Goal: Communication & Community: Answer question/provide support

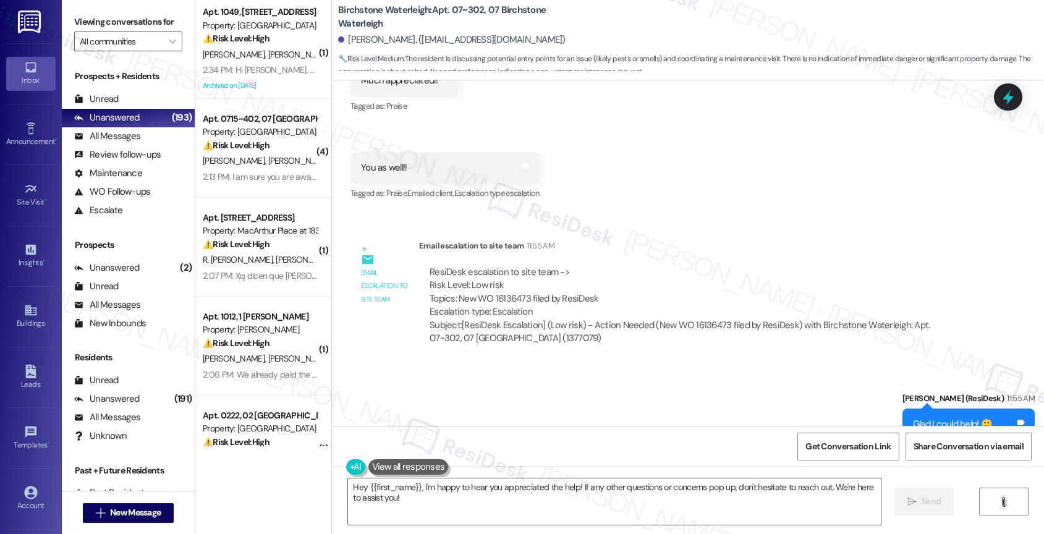
scroll to position [13300, 0]
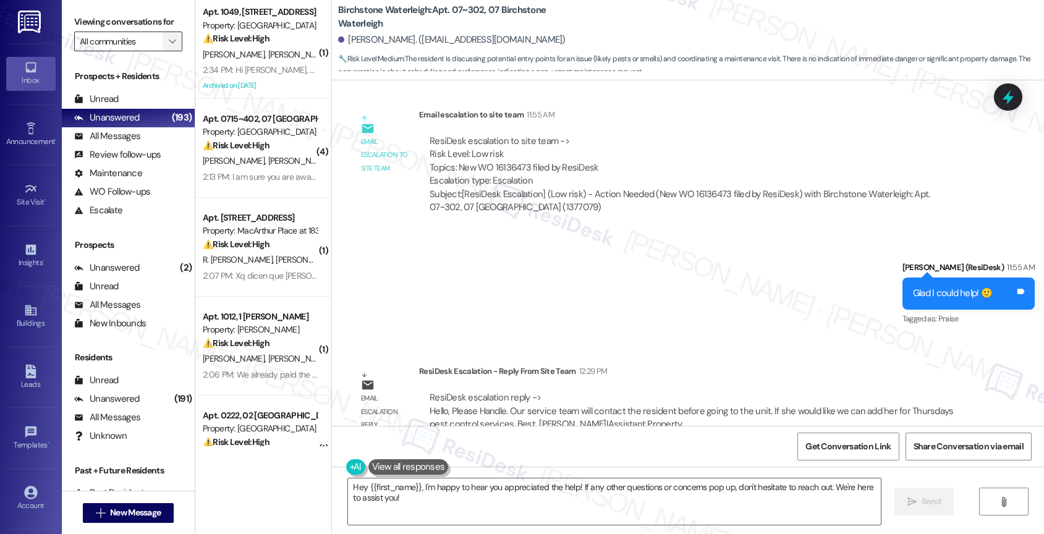
click at [169, 46] on icon "" at bounding box center [172, 41] width 7 height 10
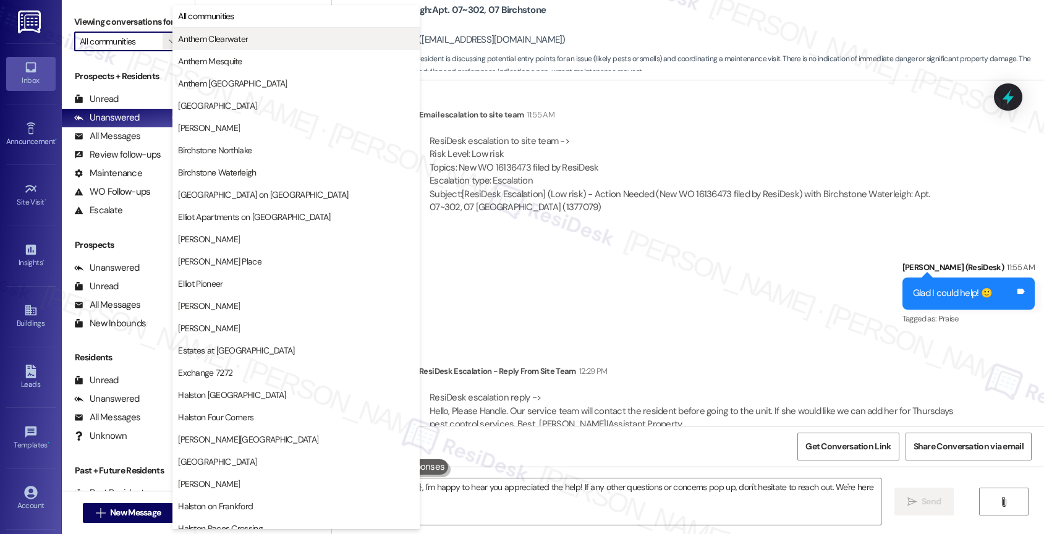
click at [241, 35] on span "Anthem Clearwater" at bounding box center [213, 39] width 70 height 12
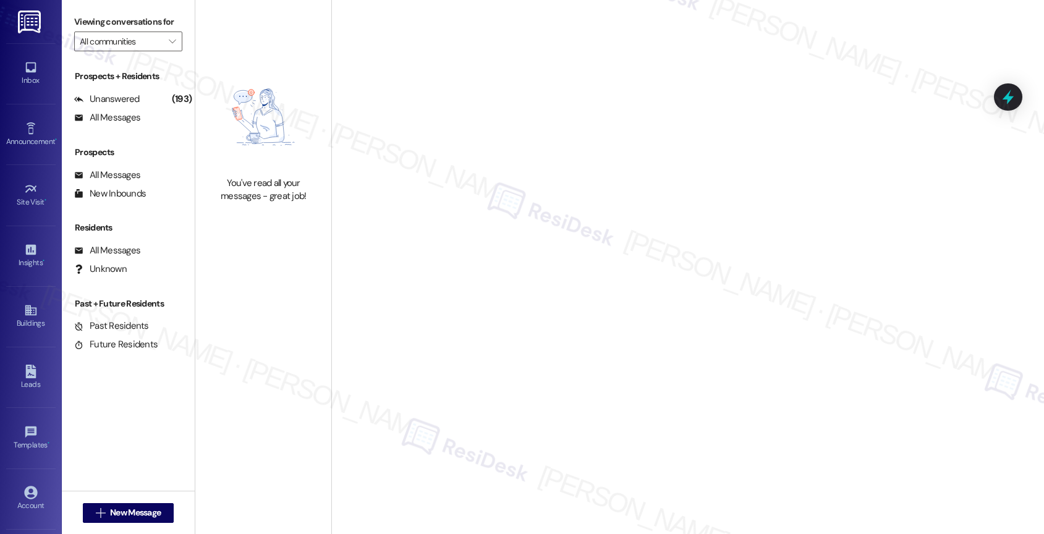
type input "Anthem Clearwater"
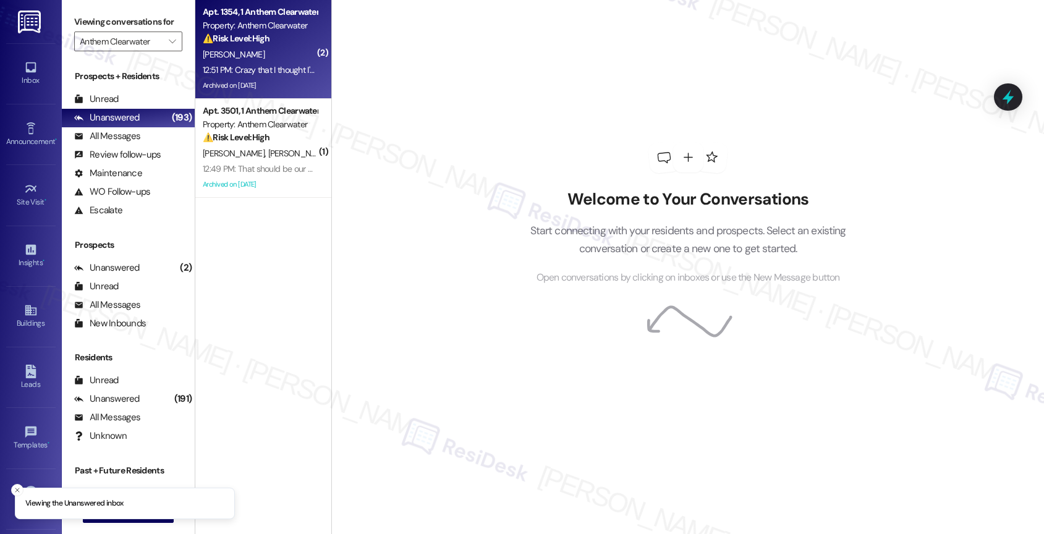
click at [264, 59] on div "B. Brown" at bounding box center [260, 54] width 117 height 15
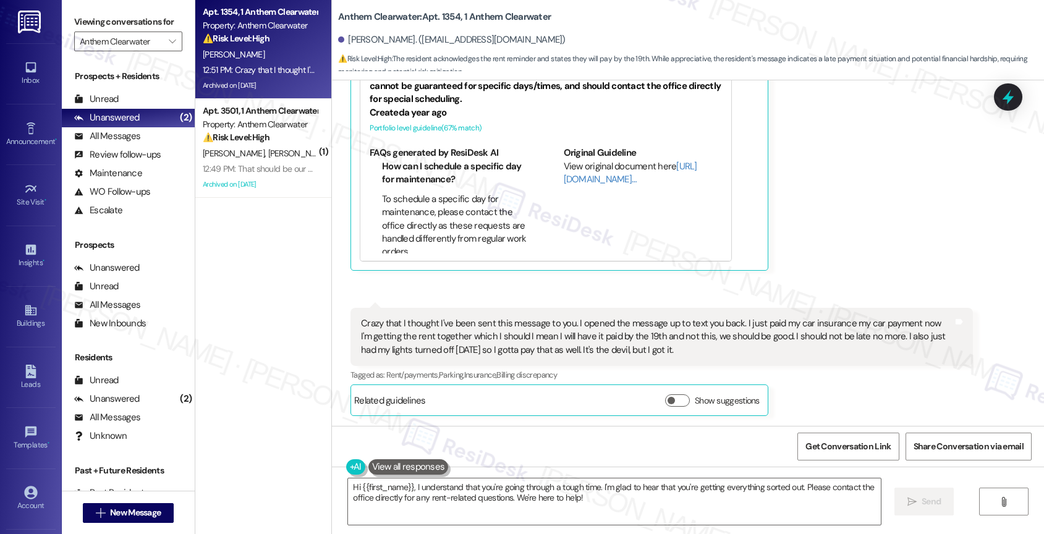
scroll to position [15112, 0]
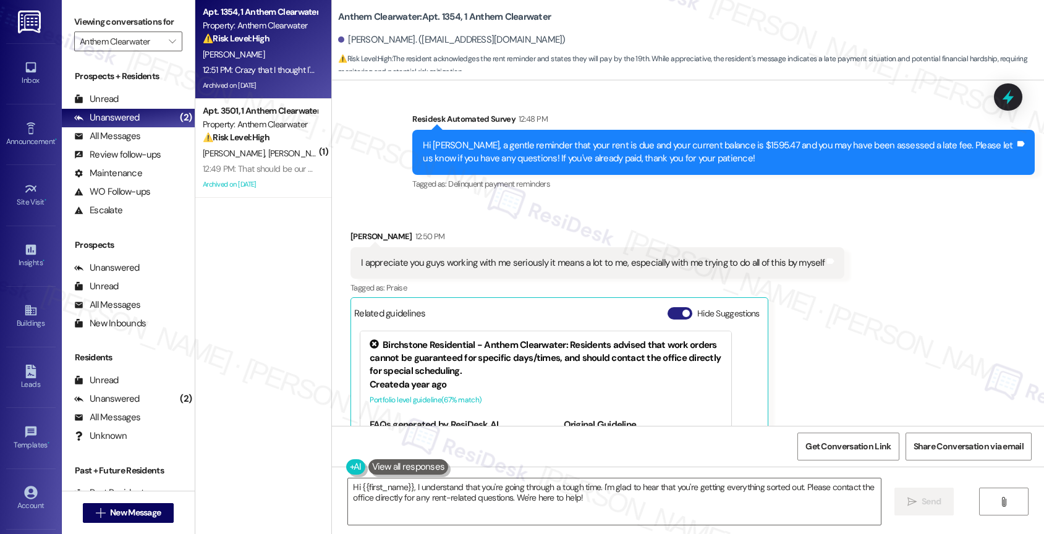
click at [669, 311] on button "Hide Suggestions" at bounding box center [680, 313] width 25 height 12
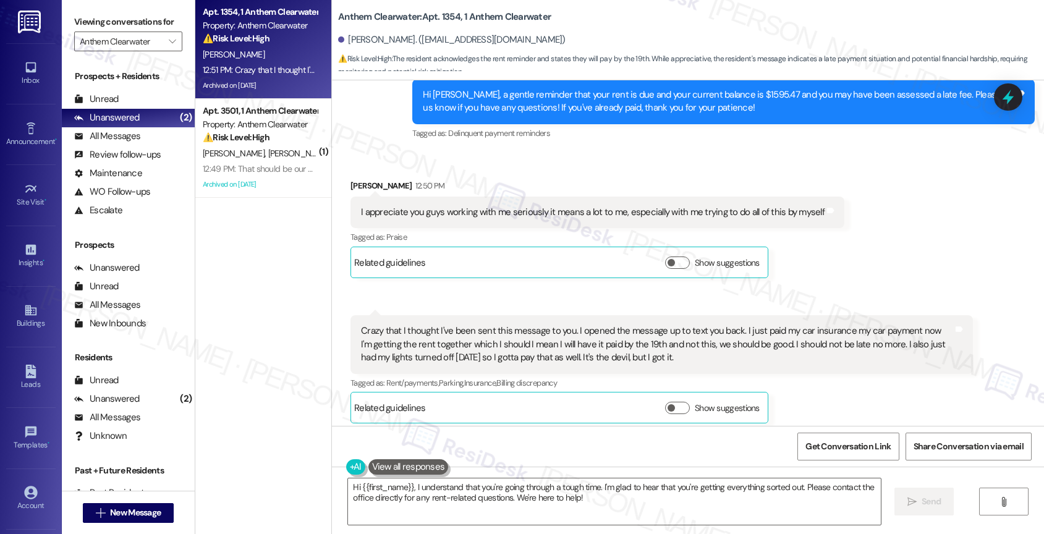
scroll to position [15172, 0]
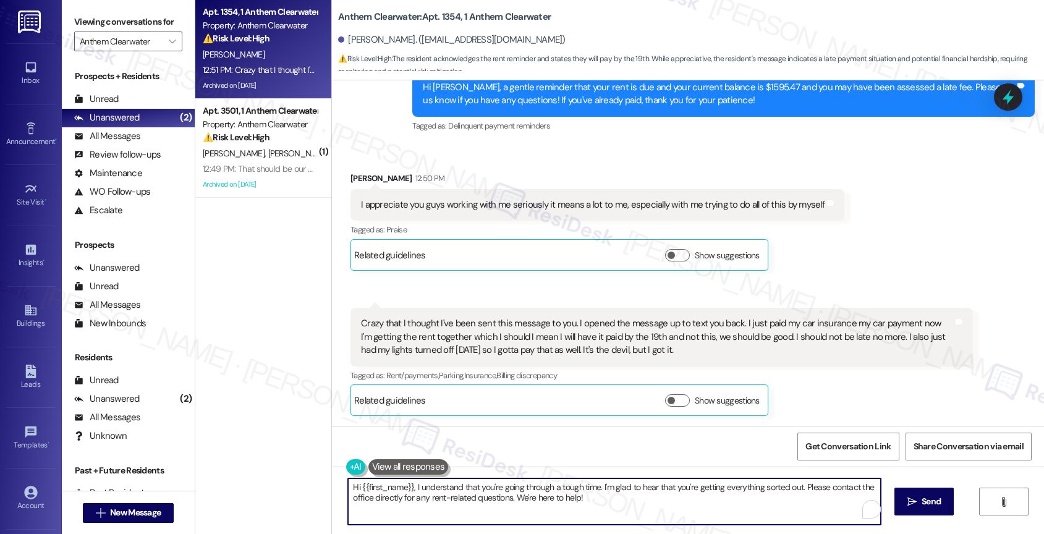
drag, startPoint x: 798, startPoint y: 487, endPoint x: 807, endPoint y: 497, distance: 13.6
click at [807, 497] on textarea "Hi {{first_name}}, I understand that you're going through a tough time. I'm gla…" at bounding box center [614, 501] width 533 height 46
click at [796, 507] on textarea "Hi {{first_name}}, I understand that you're going through a tough time. I'm gla…" at bounding box center [612, 501] width 533 height 46
type textarea "Hi {{first_name}}, I understand that you're going through a tough time. I'm gla…"
click at [912, 504] on span "Send" at bounding box center [924, 501] width 24 height 13
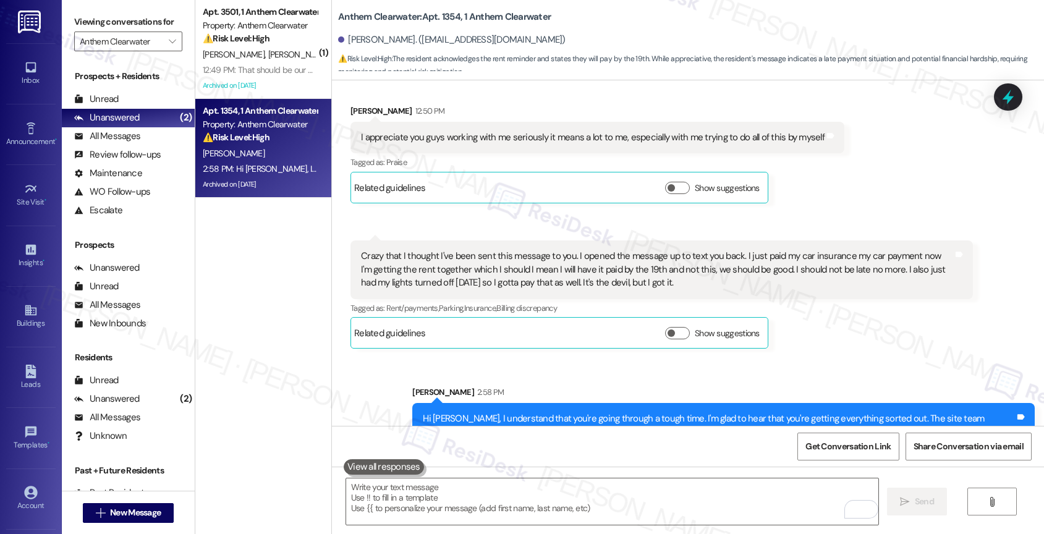
scroll to position [15271, 0]
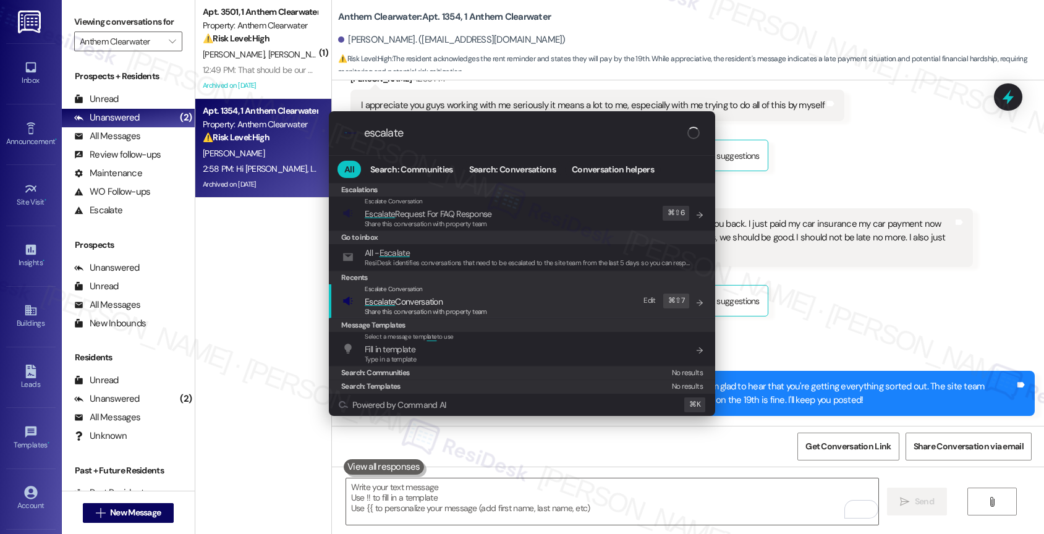
type input "escalate"
click at [449, 295] on span "Escalate Conversation" at bounding box center [426, 302] width 122 height 14
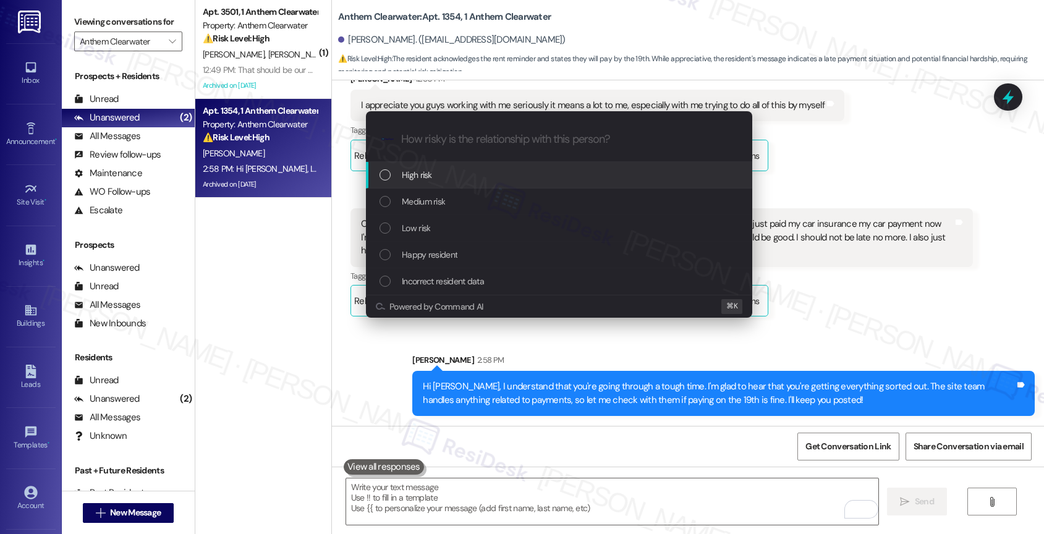
click at [452, 196] on div "Medium risk" at bounding box center [561, 202] width 362 height 14
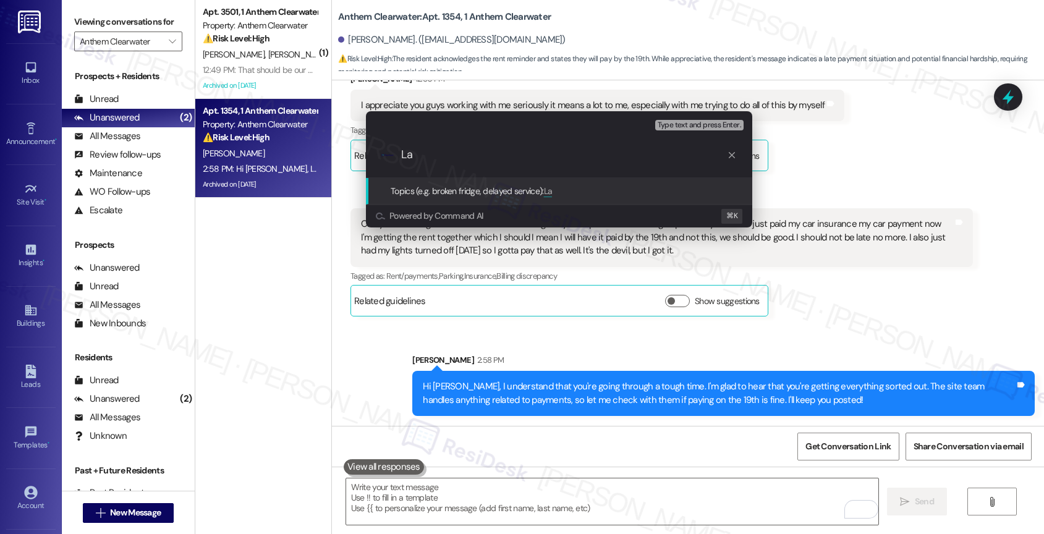
type input "L"
type input "Past-due Rent - Promise to pay on September 19th"
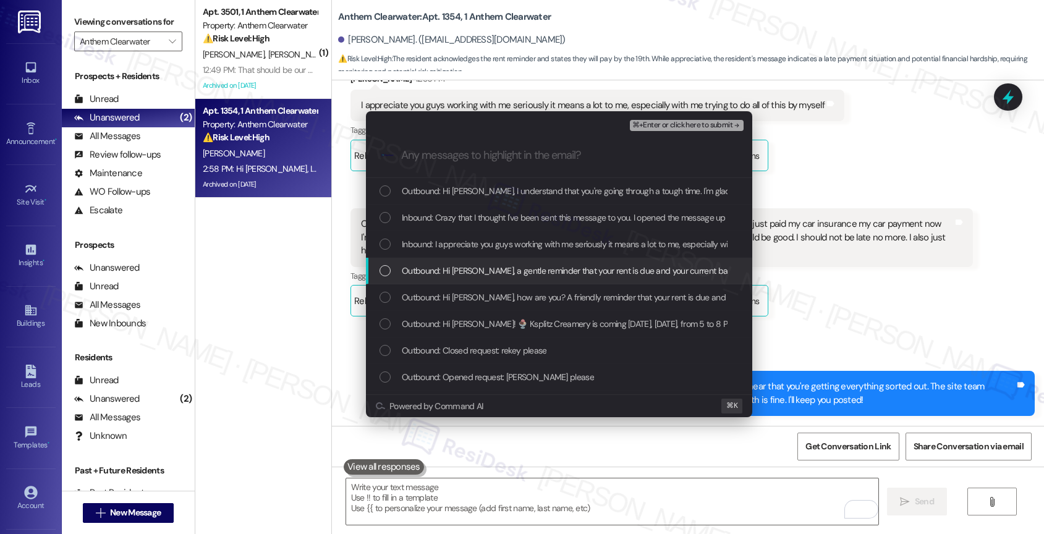
click at [485, 266] on span "Outbound: Hi Blake, a gentle reminder that your rent is due and your current ba…" at bounding box center [849, 271] width 894 height 14
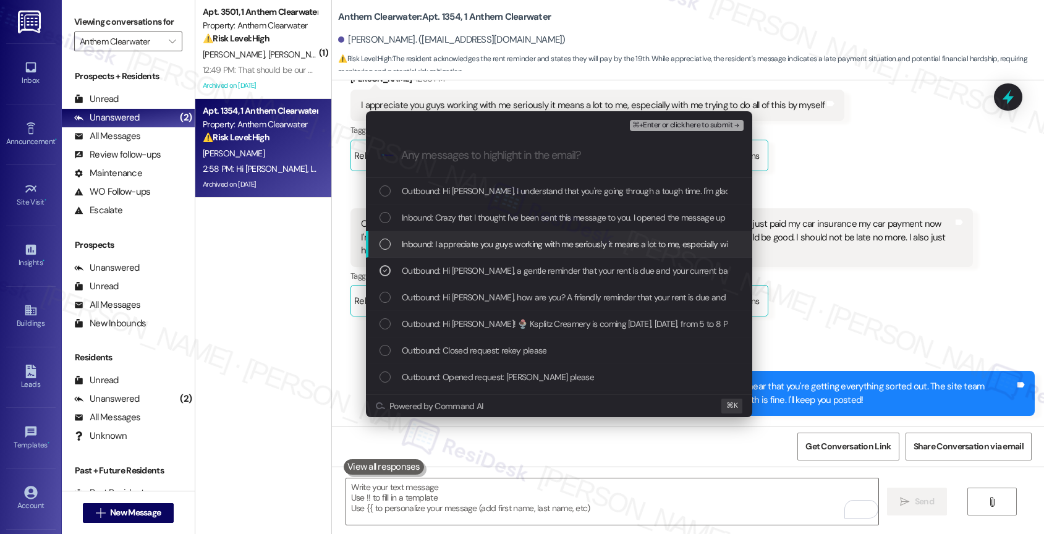
drag, startPoint x: 485, startPoint y: 240, endPoint x: 491, endPoint y: 216, distance: 25.5
click at [485, 240] on span "Inbound: I appreciate you guys working with me seriously it means a lot to me, …" at bounding box center [632, 244] width 460 height 14
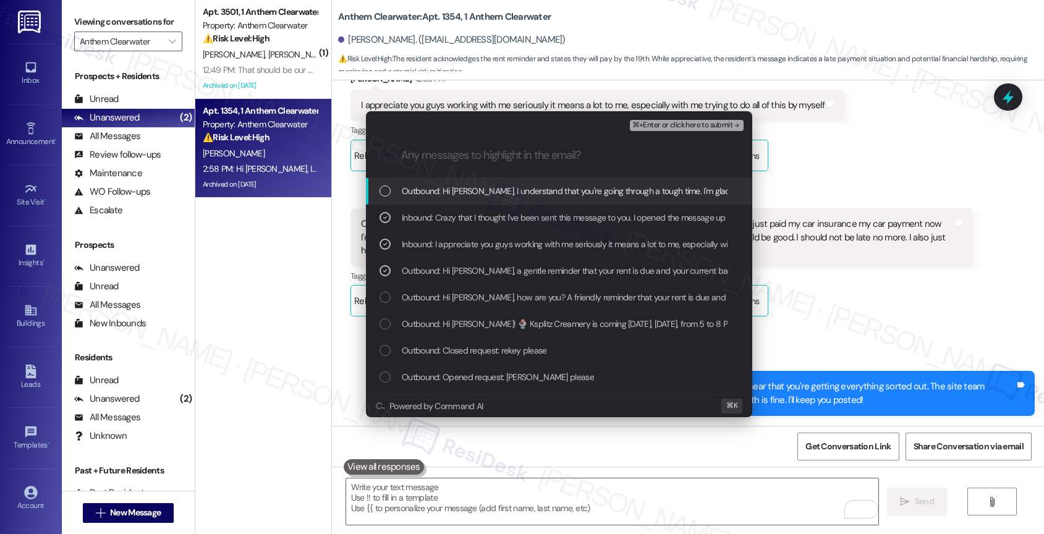
drag, startPoint x: 506, startPoint y: 197, endPoint x: 727, endPoint y: 119, distance: 234.8
click at [511, 195] on span "Outbound: Hi Blake, I understand that you're going through a tough time. I'm gl…" at bounding box center [881, 191] width 959 height 14
click at [716, 125] on span "⌘+Enter or click here to submit" at bounding box center [682, 125] width 100 height 9
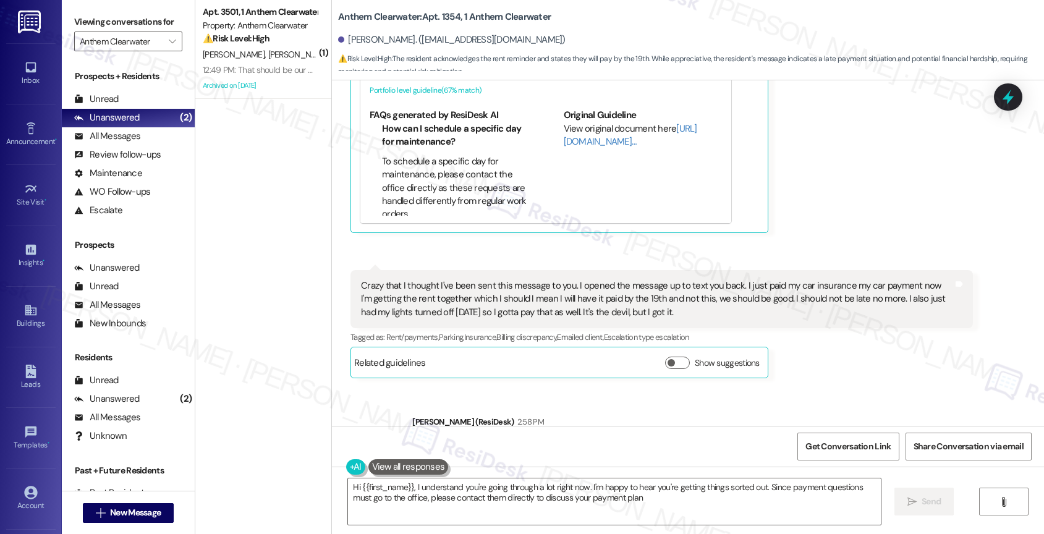
type textarea "Hi {{first_name}}, I understand you're going through a lot right now. I'm happy…"
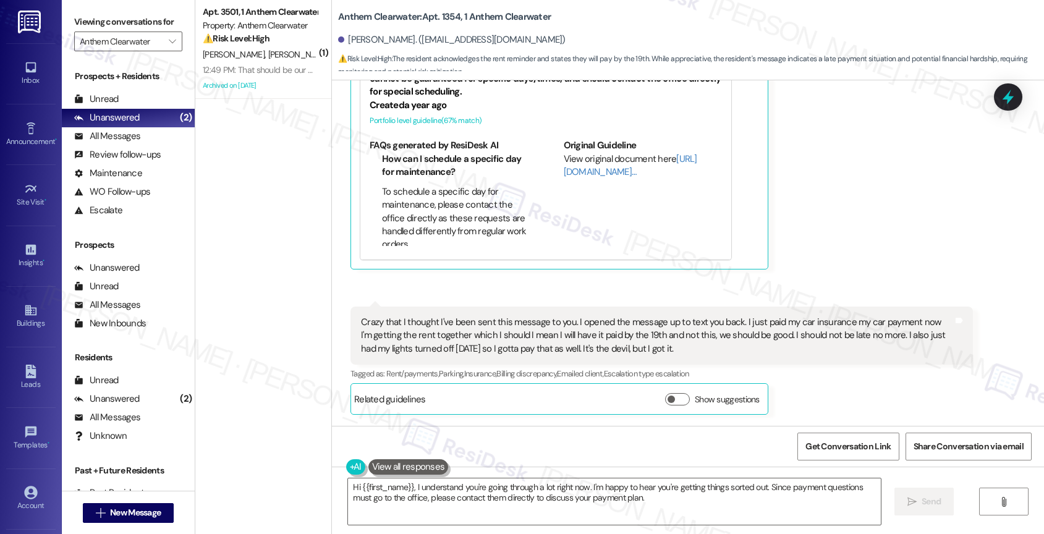
scroll to position [15503, 0]
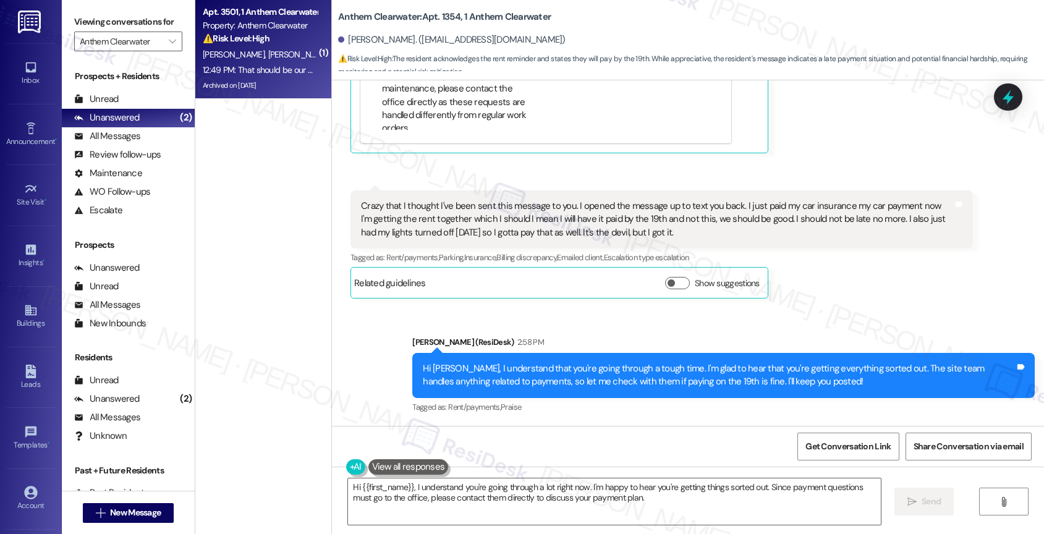
click at [229, 61] on div "L. Haas D. Cornelius" at bounding box center [260, 54] width 117 height 15
type textarea "Fetching suggested responses. Please feel free to read through the conversation…"
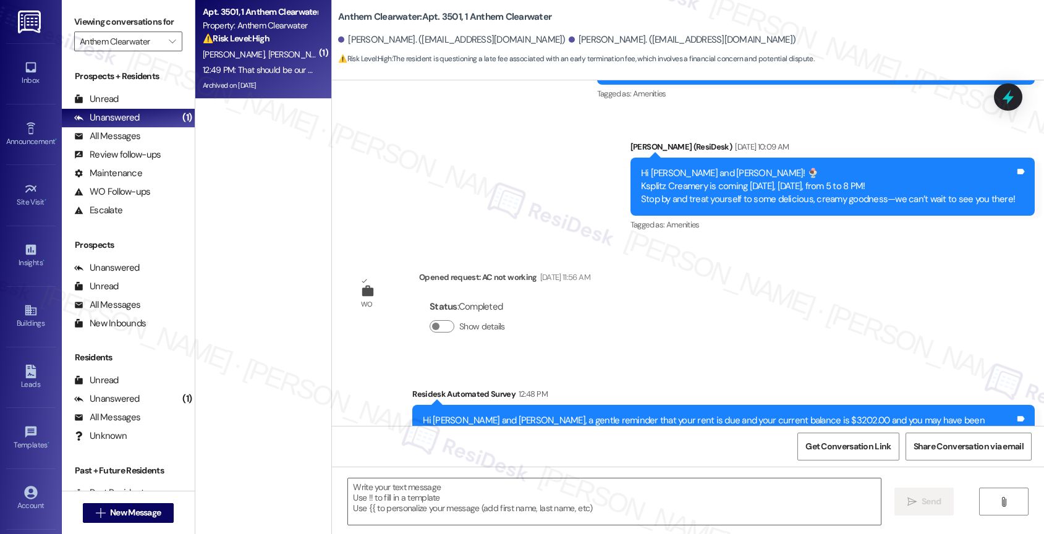
scroll to position [9000, 0]
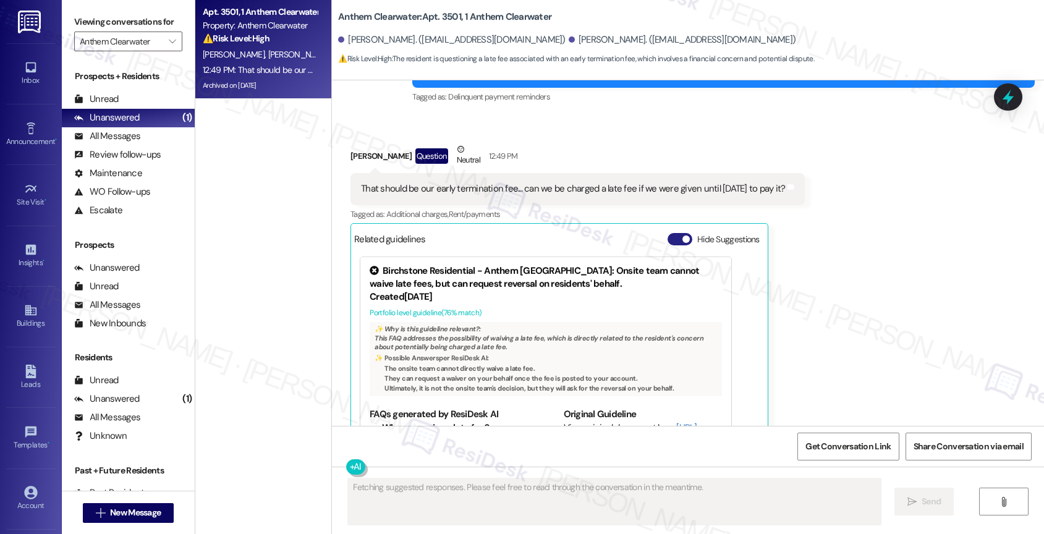
click at [668, 233] on button "Hide Suggestions" at bounding box center [680, 239] width 25 height 12
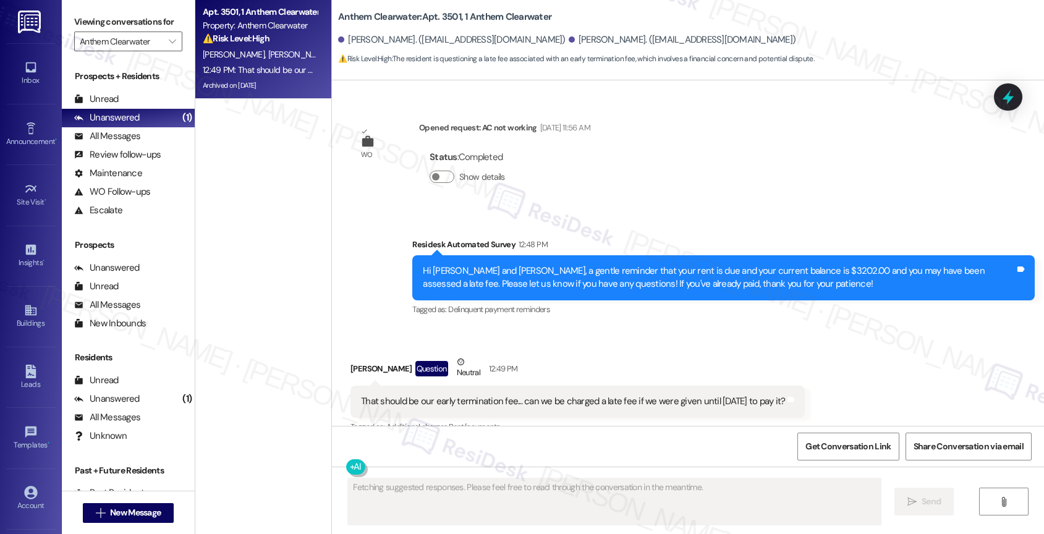
click at [524, 346] on div "Received via SMS Lauren Haas Question Neutral 12:49 PM That should be our early…" at bounding box center [577, 411] width 473 height 130
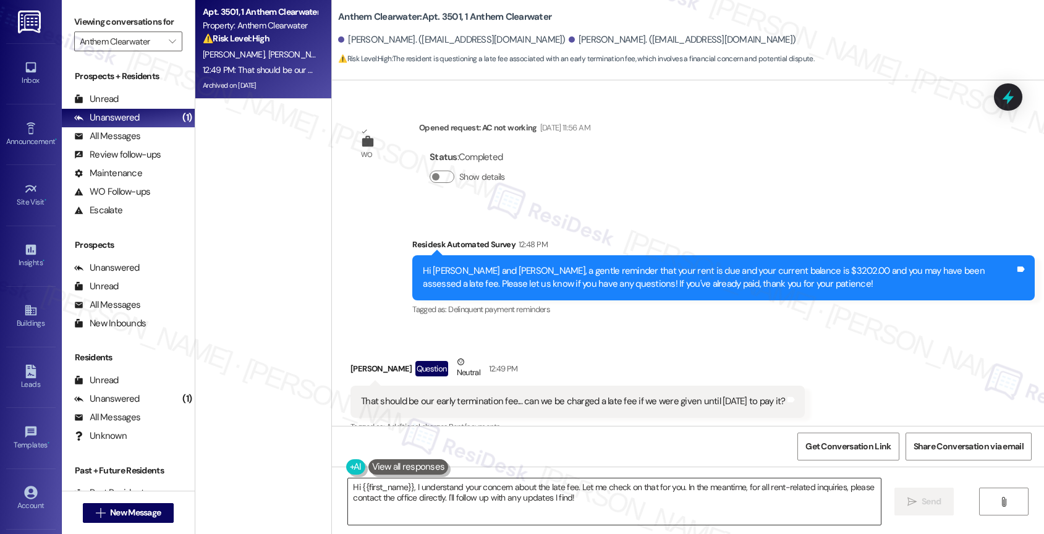
click at [451, 499] on textarea "Hi {{first_name}}, I understand your concern about the late fee. Let me check o…" at bounding box center [614, 501] width 533 height 46
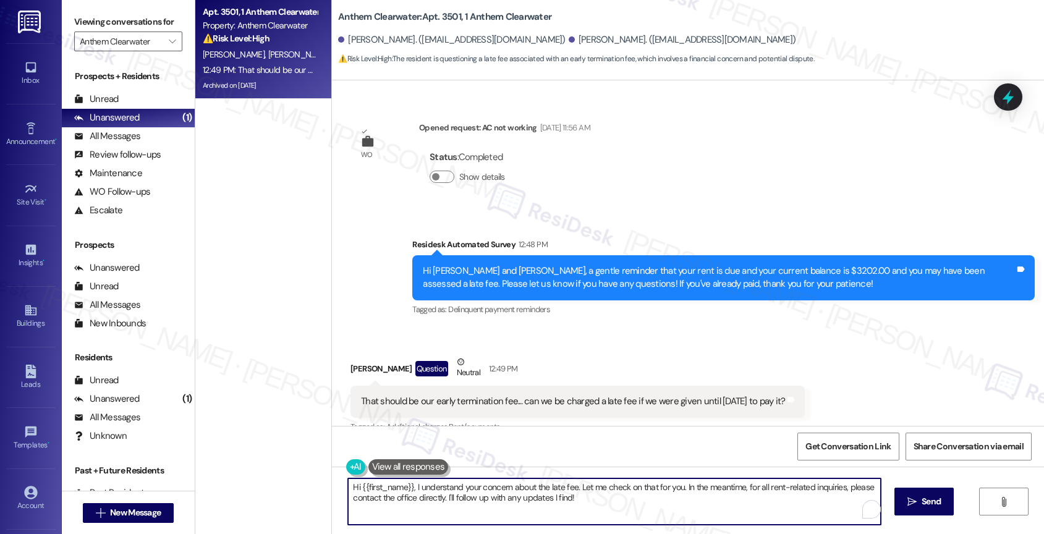
click at [451, 499] on textarea "Hi {{first_name}}, I understand your concern about the late fee. Let me check o…" at bounding box center [614, 501] width 533 height 46
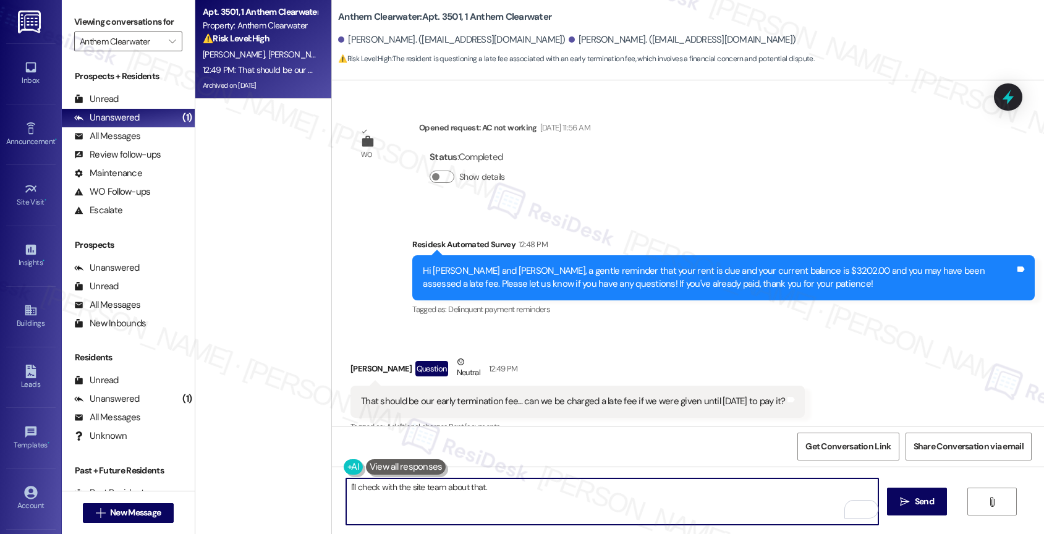
click at [346, 488] on textarea "I'll check with the site team about that." at bounding box center [612, 501] width 533 height 46
click at [538, 495] on textarea "I'll check with the site team about that." at bounding box center [612, 501] width 533 height 46
click at [346, 484] on textarea "I'll check with the site team about that and let you know!" at bounding box center [612, 501] width 533 height 46
click at [640, 481] on textarea "Hey Lauren, I'll check with the site team about that and let you know!" at bounding box center [612, 501] width 533 height 46
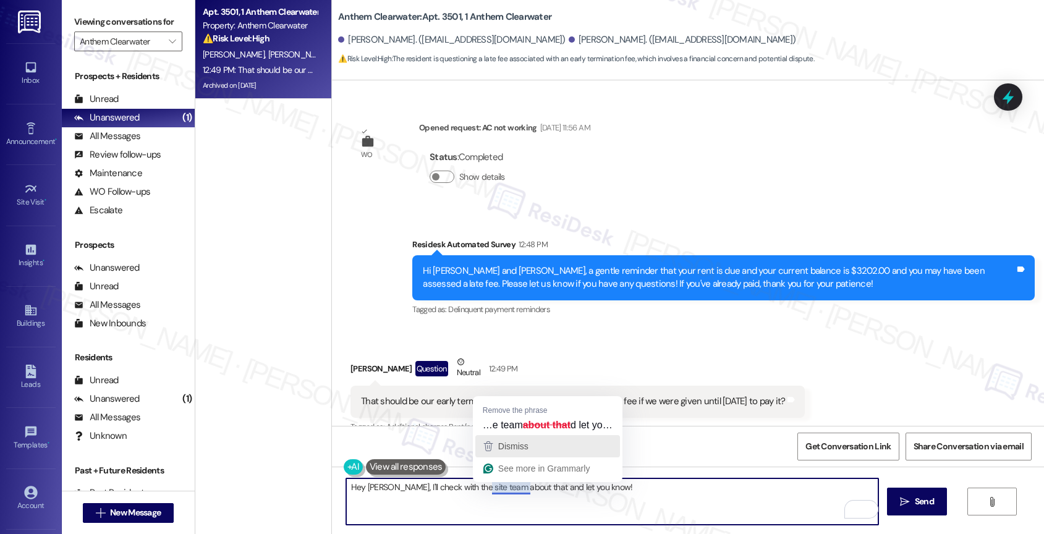
click at [532, 445] on div "Dismiss" at bounding box center [548, 446] width 134 height 19
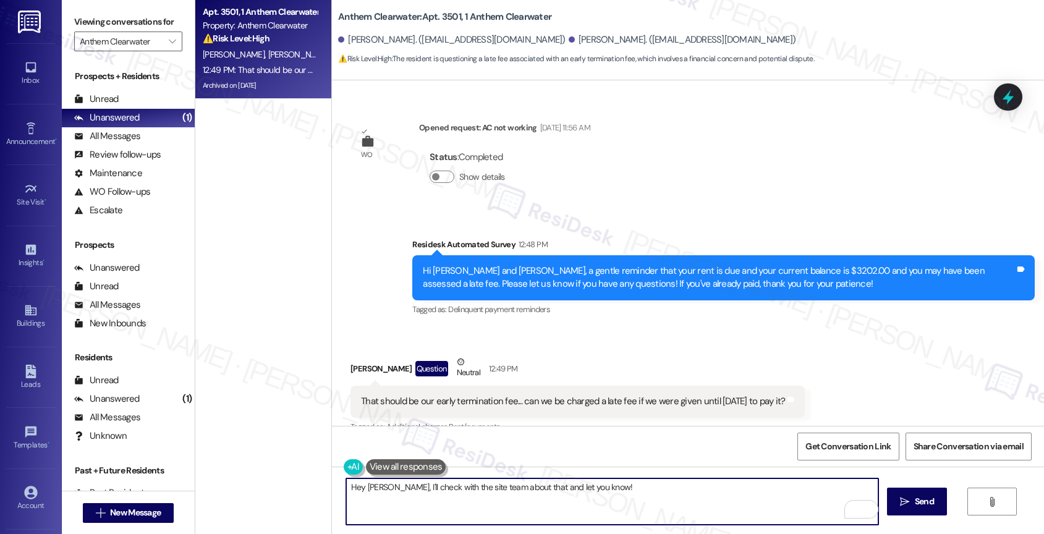
click at [627, 501] on textarea "Hey Lauren, I'll check with the site team about that and let you know!" at bounding box center [612, 501] width 533 height 46
click at [521, 488] on textarea "Hey Lauren, I'll check with the site team about that and let you know!" at bounding box center [612, 501] width 533 height 46
click at [672, 498] on textarea "Hey Lauren, I'll check with the site team about the late fee and let you know!" at bounding box center [612, 501] width 533 height 46
type textarea "Hey Lauren, I'll check with the site team about the late fee and let you know!"
click at [921, 503] on span "Send" at bounding box center [924, 501] width 19 height 13
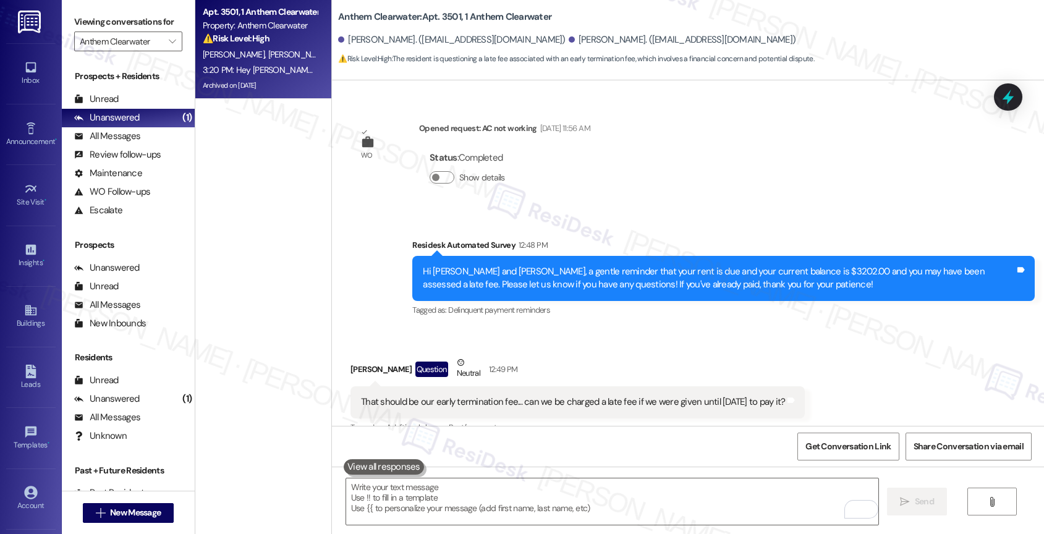
scroll to position [8873, 0]
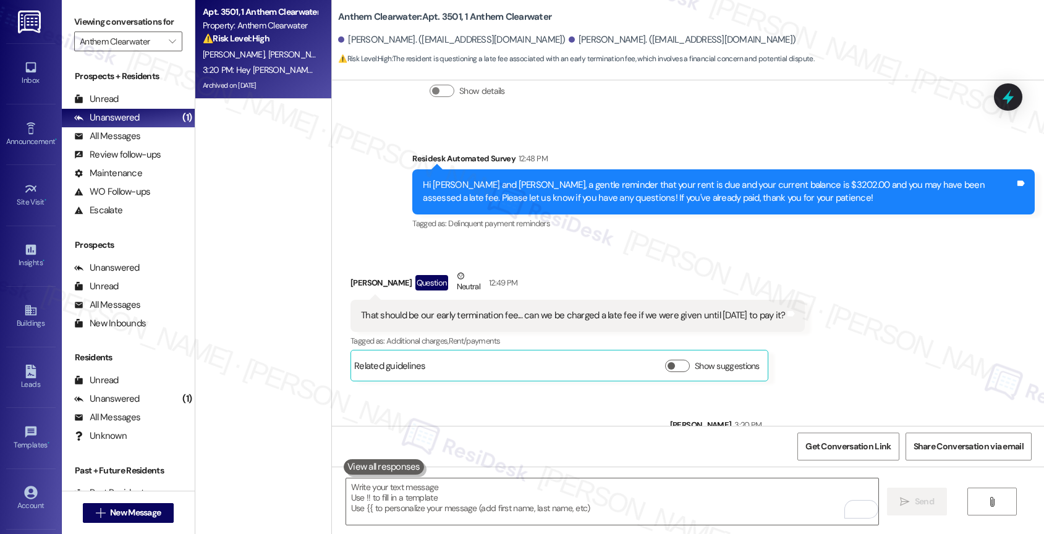
click at [530, 391] on div "Sent via SMS Sarah 3:20 PM Hey Lauren, I'll check with the site team about the …" at bounding box center [688, 434] width 712 height 86
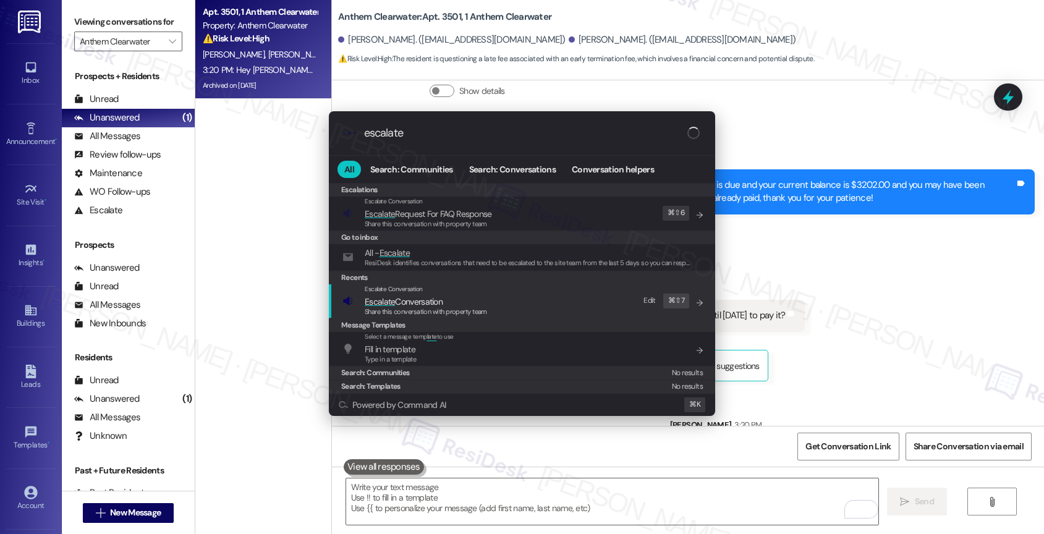
type input "escalate"
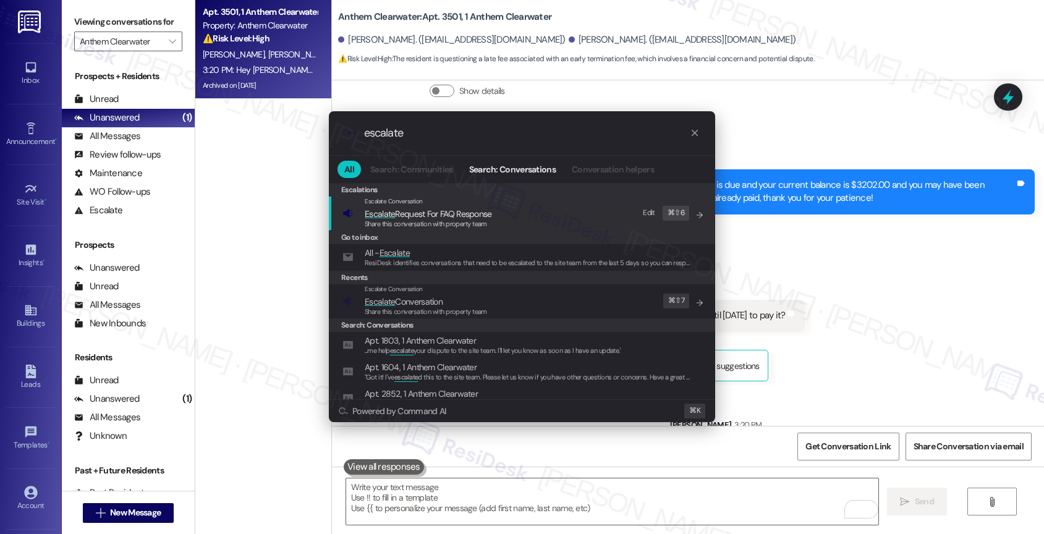
click at [451, 303] on span "Escalate Conversation" at bounding box center [426, 302] width 122 height 14
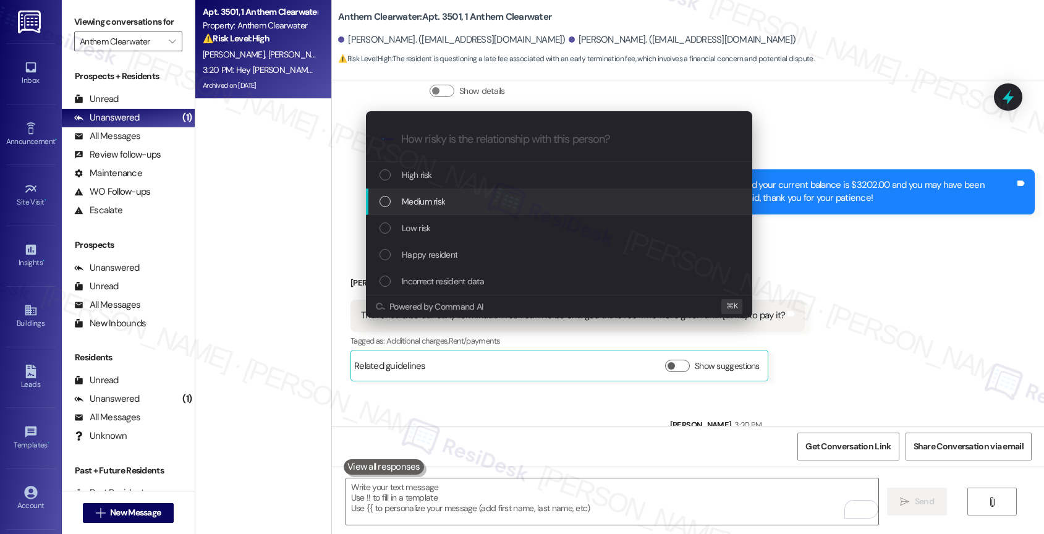
click at [438, 196] on span "Medium risk" at bounding box center [423, 202] width 43 height 14
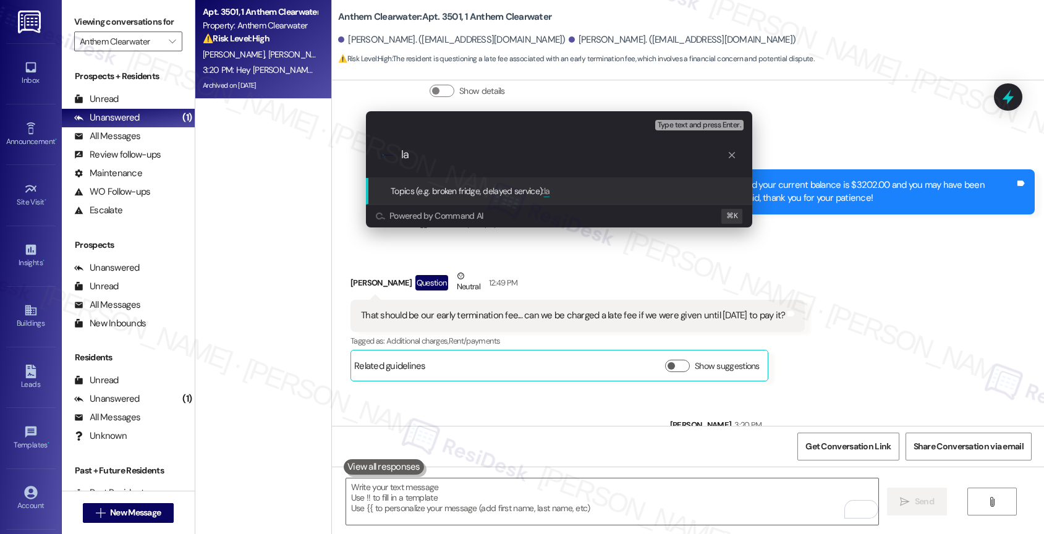
type input "l"
type input "Late Fee Inquiry"
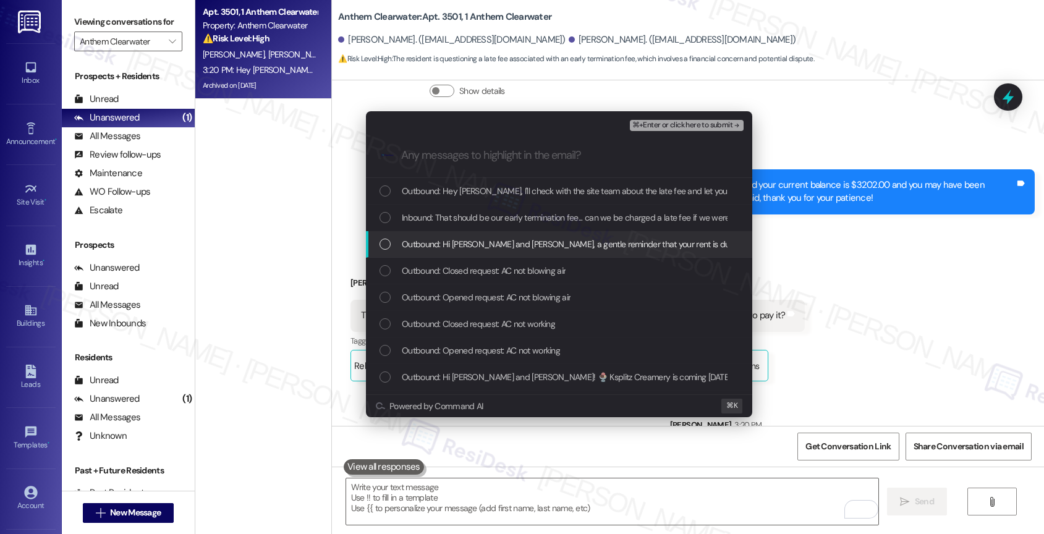
click at [453, 237] on span "Outbound: Hi Lauren and Daniel, a gentle reminder that your rent is due and you…" at bounding box center [891, 244] width 978 height 14
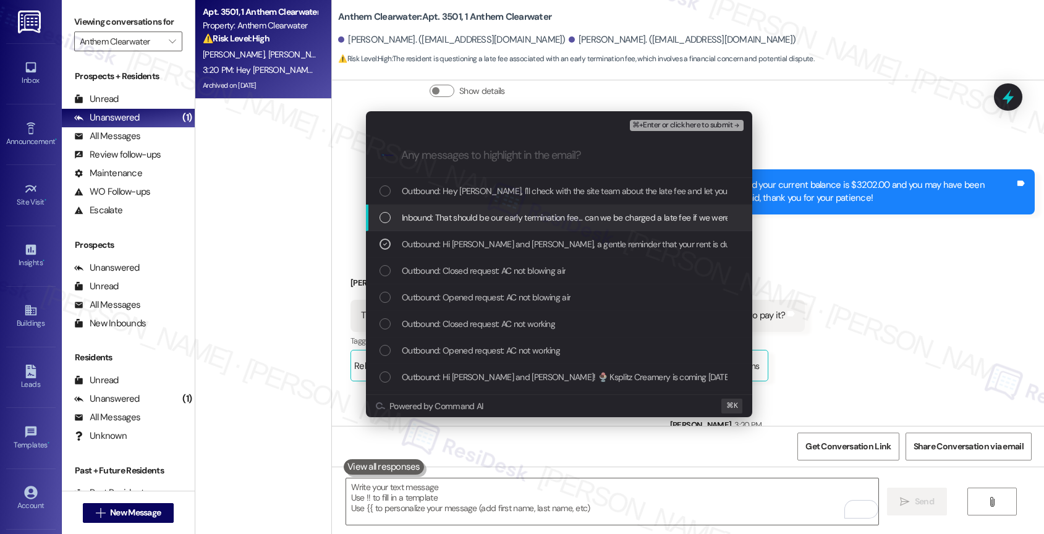
click at [459, 214] on span "Inbound: That should be our early termination fee... can we be charged a late f…" at bounding box center [615, 218] width 426 height 14
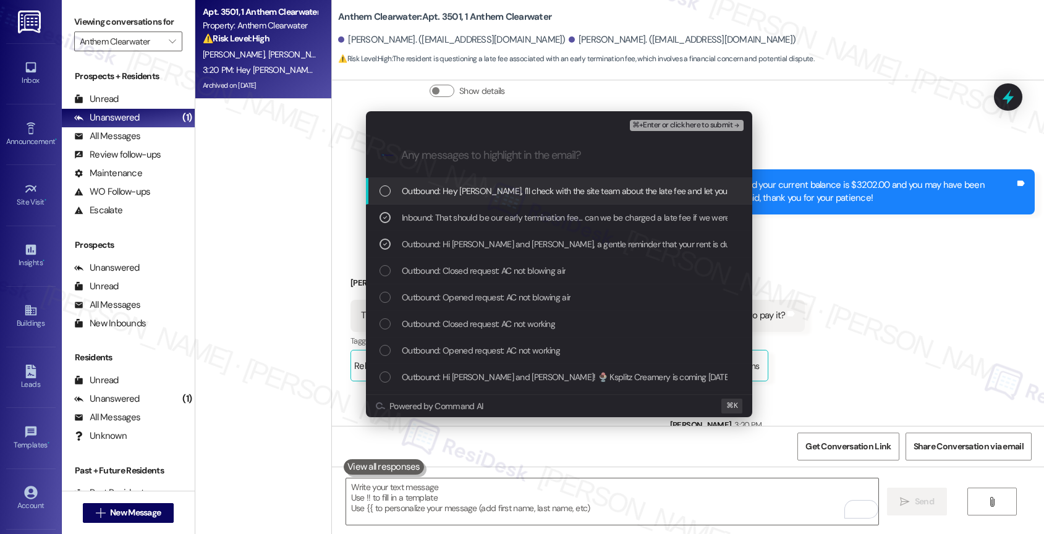
click at [719, 125] on span "⌘+Enter or click here to submit" at bounding box center [682, 125] width 100 height 9
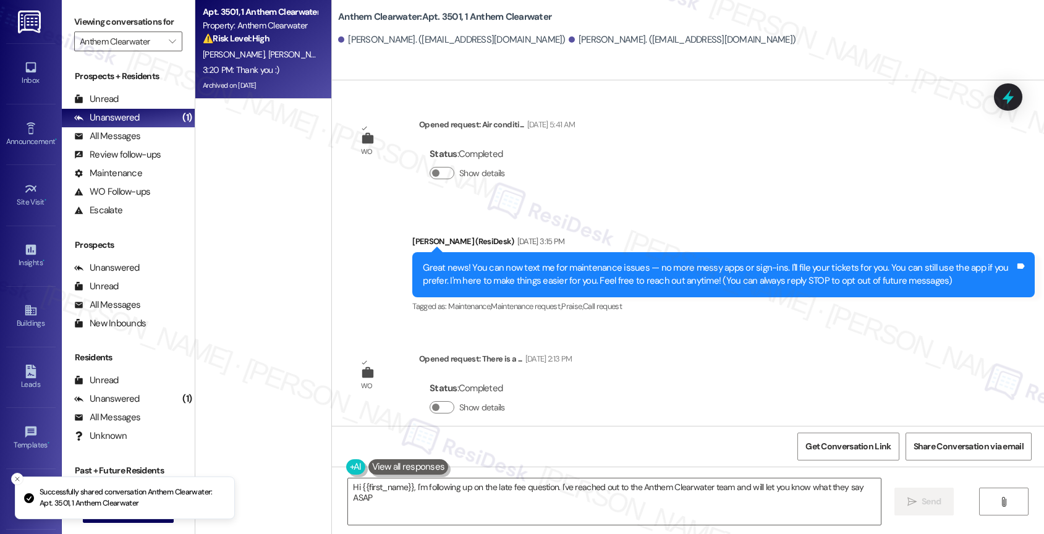
type textarea "Hi {{first_name}}, I'm following up on the late fee question. I've reached out …"
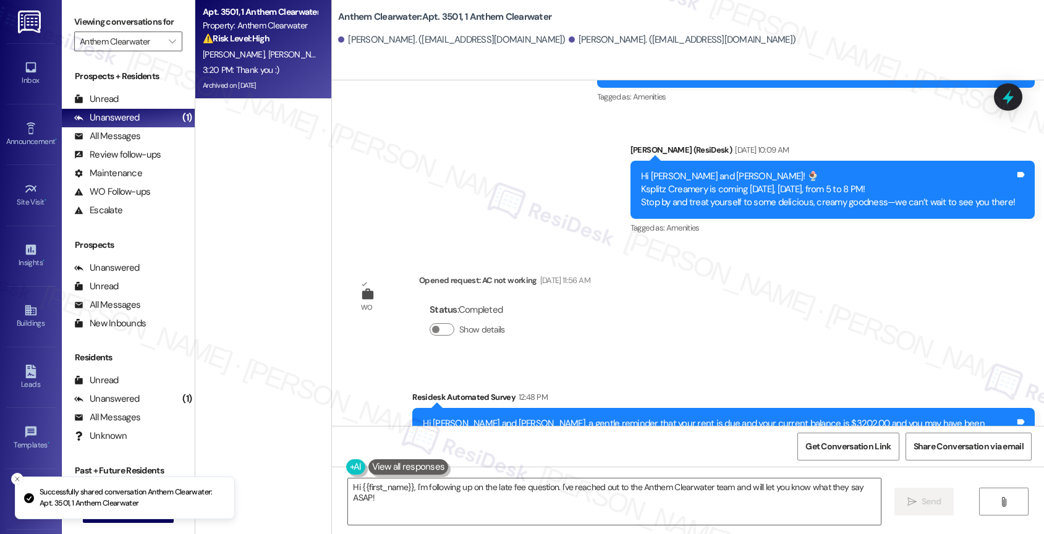
scroll to position [8995, 0]
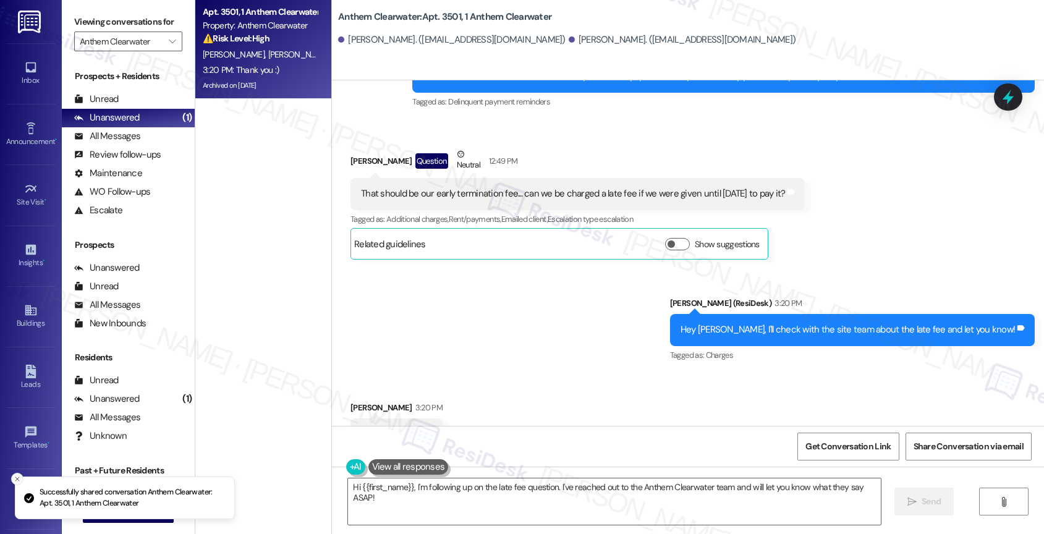
click at [15, 477] on icon "Close toast" at bounding box center [17, 478] width 7 height 7
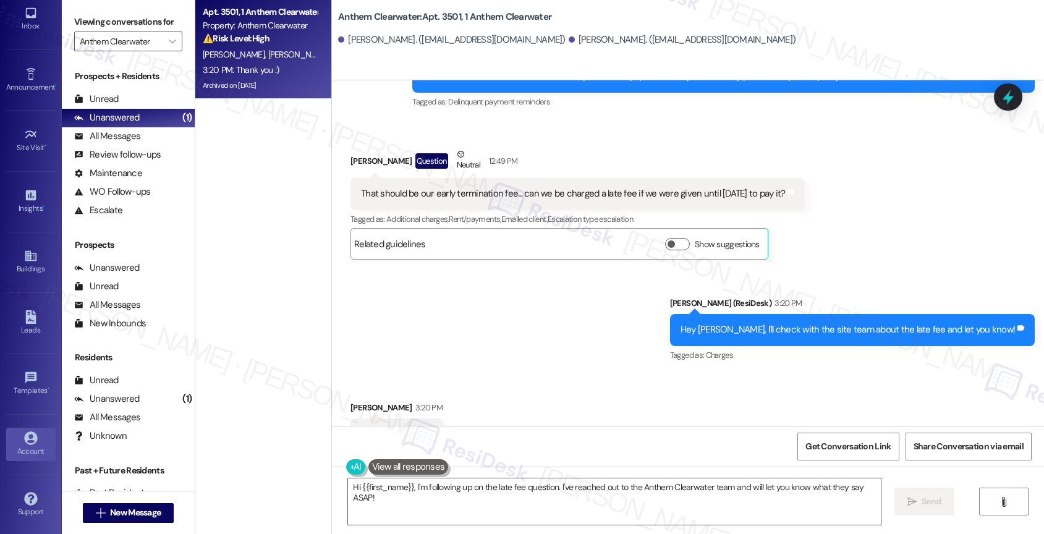
scroll to position [56, 0]
click at [34, 438] on icon at bounding box center [30, 436] width 13 height 13
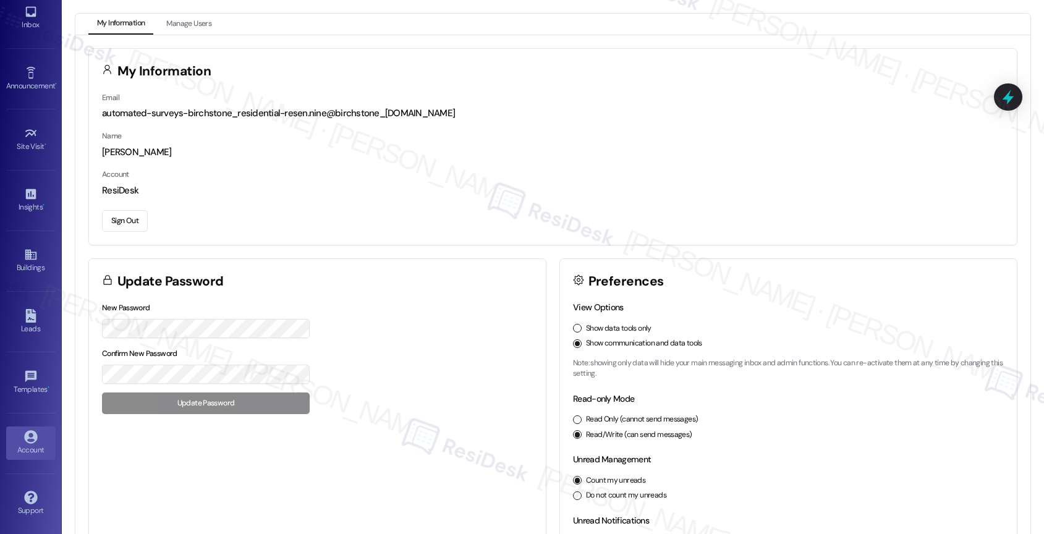
drag, startPoint x: 451, startPoint y: 116, endPoint x: 318, endPoint y: 112, distance: 133.5
click at [318, 112] on div "automated-surveys-birchstone_residential-resen.nine@birchstone_residential.com" at bounding box center [553, 113] width 902 height 13
copy div "@birchstone_residential.com"
click at [24, 74] on icon at bounding box center [31, 73] width 14 height 14
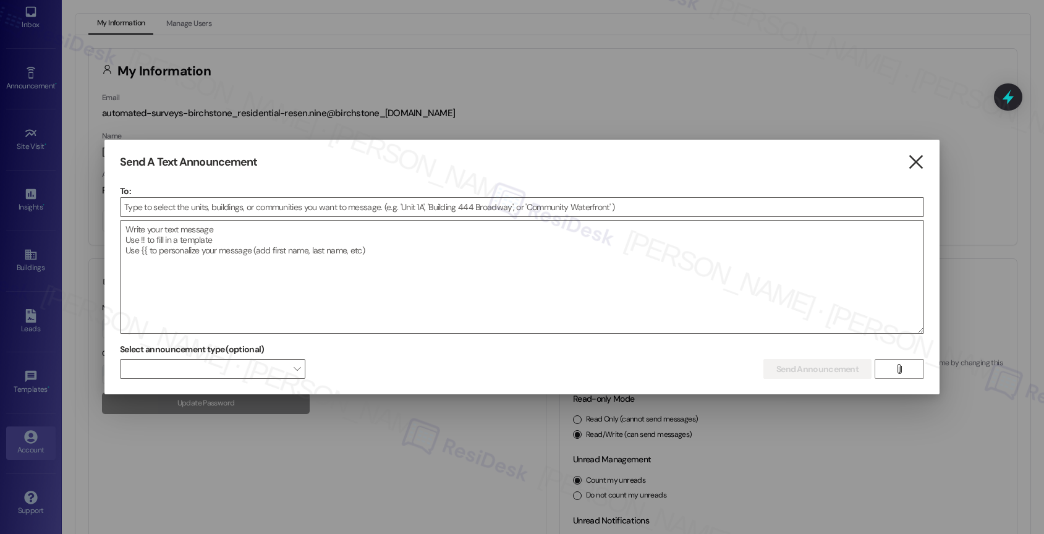
click at [913, 164] on icon "" at bounding box center [915, 162] width 17 height 13
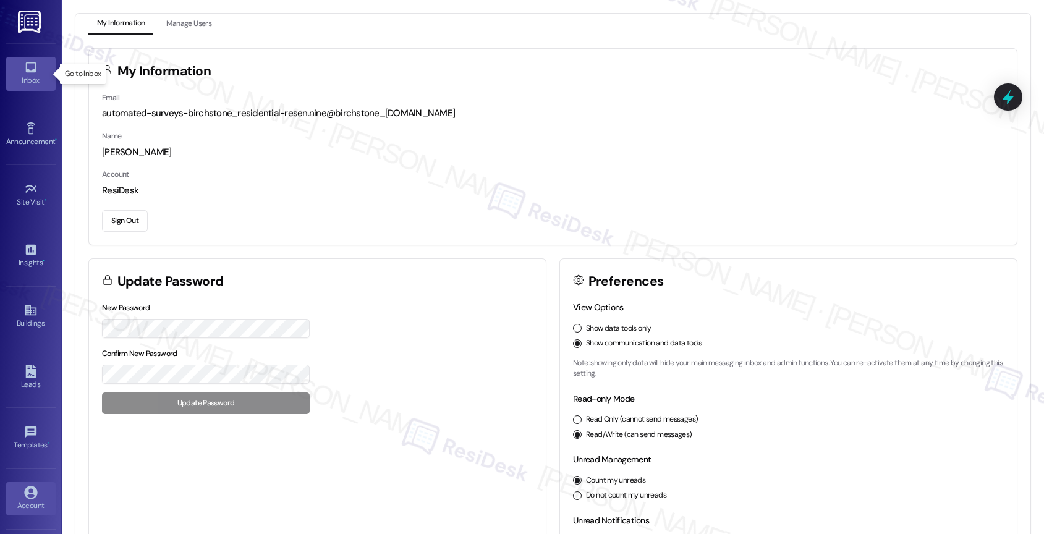
click at [24, 73] on icon at bounding box center [31, 68] width 14 height 14
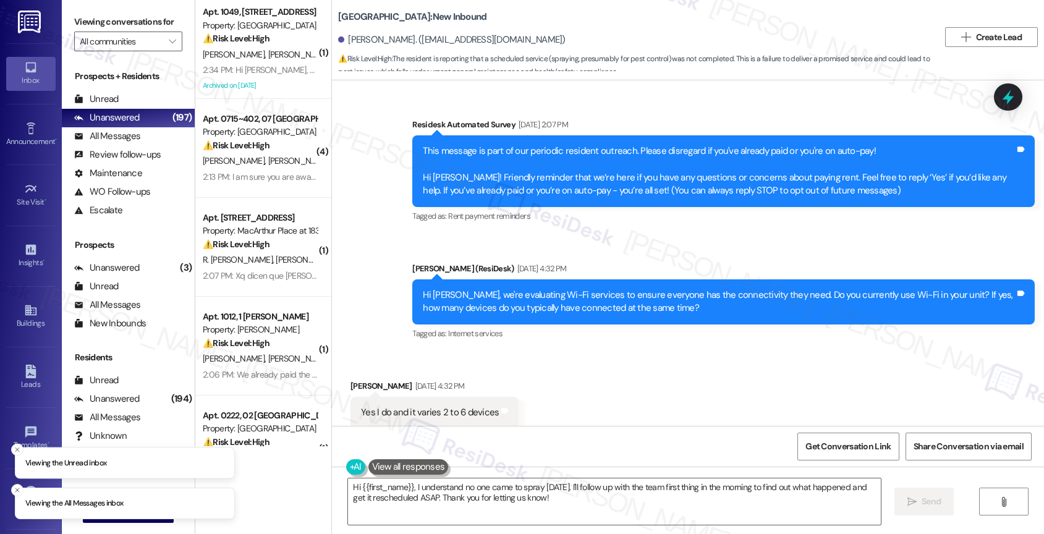
scroll to position [2734, 0]
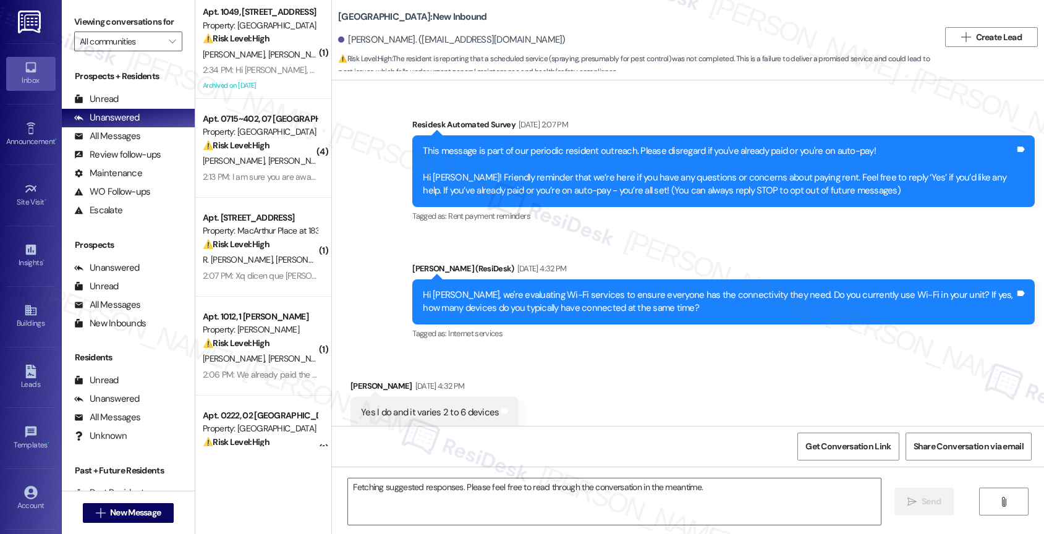
scroll to position [2734, 0]
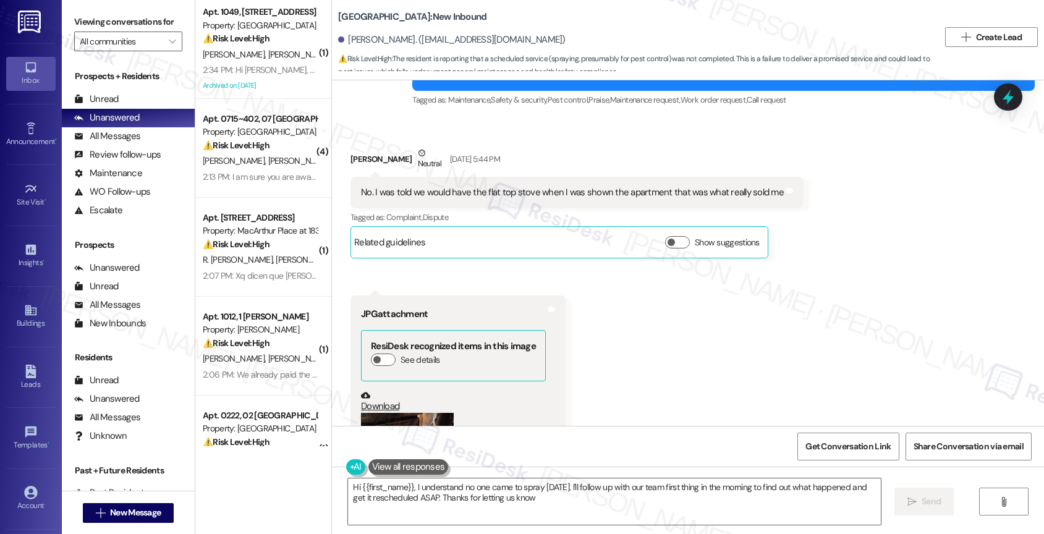
type textarea "Hi {{first_name}}, I understand no one came to spray today. I'll follow up with…"
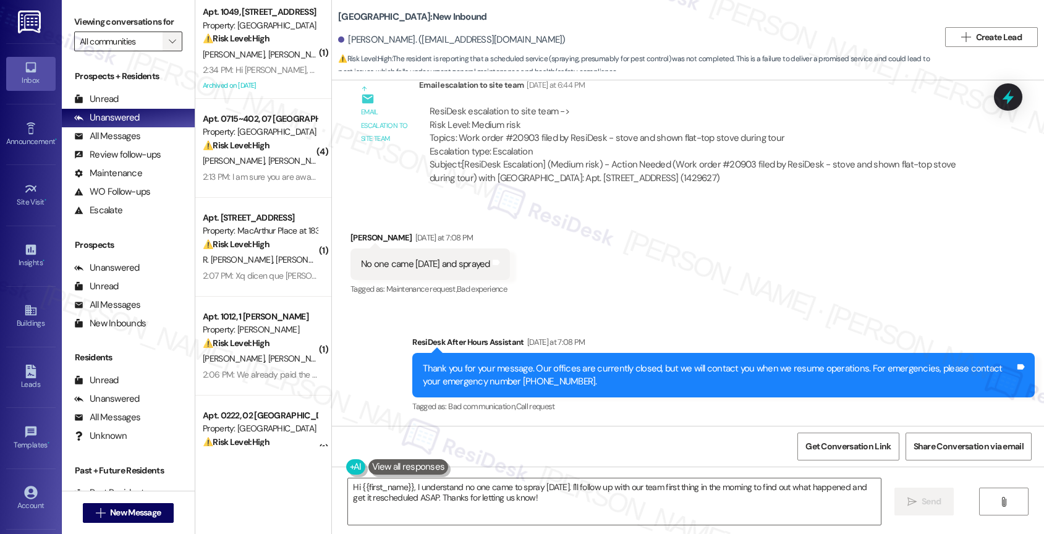
click at [169, 46] on icon "" at bounding box center [172, 41] width 7 height 10
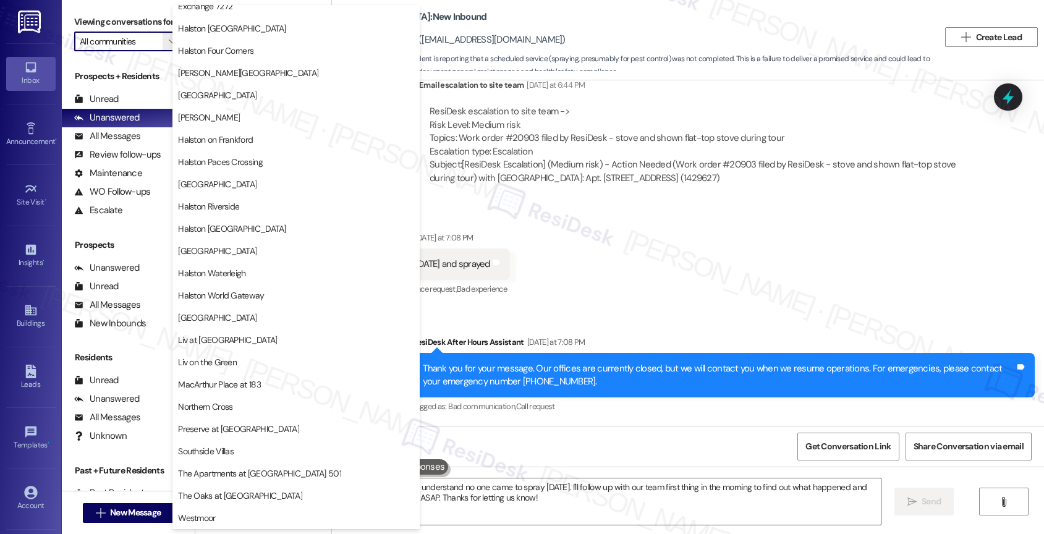
scroll to position [0, 0]
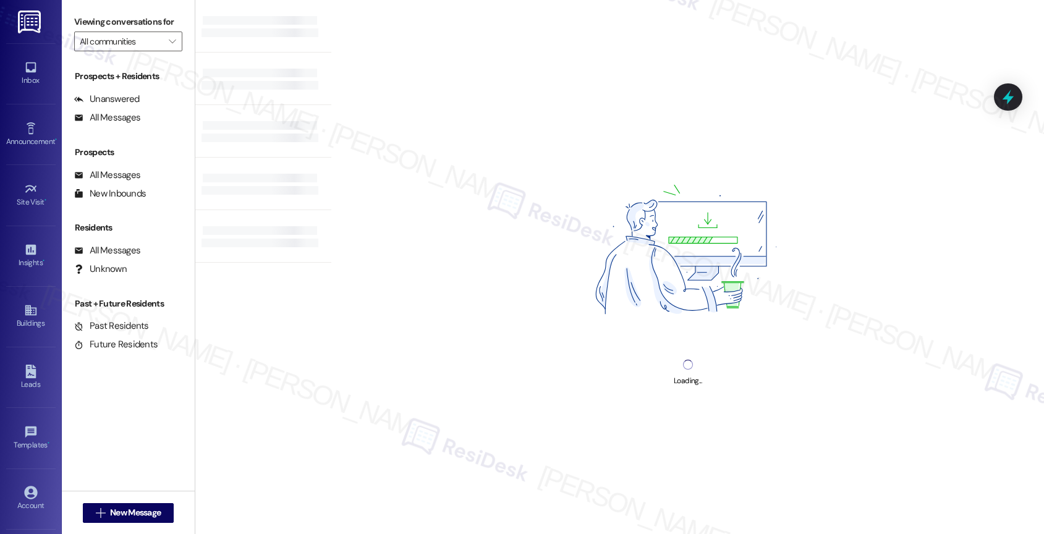
type input "Halston Shiloh Valley"
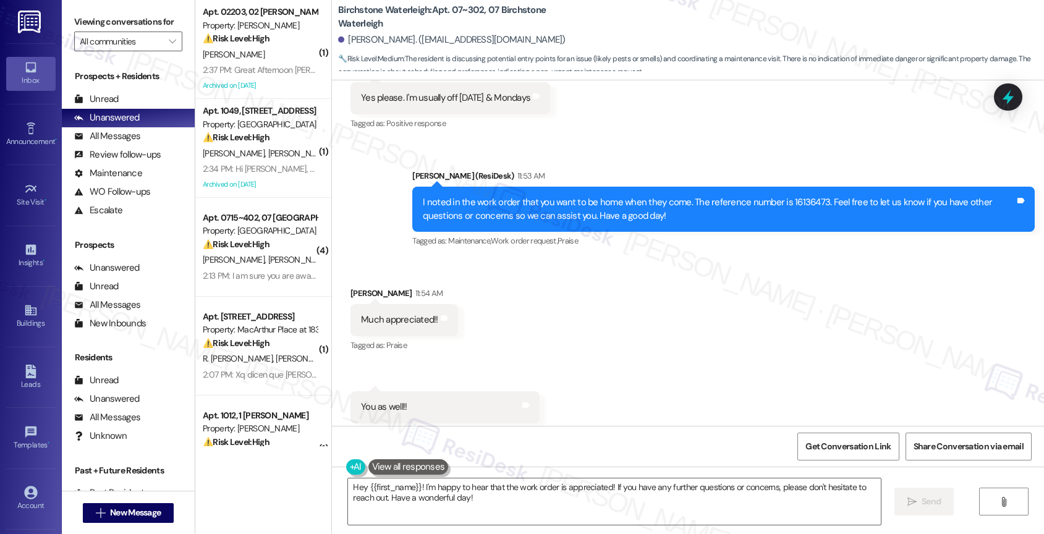
scroll to position [13300, 0]
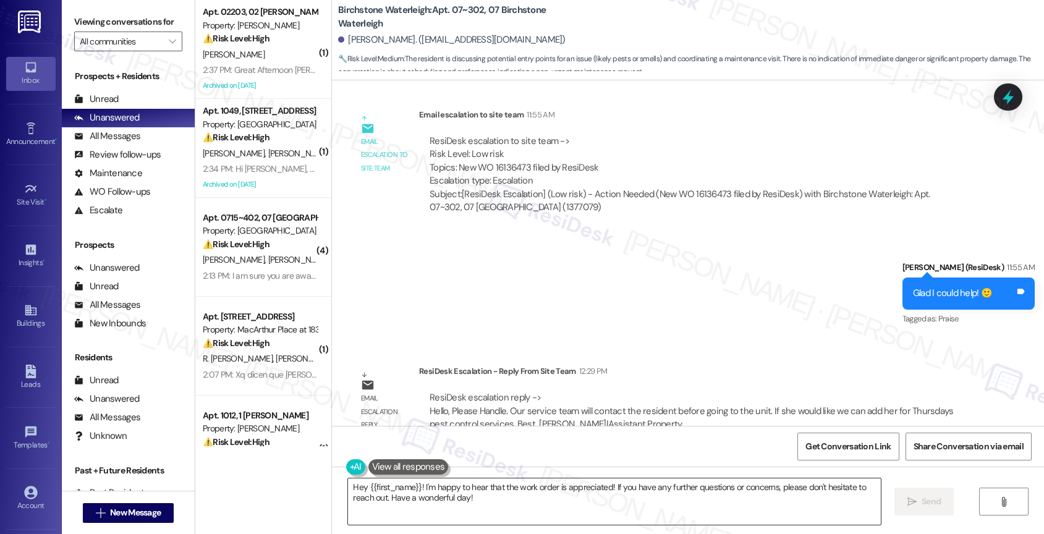
click at [438, 502] on textarea "Hey {{first_name}}! I'm happy to hear that the work order is appreciated! If yo…" at bounding box center [614, 501] width 533 height 46
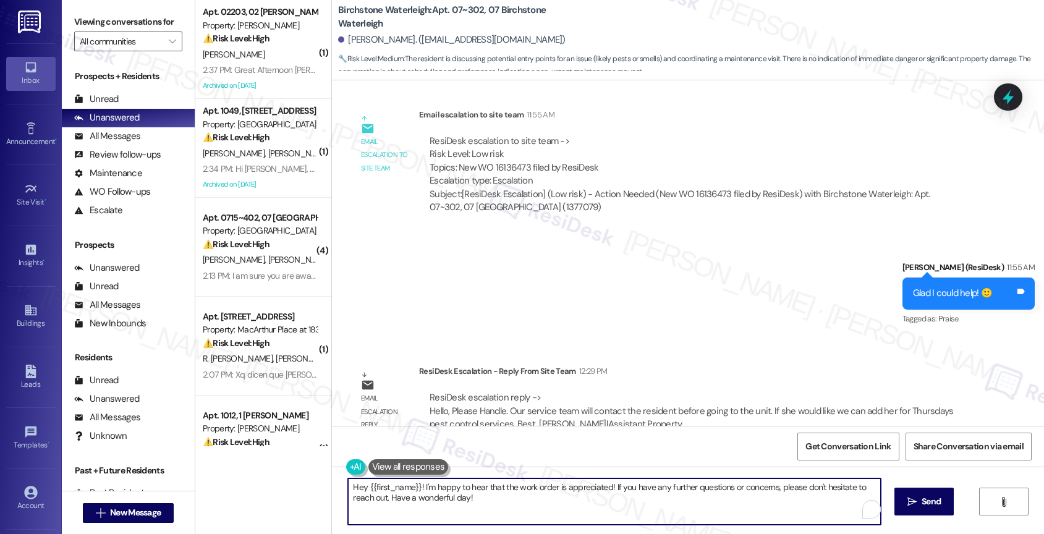
click at [482, 499] on textarea "Hey {{first_name}}! I'm happy to hear that the work order is appreciated! If yo…" at bounding box center [614, 501] width 533 height 46
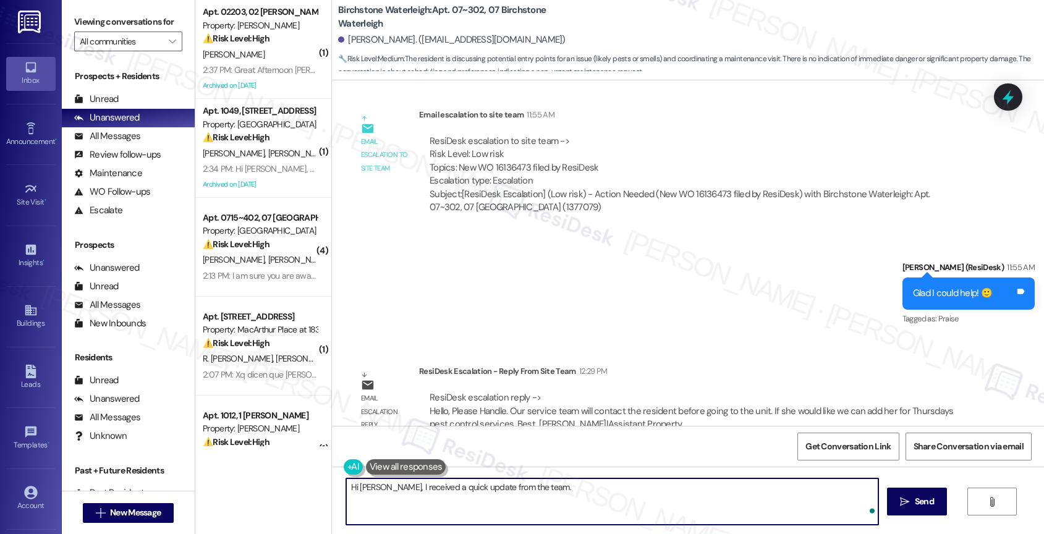
paste textarea "Our service team will contact the resident before going to the unit. If she wou…"
drag, startPoint x: 663, startPoint y: 485, endPoint x: 623, endPoint y: 485, distance: 39.6
click at [623, 485] on textarea "Hi Aziz, I received a quick update from the team. Our service team will contact…" at bounding box center [612, 501] width 533 height 46
click at [731, 499] on textarea "Hi Aziz, I received a quick update from the team. Our service team will contact…" at bounding box center [612, 501] width 533 height 46
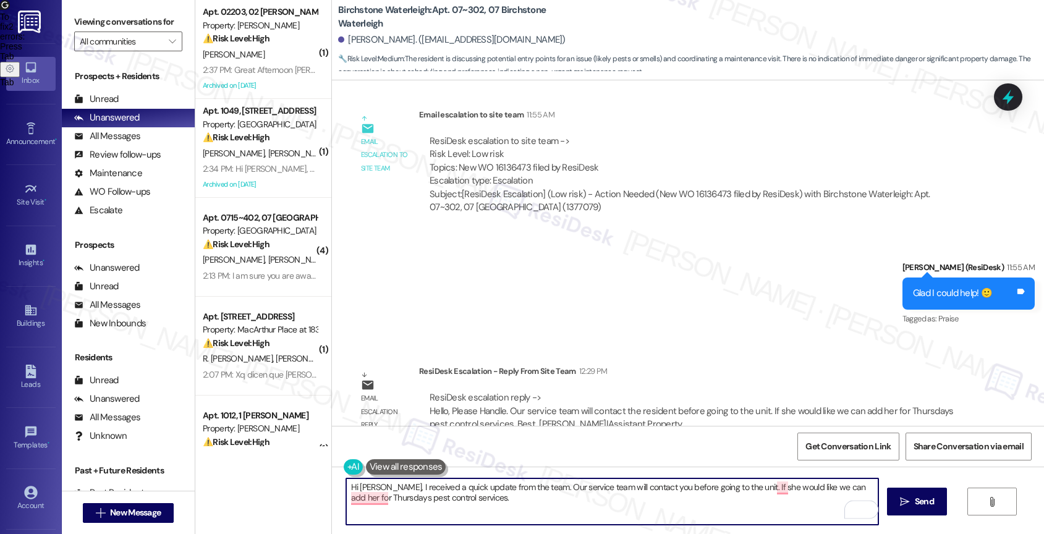
click at [742, 488] on textarea "Hi Aziz, I received a quick update from the team. Our service team will contact…" at bounding box center [612, 501] width 533 height 46
click at [777, 485] on textarea "Hi Aziz, I received a quick update from the team. Our service team will contact…" at bounding box center [612, 501] width 533 height 46
click at [809, 486] on textarea "Hi Aziz, I received a quick update from the team. Our service team will contact…" at bounding box center [612, 501] width 533 height 46
click at [852, 485] on textarea "Hi Aziz, I received a quick update from the team. Our service team will contact…" at bounding box center [612, 501] width 533 height 46
click at [501, 504] on textarea "Hi Aziz, I received a quick update from the team. Our service team will contact…" at bounding box center [612, 501] width 533 height 46
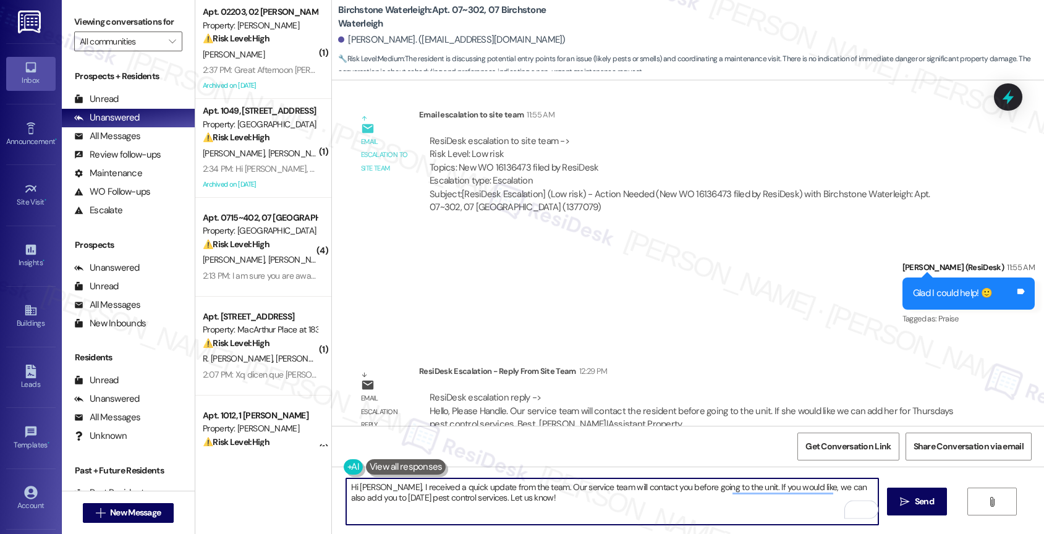
drag, startPoint x: 474, startPoint y: 499, endPoint x: 692, endPoint y: 504, distance: 217.6
click at [692, 504] on textarea "Hi Aziz, I received a quick update from the team. Our service team will contact…" at bounding box center [612, 501] width 533 height 46
click at [862, 509] on div "1" at bounding box center [860, 510] width 14 height 14
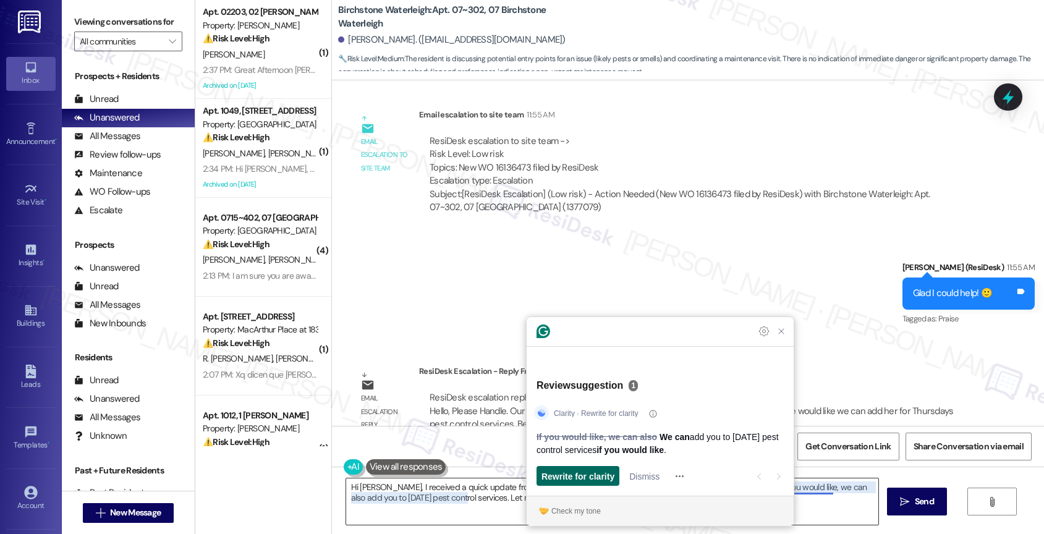
click at [600, 479] on span "Rewrite for clarity" at bounding box center [577, 476] width 73 height 13
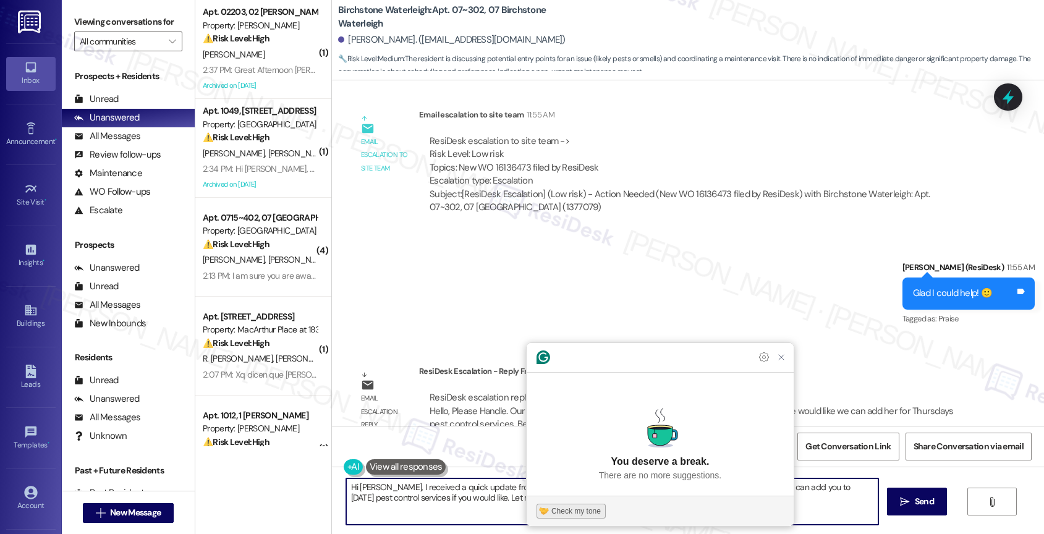
type textarea "Hi Aziz, I received a quick update from the team. Our service team will contact…"
click at [564, 509] on div "Check my tone" at bounding box center [575, 511] width 49 height 11
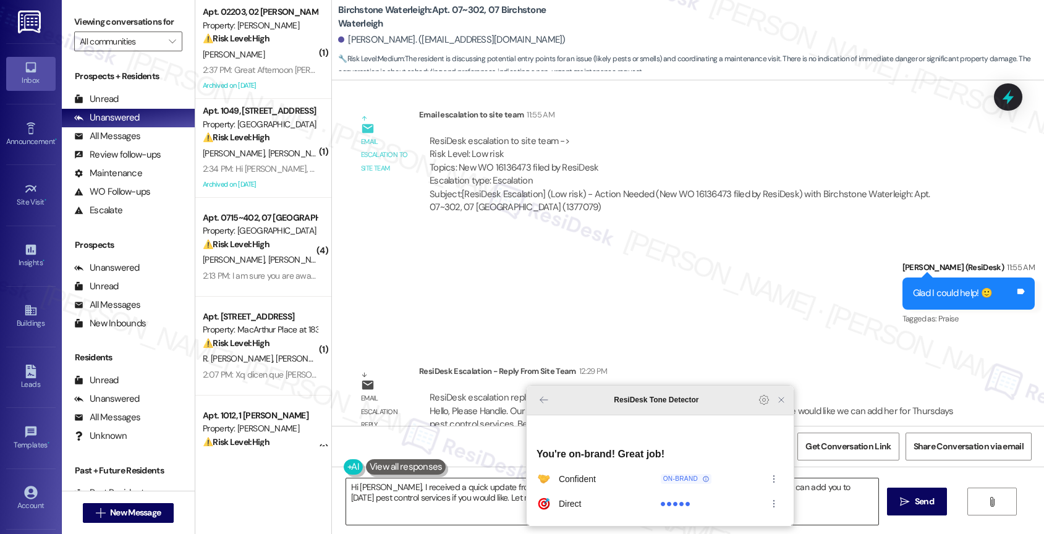
click at [781, 405] on icon "Close Grammarly Assistant" at bounding box center [781, 400] width 10 height 10
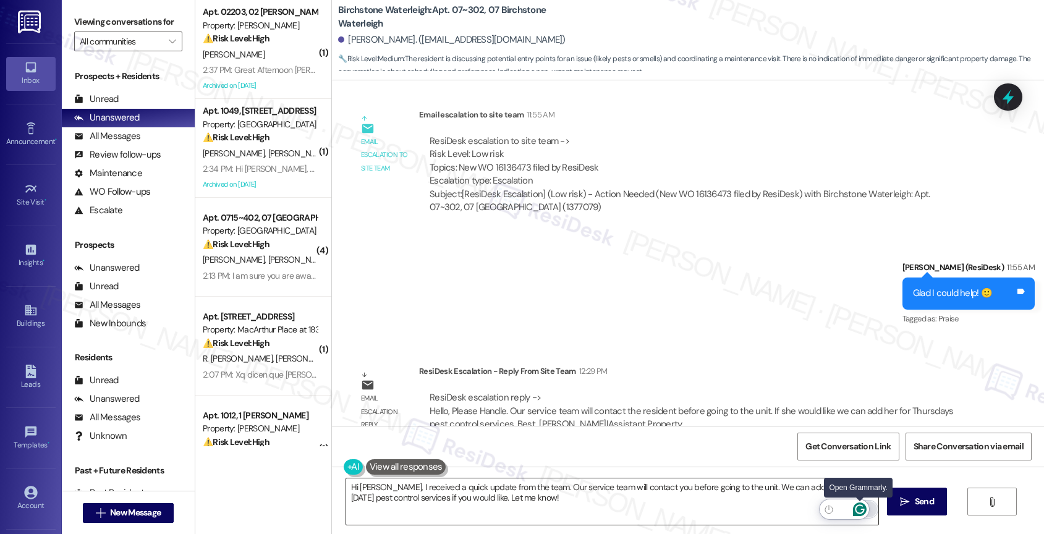
click at [860, 506] on icon "Open Grammarly. 0 Suggestions." at bounding box center [859, 509] width 9 height 9
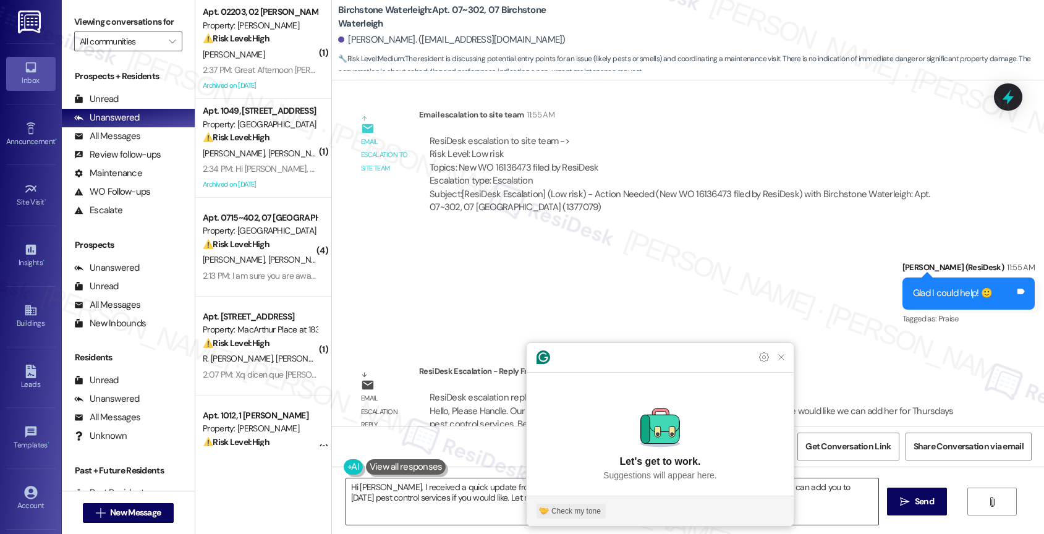
click at [559, 504] on button "Check my tone" at bounding box center [571, 511] width 69 height 15
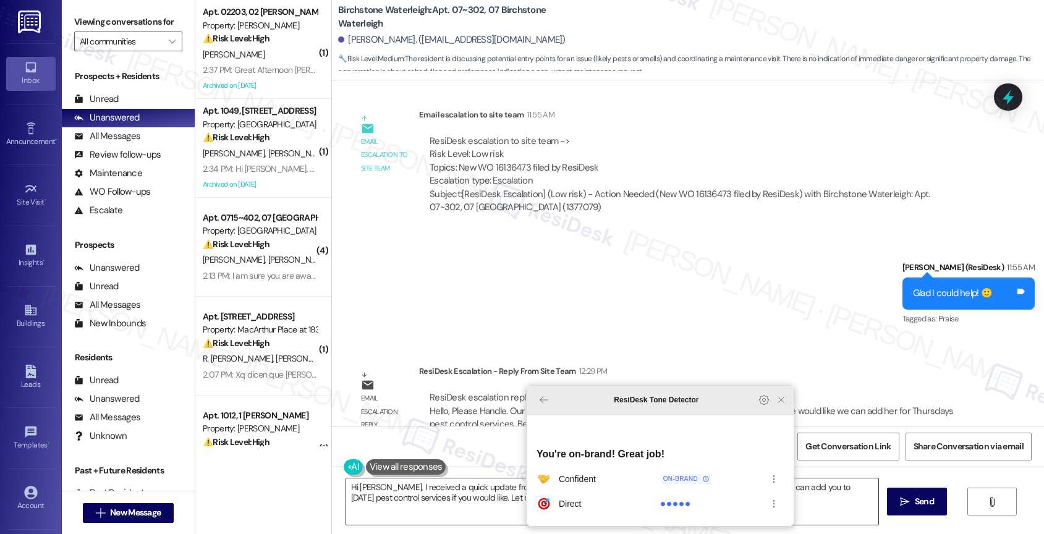
click at [784, 402] on icon "Close Grammarly Assistant" at bounding box center [781, 399] width 5 height 5
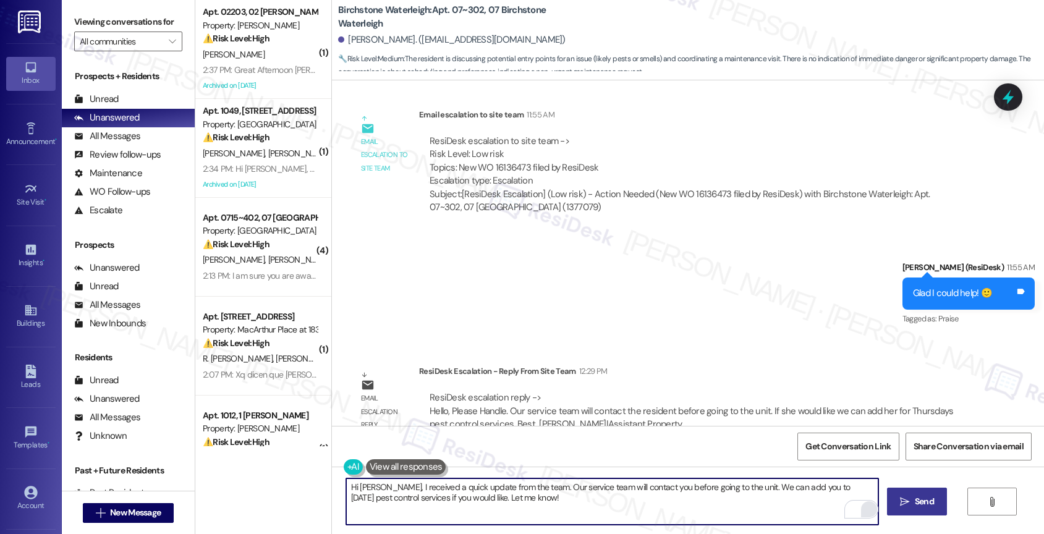
click at [909, 505] on span " Send" at bounding box center [916, 501] width 39 height 13
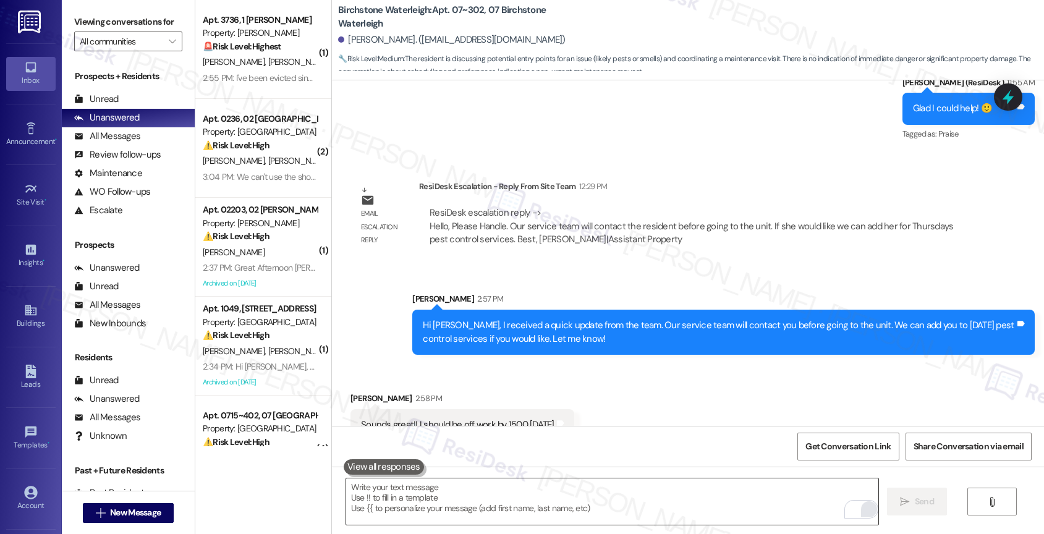
scroll to position [13485, 0]
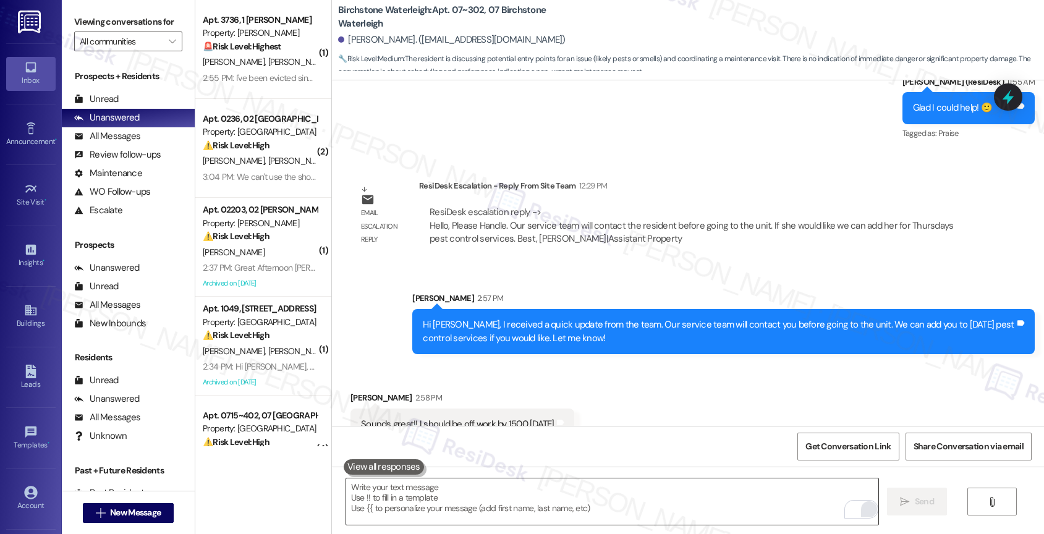
click at [574, 391] on div "Aziz Nosri 2:58 PM" at bounding box center [462, 399] width 224 height 17
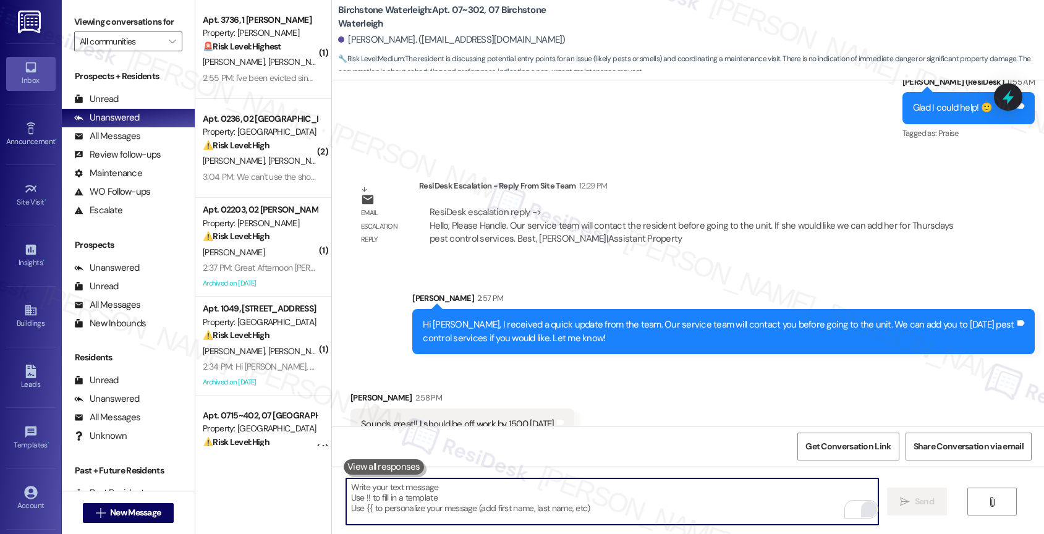
click at [453, 506] on textarea "To enrich screen reader interactions, please activate Accessibility in Grammarl…" at bounding box center [612, 501] width 533 height 46
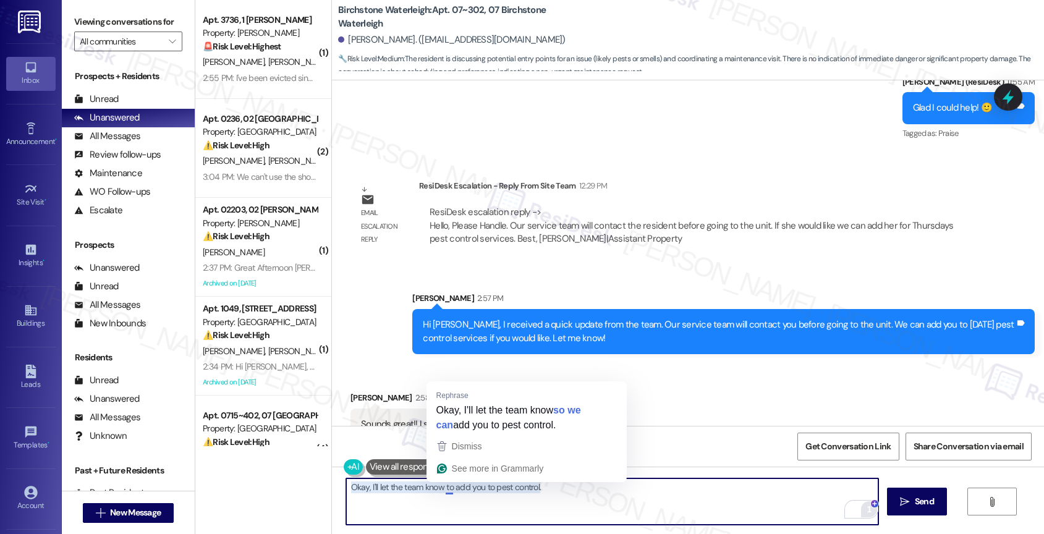
drag, startPoint x: 437, startPoint y: 486, endPoint x: 680, endPoint y: 498, distance: 243.2
click at [679, 498] on textarea "Okay, I'll let the team know to add you to pest control." at bounding box center [612, 501] width 533 height 46
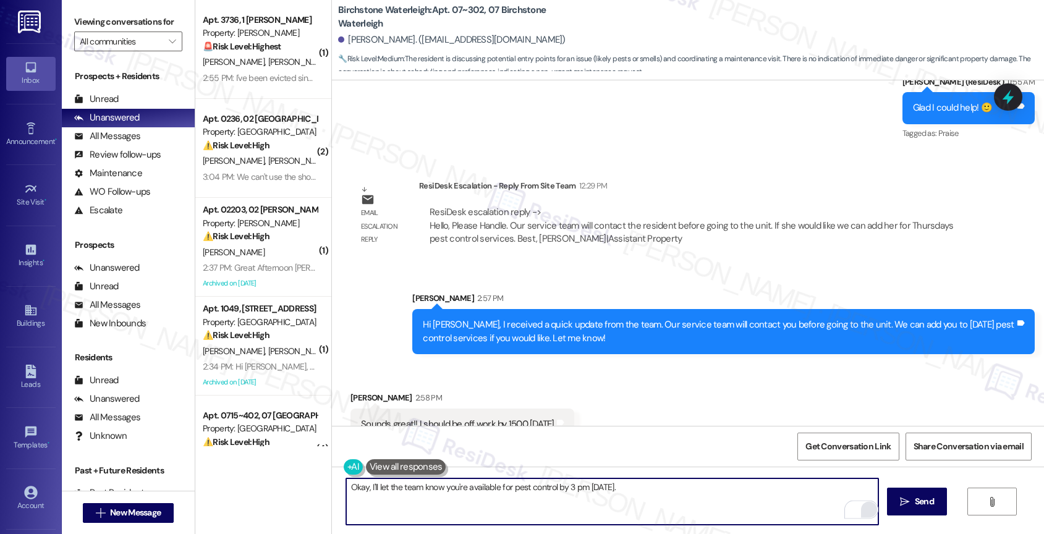
click at [661, 490] on textarea "Okay, I'll let the team know you're available for pest control by 3 pm on Thurs…" at bounding box center [612, 501] width 533 height 46
click at [677, 491] on textarea "Okay, I'll let the team know you're available for pest control by 3 pm on Thurs…" at bounding box center [612, 501] width 533 height 46
type textarea "Okay, I'll let the team know you're available for pest control by 3 pm [DATE]. …"
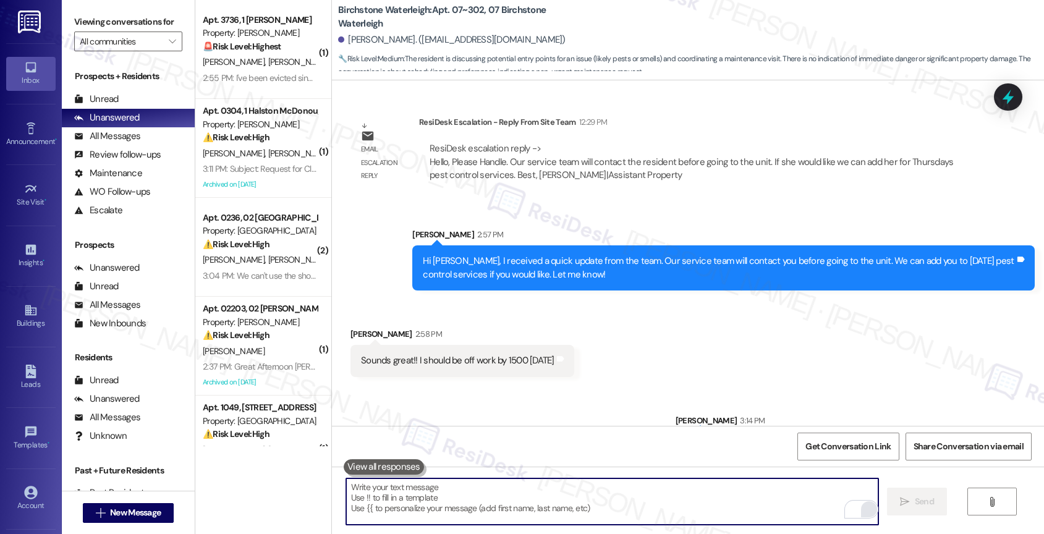
scroll to position [13571, 0]
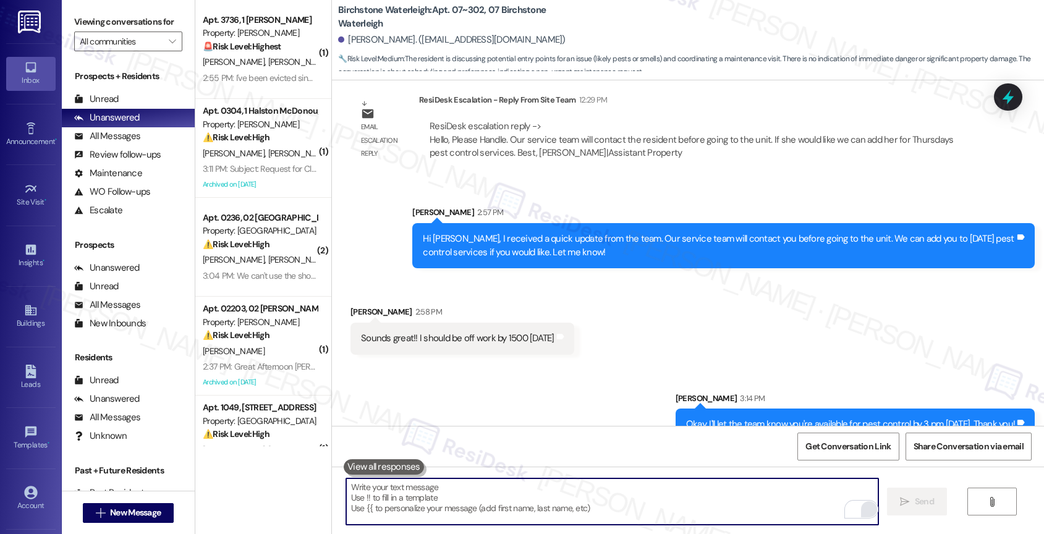
click at [537, 364] on div "Sent via SMS Sarah 3:14 PM Okay, I'll let the team know you're available for pe…" at bounding box center [688, 407] width 712 height 86
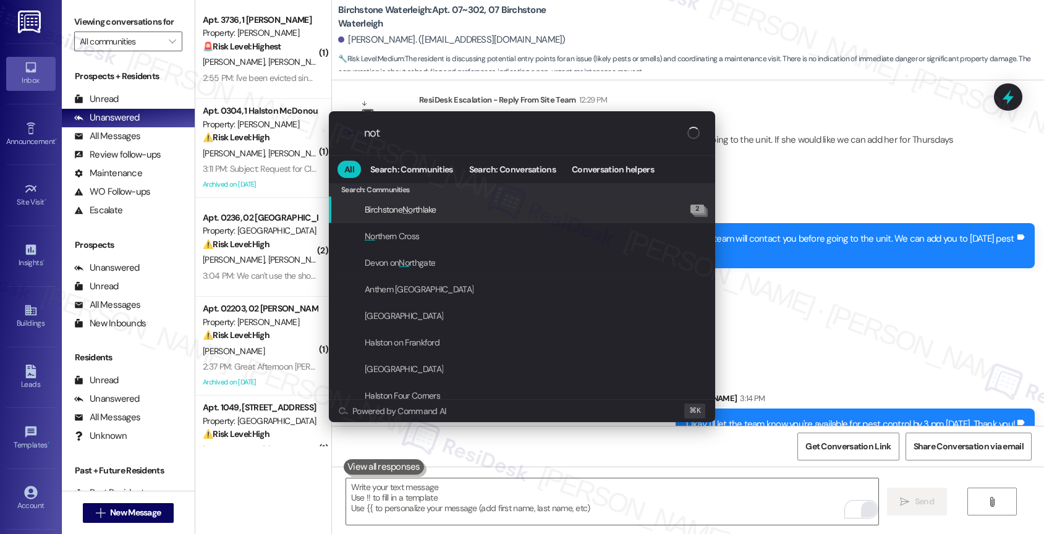
type input "note"
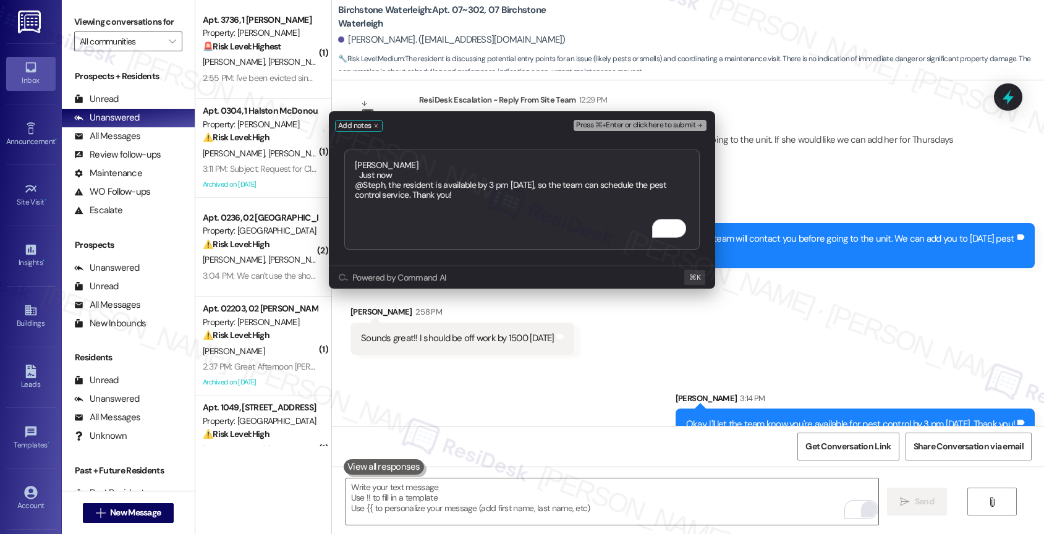
type textarea "Alethea Just now @Steph, the resident is available by 3 pm on Thursday, so the …"
click at [660, 124] on span "Press ⌘+Enter or click here to submit" at bounding box center [635, 125] width 119 height 9
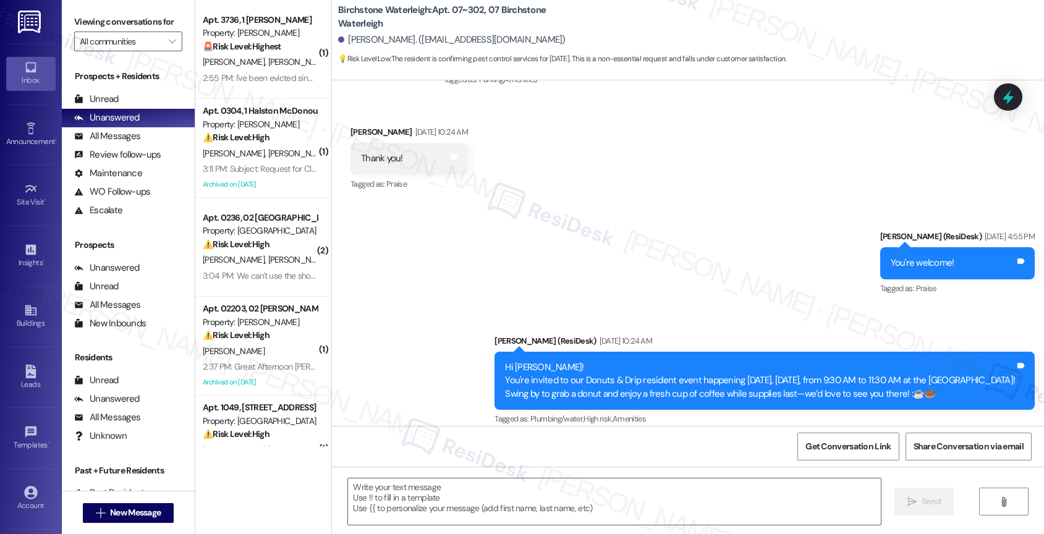
type textarea "Fetching suggested responses. Please feel free to read through the conversation…"
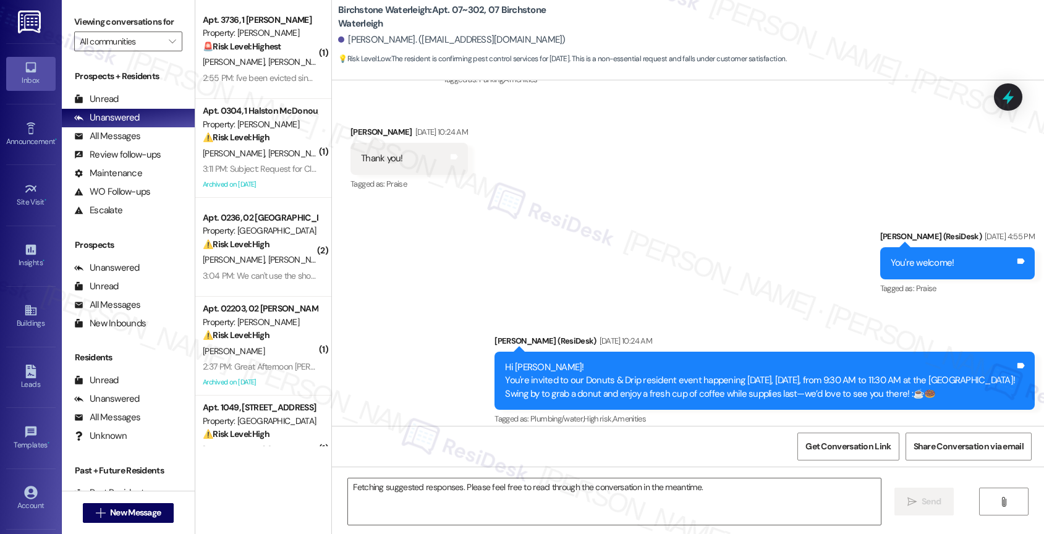
scroll to position [5661, 0]
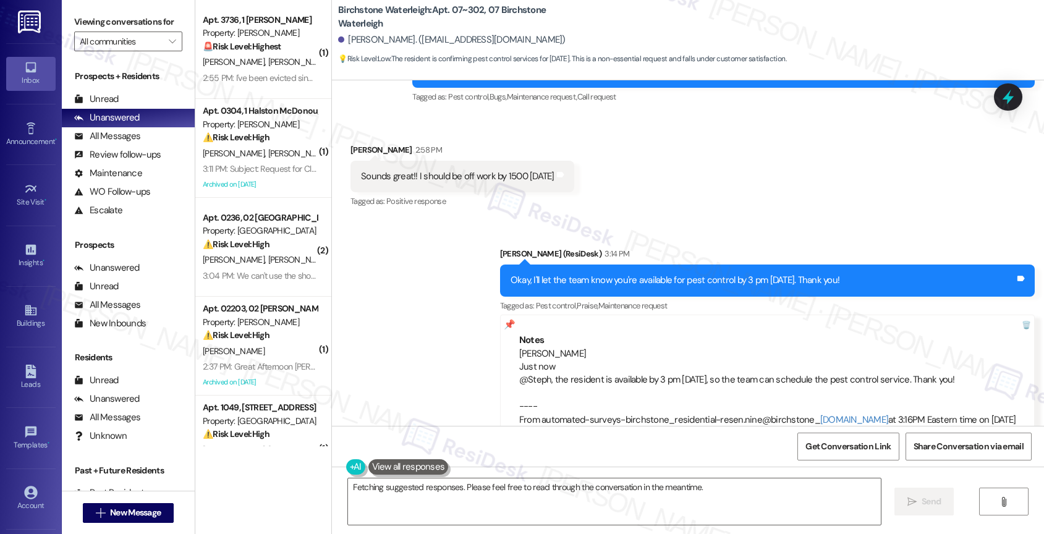
scroll to position [13757, 0]
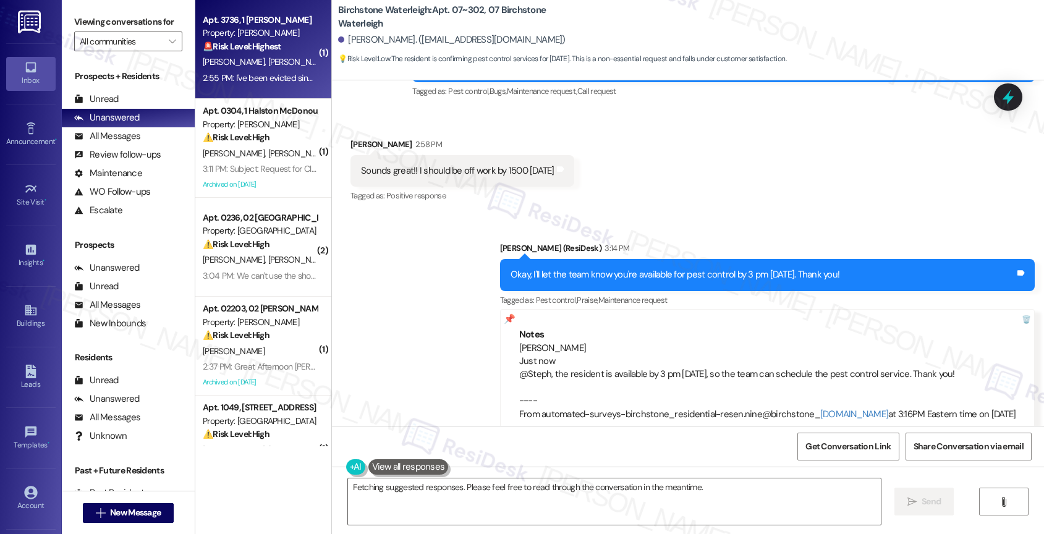
click at [220, 51] on strong "🚨 Risk Level: Highest" at bounding box center [242, 46] width 78 height 11
type textarea "Fetching suggested responses. Please feel free to read through the conversation…"
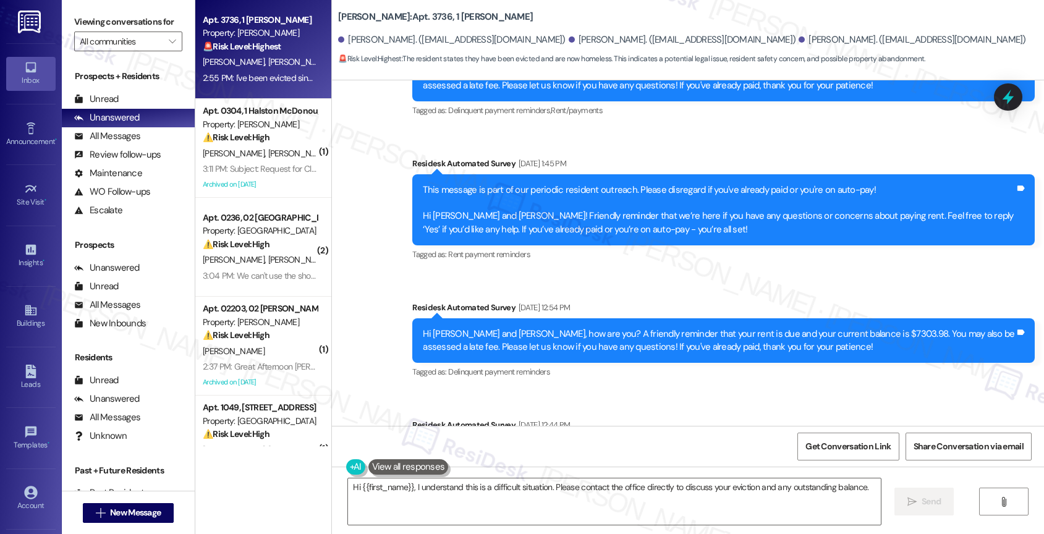
scroll to position [4223, 0]
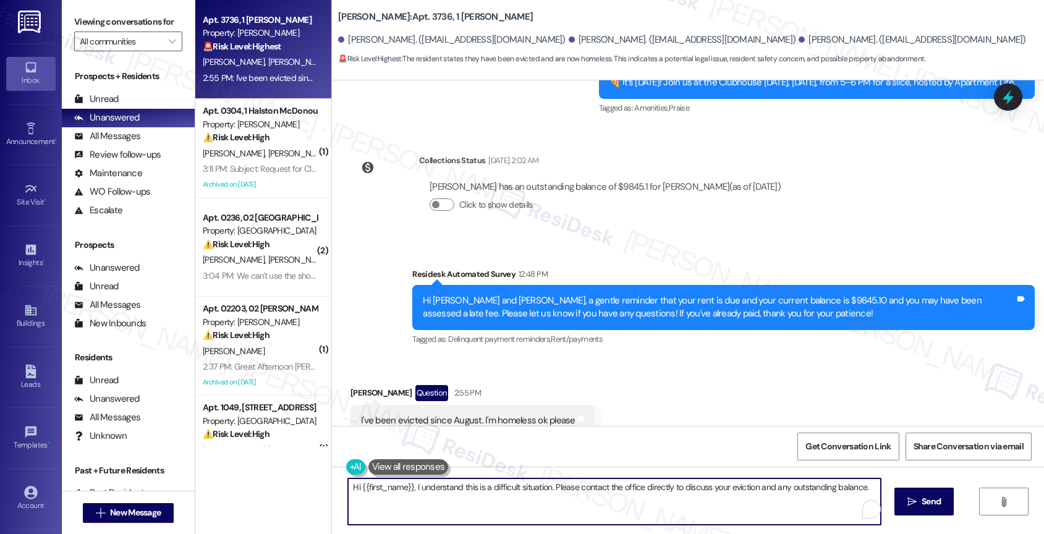
drag, startPoint x: 397, startPoint y: 488, endPoint x: 352, endPoint y: 485, distance: 45.2
click at [352, 485] on textarea "Hi {{first_name}}, I understand this is a difficult situation. Please contact t…" at bounding box center [614, 501] width 533 height 46
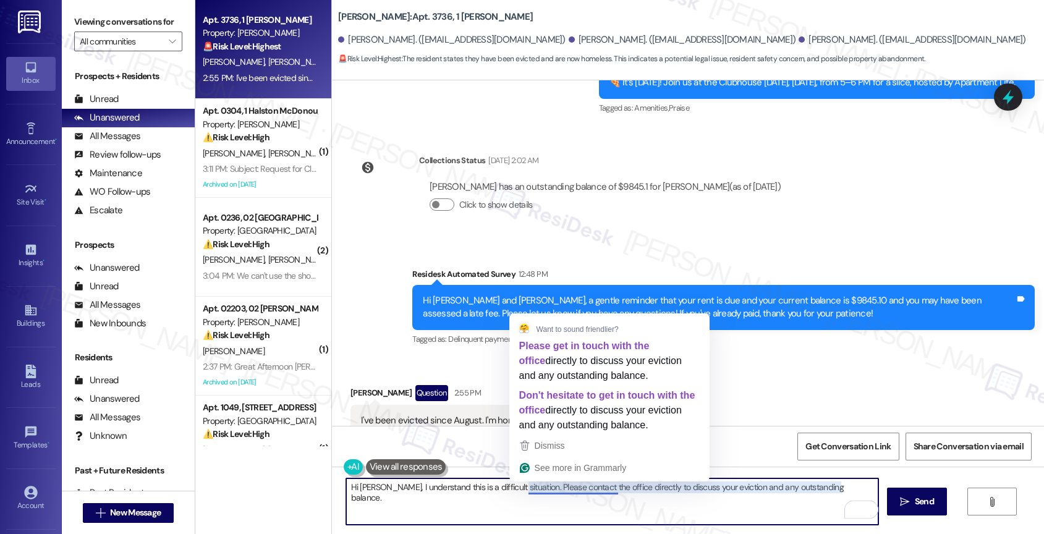
click at [467, 498] on textarea "Hi Suzette, I understand this is a difficult situation. Please contact the offi…" at bounding box center [612, 501] width 533 height 46
drag, startPoint x: 746, startPoint y: 485, endPoint x: 519, endPoint y: 485, distance: 226.8
click at [519, 485] on textarea "Hi Suzette, I understand this is a difficult situation. Please contact the offi…" at bounding box center [612, 501] width 533 height 46
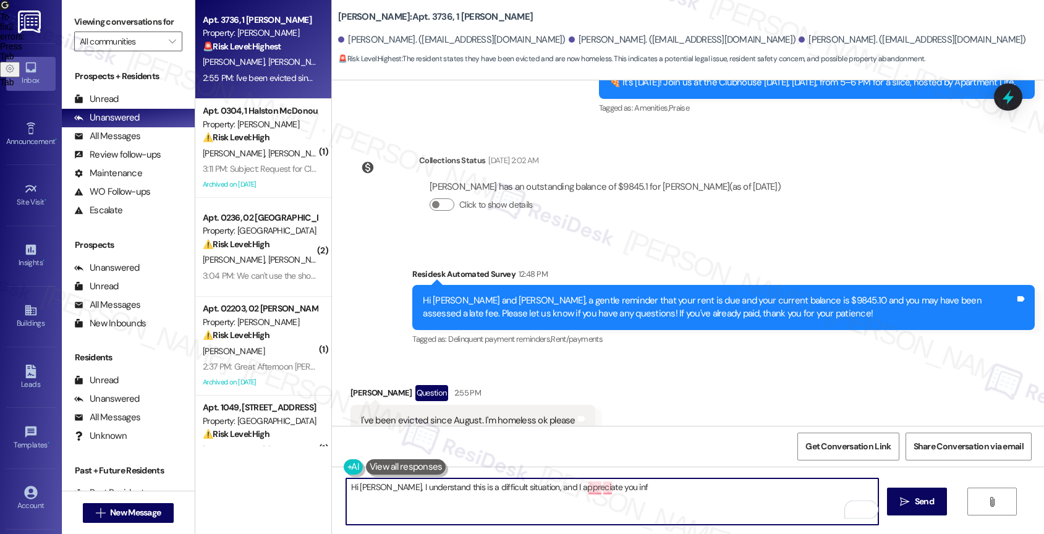
drag, startPoint x: 516, startPoint y: 486, endPoint x: 763, endPoint y: 486, distance: 247.2
click at [763, 486] on textarea "Hi Suzette, I understand this is a difficult situation, and I appreciate you inf" at bounding box center [612, 501] width 533 height 46
click at [646, 492] on textarea "Hi Suzette, I understand this is a difficult situation, and I appreciate you inf" at bounding box center [612, 501] width 533 height 46
drag, startPoint x: 520, startPoint y: 489, endPoint x: 734, endPoint y: 494, distance: 214.6
click at [734, 495] on textarea "Hi Suzette, I understand this is a difficult situation, and I appreciate you inf" at bounding box center [612, 501] width 533 height 46
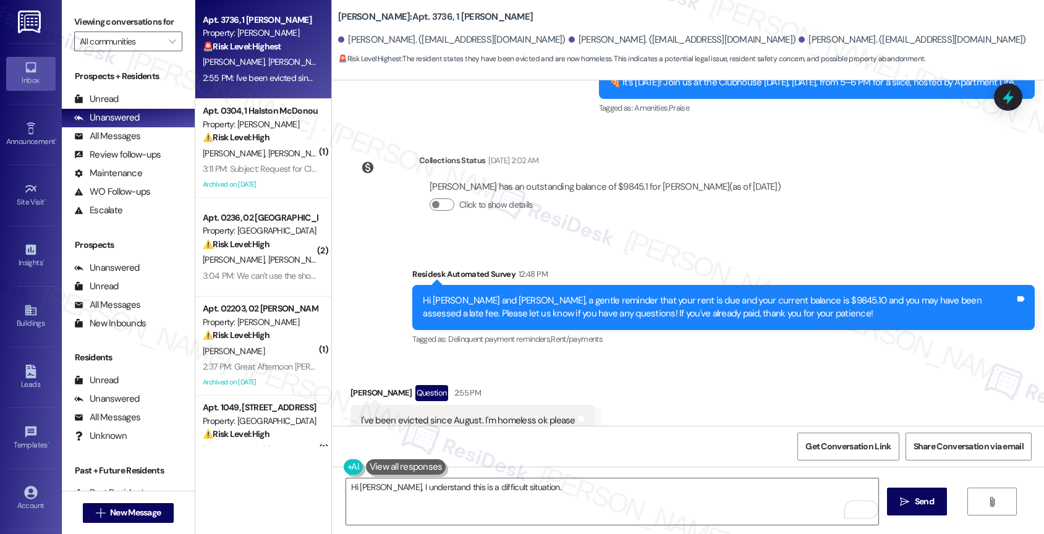
click at [402, 470] on button at bounding box center [406, 466] width 80 height 15
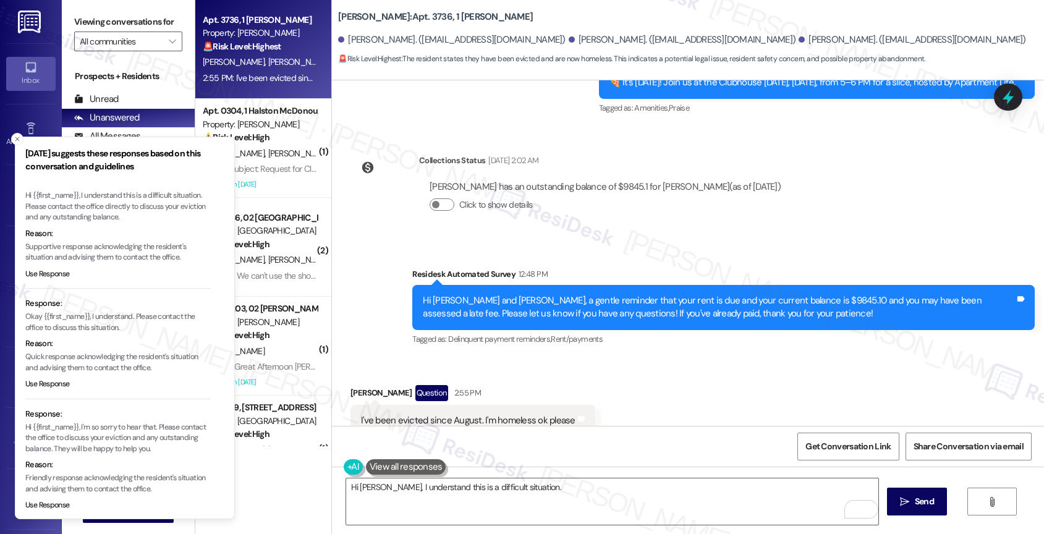
scroll to position [38, 0]
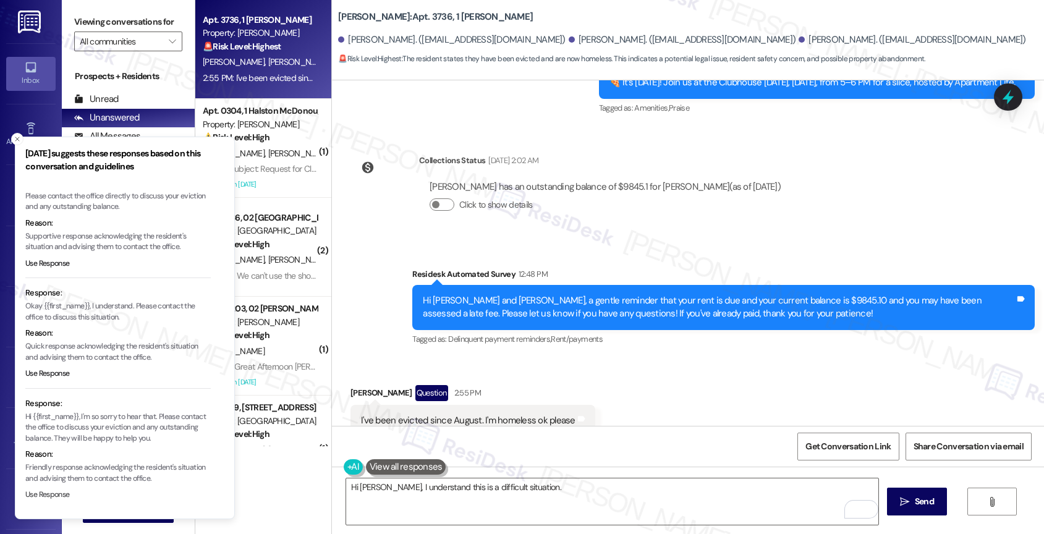
click at [56, 491] on button "Use Response" at bounding box center [47, 495] width 45 height 11
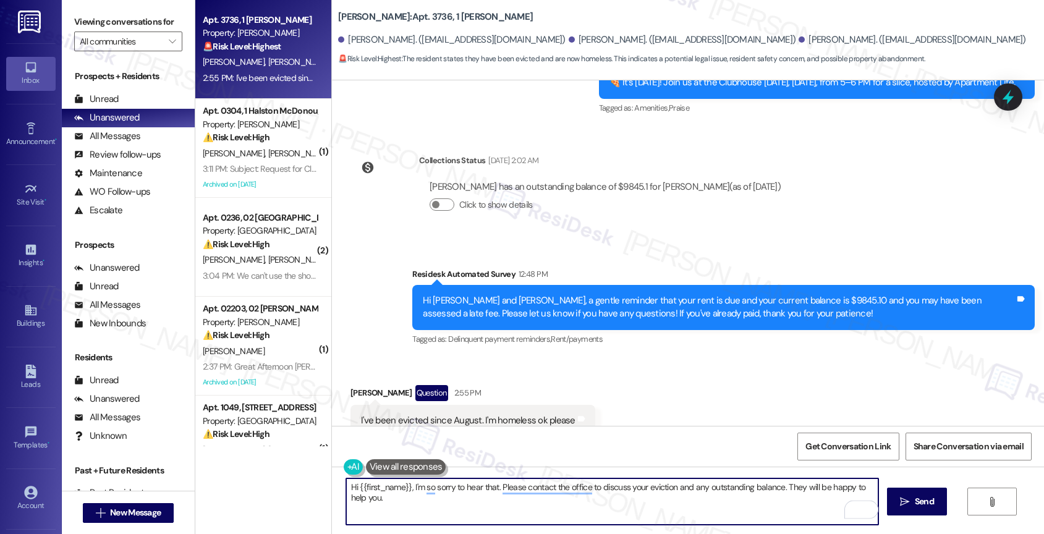
drag, startPoint x: 403, startPoint y: 486, endPoint x: 349, endPoint y: 486, distance: 53.8
click at [349, 486] on textarea "Hi {{first_name}}, I'm so sorry to hear that. Please contact the office to disc…" at bounding box center [612, 501] width 533 height 46
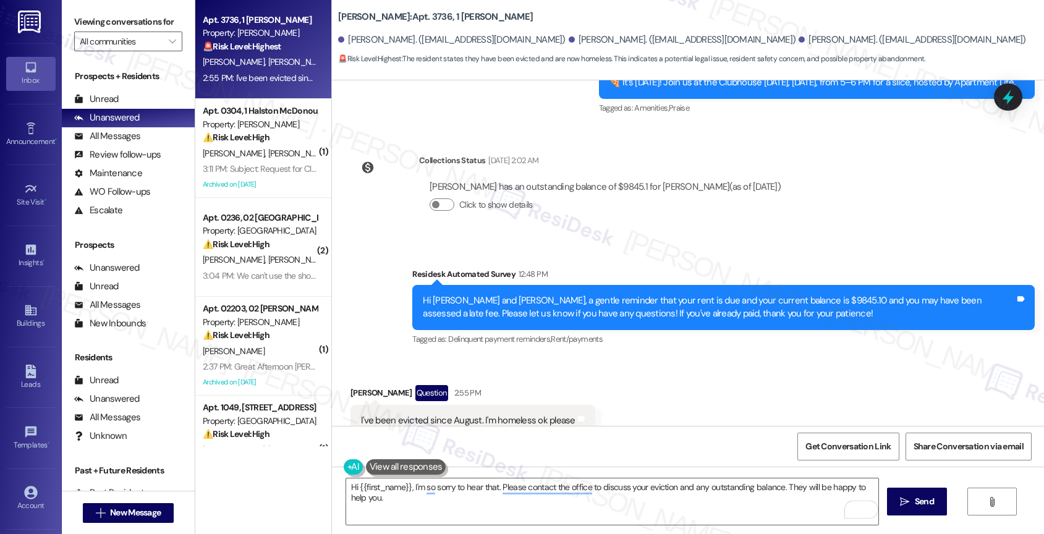
click at [405, 462] on button at bounding box center [406, 466] width 80 height 15
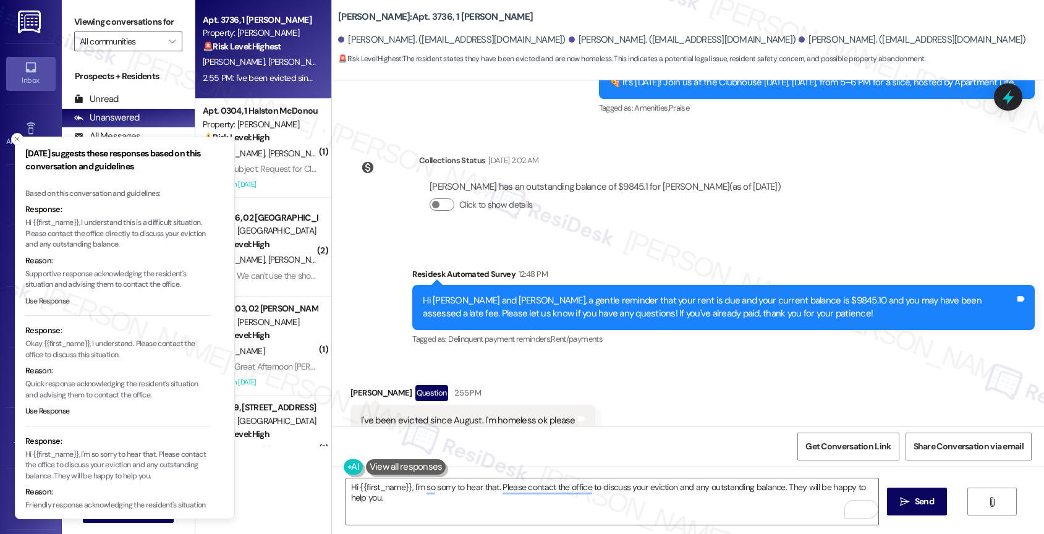
click at [65, 299] on button "Use Response" at bounding box center [47, 301] width 45 height 11
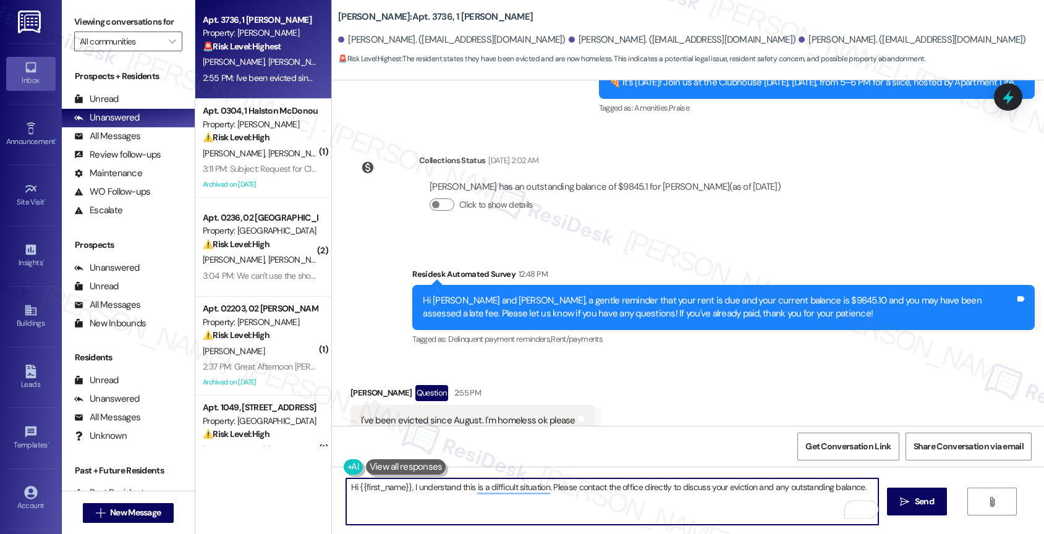
drag, startPoint x: 404, startPoint y: 488, endPoint x: 326, endPoint y: 482, distance: 78.1
click at [332, 482] on div "Hi {{first_name}}, I understand this is a difficult situation. Please contact t…" at bounding box center [688, 513] width 712 height 93
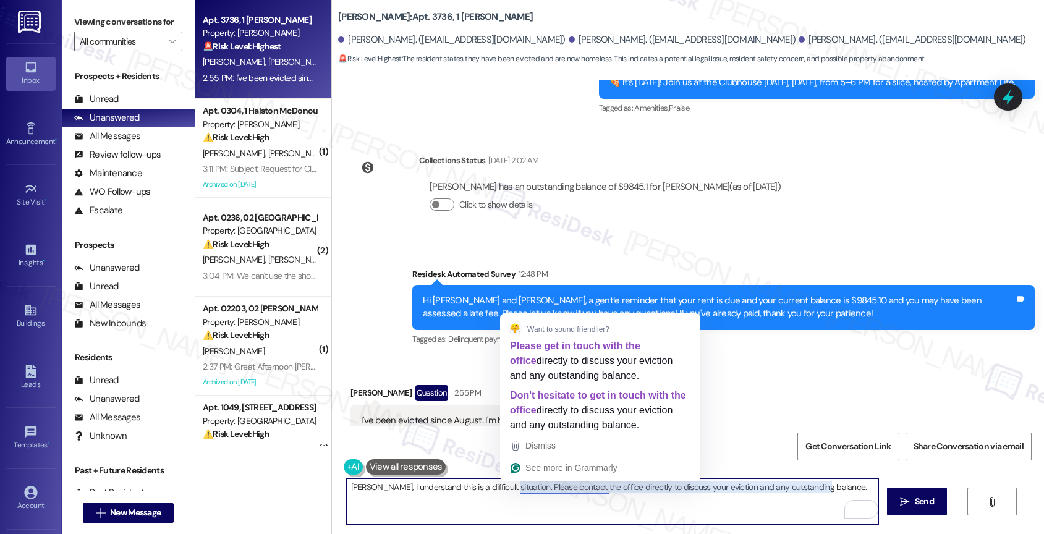
click at [678, 487] on textarea "Suzette, I understand this is a difficult situation. Please contact the office …" at bounding box center [612, 501] width 533 height 46
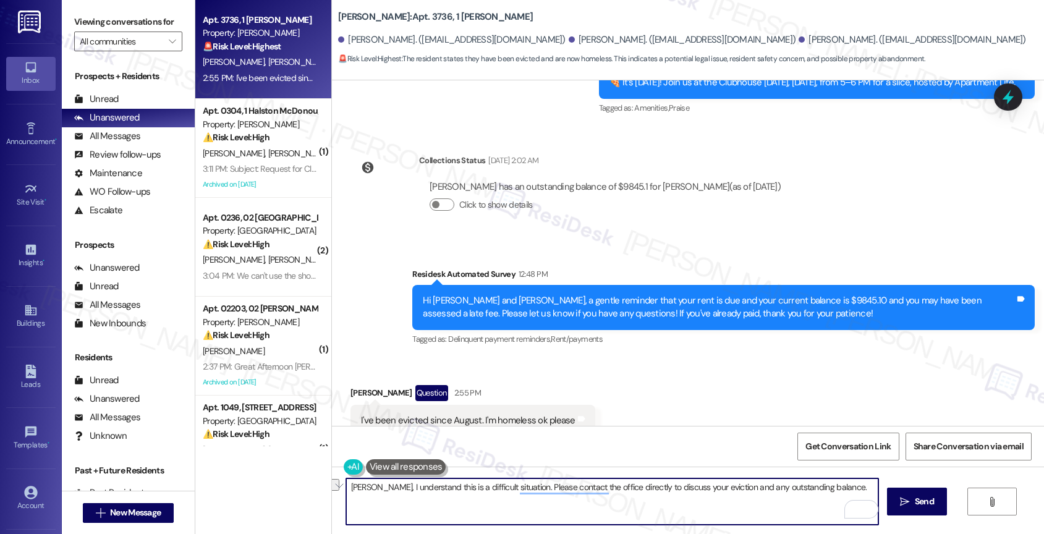
drag, startPoint x: 512, startPoint y: 486, endPoint x: 713, endPoint y: 486, distance: 200.9
click at [713, 486] on textarea "Suzette, I understand this is a difficult situation. Please contact the office …" at bounding box center [612, 501] width 533 height 46
drag, startPoint x: 778, startPoint y: 490, endPoint x: 700, endPoint y: 487, distance: 77.9
click at [700, 487] on textarea "Suzette, I understand this is a difficult situation. Please get in touch with t…" at bounding box center [612, 501] width 533 height 46
click at [815, 493] on textarea "Suzette, I understand this is a difficult situation. Please get in touch with t…" at bounding box center [612, 501] width 533 height 46
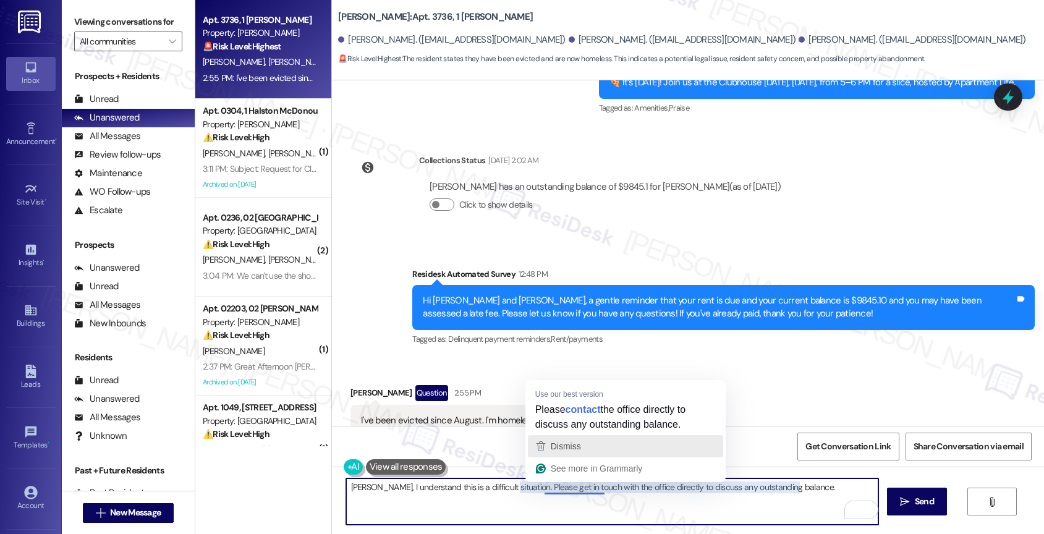
click at [601, 440] on div "Dismiss" at bounding box center [625, 446] width 184 height 19
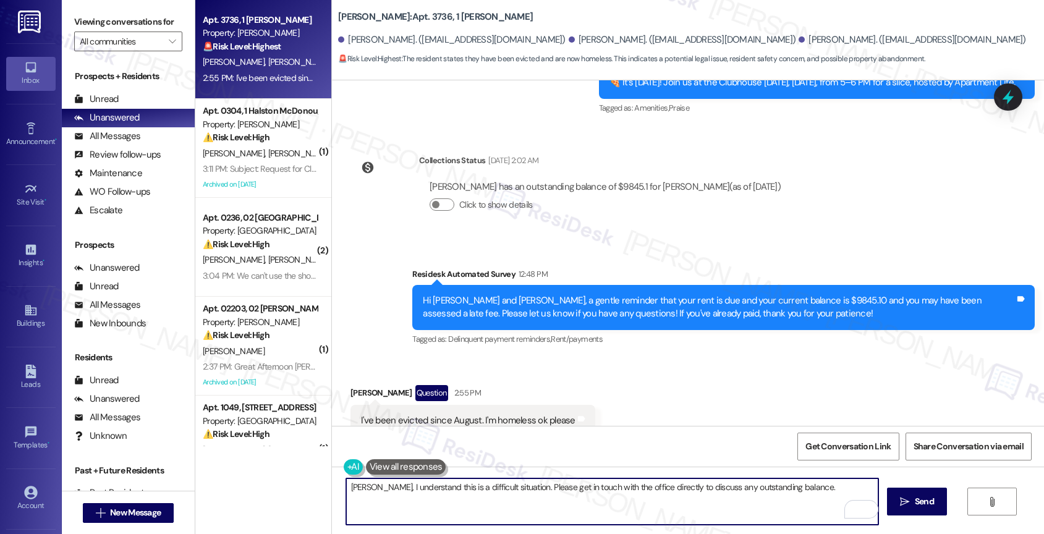
click at [823, 498] on textarea "Suzette, I understand this is a difficult situation. Please get in touch with t…" at bounding box center [612, 501] width 533 height 46
click at [814, 491] on textarea "Suzette, I understand this is a difficult situation. Please get in touch with t…" at bounding box center [612, 501] width 533 height 46
type textarea "Suzette, I understand this is a difficult situation. Please get in touch with t…"
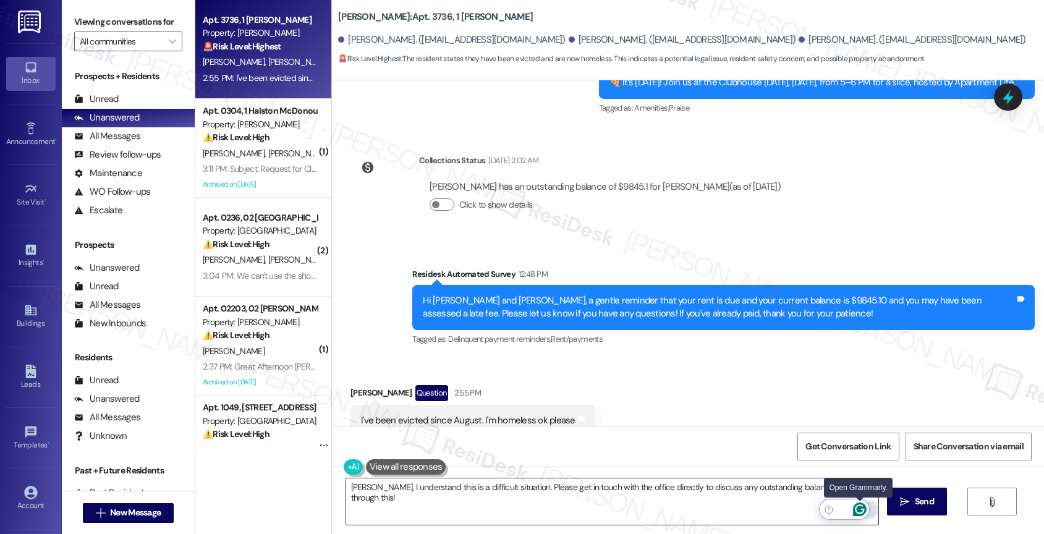
click at [860, 510] on icon "Open Grammarly. 0 Suggestions." at bounding box center [860, 510] width 14 height 14
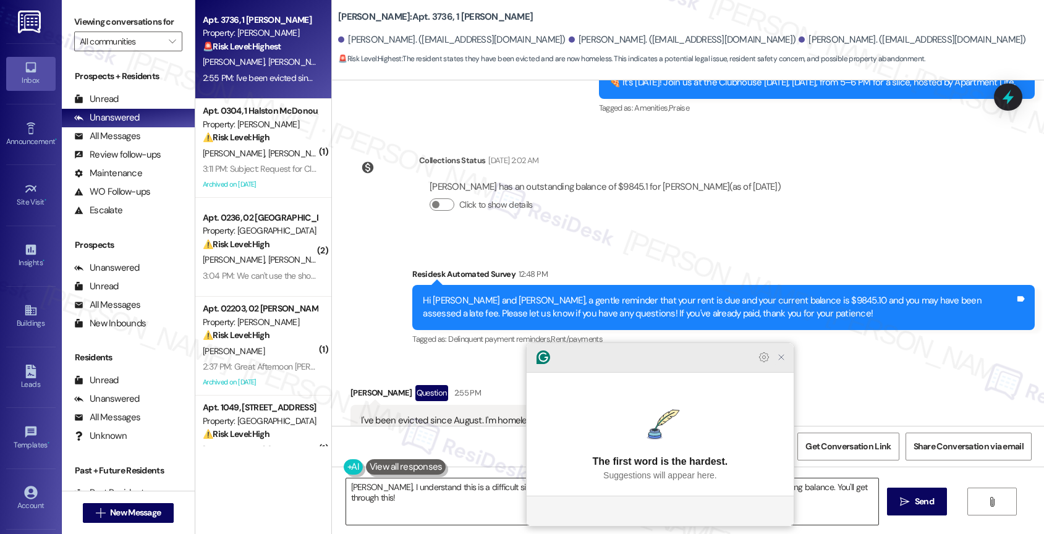
click at [785, 362] on icon "Close Grammarly Assistant" at bounding box center [781, 357] width 10 height 10
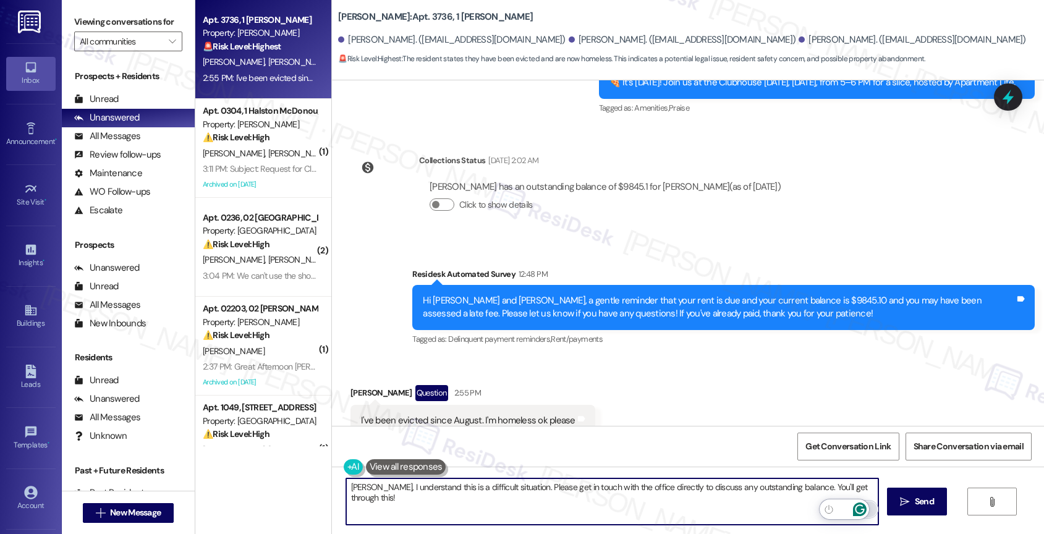
click at [862, 507] on icon "Open Grammarly. 0 Suggestions." at bounding box center [860, 510] width 14 height 14
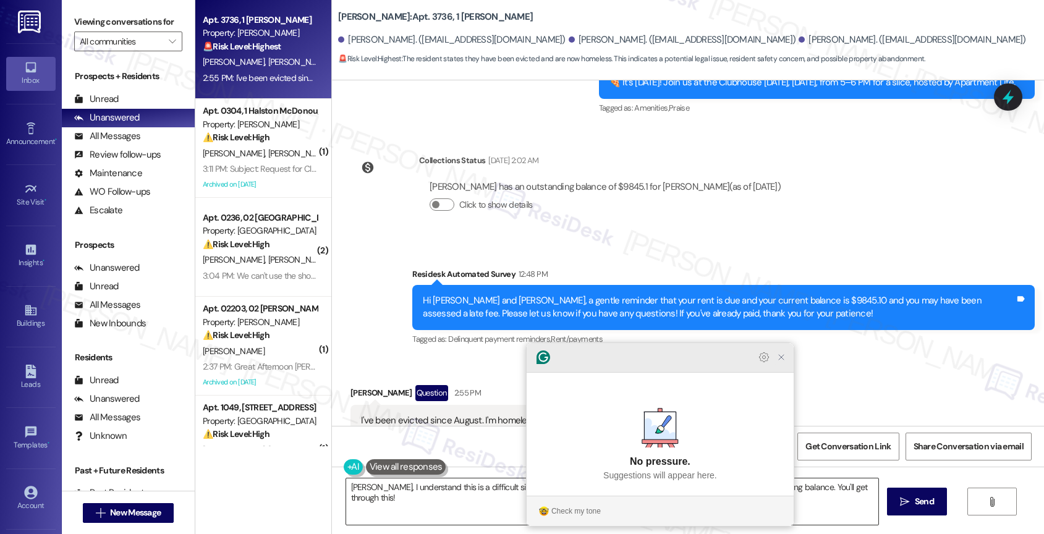
click at [774, 365] on icon "Close Grammarly Assistant" at bounding box center [781, 357] width 15 height 15
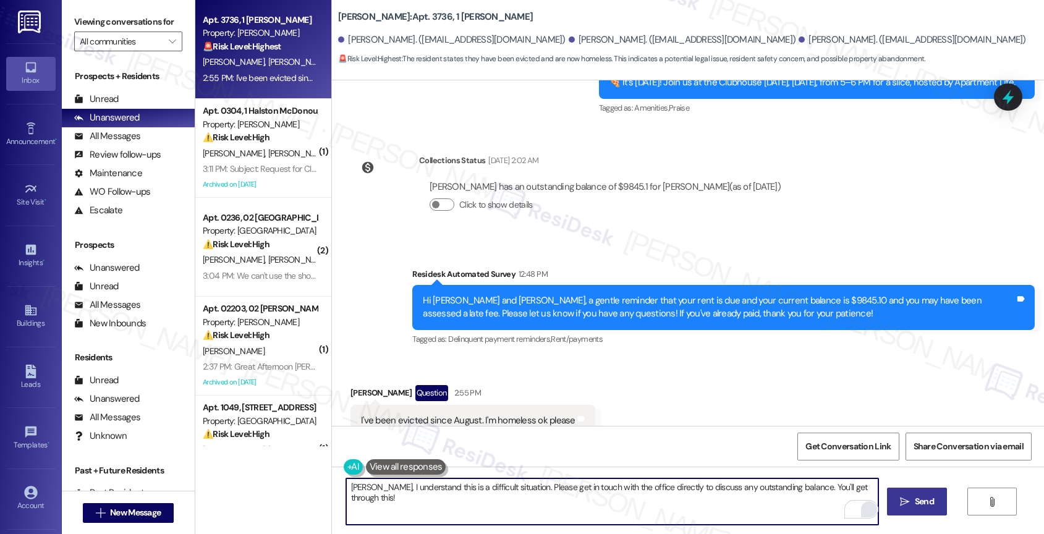
click at [905, 503] on icon "" at bounding box center [904, 502] width 9 height 10
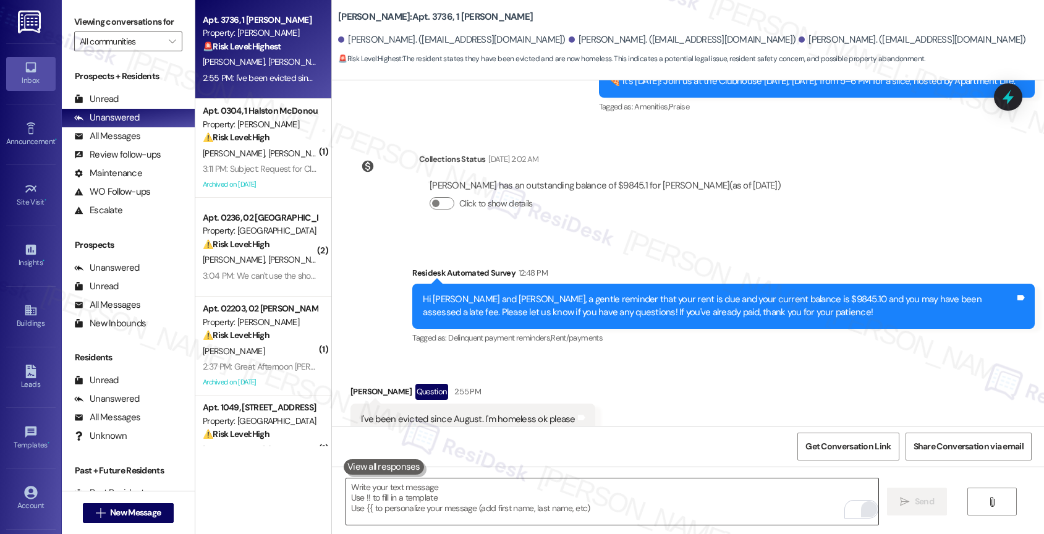
scroll to position [4309, 0]
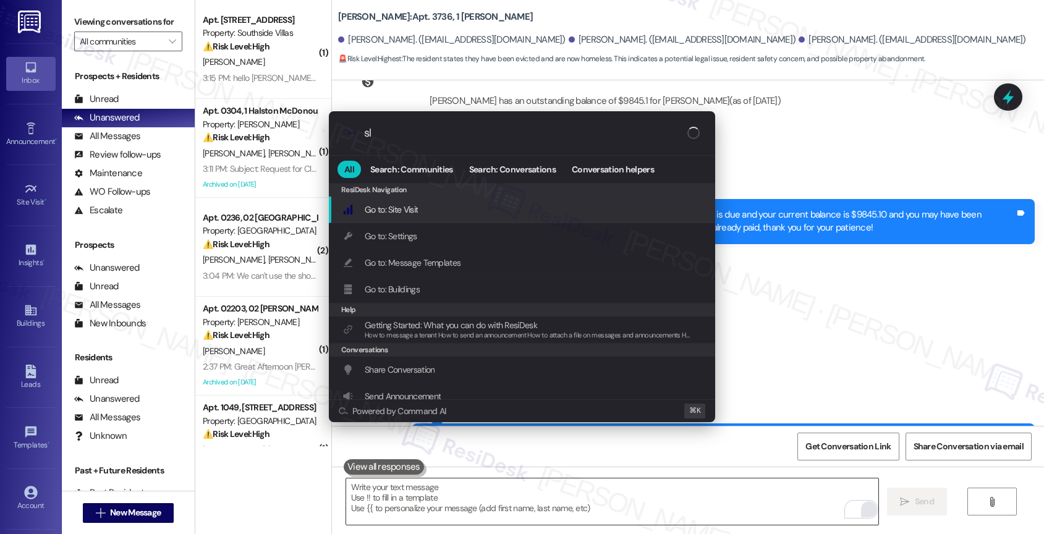
type input "sla"
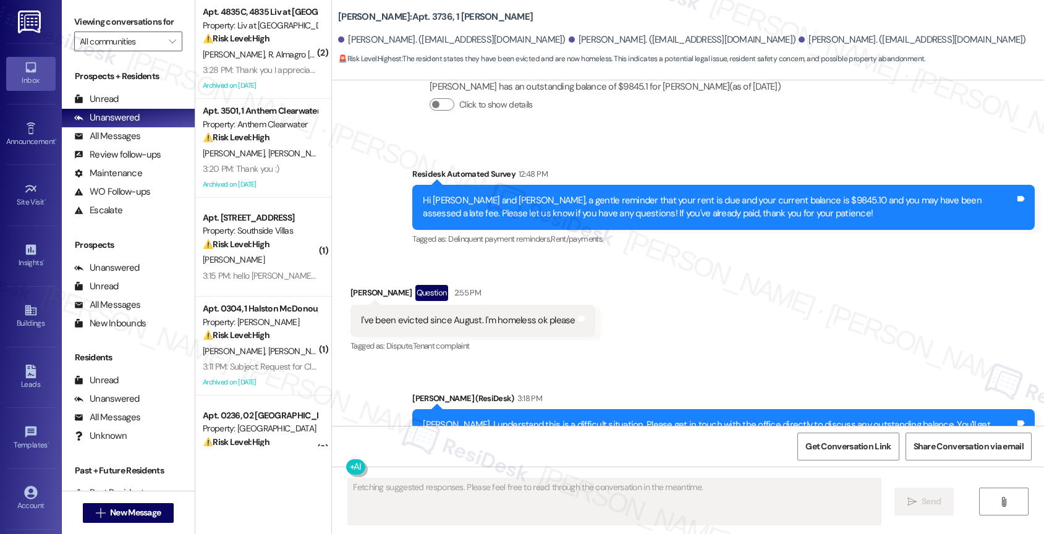
scroll to position [4327, 0]
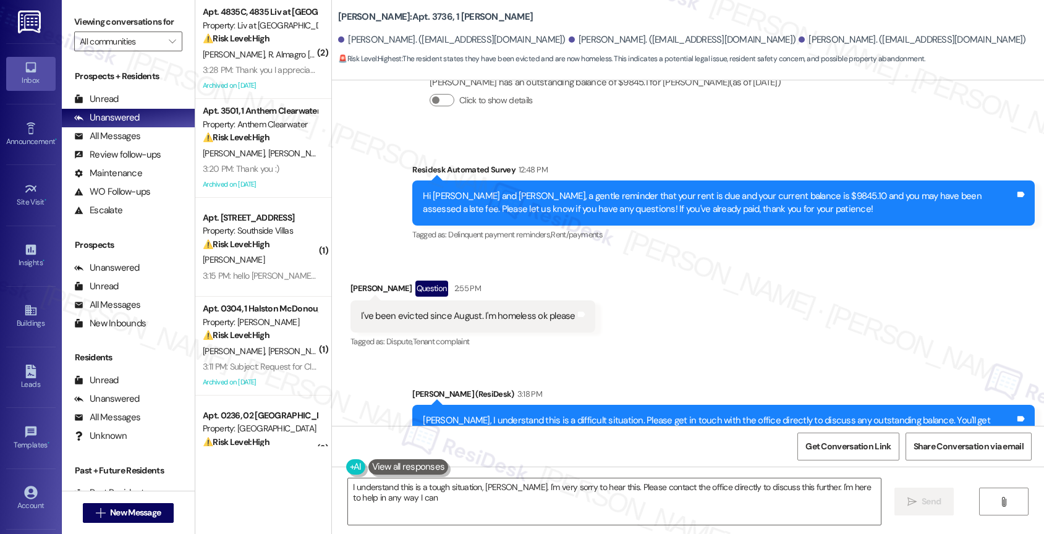
type textarea "I understand this is a tough situation, [PERSON_NAME]. I'm very sorry to hear t…"
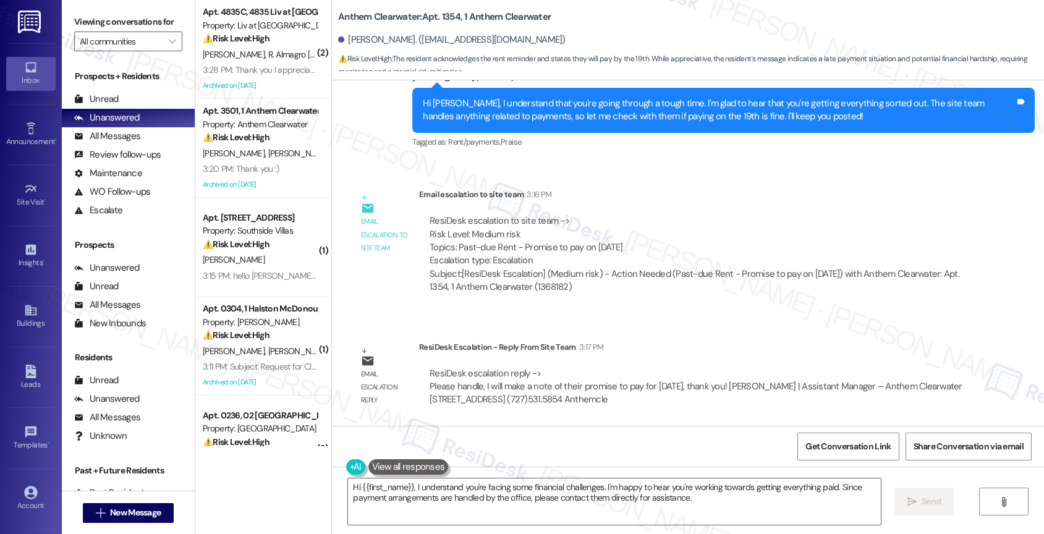
scroll to position [15768, 0]
click at [374, 498] on textarea "Hi {{first_name}}, I understand you're facing some financial challenges. I'm ha…" at bounding box center [614, 501] width 533 height 46
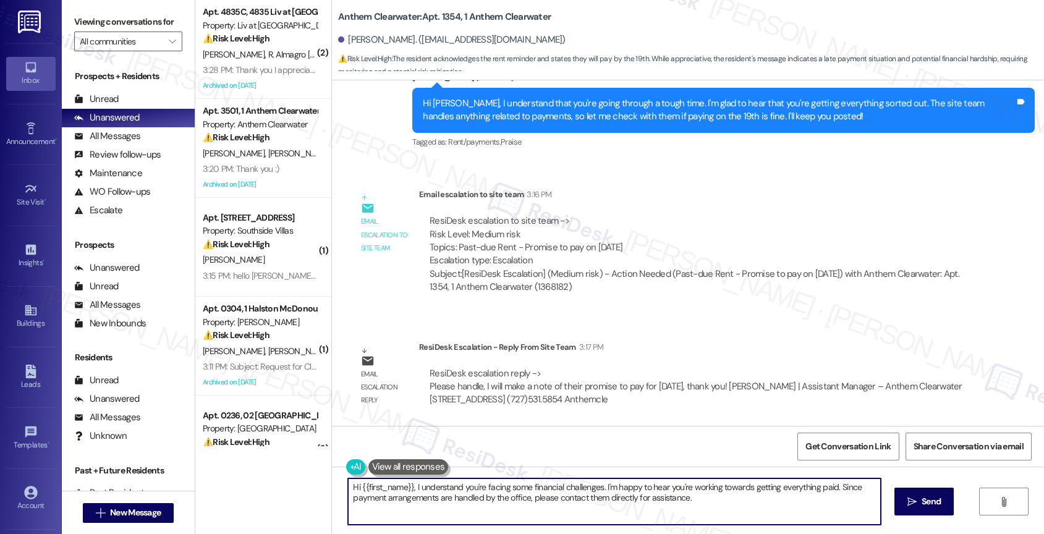
click at [374, 498] on textarea "Hi {{first_name}}, I understand you're facing some financial challenges. I'm ha…" at bounding box center [614, 501] width 533 height 46
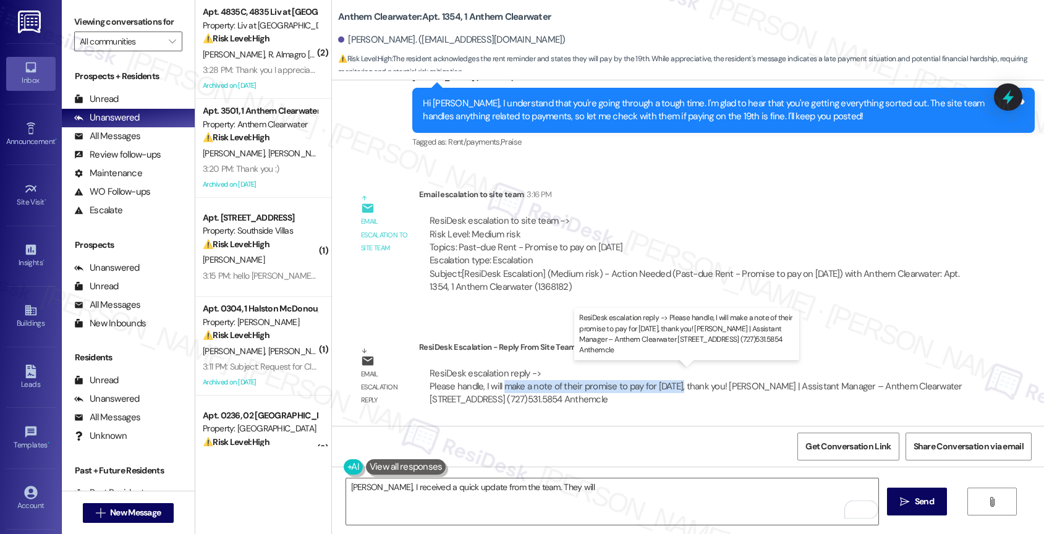
drag, startPoint x: 494, startPoint y: 383, endPoint x: 673, endPoint y: 384, distance: 178.6
click at [673, 384] on div "ResiDesk escalation reply -> Please handle, I will make a note of their promise…" at bounding box center [696, 386] width 533 height 39
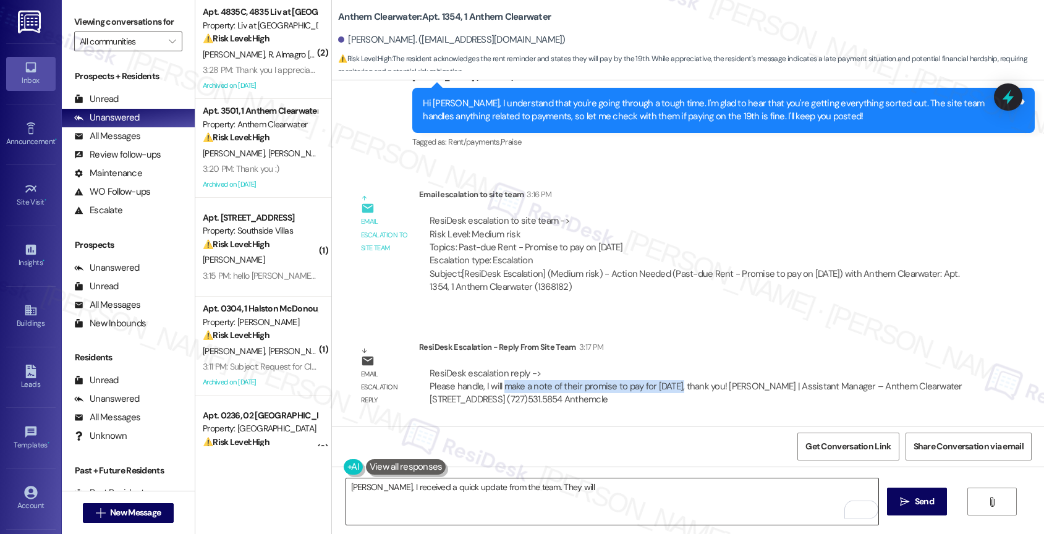
copy div "make a note of their promise to pay for 9/19/25"
click at [572, 493] on textarea "Blake, I received a quick update from the team. They will" at bounding box center [612, 501] width 533 height 46
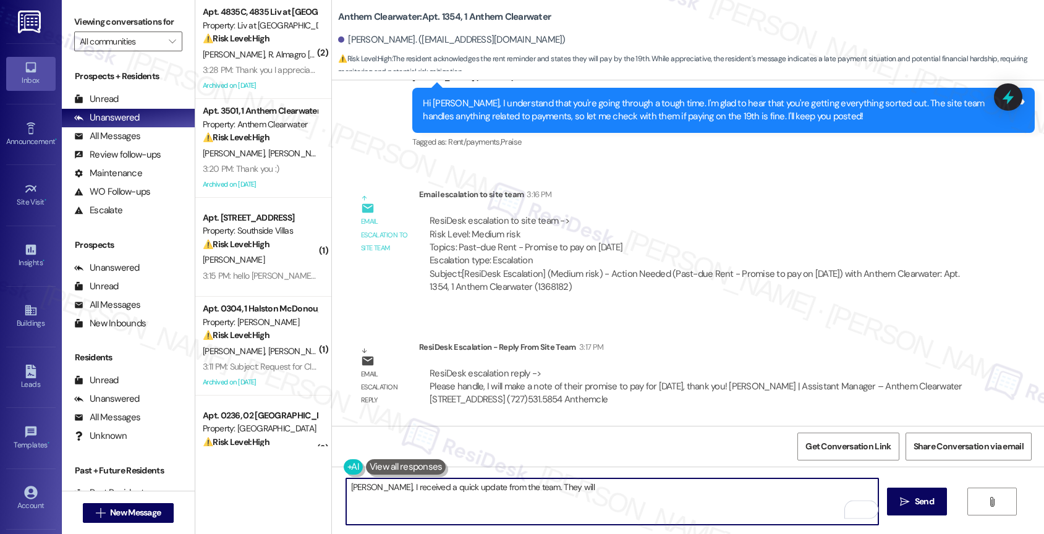
paste textarea "make a note of their promise to pay for 9/19/25"
click at [616, 487] on textarea "Blake, I received a quick update from the team. They will make a note of their …" at bounding box center [612, 501] width 533 height 46
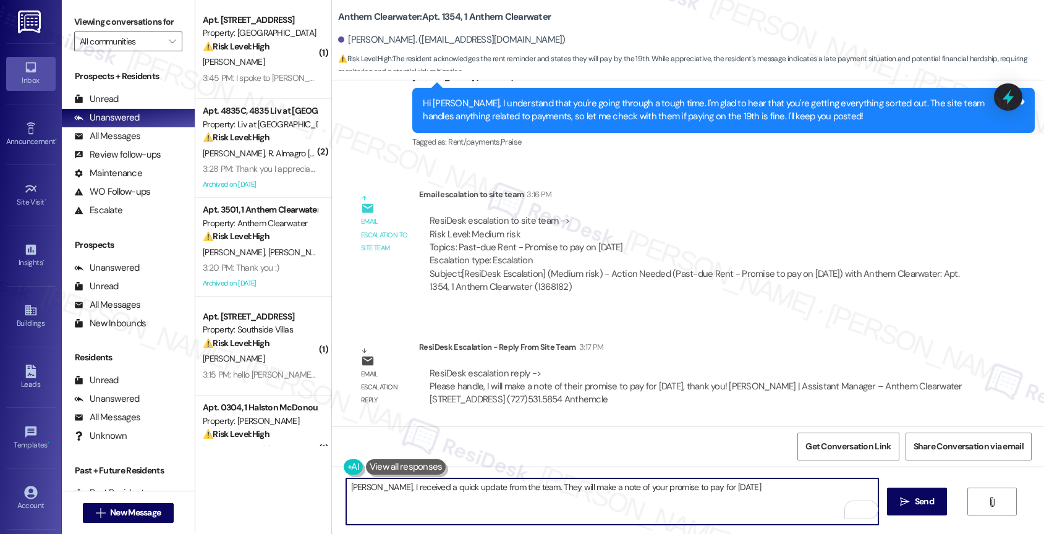
click at [740, 489] on textarea "Blake, I received a quick update from the team. They will make a note of your p…" at bounding box center [612, 501] width 533 height 46
click at [346, 488] on textarea "Blake, I received a quick update from the team. They will make a note of your p…" at bounding box center [612, 501] width 533 height 46
click at [834, 492] on textarea "Hi Blake, I received a quick update from the team. They will note your promise …" at bounding box center [612, 501] width 533 height 46
drag, startPoint x: 776, startPoint y: 488, endPoint x: 885, endPoint y: 493, distance: 108.9
click at [885, 493] on div "Hi Blake, I received a quick update from the team. They will note your promise …" at bounding box center [688, 513] width 712 height 93
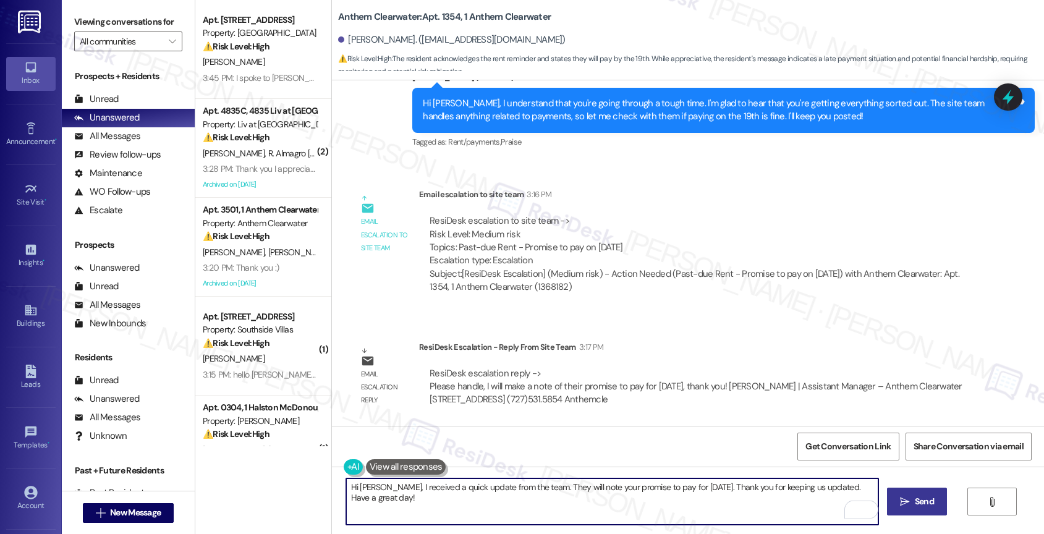
type textarea "Hi Blake, I received a quick update from the team. They will note your promise …"
click at [912, 496] on span "Send" at bounding box center [924, 501] width 24 height 13
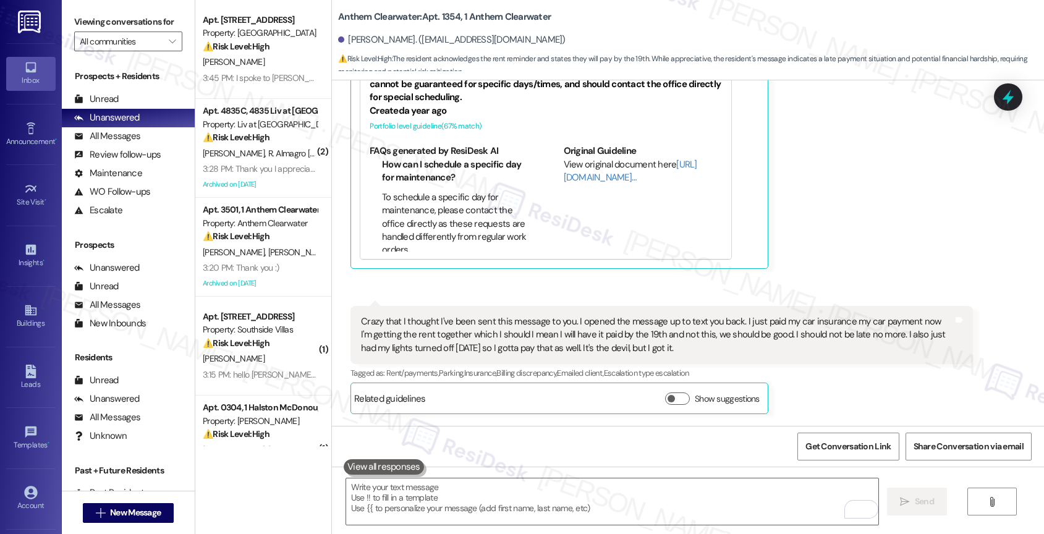
scroll to position [15854, 0]
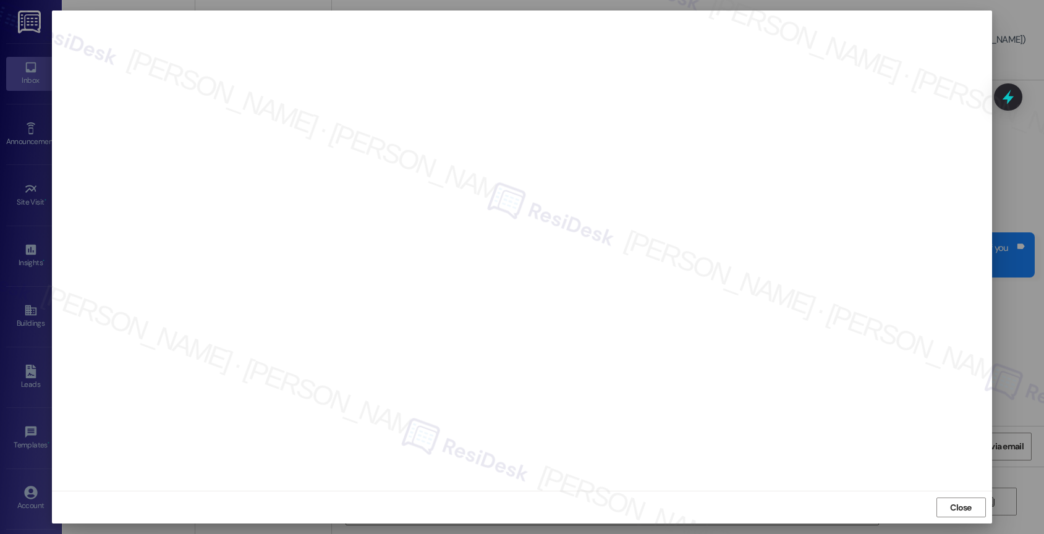
scroll to position [4309, 0]
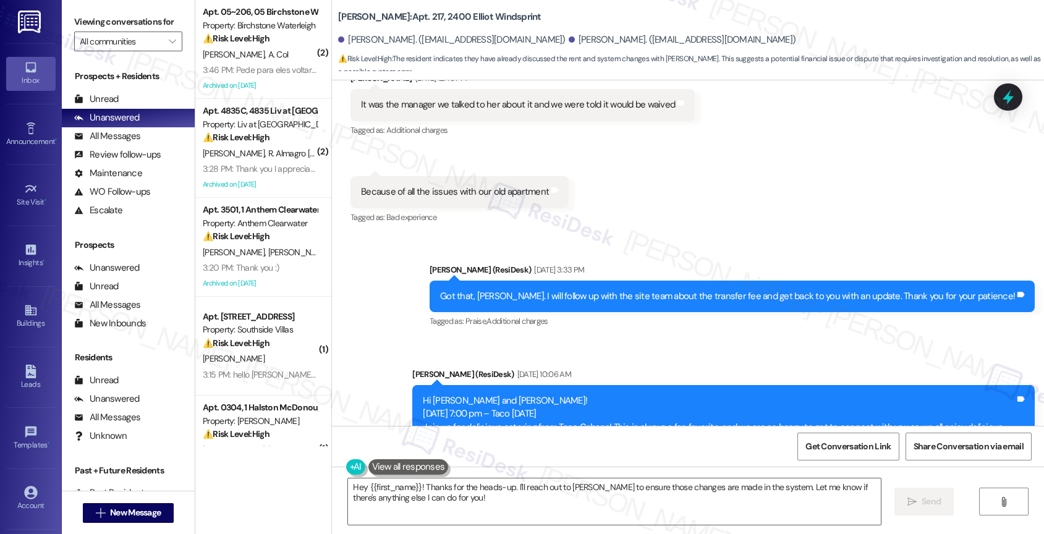
scroll to position [14073, 0]
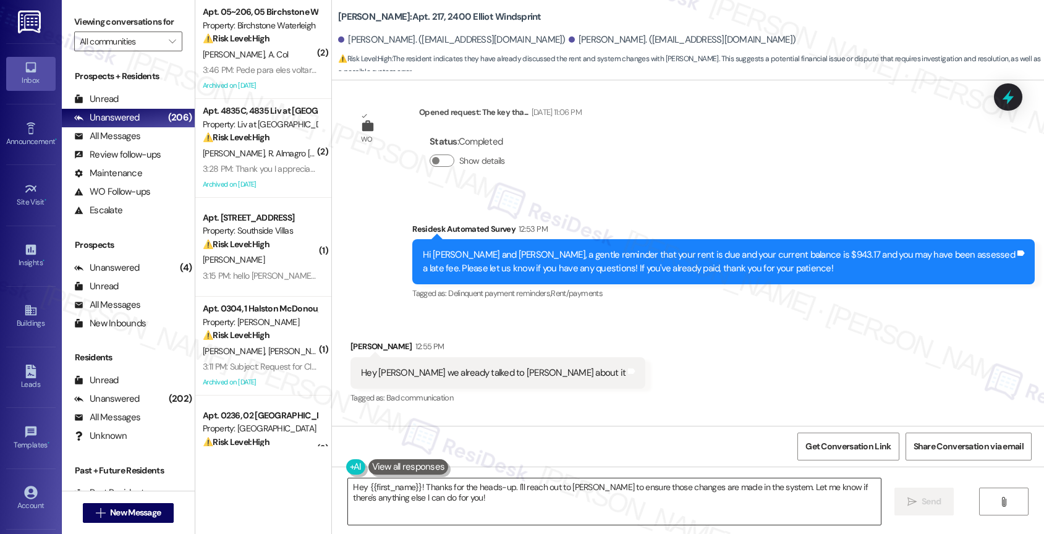
click at [433, 489] on textarea "Hey {{first_name}}! Thanks for the heads-up. I'll reach out to [PERSON_NAME] to…" at bounding box center [614, 501] width 533 height 46
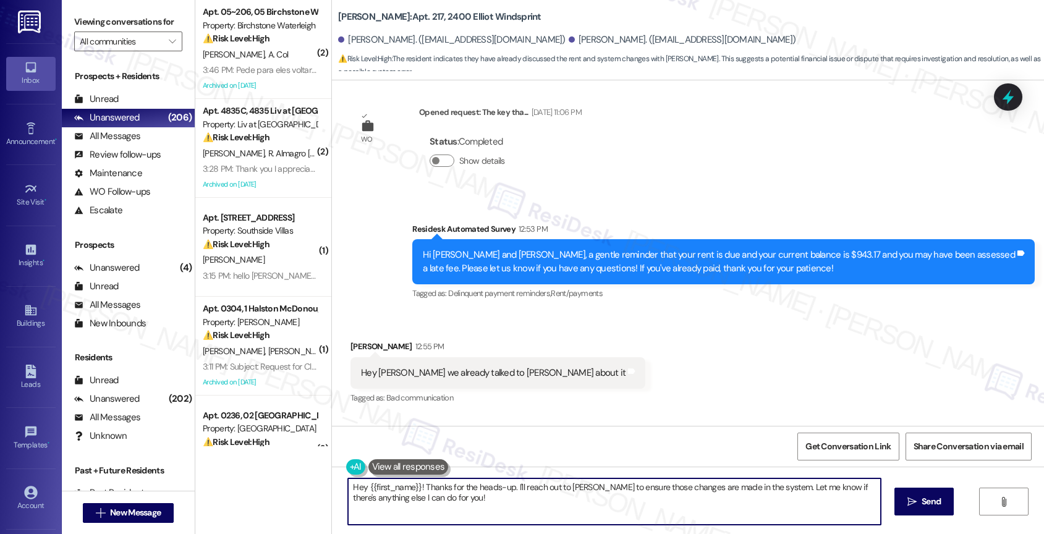
click at [433, 489] on textarea "Hey {{first_name}}! Thanks for the heads-up. I'll reach out to [PERSON_NAME] to…" at bounding box center [614, 501] width 533 height 46
paste textarea "Thank you for letting me know, . You can disregard the automated reminder since…"
type textarea "Thank you for letting me know, . You can disregard the automated reminder since…"
click at [452, 485] on textarea "Thank you for letting me know, . You can disregard the automated reminder since…" at bounding box center [612, 501] width 533 height 46
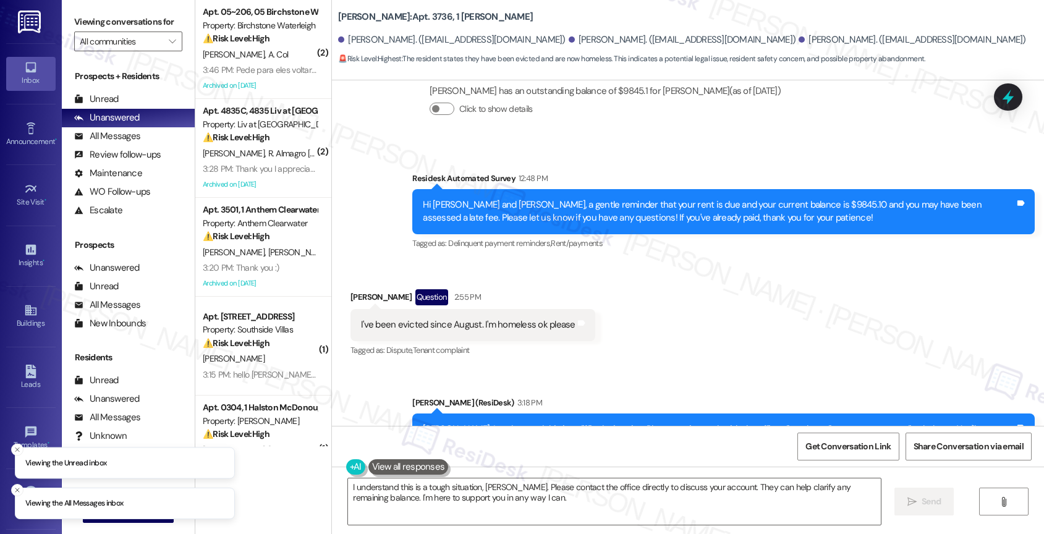
scroll to position [4327, 0]
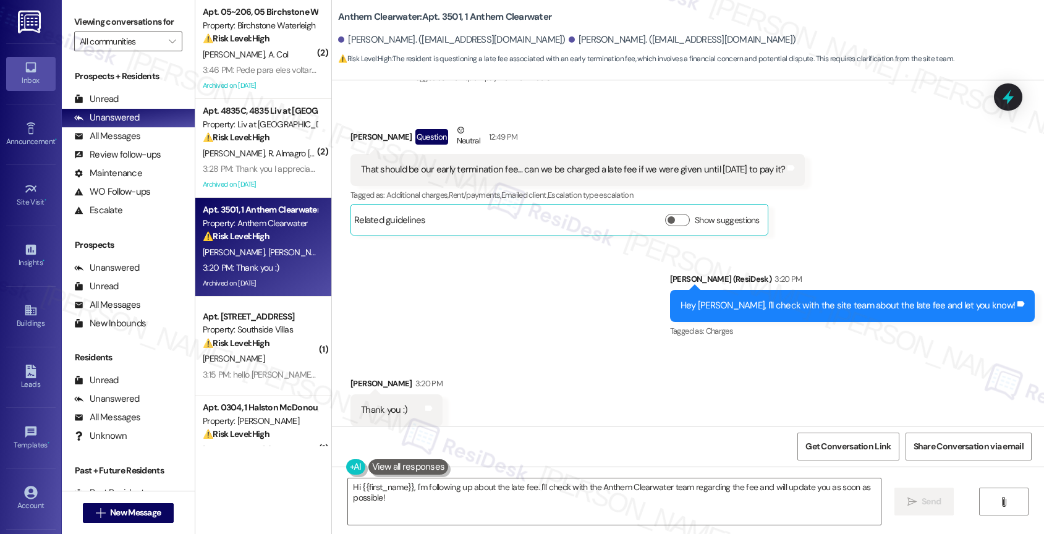
scroll to position [9017, 0]
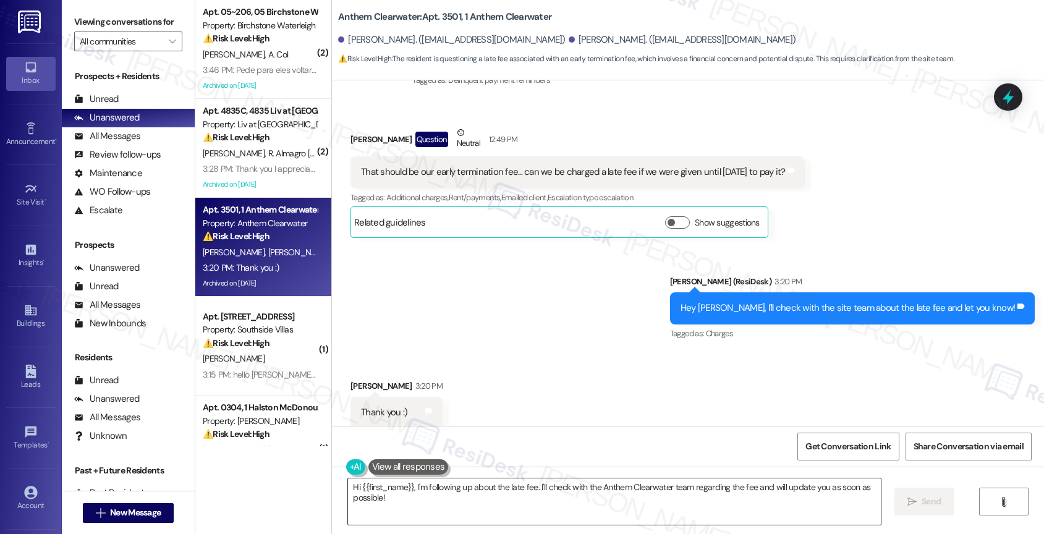
click at [419, 494] on textarea "Hi {{first_name}}, I'm following up about the late fee. I'll check with the Ant…" at bounding box center [614, 501] width 533 height 46
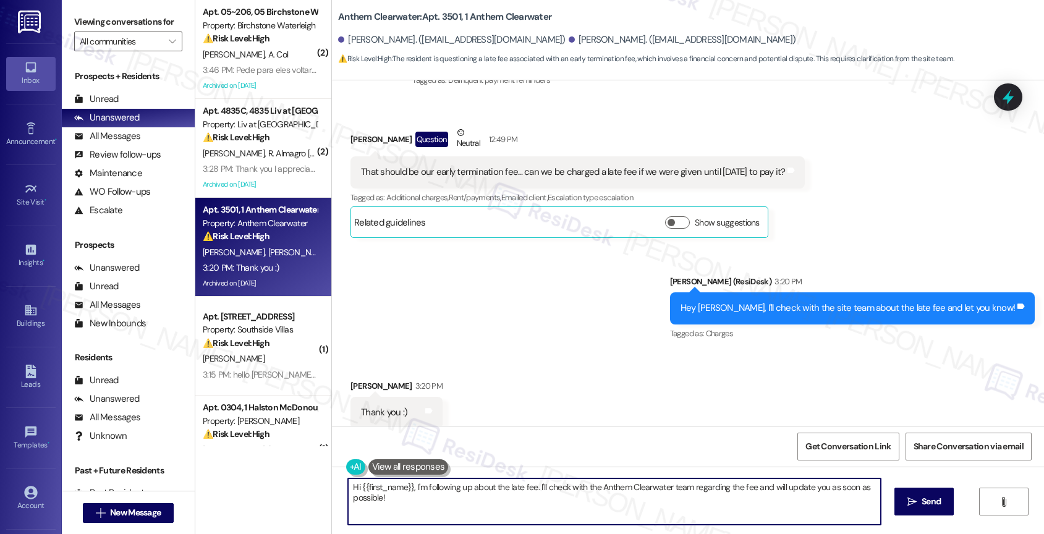
click at [419, 494] on textarea "Hi {{first_name}}, I'm following up about the late fee. I'll check with the Ant…" at bounding box center [614, 501] width 533 height 46
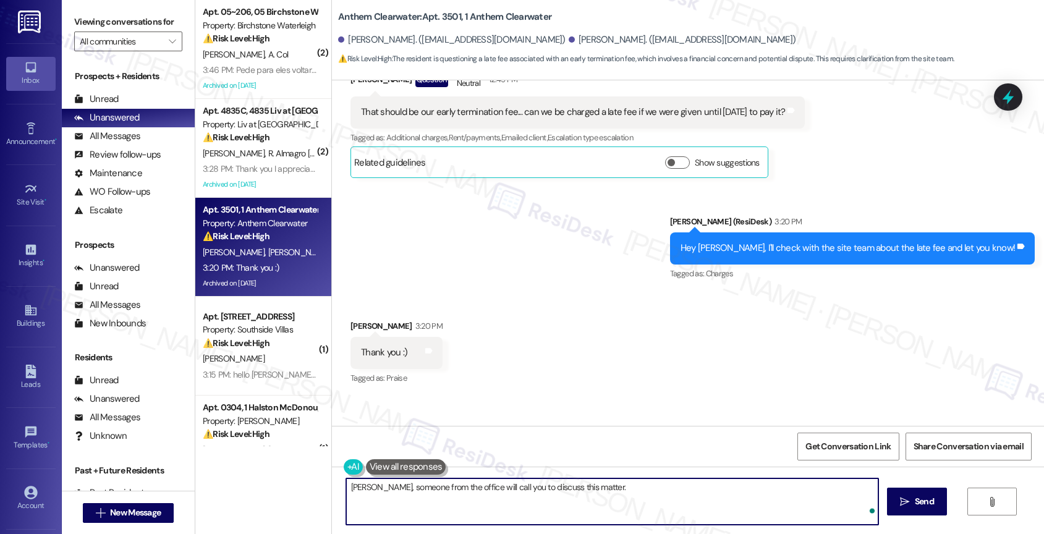
scroll to position [9149, 0]
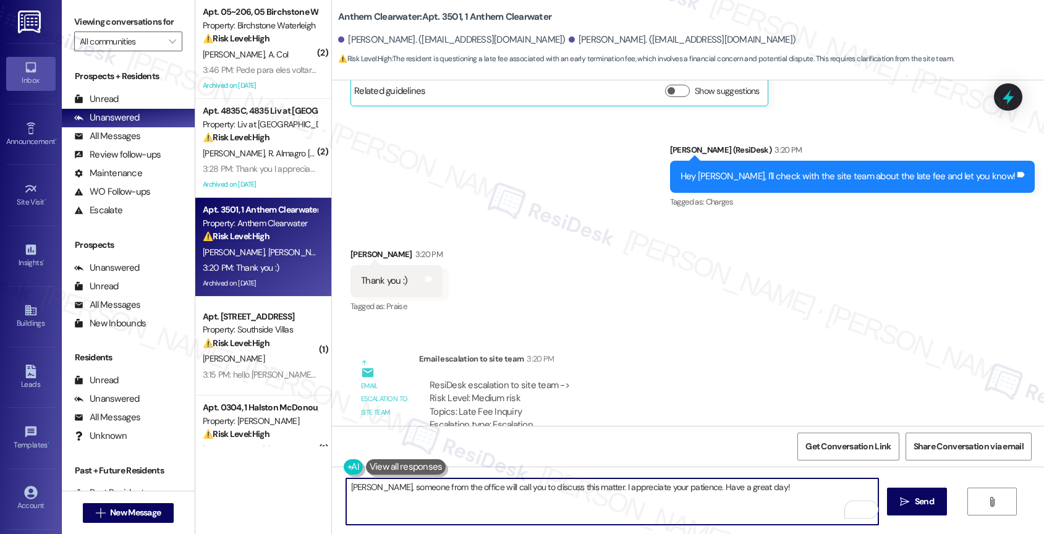
click at [792, 498] on textarea "[PERSON_NAME], someone from the office will call you to discuss this matter. I …" at bounding box center [612, 501] width 533 height 46
type textarea "[PERSON_NAME], someone from the office will call you to discuss this matter. I …"
click at [915, 503] on span "Send" at bounding box center [924, 501] width 19 height 13
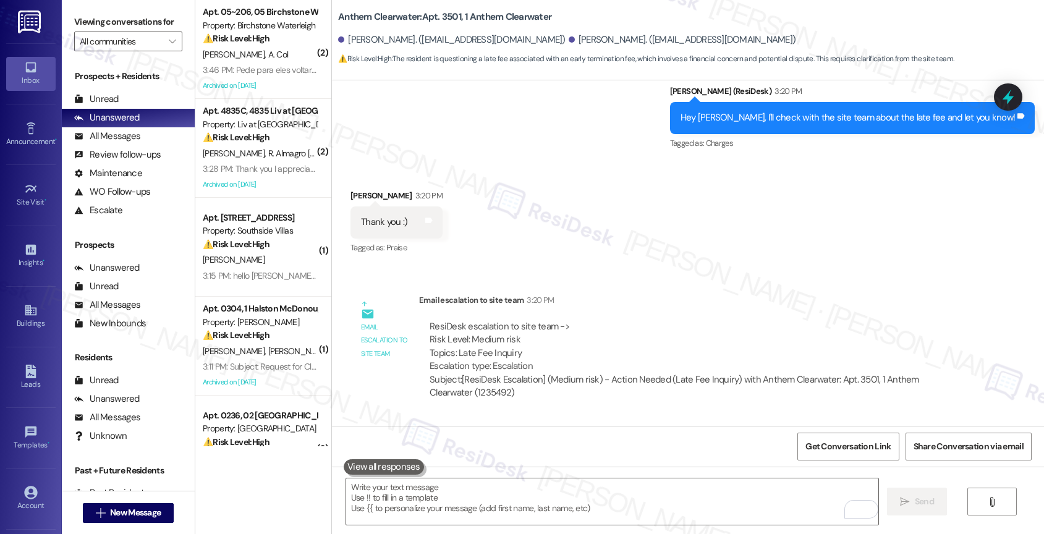
scroll to position [9234, 0]
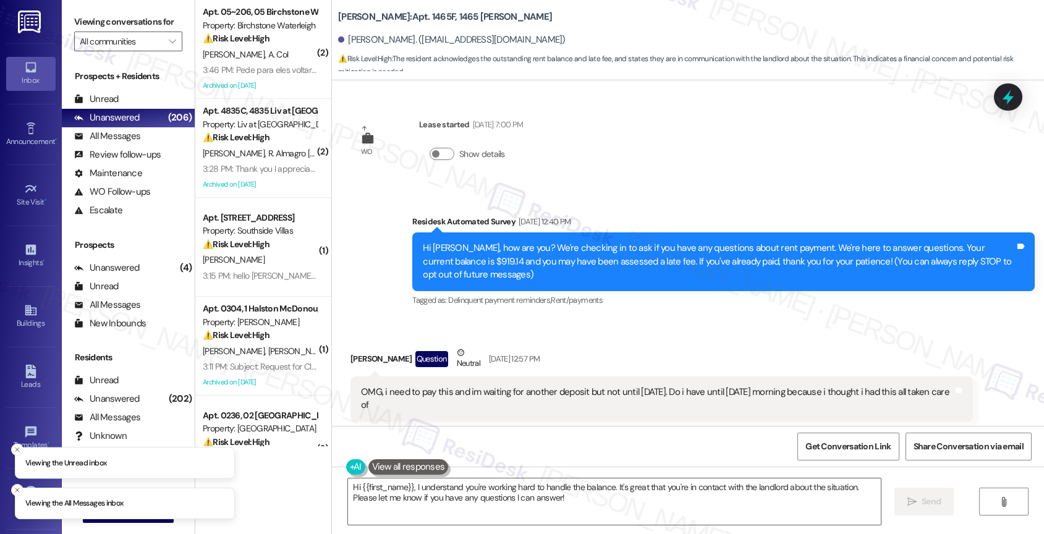
scroll to position [14414, 0]
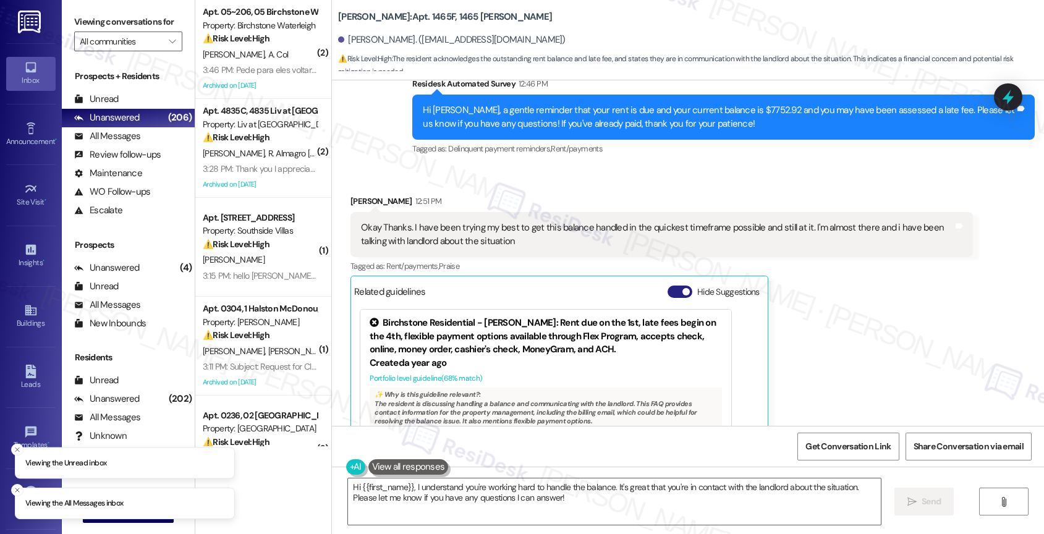
click at [668, 286] on button "Hide Suggestions" at bounding box center [680, 292] width 25 height 12
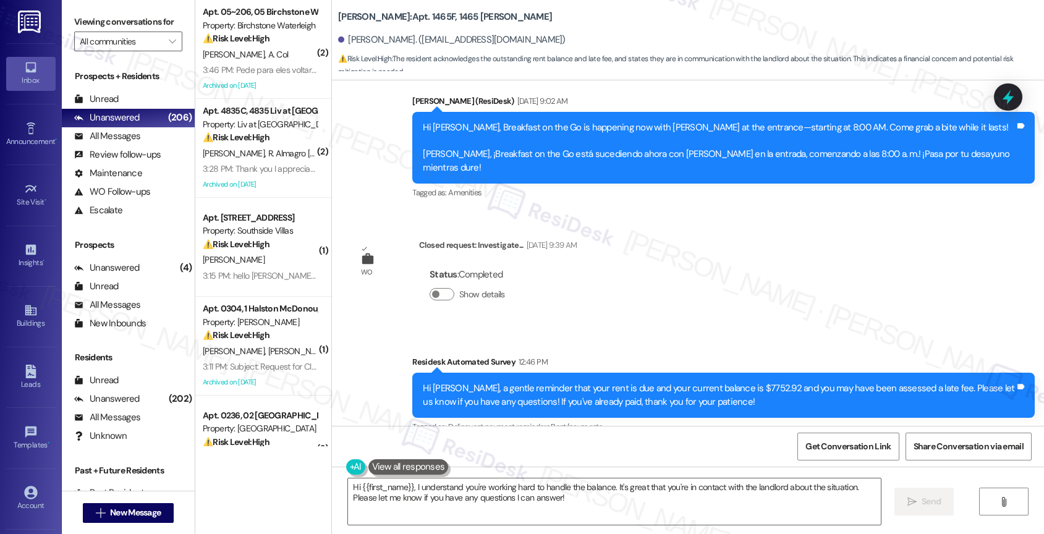
scroll to position [14202, 0]
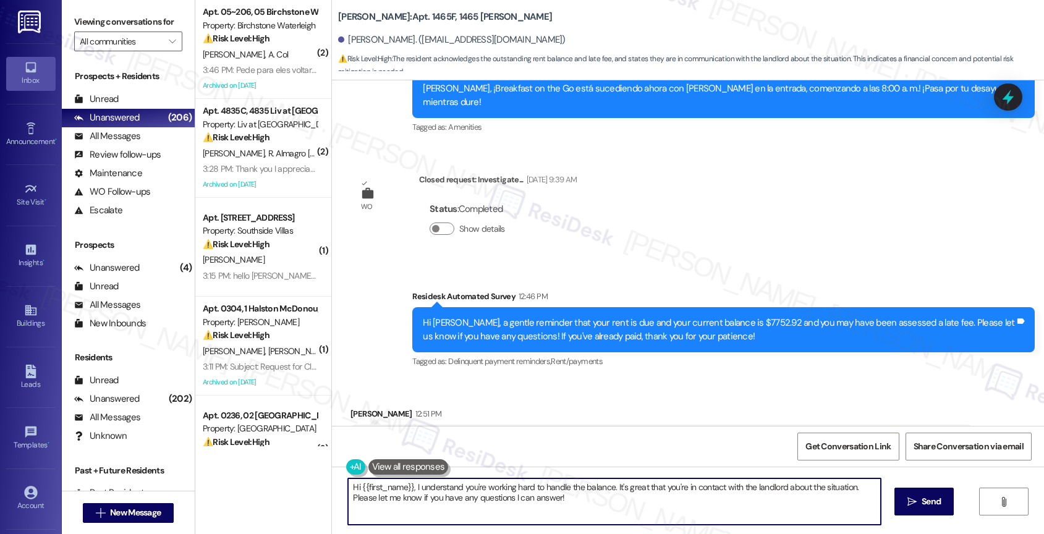
click at [856, 504] on div "Hi {{first_name}}, I understand you're working hard to handle the balance. It's…" at bounding box center [614, 502] width 534 height 48
paste textarea "If anything else comes up or you have more questions, feel free to reach out an…"
type textarea "Hi {{first_name}}, I understand you're working hard to handle the balance. It's…"
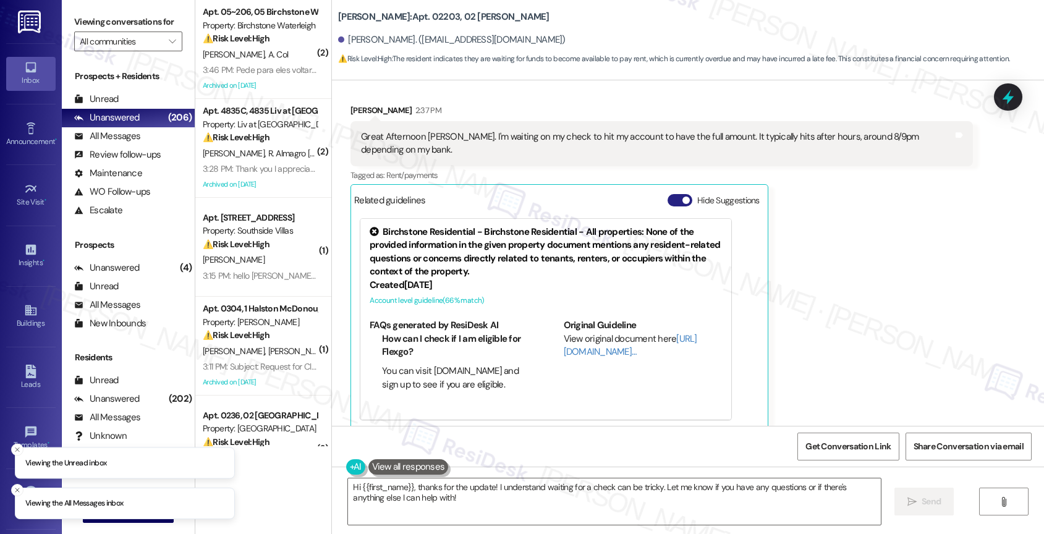
click at [668, 194] on button "Hide Suggestions" at bounding box center [680, 200] width 25 height 12
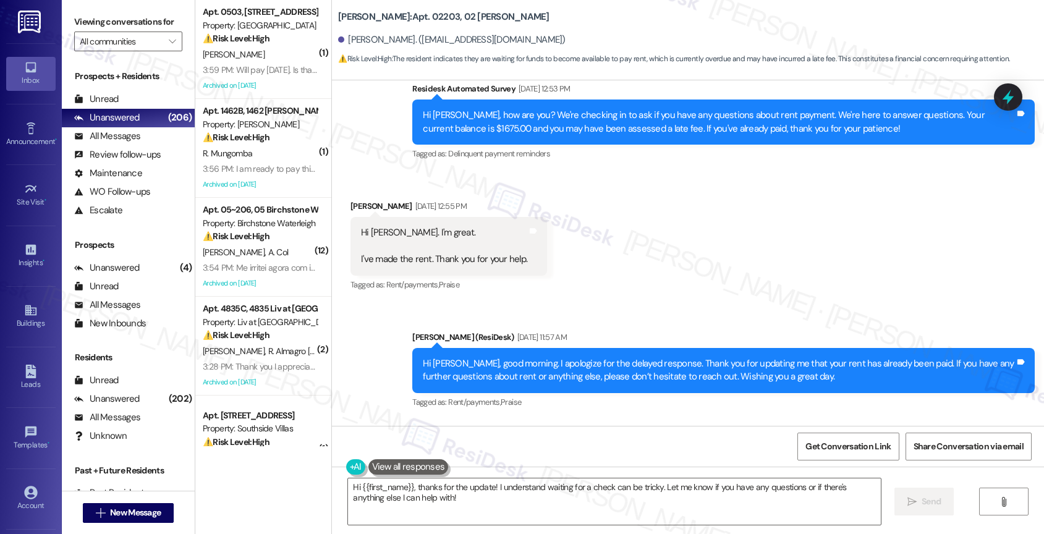
scroll to position [1715, 0]
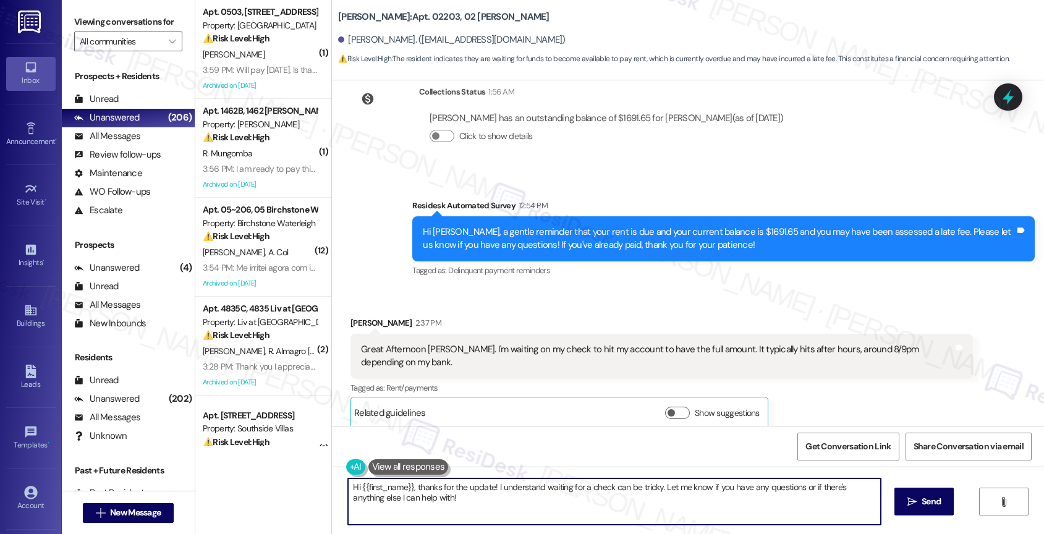
drag, startPoint x: 655, startPoint y: 484, endPoint x: 658, endPoint y: 497, distance: 13.3
click at [658, 497] on textarea "Hi {{first_name}}, thanks for the update! I understand waiting for a check can …" at bounding box center [614, 501] width 533 height 46
type textarea "Hi {{first_name}}, thanks for the update! I understand waiting for a check can …"
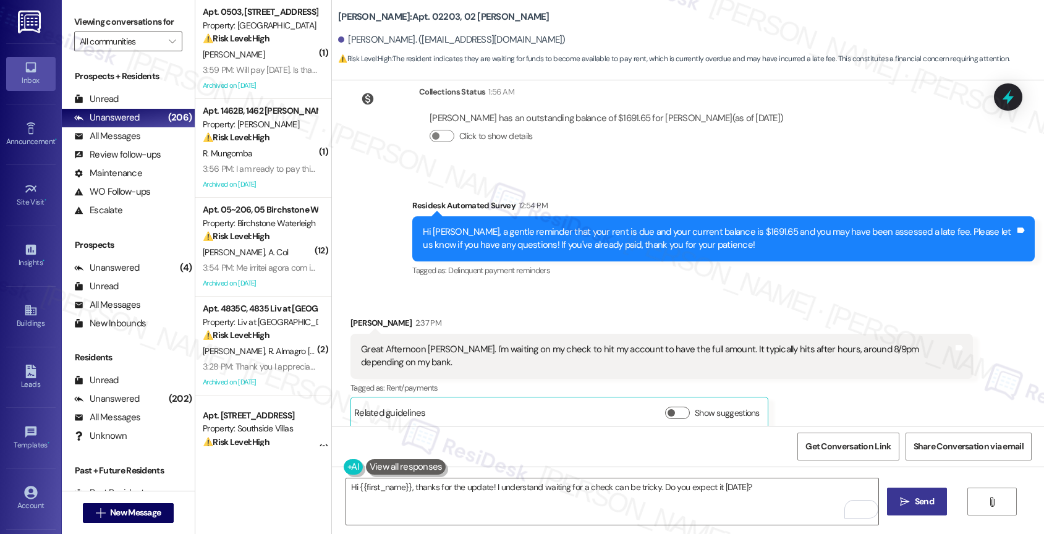
click at [904, 501] on icon "" at bounding box center [904, 502] width 9 height 10
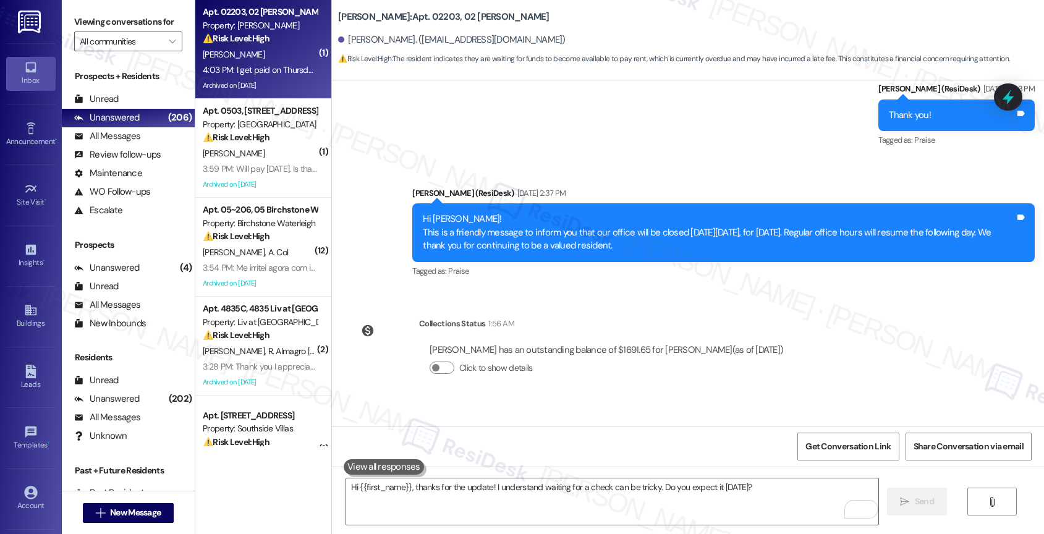
scroll to position [1887, 0]
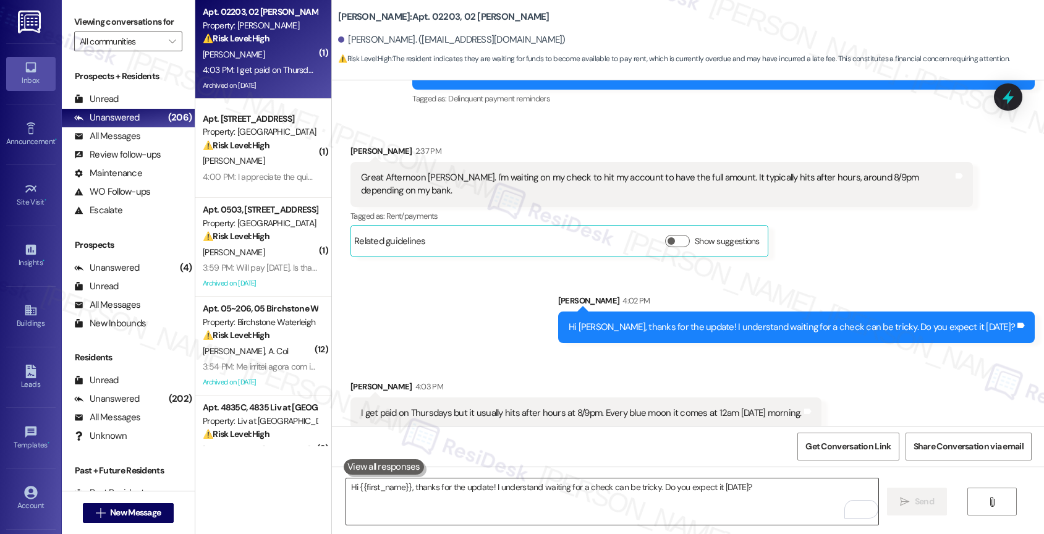
click at [408, 493] on textarea "Hi {{first_name}}, thanks for the update! I understand waiting for a check can …" at bounding box center [612, 501] width 533 height 46
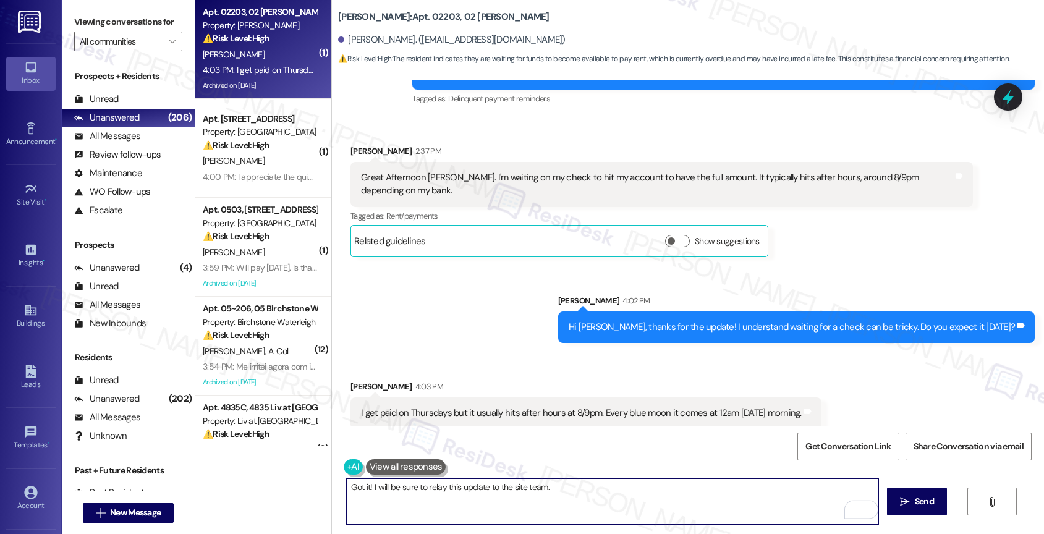
click at [577, 491] on textarea "Got it! I will be sure to relay this update to the site team." at bounding box center [612, 501] width 533 height 46
drag, startPoint x: 420, startPoint y: 488, endPoint x: 639, endPoint y: 497, distance: 219.0
click at [639, 497] on textarea "Got it! I will be sure to relay this update to the site team." at bounding box center [612, 501] width 533 height 46
drag, startPoint x: 579, startPoint y: 486, endPoint x: 712, endPoint y: 495, distance: 133.2
click at [712, 495] on textarea "Got it! I will be sure to notify the site team that you plan to pay rent [DATE]" at bounding box center [612, 501] width 533 height 46
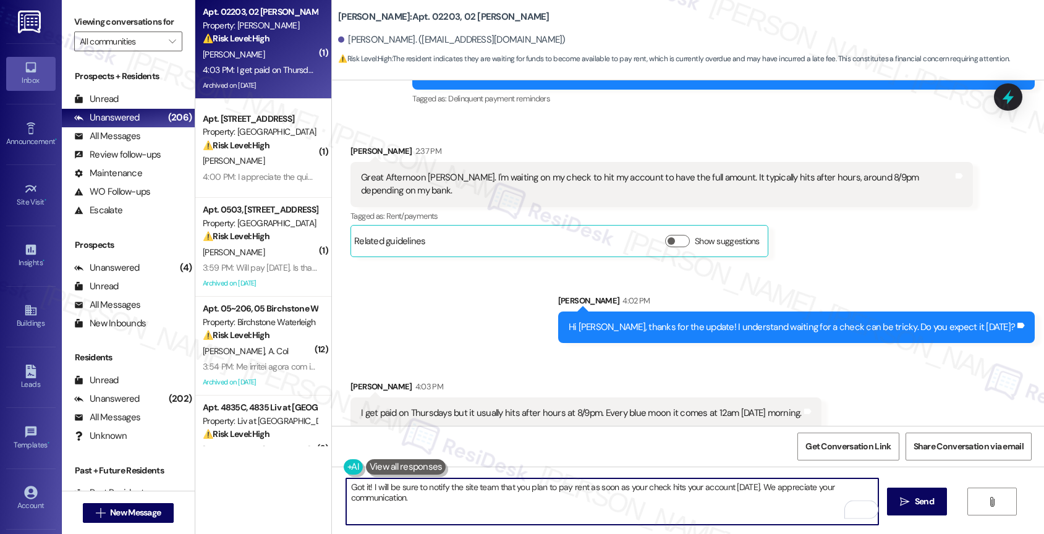
click at [734, 508] on textarea "Got it! I will be sure to notify the site team that you plan to pay rent as soo…" at bounding box center [612, 501] width 533 height 46
type textarea "Got it! I will be sure to notify the site team that you plan to pay rent as soo…"
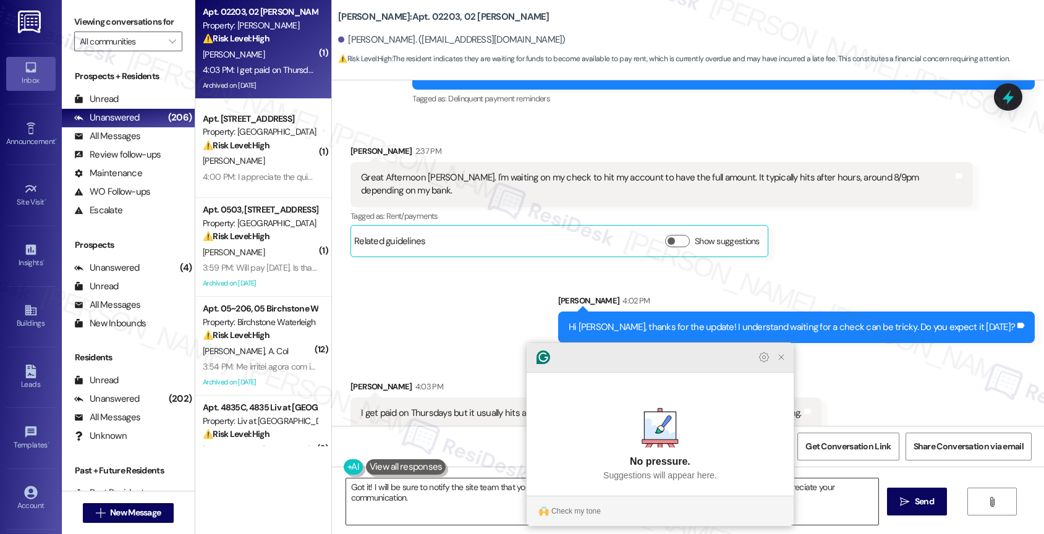
click at [781, 362] on icon "Close Grammarly Assistant" at bounding box center [781, 357] width 10 height 10
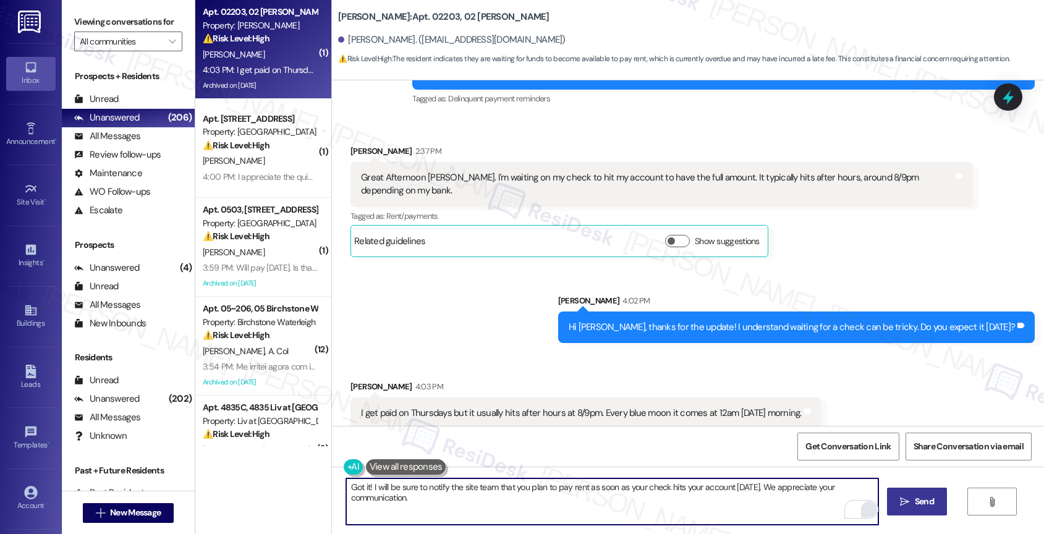
click at [904, 503] on icon "" at bounding box center [904, 502] width 9 height 10
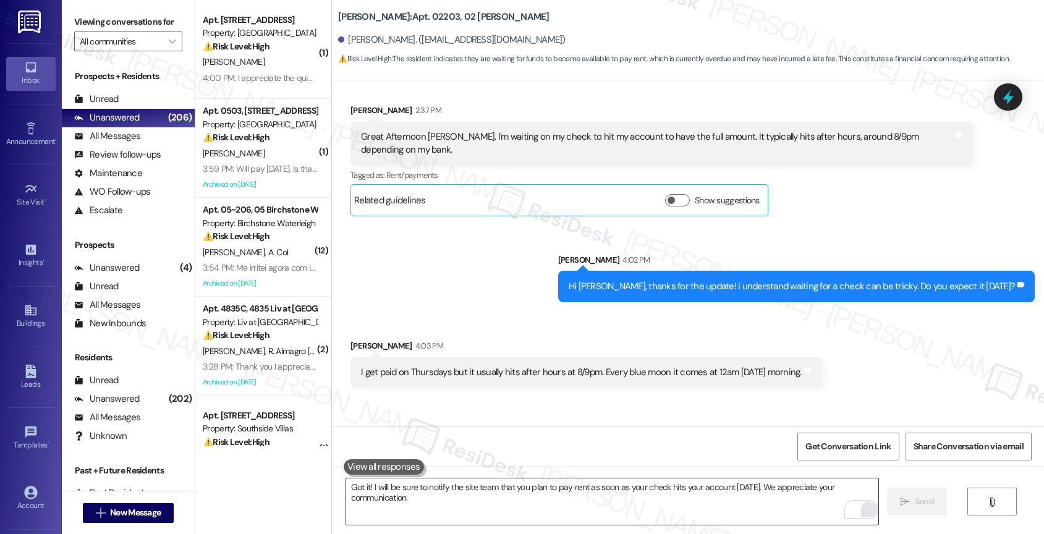
scroll to position [1974, 0]
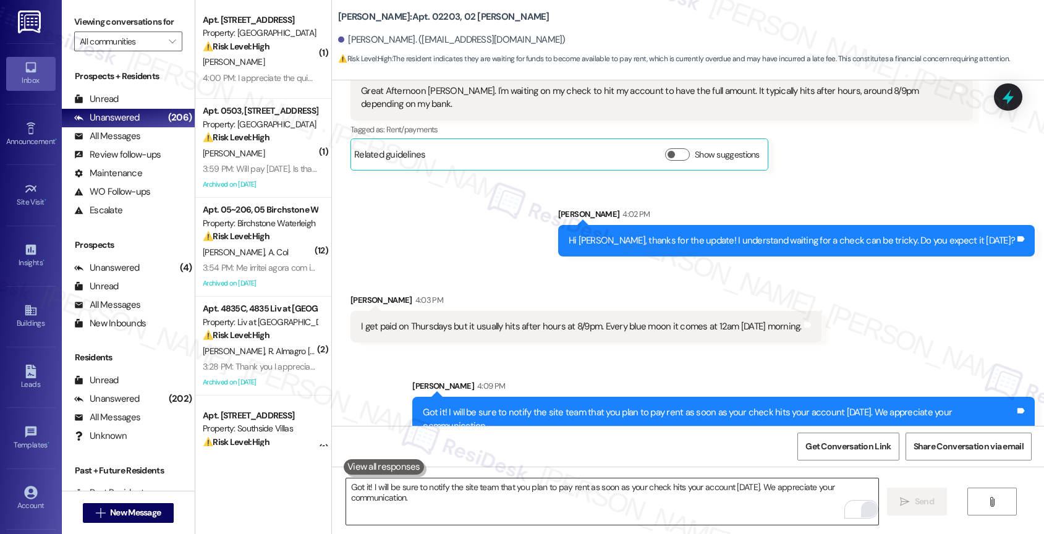
click at [478, 227] on div "Sent via SMS [PERSON_NAME] 4:02 PM Hi [PERSON_NAME], thanks for the update! I u…" at bounding box center [688, 223] width 712 height 86
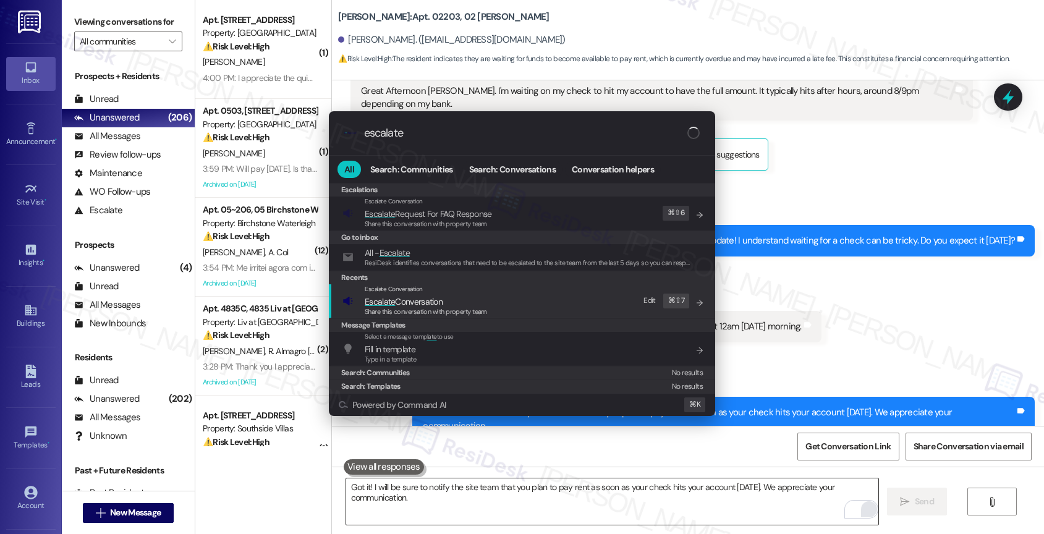
type input "escalate"
click at [418, 299] on span "Escalate Conversation" at bounding box center [404, 301] width 78 height 11
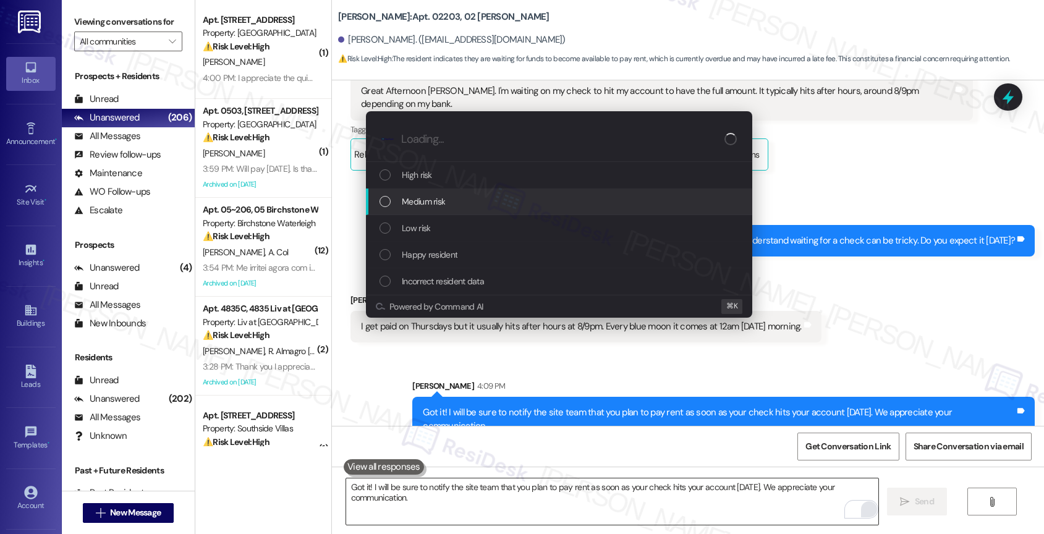
click at [443, 195] on span "Medium risk" at bounding box center [423, 202] width 43 height 14
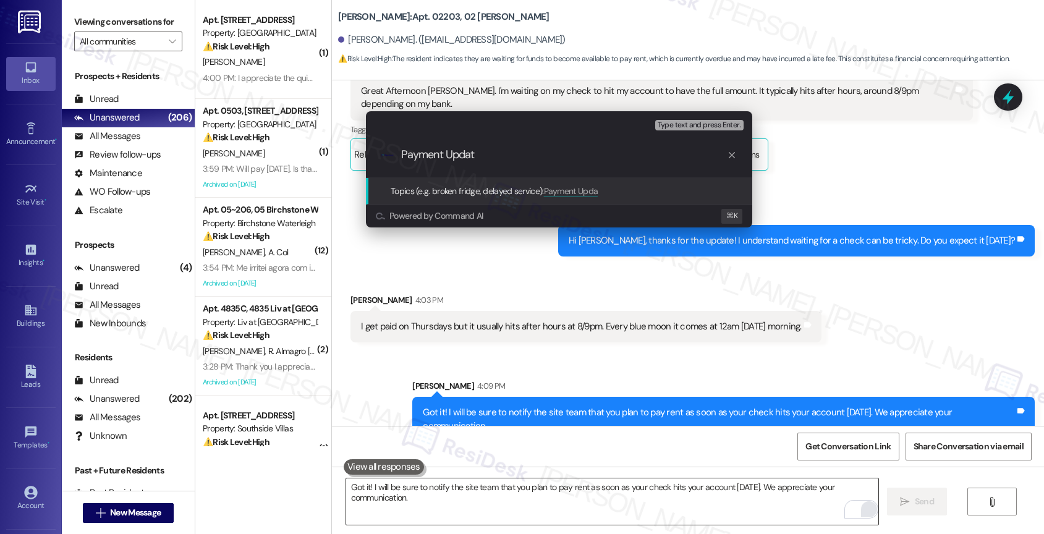
type input "Payment Update"
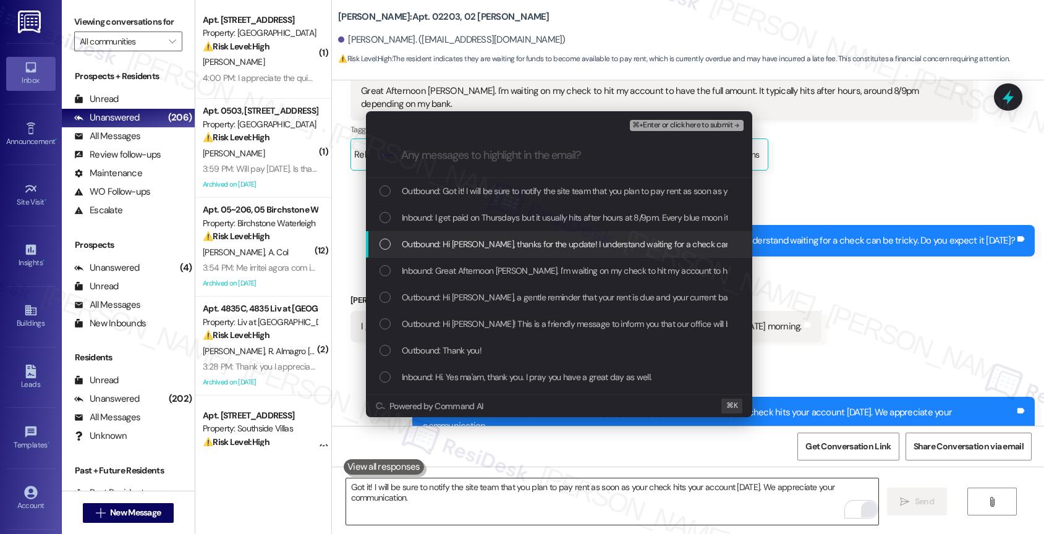
click at [483, 247] on span "Outbound: Hi [PERSON_NAME], thanks for the update! I understand waiting for a c…" at bounding box center [628, 244] width 452 height 14
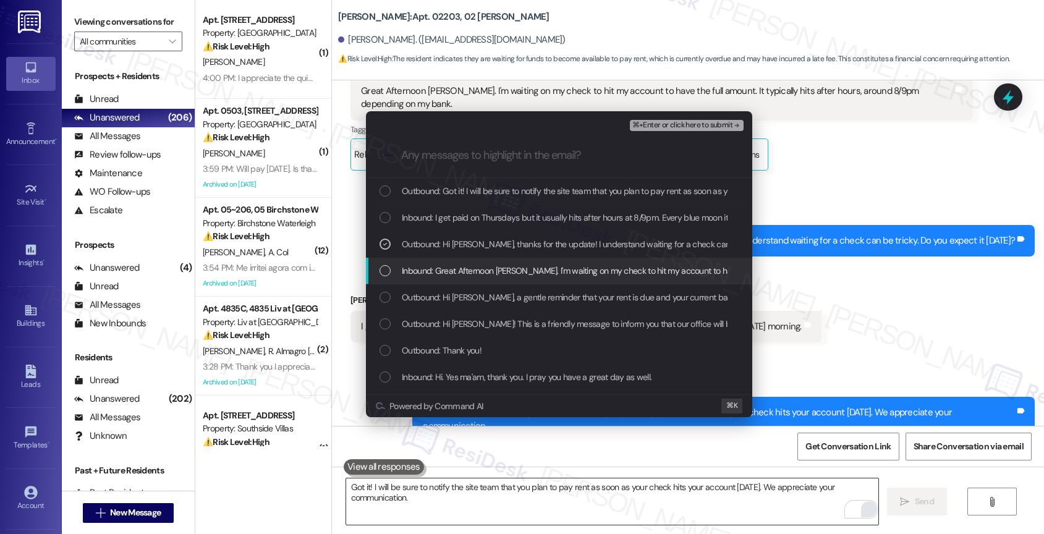
click at [480, 266] on span "Inbound: Great Afternoon [PERSON_NAME]. I'm waiting on my check to hit my accou…" at bounding box center [718, 271] width 632 height 14
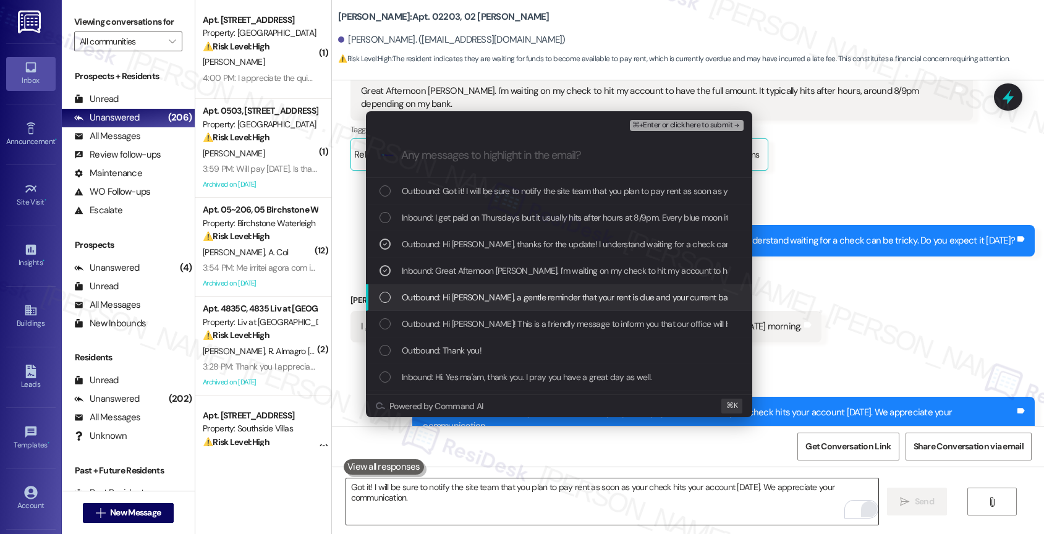
click at [482, 291] on span "Outbound: Hi [PERSON_NAME], a gentle reminder that your rent is due and your cu…" at bounding box center [848, 298] width 893 height 14
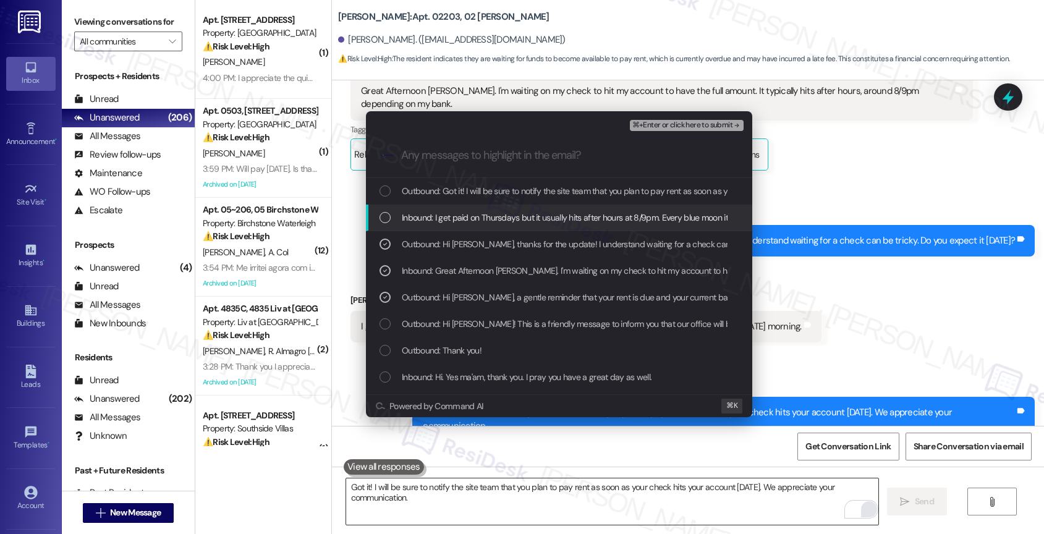
click at [488, 224] on span "Inbound: I get paid on Thursdays but it usually hits after hours at 8/9pm. Ever…" at bounding box center [621, 218] width 439 height 14
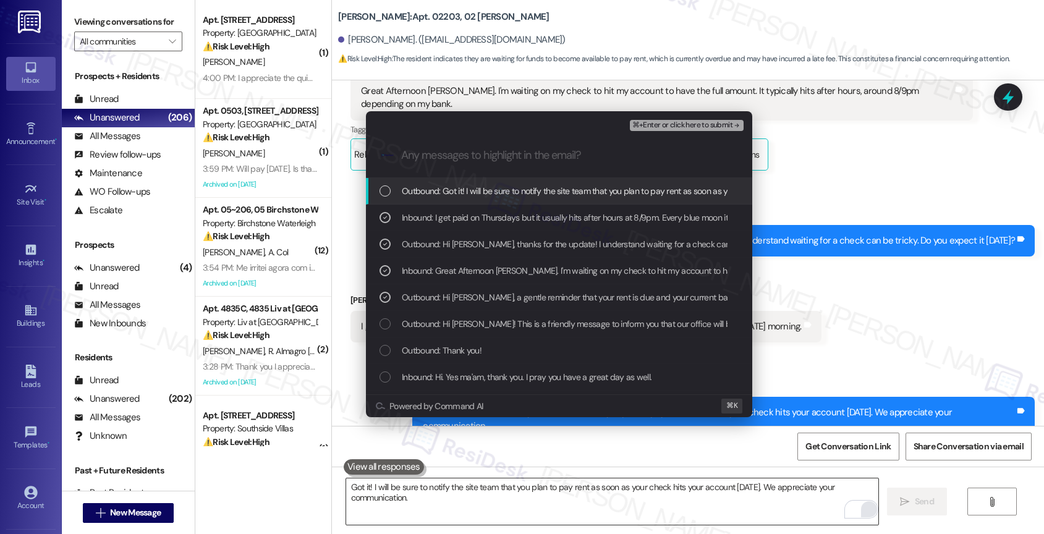
click at [659, 197] on span "Outbound: Got it! I will be sure to notify the site team that you plan to pay r…" at bounding box center [693, 191] width 583 height 14
click at [727, 128] on span "⌘+Enter or click here to submit" at bounding box center [682, 125] width 100 height 9
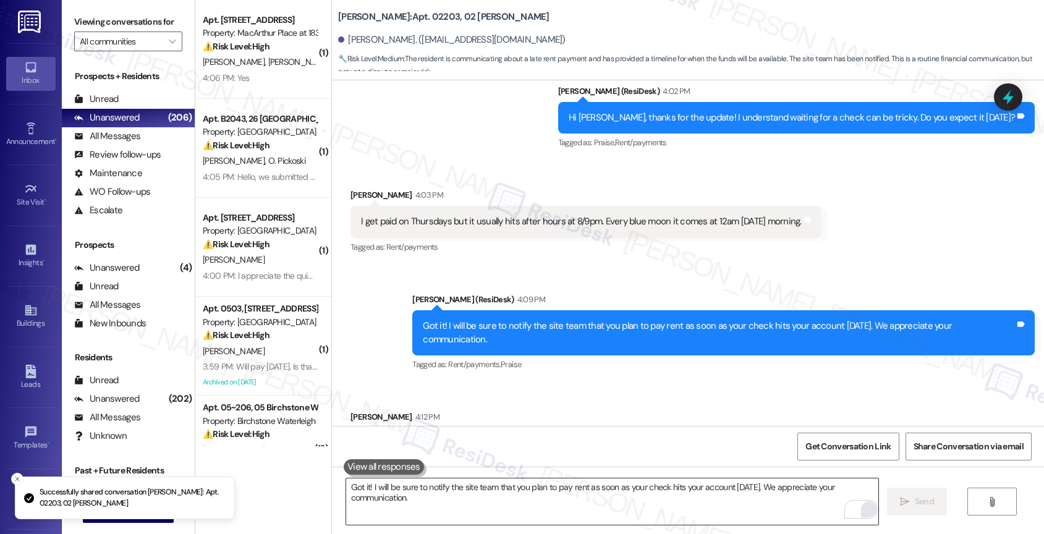
scroll to position [2132, 0]
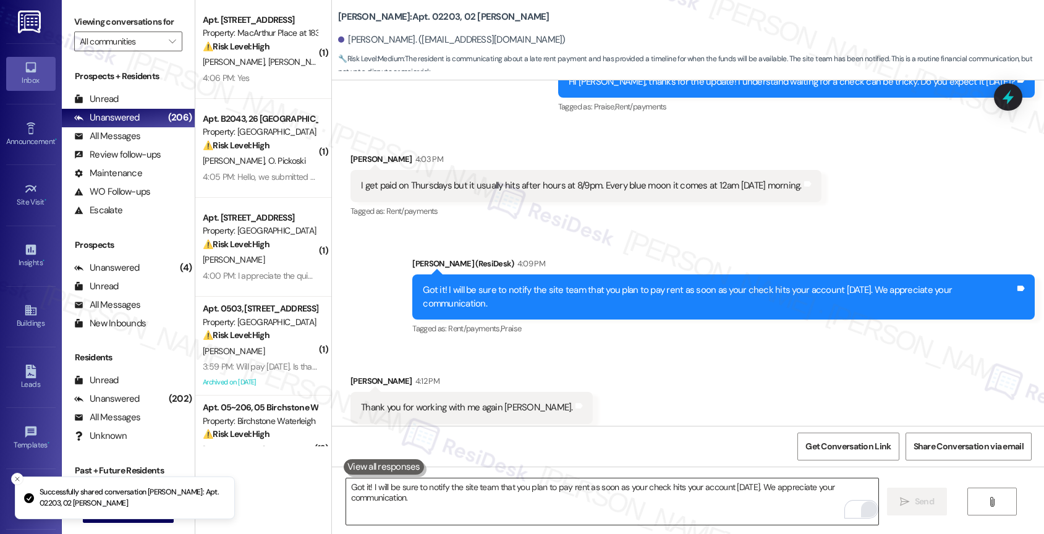
click at [625, 347] on div "Received via SMS [PERSON_NAME] 4:12 PM Thank you for working with me again [PER…" at bounding box center [688, 399] width 712 height 104
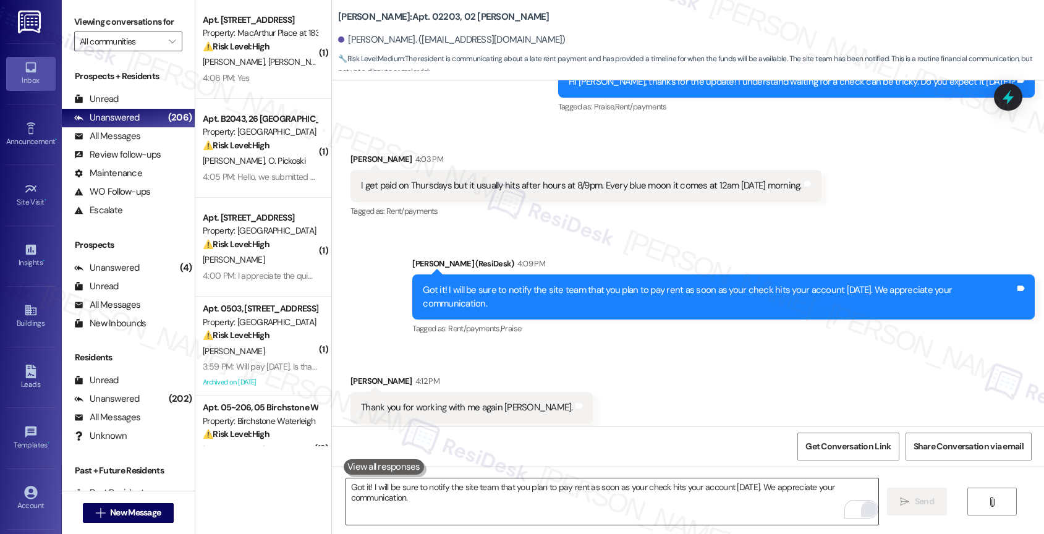
click at [481, 489] on textarea "Got it! I will be sure to notify the site team that you plan to pay rent as soo…" at bounding box center [612, 501] width 533 height 46
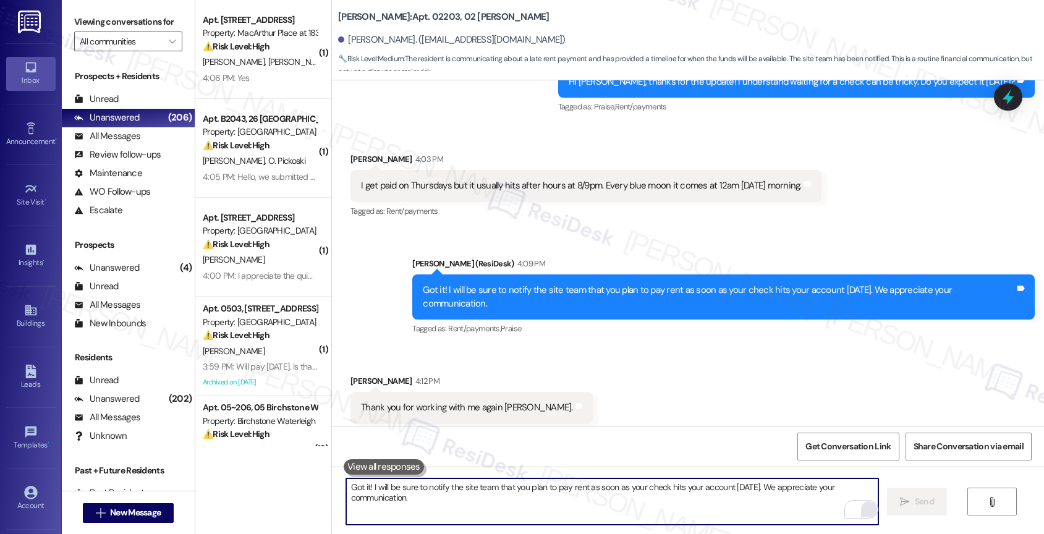
click at [434, 500] on textarea "Got it! I will be sure to notify the site team that you plan to pay rent as soo…" at bounding box center [612, 501] width 533 height 46
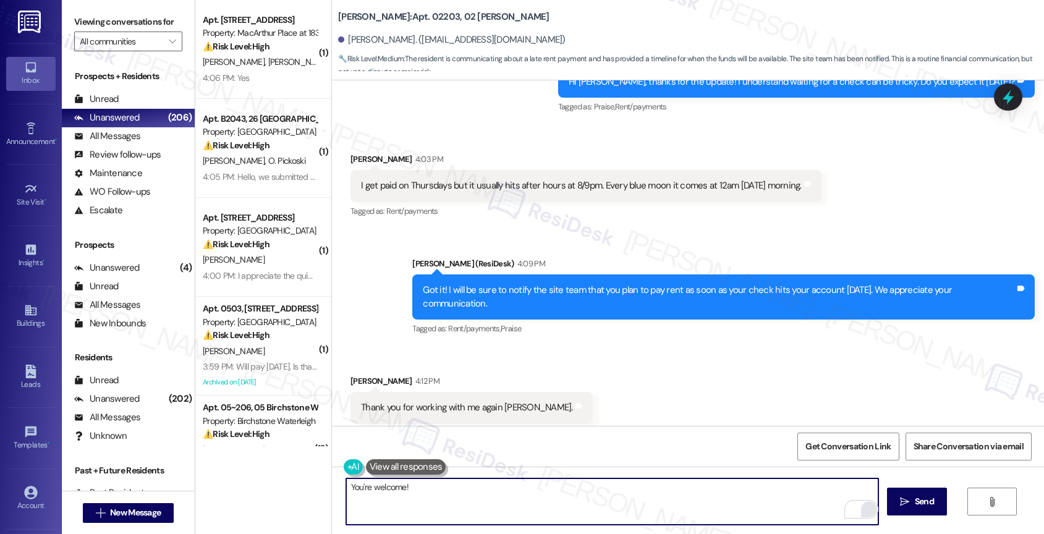
drag, startPoint x: 405, startPoint y: 494, endPoint x: 328, endPoint y: 482, distance: 79.0
click at [332, 482] on div "You're welcome!  Send " at bounding box center [688, 513] width 712 height 93
type textarea "My pleasure!"
click at [915, 499] on span "Send" at bounding box center [924, 501] width 19 height 13
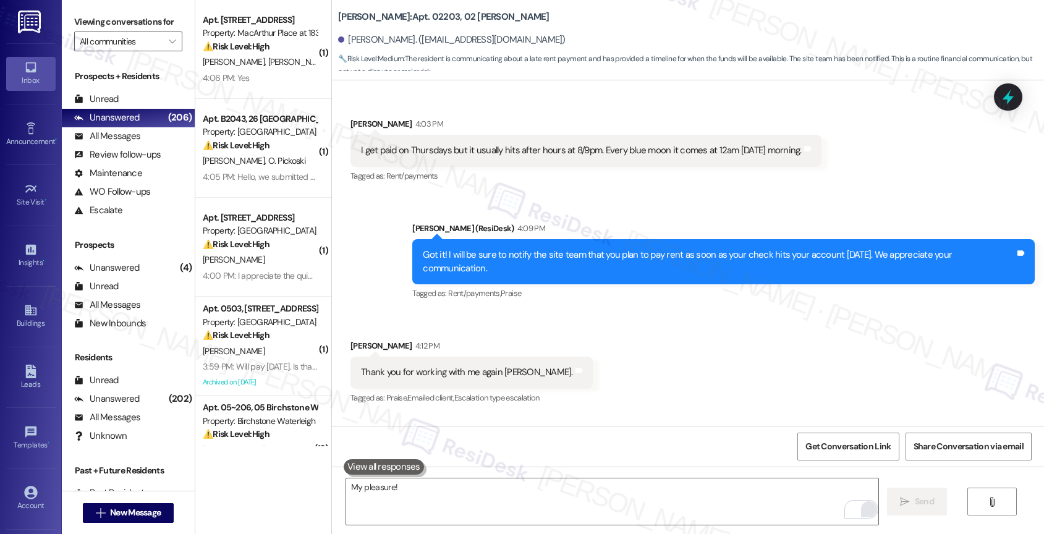
scroll to position [2218, 0]
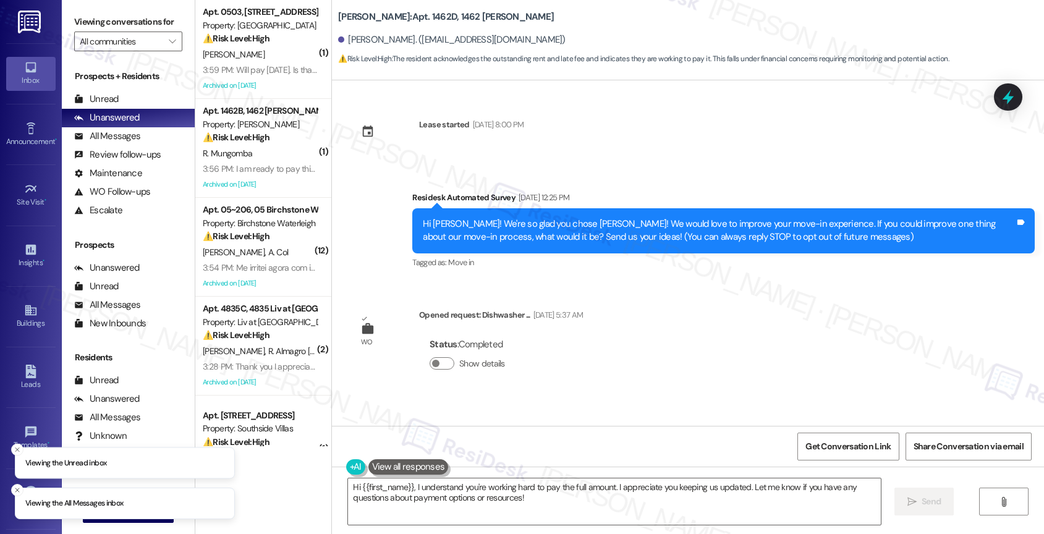
scroll to position [7612, 0]
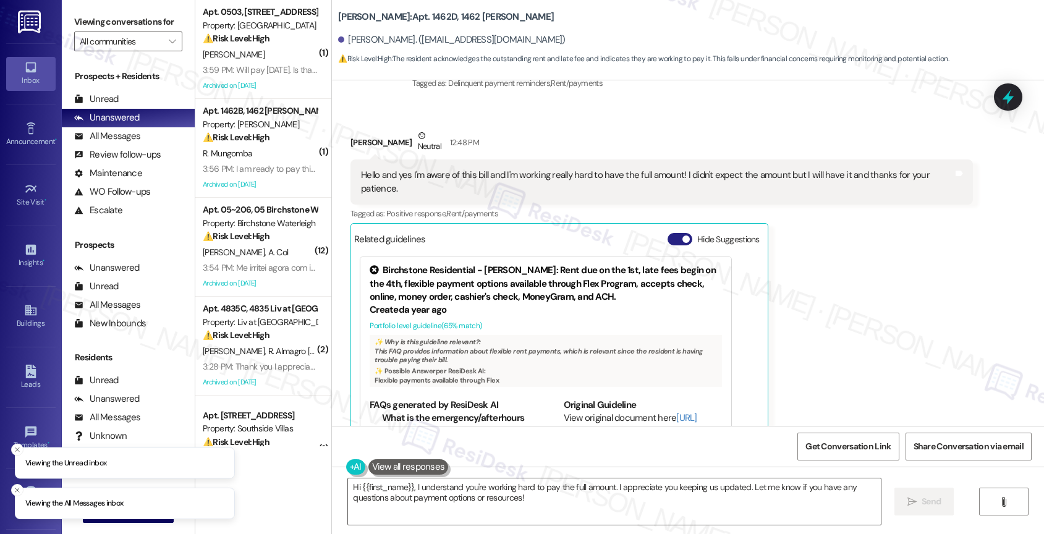
click at [668, 233] on button "Hide Suggestions" at bounding box center [680, 239] width 25 height 12
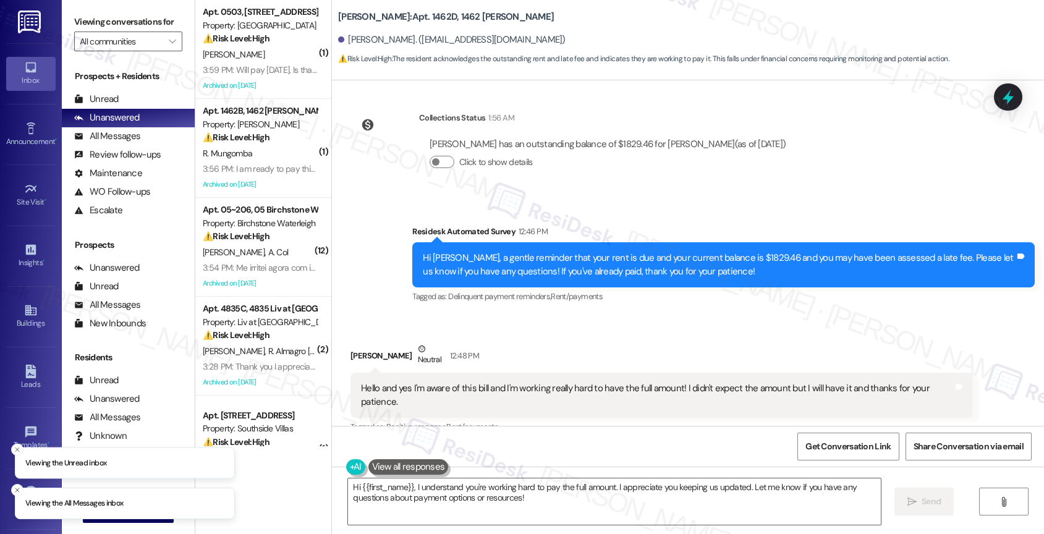
click at [512, 315] on div "Received via SMS [PERSON_NAME] Neutral 12:48 PM Hello and yes I'm aware of this…" at bounding box center [688, 396] width 712 height 163
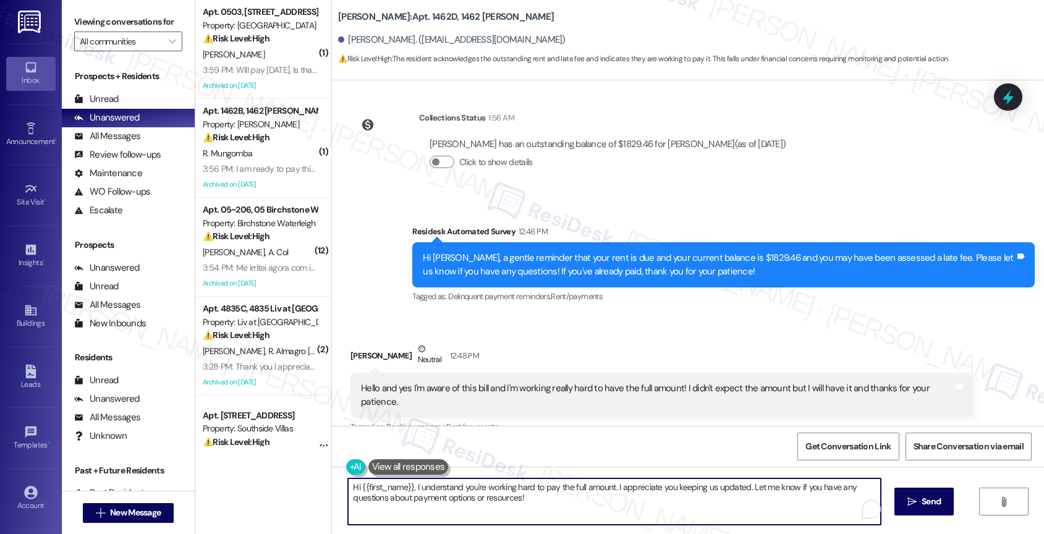
drag, startPoint x: 744, startPoint y: 486, endPoint x: 754, endPoint y: 506, distance: 21.9
click at [754, 506] on textarea "Hi {{first_name}}, I understand you're working hard to pay the full amount. I a…" at bounding box center [614, 501] width 533 height 46
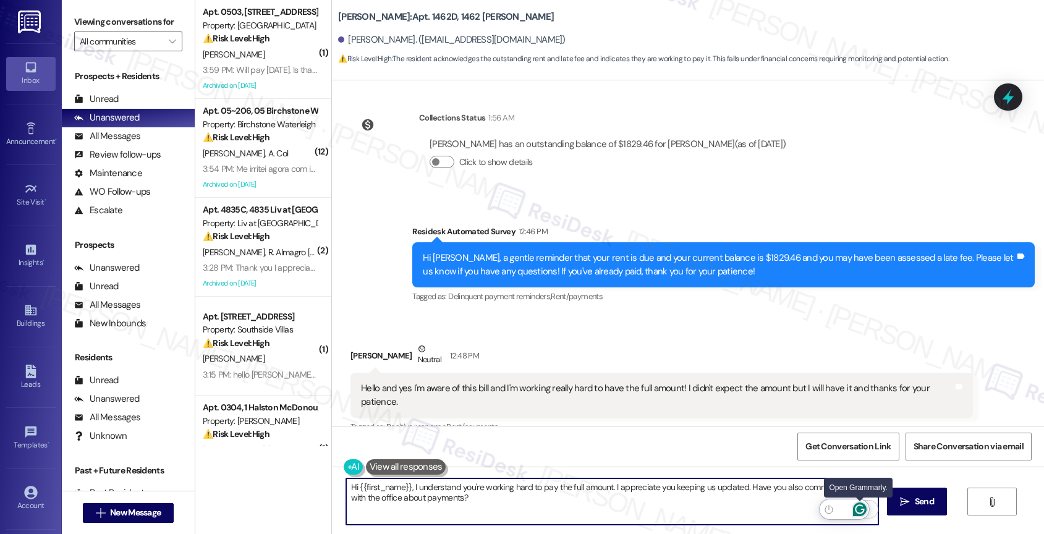
type textarea "Hi {{first_name}}, I understand you're working hard to pay the full amount. I a…"
click at [859, 506] on icon "Open Grammarly. 0 Suggestions." at bounding box center [859, 509] width 9 height 9
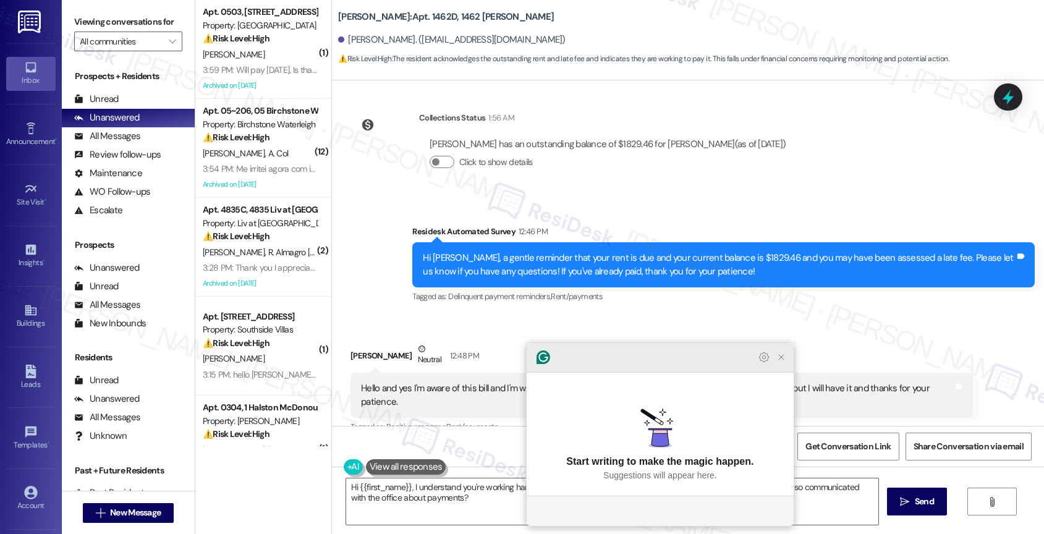
click at [781, 360] on icon "Close Grammarly Assistant" at bounding box center [781, 357] width 5 height 5
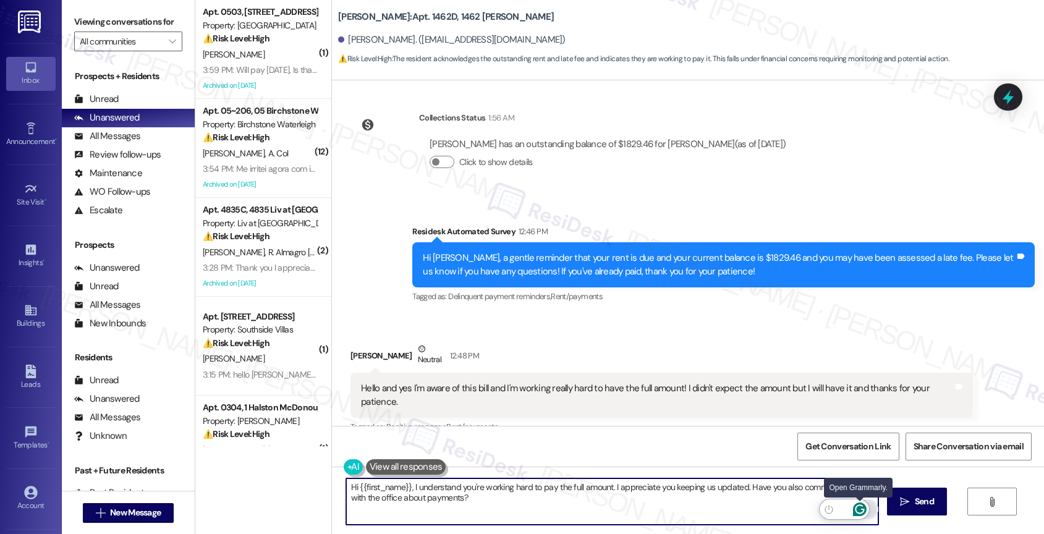
click at [860, 506] on icon "Open Grammarly. 0 Suggestions." at bounding box center [860, 510] width 14 height 14
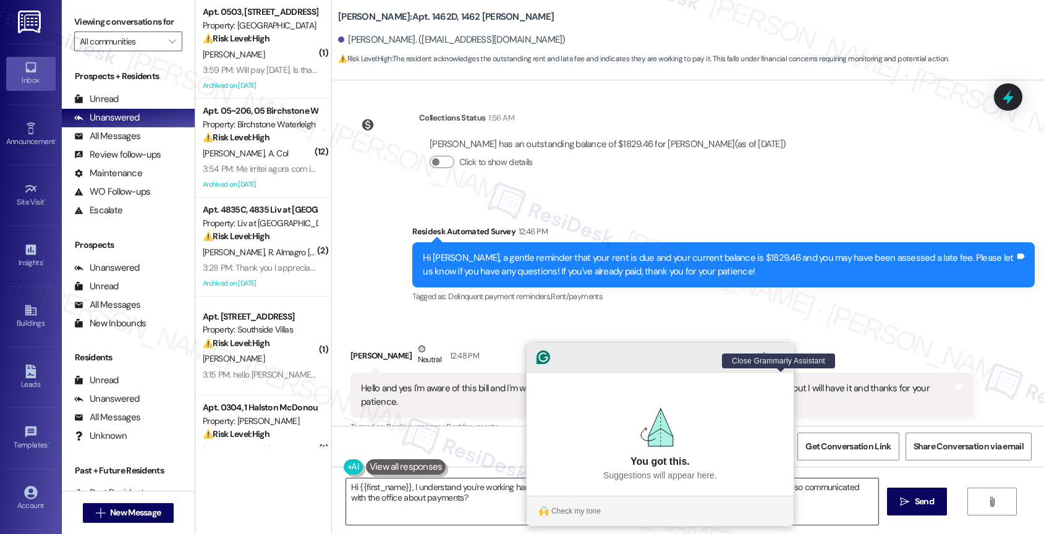
click at [783, 362] on icon "Close Grammarly Assistant" at bounding box center [781, 357] width 10 height 10
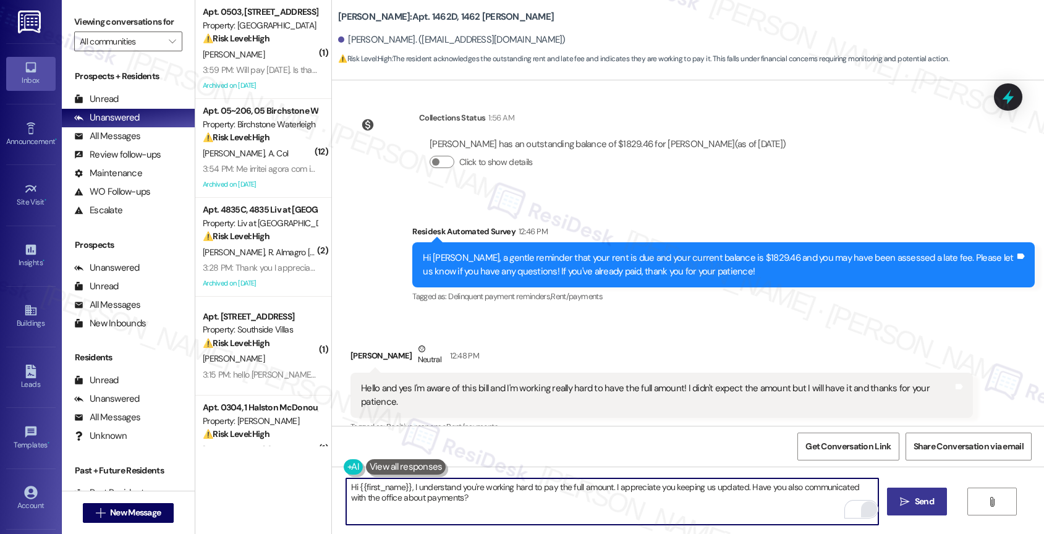
click at [906, 506] on icon "" at bounding box center [904, 502] width 9 height 10
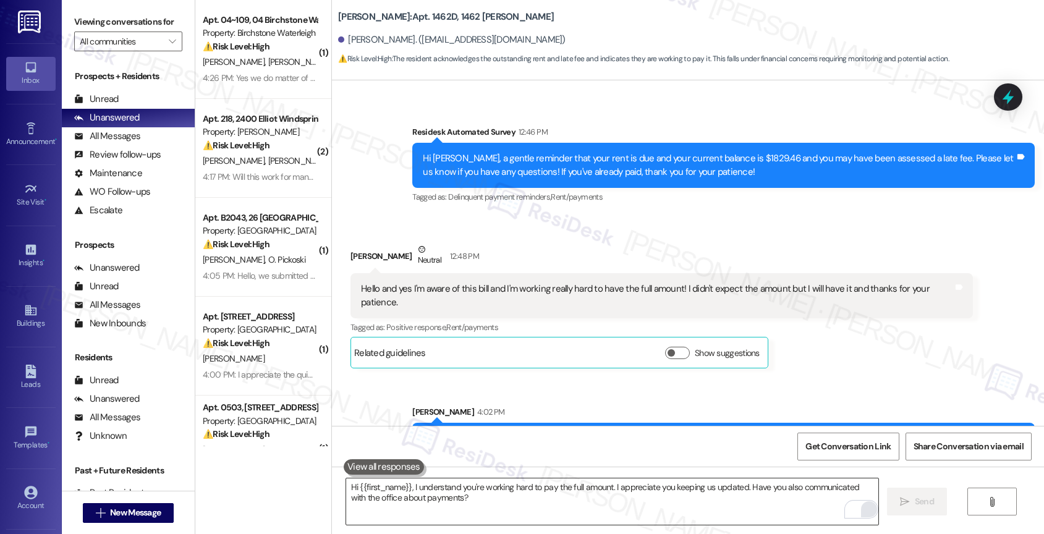
scroll to position [7470, 0]
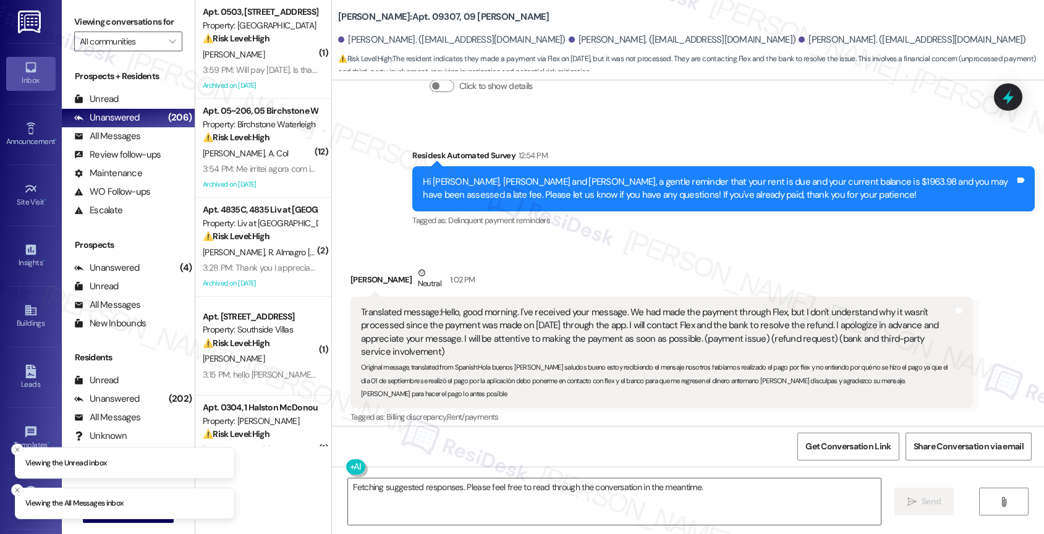
scroll to position [1773, 0]
click at [578, 239] on div "Received via SMS [PERSON_NAME] Neutral 1:02 PM Translated message: Hello, good …" at bounding box center [688, 353] width 712 height 229
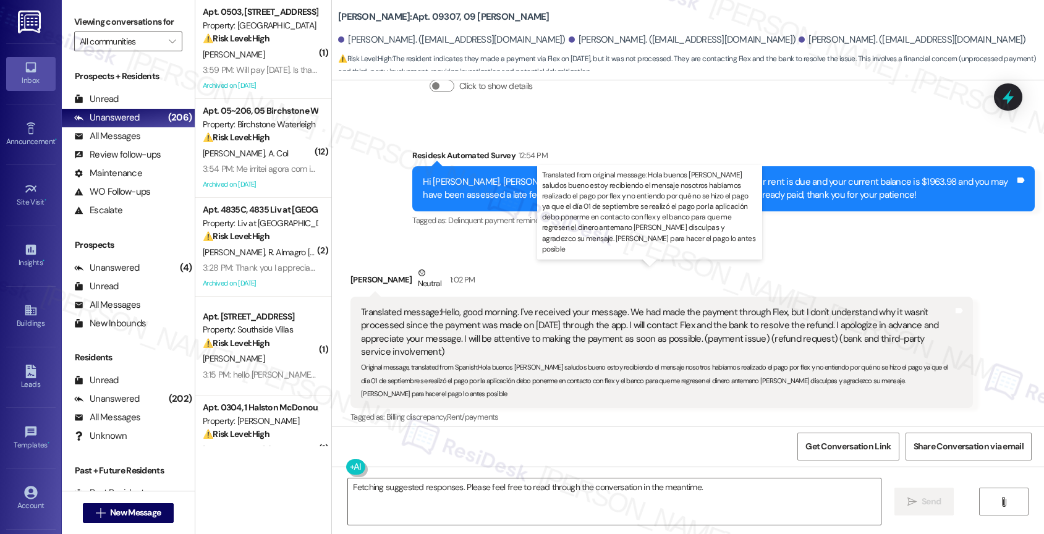
click at [573, 306] on div "Translated message: Hello, good morning. I've received your message. We had mad…" at bounding box center [657, 332] width 592 height 53
click at [810, 306] on div "Translated message: Hello, good morning. I've received your message. We had mad…" at bounding box center [657, 332] width 592 height 53
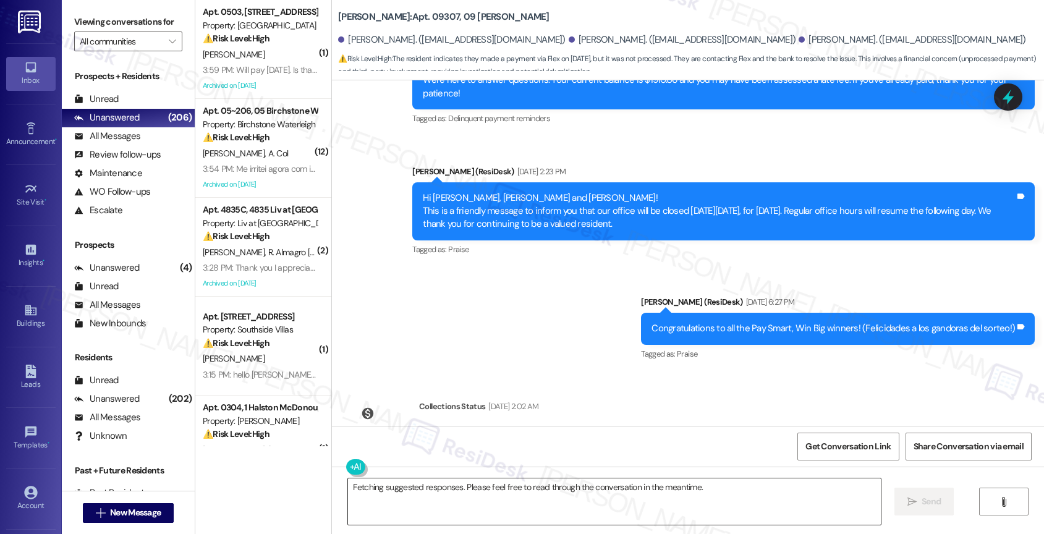
scroll to position [1271, 0]
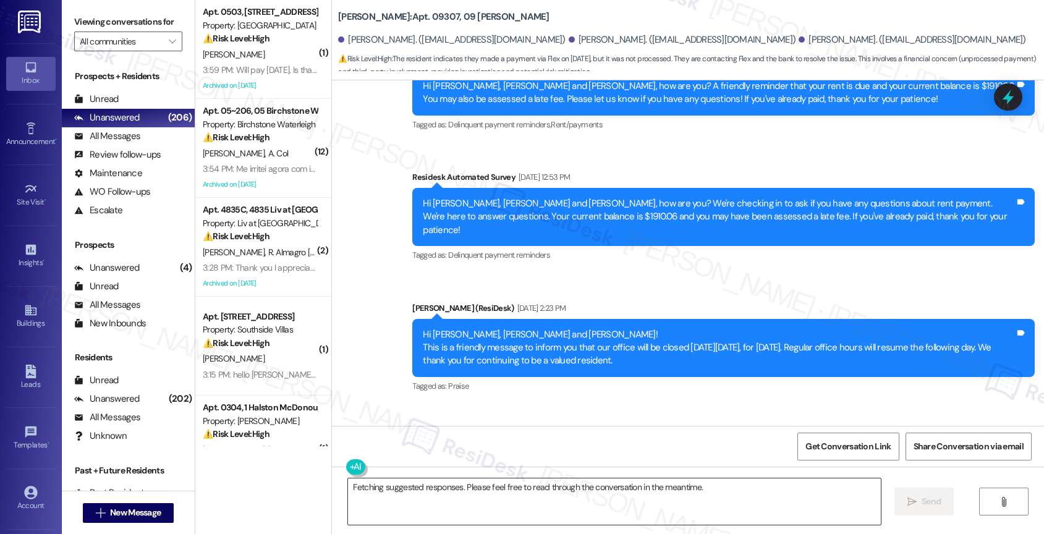
click at [442, 482] on textarea "Fetching suggested responses. Please feel free to read through the conversation…" at bounding box center [614, 501] width 533 height 46
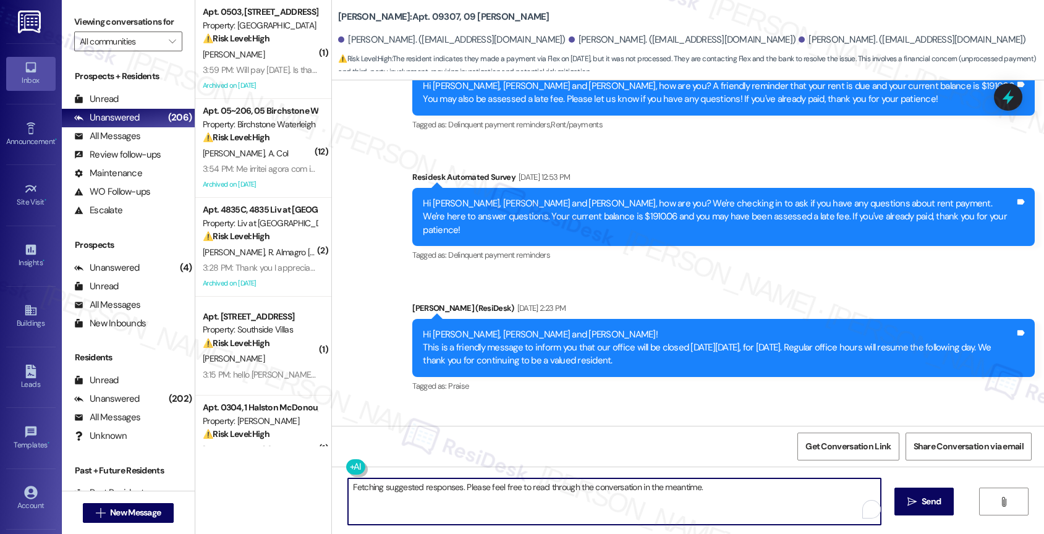
click at [442, 482] on textarea "Fetching suggested responses. Please feel free to read through the conversation…" at bounding box center [614, 501] width 533 height 46
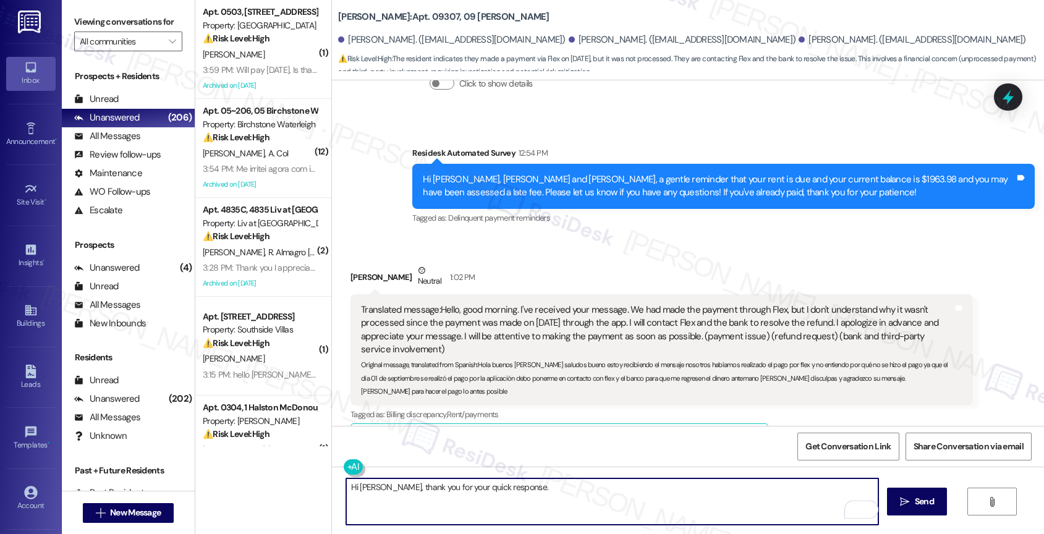
click at [352, 488] on textarea "Hi Wiliiam, thank you for your quick response." at bounding box center [612, 501] width 533 height 46
click at [558, 487] on textarea "Wiliiam, thank you for your quick response." at bounding box center [612, 501] width 533 height 46
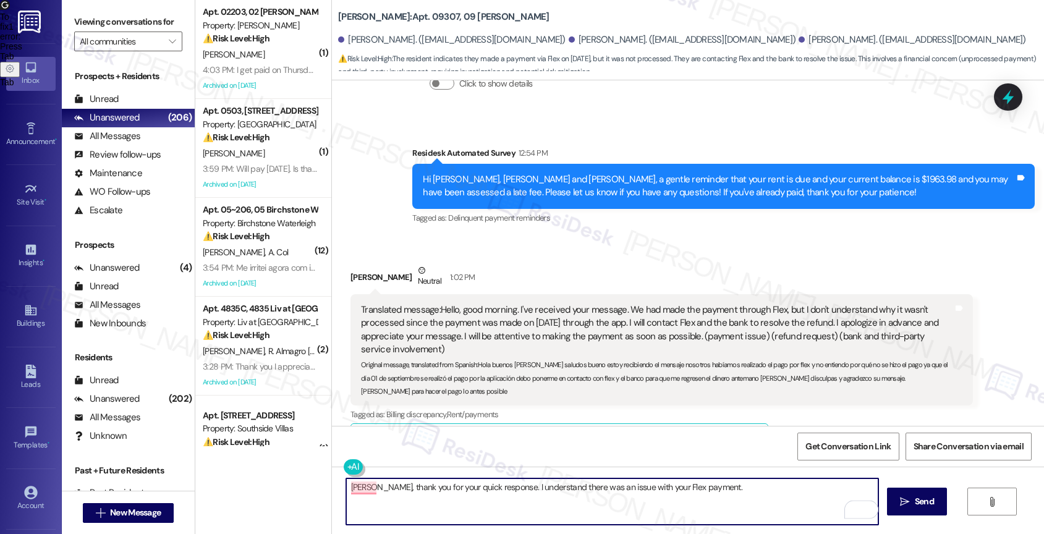
click at [737, 493] on textarea "Wiliiam, thank you for your quick response. I understand there was an issue wit…" at bounding box center [612, 501] width 533 height 46
click at [367, 469] on p "Dismiss" at bounding box center [356, 478] width 30 height 20
click at [766, 501] on textarea "Wiliiam, thank you for your quick response. I understand there was an issue wit…" at bounding box center [612, 501] width 533 height 46
type textarea "Wiliiam, thank you for your quick response. I understand there was an issue wit…"
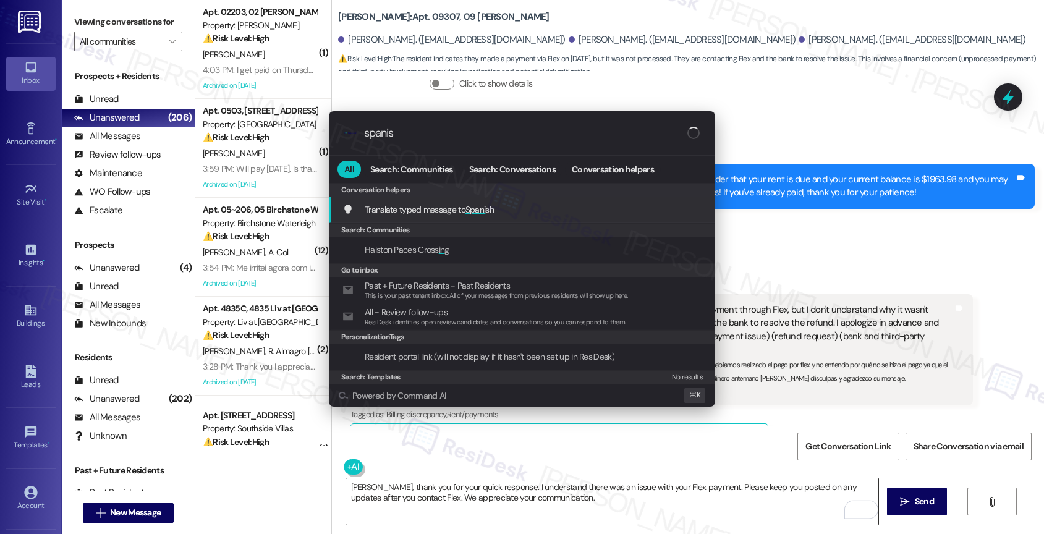
type input "spanish"
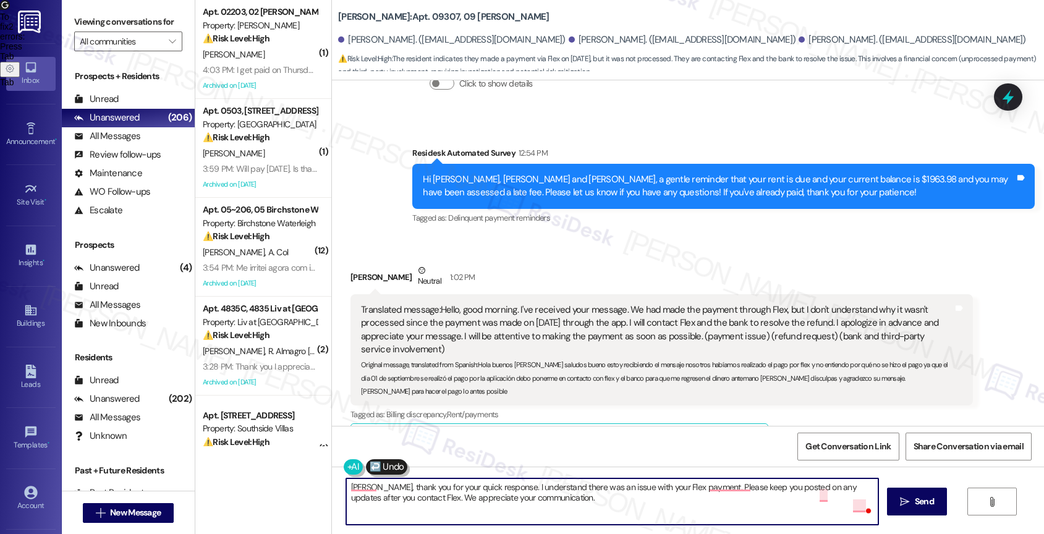
scroll to position [0, 0]
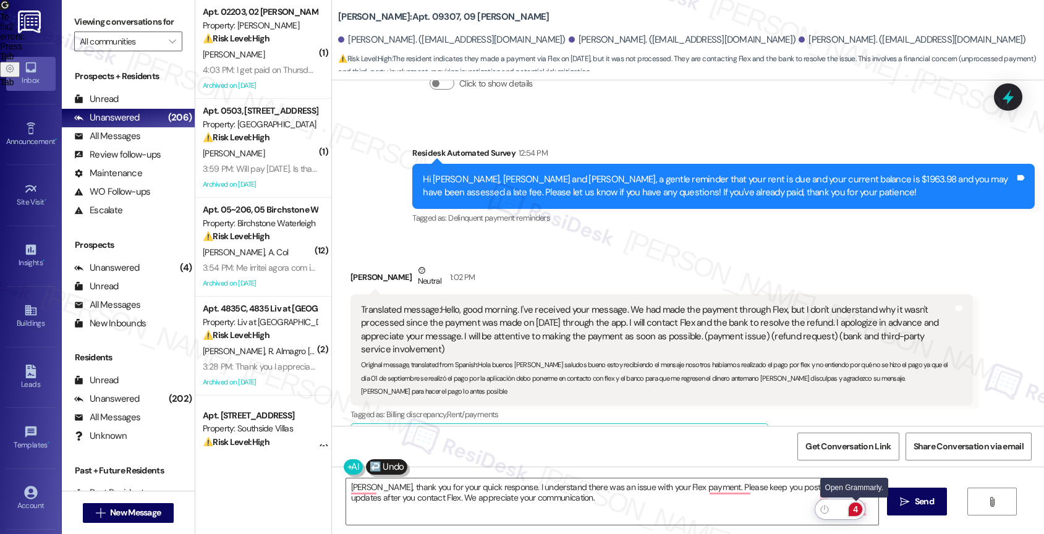
click at [856, 507] on div "4" at bounding box center [856, 510] width 14 height 14
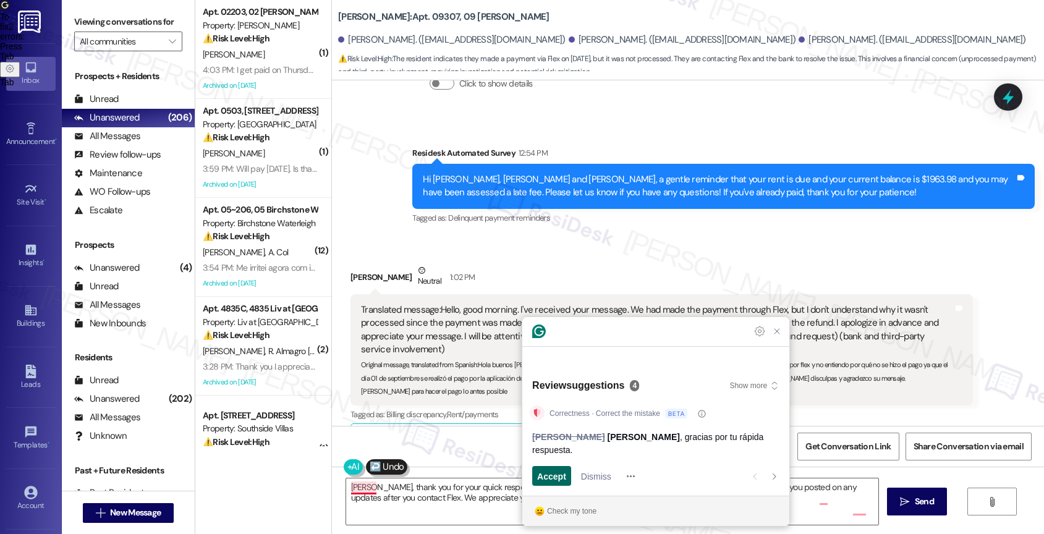
click at [556, 478] on span "Accept" at bounding box center [551, 476] width 29 height 13
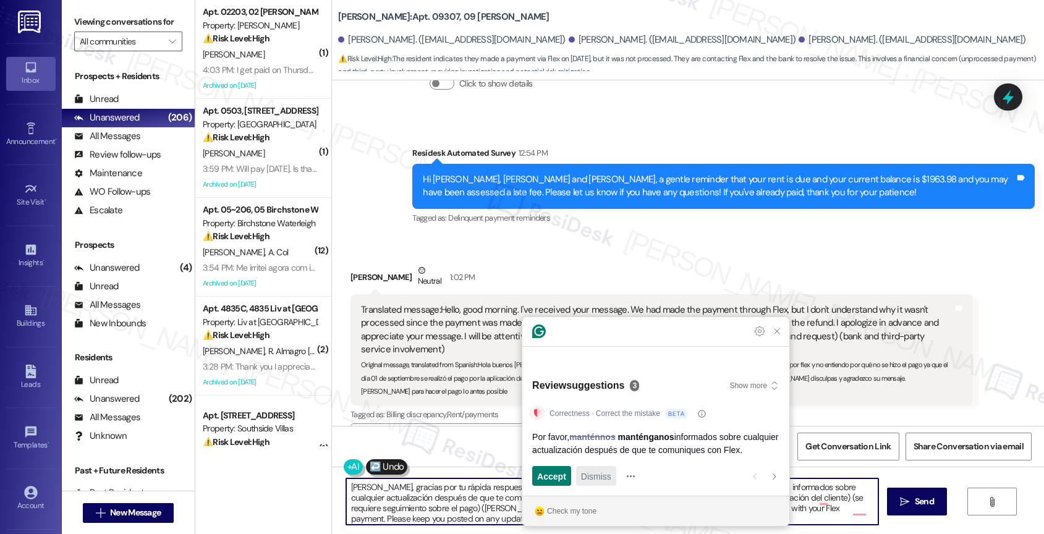
click at [602, 477] on span "Dismiss" at bounding box center [596, 476] width 30 height 13
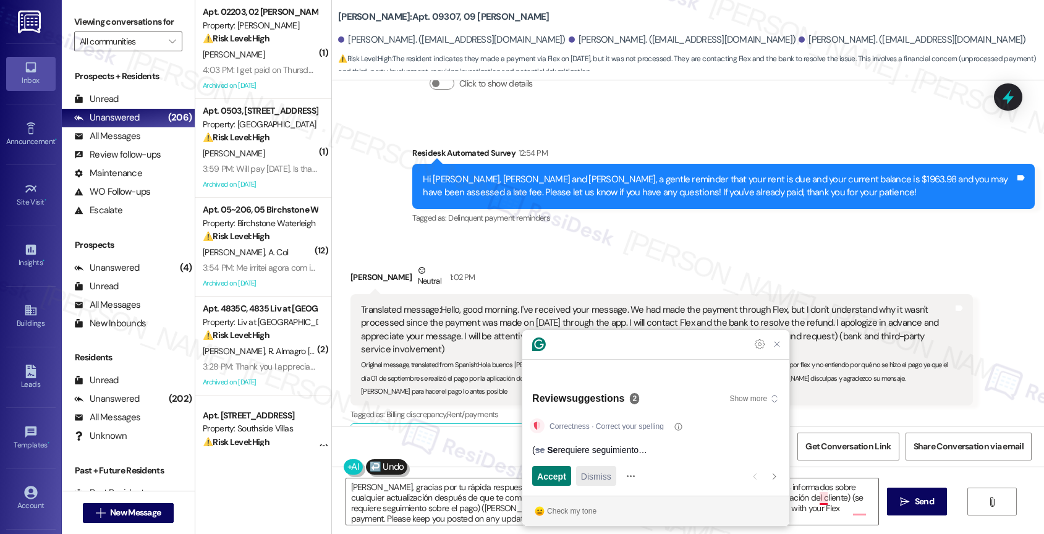
click at [602, 477] on span "Dismiss" at bounding box center [596, 476] width 30 height 13
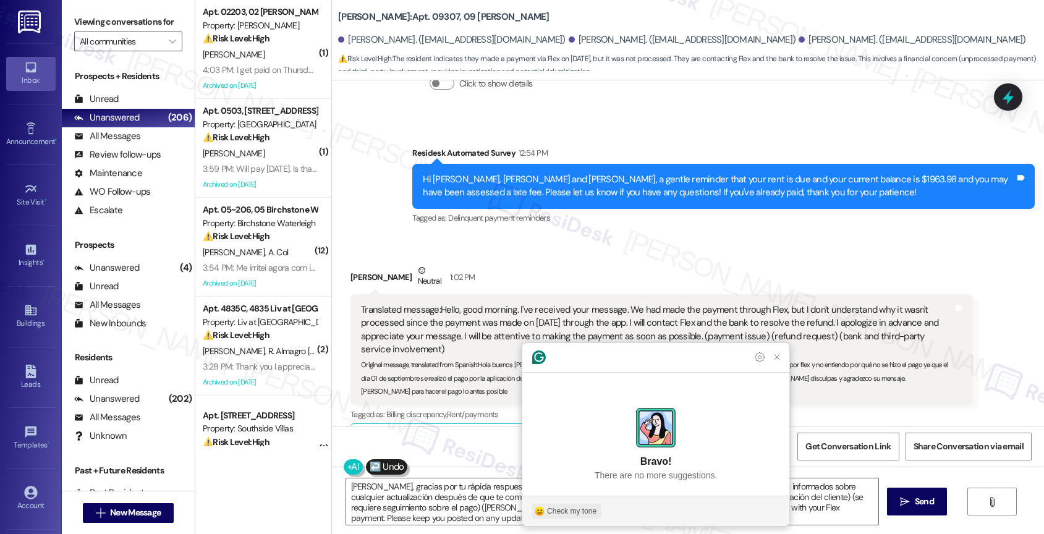
click at [570, 515] on div "Check my tone" at bounding box center [571, 511] width 49 height 11
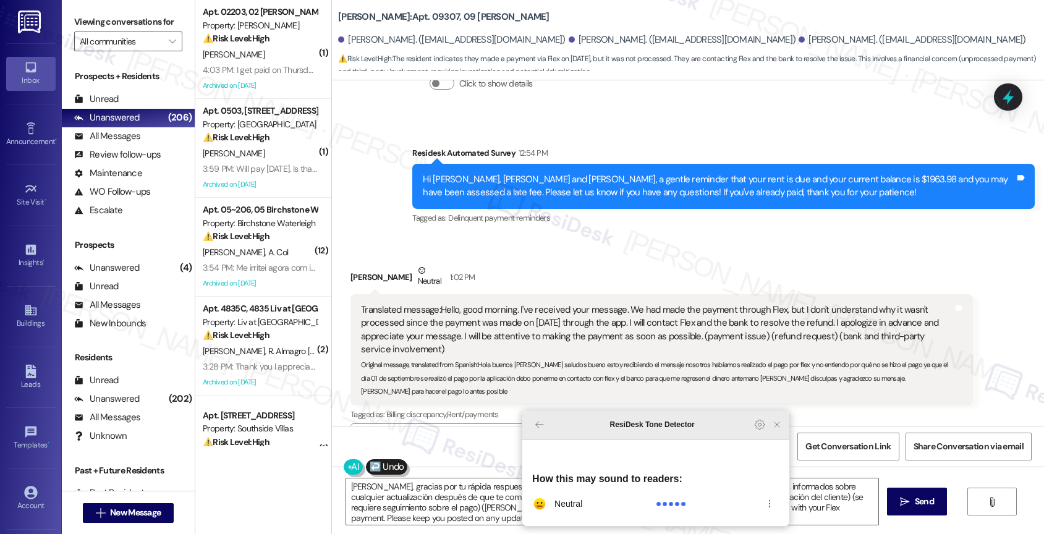
click at [776, 430] on icon "Close Grammarly Assistant" at bounding box center [777, 425] width 10 height 10
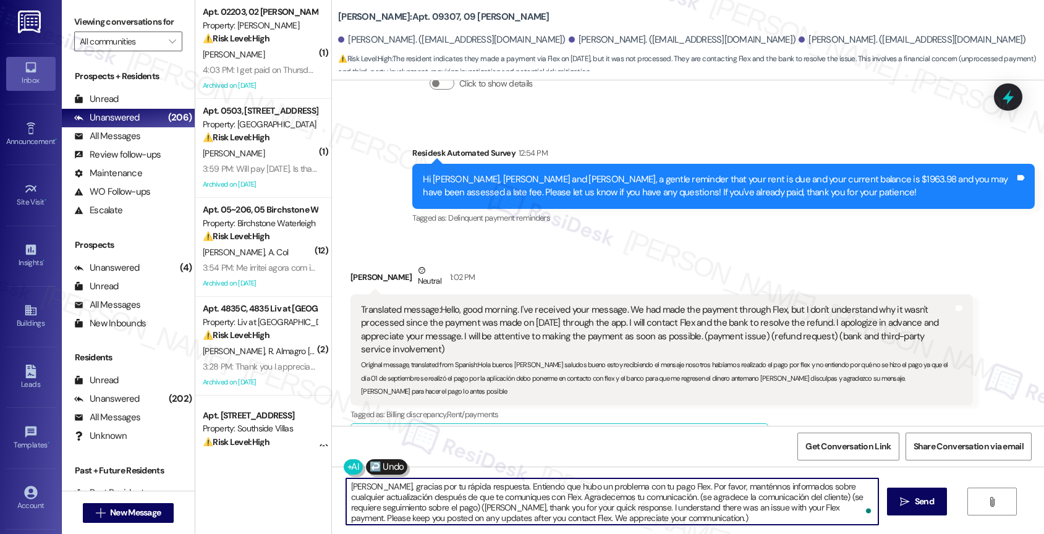
scroll to position [3, 0]
drag, startPoint x: 657, startPoint y: 494, endPoint x: 677, endPoint y: 520, distance: 33.0
click at [677, 520] on textarea "William, gracias por tu rápida respuesta. Entiendo que hubo un problema con tu …" at bounding box center [612, 501] width 533 height 46
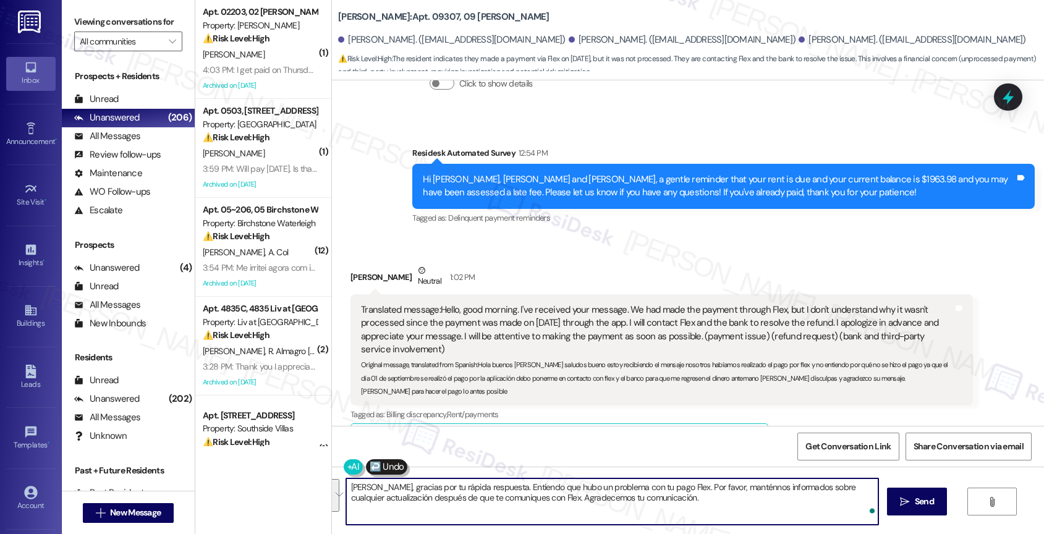
scroll to position [0, 0]
type textarea "William, gracias por tu rápida respuesta. Entiendo que hubo un problema con tu …"
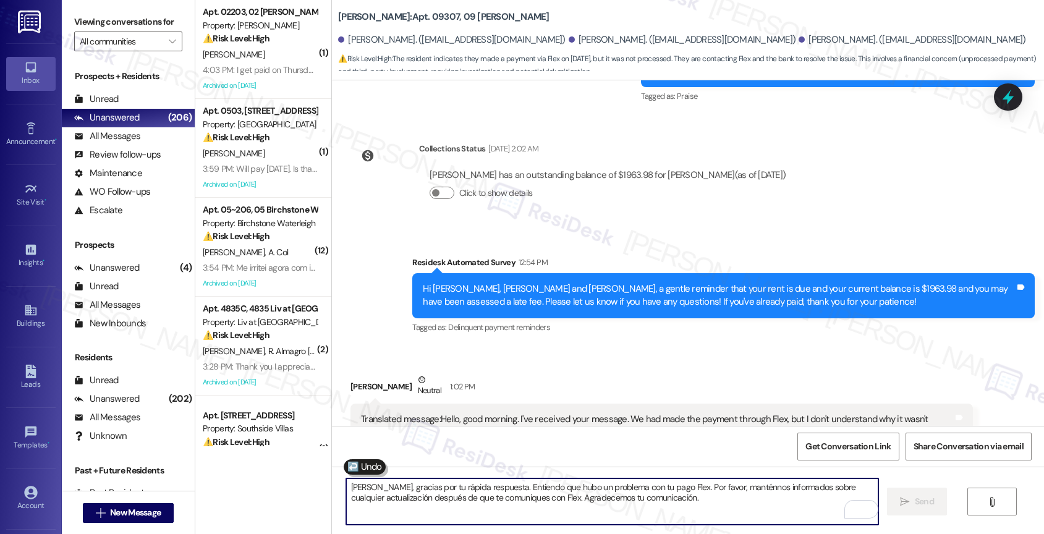
scroll to position [1875, 0]
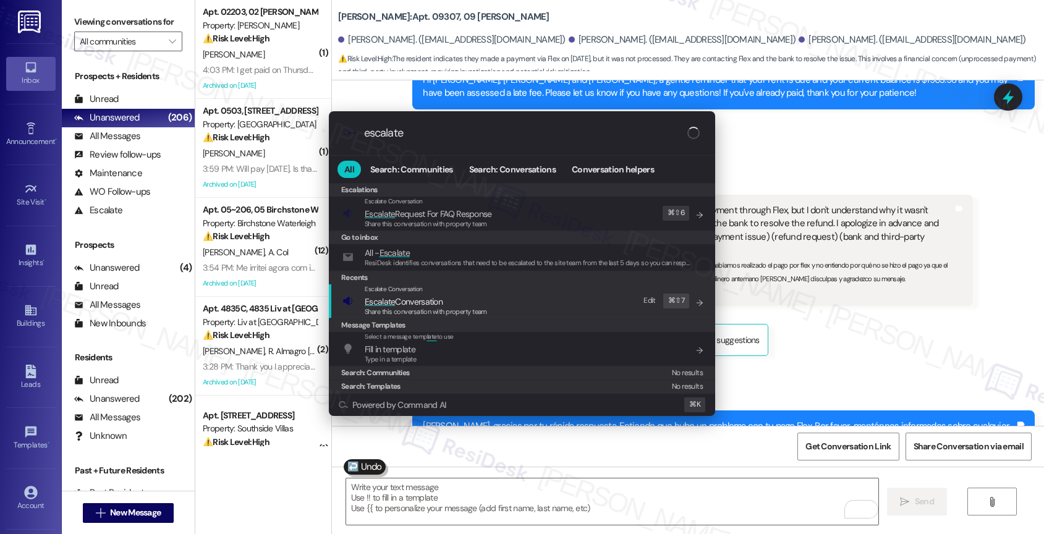
type input "escalate"
click at [418, 300] on span "Escalate Conversation" at bounding box center [404, 301] width 78 height 11
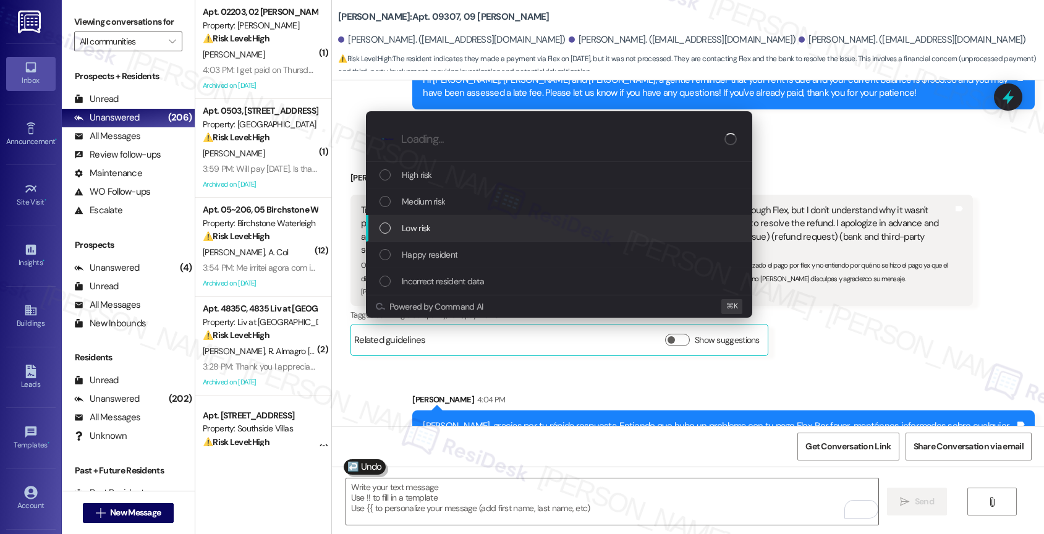
click at [420, 231] on span "Low risk" at bounding box center [416, 228] width 28 height 14
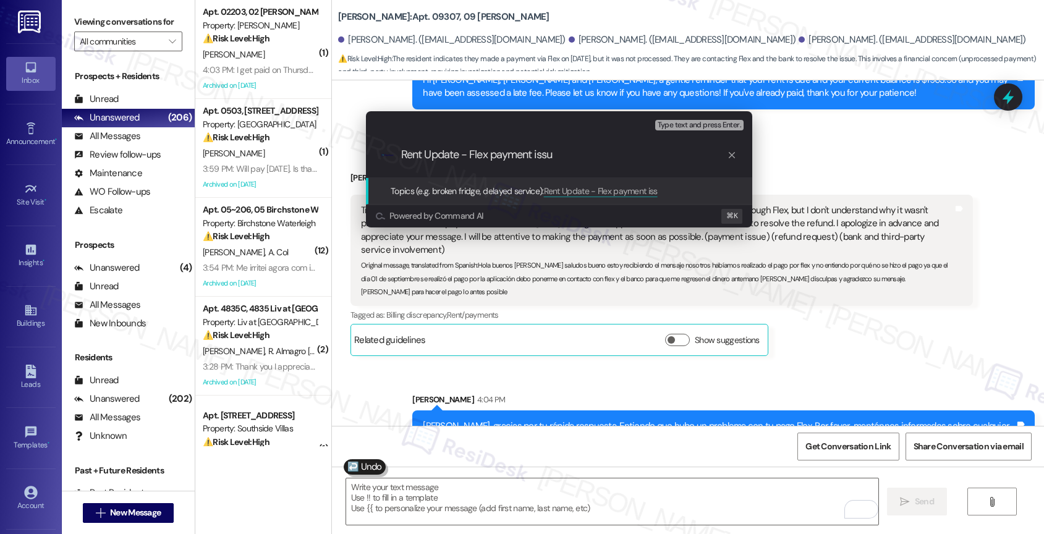
type input "Rent Update - Flex payment issue"
click at [402, 151] on input "Rent Update - Flex payment issue" at bounding box center [564, 154] width 326 height 13
drag, startPoint x: 469, startPoint y: 151, endPoint x: 381, endPoint y: 153, distance: 87.8
click at [381, 153] on div ".cls-1{fill:#0a055f;}.cls-2{fill:#0cc4c4;} resideskLogoBlueOrange Rent Update -…" at bounding box center [559, 155] width 386 height 44
click at [582, 155] on input "Rent Update - Flex payment issue" at bounding box center [564, 154] width 326 height 13
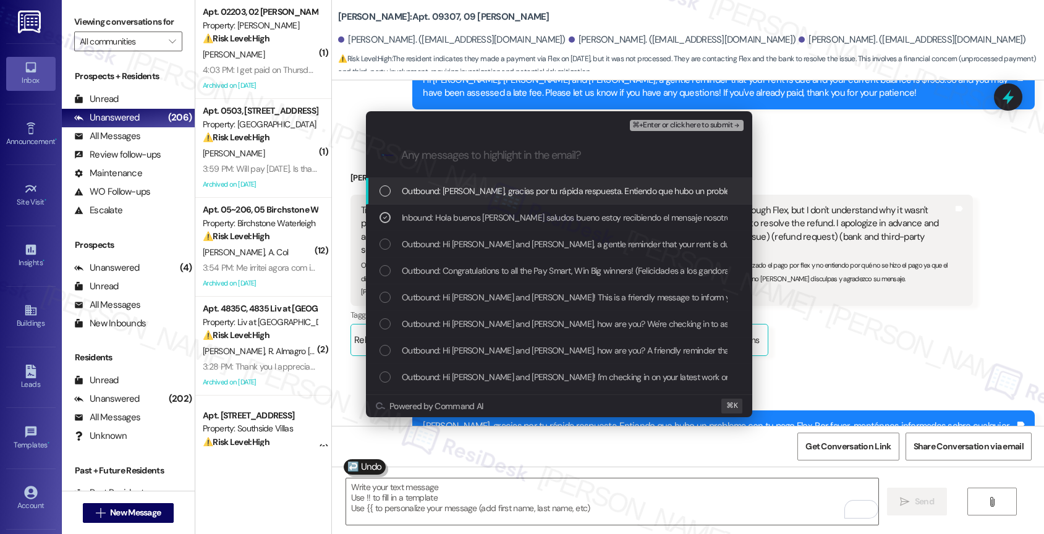
click at [715, 123] on span "⌘+Enter or click here to submit" at bounding box center [682, 125] width 100 height 9
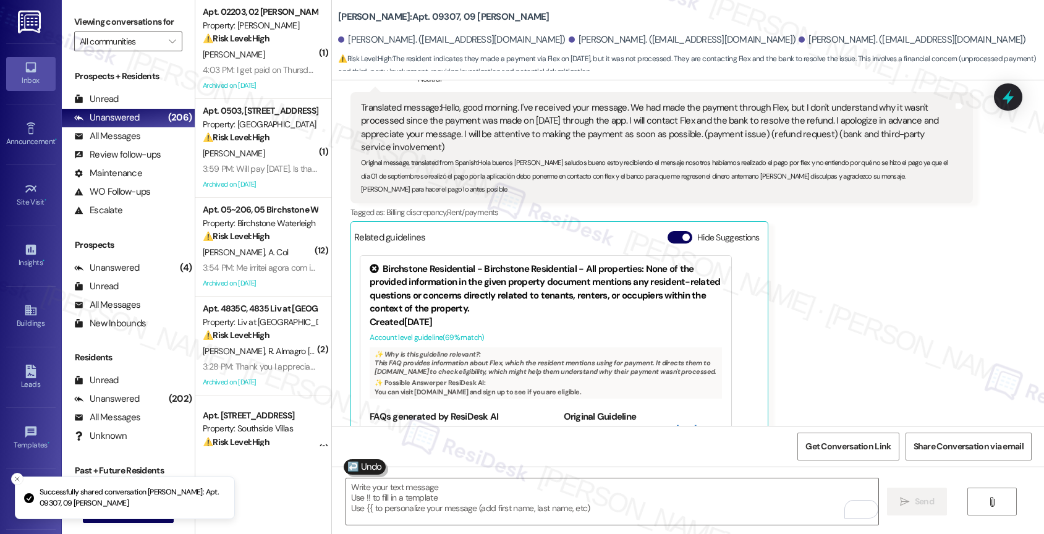
scroll to position [1988, 0]
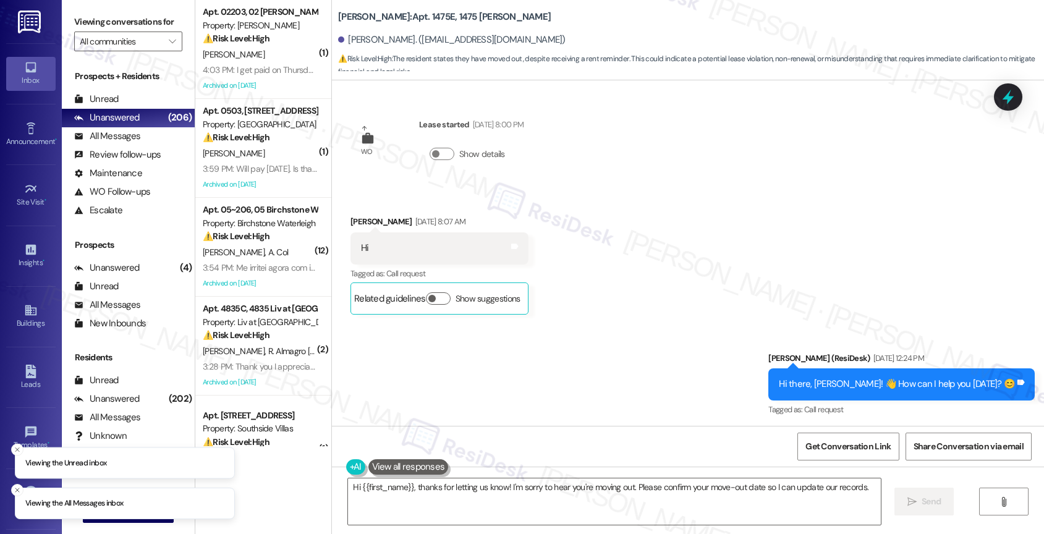
scroll to position [3249, 0]
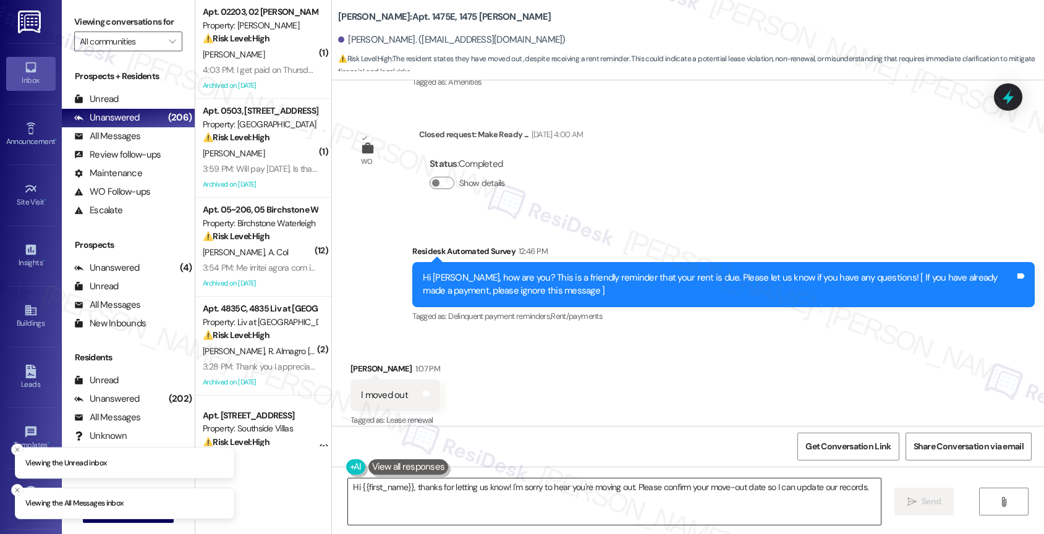
click at [439, 496] on textarea "Hi {{first_name}}, thanks for letting us know! I'm sorry to hear you're moving …" at bounding box center [614, 501] width 533 height 46
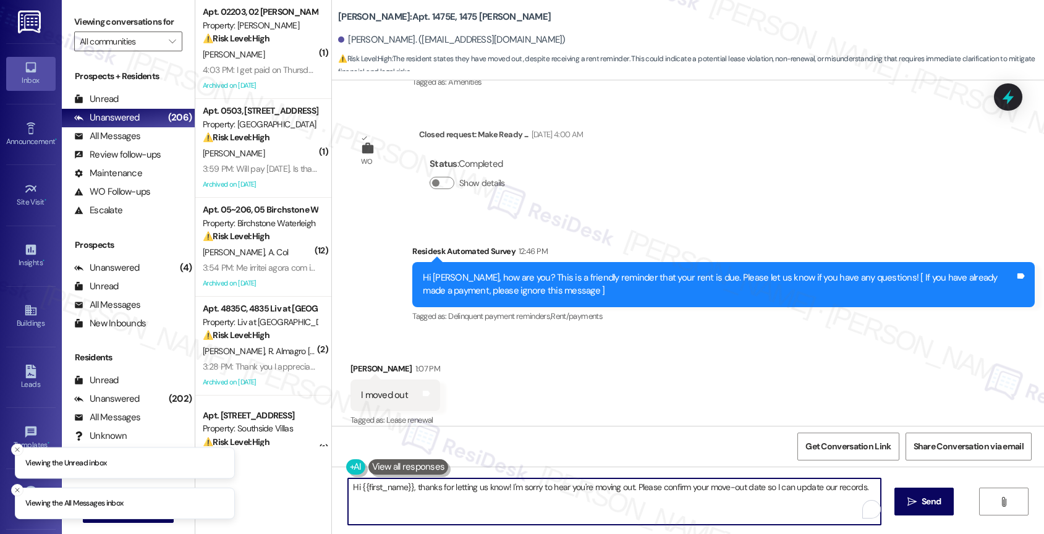
click at [439, 496] on textarea "Hi {{first_name}}, thanks for letting us know! I'm sorry to hear you're moving …" at bounding box center [614, 501] width 533 height 46
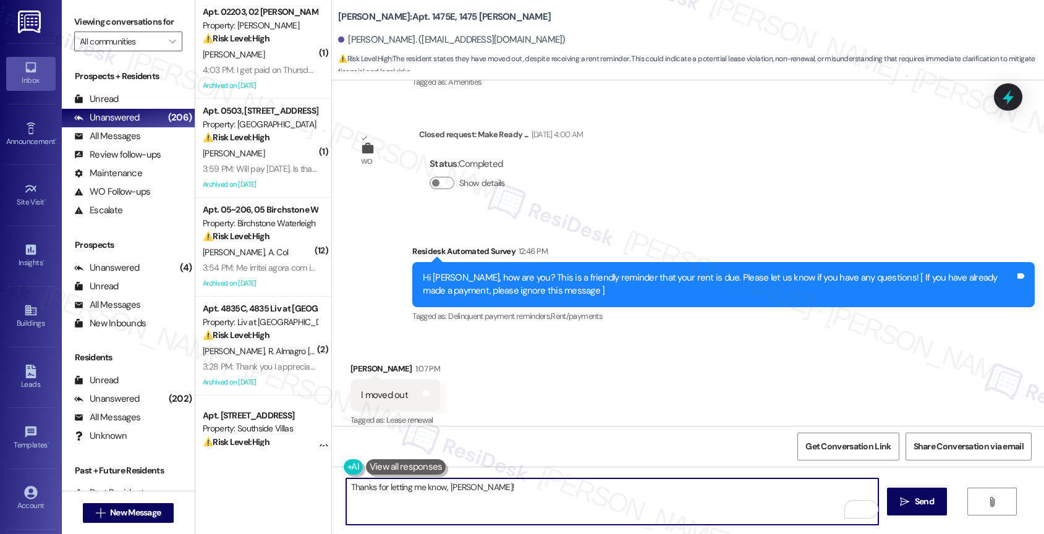
scroll to position [3250, 0]
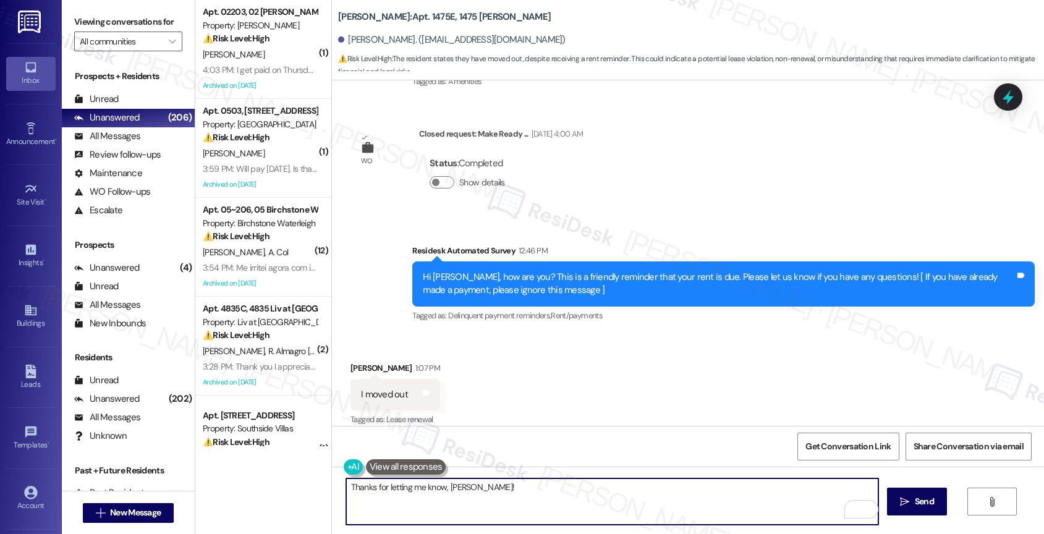
click at [494, 493] on textarea "Thanks for letting me know, [PERSON_NAME]!" at bounding box center [612, 501] width 533 height 46
paste textarea "Please reply with 'STOP' (in all capital letters) to avoid receiving future mes…"
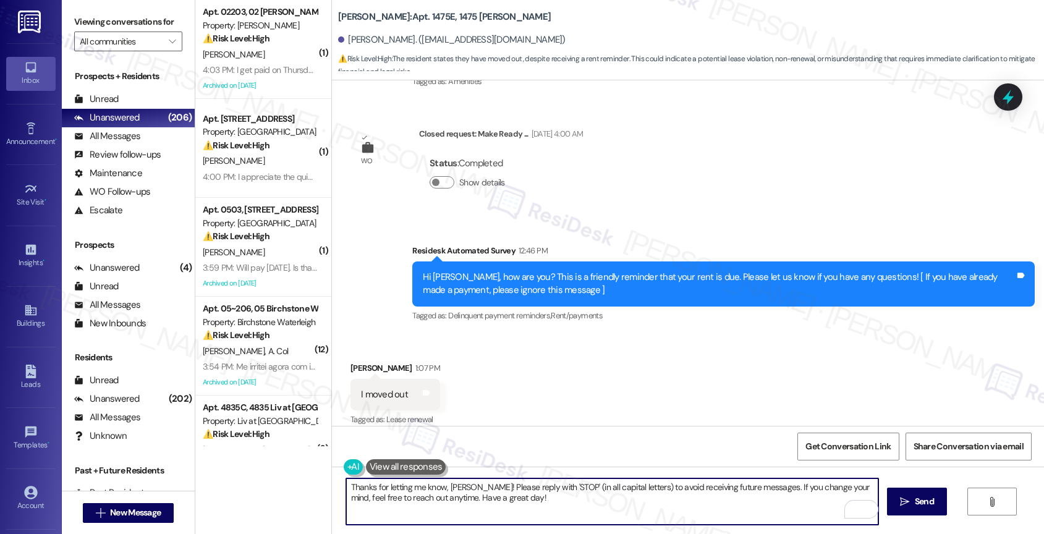
drag, startPoint x: 755, startPoint y: 486, endPoint x: 764, endPoint y: 502, distance: 17.7
click at [764, 502] on textarea "Thanks for letting me know, [PERSON_NAME]! Please reply with 'STOP' (in all cap…" at bounding box center [612, 501] width 533 height 46
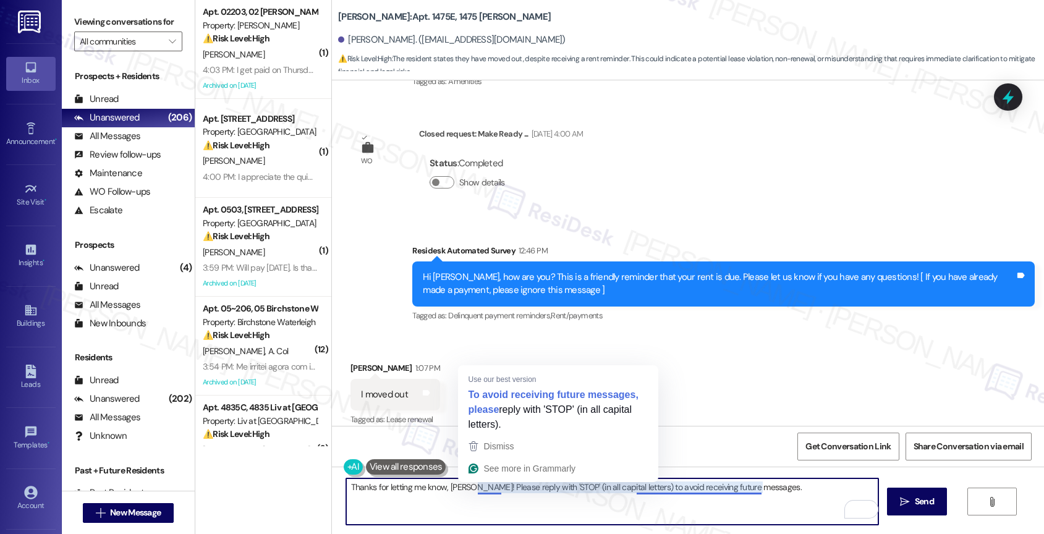
click at [467, 489] on textarea "Thanks for letting me know, [PERSON_NAME]! Please reply with 'STOP' (in all cap…" at bounding box center [612, 501] width 533 height 46
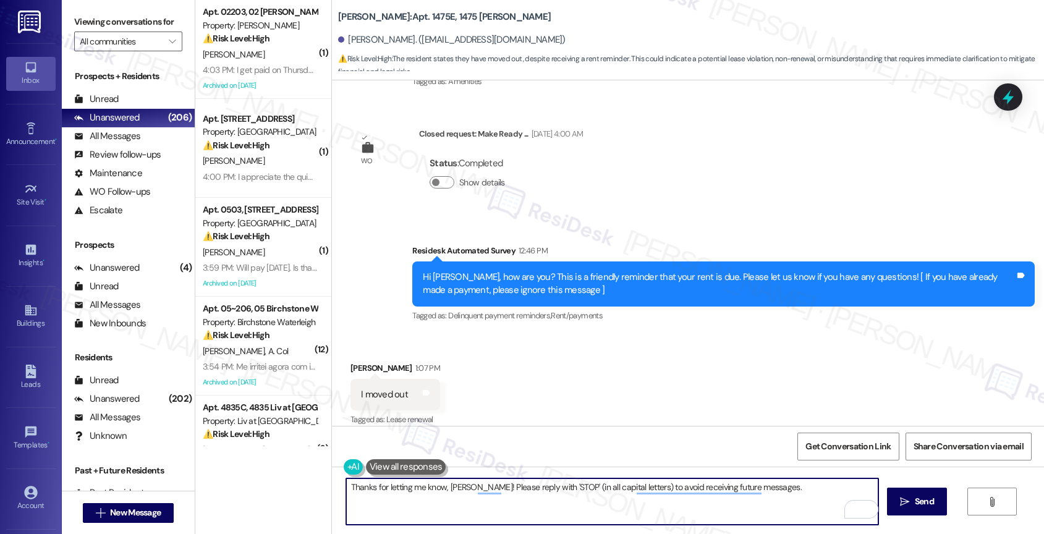
click at [784, 490] on textarea "Thanks for letting me know, [PERSON_NAME]! Please reply with 'STOP' (in all cap…" at bounding box center [612, 501] width 533 height 46
type textarea "Thanks for letting me know, [PERSON_NAME]! Please reply with 'STOP' (in all cap…"
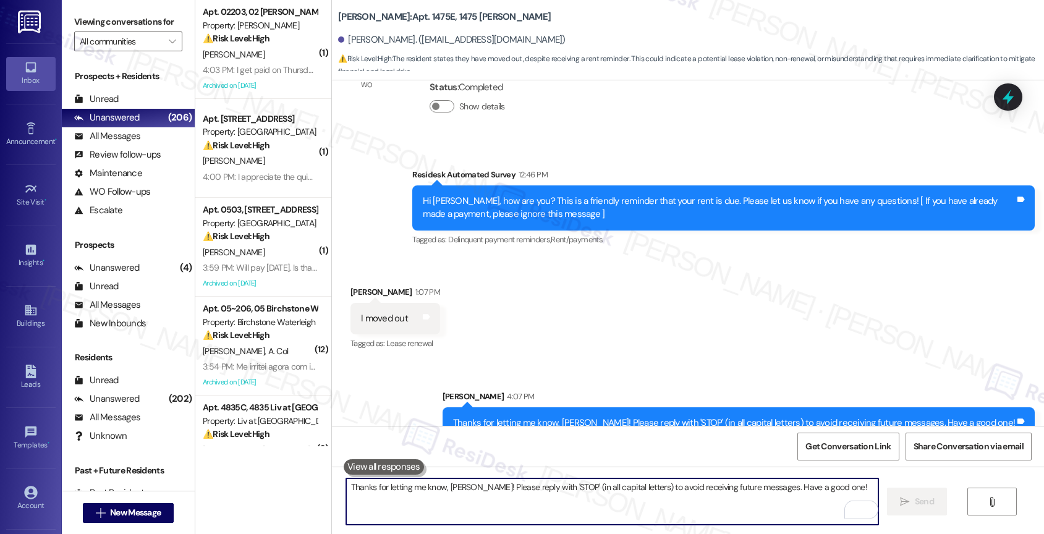
scroll to position [3336, 0]
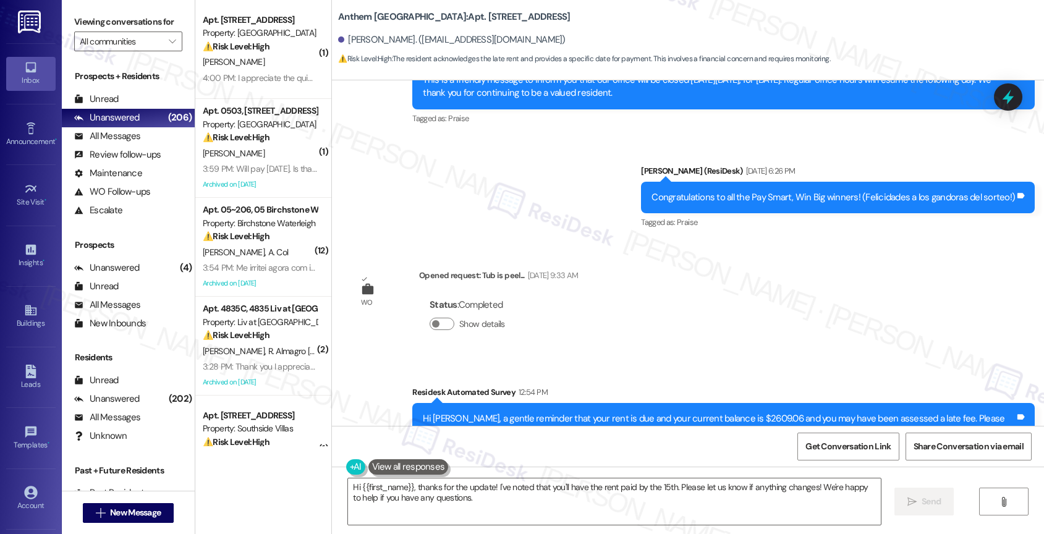
scroll to position [7188, 0]
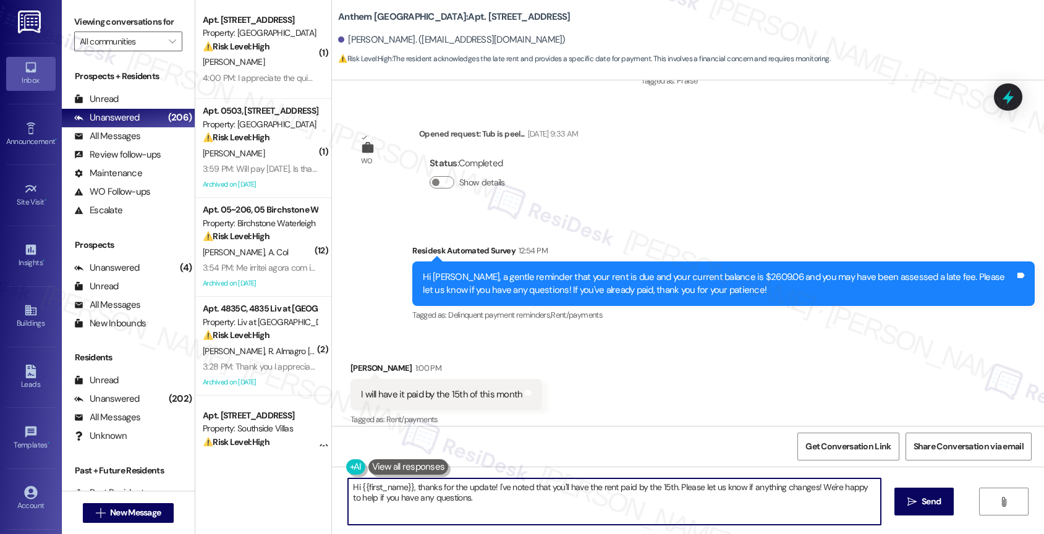
drag, startPoint x: 491, startPoint y: 486, endPoint x: 519, endPoint y: 517, distance: 42.0
click at [519, 517] on textarea "Hi {{first_name}}, thanks for the update! I've noted that you'll have the rent …" at bounding box center [614, 501] width 533 height 46
drag, startPoint x: 443, startPoint y: 486, endPoint x: 475, endPoint y: 525, distance: 50.0
click at [475, 525] on div "Hi {{first_name}}, thanks for the update! I've noted that you'll have the rent …" at bounding box center [613, 502] width 534 height 48
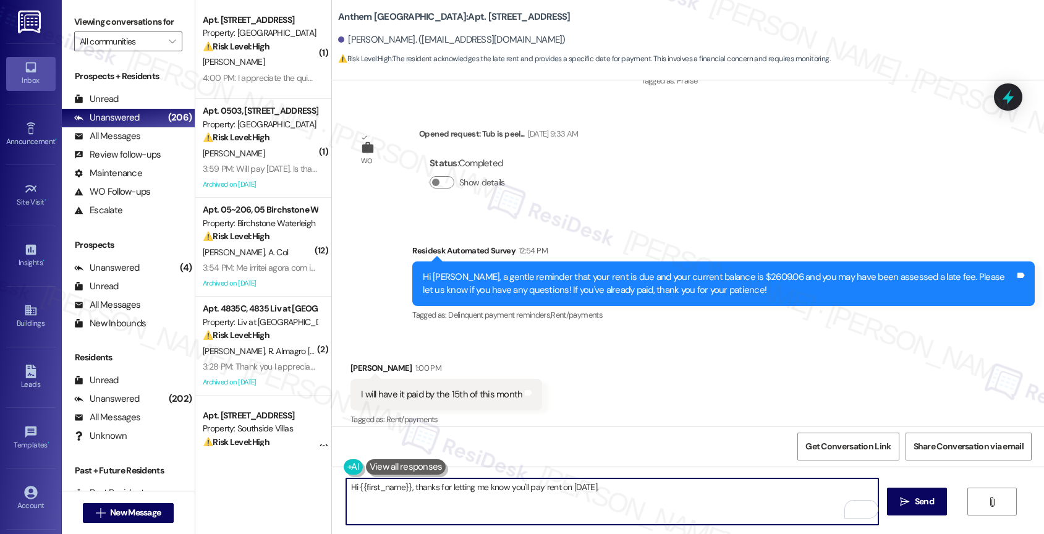
click at [661, 493] on textarea "Hi {{first_name}}, thanks for letting me know you'll pay rent on [DATE]." at bounding box center [612, 501] width 533 height 46
drag, startPoint x: 624, startPoint y: 488, endPoint x: 739, endPoint y: 495, distance: 115.2
click at [738, 495] on textarea "Hi {{first_name}}, thanks for letting me know you'll pay rent on [DATE]. I'll m…" at bounding box center [612, 501] width 533 height 46
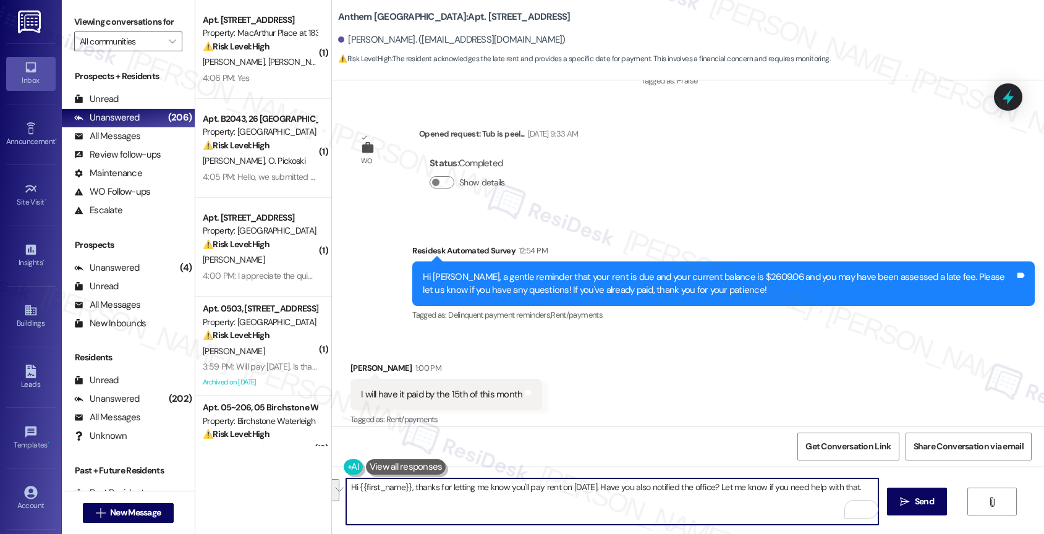
drag, startPoint x: 851, startPoint y: 485, endPoint x: 863, endPoint y: 499, distance: 18.0
click at [863, 499] on textarea "Hi {{first_name}}, thanks for letting me know you'll pay rent on [DATE]. Have y…" at bounding box center [612, 501] width 533 height 46
type textarea "Hi {{first_name}}, thanks for letting me know you'll pay rent on [DATE]. Have y…"
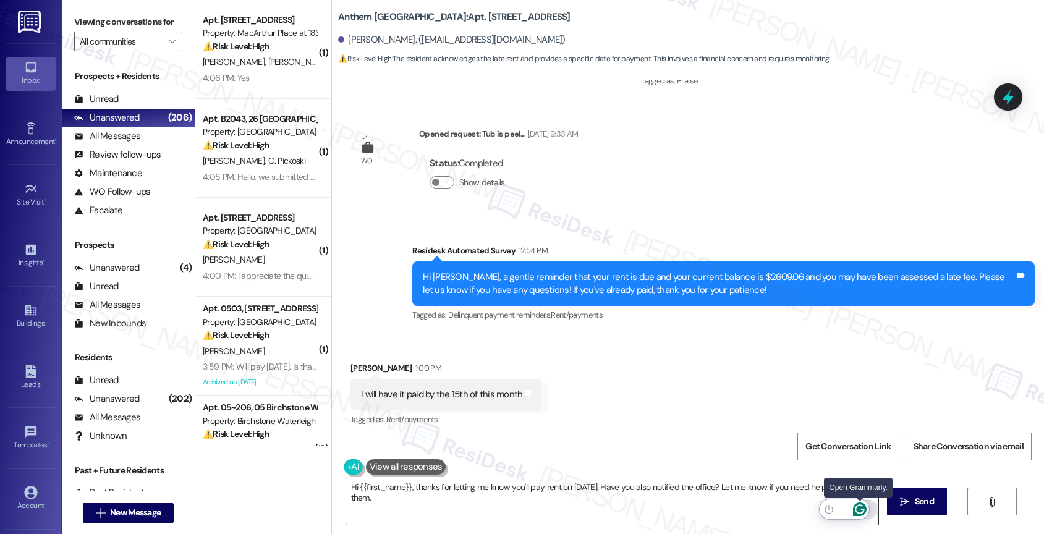
click at [859, 505] on icon "Open Grammarly. 0 Suggestions." at bounding box center [859, 509] width 9 height 9
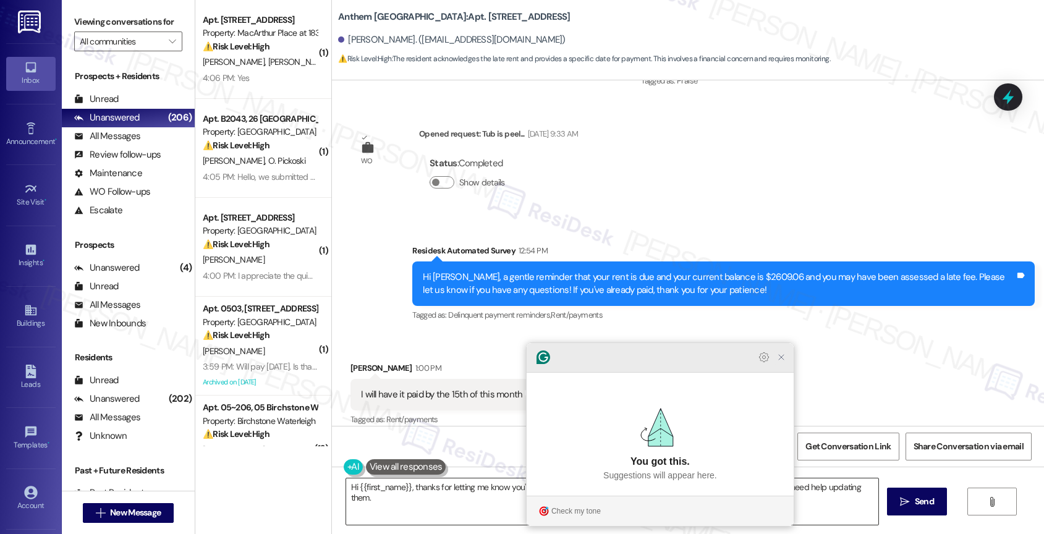
click at [784, 362] on icon "Close Grammarly Assistant" at bounding box center [781, 357] width 10 height 10
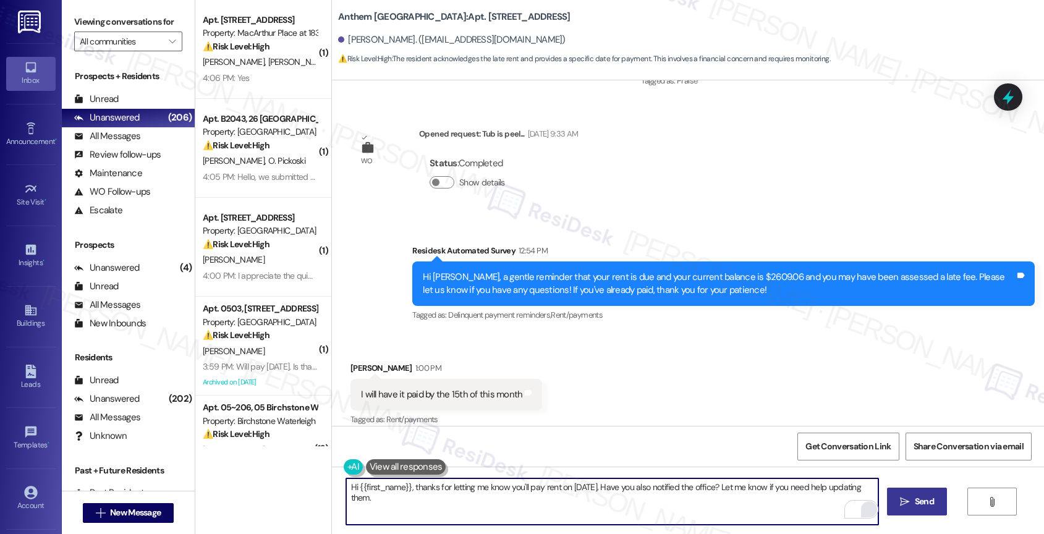
click at [901, 493] on button " Send" at bounding box center [917, 502] width 60 height 28
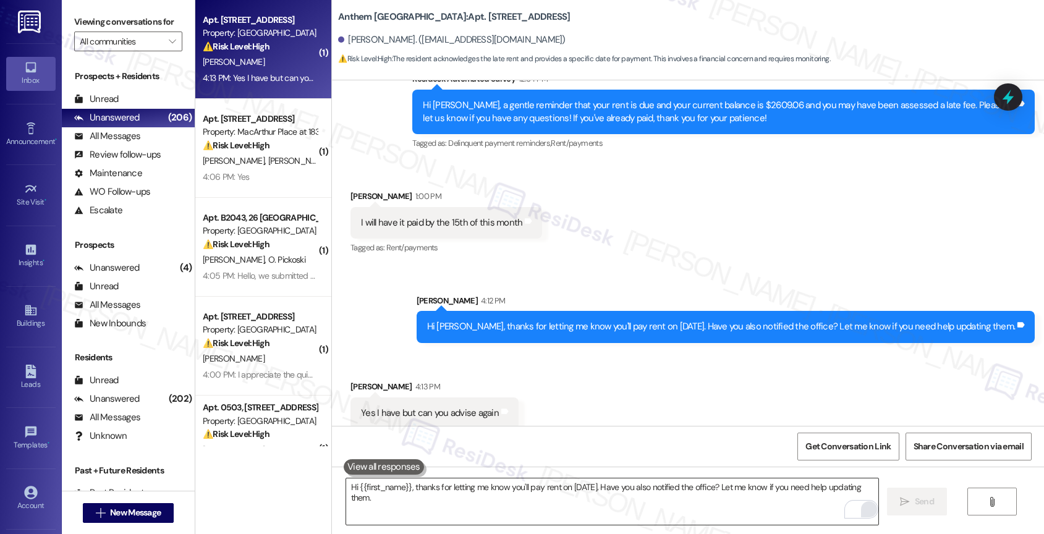
scroll to position [7360, 0]
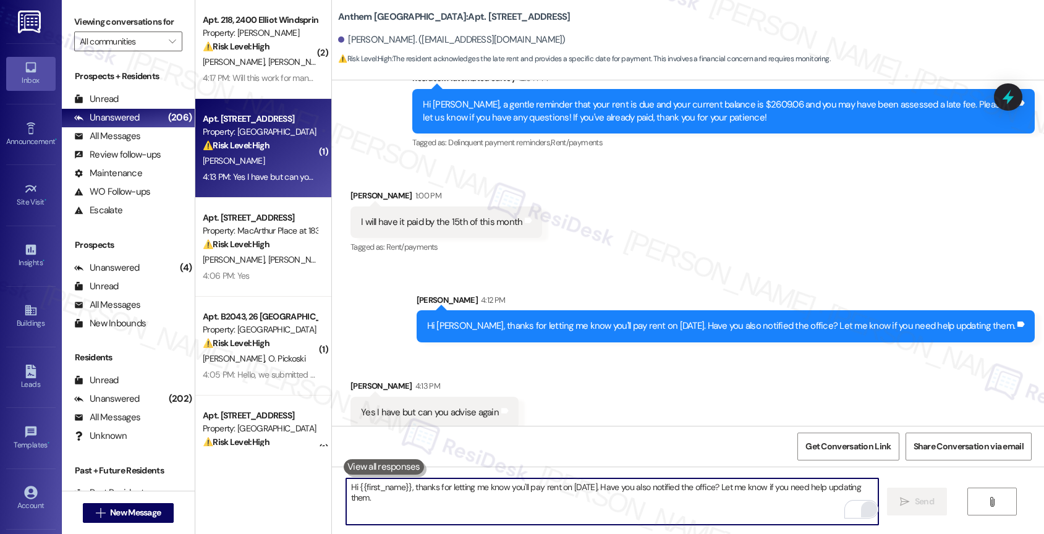
click at [457, 494] on textarea "Hi {{first_name}}, thanks for letting me know you'll pay rent on [DATE]. Have y…" at bounding box center [612, 501] width 533 height 46
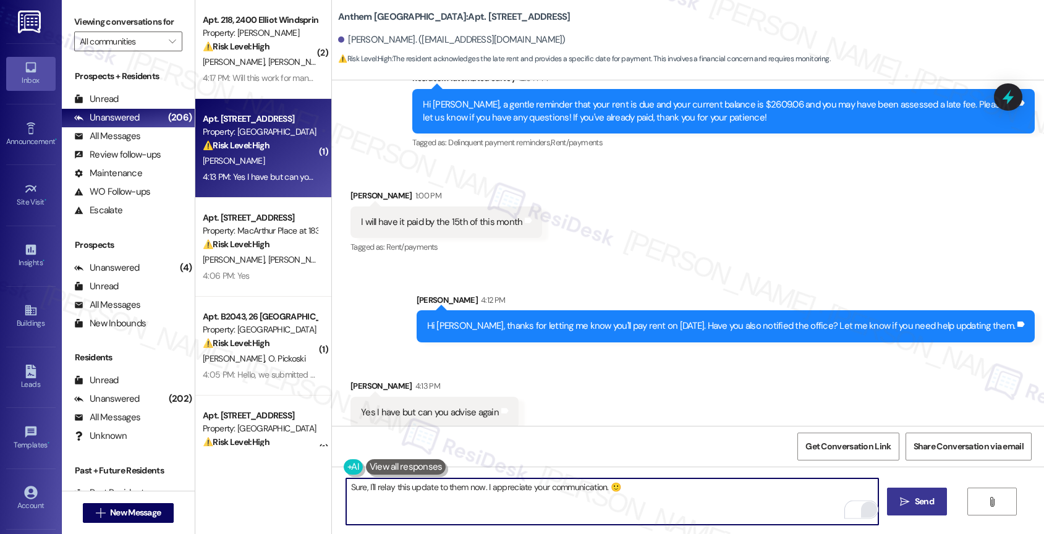
type textarea "Sure, I'll relay this update to them now. I appreciate your communication. 🙂"
click at [922, 506] on span "Send" at bounding box center [924, 501] width 19 height 13
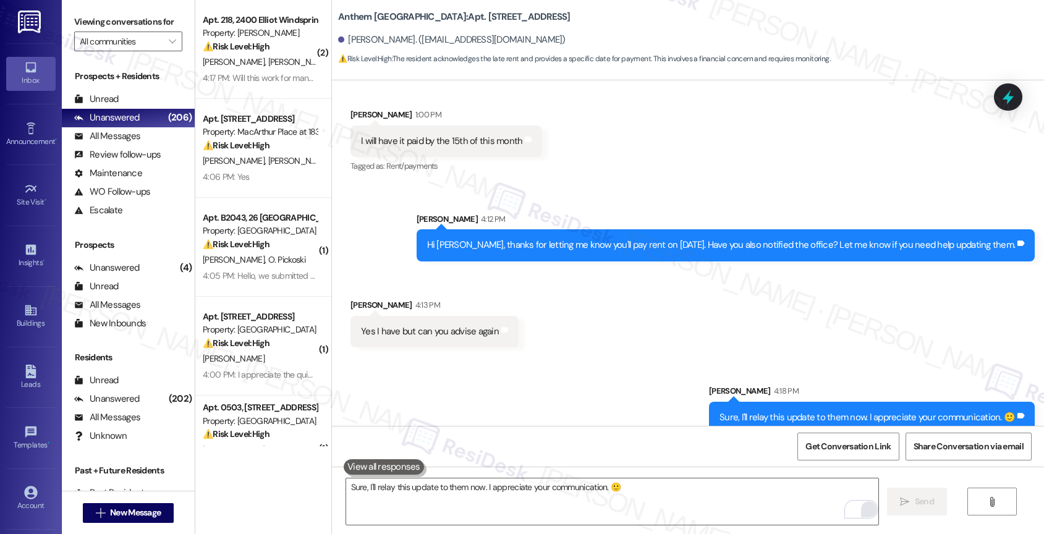
scroll to position [7446, 0]
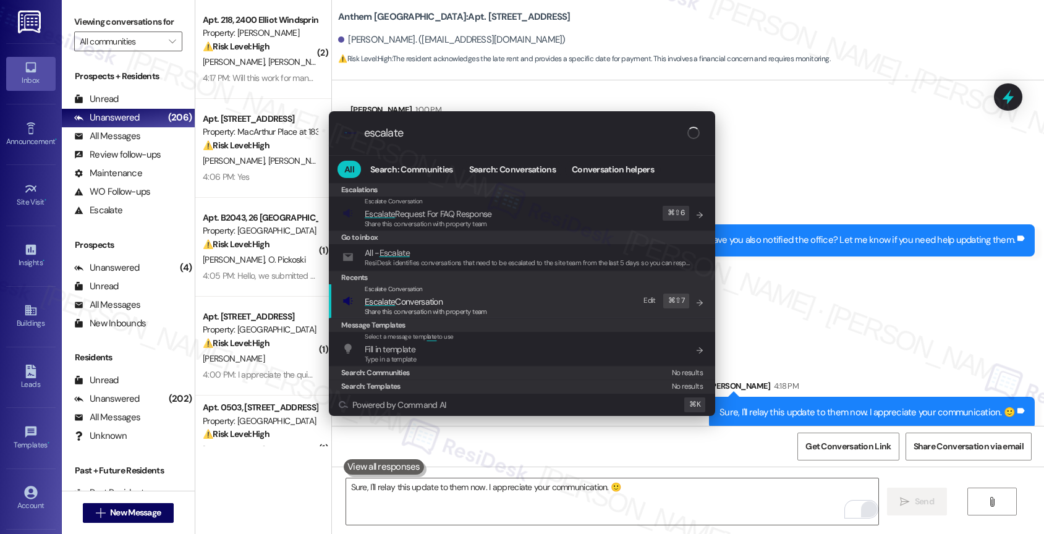
type input "escalate"
click at [452, 295] on span "Escalate Conversation" at bounding box center [426, 302] width 122 height 14
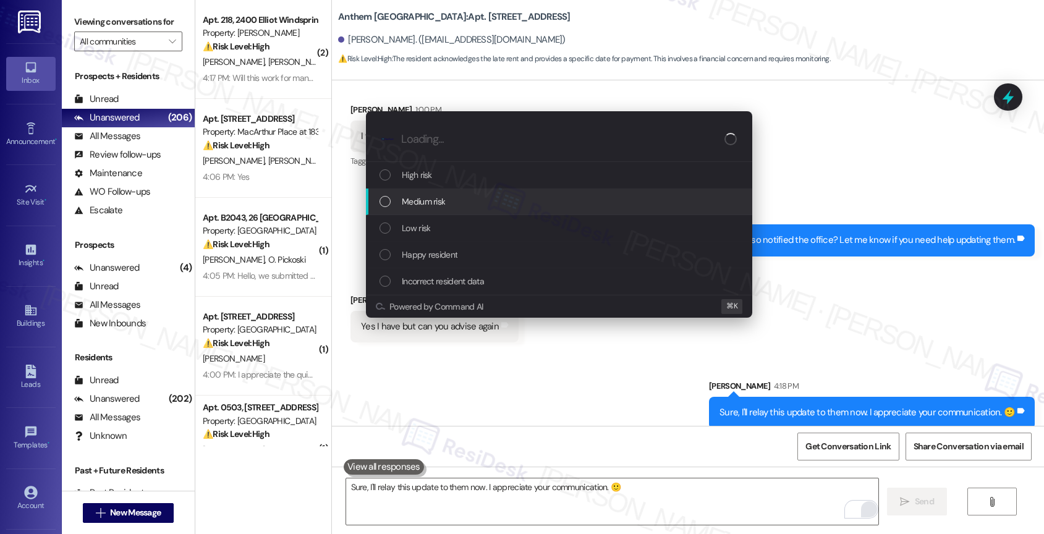
click at [446, 198] on div "Medium risk" at bounding box center [561, 202] width 362 height 14
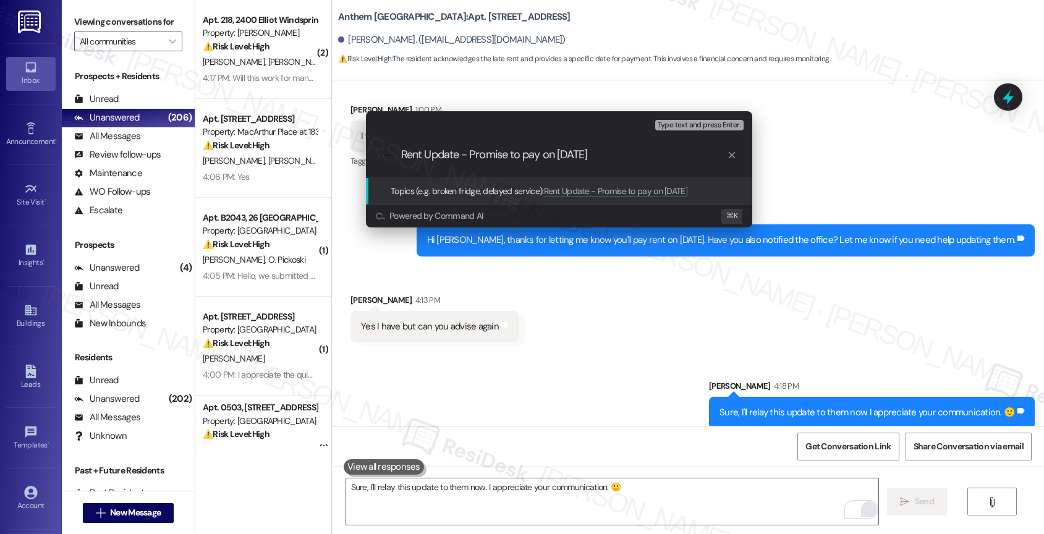
click at [558, 153] on input "Rent Update - Promise to pay on [DATE]" at bounding box center [564, 154] width 326 height 13
type input "Rent Update - Promise to pay on [DATE]"
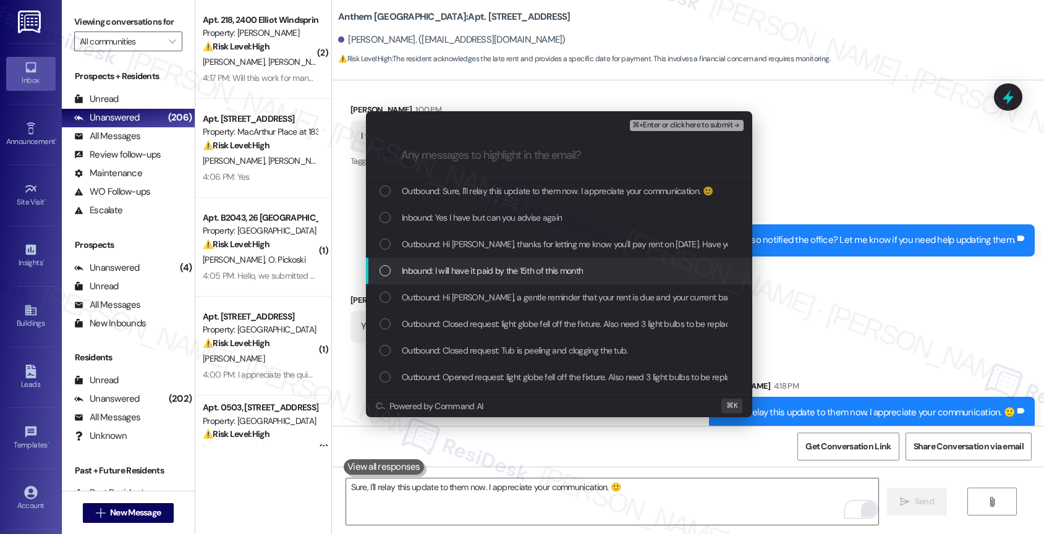
click at [537, 271] on span "Inbound: I will have it paid by the 15th of this month" at bounding box center [492, 271] width 181 height 14
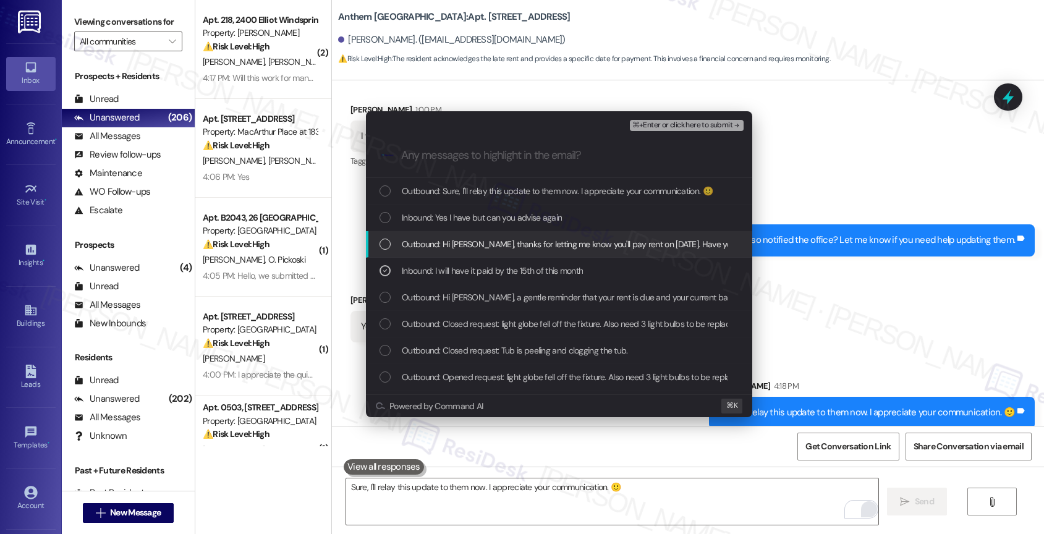
click at [532, 247] on span "Outbound: Hi [PERSON_NAME], thanks for letting me know you'll pay rent on [DATE…" at bounding box center [693, 244] width 583 height 14
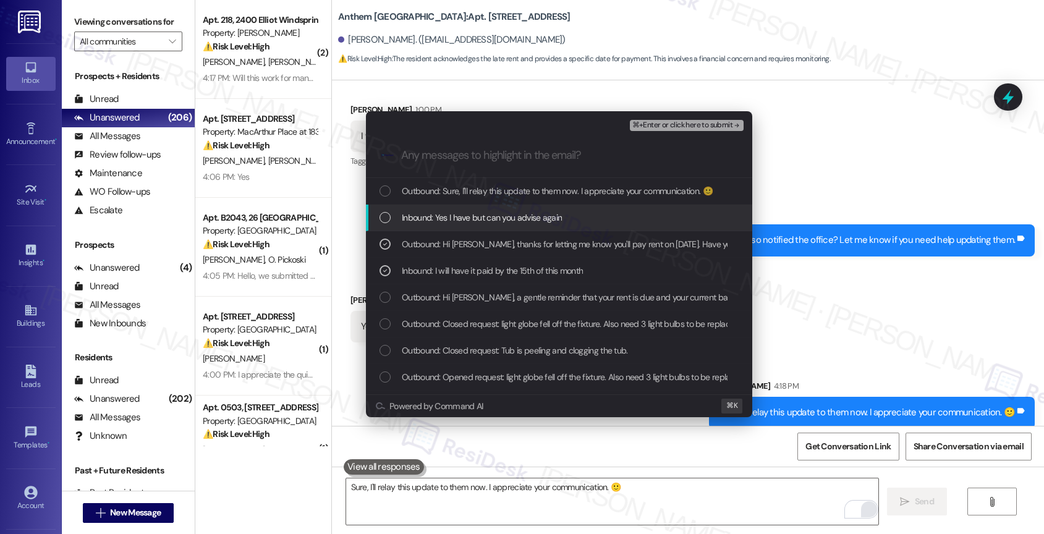
click at [512, 218] on span "Inbound: Yes I have but can you advise again" at bounding box center [482, 218] width 160 height 14
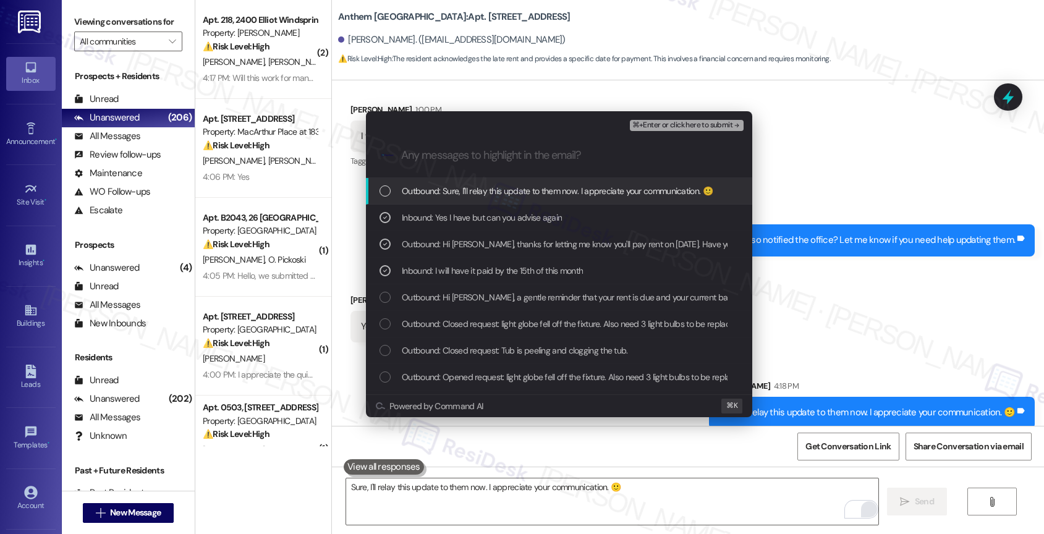
drag, startPoint x: 550, startPoint y: 192, endPoint x: 697, endPoint y: 129, distance: 160.0
click at [551, 191] on span "Outbound: Sure, I'll relay this update to them now. I appreciate your communica…" at bounding box center [557, 191] width 311 height 14
click at [722, 125] on span "⌘+Enter or click here to submit" at bounding box center [682, 125] width 100 height 9
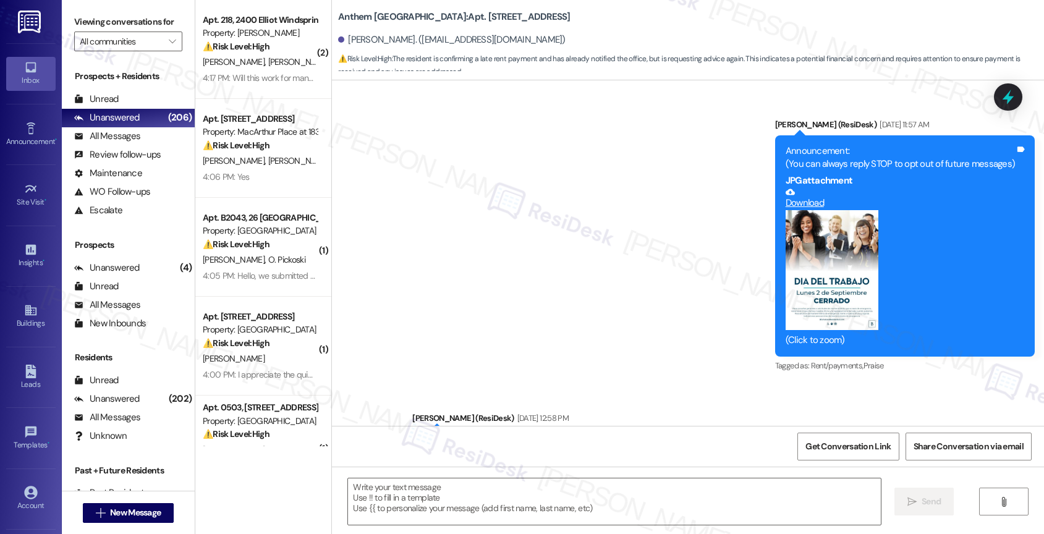
scroll to position [7501, 0]
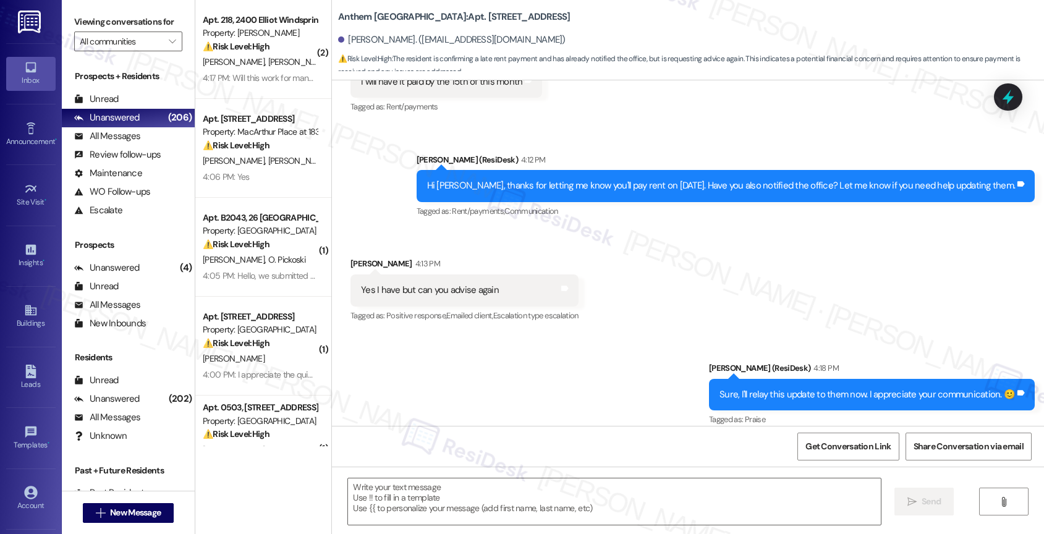
type textarea "Fetching suggested responses. Please feel free to read through the conversation…"
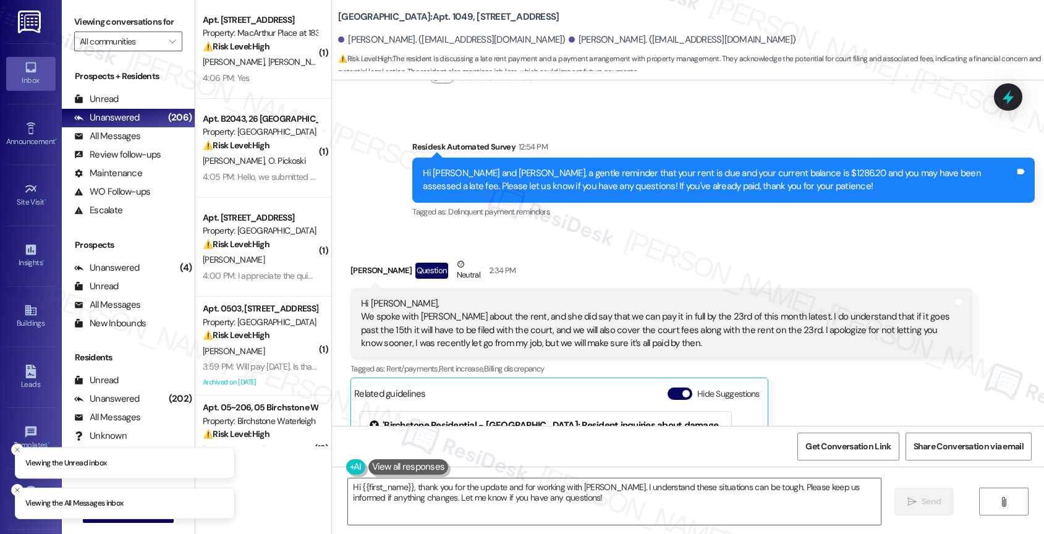
scroll to position [6804, 0]
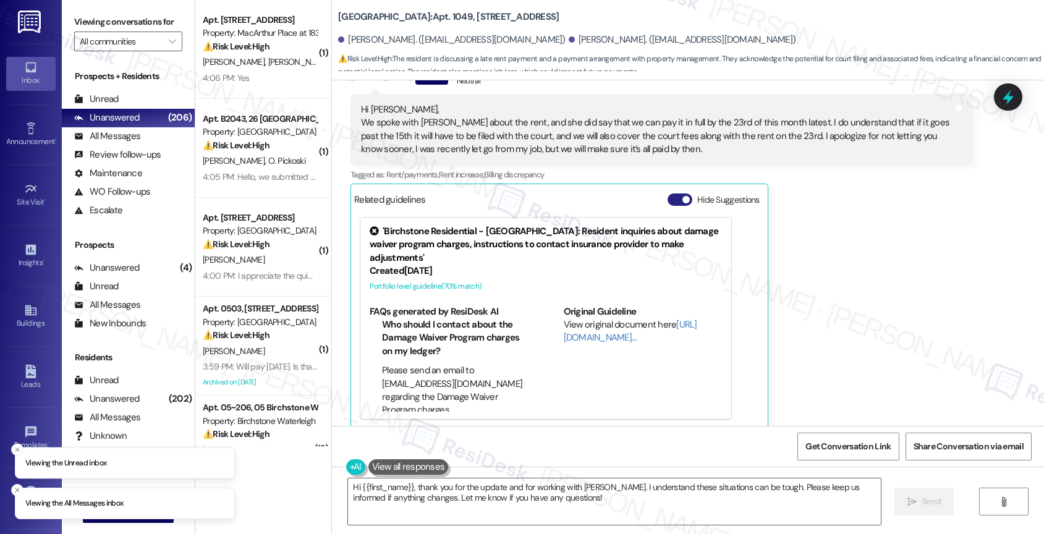
click at [668, 193] on button "Hide Suggestions" at bounding box center [680, 199] width 25 height 12
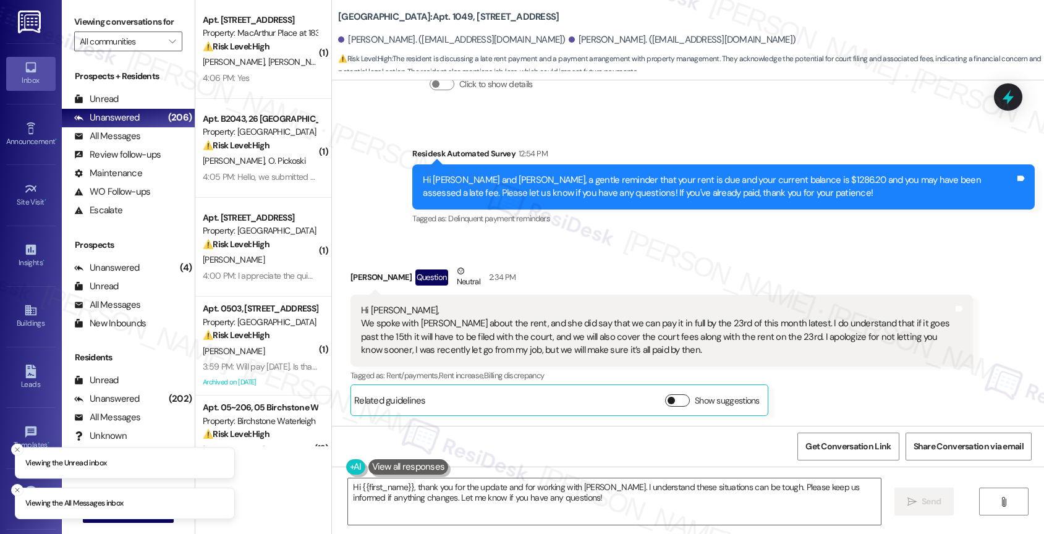
scroll to position [6591, 0]
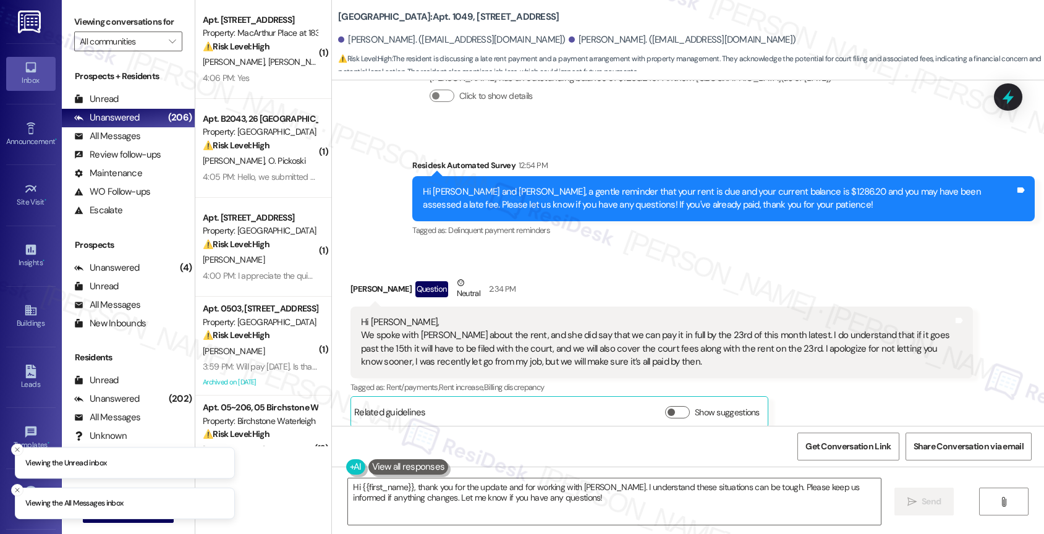
click at [542, 267] on div "Received via SMS [PERSON_NAME] Question Neutral 2:34 PM Hi [PERSON_NAME], We sp…" at bounding box center [661, 352] width 641 height 170
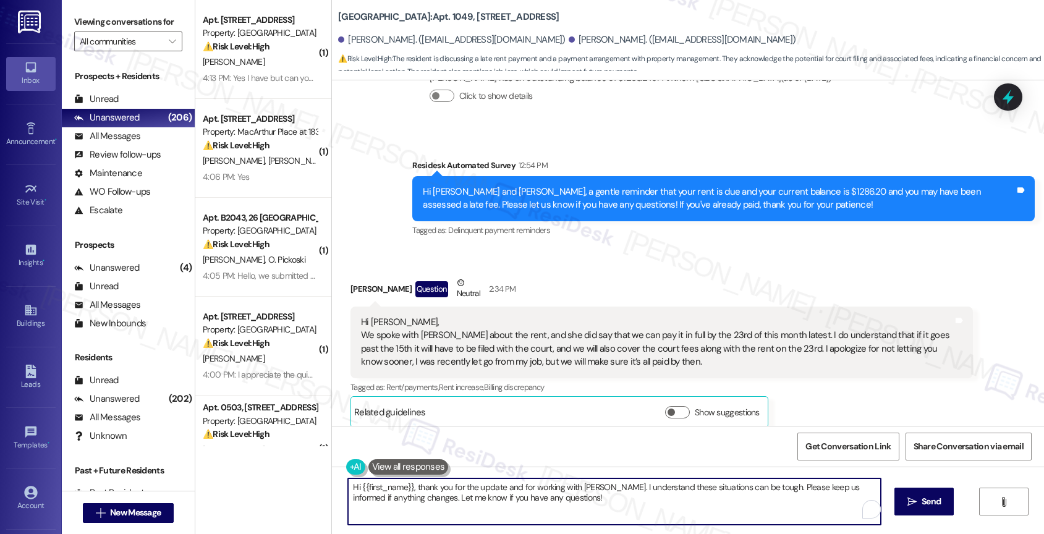
drag, startPoint x: 365, startPoint y: 486, endPoint x: 331, endPoint y: 487, distance: 34.0
click at [332, 487] on div "Hi {{first_name}}, thank you for the update and for working with Shampagne. I u…" at bounding box center [688, 513] width 712 height 93
click at [594, 512] on textarea "Helen, thank you for the update and for working with Shampagne. I understand th…" at bounding box center [612, 501] width 533 height 46
drag, startPoint x: 376, startPoint y: 498, endPoint x: 580, endPoint y: 512, distance: 204.5
click at [580, 512] on textarea "Helen, thank you for the update and for working with Shampagne. I understand th…" at bounding box center [612, 501] width 533 height 46
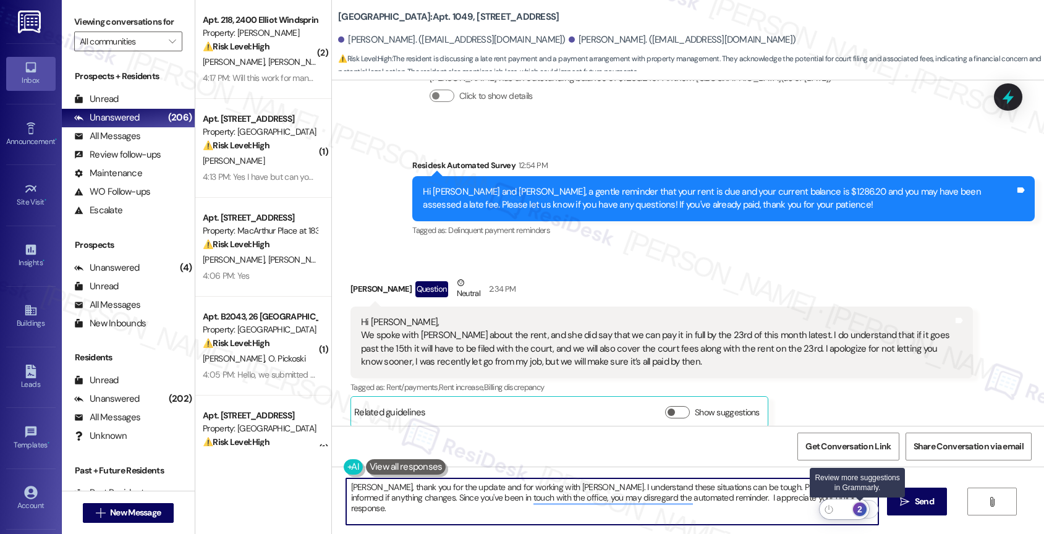
click at [860, 507] on div "2" at bounding box center [860, 510] width 14 height 14
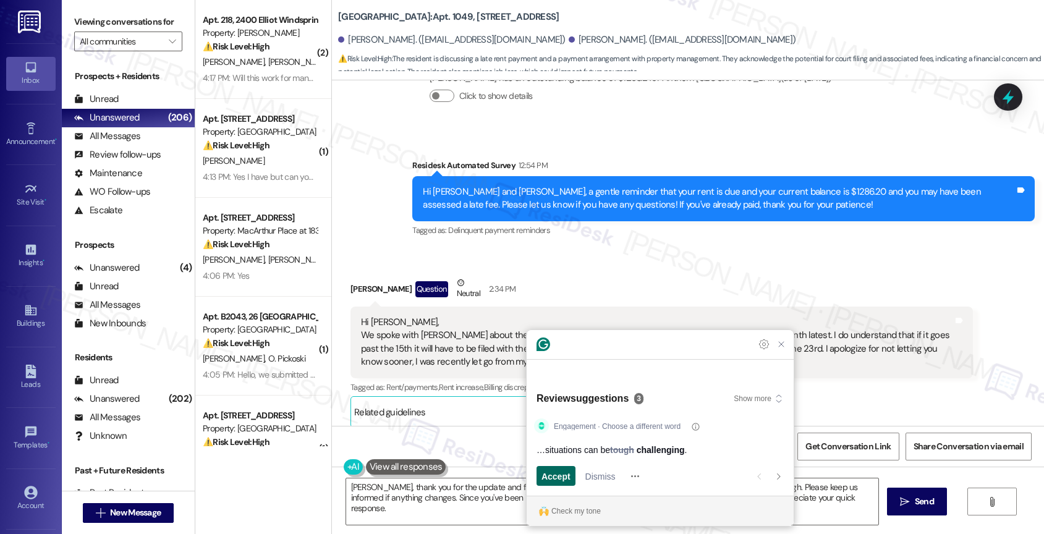
click at [553, 477] on span "Accept" at bounding box center [555, 476] width 29 height 13
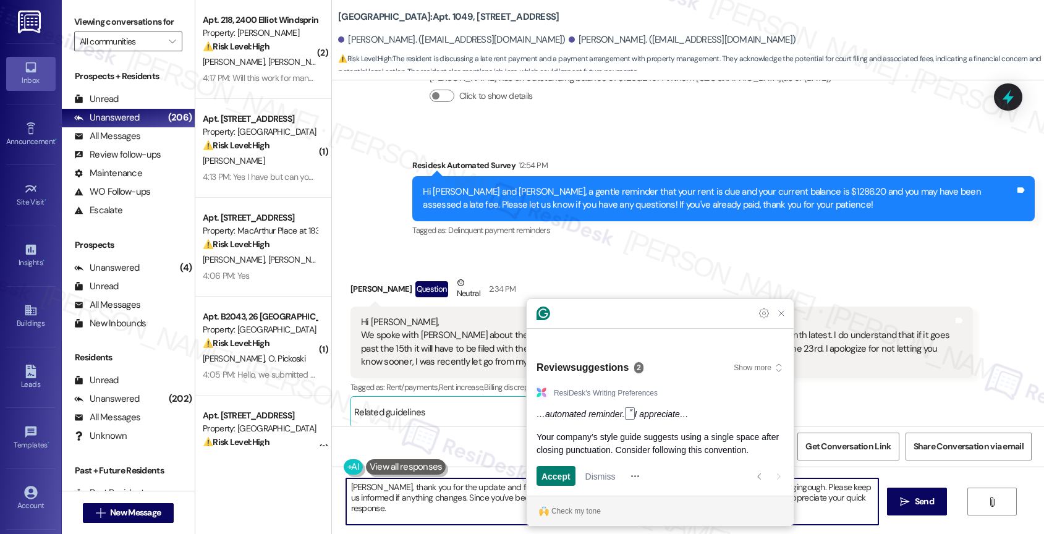
click at [580, 481] on div "Accept and open previous suggestion Dismiss and open previous suggestion" at bounding box center [594, 476] width 114 height 20
click at [544, 472] on span "Accept" at bounding box center [555, 476] width 29 height 13
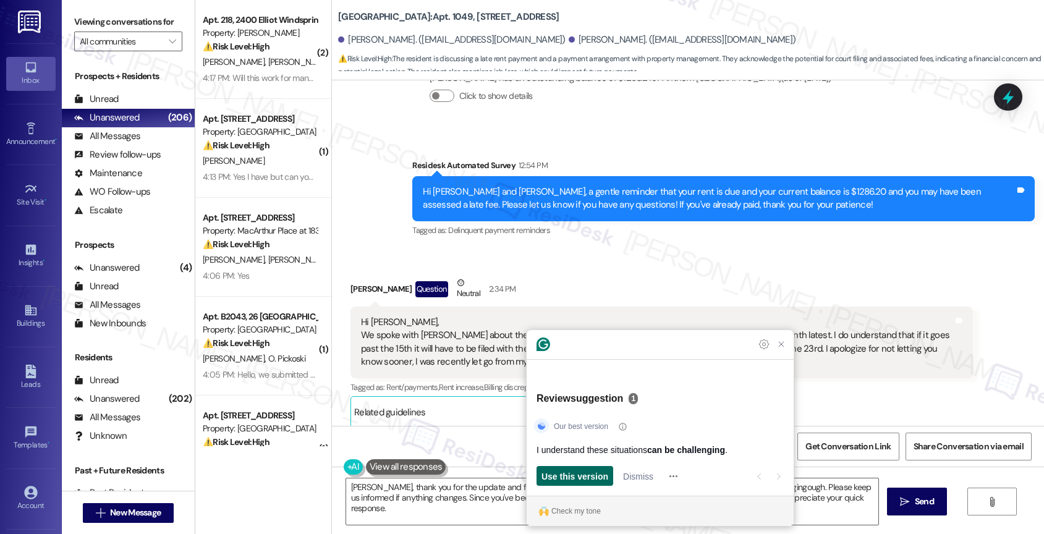
click at [581, 479] on span "Use this version" at bounding box center [574, 476] width 67 height 13
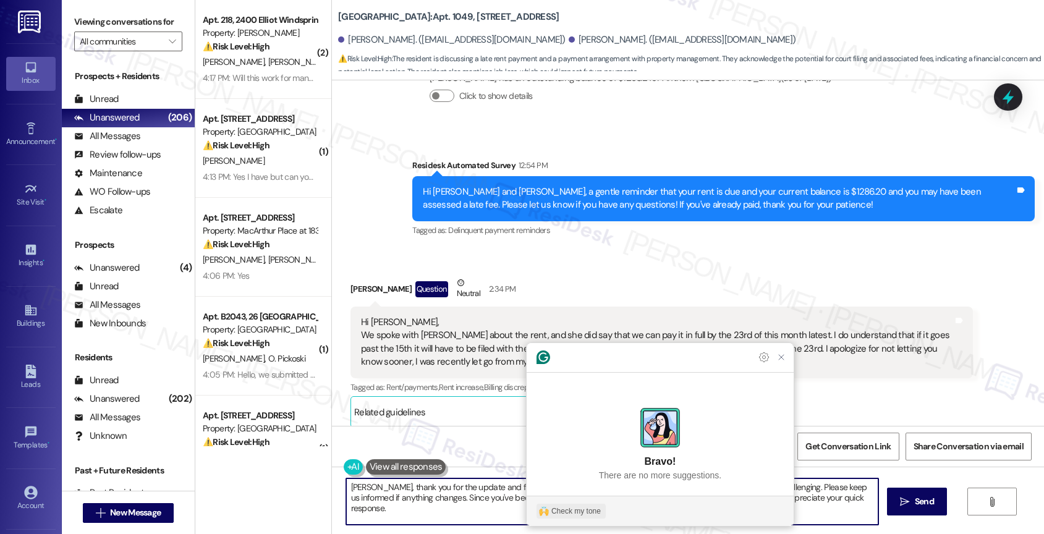
click at [563, 510] on div "Check my tone" at bounding box center [575, 511] width 49 height 11
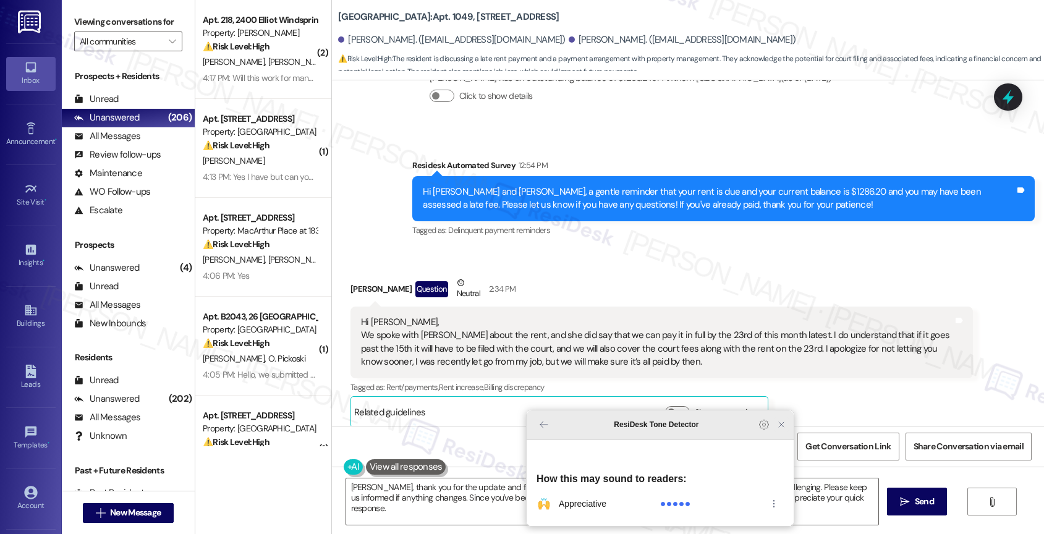
click at [778, 430] on icon "Close Grammarly Assistant" at bounding box center [781, 425] width 10 height 10
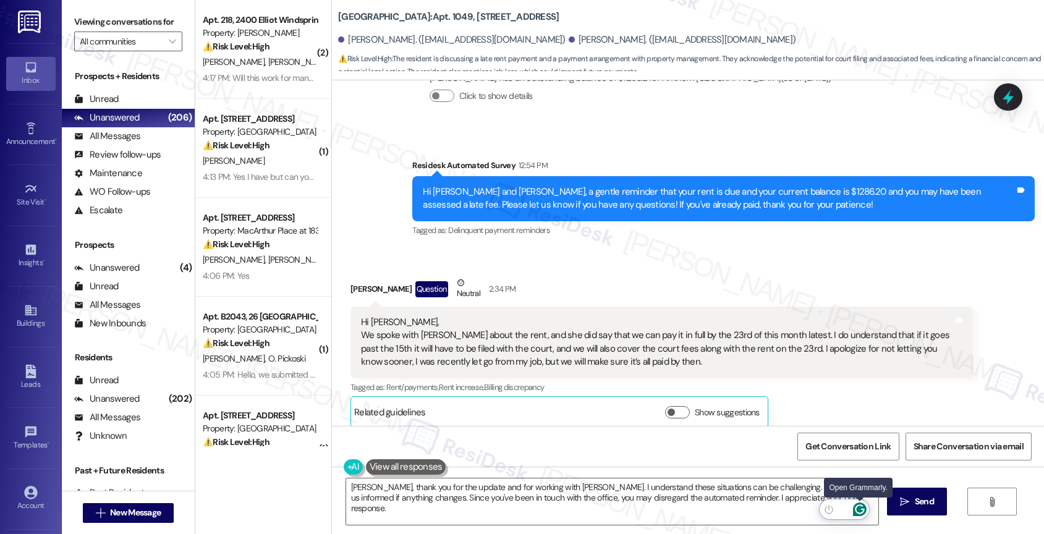
click at [863, 509] on icon "Open Grammarly. 0 Suggestions." at bounding box center [860, 510] width 14 height 14
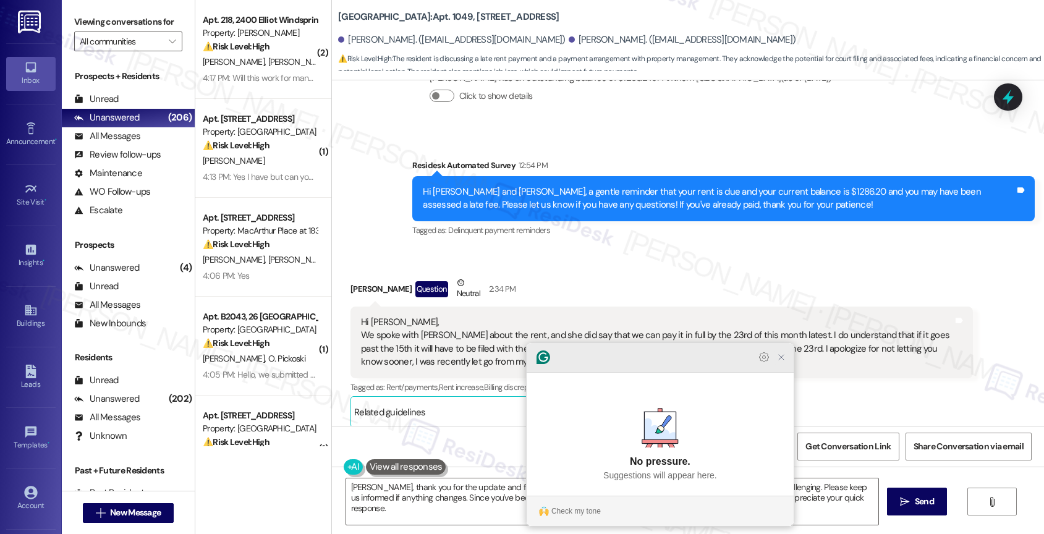
click at [787, 365] on icon "Close Grammarly Assistant" at bounding box center [781, 357] width 15 height 15
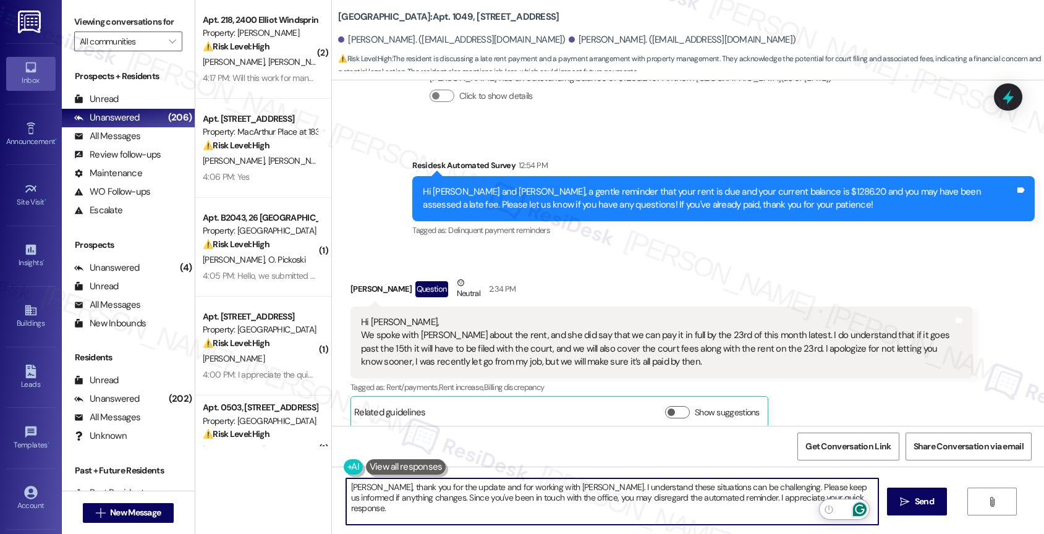
click at [863, 508] on icon "Open Grammarly. 0 Suggestions." at bounding box center [860, 510] width 14 height 14
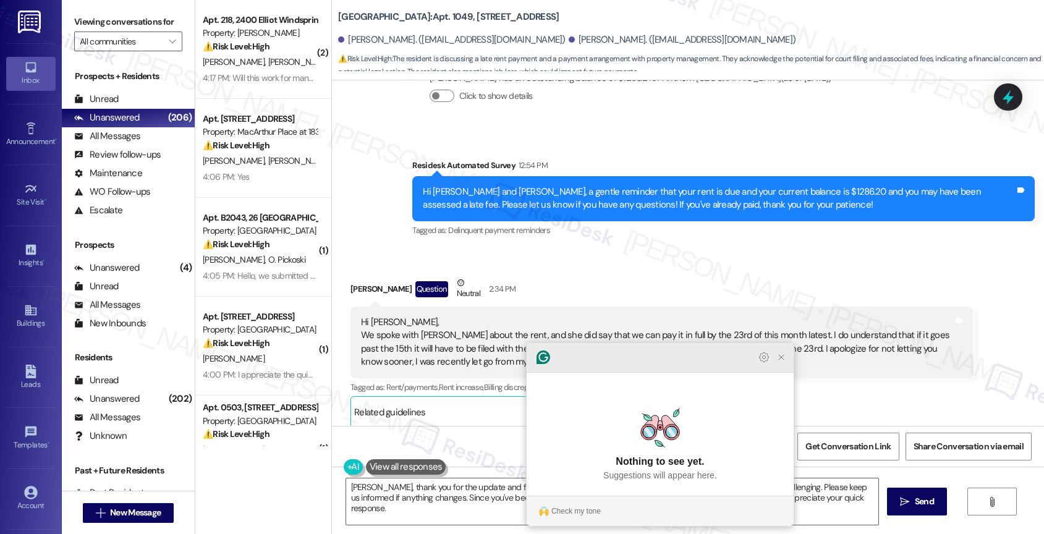
click at [780, 362] on icon "Close Grammarly Assistant" at bounding box center [781, 357] width 10 height 10
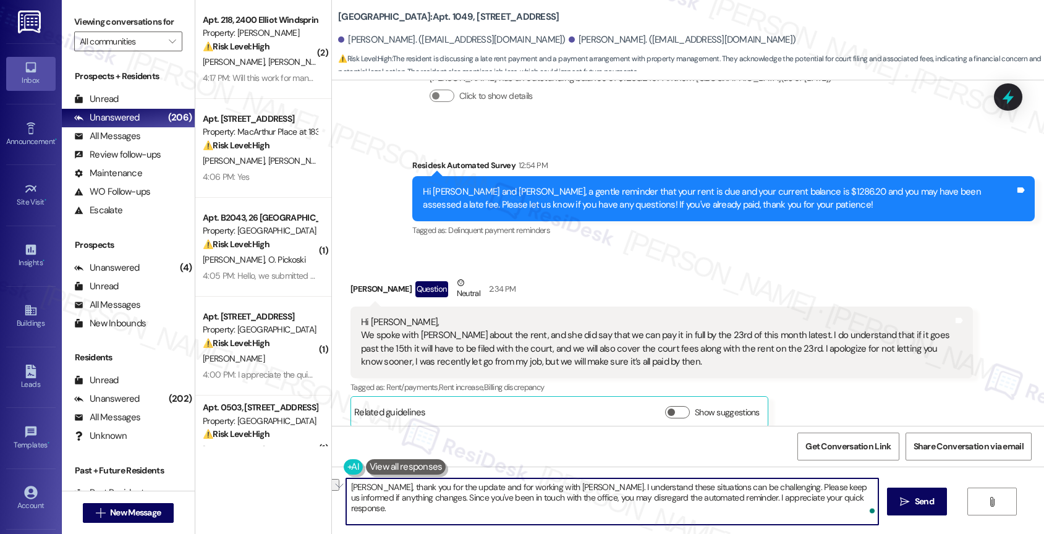
drag, startPoint x: 783, startPoint y: 498, endPoint x: 866, endPoint y: 496, distance: 82.8
click at [866, 496] on textarea "Helen, thank you for the update and for working with Shampagne. I understand th…" at bounding box center [612, 501] width 533 height 46
click at [854, 501] on textarea "Helen, thank you for the update and for working with Shampagne. I understand th…" at bounding box center [612, 501] width 533 height 46
drag, startPoint x: 784, startPoint y: 499, endPoint x: 879, endPoint y: 501, distance: 95.2
click at [879, 501] on div "Helen, thank you for the update and for working with Shampagne. I understand th…" at bounding box center [688, 513] width 712 height 93
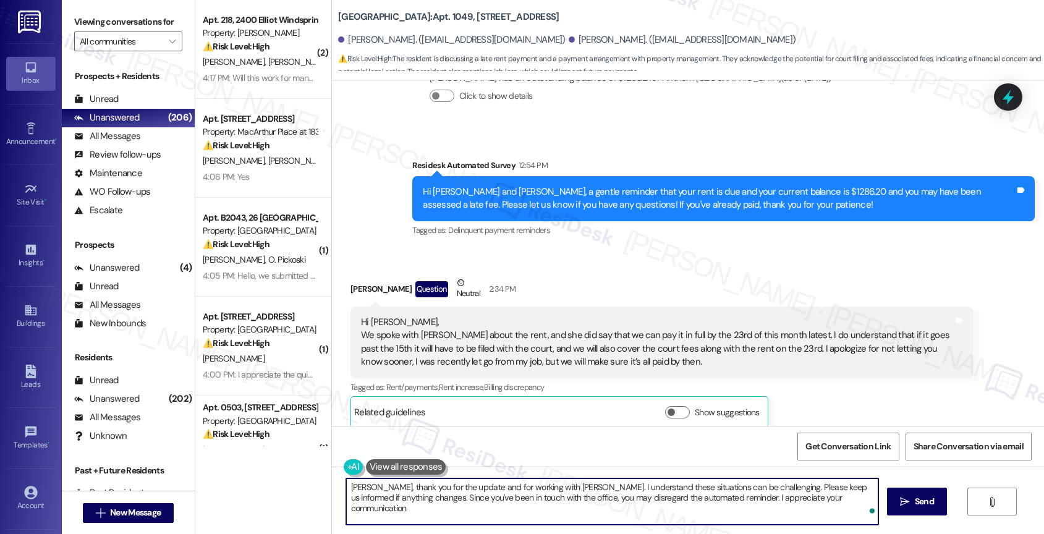
type textarea "Helen, thank you for the update and for working with Shampagne. I understand th…"
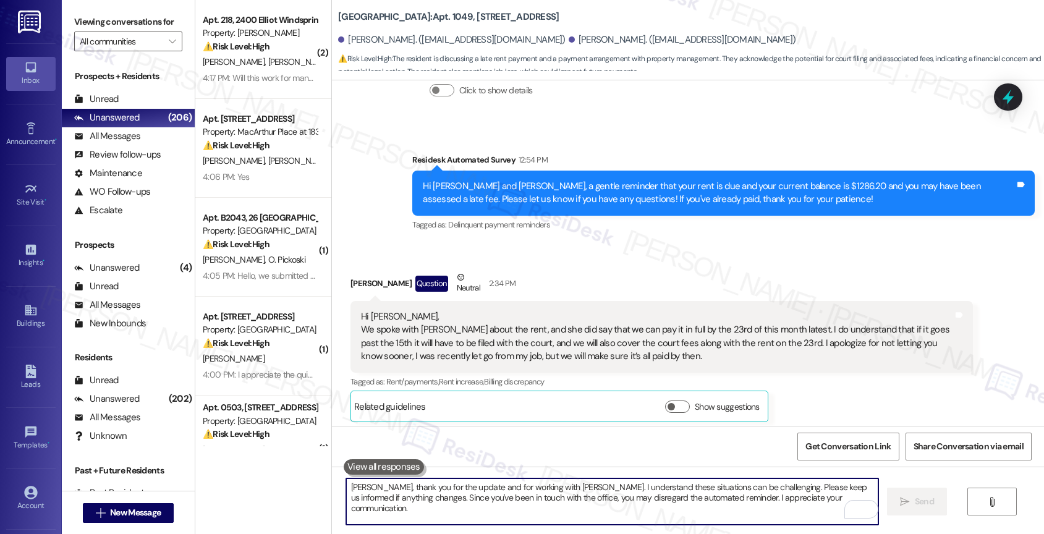
scroll to position [6690, 0]
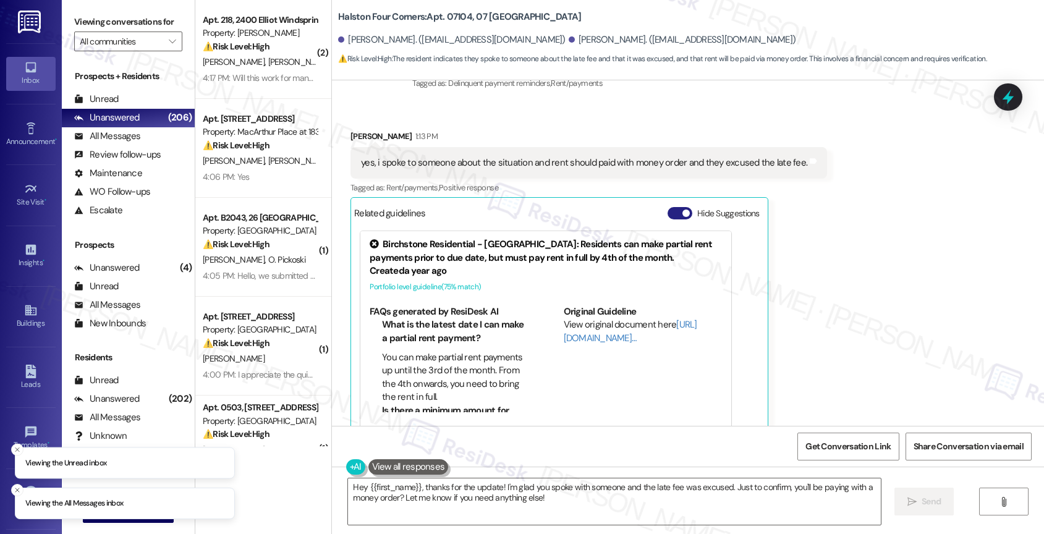
click at [668, 207] on button "Hide Suggestions" at bounding box center [680, 213] width 25 height 12
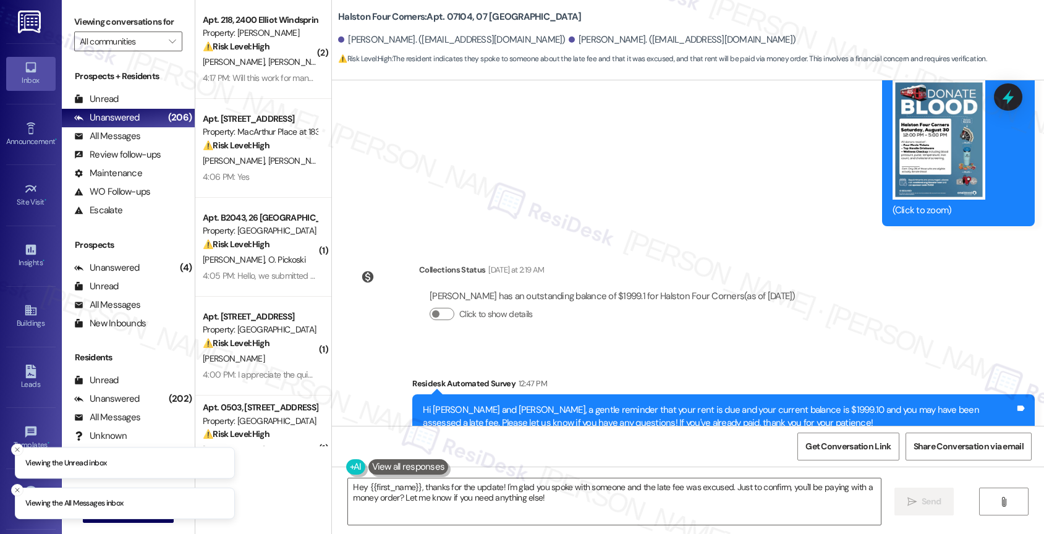
scroll to position [6240, 0]
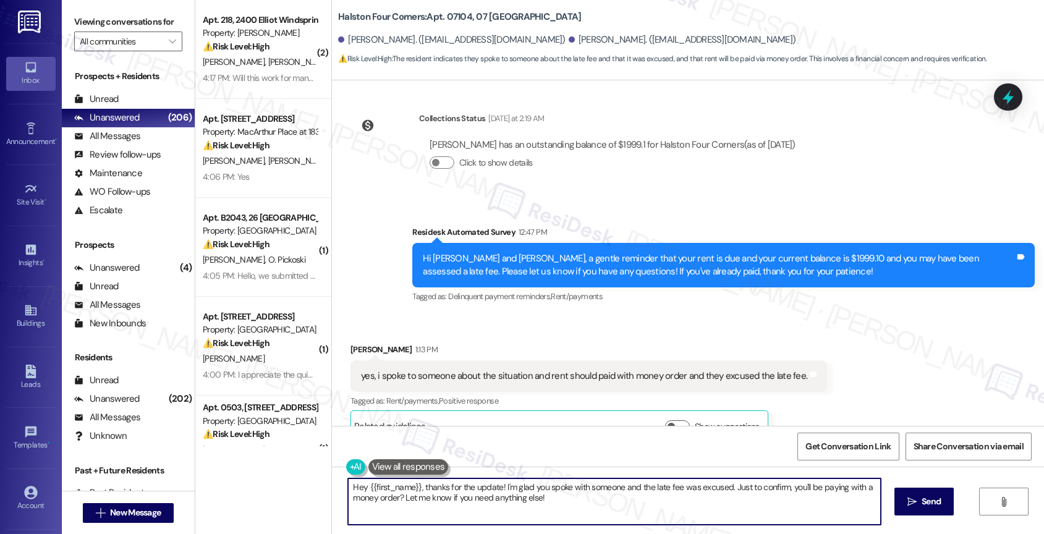
drag, startPoint x: 412, startPoint y: 486, endPoint x: 310, endPoint y: 482, distance: 102.1
click at [310, 482] on div "( 2 ) Apt. 218, 2400 [PERSON_NAME] Property: [PERSON_NAME] ⚠️ Risk Level: High …" at bounding box center [619, 267] width 849 height 534
drag, startPoint x: 444, startPoint y: 485, endPoint x: 488, endPoint y: 515, distance: 53.3
click at [488, 515] on textarea "[PERSON_NAME], thanks for the update! I'm glad you spoke with someone and the l…" at bounding box center [612, 501] width 533 height 46
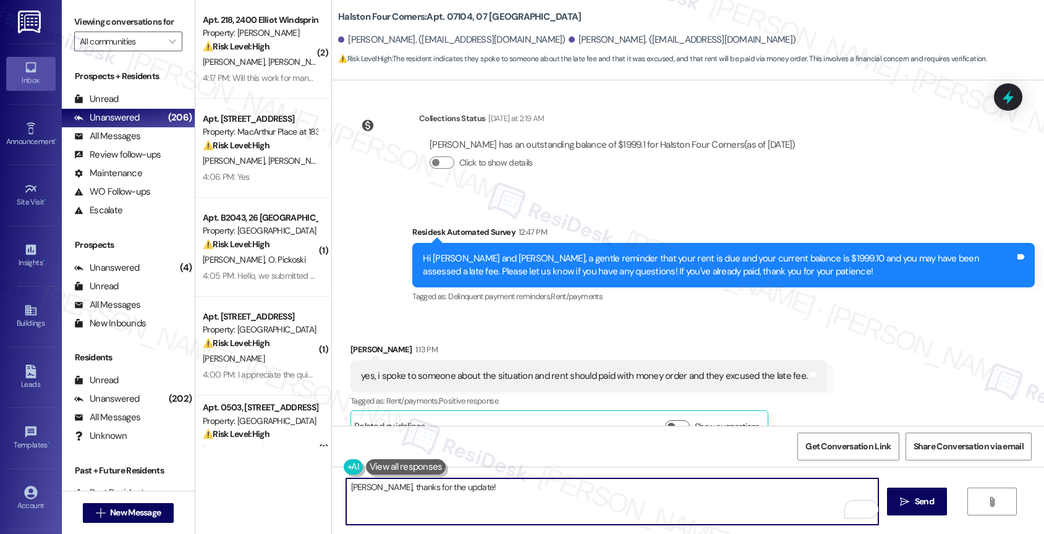
click at [488, 496] on textarea "[PERSON_NAME], thanks for the update!" at bounding box center [612, 501] width 533 height 46
drag, startPoint x: 504, startPoint y: 483, endPoint x: 708, endPoint y: 511, distance: 206.4
click at [708, 511] on textarea "[PERSON_NAME], thanks for the update! Is that someone from the office?" at bounding box center [612, 501] width 533 height 46
click at [346, 489] on textarea "[PERSON_NAME], thanks for the update! Is that someone a member of the site offi…" at bounding box center [612, 501] width 533 height 46
click at [691, 507] on textarea "Hi [PERSON_NAME], thanks for the update! Is that someone a member of the site o…" at bounding box center [612, 501] width 533 height 46
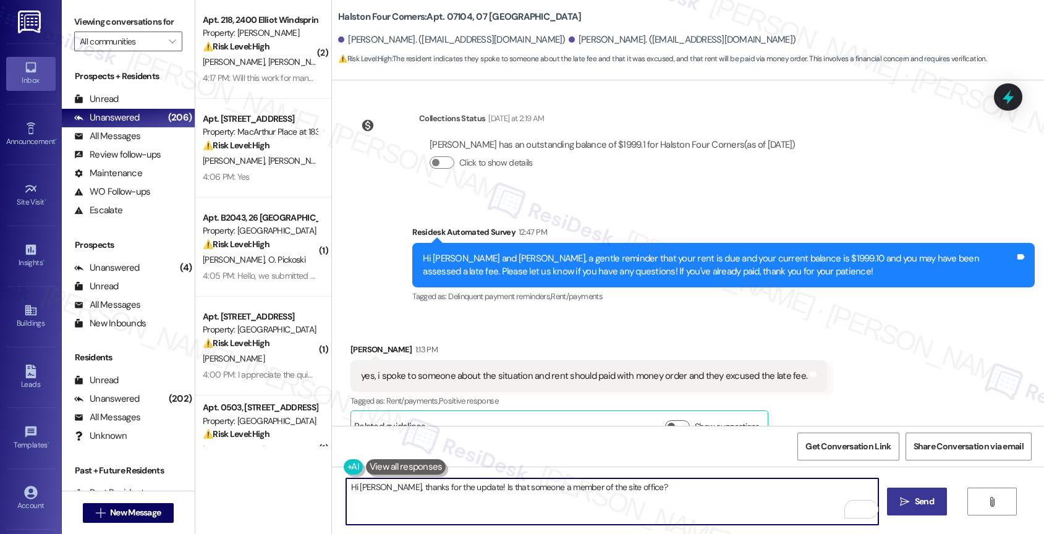
type textarea "Hi [PERSON_NAME], thanks for the update! Is that someone a member of the site o…"
click at [897, 500] on span " Send" at bounding box center [916, 501] width 39 height 13
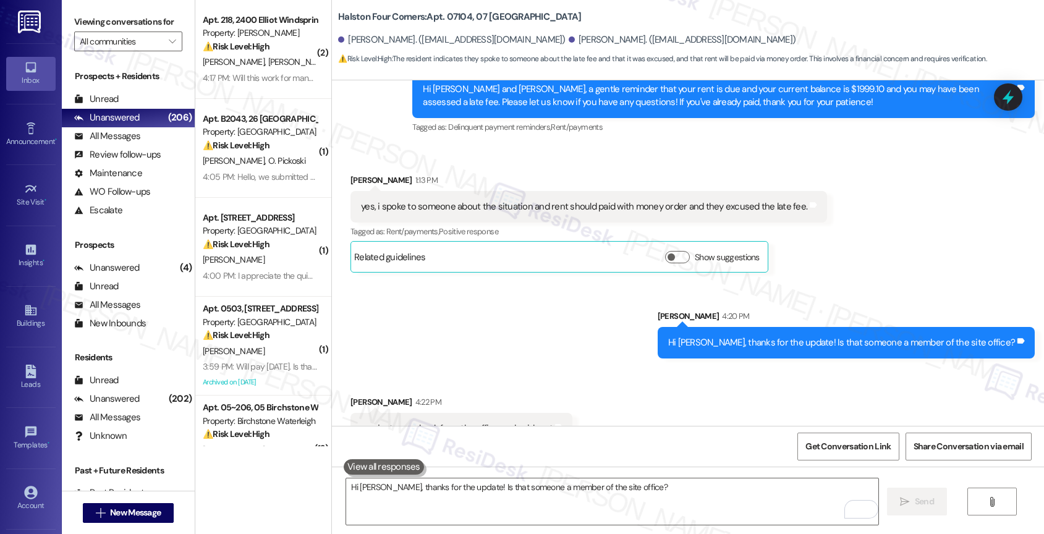
scroll to position [6412, 0]
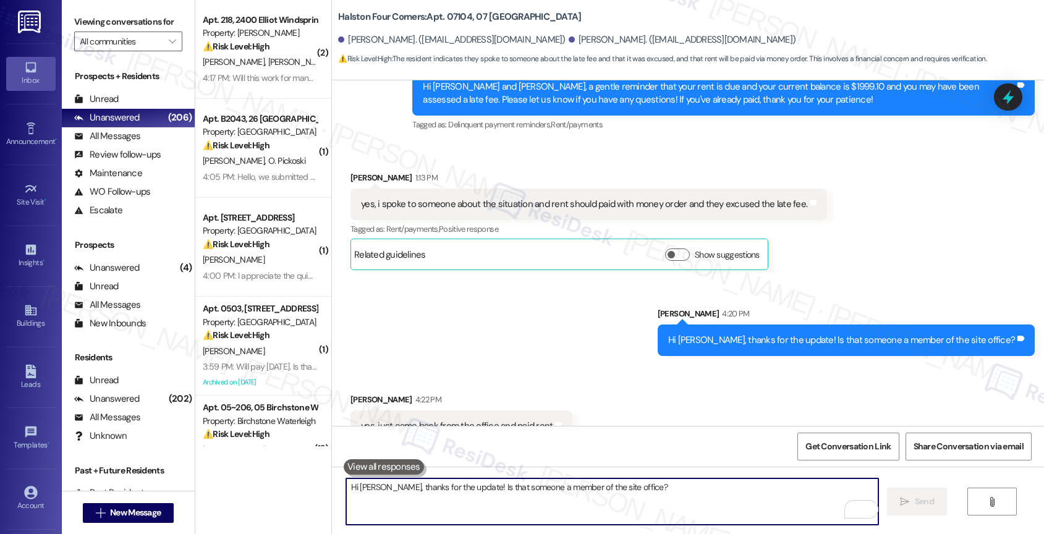
click at [406, 497] on textarea "Hi [PERSON_NAME], thanks for the update! Is that someone a member of the site o…" at bounding box center [612, 501] width 533 height 46
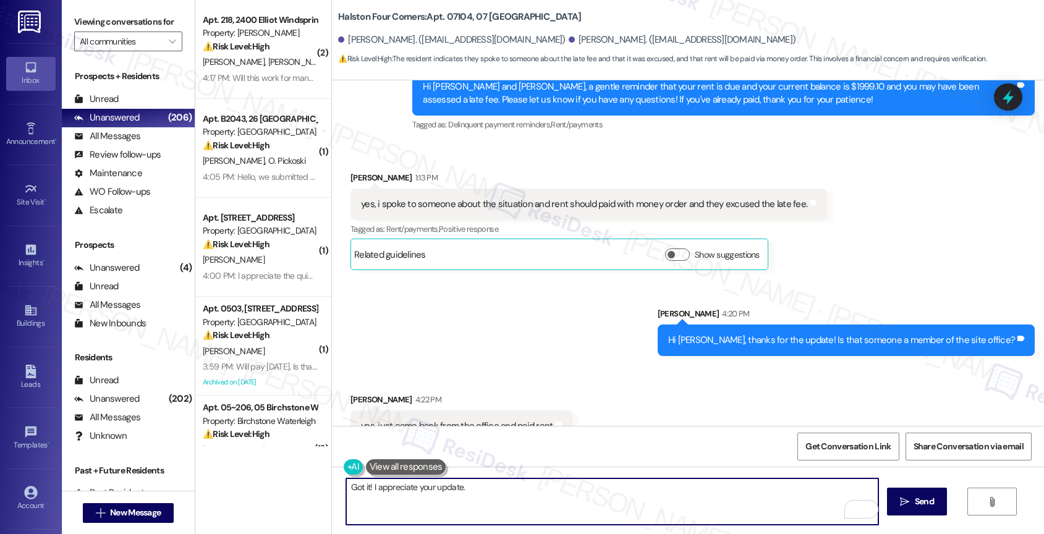
drag, startPoint x: 333, startPoint y: 480, endPoint x: 302, endPoint y: 479, distance: 30.9
click at [302, 479] on div "( 2 ) Apt. 218, 2400 [PERSON_NAME] Property: [PERSON_NAME] ⚠️ Risk Level: High …" at bounding box center [619, 267] width 849 height 534
type textarea "T"
click at [519, 480] on textarea "Great! I appreciate your quick update." at bounding box center [612, 501] width 533 height 46
click at [509, 490] on textarea "Great! I appreciate your quick update." at bounding box center [612, 501] width 533 height 46
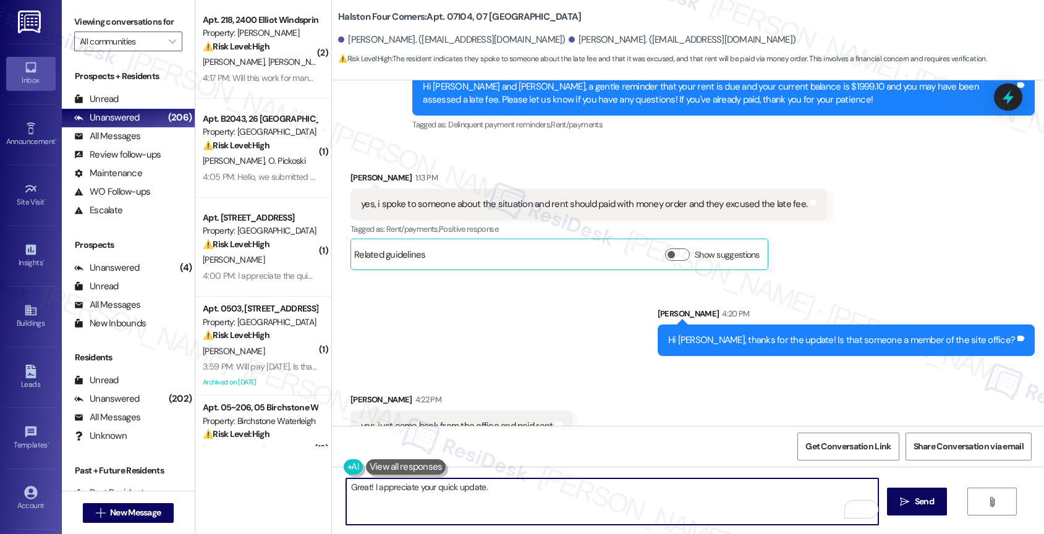
paste textarea "Feel free to let us know if you have other questions or concerns so we can assi…"
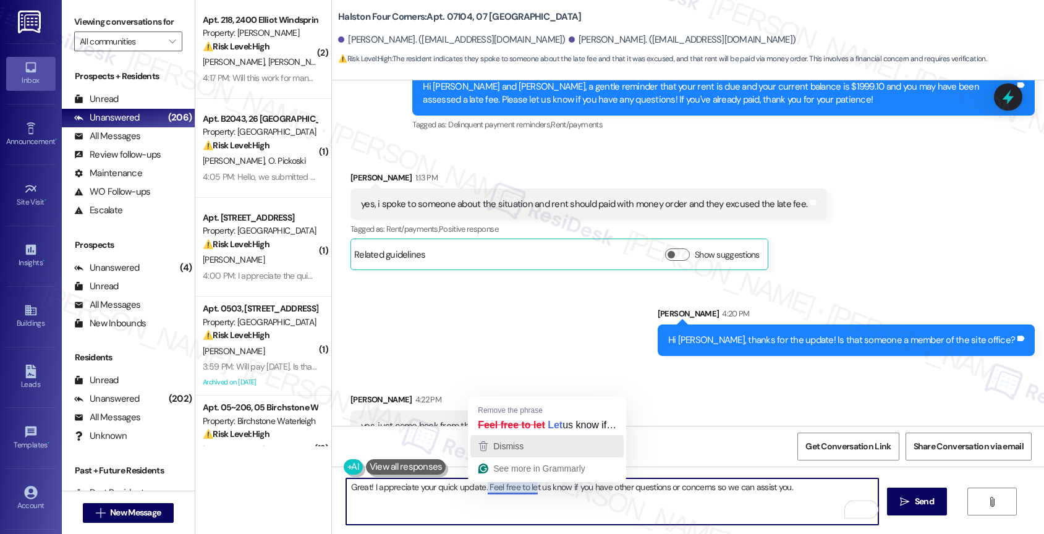
click at [516, 448] on span "Dismiss" at bounding box center [508, 446] width 30 height 10
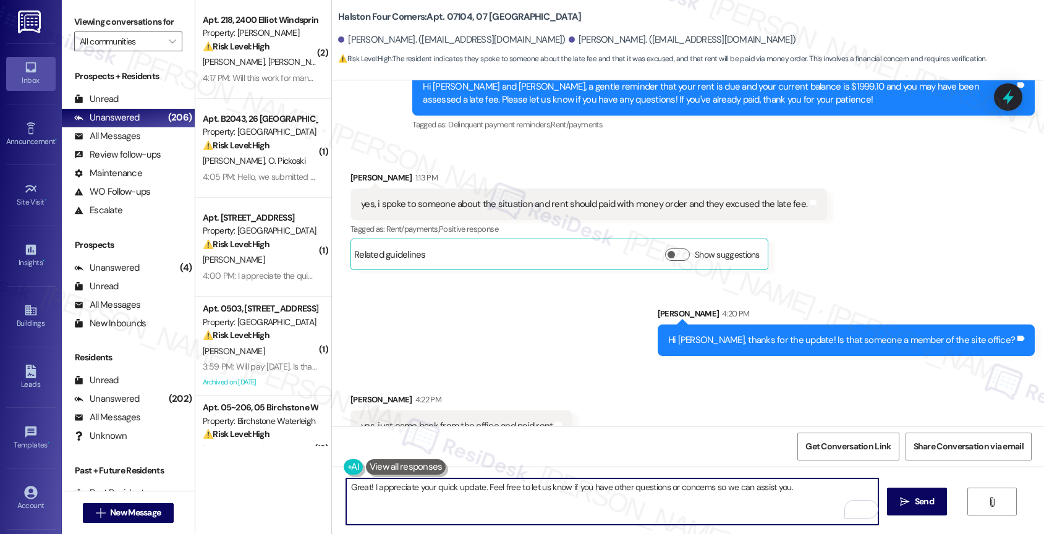
click at [795, 488] on textarea "Great! I appreciate your quick update. Feel free to let us know if you have oth…" at bounding box center [612, 501] width 533 height 46
click at [806, 491] on textarea "Great! I appreciate your quick update. Feel free to let us know if you have oth…" at bounding box center [612, 501] width 533 height 46
click at [782, 482] on textarea "Great! I appreciate your quick update. Feel free to let us know if you have oth…" at bounding box center [612, 501] width 533 height 46
type textarea "Great! I appreciate your quick update. Feel free to let us know if you have oth…"
click at [907, 501] on icon "" at bounding box center [904, 502] width 9 height 10
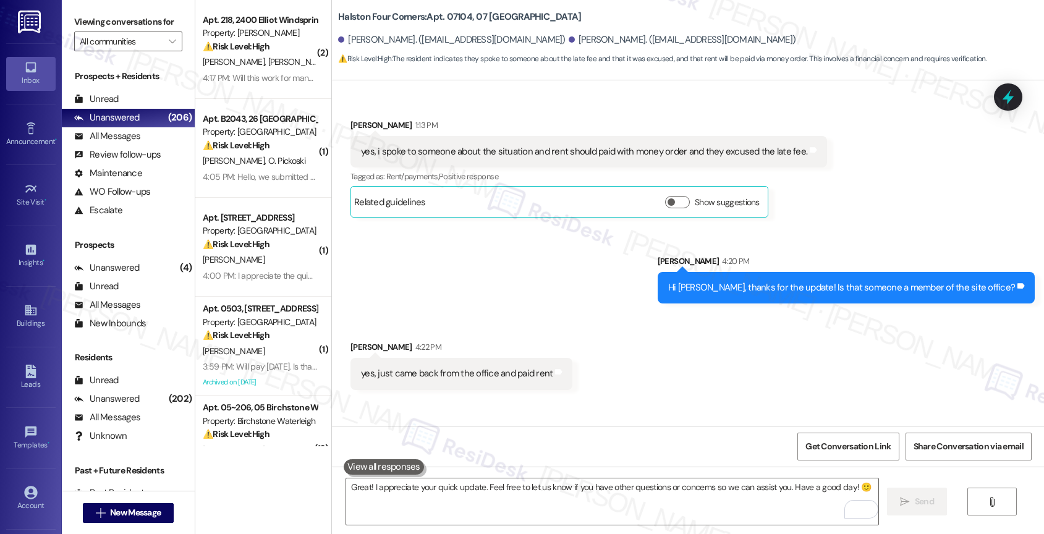
scroll to position [6498, 0]
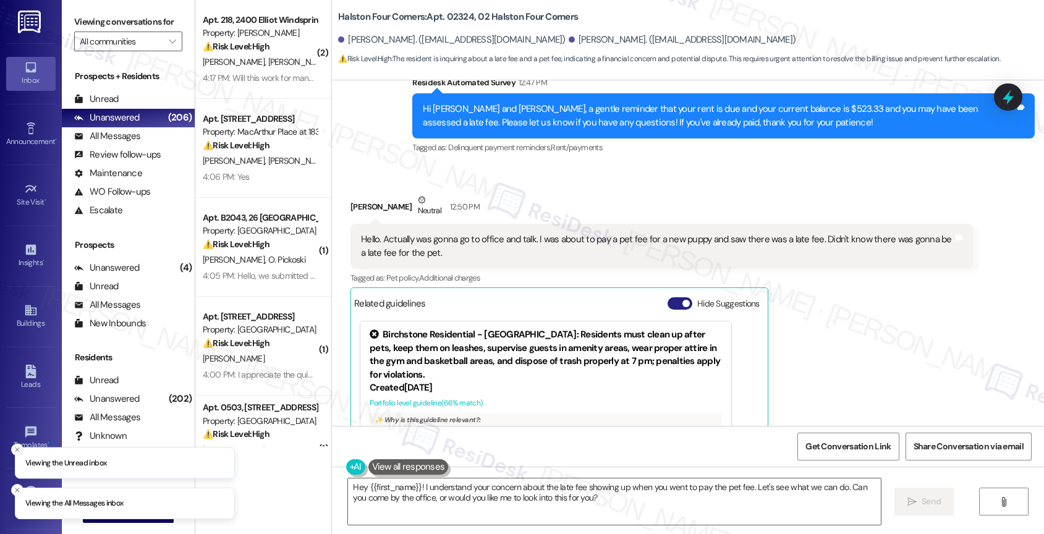
click at [670, 297] on button "Hide Suggestions" at bounding box center [680, 303] width 25 height 12
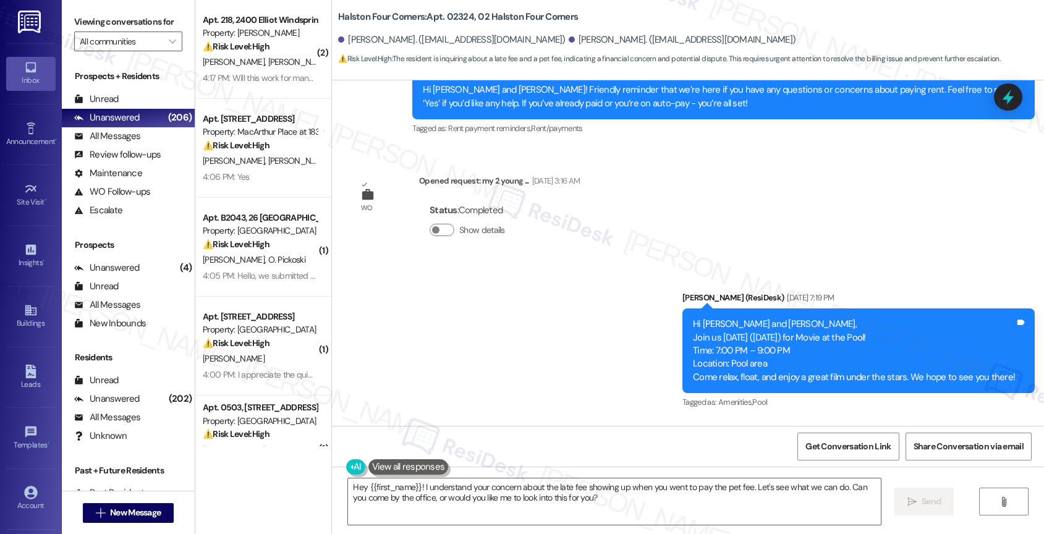
scroll to position [18305, 0]
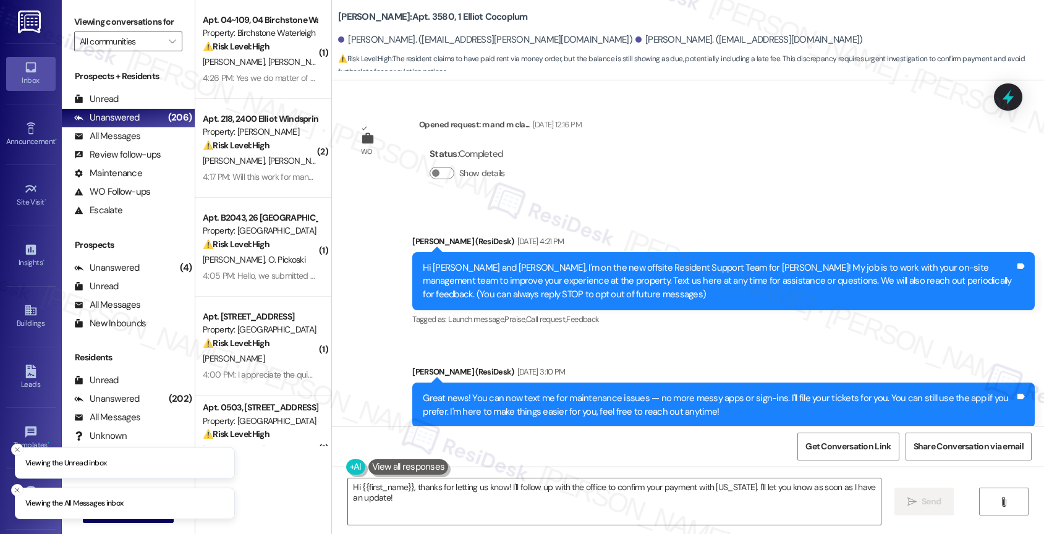
scroll to position [18487, 0]
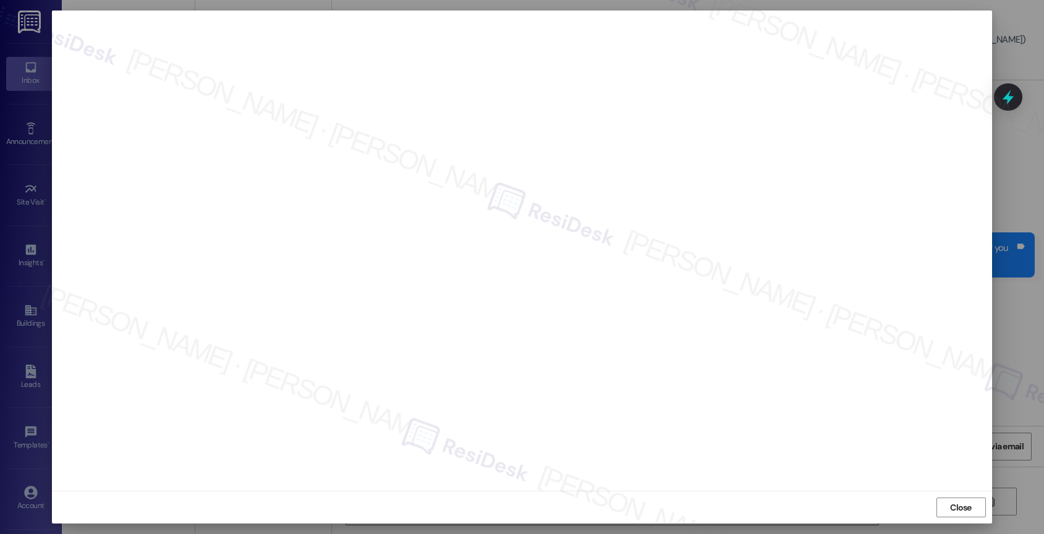
scroll to position [4309, 0]
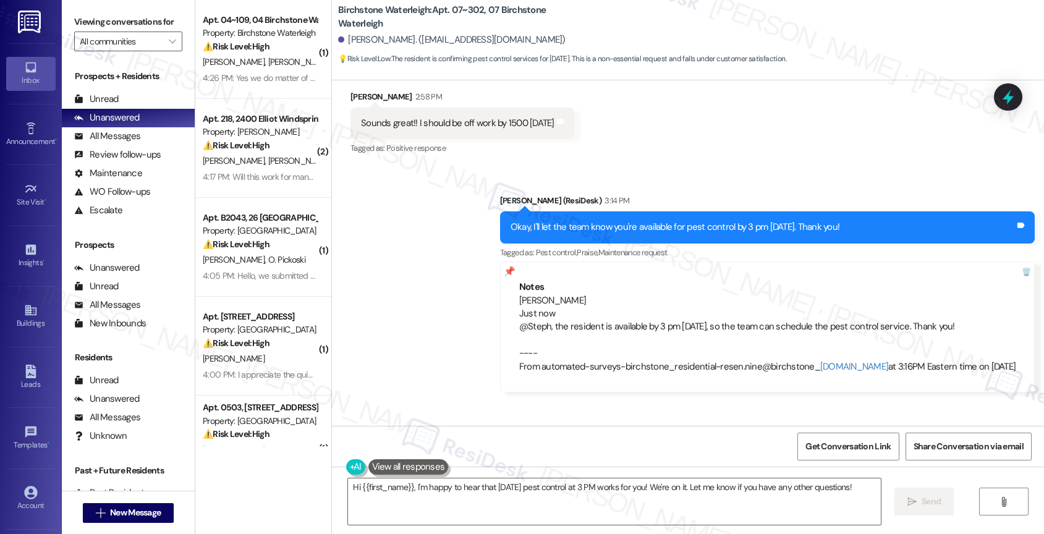
scroll to position [13870, 0]
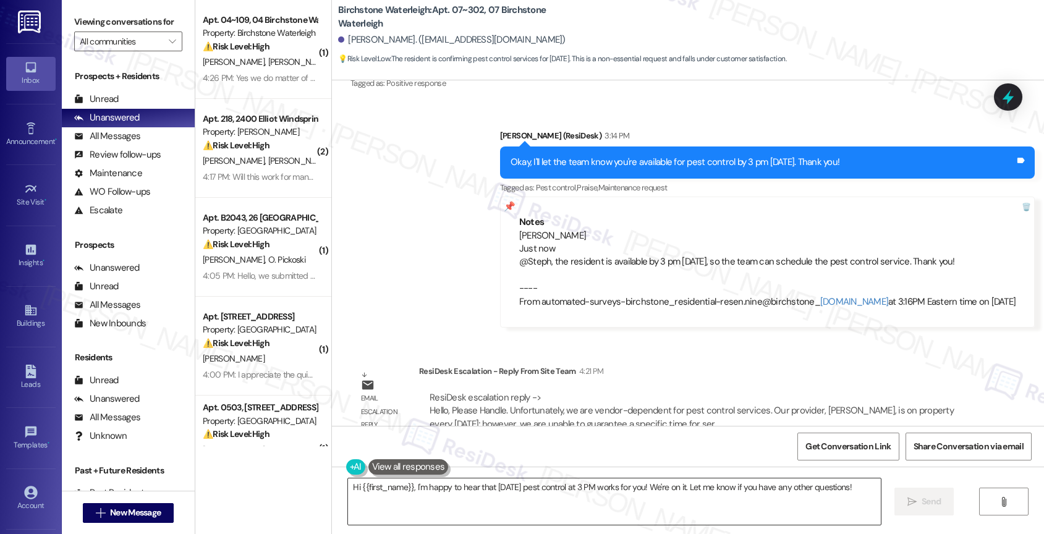
click at [454, 502] on textarea "Hi {{first_name}}, I'm happy to hear that [DATE] pest control at 3 PM works for…" at bounding box center [614, 501] width 533 height 46
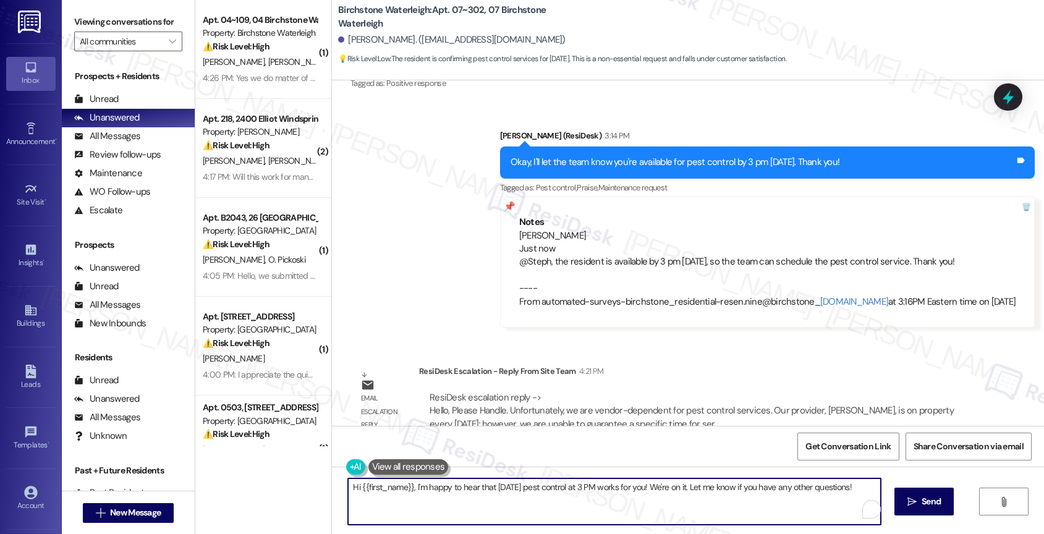
click at [454, 502] on textarea "Hi {{first_name}}, I'm happy to hear that [DATE] pest control at 3 PM works for…" at bounding box center [614, 501] width 533 height 46
click at [454, 502] on textarea "Hi {{first_name}}, I'm happy to hear that [DATE] pest control at 3 PM works for…" at bounding box center [612, 501] width 533 height 46
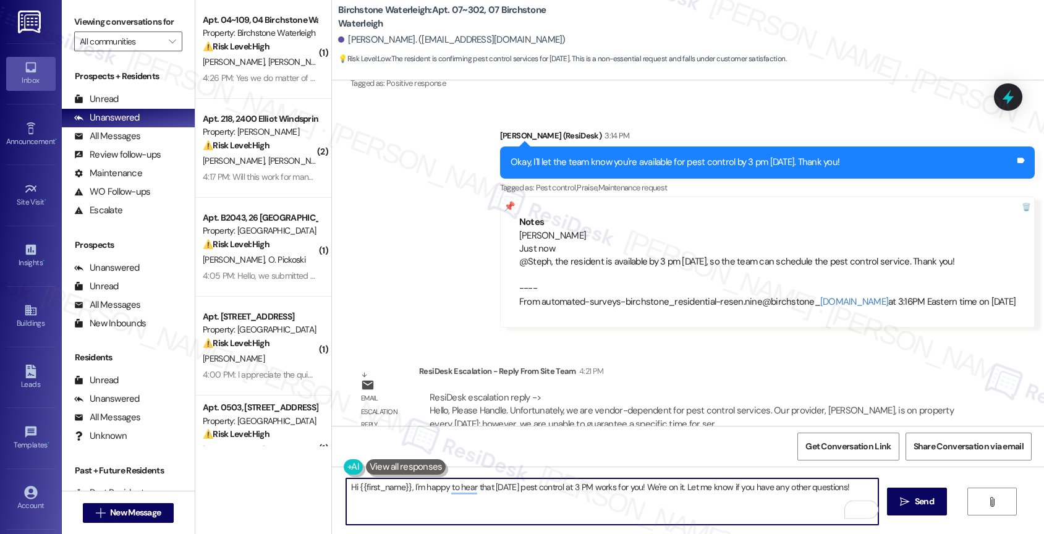
click at [454, 502] on textarea "Hi {{first_name}}, I'm happy to hear that [DATE] pest control at 3 PM works for…" at bounding box center [612, 501] width 533 height 46
paste textarea "Unfortunately, we are vendor-dependent for pest control services. Our provider,…"
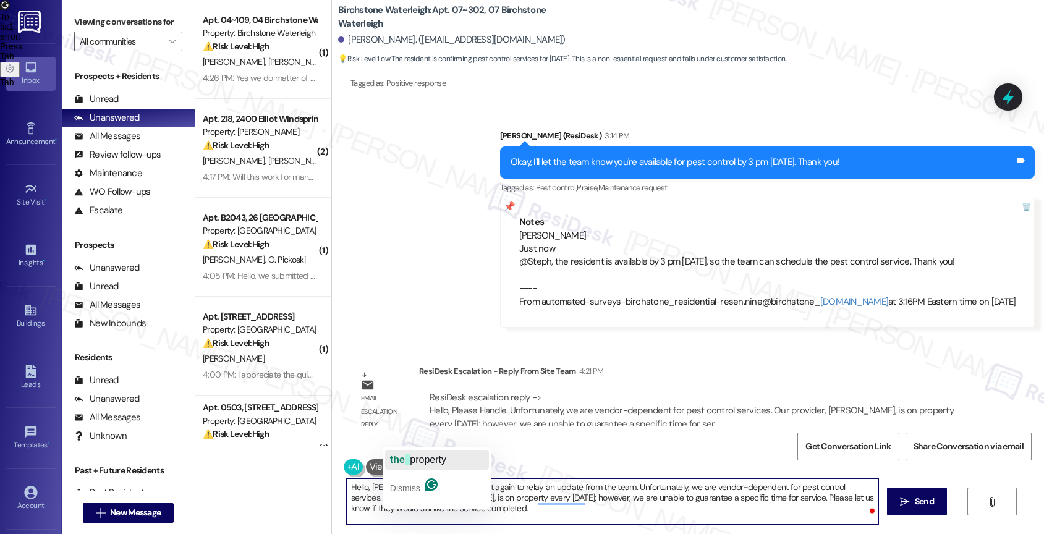
click at [416, 454] on span "property" at bounding box center [428, 459] width 36 height 11
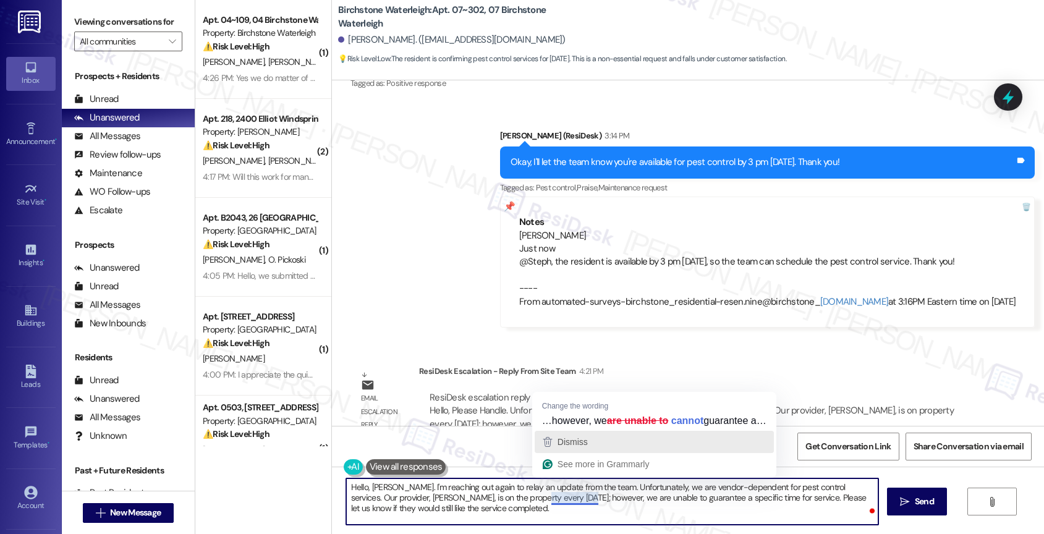
click at [582, 447] on span "Dismiss" at bounding box center [573, 442] width 30 height 10
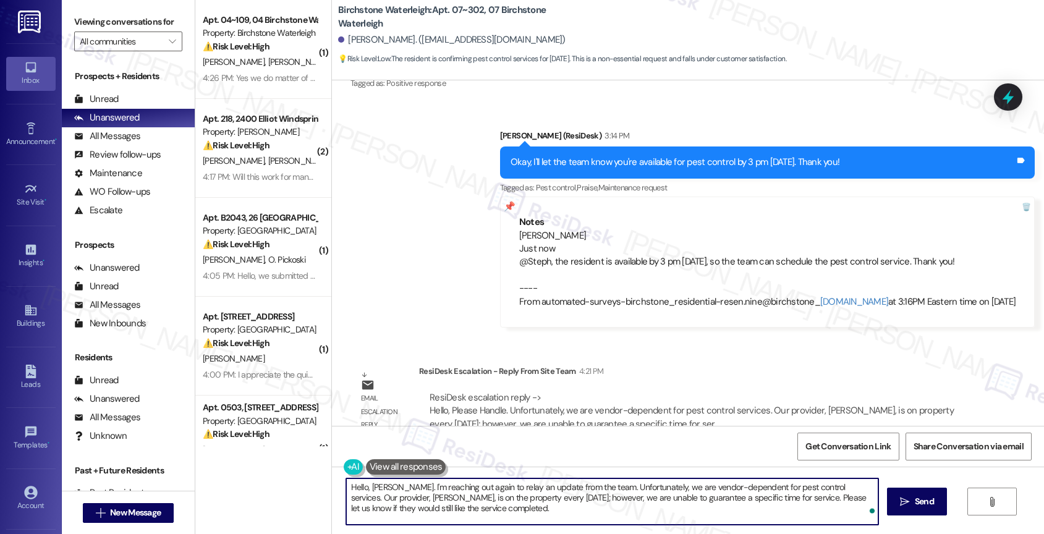
click at [496, 515] on textarea "Hello, [PERSON_NAME]. I'm reaching out again to relay an update from the team. …" at bounding box center [612, 501] width 533 height 46
type textarea "Hello, [PERSON_NAME]. I'm reaching out again to relay an update from the team. …"
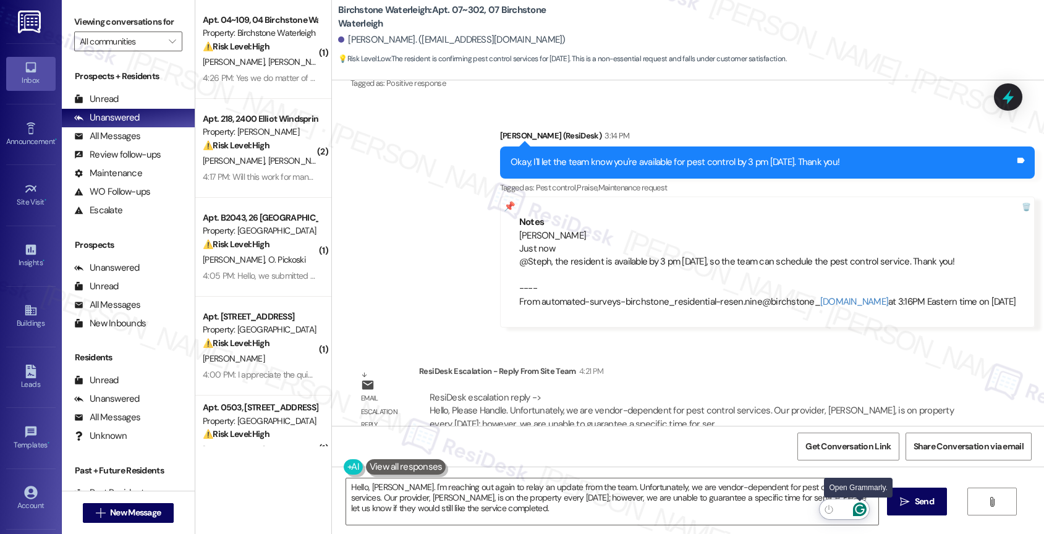
click at [862, 511] on icon "Open Grammarly. 0 Suggestions." at bounding box center [860, 510] width 14 height 14
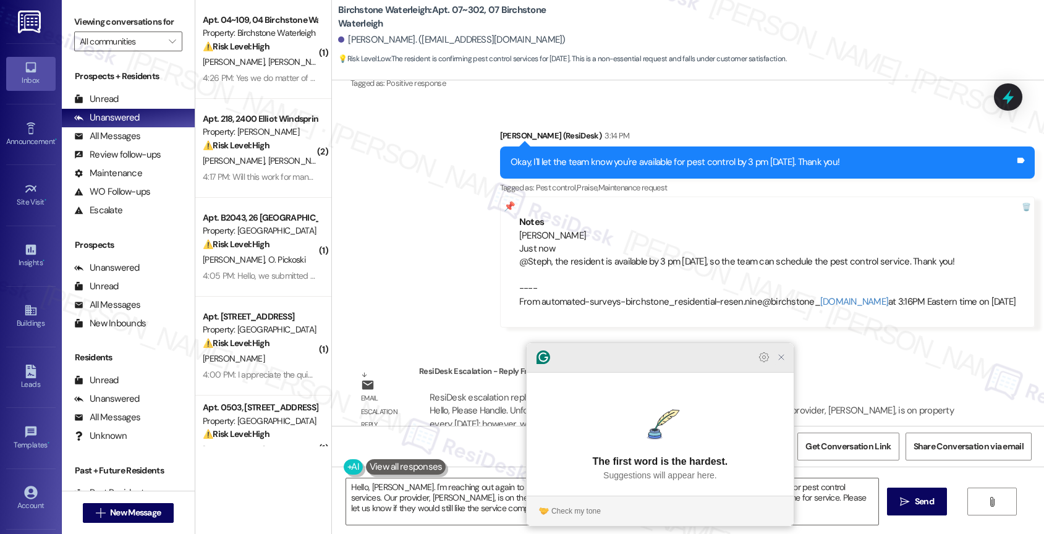
click at [780, 360] on icon "Close Grammarly Assistant" at bounding box center [781, 357] width 5 height 5
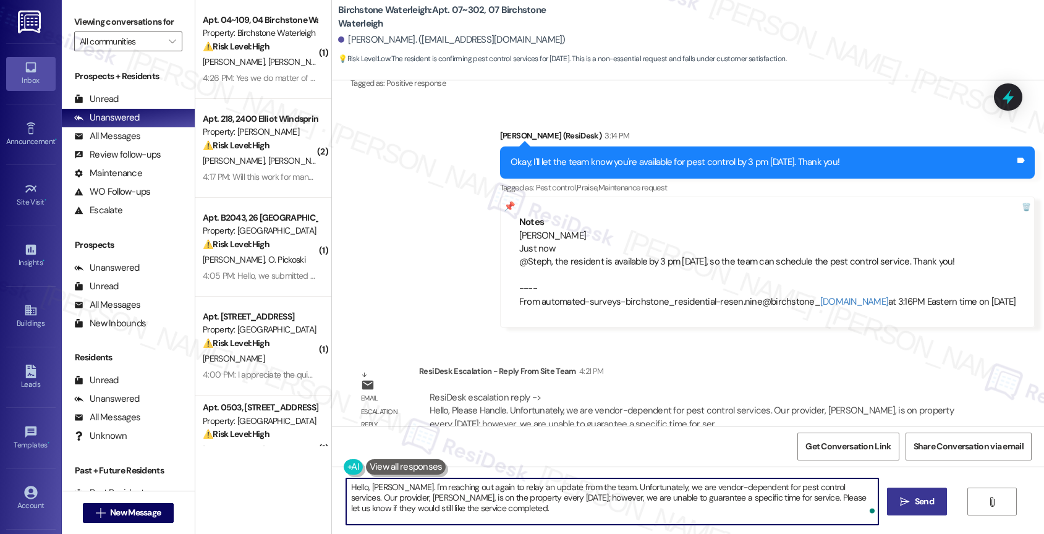
click at [902, 488] on button " Send" at bounding box center [917, 502] width 60 height 28
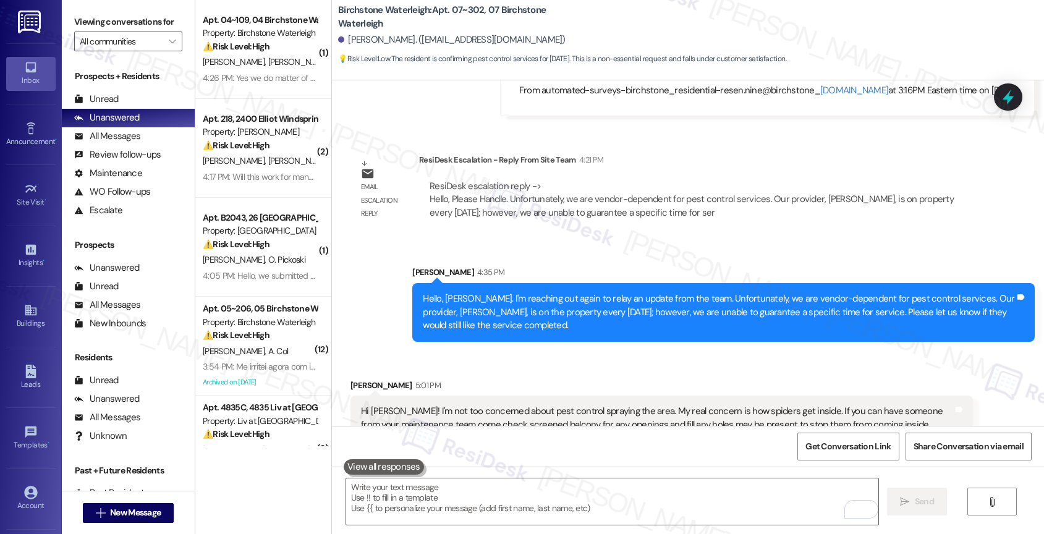
scroll to position [14082, 0]
click at [451, 503] on textarea "To enrich screen reader interactions, please activate Accessibility in Grammarl…" at bounding box center [612, 501] width 533 height 46
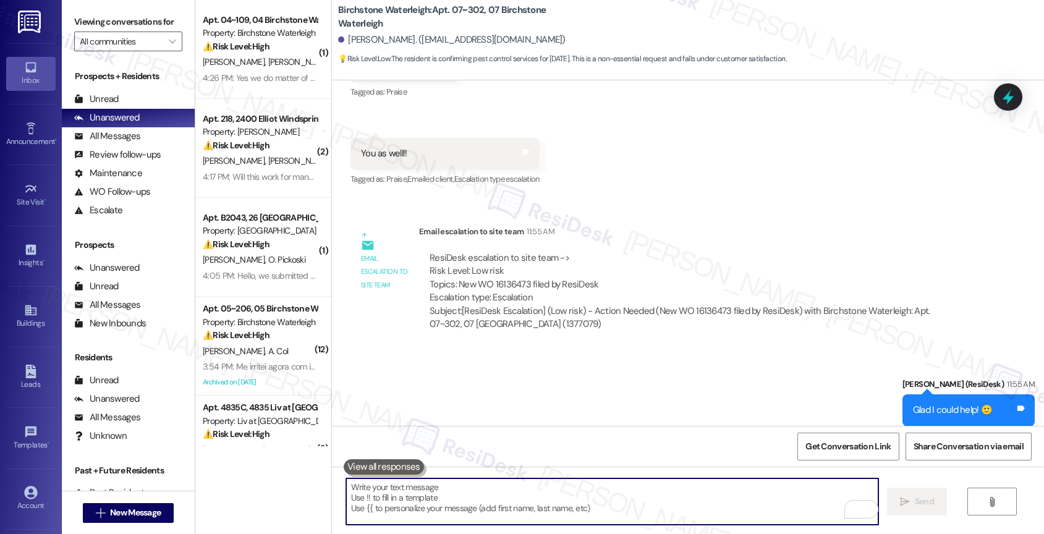
scroll to position [13166, 0]
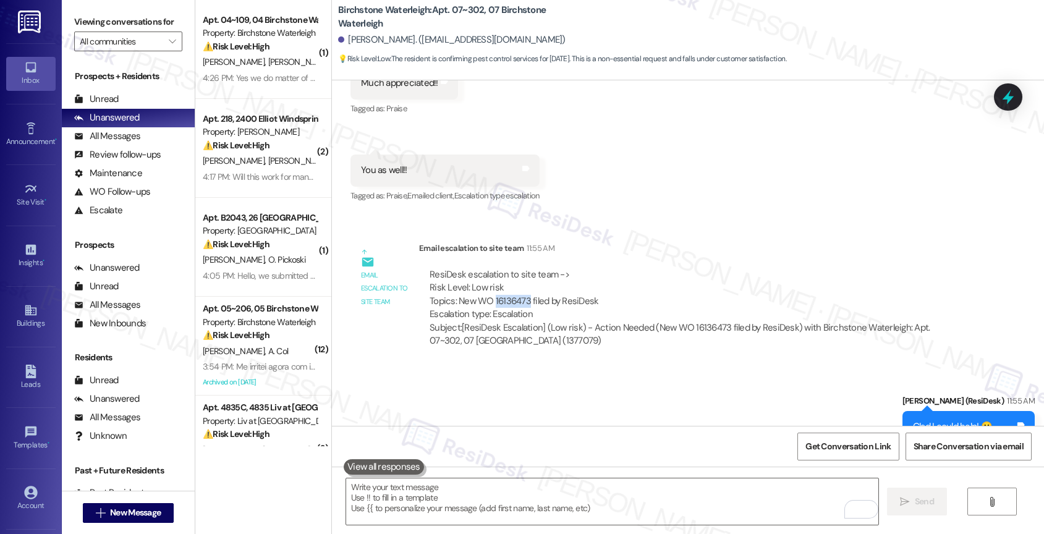
drag, startPoint x: 484, startPoint y: 274, endPoint x: 518, endPoint y: 273, distance: 34.0
click at [518, 273] on div "ResiDesk escalation to site team -> Risk Level: Low risk Topics: New WO 1613647…" at bounding box center [696, 294] width 533 height 53
copy div "16136473"
click at [546, 373] on div "Sent via SMS [PERSON_NAME] (ResiDesk) 11:55 AM Glad I could help! 🙂 Tags and no…" at bounding box center [688, 419] width 712 height 104
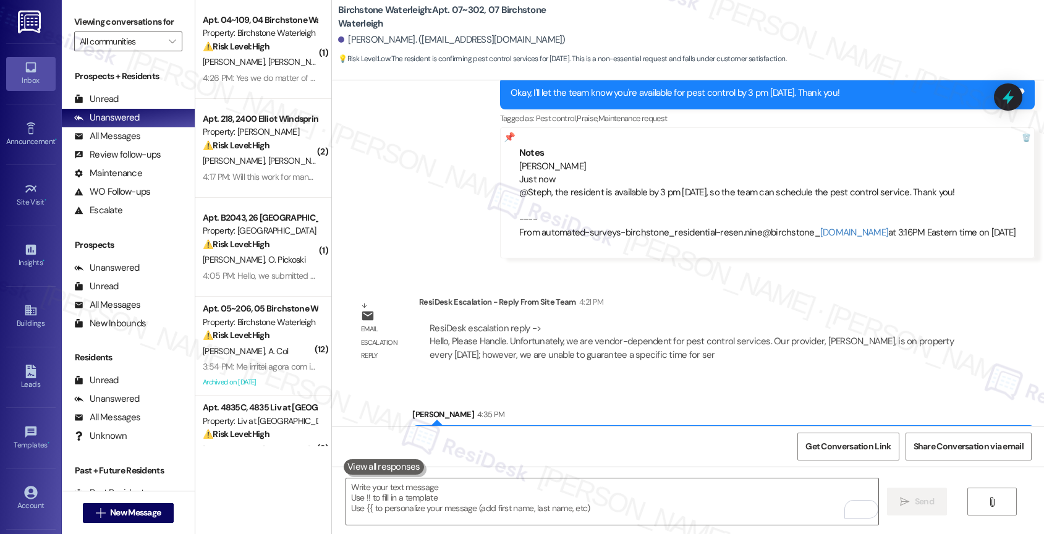
scroll to position [14082, 0]
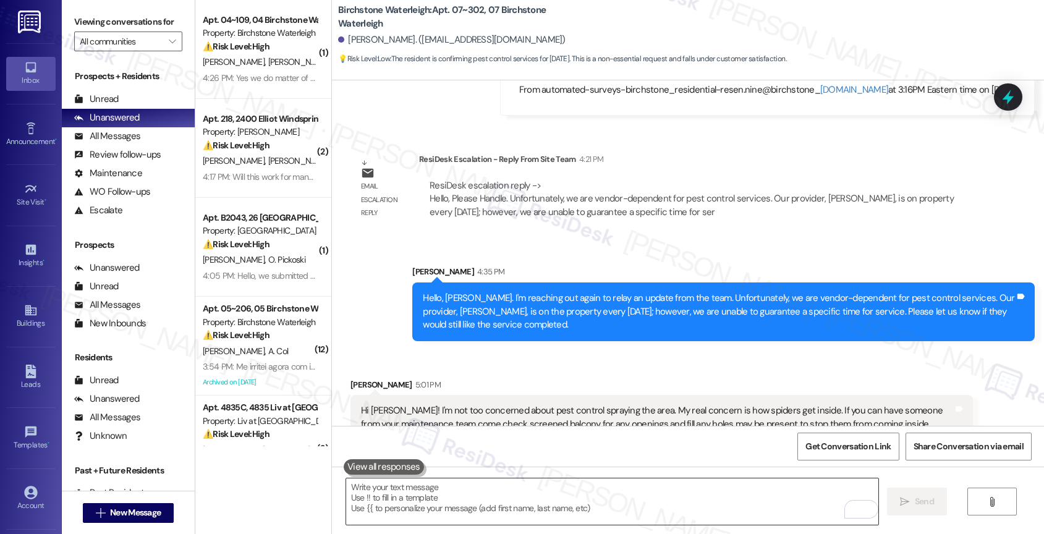
click at [476, 509] on textarea "To enrich screen reader interactions, please activate Accessibility in Grammarl…" at bounding box center [612, 501] width 533 height 46
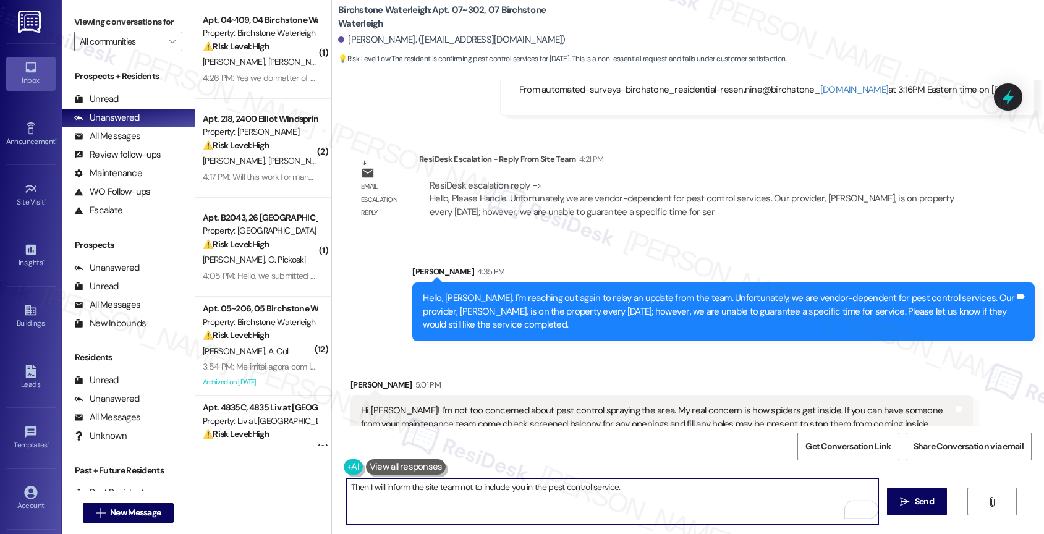
click at [655, 491] on textarea "Then I will inform the site team not to include you in the pest control service." at bounding box center [612, 501] width 533 height 46
click at [668, 495] on textarea "Then I will inform the site team not to include you in the pest control service." at bounding box center [612, 501] width 533 height 46
click at [648, 488] on textarea "Then I will inform the site team not to include you in the pest control service." at bounding box center [612, 501] width 533 height 46
click at [346, 488] on textarea "Then I will inform the site team not to include you in the pest control service." at bounding box center [612, 501] width 533 height 46
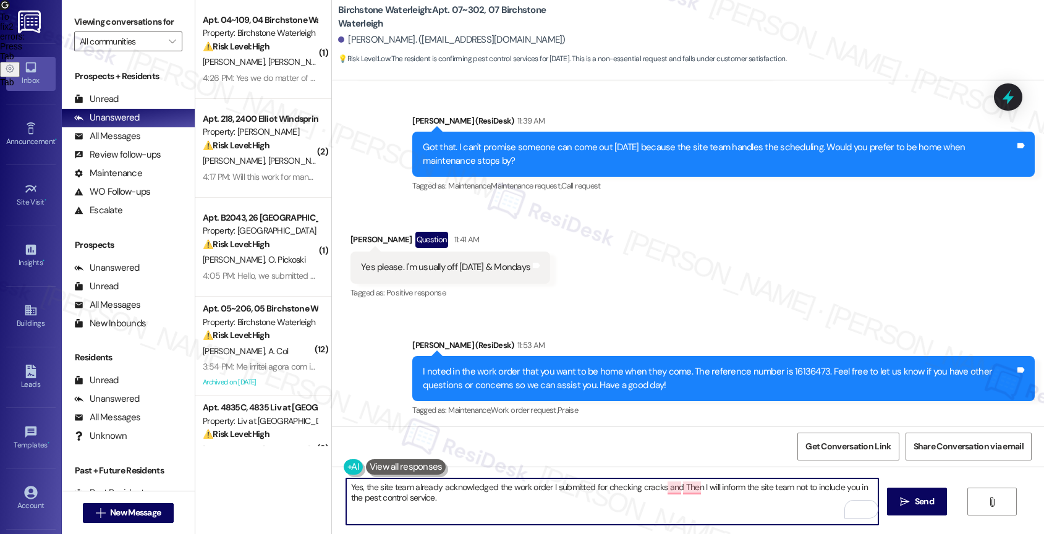
scroll to position [12612, 0]
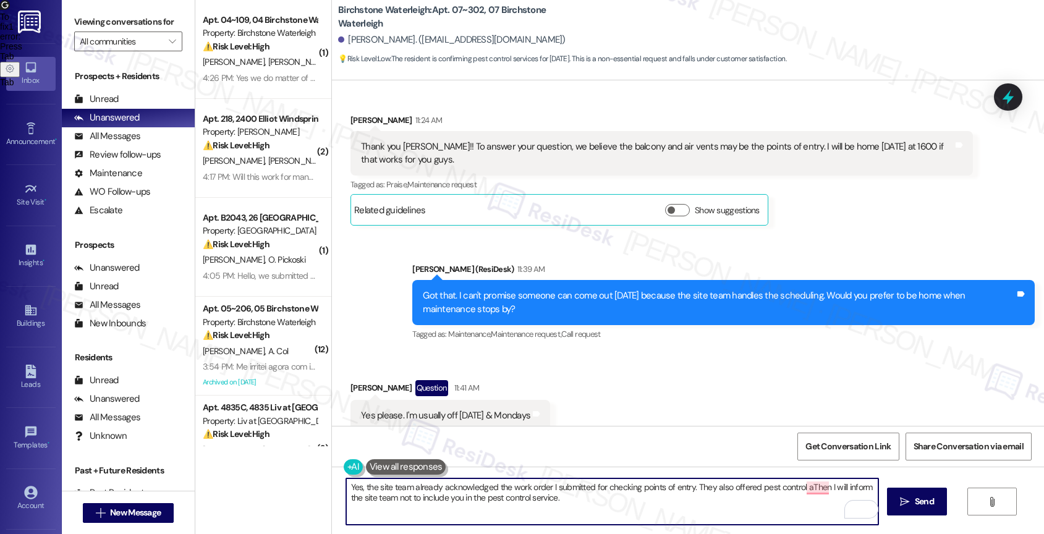
drag, startPoint x: 689, startPoint y: 486, endPoint x: 702, endPoint y: 501, distance: 19.7
click at [702, 501] on textarea "Yes, the site team already acknowledged the work order I submitted for checking…" at bounding box center [612, 501] width 533 height 46
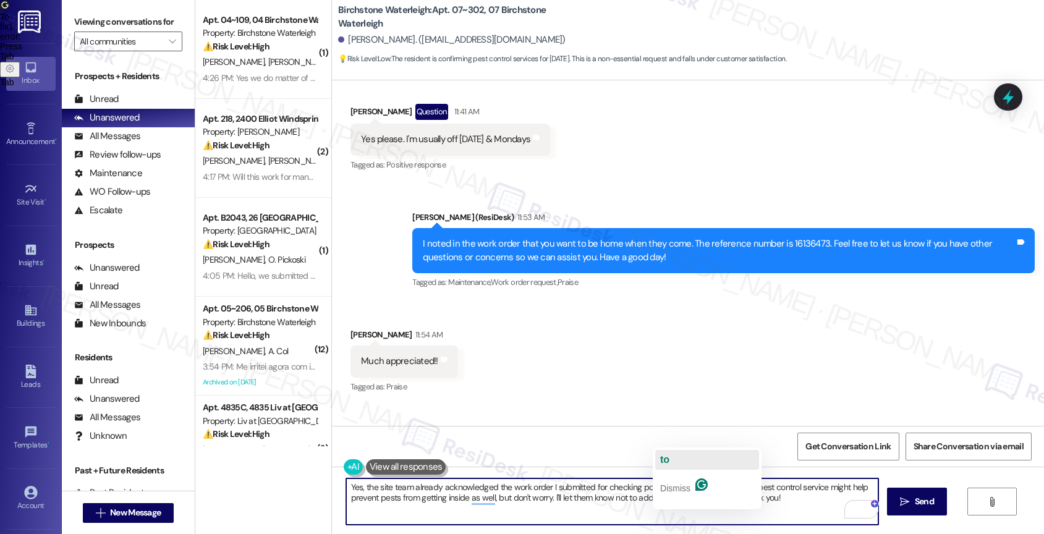
click at [676, 462] on button "to" at bounding box center [707, 460] width 104 height 20
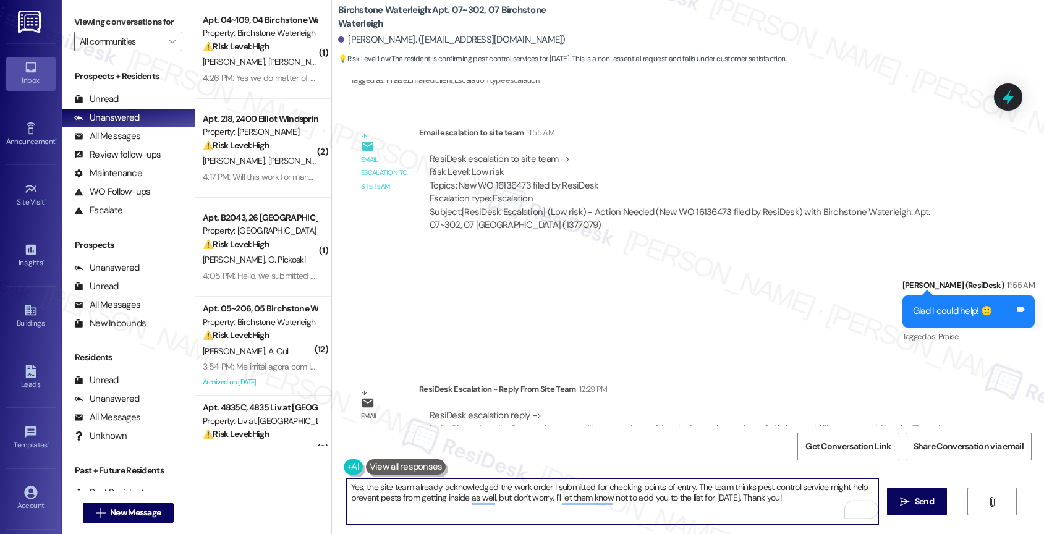
scroll to position [13475, 0]
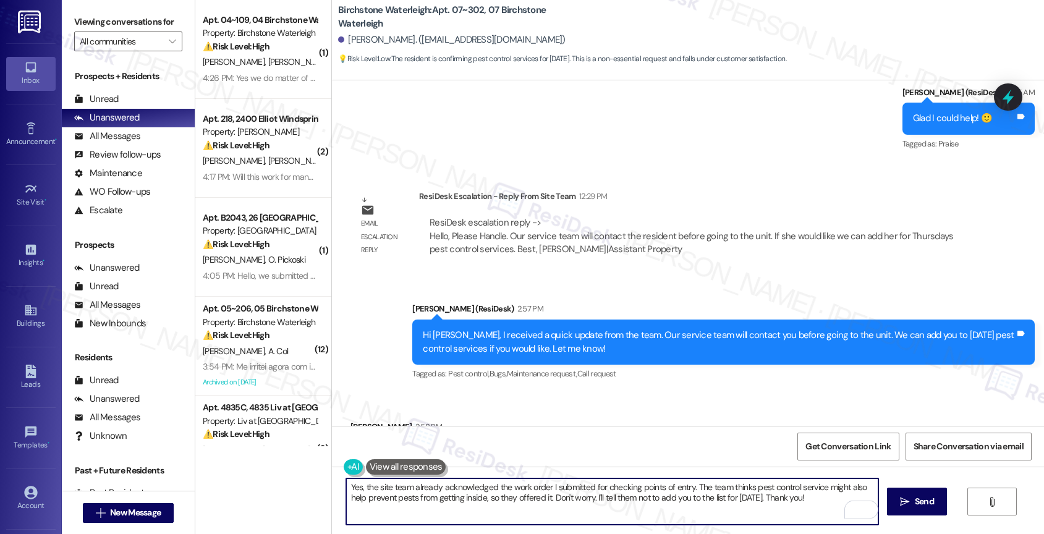
click at [640, 498] on textarea "Yes, the site team already acknowledged the work order I submitted for checking…" at bounding box center [612, 501] width 533 height 46
click at [835, 498] on textarea "Yes, the site team already acknowledged the work order I submitted for checking…" at bounding box center [612, 501] width 533 height 46
click at [859, 506] on div "1" at bounding box center [860, 510] width 14 height 14
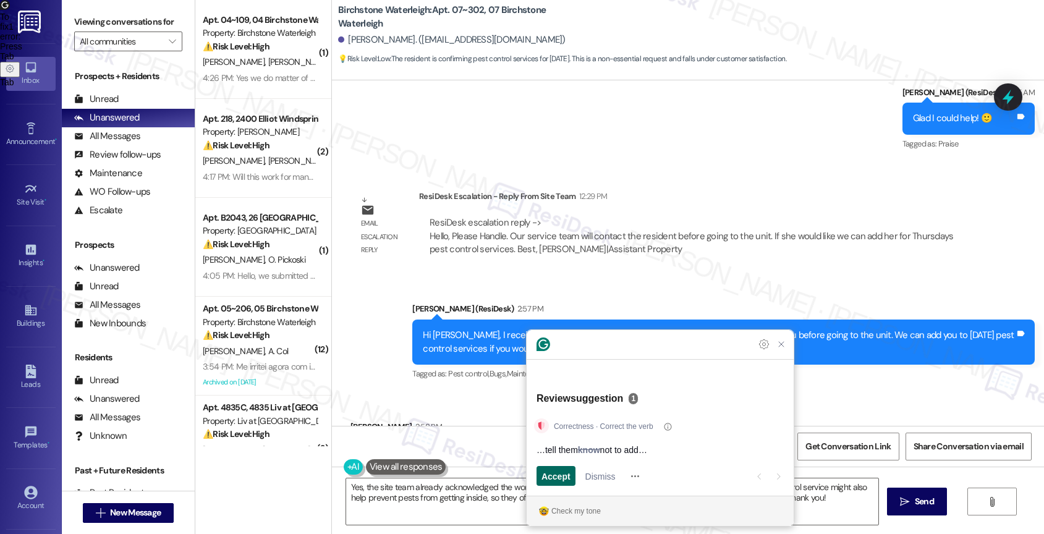
click at [556, 476] on span "Accept" at bounding box center [555, 476] width 29 height 13
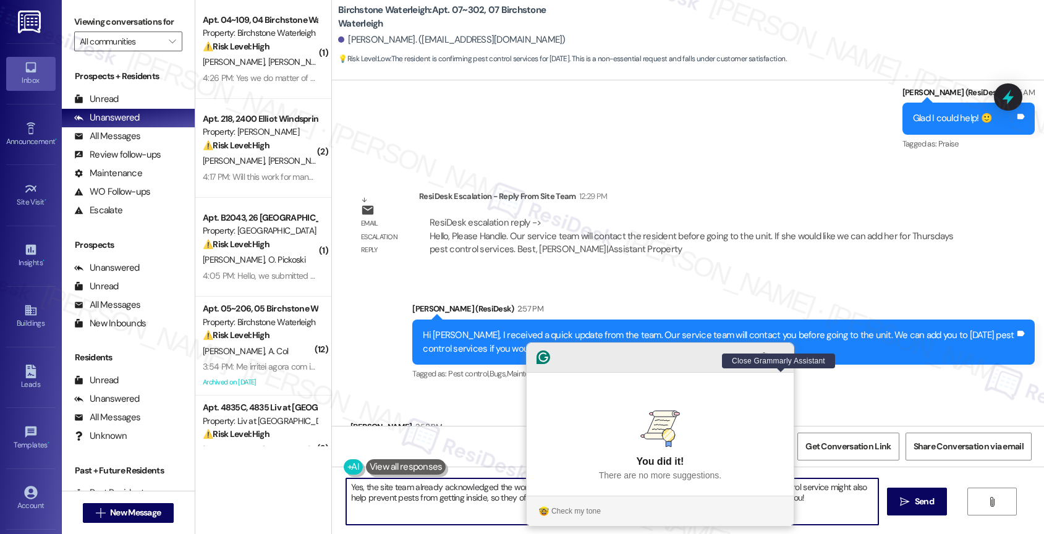
click at [786, 362] on icon "Close Grammarly Assistant" at bounding box center [781, 357] width 10 height 10
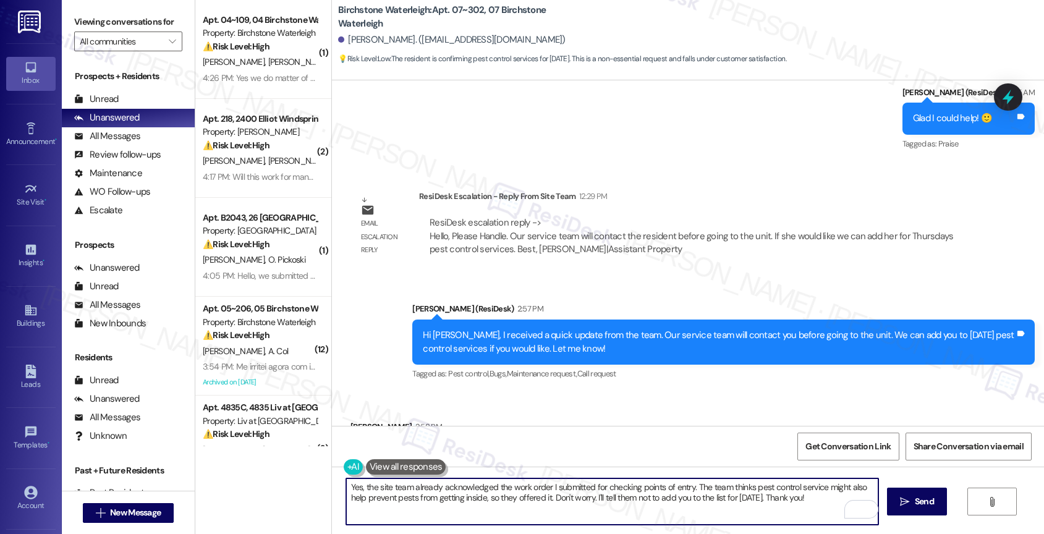
click at [597, 495] on textarea "Yes, the site team already acknowledged the work order I submitted for checking…" at bounding box center [612, 501] width 533 height 46
click at [609, 494] on textarea "Yes, the site team already acknowledged the work order I submitted for checking…" at bounding box center [612, 501] width 533 height 46
click at [826, 499] on textarea "Yes, the site team already acknowledged the work order I submitted for checking…" at bounding box center [612, 501] width 533 height 46
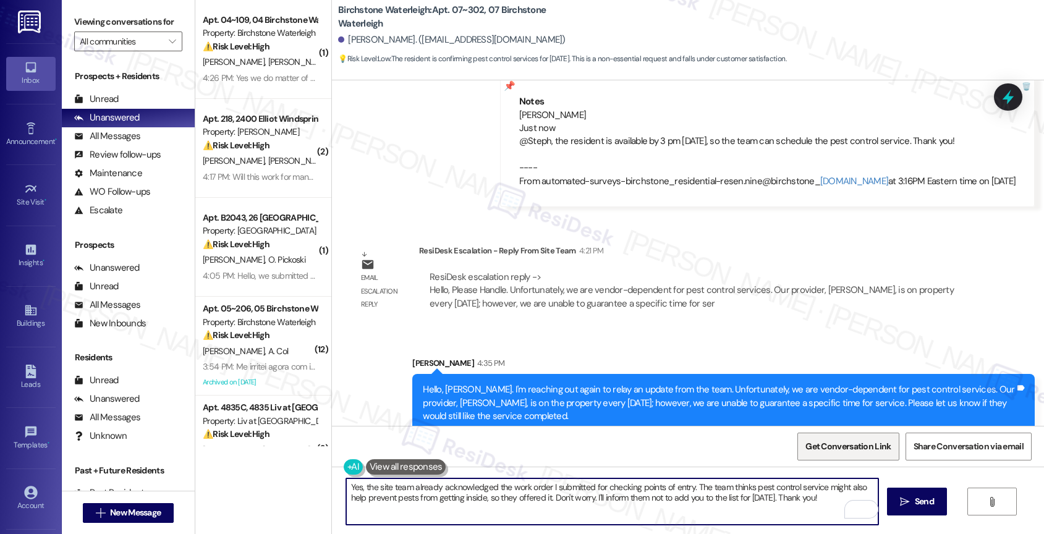
scroll to position [14082, 0]
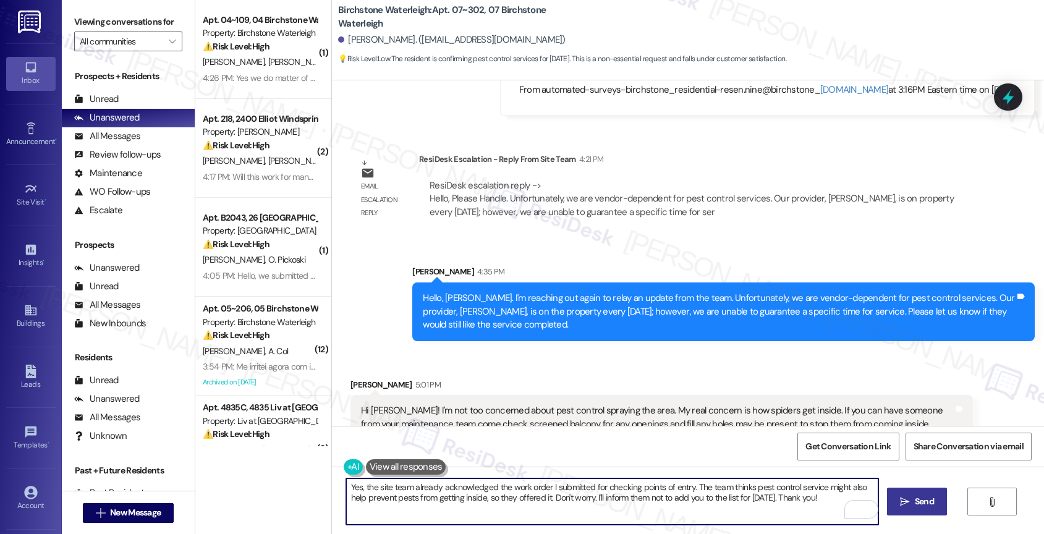
type textarea "Yes, the site team already acknowledged the work order I submitted for checking…"
click at [909, 494] on button " Send" at bounding box center [917, 502] width 60 height 28
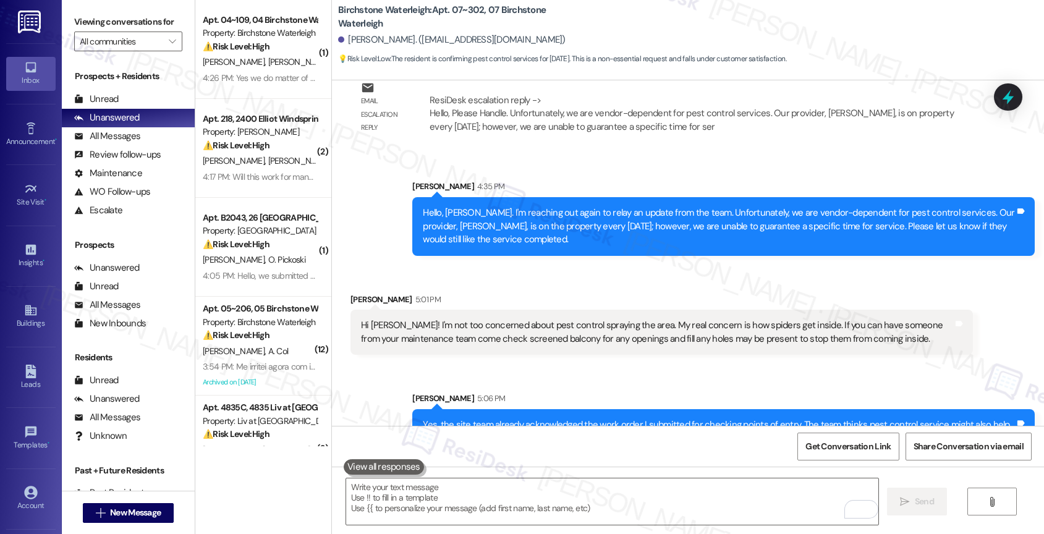
scroll to position [14181, 0]
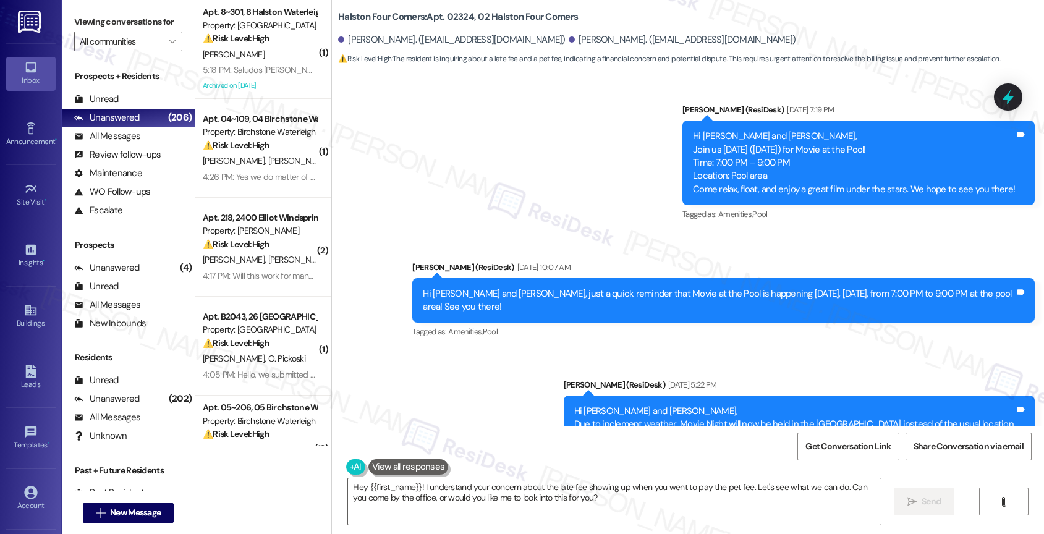
scroll to position [18305, 0]
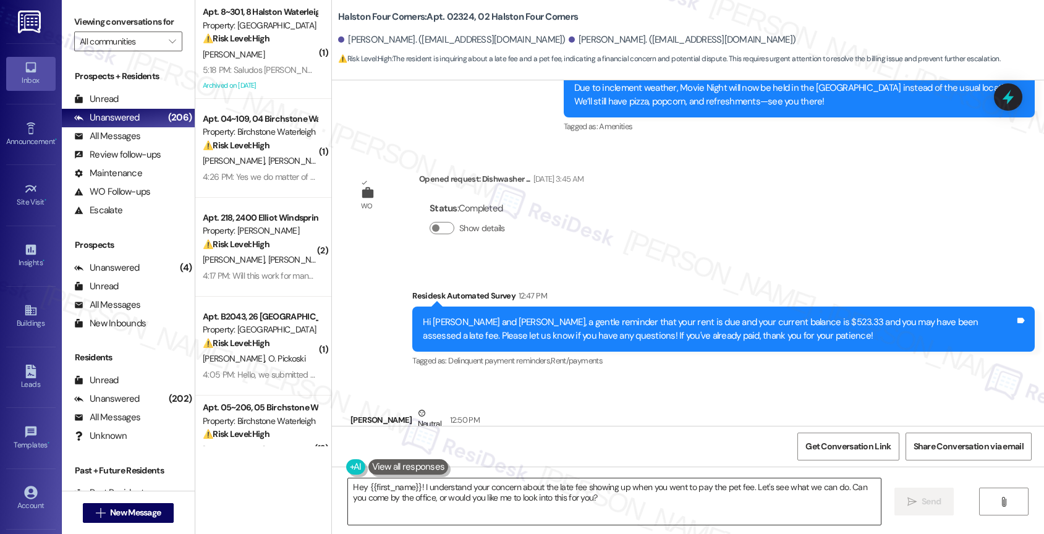
click at [415, 498] on textarea "Hey {{first_name}}! I understand your concern about the late fee showing up whe…" at bounding box center [614, 501] width 533 height 46
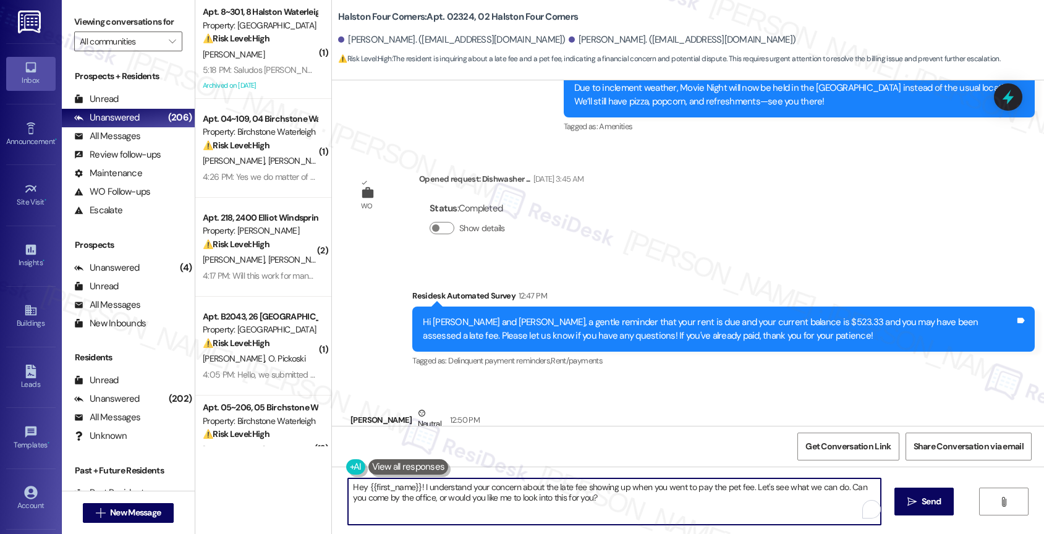
click at [415, 498] on textarea "Hey {{first_name}}! I understand your concern about the late fee showing up whe…" at bounding box center [614, 501] width 533 height 46
type textarea "F"
click at [496, 486] on textarea "Hi [PERSON_NAME], thank you for responding. I believe late fees apply to all un…" at bounding box center [612, 501] width 533 height 46
click at [753, 495] on textarea "Hi [PERSON_NAME], thank you for responding. I believe late fees apply to all un…" at bounding box center [612, 501] width 533 height 46
type textarea "Hi [PERSON_NAME], thank you for responding. I believe late fees apply to all un…"
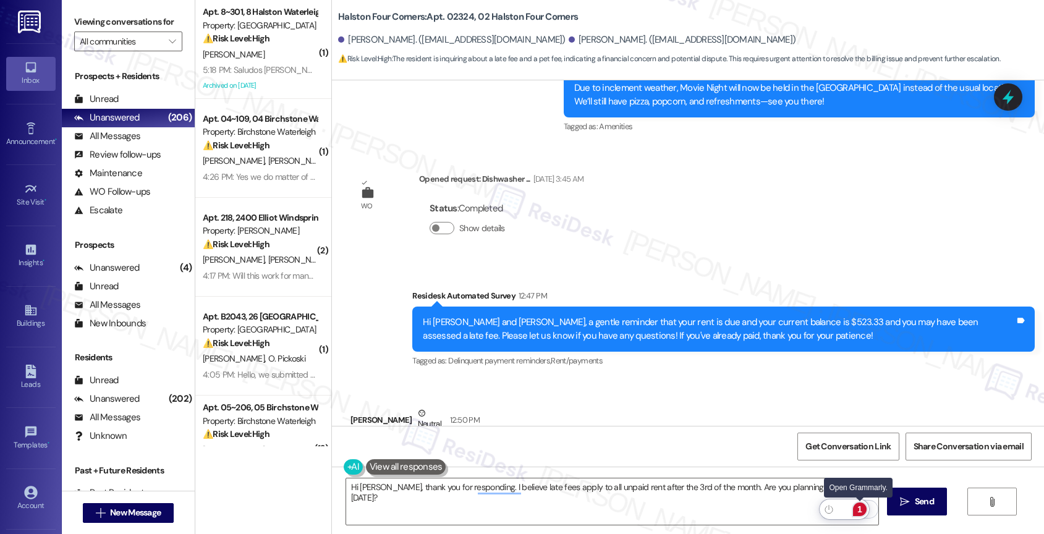
click at [860, 506] on div "1" at bounding box center [860, 510] width 14 height 14
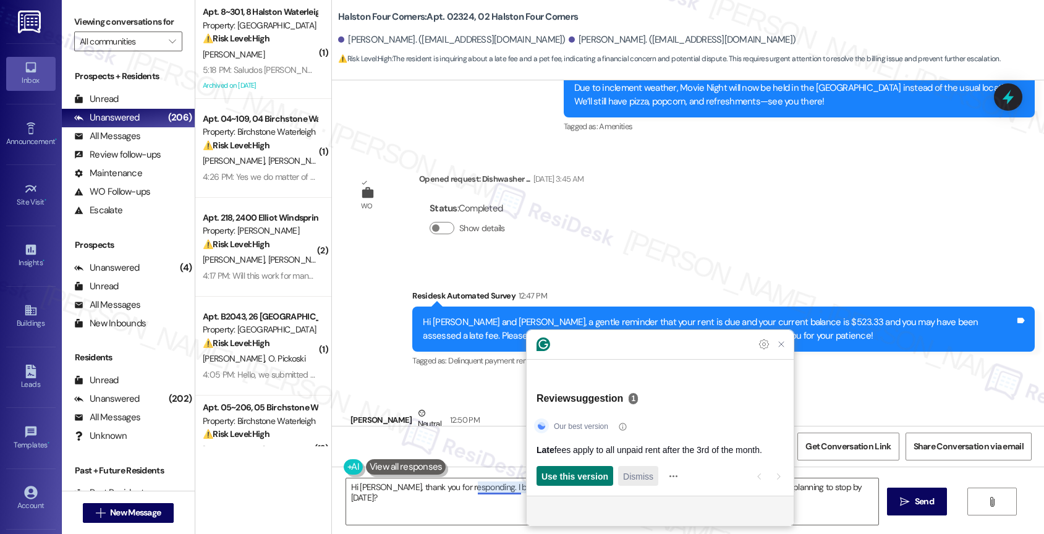
click at [626, 478] on span "Dismiss" at bounding box center [638, 476] width 30 height 13
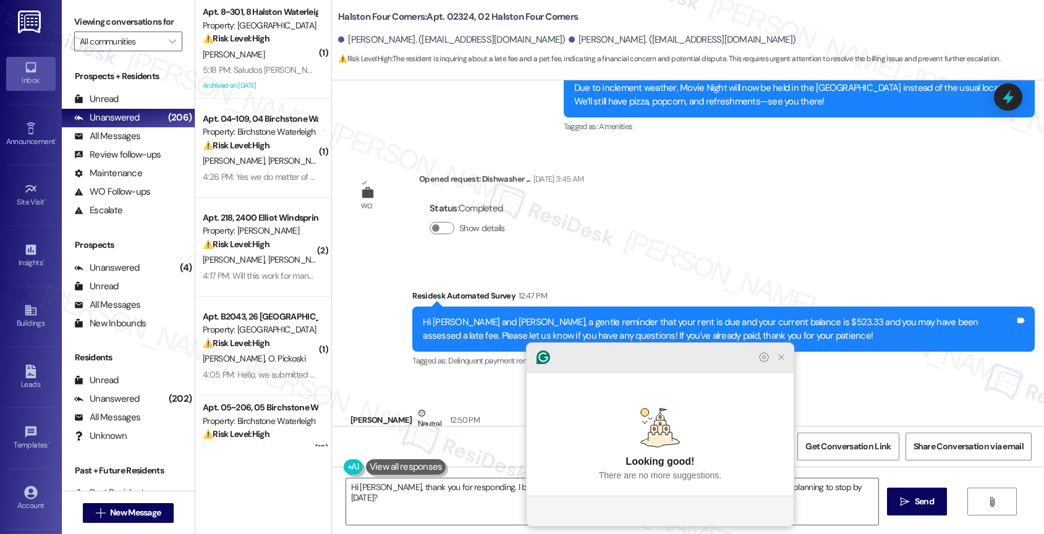
click at [782, 365] on icon "Close Grammarly Assistant" at bounding box center [781, 357] width 15 height 15
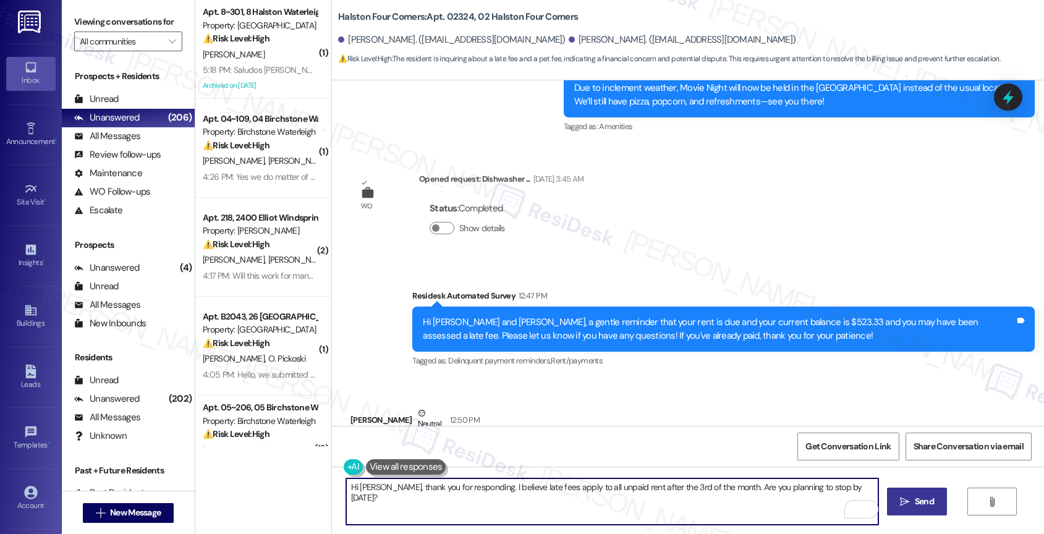
click at [922, 507] on span "Send" at bounding box center [924, 501] width 19 height 13
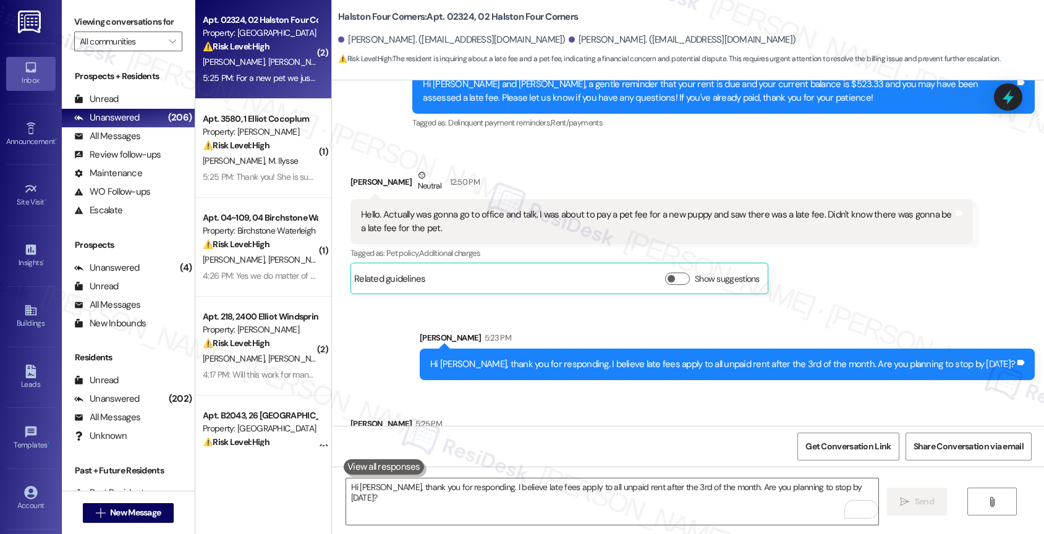
scroll to position [18563, 0]
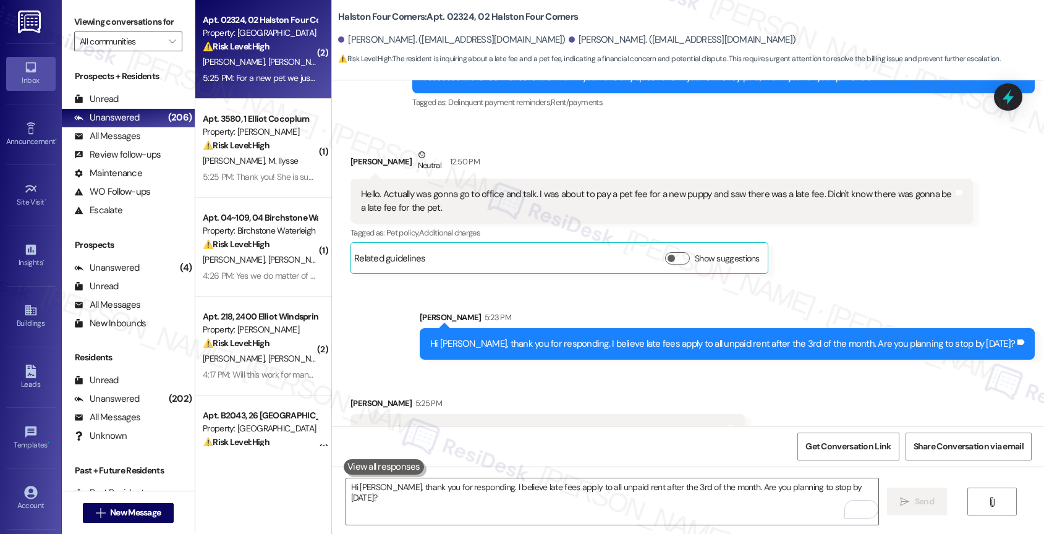
click at [536, 376] on div "Received via SMS Toni Glickstein 5:25 PM This wasn't for rent. It was a pet fee…" at bounding box center [688, 455] width 712 height 172
click at [439, 493] on textarea "Hi Daniel, thank you for responding. I believe late fees apply to all unpaid re…" at bounding box center [612, 501] width 533 height 46
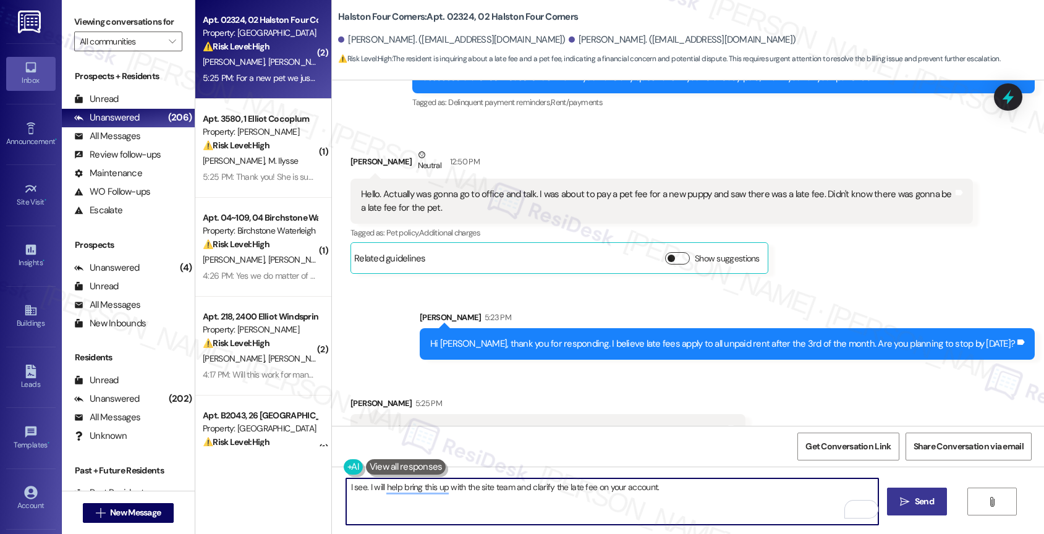
click at [671, 252] on button "Show suggestions" at bounding box center [677, 258] width 25 height 12
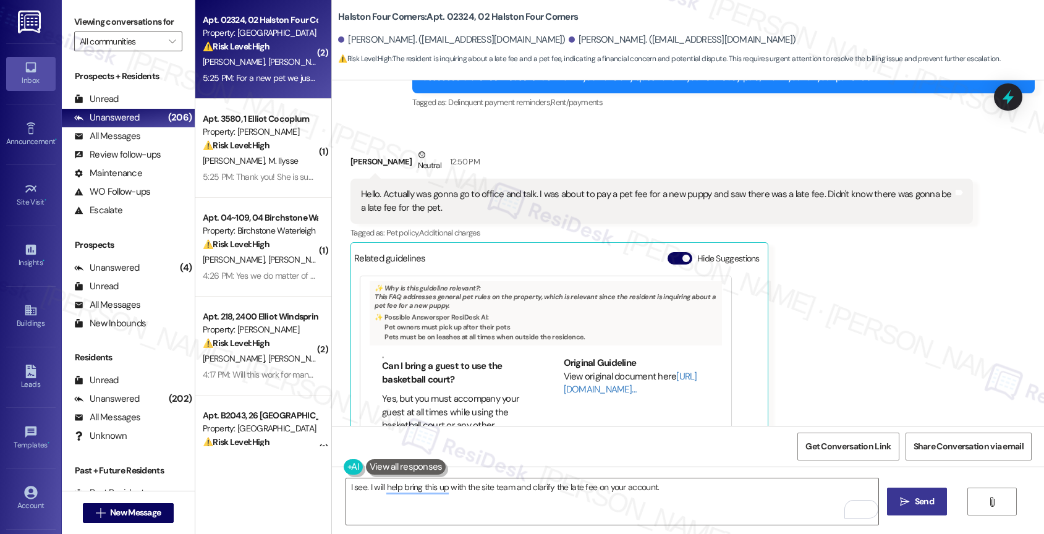
scroll to position [624, 0]
click at [668, 252] on button "Hide Suggestions" at bounding box center [680, 258] width 25 height 12
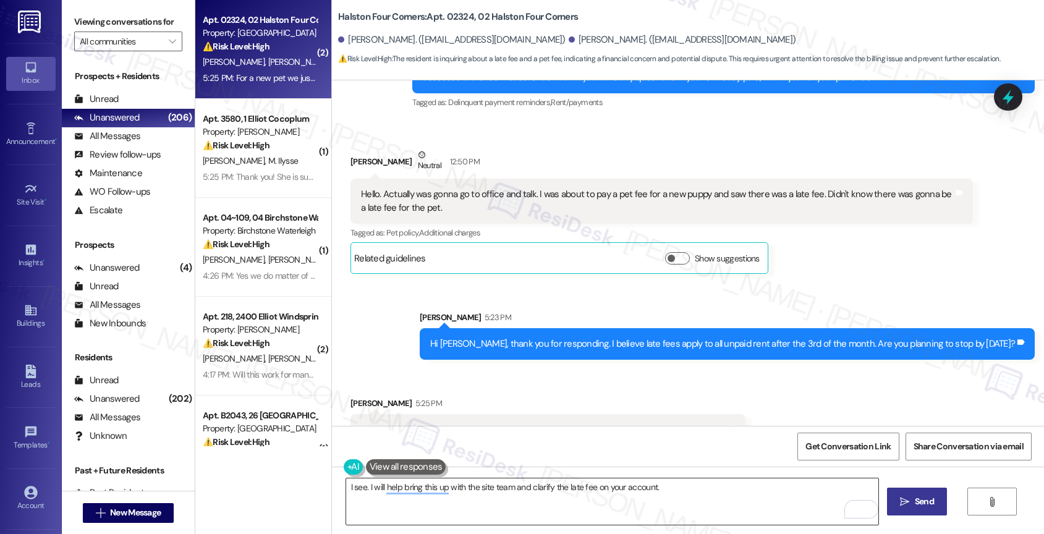
click at [446, 490] on textarea "I see. I will help bring this up with the site team and clarify the late fee on…" at bounding box center [612, 501] width 533 height 46
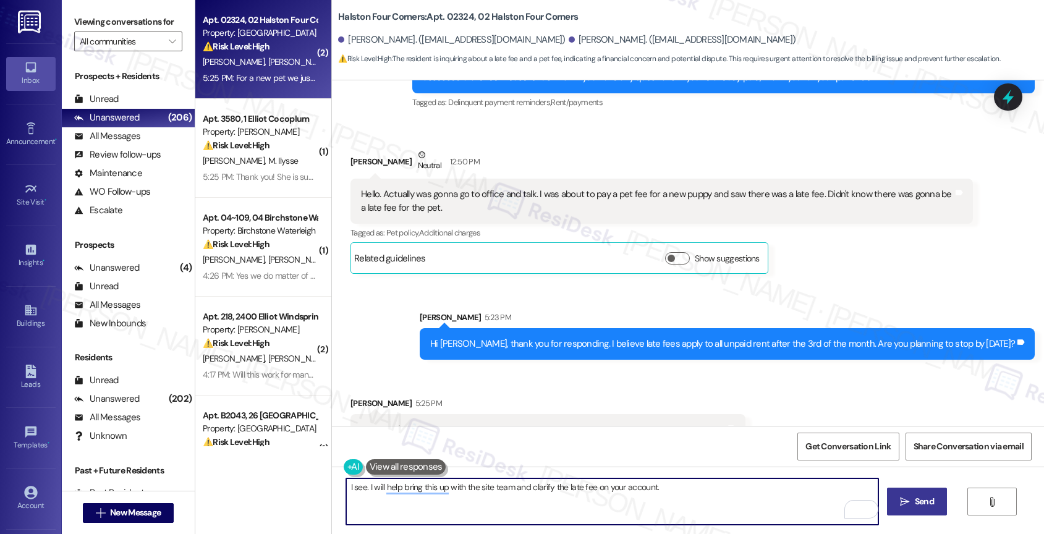
click at [446, 490] on textarea "I see. I will help bring this up with the site team and clarify the late fee on…" at bounding box center [612, 501] width 533 height 46
drag, startPoint x: 365, startPoint y: 489, endPoint x: 711, endPoint y: 501, distance: 347.0
click at [711, 501] on textarea "I see. I will help bring this up with the site team and clarify the late fee on…" at bounding box center [612, 501] width 533 height 46
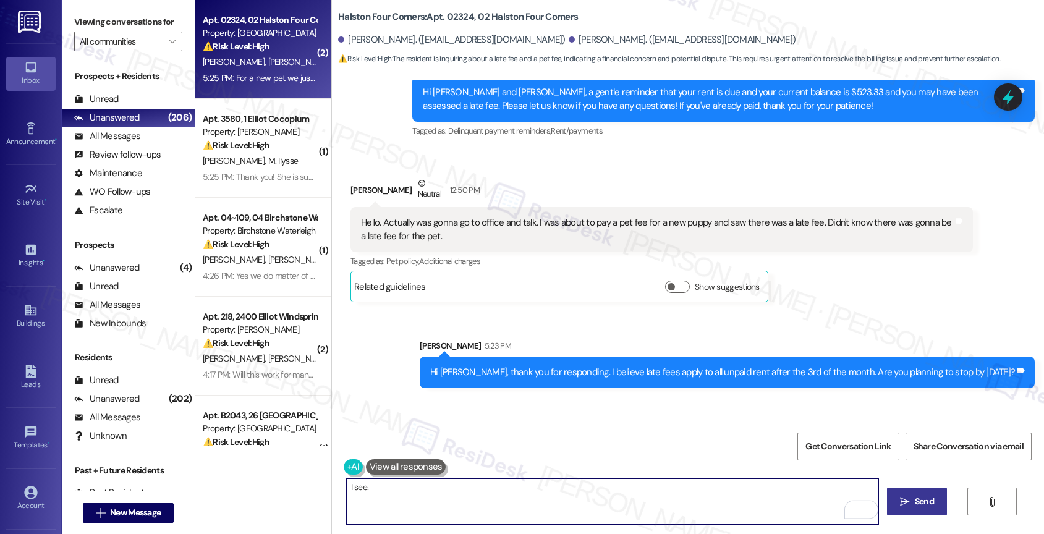
scroll to position [18563, 0]
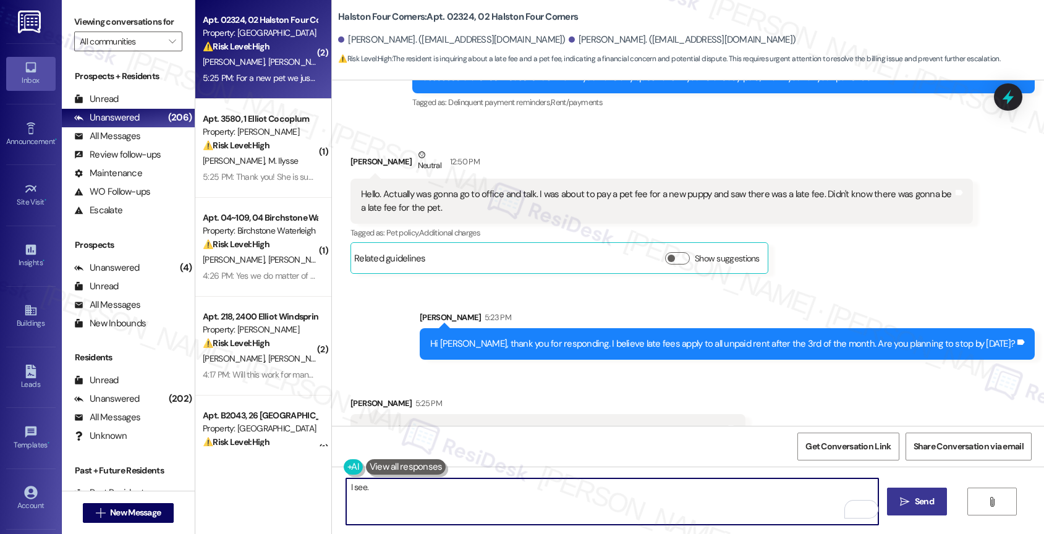
click at [419, 494] on textarea "I see." at bounding box center [612, 501] width 533 height 46
click at [410, 494] on textarea "I see." at bounding box center [612, 501] width 533 height 46
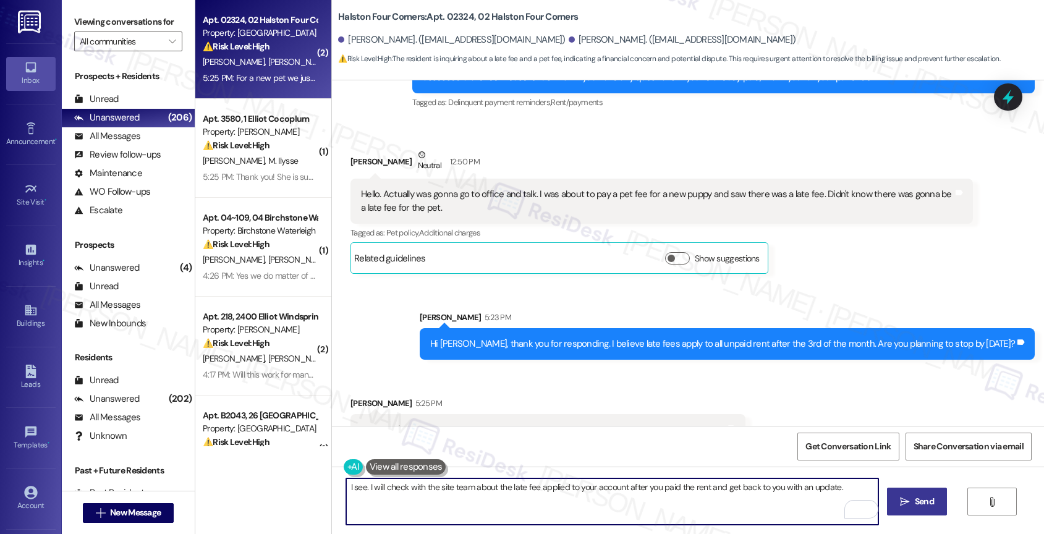
click at [854, 488] on textarea "I see. I will check with the site team about the late fee applied to your accou…" at bounding box center [612, 501] width 533 height 46
click at [607, 509] on textarea "I see. I will check with the site team about the late fee applied to your accou…" at bounding box center [612, 501] width 533 height 46
drag, startPoint x: 357, startPoint y: 487, endPoint x: 323, endPoint y: 480, distance: 35.3
click at [332, 480] on div "I see. I will check with the site team about the late fee applied to your accou…" at bounding box center [688, 513] width 712 height 93
drag, startPoint x: 375, startPoint y: 486, endPoint x: 312, endPoint y: 476, distance: 63.2
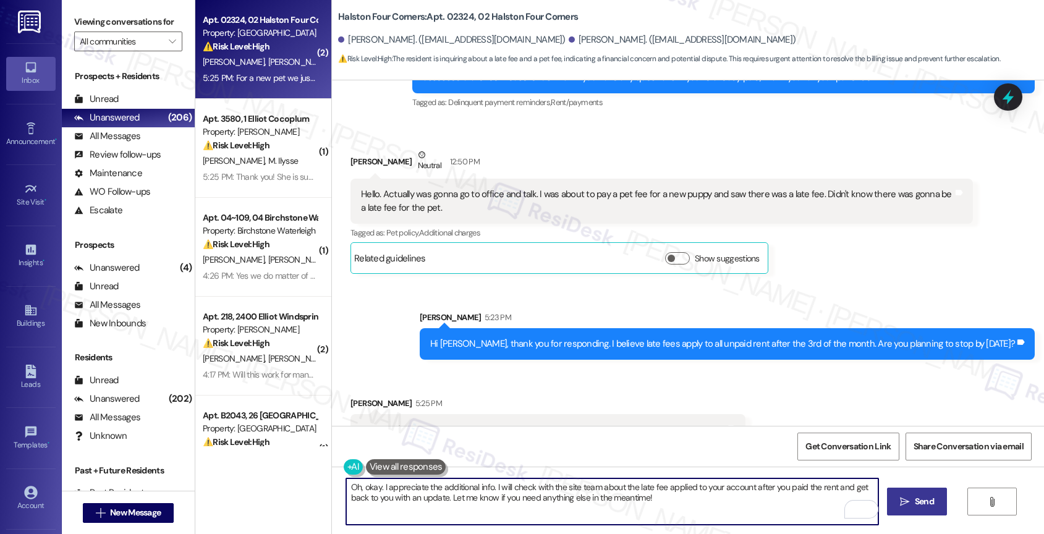
click at [312, 476] on div "( 2 ) Apt. 02324, 02 Halston Four Corners Property: Halston Four Corners ⚠️ Ris…" at bounding box center [619, 267] width 849 height 534
click at [729, 512] on textarea "Got it. I appreciate the additional info. I will check with the site team about…" at bounding box center [612, 501] width 533 height 46
type textarea "Got it. I appreciate the additional info. I will check with the site team about…"
click at [907, 501] on icon "" at bounding box center [904, 502] width 9 height 10
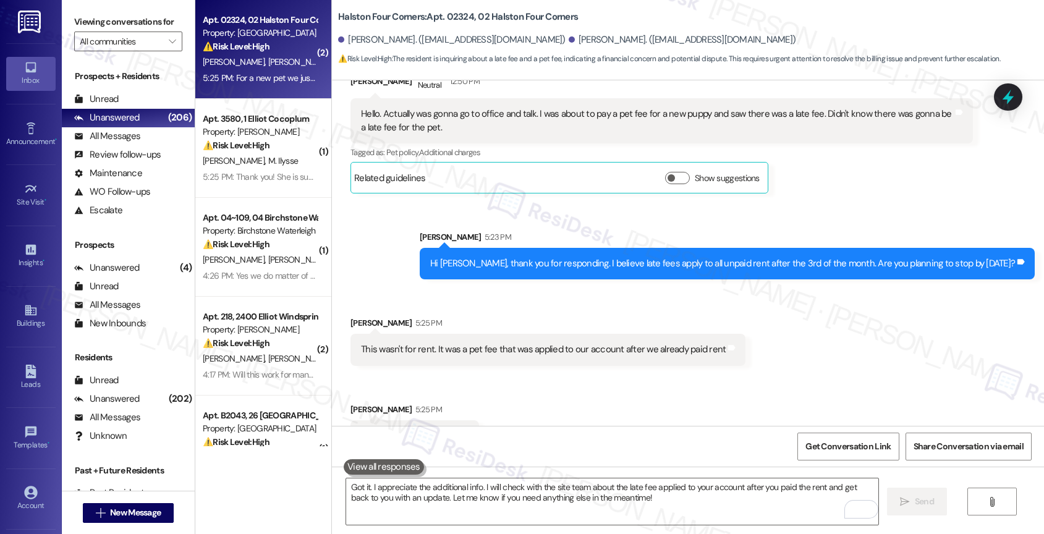
scroll to position [18662, 0]
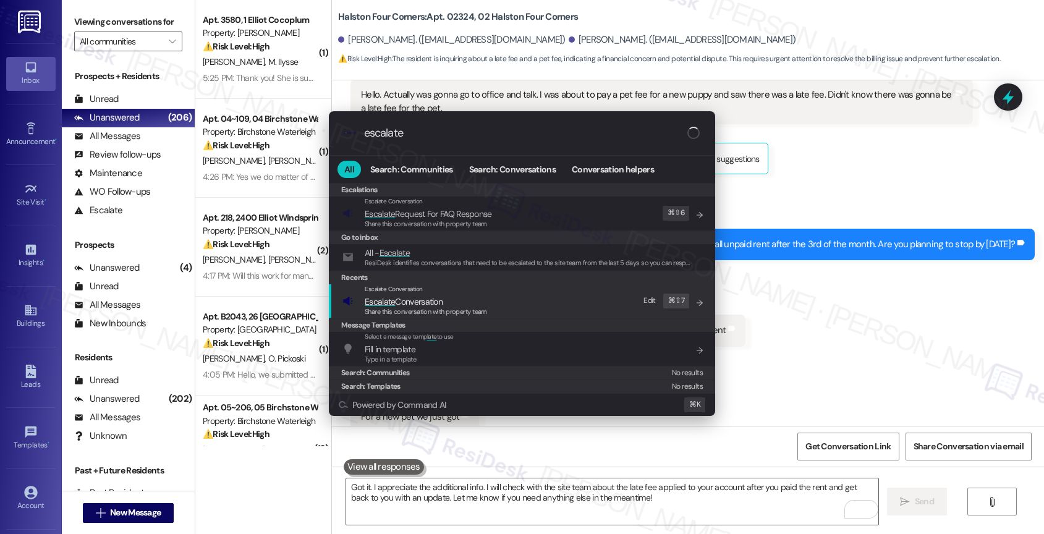
type input "escalate"
click at [443, 297] on span "Escalate Conversation" at bounding box center [404, 301] width 78 height 11
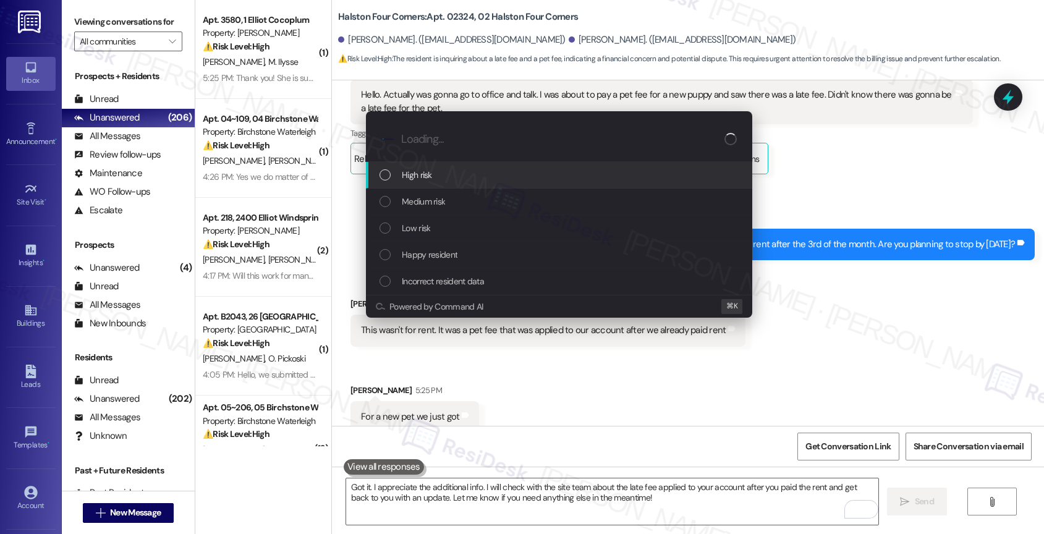
click at [438, 172] on div "High risk" at bounding box center [561, 175] width 362 height 14
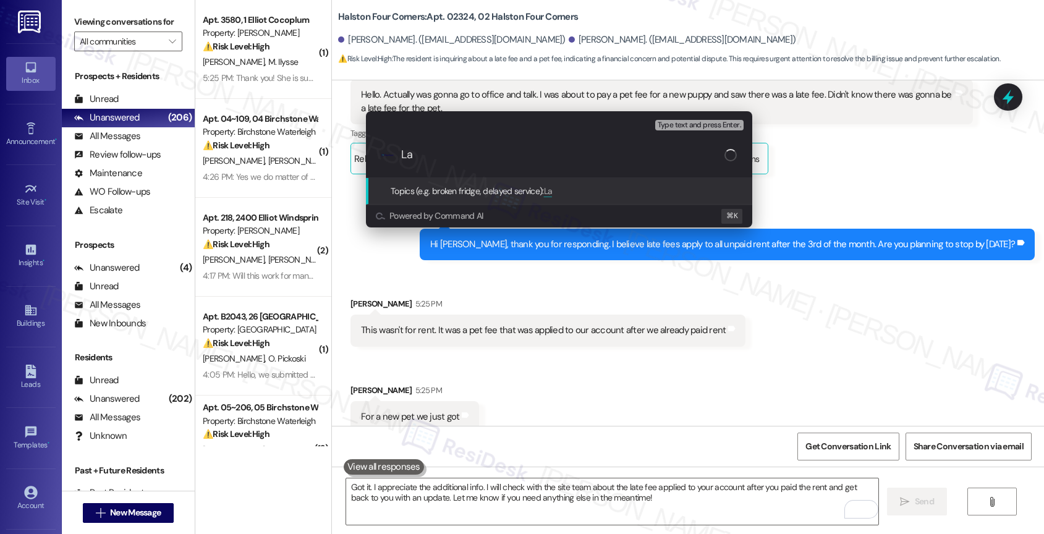
type input "L"
type input "P"
type input "Billing - Late Fee Inquiry"
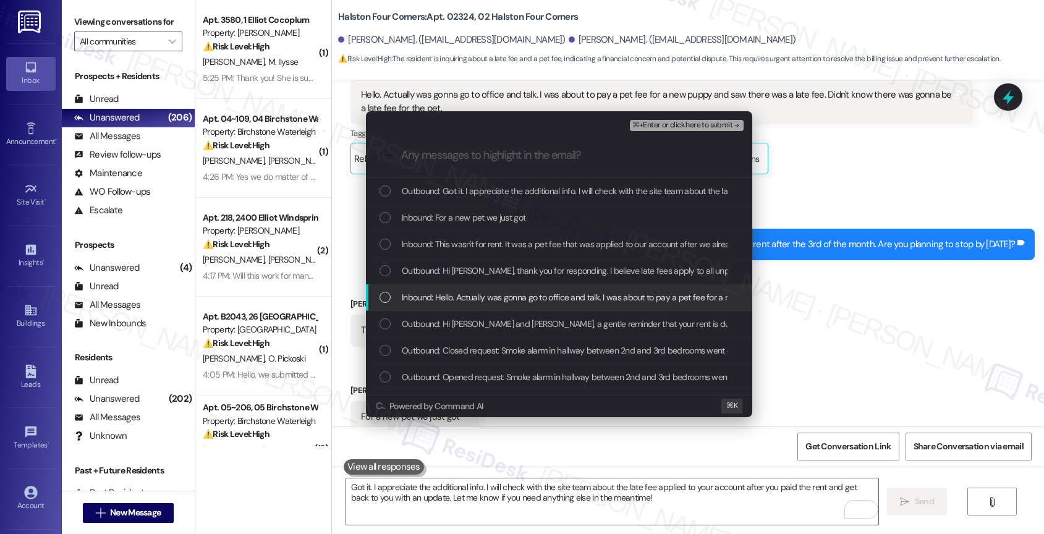
click at [486, 296] on span "Inbound: Hello. Actually was gonna go to office and talk. I was about to pay a …" at bounding box center [735, 298] width 666 height 14
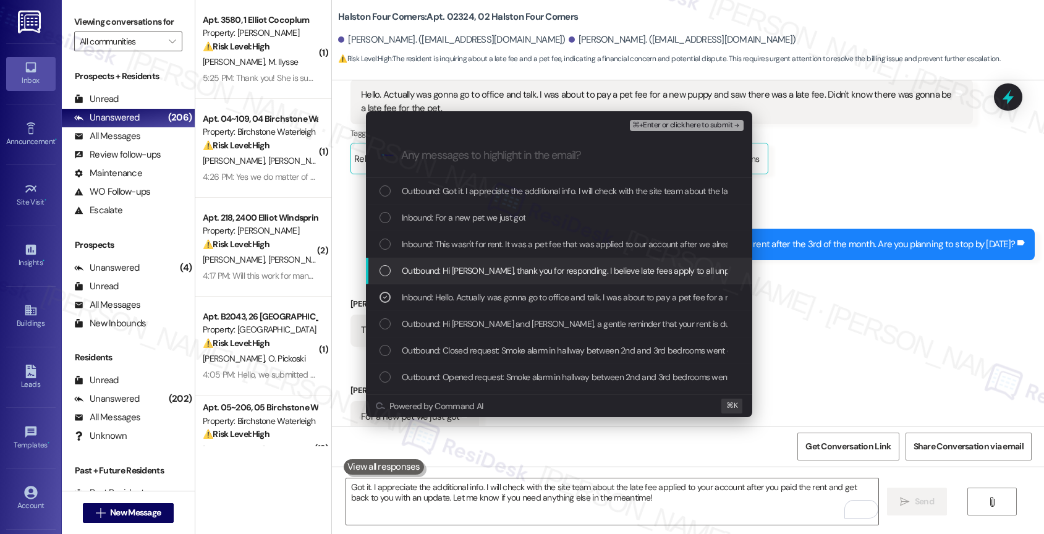
click at [483, 269] on span "Outbound: Hi Daniel, thank you for responding. I believe late fees apply to all…" at bounding box center [692, 271] width 581 height 14
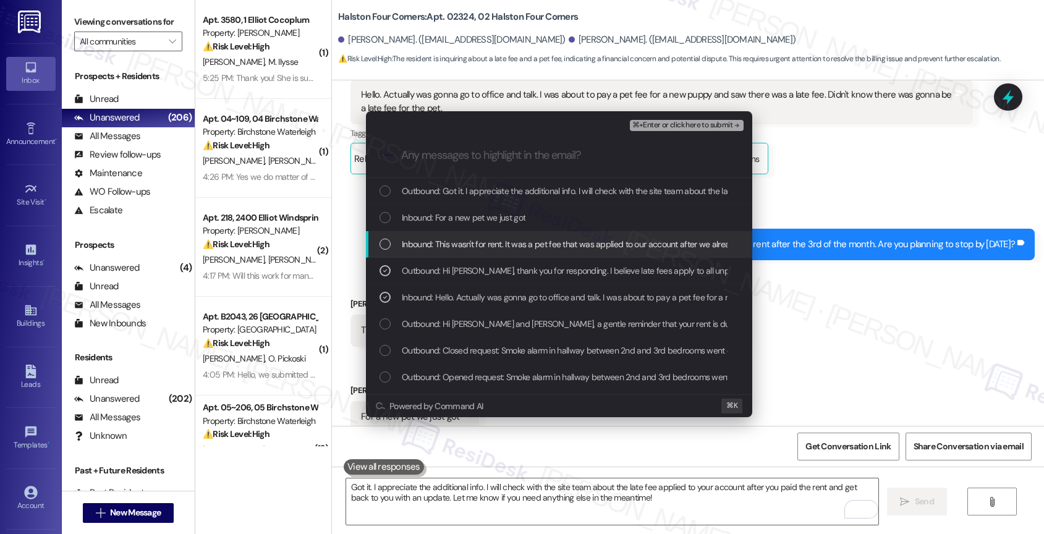
click at [489, 235] on div "Inbound: This wasn't for rent. It was a pet fee that was applied to our account…" at bounding box center [559, 244] width 386 height 27
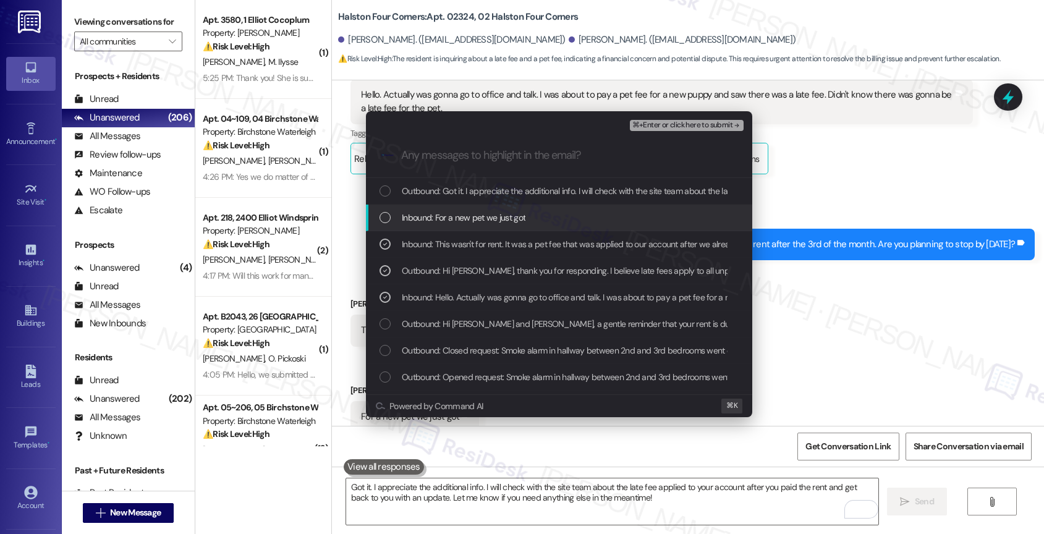
click at [488, 213] on span "Inbound: For a new pet we just got" at bounding box center [464, 218] width 124 height 14
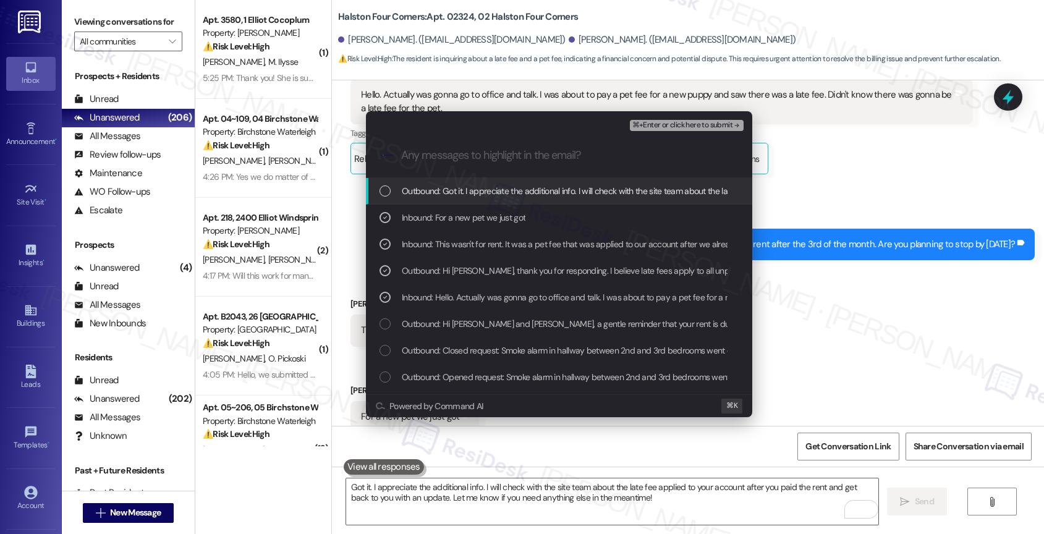
click at [507, 190] on span "Outbound: Got it. I appreciate the additional info. I will check with the site …" at bounding box center [827, 191] width 850 height 14
click at [728, 122] on span "⌘+Enter or click here to submit" at bounding box center [682, 125] width 100 height 9
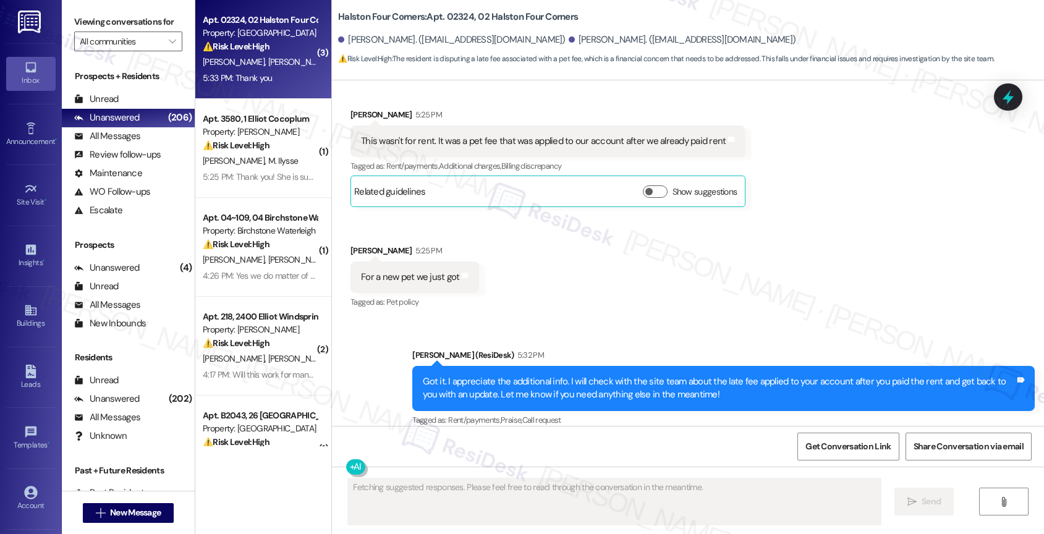
scroll to position [18871, 0]
click at [651, 438] on div "Received via SMS Toni Glickstein 5:33 PM Thank you Tags and notes Tagged as: Pr…" at bounding box center [688, 490] width 712 height 104
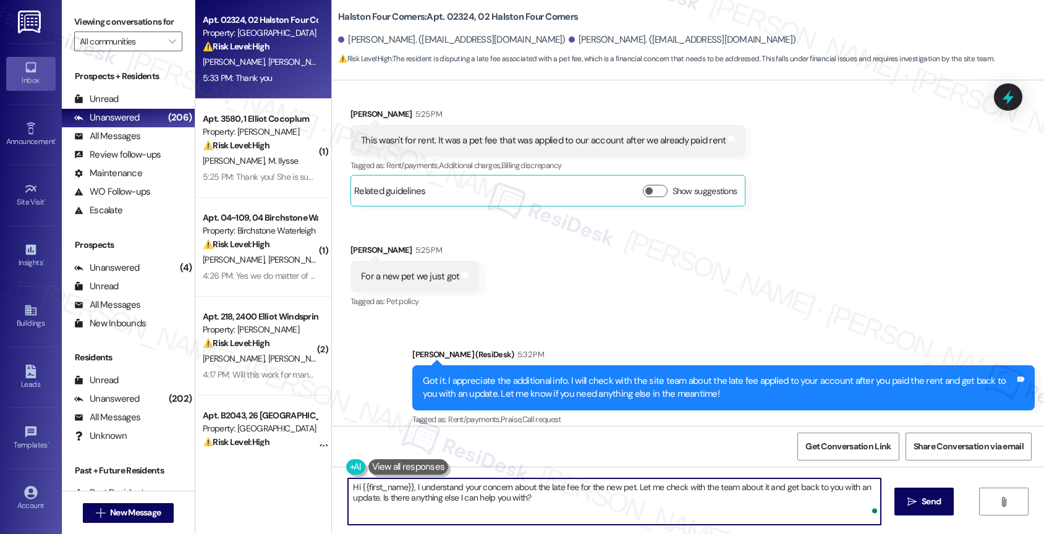
click at [408, 498] on textarea "Hi {{first_name}}, I understand your concern about the late fee for the new pet…" at bounding box center [614, 501] width 533 height 46
type textarea "M"
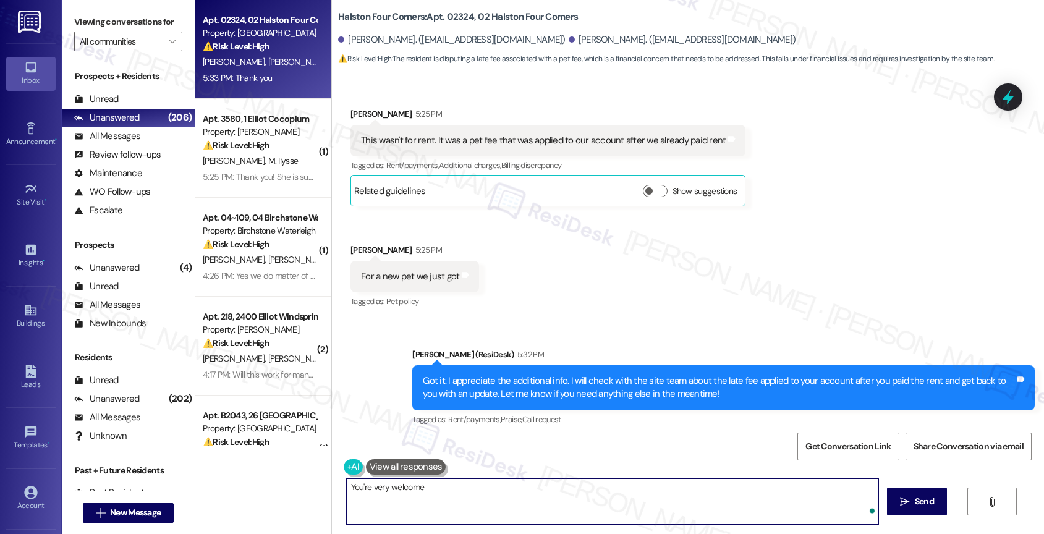
type textarea "You're very welcome!"
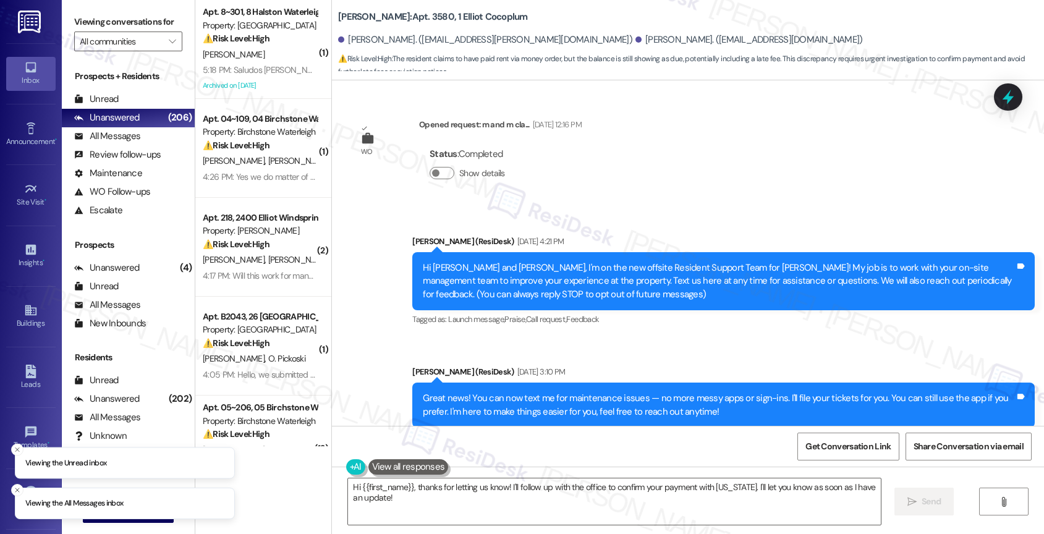
scroll to position [18487, 0]
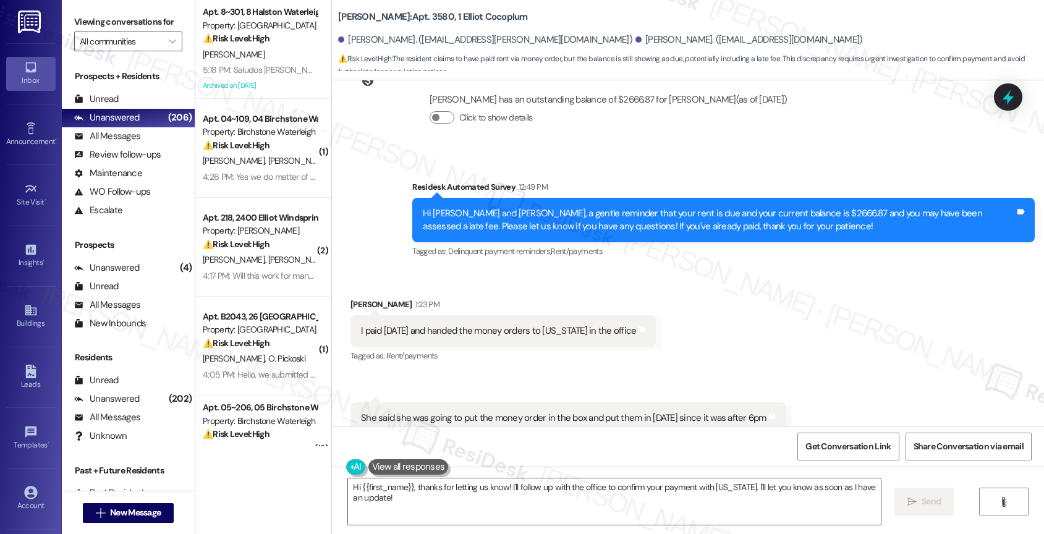
click at [694, 270] on div "Received via SMS [PERSON_NAME] 1:23 PM I paid [DATE] and handed the money order…" at bounding box center [688, 381] width 712 height 223
click at [520, 500] on textarea "Hi {{first_name}}, thanks for letting us know! I'll follow up with the office t…" at bounding box center [614, 501] width 533 height 46
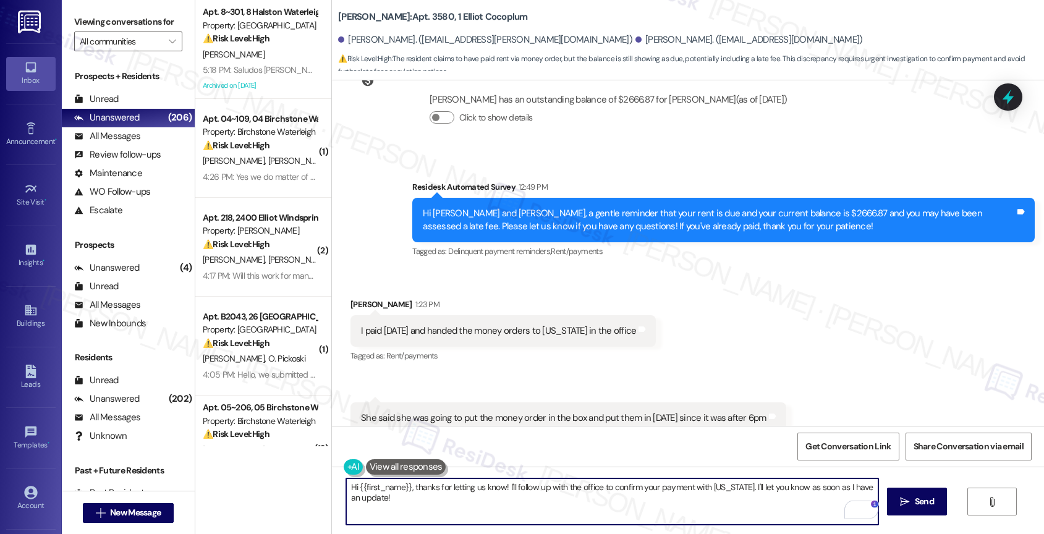
click at [721, 501] on textarea "Hi {{first_name}}, thanks for letting us know! I'll follow up with the office t…" at bounding box center [612, 501] width 533 height 46
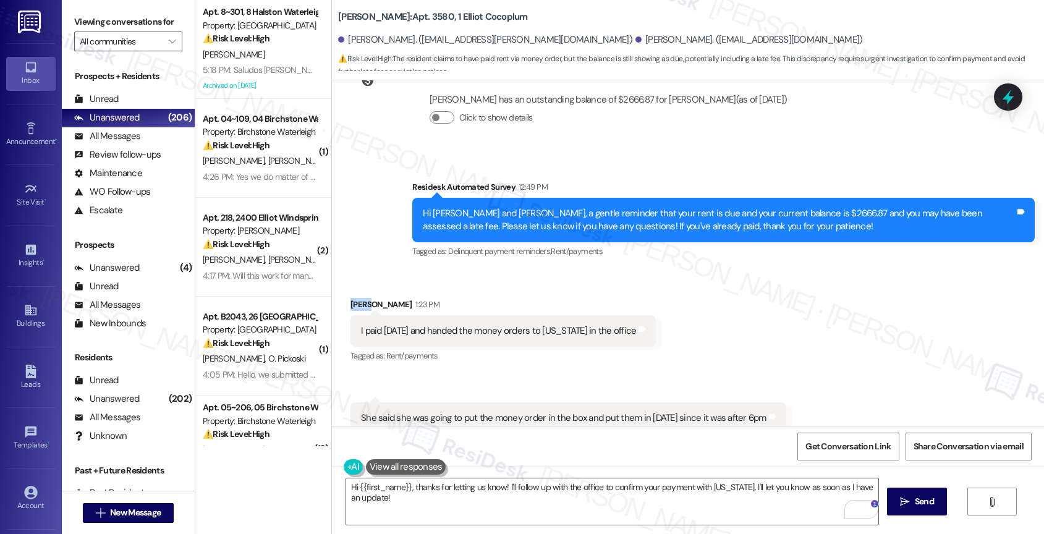
drag, startPoint x: 363, startPoint y: 234, endPoint x: 341, endPoint y: 233, distance: 22.3
click at [350, 298] on div "Magie Ilysse 1:23 PM" at bounding box center [502, 306] width 305 height 17
copy div "Magie"
drag, startPoint x: 397, startPoint y: 504, endPoint x: 397, endPoint y: 496, distance: 8.0
click at [397, 503] on textarea "Hi {{first_name}}, thanks for letting us know! I'll follow up with the office t…" at bounding box center [612, 501] width 533 height 46
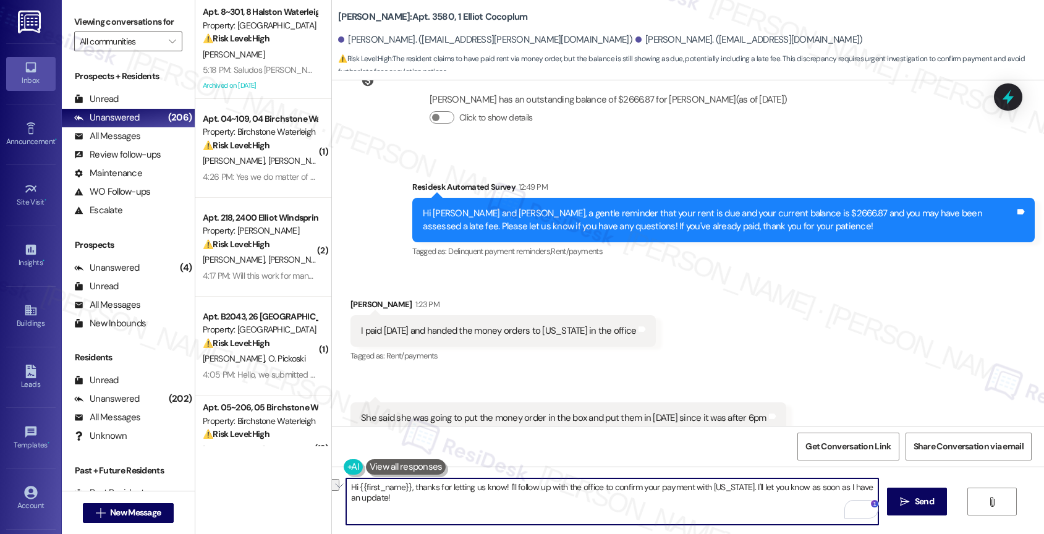
drag, startPoint x: 402, startPoint y: 488, endPoint x: 339, endPoint y: 483, distance: 62.6
click at [339, 483] on div "Hi {{first_name}}, thanks for letting us know! I'll follow up with the office t…" at bounding box center [688, 513] width 712 height 93
paste textarea "Magie"
type textarea "Hi Magie, thanks for letting us know! I'll follow up with the office to confirm…"
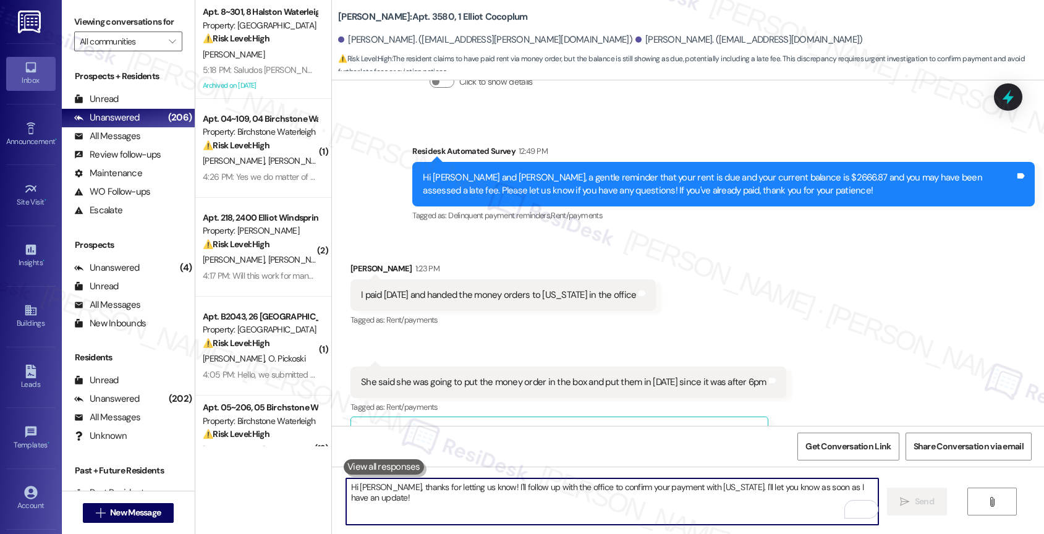
scroll to position [18573, 0]
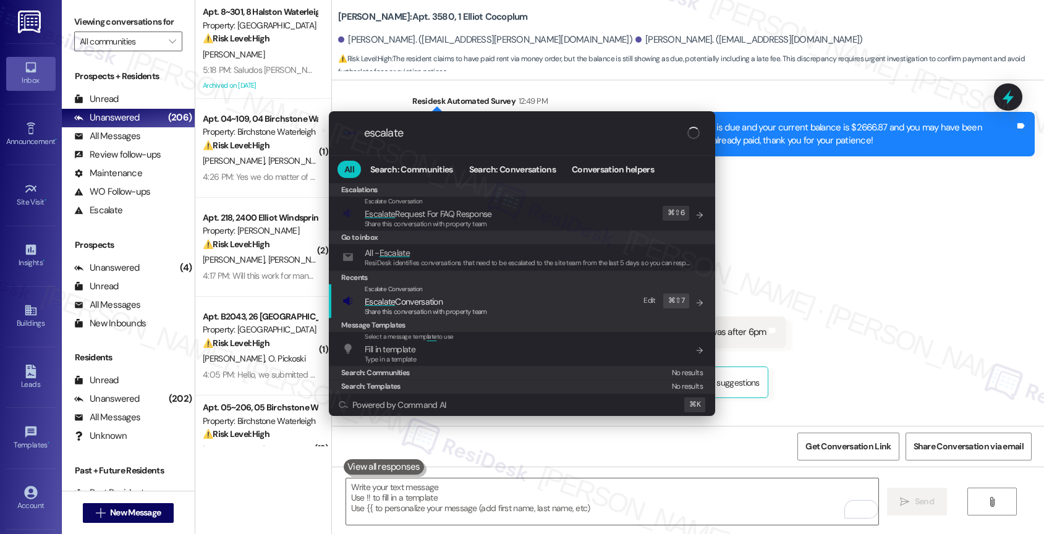
type input "escalate"
click at [447, 297] on span "Escalate Conversation" at bounding box center [426, 302] width 122 height 14
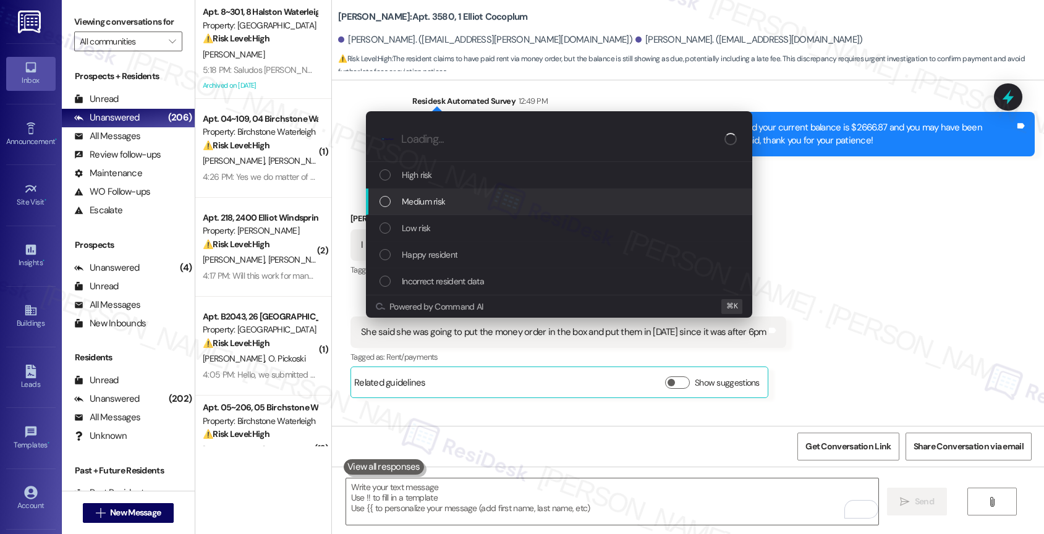
click at [449, 207] on div "Medium risk" at bounding box center [561, 202] width 362 height 14
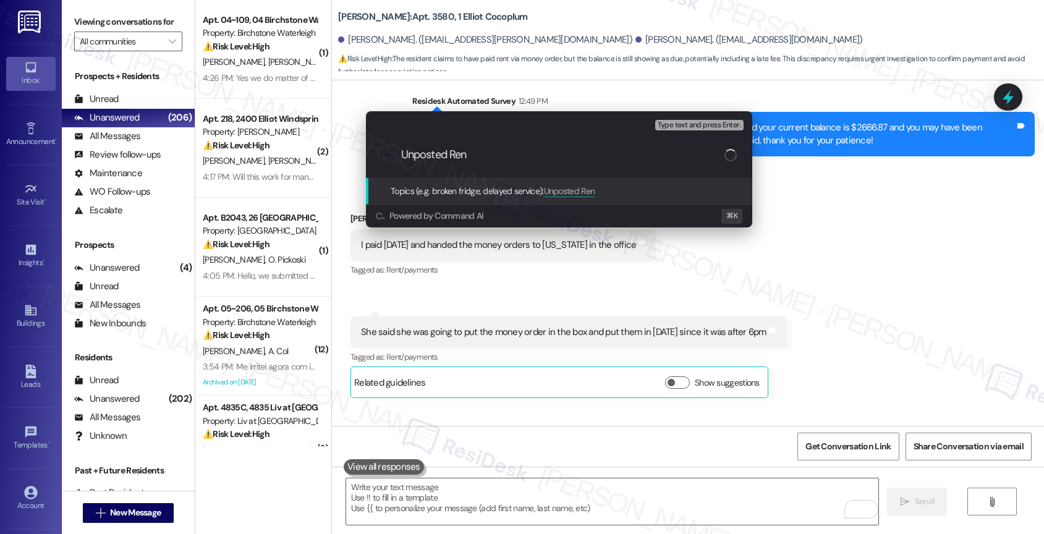
type input "Unposted Rent"
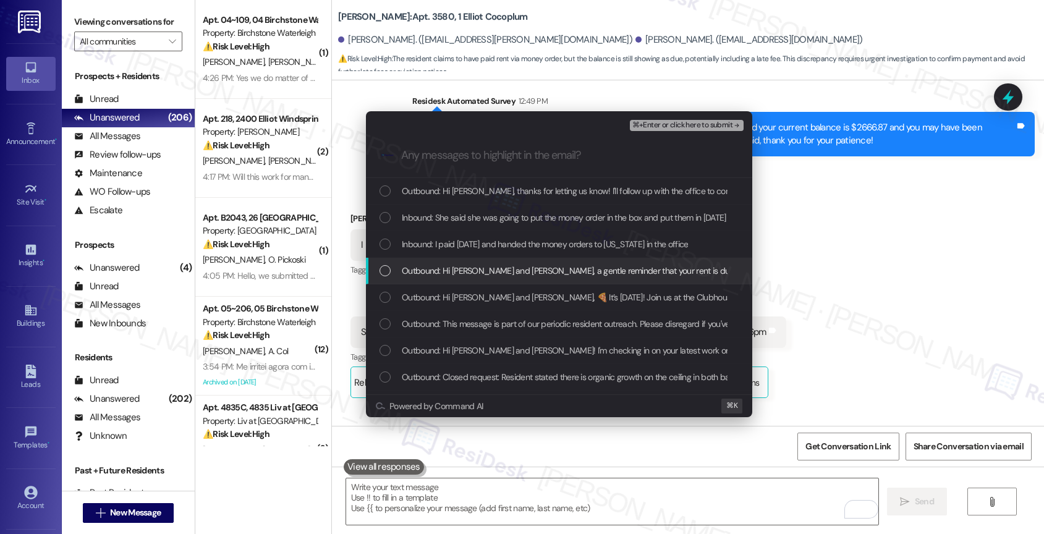
drag, startPoint x: 491, startPoint y: 269, endPoint x: 490, endPoint y: 250, distance: 19.2
click at [491, 266] on span "Outbound: Hi Magie and Bryan, a gentle reminder that your rent is due and your …" at bounding box center [890, 271] width 976 height 14
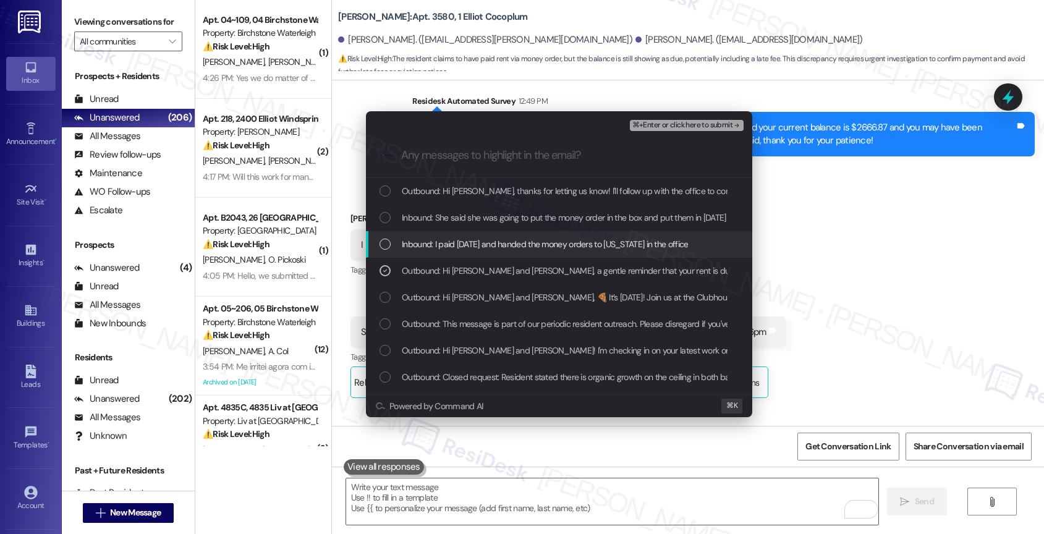
click at [491, 237] on span "Inbound: I paid on Friday and handed the money orders to Virginia in the office" at bounding box center [545, 244] width 286 height 14
click at [491, 206] on div "Inbound: She said she was going to put the money order in the box and put them …" at bounding box center [559, 218] width 386 height 27
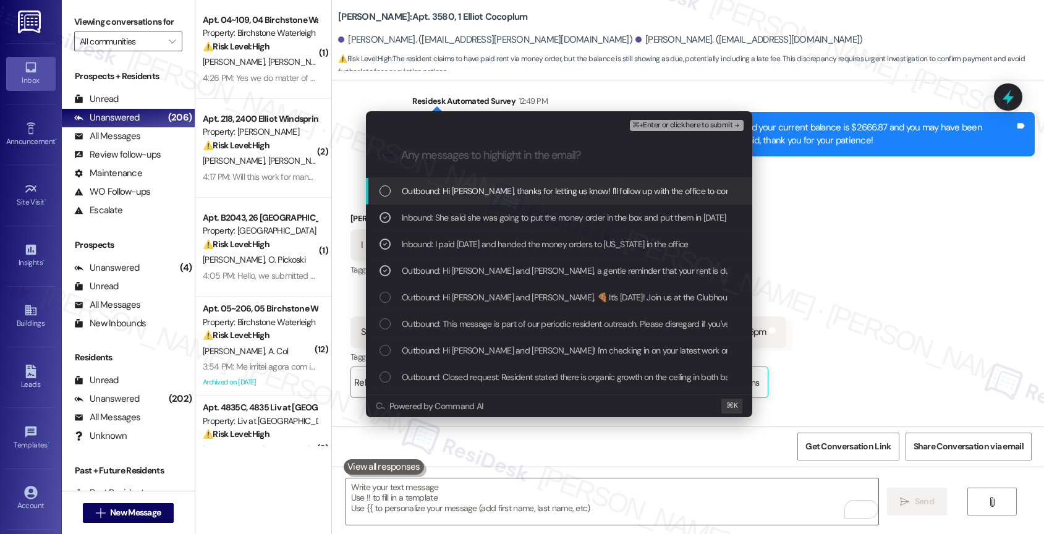
click at [526, 193] on span "Outbound: Hi Magie, thanks for letting us know! I'll follow up with the office …" at bounding box center [709, 191] width 614 height 14
click at [713, 123] on span "⌘+Enter or click here to submit" at bounding box center [682, 125] width 100 height 9
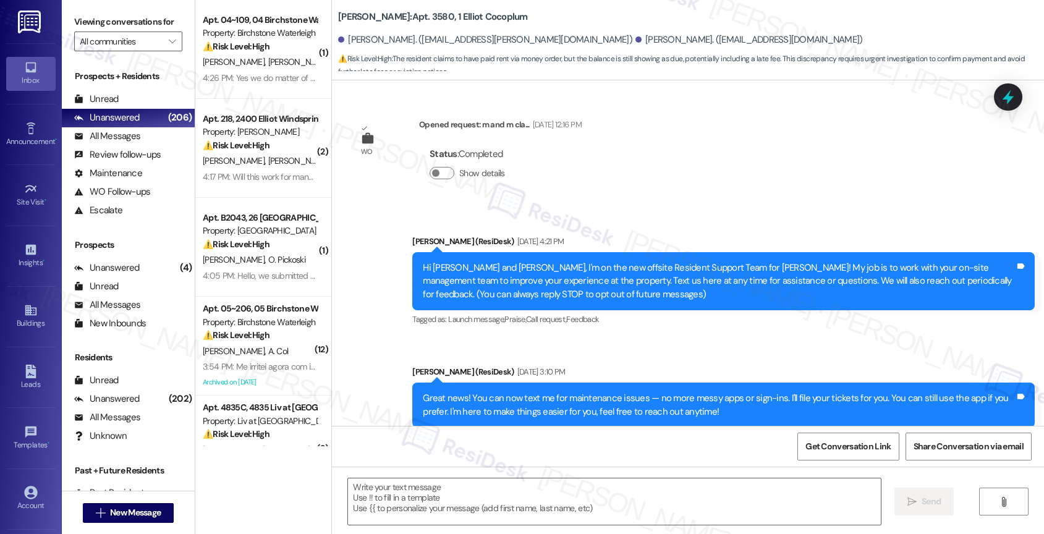
scroll to position [18591, 0]
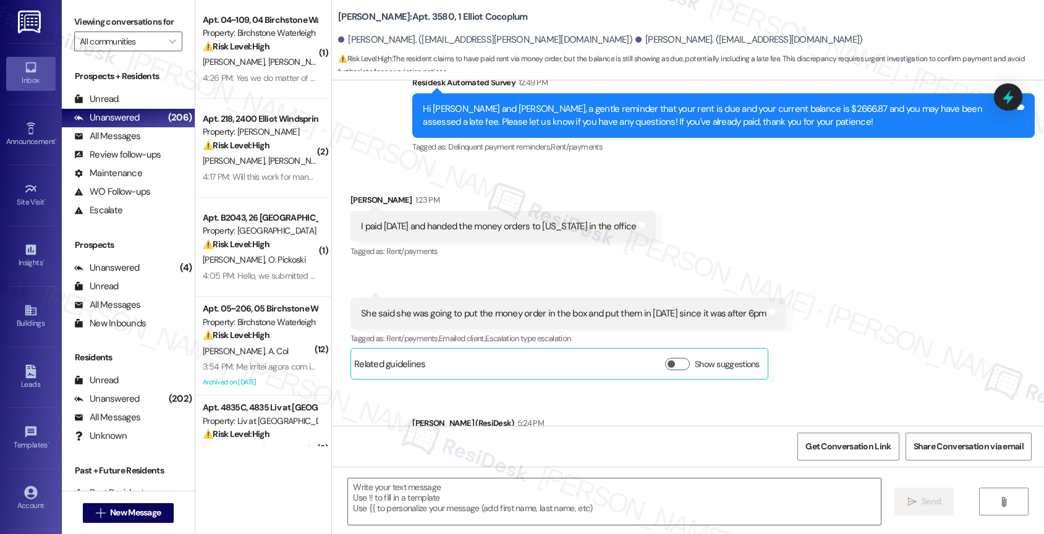
type textarea "Fetching suggested responses. Please feel free to read through the conversation…"
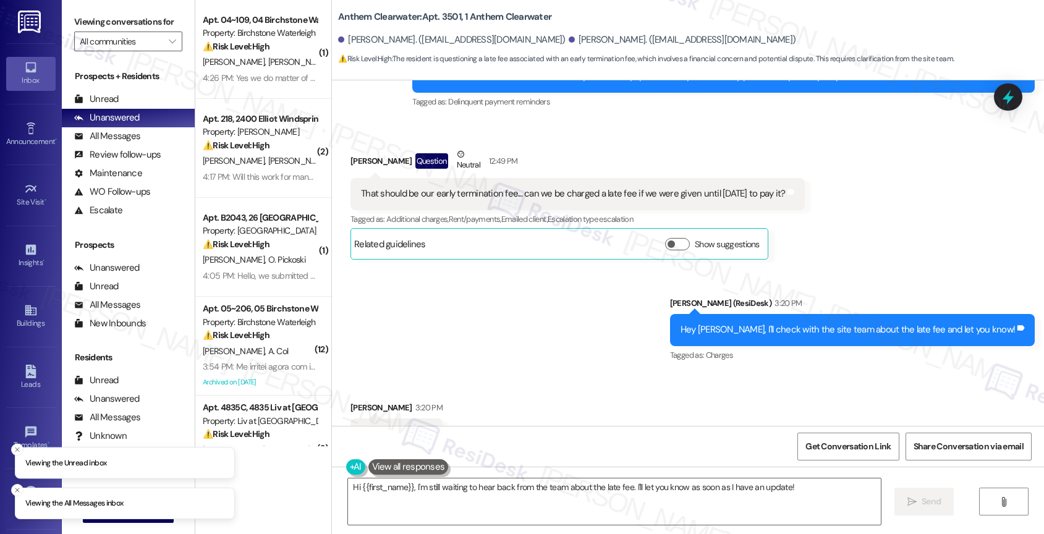
scroll to position [9234, 0]
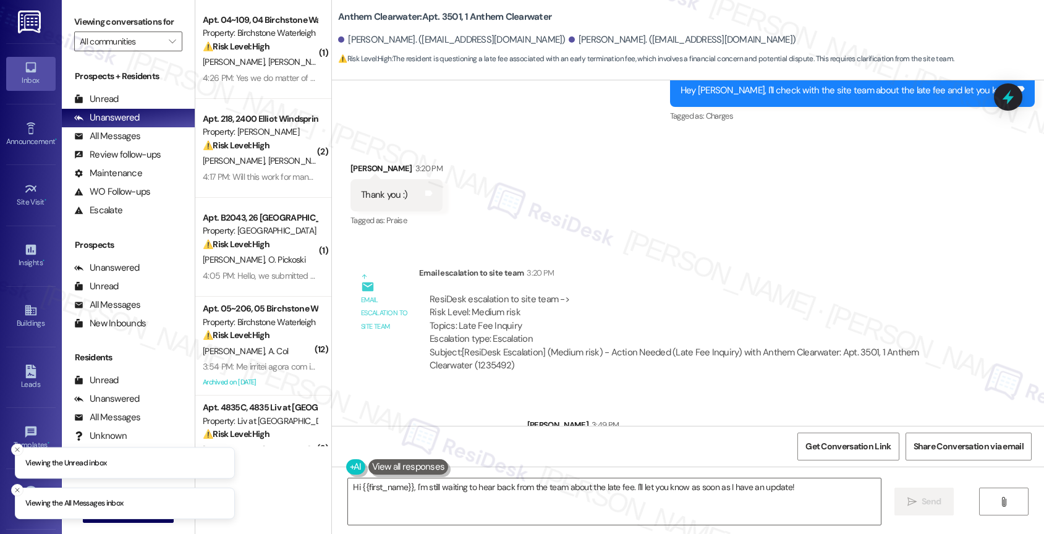
click at [464, 391] on div "Sent via SMS [PERSON_NAME] 3:49 PM [PERSON_NAME], someone from the office will …" at bounding box center [688, 434] width 712 height 86
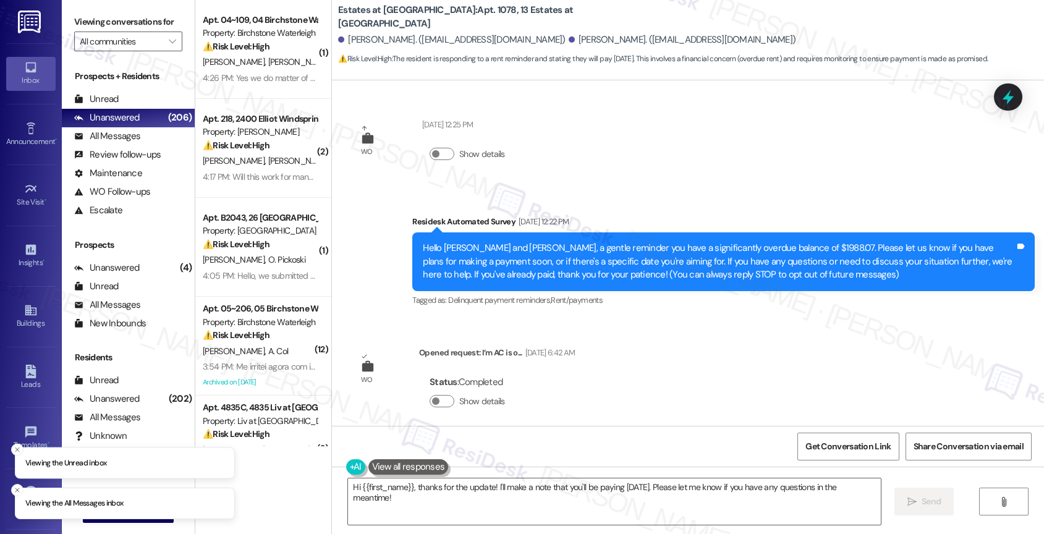
scroll to position [14930, 0]
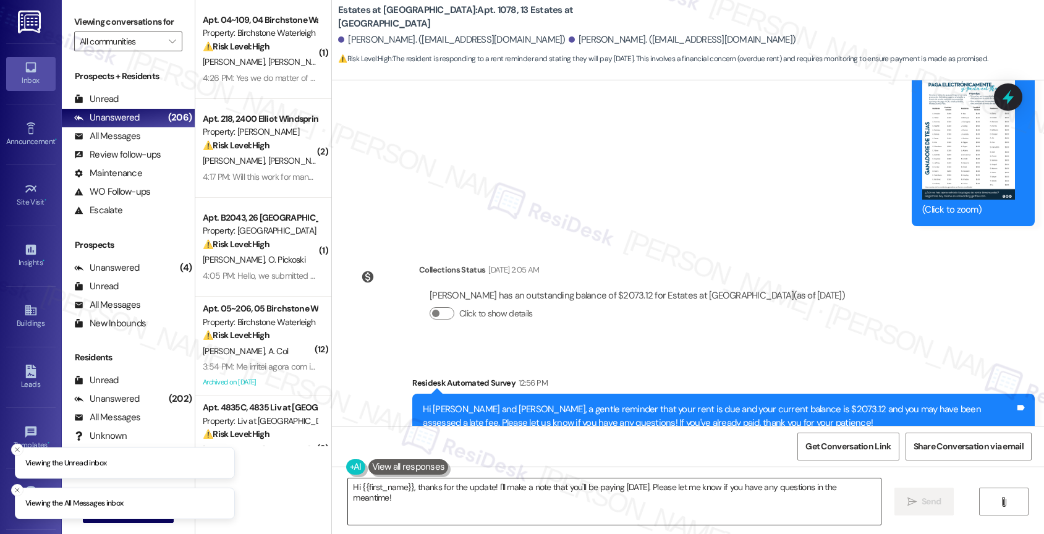
click at [428, 498] on textarea "Hi {{first_name}}, thanks for the update! I'll make a note that you'll be payin…" at bounding box center [614, 501] width 533 height 46
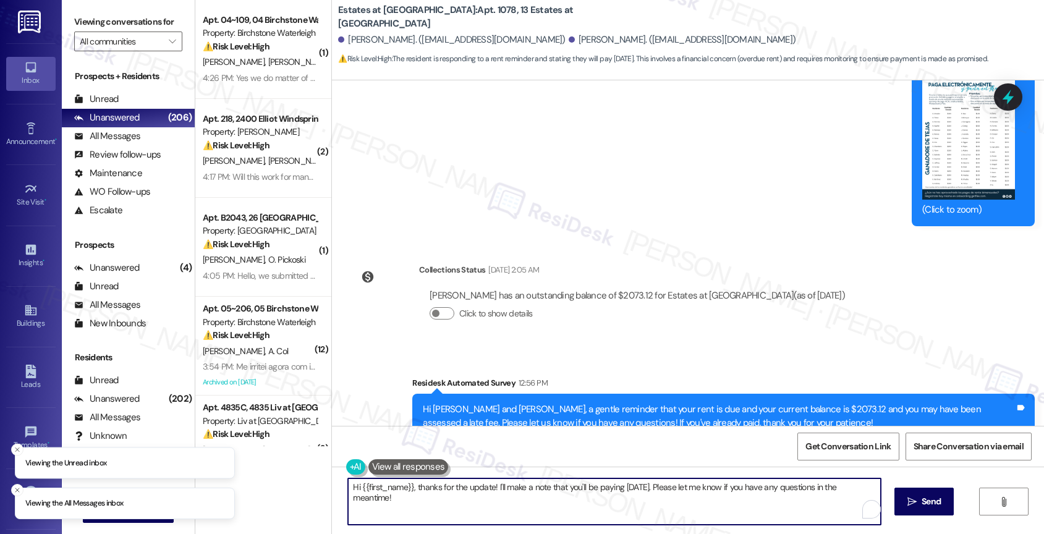
click at [428, 498] on textarea "Hi {{first_name}}, thanks for the update! I'll make a note that you'll be payin…" at bounding box center [614, 501] width 533 height 46
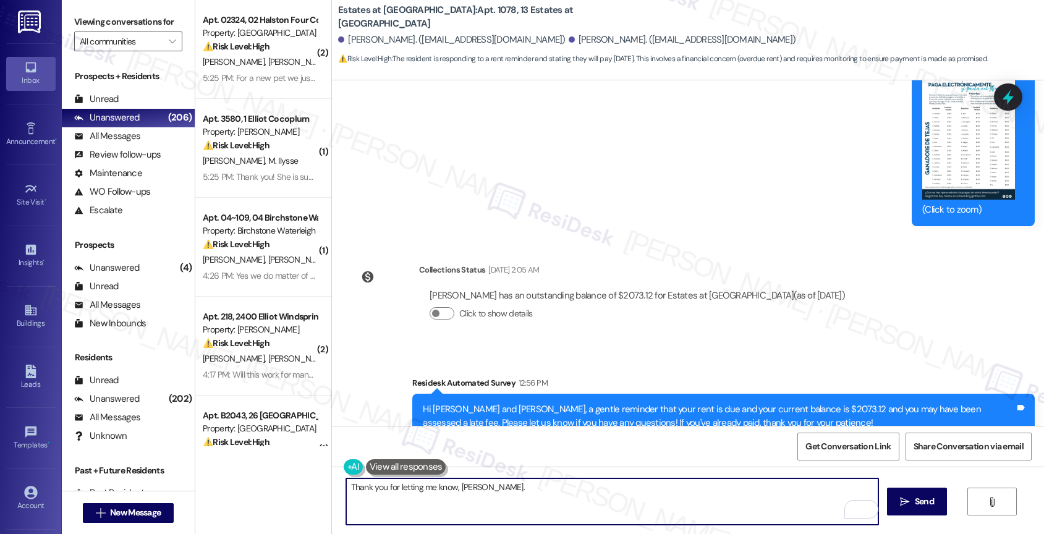
click at [520, 496] on textarea "Thank you for letting me know, [PERSON_NAME]." at bounding box center [612, 501] width 533 height 46
click at [508, 487] on textarea "Thank you for letting me know, [PERSON_NAME]." at bounding box center [612, 501] width 533 height 46
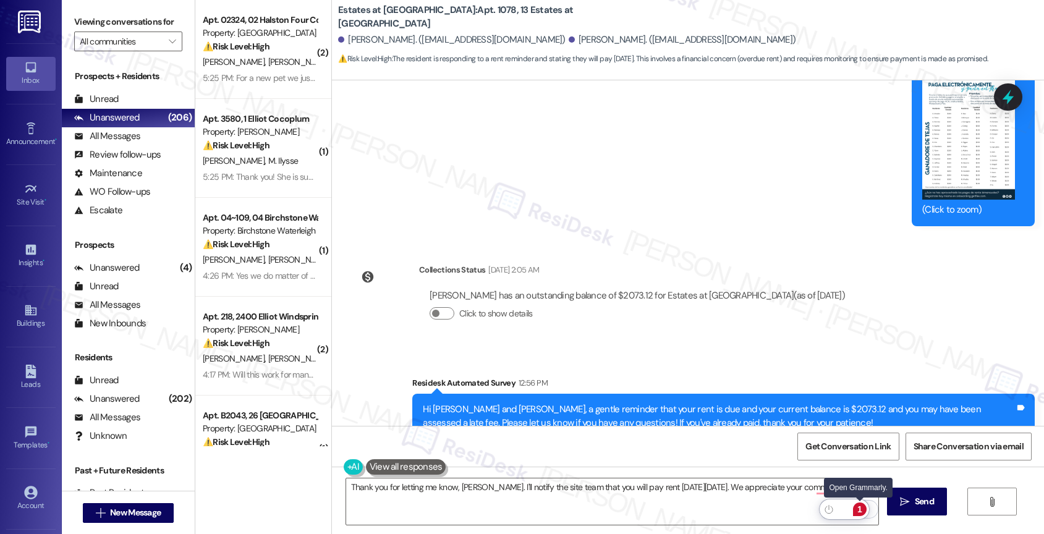
click at [861, 507] on div "1" at bounding box center [860, 510] width 14 height 14
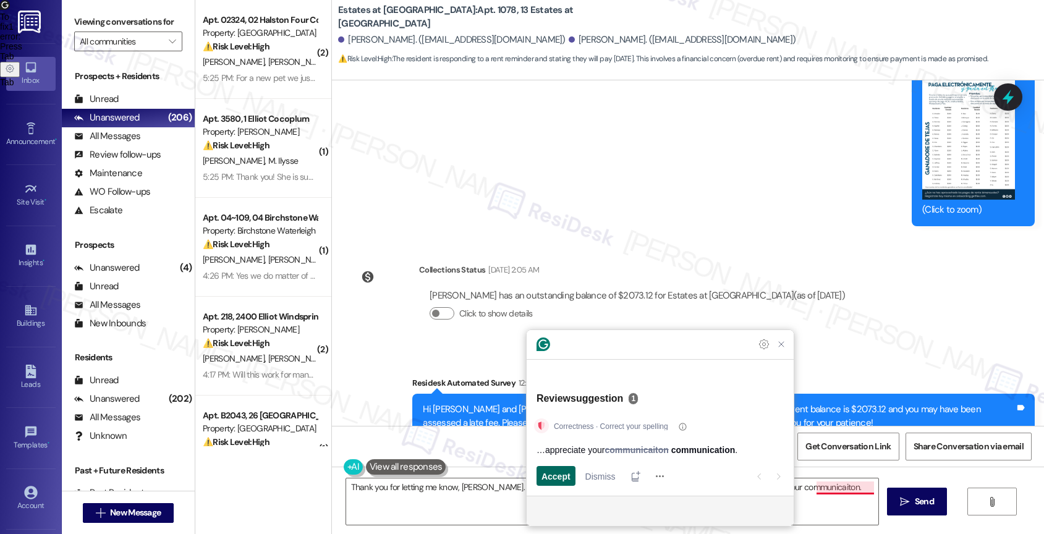
click at [558, 472] on span "Accept" at bounding box center [555, 476] width 29 height 13
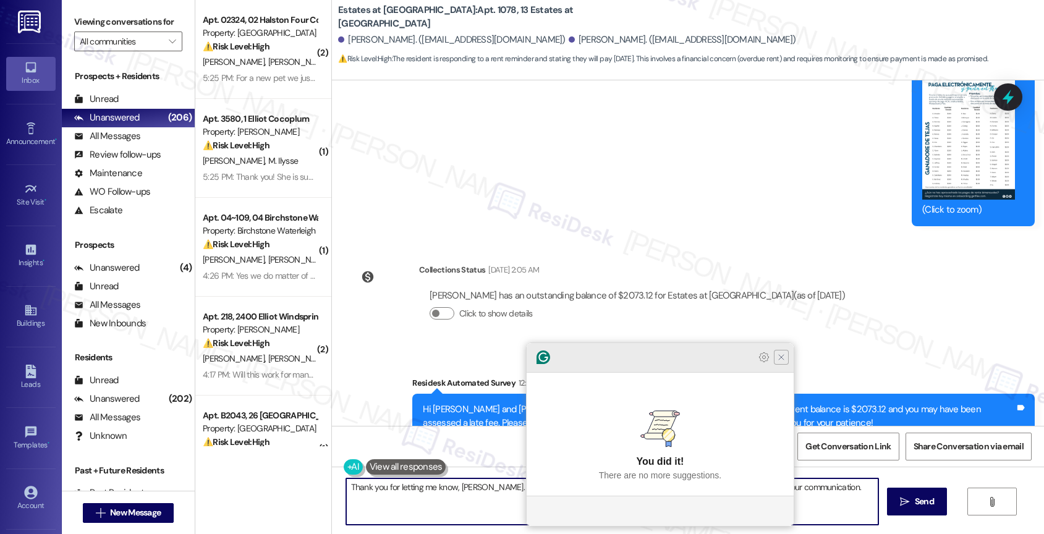
type textarea "Thank you for letting me know, [PERSON_NAME]. I'll notify the site team that yo…"
click at [780, 362] on icon "Close Grammarly Assistant" at bounding box center [781, 357] width 10 height 10
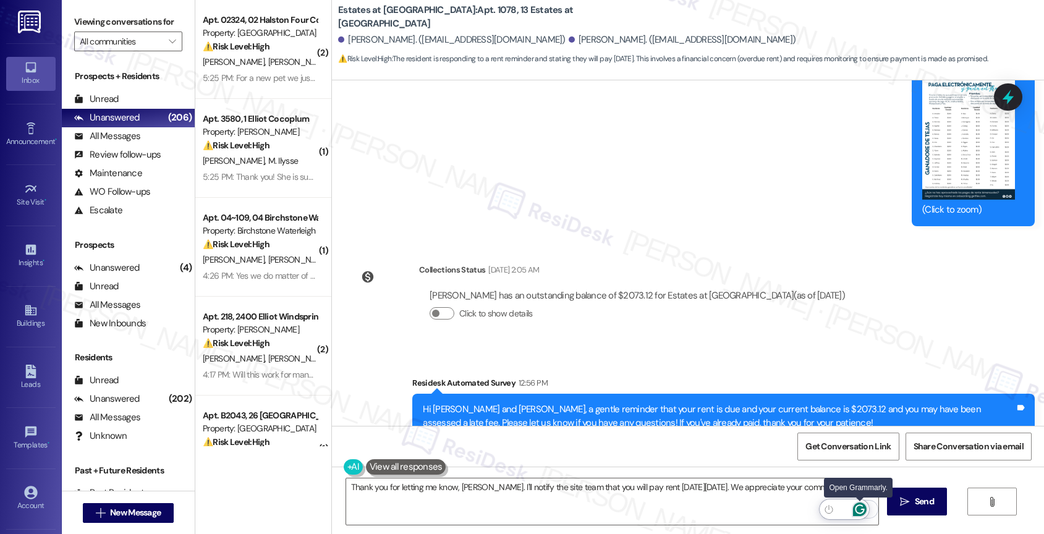
click at [860, 506] on icon "Open Grammarly. 0 Suggestions." at bounding box center [860, 510] width 14 height 14
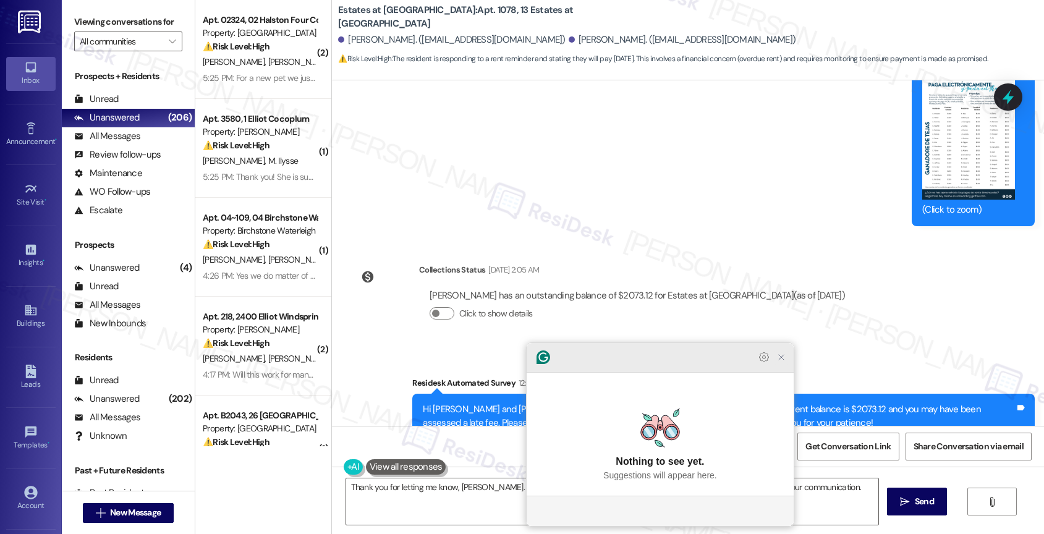
click at [786, 365] on icon "Close Grammarly Assistant" at bounding box center [781, 357] width 15 height 15
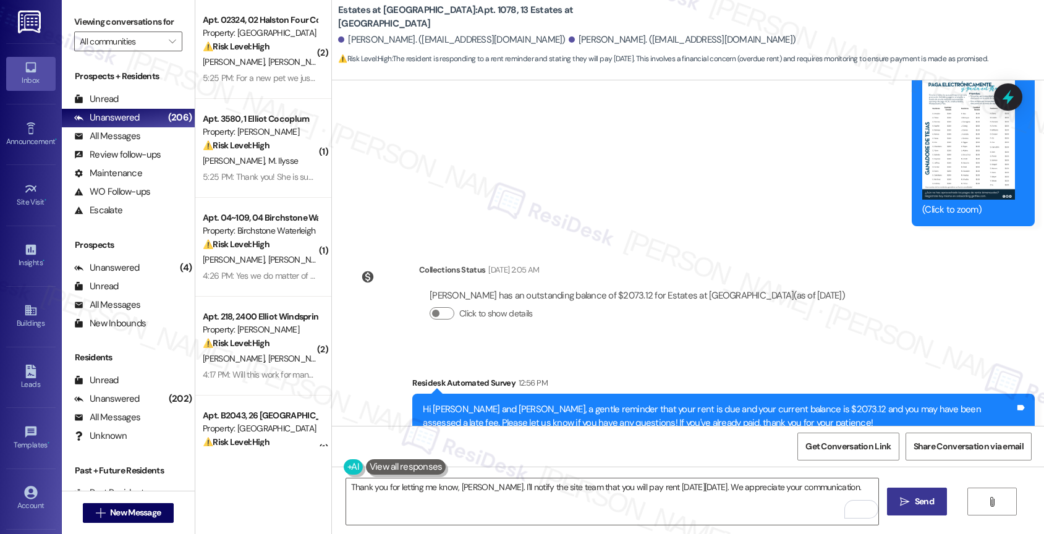
click at [912, 502] on span "Send" at bounding box center [924, 501] width 24 height 13
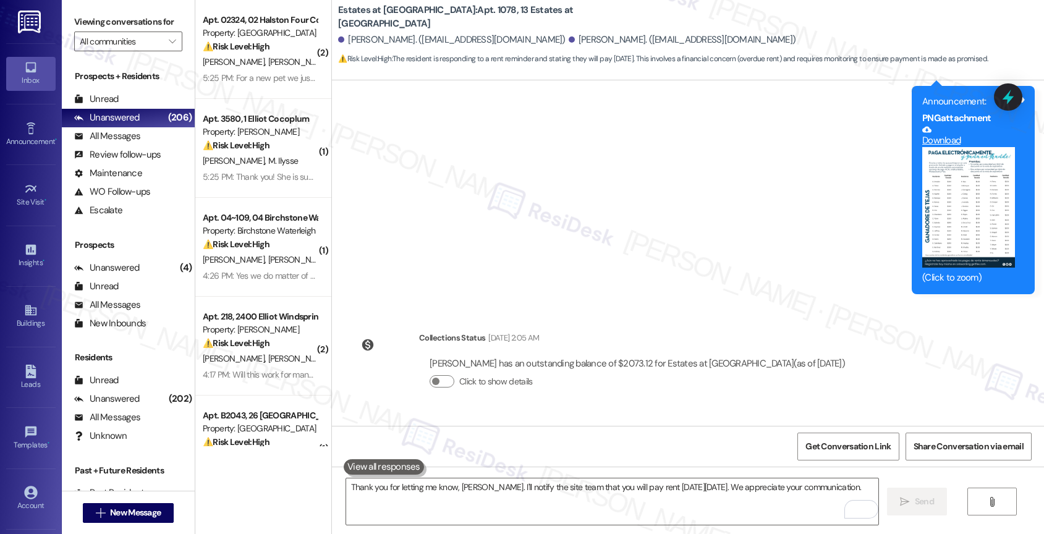
scroll to position [15016, 0]
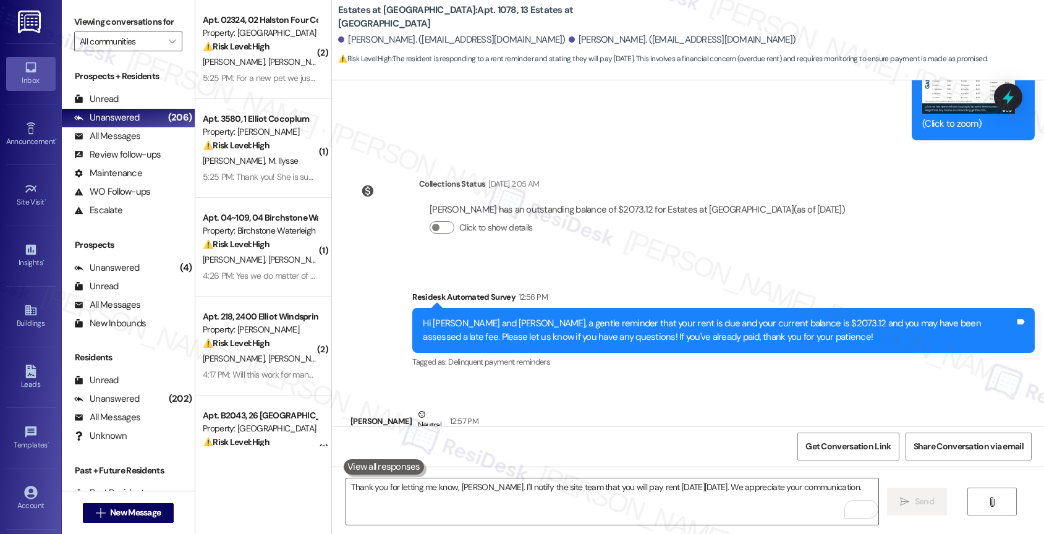
click at [601, 380] on div "Received via SMS Berloger Nzakwani Neutral 12:57 PM Hi Sarah I'll make pay on F…" at bounding box center [688, 438] width 712 height 117
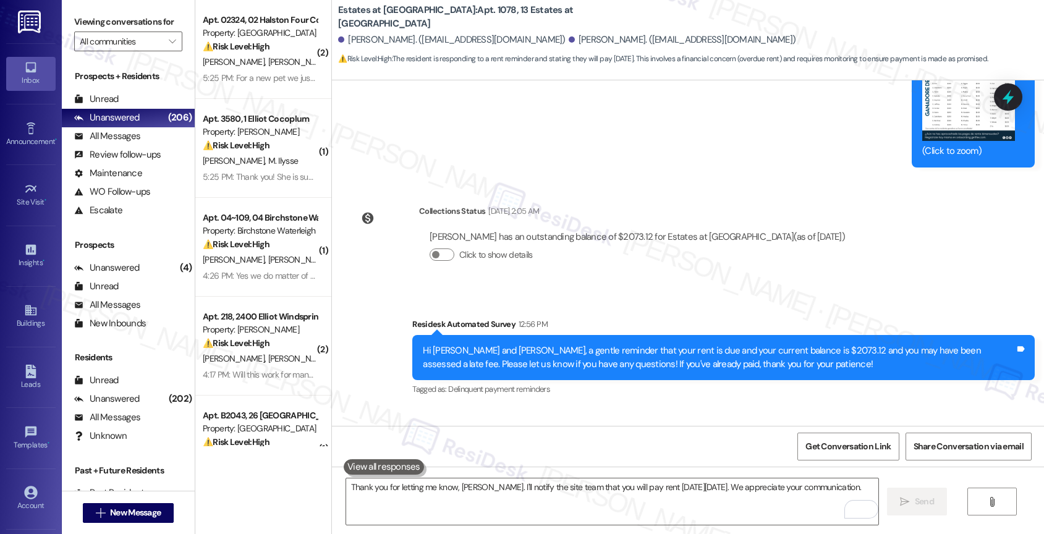
scroll to position [14986, 0]
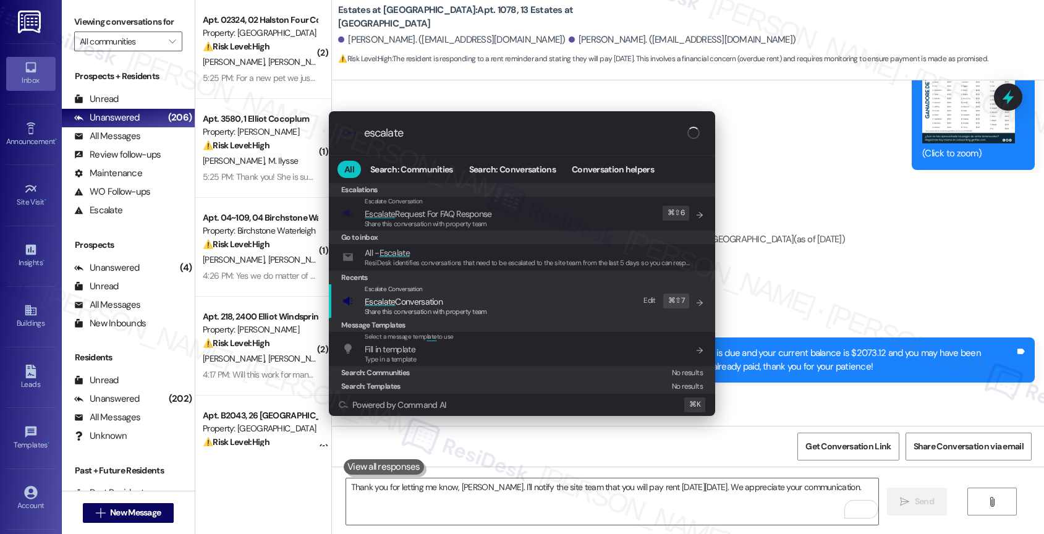
type input "escalate"
click at [432, 299] on span "Escalate Conversation" at bounding box center [404, 301] width 78 height 11
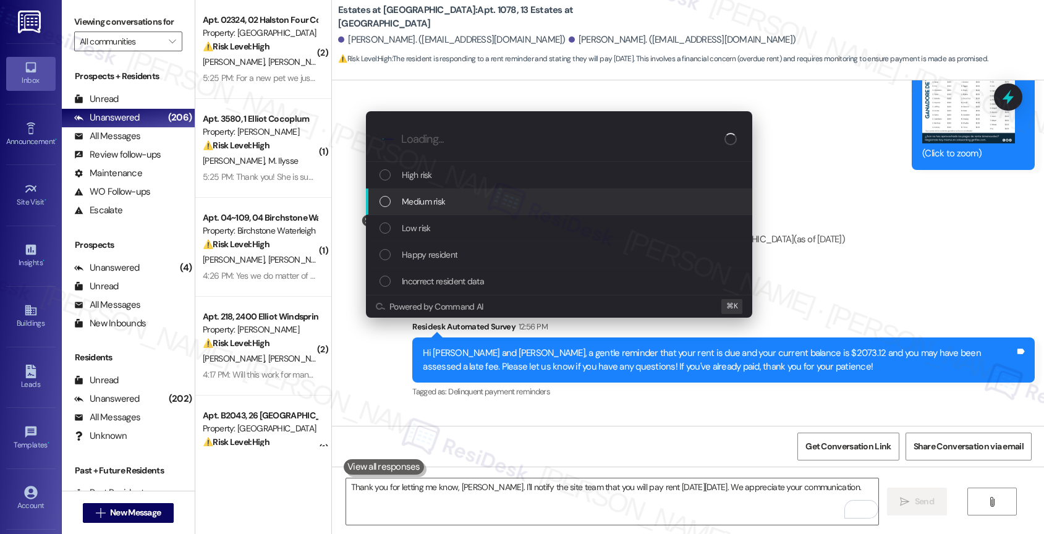
click at [454, 205] on div "Medium risk" at bounding box center [561, 202] width 362 height 14
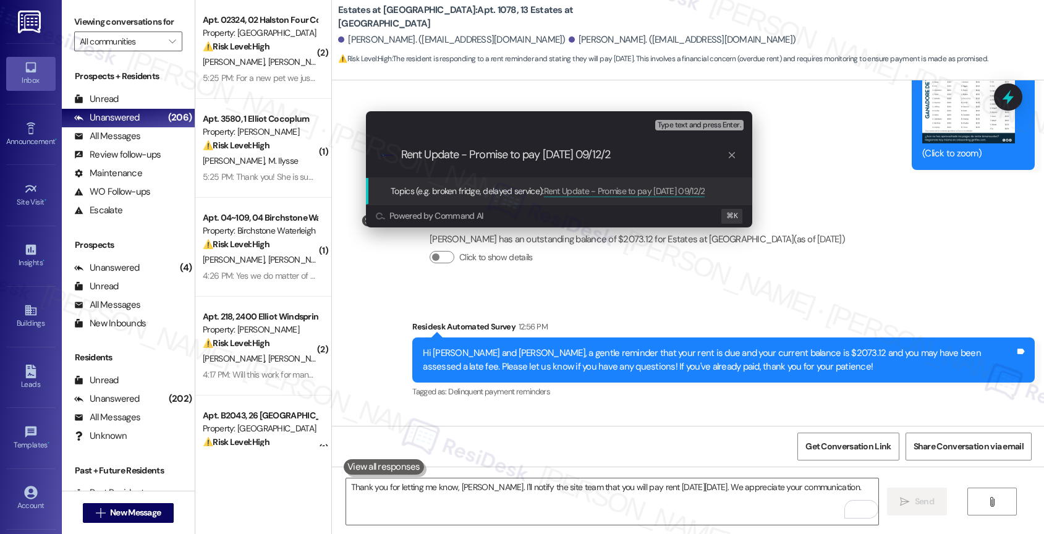
type input "Rent Update - Promise to pay on Friday 09/12/25"
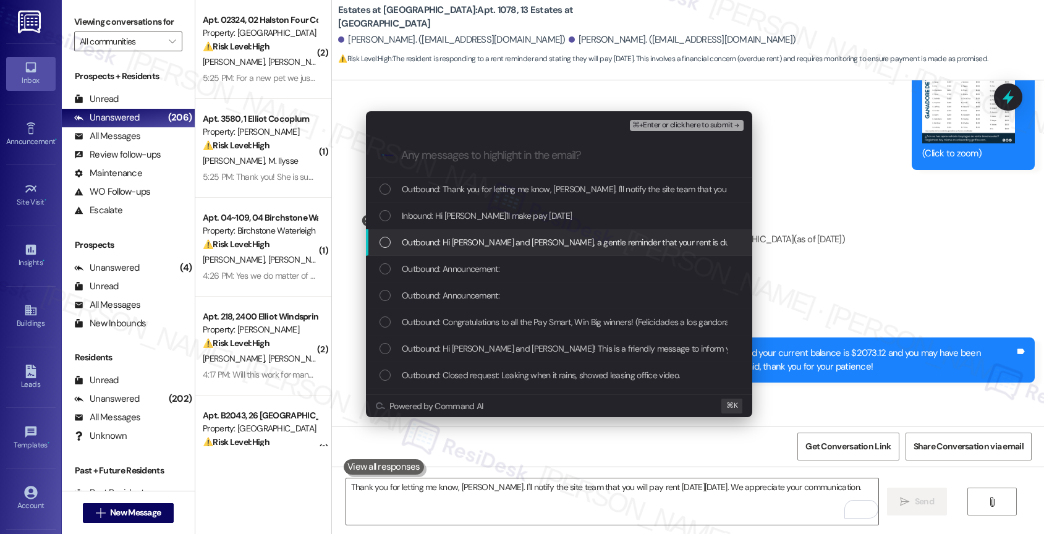
scroll to position [2, 0]
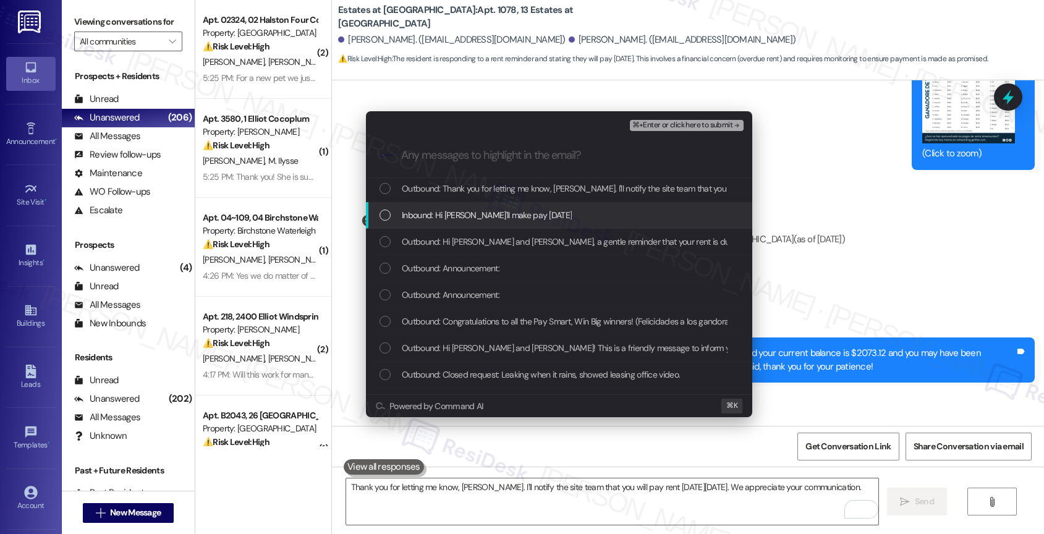
click at [496, 218] on span "Inbound: Hi Sarah I'll make pay on Friday" at bounding box center [487, 215] width 170 height 14
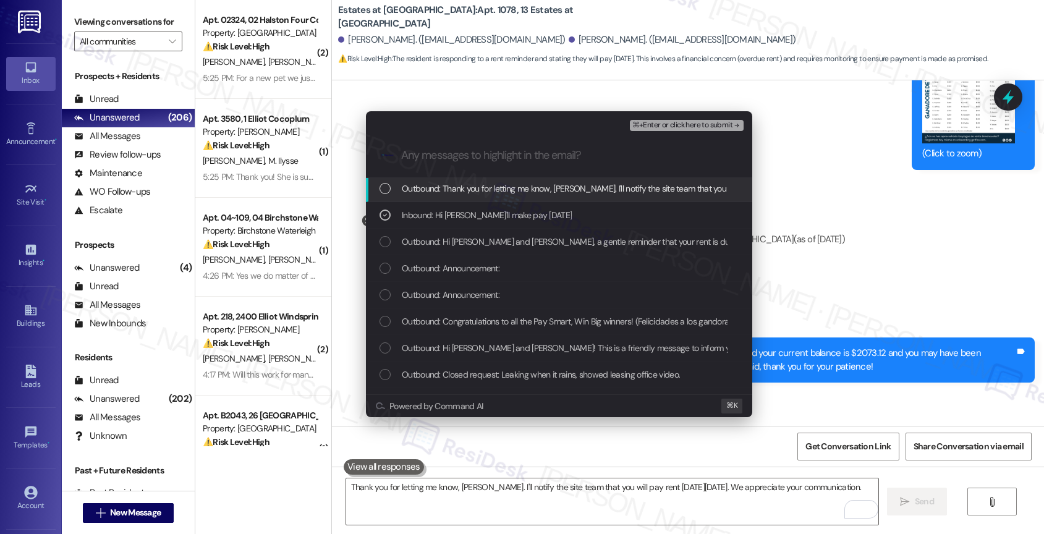
click at [710, 122] on span "⌘+Enter or click here to submit" at bounding box center [682, 125] width 100 height 9
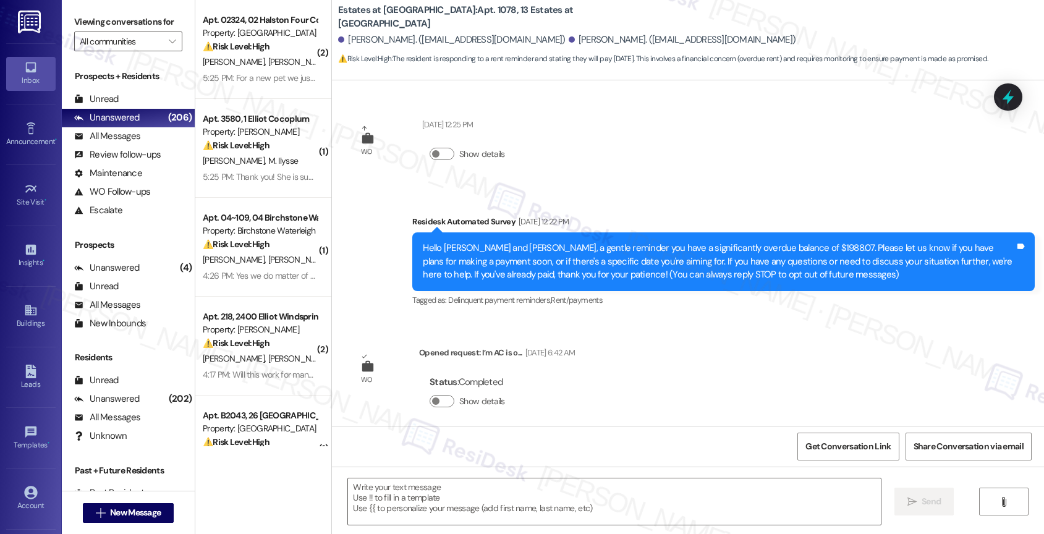
scroll to position [15034, 0]
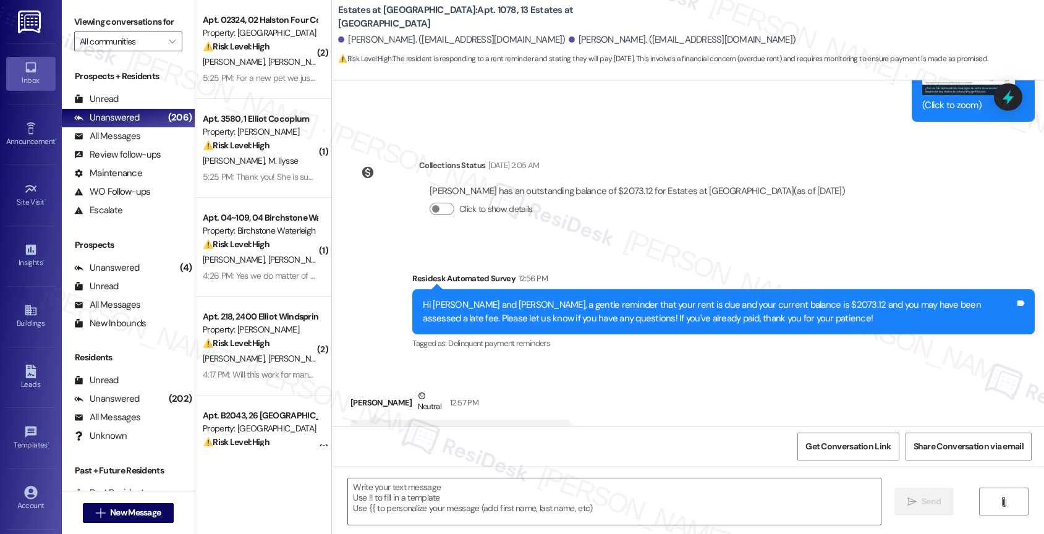
type textarea "Fetching suggested responses. Please feel free to read through the conversation…"
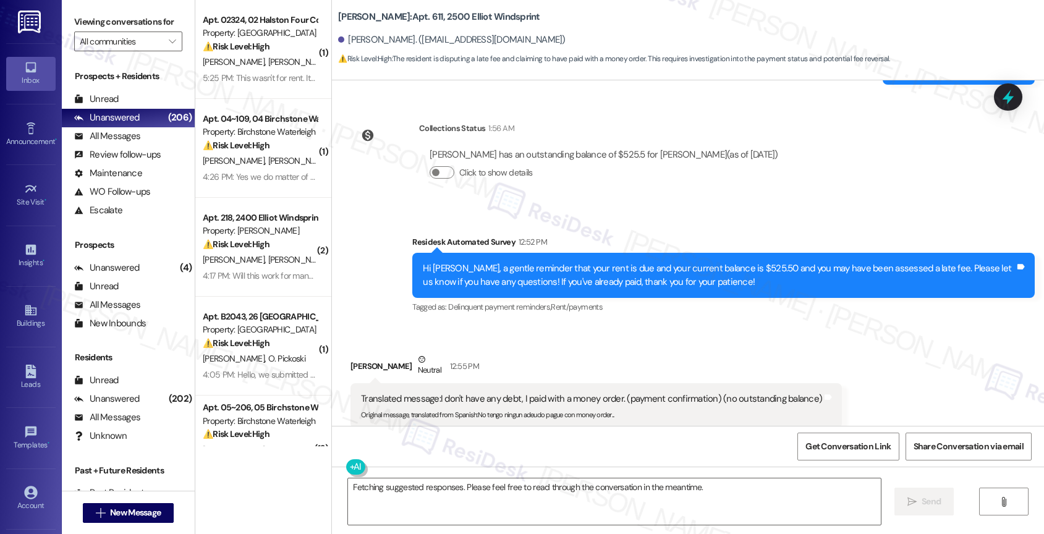
scroll to position [5217, 0]
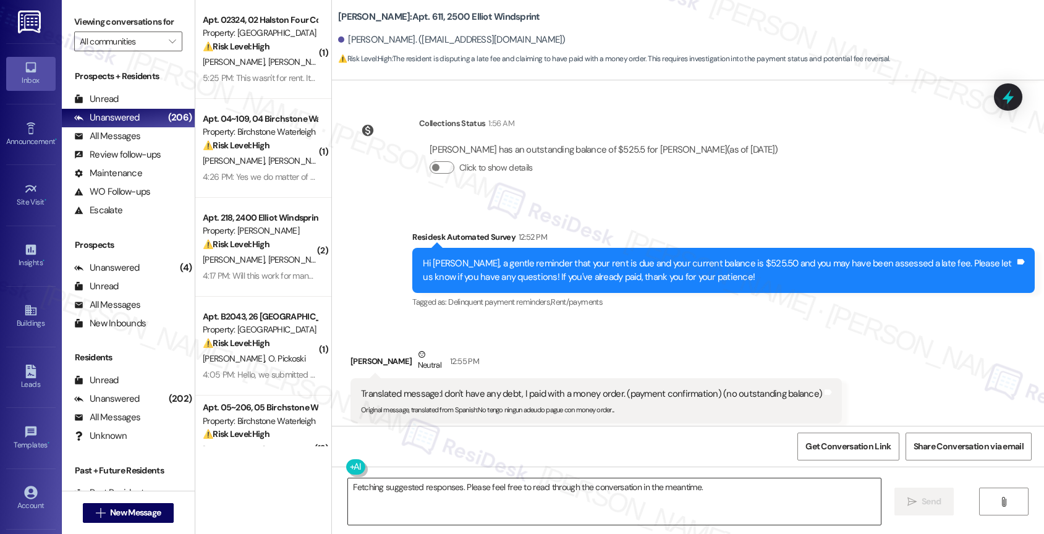
click at [431, 486] on textarea "Fetching suggested responses. Please feel free to read through the conversation…" at bounding box center [614, 501] width 533 height 46
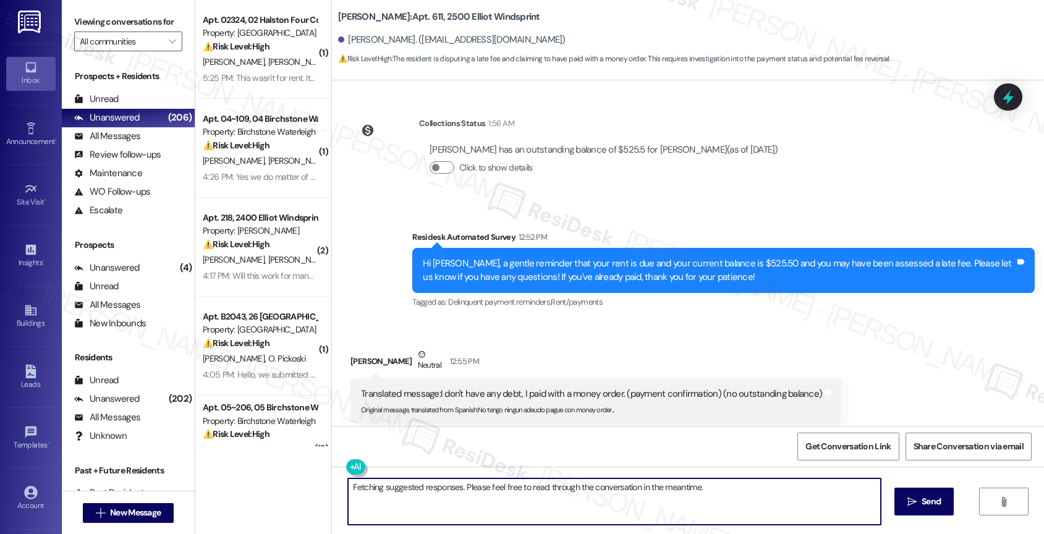
click at [431, 486] on textarea "Fetching suggested responses. Please feel free to read through the conversation…" at bounding box center [614, 501] width 533 height 46
click at [530, 493] on textarea "Hi [PERSON_NAME], thank you for responding." at bounding box center [612, 501] width 533 height 46
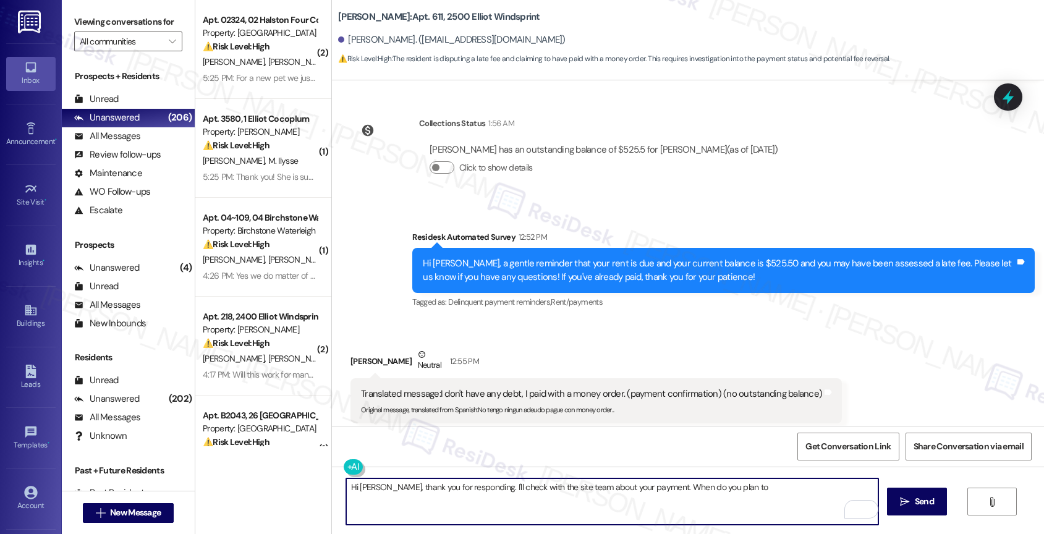
drag, startPoint x: 697, startPoint y: 493, endPoint x: 784, endPoint y: 493, distance: 86.5
click at [784, 493] on textarea "Hi [PERSON_NAME], thank you for responding. I'll check with the site team about…" at bounding box center [612, 501] width 533 height 46
type textarea "Hi [PERSON_NAME], thank you for responding. I'll check with the site team about…"
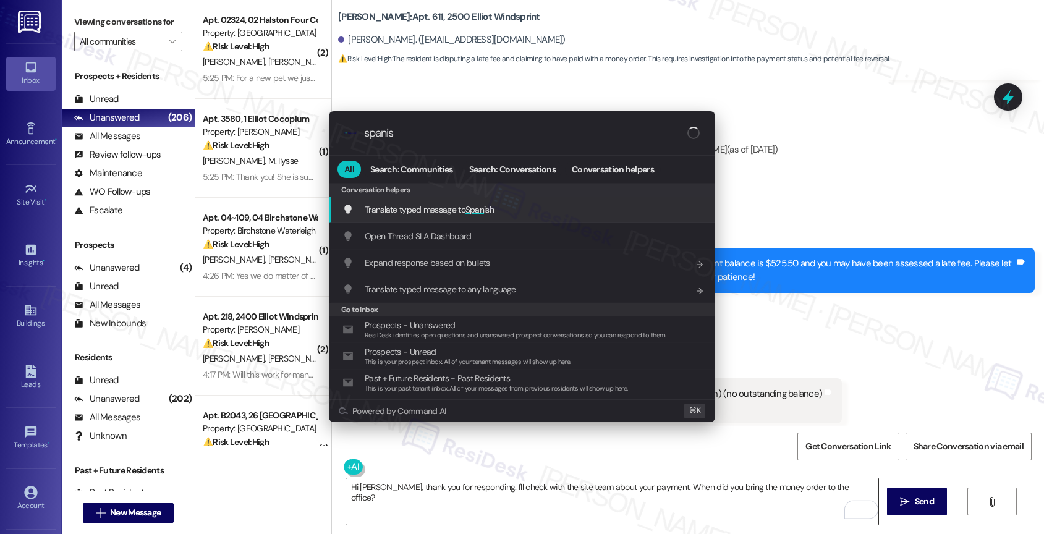
type input "spanish"
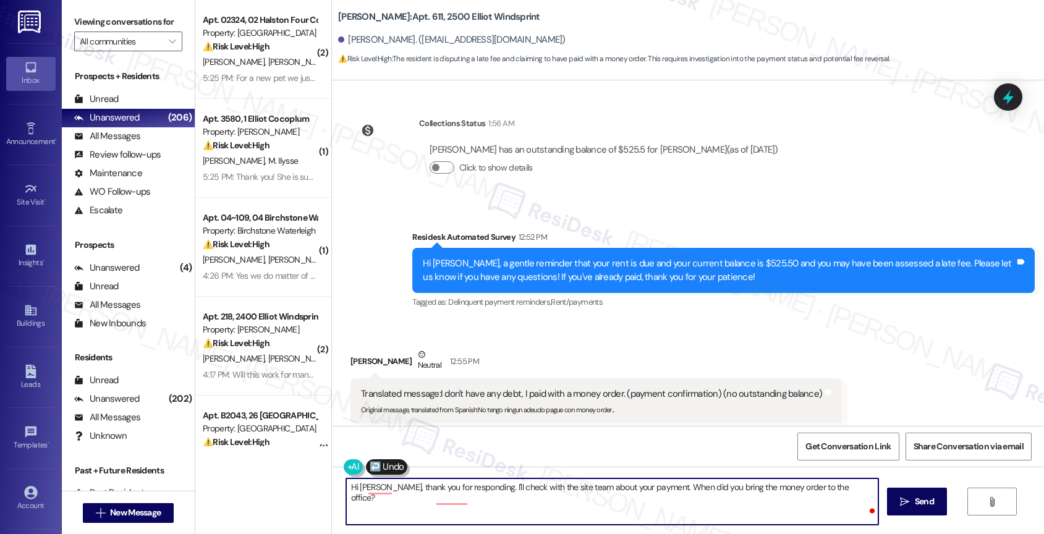
drag, startPoint x: 787, startPoint y: 486, endPoint x: 794, endPoint y: 516, distance: 30.4
click at [794, 516] on textarea "[PERSON_NAME], gracias por responder. Revisaré con el equipo del sitio sobre su…" at bounding box center [612, 501] width 533 height 46
type textarea "[PERSON_NAME], gracias por responder. Revisaré con el equipo del sitio sobre su…"
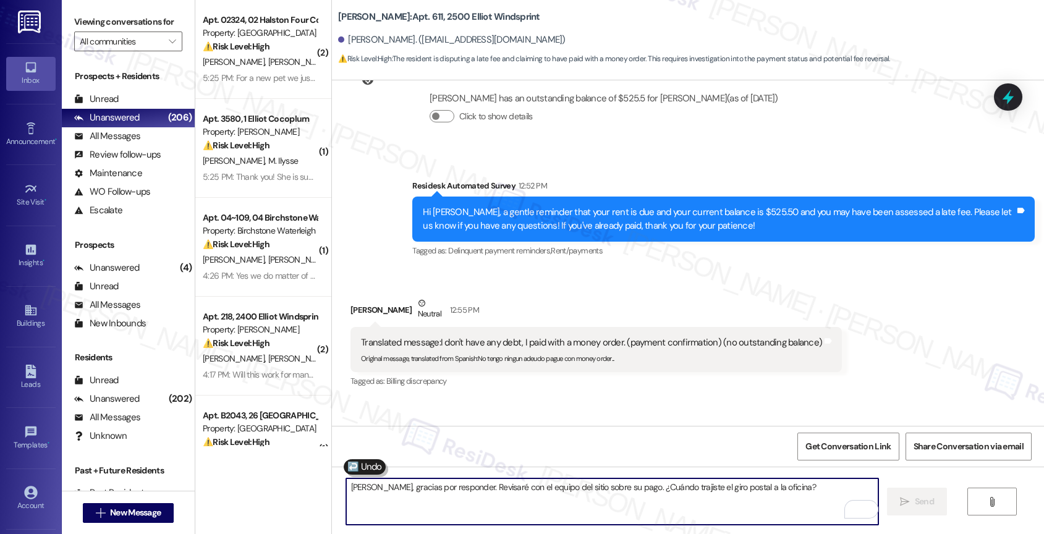
scroll to position [5303, 0]
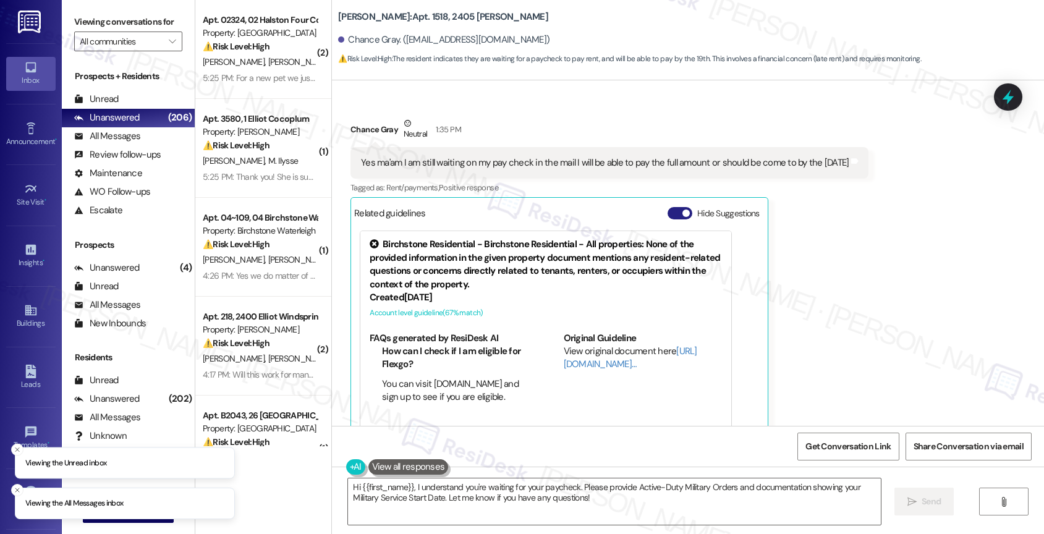
click at [668, 207] on button "Hide Suggestions" at bounding box center [680, 213] width 25 height 12
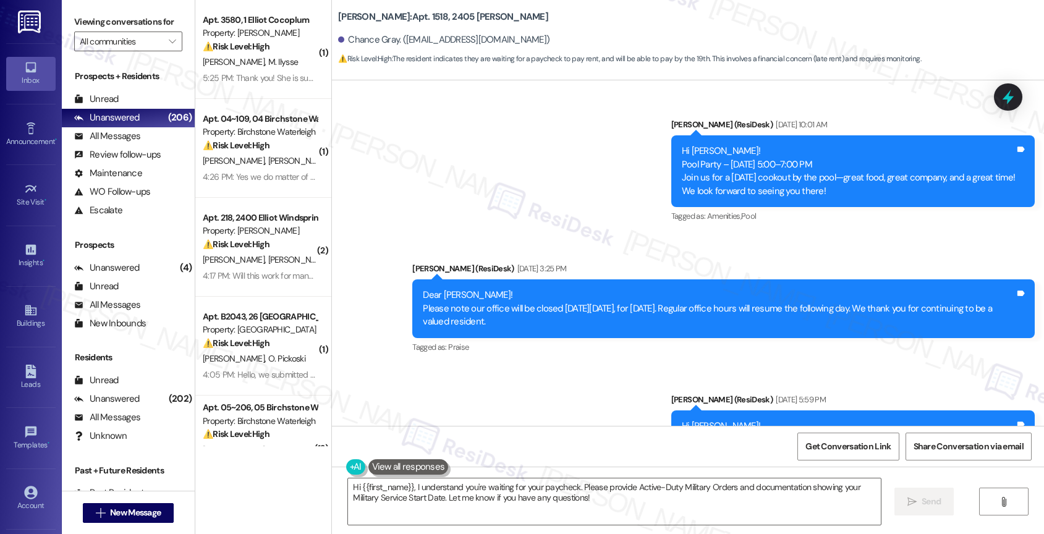
scroll to position [2796, 0]
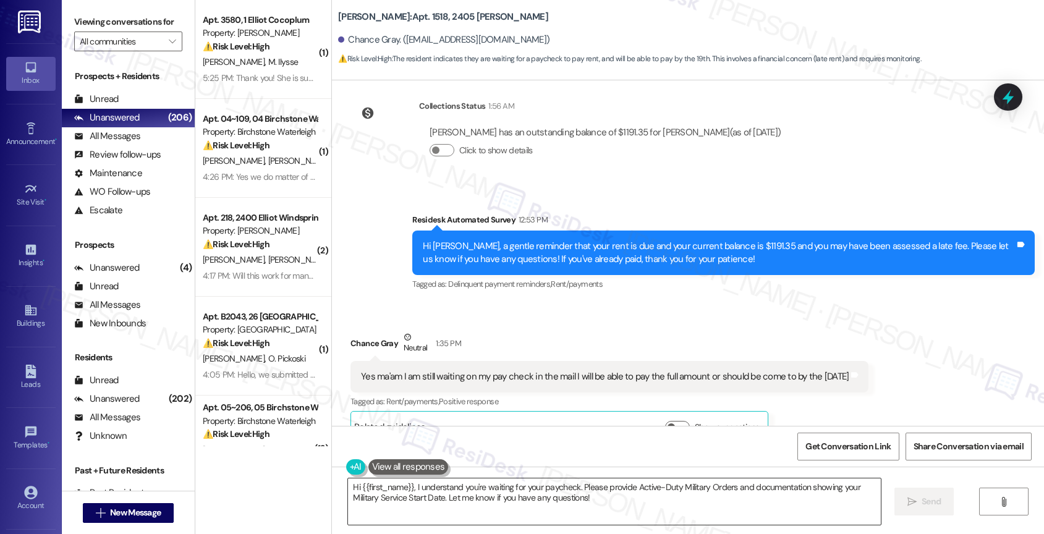
click at [352, 487] on textarea "Hi {{first_name}}, I understand you're waiting for your paycheck. Please provid…" at bounding box center [614, 501] width 533 height 46
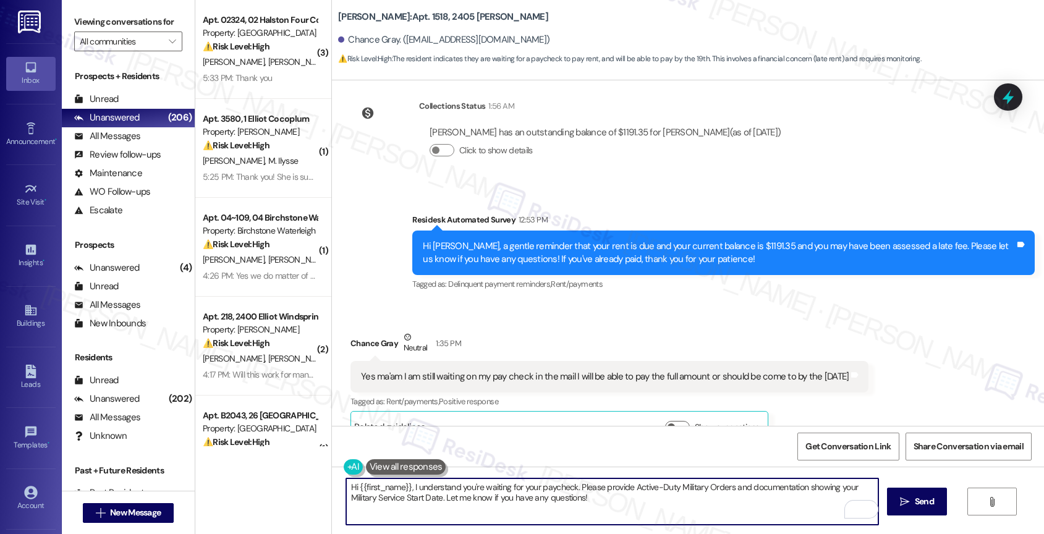
drag, startPoint x: 572, startPoint y: 485, endPoint x: 585, endPoint y: 501, distance: 20.7
click at [585, 501] on textarea "Hi {{first_name}}, I understand you're waiting for your paycheck. Please provid…" at bounding box center [612, 501] width 533 height 46
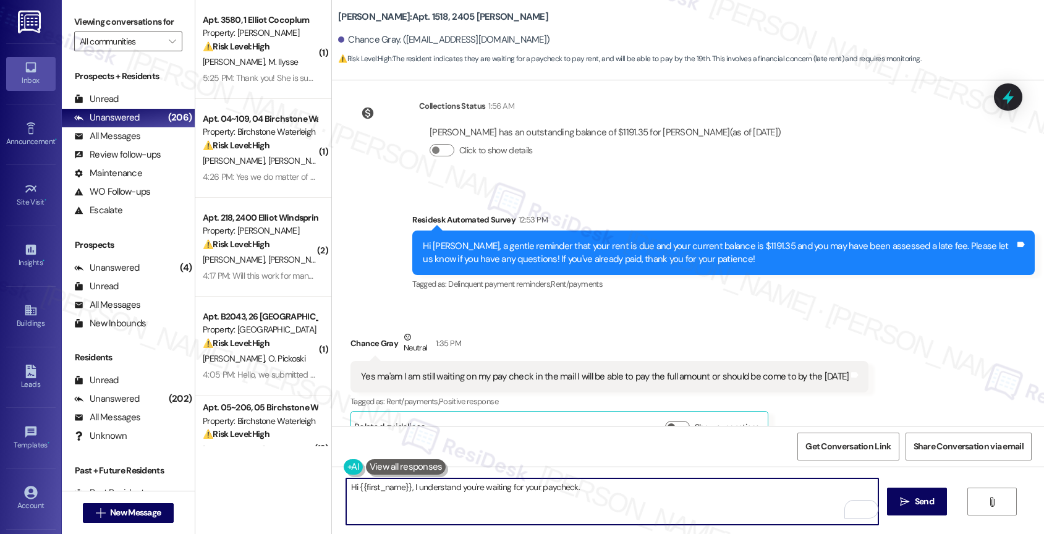
click at [604, 492] on textarea "Hi {{first_name}}, I understand you're waiting for your paycheck." at bounding box center [612, 501] width 533 height 46
click at [616, 490] on textarea "Hi {{first_name}}, I understand you're waiting for your paycheck." at bounding box center [612, 501] width 533 height 46
type textarea "Hi {{first_name}}, I understand you're waiting for your paycheck in the mail. T…"
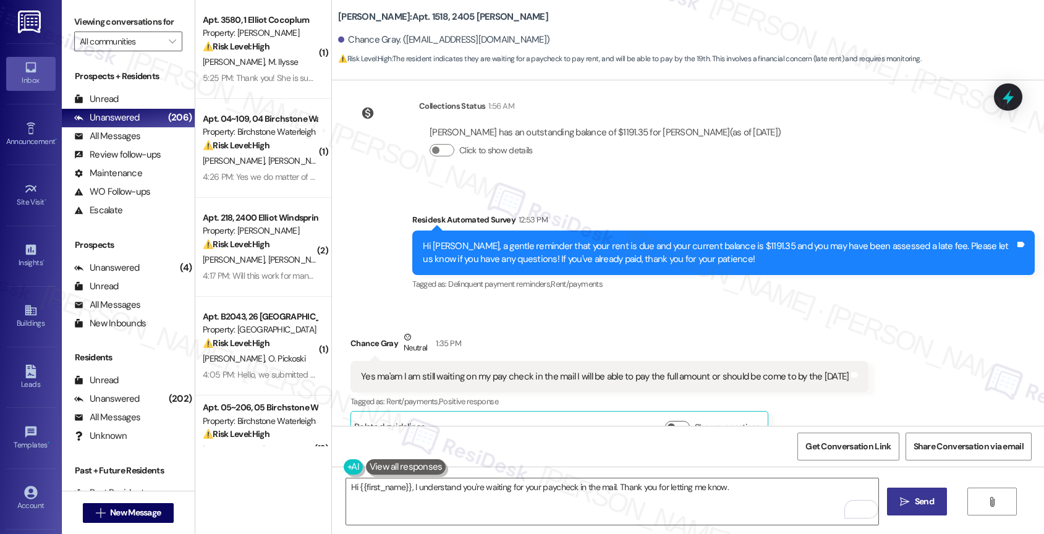
click at [923, 501] on span "Send" at bounding box center [924, 501] width 19 height 13
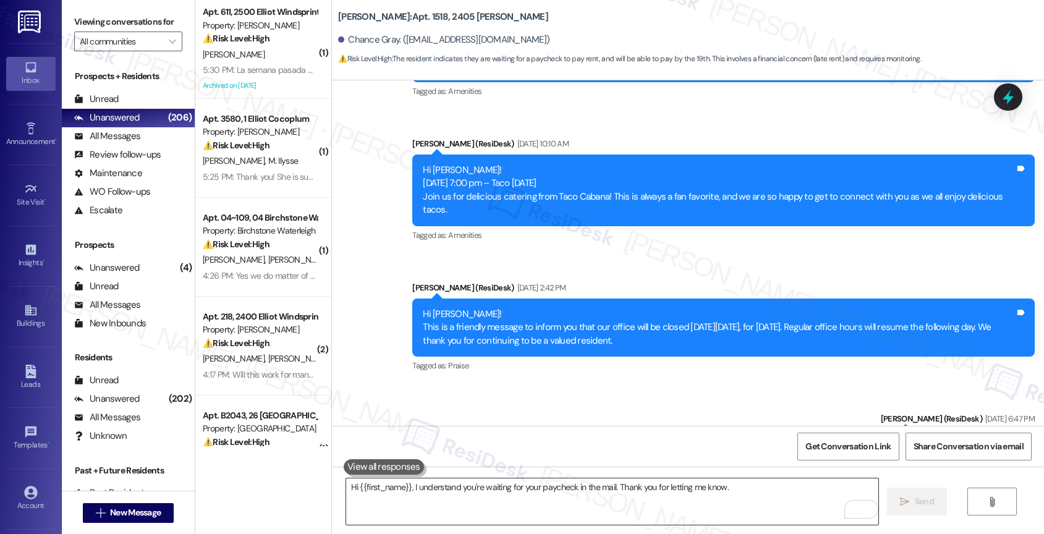
scroll to position [1876, 0]
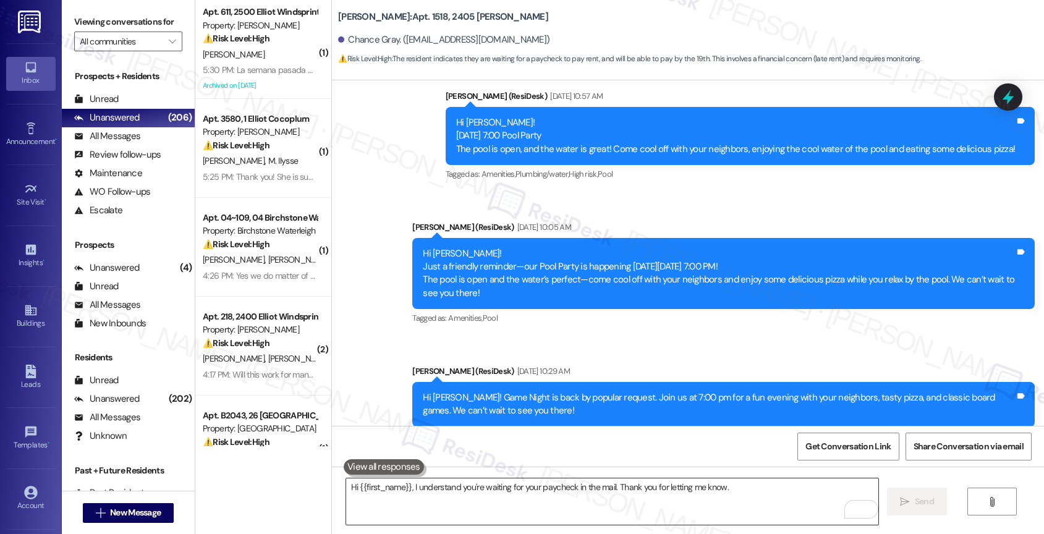
click at [459, 493] on textarea "Hi {{first_name}}, I understand you're waiting for your paycheck in the mail. T…" at bounding box center [612, 501] width 533 height 46
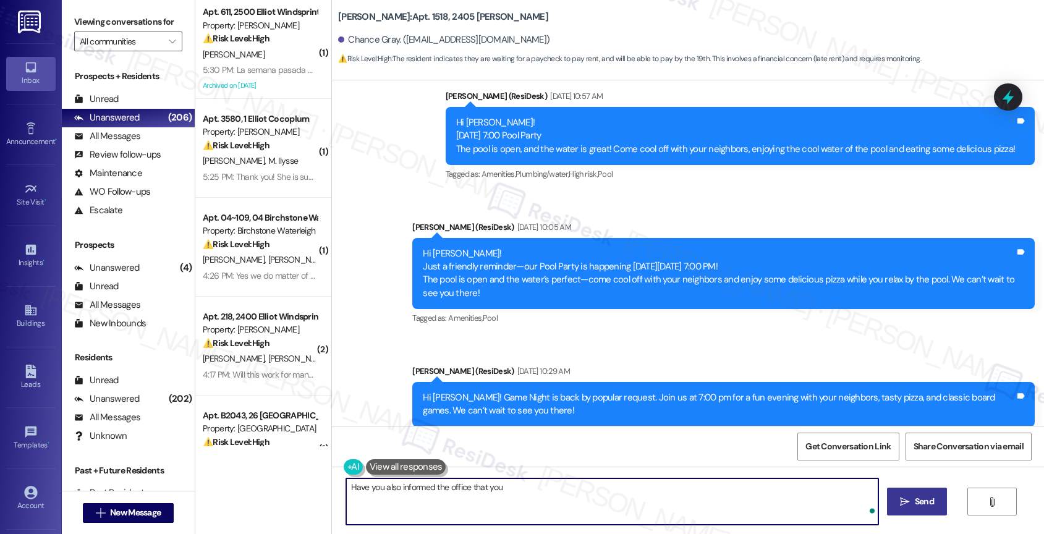
scroll to position [2882, 0]
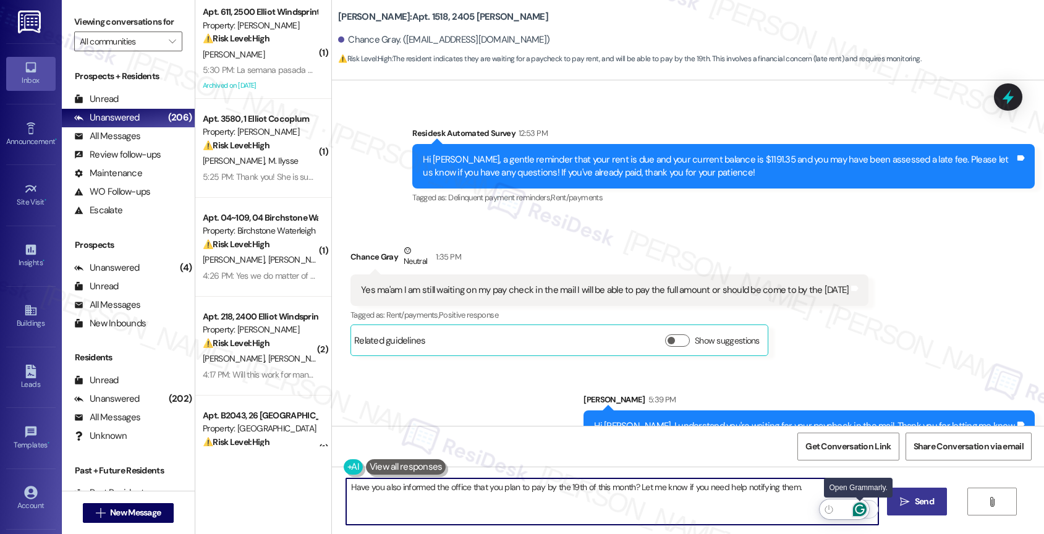
type textarea "Have you also informed the office that you plan to pay by the 19th of this mont…"
click at [860, 508] on icon "Open Grammarly. 0 Suggestions." at bounding box center [860, 510] width 14 height 14
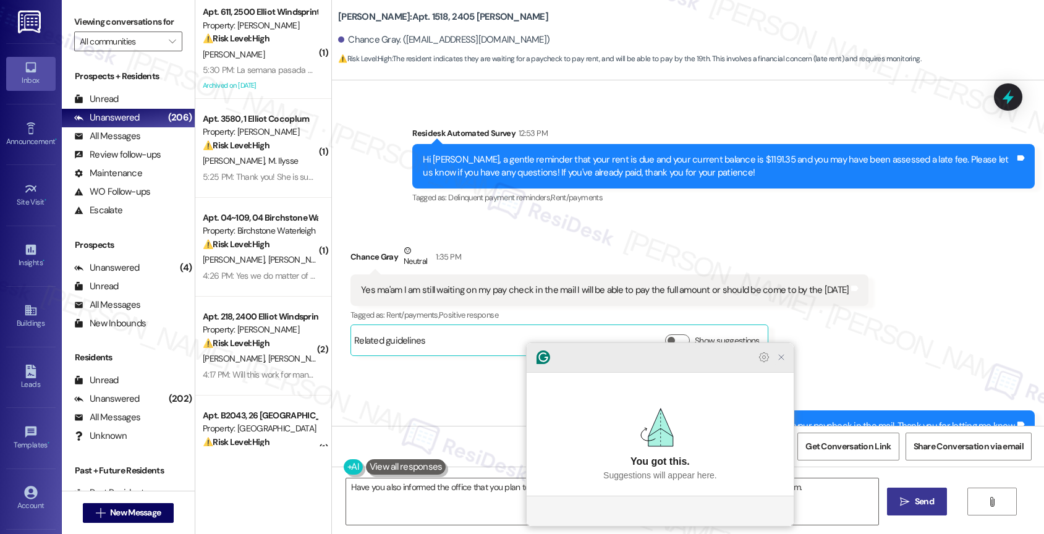
click at [780, 360] on icon "Close Grammarly Assistant" at bounding box center [781, 357] width 5 height 5
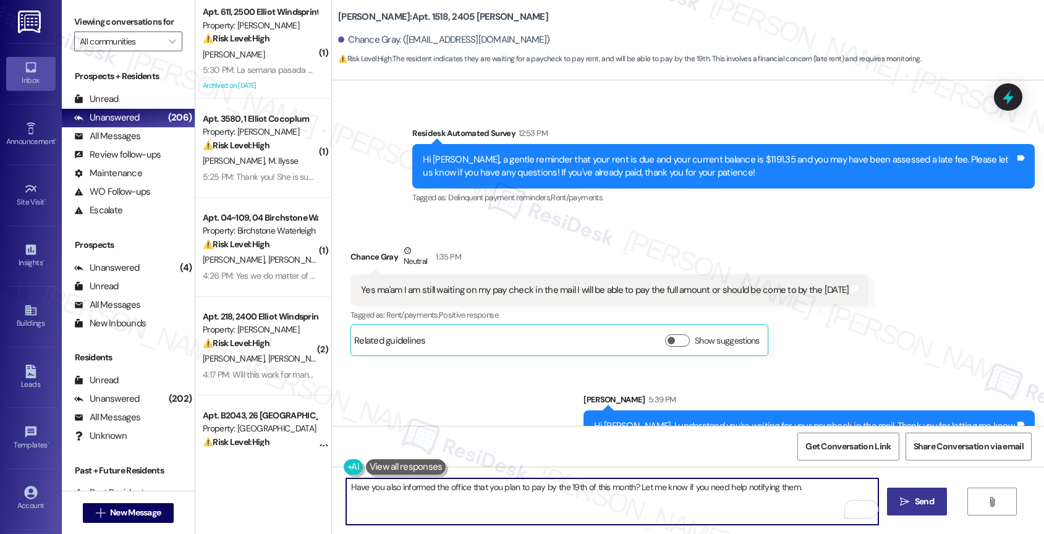
click at [920, 501] on span "Send" at bounding box center [924, 501] width 19 height 13
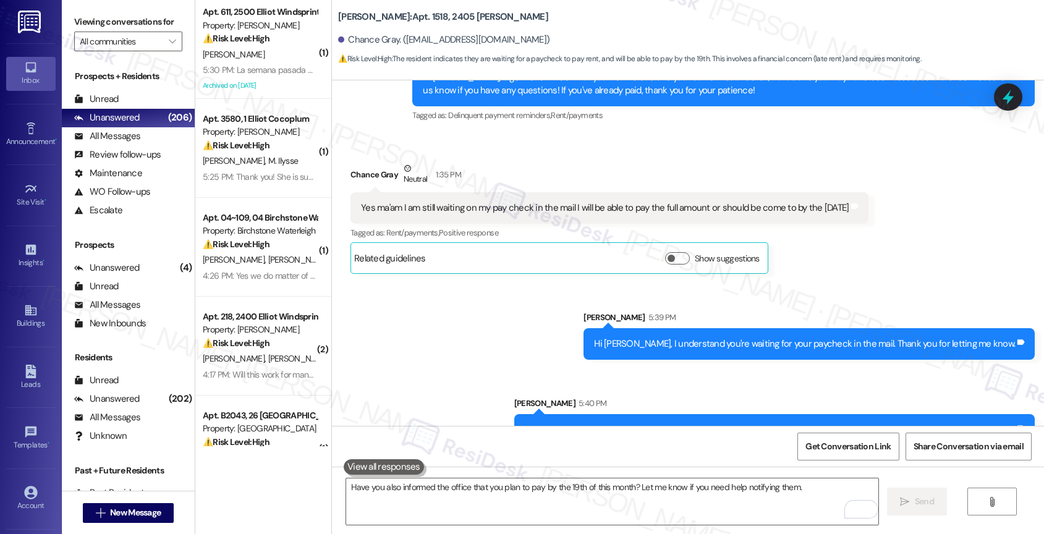
scroll to position [2968, 0]
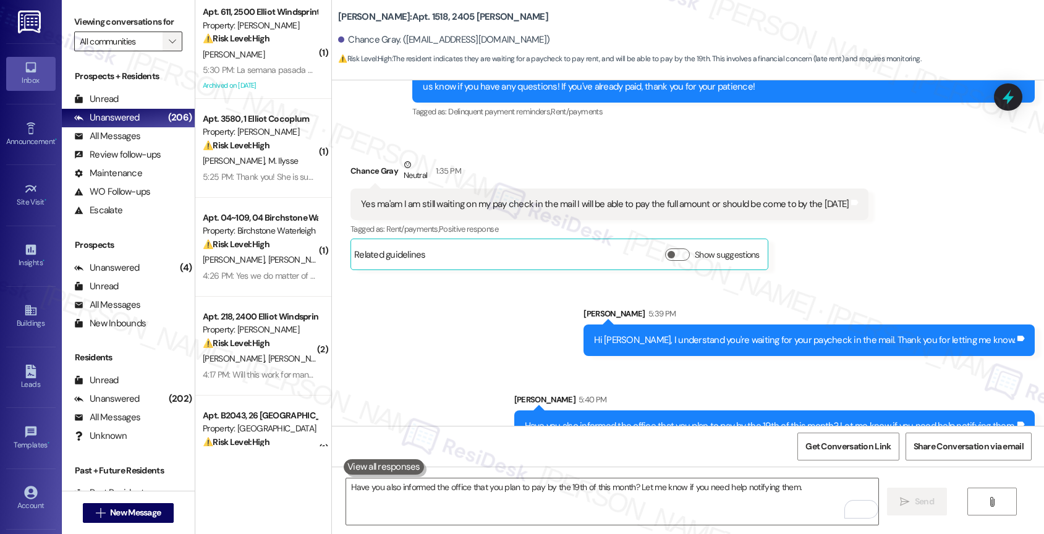
click at [169, 46] on icon "" at bounding box center [172, 41] width 7 height 10
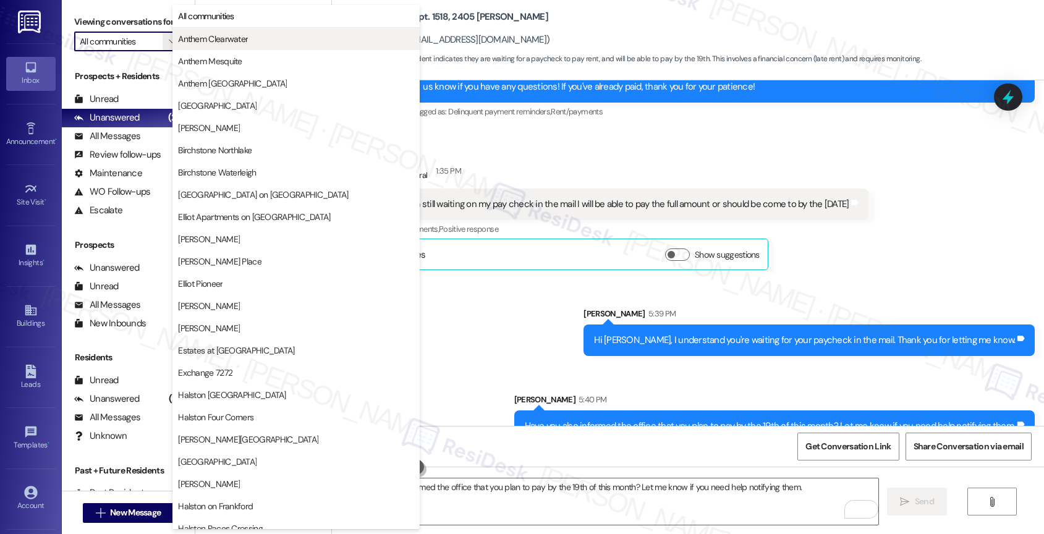
click at [232, 40] on span "Anthem Clearwater" at bounding box center [213, 39] width 70 height 12
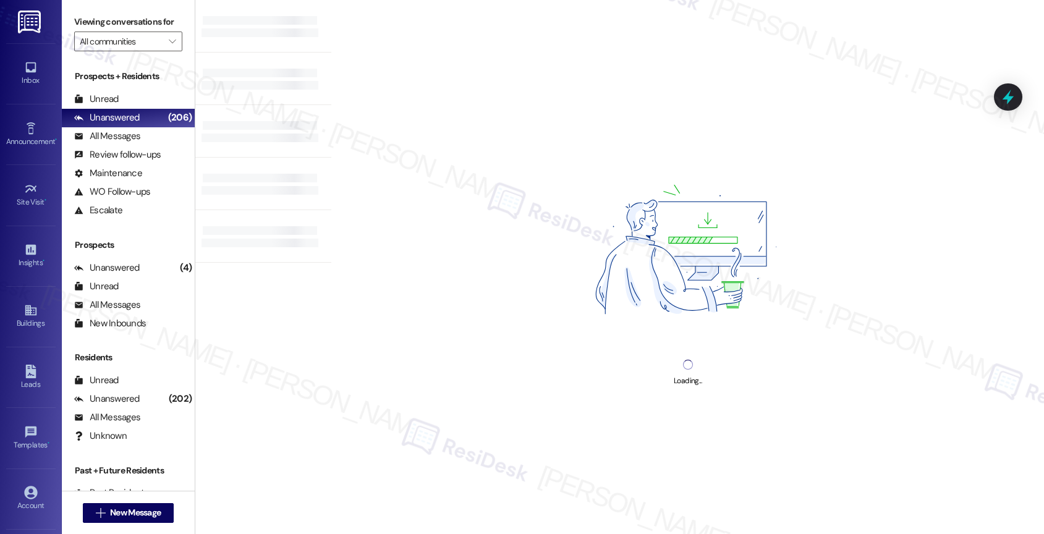
type input "Anthem Clearwater"
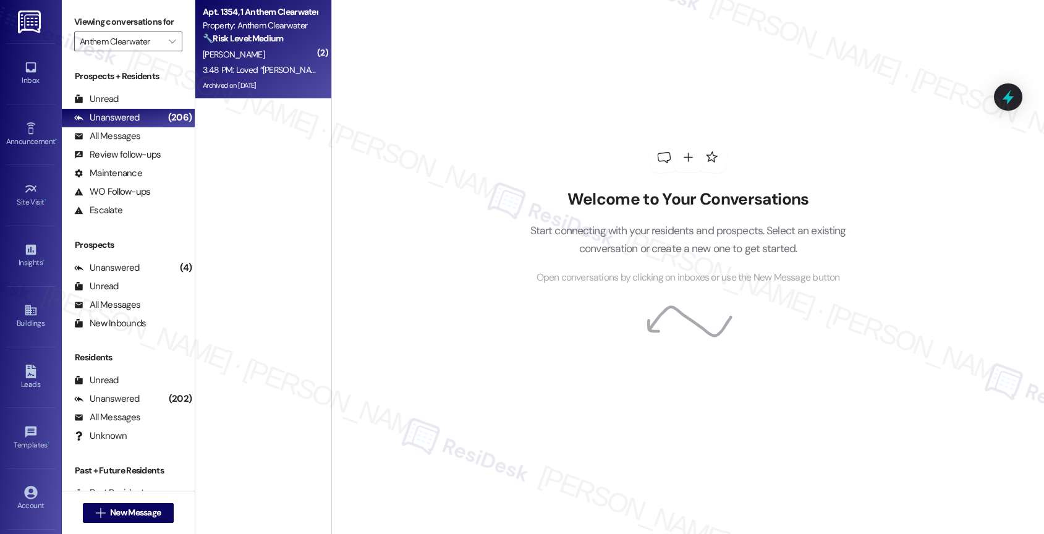
click at [258, 93] on div "Archived on [DATE]" at bounding box center [260, 85] width 117 height 15
click at [240, 38] on strong "🔧 Risk Level: Medium" at bounding box center [243, 38] width 80 height 11
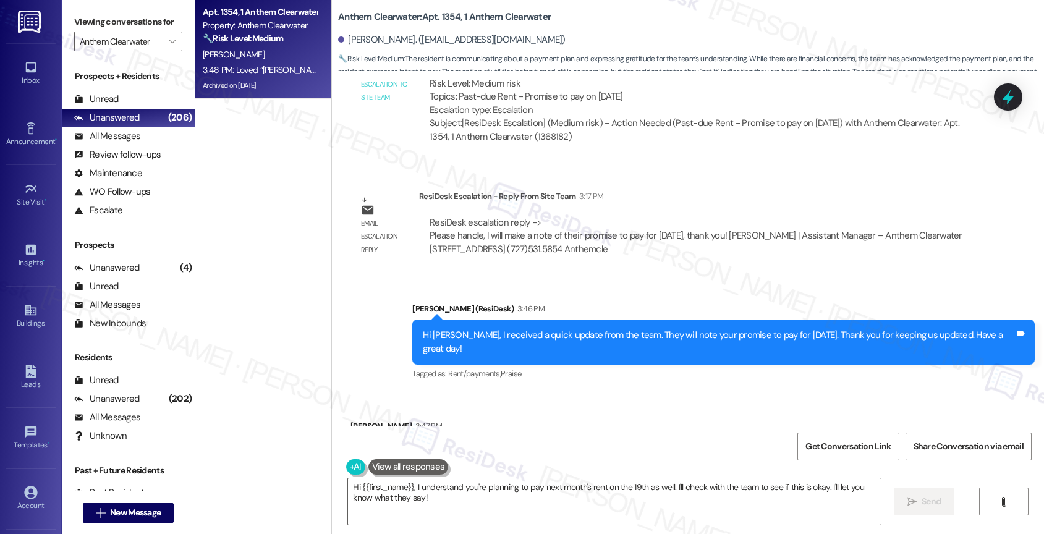
scroll to position [15896, 0]
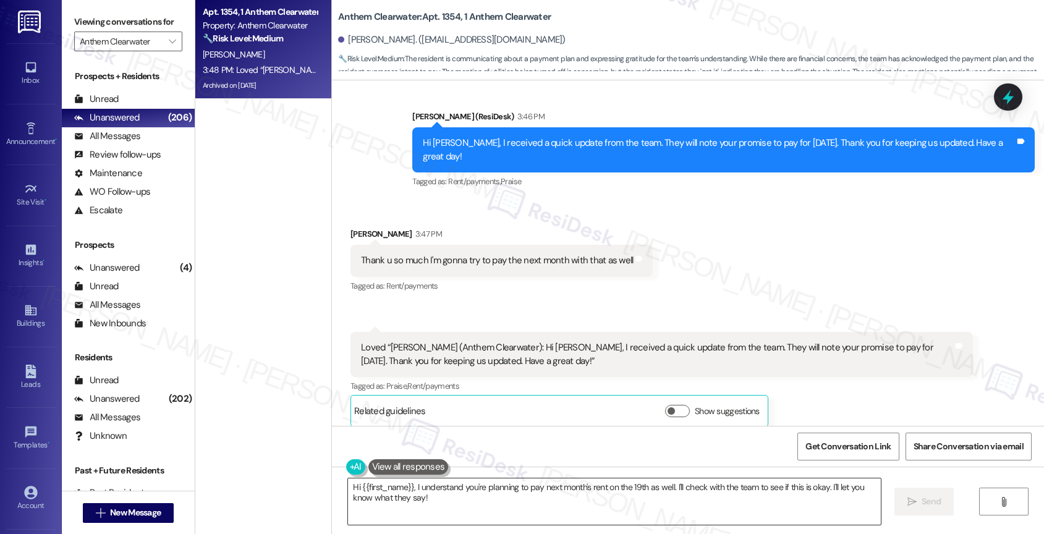
click at [439, 510] on textarea "Hi {{first_name}}, I understand you're planning to pay next month's rent on the…" at bounding box center [614, 501] width 533 height 46
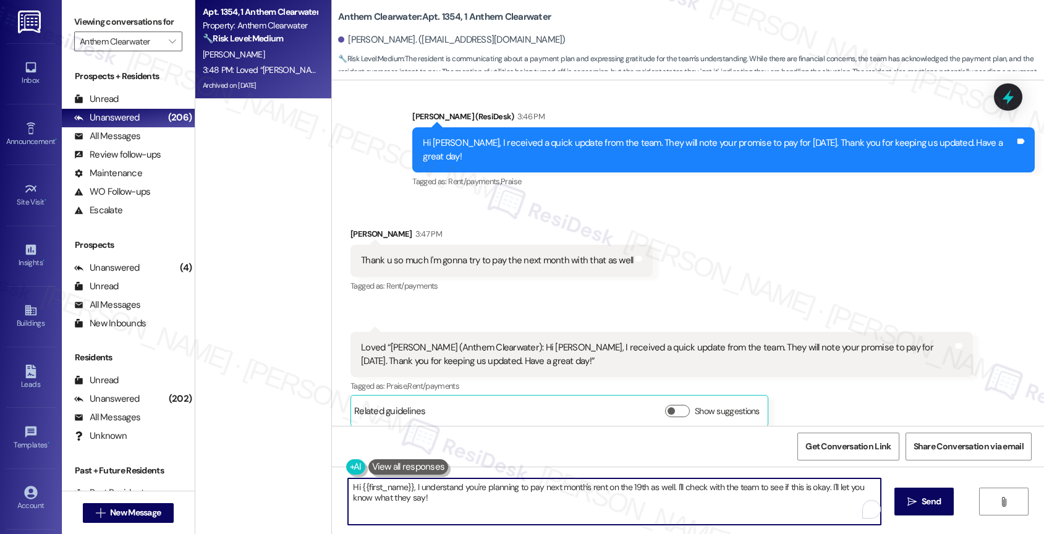
click at [439, 510] on textarea "Hi {{first_name}}, I understand you're planning to pay next month's rent on the…" at bounding box center [614, 501] width 533 height 46
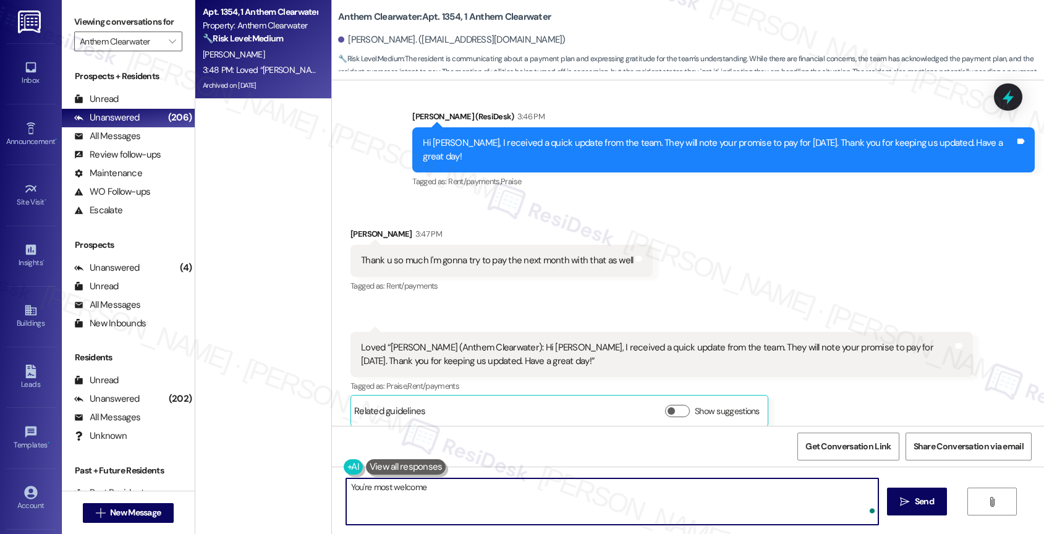
type textarea "You're most welcome!"
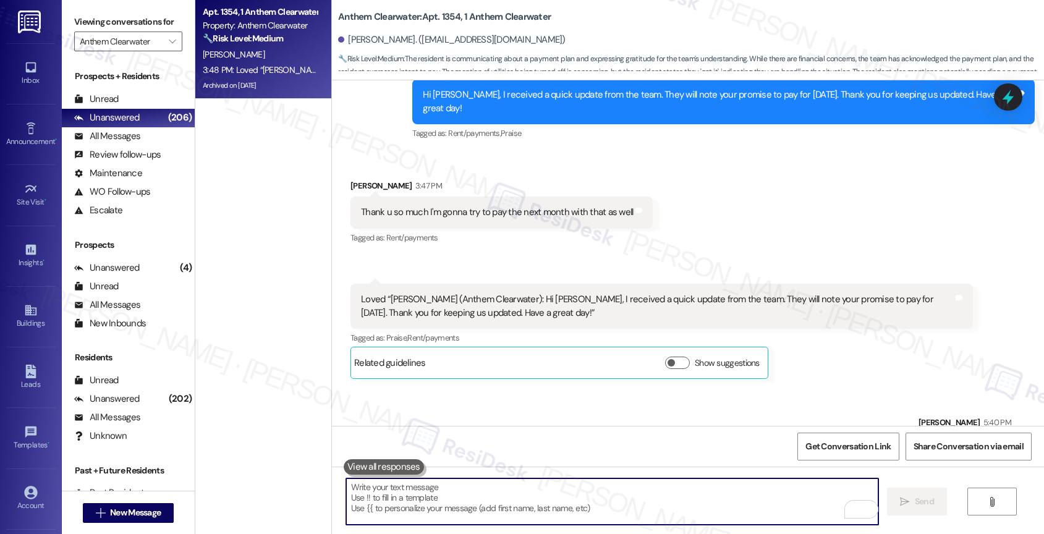
scroll to position [15982, 0]
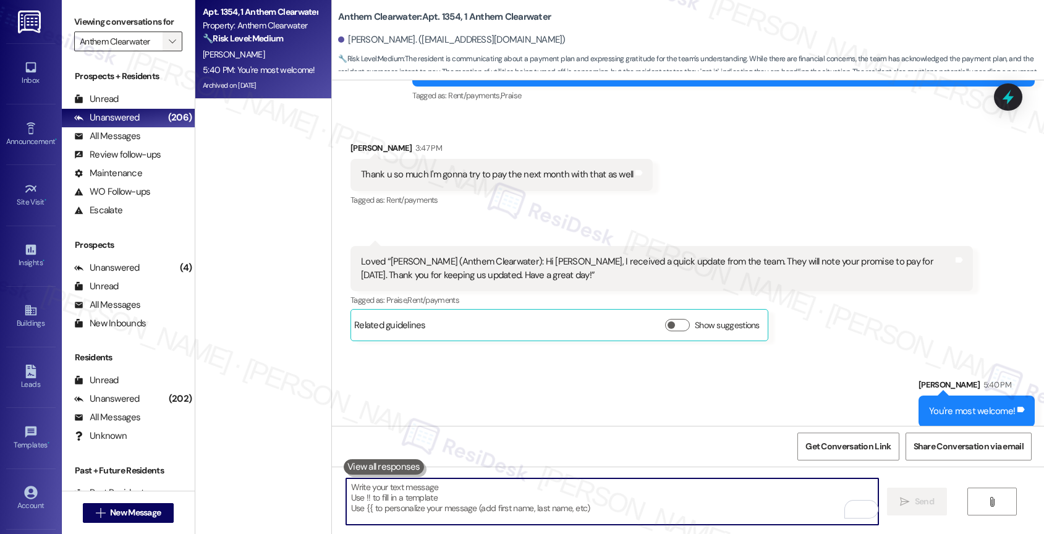
click at [169, 46] on icon "" at bounding box center [172, 41] width 7 height 10
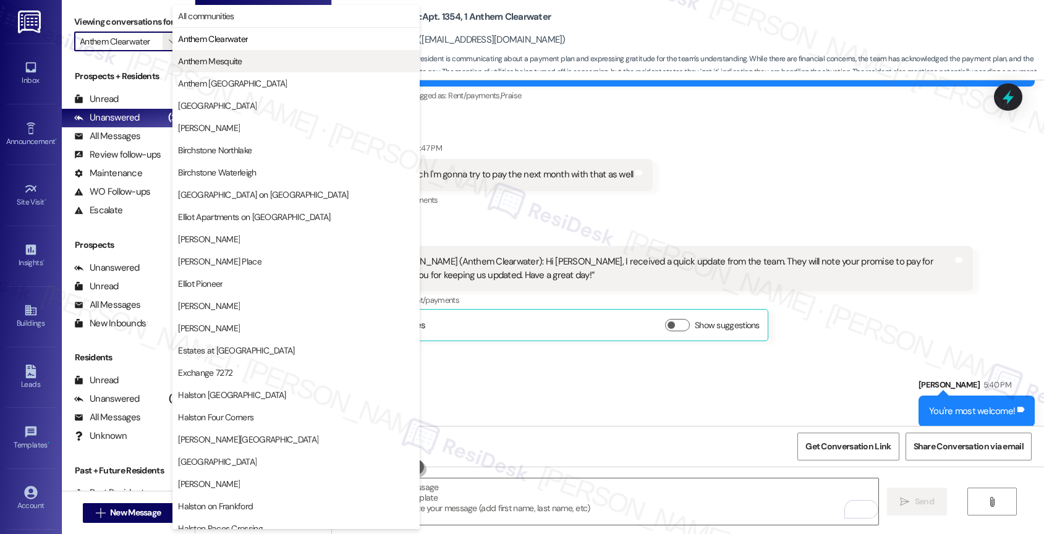
click at [236, 66] on span "Anthem Mesquite" at bounding box center [210, 61] width 64 height 12
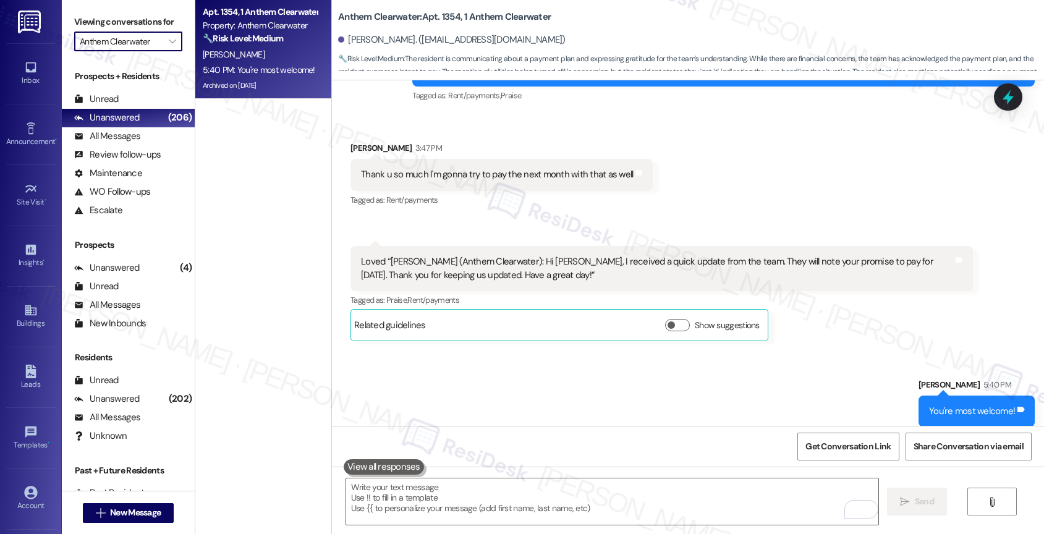
type input "Anthem Mesquite"
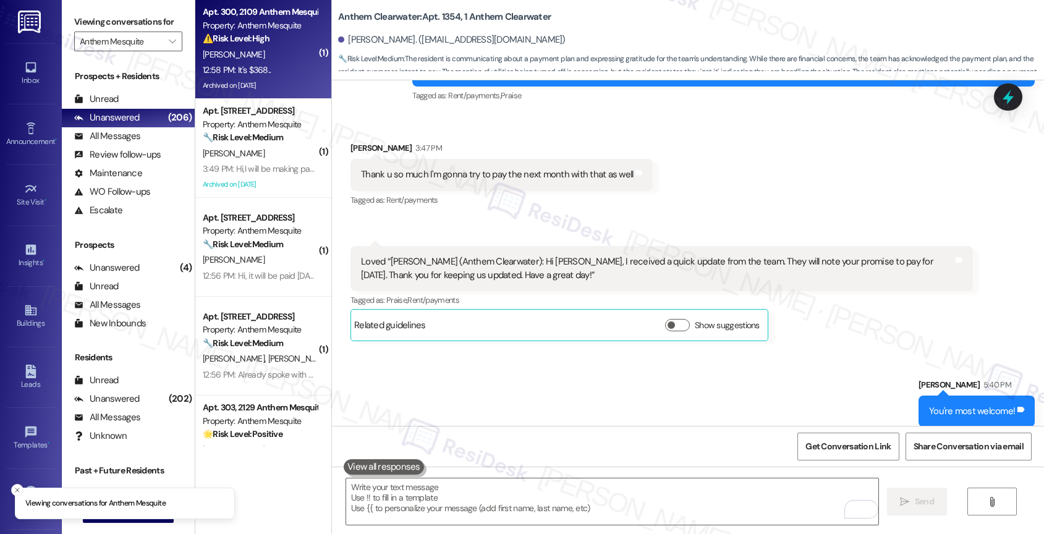
click at [234, 62] on div "12:58 PM: It's $368.. 12:58 PM: It's $368.." at bounding box center [260, 69] width 117 height 15
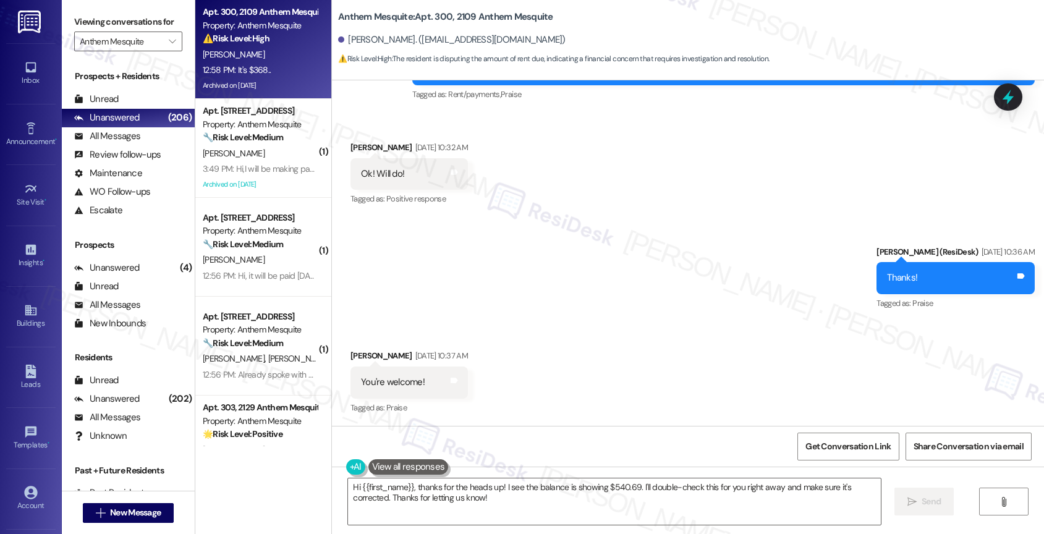
scroll to position [12590, 0]
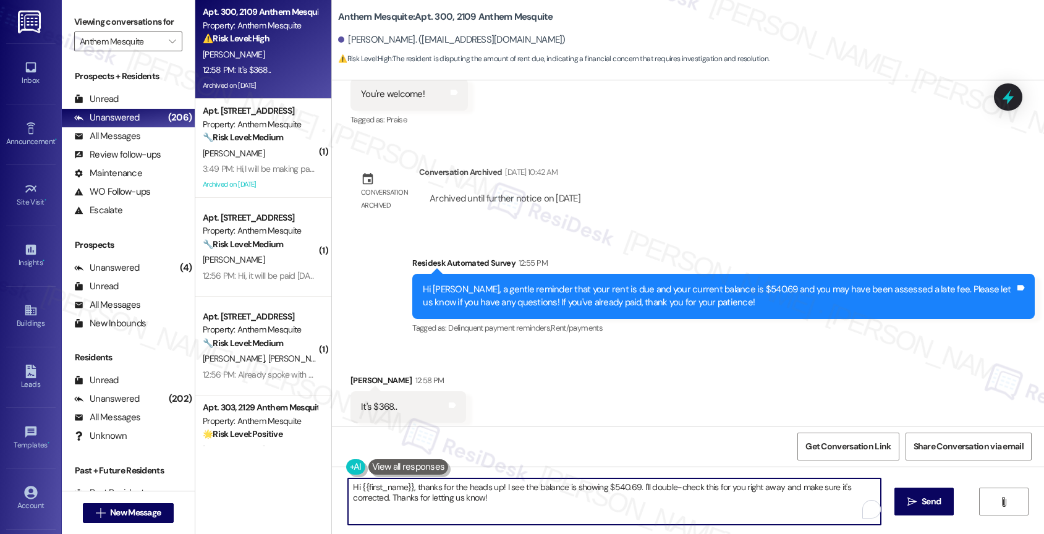
click at [423, 492] on textarea "Hi {{first_name}}, thanks for the heads up! I see the balance is showing $540.6…" at bounding box center [614, 501] width 533 height 46
drag, startPoint x: 408, startPoint y: 484, endPoint x: 522, endPoint y: 517, distance: 118.4
click at [522, 517] on textarea "Hi {{first_name}}, thanks for the heads up! I see the balance is showing $540.6…" at bounding box center [612, 501] width 533 height 46
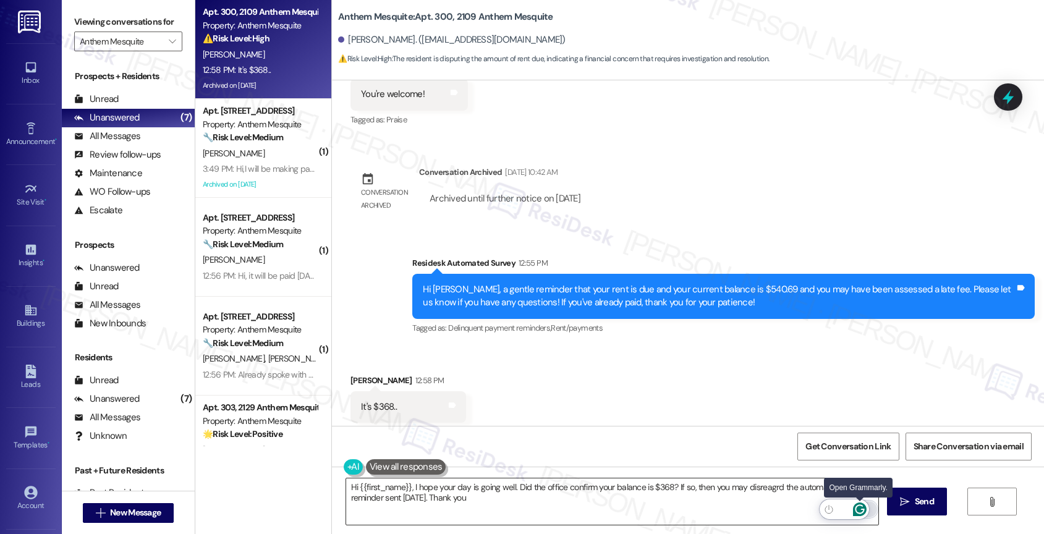
click at [859, 509] on icon "Open Grammarly. 0 Suggestions." at bounding box center [860, 510] width 14 height 14
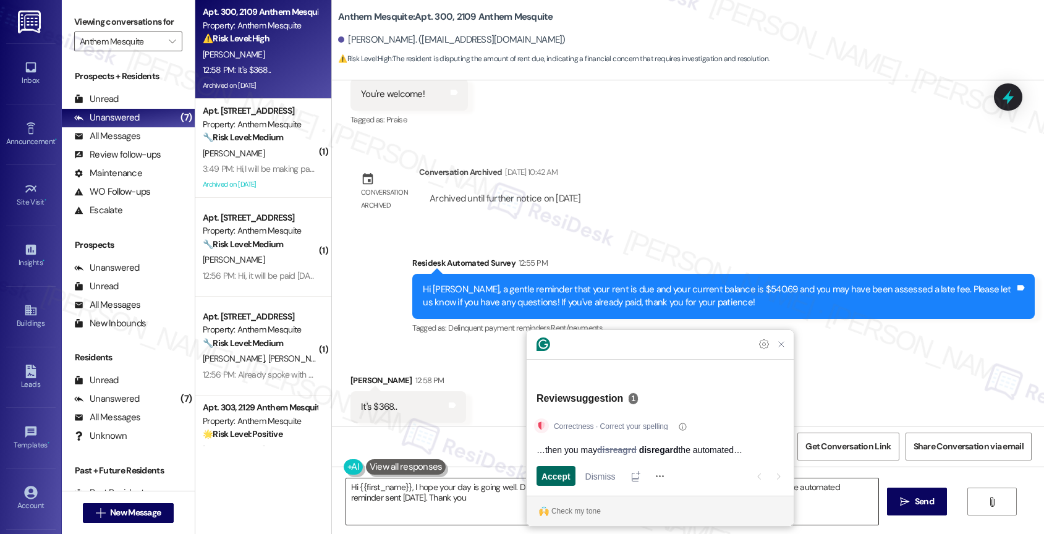
click at [549, 472] on span "Accept" at bounding box center [555, 476] width 29 height 13
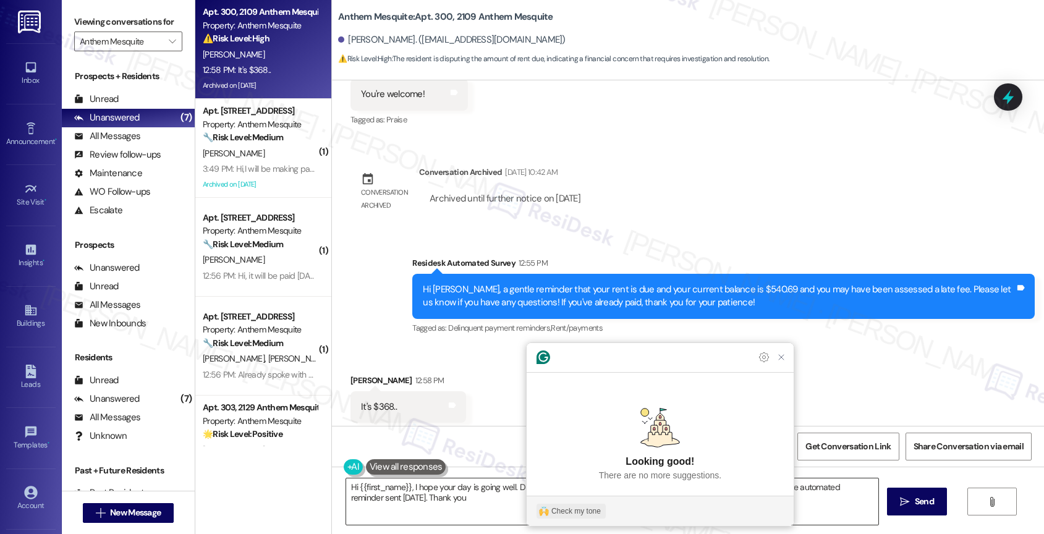
click at [558, 510] on div "Check my tone" at bounding box center [575, 511] width 49 height 11
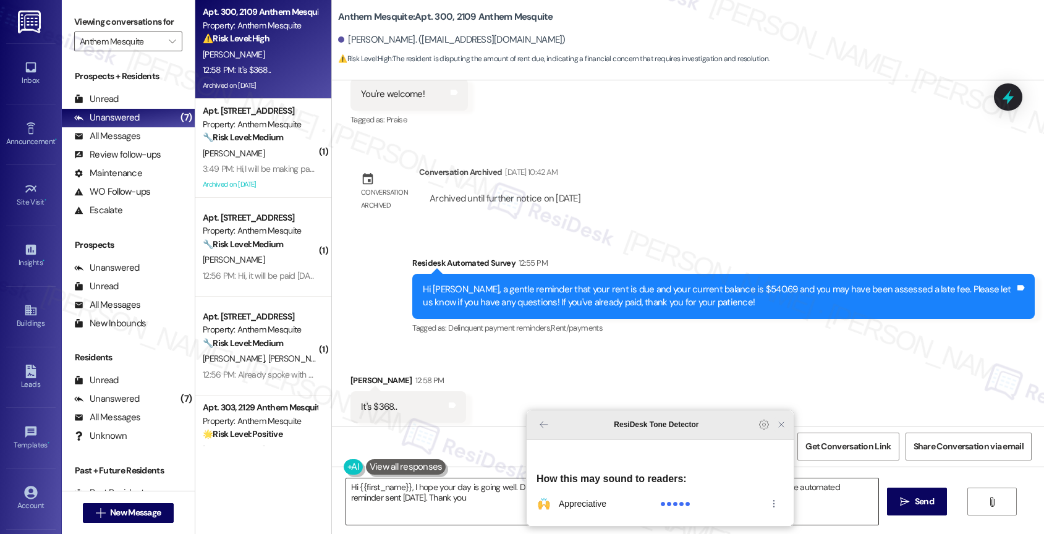
click at [782, 427] on icon "Close Grammarly Assistant" at bounding box center [781, 424] width 5 height 5
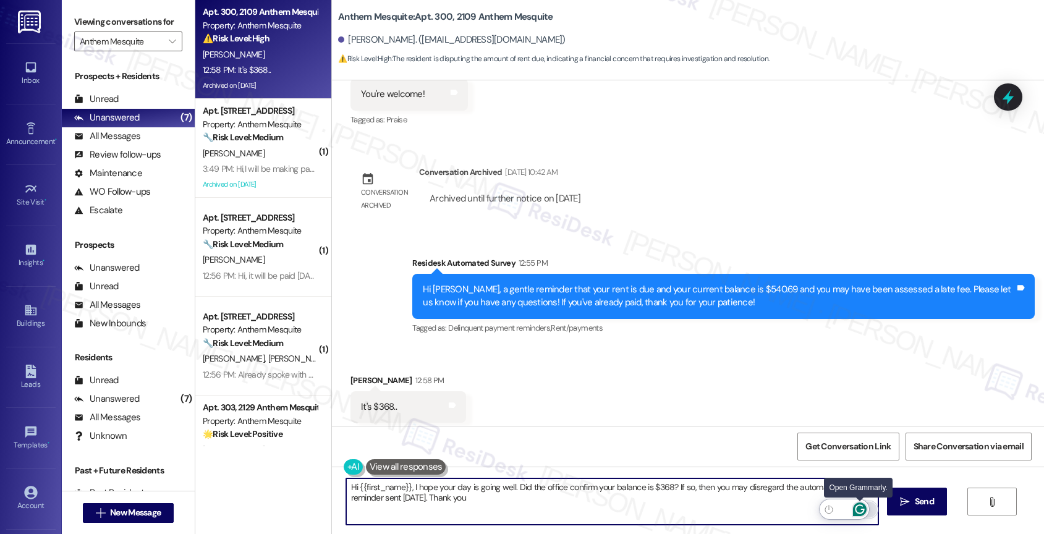
click at [860, 507] on icon "Open Grammarly. 0 Suggestions." at bounding box center [860, 510] width 14 height 14
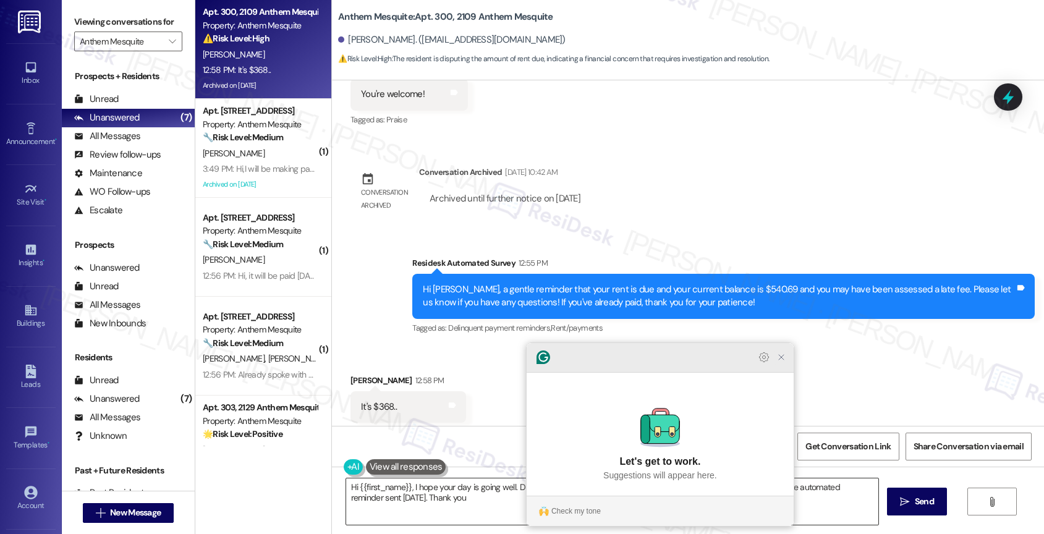
click at [780, 362] on icon "Close Grammarly Assistant" at bounding box center [781, 357] width 10 height 10
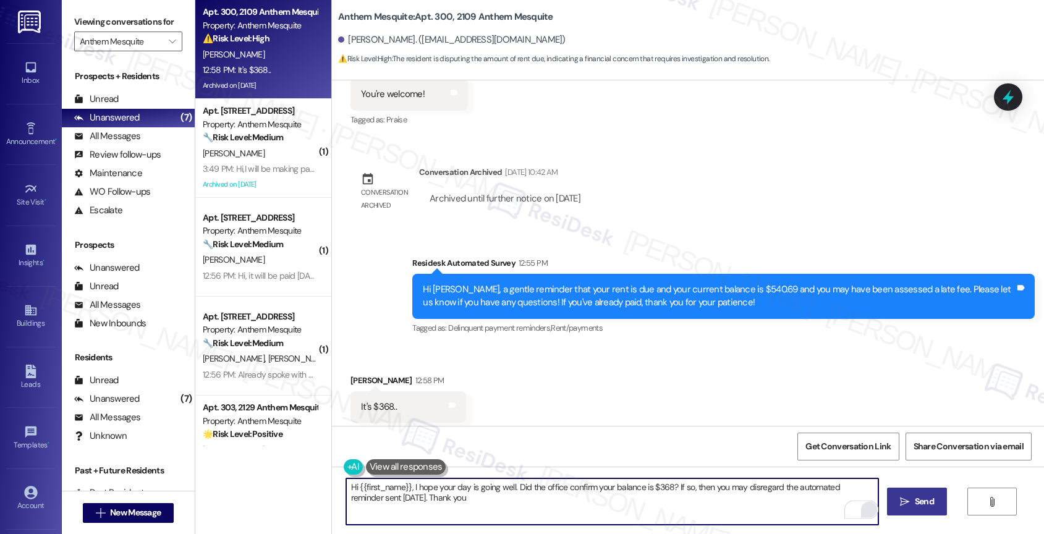
click at [915, 507] on span "Send" at bounding box center [924, 501] width 19 height 13
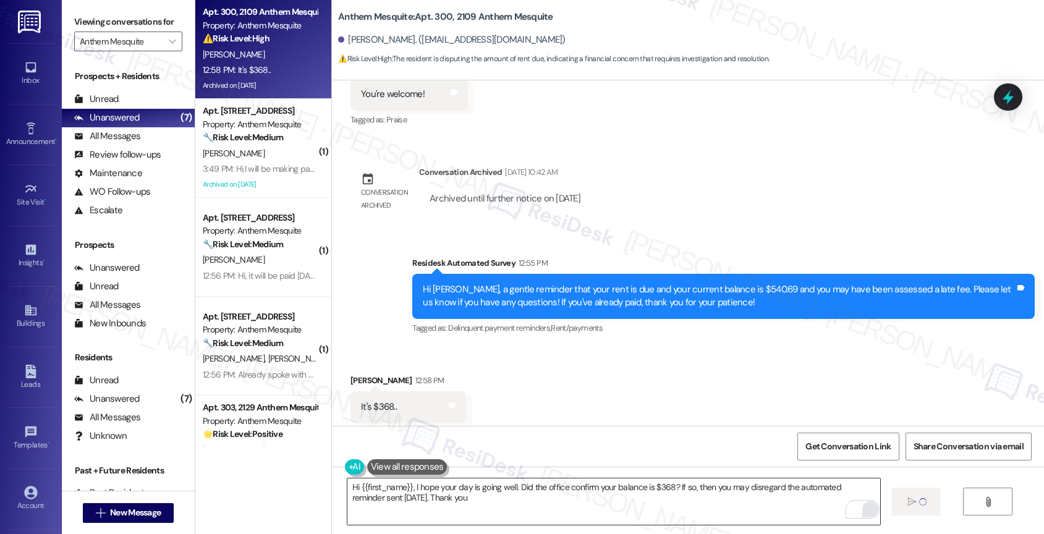
type textarea "Fetching suggested responses. Please feel free to read through the conversation…"
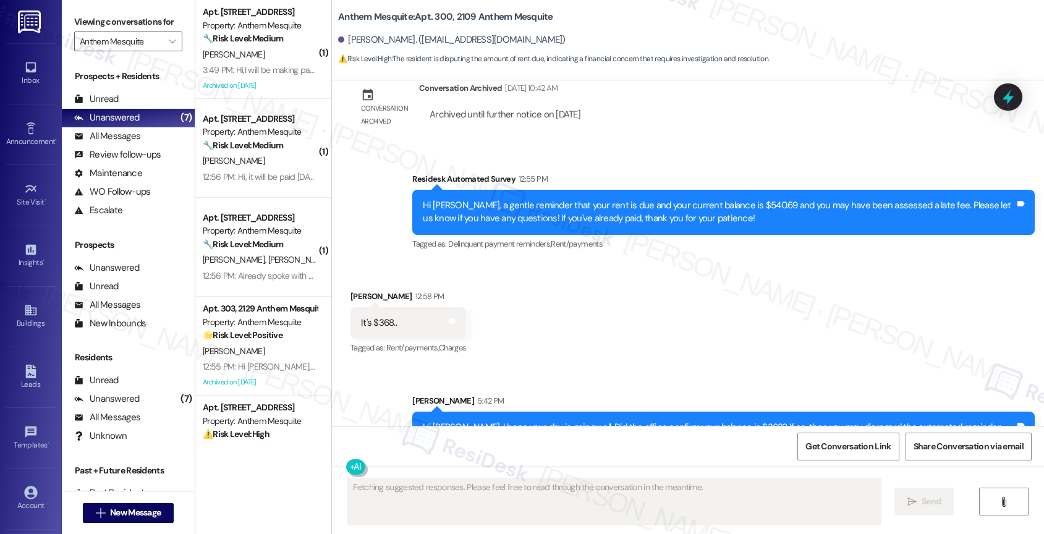
scroll to position [12689, 0]
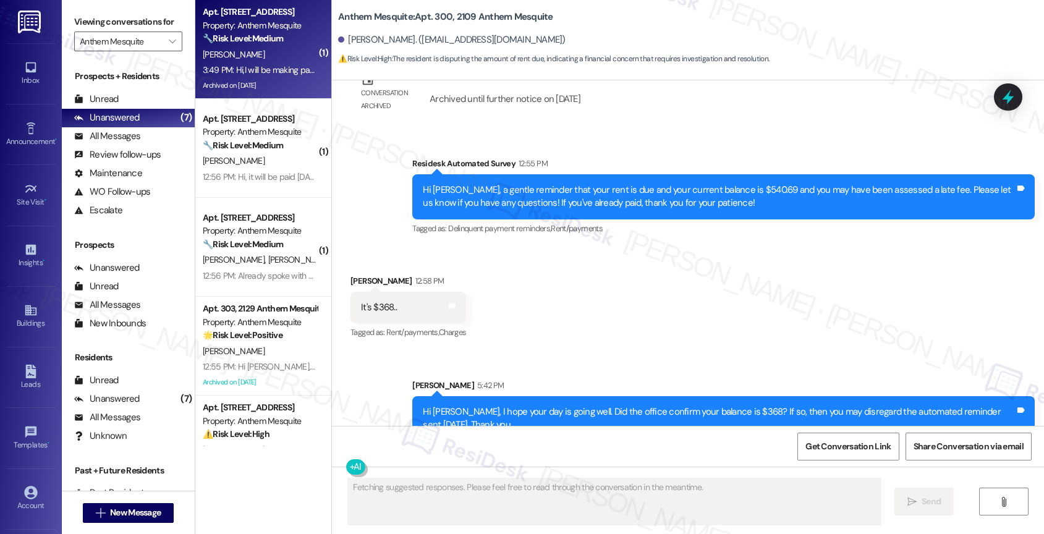
click at [240, 62] on div "3:49 PM: Hi,I will be making payment for rent on Friday. 3:49 PM: Hi,I will be …" at bounding box center [260, 69] width 117 height 15
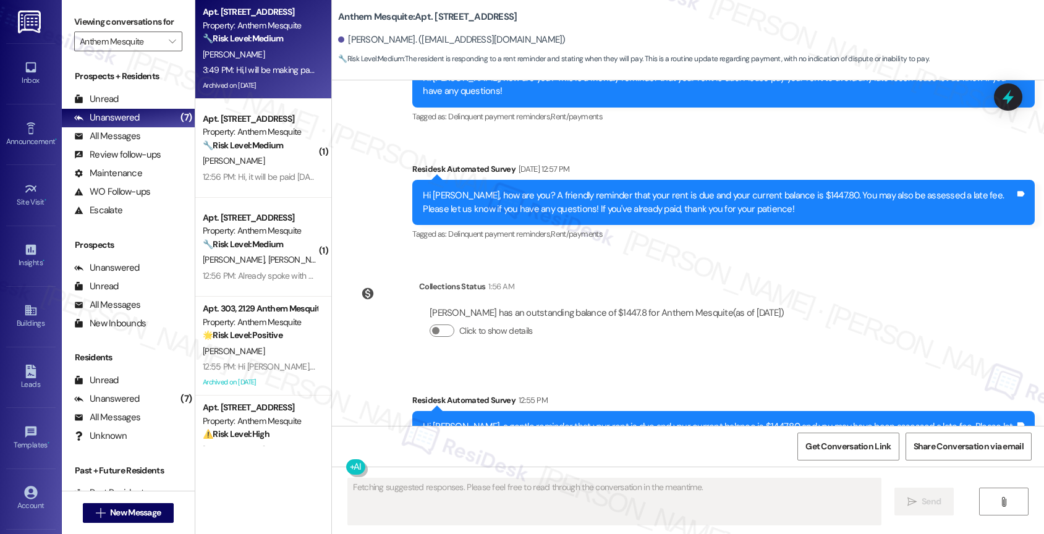
scroll to position [10742, 0]
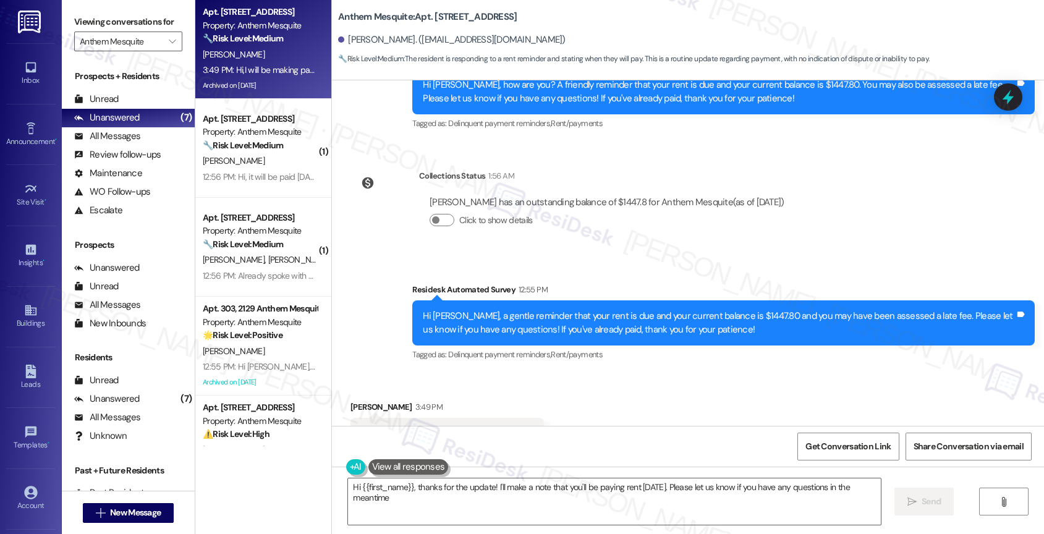
type textarea "Hi {{first_name}}, thanks for the update! I'll make a note that you'll be payin…"
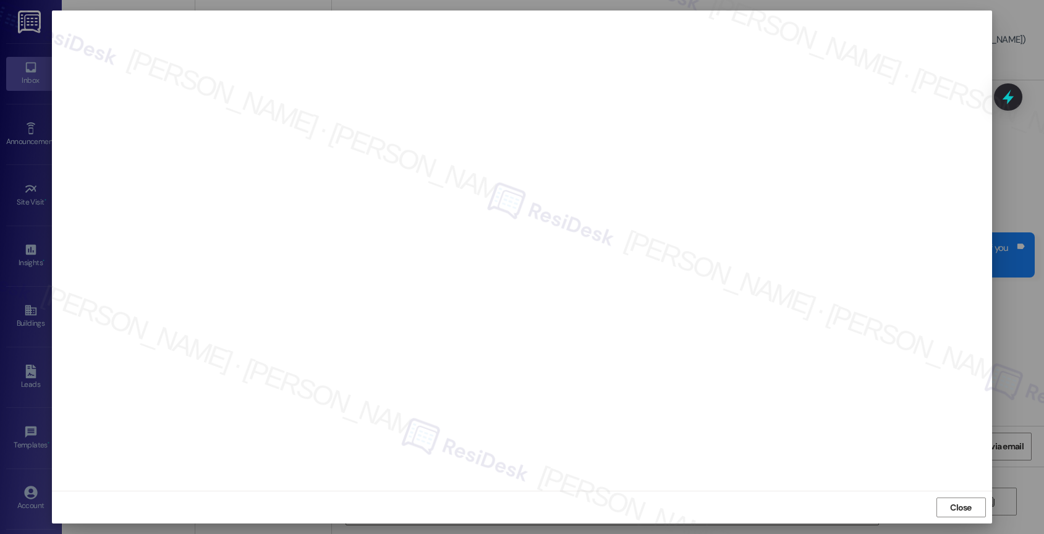
scroll to position [4309, 0]
click at [967, 503] on span "Close" at bounding box center [961, 507] width 22 height 13
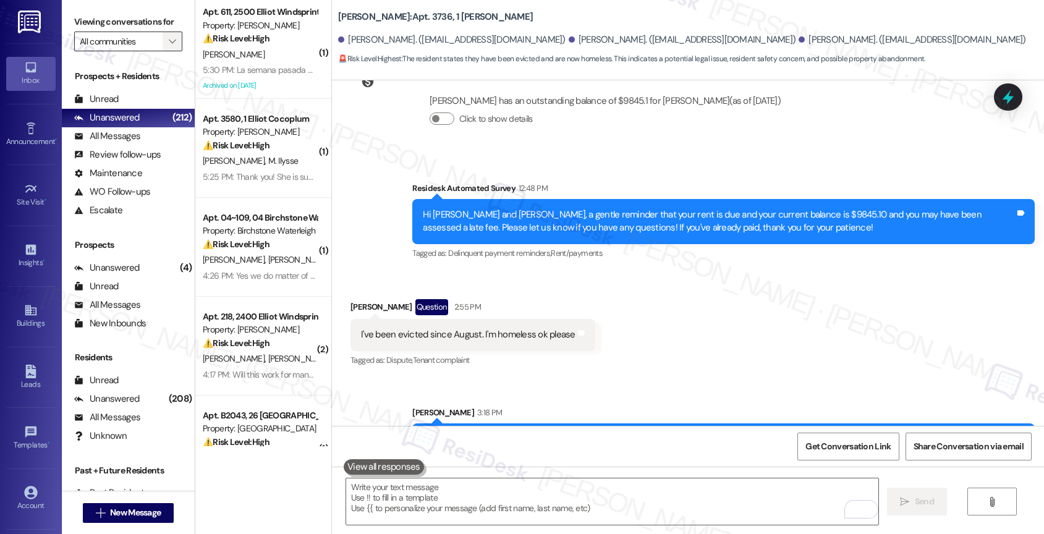
click at [169, 46] on icon "" at bounding box center [172, 41] width 7 height 10
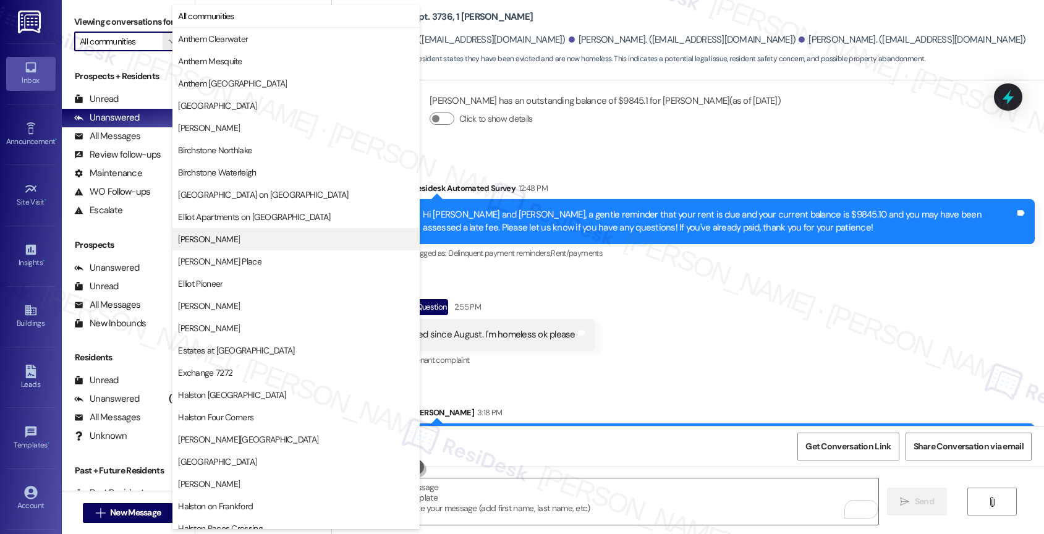
scroll to position [367, 0]
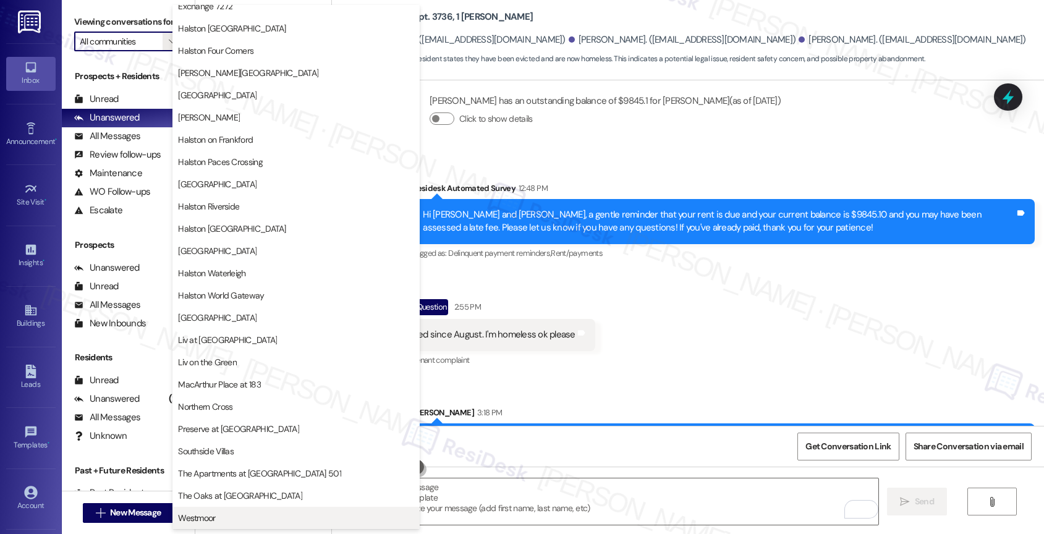
click at [226, 512] on span "Westmoor" at bounding box center [296, 518] width 236 height 12
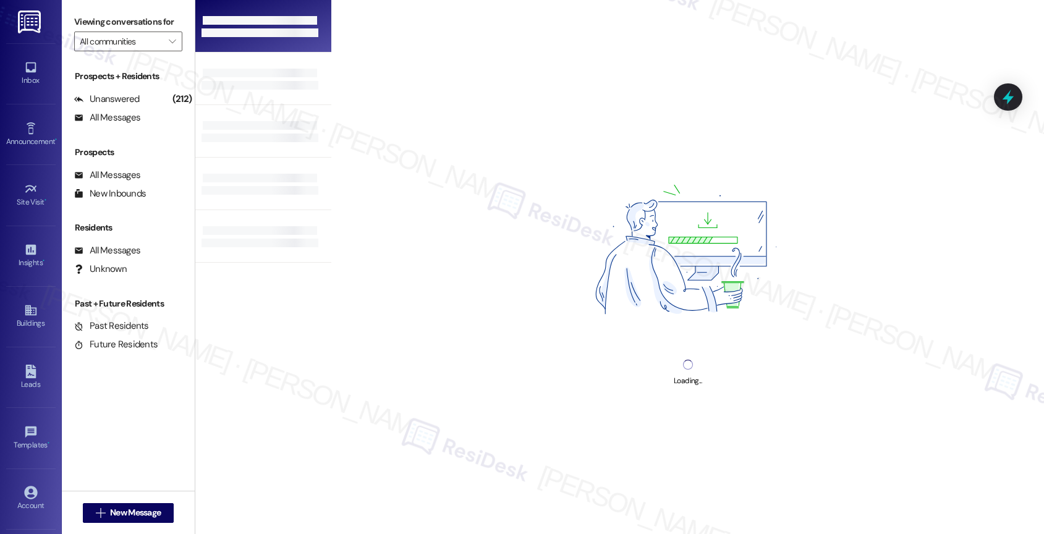
type input "Westmoor"
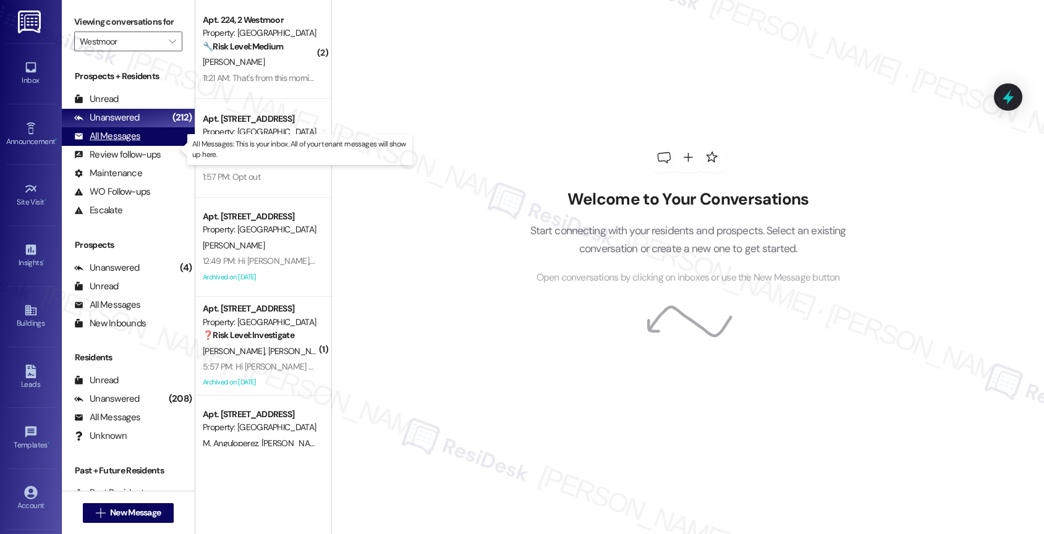
click at [140, 146] on div "All Messages (undefined)" at bounding box center [128, 136] width 133 height 19
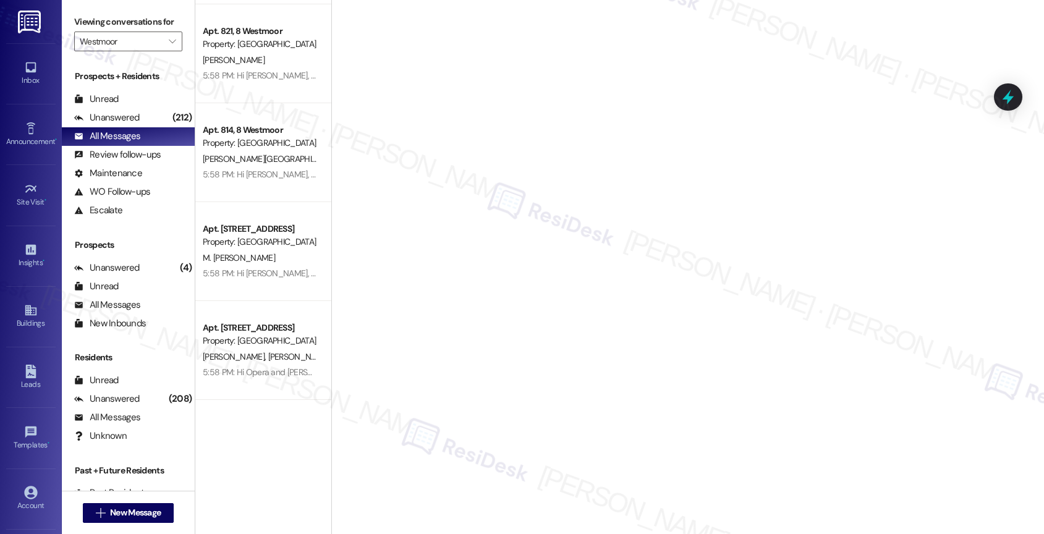
scroll to position [751, 0]
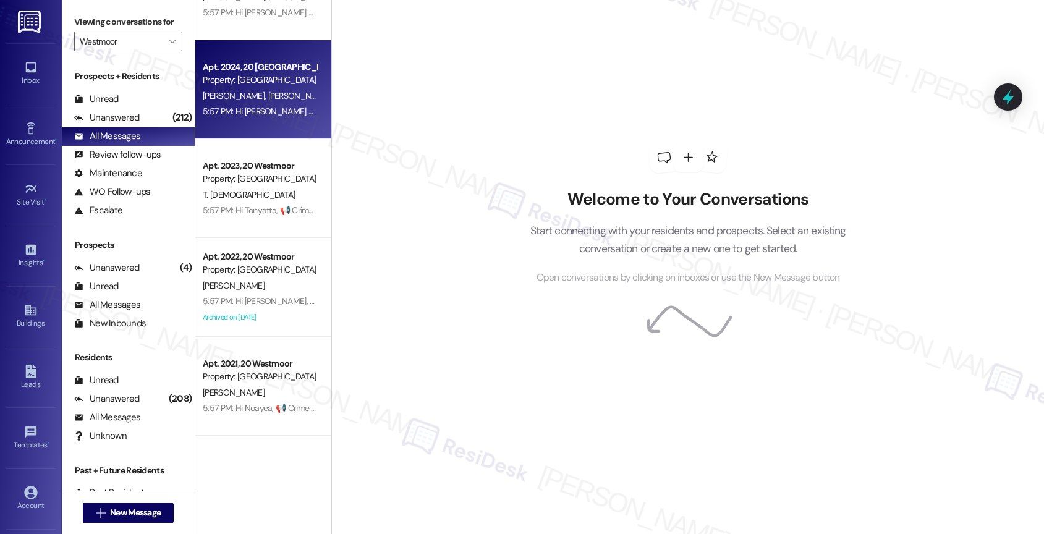
click at [268, 96] on span "[PERSON_NAME]" at bounding box center [299, 95] width 62 height 11
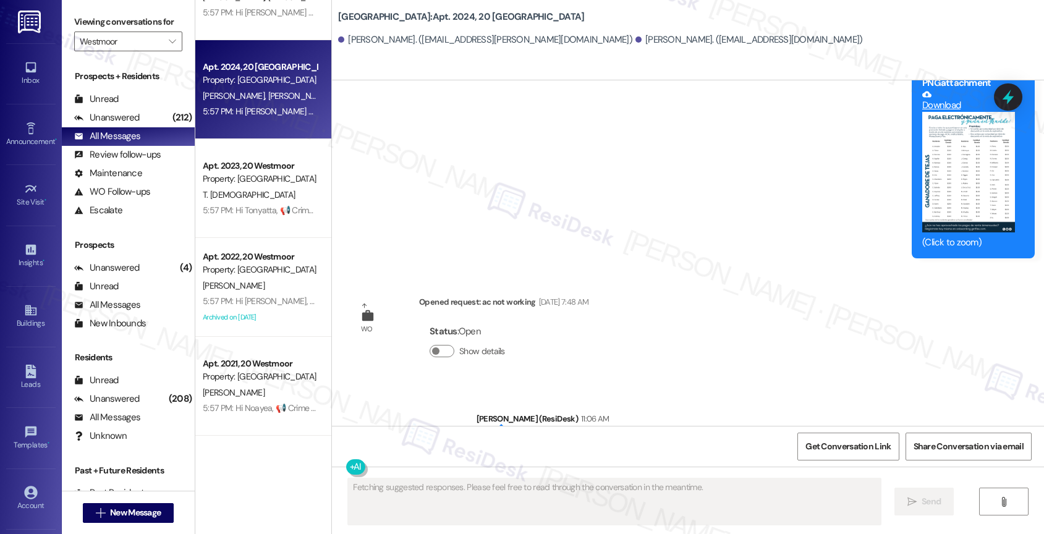
scroll to position [7992, 0]
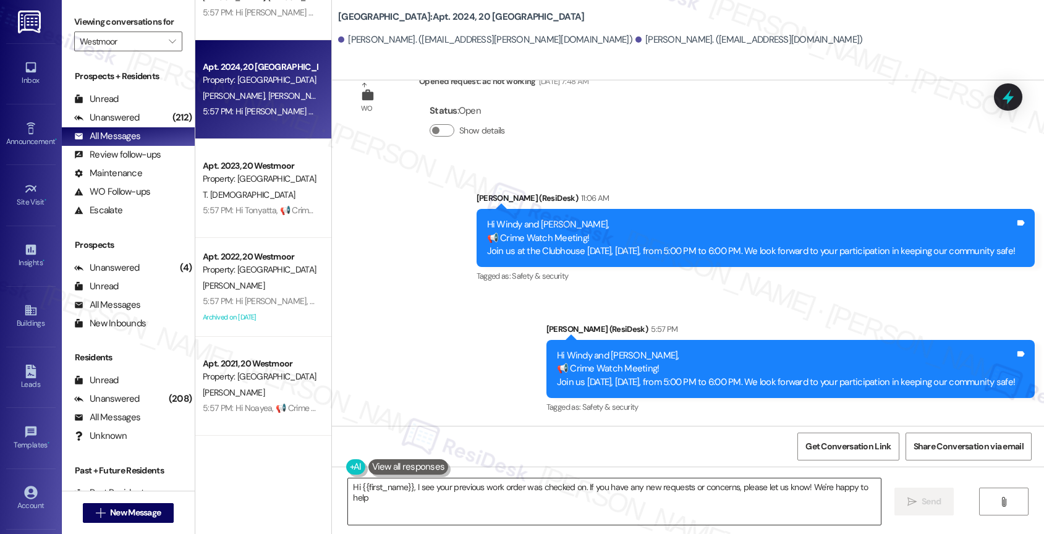
type textarea "Hi {{first_name}}, I see your previous work order was checked on. If you have a…"
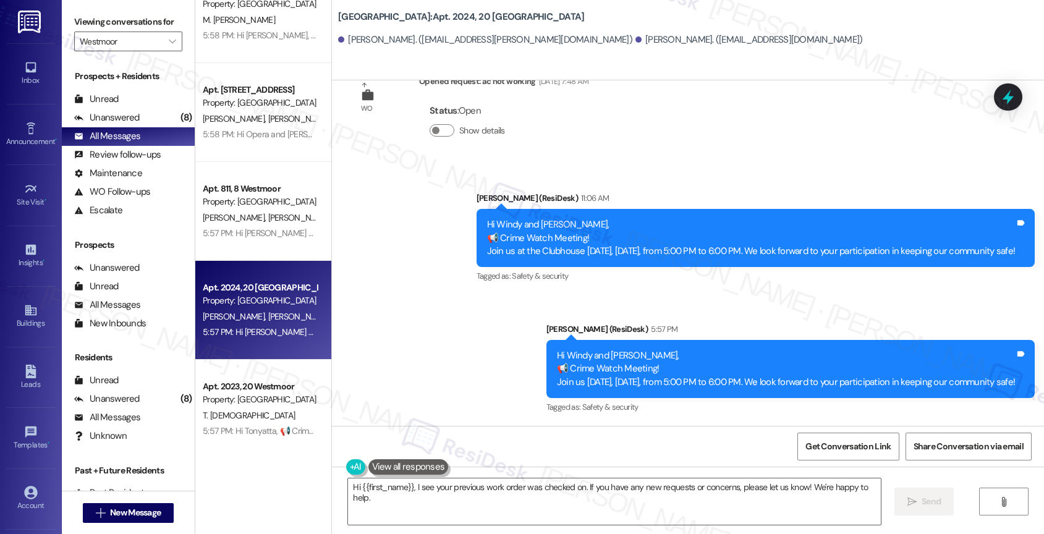
scroll to position [0, 0]
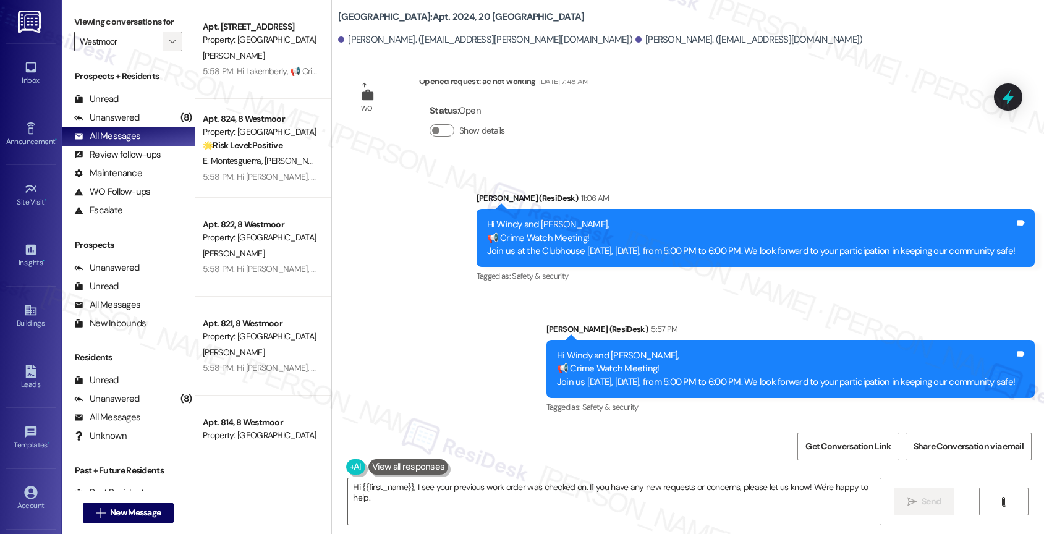
click at [169, 46] on icon "" at bounding box center [172, 41] width 7 height 10
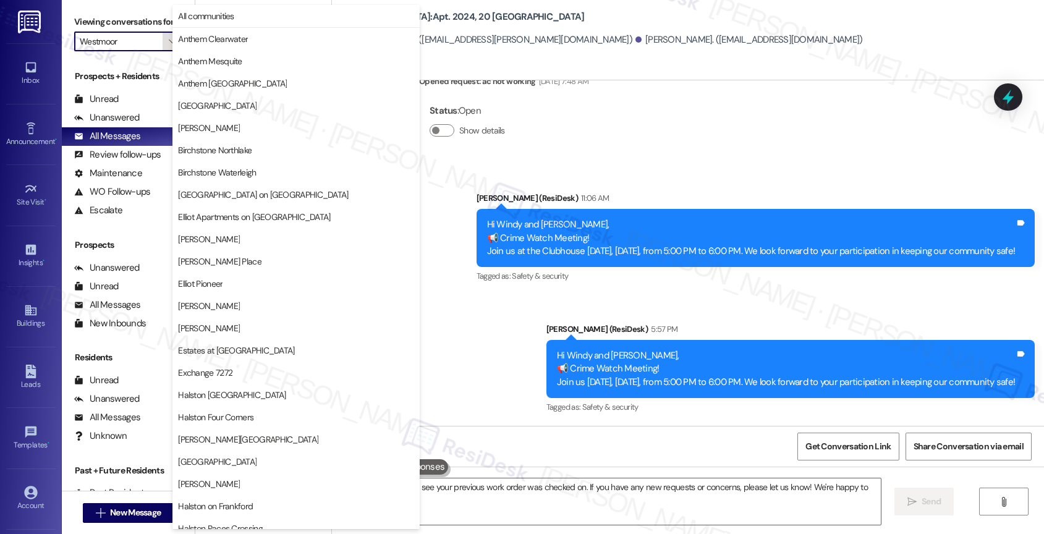
scroll to position [367, 0]
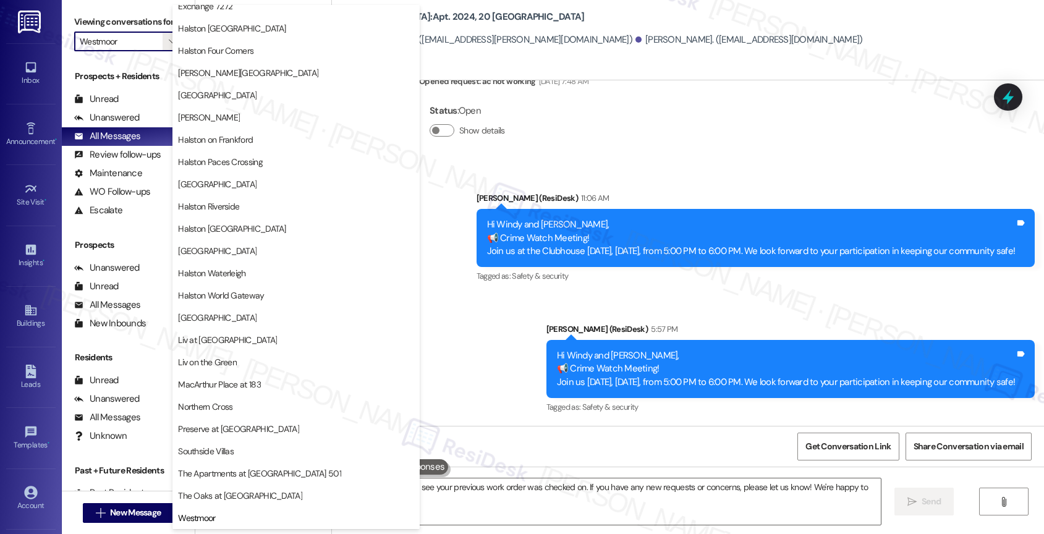
click at [582, 300] on div "Announcement, sent via SMS [PERSON_NAME] (ResiDesk) 11:06 AM Hi [PERSON_NAME] a…" at bounding box center [688, 294] width 712 height 261
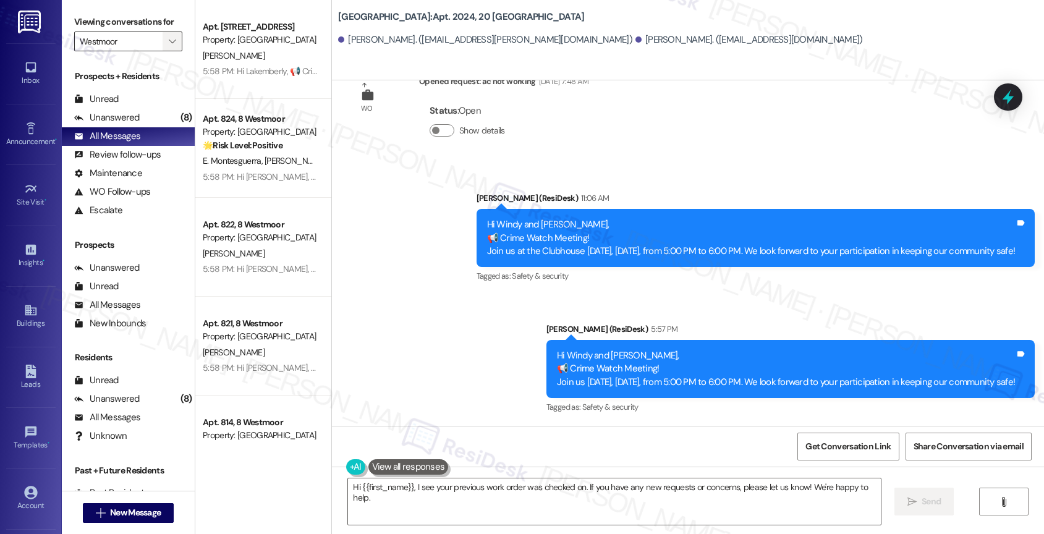
click at [169, 46] on icon "" at bounding box center [172, 41] width 7 height 10
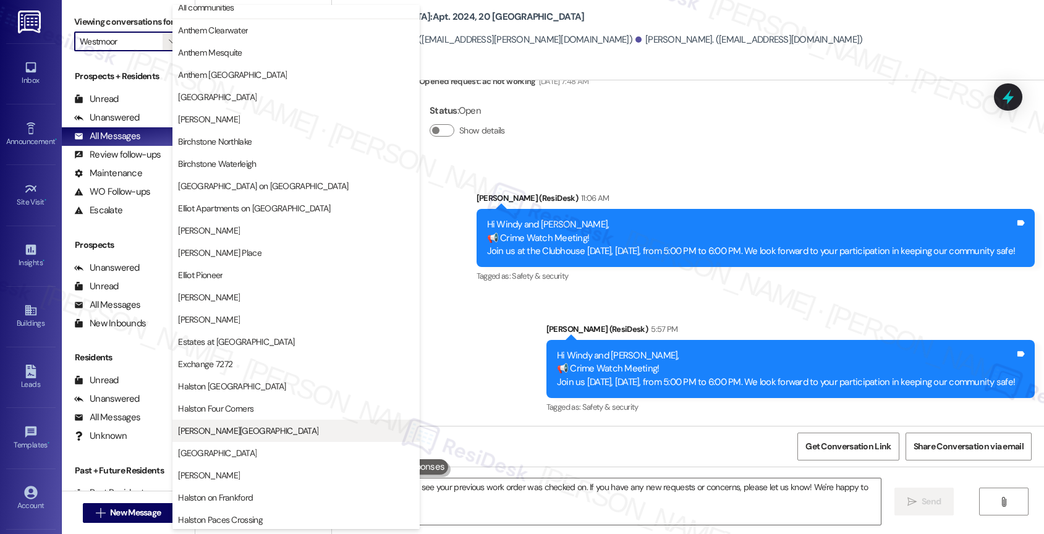
scroll to position [0, 0]
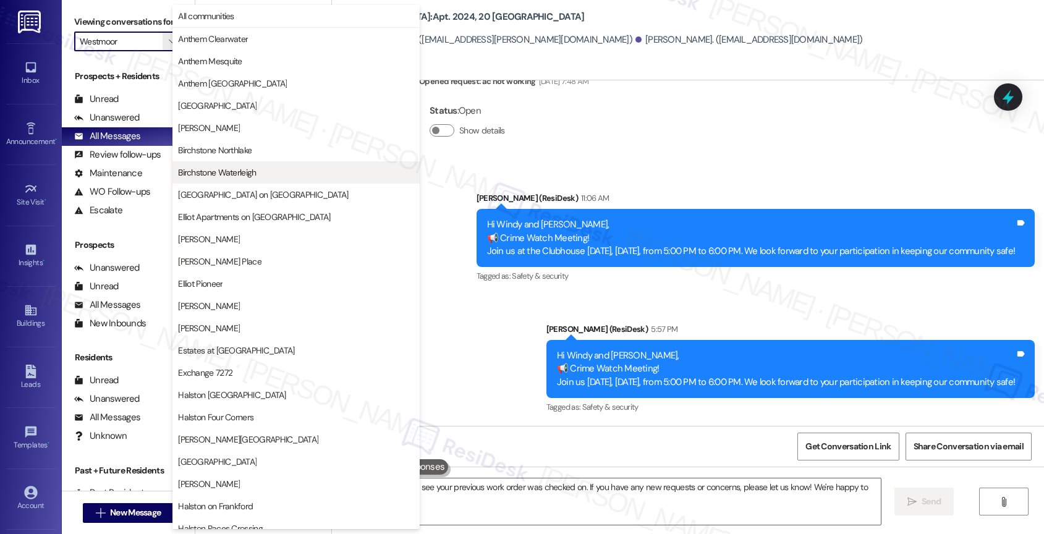
click at [239, 168] on span "Birchstone Waterleigh" at bounding box center [217, 172] width 78 height 12
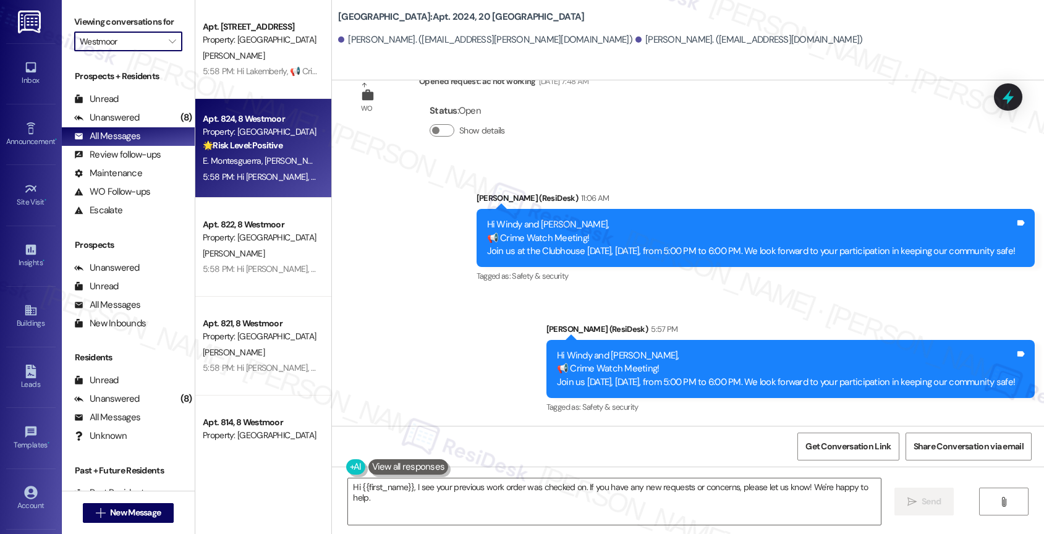
type input "Birchstone Waterleigh"
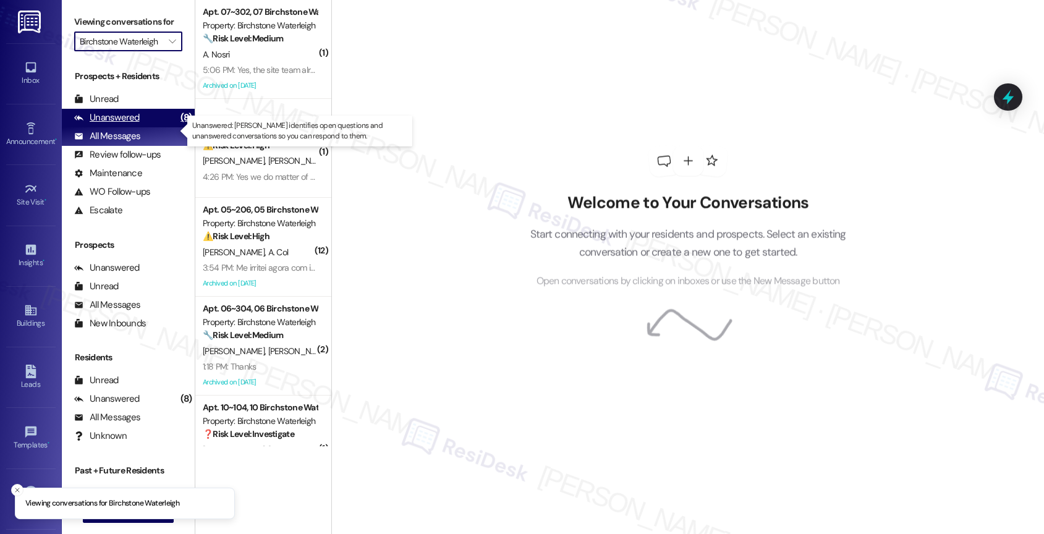
click at [136, 124] on div "Unanswered" at bounding box center [107, 117] width 66 height 13
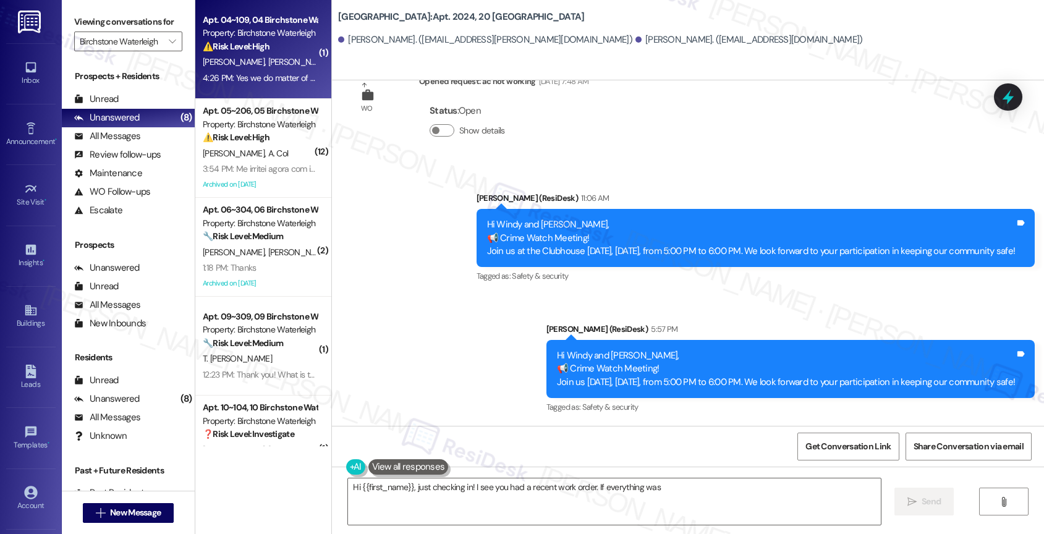
type textarea "Hi {{first_name}}, just checking in! I see you had a recent work order. If ever…"
click at [246, 71] on div "4:26 PM: Yes we do matter of fact. Can you please explain why we are charged a …" at bounding box center [260, 77] width 117 height 15
type textarea "Fetching suggested responses. Please feel free to read through the conversation…"
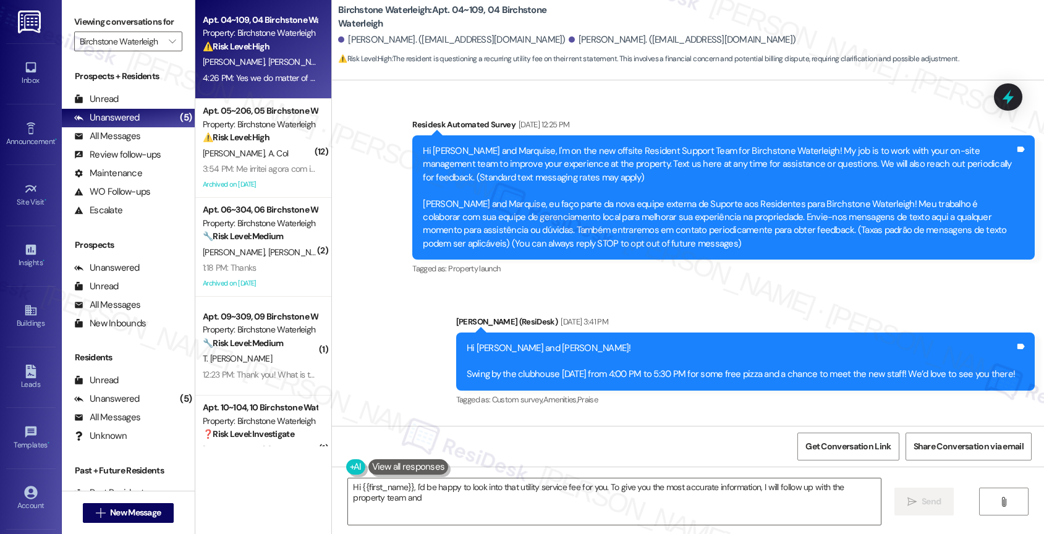
scroll to position [6870, 0]
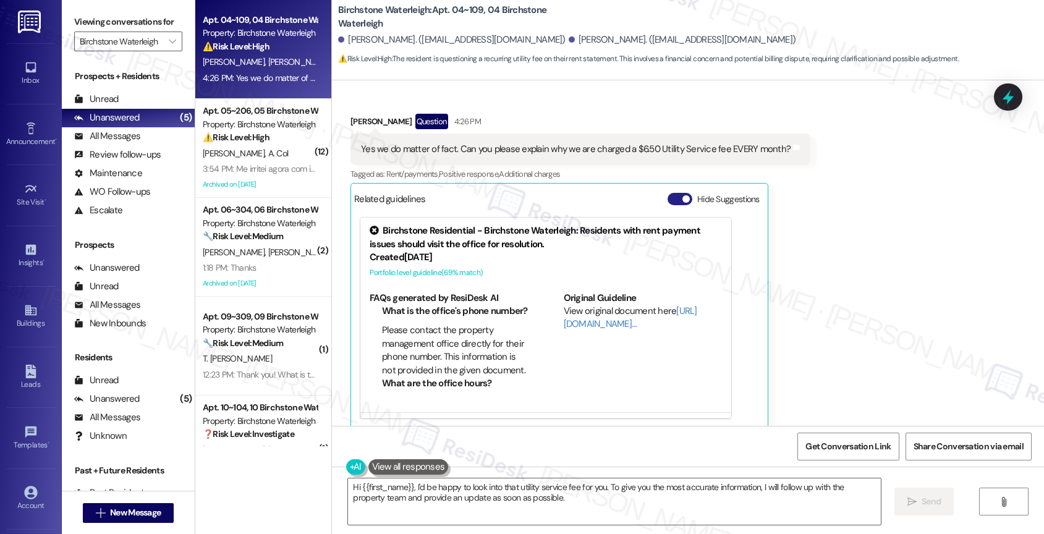
click at [668, 193] on button "Hide Suggestions" at bounding box center [680, 199] width 25 height 12
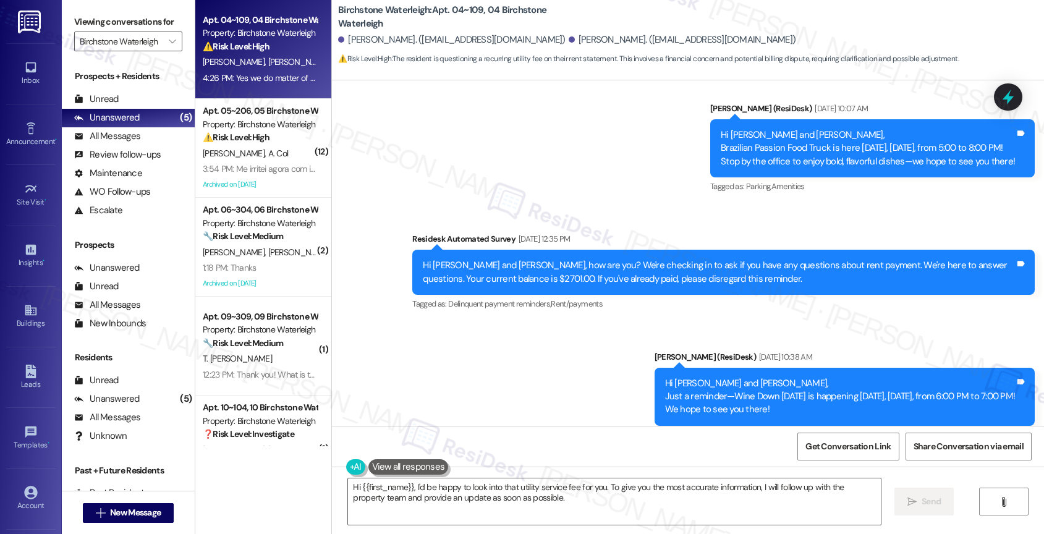
scroll to position [6656, 0]
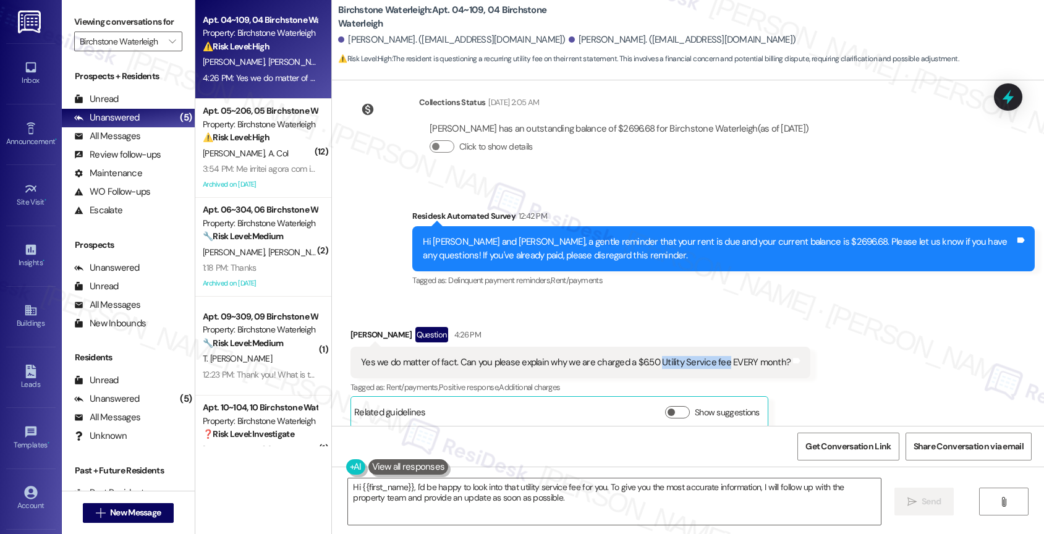
drag, startPoint x: 648, startPoint y: 349, endPoint x: 714, endPoint y: 346, distance: 66.2
click at [714, 356] on div "Yes we do matter of fact. Can you please explain why we are charged a $6.50 Uti…" at bounding box center [576, 362] width 430 height 13
copy div "Utility Service fee"
click at [617, 299] on div "Received via SMS Jimmile Henderson Question 4:26 PM Yes we do matter of fact. C…" at bounding box center [688, 368] width 712 height 138
click at [430, 499] on textarea "Hi {{first_name}}, I'd be happy to look into that utility service fee for you. …" at bounding box center [614, 501] width 533 height 46
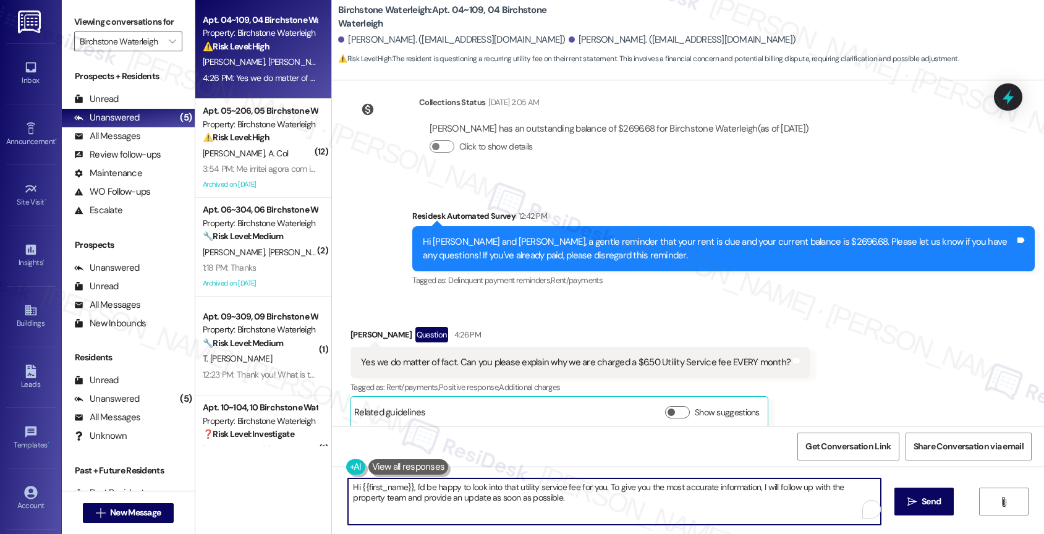
click at [430, 499] on textarea "Hi {{first_name}}, I'd be happy to look into that utility service fee for you. …" at bounding box center [614, 501] width 533 height 46
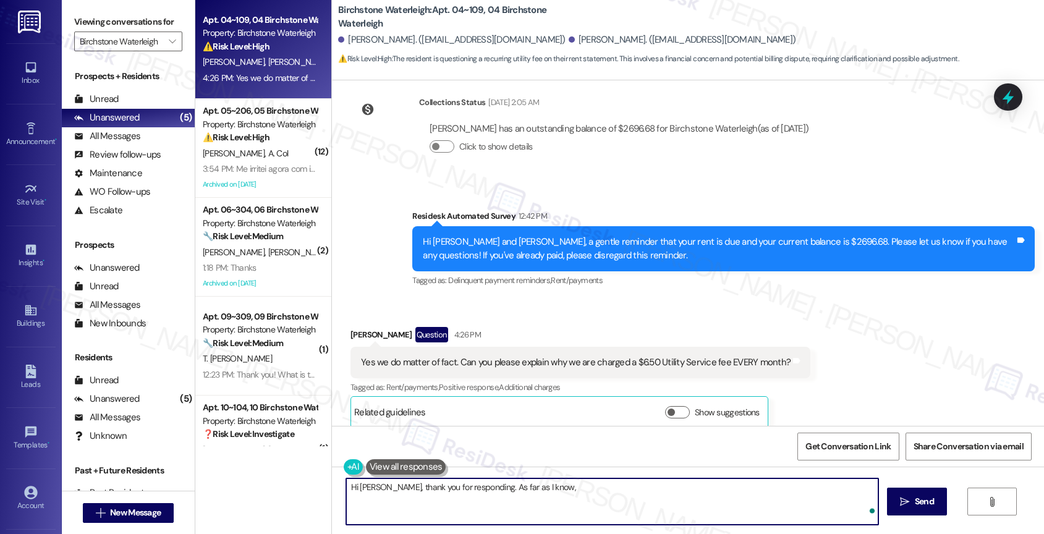
paste textarea "which covers the cost of billing and processing the utility charges."
type textarea "Hi Jimmile, thank you for responding. As far as I know, which covers the cost o…"
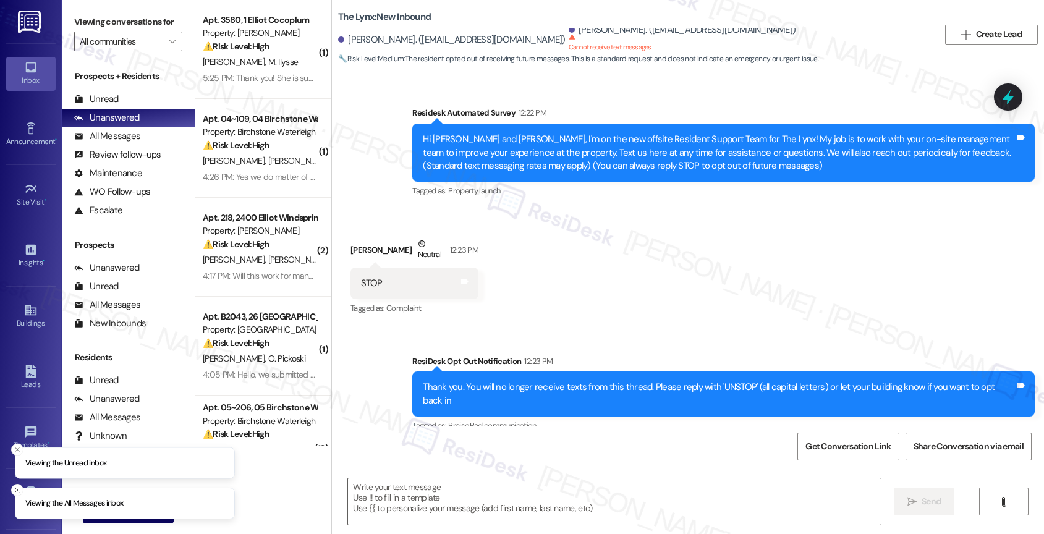
scroll to position [153, 0]
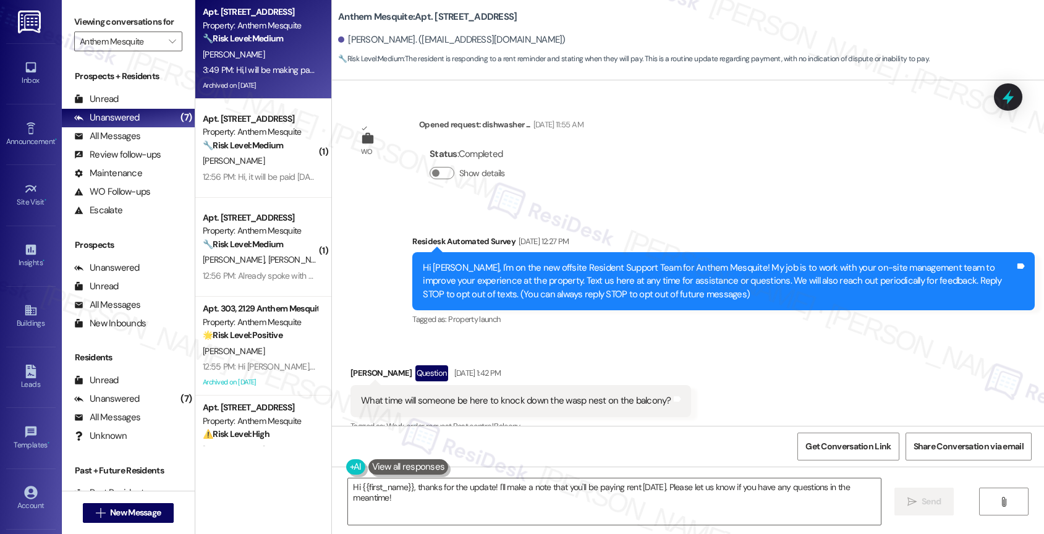
scroll to position [10742, 0]
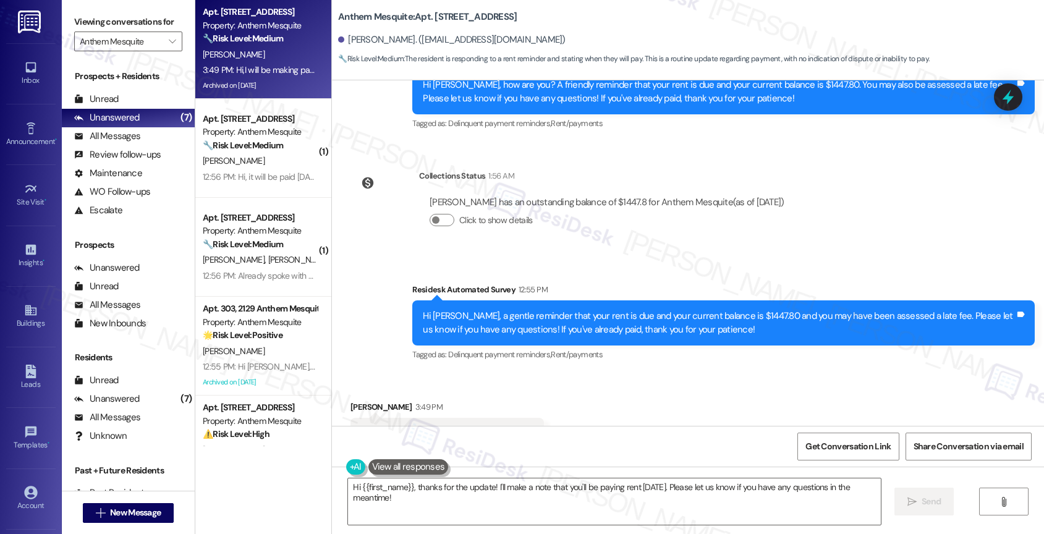
click at [604, 373] on div "Received via SMS Chiave Ross 3:49 PM Hi,I will be making payment for rent on Fr…" at bounding box center [688, 425] width 712 height 104
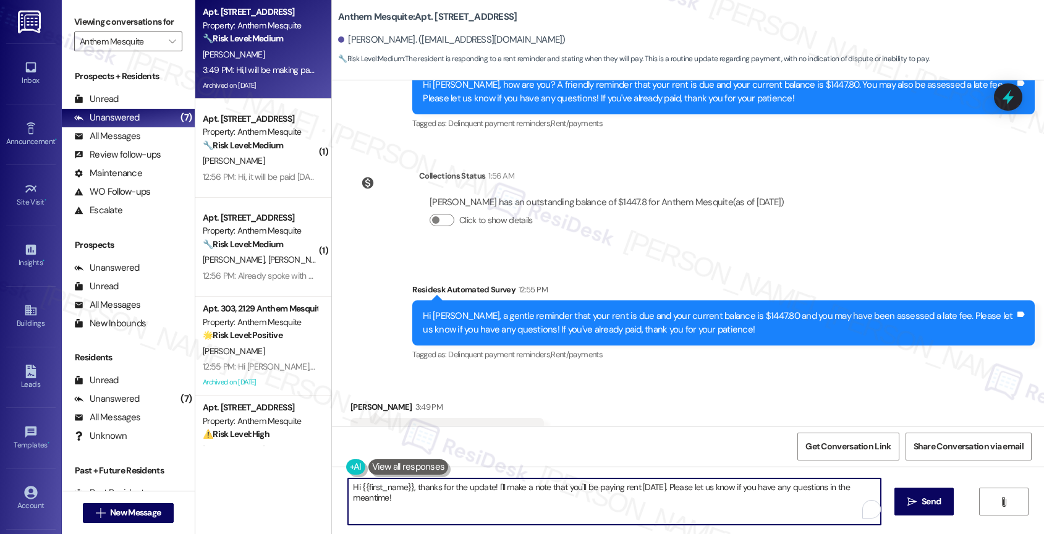
drag, startPoint x: 489, startPoint y: 486, endPoint x: 502, endPoint y: 503, distance: 20.7
click at [502, 503] on textarea "Hi {{first_name}}, thanks for the update! I'll make a note that you'll be payin…" at bounding box center [614, 501] width 533 height 46
click at [543, 490] on textarea "Hi {{first_name}}, thanks for the update! I'll make a note that you'll be payin…" at bounding box center [612, 501] width 533 height 46
drag, startPoint x: 495, startPoint y: 486, endPoint x: 544, endPoint y: 529, distance: 64.8
click at [544, 529] on div "Hi {{first_name}}, thanks for the update! I'll make a note that you'll be payin…" at bounding box center [688, 513] width 712 height 93
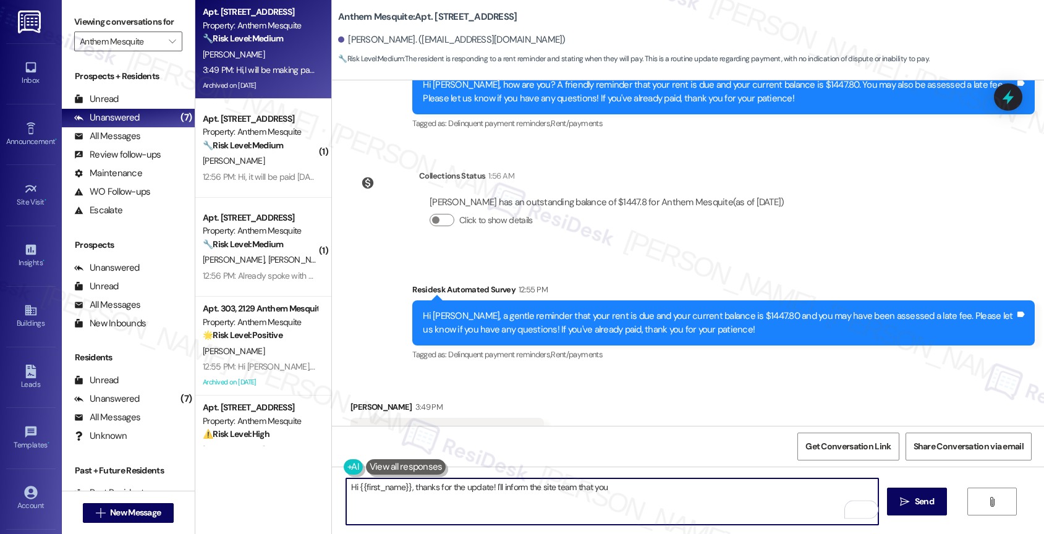
drag, startPoint x: 488, startPoint y: 486, endPoint x: 772, endPoint y: 510, distance: 285.3
click at [770, 510] on textarea "Hi {{first_name}}, thanks for the update! I'll inform the site team that you" at bounding box center [612, 501] width 533 height 46
drag, startPoint x: 349, startPoint y: 485, endPoint x: 395, endPoint y: 483, distance: 45.8
click at [349, 485] on textarea "Hi {{first_name}}, thanks for informing me that you'll pay rent on Friday, the …" at bounding box center [612, 501] width 533 height 46
type textarea "Hey {{first_name}}, thanks for informing me that you'll pay rent on Friday, the…"
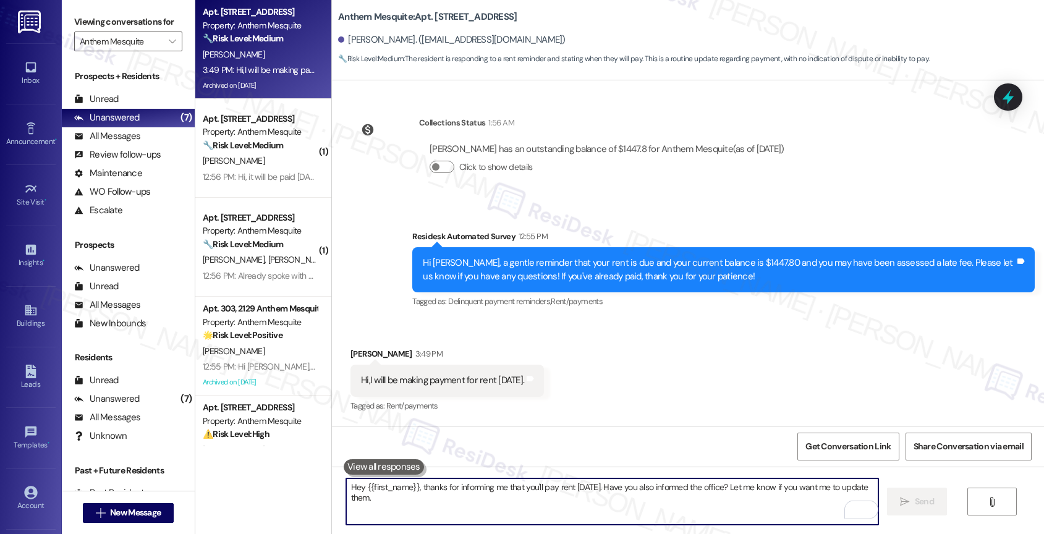
scroll to position [10828, 0]
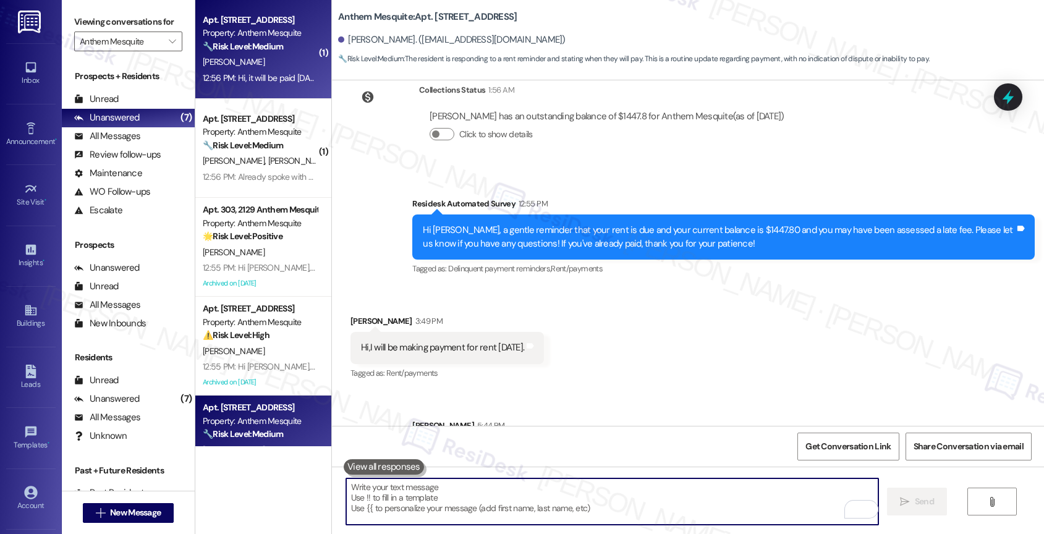
click at [271, 59] on div "C. Davis" at bounding box center [260, 61] width 117 height 15
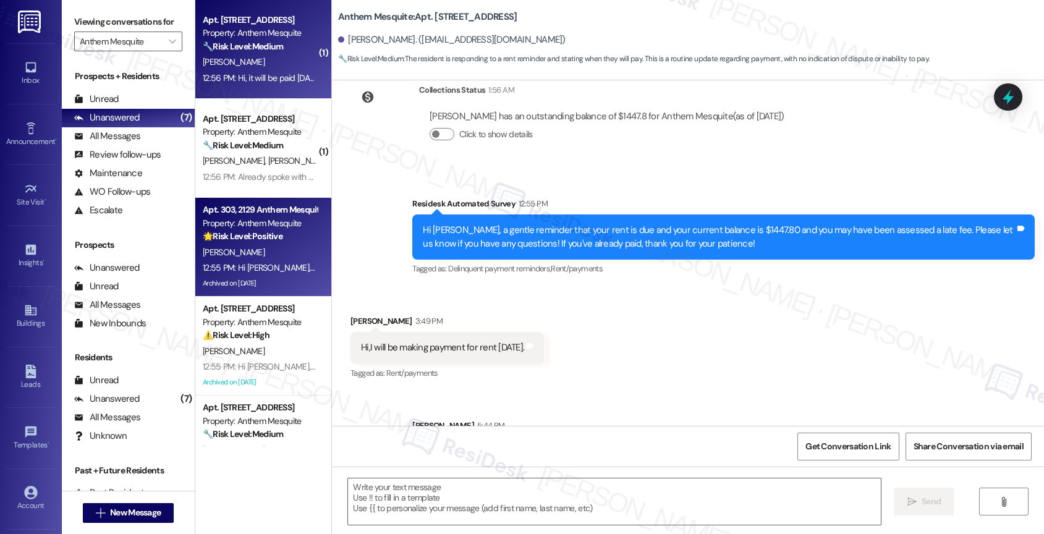
type textarea "Fetching suggested responses. Please feel free to read through the conversation…"
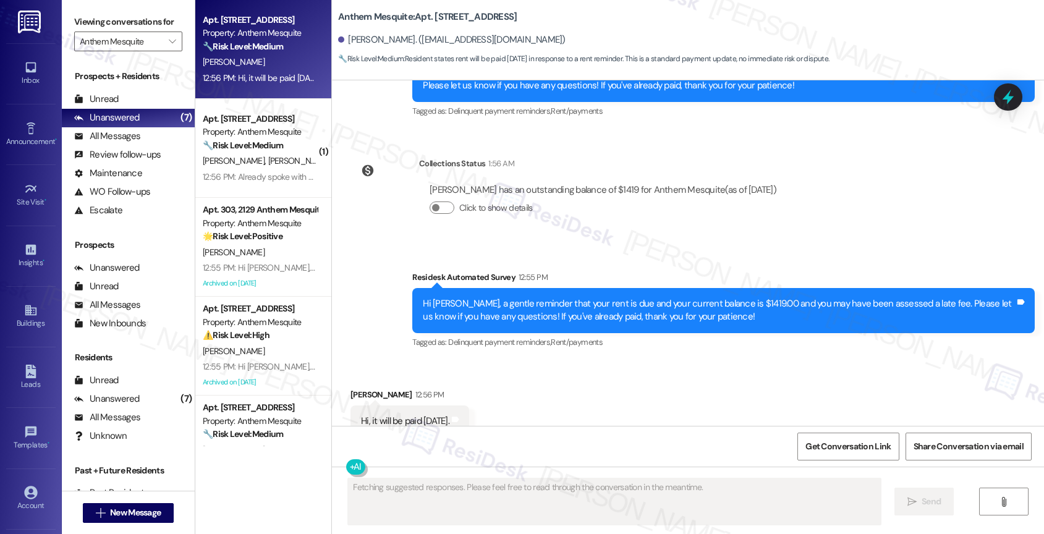
scroll to position [7253, 0]
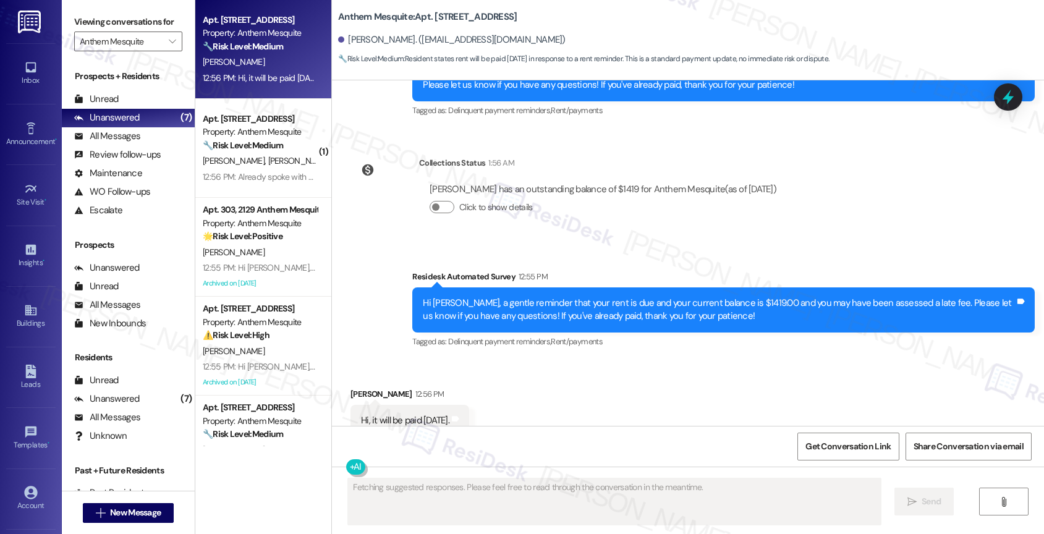
click at [511, 378] on div "Received via SMS Camrielle Davis 12:56 PM Hi, it will be paid tomorrow. Tags an…" at bounding box center [688, 412] width 712 height 104
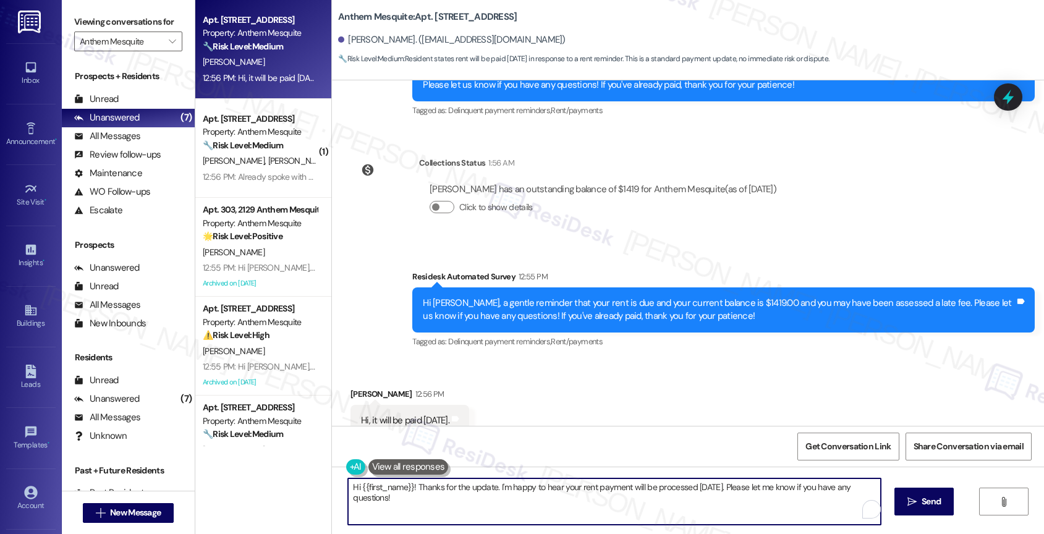
click at [622, 507] on textarea "Hi {{first_name}}! Thanks for the update. I'm happy to hear your rent payment w…" at bounding box center [614, 501] width 533 height 46
click at [348, 488] on textarea "Hi {{first_name}}! Thanks for the update. I'm happy to hear your rent payment w…" at bounding box center [612, 501] width 533 height 46
type textarea "Hey {{first_name}}! Thanks for the update. I'm happy to hear your rent payment …"
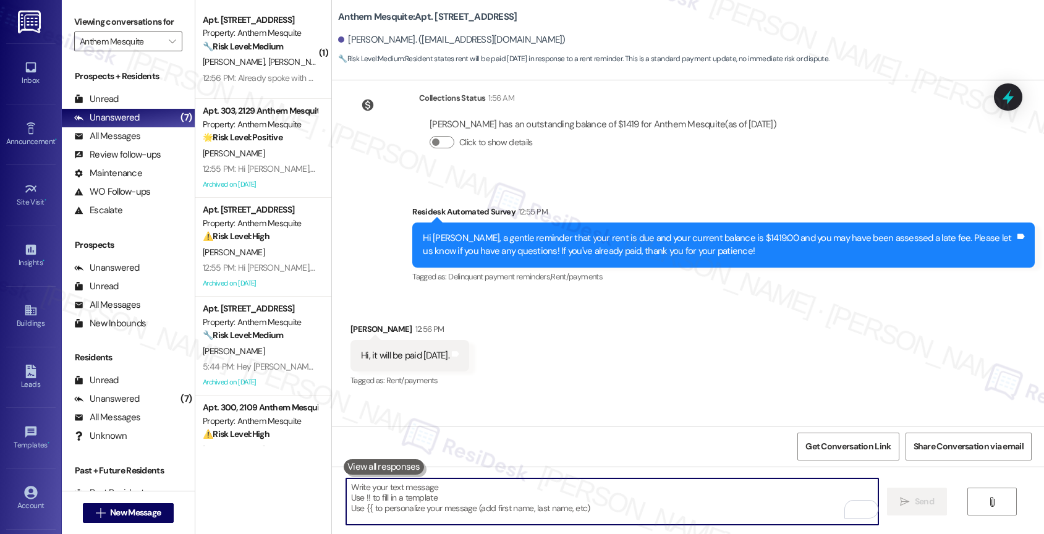
scroll to position [7340, 0]
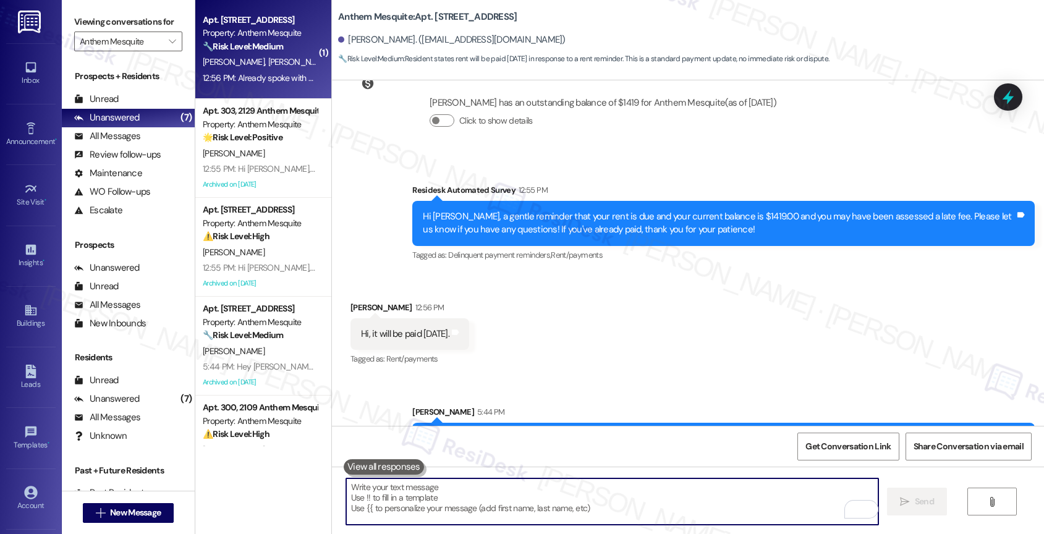
click at [268, 66] on span "P. Robey" at bounding box center [299, 61] width 62 height 11
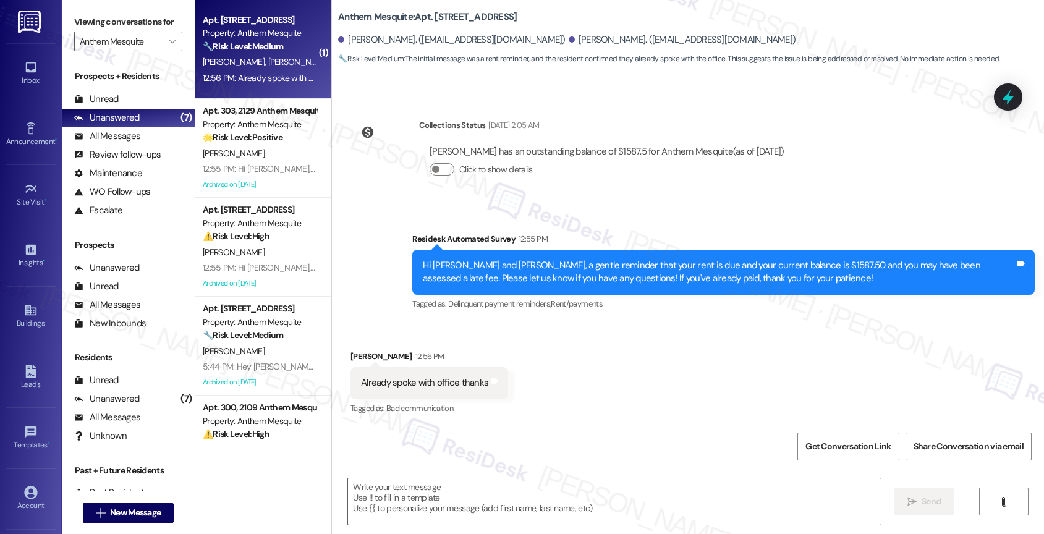
type textarea "Fetching suggested responses. Please feel free to read through the conversation…"
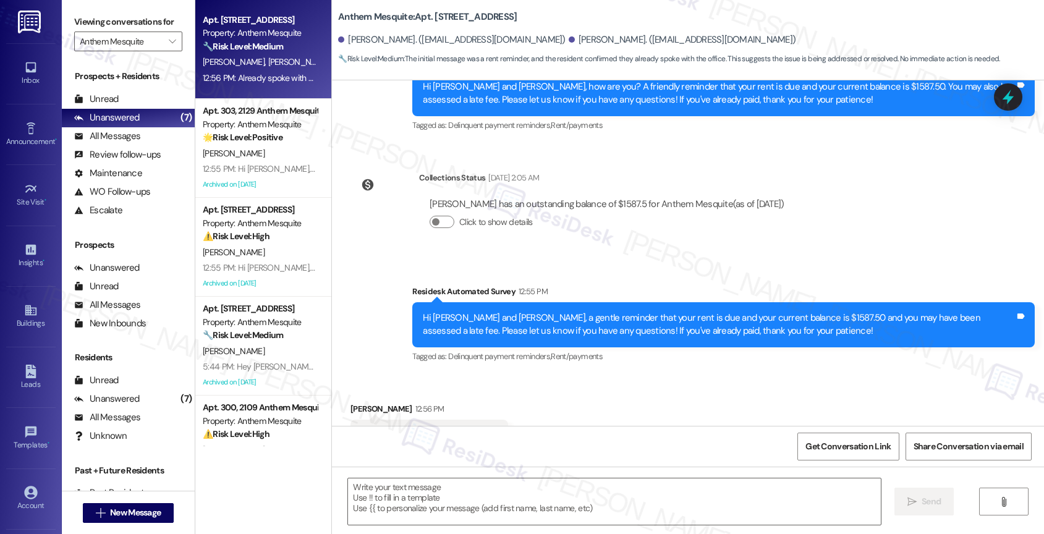
scroll to position [598, 0]
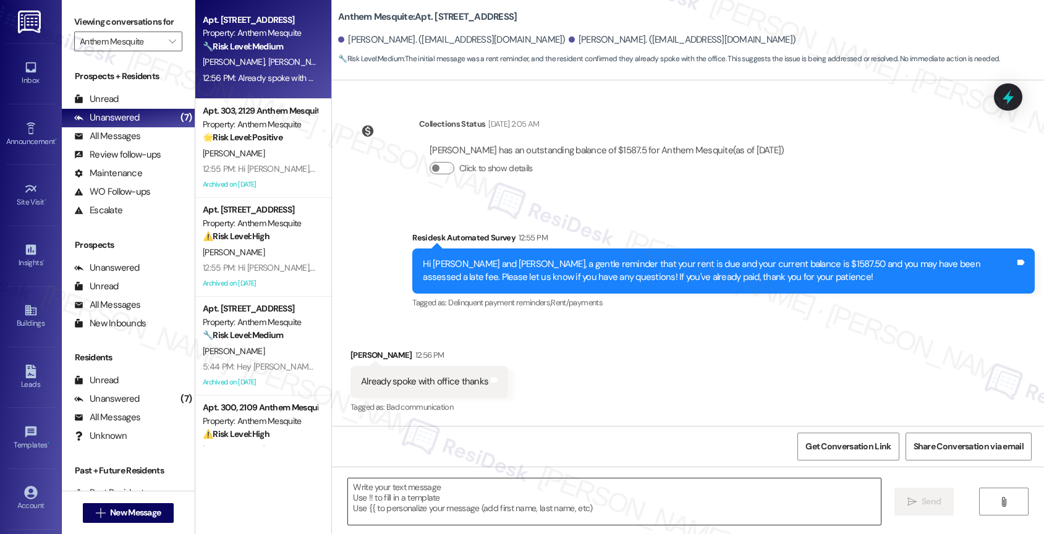
click at [407, 500] on textarea at bounding box center [614, 501] width 533 height 46
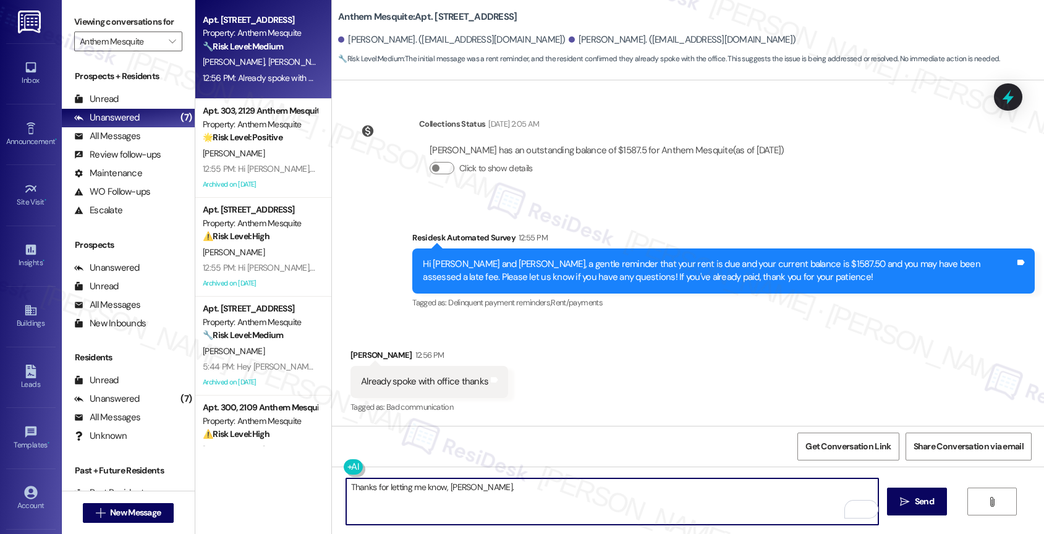
click at [510, 498] on textarea "Thanks for letting me know, Alonzo." at bounding box center [612, 501] width 533 height 46
paste textarea "Feel free to let us know if you have other questions or concerns so we can assi…"
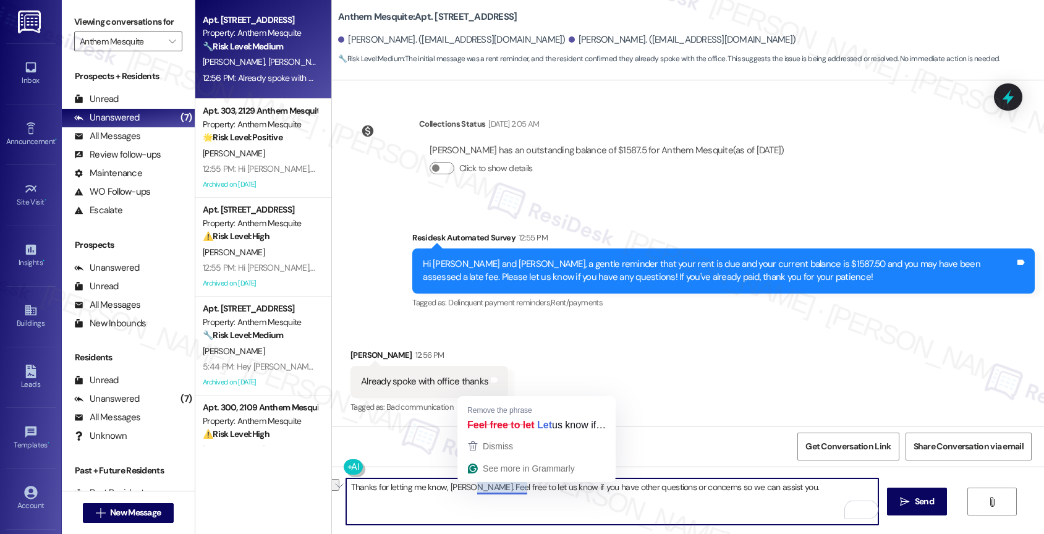
drag, startPoint x: 466, startPoint y: 488, endPoint x: 790, endPoint y: 493, distance: 323.9
click at [790, 493] on textarea "Thanks for letting me know, Alonzo. Feel free to let us know if you have other …" at bounding box center [612, 501] width 533 height 46
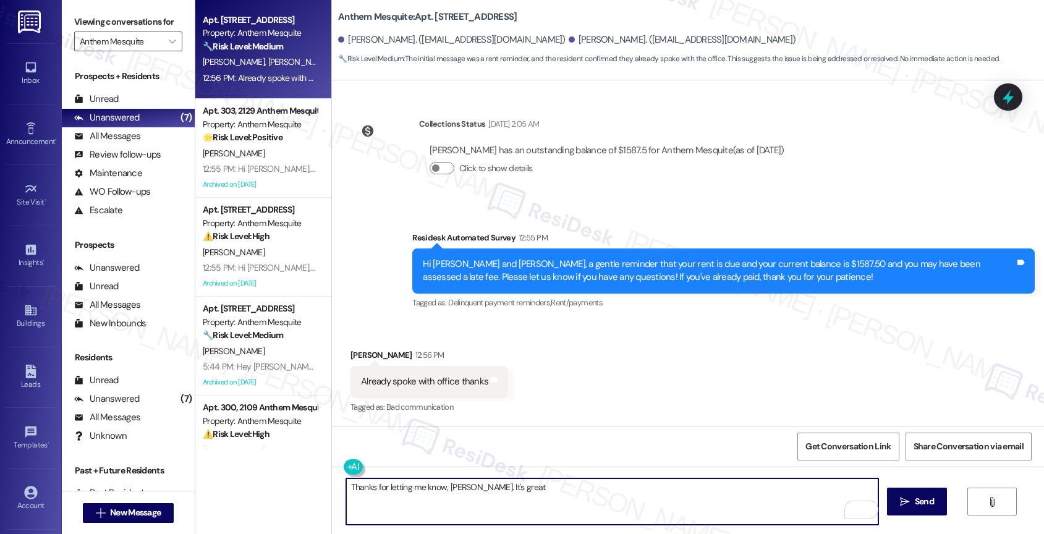
drag, startPoint x: 467, startPoint y: 488, endPoint x: 629, endPoint y: 496, distance: 162.1
click at [629, 496] on textarea "Thanks for letting me know, Alonzo. It's great" at bounding box center [612, 501] width 533 height 46
drag, startPoint x: 468, startPoint y: 486, endPoint x: 628, endPoint y: 501, distance: 160.8
click at [628, 501] on textarea "Thanks for letting me know, Alonzo. Since you've" at bounding box center [612, 501] width 533 height 46
paste textarea "Feel free to let us know if you have other questions or concerns so we can assi…"
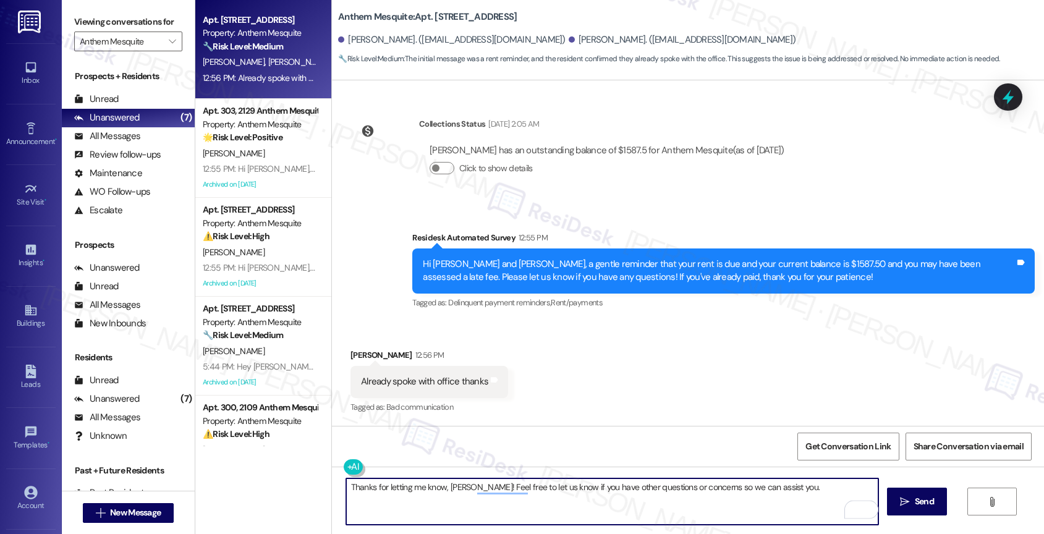
click at [527, 487] on textarea "Thanks for letting me know, Alonzo! Feel free to let us know if you have other …" at bounding box center [612, 501] width 533 height 46
drag, startPoint x: 722, startPoint y: 489, endPoint x: 469, endPoint y: 490, distance: 253.4
click at [469, 490] on textarea "Thanks for letting me know, Alonzo! Feel free to let know if you have other que…" at bounding box center [612, 501] width 533 height 46
type textarea "Thanks for letting me know, Alonzo!"
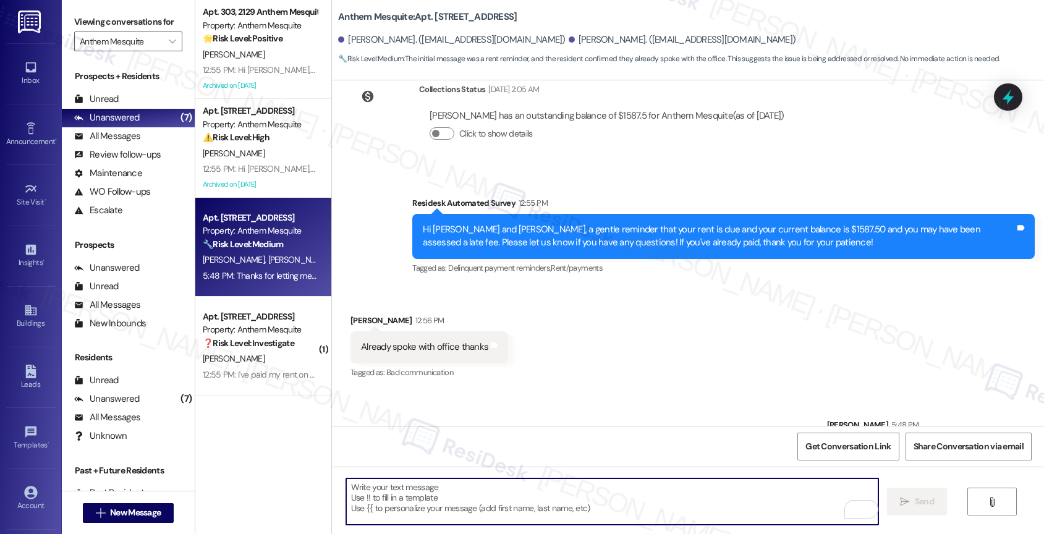
scroll to position [684, 0]
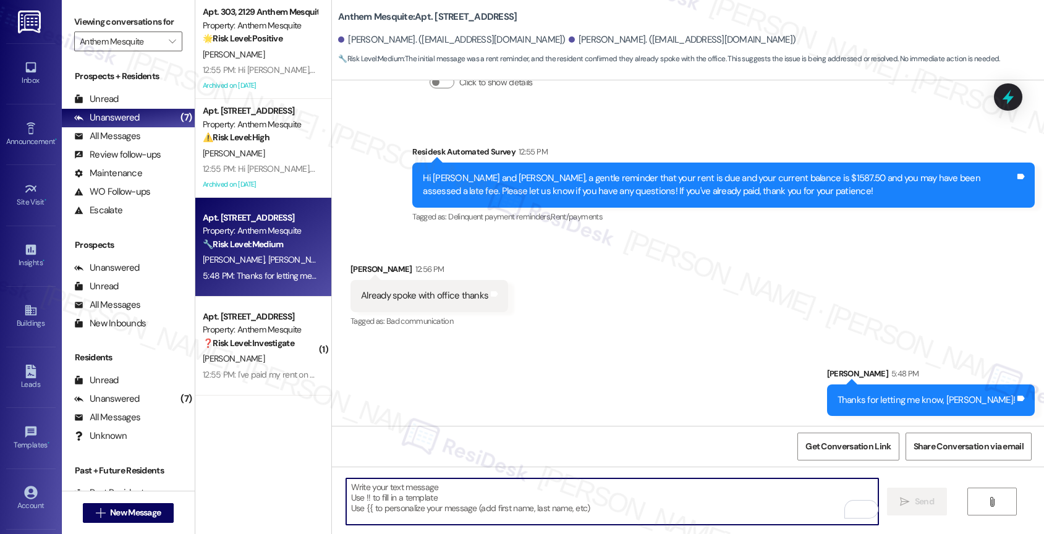
click at [428, 499] on textarea "To enrich screen reader interactions, please activate Accessibility in Grammarl…" at bounding box center [612, 501] width 533 height 46
paste textarea "Feel free to let us know if you have other questions or concerns so we can assi…"
type textarea "Feel free to let us know if you have other questions or concerns so we can assi…"
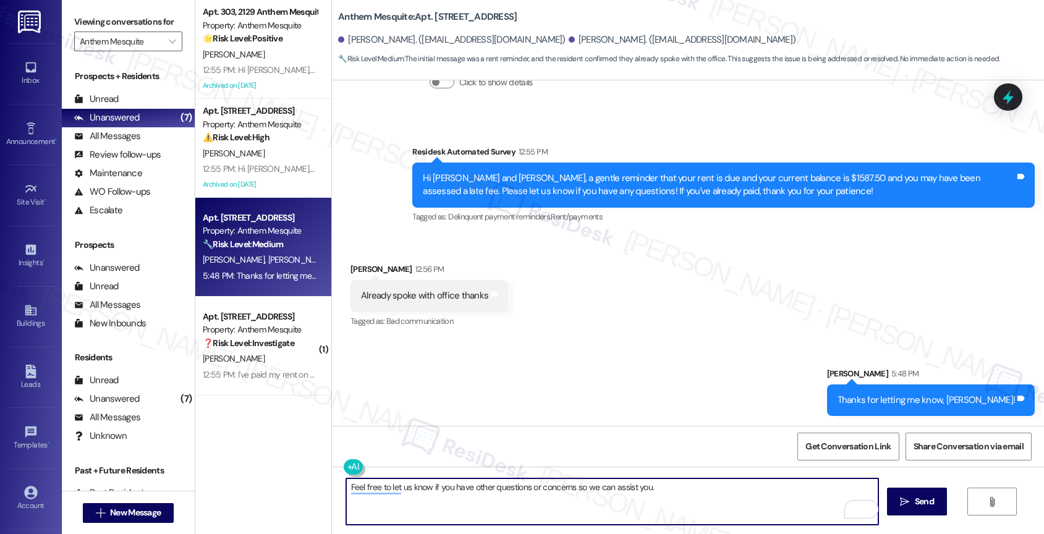
click at [485, 486] on textarea "Feel free to let us know if you have other questions or concerns so we can assi…" at bounding box center [612, 501] width 533 height 46
type textarea "p"
click at [367, 479] on textarea "Please let us know if you have questions or concerns." at bounding box center [612, 501] width 533 height 46
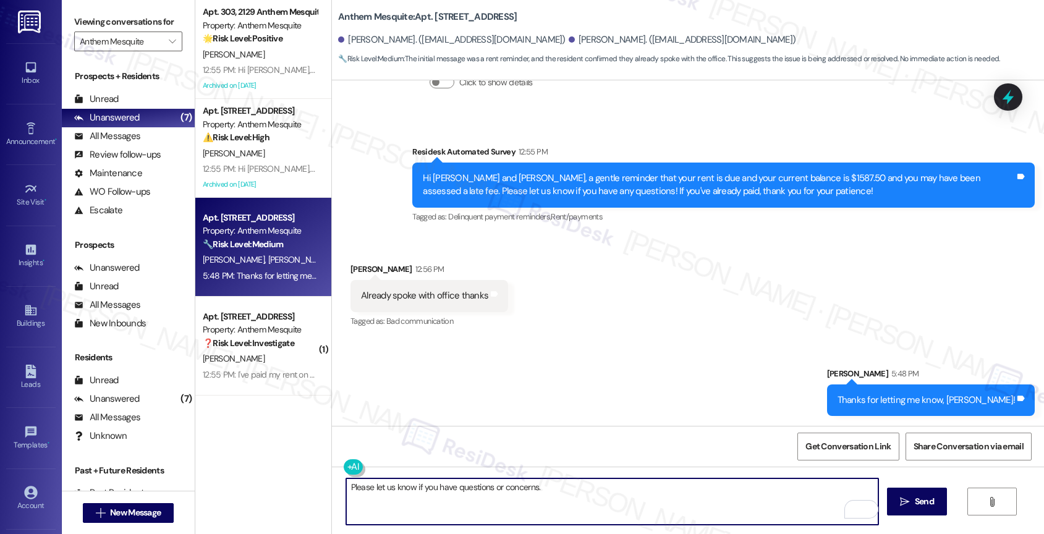
click at [363, 487] on textarea "Please let us know if you have questions or concerns." at bounding box center [612, 501] width 533 height 46
click at [627, 494] on textarea "Please don't hesitate to let us know if you have questions or concerns." at bounding box center [612, 501] width 533 height 46
type textarea "Please don't hesitate to let us know if you have questions or concerns. Have a …"
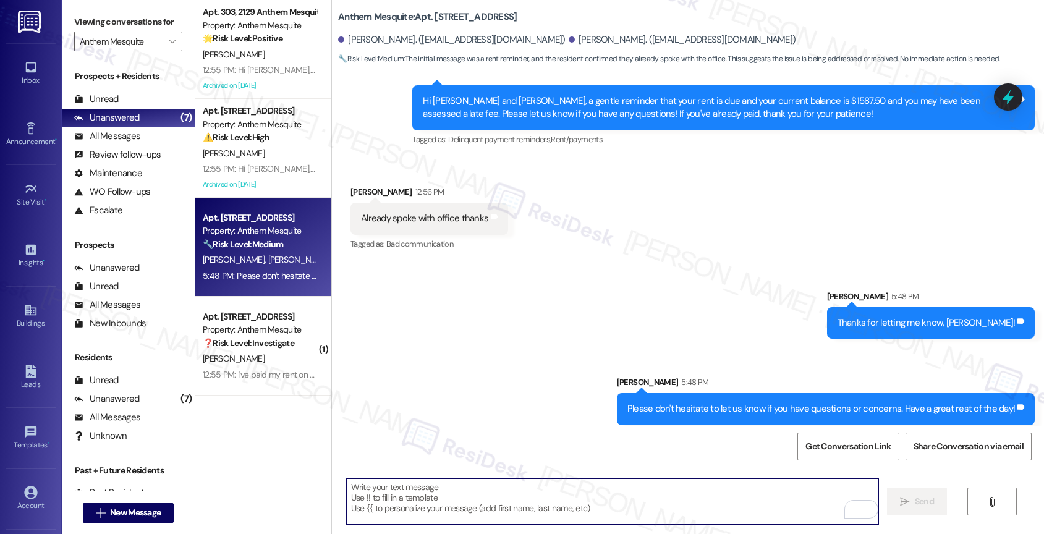
scroll to position [770, 0]
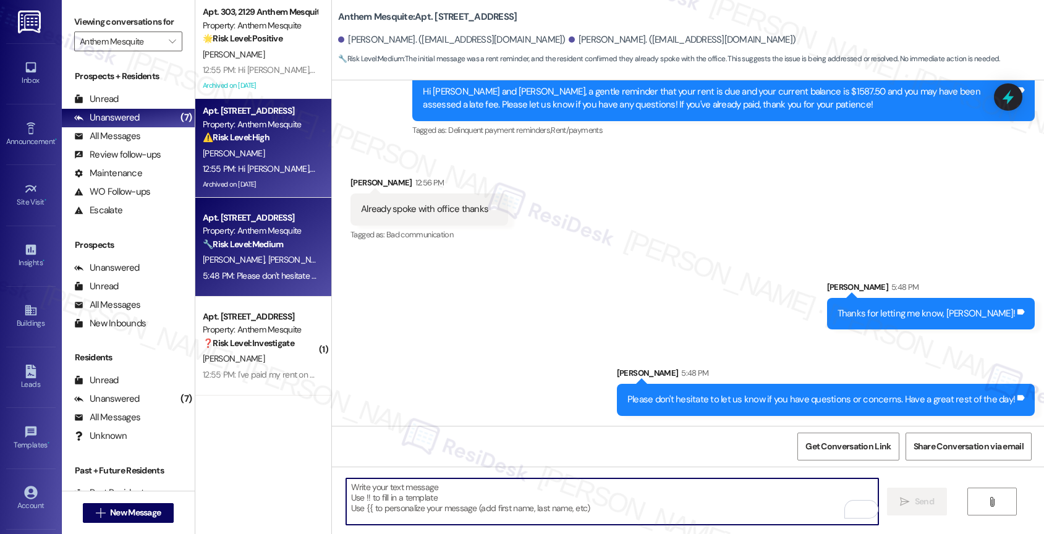
click at [244, 158] on div "J. Graves" at bounding box center [260, 153] width 117 height 15
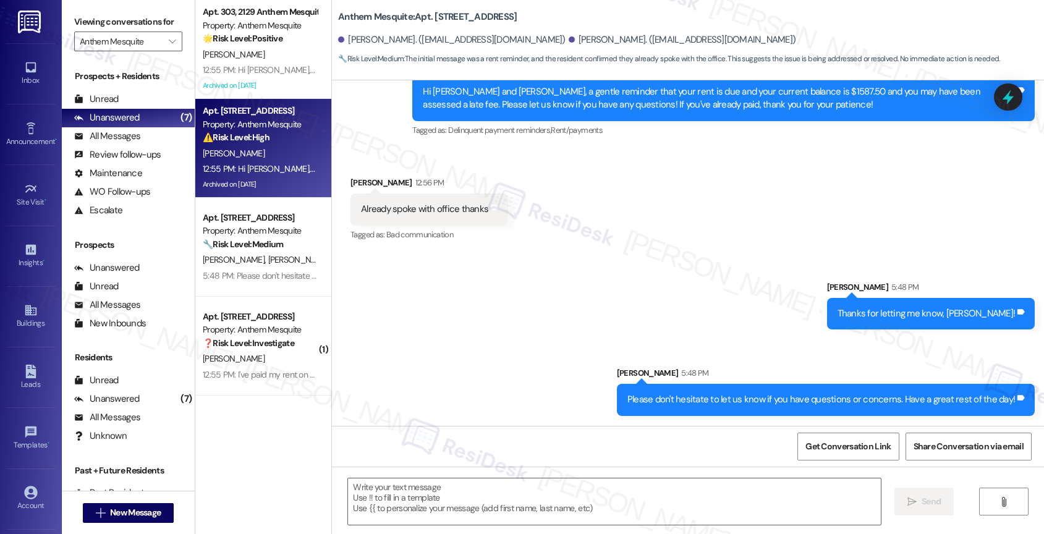
type textarea "Fetching suggested responses. Please feel free to read through the conversation…"
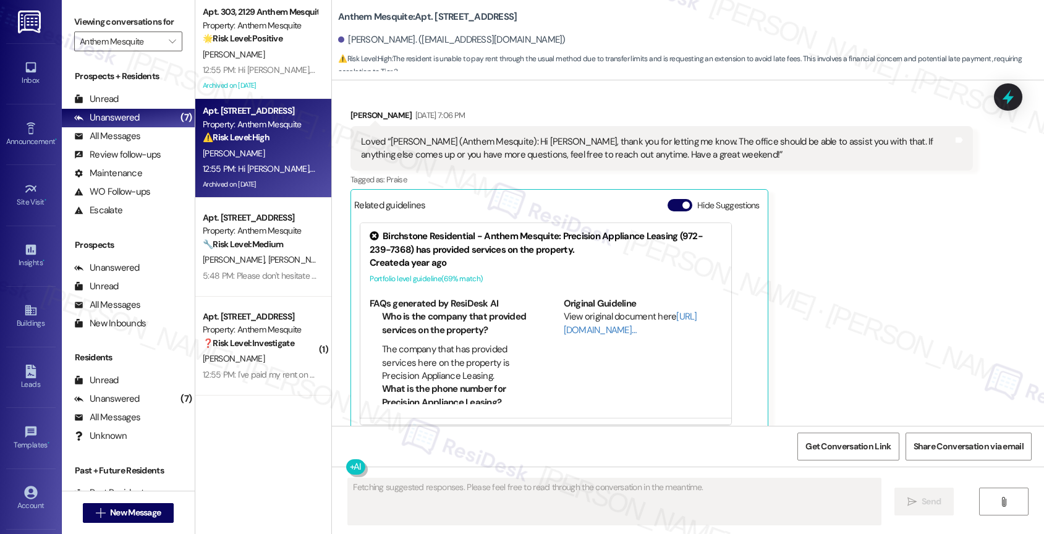
scroll to position [4766, 0]
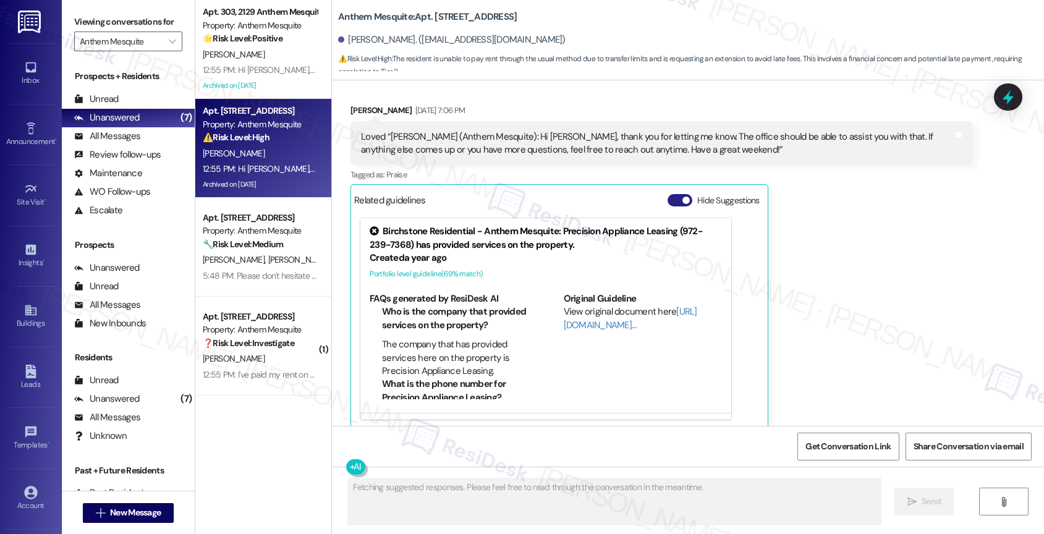
click at [669, 194] on button "Hide Suggestions" at bounding box center [680, 200] width 25 height 12
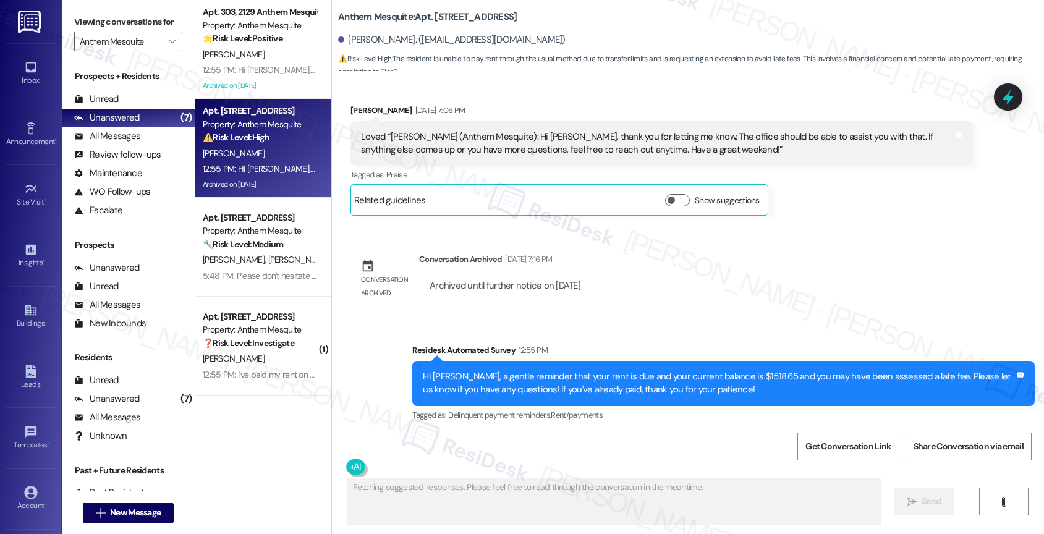
scroll to position [4762, 0]
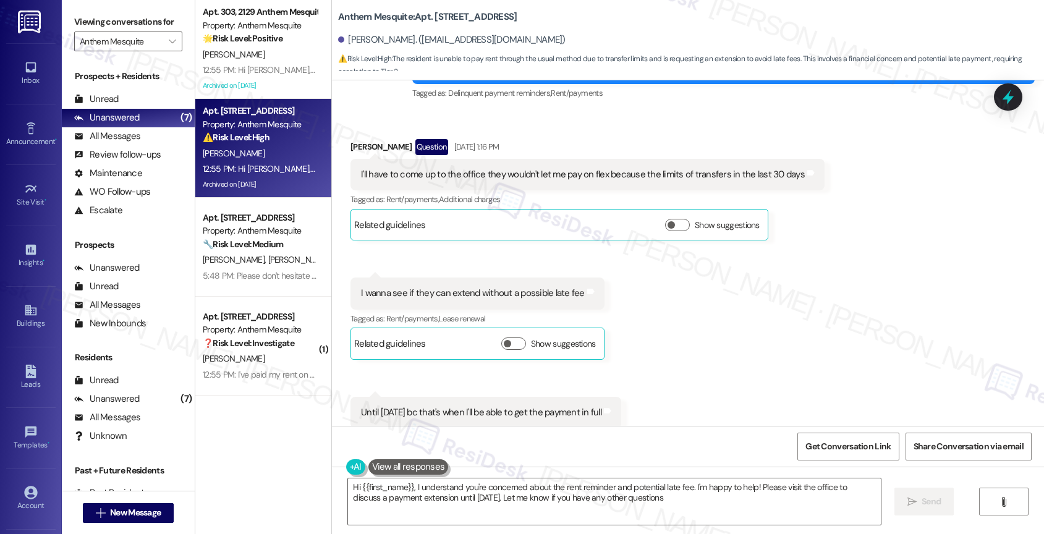
type textarea "Hi {{first_name}}, I understand you're concerned about the rent reminder and po…"
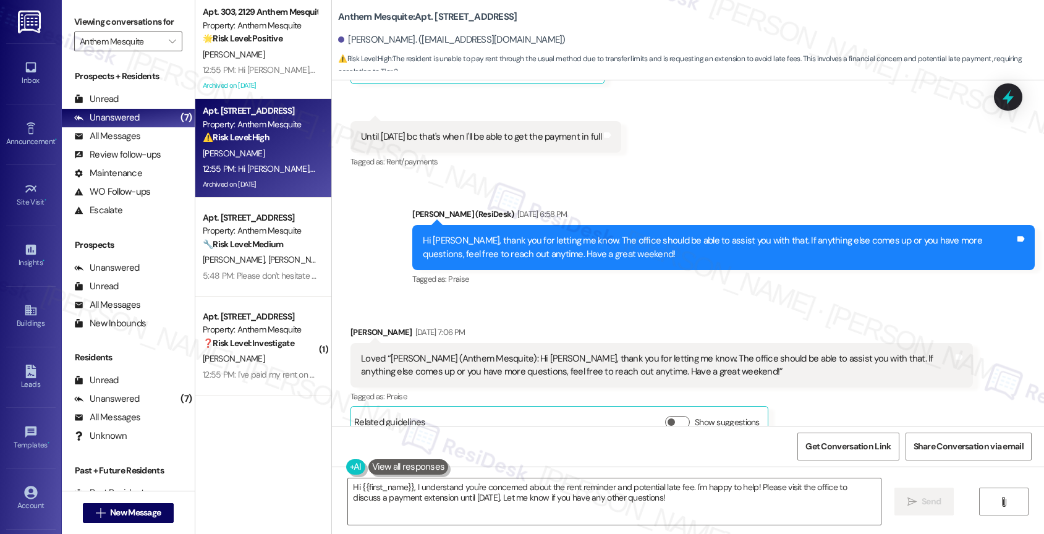
click at [650, 298] on div "Received via SMS Jahsassy Graves Sep 05, 2025 at 7:06 PM Loved “Sarah (Anthem M…" at bounding box center [688, 373] width 712 height 150
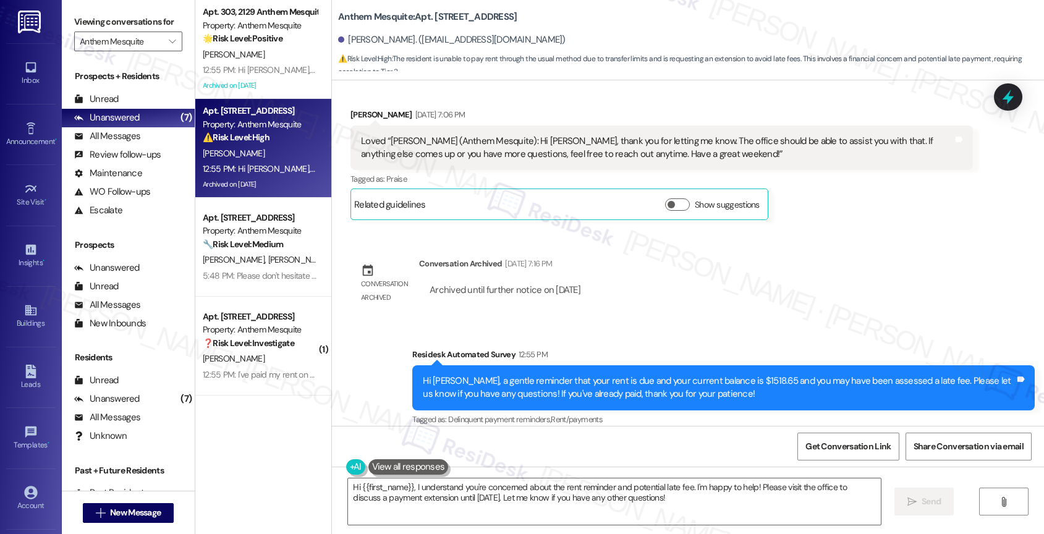
click at [645, 295] on div "WO Lease started Feb 09, 2025 at 7:00 PM Show details Survey, sent via SMS Resi…" at bounding box center [688, 253] width 712 height 346
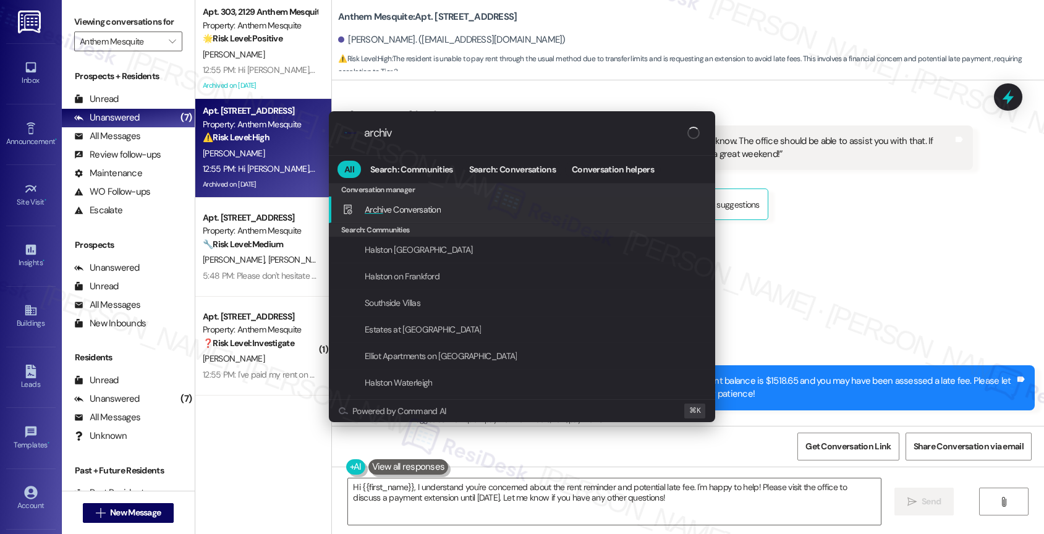
type input "archive"
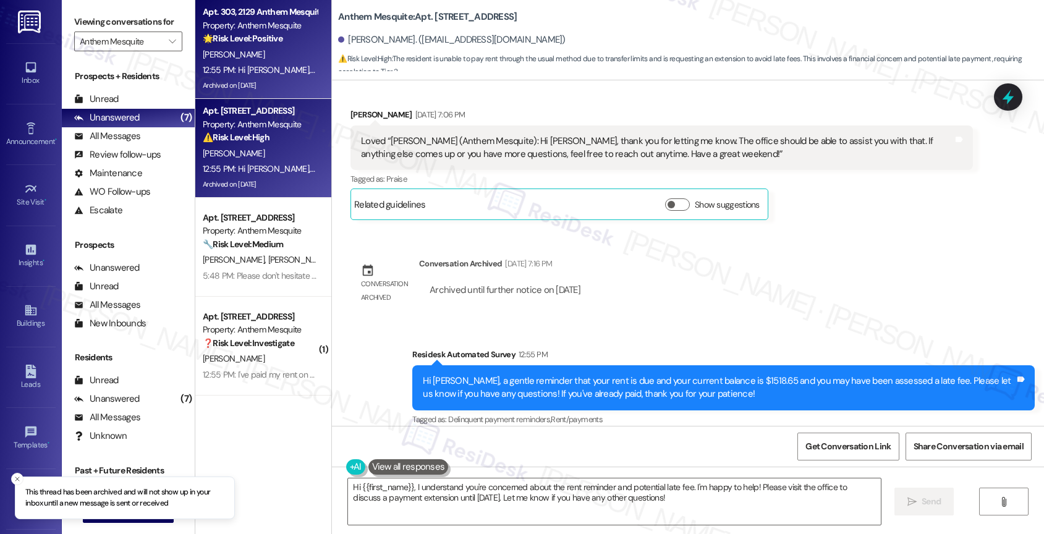
click at [282, 50] on div "E. Hunter" at bounding box center [260, 54] width 117 height 15
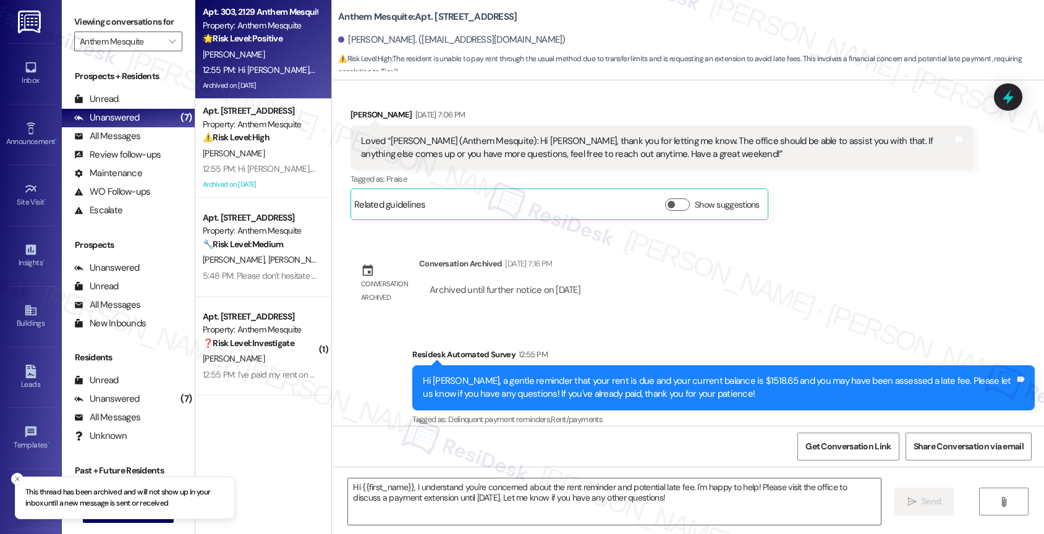
type textarea "Fetching suggested responses. Please feel free to read through the conversation…"
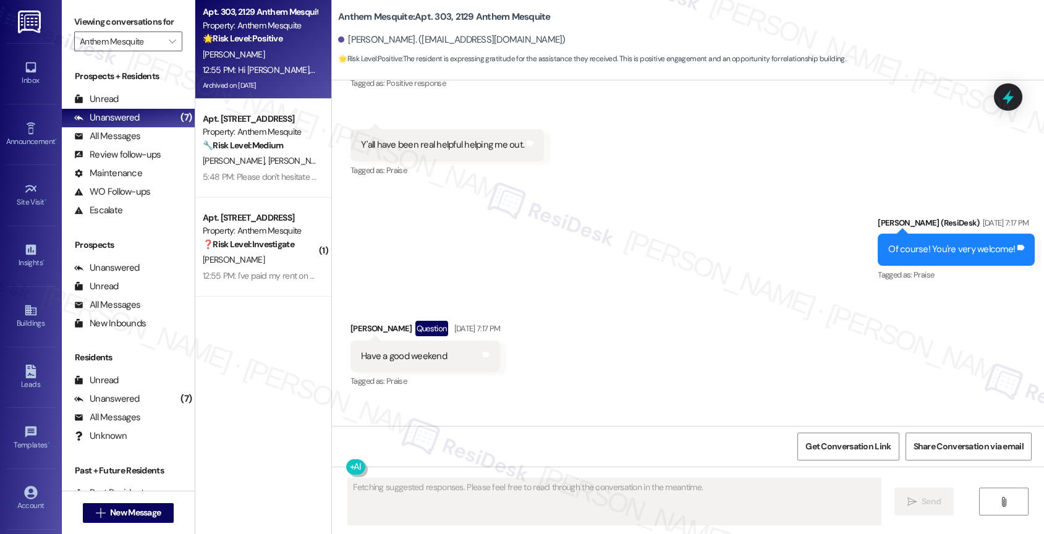
scroll to position [9485, 0]
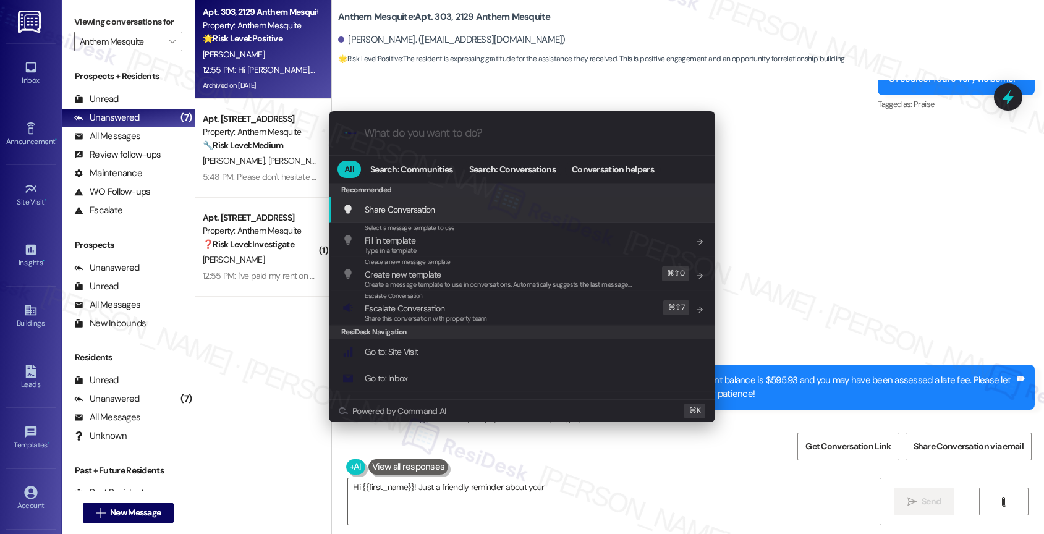
type textarea "Hi {{first_name}}! Just a friendly reminder about your rent"
type input "a"
type textarea "Hi {{first_name}}! Just a friendly reminder about your rent. If you have"
type input "ar"
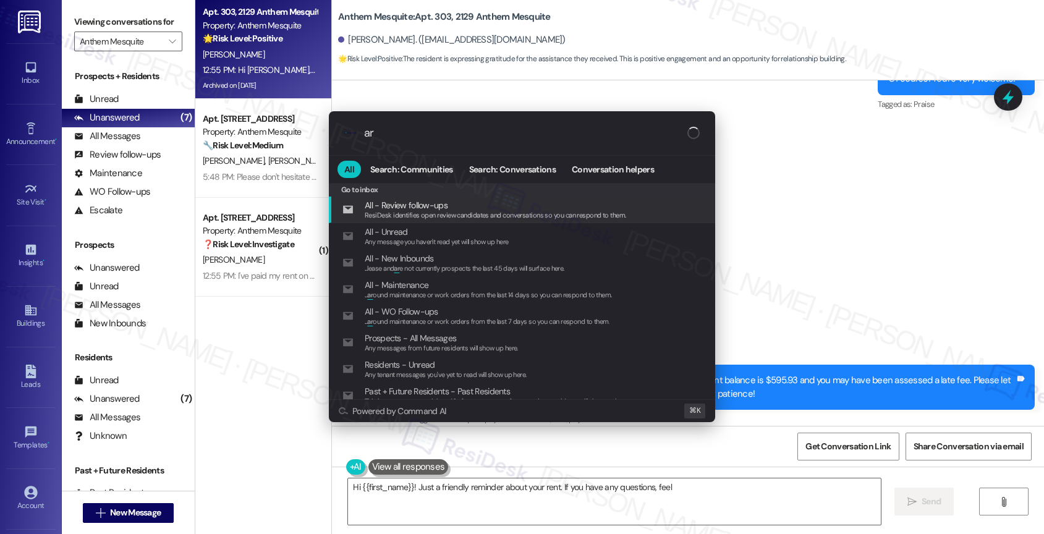
type textarea "Hi {{first_name}}! Just a friendly reminder about your rent. If you have any qu…"
type input "arc"
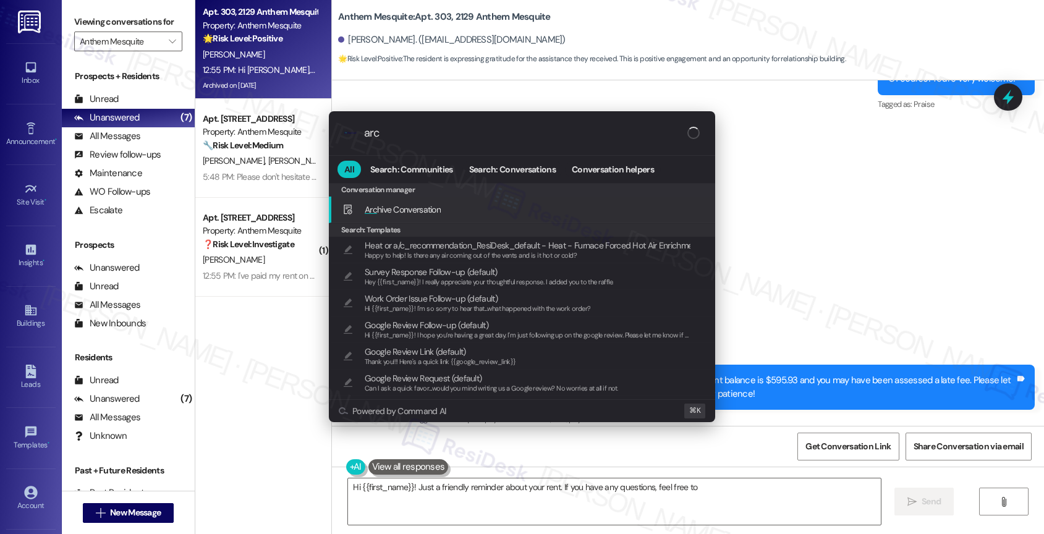
type textarea "Hi {{first_name}}! Just a friendly reminder about your rent. If you have any qu…"
type input "arch"
type textarea "Hi {{first_name}}! Just a friendly reminder about your rent. If you have any qu…"
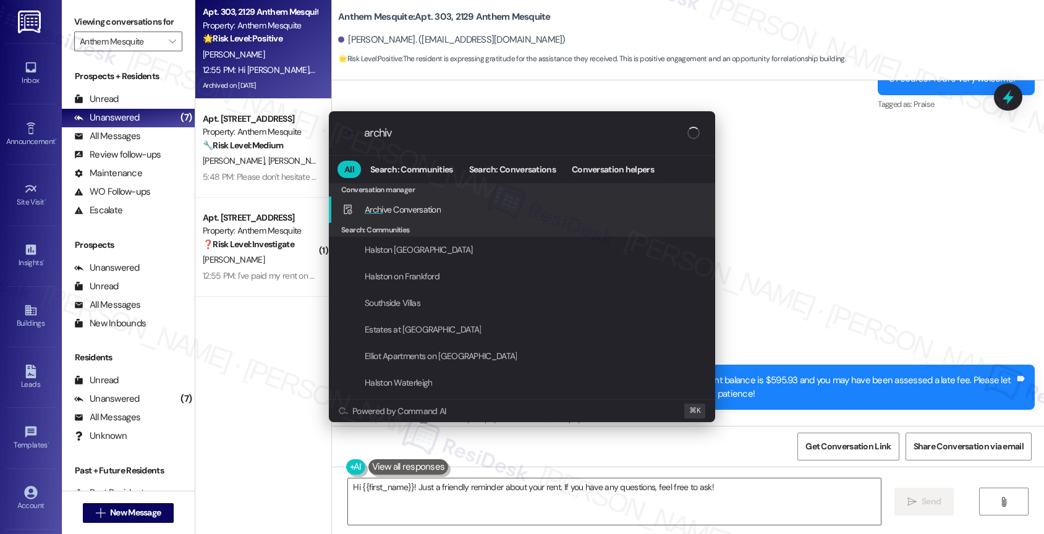
type input "archive"
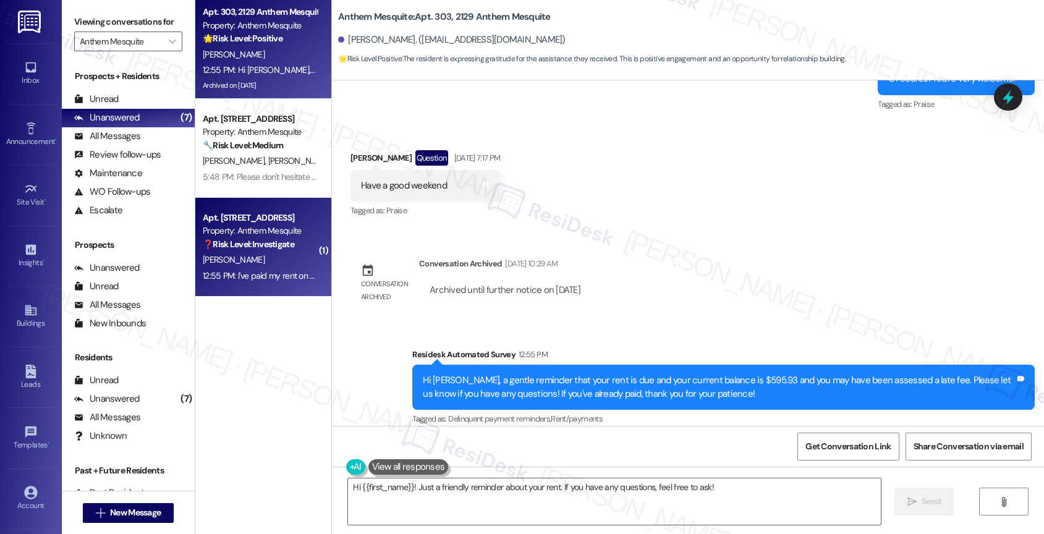
click at [281, 257] on div "J. Williams" at bounding box center [260, 259] width 117 height 15
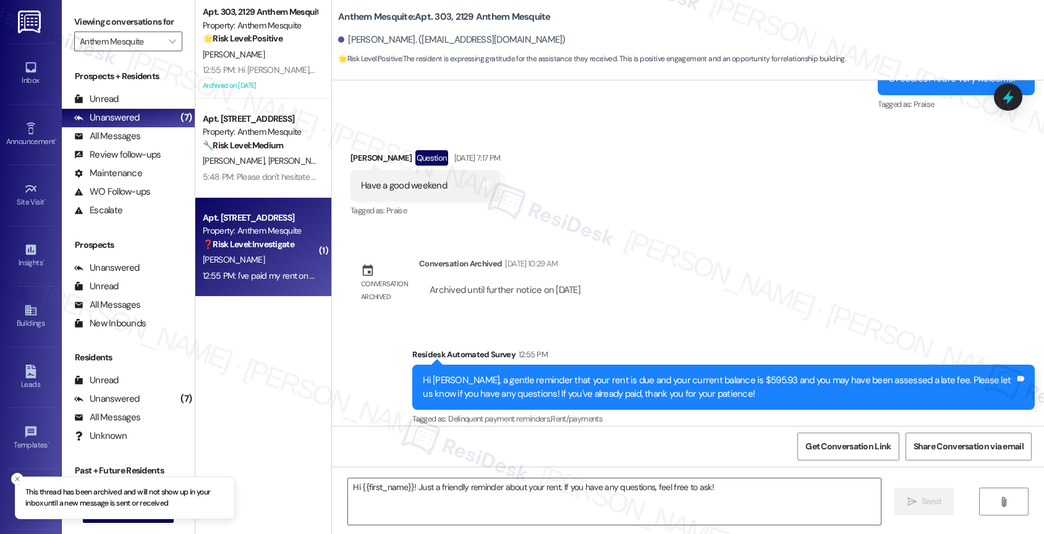
type textarea "Fetching suggested responses. Please feel free to read through the conversation…"
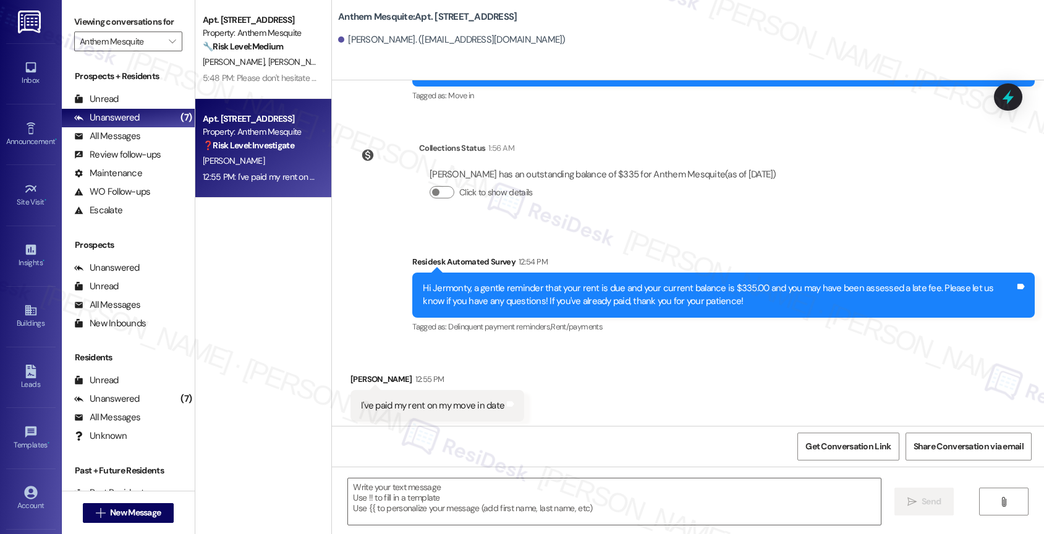
scroll to position [191, 0]
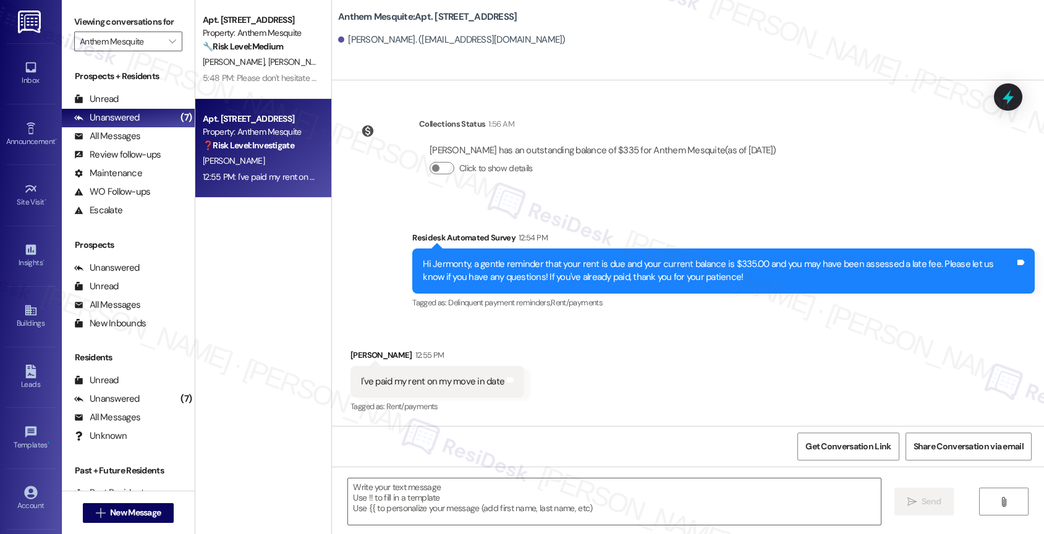
click at [575, 388] on div "Received via SMS Jermonty Williams 12:55 PM I've paid my rent on my move in dat…" at bounding box center [688, 373] width 712 height 104
click at [411, 506] on textarea at bounding box center [614, 501] width 533 height 46
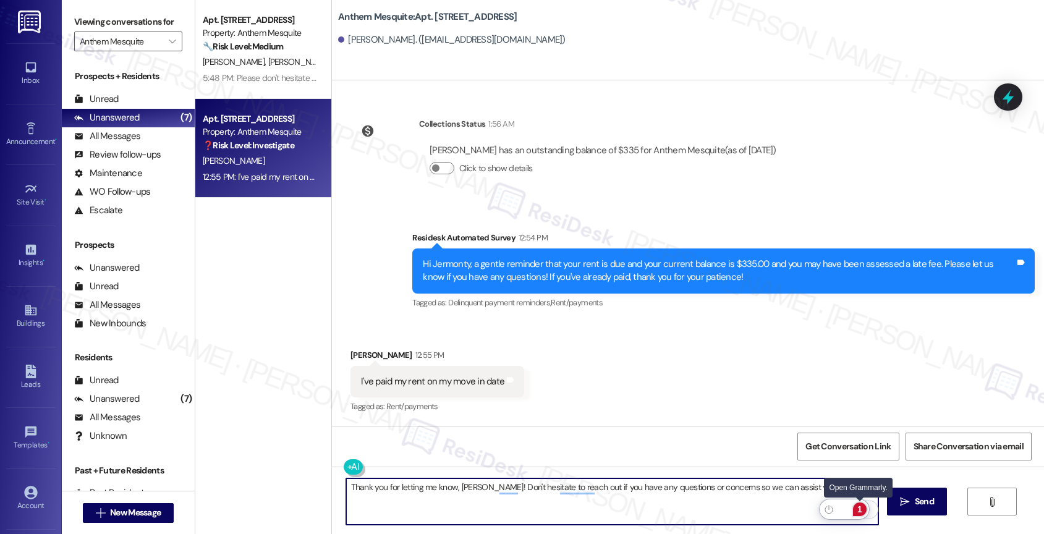
click at [861, 507] on div "1" at bounding box center [860, 510] width 14 height 14
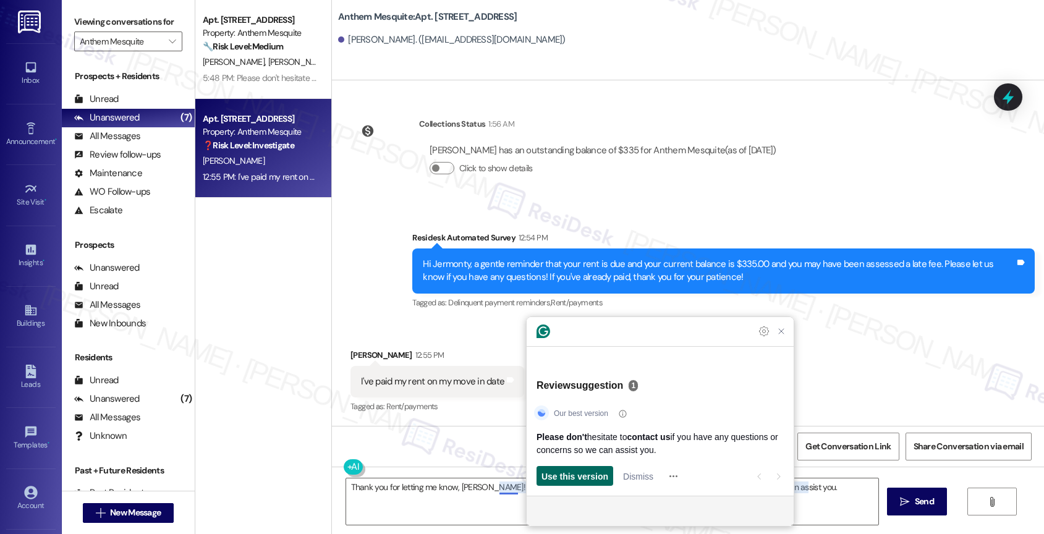
click at [572, 478] on span "Use this version" at bounding box center [574, 476] width 67 height 13
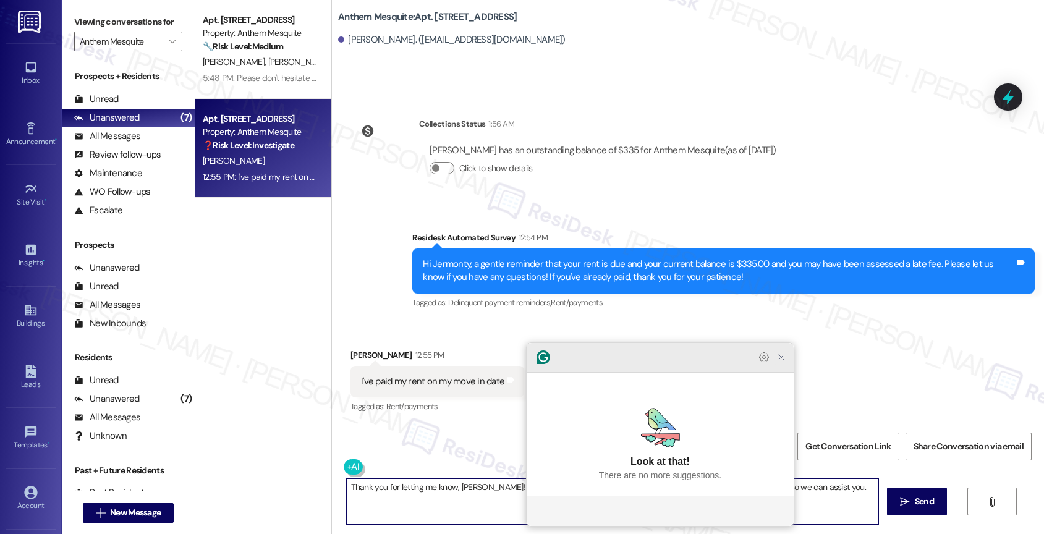
click at [780, 362] on icon "Close Grammarly Assistant" at bounding box center [781, 357] width 10 height 10
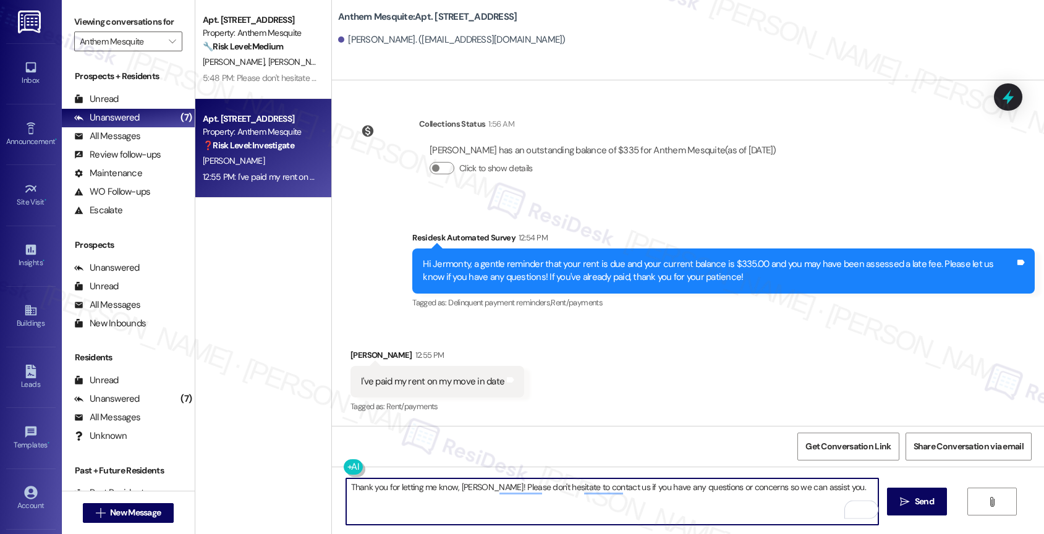
click at [837, 490] on textarea "Thank you for letting me know, Jermonty! Please don't hesitate to contact us if…" at bounding box center [612, 501] width 533 height 46
click at [846, 491] on textarea "Thank you for letting me know, Jermonty! Please don't hesitate to contact us if…" at bounding box center [612, 501] width 533 height 46
click at [860, 506] on div "1" at bounding box center [860, 510] width 14 height 14
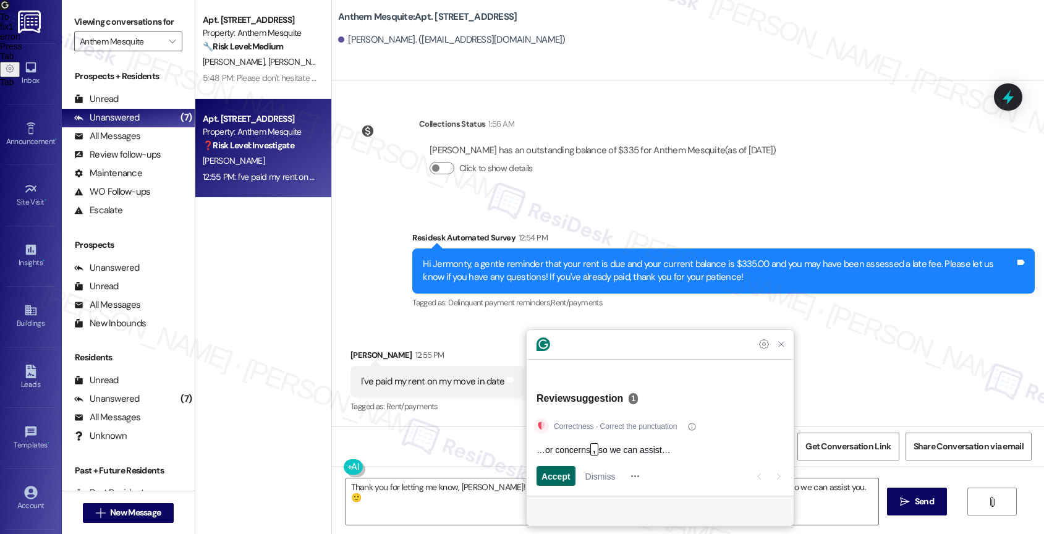
click at [551, 473] on span "Accept" at bounding box center [555, 476] width 29 height 13
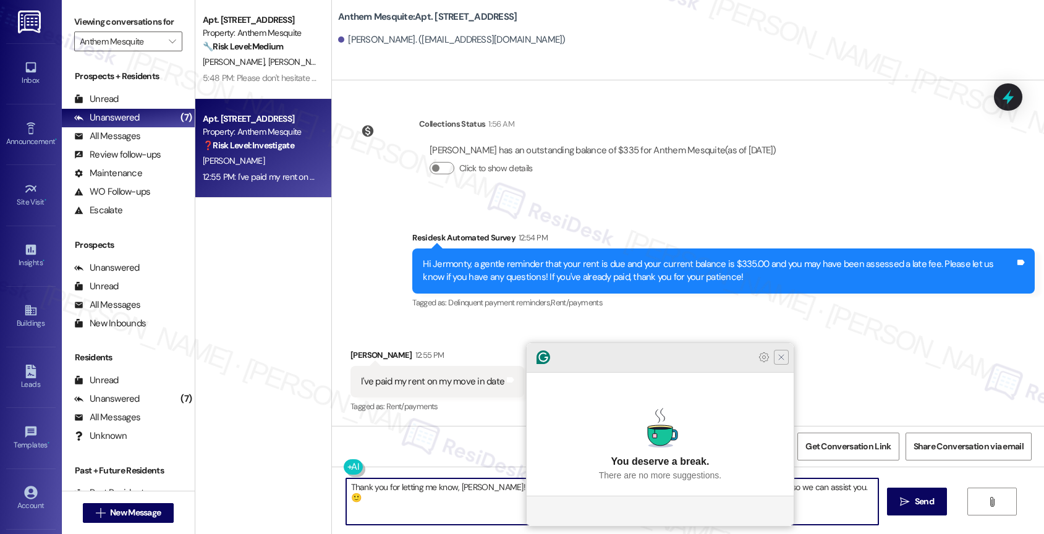
click at [780, 373] on div at bounding box center [660, 358] width 267 height 30
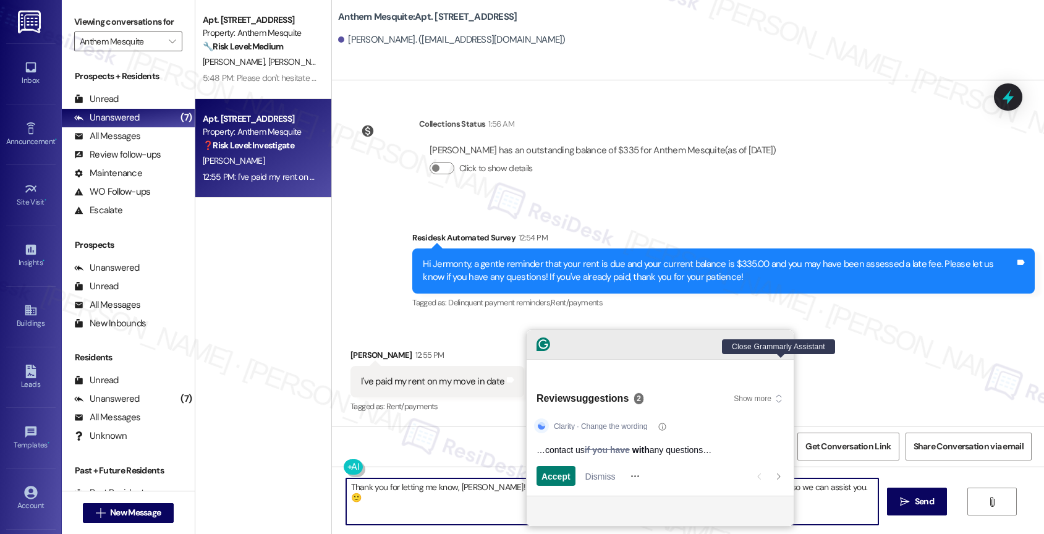
click at [779, 349] on icon "Close Grammarly Assistant" at bounding box center [781, 344] width 10 height 10
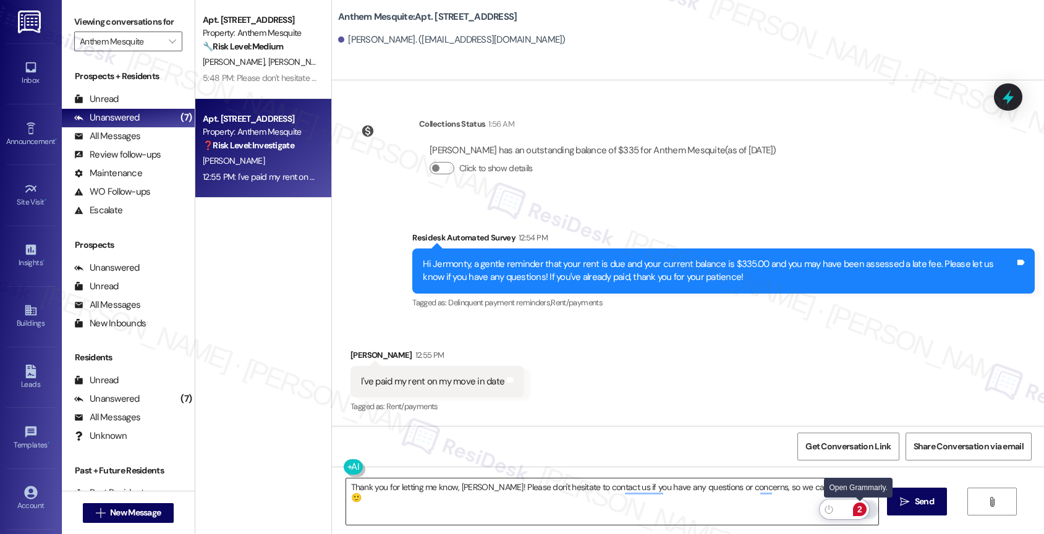
click at [857, 506] on div "2" at bounding box center [860, 510] width 14 height 14
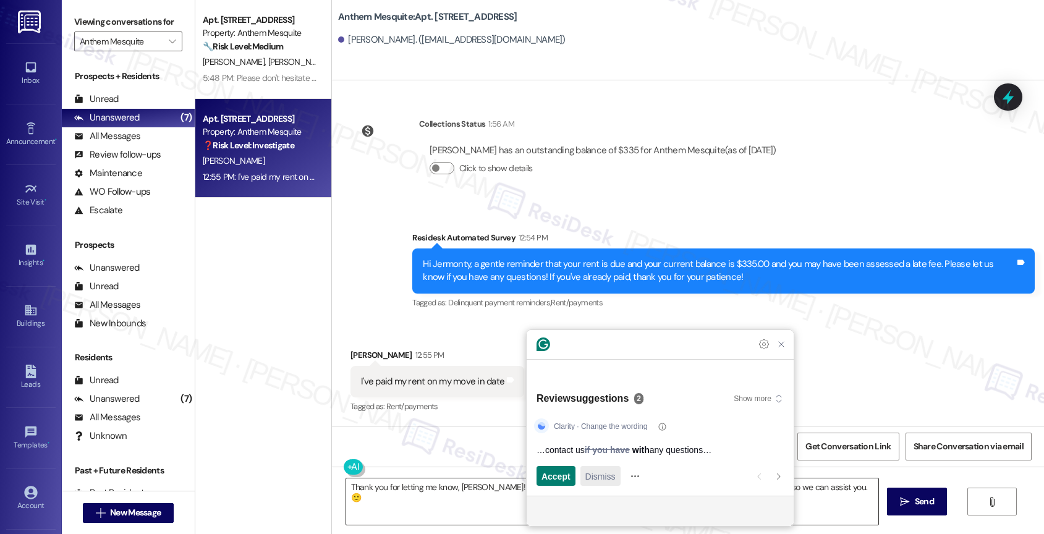
click at [603, 477] on span "Dismiss" at bounding box center [600, 476] width 30 height 13
click at [549, 475] on span "Accept" at bounding box center [555, 476] width 29 height 13
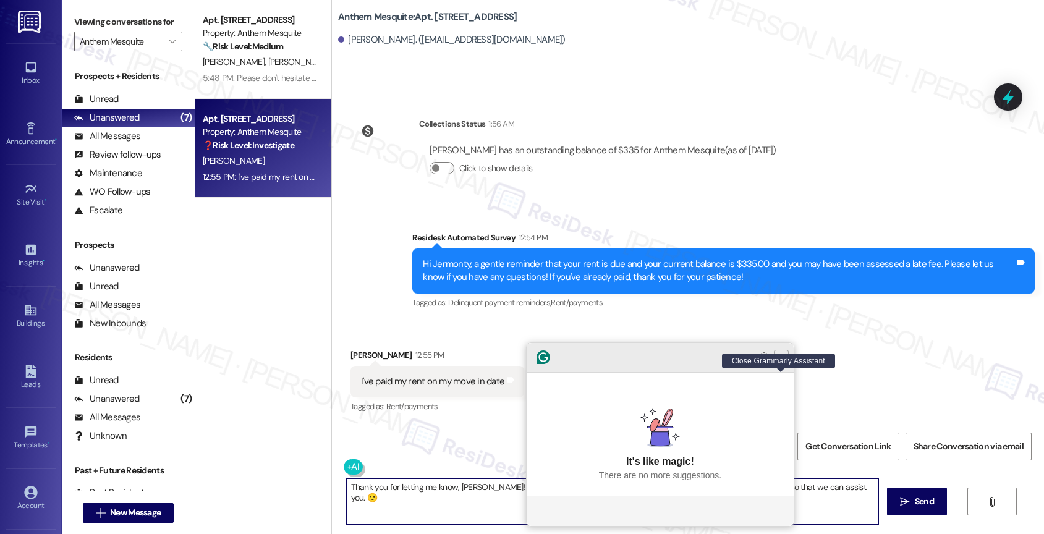
type textarea "Thank you for letting me know, Jermonty! Please don't hesitate to contact us if…"
click at [782, 360] on icon "Close Grammarly Assistant" at bounding box center [781, 357] width 5 height 5
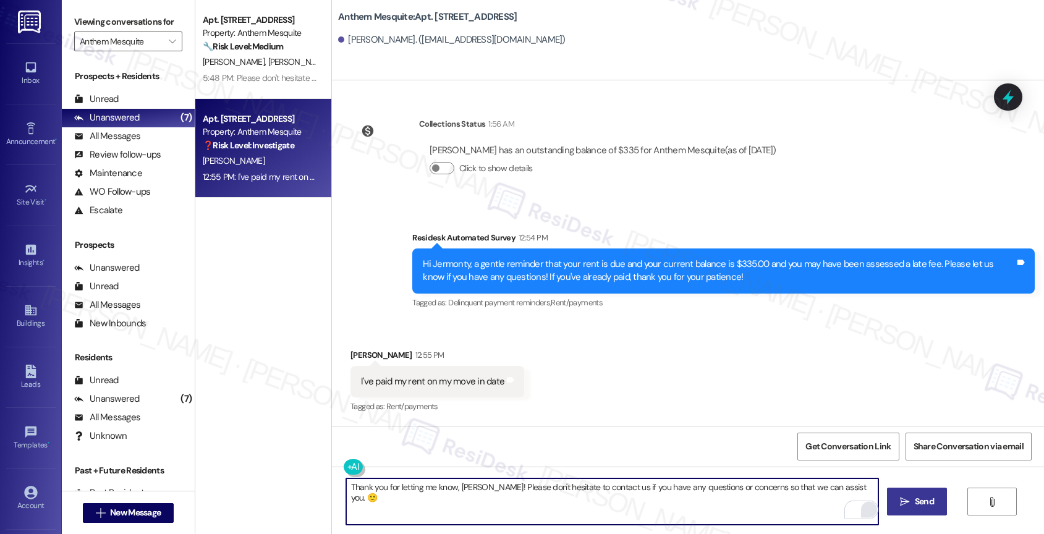
click at [907, 497] on icon "" at bounding box center [904, 502] width 9 height 10
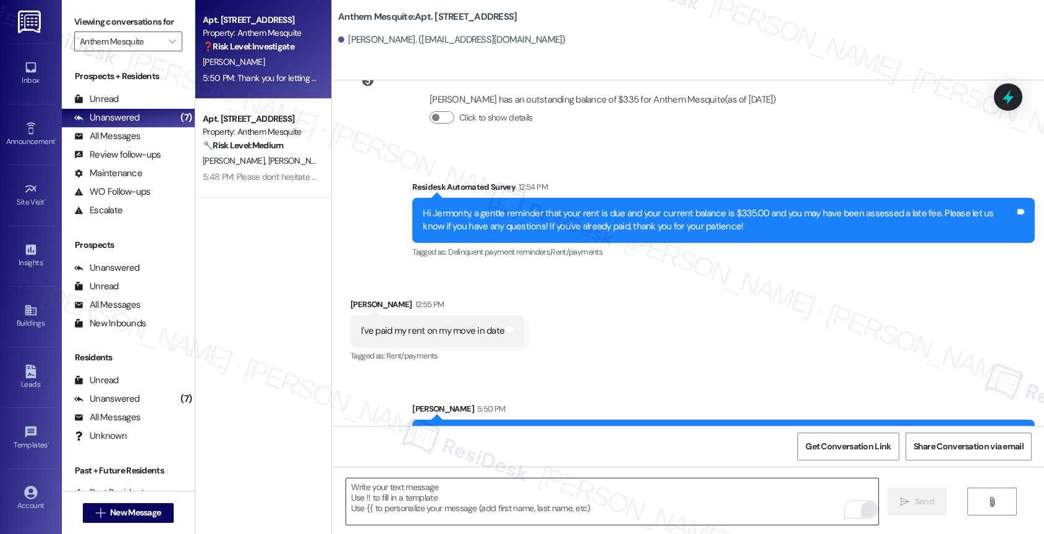
scroll to position [277, 0]
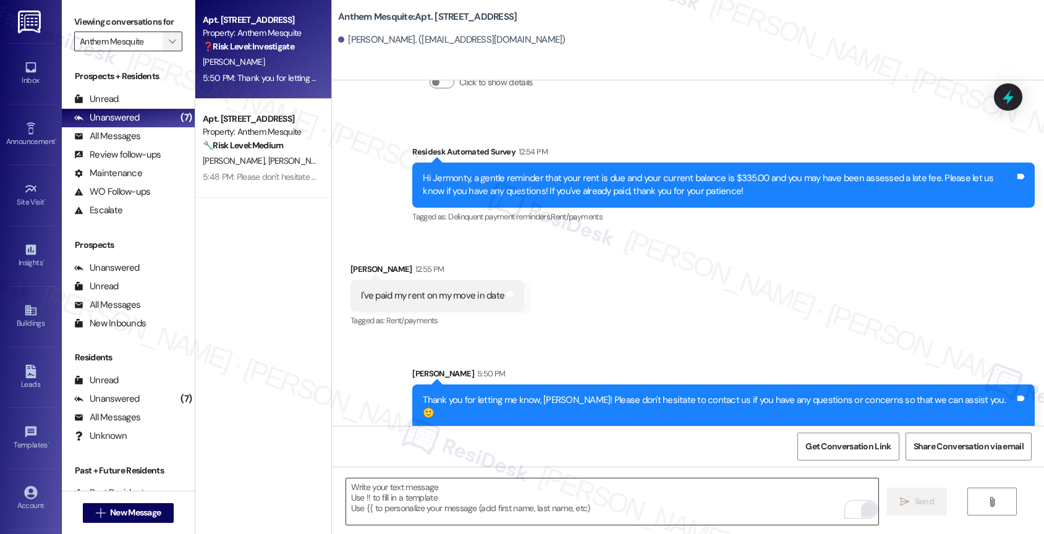
click at [169, 46] on icon "" at bounding box center [172, 41] width 7 height 10
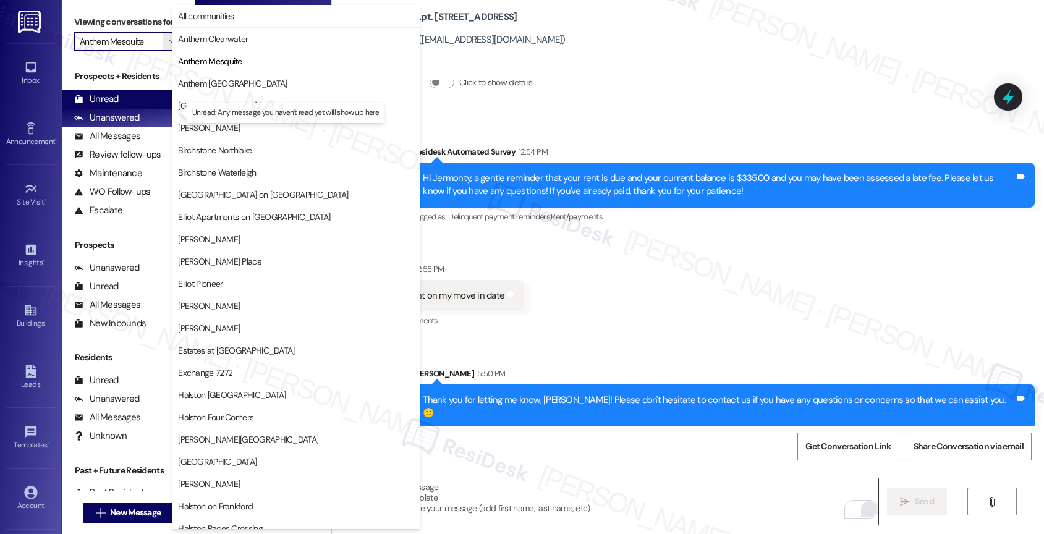
click at [123, 109] on div "Unread (0)" at bounding box center [128, 99] width 133 height 19
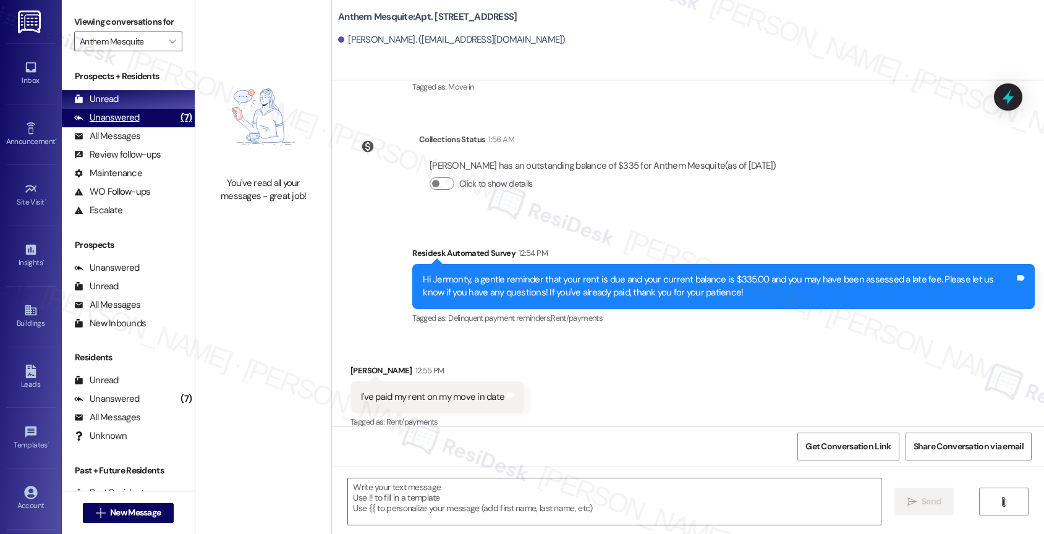
type textarea "Fetching suggested responses. Please feel free to read through the conversation…"
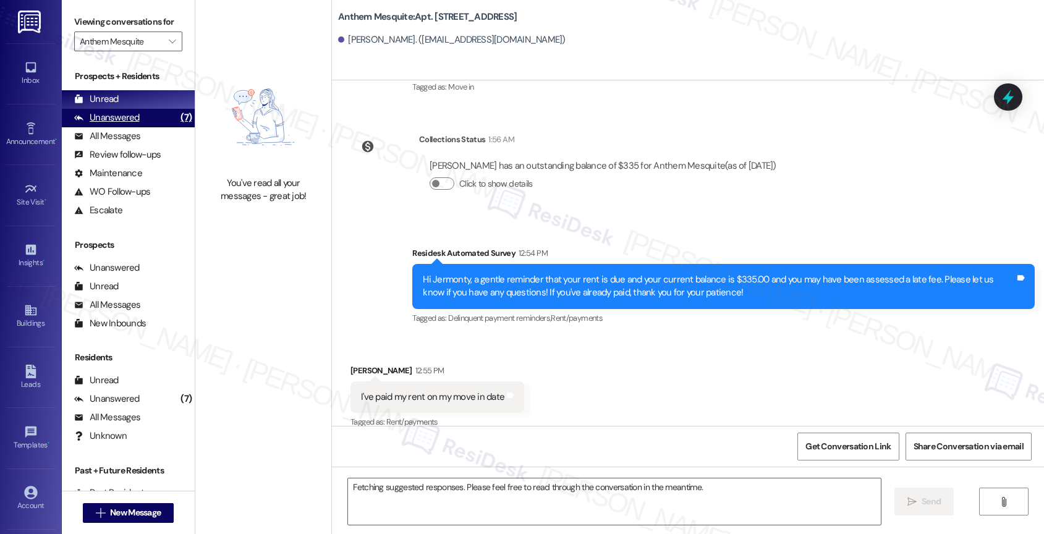
scroll to position [190, 0]
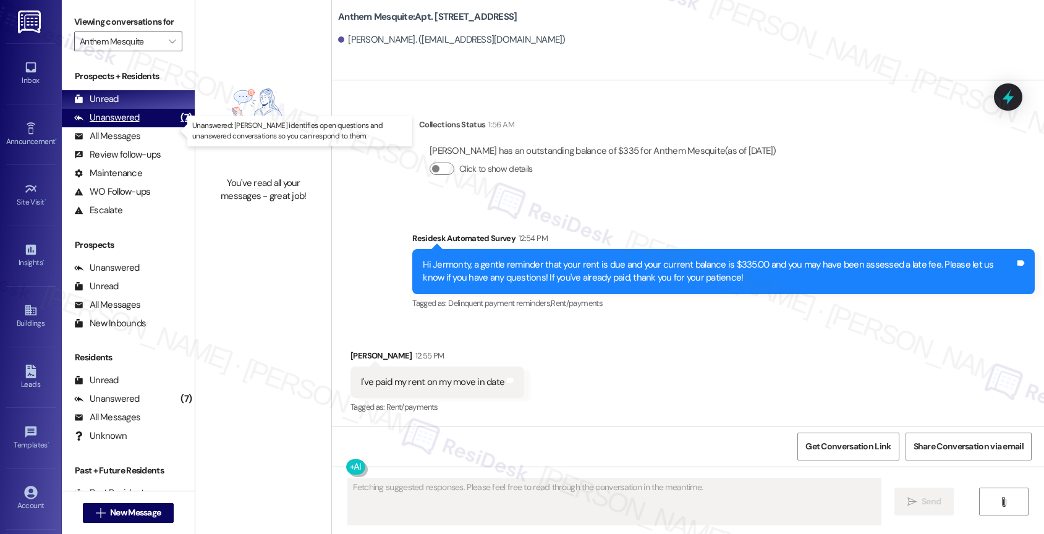
click at [130, 124] on div "Unanswered" at bounding box center [107, 117] width 66 height 13
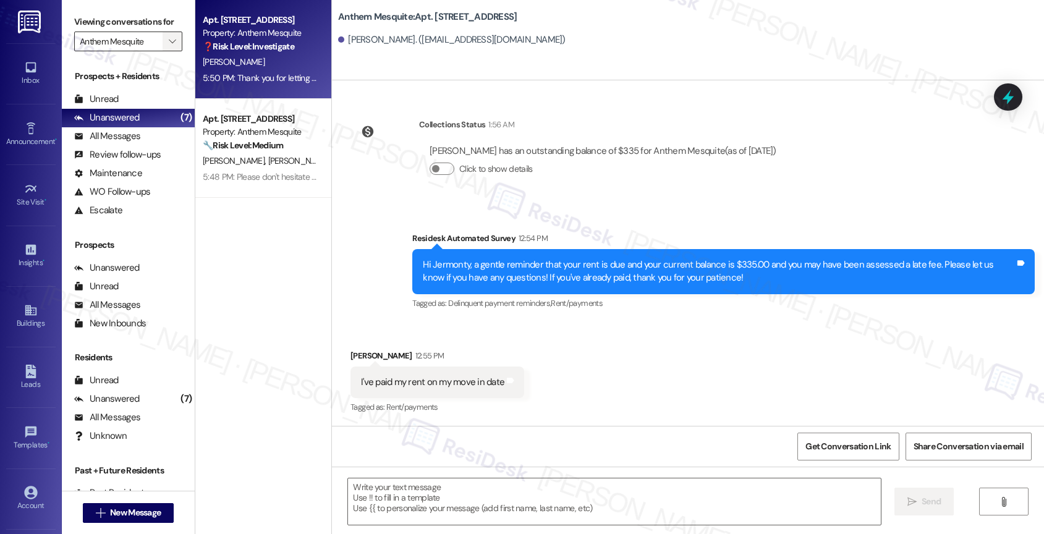
click at [166, 48] on span "" at bounding box center [172, 42] width 12 height 20
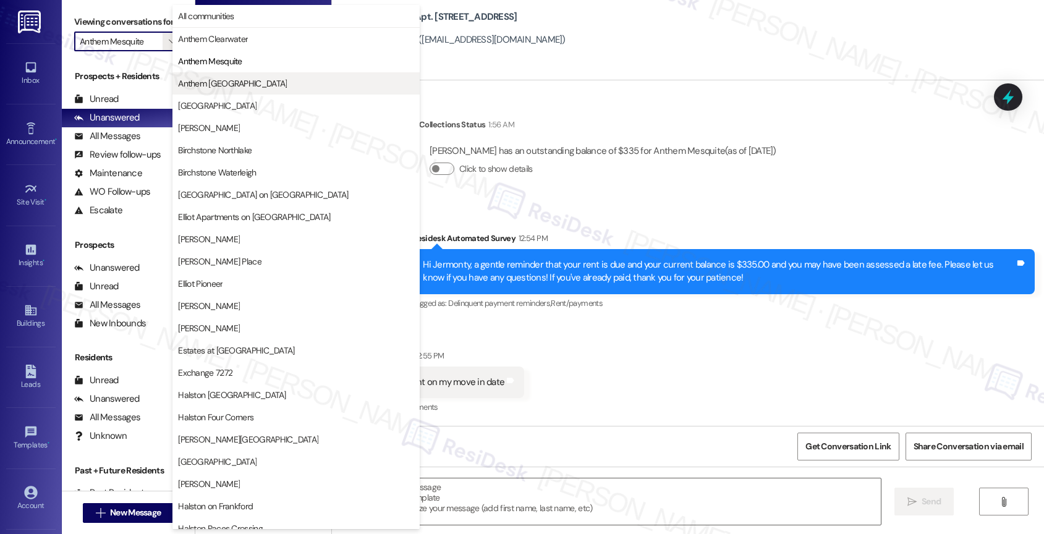
click at [226, 88] on span "Anthem Town East" at bounding box center [232, 83] width 109 height 12
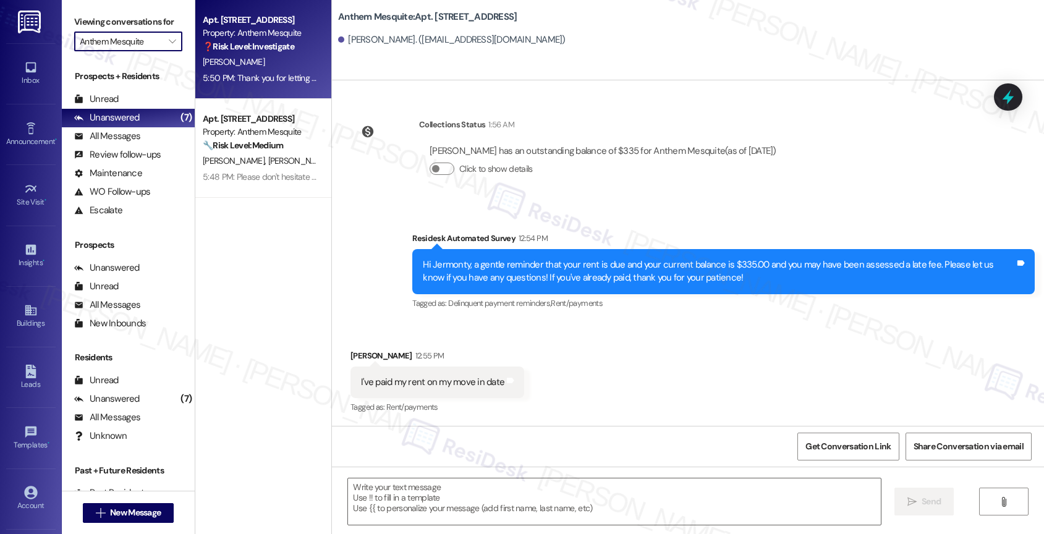
type input "Anthem Town East"
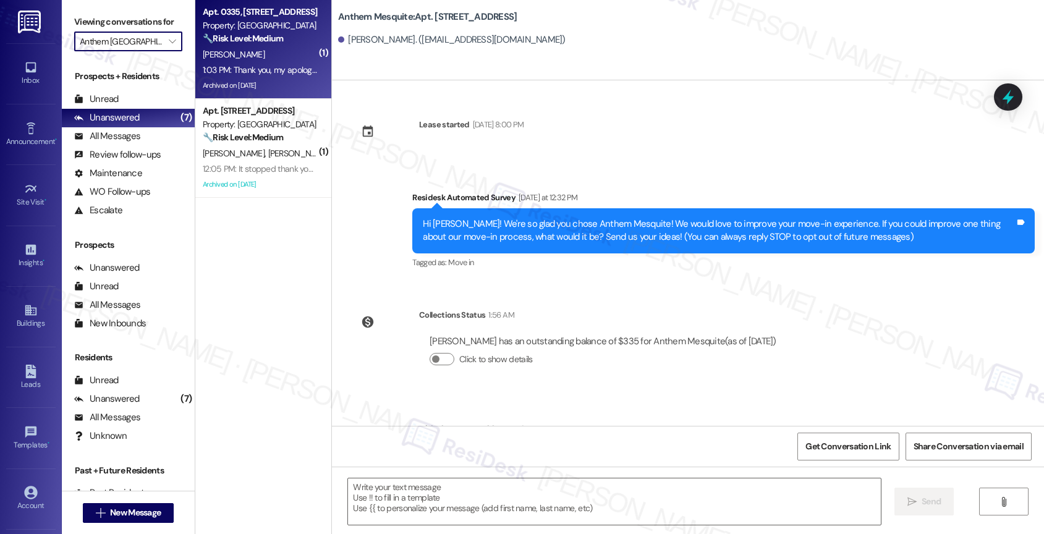
scroll to position [190, 0]
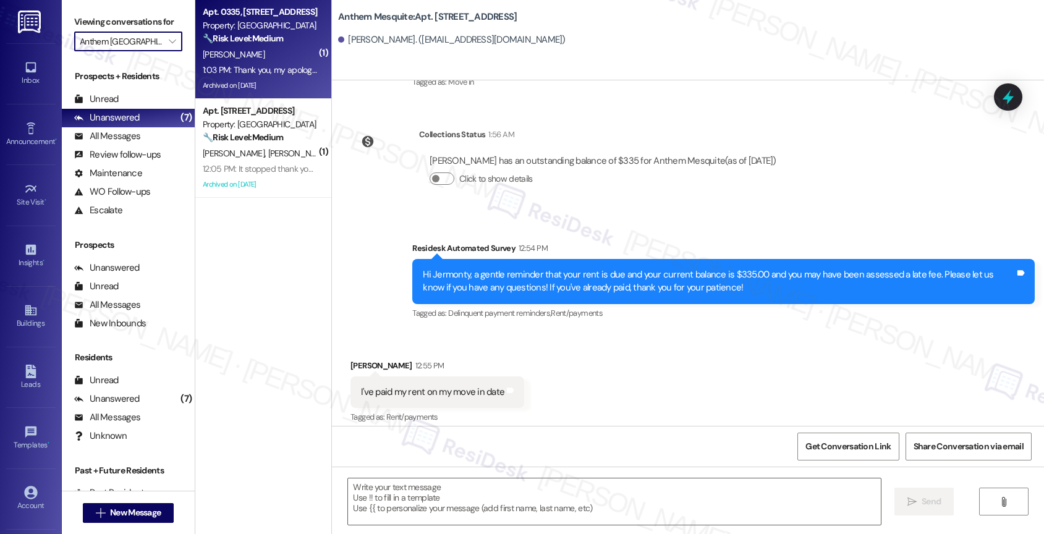
click at [266, 64] on div "1:03 PM: Thank you, my apologies, I'll drop it off in full this eve! 1:03 PM: T…" at bounding box center [311, 69] width 216 height 11
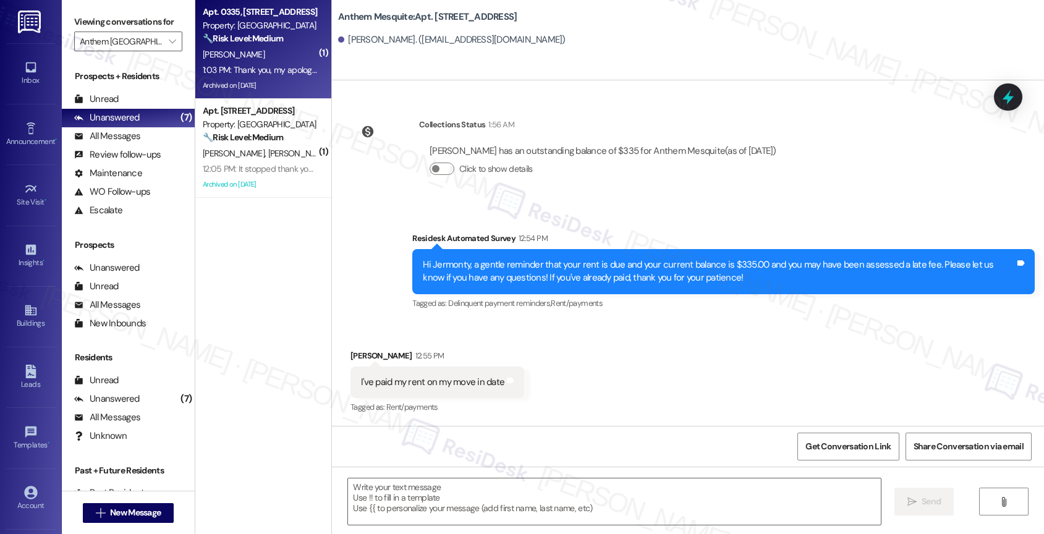
type textarea "Fetching suggested responses. Please feel free to read through the conversation…"
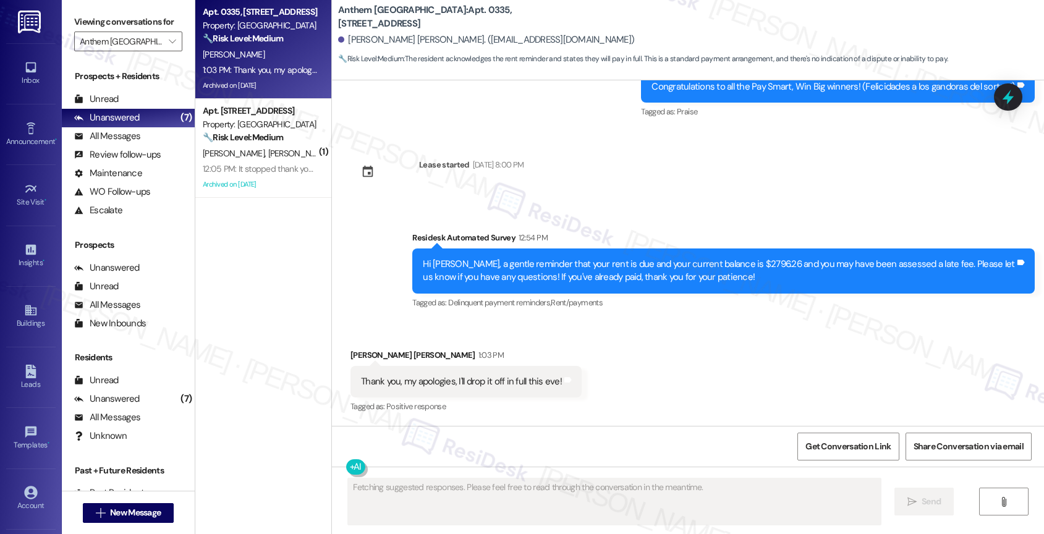
scroll to position [8556, 0]
click at [640, 357] on div "Received via SMS Julius Jr Hamm 1:03 PM Thank you, my apologies, I'll drop it o…" at bounding box center [688, 373] width 712 height 104
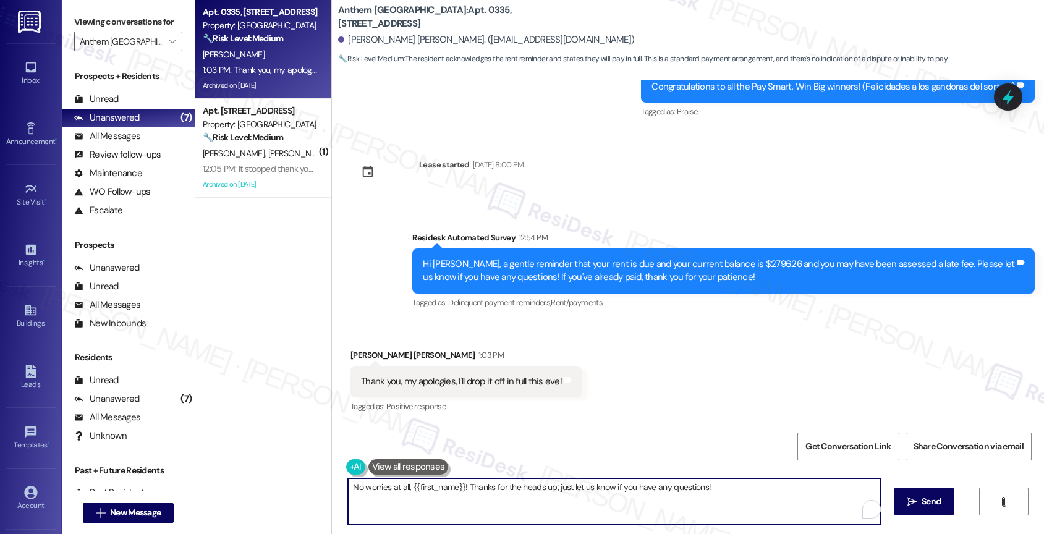
click at [459, 493] on textarea "No worries at all, {{first_name}}! Thanks for the heads up; just let us know if…" at bounding box center [614, 501] width 533 height 46
type textarea "Julius, thank you for informing me you'll pay rent this evening. I appreciate y…"
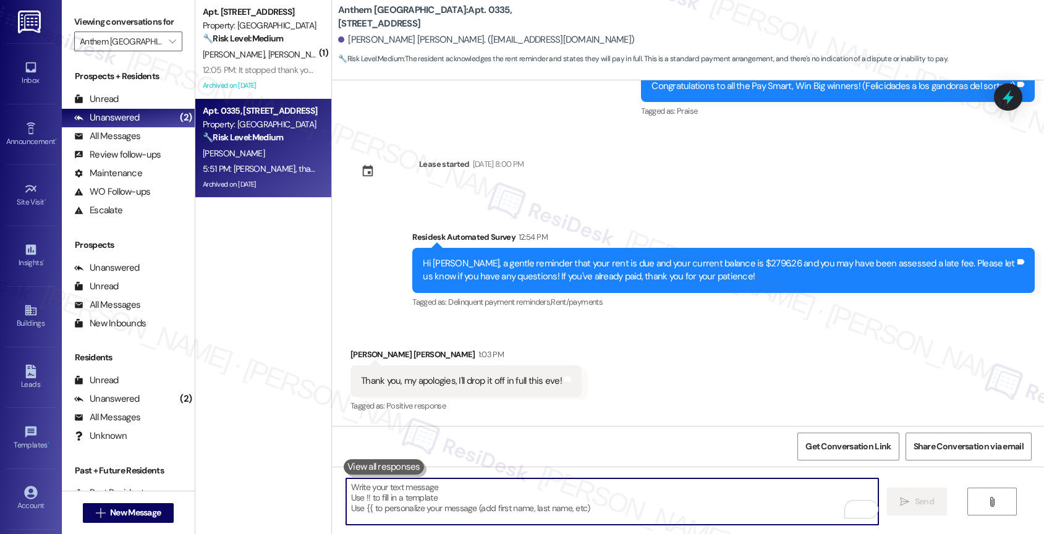
scroll to position [8642, 0]
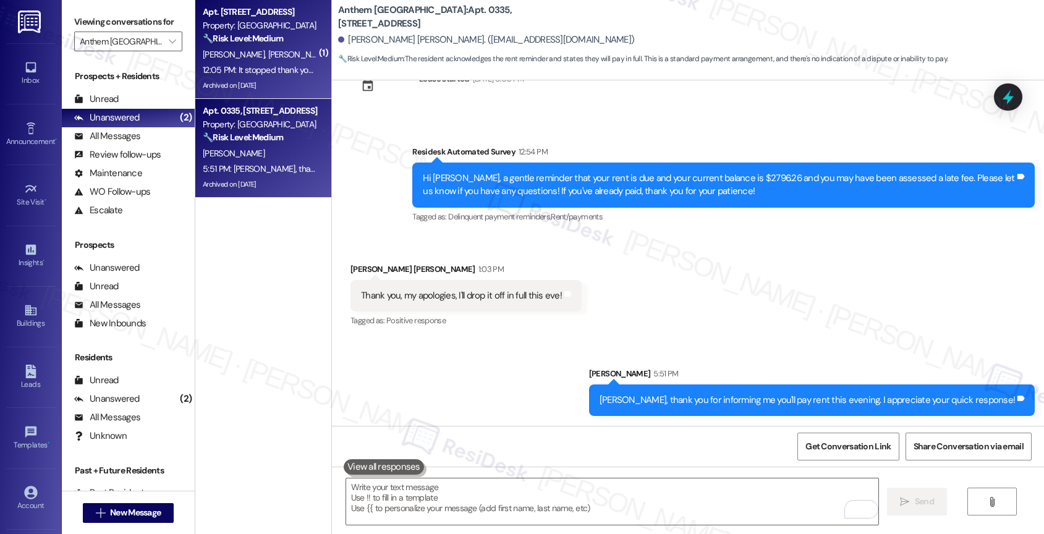
click at [276, 62] on div "12:05 PM: It stopped thank you! No need to send it over 12:05 PM: It stopped th…" at bounding box center [260, 69] width 117 height 15
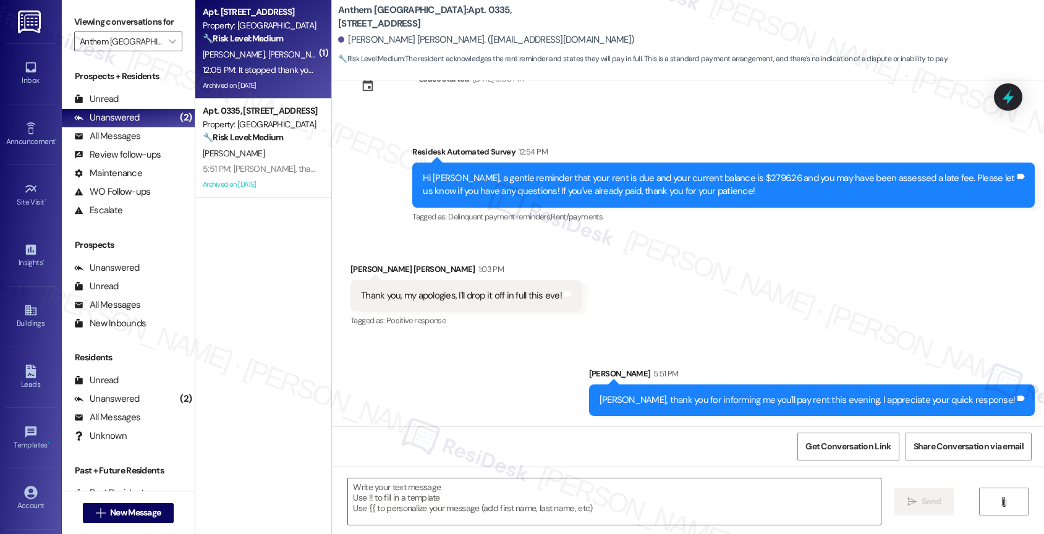
type textarea "Fetching suggested responses. Please feel free to read through the conversation…"
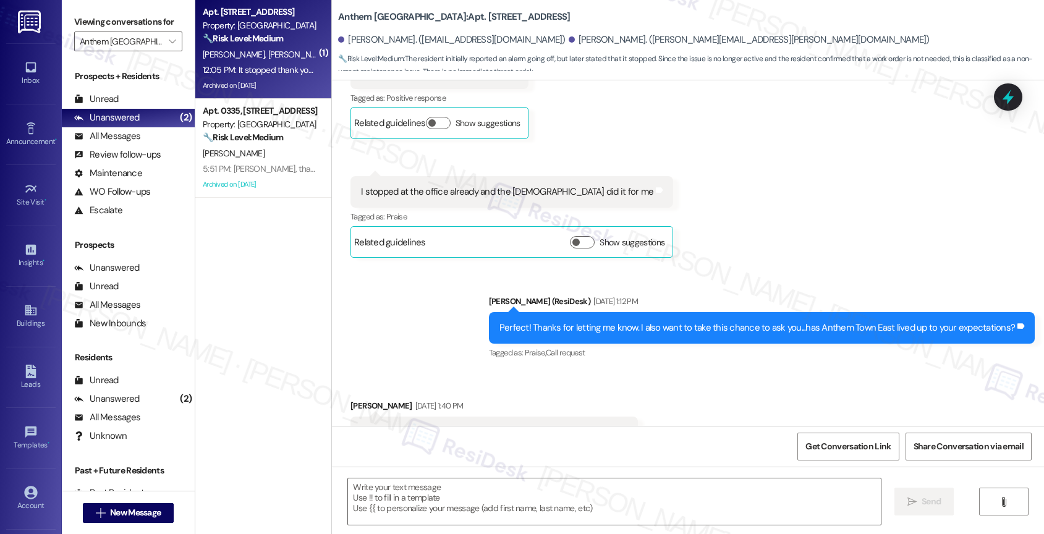
scroll to position [12105, 0]
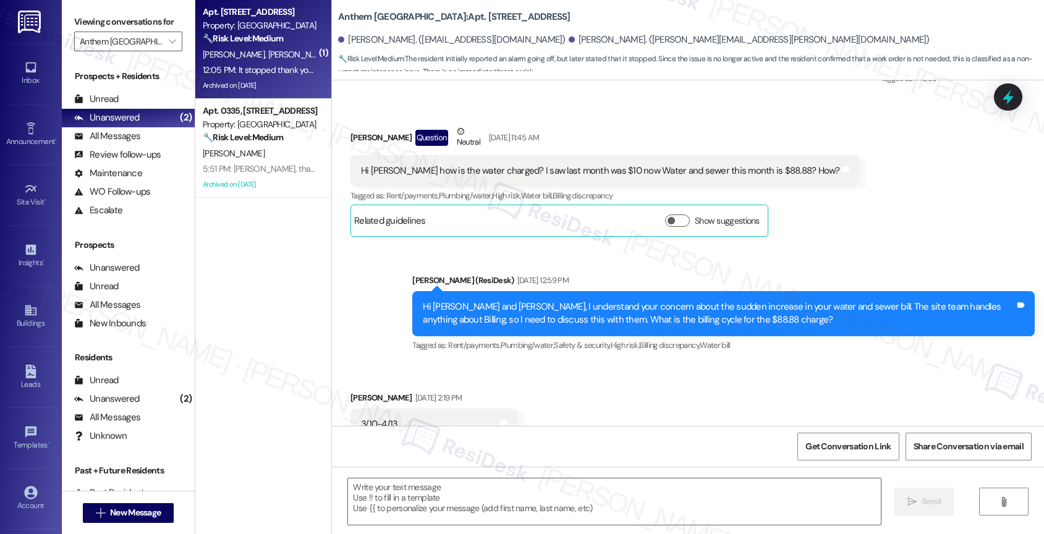
type textarea "Fetching suggested responses. Please feel free to read through the conversation…"
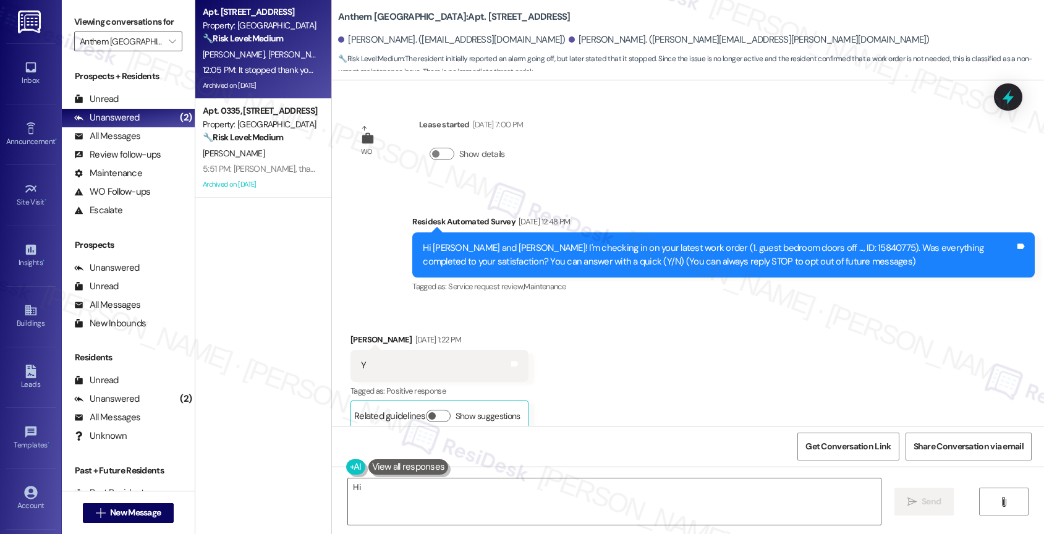
scroll to position [12105, 0]
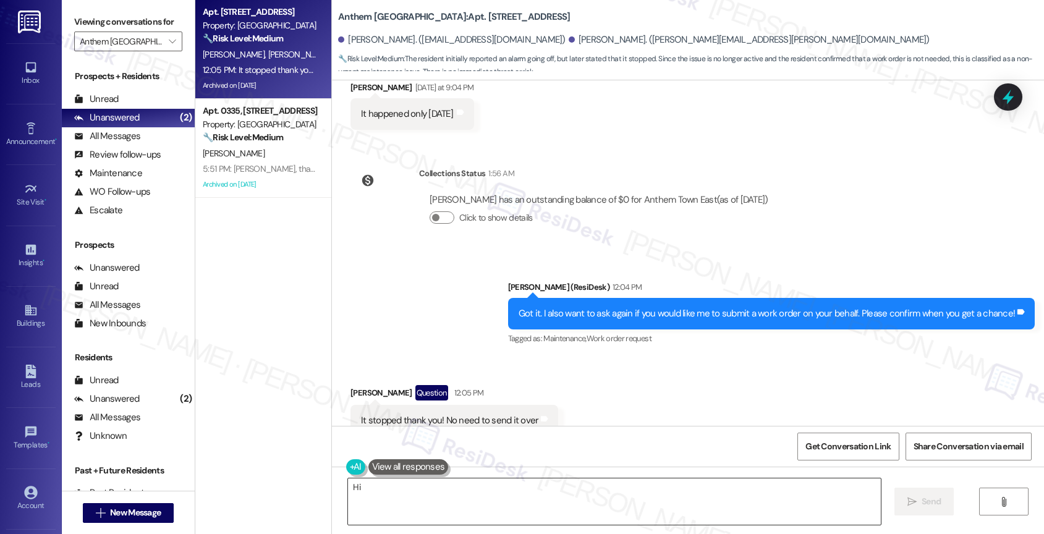
click at [469, 496] on textarea "Hi {{first_name}}, I'm glad to hear the alarm stopped! Please don't hesitate to…" at bounding box center [614, 501] width 533 height 46
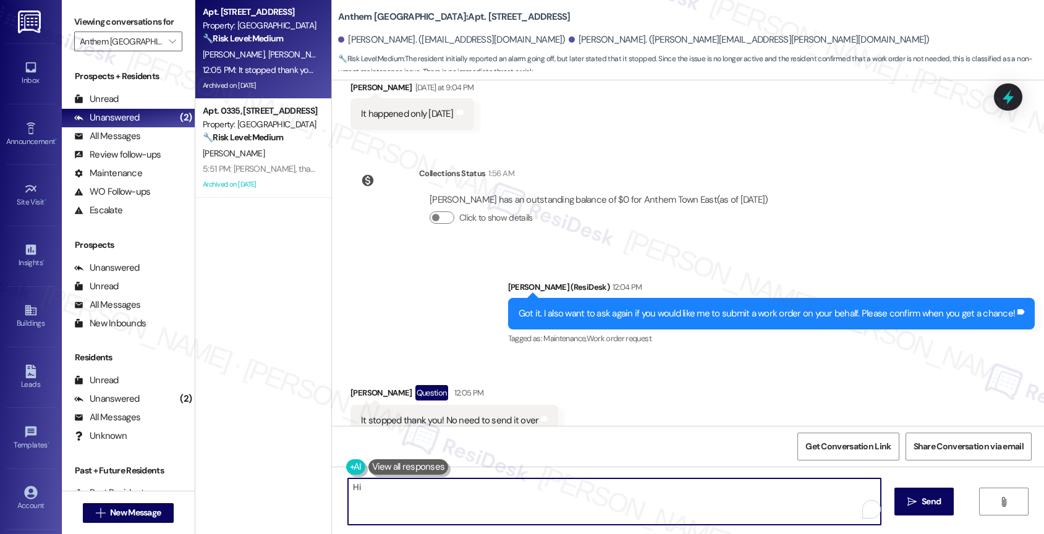
click at [469, 496] on textarea "Hi {{first_name}}, I'm glad to hear the alarm stopped! Please don't hesitate to…" at bounding box center [614, 501] width 533 height 46
type textarea "Sounds good!"
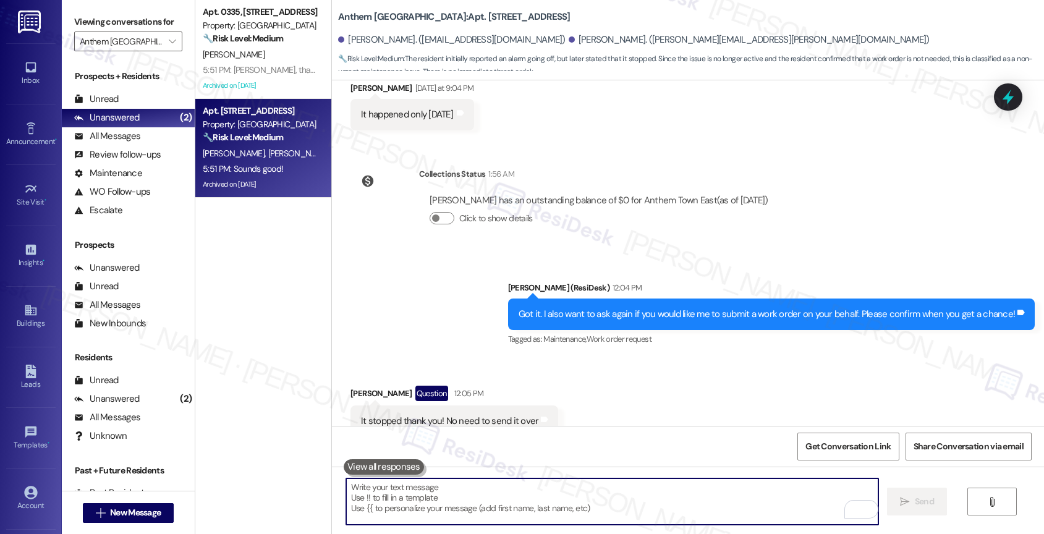
scroll to position [12191, 0]
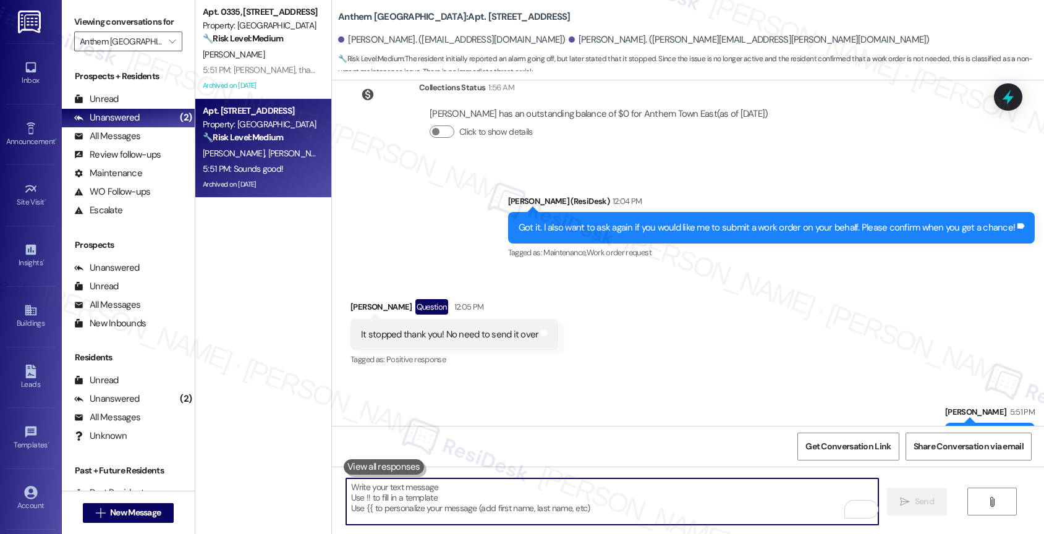
click at [419, 504] on textarea "To enrich screen reader interactions, please activate Accessibility in Grammarl…" at bounding box center [612, 501] width 533 height 46
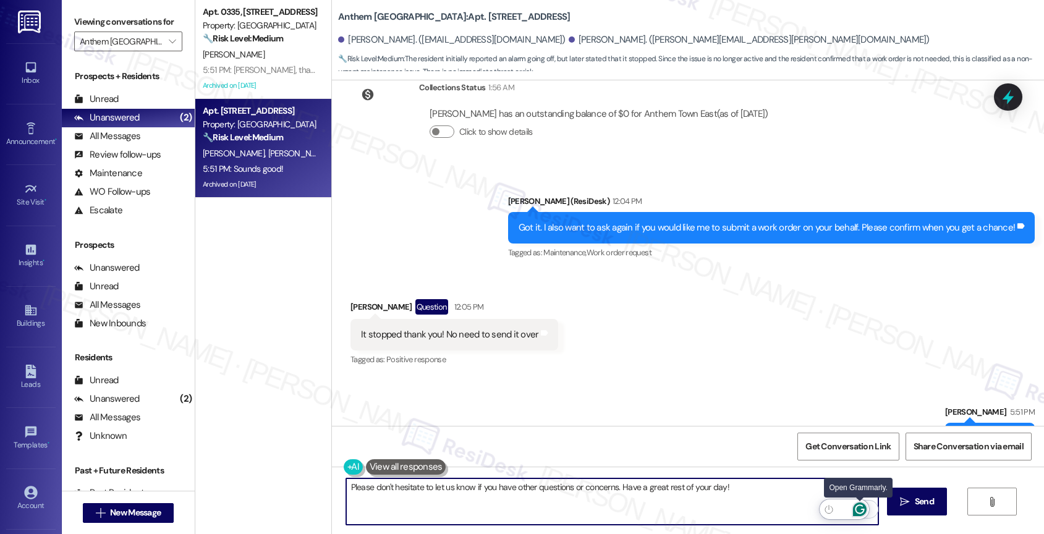
type textarea "Please don't hesitate to let us know if you have other questions or concerns. H…"
click at [858, 507] on icon "Open Grammarly. 0 Suggestions." at bounding box center [860, 510] width 14 height 14
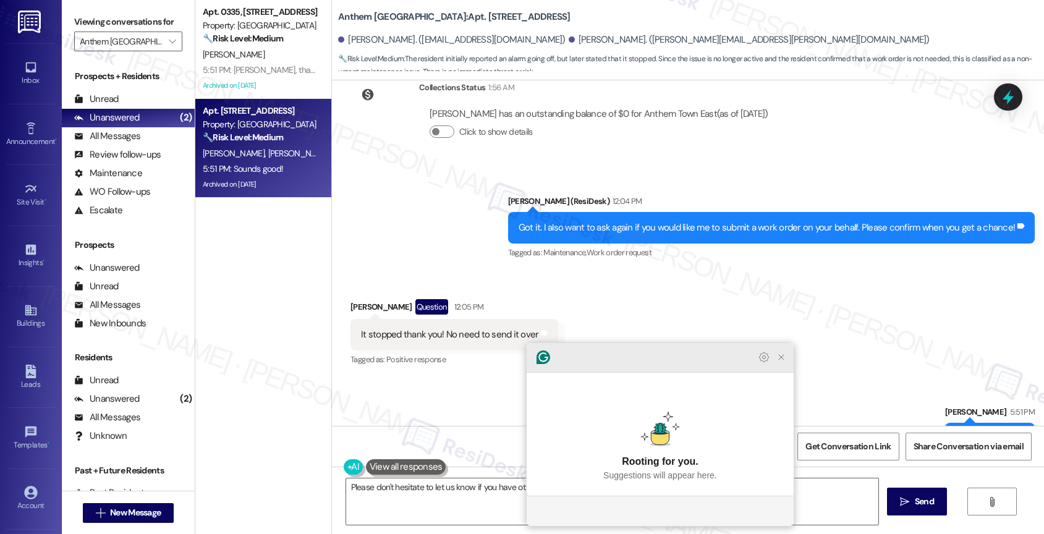
click at [784, 362] on icon "Close Grammarly Assistant" at bounding box center [781, 357] width 10 height 10
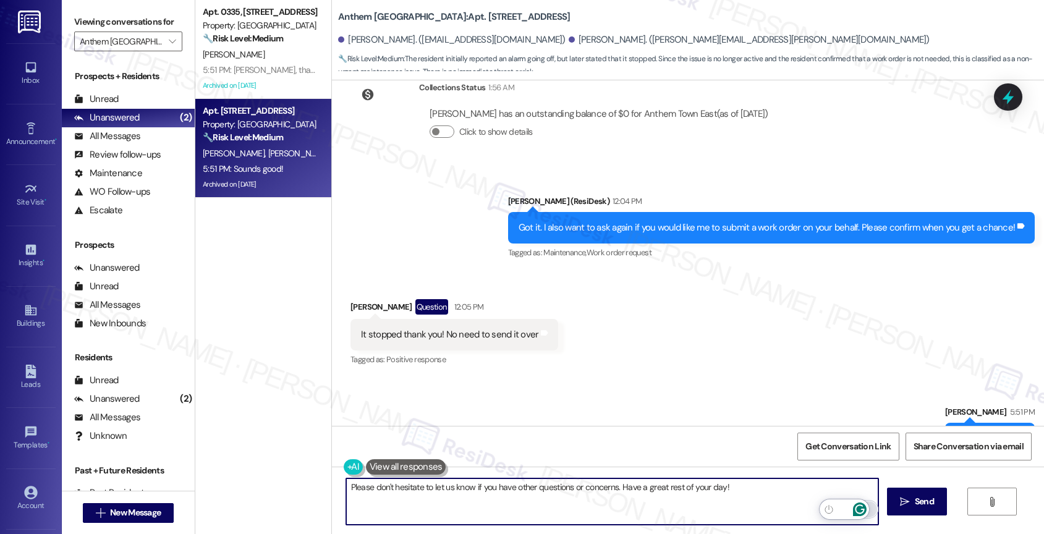
click at [860, 506] on icon "Open Grammarly. 0 Suggestions." at bounding box center [859, 509] width 9 height 9
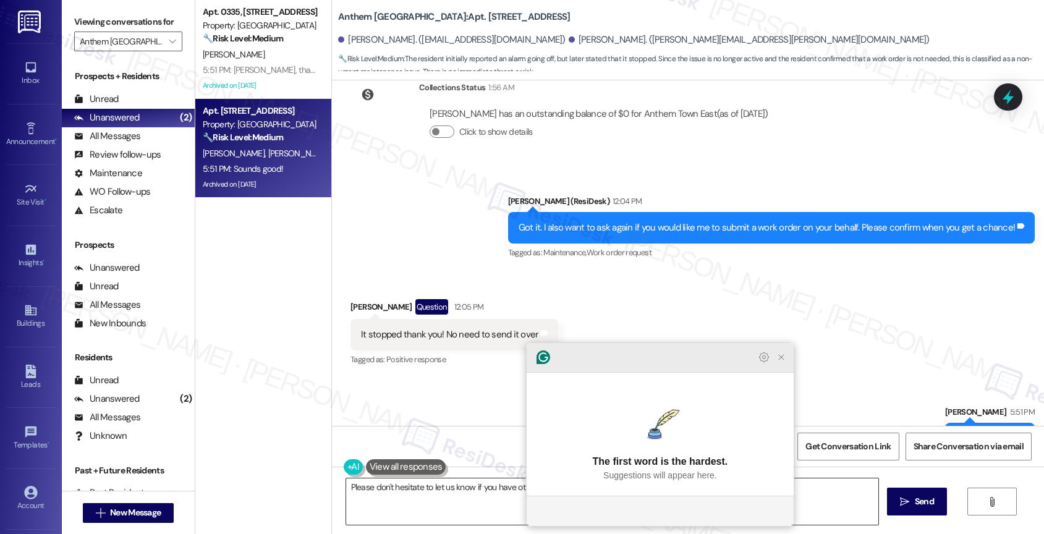
click at [779, 362] on icon "Close Grammarly Assistant" at bounding box center [781, 357] width 10 height 10
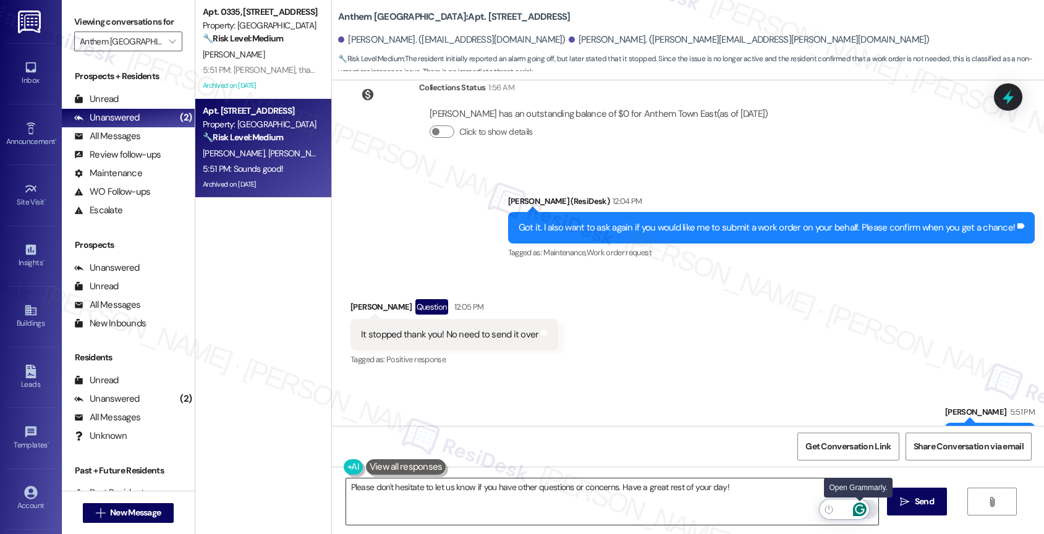
click at [859, 505] on icon "Open Grammarly. 0 Suggestions." at bounding box center [859, 509] width 9 height 9
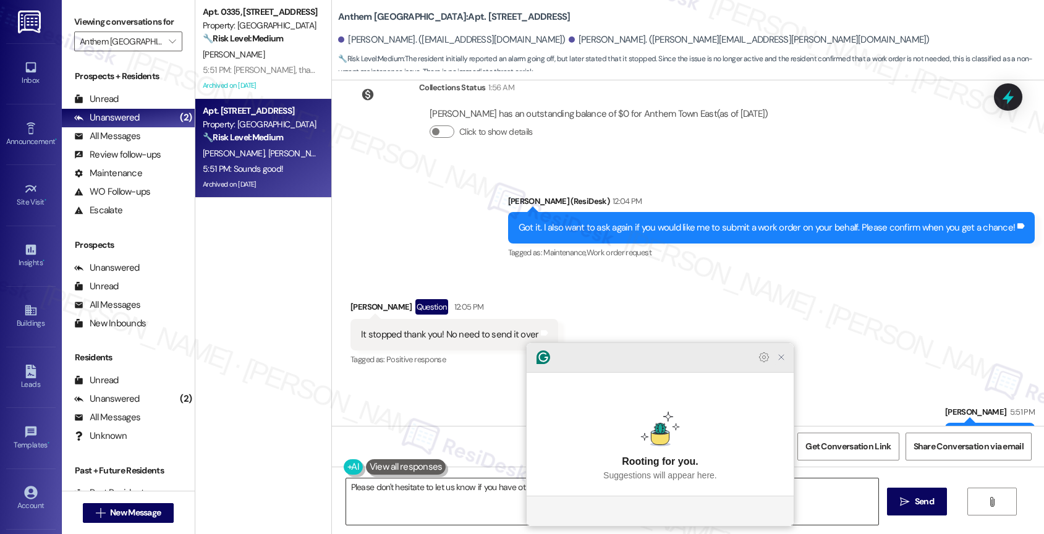
click at [783, 360] on icon "Close Grammarly Assistant" at bounding box center [781, 357] width 5 height 5
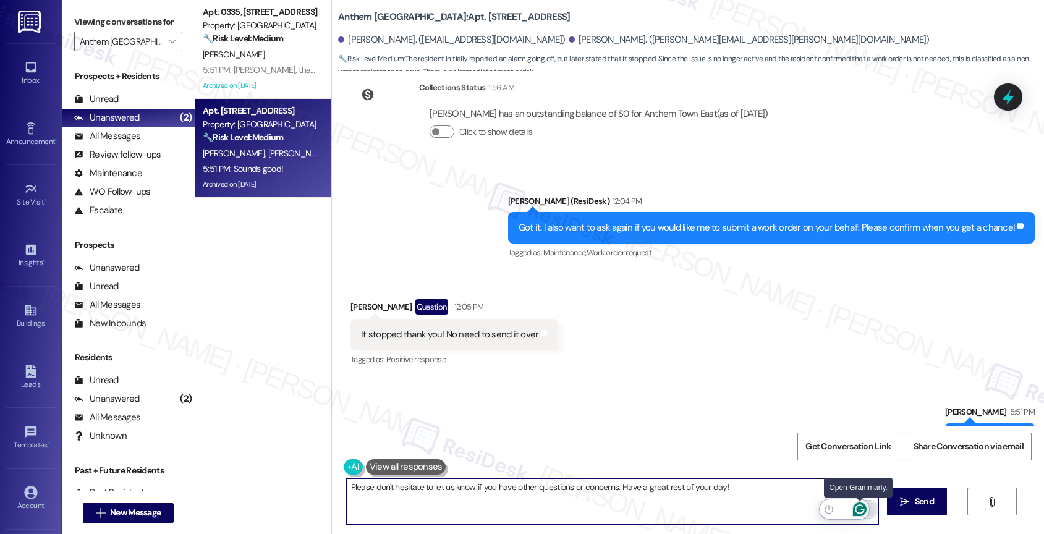
click at [860, 505] on icon "Open Grammarly. 0 Suggestions." at bounding box center [859, 509] width 9 height 9
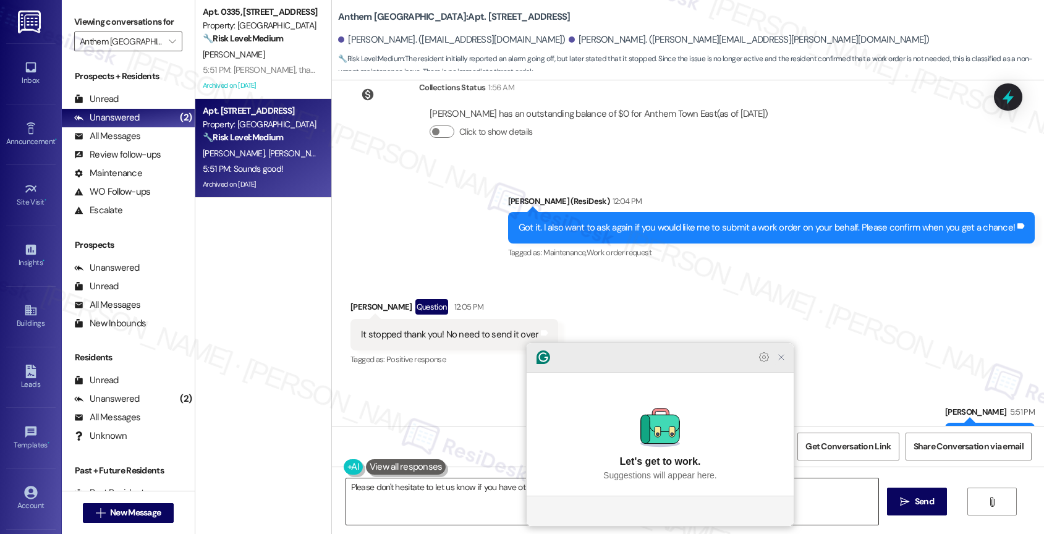
click at [782, 360] on icon "Close Grammarly Assistant" at bounding box center [781, 357] width 5 height 5
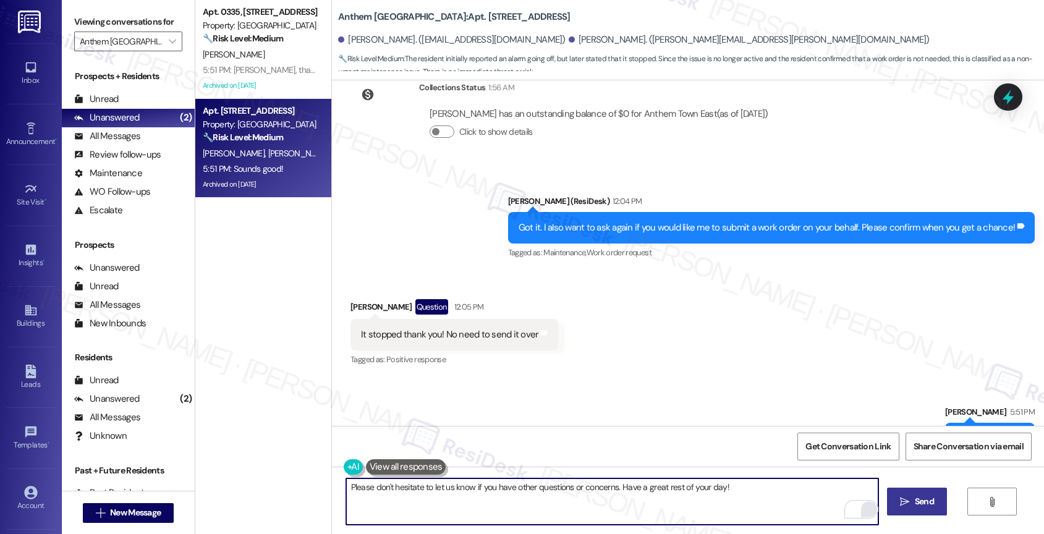
click at [915, 503] on span "Send" at bounding box center [924, 501] width 19 height 13
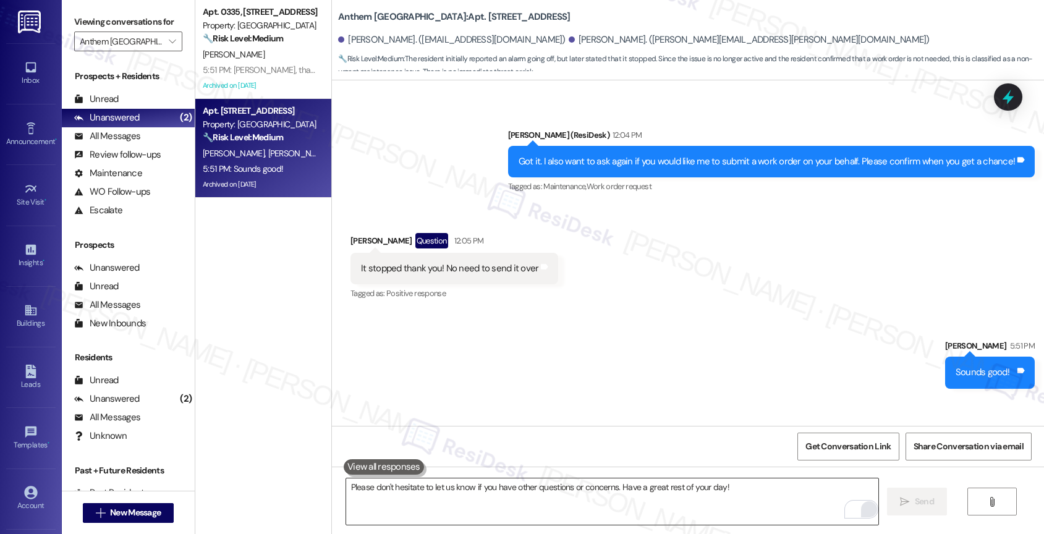
scroll to position [12277, 0]
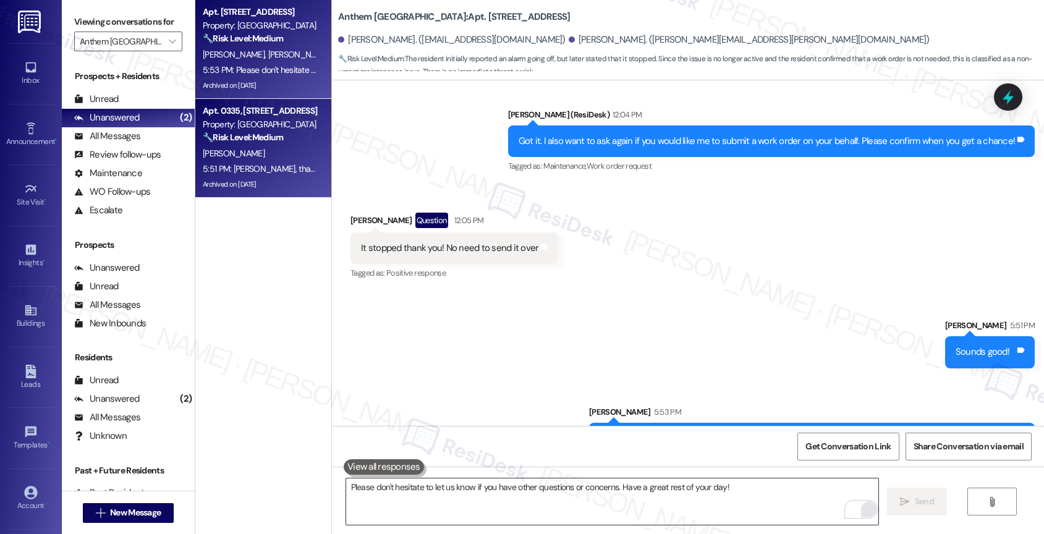
click at [234, 174] on div "5:51 PM: Julius, thank you for informing me you'll pay rent this evening. I app…" at bounding box center [408, 168] width 410 height 11
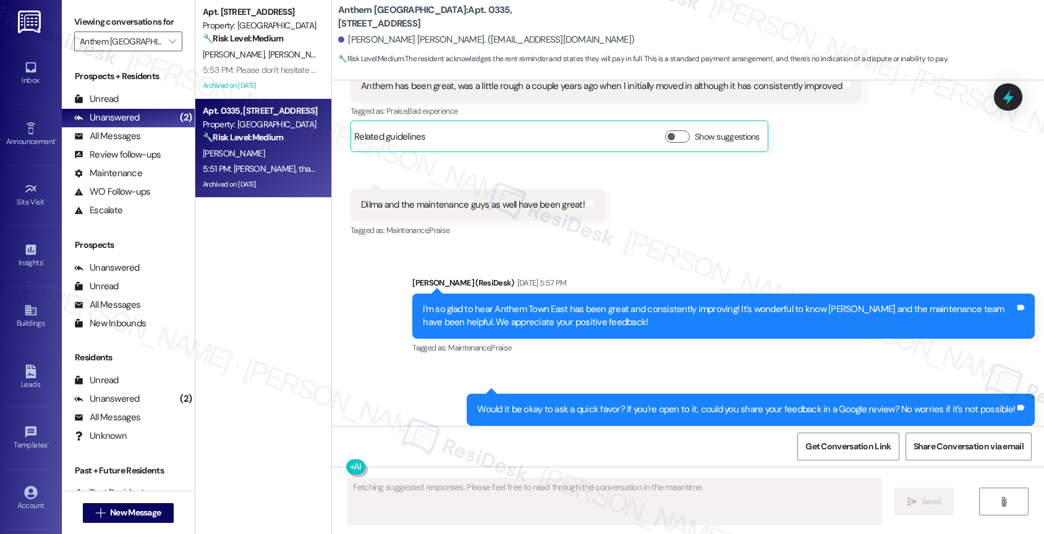
scroll to position [8555, 0]
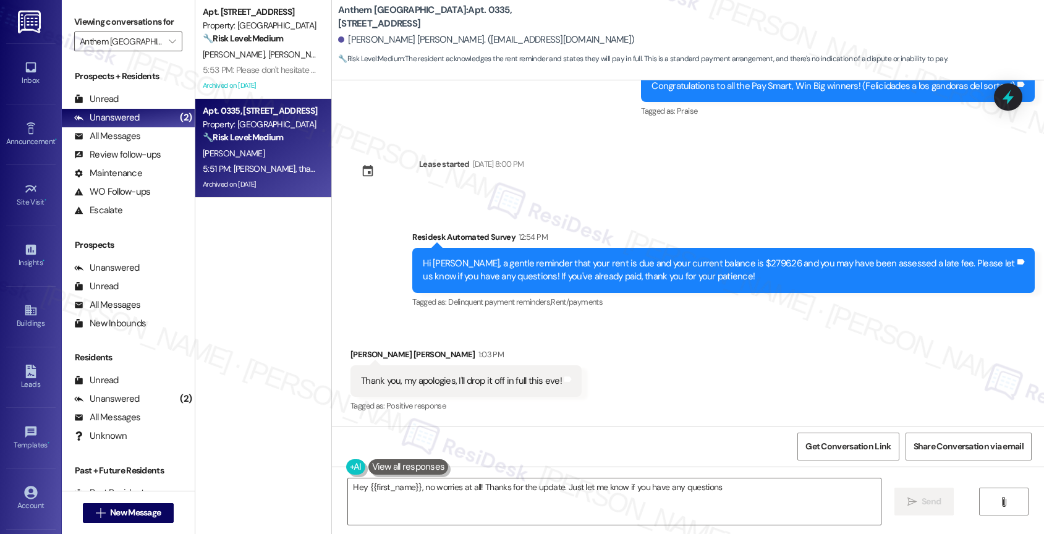
type textarea "Hey {{first_name}}, no worries at all! Thanks for the update. Just let me know …"
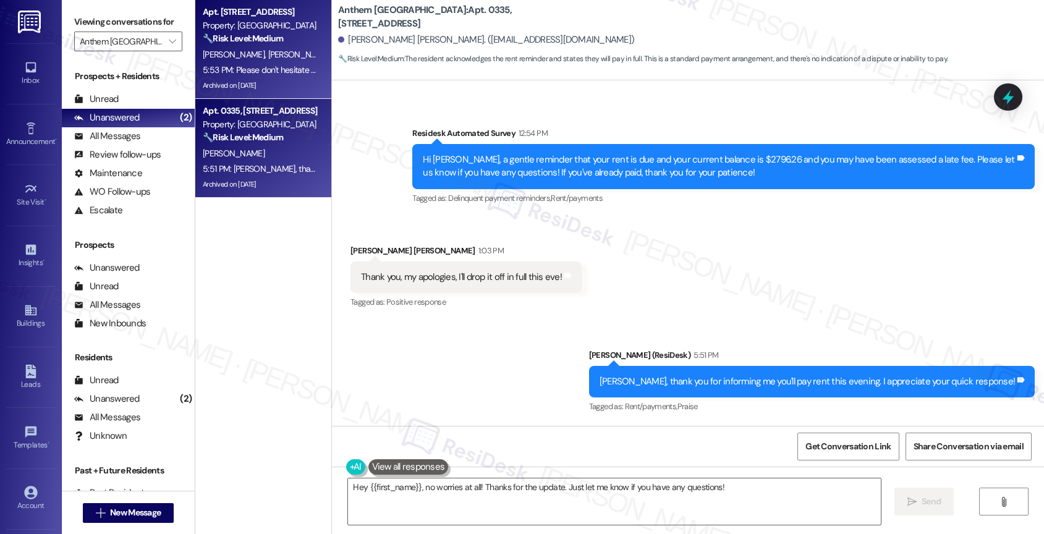
click at [250, 42] on strong "🔧 Risk Level: Medium" at bounding box center [243, 38] width 80 height 11
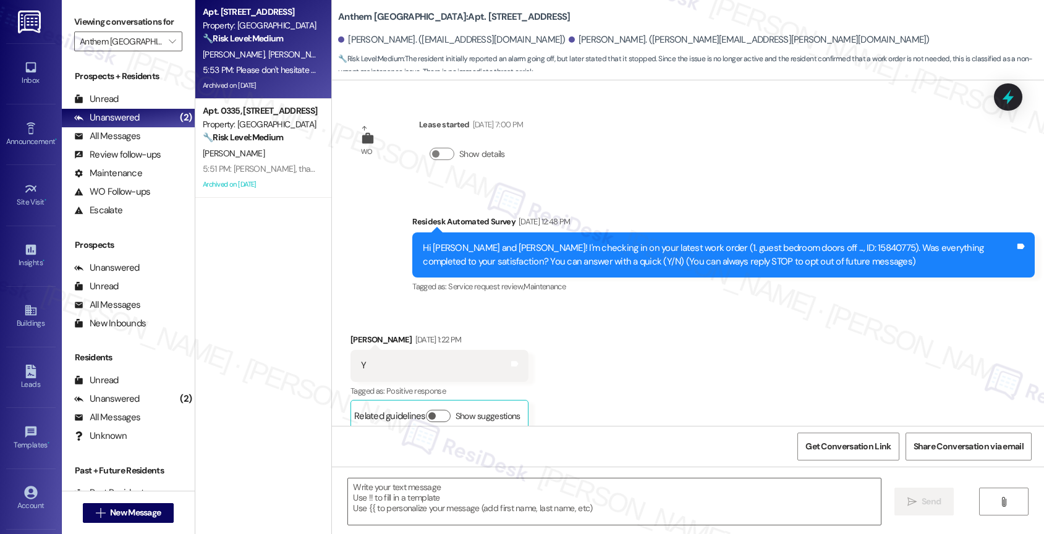
scroll to position [12296, 0]
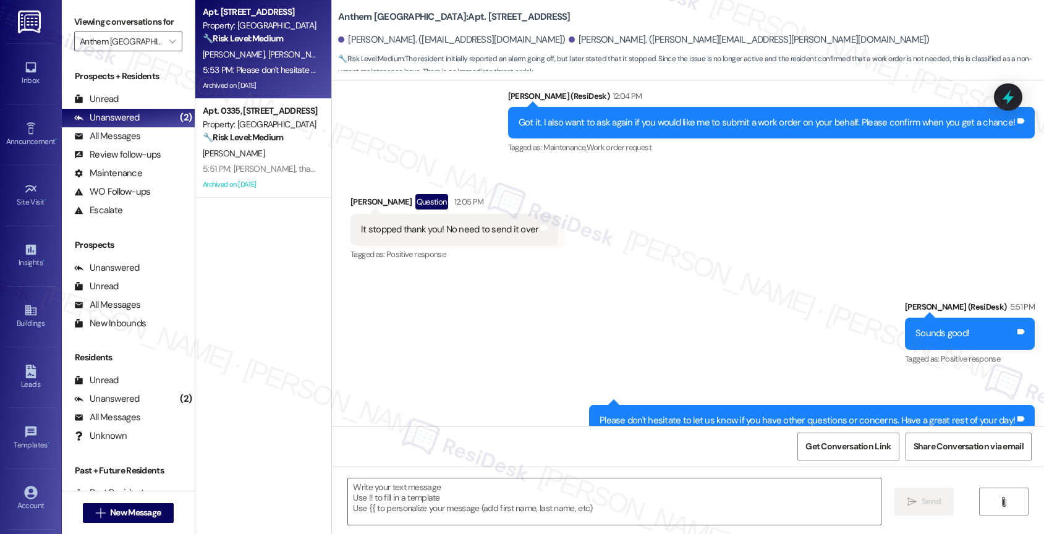
type textarea "Fetching suggested responses. Please feel free to read through the conversation…"
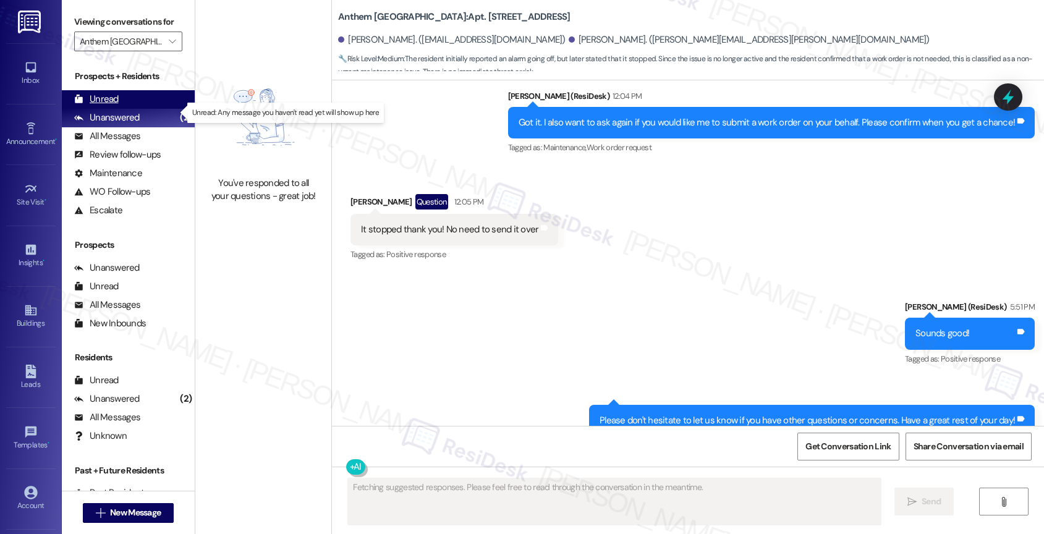
click at [132, 109] on div "Unread (0)" at bounding box center [128, 99] width 133 height 19
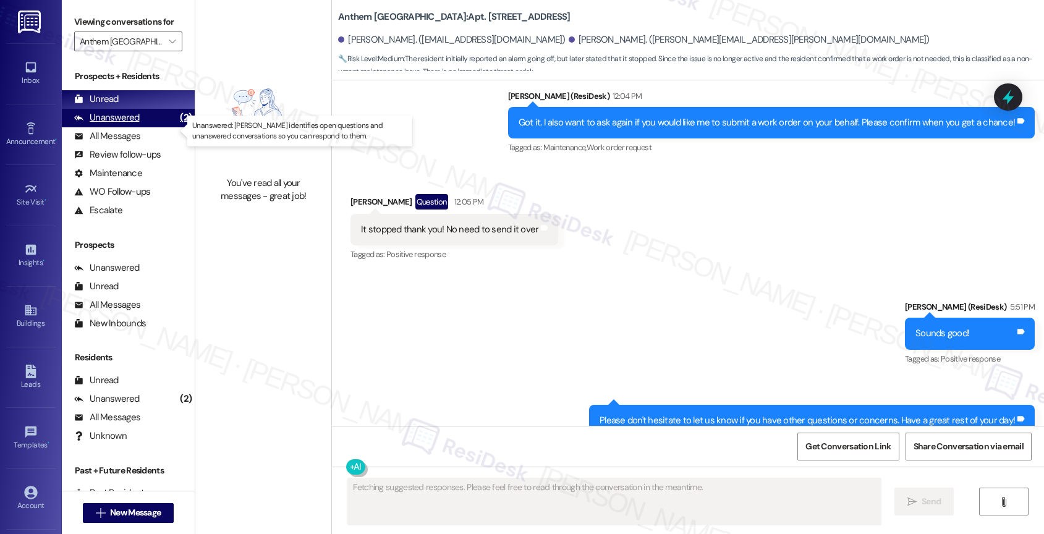
click at [140, 127] on div "Unanswered (2)" at bounding box center [128, 118] width 133 height 19
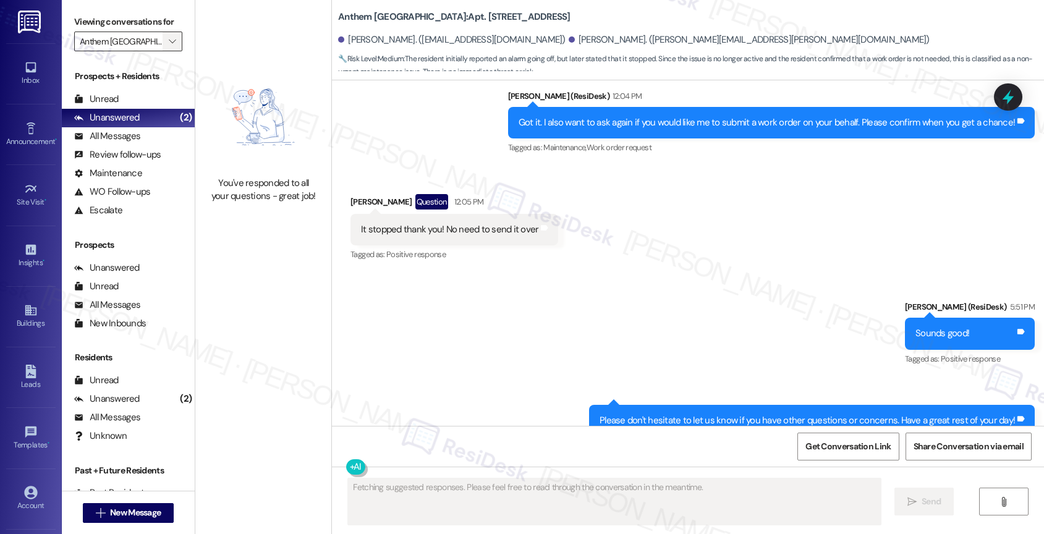
click at [166, 51] on span "" at bounding box center [172, 42] width 12 height 20
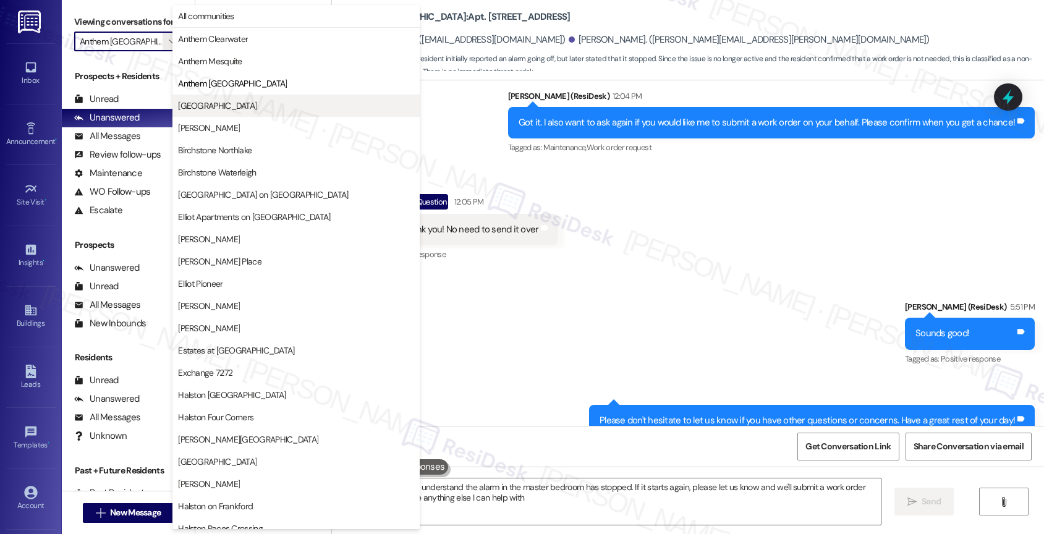
type textarea "Hi {{first_name}}, I understand the alarm in the master bedroom has stopped. If…"
click at [252, 110] on span "Anthem Valley Ranch" at bounding box center [217, 106] width 78 height 12
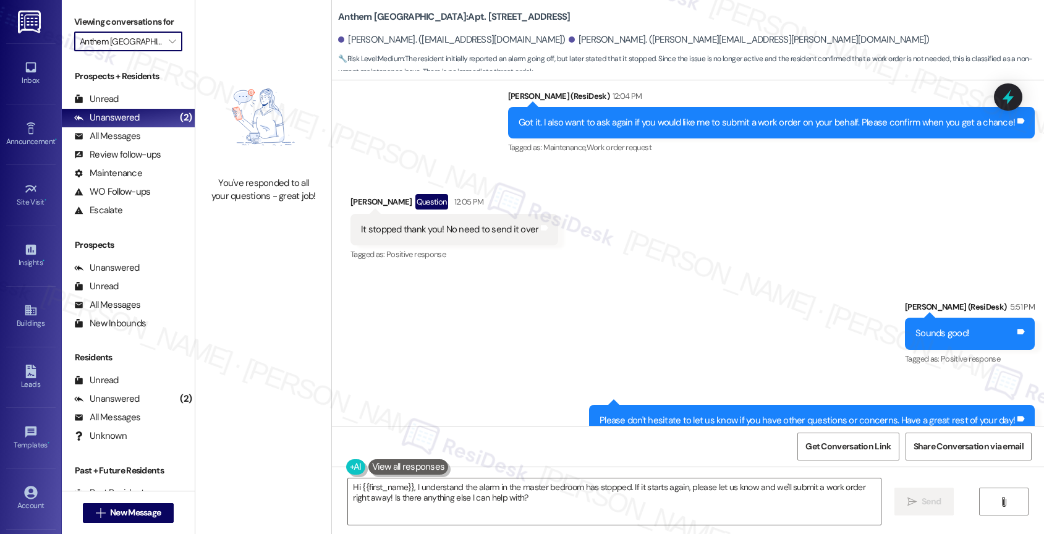
type input "Anthem Valley Ranch"
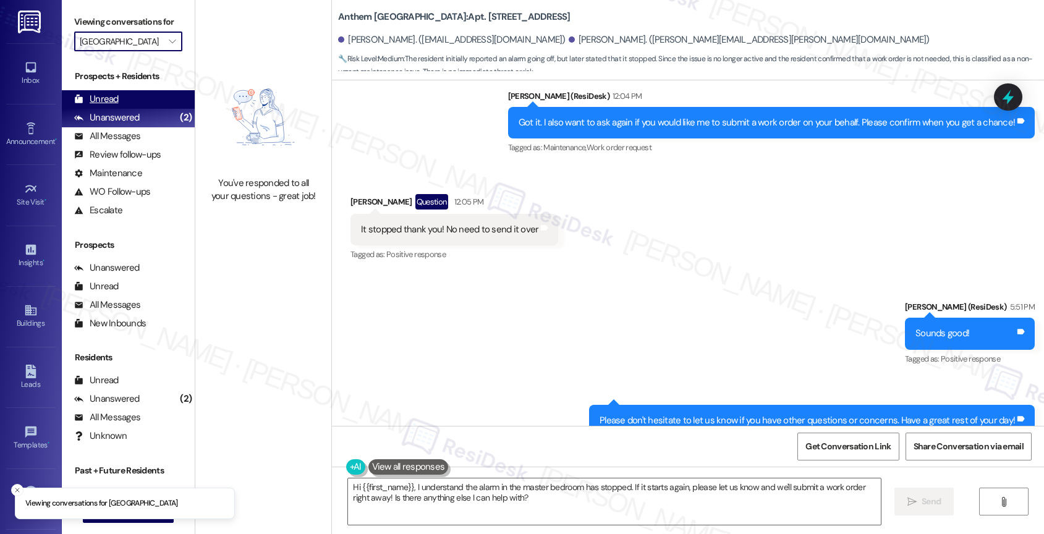
click at [130, 106] on div "Unread (0)" at bounding box center [128, 99] width 133 height 19
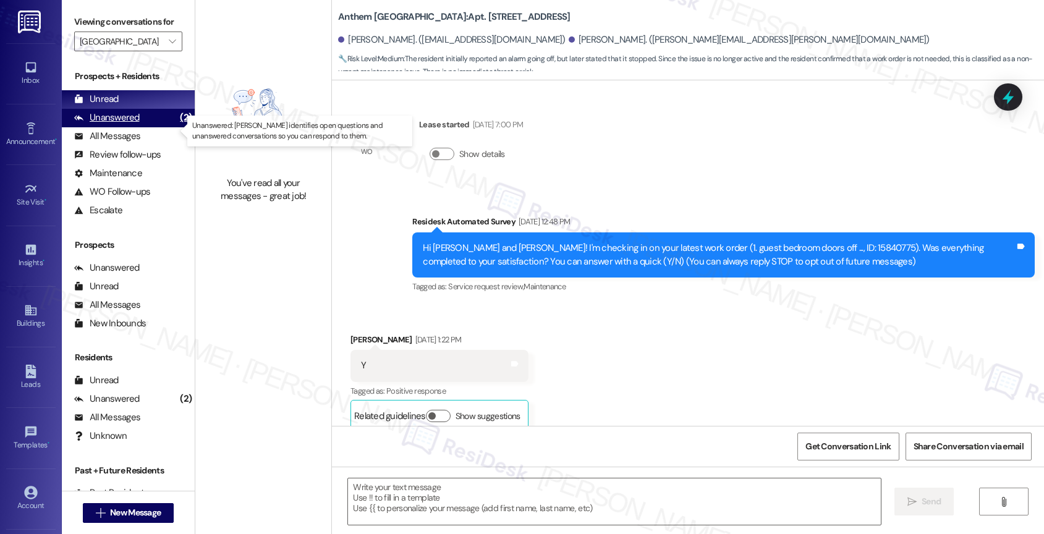
scroll to position [12296, 0]
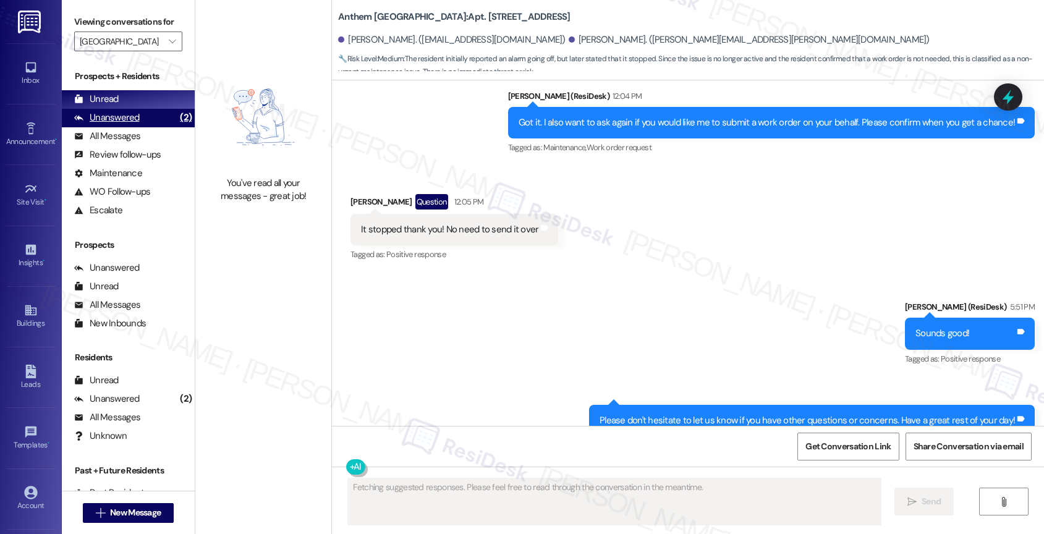
click at [134, 124] on div "Unanswered" at bounding box center [107, 117] width 66 height 13
click at [166, 48] on span "" at bounding box center [172, 42] width 12 height 20
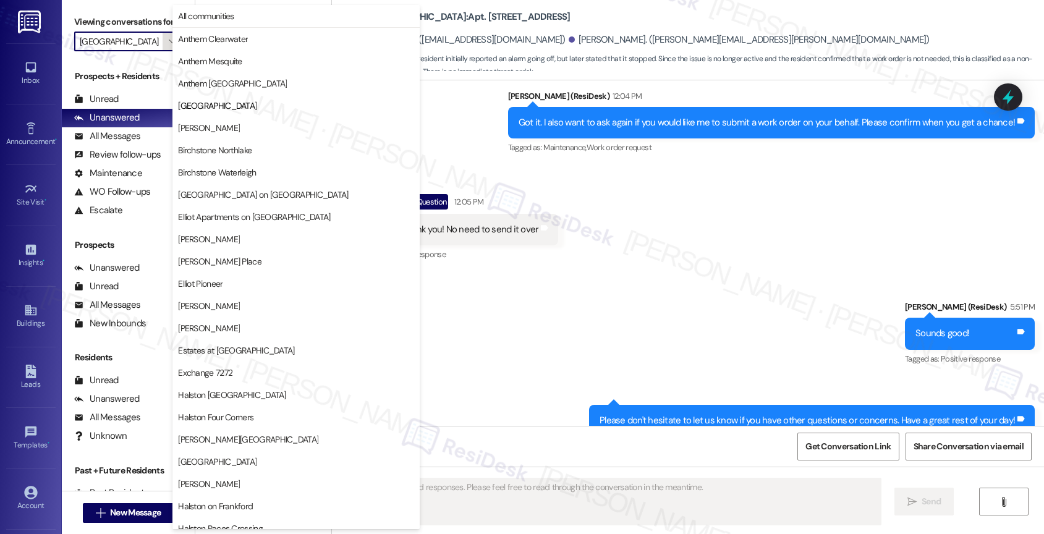
scroll to position [0, 2]
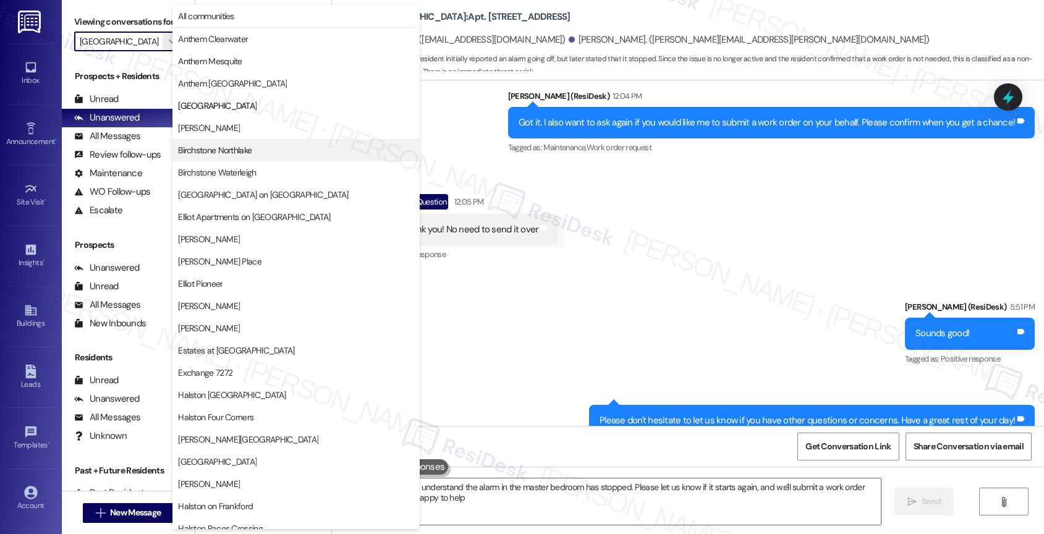
type textarea "Hi {{first_name}}, I understand the alarm in the master bedroom has stopped. Pl…"
click at [213, 132] on span "[PERSON_NAME]" at bounding box center [296, 128] width 236 height 12
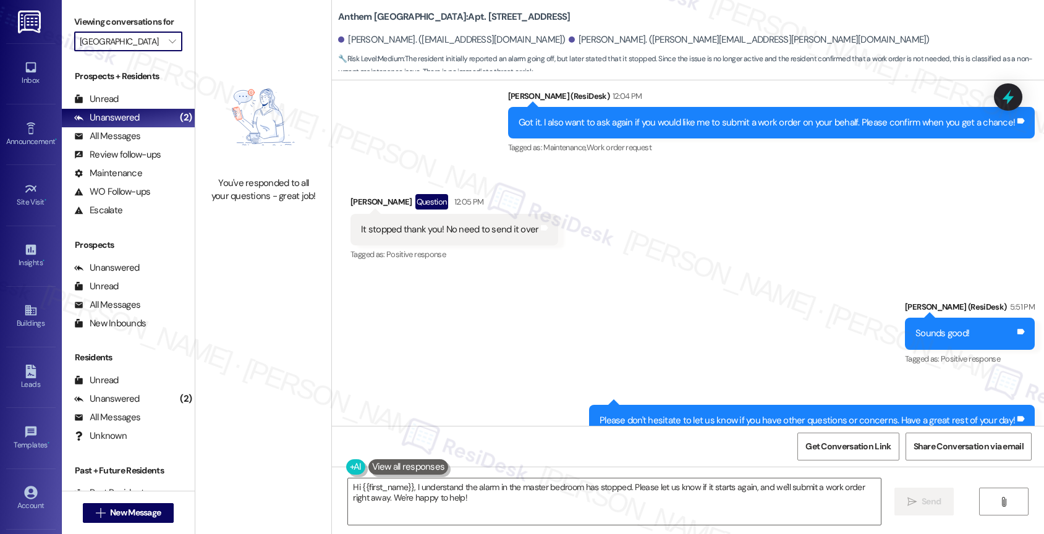
type input "[PERSON_NAME]"
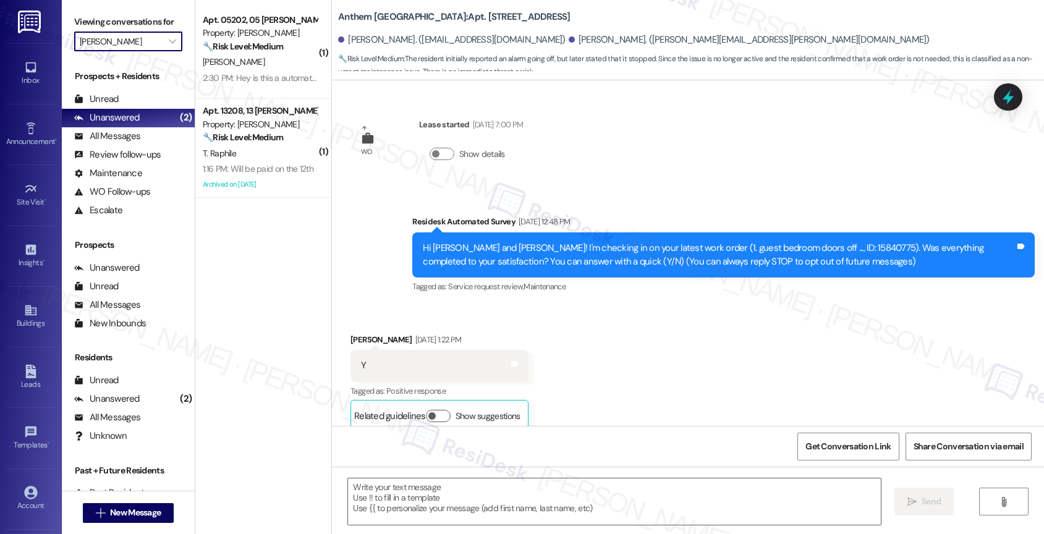
scroll to position [12296, 0]
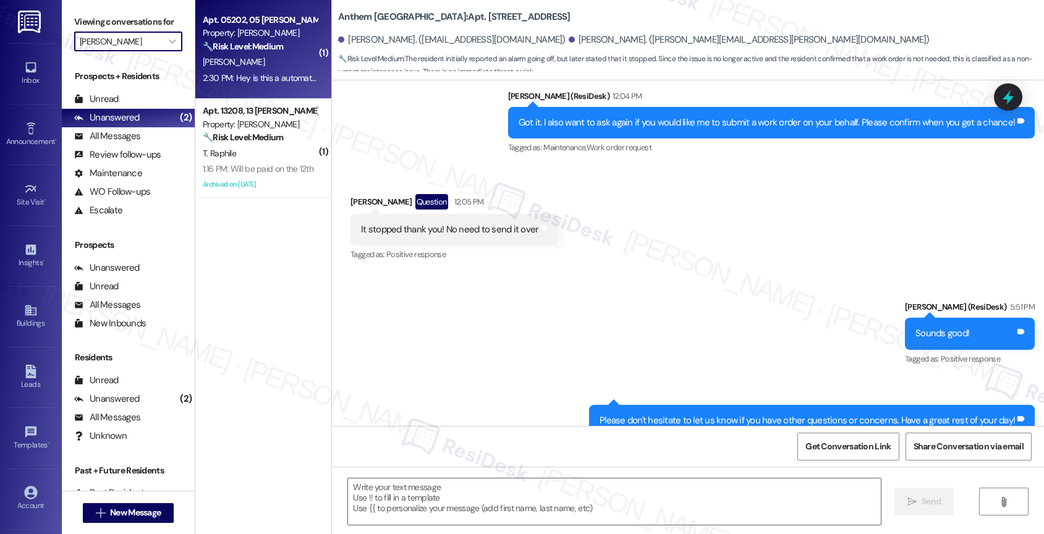
type textarea "Fetching suggested responses. Please feel free to read through the conversation…"
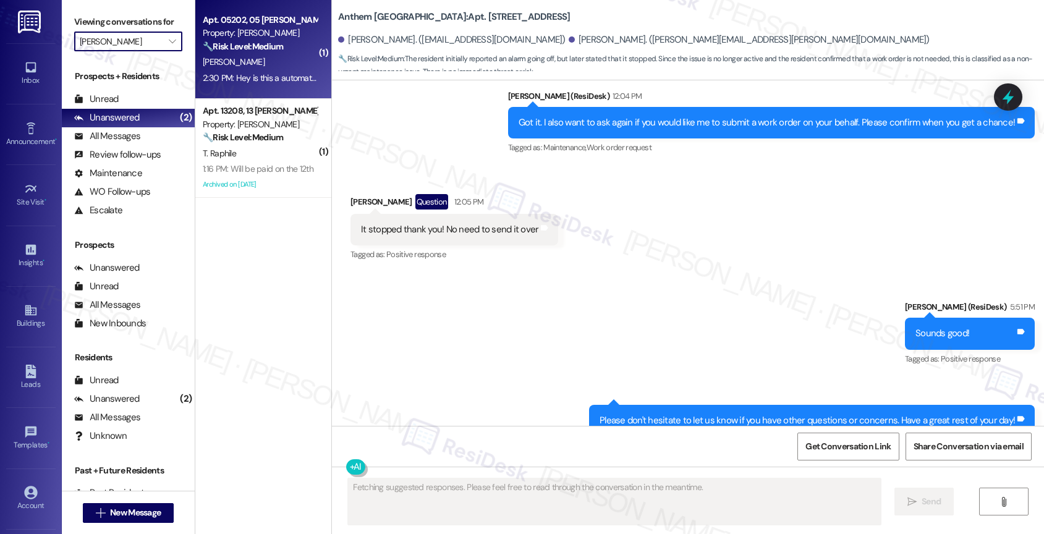
click at [253, 66] on div "T. Starkley" at bounding box center [260, 61] width 117 height 15
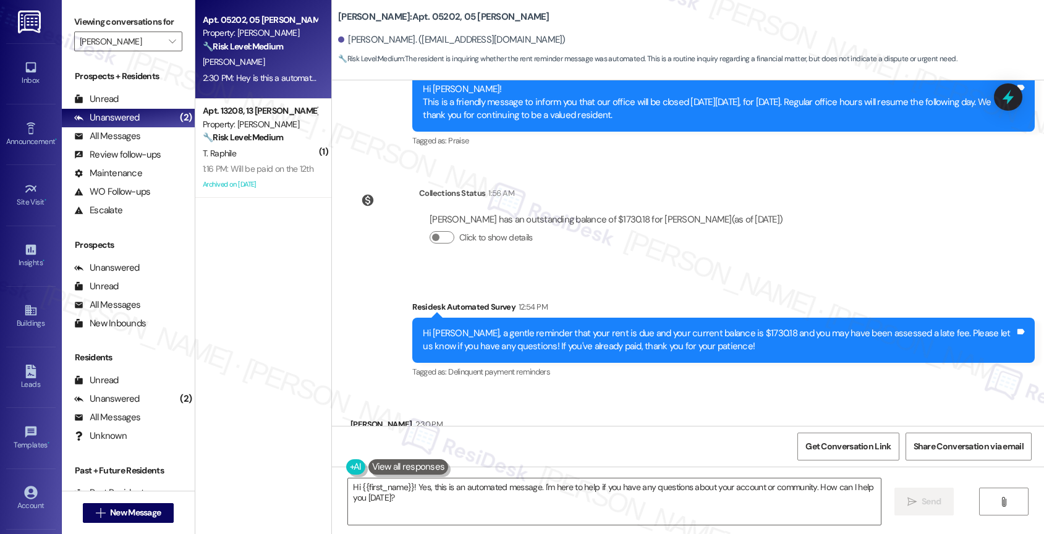
scroll to position [7124, 0]
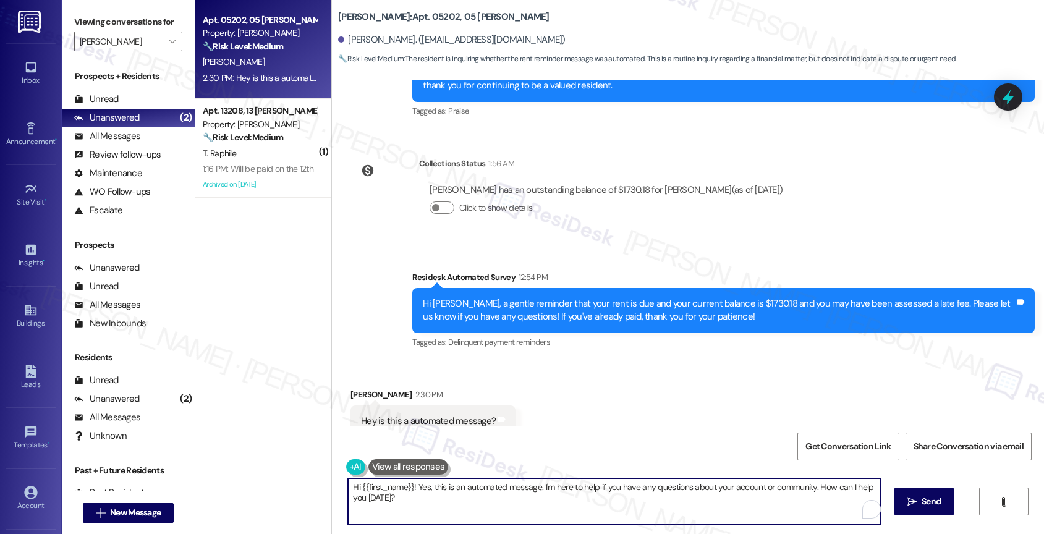
drag, startPoint x: 425, startPoint y: 486, endPoint x: 441, endPoint y: 509, distance: 28.8
click at [441, 509] on textarea "Hi {{first_name}}! Yes, this is an automated message. I'm here to help if you h…" at bounding box center [614, 501] width 533 height 46
click at [402, 486] on textarea "Hi {{first_name}}! Yes, it is. Have you been in touch with the office about pay…" at bounding box center [612, 501] width 533 height 46
click at [789, 491] on textarea "Hi {{first_name}}, I hope your day is going well! Yes, it is. Have you been in …" at bounding box center [612, 501] width 533 height 46
type textarea "Hi {{first_name}}, I hope your day is going well! Yes, it is. Have you been in …"
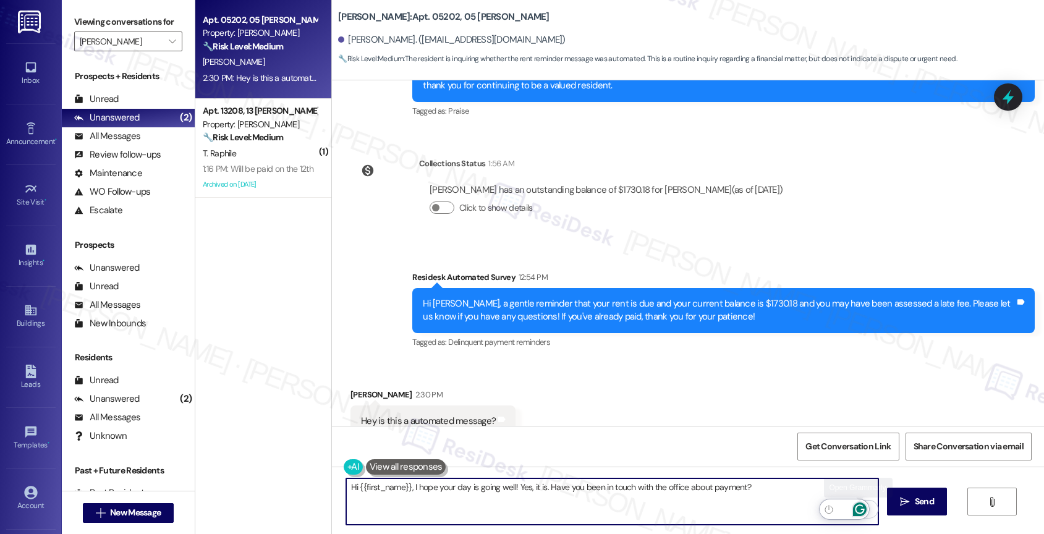
click at [861, 507] on icon "Open Grammarly. 0 Suggestions." at bounding box center [860, 510] width 14 height 14
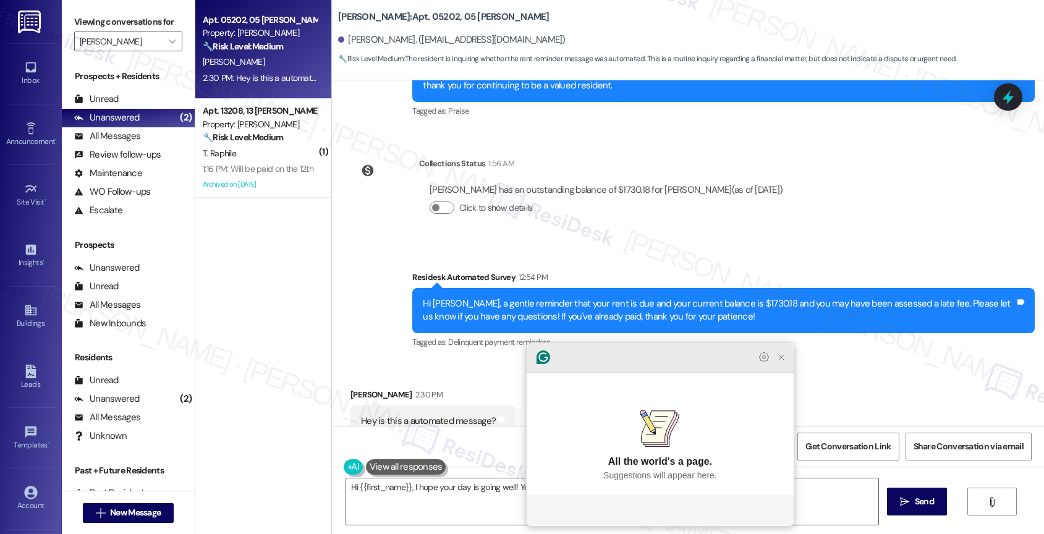
click at [783, 360] on icon "Close Grammarly Assistant" at bounding box center [781, 357] width 5 height 5
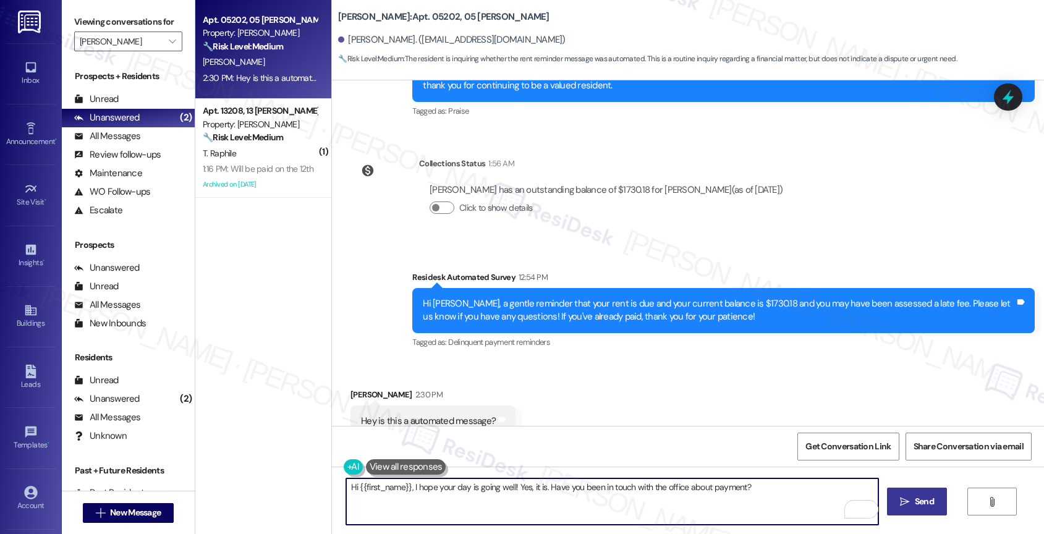
click at [931, 503] on span "Send" at bounding box center [924, 501] width 19 height 13
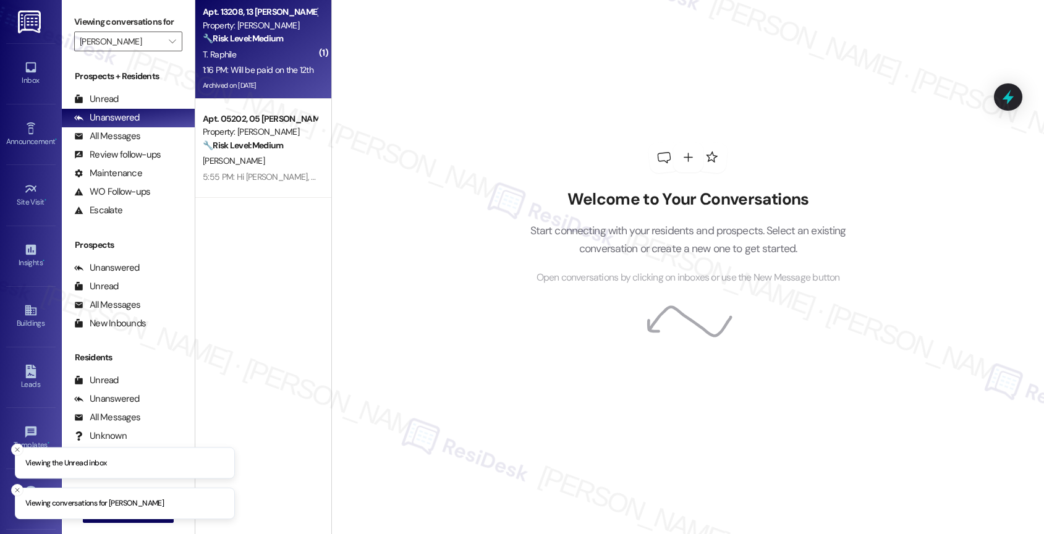
click at [263, 77] on div "1:16 PM: Will be paid on the 12th 1:16 PM: Will be paid on the 12th" at bounding box center [260, 69] width 117 height 15
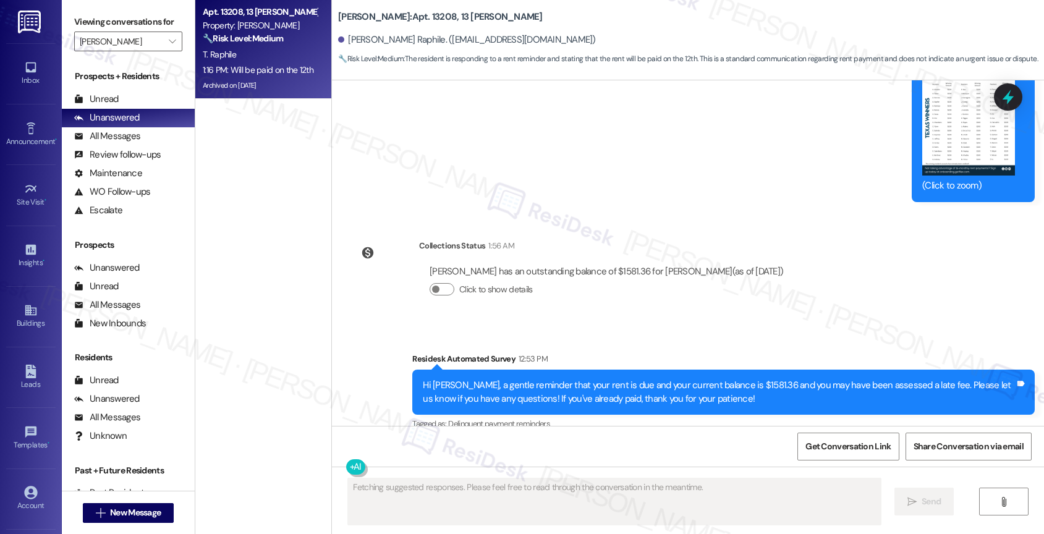
scroll to position [8464, 0]
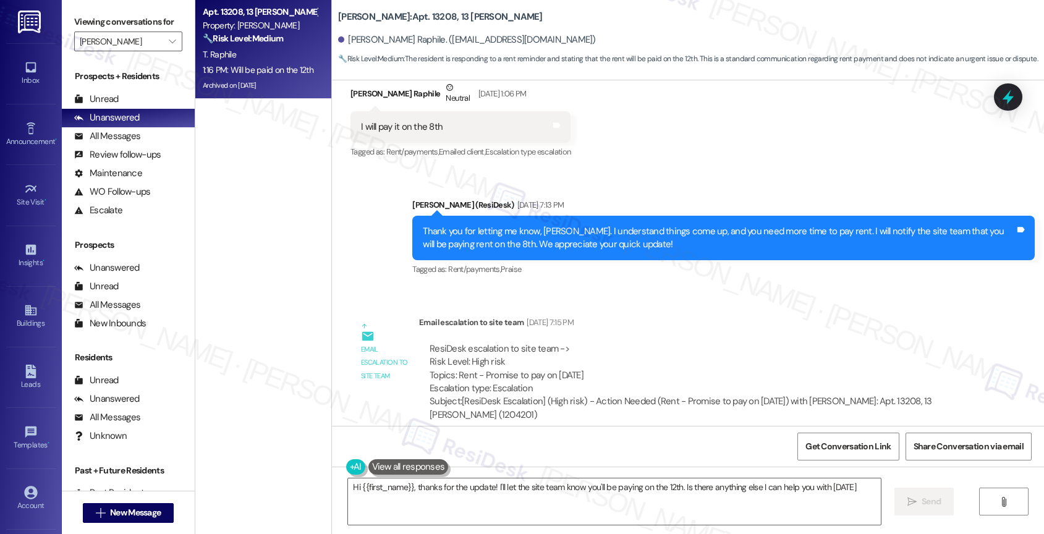
type textarea "Hi {{first_name}}, thanks for the update! I'll let the site team know you'll be…"
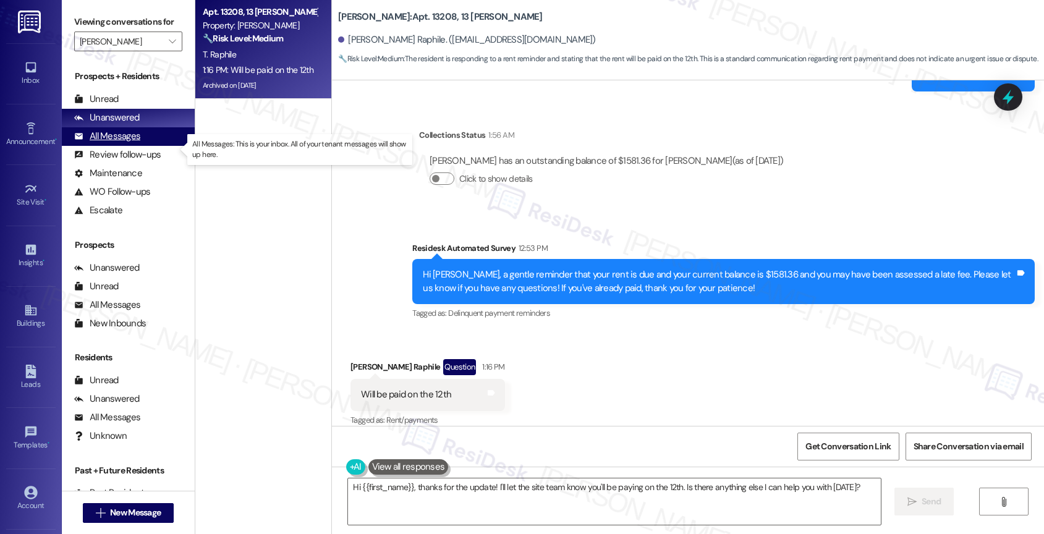
click at [112, 143] on div "All Messages" at bounding box center [107, 136] width 66 height 13
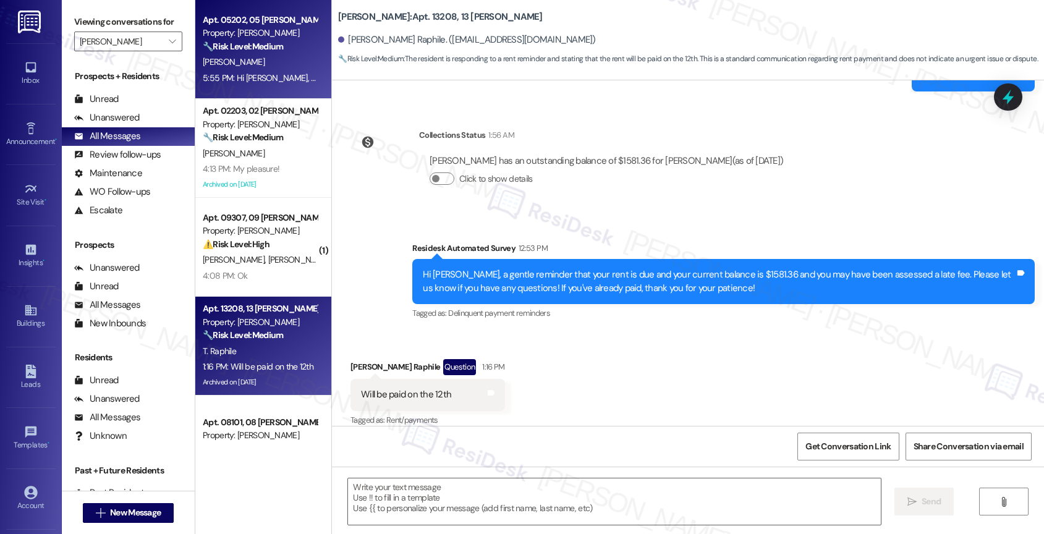
type textarea "Fetching suggested responses. Please feel free to read through the conversation…"
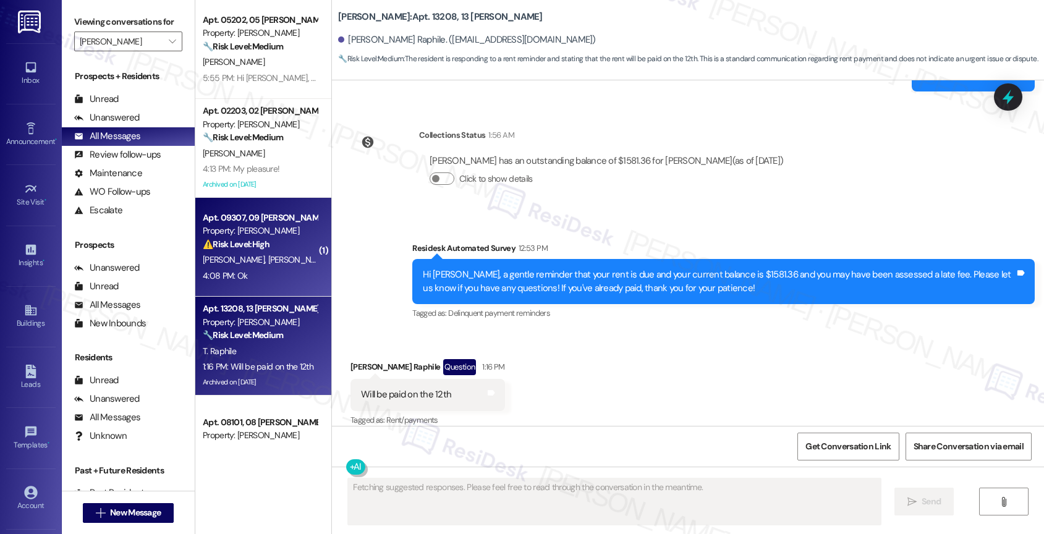
click at [251, 243] on strong "⚠️ Risk Level: High" at bounding box center [236, 244] width 67 height 11
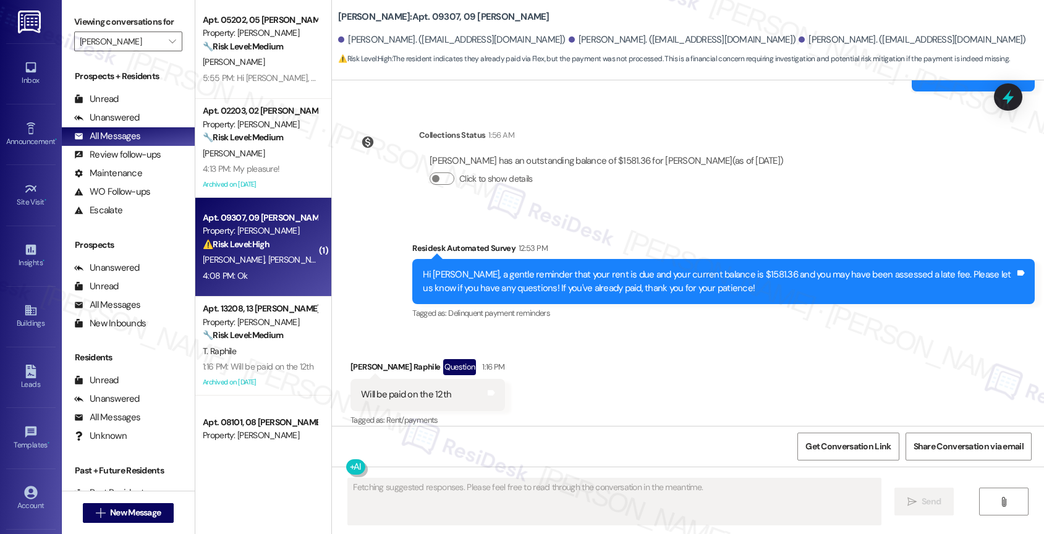
scroll to position [2163, 0]
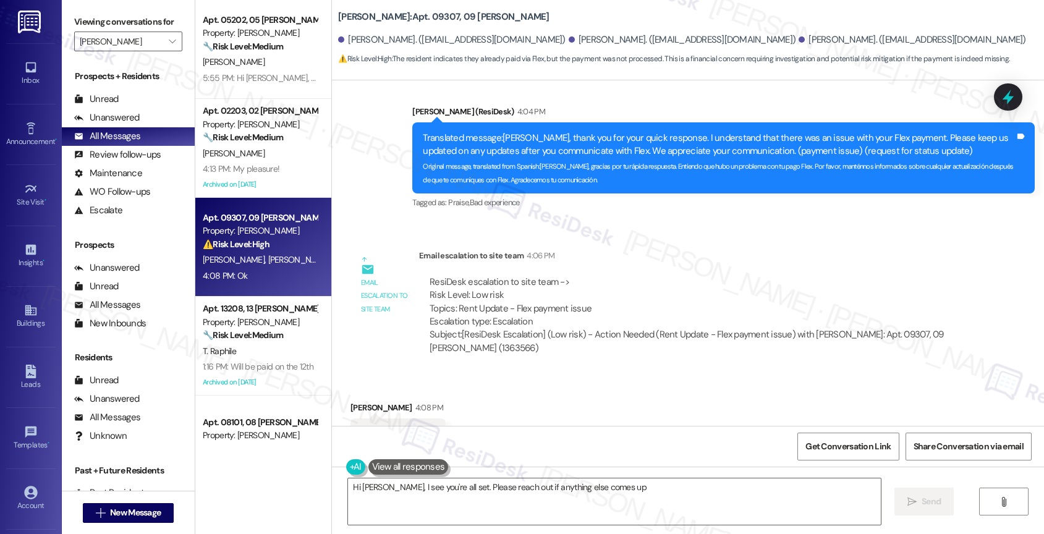
type textarea "Hi [PERSON_NAME], I see you're all set. Please reach out if anything else comes…"
click at [134, 109] on div "Unread (0)" at bounding box center [128, 99] width 133 height 19
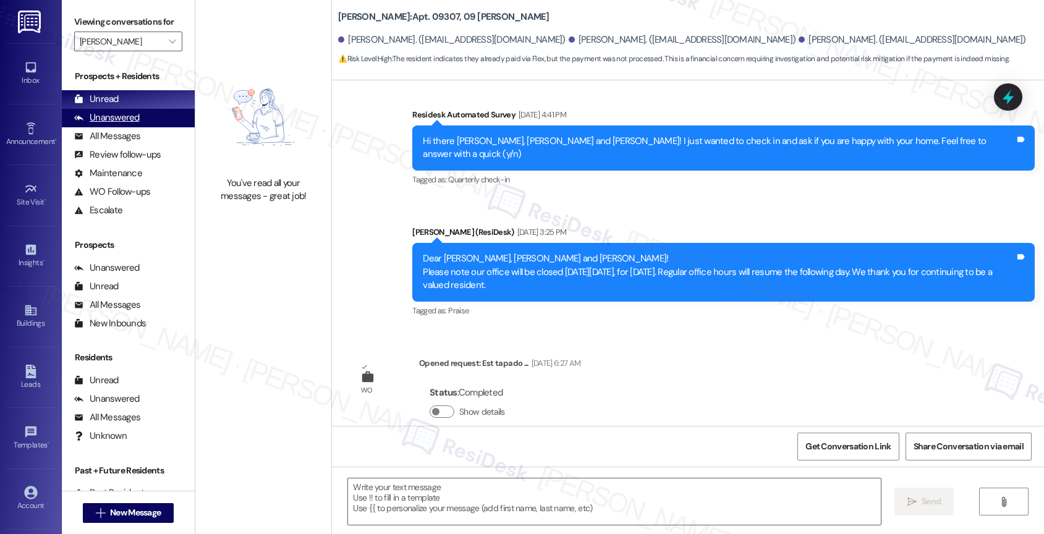
type textarea "Fetching suggested responses. Please feel free to read through the conversation…"
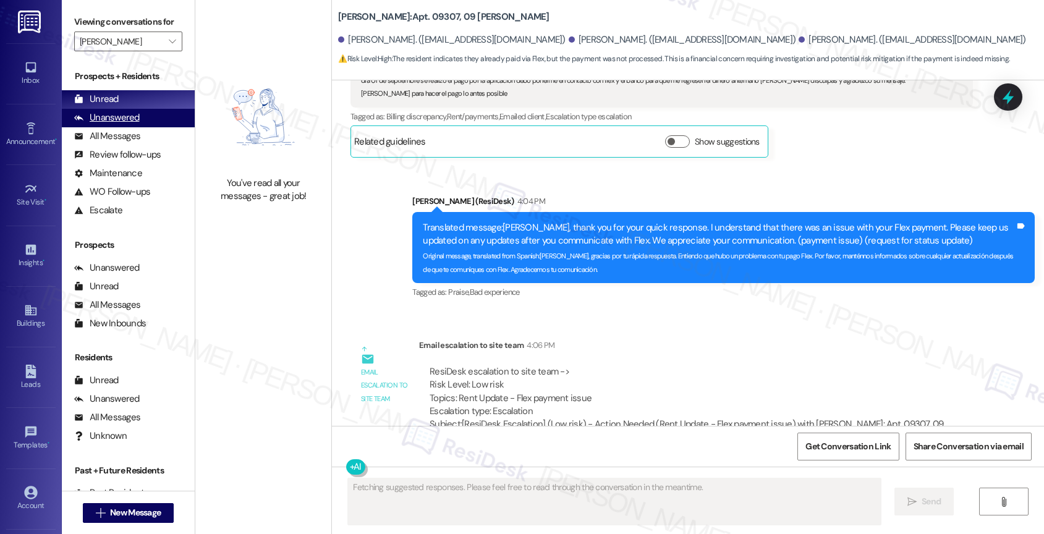
scroll to position [2162, 0]
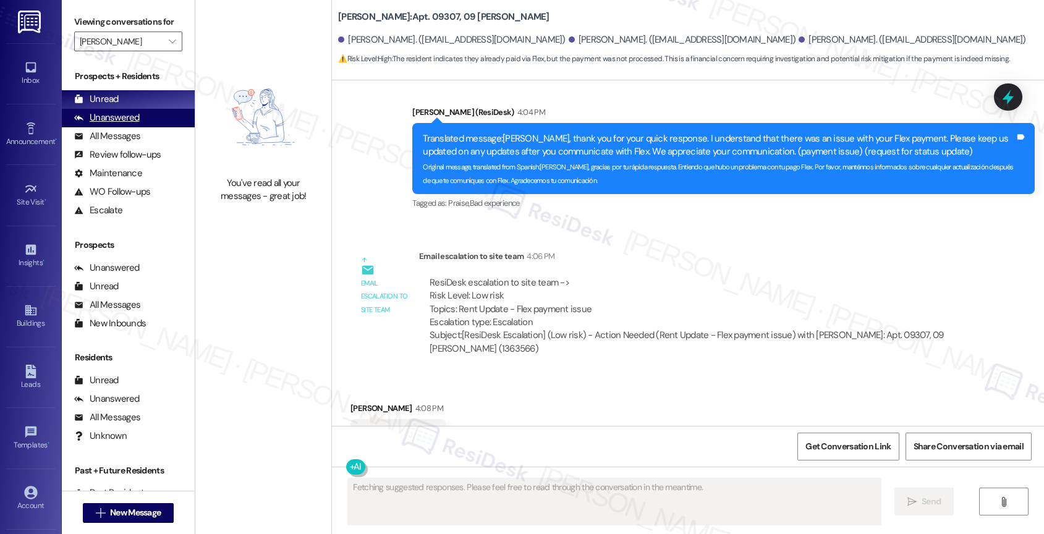
click at [134, 124] on div "Unanswered" at bounding box center [107, 117] width 66 height 13
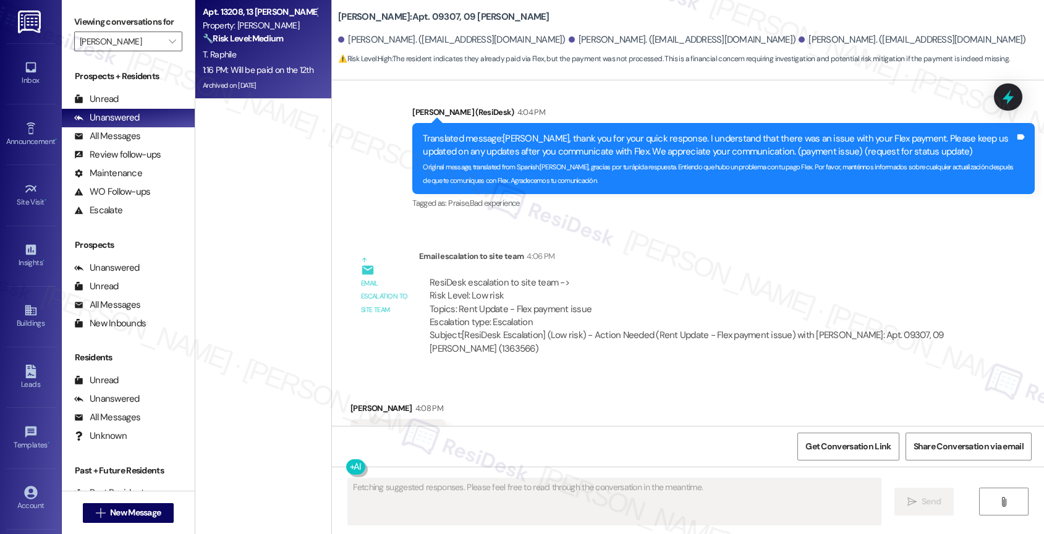
click at [267, 51] on div "T. Raphile" at bounding box center [260, 54] width 117 height 15
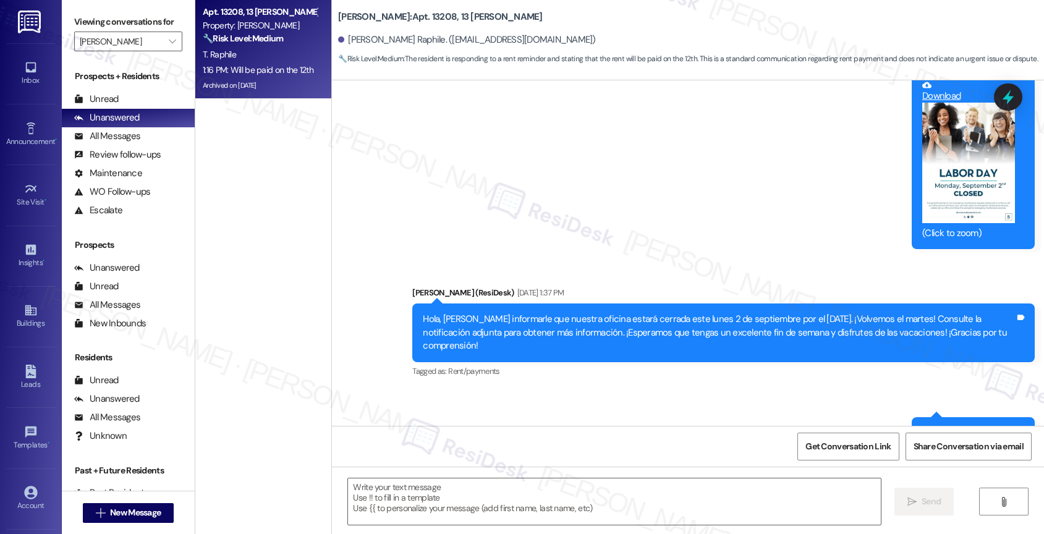
scroll to position [8464, 0]
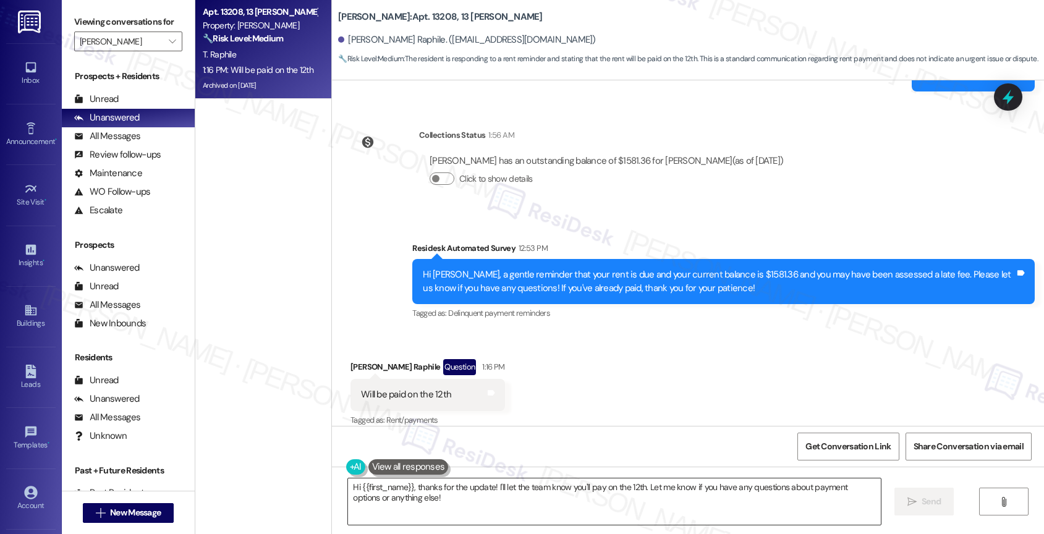
click at [444, 496] on textarea "Hi {{first_name}}, thanks for the update! I'll let the team know you'll pay on …" at bounding box center [614, 501] width 533 height 46
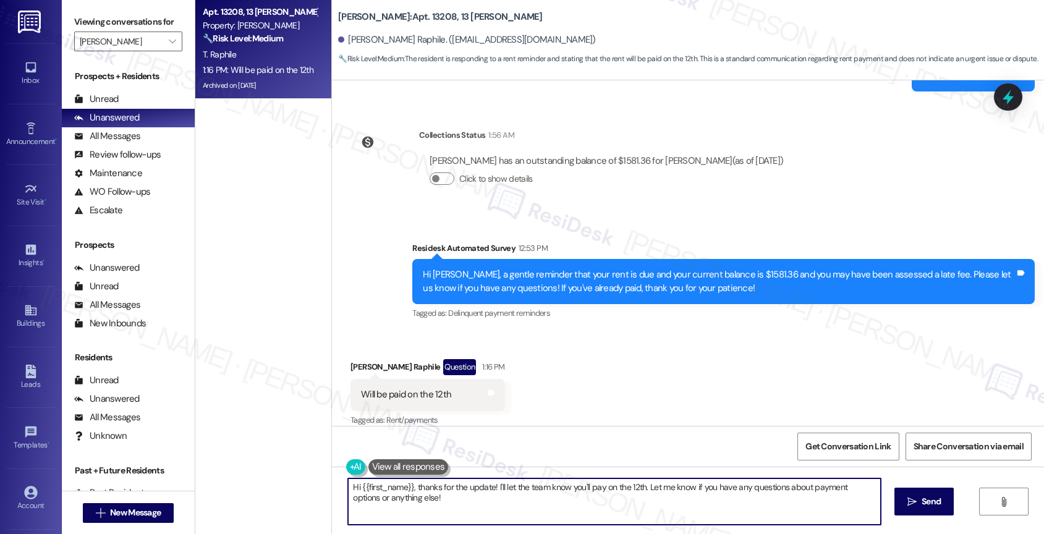
click at [444, 496] on textarea "Hi {{first_name}}, thanks for the update! I'll let the team know you'll pay on …" at bounding box center [614, 501] width 533 height 46
click at [496, 506] on textarea "[PERSON_NAME], thank you for informing me that your rent will be paid on the 12…" at bounding box center [612, 501] width 533 height 46
type textarea "[PERSON_NAME], thank you for informing me that your rent will be paid on the 12…"
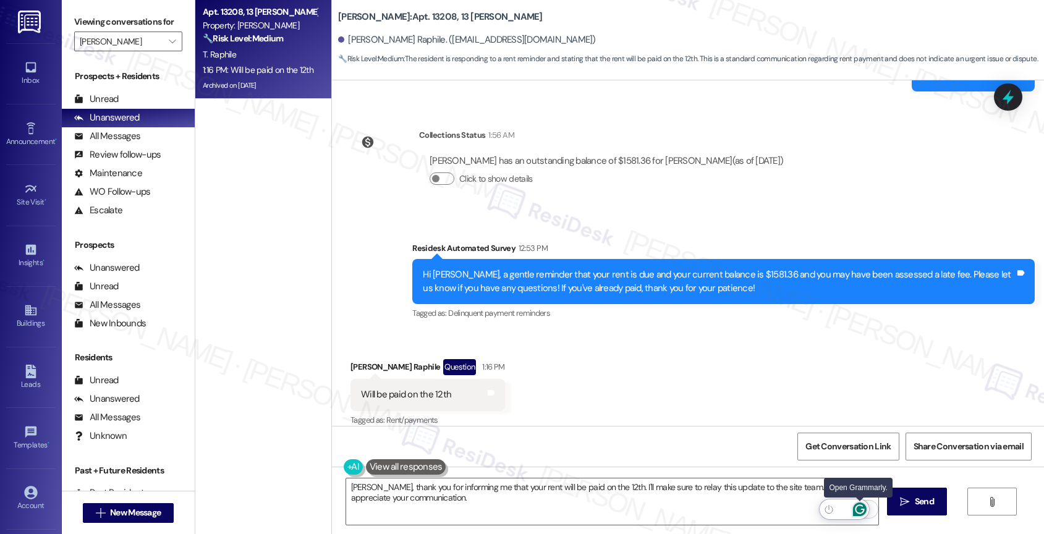
click at [861, 507] on icon "Open Grammarly. 0 Suggestions." at bounding box center [860, 510] width 14 height 14
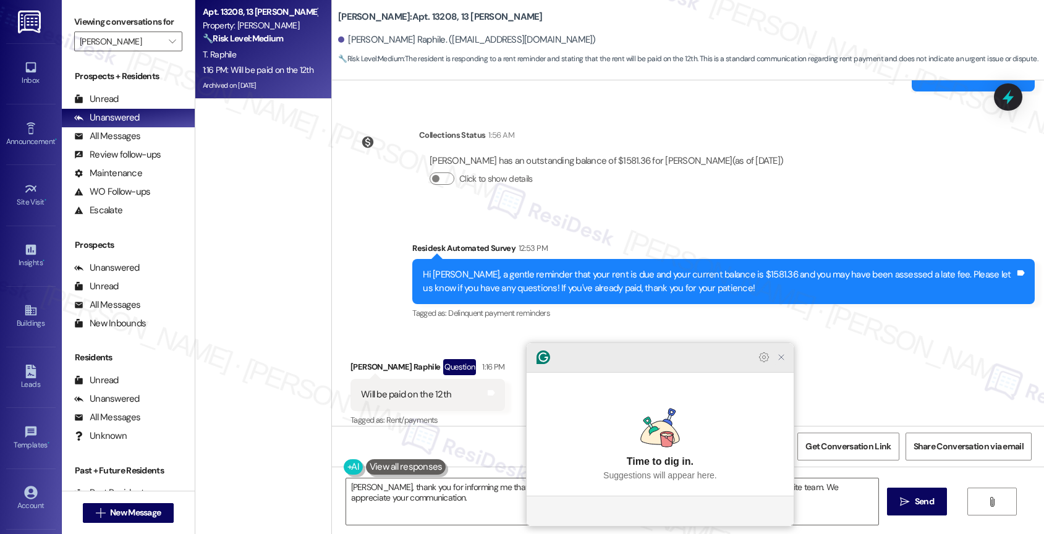
click at [783, 362] on icon "Close Grammarly Assistant" at bounding box center [781, 357] width 10 height 10
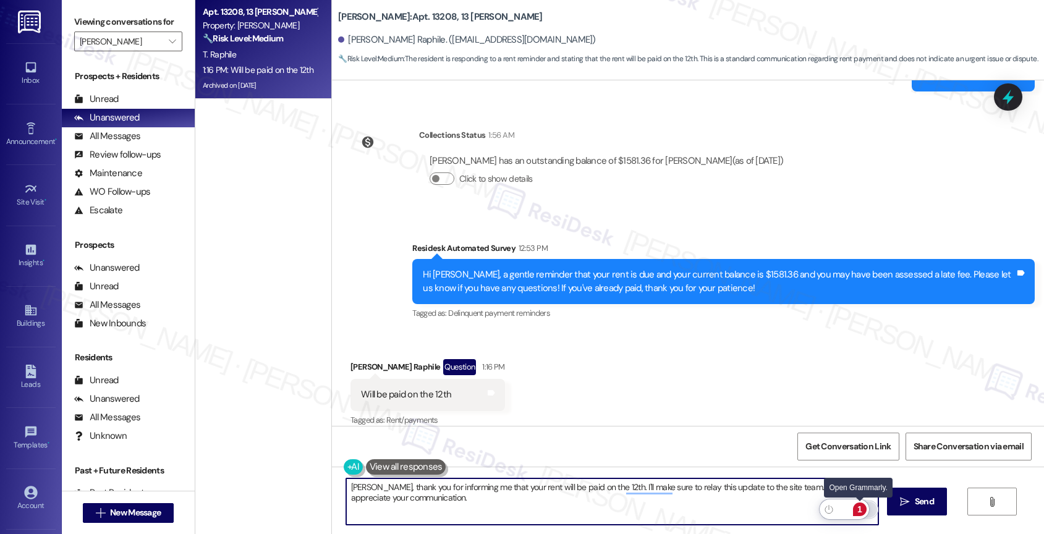
click at [862, 509] on div "1" at bounding box center [860, 510] width 14 height 14
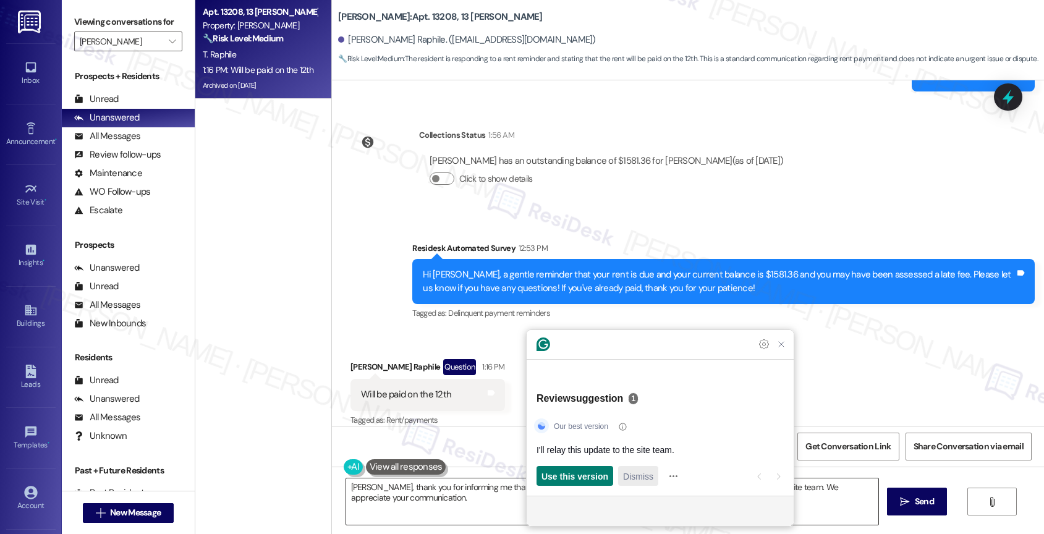
click at [643, 472] on span "Dismiss" at bounding box center [638, 476] width 30 height 13
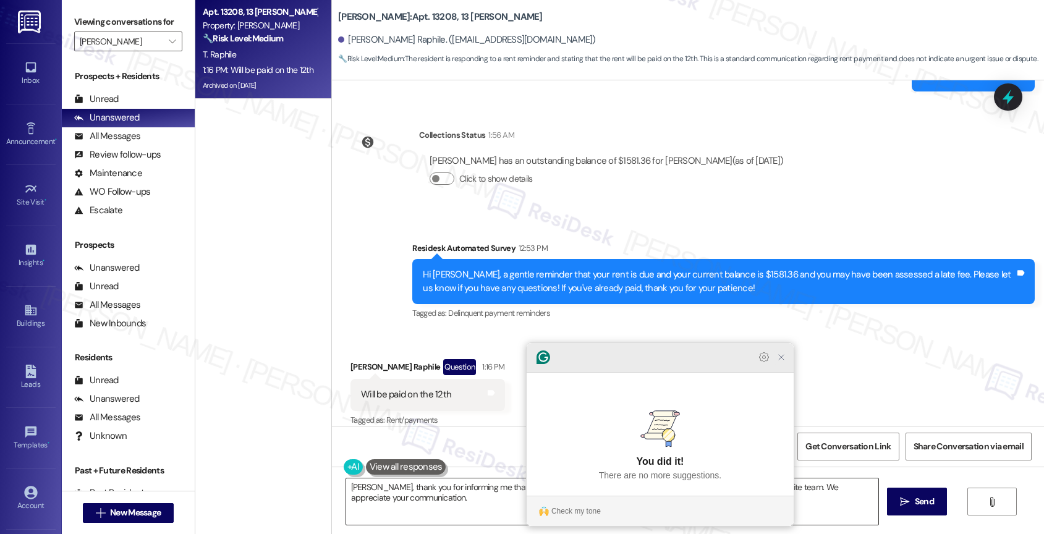
click at [783, 362] on icon "Close Grammarly Assistant" at bounding box center [781, 357] width 10 height 10
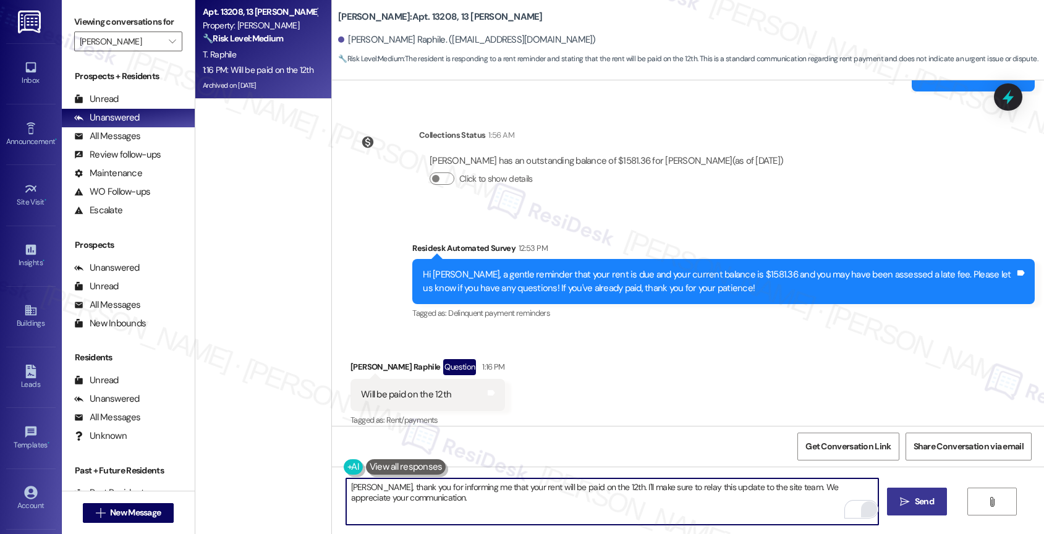
click at [912, 504] on span "Send" at bounding box center [924, 501] width 24 height 13
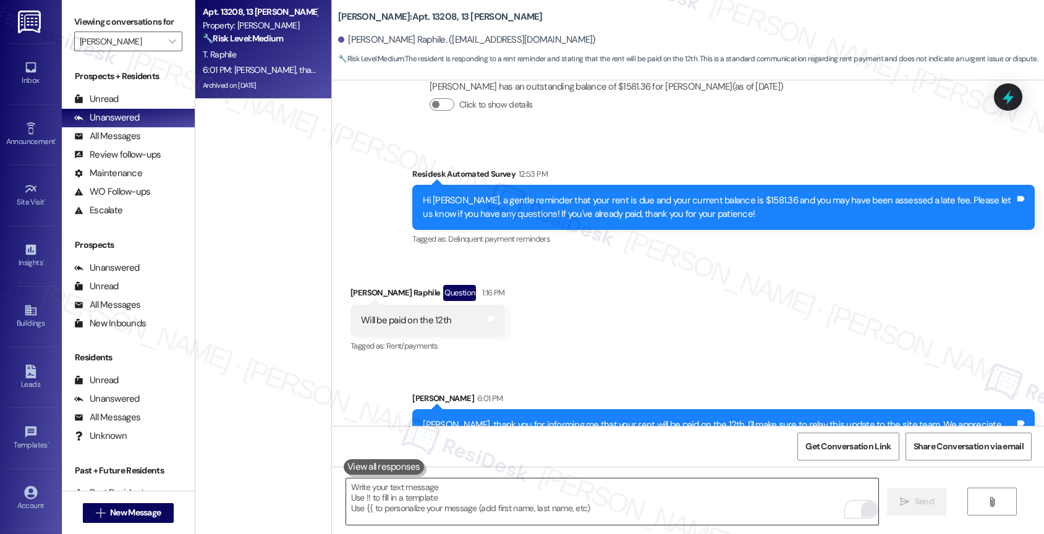
scroll to position [8563, 0]
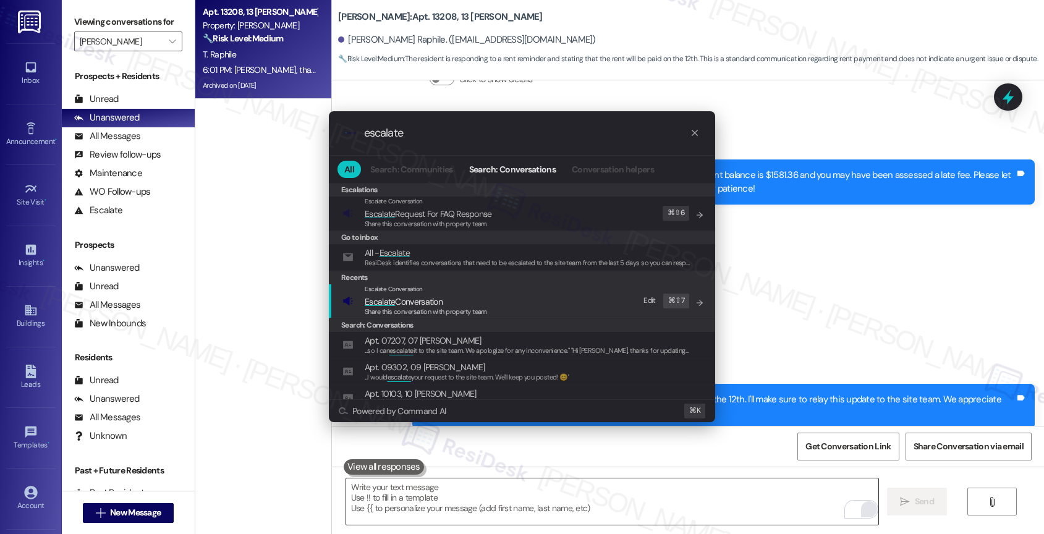
type input "escalate"
click at [433, 299] on span "Escalate Conversation" at bounding box center [404, 301] width 78 height 11
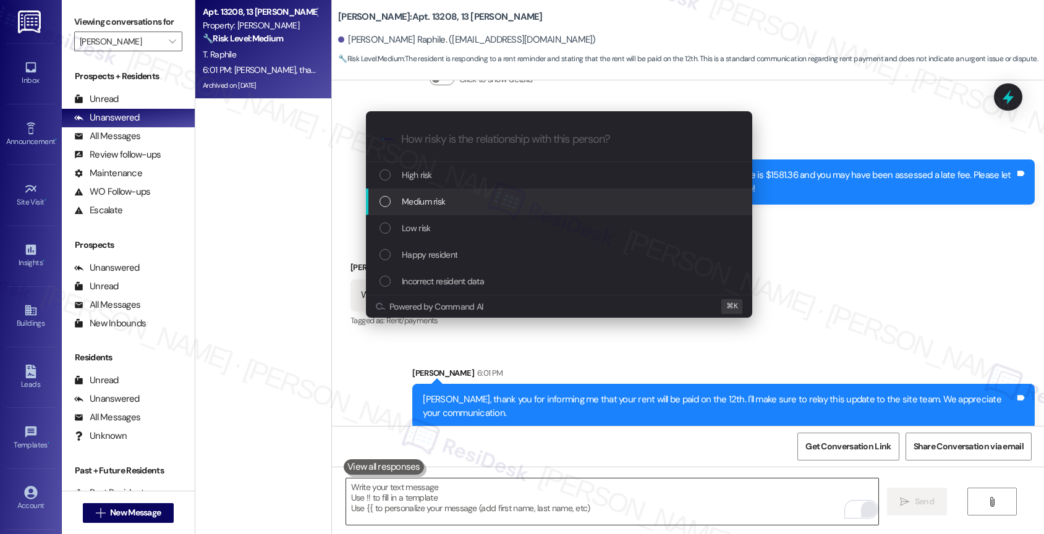
click at [437, 200] on span "Medium risk" at bounding box center [423, 202] width 43 height 14
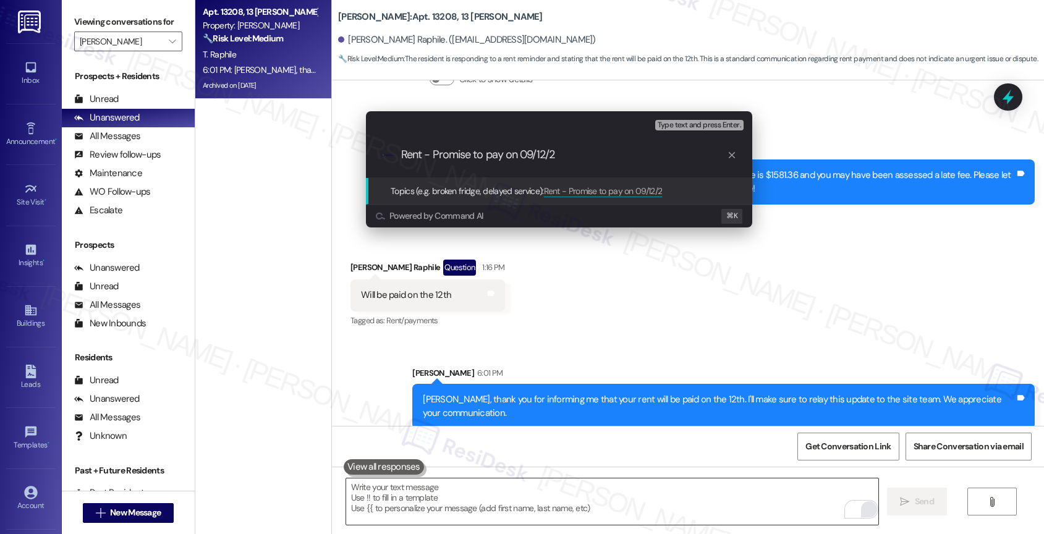
type input "Rent - Promise to pay on [DATE]"
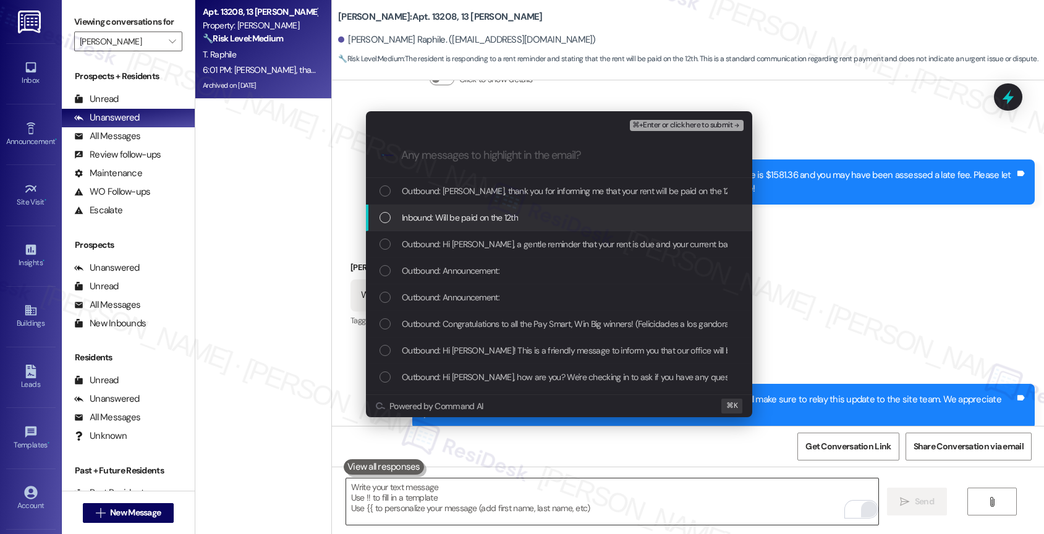
click at [497, 219] on span "Inbound: Will be paid on the 12th" at bounding box center [460, 218] width 116 height 14
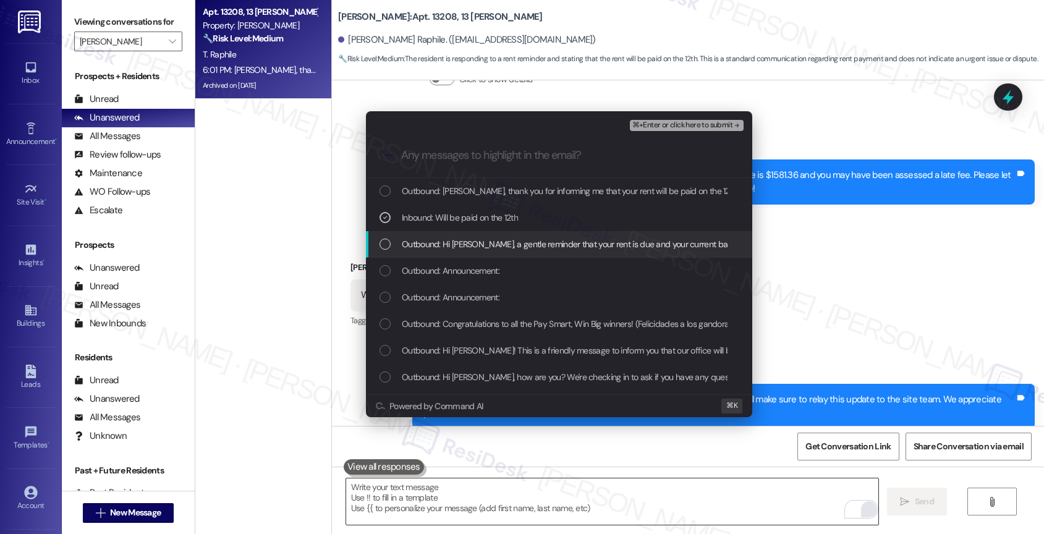
click at [497, 245] on span "Outbound: Hi [PERSON_NAME], a gentle reminder that your rent is due and your cu…" at bounding box center [848, 244] width 892 height 14
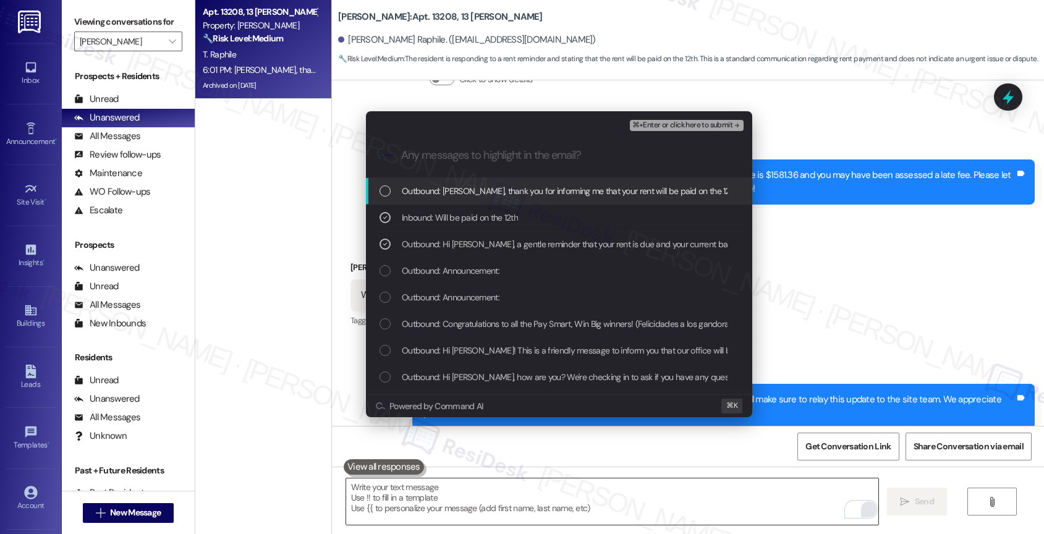
click at [696, 122] on span "⌘+Enter or click here to submit" at bounding box center [682, 125] width 100 height 9
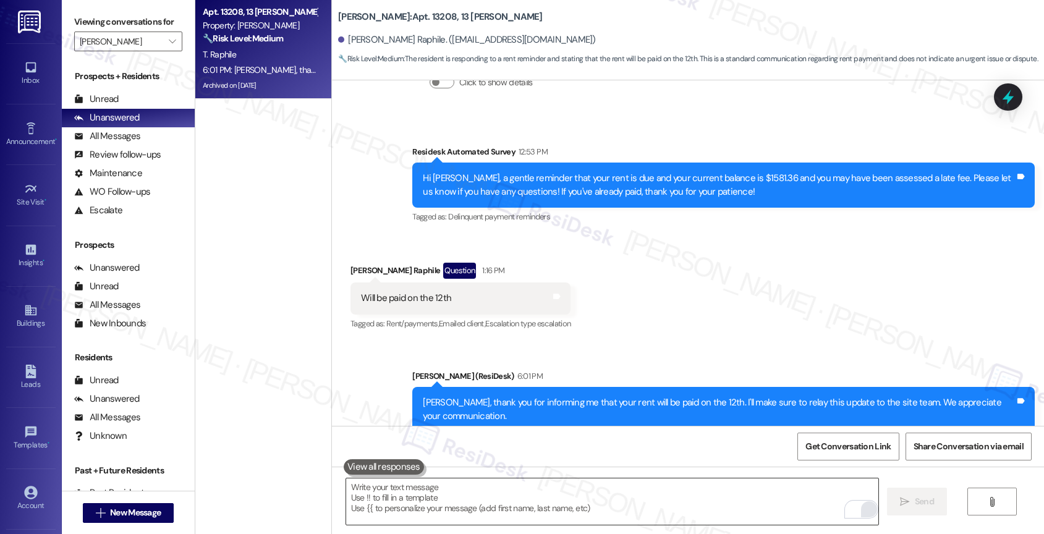
scroll to position [8581, 0]
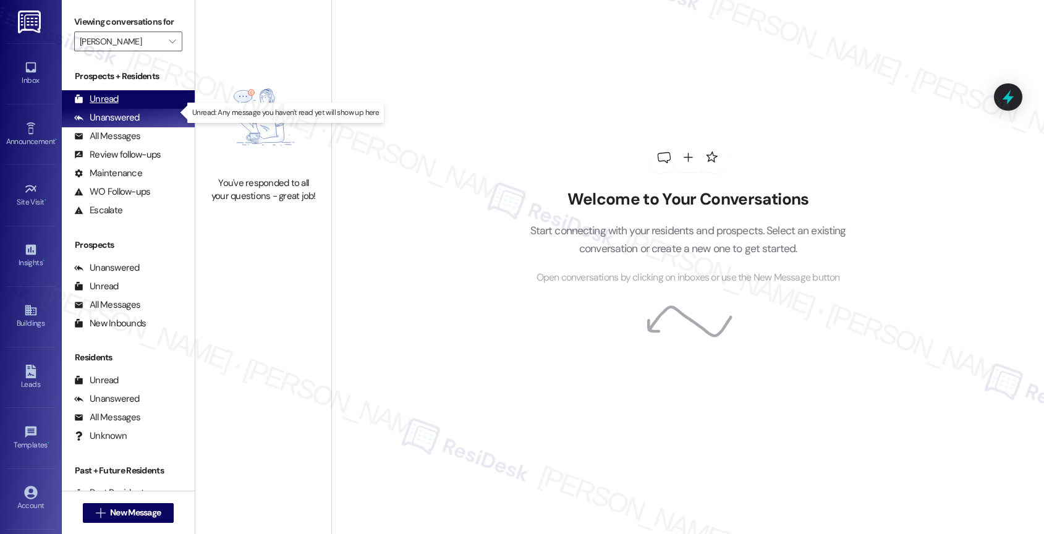
click at [145, 106] on div "Unread (0)" at bounding box center [128, 99] width 133 height 19
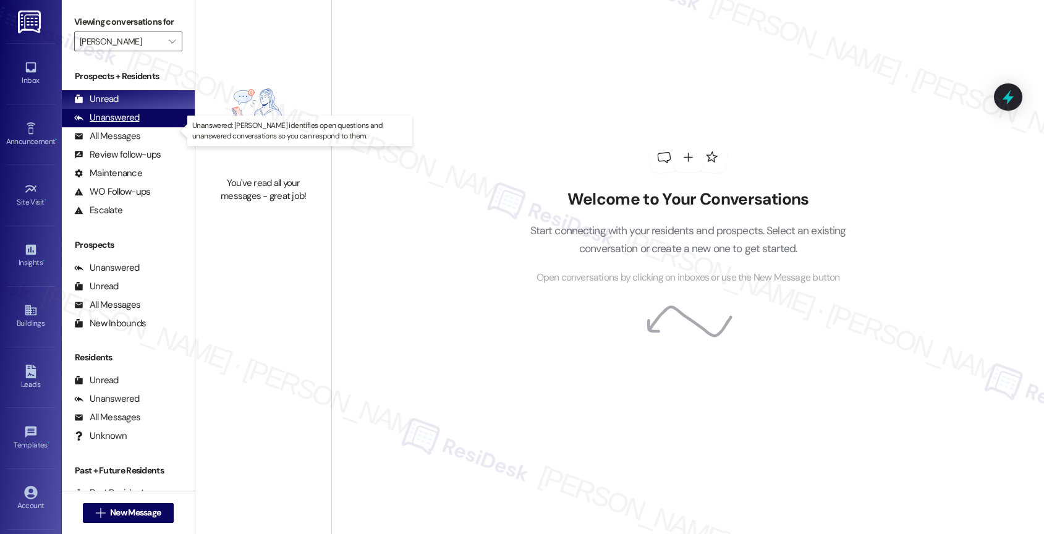
click at [146, 127] on div "Unanswered (0)" at bounding box center [128, 118] width 133 height 19
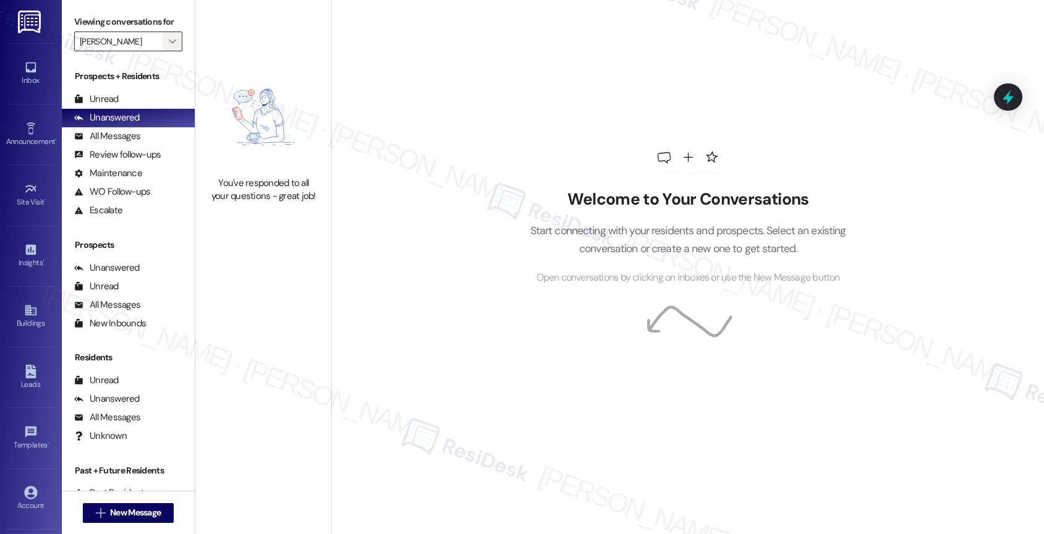
click at [169, 46] on icon "" at bounding box center [172, 41] width 7 height 10
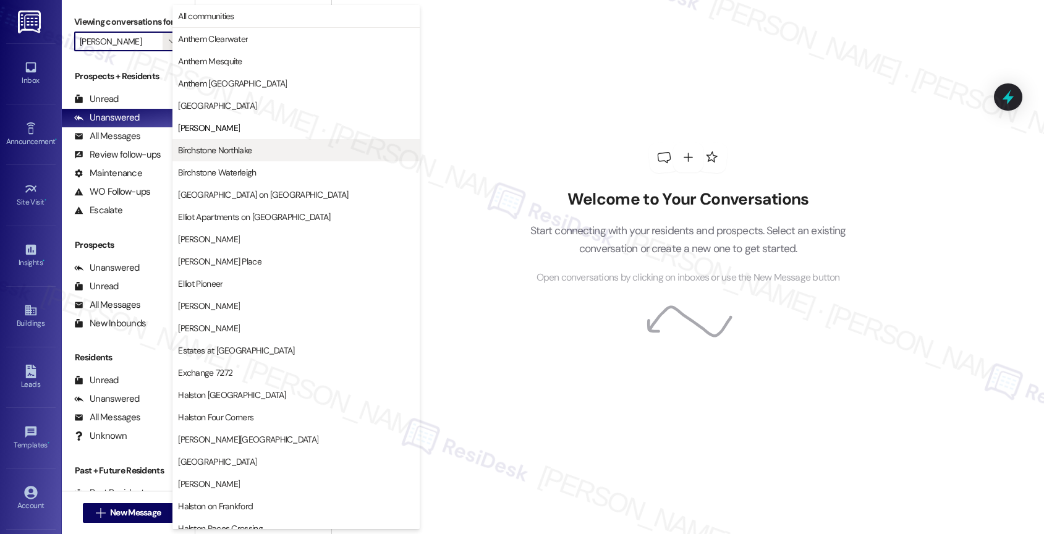
click at [219, 152] on span "Birchstone Northlake" at bounding box center [215, 150] width 74 height 12
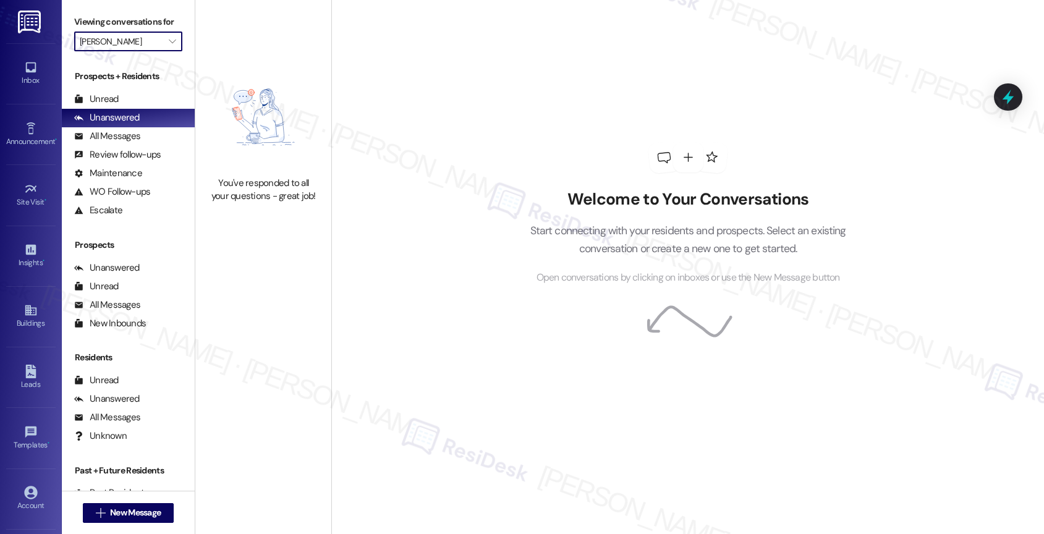
type input "Birchstone Northlake"
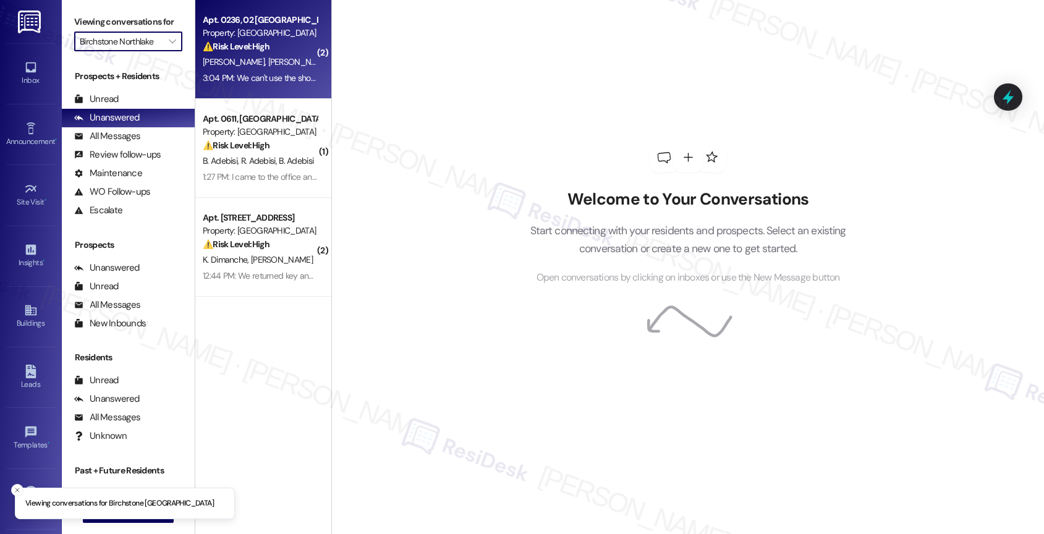
click at [242, 43] on strong "⚠️ Risk Level: High" at bounding box center [236, 46] width 67 height 11
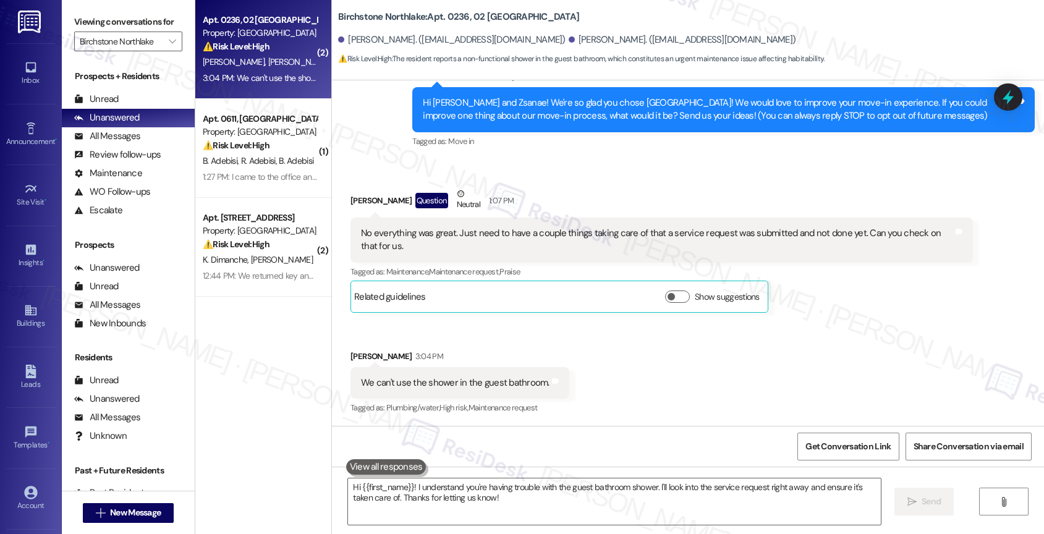
scroll to position [121, 0]
click at [597, 366] on div "Received via SMS [PERSON_NAME] Question Neutral 1:07 PM No everything was great…" at bounding box center [688, 292] width 712 height 266
click at [545, 509] on textarea "Hi {{first_name}}! I understand you're having trouble with the guest bathroom s…" at bounding box center [614, 501] width 533 height 46
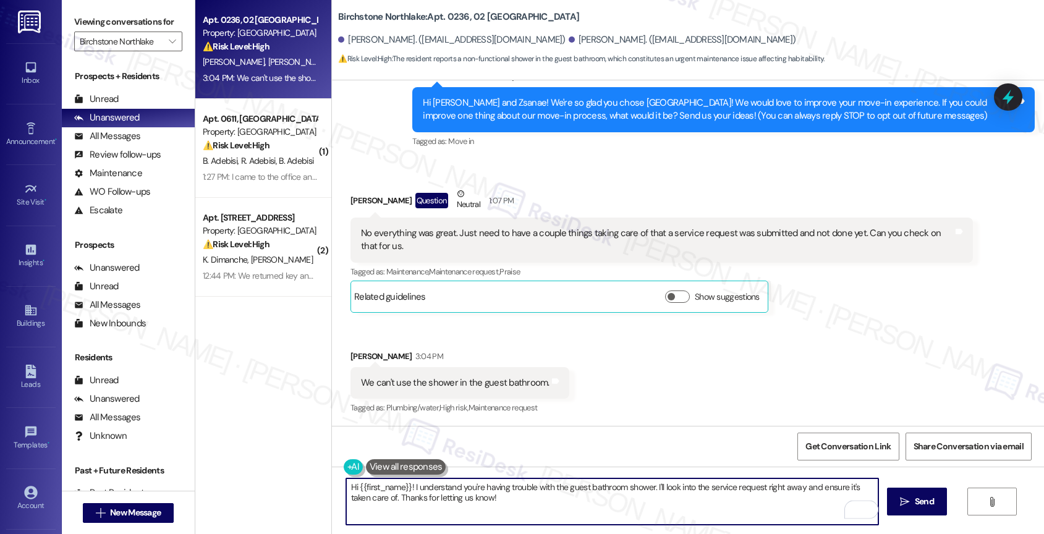
click at [601, 501] on textarea "Hi {{first_name}}! I understand you're having trouble with the guest bathroom s…" at bounding box center [612, 501] width 533 height 46
drag, startPoint x: 391, startPoint y: 499, endPoint x: 593, endPoint y: 506, distance: 202.3
click at [593, 506] on textarea "Hi {{first_name}}! I understand you're having trouble with the guest bathroom s…" at bounding box center [612, 501] width 533 height 46
click at [855, 242] on div "No everything was great. Just need to have a couple things taking care of that …" at bounding box center [657, 240] width 592 height 27
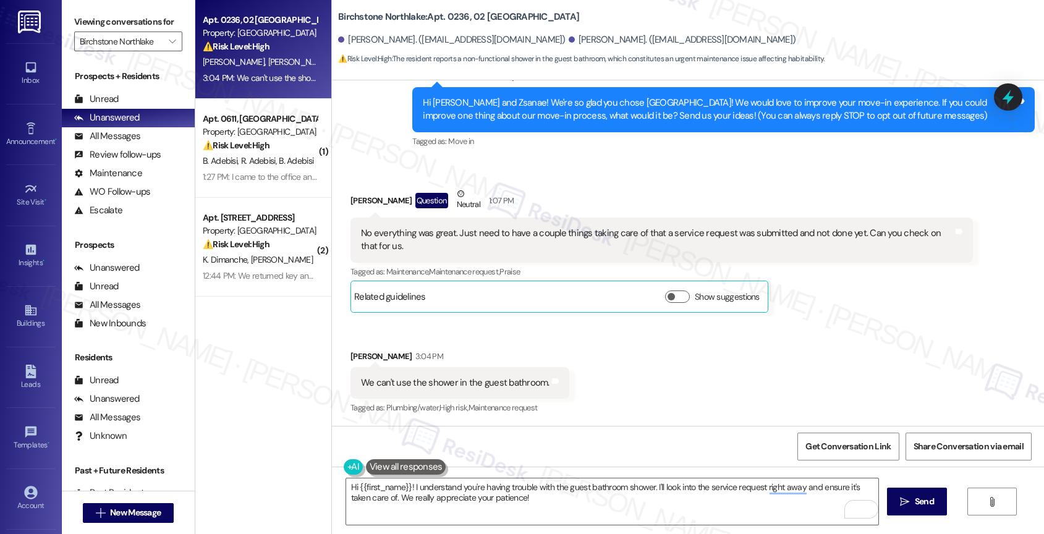
scroll to position [122, 0]
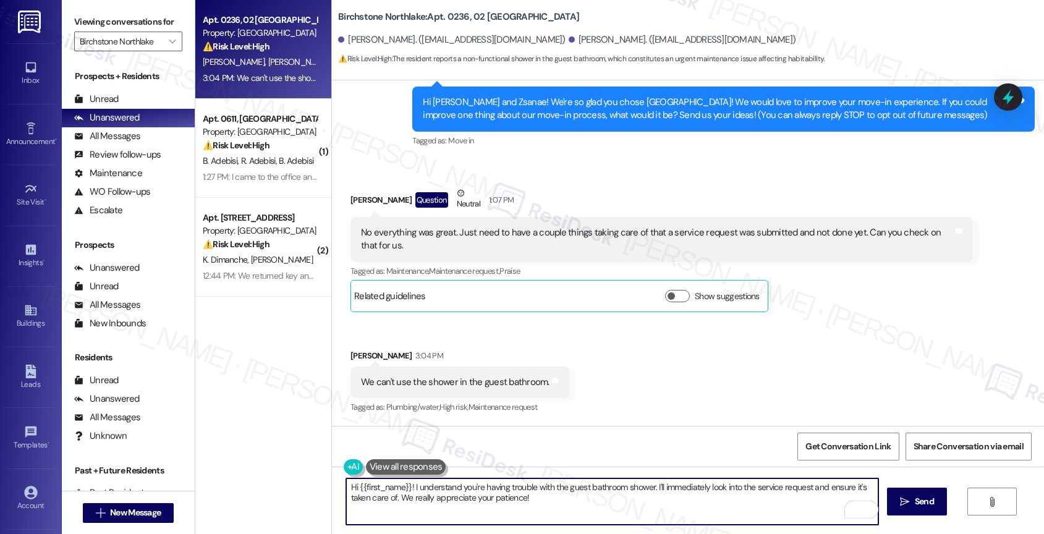
click at [571, 502] on textarea "Hi {{first_name}}! I understand you're having trouble with the guest bathroom s…" at bounding box center [612, 501] width 533 height 46
type textarea "Hi {{first_name}}! I understand you're having trouble with the guest bathroom s…"
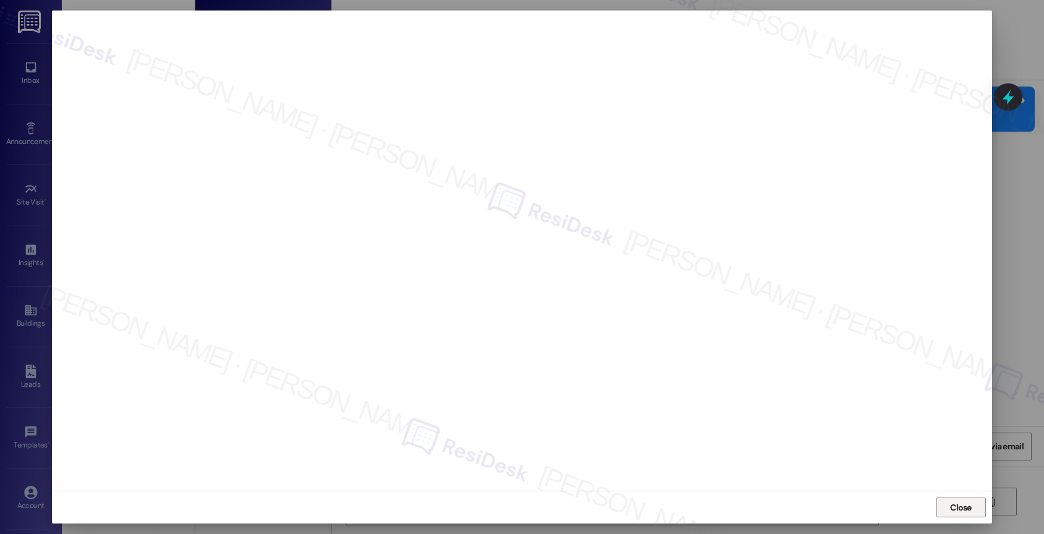
click at [973, 511] on span "Close" at bounding box center [961, 507] width 27 height 13
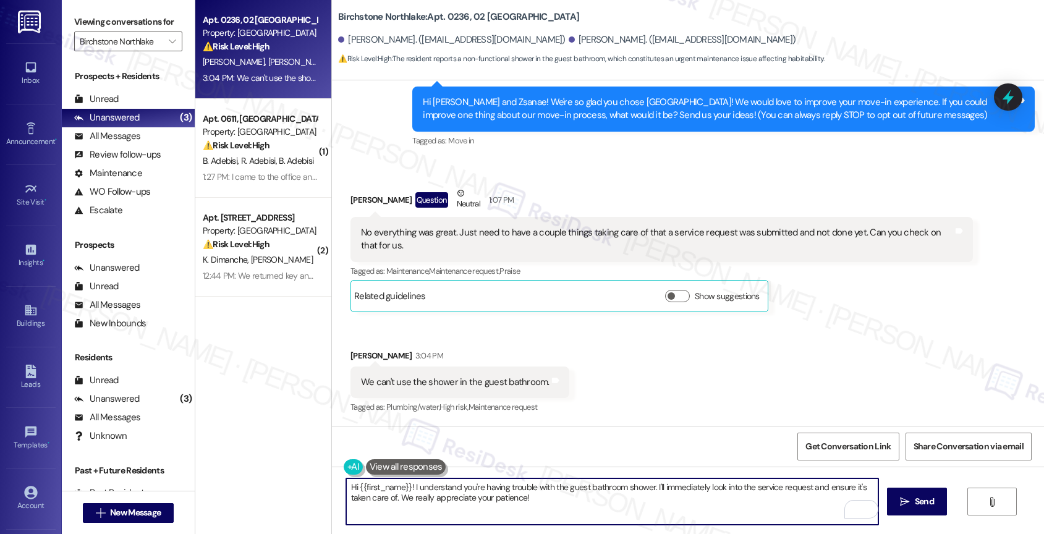
click at [586, 361] on div "Received via SMS [PERSON_NAME] Question Neutral 1:07 PM No everything was great…" at bounding box center [688, 292] width 712 height 266
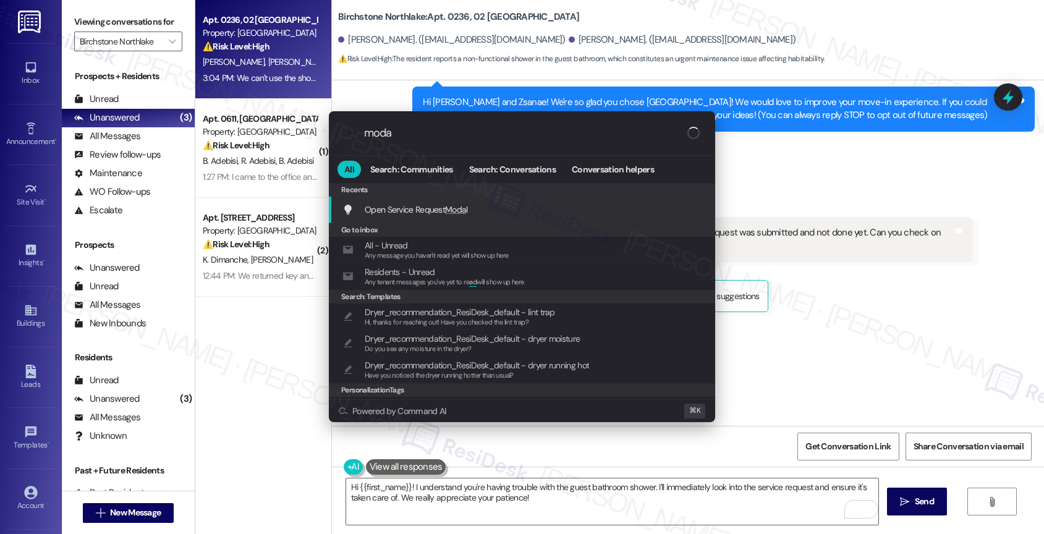
type input "modal"
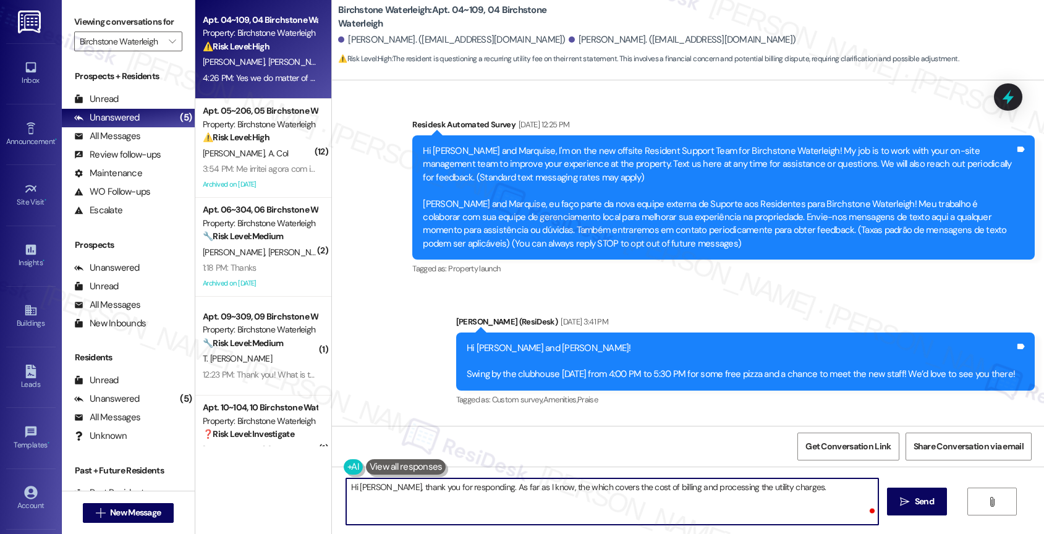
scroll to position [6656, 0]
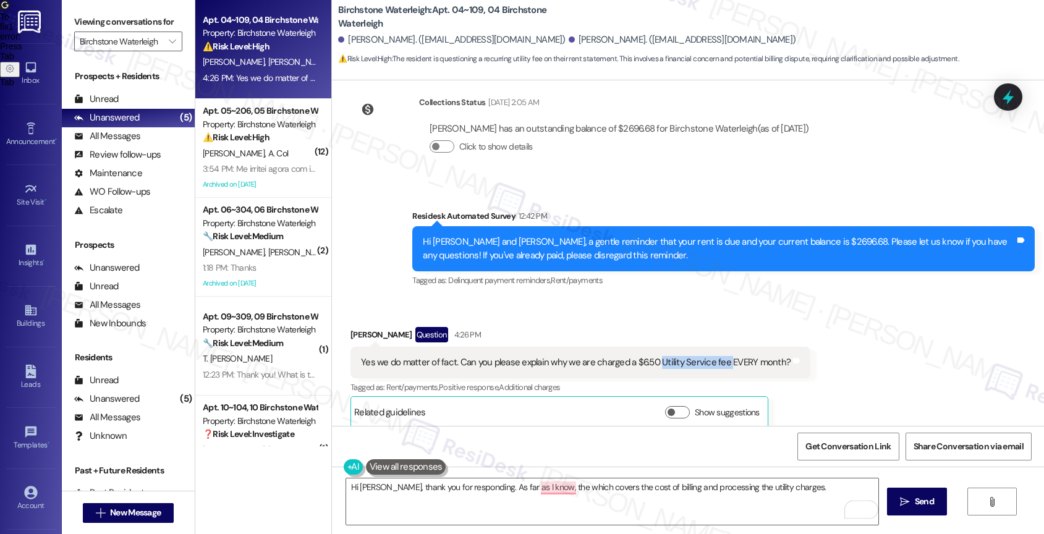
drag, startPoint x: 649, startPoint y: 347, endPoint x: 716, endPoint y: 349, distance: 66.8
click at [716, 356] on div "Yes we do matter of fact. Can you please explain why we are charged a $6.50 Uti…" at bounding box center [576, 362] width 430 height 13
copy div "Utility Service fee"
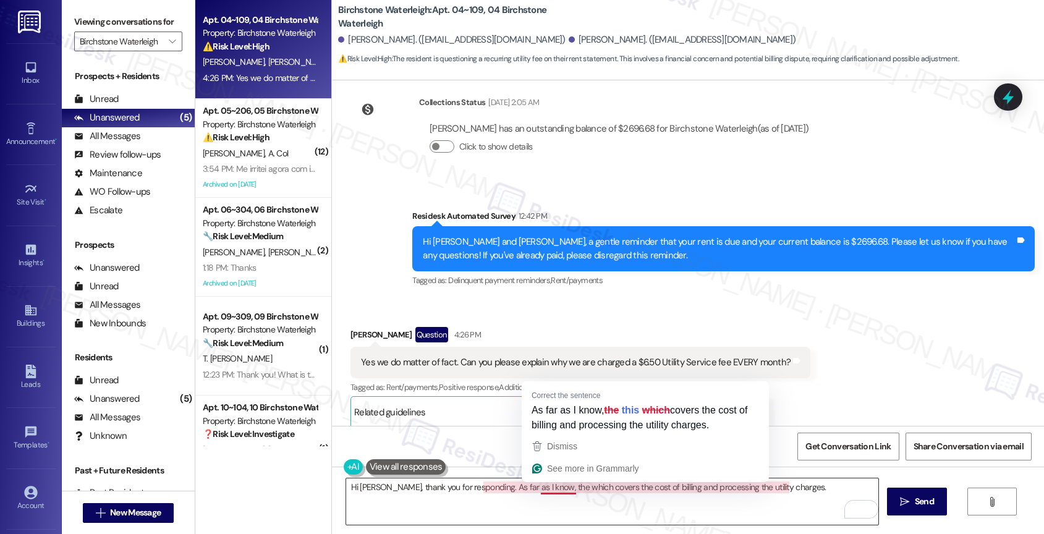
click at [546, 486] on textarea "Hi [PERSON_NAME], thank you for responding. As far as I know, the which covers …" at bounding box center [612, 501] width 533 height 46
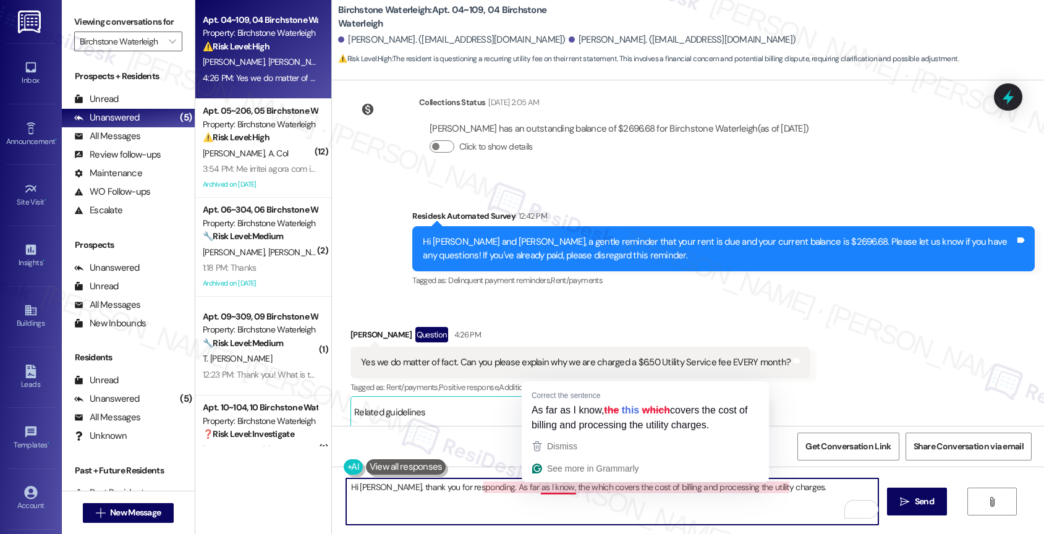
paste textarea "Utility Service fee"
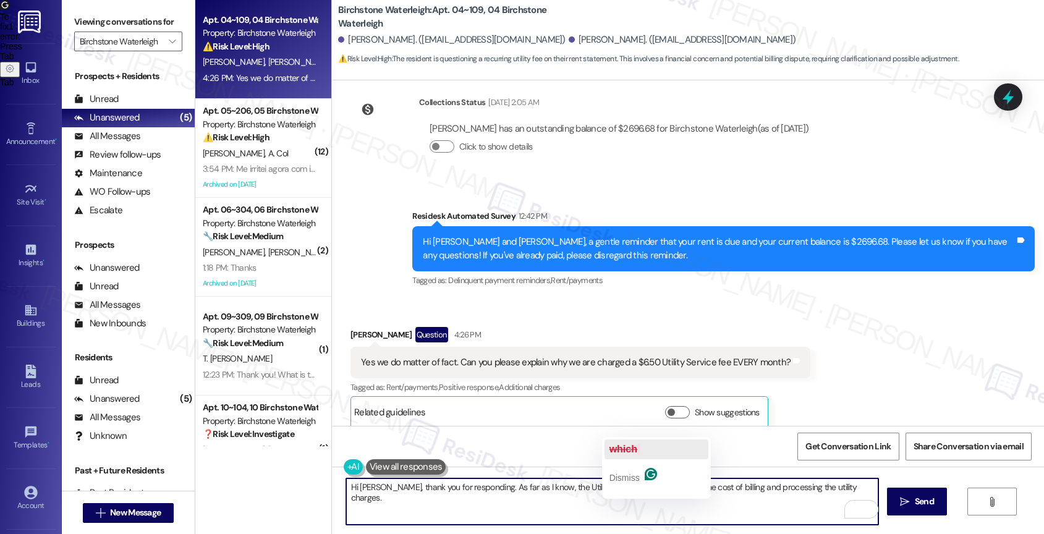
click at [640, 447] on span "button" at bounding box center [638, 449] width 2 height 11
click at [851, 489] on textarea "Hi [PERSON_NAME], thank you for responding. As far as I know, the Utility Servi…" at bounding box center [612, 501] width 533 height 46
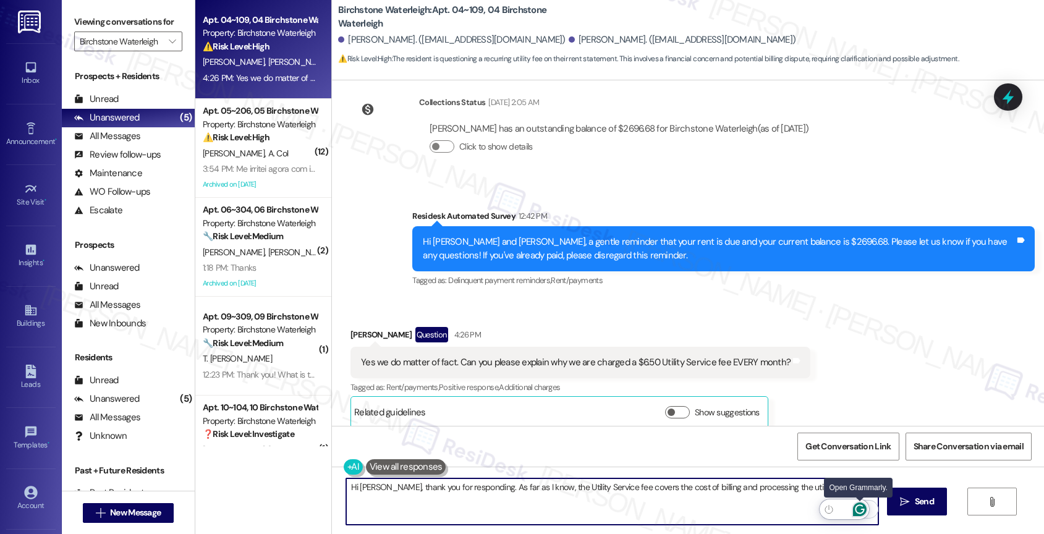
click at [862, 509] on icon "Open Grammarly. 0 Suggestions." at bounding box center [860, 510] width 14 height 14
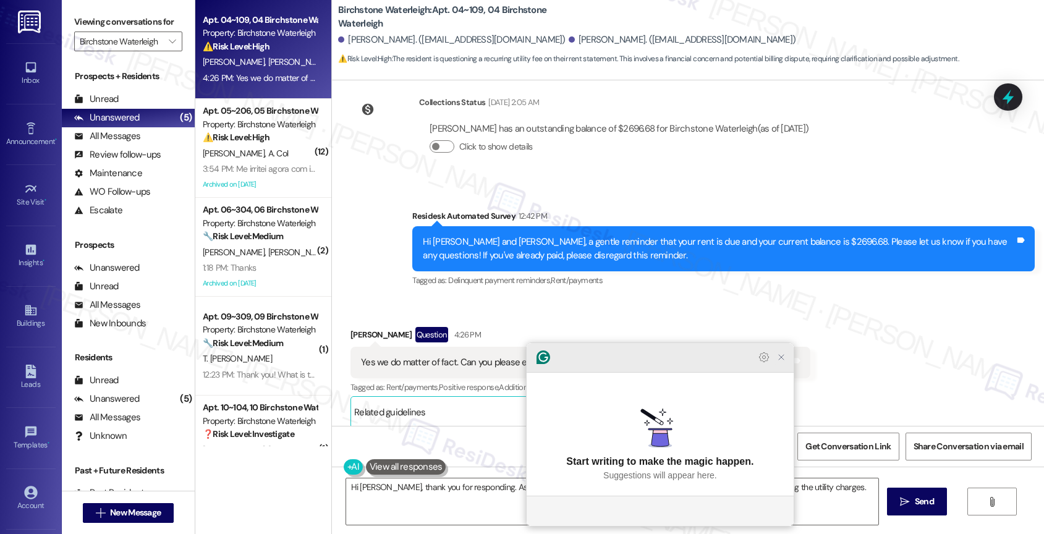
click at [778, 362] on icon "Close Grammarly Assistant" at bounding box center [781, 357] width 10 height 10
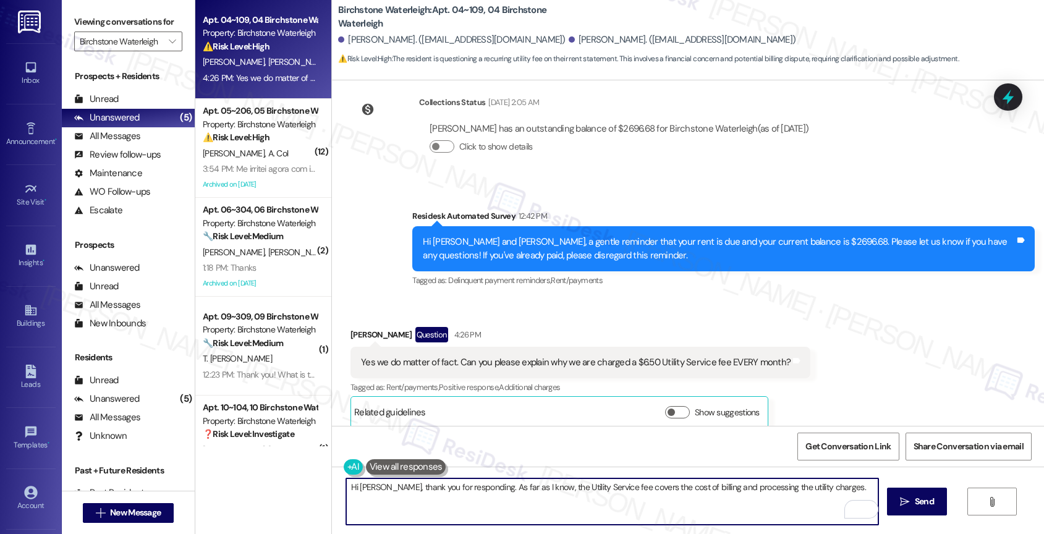
click at [842, 488] on textarea "Hi Jimmile, thank you for responding. As far as I know, the Utility Service fee…" at bounding box center [612, 501] width 533 height 46
click at [847, 490] on textarea "Hi Jimmile, thank you for responding. As far as I know, the Utility Service fee…" at bounding box center [612, 501] width 533 height 46
click at [843, 490] on textarea "Hi Jimmile, thank you for responding. As far as I know, the Utility Service fee…" at bounding box center [612, 501] width 533 height 46
type textarea "Hi Jimmile, thank you for responding. As far as I know, the Utility Service fee…"
click at [919, 504] on span "Send" at bounding box center [924, 501] width 19 height 13
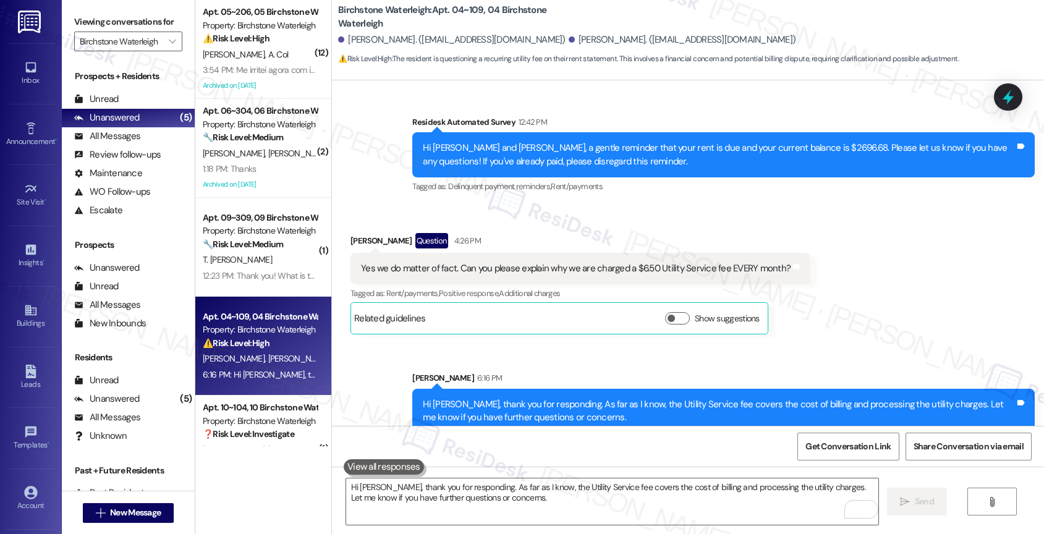
scroll to position [6756, 0]
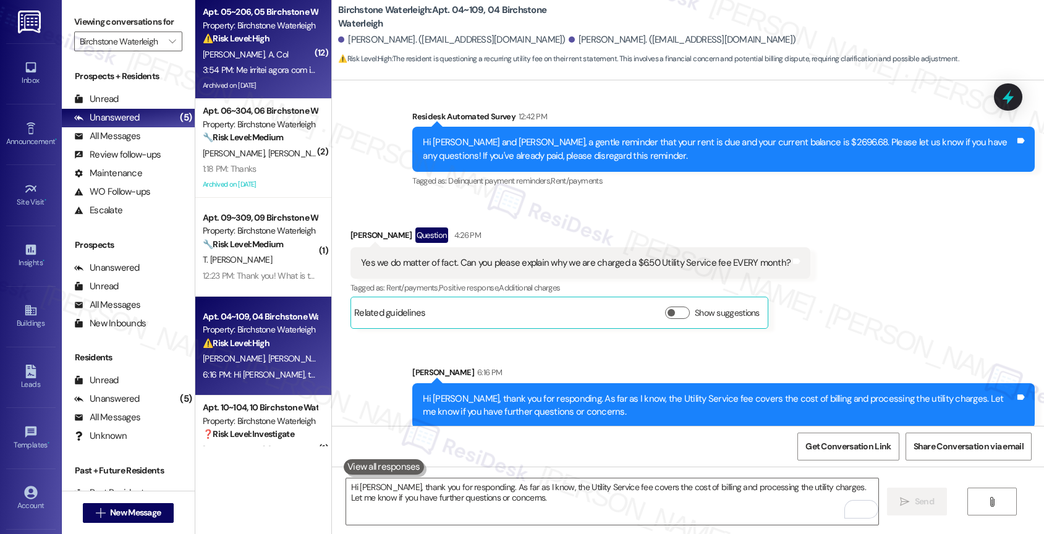
click at [247, 35] on strong "⚠️ Risk Level: High" at bounding box center [236, 38] width 67 height 11
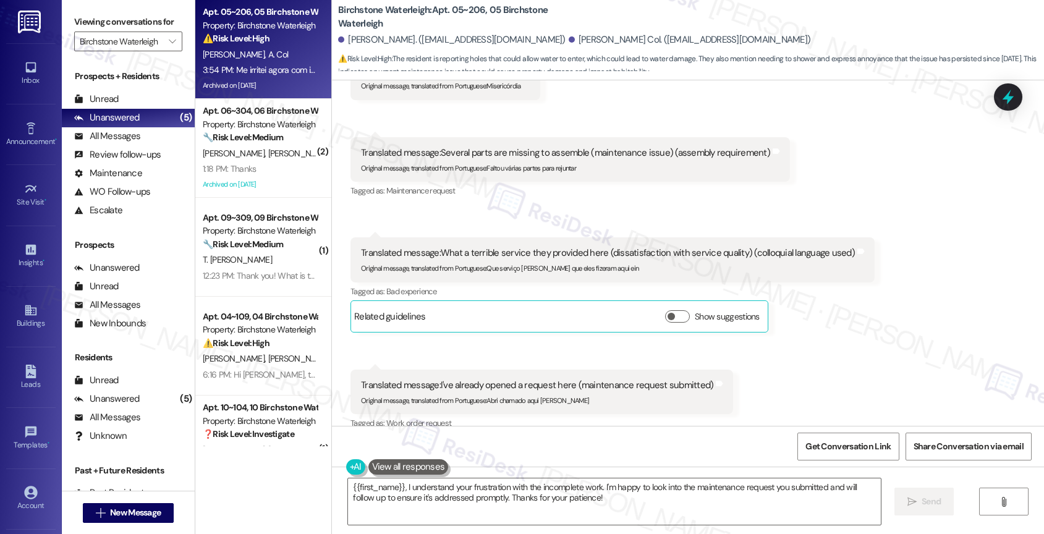
scroll to position [31074, 0]
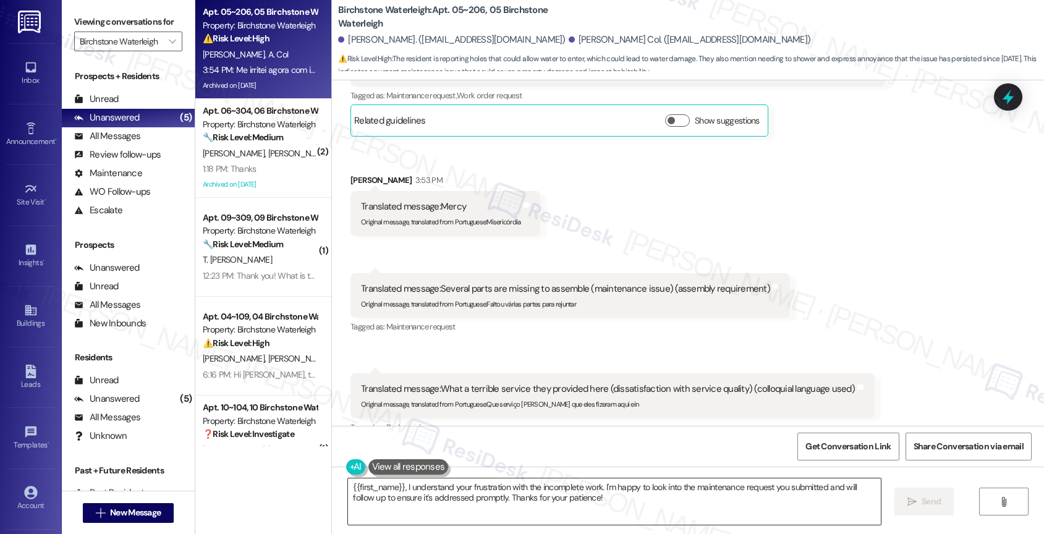
click at [479, 506] on textarea "{{first_name}}, I understand your frustration with the incomplete work. I'm hap…" at bounding box center [614, 501] width 533 height 46
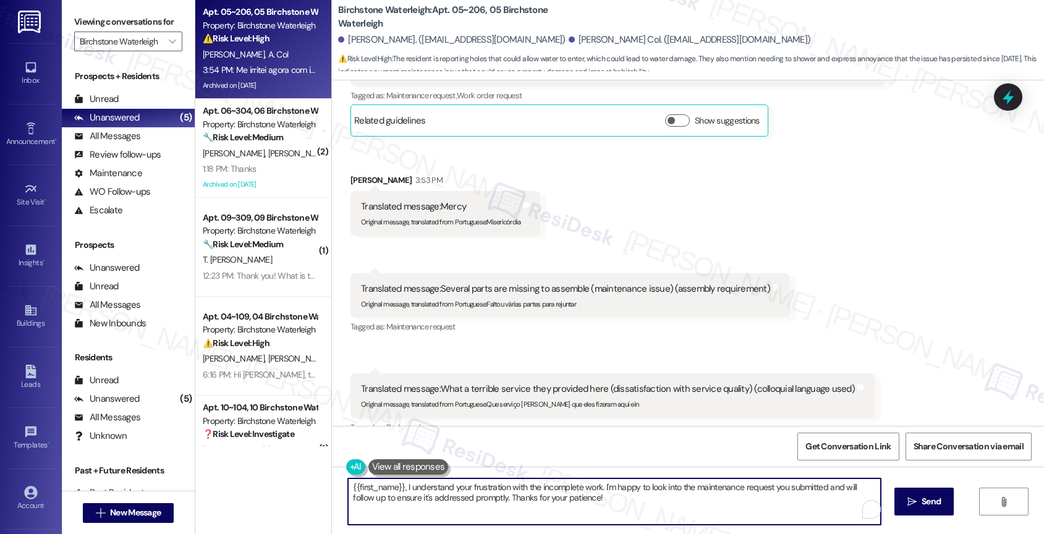
click at [479, 506] on textarea "{{first_name}}, I understand your frustration with the incomplete work. I'm hap…" at bounding box center [614, 501] width 533 height 46
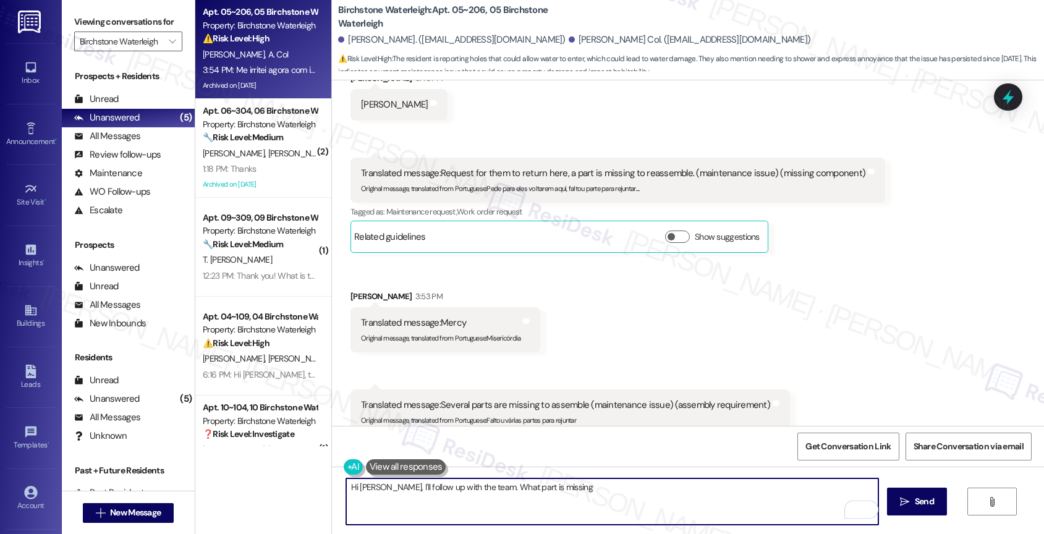
scroll to position [30995, 0]
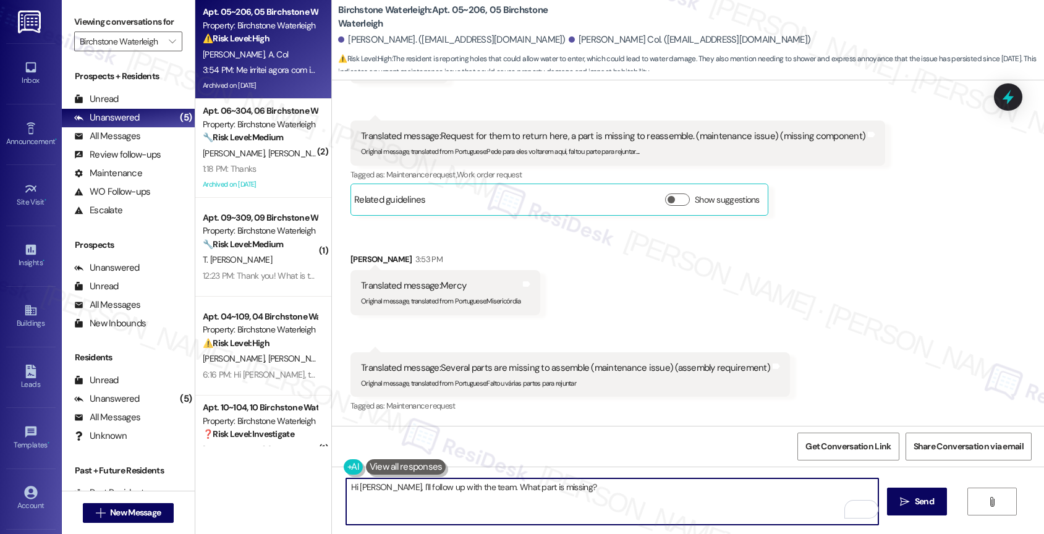
type textarea "Hi Bruna, I'll follow up with the team. What part is missing?"
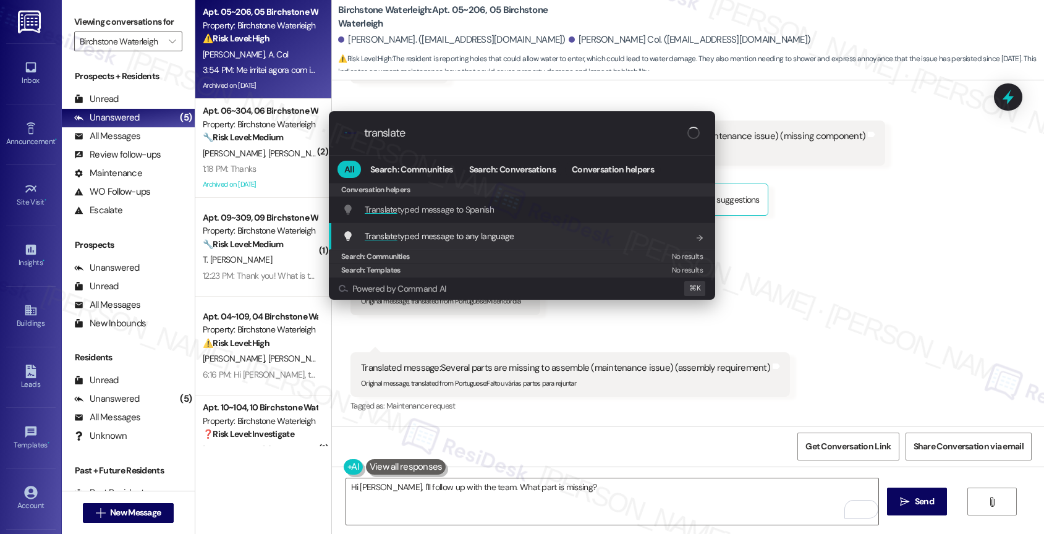
type input "translate"
click at [488, 236] on span "Translate typed message to any language" at bounding box center [439, 236] width 149 height 11
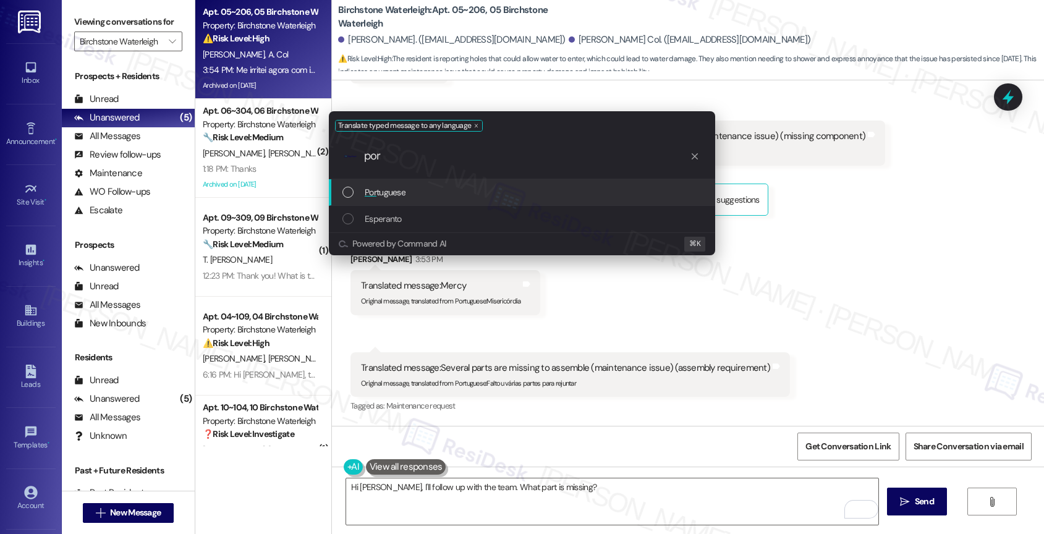
type input "por"
click at [402, 192] on span "Por tuguese" at bounding box center [385, 192] width 41 height 14
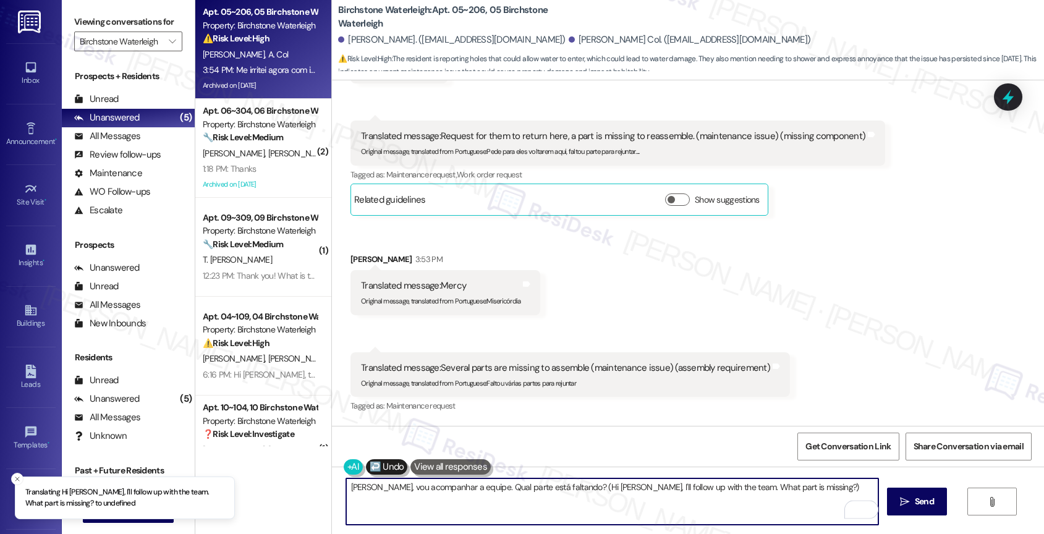
drag, startPoint x: 571, startPoint y: 489, endPoint x: 813, endPoint y: 490, distance: 242.9
click at [813, 490] on textarea "Olá Bruna, vou acompanhar a equipe. Qual parte está faltando? (Hi Bruna, I'll f…" at bounding box center [612, 501] width 533 height 46
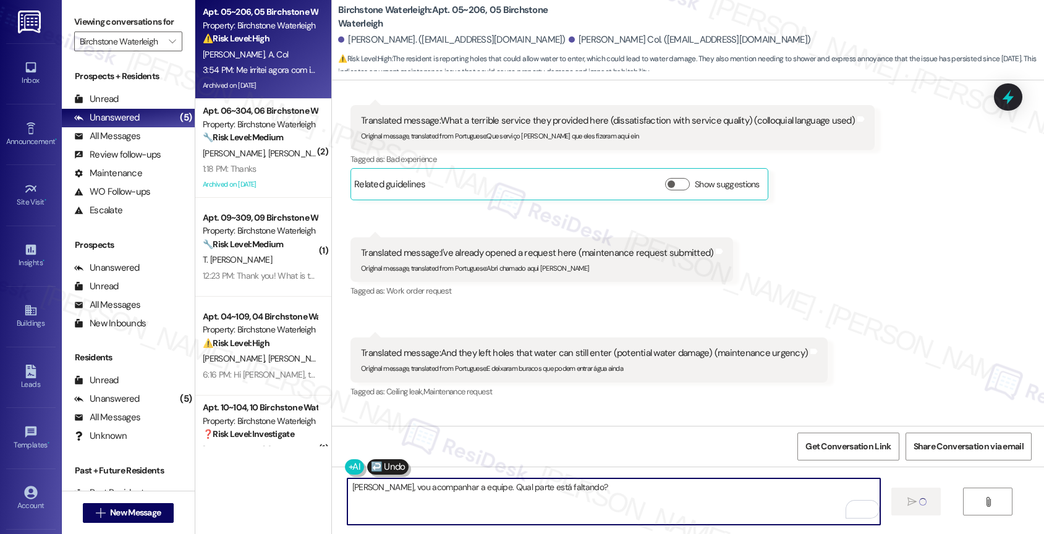
type textarea "Fetching suggested responses. Please feel free to read through the conversation…"
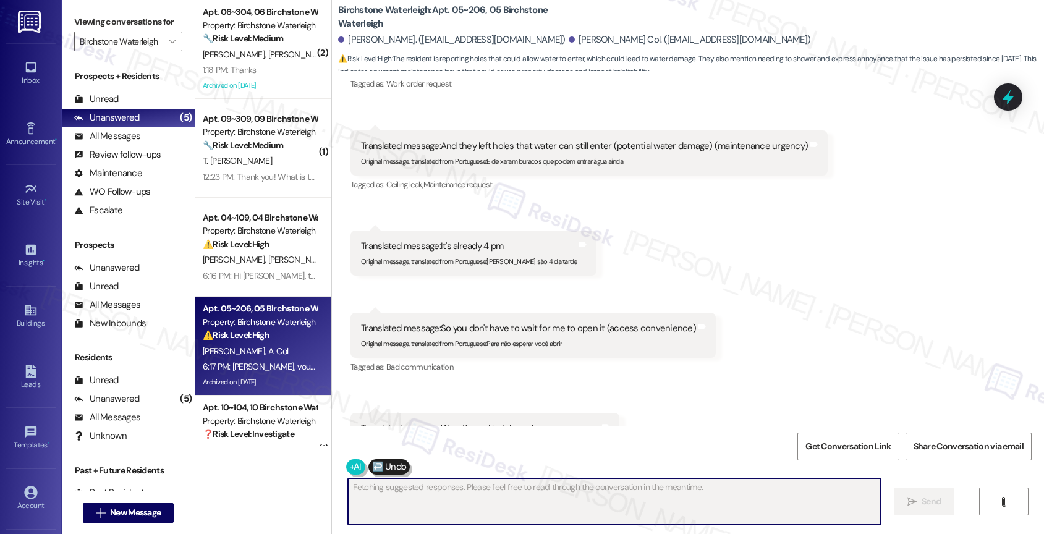
scroll to position [31750, 0]
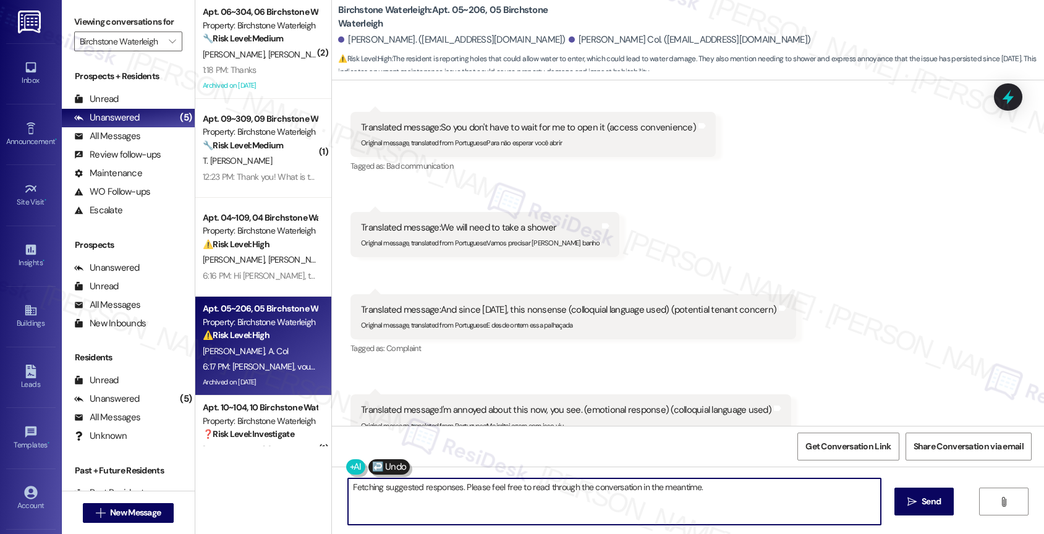
click at [438, 502] on textarea "Fetching suggested responses. Please feel free to read through the conversation…" at bounding box center [614, 501] width 533 height 46
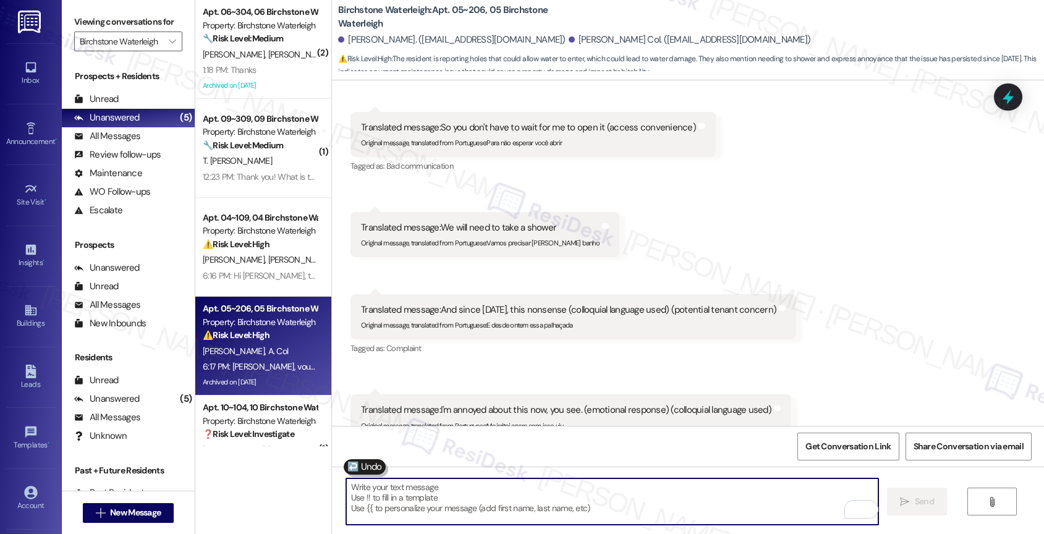
click at [407, 492] on textarea "To enrich screen reader interactions, please activate Accessibility in Grammarl…" at bounding box center [612, 501] width 533 height 46
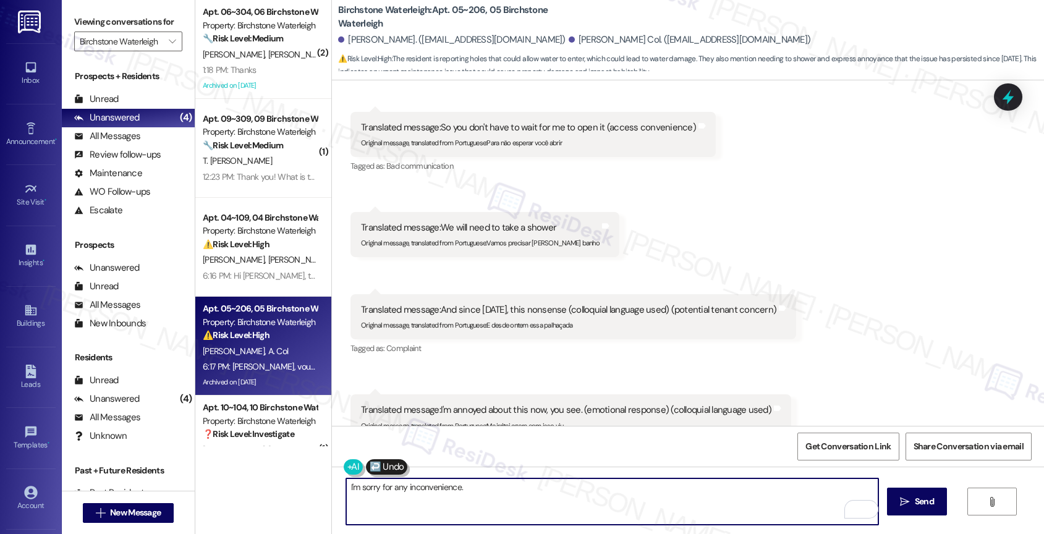
drag, startPoint x: 352, startPoint y: 486, endPoint x: 383, endPoint y: 483, distance: 31.6
click at [352, 486] on textarea "I'm sorry for any inconvenience." at bounding box center [612, 501] width 533 height 46
drag, startPoint x: 394, startPoint y: 485, endPoint x: 562, endPoint y: 498, distance: 168.0
click at [562, 498] on textarea "I'm really sorry for any inconvenience." at bounding box center [612, 501] width 533 height 46
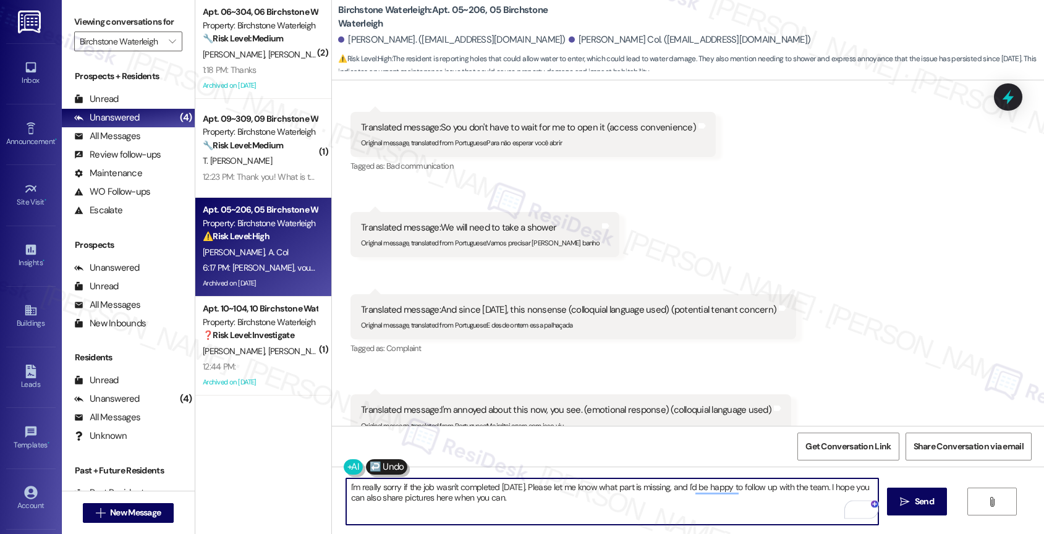
click at [616, 507] on textarea "I'm really sorry if the job wasn't completed today. Please let me know what par…" at bounding box center [612, 501] width 533 height 46
type textarea "I'm really sorry if the job wasn't completed today. Please let me know what par…"
click at [861, 507] on div "1" at bounding box center [860, 510] width 14 height 14
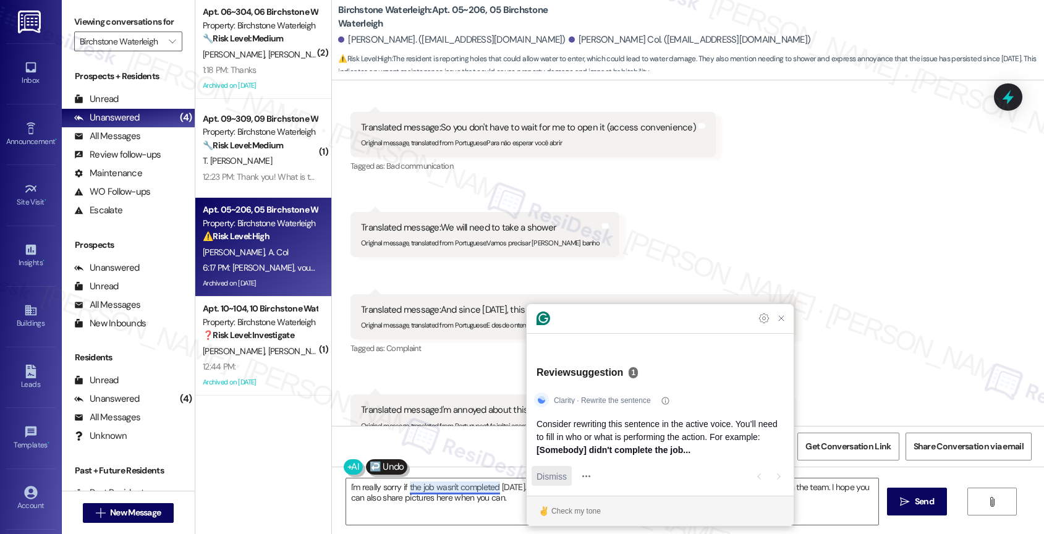
click at [549, 472] on span "Dismiss" at bounding box center [552, 476] width 30 height 13
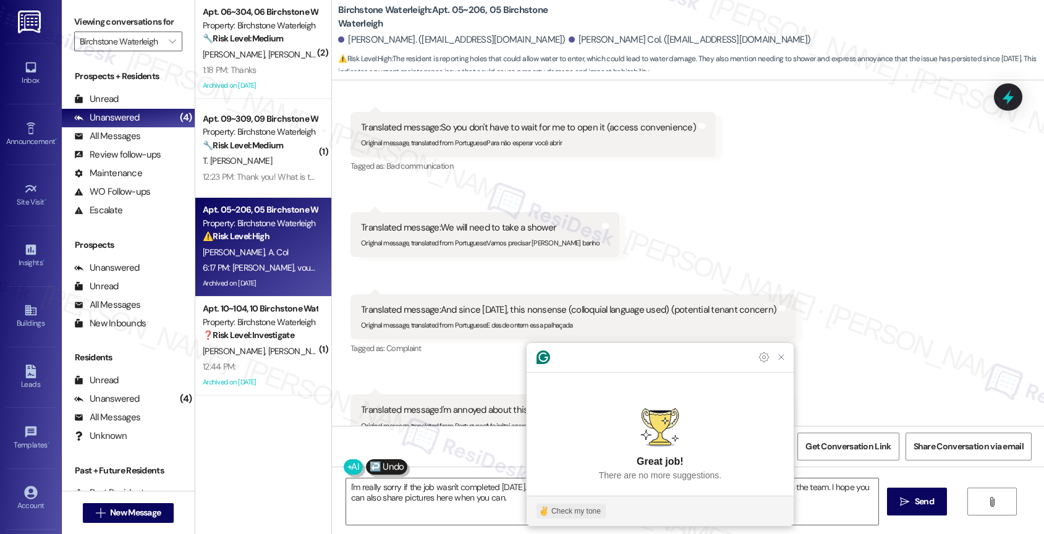
click at [574, 511] on div "Check my tone" at bounding box center [575, 511] width 49 height 11
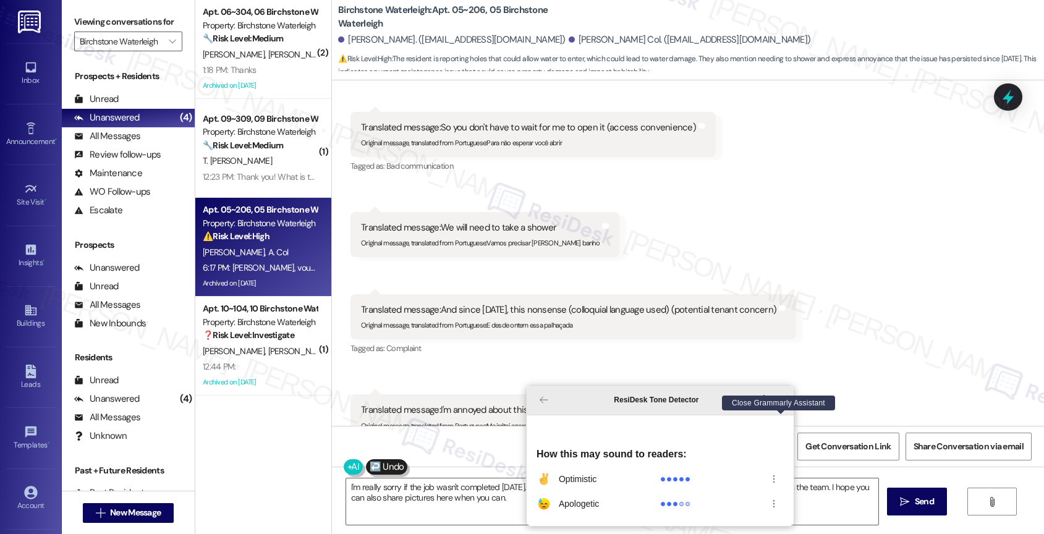
click at [781, 405] on icon "Close Grammarly Assistant" at bounding box center [781, 400] width 10 height 10
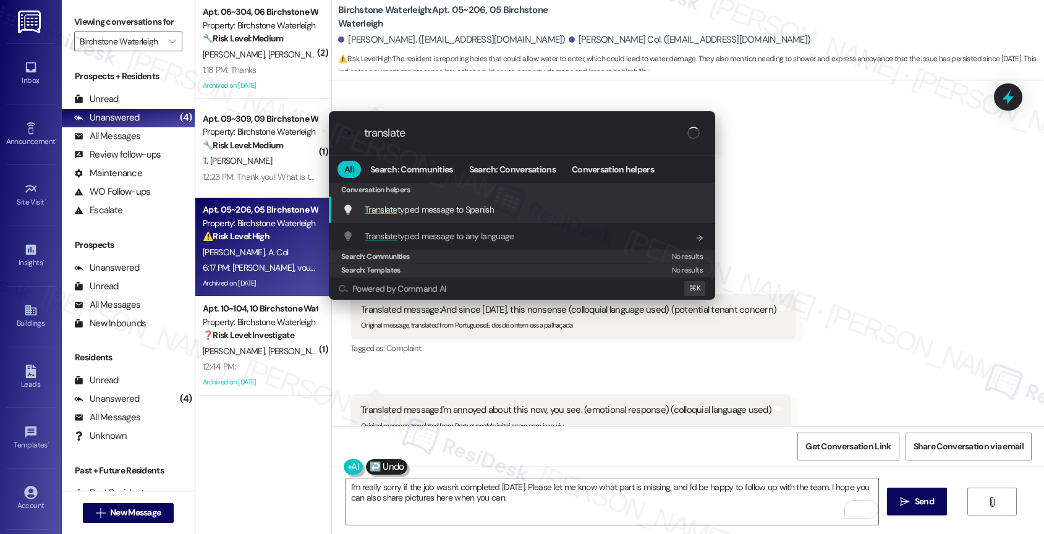
type input "translate"
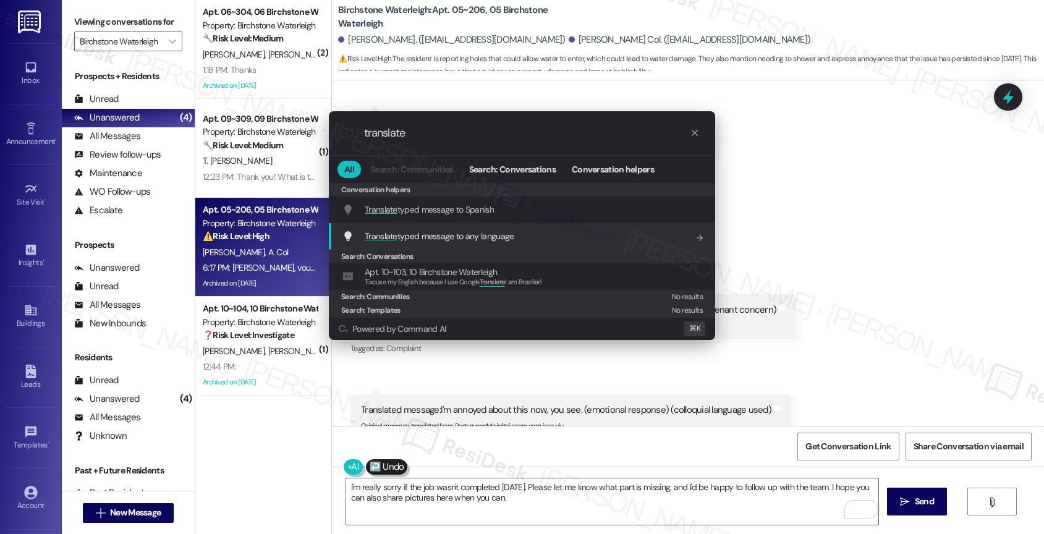
click at [468, 231] on span "Translate typed message to any language" at bounding box center [439, 236] width 149 height 11
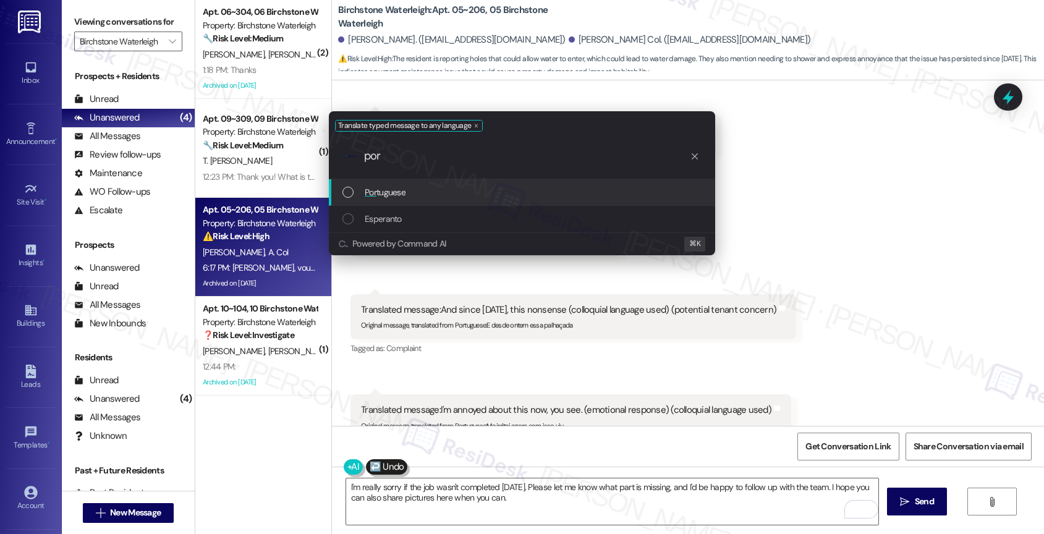
type input "por"
click at [426, 194] on div "Por tuguese" at bounding box center [523, 192] width 362 height 14
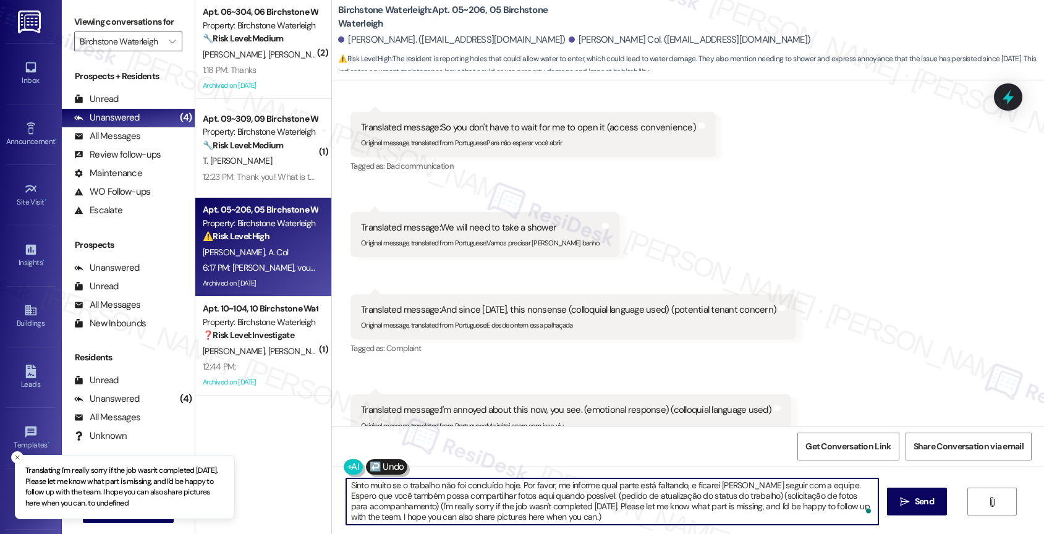
scroll to position [3, 0]
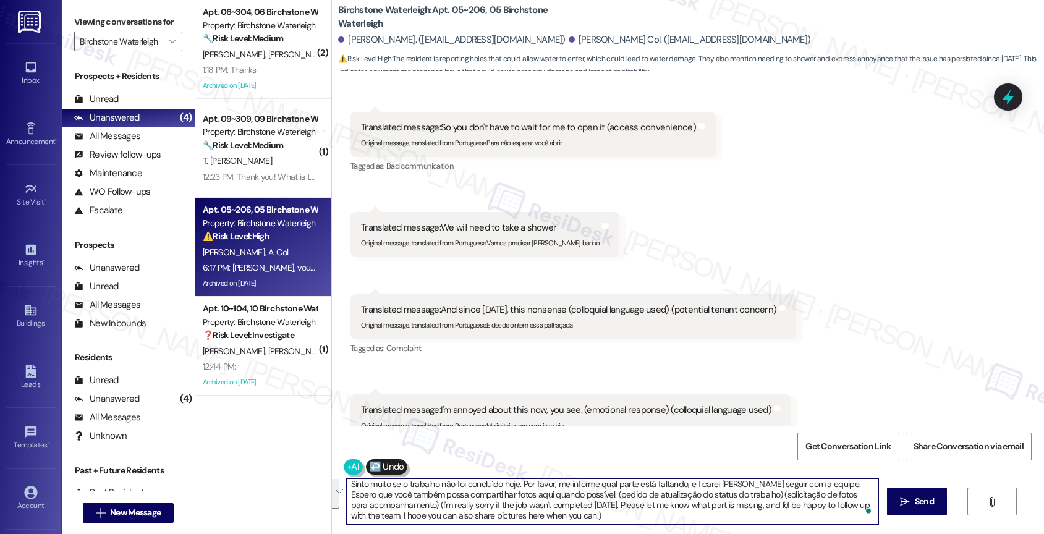
drag, startPoint x: 567, startPoint y: 498, endPoint x: 590, endPoint y: 525, distance: 35.5
click at [590, 525] on textarea "Sinto muito se o trabalho não foi concluído hoje. Por favor, me informe qual pa…" at bounding box center [612, 501] width 533 height 46
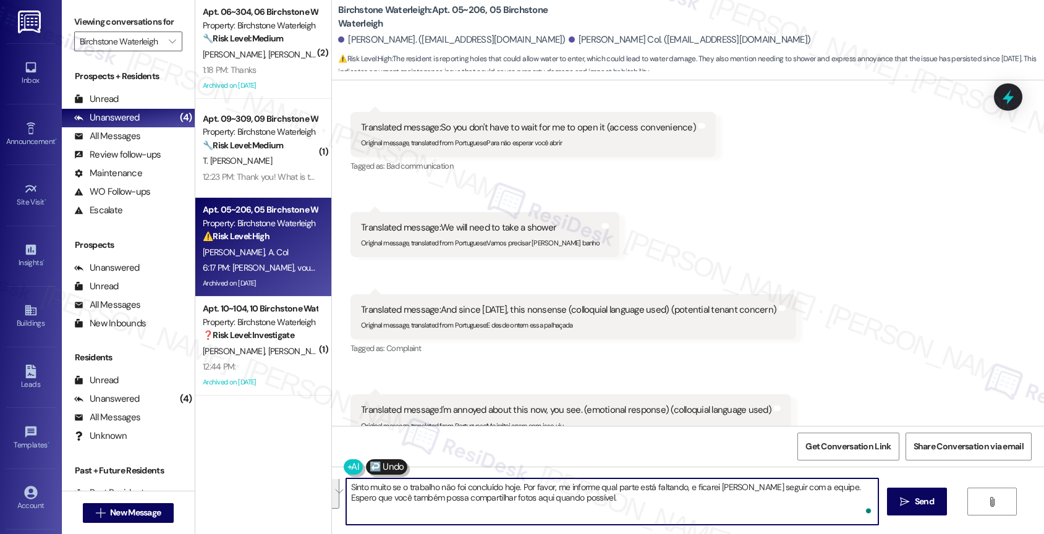
scroll to position [0, 0]
type textarea "Sinto muito se o trabalho não foi concluído hoje. Por favor, me informe qual pa…"
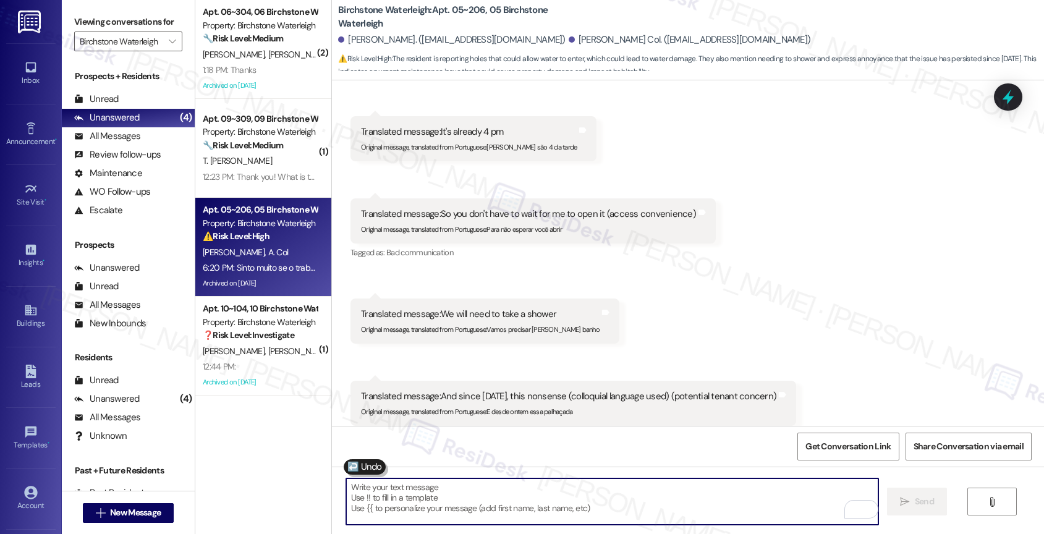
scroll to position [31850, 0]
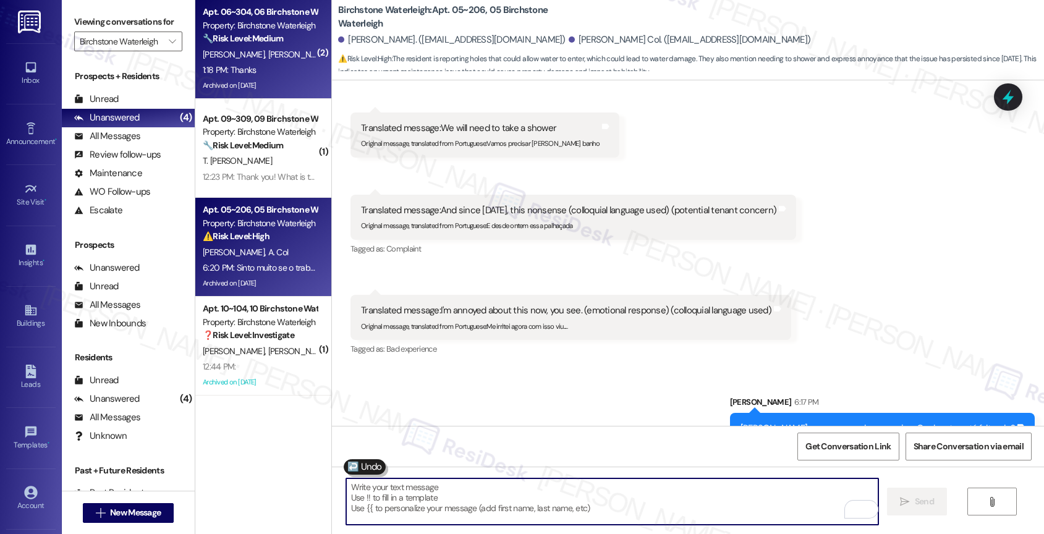
click at [242, 36] on strong "🔧 Risk Level: Medium" at bounding box center [243, 38] width 80 height 11
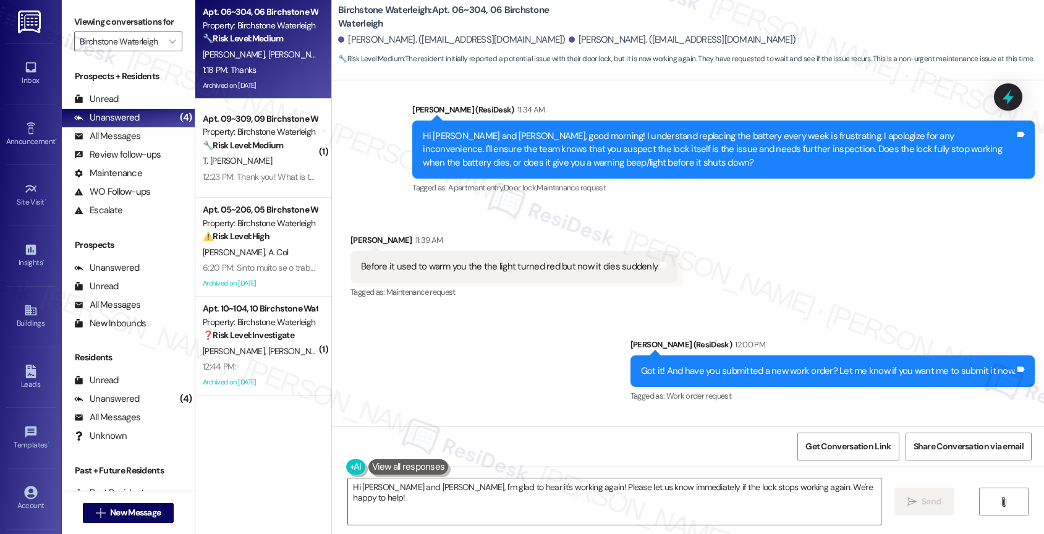
scroll to position [8071, 0]
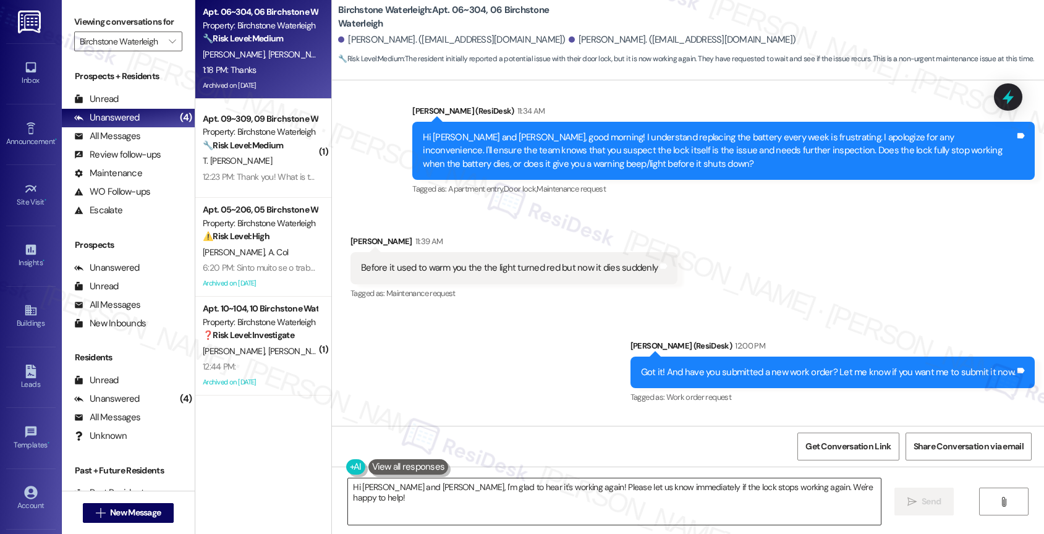
click at [391, 507] on textarea "Hi Douglas and Gisele, I'm glad to hear it's working again! Please let us know …" at bounding box center [614, 501] width 533 height 46
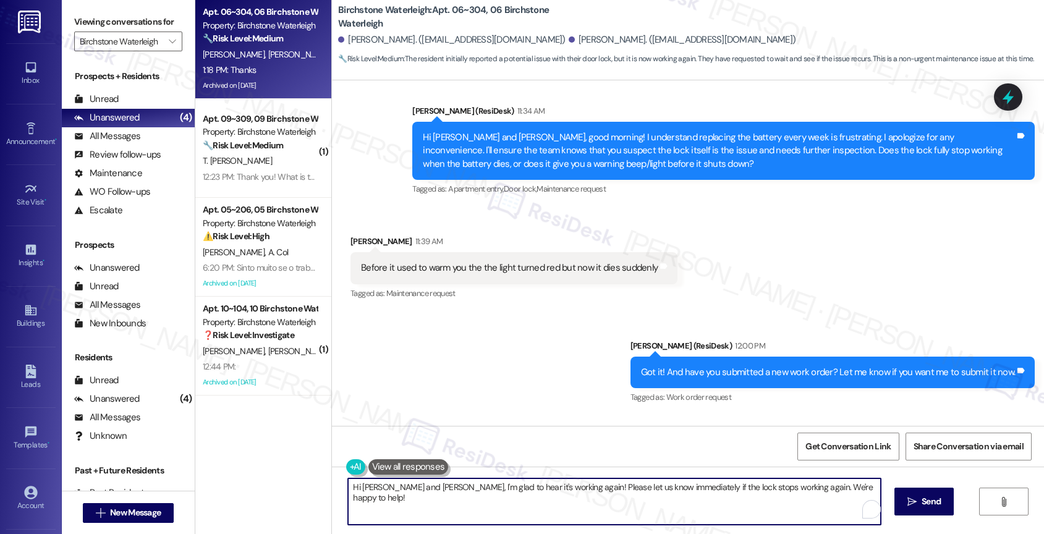
click at [391, 507] on textarea "Hi Douglas and Gisele, I'm glad to hear it's working again! Please let us know …" at bounding box center [614, 501] width 533 height 46
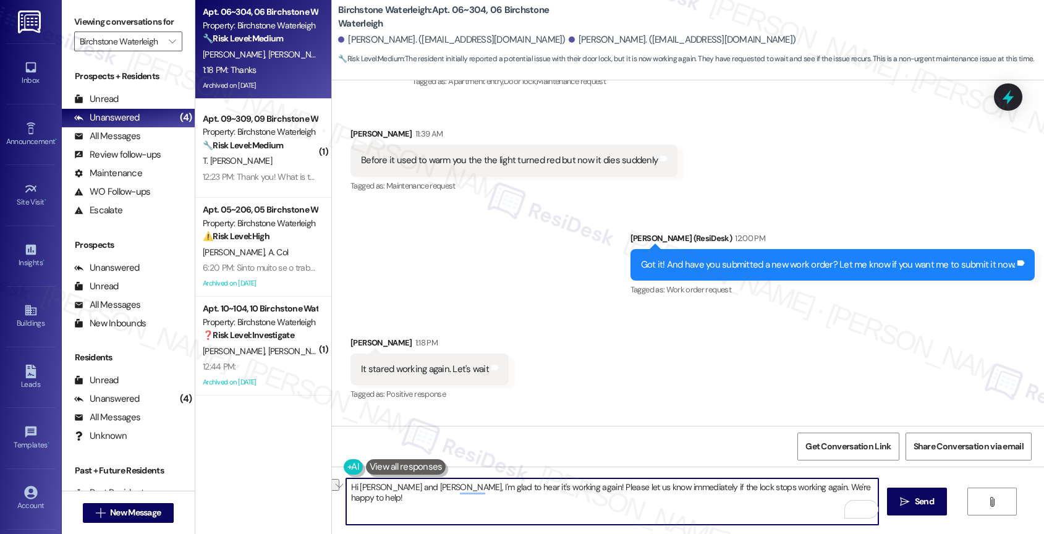
scroll to position [8228, 0]
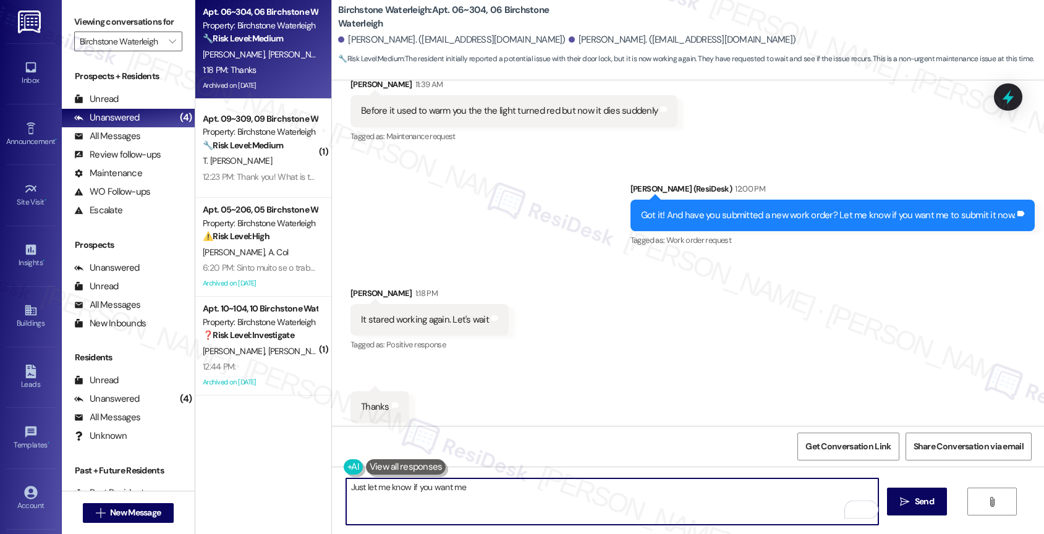
click at [381, 491] on textarea "Just let me know if you want me" at bounding box center [612, 501] width 533 height 46
type textarea "s"
drag, startPoint x: 536, startPoint y: 485, endPoint x: 655, endPoint y: 500, distance: 120.3
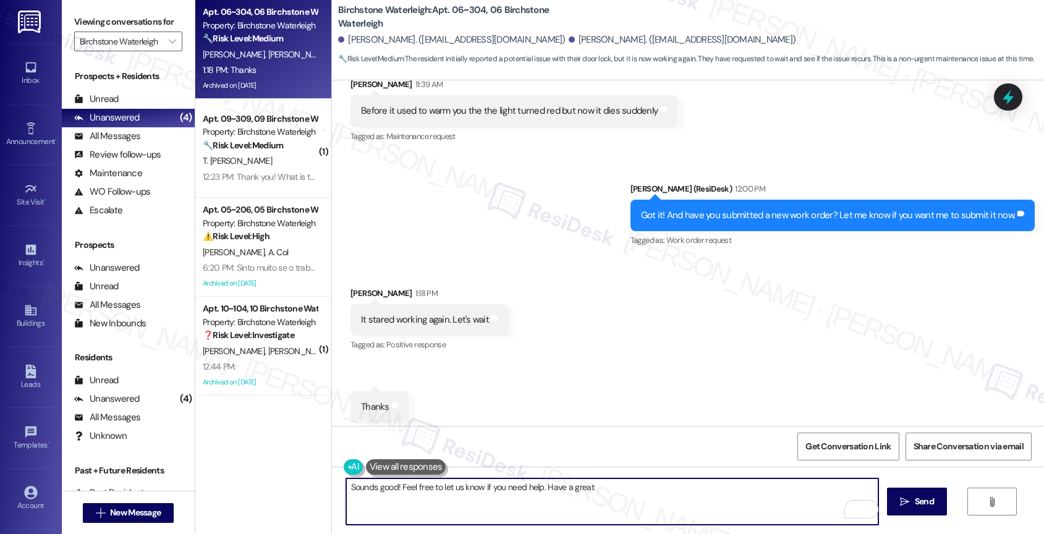
click at [655, 500] on textarea "Sounds good! Feel free to let us know if you need help. Have a great" at bounding box center [612, 501] width 533 height 46
type textarea "Sounds good! Feel free to let us know if you need help again. Enjoy the rest of…"
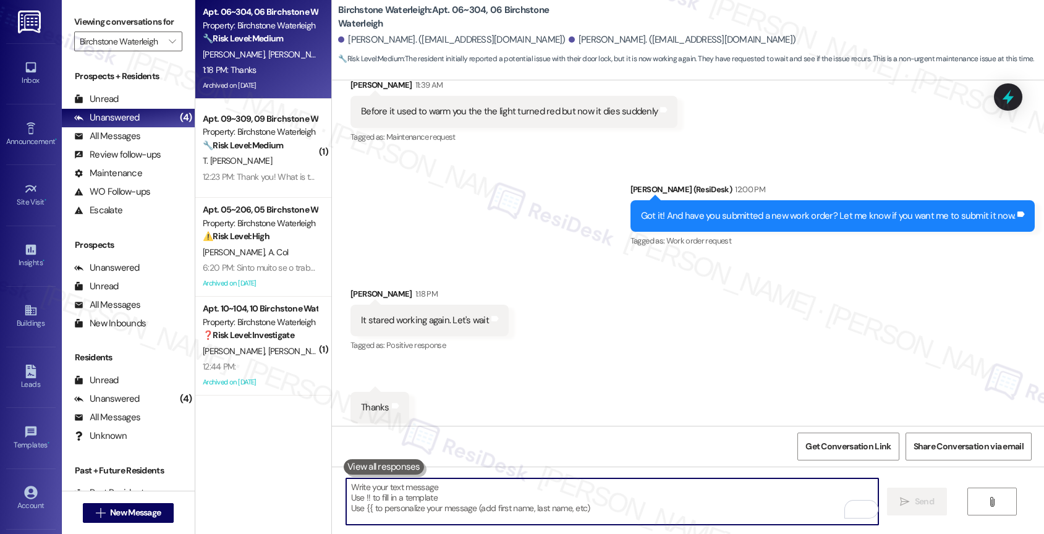
scroll to position [8313, 0]
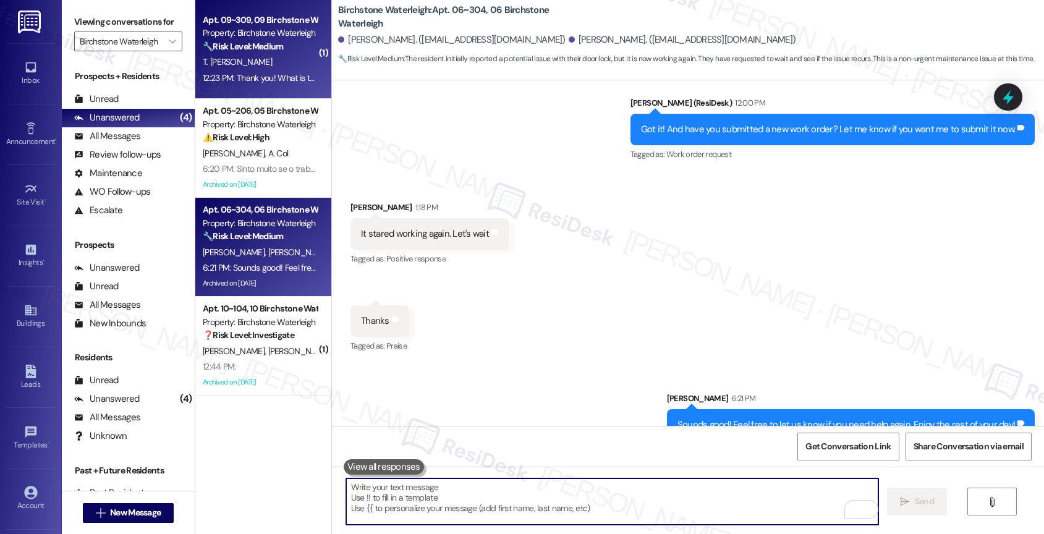
click at [239, 51] on strong "🔧 Risk Level: Medium" at bounding box center [243, 46] width 80 height 11
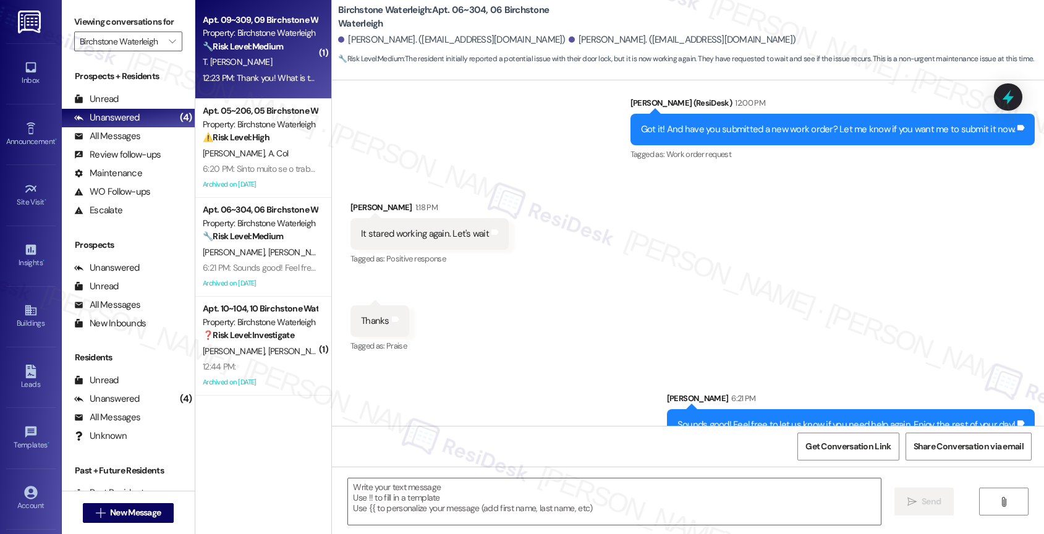
type textarea "Fetching suggested responses. Please feel free to read through the conversation…"
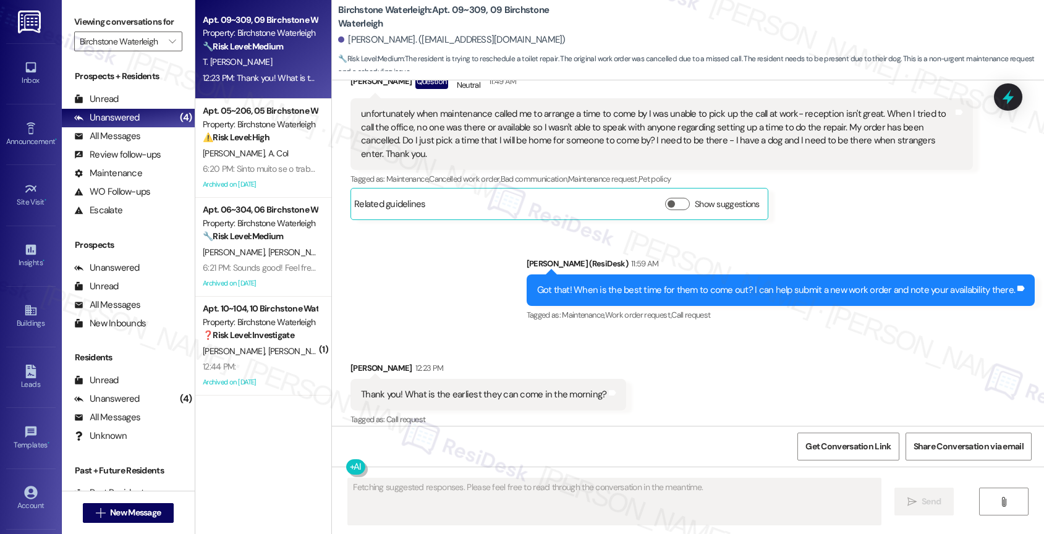
scroll to position [6196, 0]
click at [457, 283] on div "Sent via SMS Jane (ResiDesk) 11:59 AM Got that! When is the best time for them …" at bounding box center [688, 281] width 712 height 104
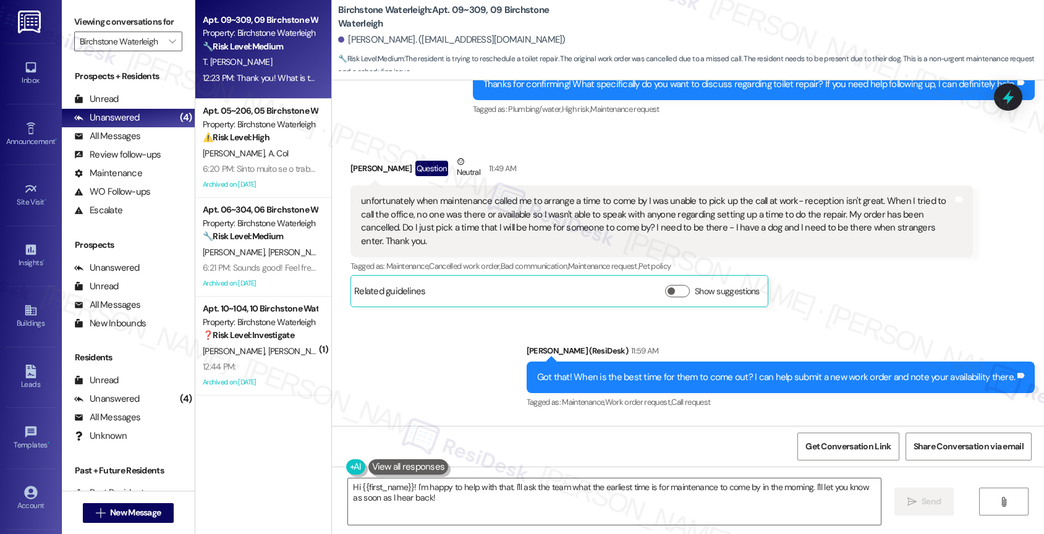
scroll to position [6102, 0]
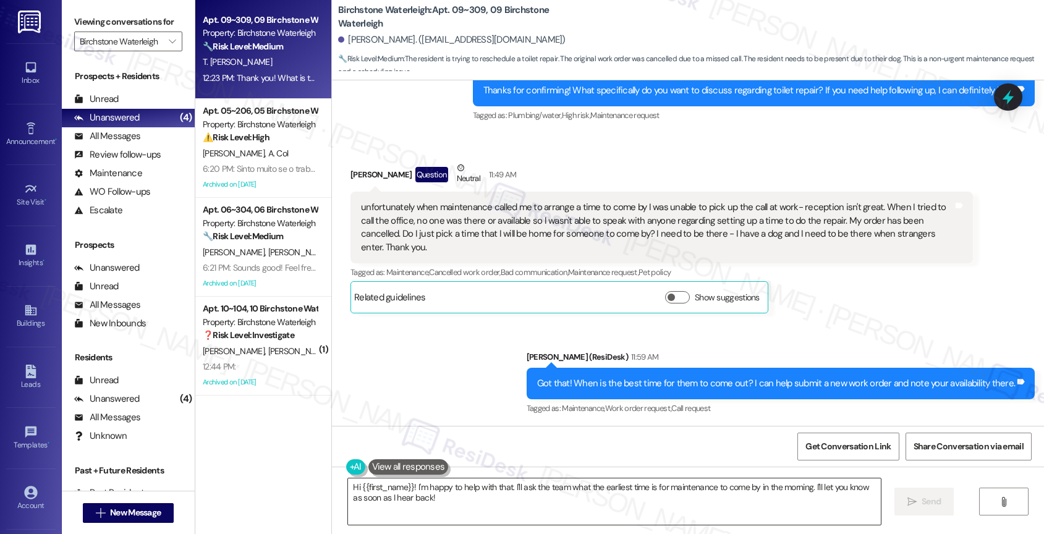
click at [418, 502] on textarea "Hi {{first_name}}! I'm happy to help with that. I'll ask the team what the earl…" at bounding box center [614, 501] width 533 height 46
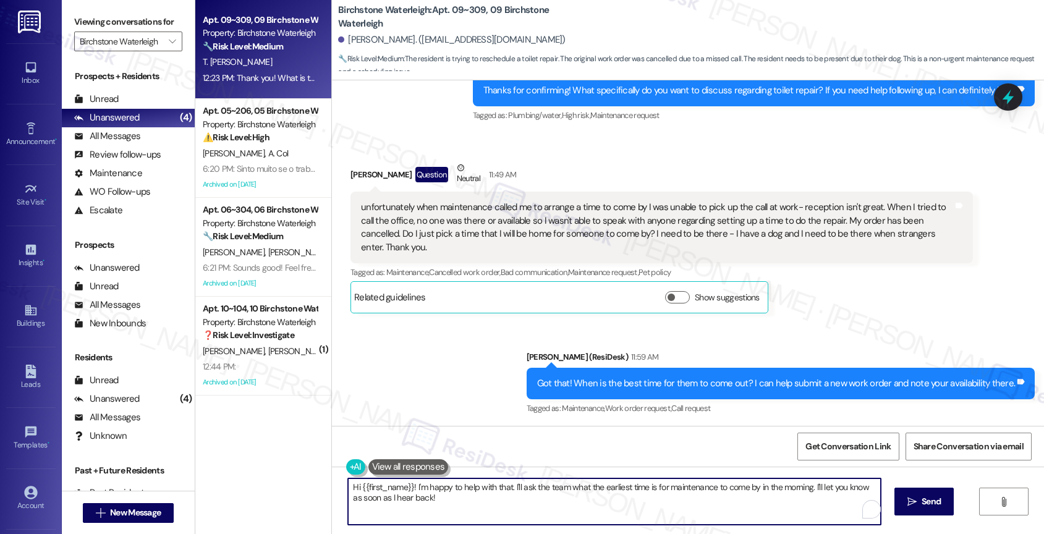
click at [418, 502] on textarea "Hi {{first_name}}! I'm happy to help with that. I'll ask the team what the earl…" at bounding box center [614, 501] width 533 height 46
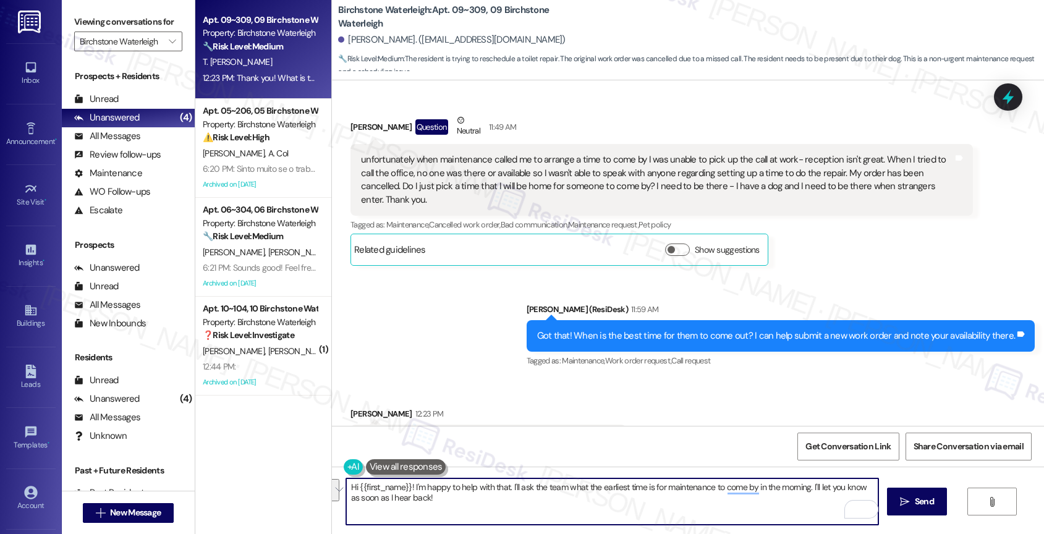
scroll to position [6196, 0]
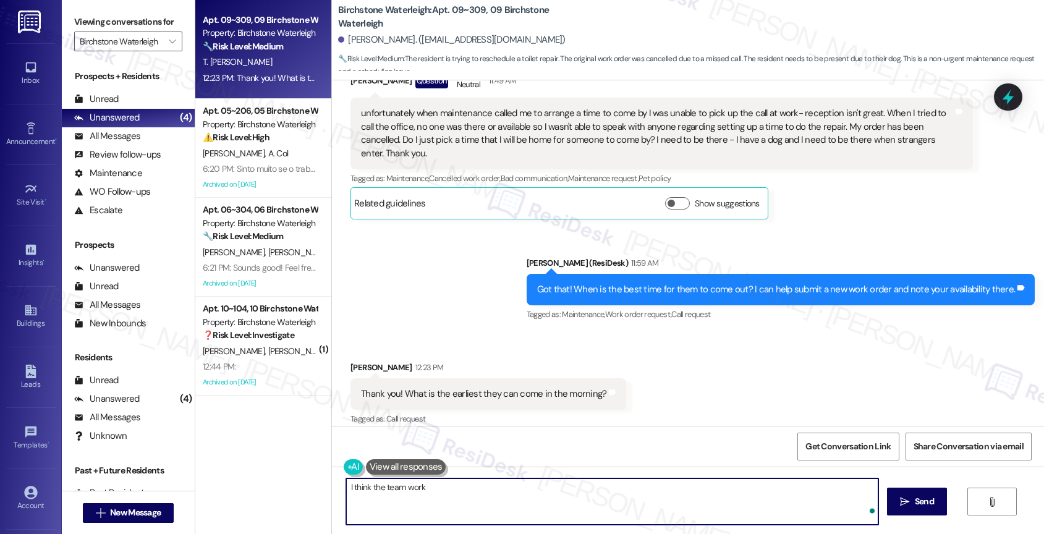
type textarea "I think the team work"
click at [333, 486] on div "I think the team work  Send " at bounding box center [688, 513] width 712 height 93
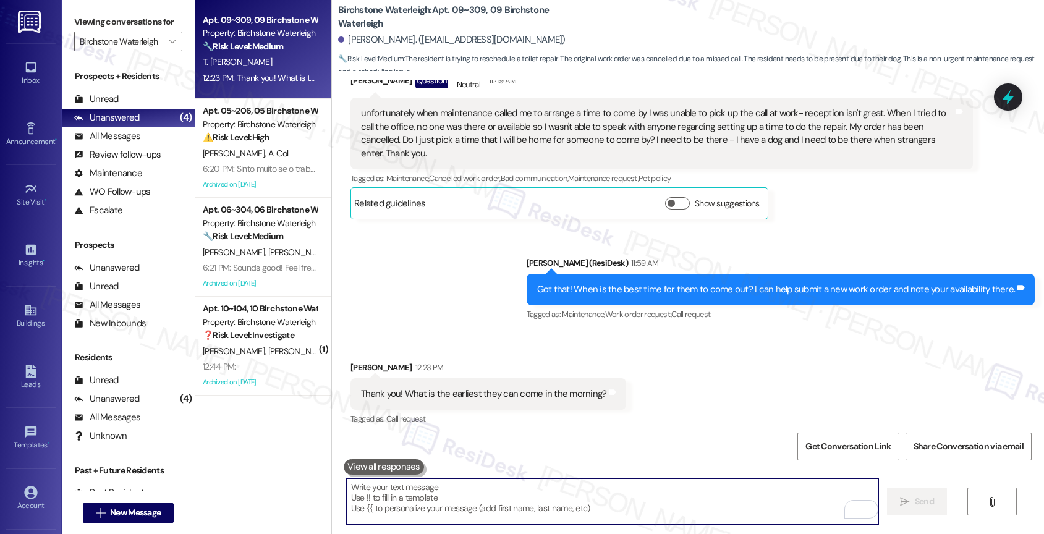
click at [399, 506] on textarea "To enrich screen reader interactions, please activate Accessibility in Grammarl…" at bounding box center [612, 501] width 533 height 46
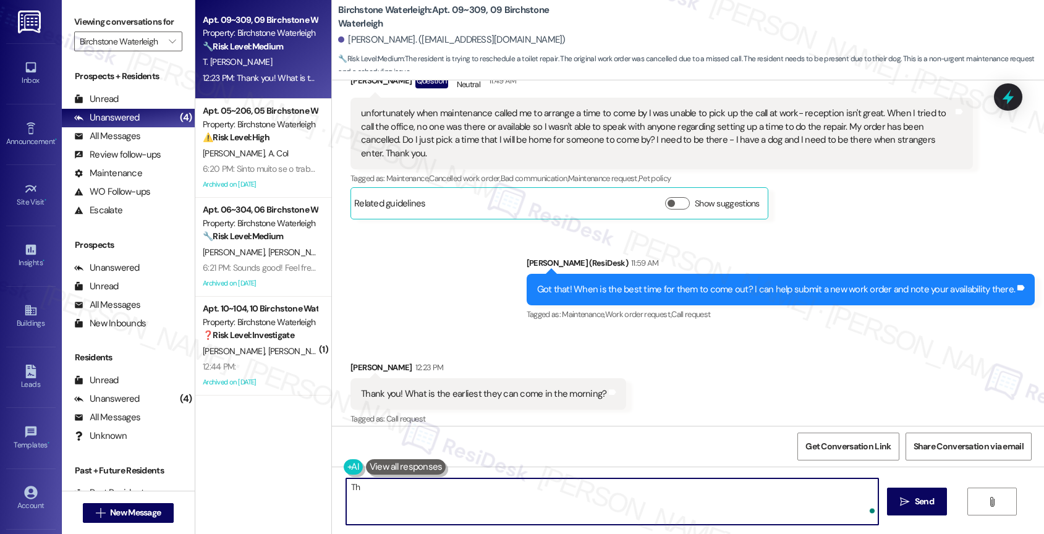
type textarea "T"
type textarea "I need to check with the team about that."
click at [424, 499] on textarea "I need to check with the team about that." at bounding box center [612, 501] width 533 height 46
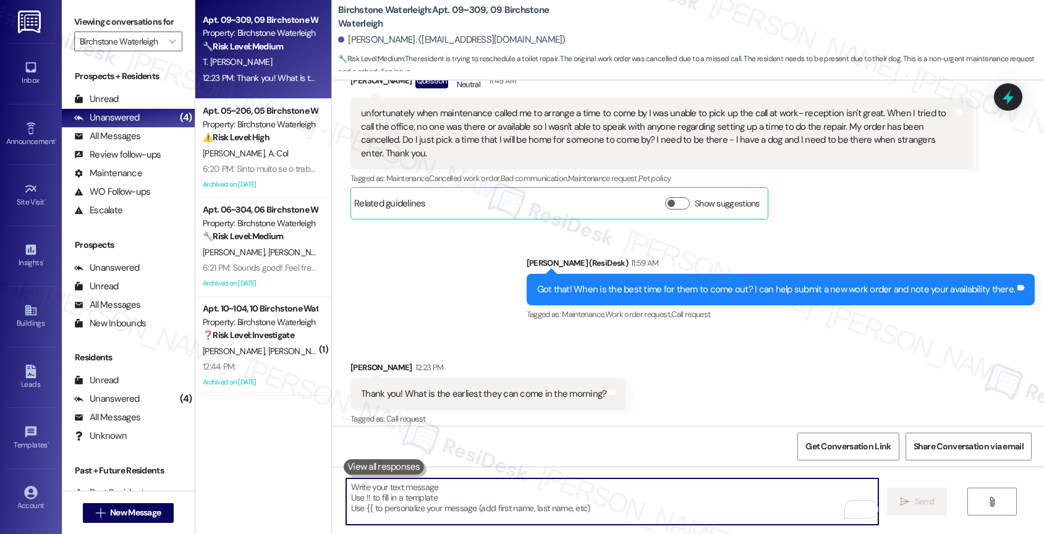
click at [444, 292] on div "Sent via SMS Jane (ResiDesk) 11:59 AM Got that! When is the best time for them …" at bounding box center [688, 281] width 712 height 104
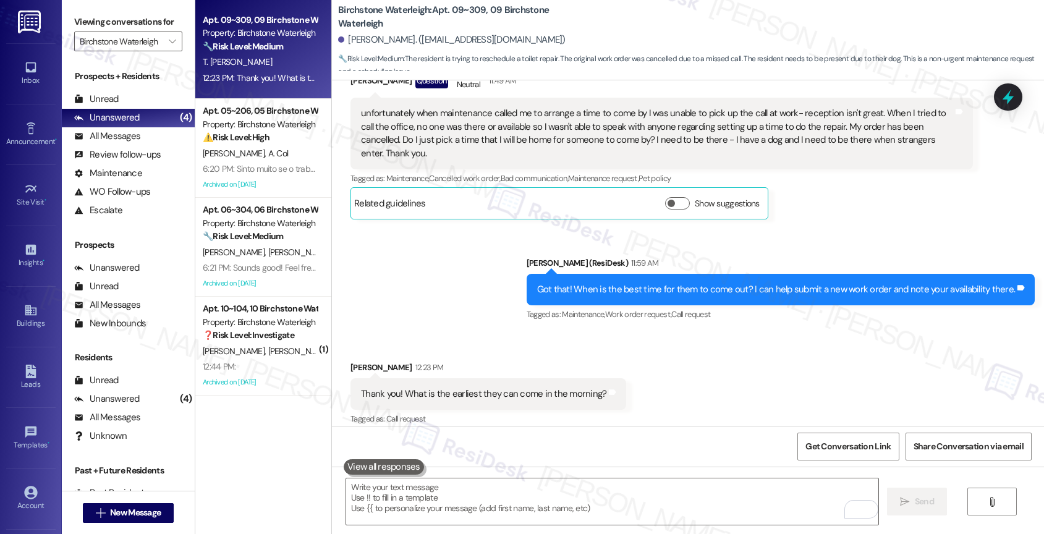
click at [436, 282] on div "Sent via SMS Jane (ResiDesk) 11:59 AM Got that! When is the best time for them …" at bounding box center [688, 281] width 712 height 104
click at [394, 495] on textarea "To enrich screen reader interactions, please activate Accessibility in Grammarl…" at bounding box center [612, 501] width 533 height 46
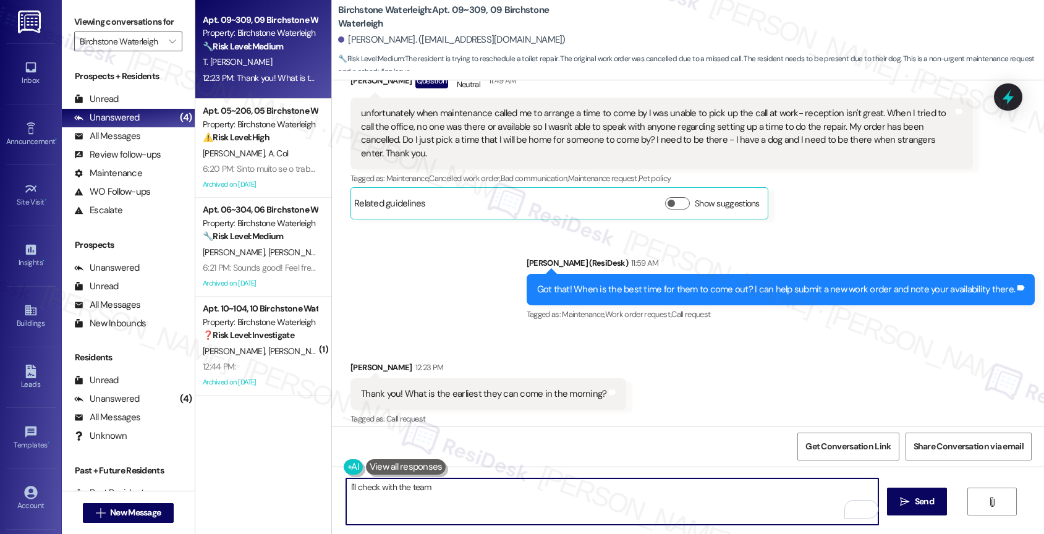
click at [465, 491] on textarea "I'll check with the team" at bounding box center [612, 501] width 533 height 46
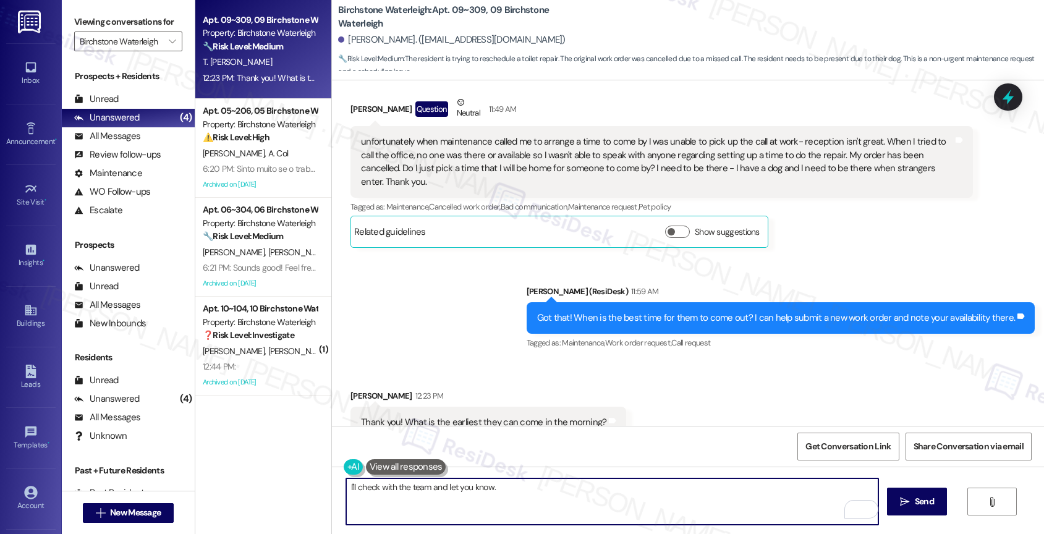
scroll to position [6166, 0]
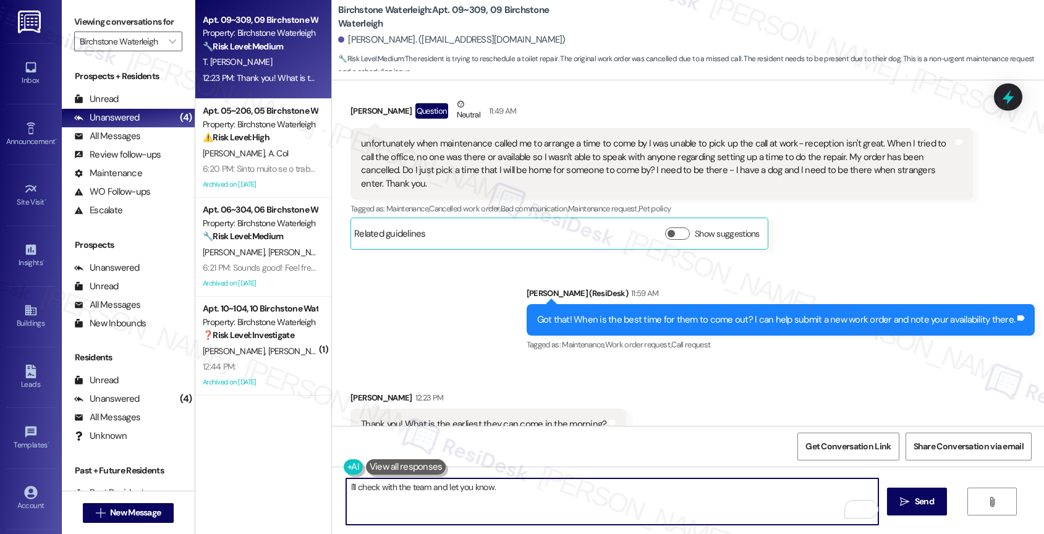
click at [525, 496] on textarea "I'll check with the team and let you know." at bounding box center [612, 501] width 533 height 46
click at [347, 488] on textarea "I'll check with the team and let you know." at bounding box center [612, 501] width 533 height 46
type textarea "I'll let y"
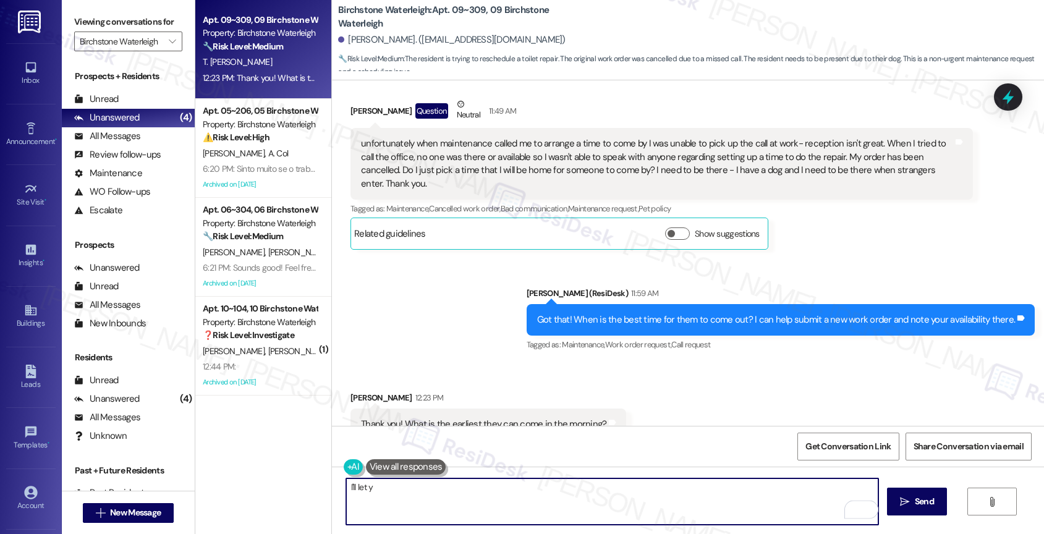
click at [318, 479] on div "Apt. 09~309, 09 Birchstone Waterleigh Property: Birchstone Waterleigh 🔧 Risk Le…" at bounding box center [619, 267] width 849 height 534
type textarea "T"
type textarea "I've checked with the site team and will get back"
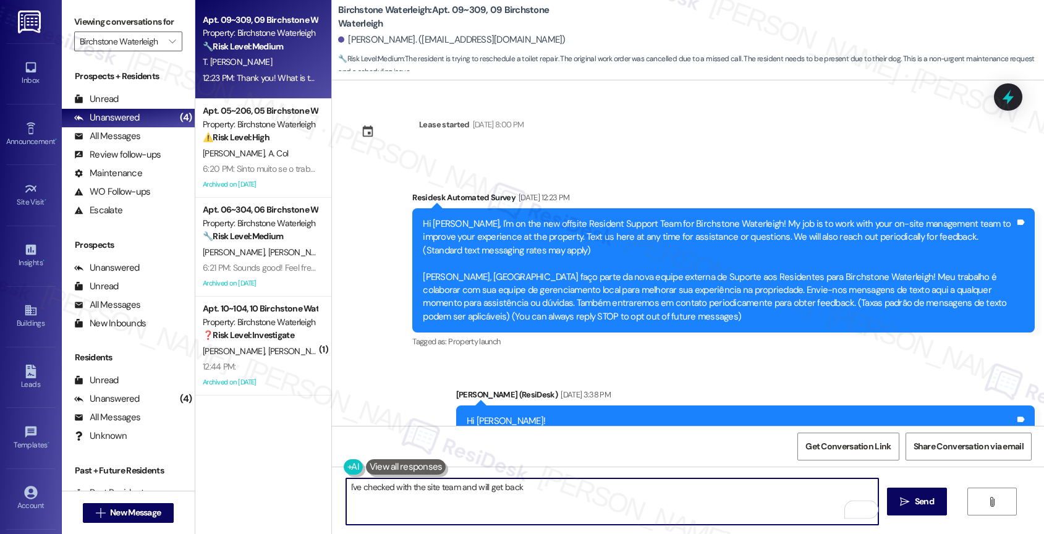
scroll to position [6166, 0]
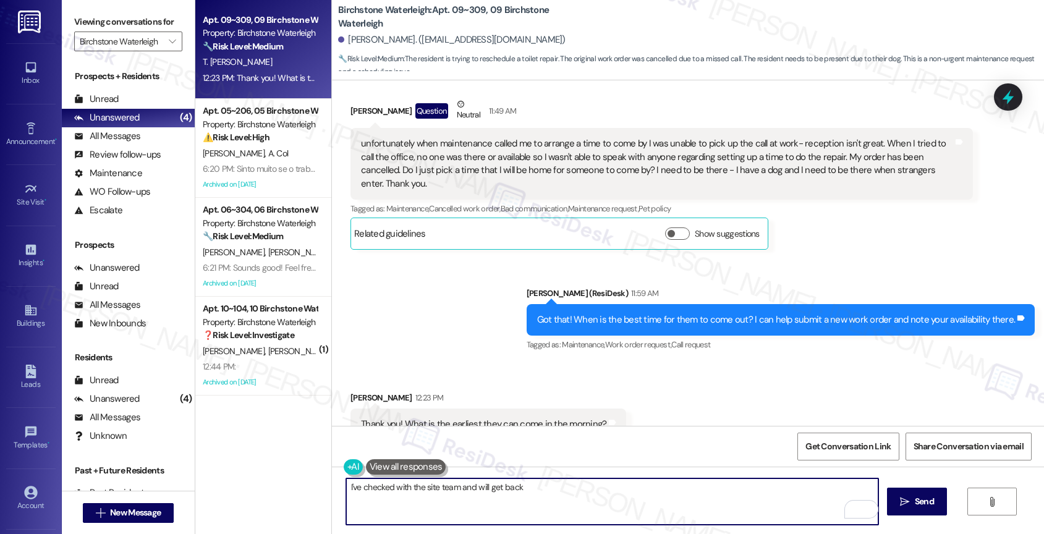
click at [439, 483] on textarea "I've checked with the site team and will get back" at bounding box center [612, 501] width 533 height 46
type textarea "T"
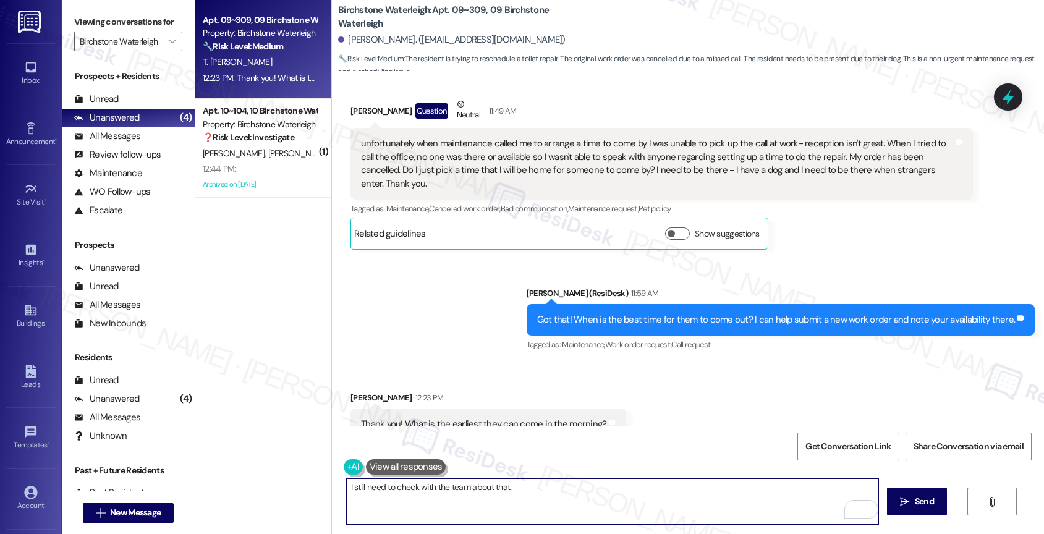
click at [564, 494] on textarea "I still need to check with the team about that." at bounding box center [612, 501] width 533 height 46
click at [580, 490] on textarea "I still need to check with the team about that. I was" at bounding box center [612, 501] width 533 height 46
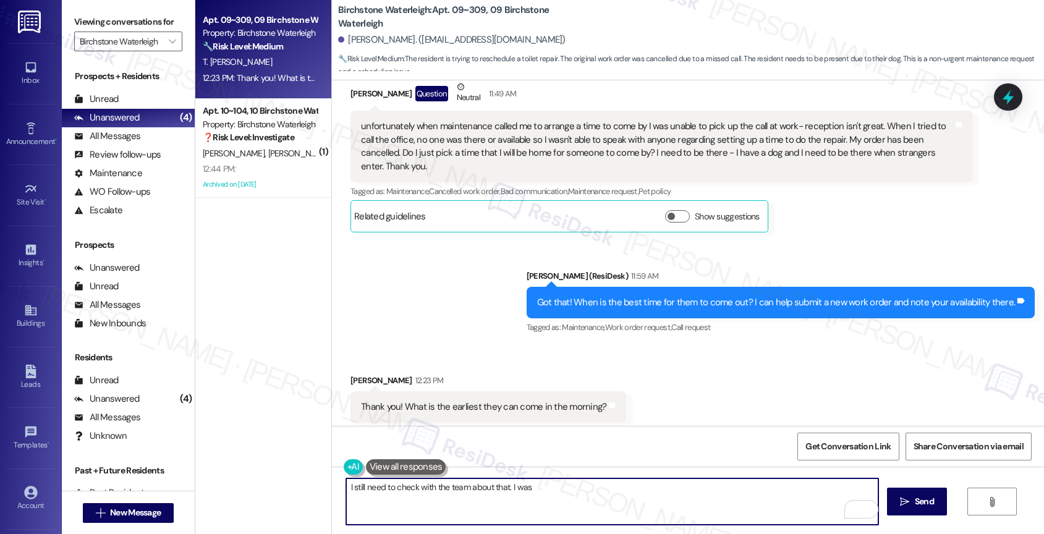
scroll to position [6196, 0]
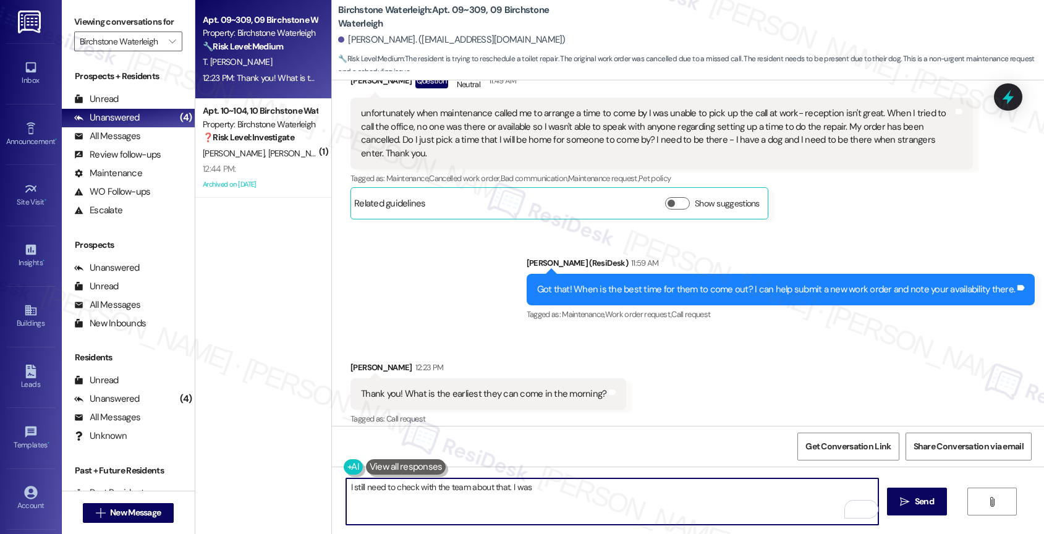
drag, startPoint x: 504, startPoint y: 484, endPoint x: 615, endPoint y: 490, distance: 111.4
click at [614, 490] on textarea "I still need to check with the team about that. I was" at bounding box center [612, 501] width 533 height 46
click at [473, 333] on div "Received via SMS Tracy Dane Deeney 12:23 PM Thank you! What is the earliest the…" at bounding box center [688, 385] width 712 height 104
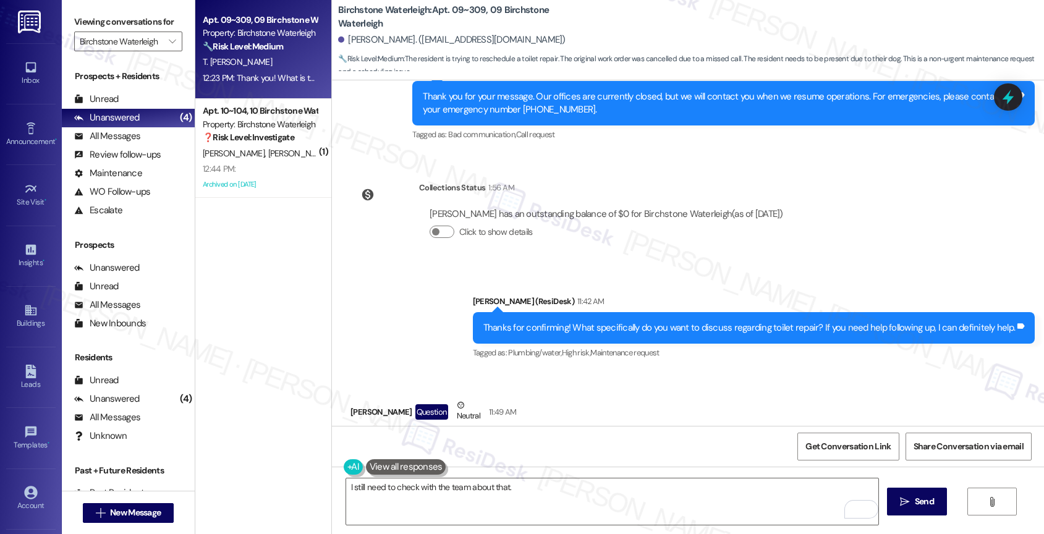
scroll to position [6022, 0]
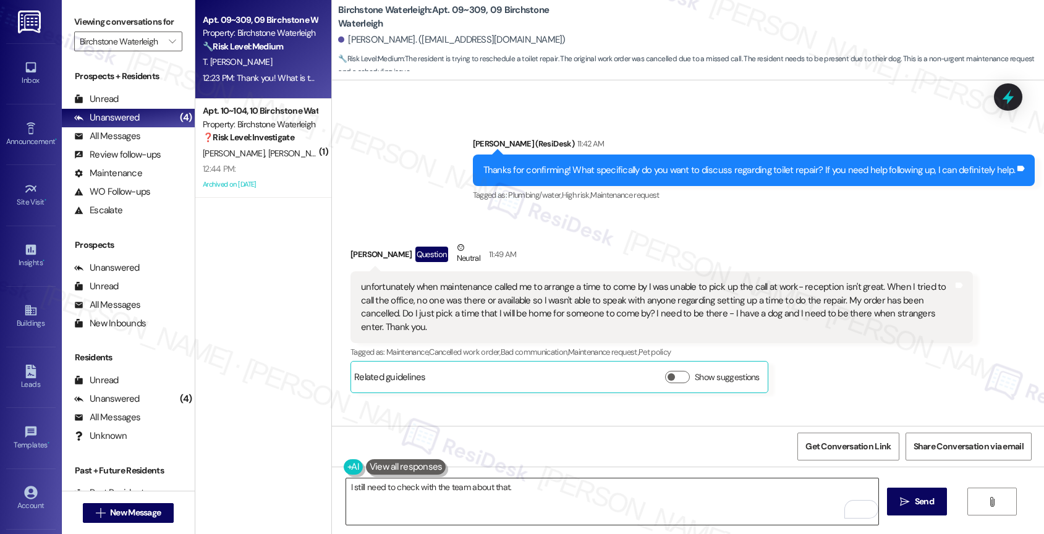
click at [396, 490] on textarea "I still need to check with the team about that." at bounding box center [612, 501] width 533 height 46
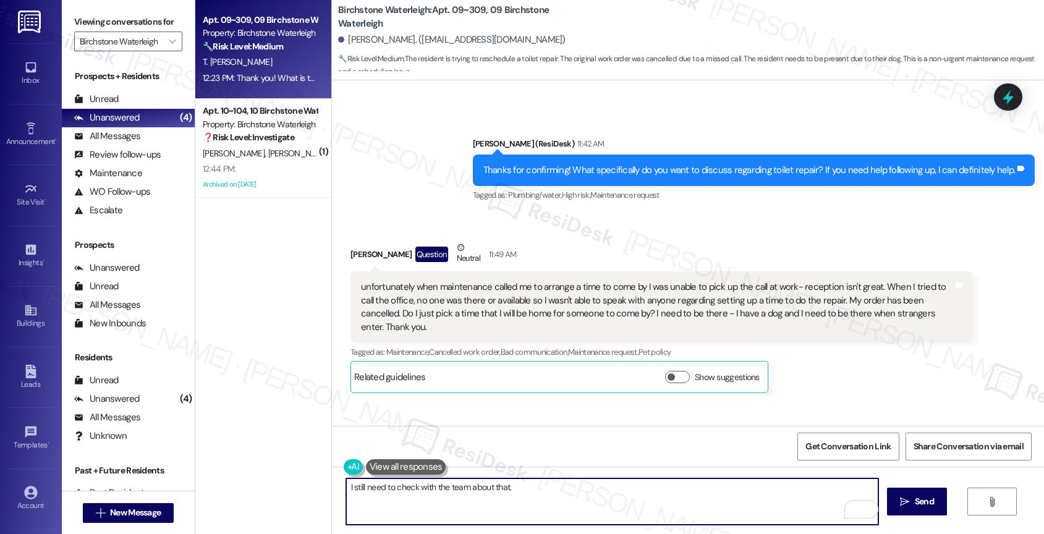
click at [396, 490] on textarea "I still need to check with the team about that." at bounding box center [612, 501] width 533 height 46
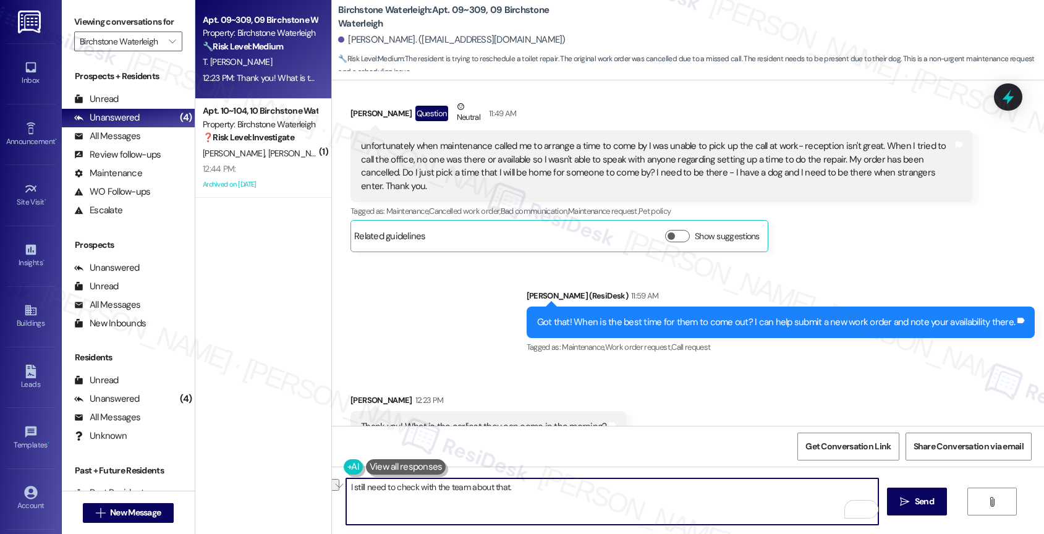
scroll to position [6196, 0]
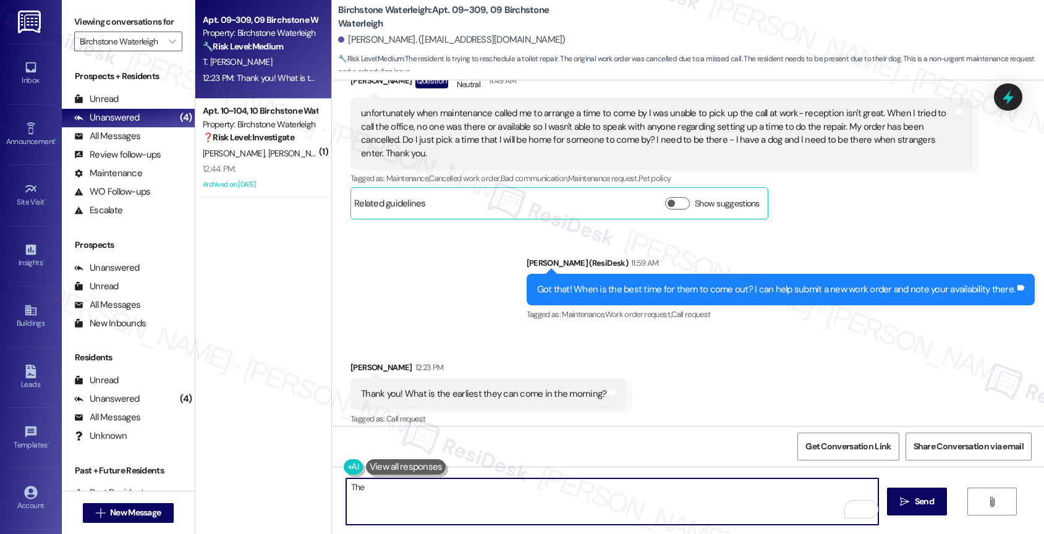
click at [380, 490] on textarea "The" at bounding box center [612, 501] width 533 height 46
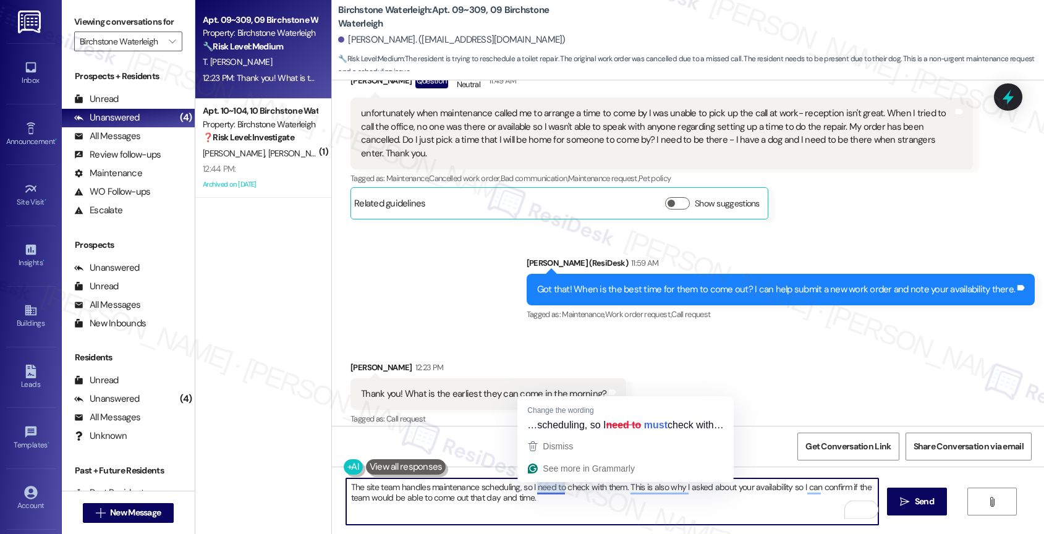
click at [448, 502] on textarea "The site team handles maintenance scheduling, so I need to check with them. Thi…" at bounding box center [612, 501] width 533 height 46
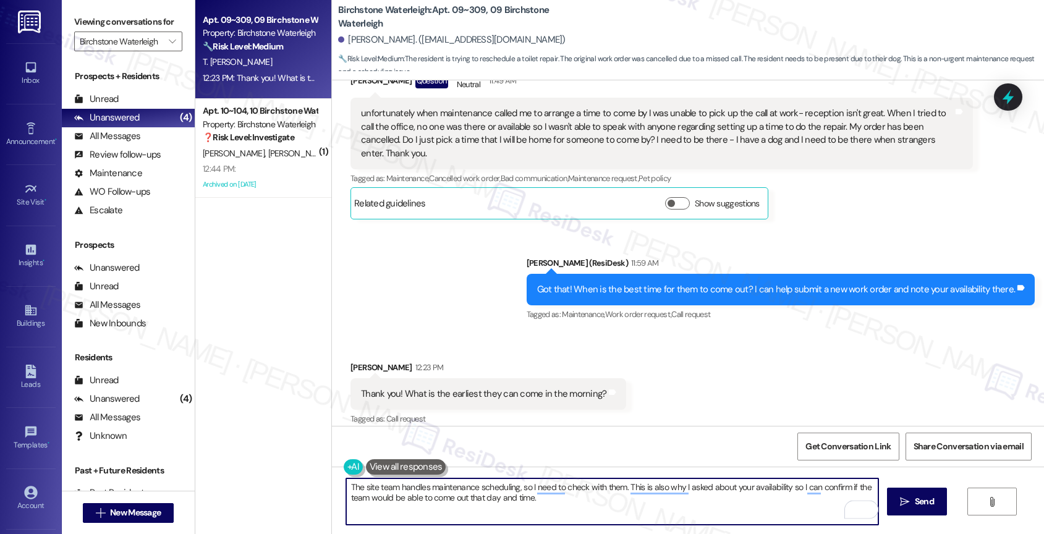
click at [448, 502] on textarea "The site team handles maintenance scheduling, so I need to check with them. Thi…" at bounding box center [612, 501] width 533 height 46
paste textarea "I’ll need to check with the site team since they handle the scheduling for main…"
click at [578, 507] on textarea "I’ll need to check with the site team since they handle maintenance scheduling.…" at bounding box center [612, 501] width 533 height 46
click at [778, 483] on textarea "I’ll need to check with the site team since they handle maintenance scheduling.…" at bounding box center [612, 501] width 533 height 46
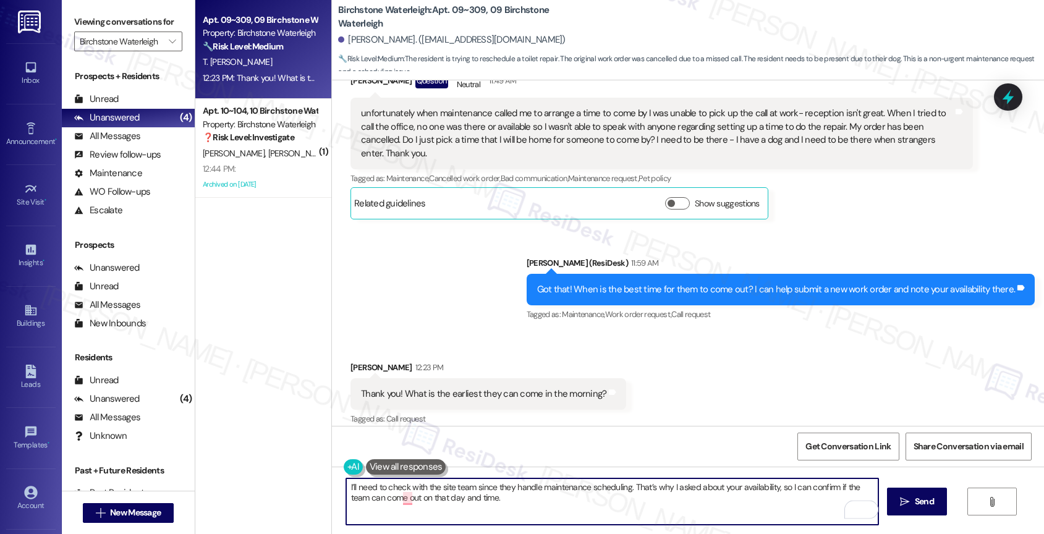
click at [511, 503] on textarea "I’ll need to check with the site team since they handle maintenance scheduling.…" at bounding box center [612, 501] width 533 height 46
type textarea "I’ll need to check with the site team since they handle maintenance scheduling.…"
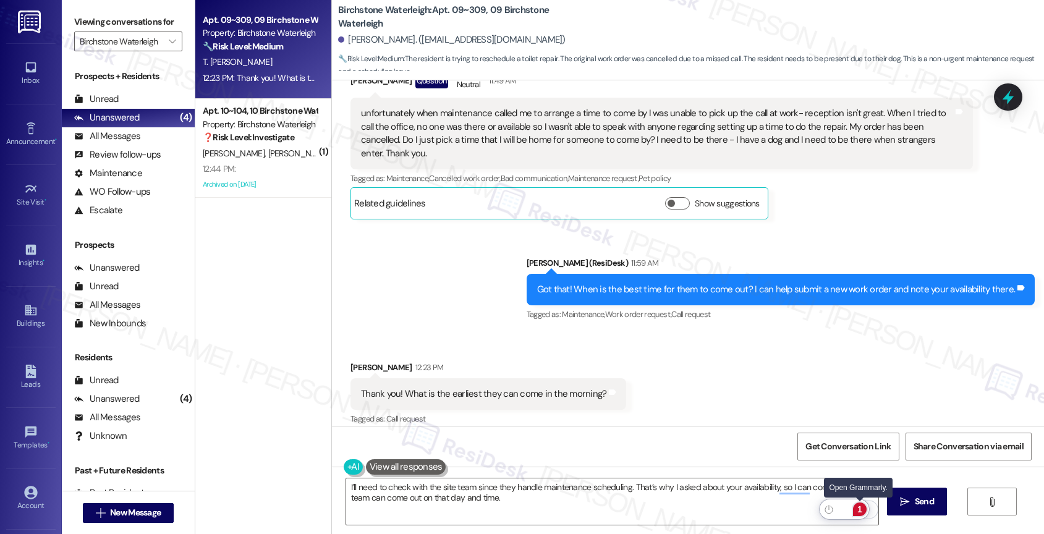
click at [863, 507] on div "1" at bounding box center [860, 510] width 14 height 14
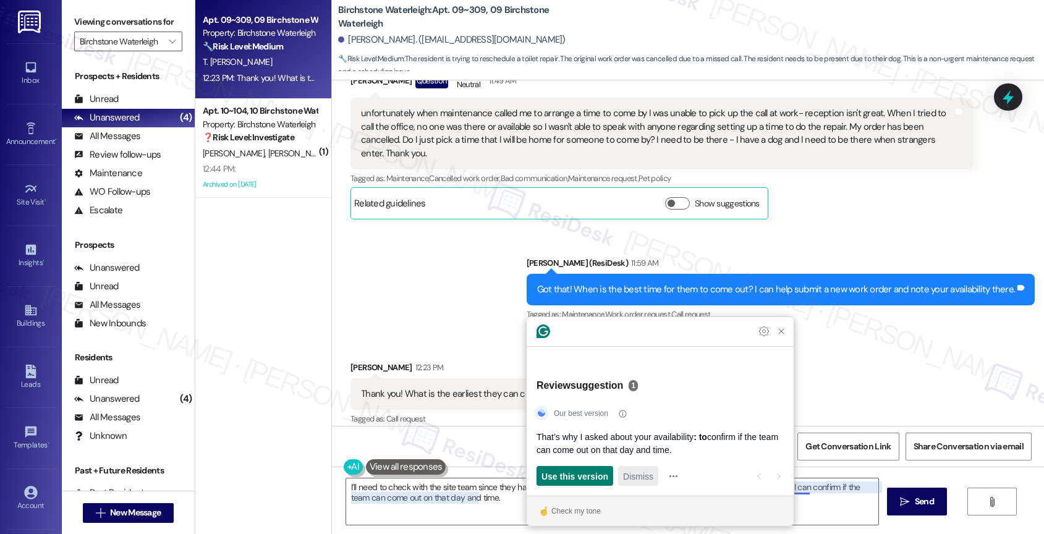
click at [628, 469] on div "Dismiss" at bounding box center [638, 476] width 30 height 20
click at [651, 472] on span "Dismiss" at bounding box center [644, 476] width 30 height 13
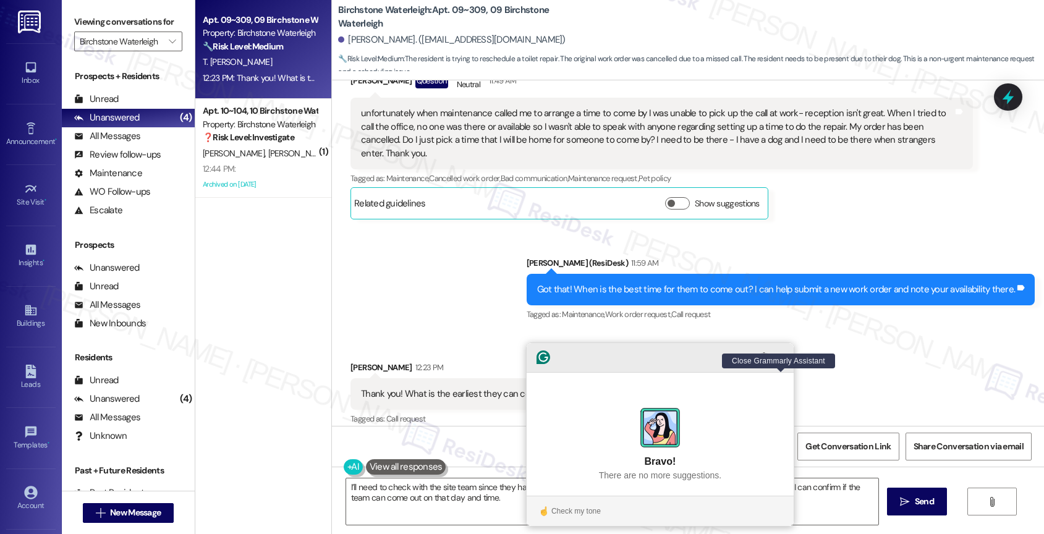
click at [783, 362] on icon "Close Grammarly Assistant" at bounding box center [781, 357] width 10 height 10
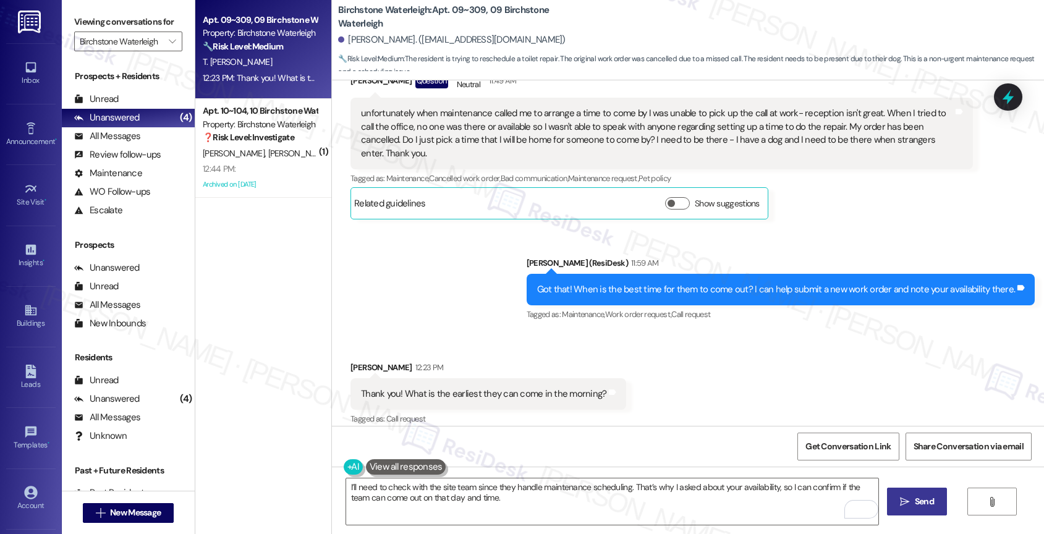
click at [908, 496] on span " Send" at bounding box center [916, 501] width 39 height 13
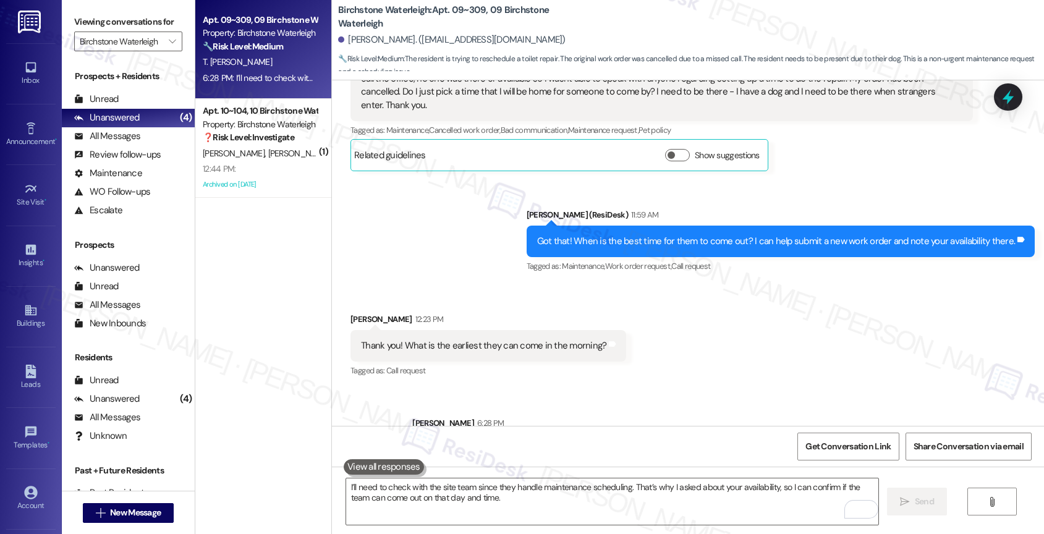
scroll to position [6295, 0]
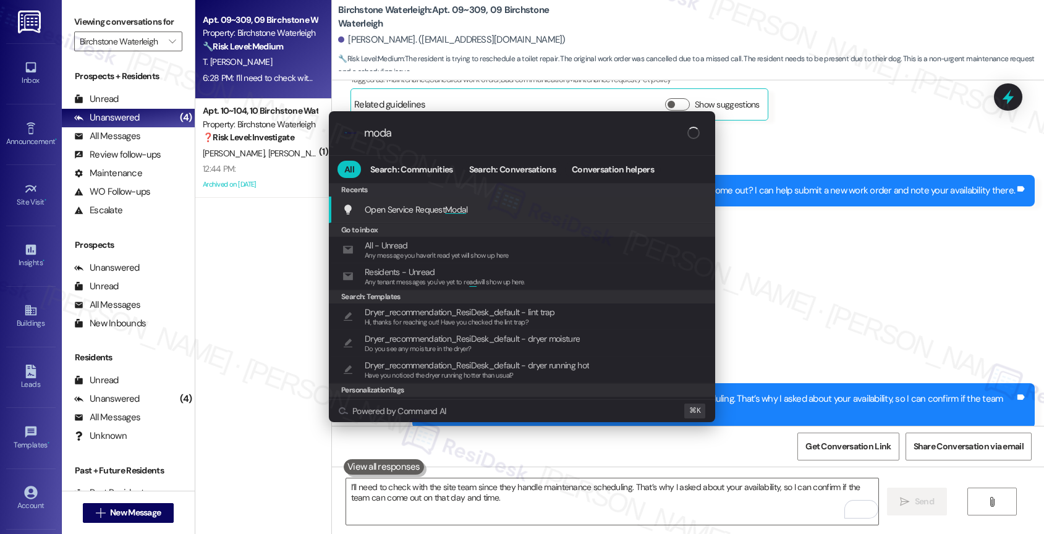
type input "modal"
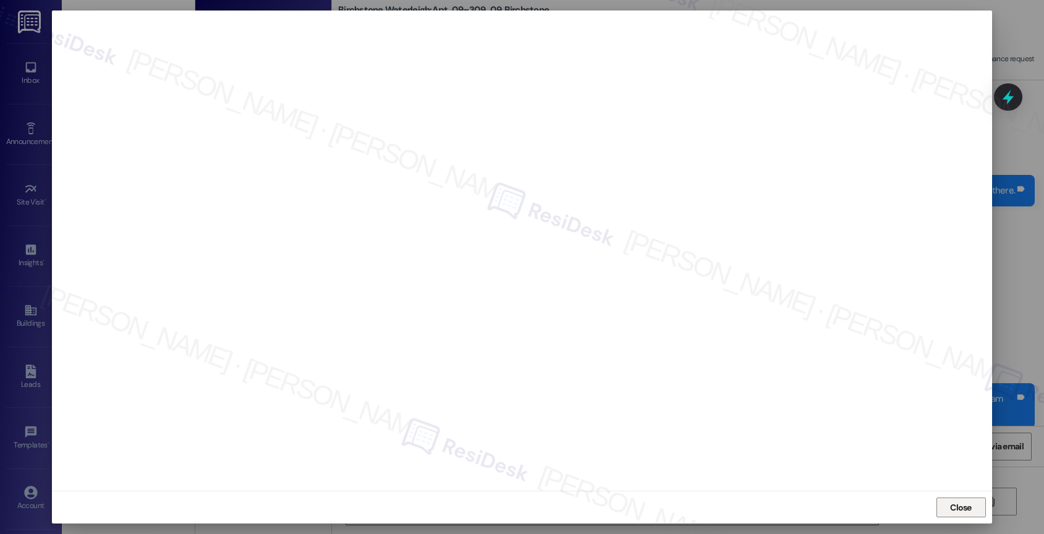
click at [956, 504] on span "Close" at bounding box center [961, 507] width 22 height 13
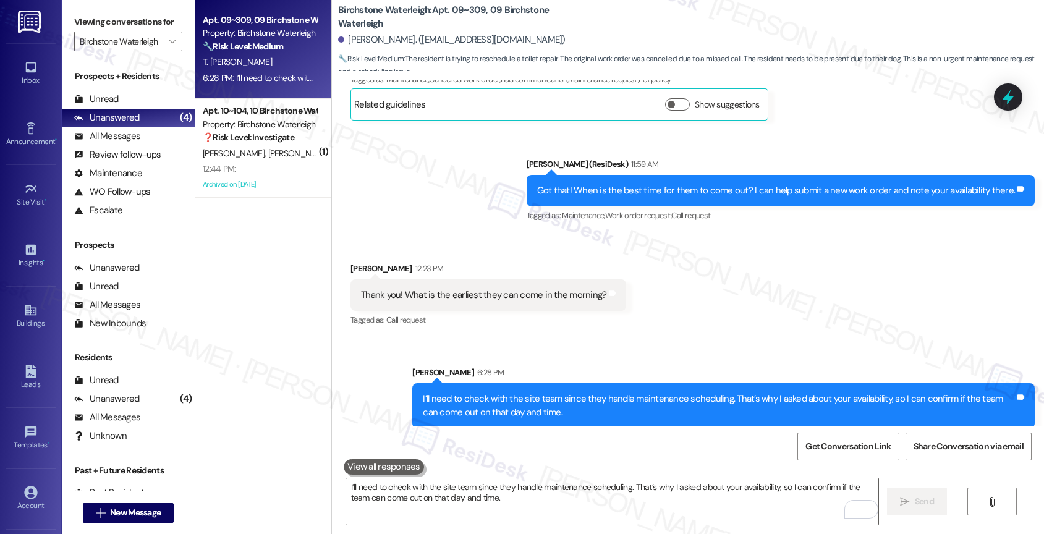
click at [526, 357] on div "Sent via SMS Sarah 6:28 PM I’ll need to check with the site team since they han…" at bounding box center [723, 397] width 641 height 81
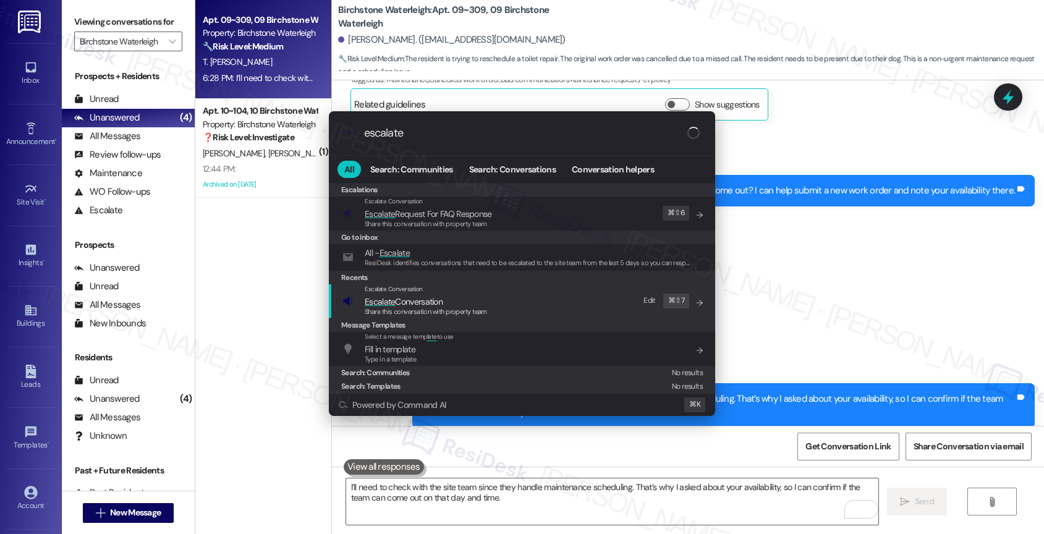
type input "escalate"
click at [418, 295] on span "Escalate Conversation" at bounding box center [404, 302] width 78 height 14
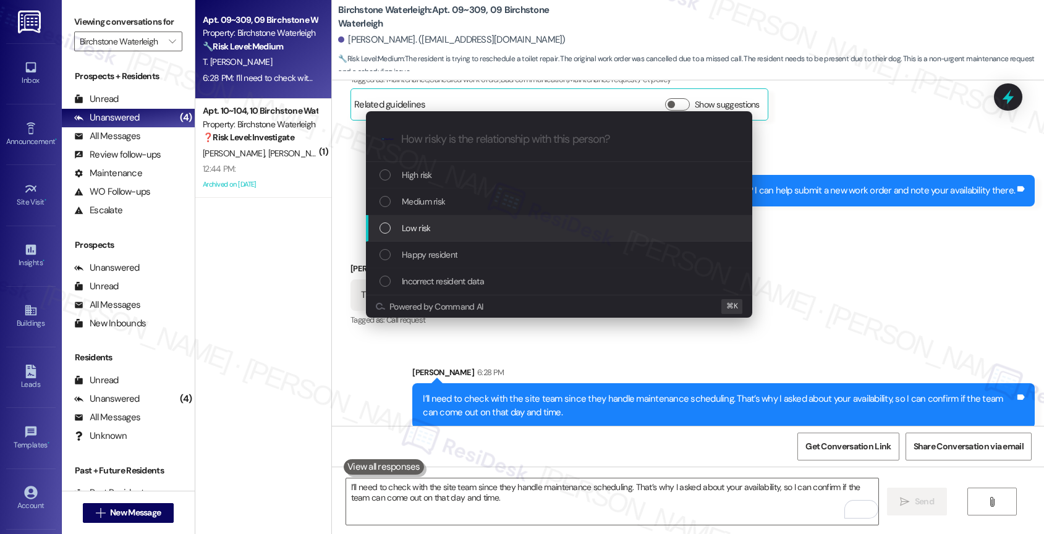
click at [431, 224] on div "Low risk" at bounding box center [561, 228] width 362 height 14
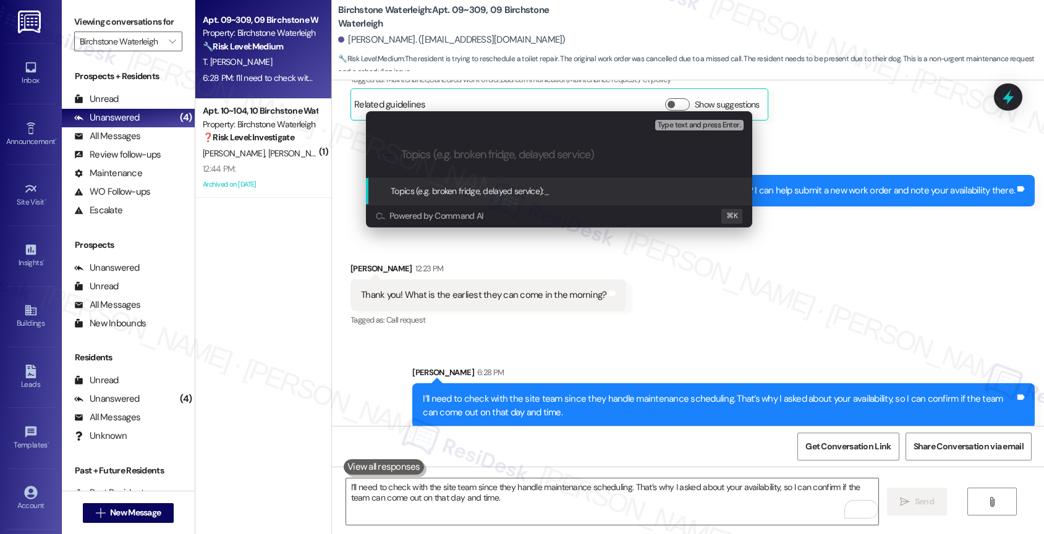
click at [433, 155] on input "Topics (e.g. broken fridge, delayed service)" at bounding box center [569, 154] width 336 height 13
paste input "16131382"
click at [508, 156] on input "WO 16131382 -" at bounding box center [564, 154] width 326 height 13
click at [514, 158] on input "WO 16131382 -" at bounding box center [564, 154] width 326 height 13
click at [404, 151] on input "WO 16131382" at bounding box center [564, 154] width 326 height 13
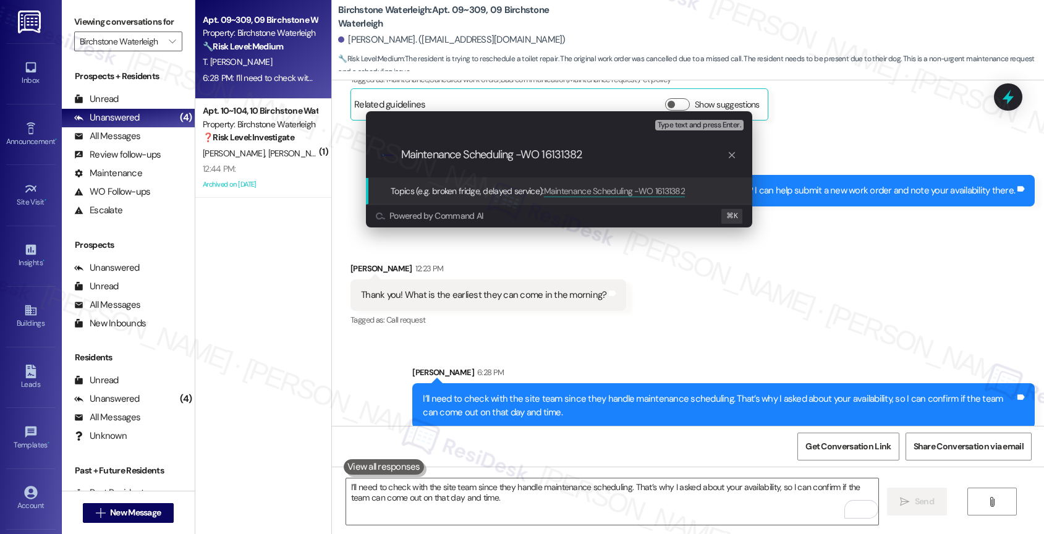
type input "Maintenance Scheduling - WO 16131382"
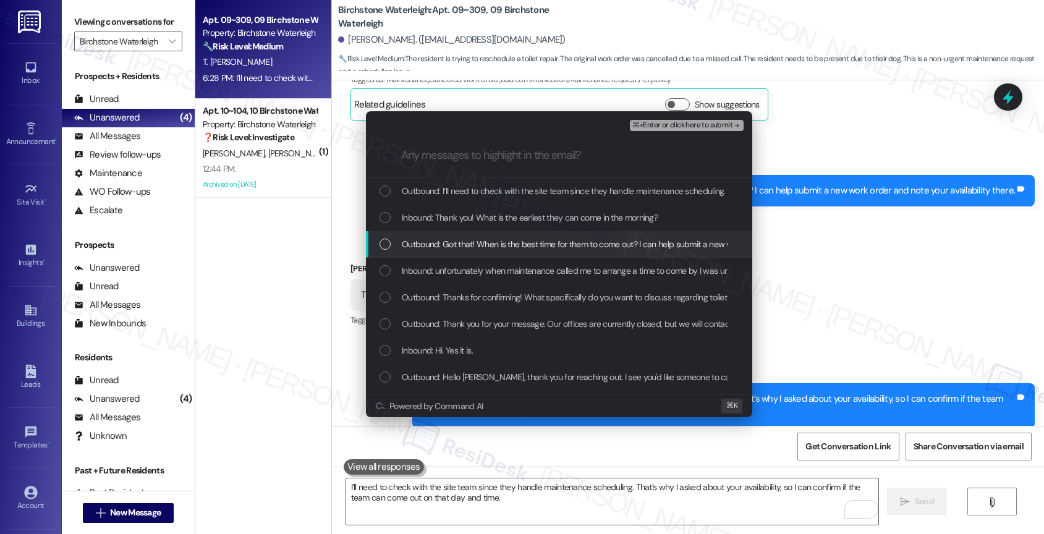
scroll to position [2, 0]
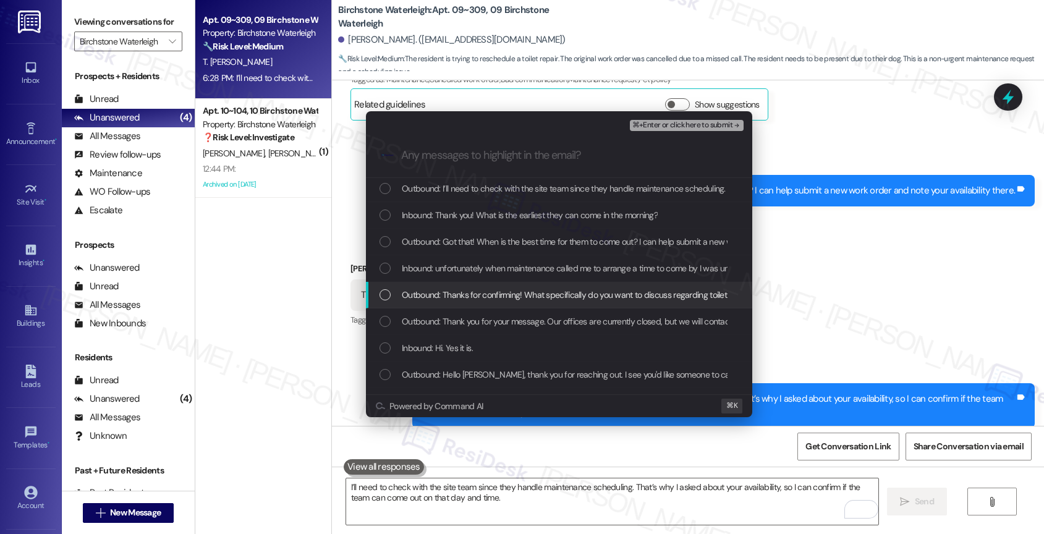
click at [509, 290] on span "Outbound: Thanks for confirming! What specifically do you want to discuss regar…" at bounding box center [667, 295] width 531 height 14
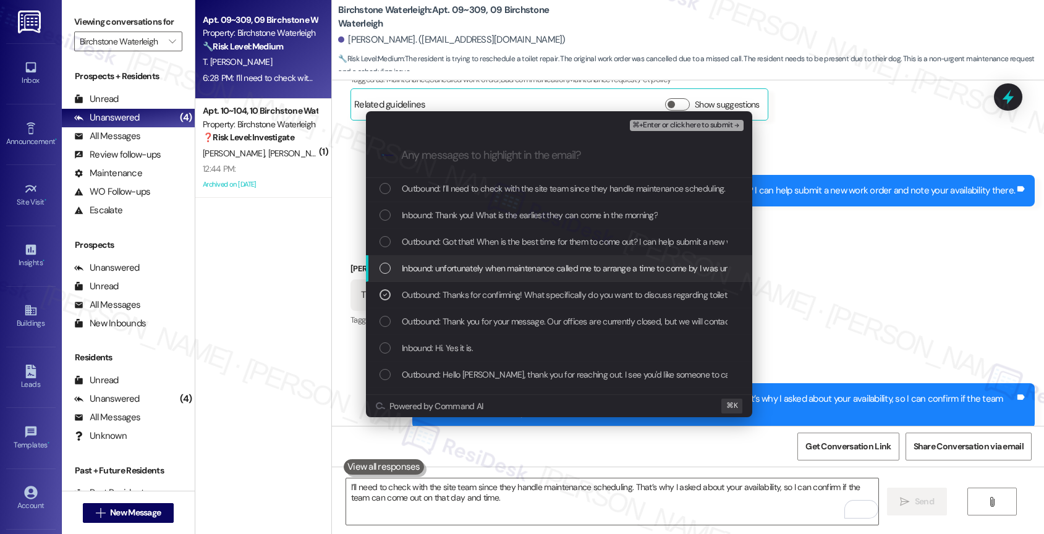
drag, startPoint x: 507, startPoint y: 269, endPoint x: 505, endPoint y: 255, distance: 14.9
drag, startPoint x: 501, startPoint y: 246, endPoint x: 502, endPoint y: 240, distance: 6.2
click at [502, 242] on span "Outbound: Got that! When is the best time for them to come out? I can help subm…" at bounding box center [640, 242] width 477 height 14
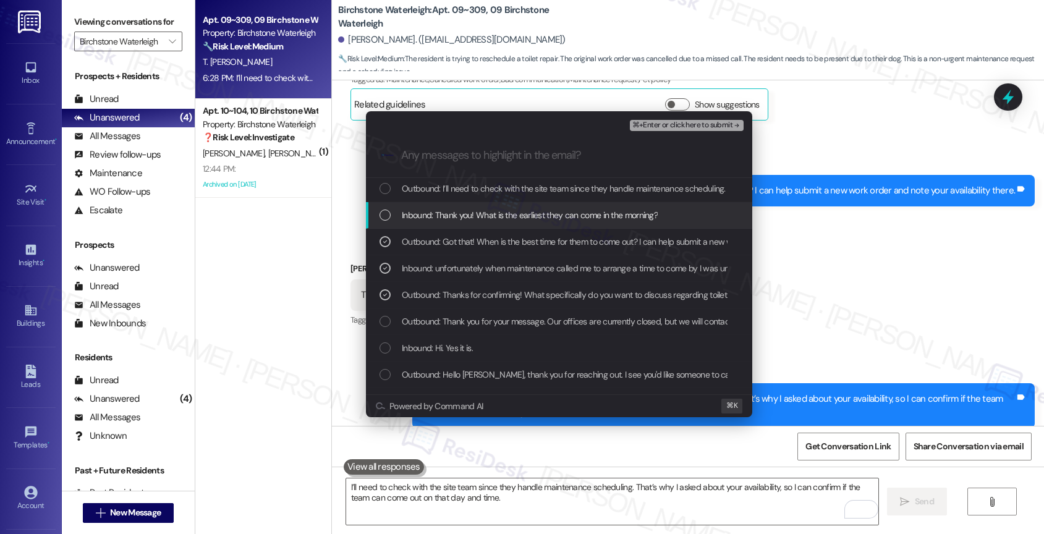
click at [501, 206] on div "Inbound: Thank you! What is the earliest they can come in the morning?" at bounding box center [559, 215] width 386 height 27
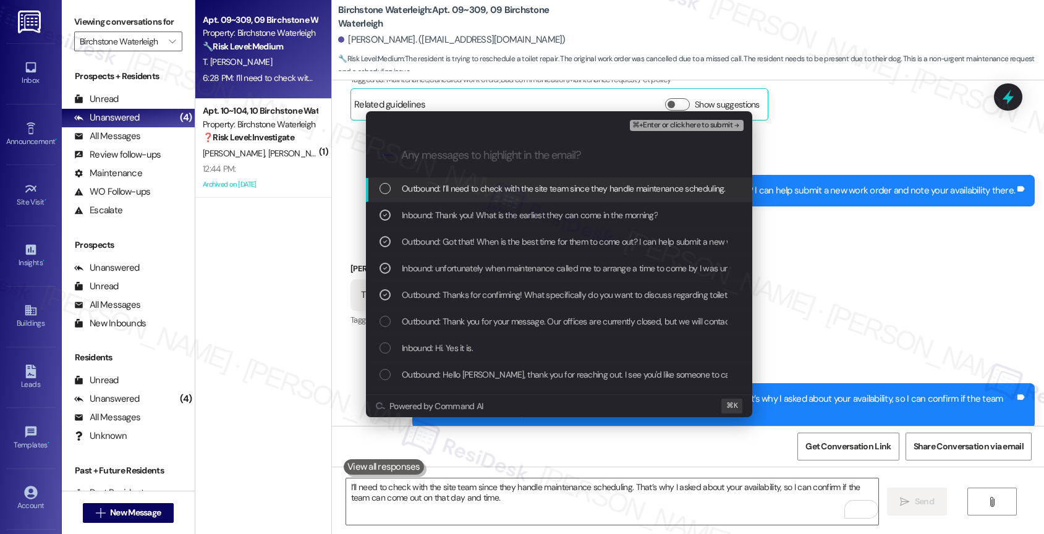
click at [502, 185] on span "Outbound: I’ll need to check with the site team since they handle maintenance s…" at bounding box center [753, 189] width 702 height 14
click at [719, 122] on span "⌘+Enter or click here to submit" at bounding box center [682, 125] width 100 height 9
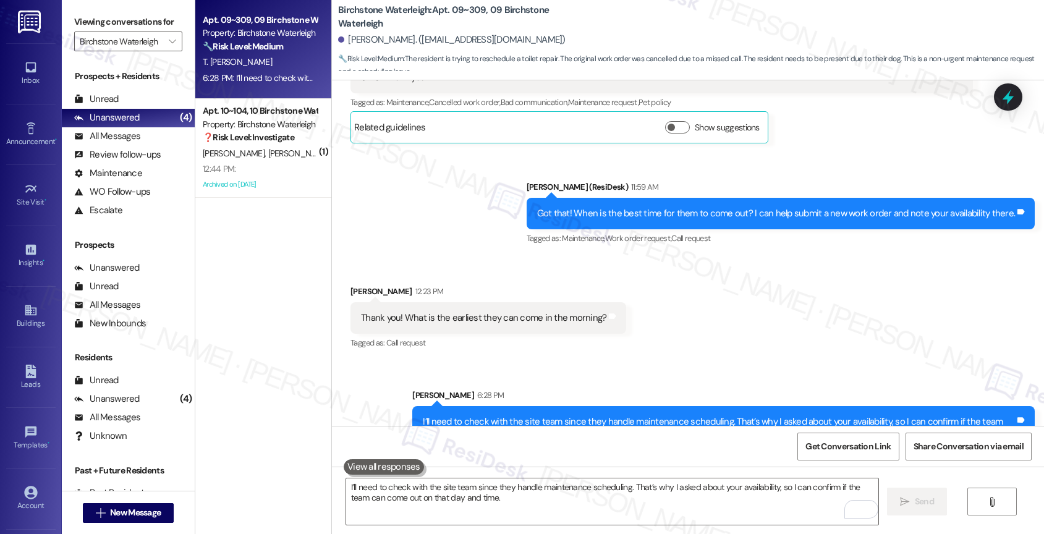
scroll to position [6195, 0]
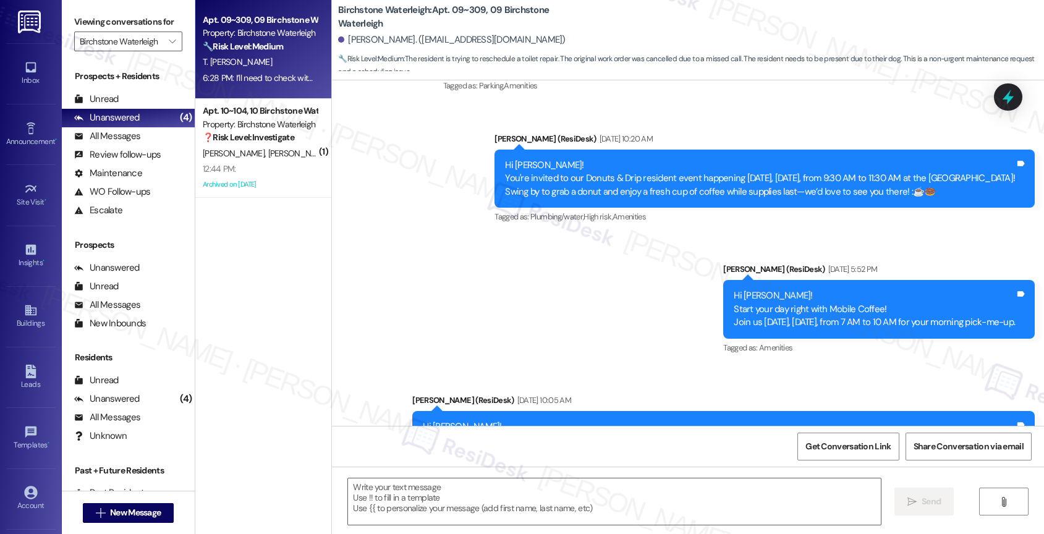
type textarea "Fetching suggested responses. Please feel free to read through the conversation…"
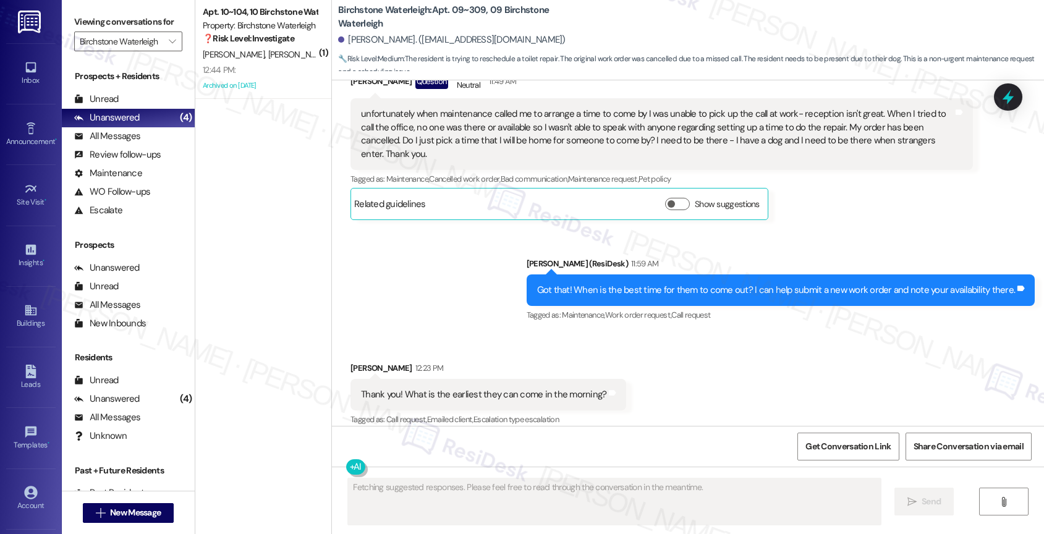
scroll to position [6313, 0]
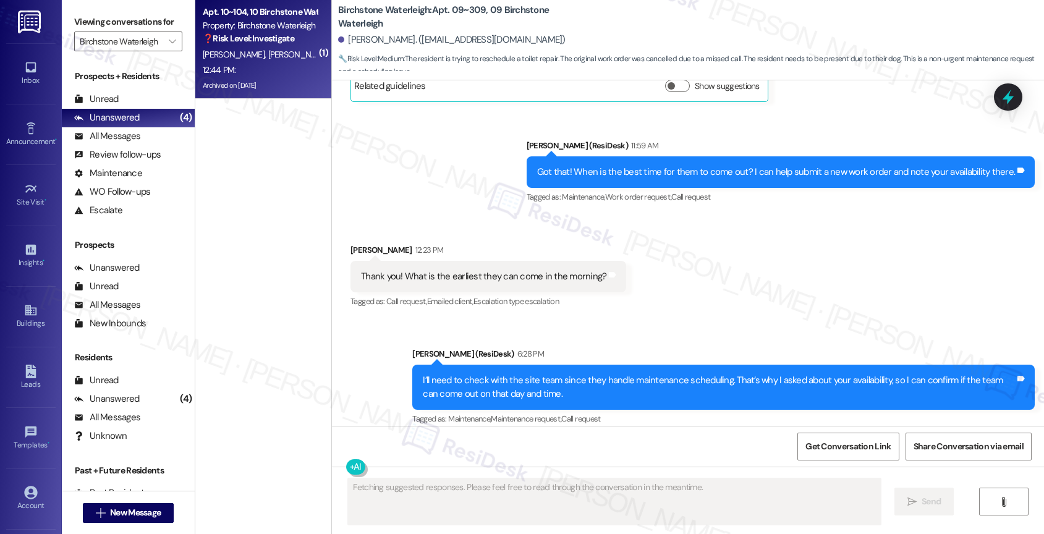
click at [268, 56] on span "D. Fernandes" at bounding box center [299, 54] width 62 height 11
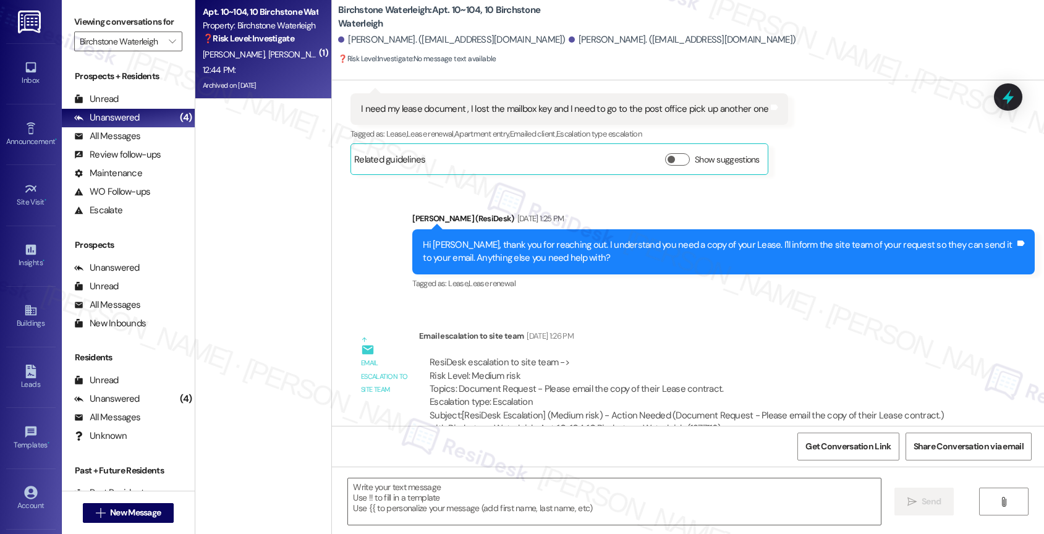
type textarea "Fetching suggested responses. Please feel free to read through the conversation…"
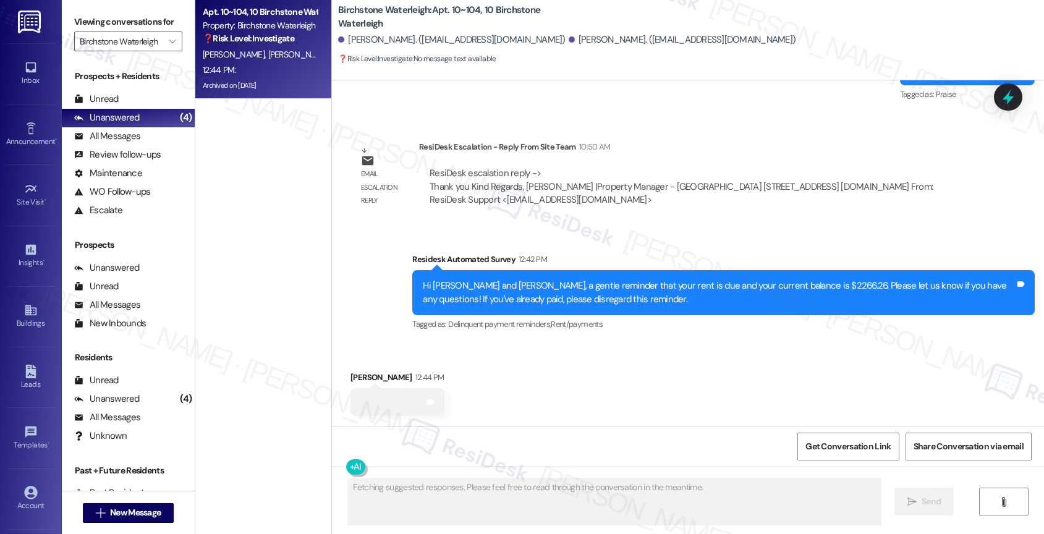
scroll to position [14053, 0]
click at [512, 375] on div "Received via SMS Marisa Barros 12:44 PM Tags and notes" at bounding box center [688, 384] width 712 height 82
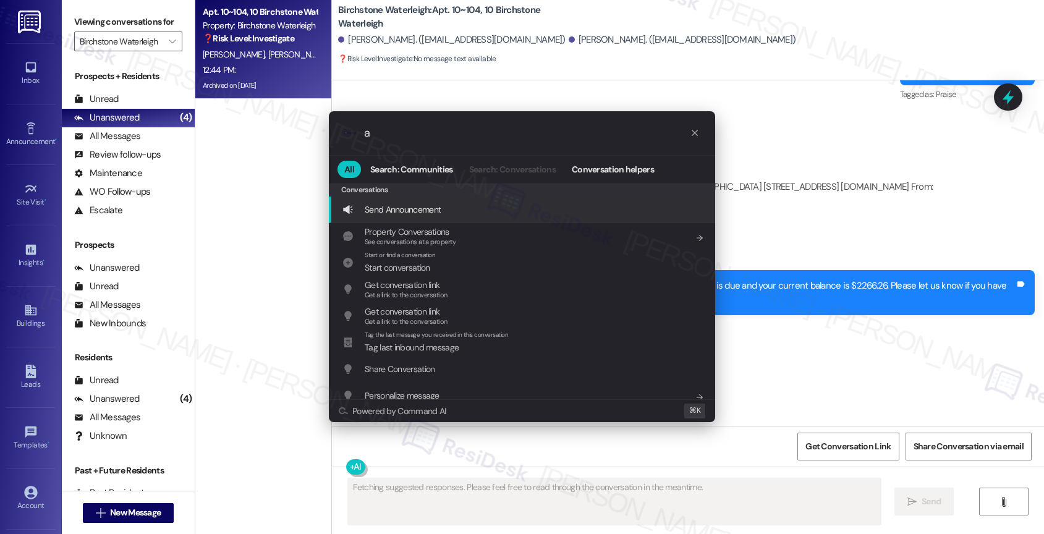
type input "ar"
type textarea "Hi Marisa and Daniela!"
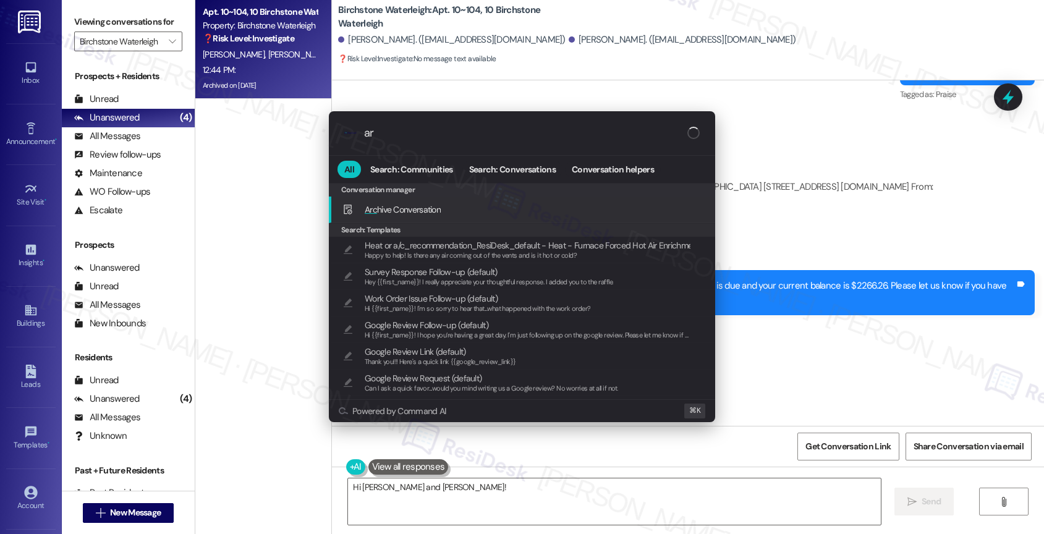
type input "arc"
type textarea "Hi Marisa and Daniela! I see your rent"
type input "arch"
type textarea "Hi Marisa and Daniela! I see your rent is due"
type input "archi"
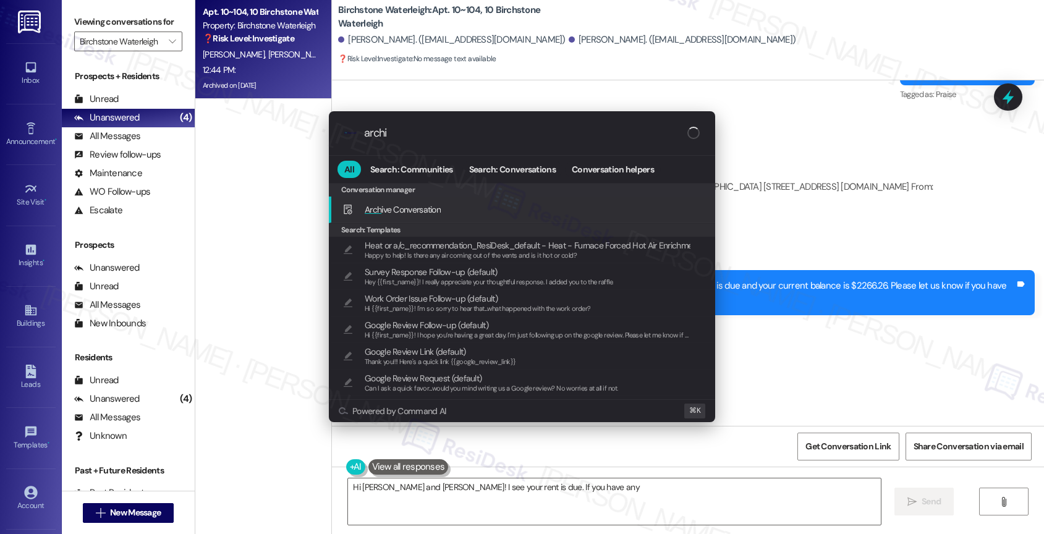
type textarea "Hi Marisa and Daniela! I see your rent is due. If you have any"
type input "archiv"
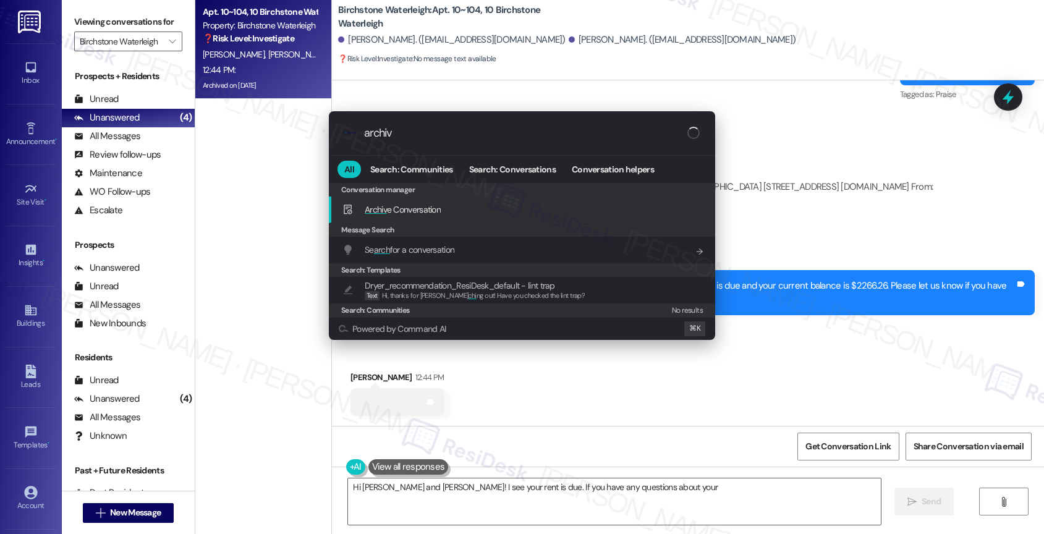
type textarea "Hi Marisa and Daniela! I see your rent is due. If you have any questions about …"
type input "archive"
type textarea "Hi Marisa and Daniela! I see your rent is due. If you have any questions about …"
type input "archive'"
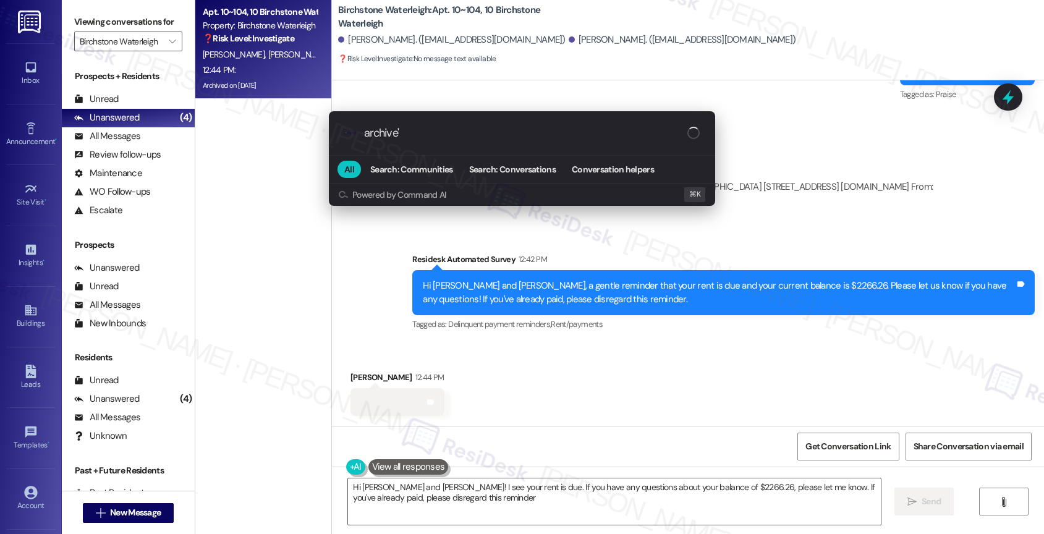
type textarea "Hi Marisa and Daniela! I see your rent is due. If you have any questions about …"
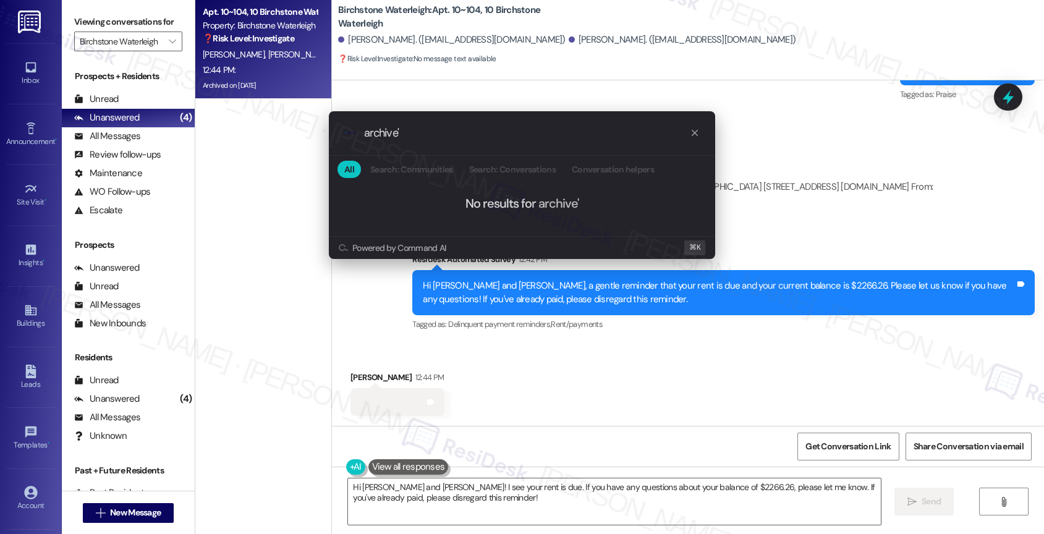
type input "archive"
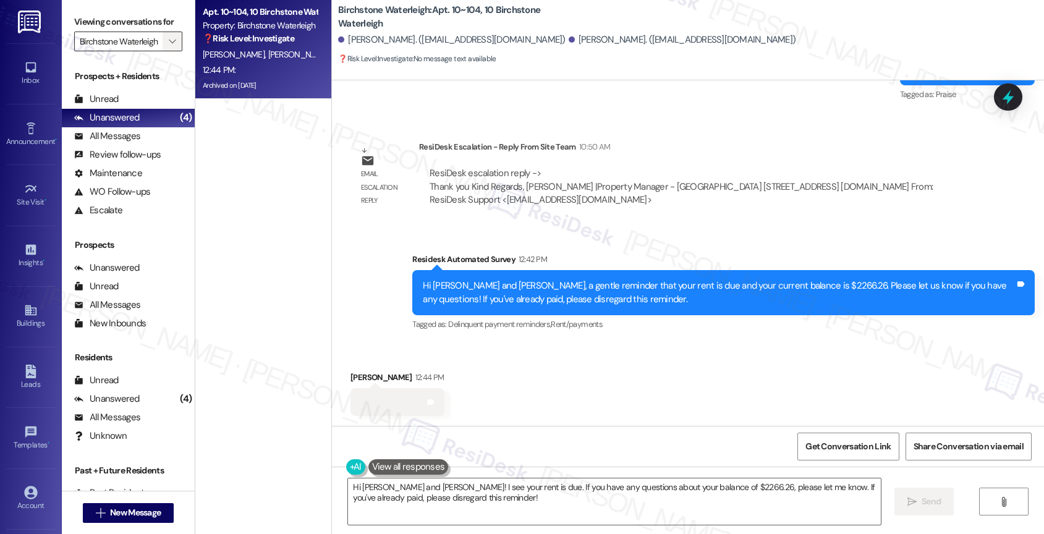
click at [169, 46] on icon "" at bounding box center [172, 41] width 7 height 10
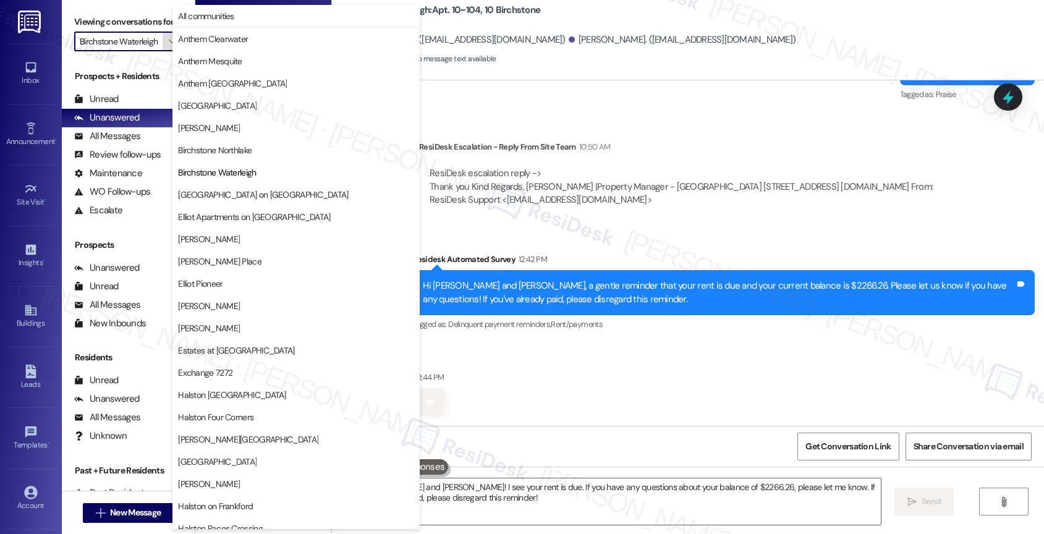
scroll to position [0, 5]
click at [242, 194] on span "Devon on Northgate" at bounding box center [263, 195] width 170 height 12
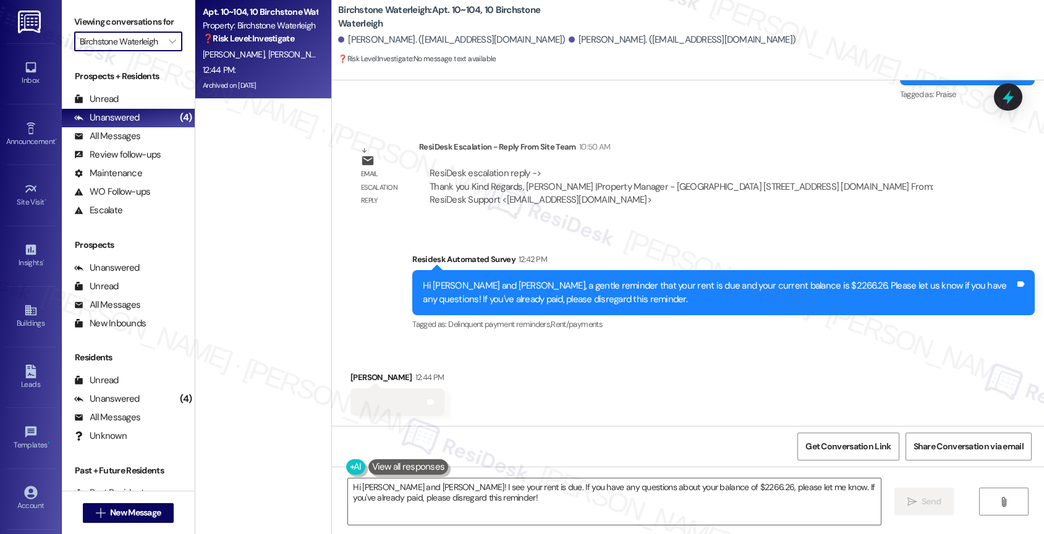
type input "Devon on Northgate"
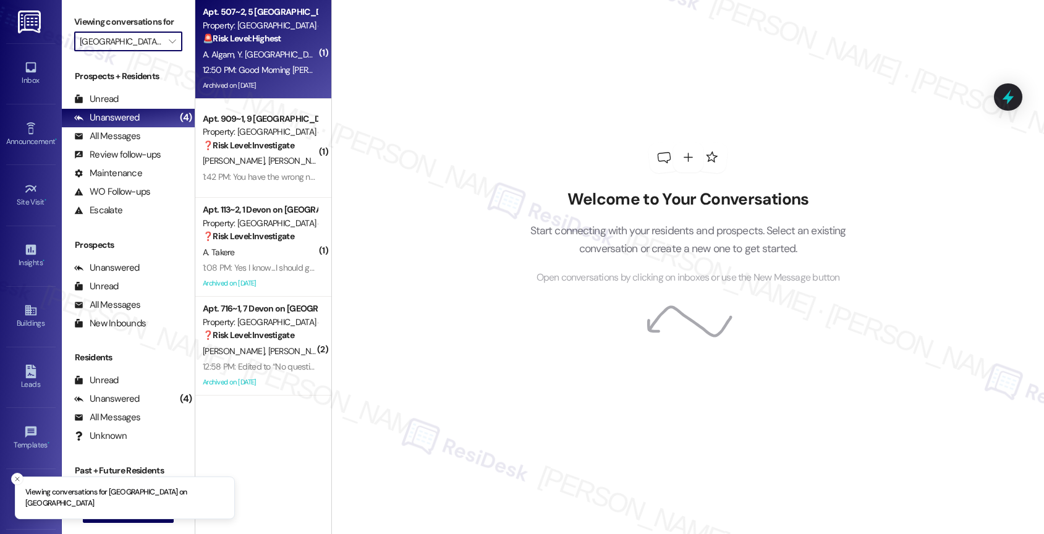
click at [274, 47] on div "A. Algam Y. Asmaniar" at bounding box center [260, 54] width 117 height 15
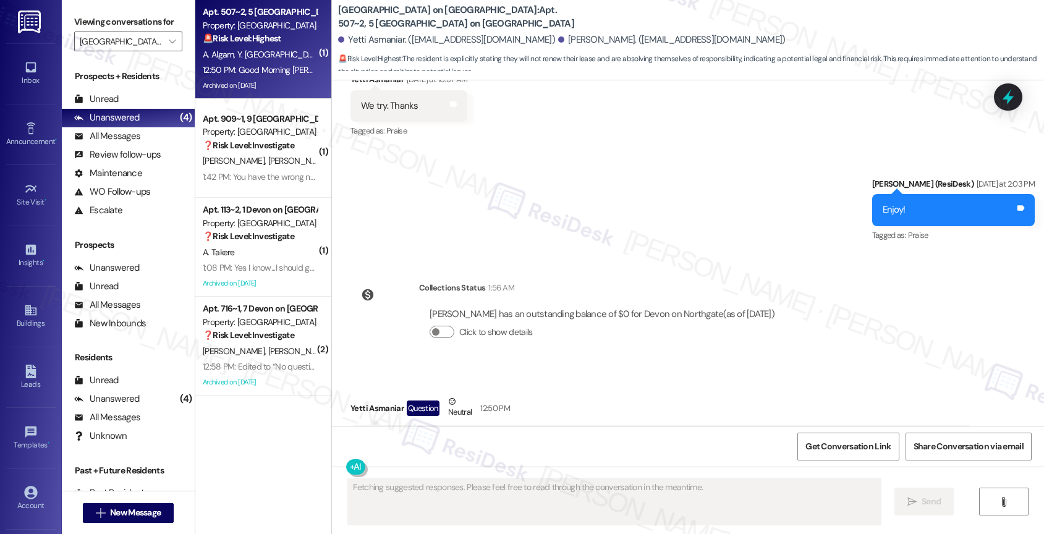
scroll to position [6082, 0]
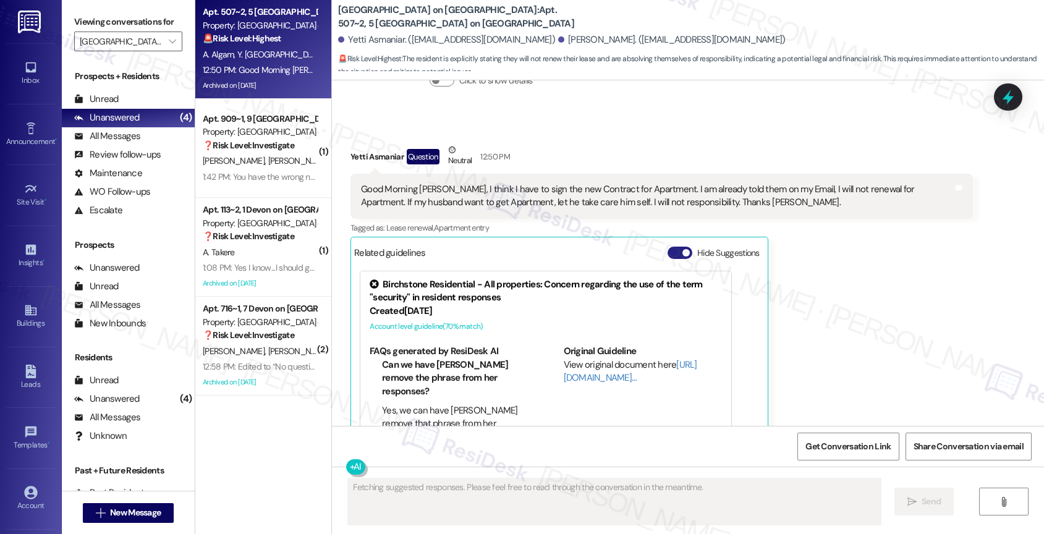
click at [668, 247] on button "Hide Suggestions" at bounding box center [680, 253] width 25 height 12
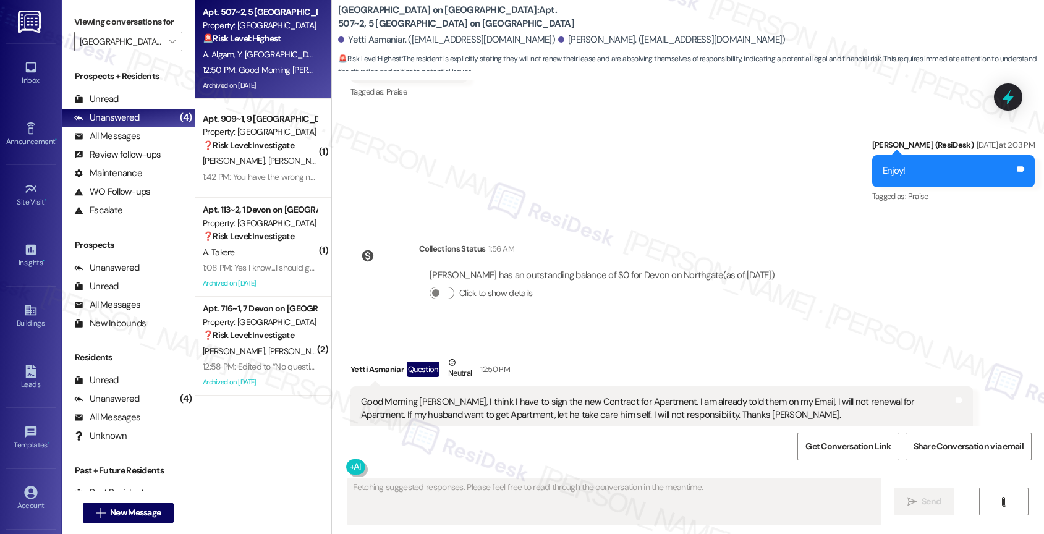
click at [535, 347] on div "Received via SMS Yetti Asmaniar Question Neutral 12:50 PM Good Morning Sarah, I…" at bounding box center [661, 419] width 641 height 144
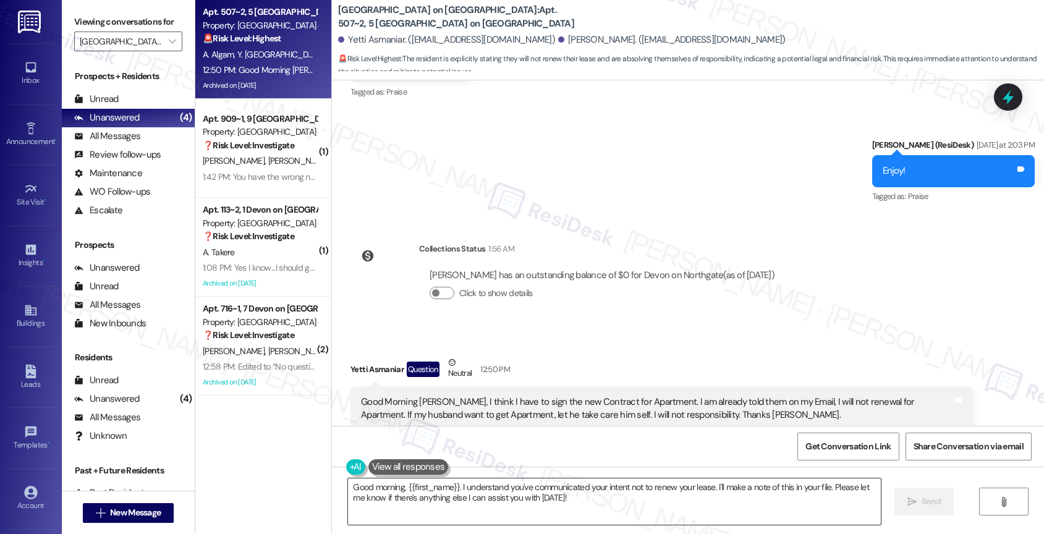
click at [457, 494] on textarea "Good morning, {{first_name}}. I understand you've communicated your intent not …" at bounding box center [614, 501] width 533 height 46
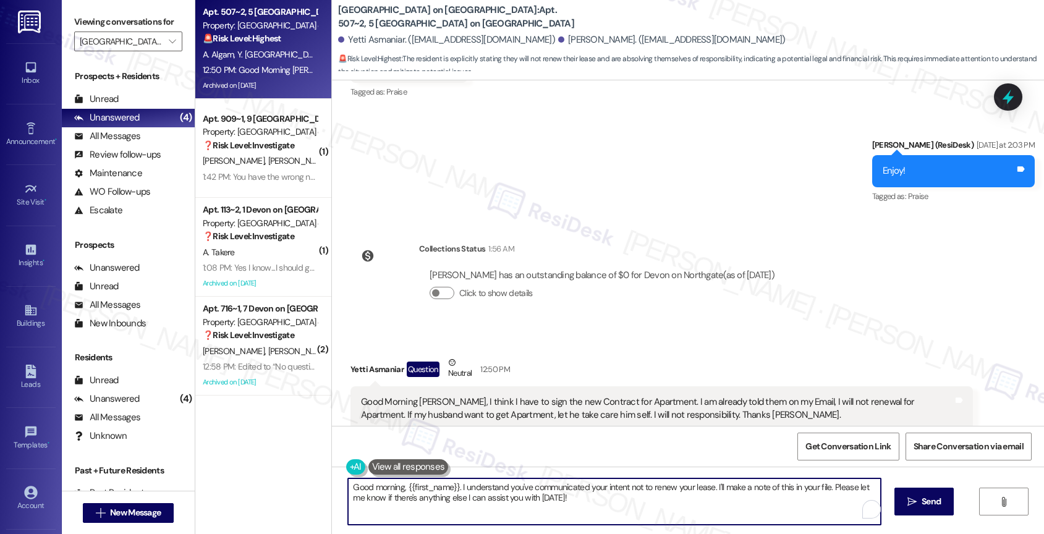
click at [457, 494] on textarea "Good morning, {{first_name}}. I understand you've communicated your intent not …" at bounding box center [614, 501] width 533 height 46
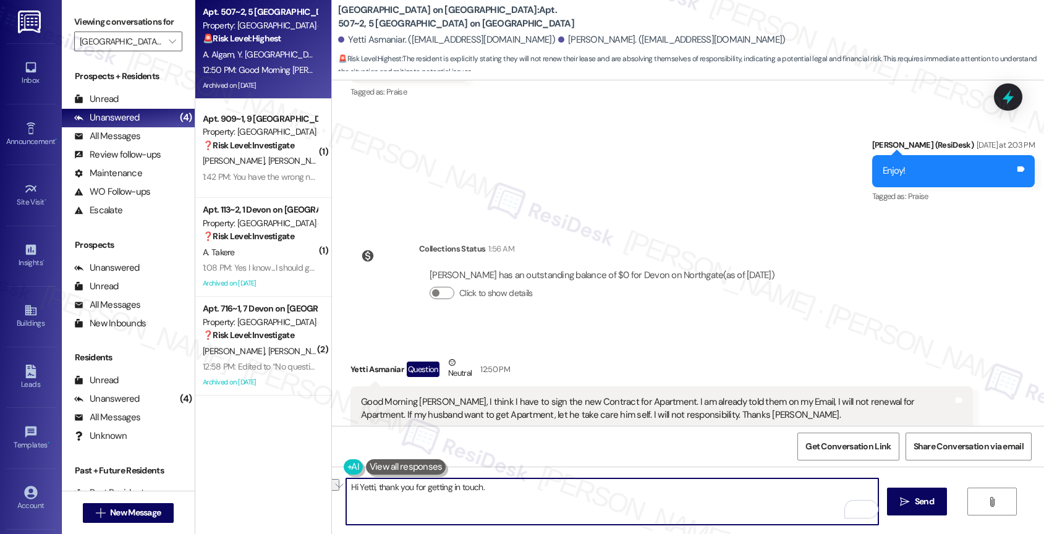
drag, startPoint x: 371, startPoint y: 485, endPoint x: 533, endPoint y: 491, distance: 162.1
click at [533, 491] on textarea "Hi Yetti, thank you for getting in touch." at bounding box center [612, 501] width 533 height 46
click at [696, 493] on textarea "Hi Yetti, thank you for reaching out. I understand you decided not to renew you…" at bounding box center [612, 501] width 533 height 46
click at [697, 489] on textarea "Hi Yetti, thank you for reaching out. I understand you decided not to renew you…" at bounding box center [612, 501] width 533 height 46
click at [485, 501] on textarea "Hi Yetti, thank you for reaching out. I understand you decided not to renew you…" at bounding box center [612, 501] width 533 height 46
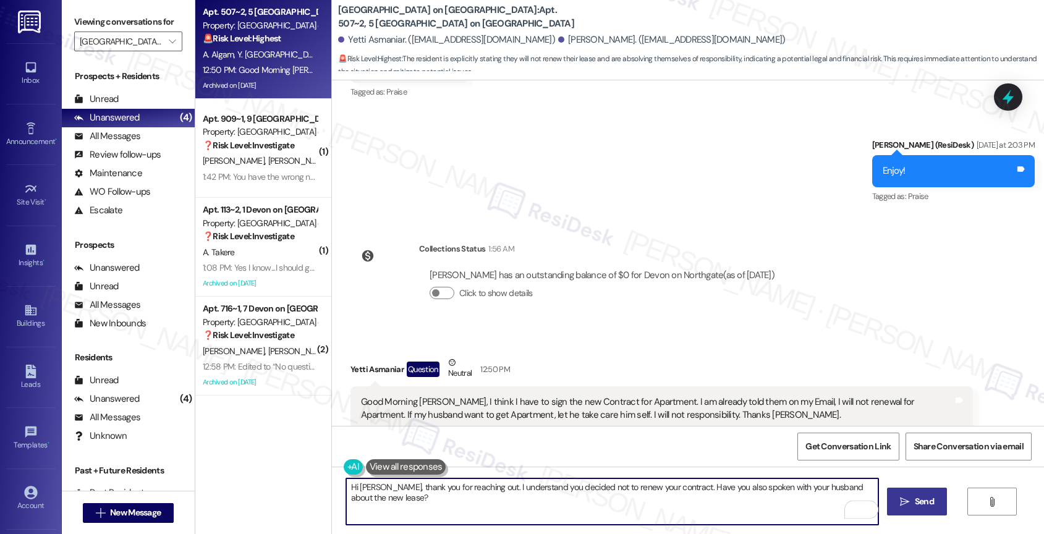
type textarea "Hi Yetti, thank you for reaching out. I understand you decided not to renew you…"
click at [919, 503] on span "Send" at bounding box center [924, 501] width 19 height 13
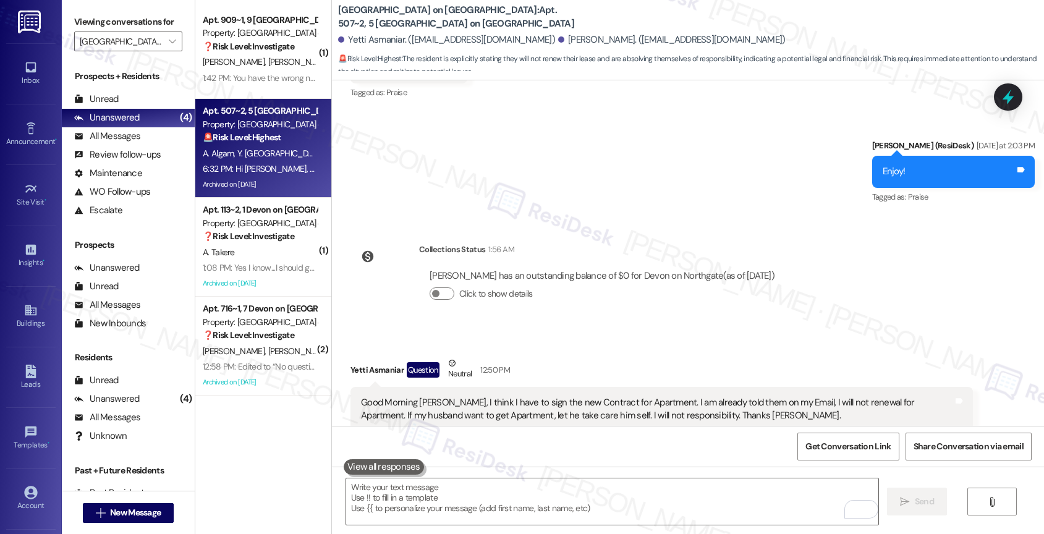
scroll to position [5955, 0]
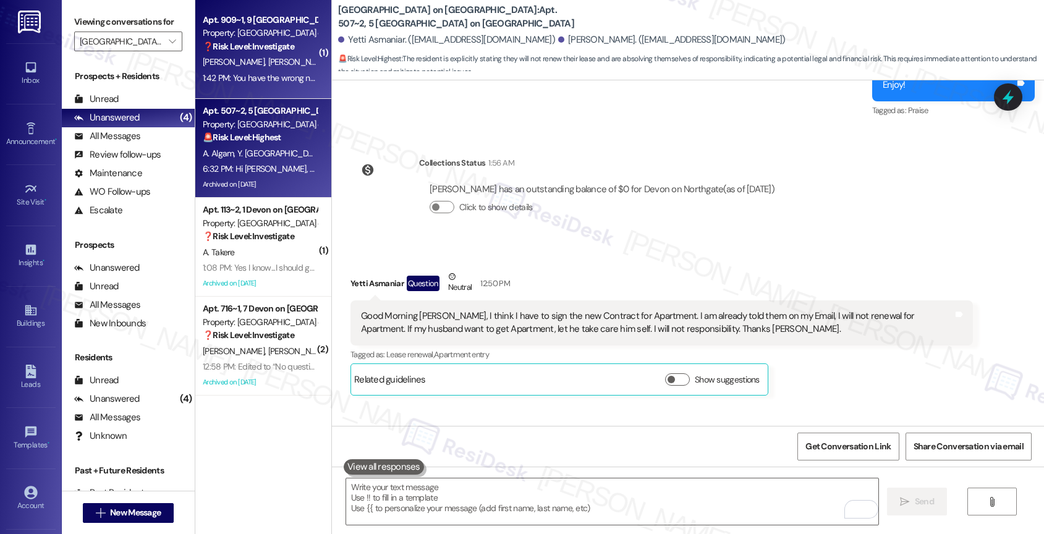
click at [247, 74] on div "1:42 PM: You have the wrong number! Quit texting me! 1:42 PM: You have the wron…" at bounding box center [299, 77] width 192 height 11
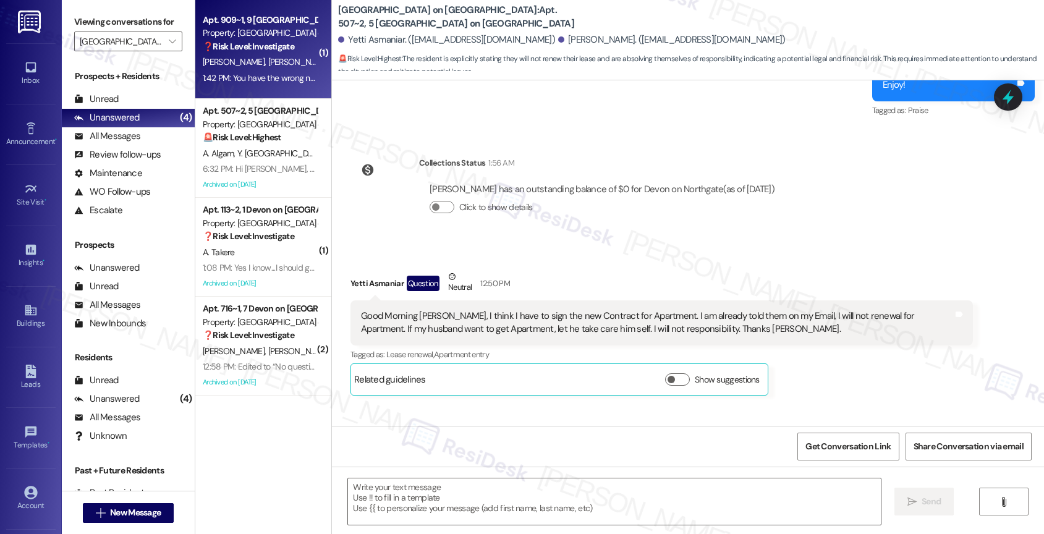
type textarea "Fetching suggested responses. Please feel free to read through the conversation…"
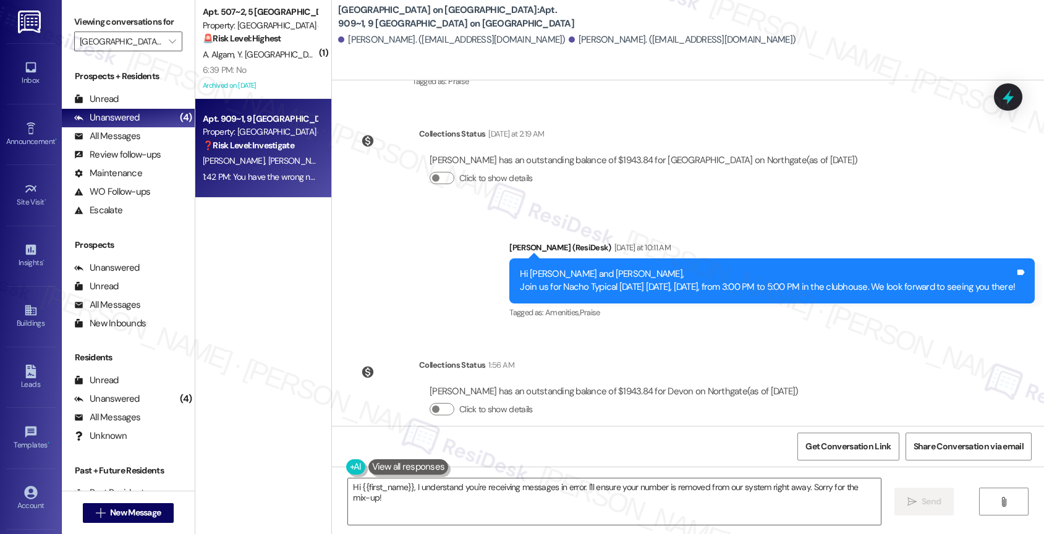
scroll to position [2782, 0]
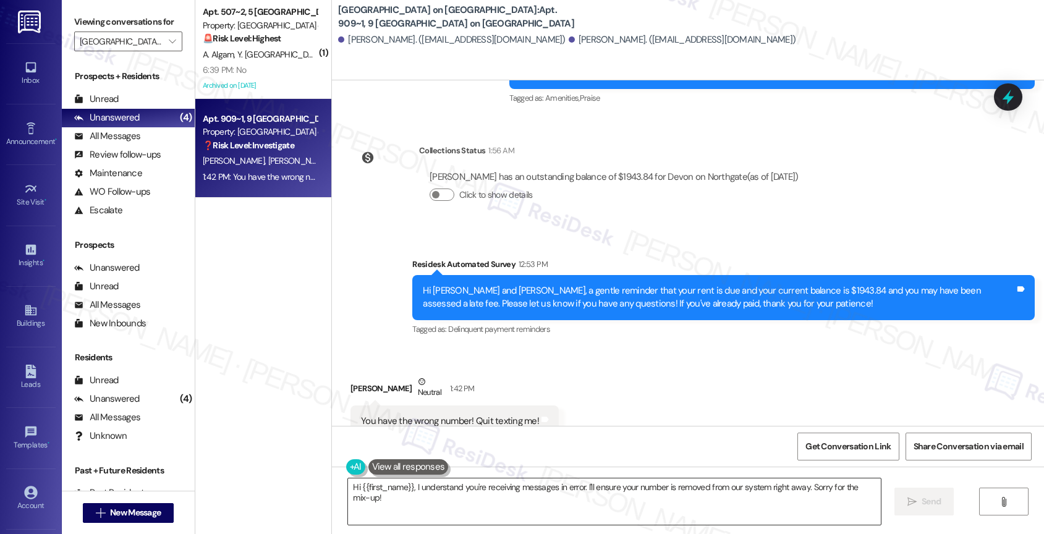
click at [420, 507] on textarea "Hi {{first_name}}, I understand you're receiving messages in error. I'll ensure…" at bounding box center [614, 501] width 533 height 46
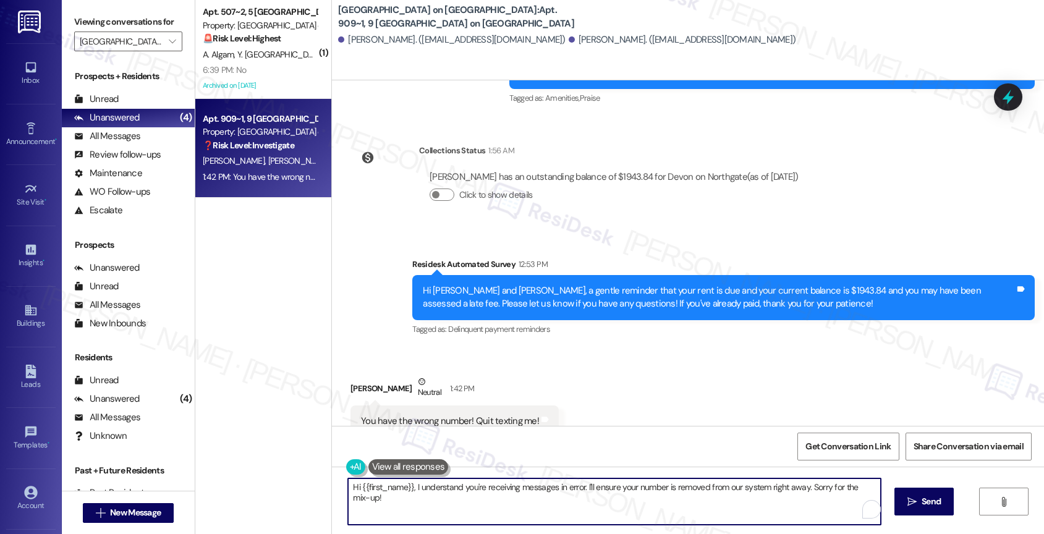
click at [420, 507] on textarea "Hi {{first_name}}, I understand you're receiving messages in error. I'll ensure…" at bounding box center [614, 501] width 533 height 46
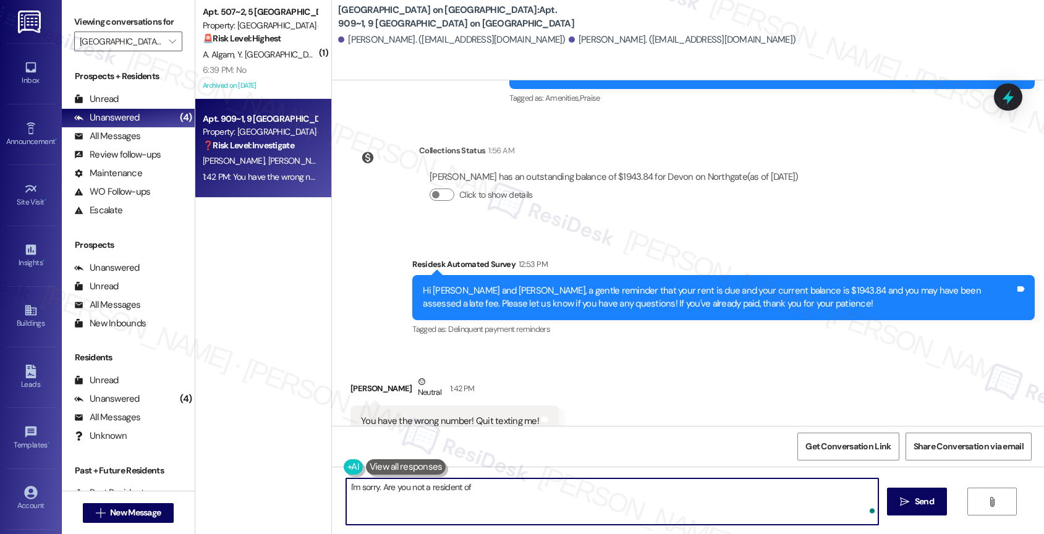
type textarea "I'm sorry. Are you not a resident of"
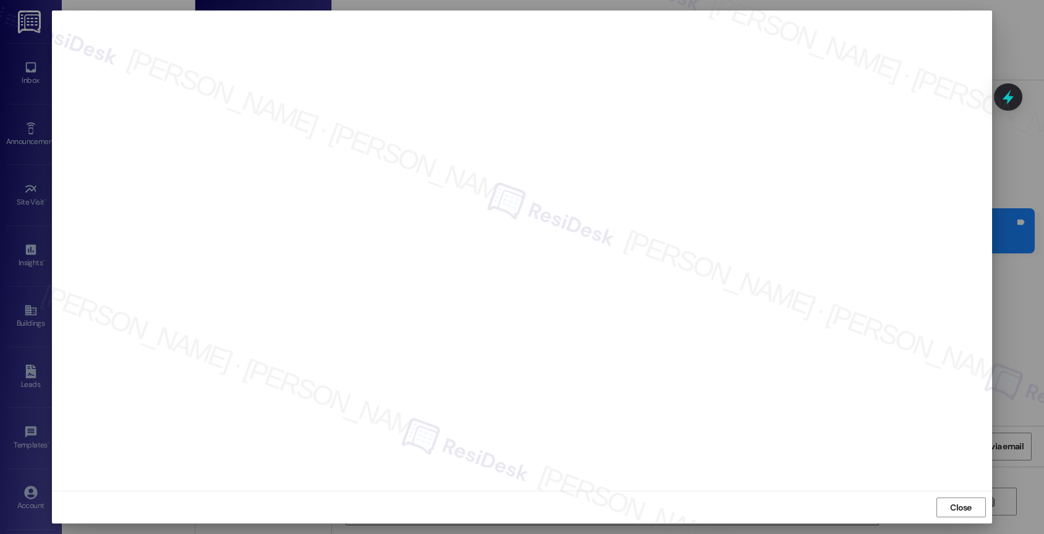
scroll to position [122, 0]
click at [965, 509] on span "Close" at bounding box center [961, 507] width 22 height 13
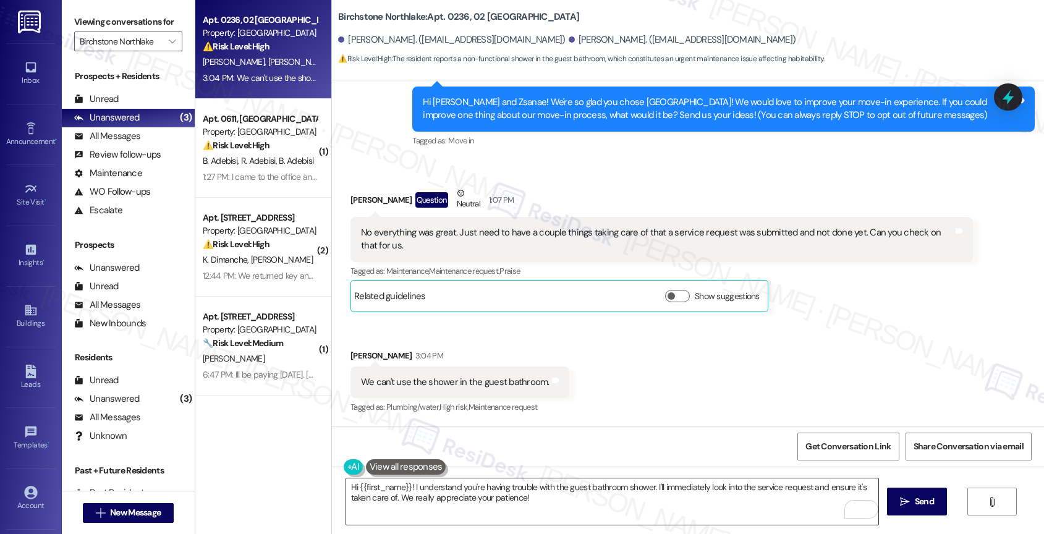
click at [395, 505] on textarea "Hi {{first_name}}! I understand you're having trouble with the guest bathroom s…" at bounding box center [612, 501] width 533 height 46
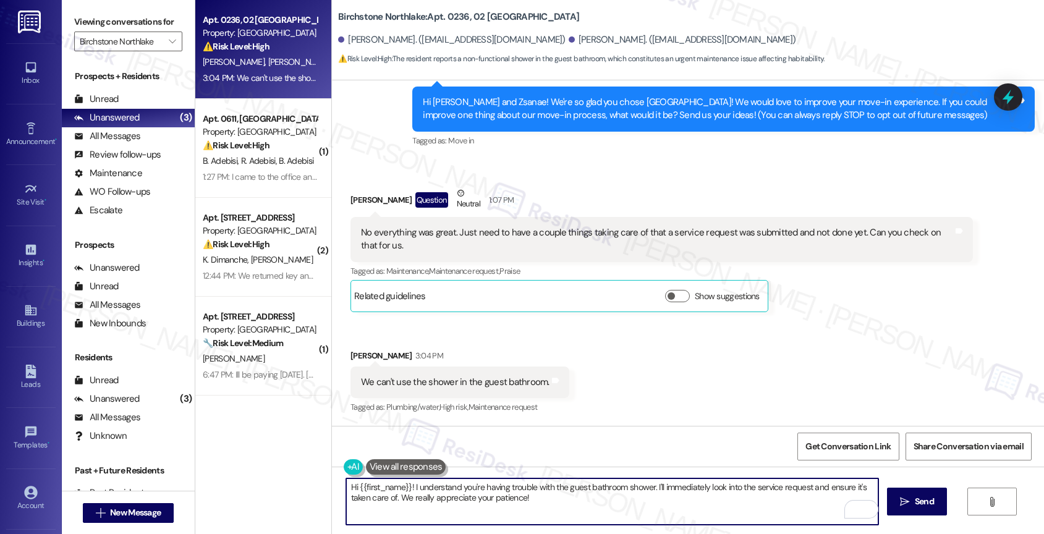
click at [395, 505] on textarea "Hi {{first_name}}! I understand you're having trouble with the guest bathroom s…" at bounding box center [612, 501] width 533 height 46
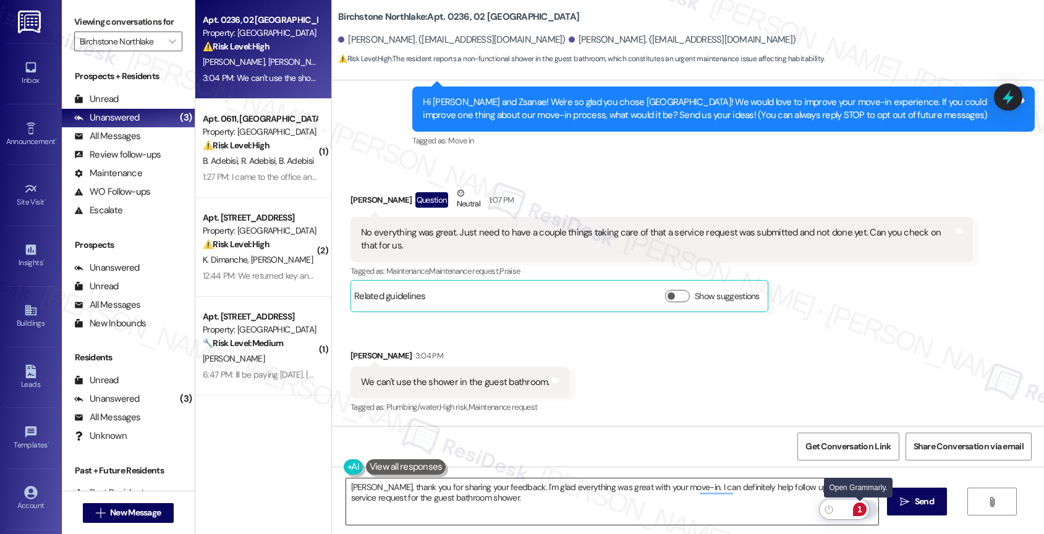
click at [860, 506] on div "1" at bounding box center [860, 510] width 14 height 14
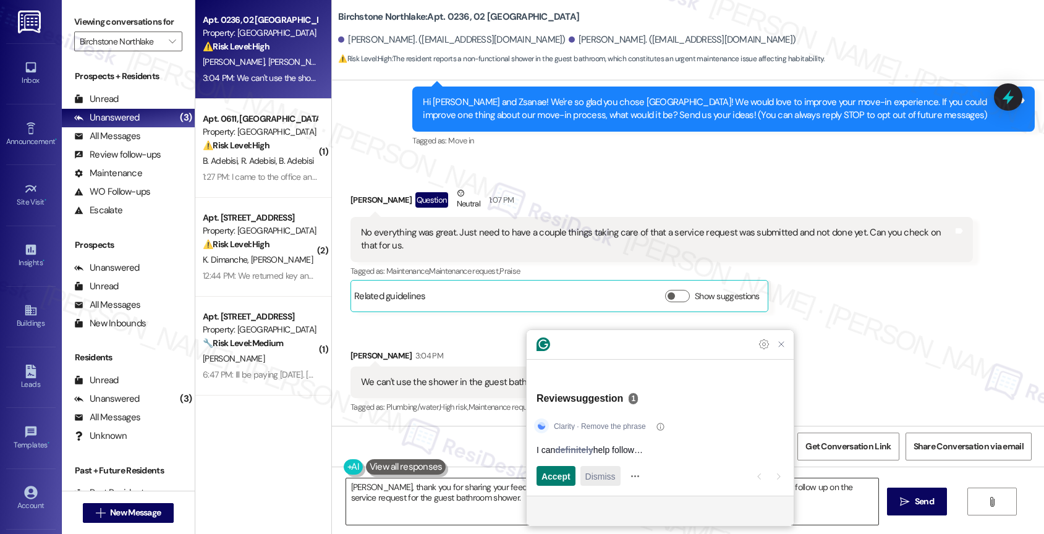
click at [612, 474] on span "Dismiss" at bounding box center [600, 476] width 30 height 13
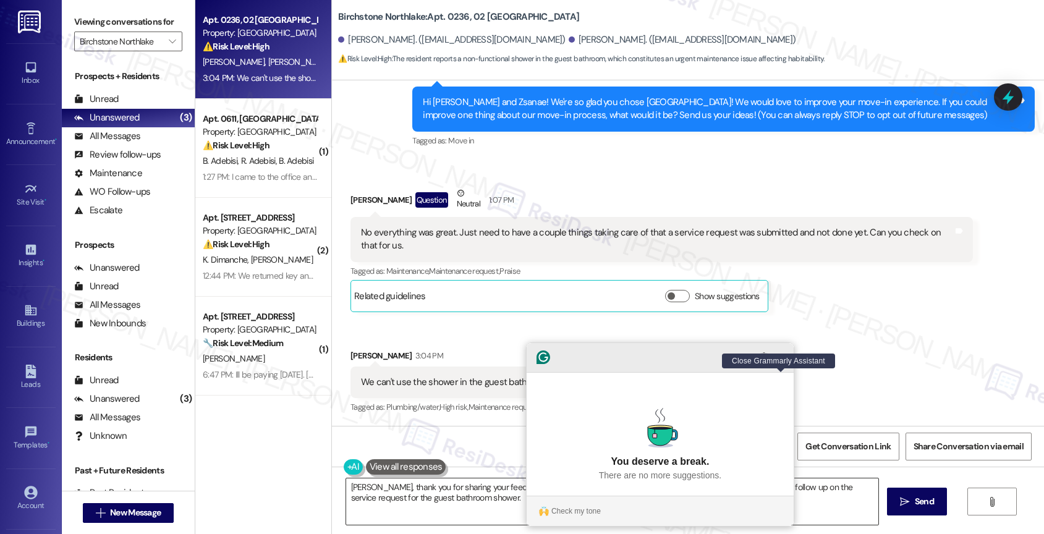
click at [783, 362] on icon "Close Grammarly Assistant" at bounding box center [781, 357] width 10 height 10
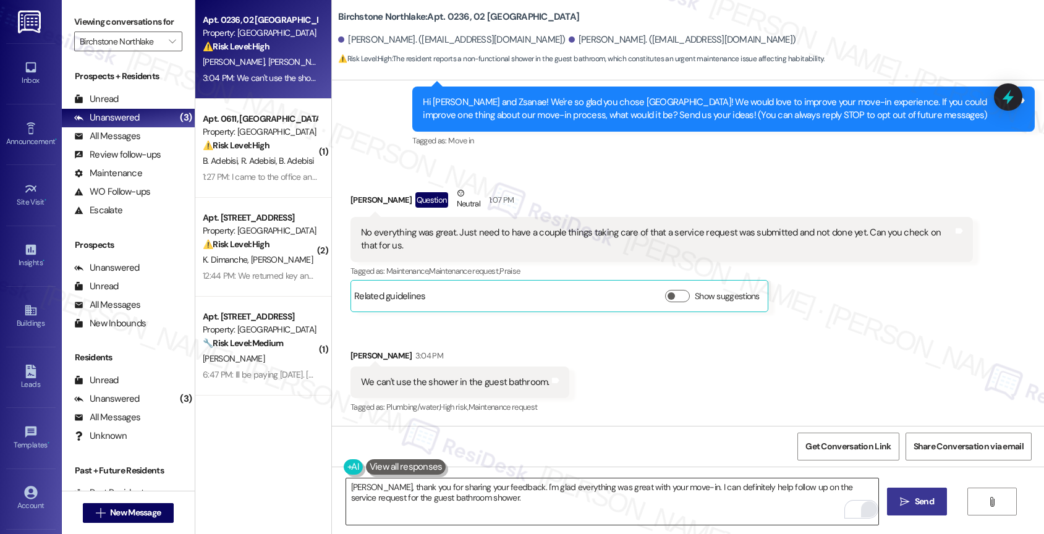
click at [919, 496] on span "Send" at bounding box center [924, 501] width 19 height 13
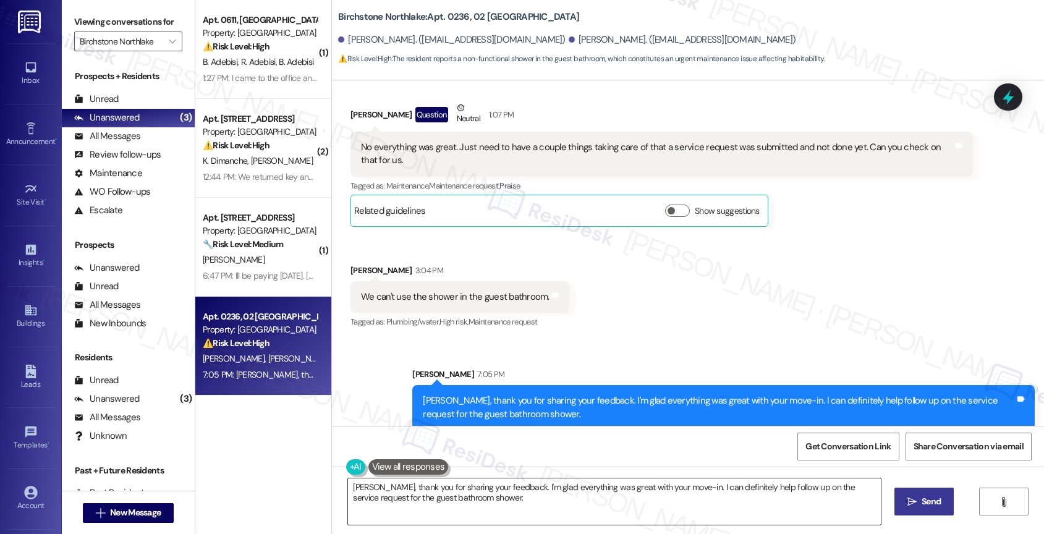
scroll to position [221, 0]
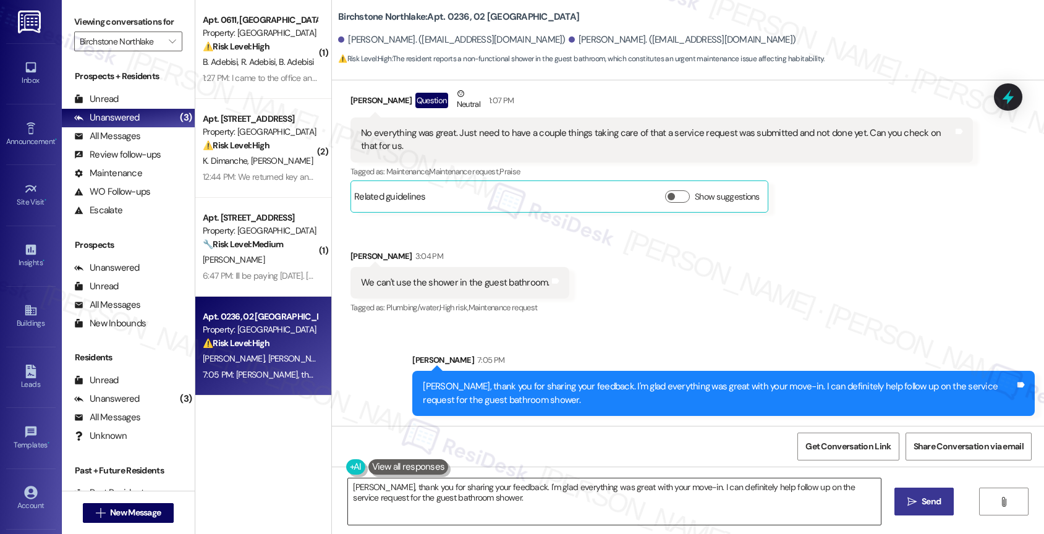
click at [462, 486] on textarea "Hi [PERSON_NAME], I understand you're having trouble with the guest bathroom sh…" at bounding box center [614, 501] width 533 height 46
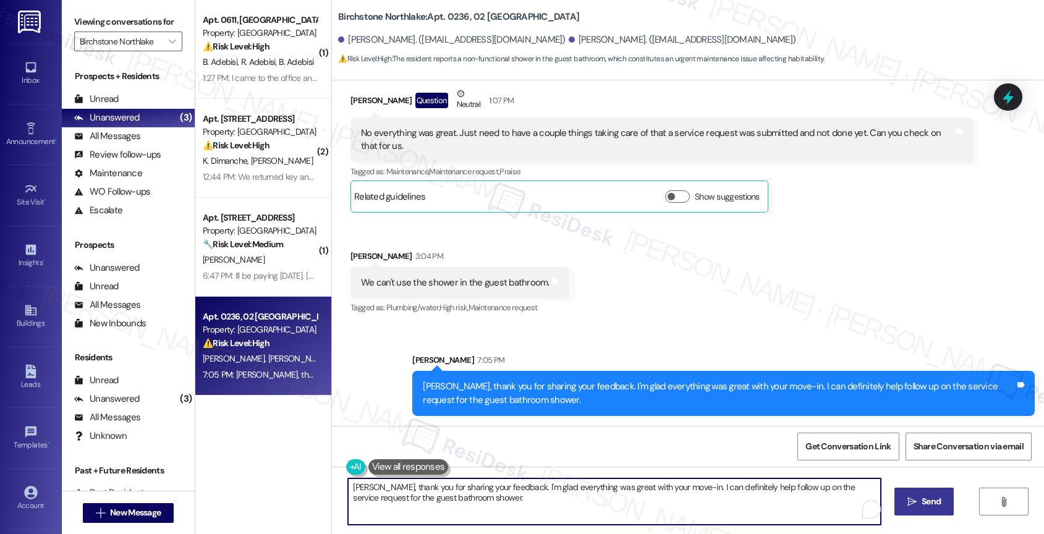
click at [462, 486] on textarea "Hi [PERSON_NAME], I understand you're having trouble with the guest bathroom sh…" at bounding box center [614, 501] width 533 height 46
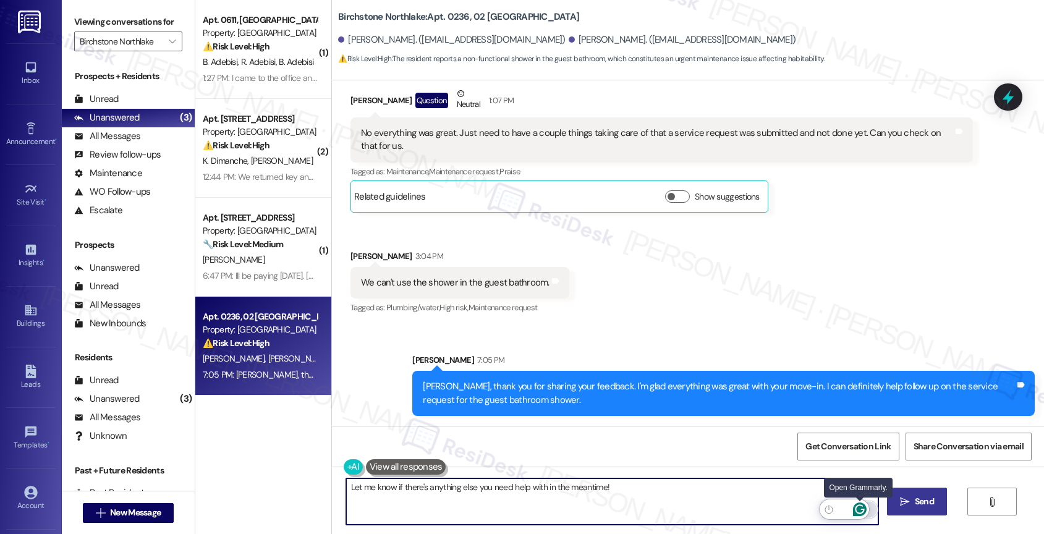
type textarea "Let me know if there's anything else you need help with in the meantime!"
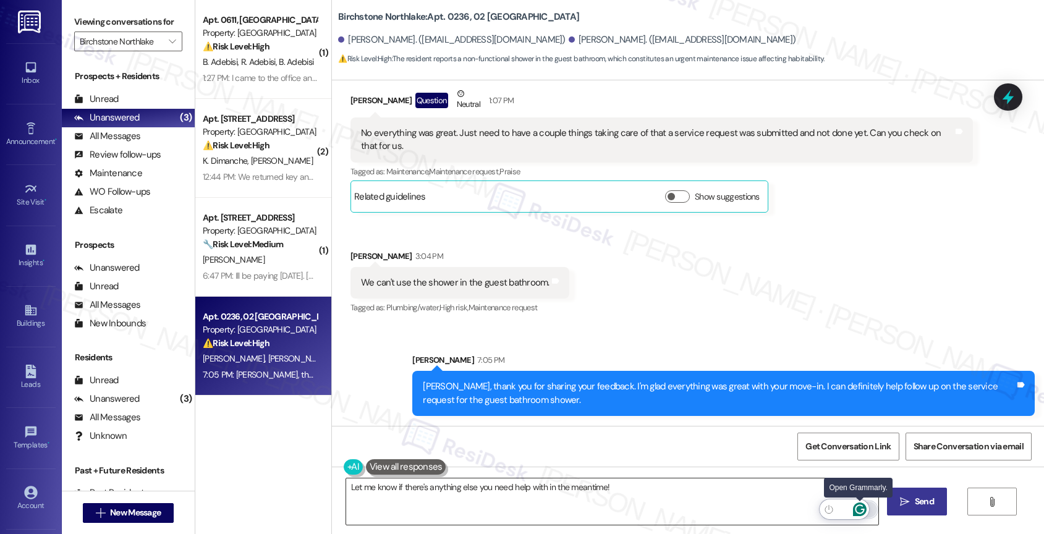
click at [860, 507] on icon "Open Grammarly. 0 Suggestions." at bounding box center [860, 510] width 14 height 14
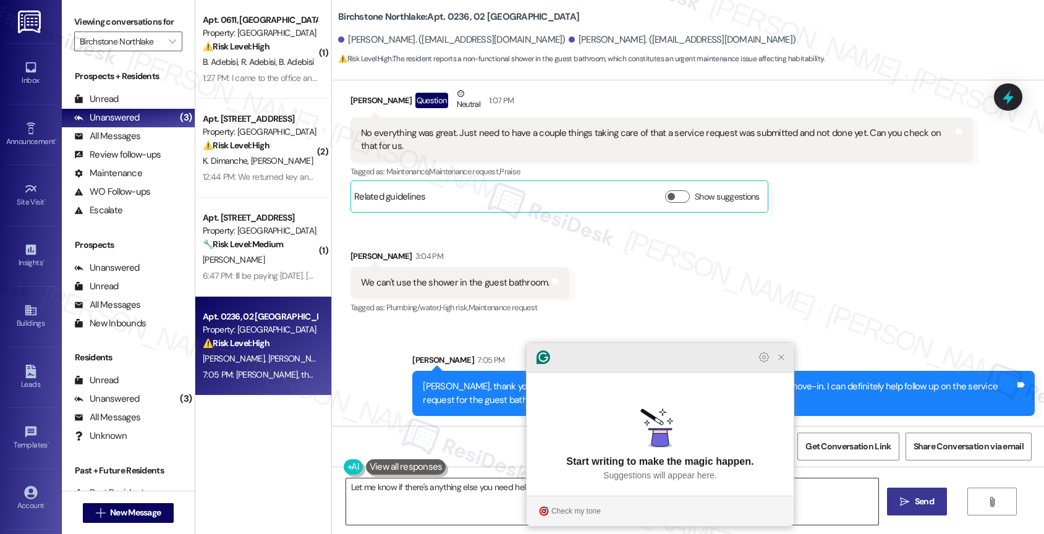
click at [783, 362] on icon "Close Grammarly Assistant" at bounding box center [781, 357] width 10 height 10
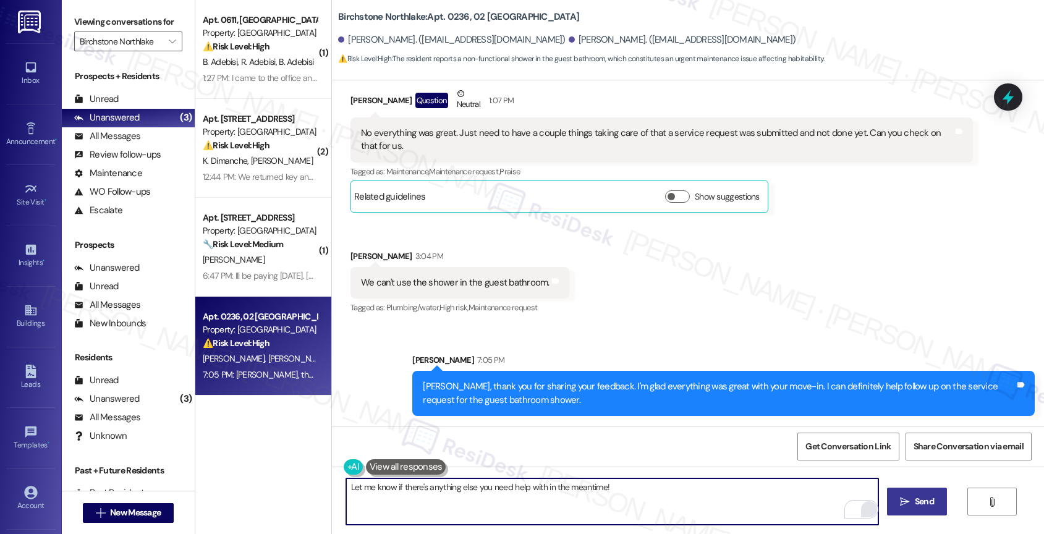
click at [915, 501] on span "Send" at bounding box center [924, 501] width 19 height 13
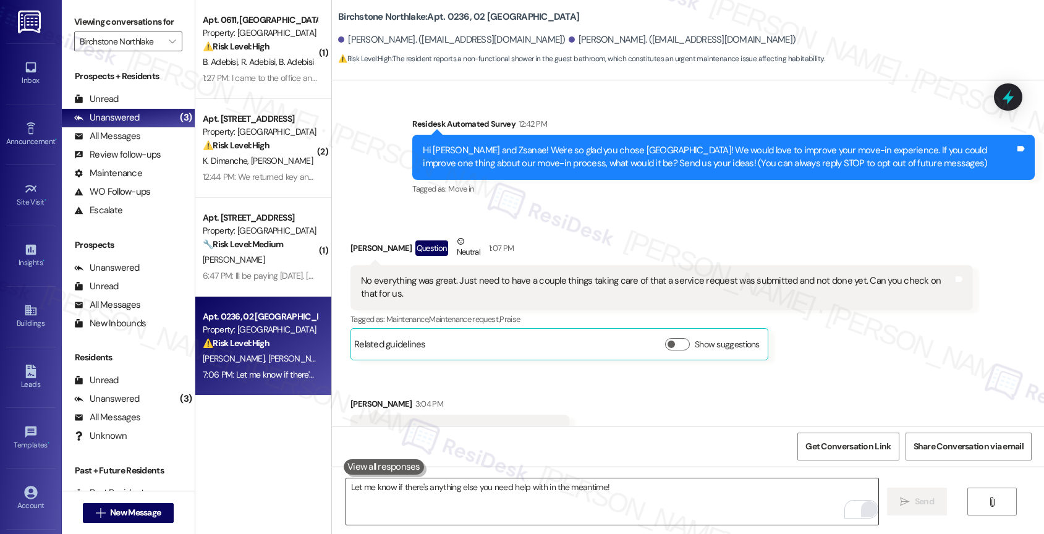
scroll to position [29, 0]
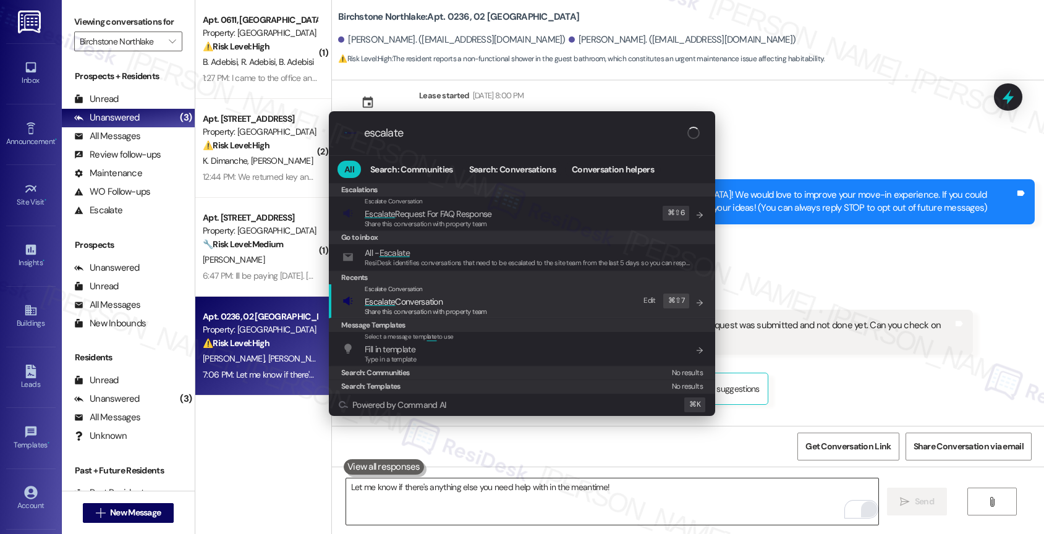
type input "escalate"
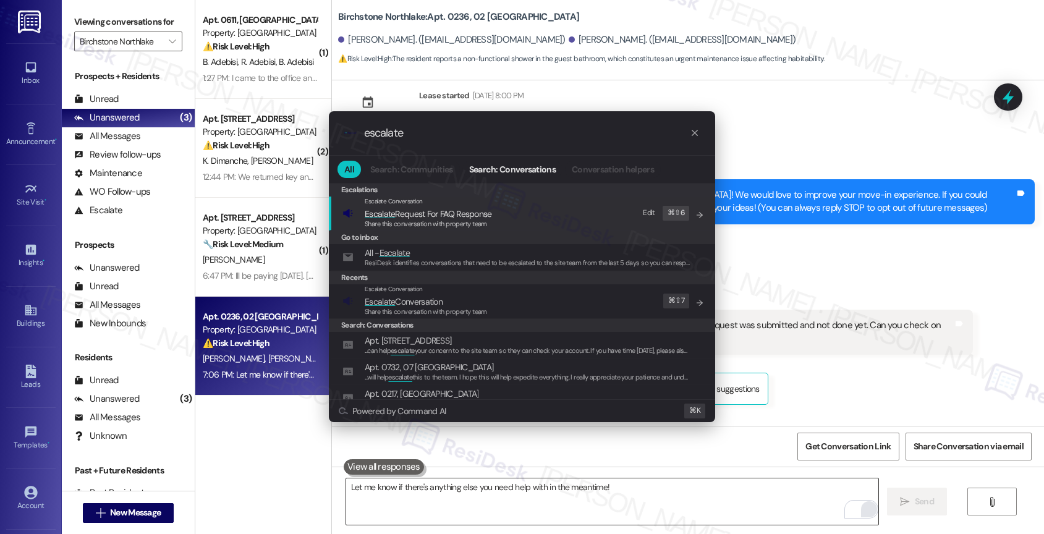
click at [422, 298] on span "Escalate Conversation" at bounding box center [404, 301] width 78 height 11
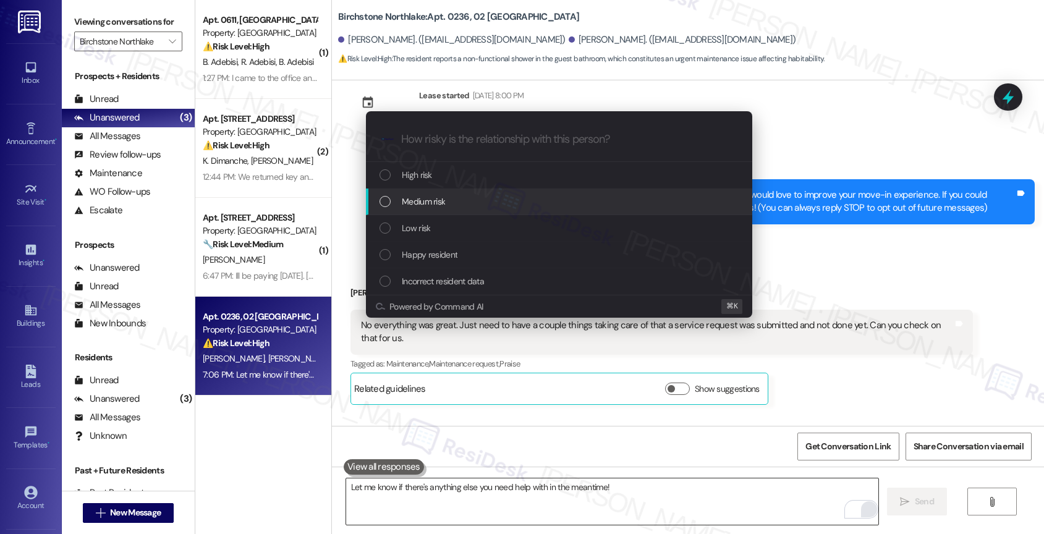
click at [432, 197] on span "Medium risk" at bounding box center [423, 202] width 43 height 14
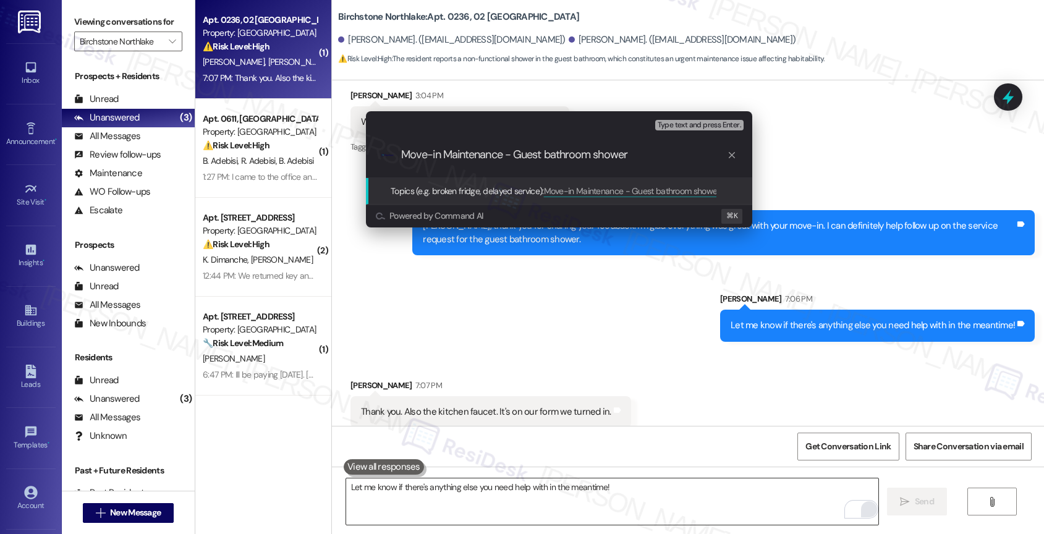
scroll to position [393, 0]
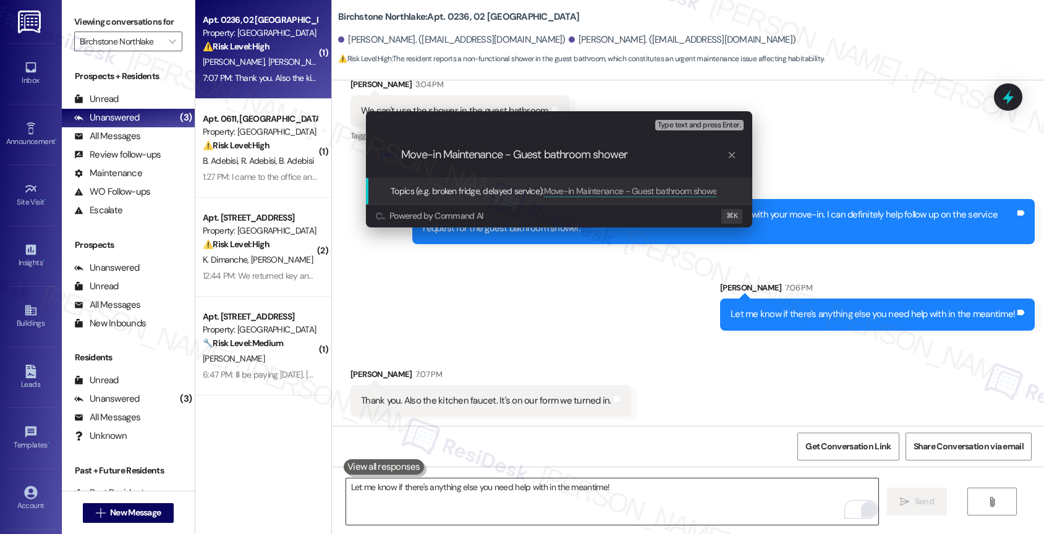
type input "Move-in Maintenance - Guest bathroom shower"
click at [558, 334] on div "Escalate Conversation Medium risk Topics (e.g. broken fridge, delayed service) …" at bounding box center [522, 267] width 1044 height 534
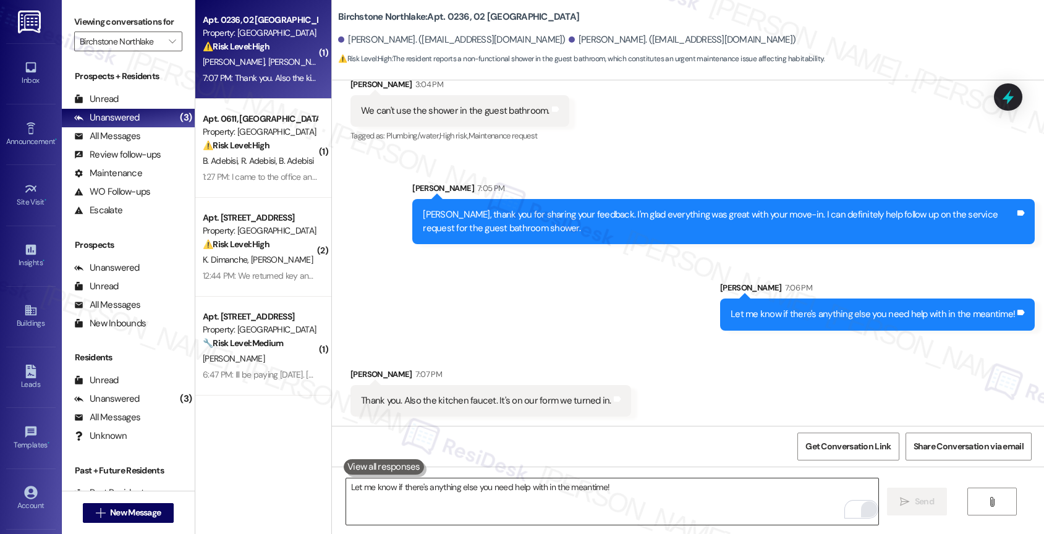
scroll to position [394, 0]
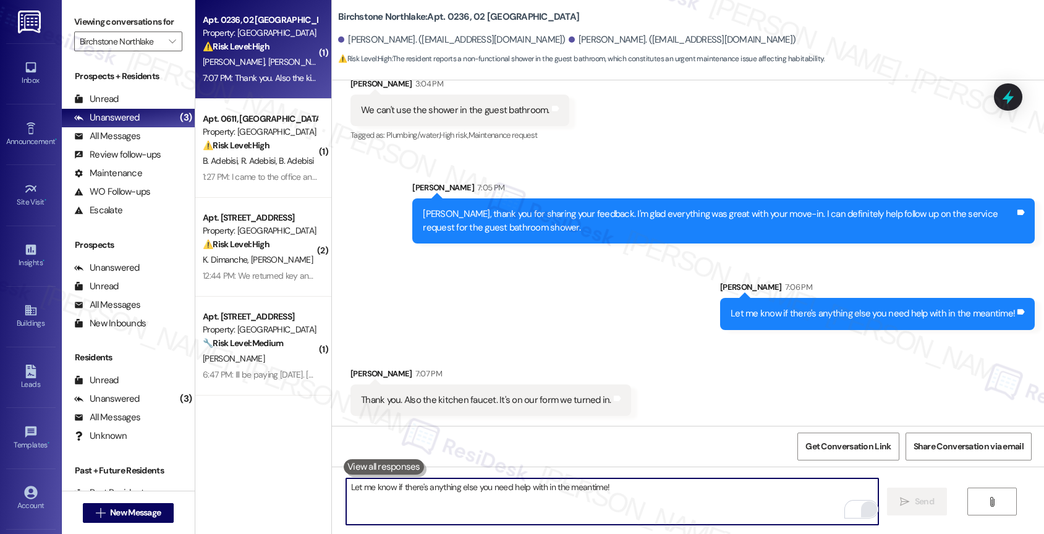
click at [418, 504] on textarea "Let me know if there's anything else you need help with in the meantime!" at bounding box center [612, 501] width 533 height 46
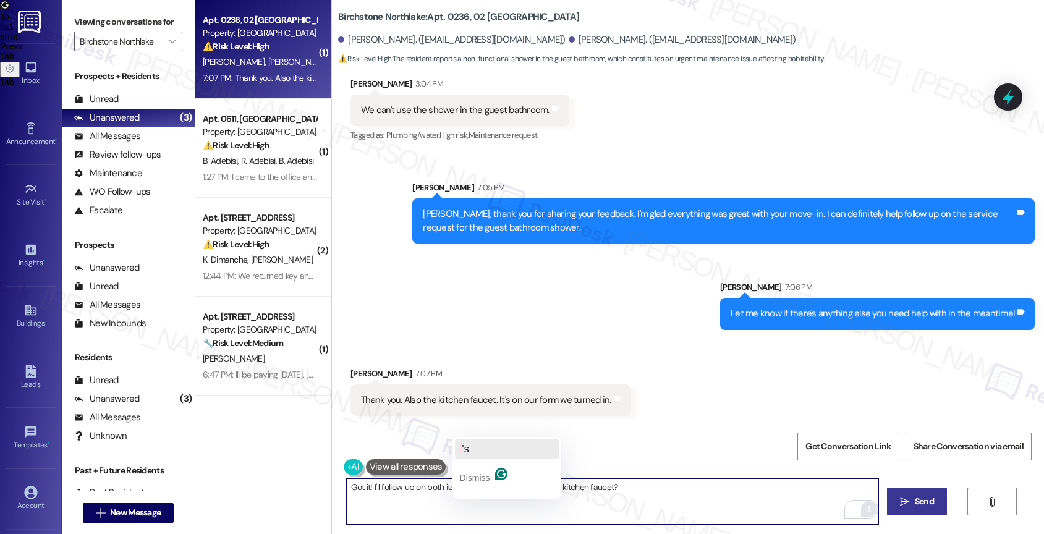
click at [489, 452] on button "'s" at bounding box center [507, 449] width 104 height 20
click at [652, 493] on textarea "Got it! I'll follow up on both items. What's the issue with the kitchen faucet?" at bounding box center [612, 501] width 533 height 46
type textarea "Got it! I'll follow up on both items. What's the issue with the kitchen faucet?"
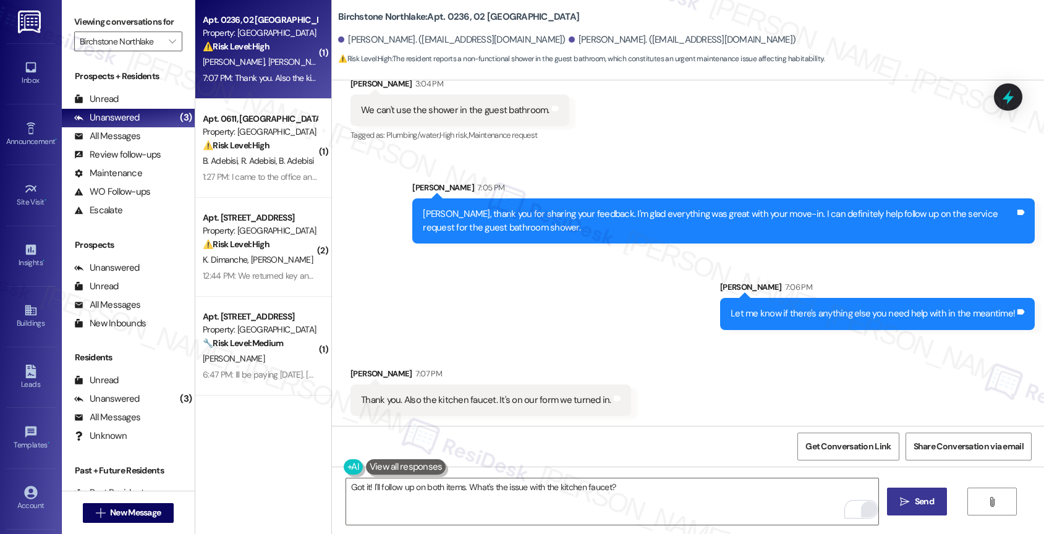
click at [915, 499] on span "Send" at bounding box center [924, 501] width 19 height 13
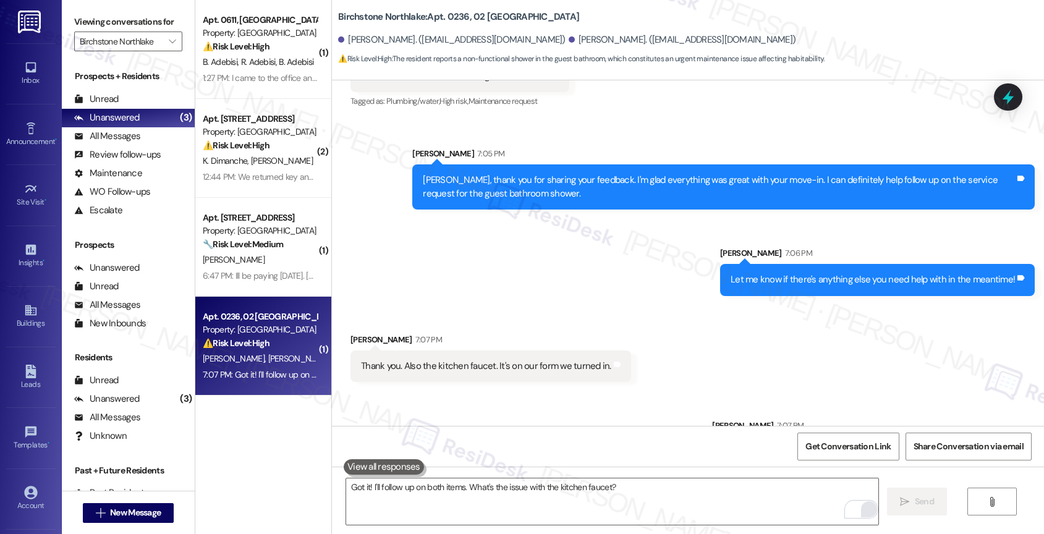
scroll to position [480, 0]
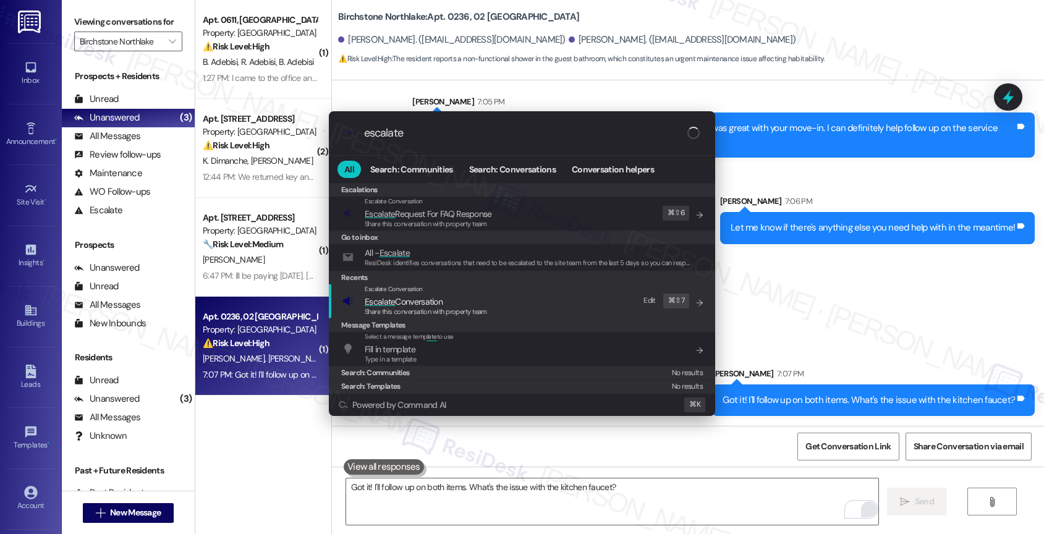
type input "escalate"
click at [428, 291] on div "Escalate Conversation" at bounding box center [426, 289] width 122 height 10
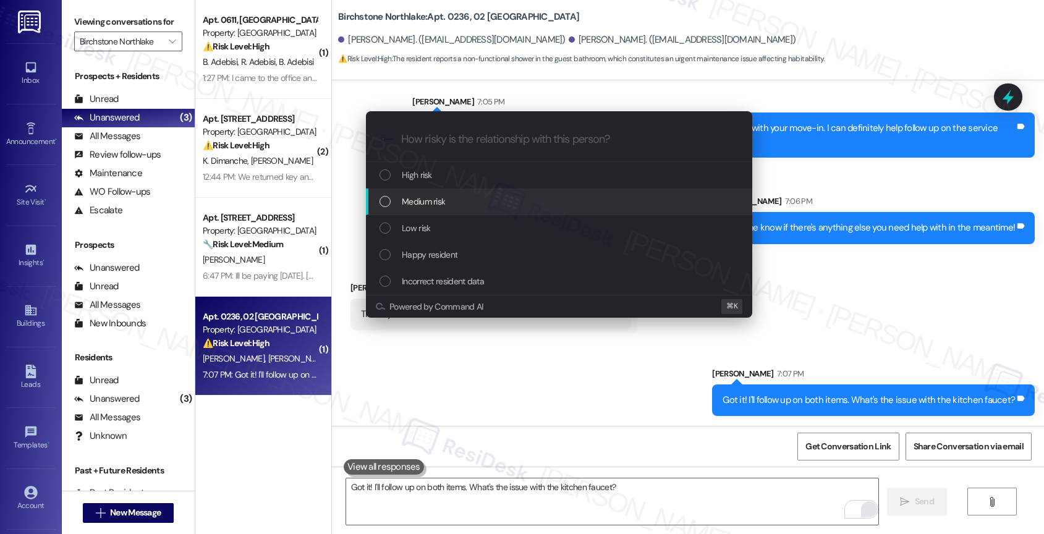
click at [424, 193] on div "Medium risk" at bounding box center [559, 202] width 386 height 27
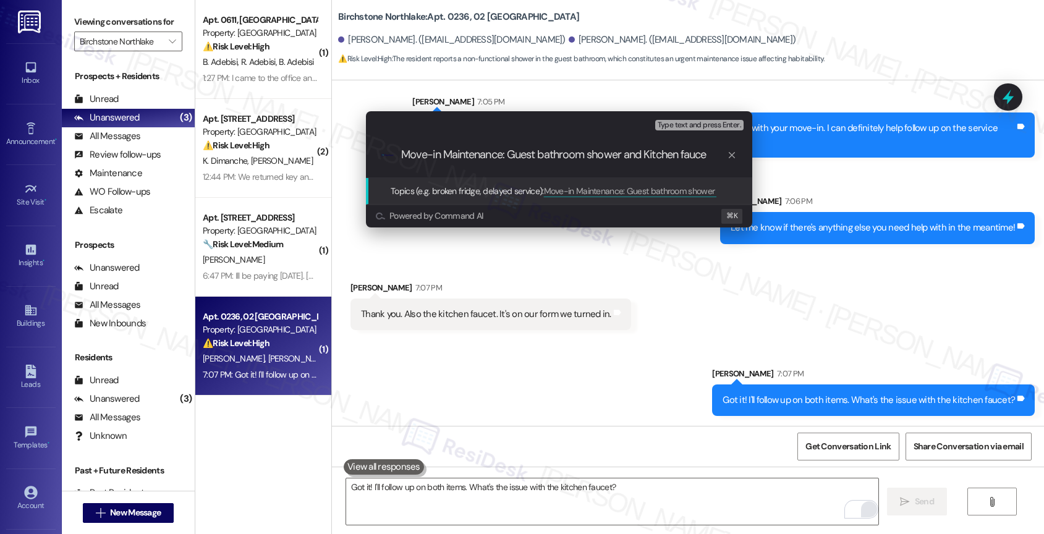
type input "Move-in Maintenance: Guest bathroom shower and Kitchen faucet"
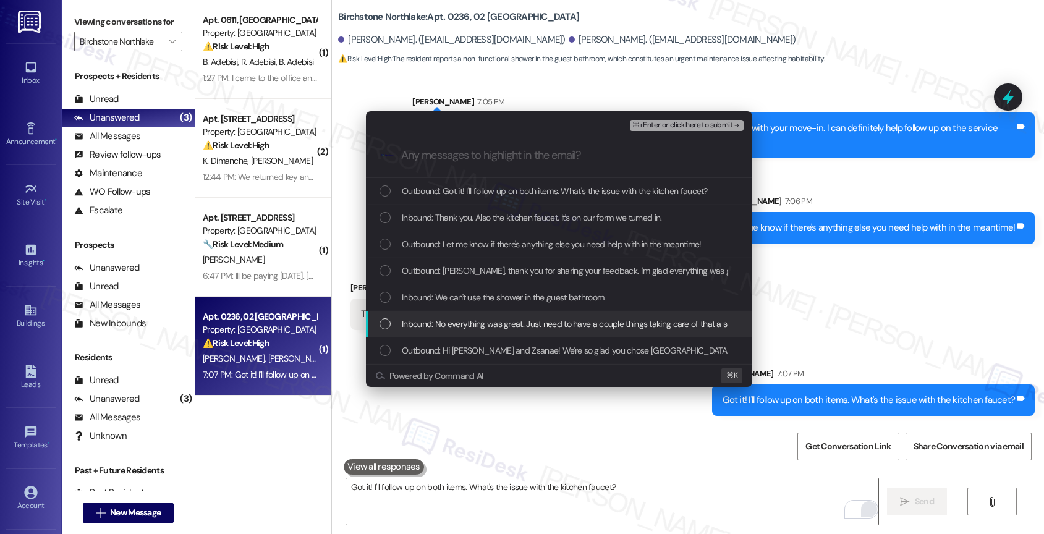
click at [478, 326] on span "Inbound: No everything was great. Just need to have a couple things taking care…" at bounding box center [704, 324] width 605 height 14
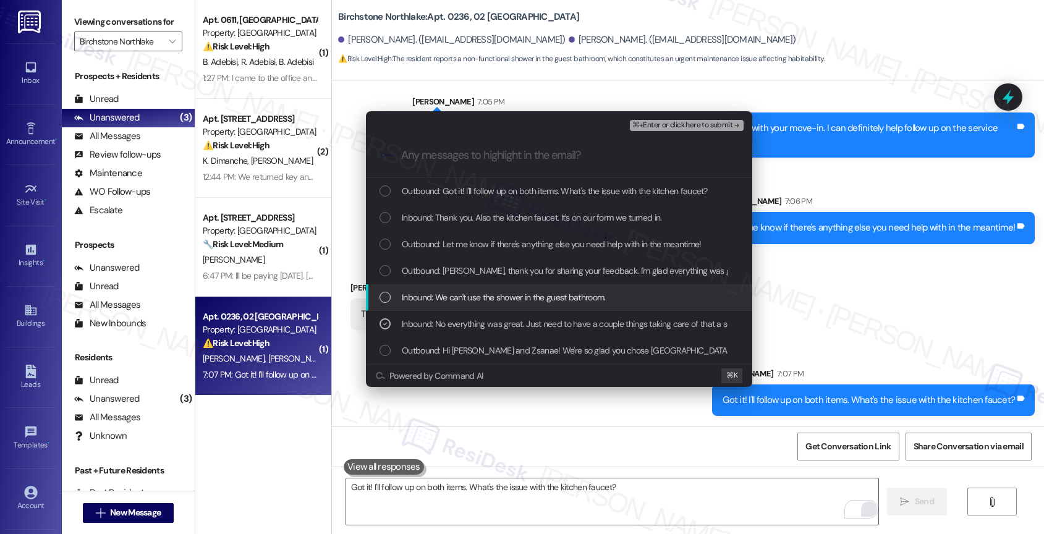
drag, startPoint x: 475, startPoint y: 294, endPoint x: 478, endPoint y: 268, distance: 25.5
click at [475, 293] on span "Inbound: We can't use the shower in the guest bathroom." at bounding box center [504, 298] width 204 height 14
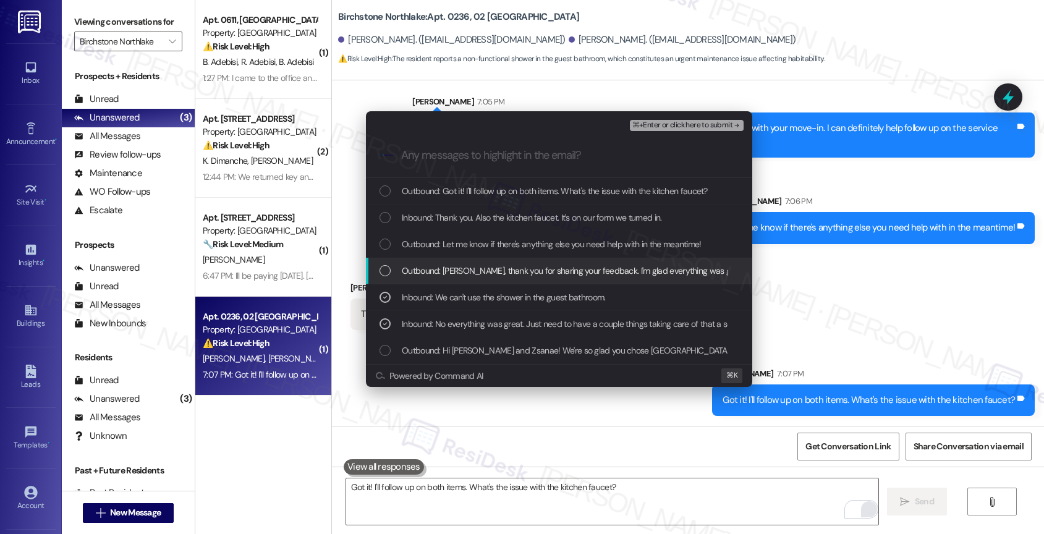
drag, startPoint x: 478, startPoint y: 268, endPoint x: 478, endPoint y: 248, distance: 19.8
click at [478, 268] on span "Outbound: Sunny, thank you for sharing your feedback. I'm glad everything was g…" at bounding box center [759, 271] width 715 height 14
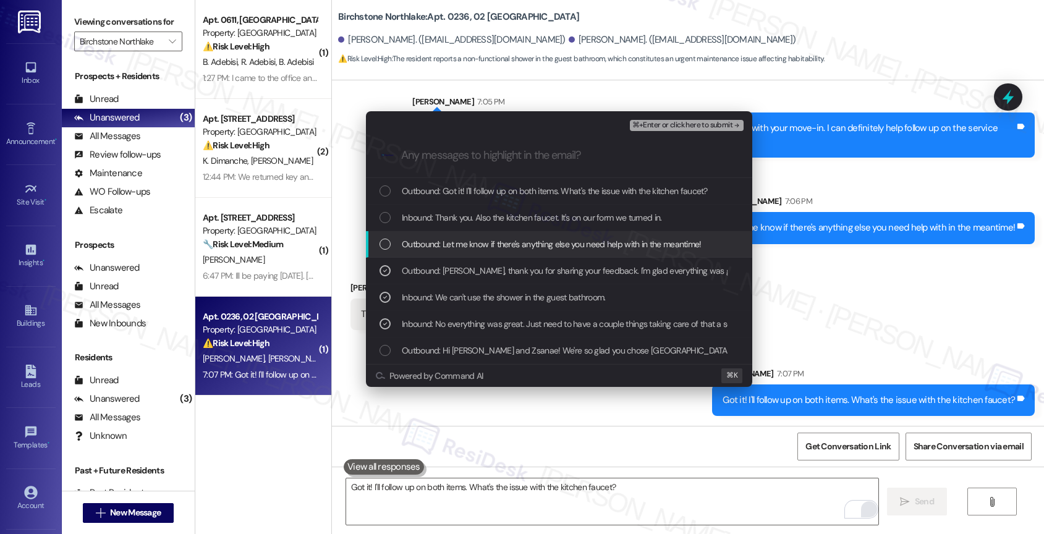
drag, startPoint x: 479, startPoint y: 246, endPoint x: 483, endPoint y: 229, distance: 17.1
click at [480, 241] on span "Outbound: Let me know if there's anything else you need help with in the meanti…" at bounding box center [552, 244] width 300 height 14
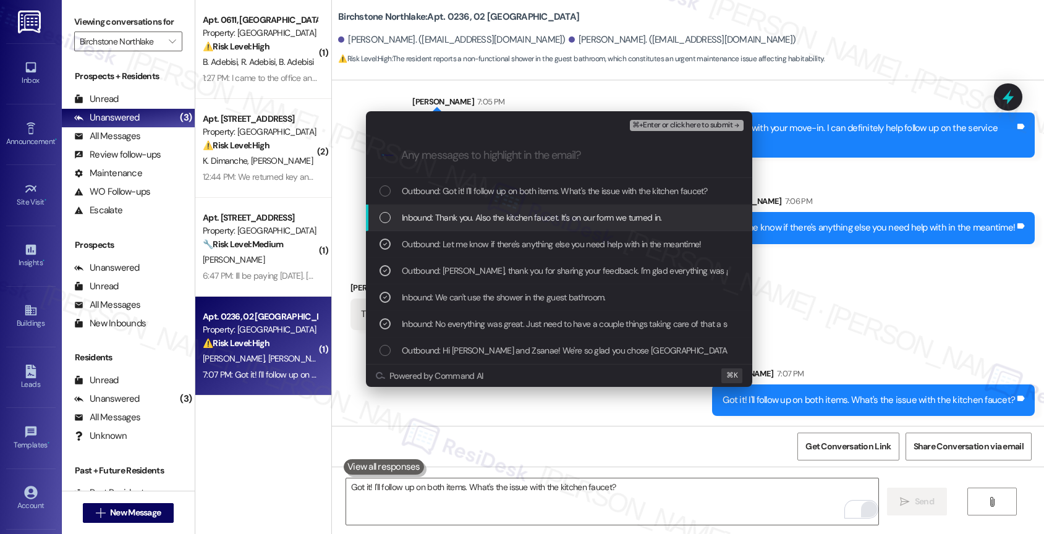
drag, startPoint x: 485, startPoint y: 226, endPoint x: 488, endPoint y: 218, distance: 8.6
click at [485, 224] on div "Inbound: Thank you. Also the kitchen faucet. It's on our form we turned in." at bounding box center [559, 218] width 386 height 27
click at [494, 204] on div "Outbound: Got it! I'll follow up on both items. What's the issue with the kitch…" at bounding box center [559, 271] width 386 height 186
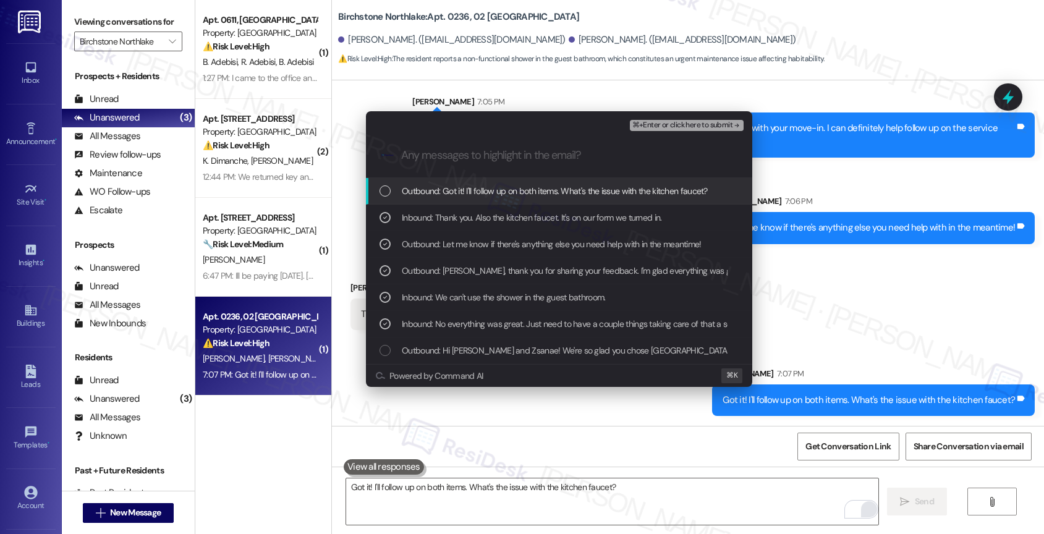
click at [550, 198] on div "Outbound: Got it! I'll follow up on both items. What's the issue with the kitch…" at bounding box center [559, 191] width 386 height 27
click at [713, 125] on span "⌘+Enter or click here to submit" at bounding box center [682, 125] width 100 height 9
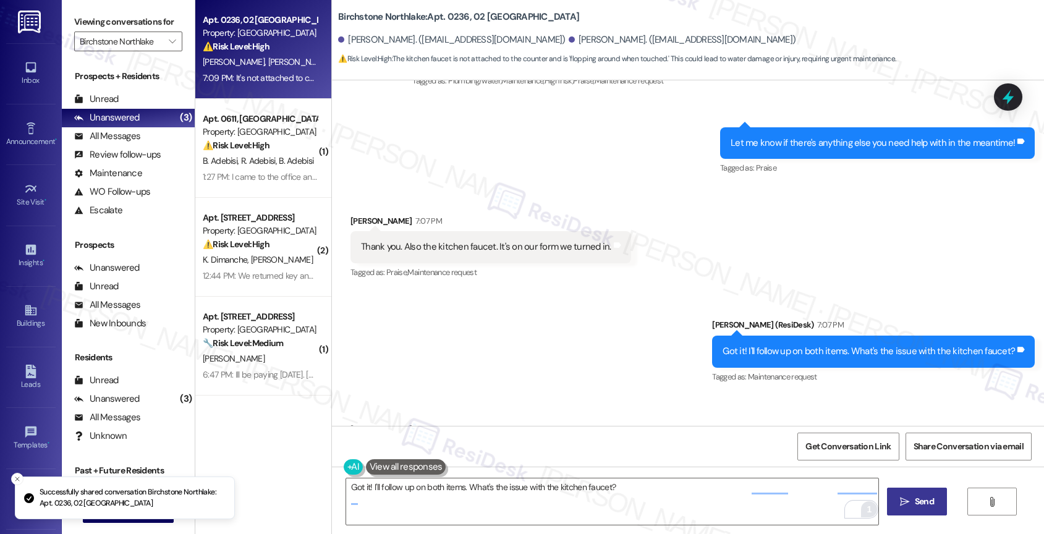
scroll to position [640, 0]
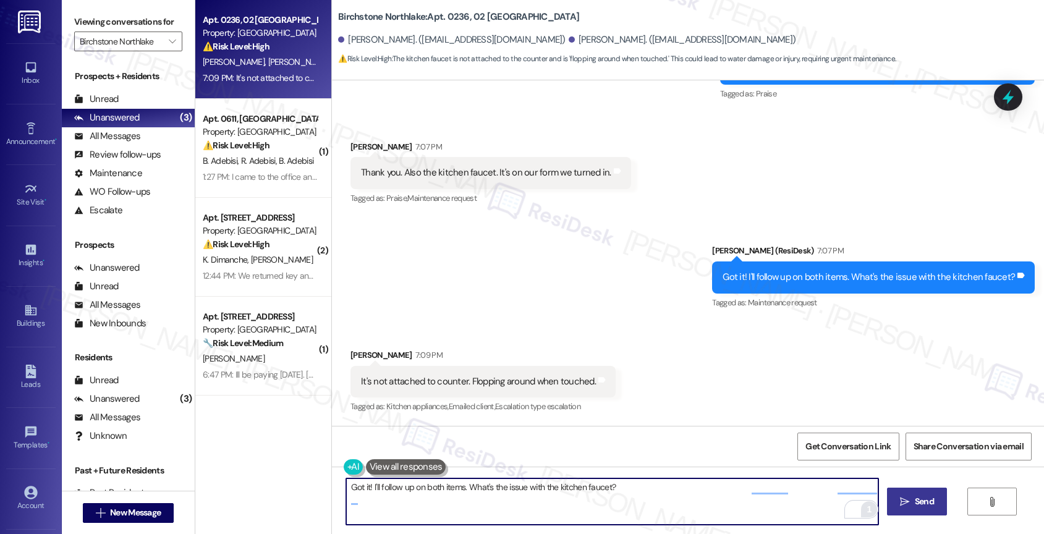
click at [392, 489] on textarea "Hi Sunny, I understand you're having trouble with the guest bathroom shower. I'…" at bounding box center [612, 501] width 533 height 46
type textarea "G"
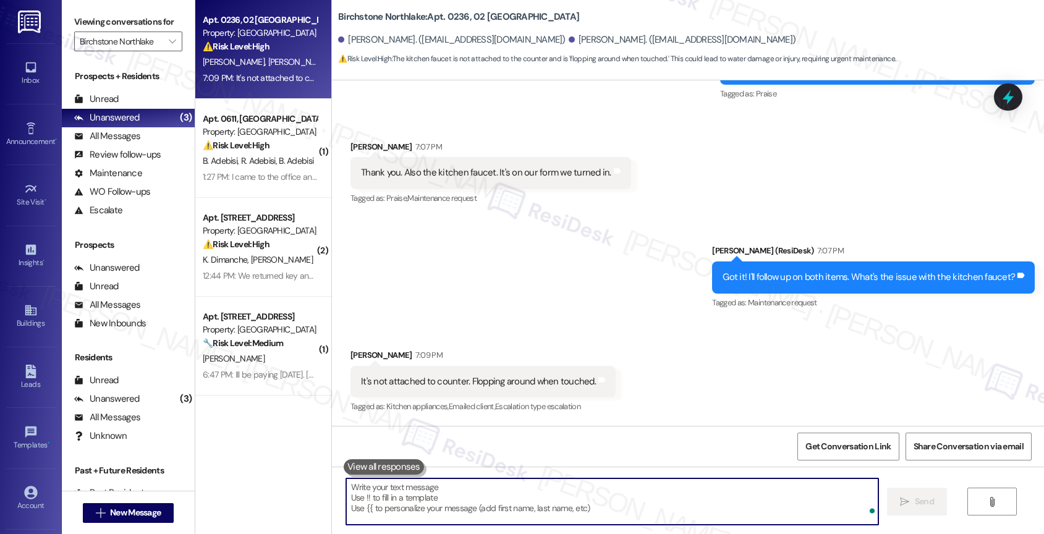
type textarea "T"
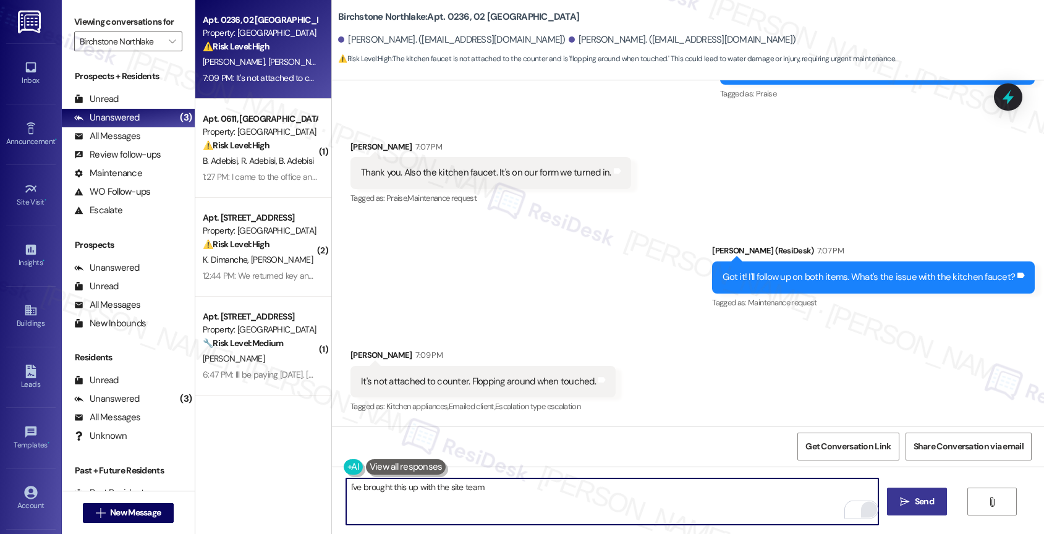
drag, startPoint x: 354, startPoint y: 486, endPoint x: 823, endPoint y: 533, distance: 470.9
click at [823, 533] on div "I've brought this up with the site team  Send " at bounding box center [688, 513] width 712 height 93
drag, startPoint x: 522, startPoint y: 487, endPoint x: 626, endPoint y: 489, distance: 103.9
click at [626, 489] on textarea "I've followed up with the site team on both repairs. I'll let you know when" at bounding box center [612, 501] width 533 height 46
drag, startPoint x: 705, startPoint y: 486, endPoint x: 837, endPoint y: 484, distance: 132.3
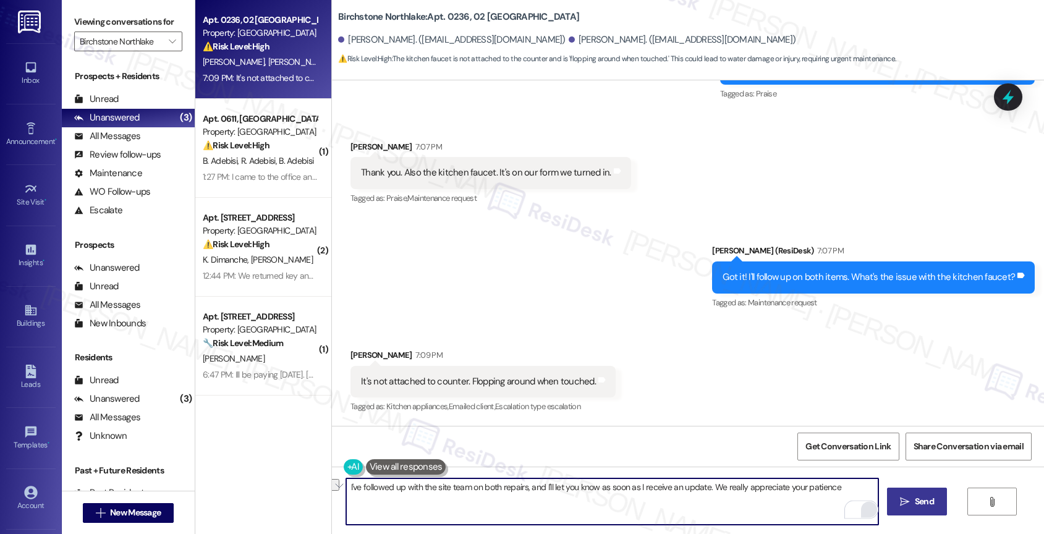
click at [837, 484] on textarea "I've followed up with the site team on both repairs, and I'll let you know as s…" at bounding box center [612, 501] width 533 height 46
click at [822, 483] on textarea "I've followed up with the site team on both repairs, and I'll let you know as s…" at bounding box center [612, 501] width 533 height 46
click at [346, 485] on textarea "I've followed up with the site team on both repairs, and I'll let you know as s…" at bounding box center [612, 501] width 533 height 46
type textarea "Don't worry. I've followed up with the site team on both repairs, and I'll let …"
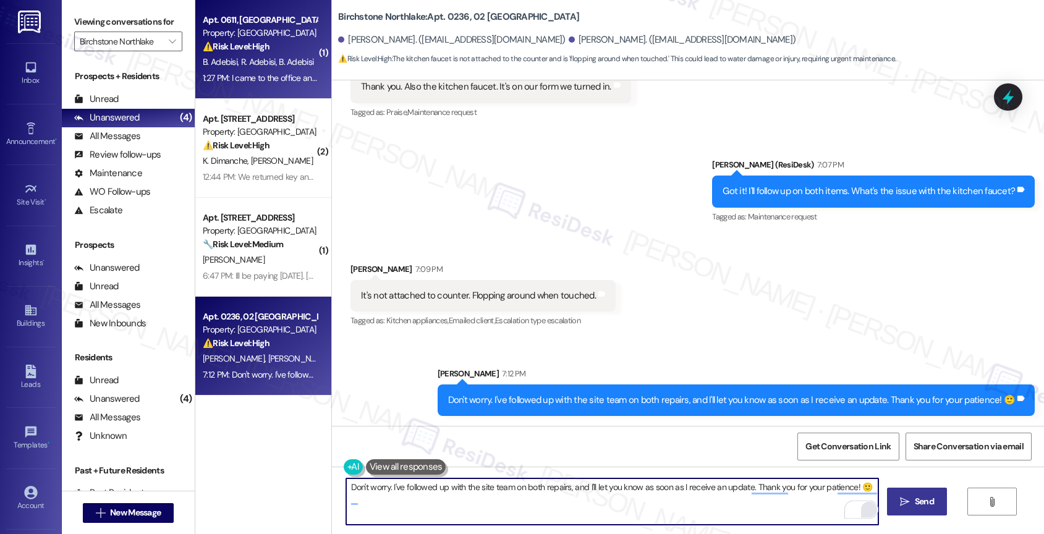
click at [263, 65] on span "R. Adebisi" at bounding box center [260, 61] width 38 height 11
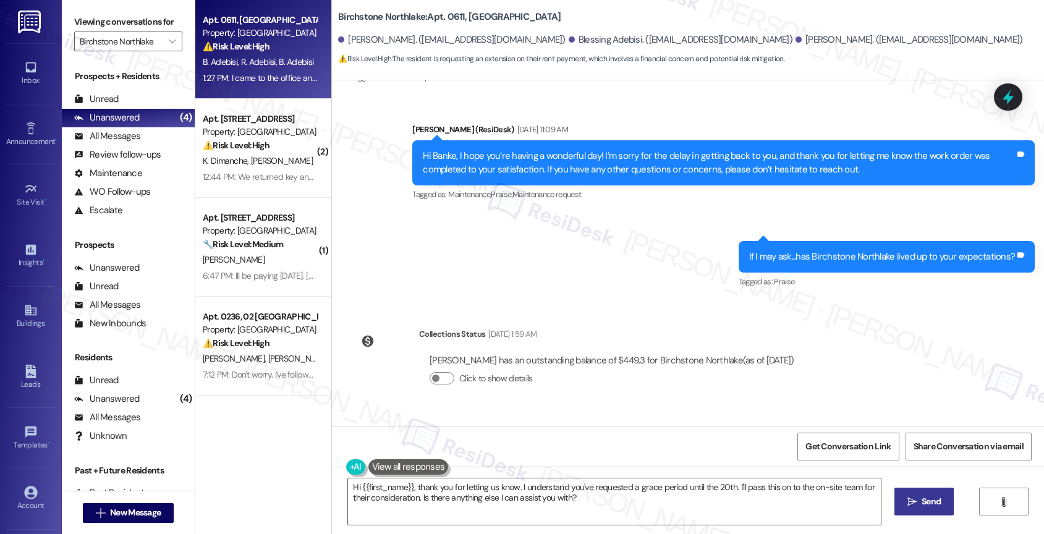
scroll to position [3542, 0]
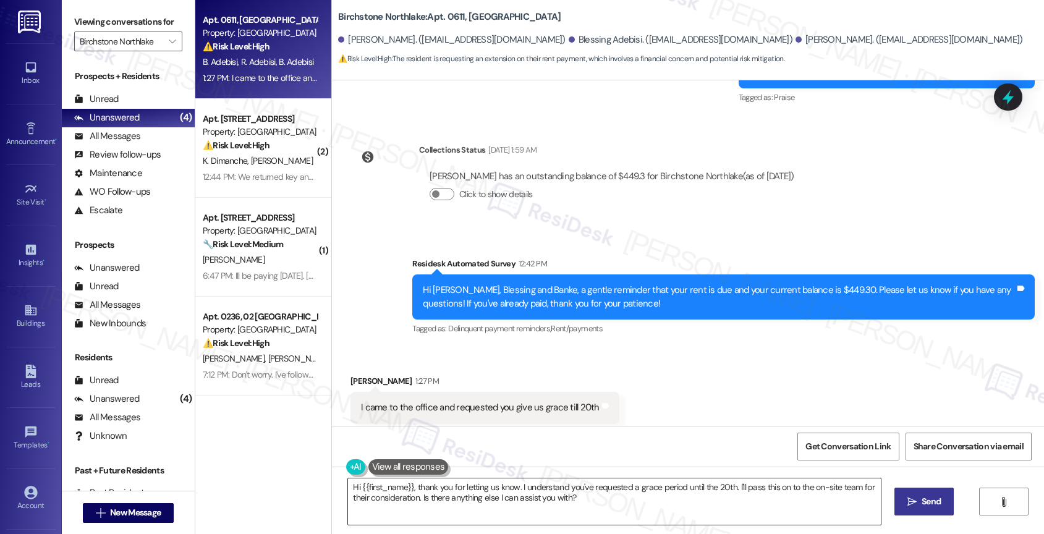
click at [414, 502] on textarea "Hi {{first_name}}, thank you for letting us know. I understand you've requested…" at bounding box center [614, 501] width 533 height 46
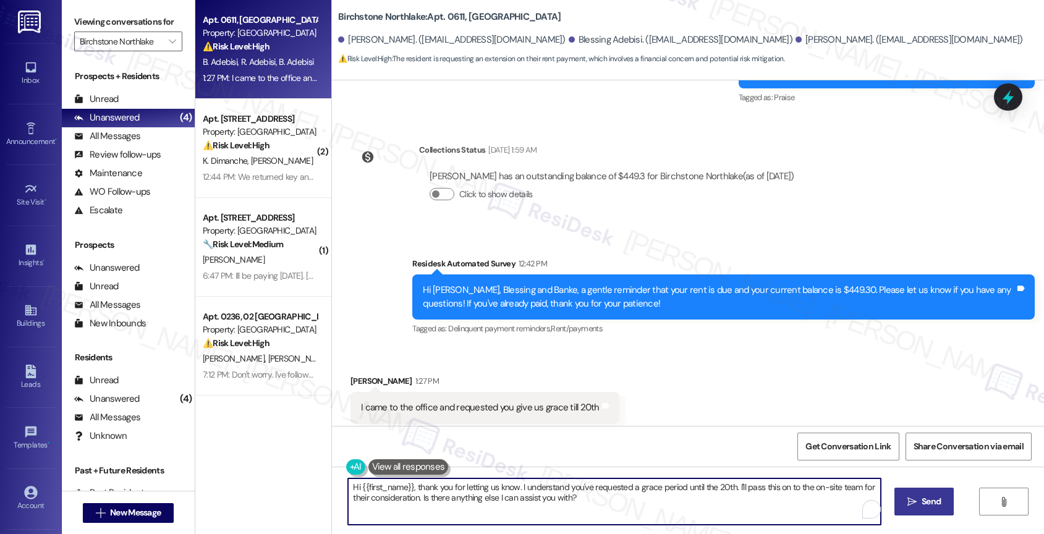
click at [414, 502] on textarea "Hi {{first_name}}, thank you for letting us know. I understand you've requested…" at bounding box center [614, 501] width 533 height 46
drag, startPoint x: 402, startPoint y: 485, endPoint x: 327, endPoint y: 483, distance: 75.4
click at [332, 483] on div "Hi {{first_name}}, thank you for letting us know. I understand you've requested…" at bounding box center [688, 513] width 712 height 93
drag, startPoint x: 695, startPoint y: 490, endPoint x: 700, endPoint y: 507, distance: 18.2
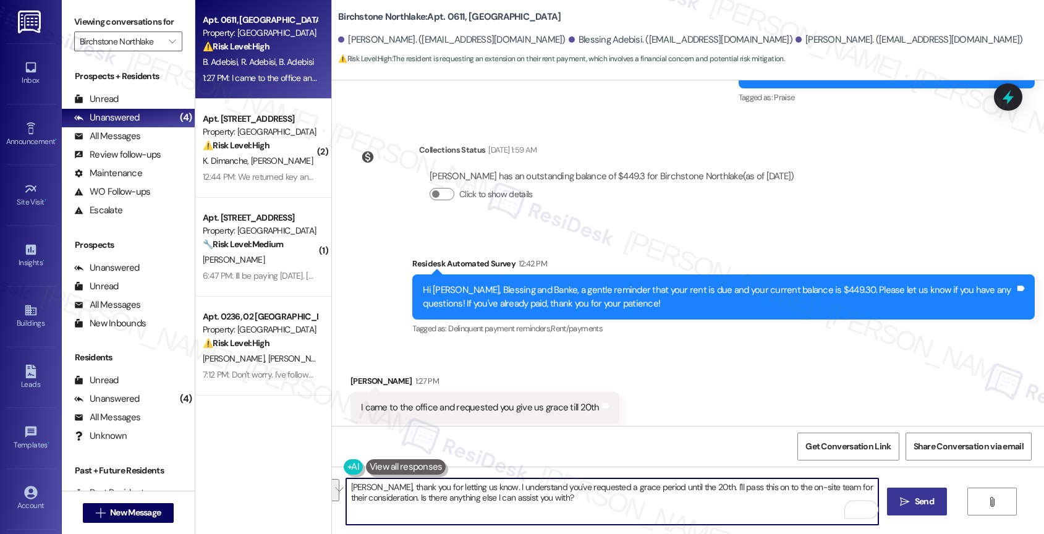
click at [700, 507] on textarea "Raphael, thank you for letting us know. I understand you've requested a grace p…" at bounding box center [612, 501] width 533 height 46
type textarea "Raphael, thank you for letting us know. I understand you've requested a grace p…"
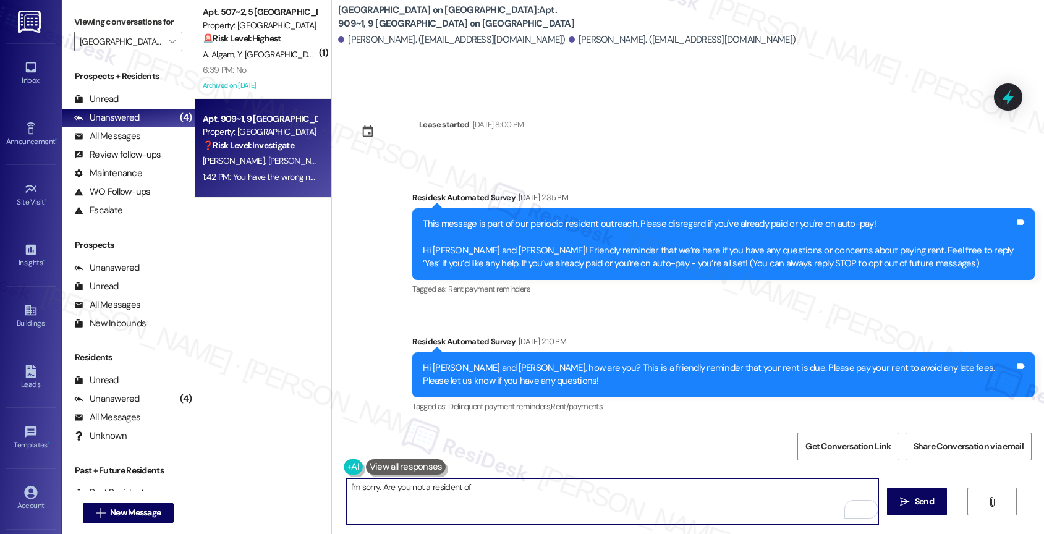
scroll to position [2782, 0]
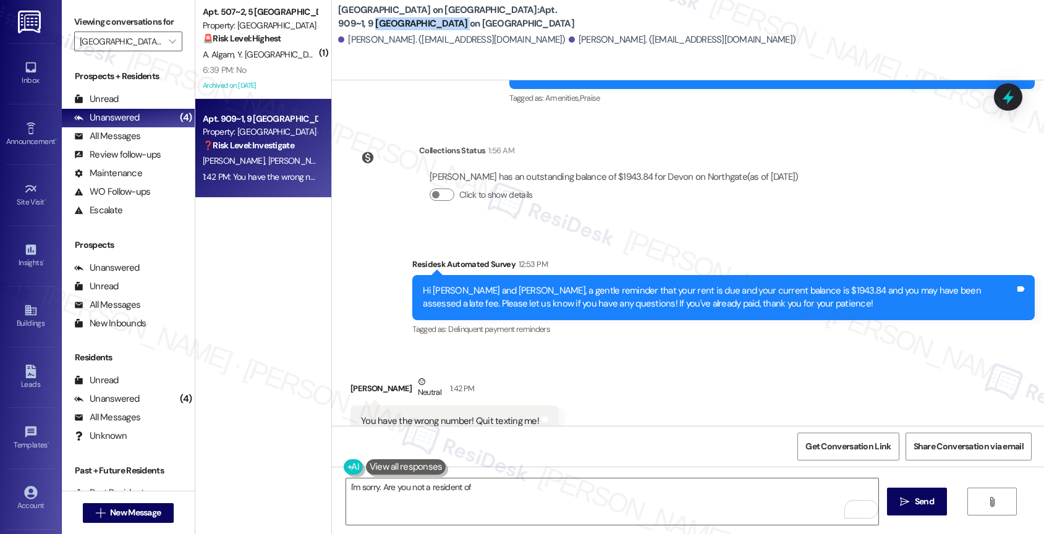
drag, startPoint x: 469, startPoint y: 16, endPoint x: 556, endPoint y: 18, distance: 87.2
click at [556, 18] on div "[GEOGRAPHIC_DATA] on [GEOGRAPHIC_DATA]: Apt. 909~1, 9 [GEOGRAPHIC_DATA] on [GEO…" at bounding box center [461, 16] width 247 height 15
copy b "[GEOGRAPHIC_DATA] on [GEOGRAPHIC_DATA]"
click at [510, 491] on textarea "I'm sorry. Are you not a resident of" at bounding box center [612, 501] width 533 height 46
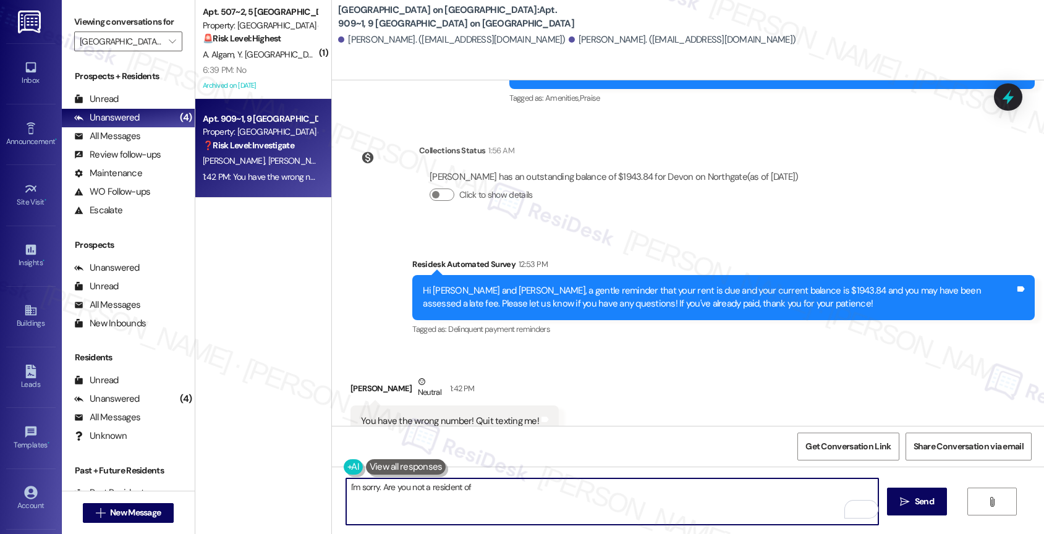
paste textarea "[GEOGRAPHIC_DATA] on [GEOGRAPHIC_DATA]"
type textarea "I'm sorry. Are you not a resident of [GEOGRAPHIC_DATA] on [GEOGRAPHIC_DATA]?"
click at [860, 505] on icon "Open Grammarly. 0 Suggestions." at bounding box center [859, 509] width 9 height 9
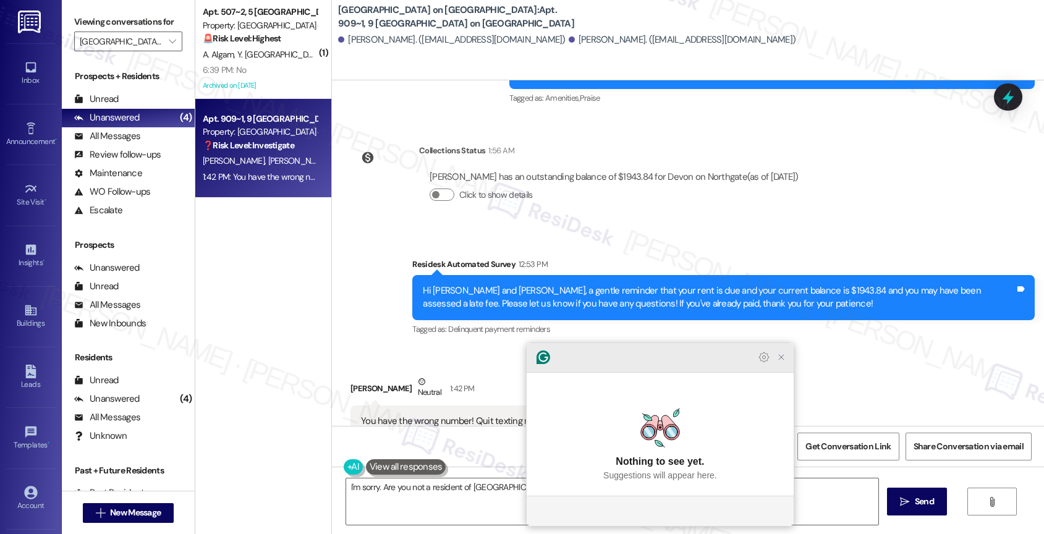
click at [785, 362] on icon "Close Grammarly Assistant" at bounding box center [781, 357] width 10 height 10
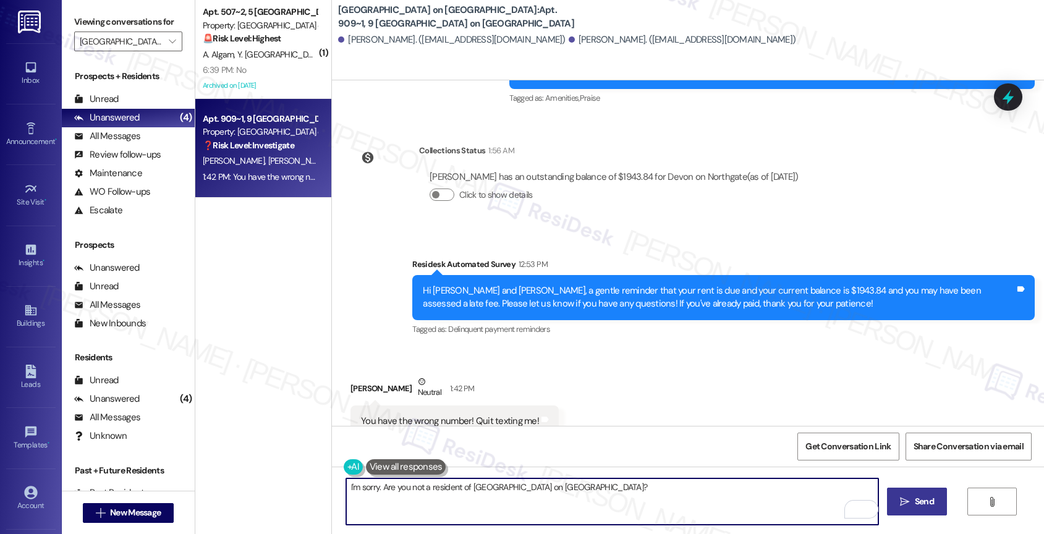
click at [923, 499] on span "Send" at bounding box center [924, 501] width 19 height 13
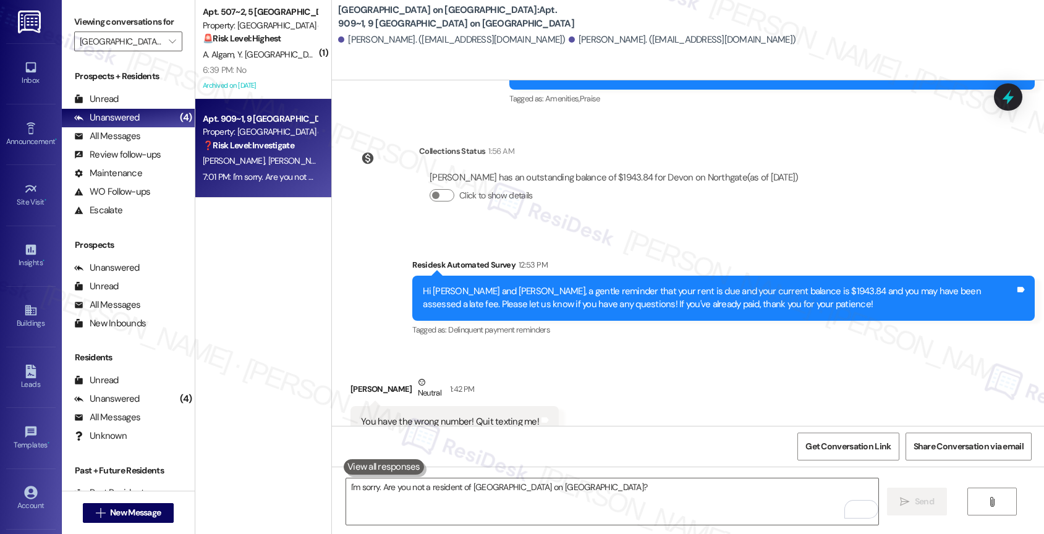
scroll to position [2869, 0]
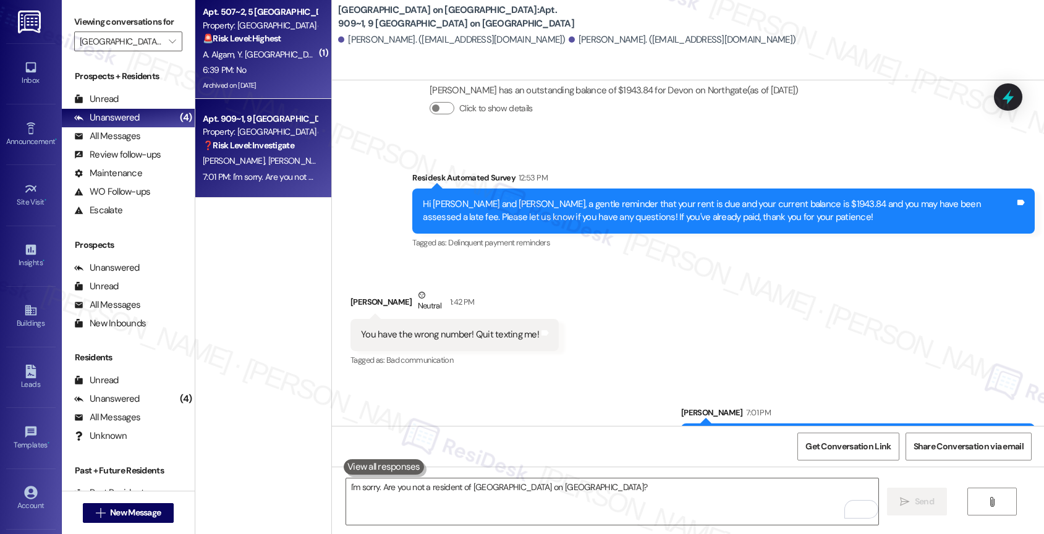
click at [250, 58] on span "Y. [GEOGRAPHIC_DATA]" at bounding box center [280, 54] width 86 height 11
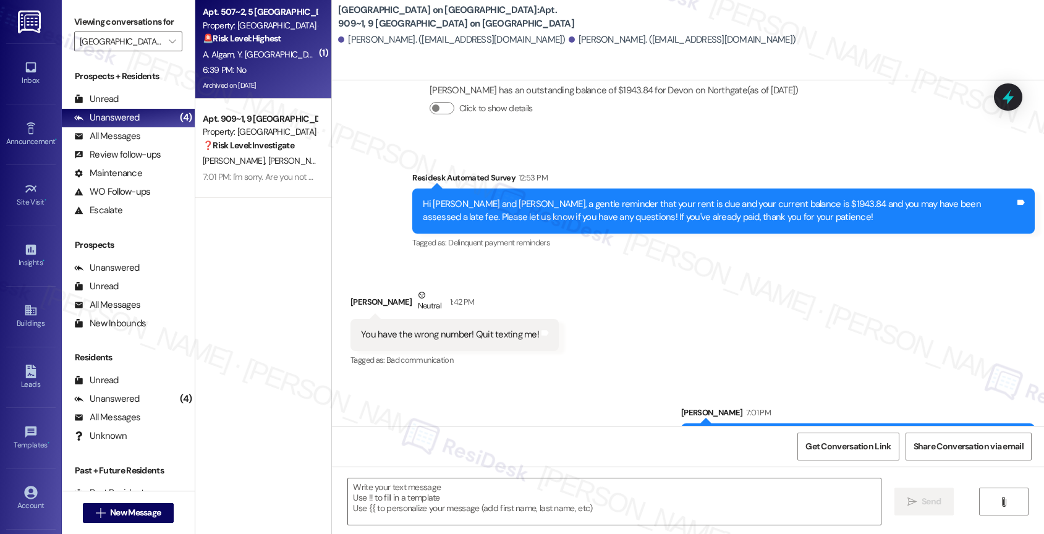
type textarea "Fetching suggested responses. Please feel free to read through the conversation…"
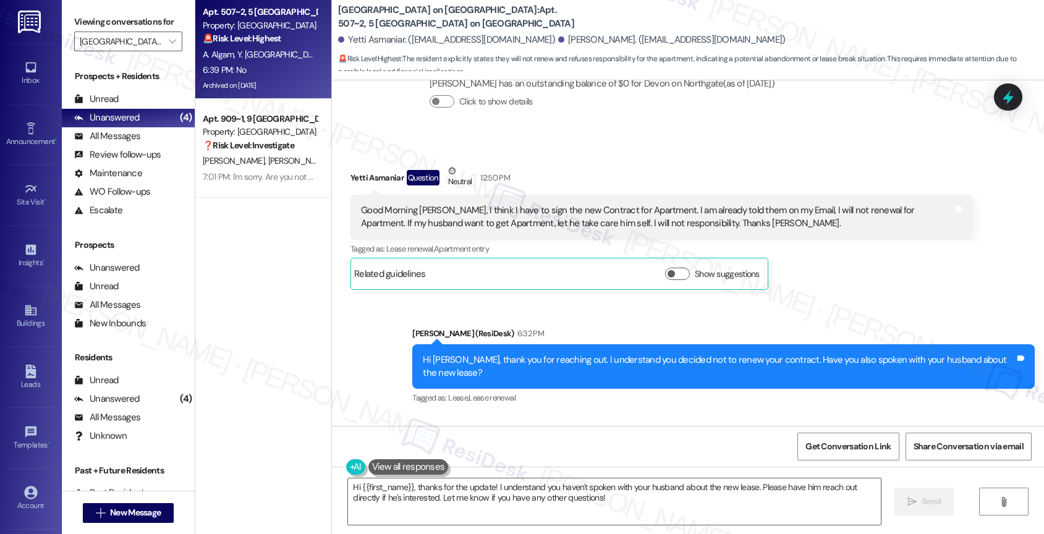
scroll to position [6077, 0]
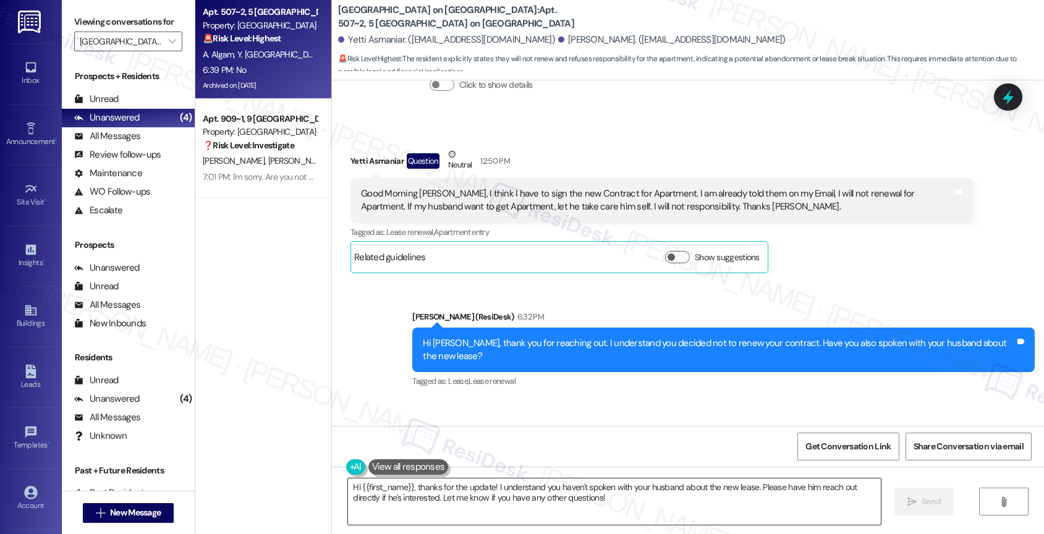
click at [460, 504] on textarea "Hi {{first_name}}, thanks for the update! I understand you haven't spoken with …" at bounding box center [614, 501] width 533 height 46
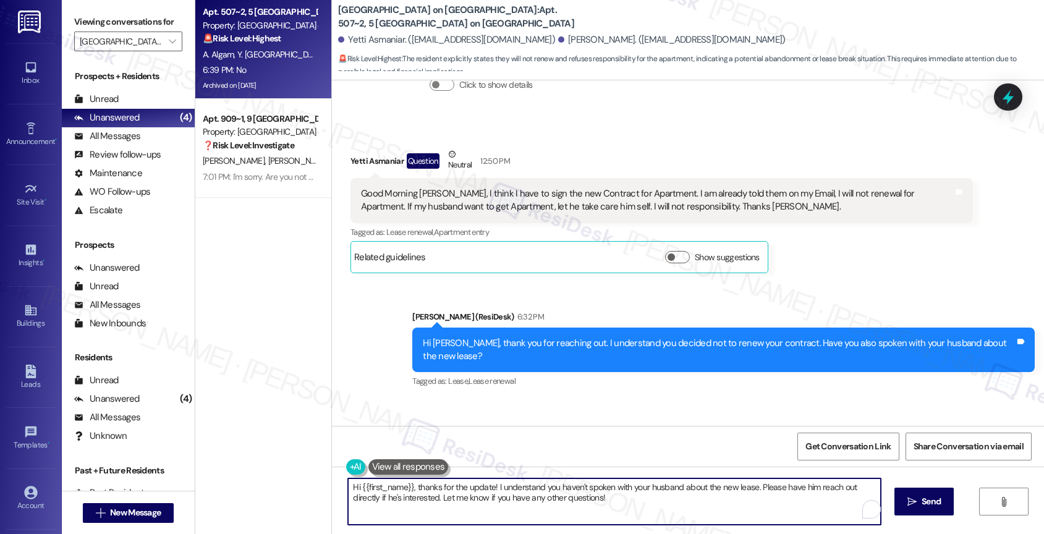
click at [460, 504] on textarea "Hi {{first_name}}, thanks for the update! I understand you haven't spoken with …" at bounding box center [614, 501] width 533 height 46
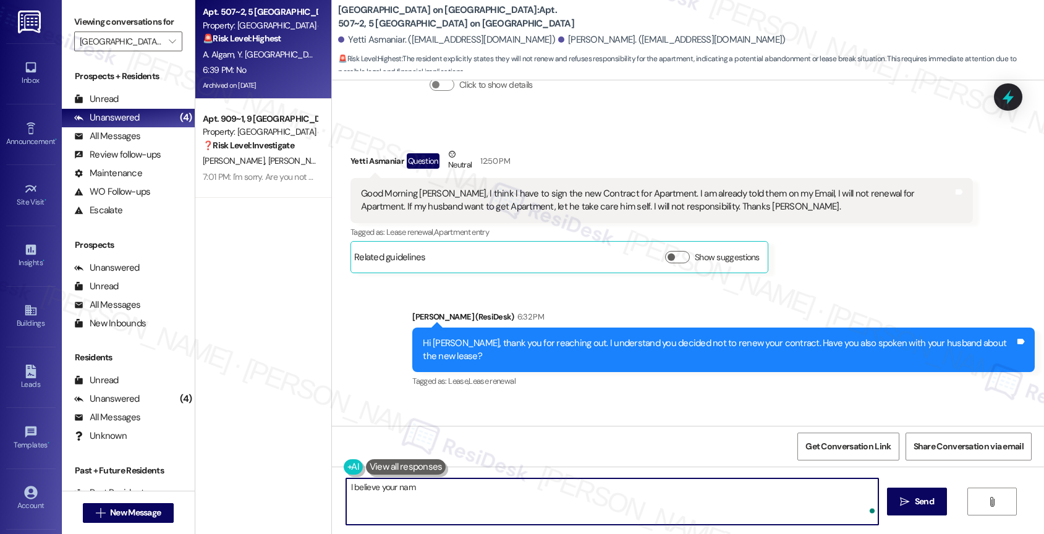
type textarea "I believe your name"
drag, startPoint x: 426, startPoint y: 489, endPoint x: 302, endPoint y: 486, distance: 124.3
click at [302, 486] on div "Apt. 507~2, 5 Devon on Northgate Property: Devon on Northgate 🚨 Risk Level: Hig…" at bounding box center [619, 267] width 849 height 534
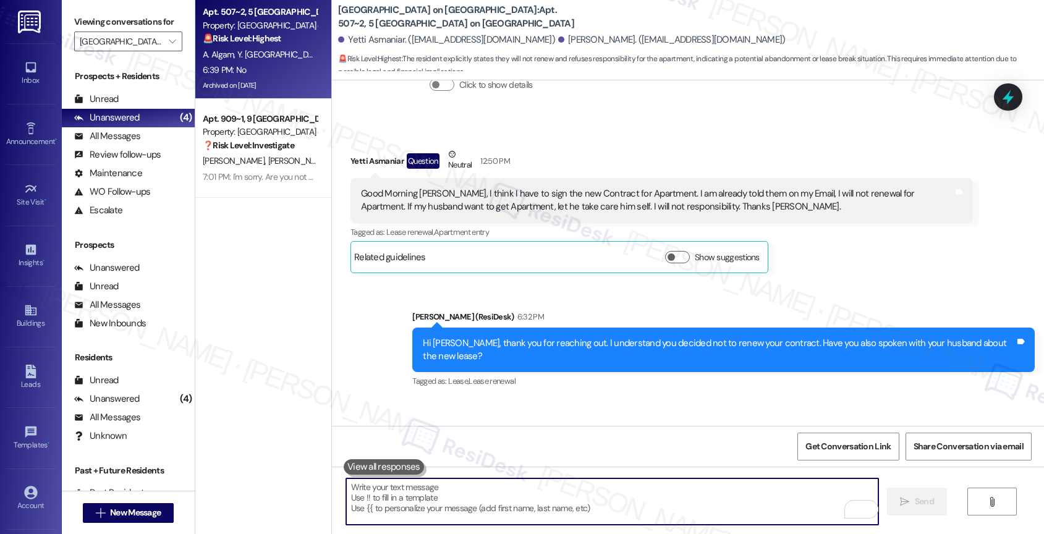
click at [432, 506] on textarea "To enrich screen reader interactions, please activate Accessibility in Grammarl…" at bounding box center [612, 501] width 533 height 46
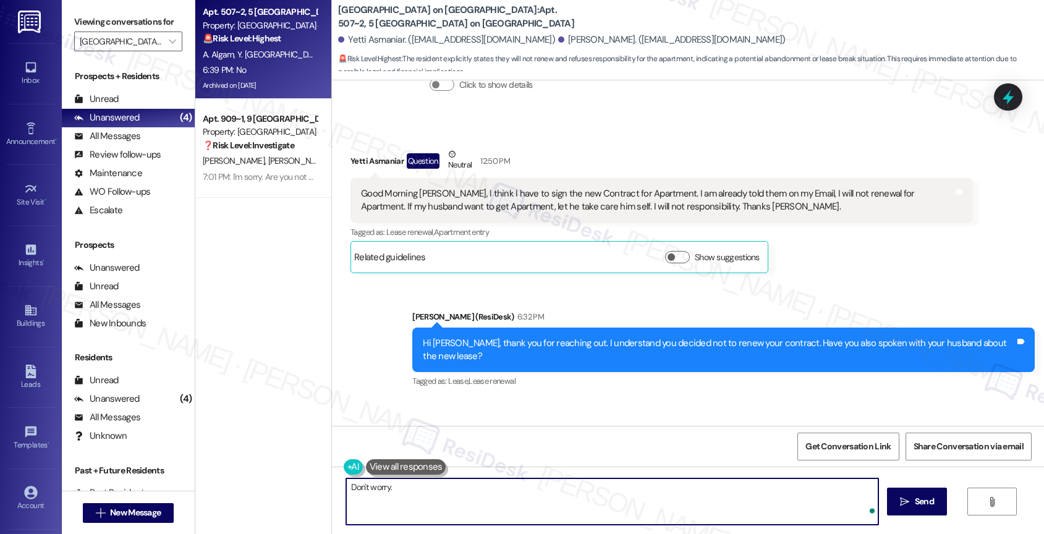
type textarea "Don't worry"
drag, startPoint x: 397, startPoint y: 489, endPoint x: 327, endPoint y: 479, distance: 71.2
click at [332, 479] on div "Don't worry  Send " at bounding box center [688, 513] width 712 height 93
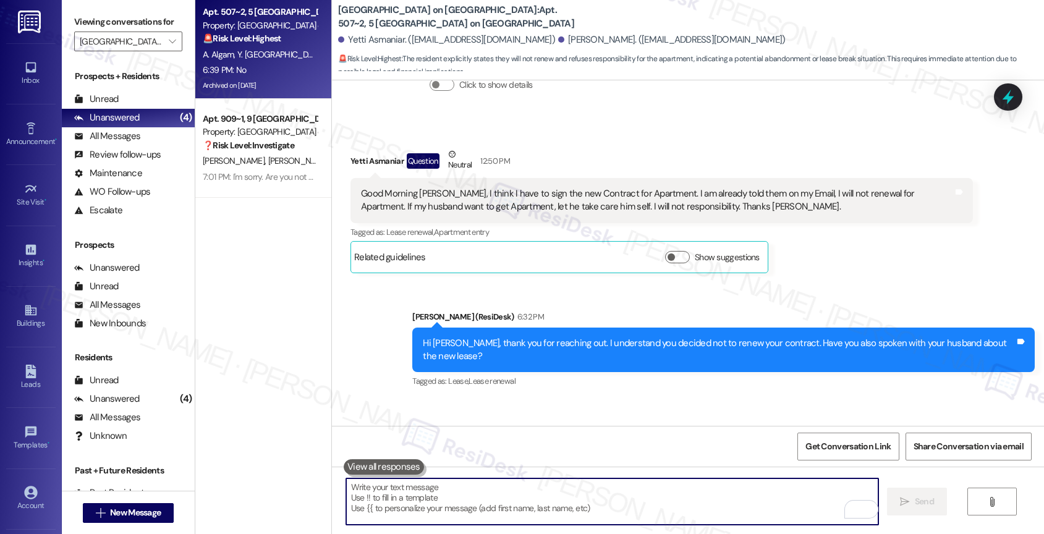
click at [408, 505] on textarea "To enrich screen reader interactions, please activate Accessibility in Grammarl…" at bounding box center [612, 501] width 533 height 46
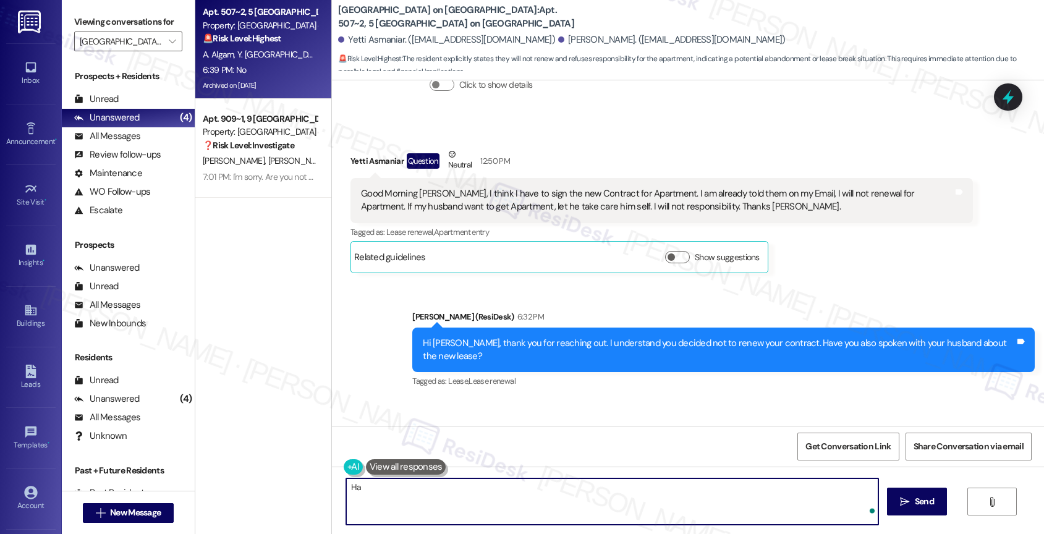
type textarea "H"
type textarea "I"
type textarea "W"
click at [580, 491] on textarea "Did the office say you also need to sign the contract?" at bounding box center [612, 501] width 533 height 46
click at [495, 485] on textarea "Did the office say you also need to sign the contract?" at bounding box center [612, 501] width 533 height 46
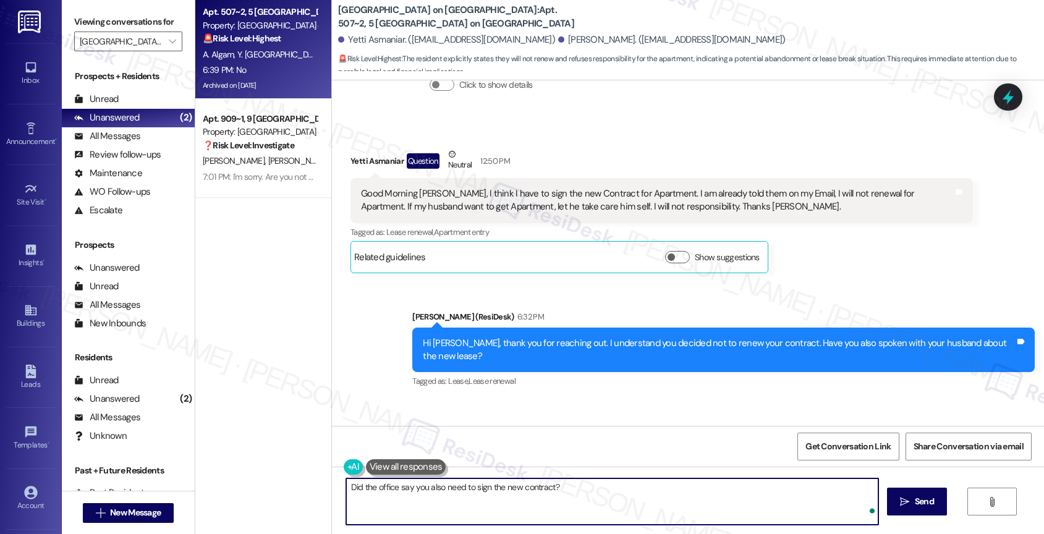
click at [609, 492] on textarea "Did the office say you also need to sign the new contract?" at bounding box center [612, 501] width 533 height 46
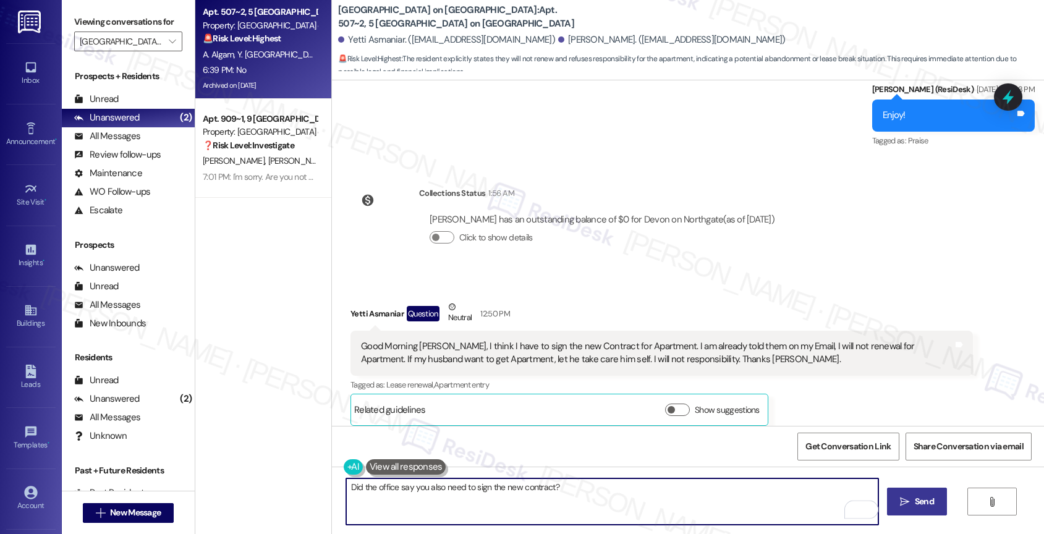
type textarea "Did the office say you also need to sign the new contract?"
click at [909, 503] on span " Send" at bounding box center [916, 501] width 39 height 13
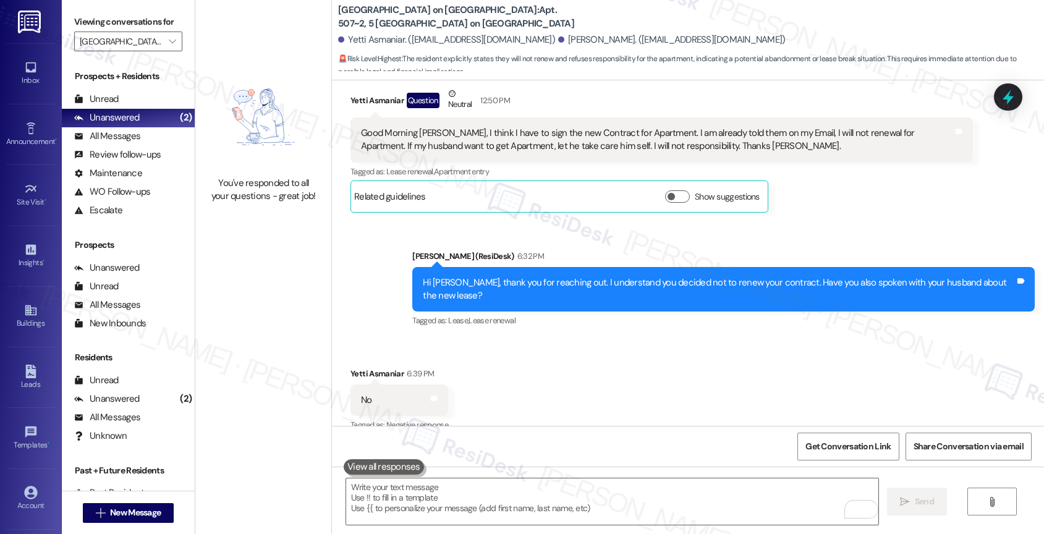
scroll to position [5990, 0]
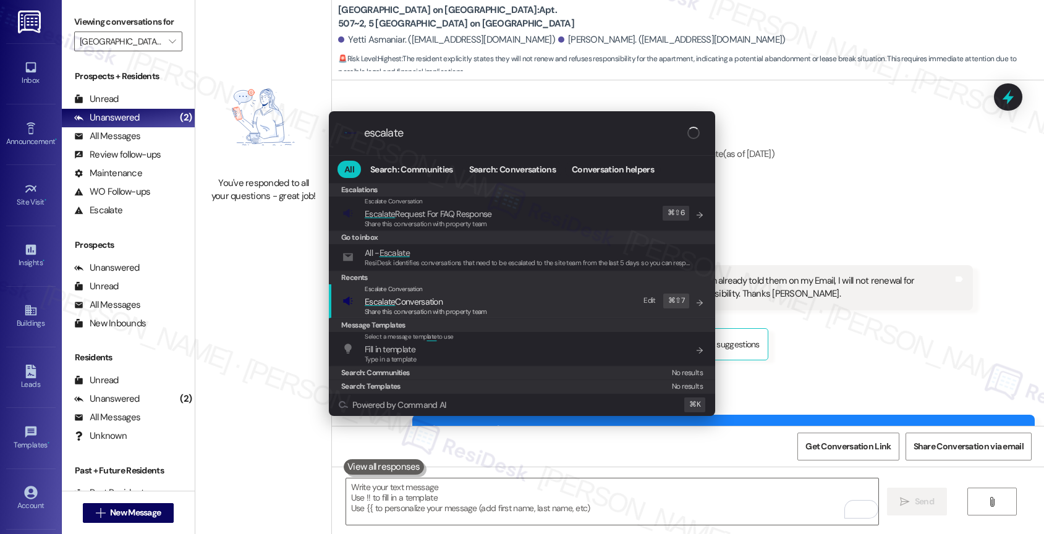
type input "escalate"
click at [405, 297] on span "Escalate Conversation" at bounding box center [404, 301] width 78 height 11
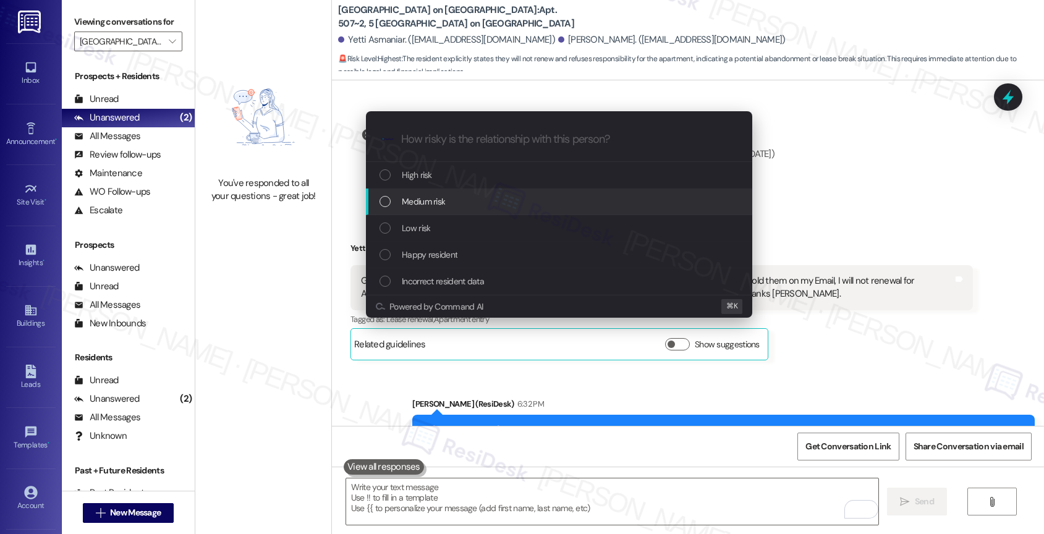
click at [447, 198] on div "Medium risk" at bounding box center [561, 202] width 362 height 14
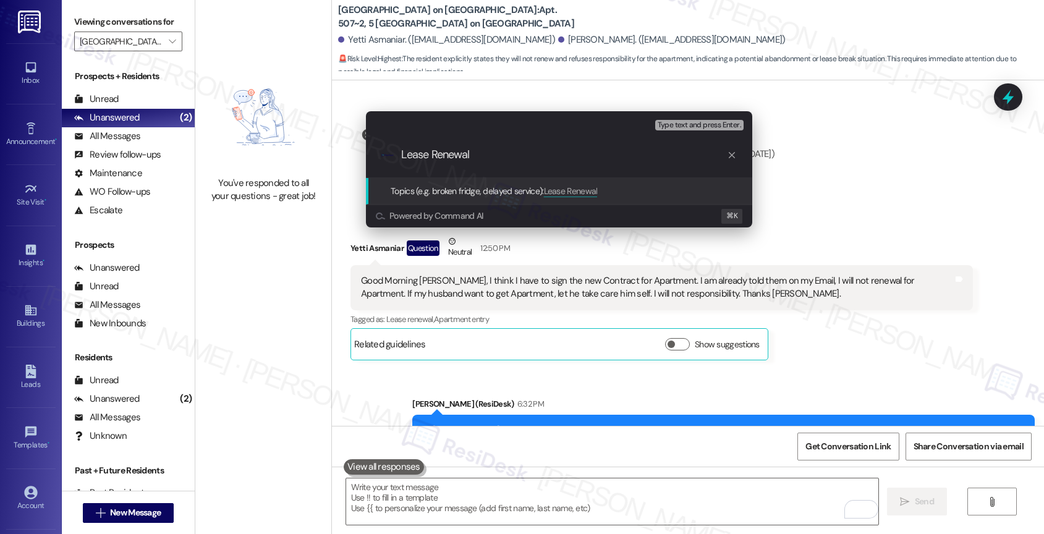
drag, startPoint x: 451, startPoint y: 155, endPoint x: 375, endPoint y: 153, distance: 76.7
click at [376, 153] on div ".cls-1{fill:#0a055f;}.cls-2{fill:#0cc4c4;} resideskLogoBlueOrange Lease Renewal" at bounding box center [559, 155] width 386 height 44
type input "Non-renewal Notice - Please advise."
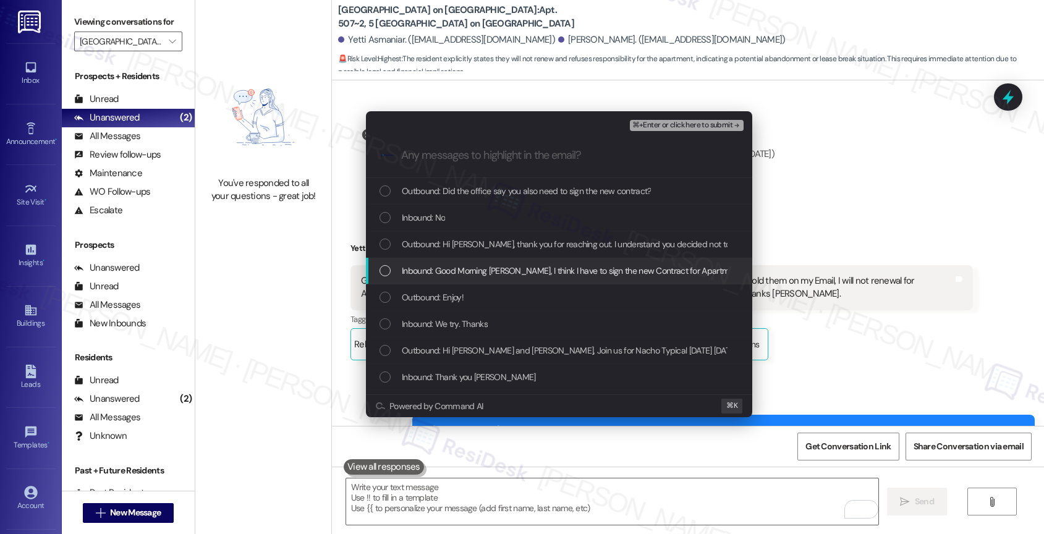
click at [471, 276] on span "Inbound: Good Morning Sarah, I think I have to sign the new Contract for Apartm…" at bounding box center [894, 271] width 985 height 14
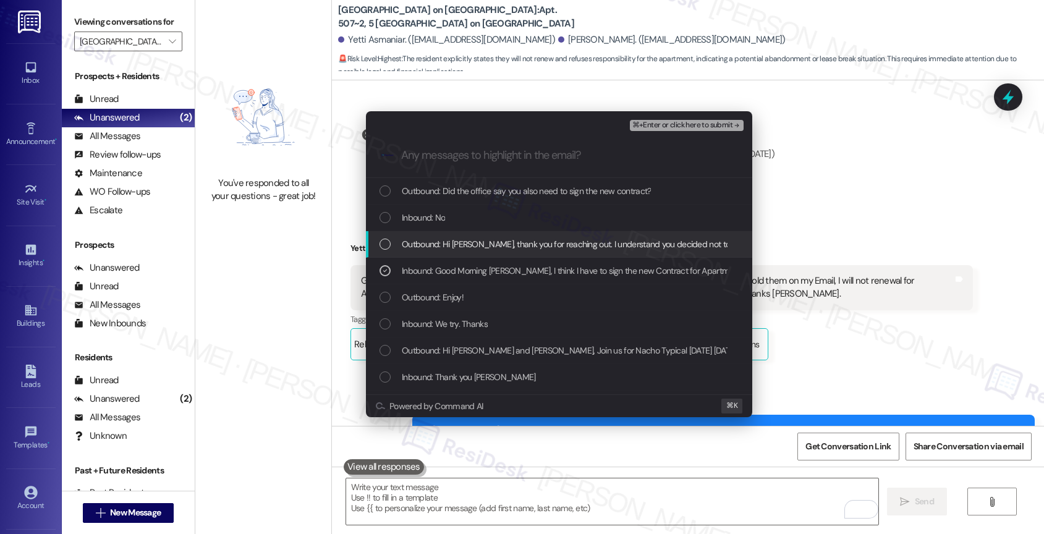
click at [503, 239] on span "Outbound: Hi Yetti, thank you for reaching out. I understand you decided not to…" at bounding box center [718, 244] width 632 height 14
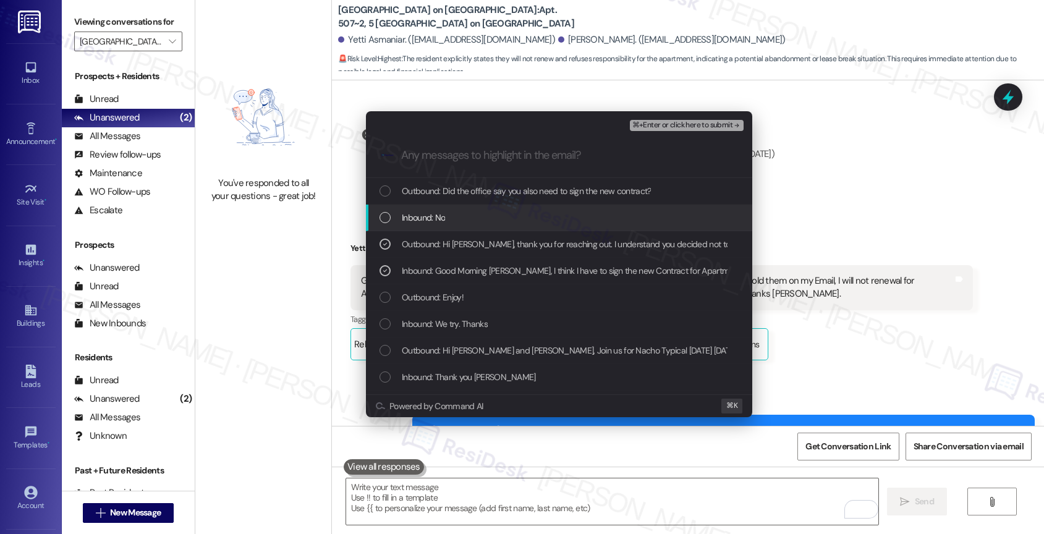
click at [496, 219] on div "Inbound: No" at bounding box center [561, 218] width 362 height 14
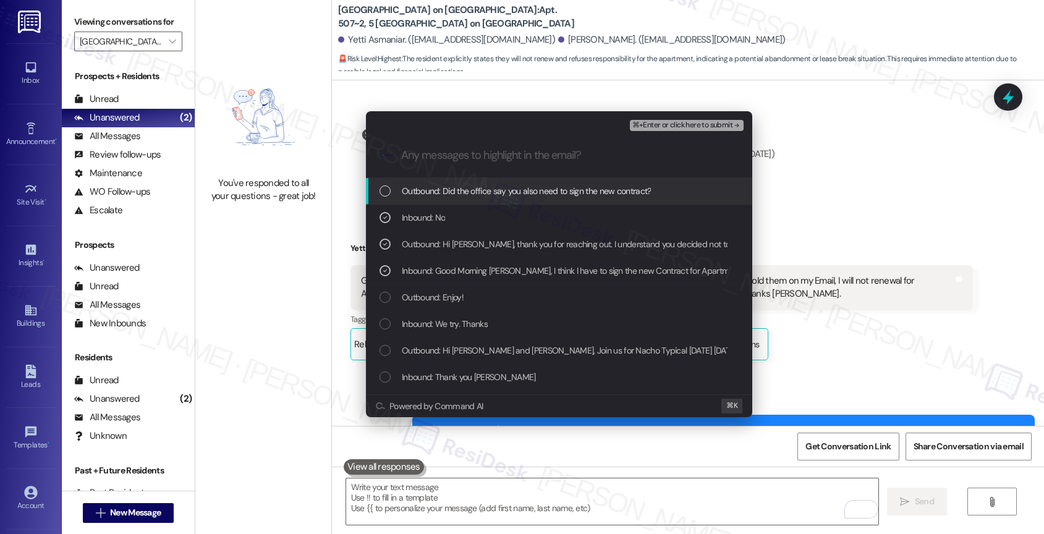
click at [505, 190] on span "Outbound: Did the office say you also need to sign the new contract?" at bounding box center [526, 191] width 249 height 14
click at [708, 125] on span "⌘+Enter or click here to submit" at bounding box center [682, 125] width 100 height 9
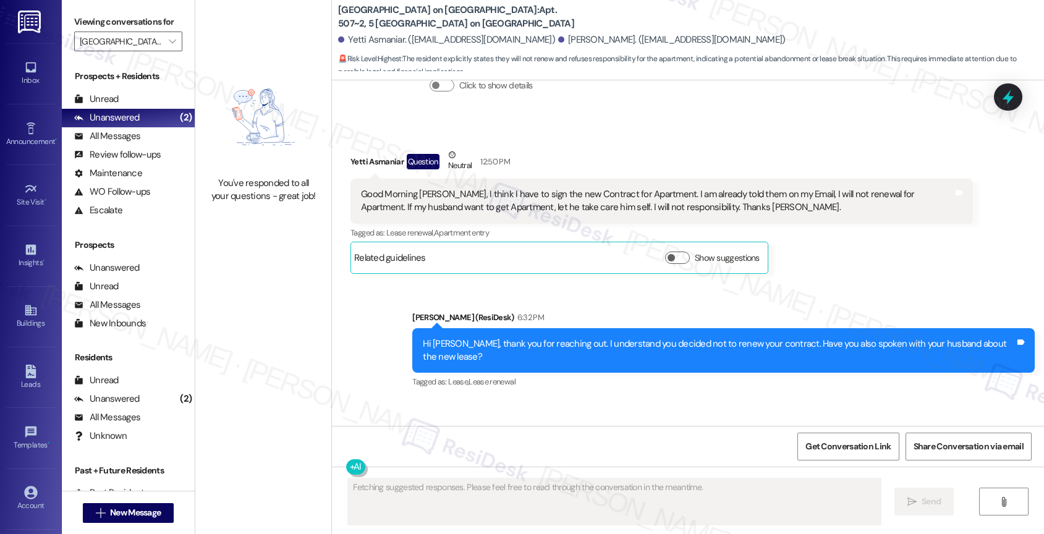
scroll to position [6182, 0]
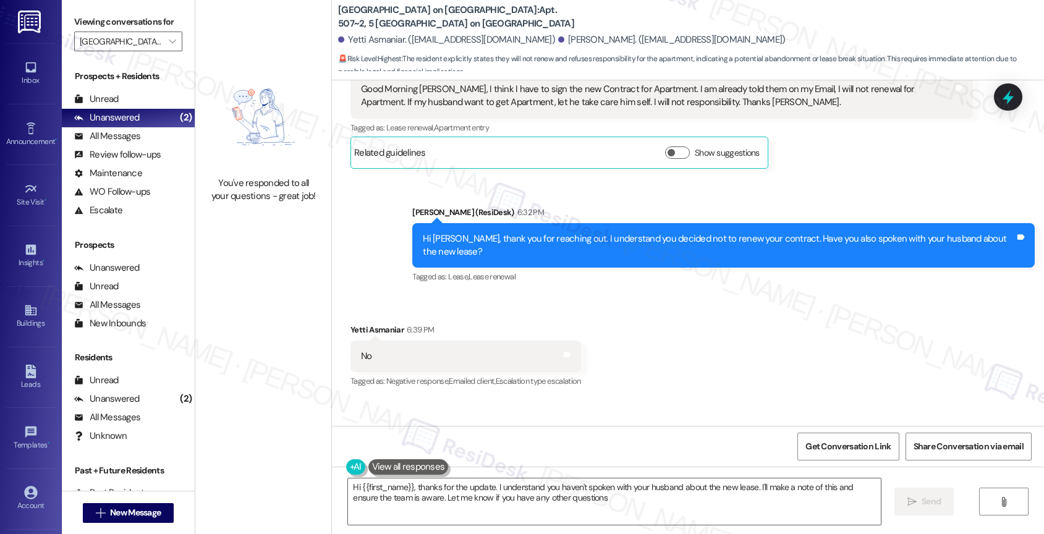
type textarea "Hi {{first_name}}, thanks for the update. I understand you haven't spoken with …"
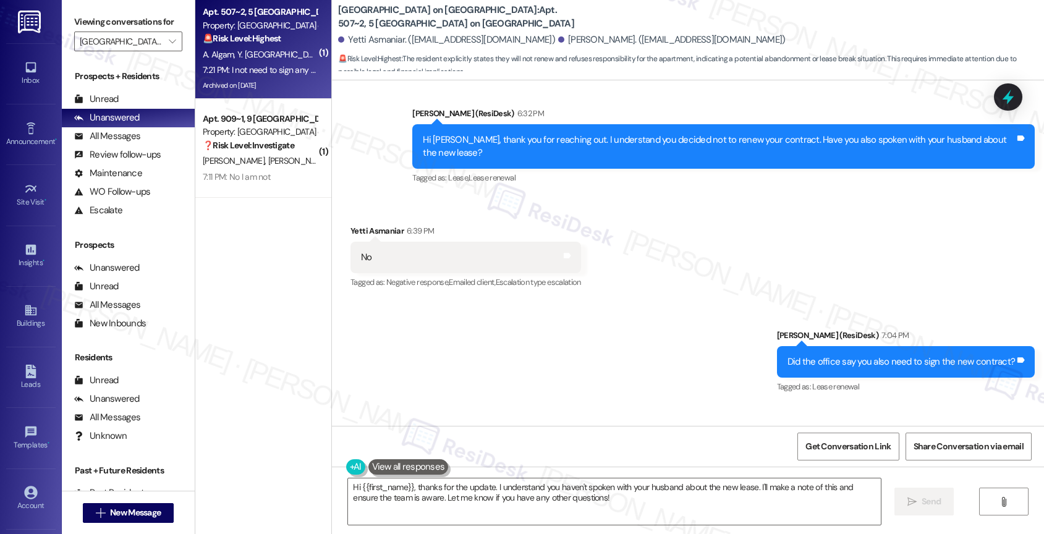
scroll to position [6281, 0]
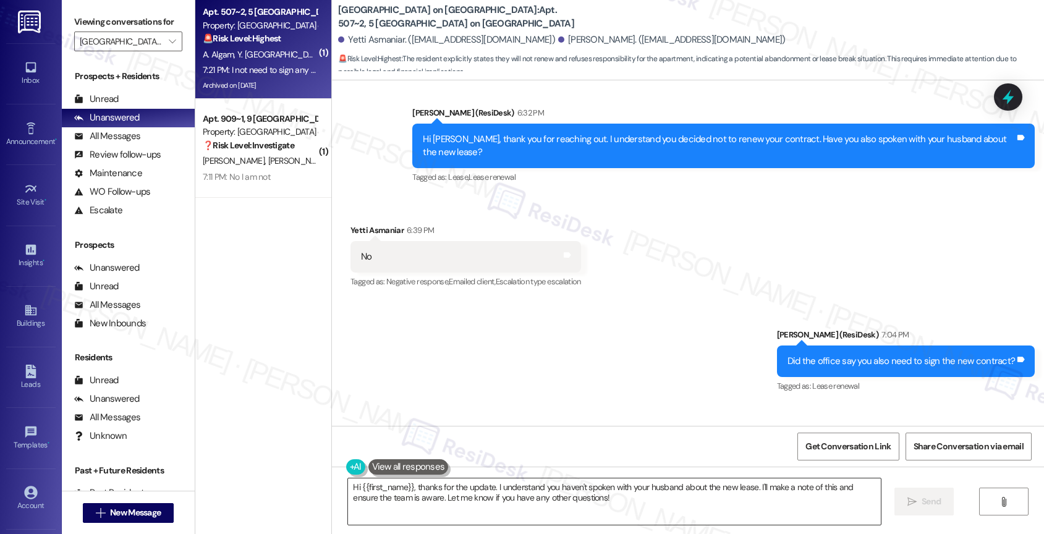
click at [467, 515] on textarea "Hi {{first_name}}, thanks for the update. I understand you haven't spoken with …" at bounding box center [614, 501] width 533 height 46
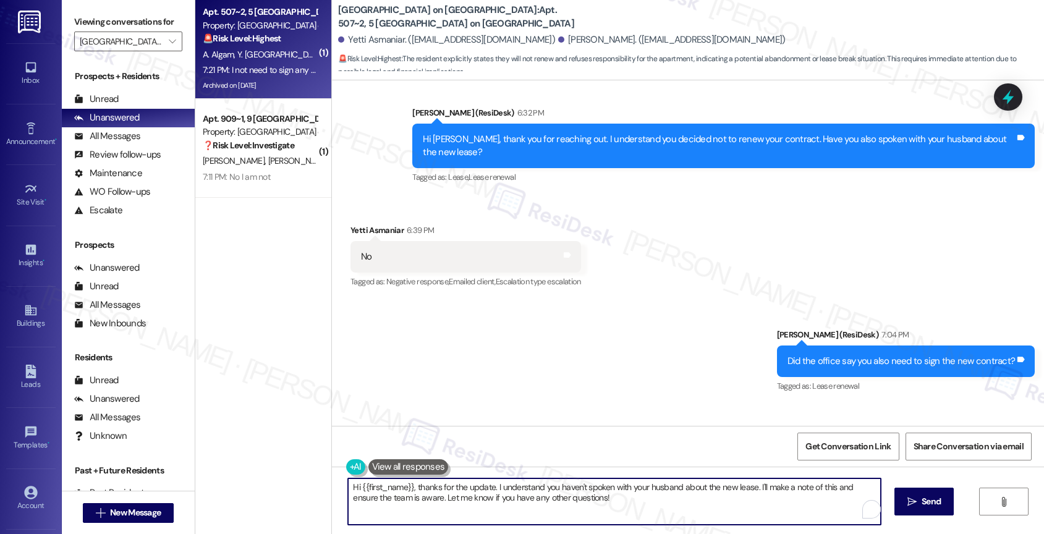
click at [467, 515] on textarea "Hi {{first_name}}, thanks for the update. I understand you haven't spoken with …" at bounding box center [614, 501] width 533 height 46
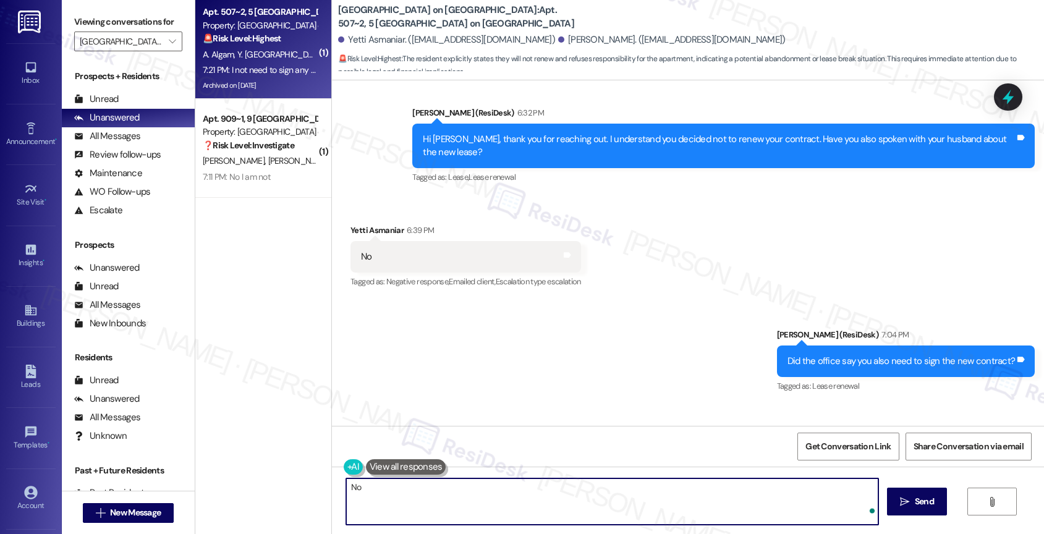
type textarea "N"
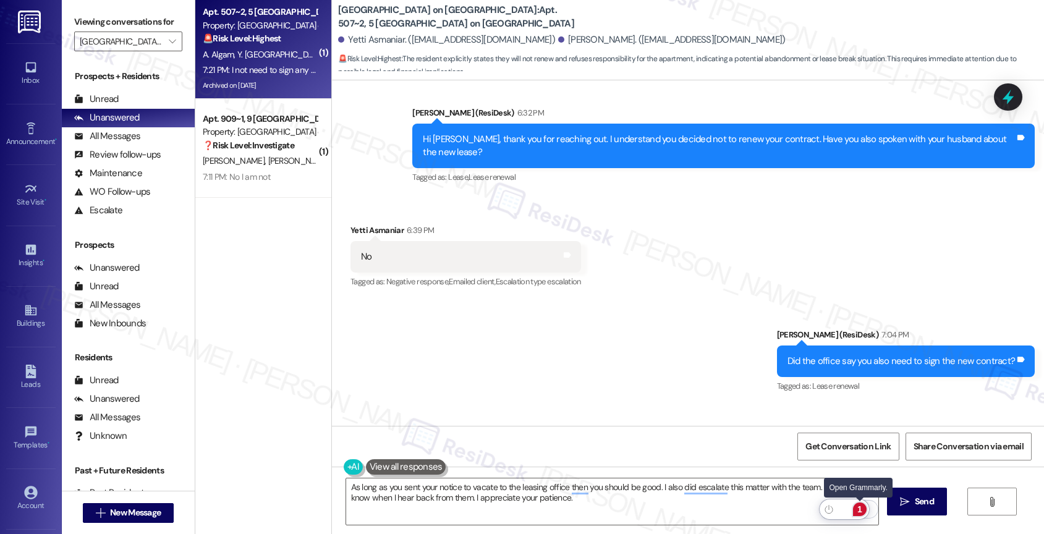
click at [857, 506] on div "1" at bounding box center [860, 510] width 14 height 14
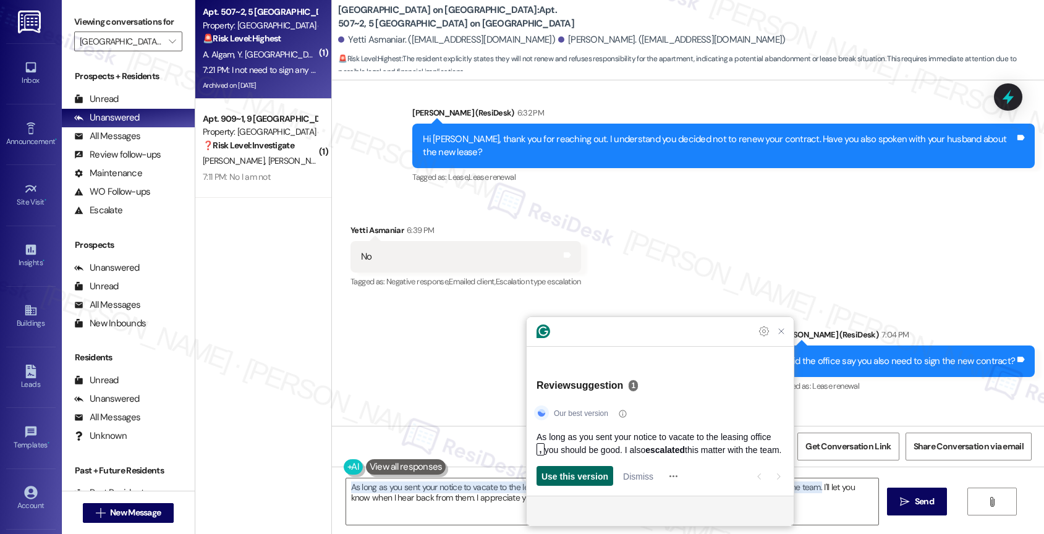
click at [574, 477] on span "Use this version" at bounding box center [574, 476] width 67 height 13
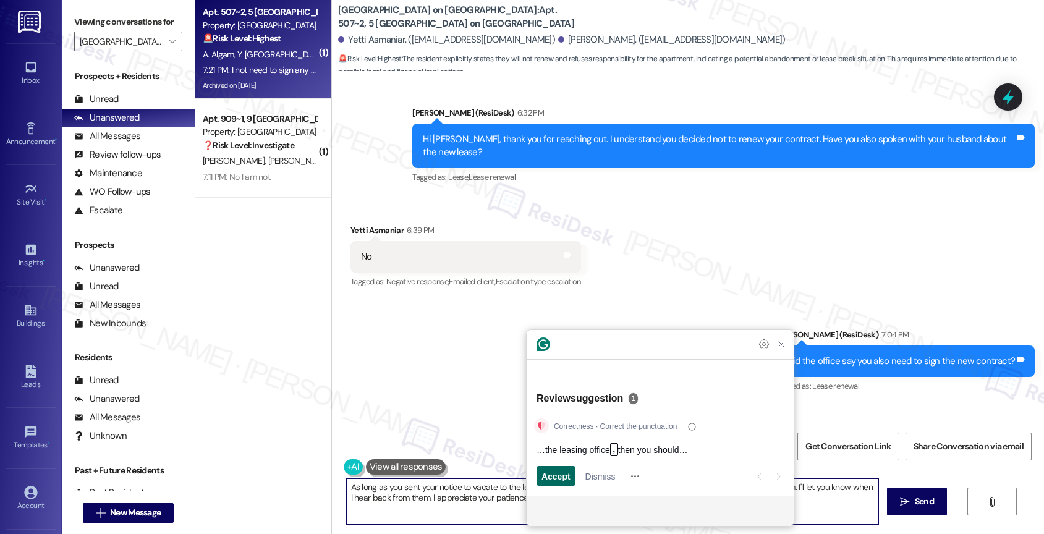
click at [563, 470] on span "Accept" at bounding box center [555, 476] width 29 height 13
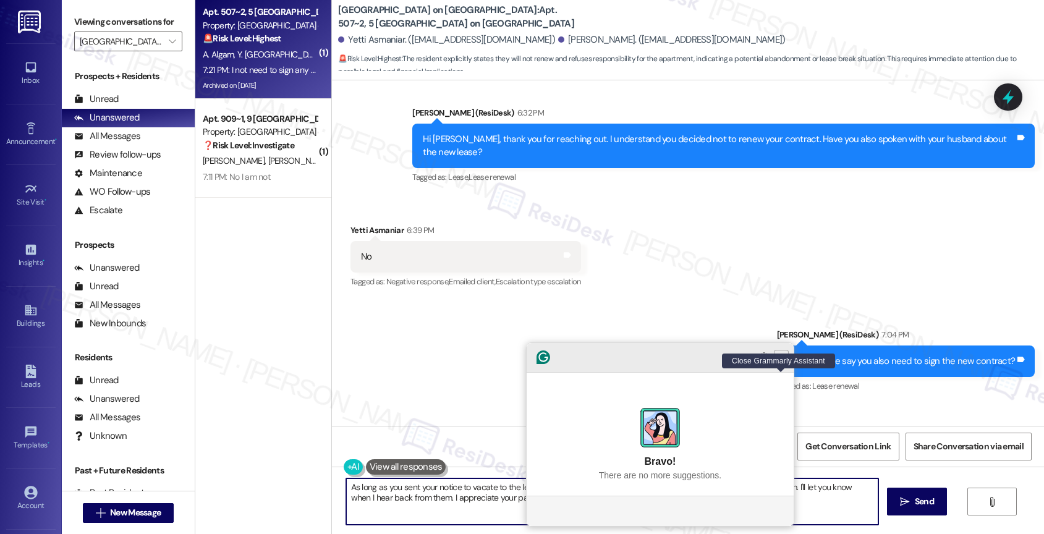
type textarea "As long as you sent your notice to vacate to the leasing office,, you should be…"
click at [779, 362] on icon "Close Grammarly Assistant" at bounding box center [781, 357] width 10 height 10
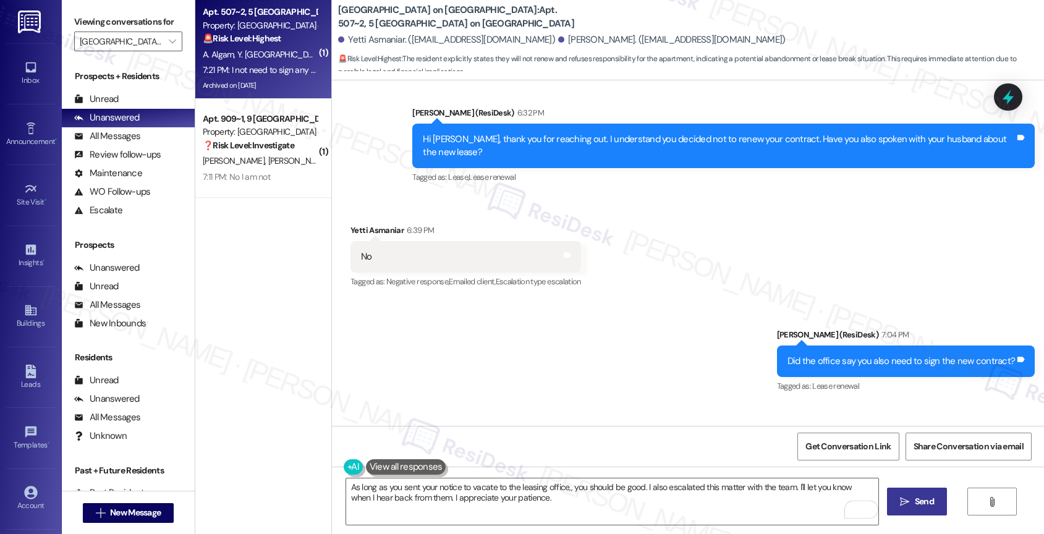
click at [907, 503] on icon "" at bounding box center [904, 502] width 9 height 10
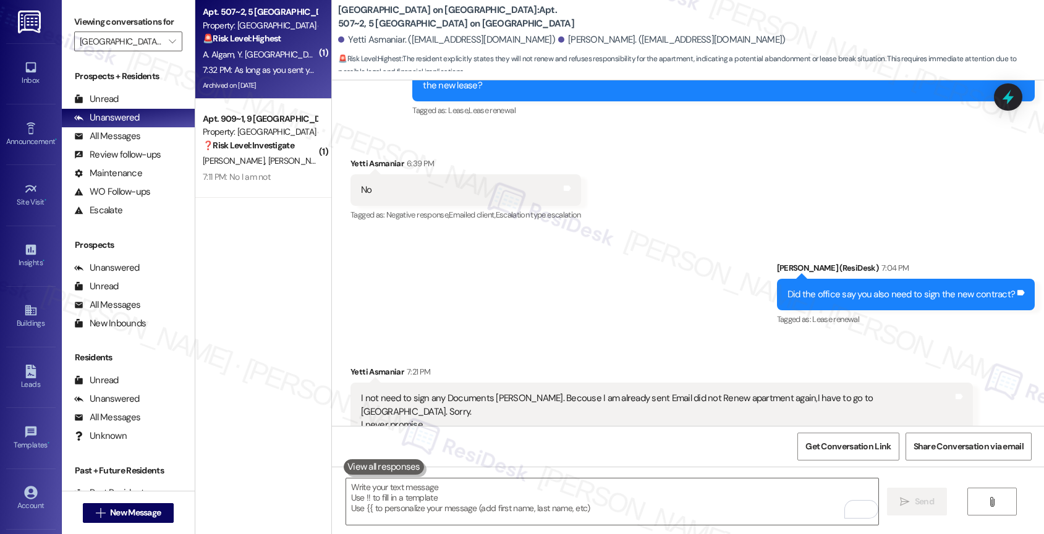
scroll to position [6381, 0]
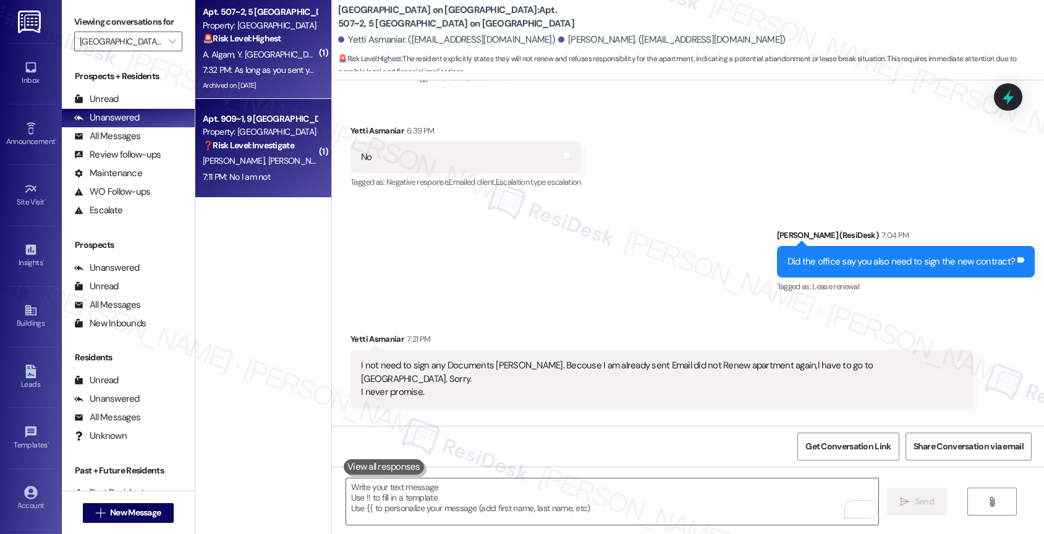
click at [268, 160] on span "A. Deras Perdomo" at bounding box center [330, 160] width 125 height 11
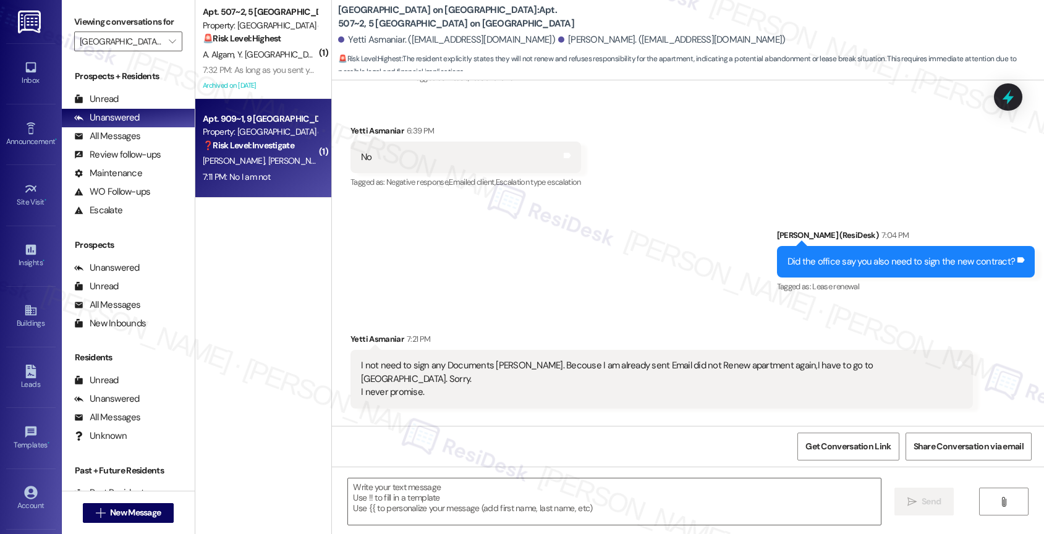
type textarea "Fetching suggested responses. Please feel free to read through the conversation…"
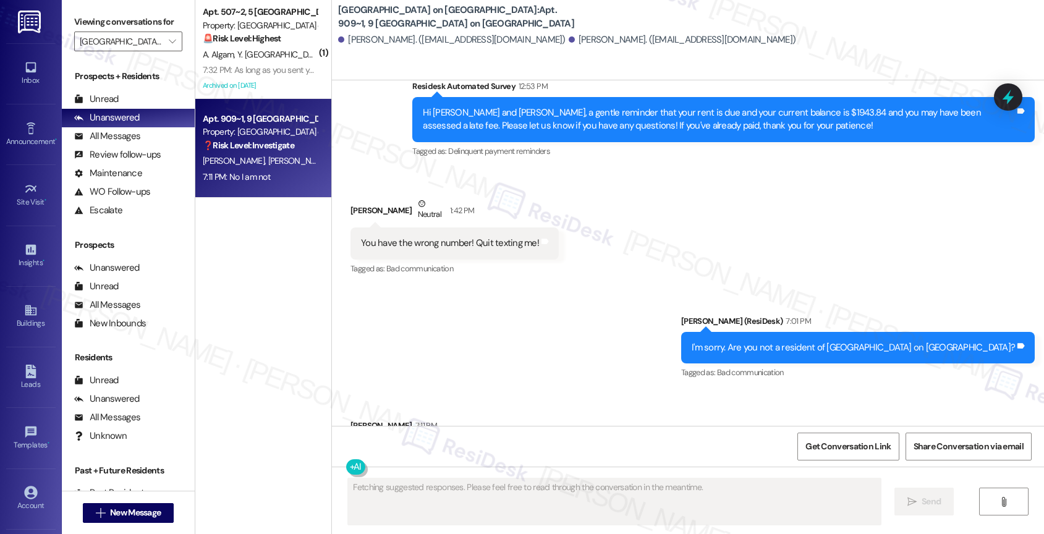
scroll to position [2990, 0]
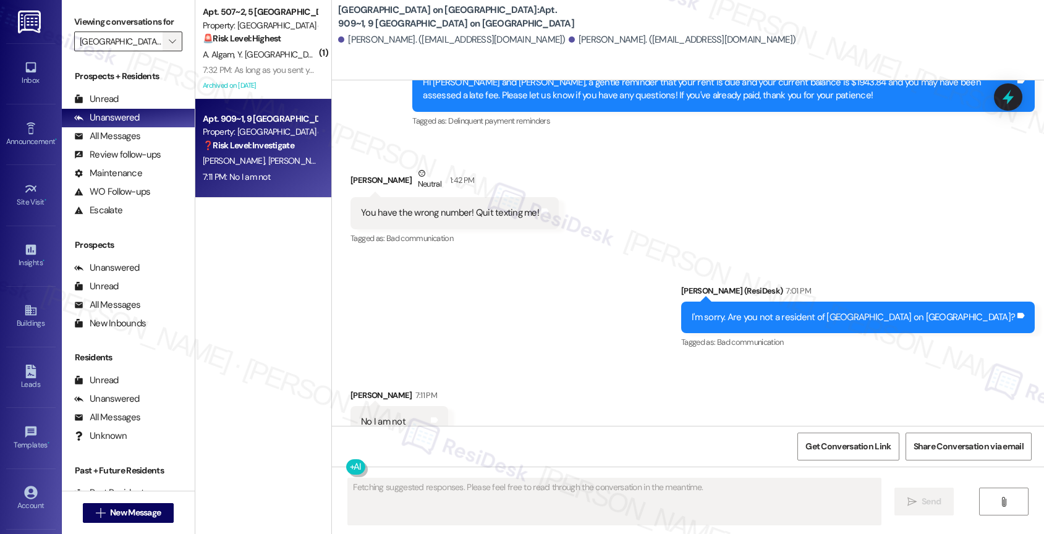
click at [166, 51] on span "" at bounding box center [172, 42] width 12 height 20
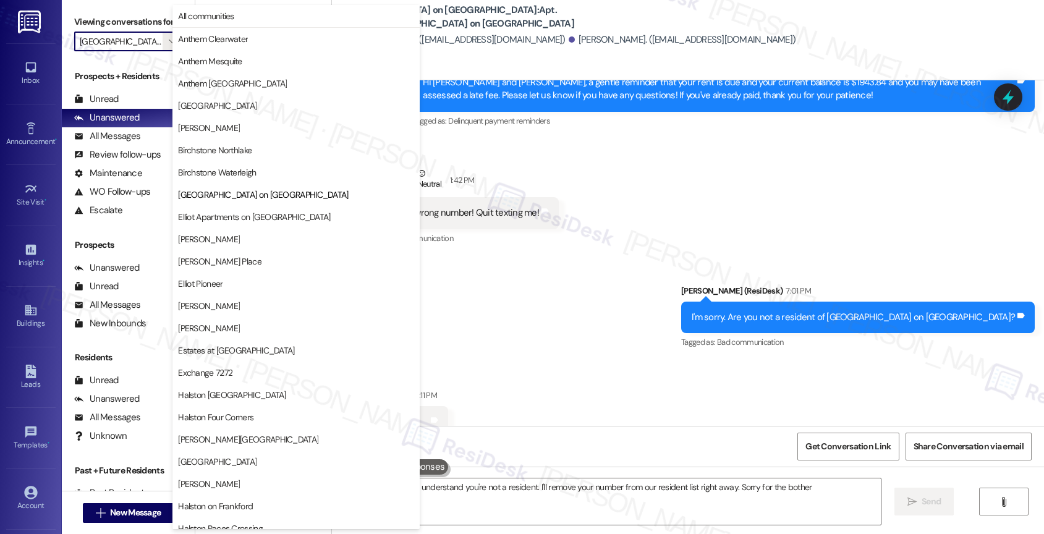
type textarea "Hi {{first_name}}, I understand you're not a resident. I'll remove your number …"
click at [246, 177] on span "Birchstone Waterleigh" at bounding box center [217, 172] width 78 height 12
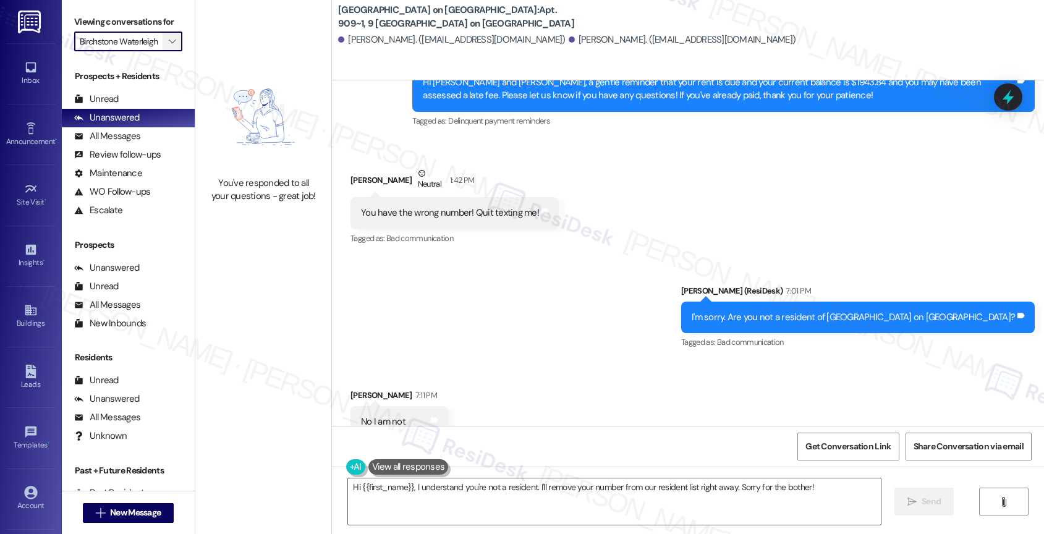
click at [166, 47] on span "" at bounding box center [172, 42] width 12 height 20
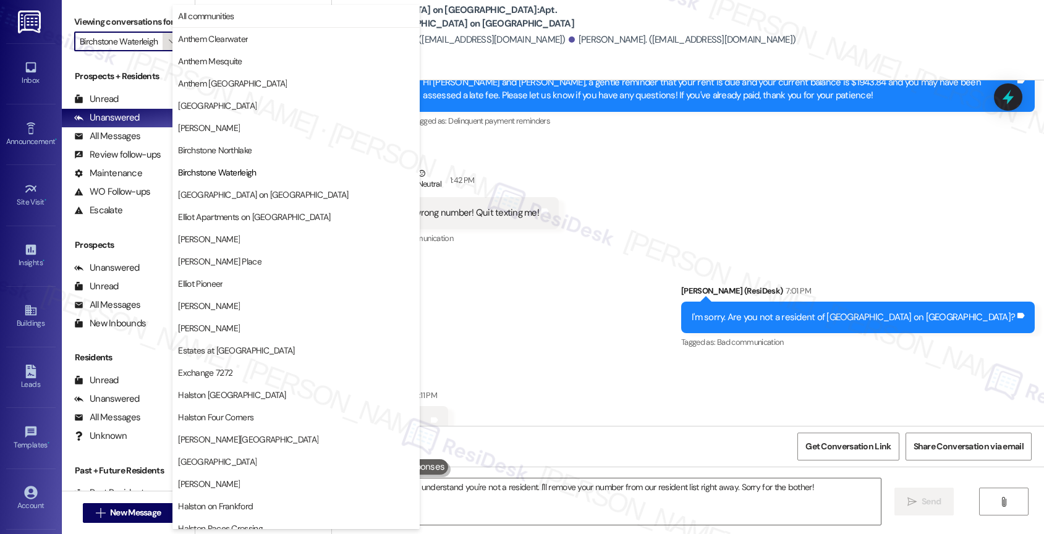
scroll to position [0, 5]
click at [253, 221] on span "Elliot Apartments on Abernathy" at bounding box center [254, 217] width 152 height 12
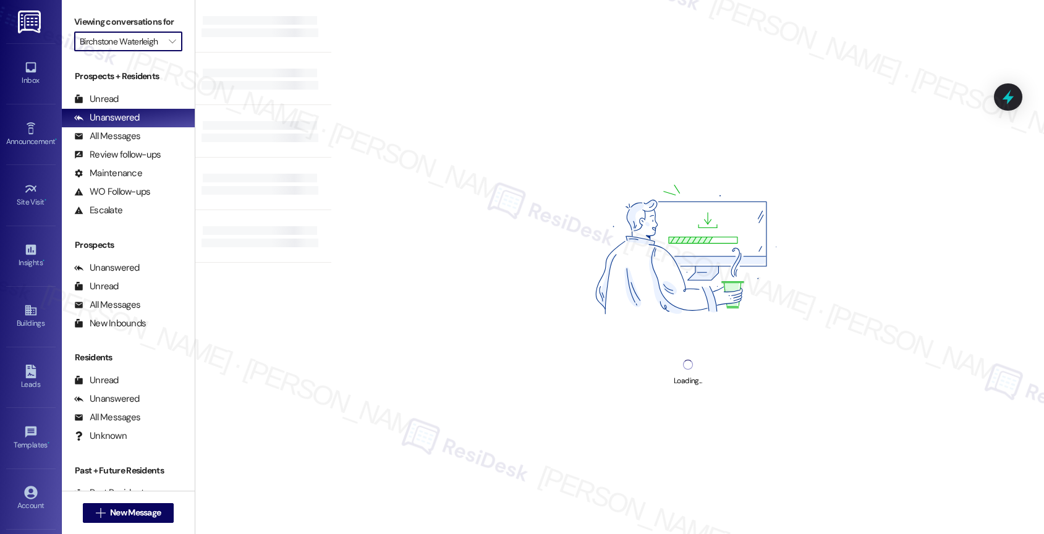
type input "Elliot Apartments on Abernathy"
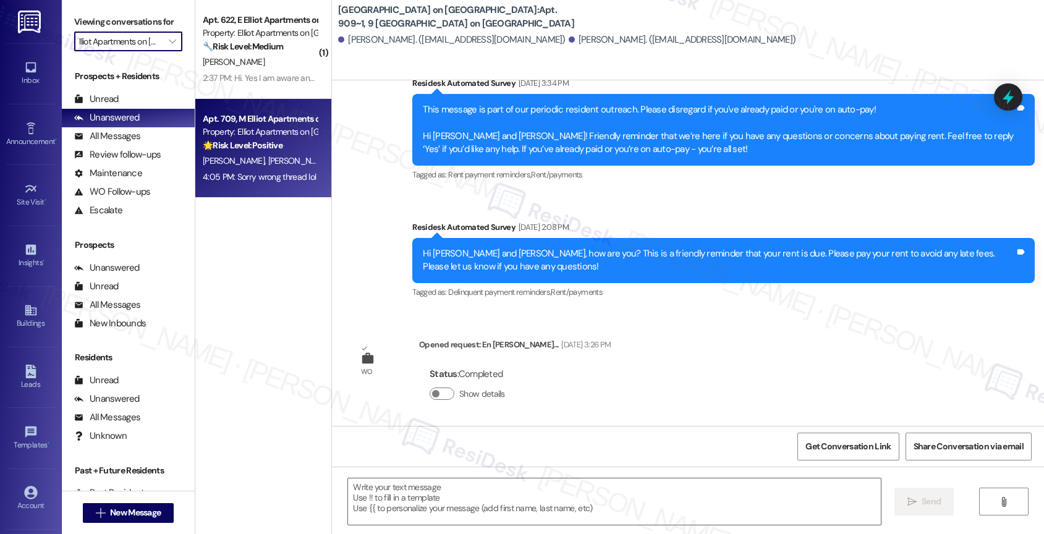
type textarea "Fetching suggested responses. Please feel free to read through the conversation…"
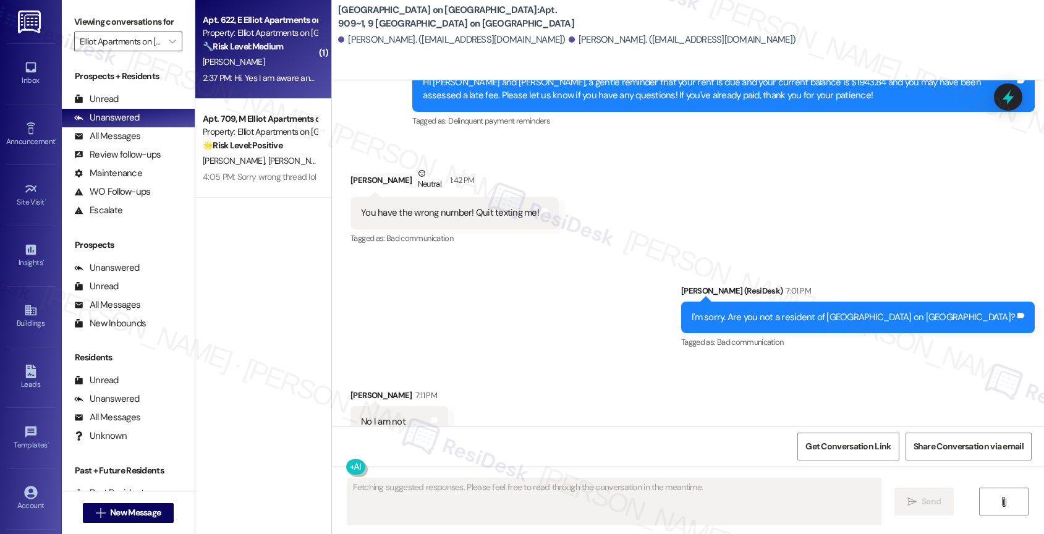
click at [252, 43] on strong "🔧 Risk Level: Medium" at bounding box center [243, 46] width 80 height 11
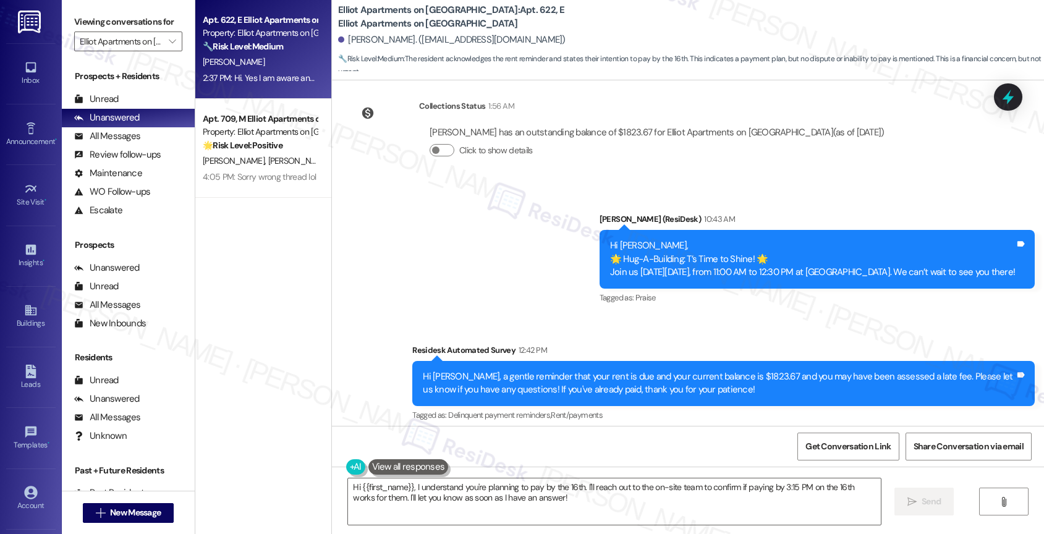
scroll to position [10147, 0]
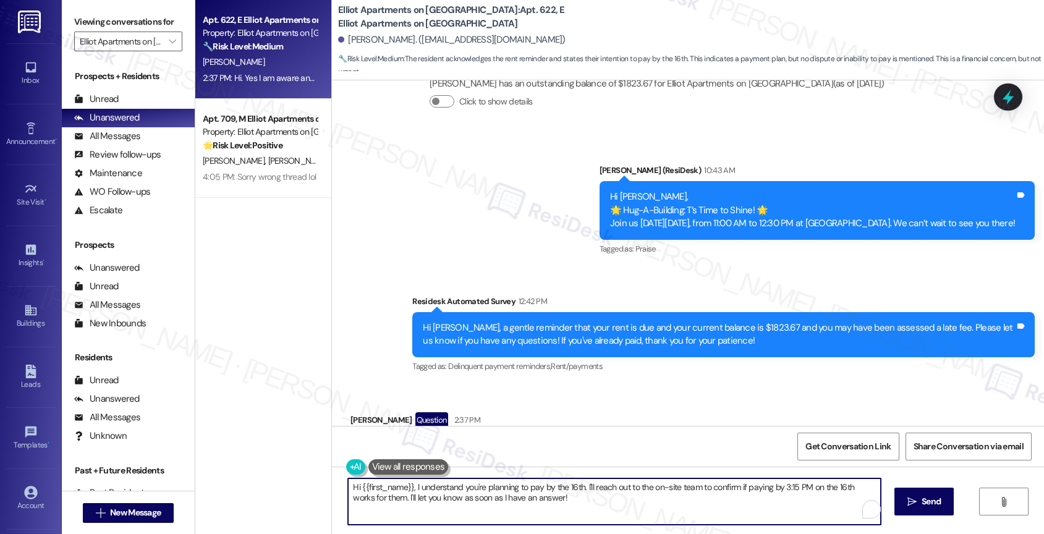
click at [591, 509] on textarea "Hi {{first_name}}, I understand you're planning to pay by the 16th. I'll reach …" at bounding box center [614, 501] width 533 height 46
click at [348, 486] on textarea "Hi {{first_name}}, I understand you're planning to pay by the 16th. I'll reach …" at bounding box center [612, 501] width 533 height 46
type textarea "Hey {{first_name}}, I understand you're planning to pay by the 16th. I'll reach…"
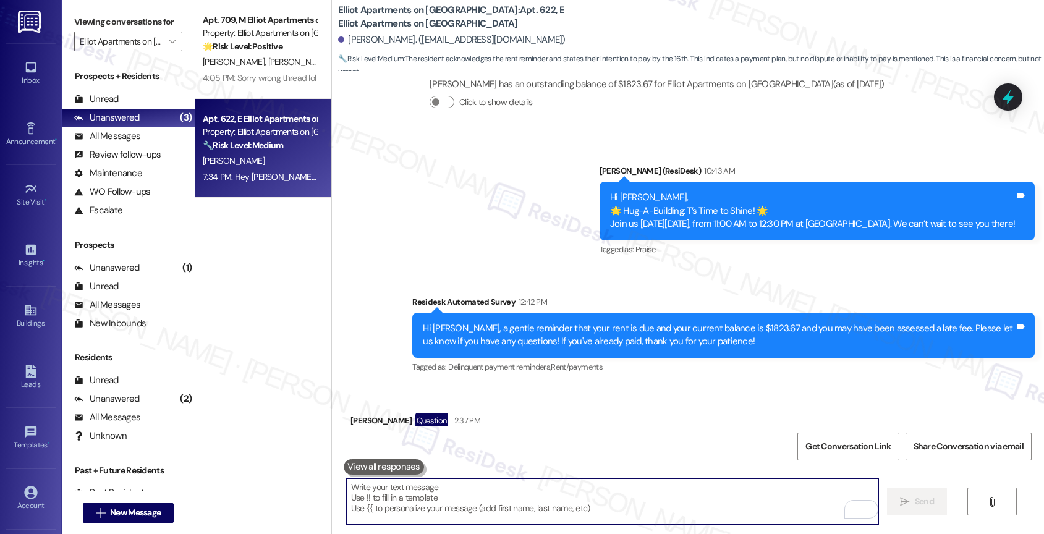
scroll to position [10247, 0]
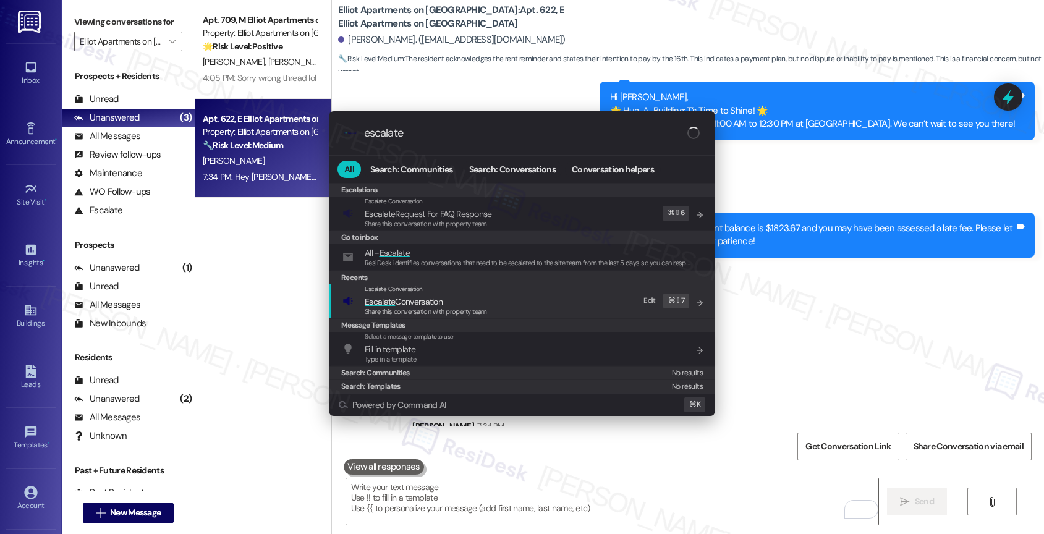
type input "escalate"
click at [440, 298] on span "Escalate Conversation" at bounding box center [404, 301] width 78 height 11
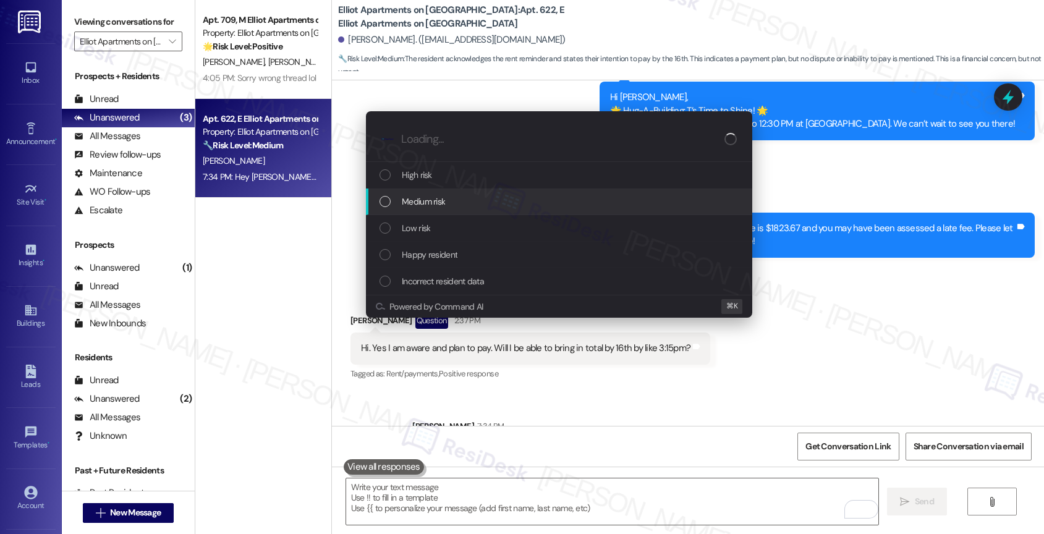
click at [433, 190] on div "Medium risk" at bounding box center [559, 202] width 386 height 27
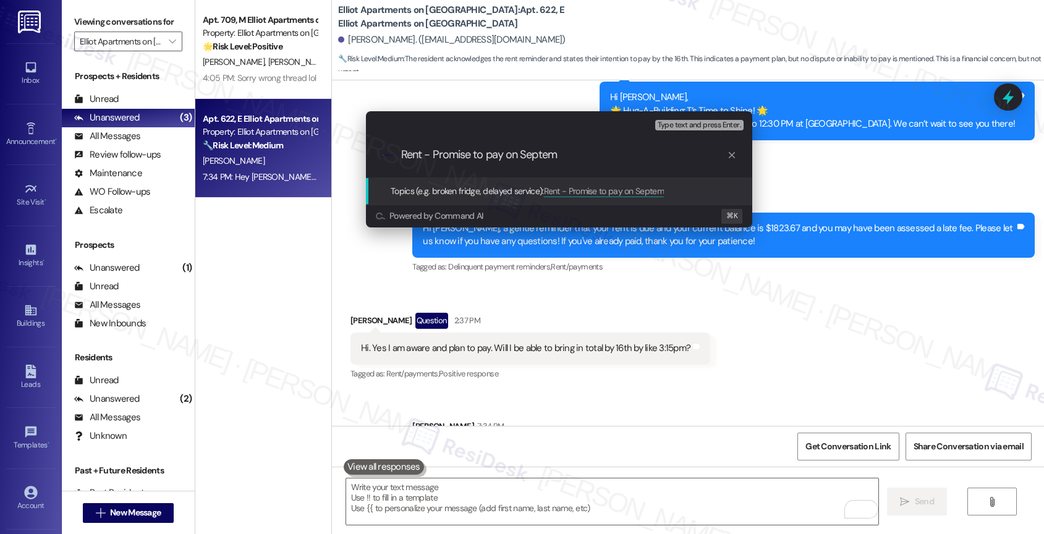
scroll to position [0, 0]
drag, startPoint x: 566, startPoint y: 160, endPoint x: 389, endPoint y: 153, distance: 176.9
click at [389, 153] on div ".cls-1{fill:#0a055f;}.cls-2{fill:#0cc4c4;} resideskLogoBlueOrange Rent - Promis…" at bounding box center [559, 155] width 386 height 44
type input "Payment Extension Request - Promise to pay on September 16th"
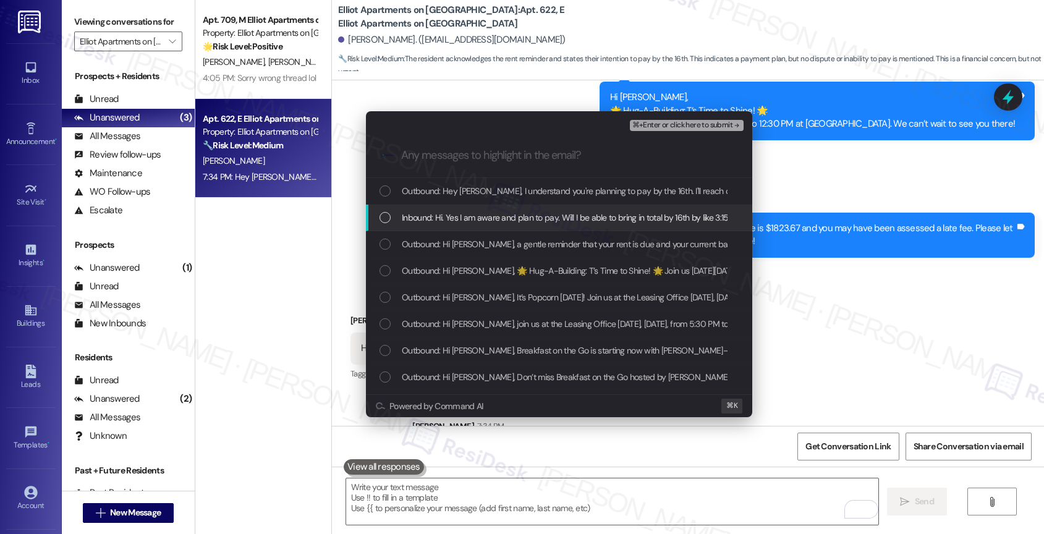
click at [510, 214] on span "Inbound: Hi. Yes I am aware and plan to pay. Will I be able to bring in total b…" at bounding box center [573, 218] width 342 height 14
click at [503, 248] on span "Outbound: Hi Terika, a gentle reminder that your rent is due and your current b…" at bounding box center [848, 244] width 893 height 14
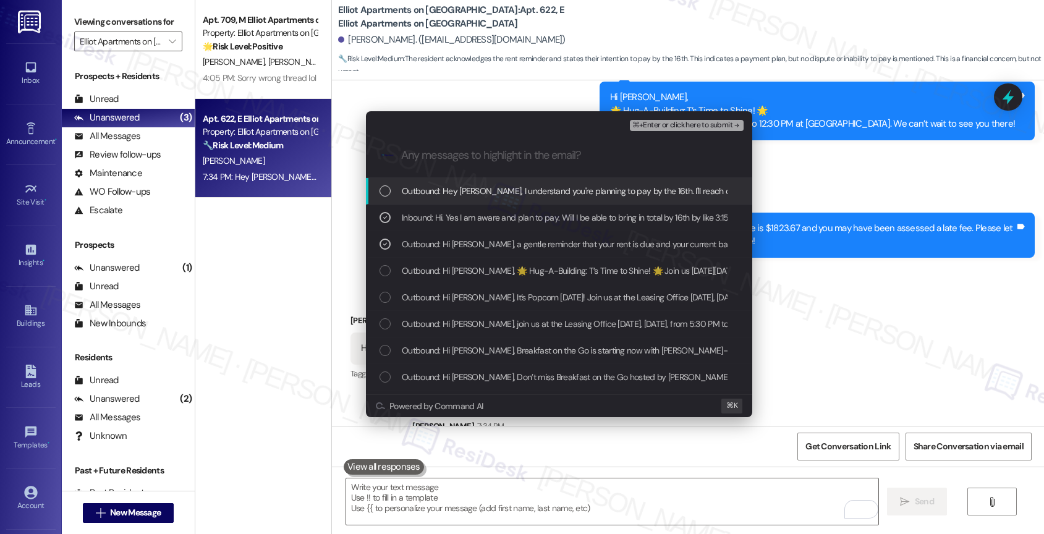
click at [723, 123] on span "⌘+Enter or click here to submit" at bounding box center [682, 125] width 100 height 9
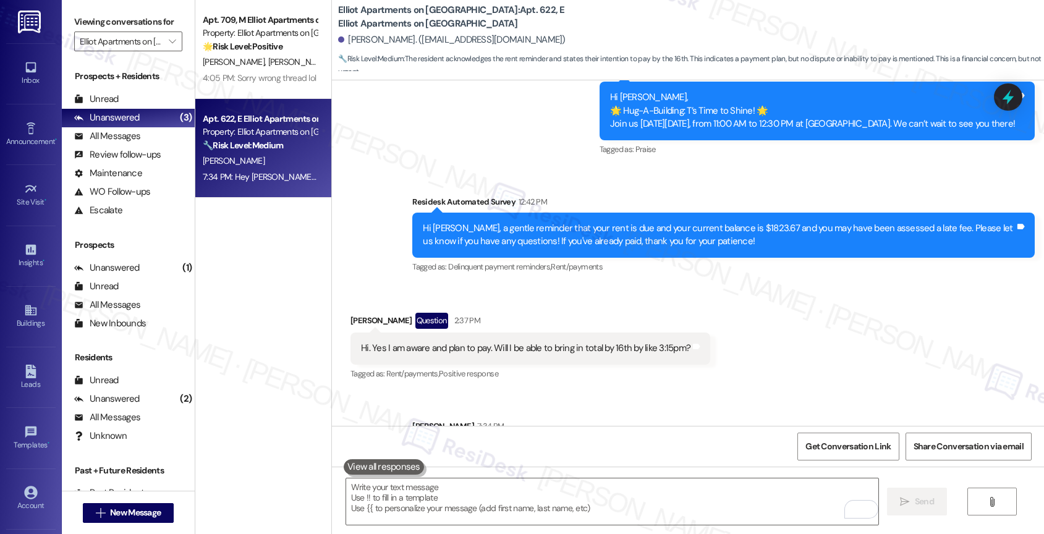
scroll to position [10241, 0]
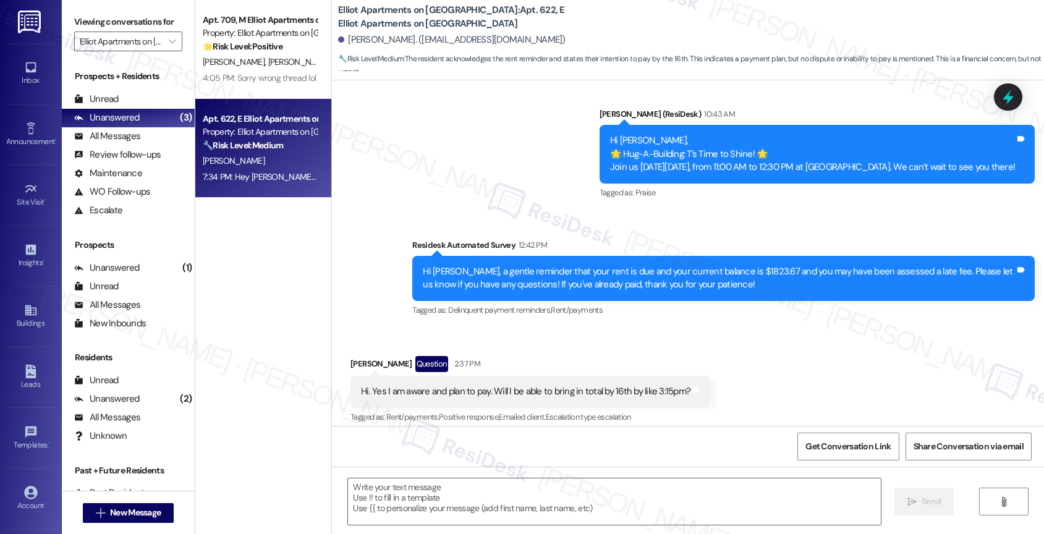
type textarea "Fetching suggested responses. Please feel free to read through the conversation…"
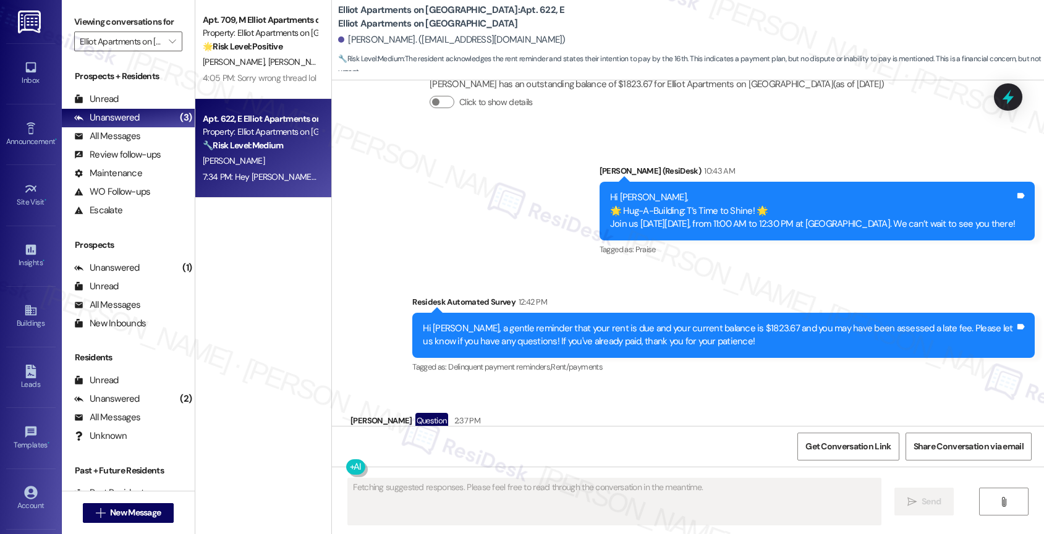
scroll to position [10265, 0]
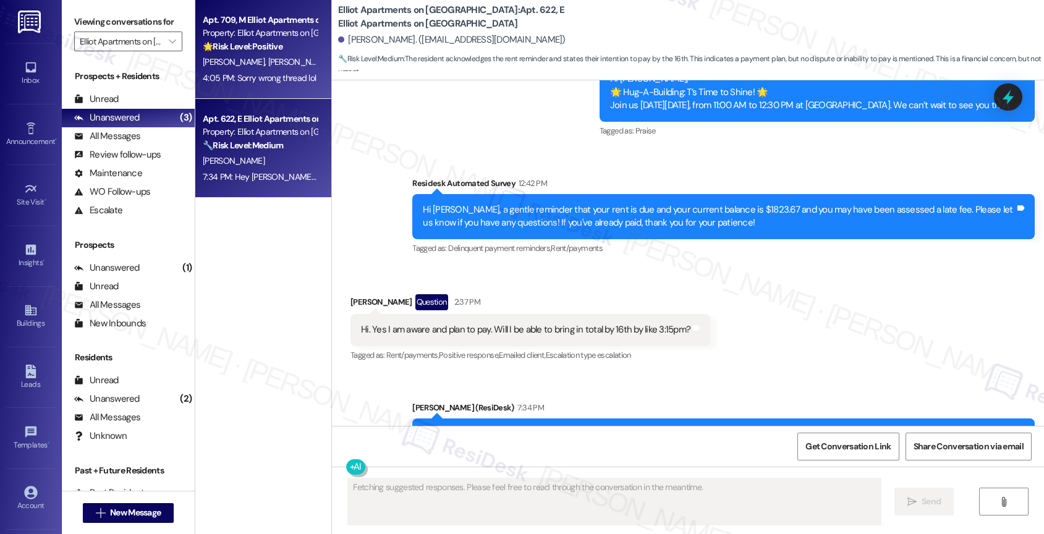
click at [268, 41] on strong "🌟 Risk Level: Positive" at bounding box center [243, 46] width 80 height 11
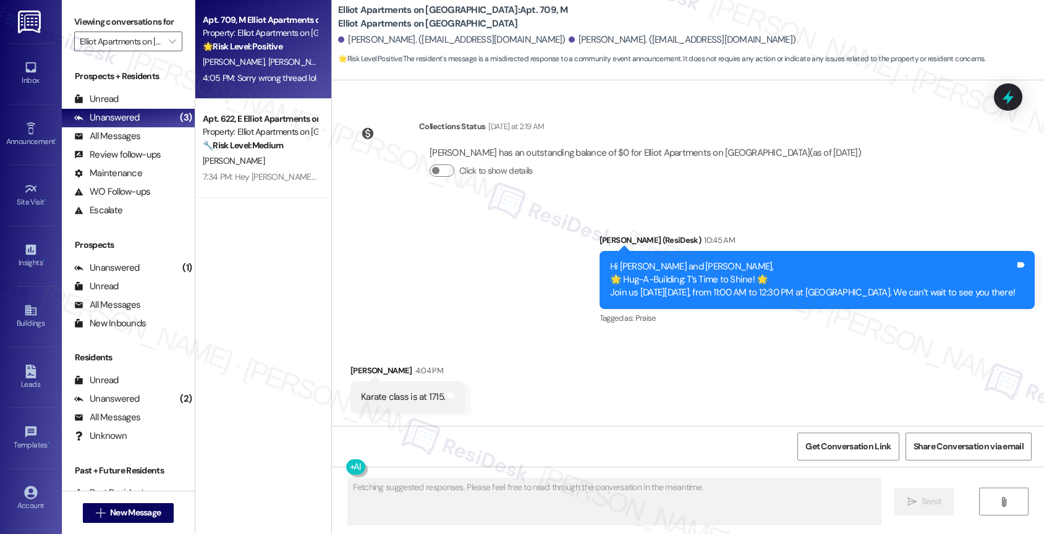
scroll to position [4823, 0]
click at [509, 256] on div "Announcement, sent via SMS Sarah (ResiDesk) 10:45 AM Hi Michelle and John, 🌟 Hu…" at bounding box center [688, 270] width 712 height 131
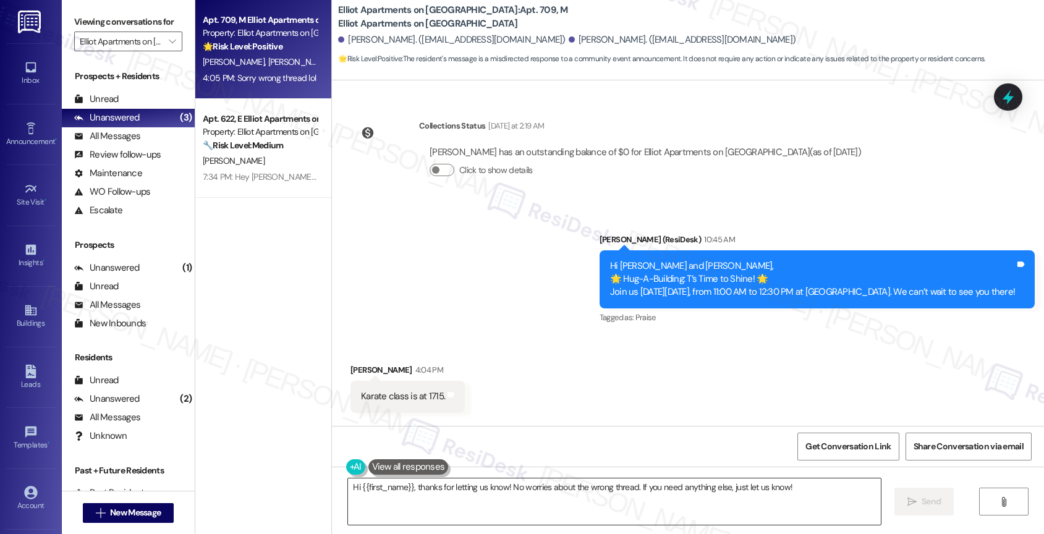
click at [424, 496] on textarea "Hi {{first_name}}, thanks for letting us know! No worries about the wrong threa…" at bounding box center [614, 501] width 533 height 46
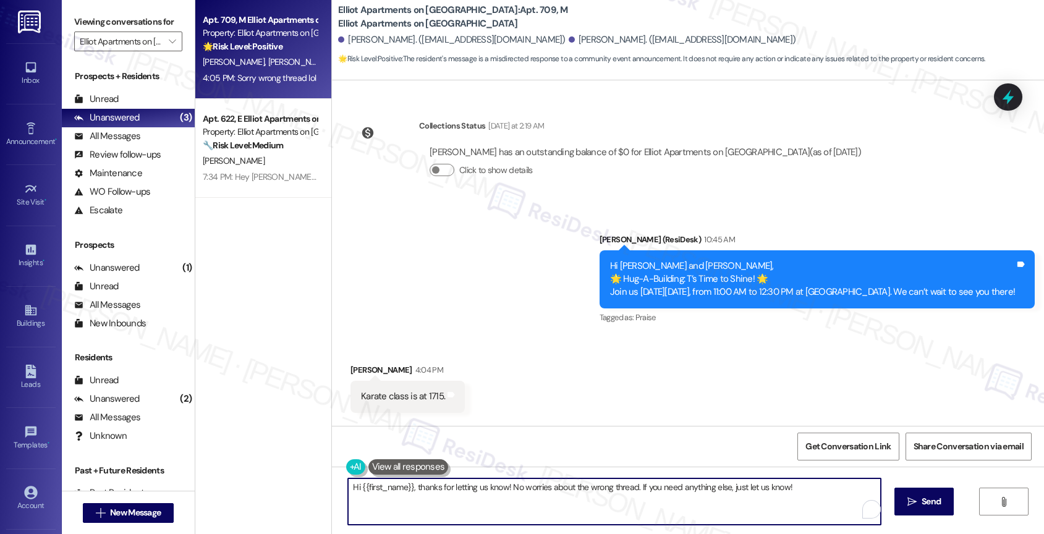
click at [424, 496] on textarea "Hi {{first_name}}, thanks for letting us know! No worries about the wrong threa…" at bounding box center [614, 501] width 533 height 46
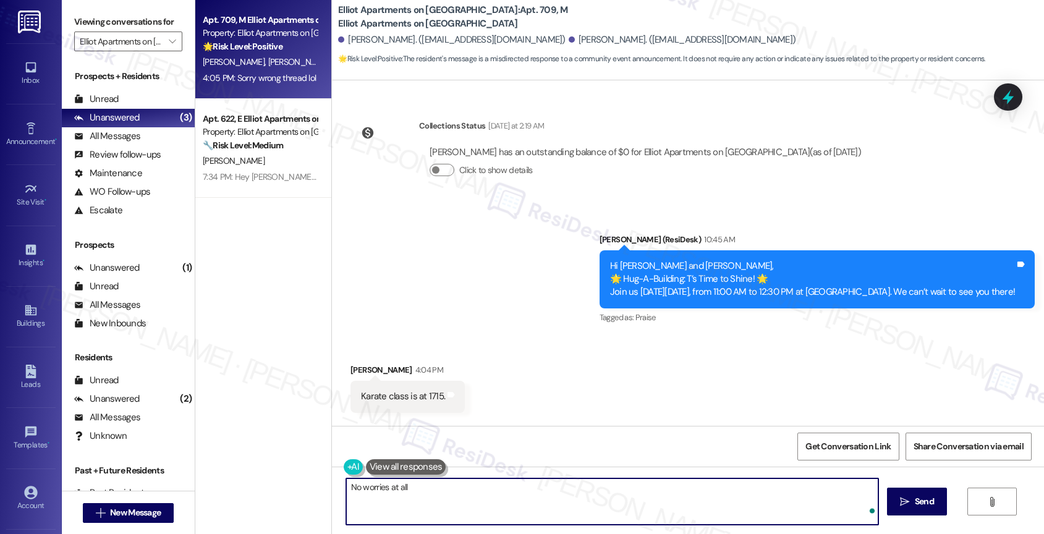
type textarea "No worries at all!"
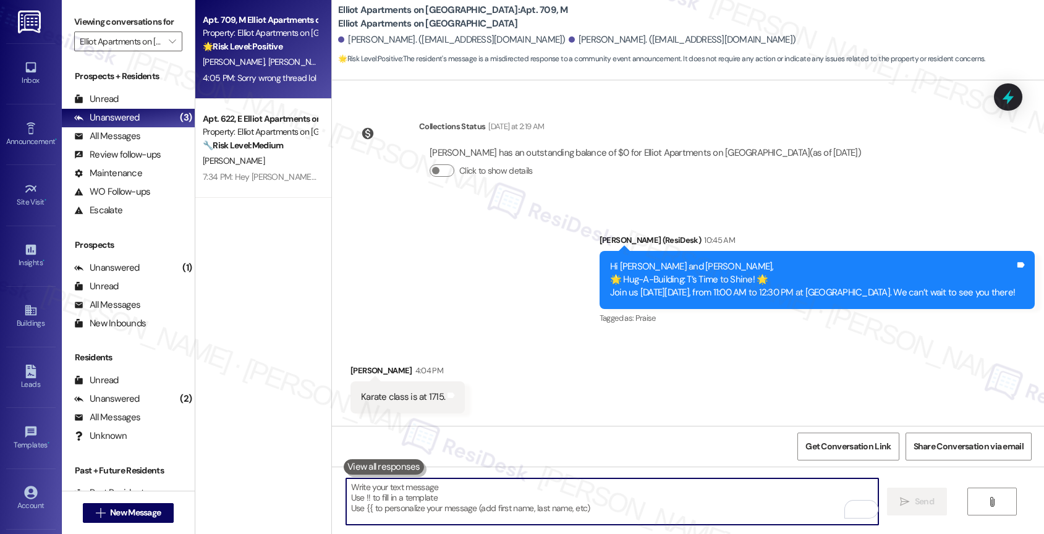
scroll to position [4909, 0]
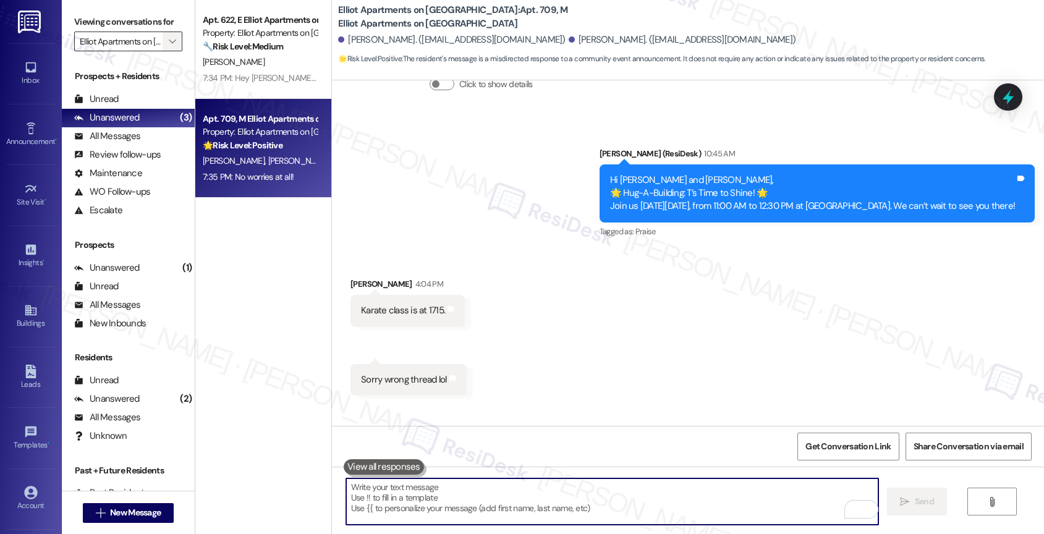
click at [169, 46] on icon "" at bounding box center [172, 41] width 7 height 10
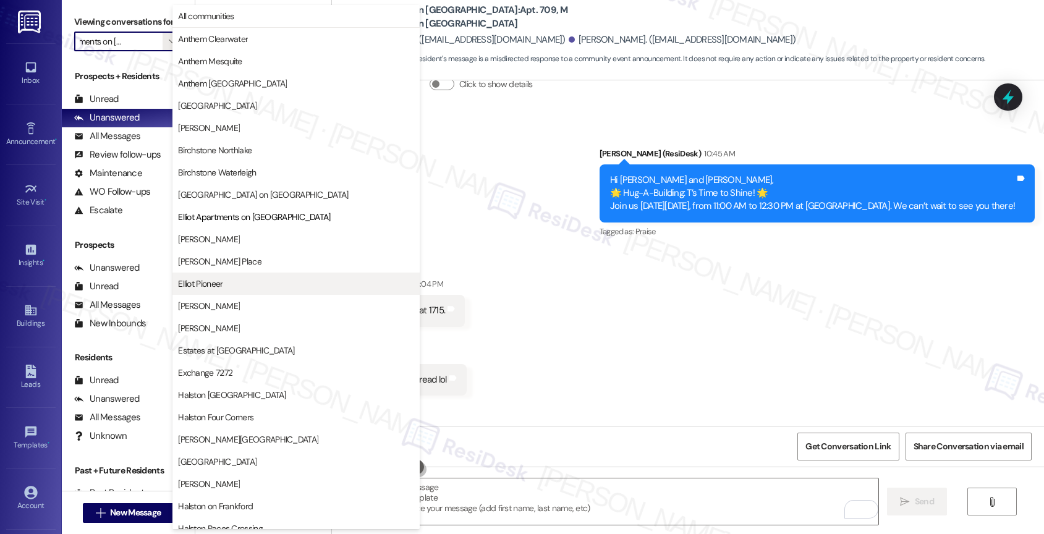
scroll to position [201, 0]
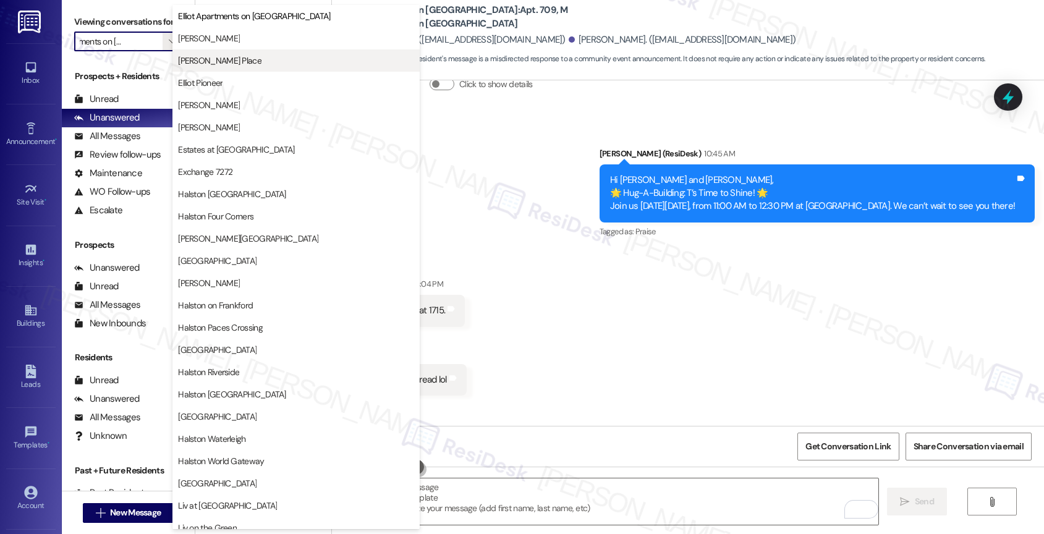
click at [244, 55] on span "[PERSON_NAME] Place" at bounding box center [219, 60] width 83 height 12
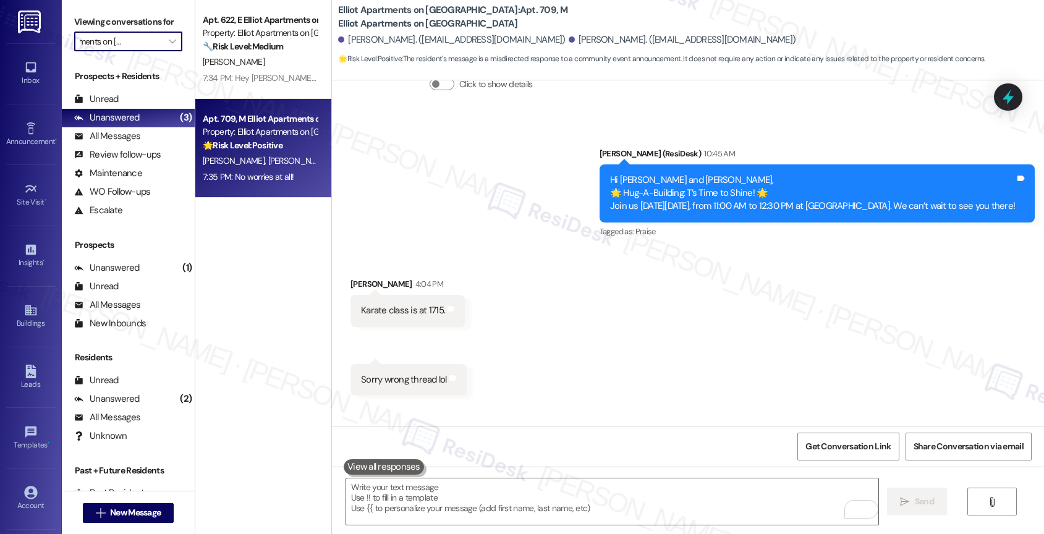
type input "[PERSON_NAME] Place"
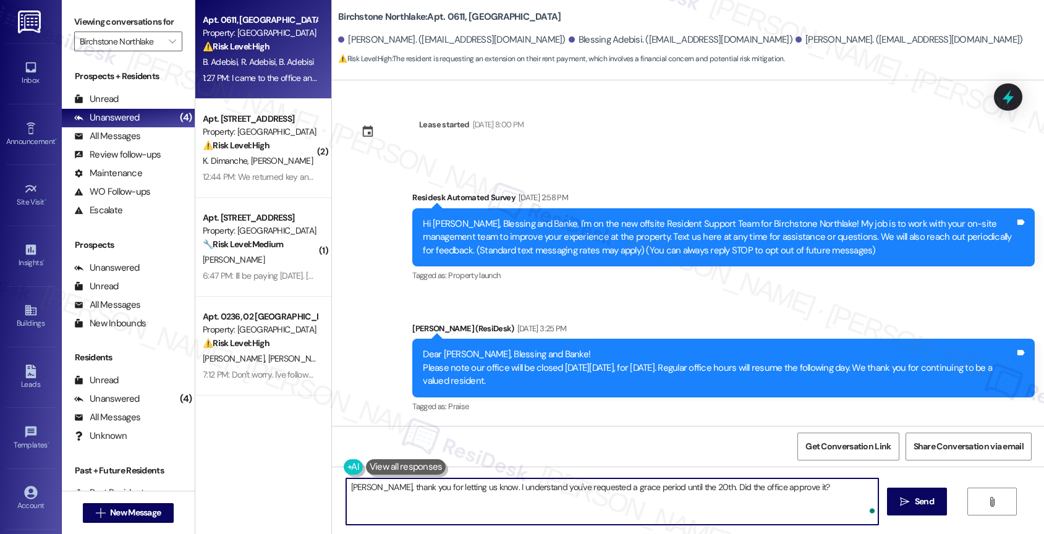
scroll to position [3542, 0]
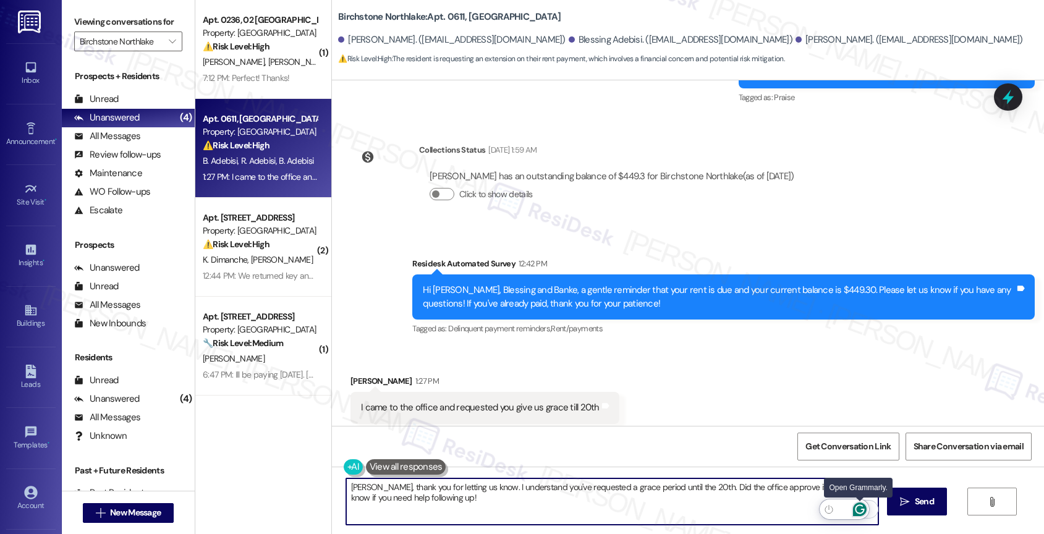
type textarea "[PERSON_NAME], thank you for letting us know. I understand you've requested a g…"
click at [860, 507] on icon "Open Grammarly. 0 Suggestions." at bounding box center [860, 510] width 14 height 14
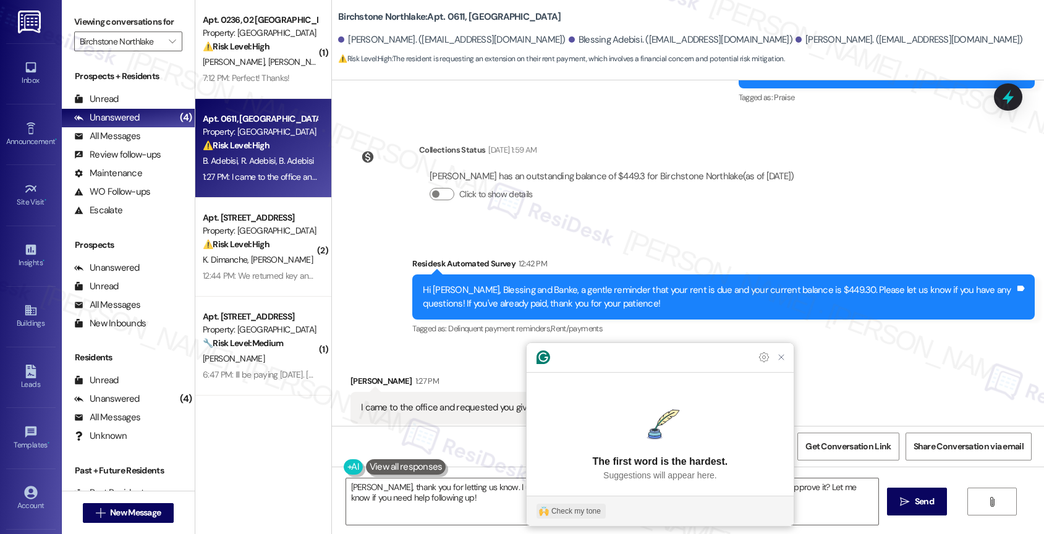
click at [584, 506] on div "Check my tone" at bounding box center [575, 511] width 49 height 11
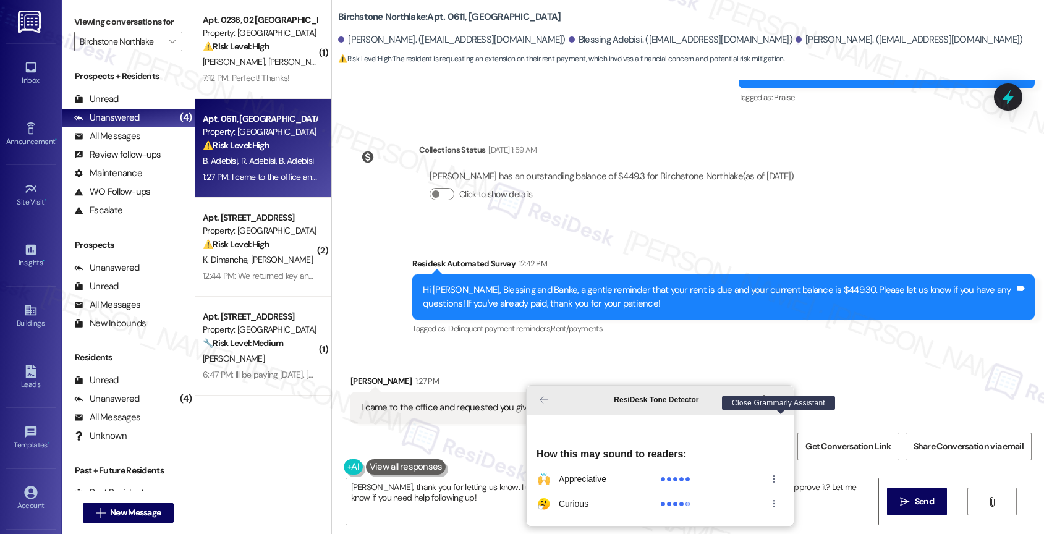
click at [783, 405] on icon "Close Grammarly Assistant" at bounding box center [781, 400] width 10 height 10
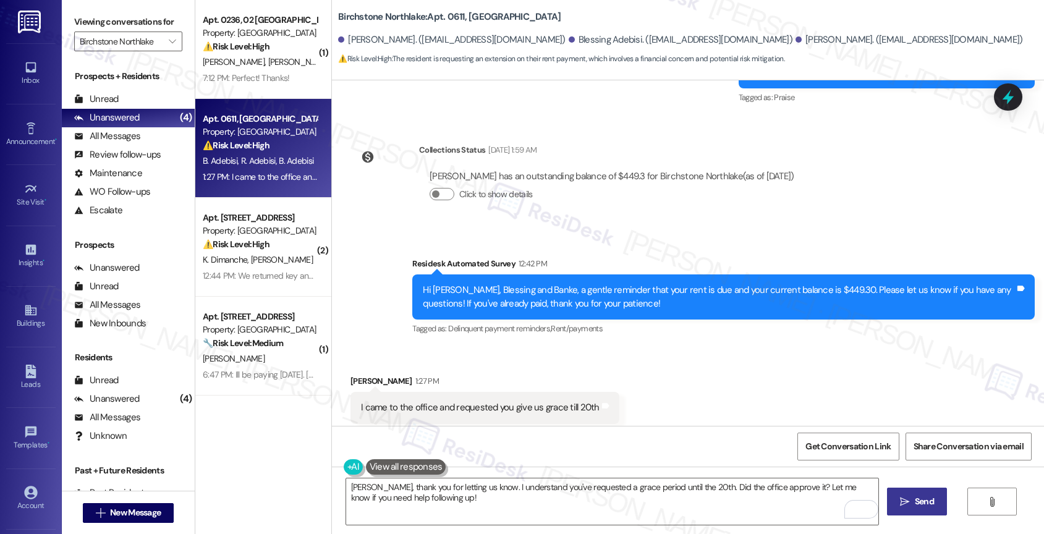
click at [900, 499] on icon "" at bounding box center [904, 502] width 9 height 10
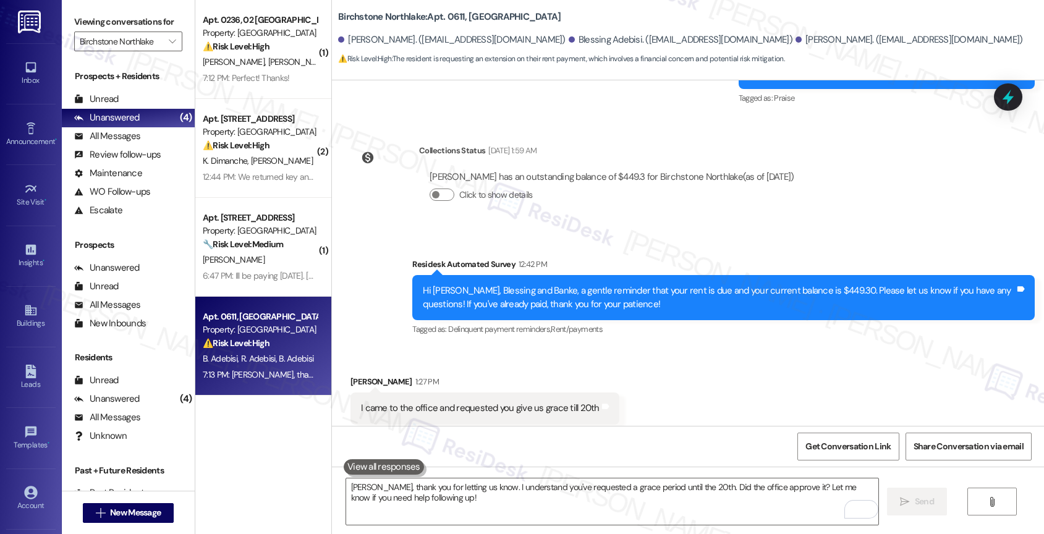
scroll to position [3641, 0]
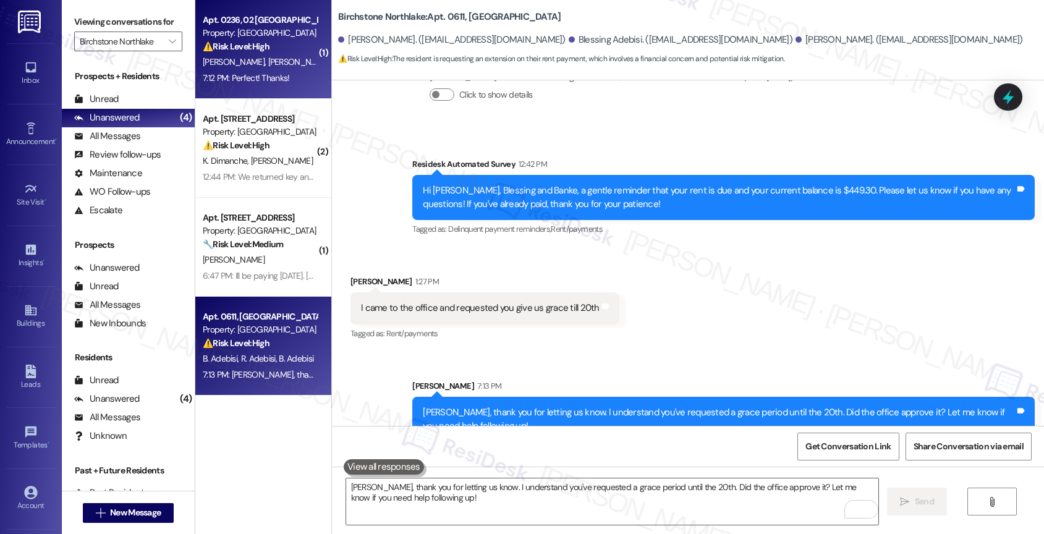
click at [268, 75] on div "7:12 PM: Perfect! Thanks! 7:12 PM: Perfect! Thanks!" at bounding box center [246, 77] width 87 height 11
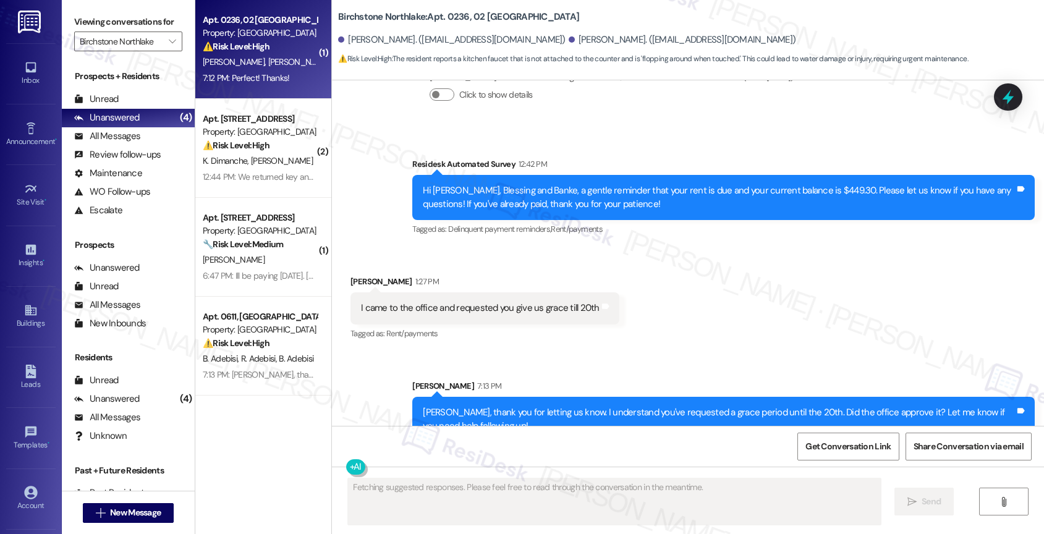
scroll to position [1001, 0]
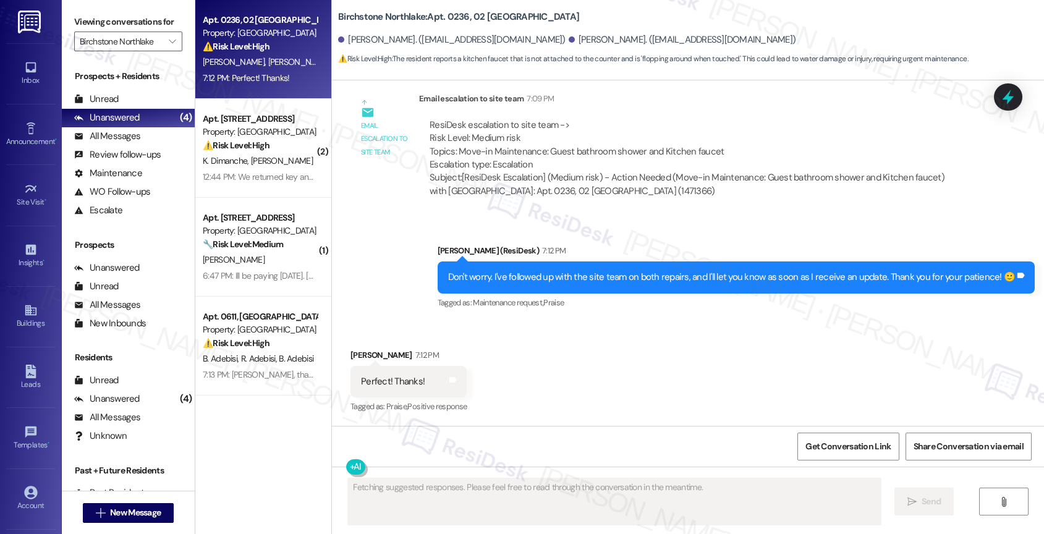
click at [573, 363] on div "Received via SMS Sunny Coleman 7:12 PM Perfect! Thanks! Tags and notes Tagged a…" at bounding box center [688, 373] width 712 height 104
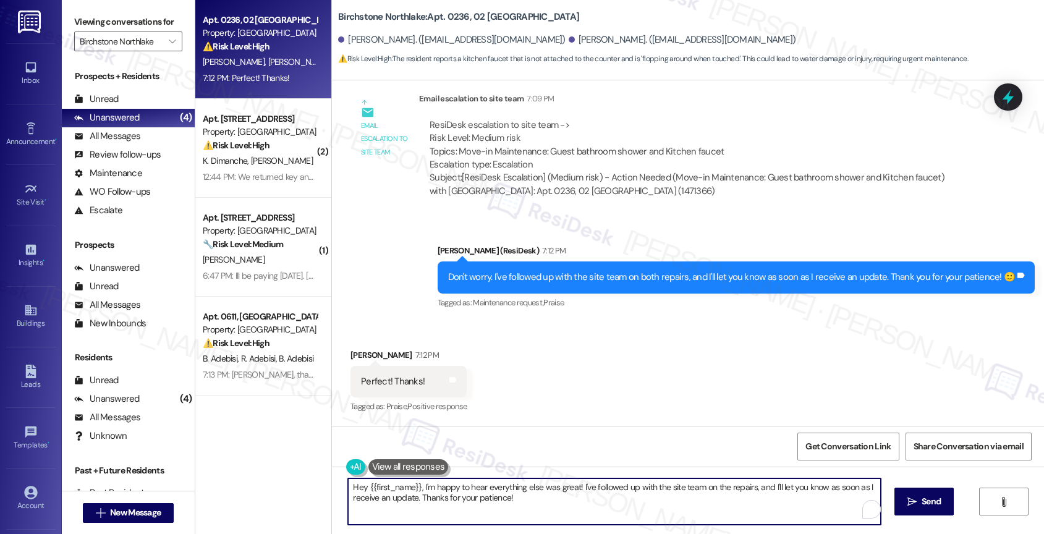
click at [456, 503] on textarea "Hey {{first_name}}, I'm happy to hear everything else was great! I've followed …" at bounding box center [614, 501] width 533 height 46
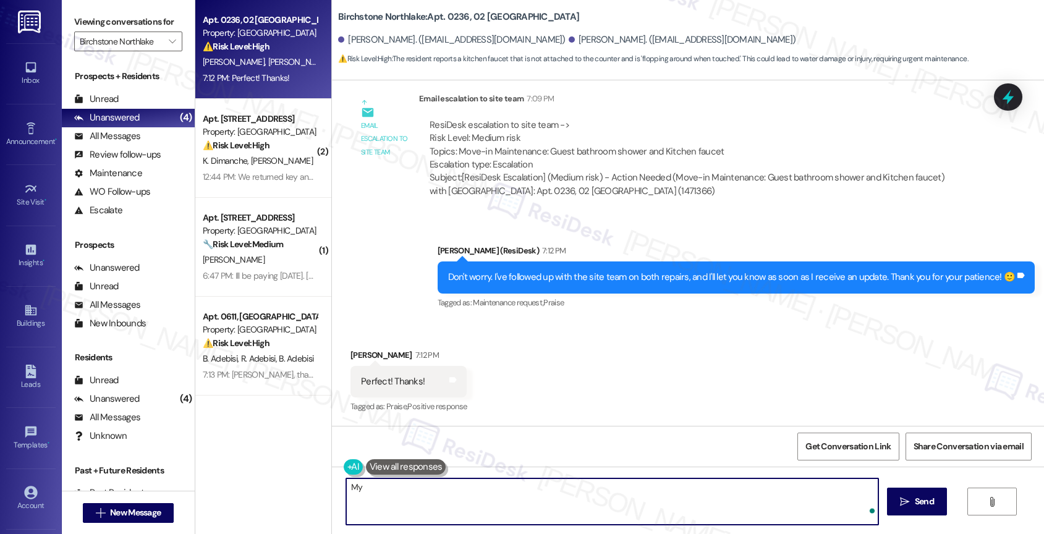
type textarea "M"
click at [380, 485] on textarea "Of course! Enjoy the rest of your evening!" at bounding box center [612, 501] width 533 height 46
type textarea "Y"
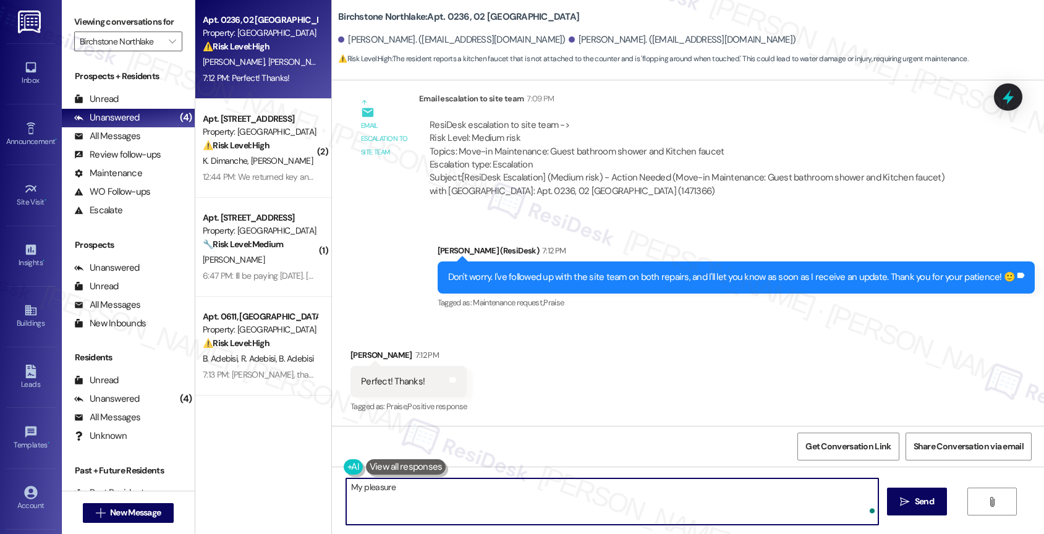
type textarea "My pleasure!"
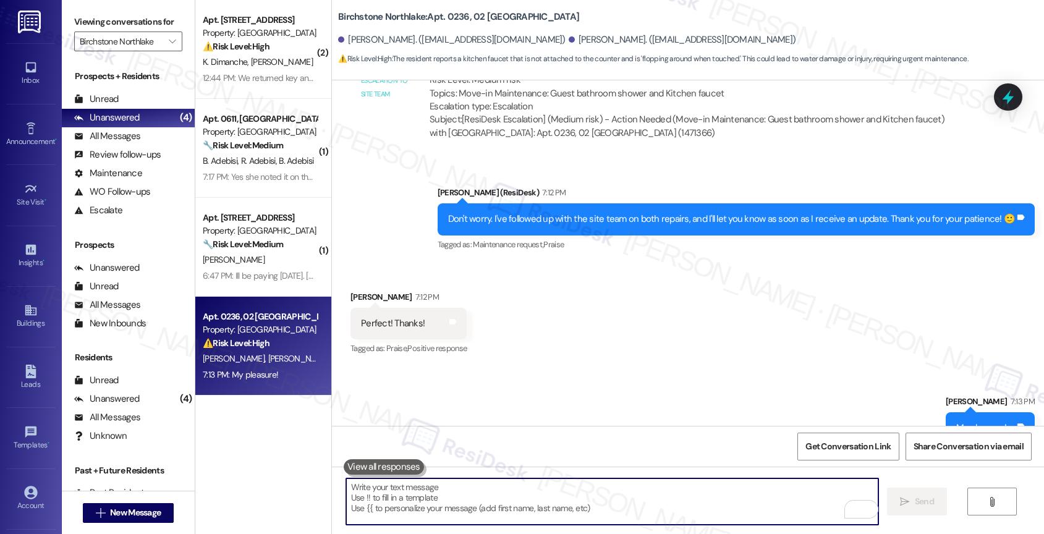
scroll to position [1087, 0]
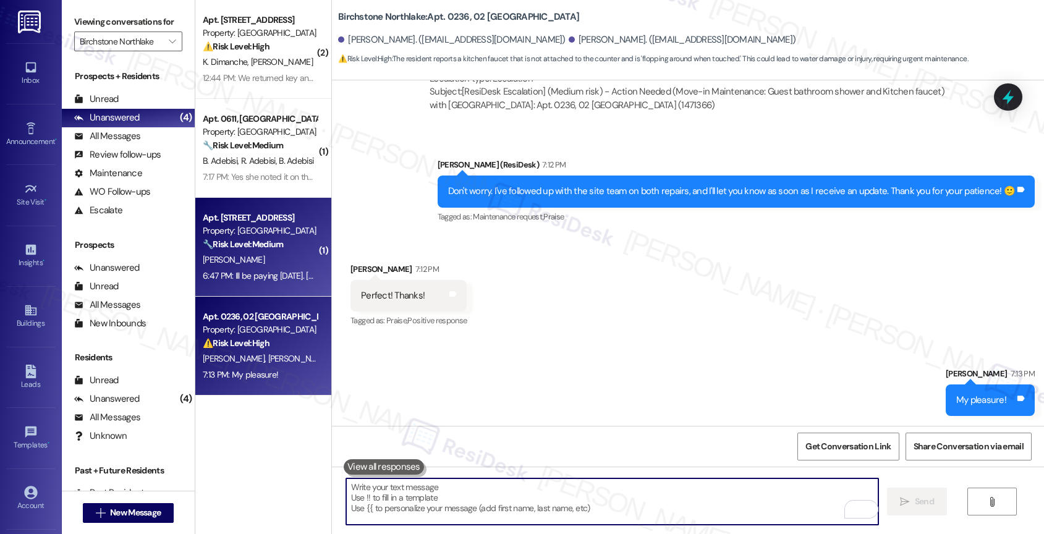
click at [267, 256] on div "P. Taylor" at bounding box center [260, 259] width 117 height 15
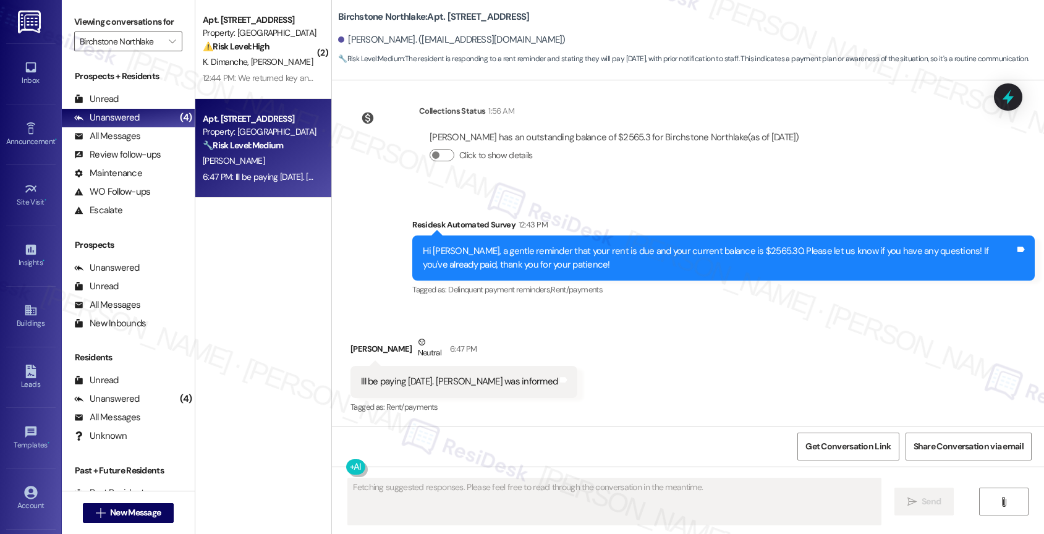
scroll to position [2128, 0]
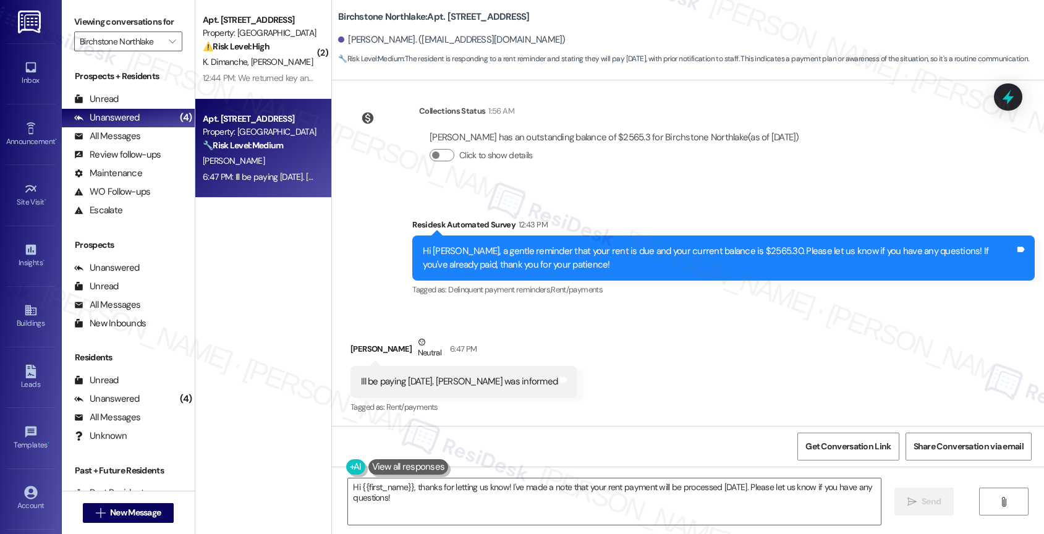
click at [504, 329] on div "Received via SMS Paul Taylor Neutral 6:47 PM Ill be paying on Friday. Josesph w…" at bounding box center [463, 375] width 245 height 99
click at [473, 502] on textarea "Hi {{first_name}}, thanks for letting us know! I've made a note that your rent …" at bounding box center [614, 501] width 533 height 46
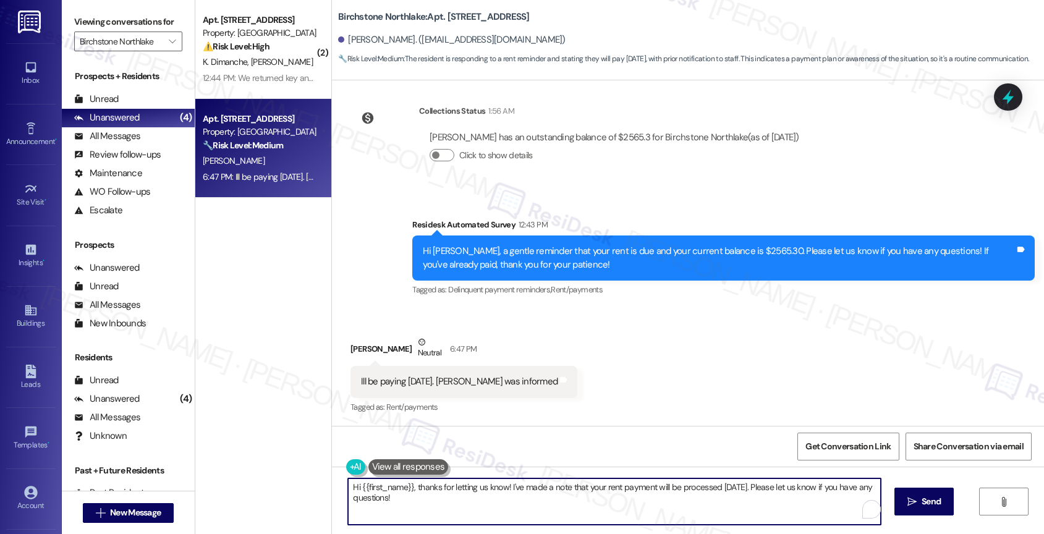
click at [473, 502] on textarea "Hi {{first_name}}, thanks for letting us know! I've made a note that your rent …" at bounding box center [614, 501] width 533 height 46
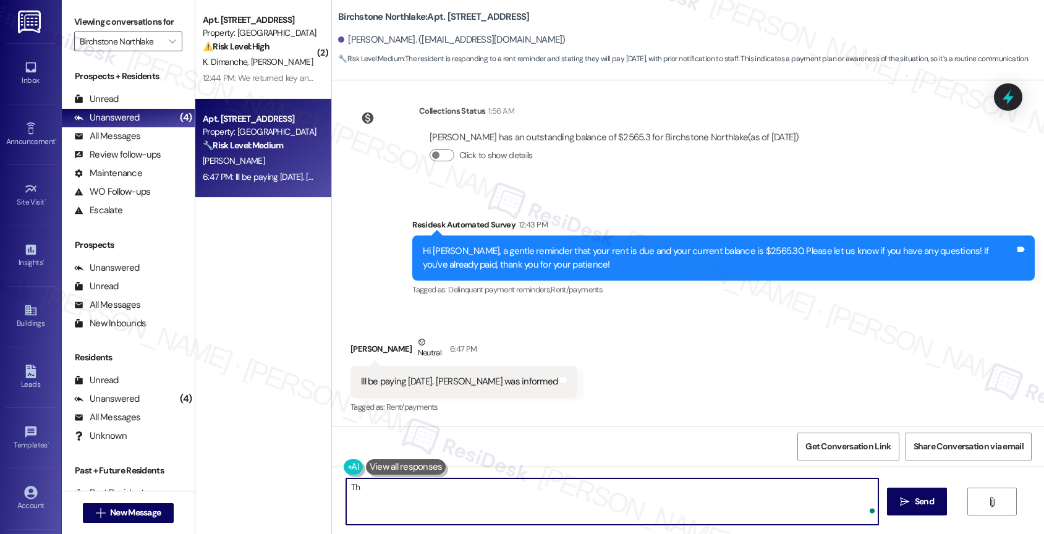
type textarea "T"
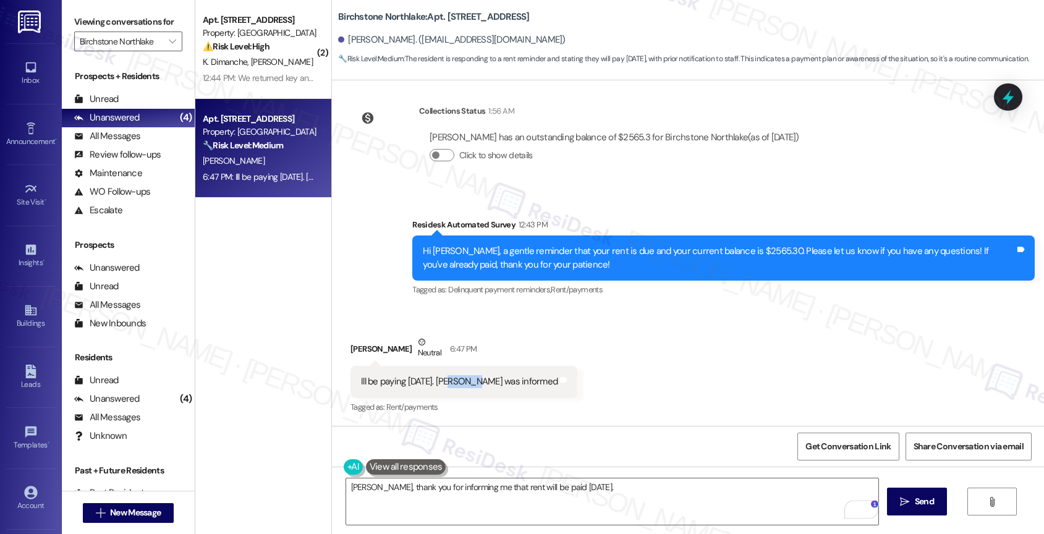
drag, startPoint x: 436, startPoint y: 380, endPoint x: 462, endPoint y: 381, distance: 25.4
click at [462, 381] on div "Ill be paying on Friday. Josesph was informed" at bounding box center [459, 381] width 197 height 13
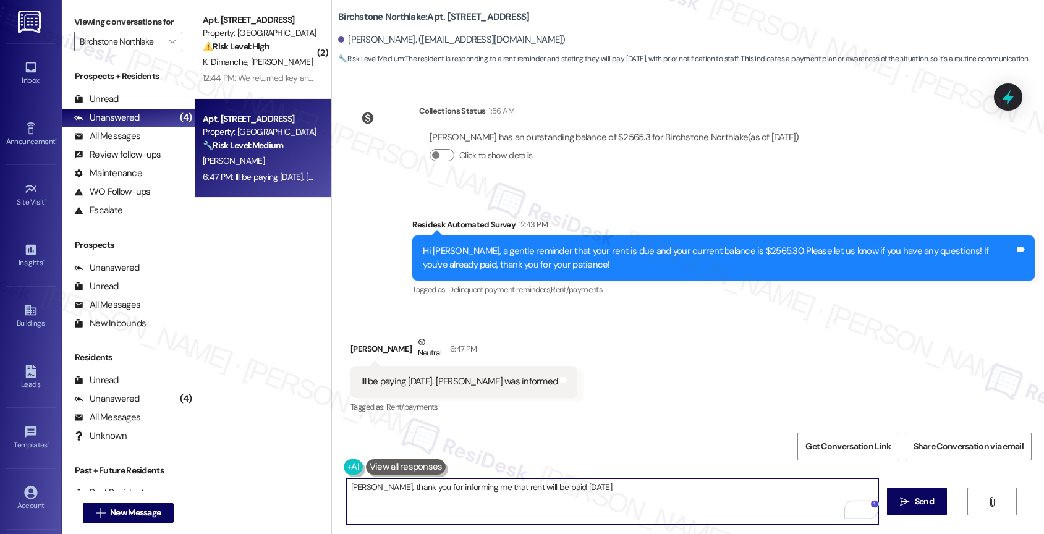
click at [621, 490] on textarea "Paul, thank you for informing me that rent will be paid on Friday." at bounding box center [612, 501] width 533 height 46
type textarea "Paul, thank you for informing me that rent will be paid on Friday. We appreciat…"
click at [905, 499] on icon "" at bounding box center [904, 502] width 9 height 10
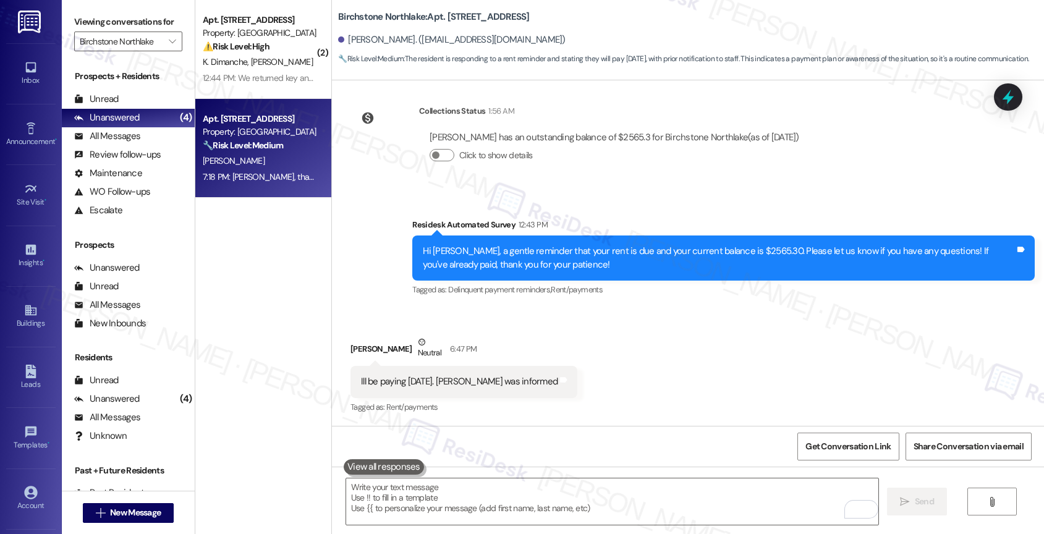
scroll to position [2213, 0]
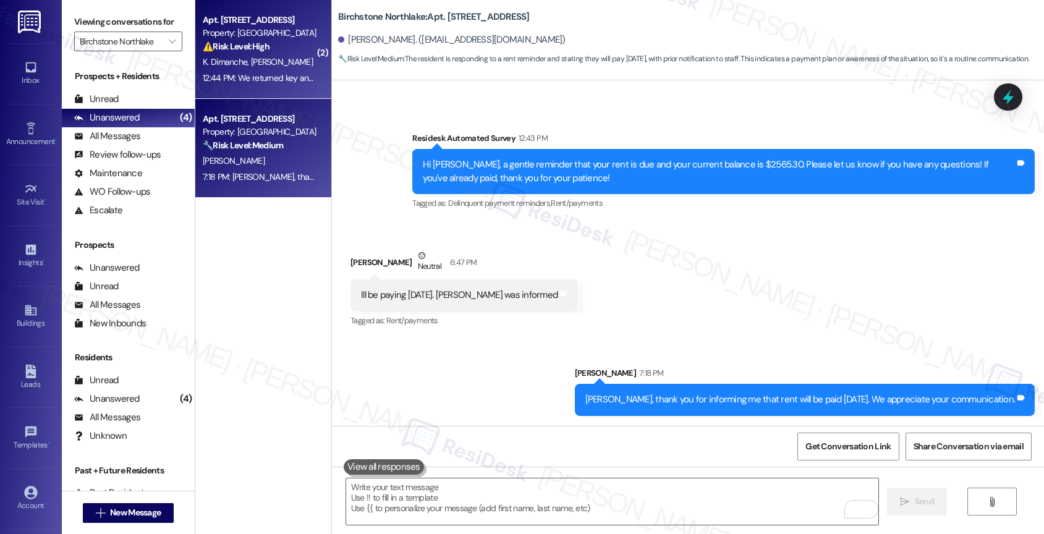
click at [240, 38] on div "Property: Birchstone Northlake" at bounding box center [260, 33] width 114 height 13
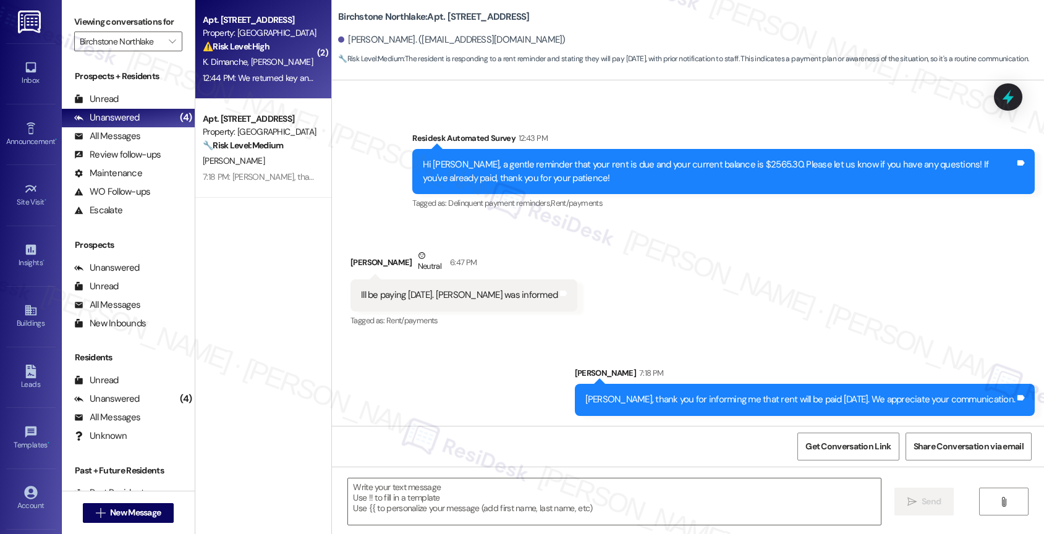
type textarea "Fetching suggested responses. Please feel free to read through the conversation…"
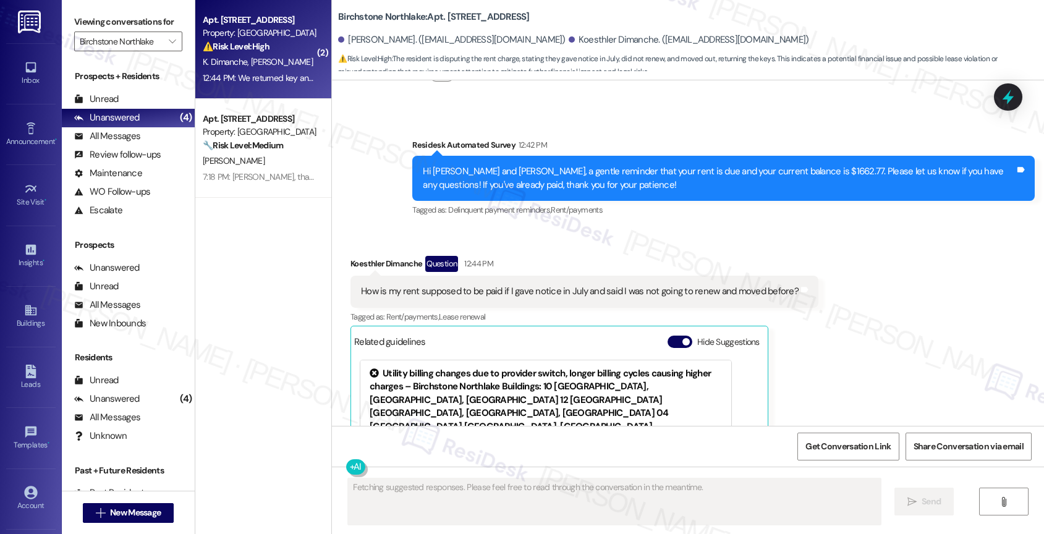
scroll to position [3841, 0]
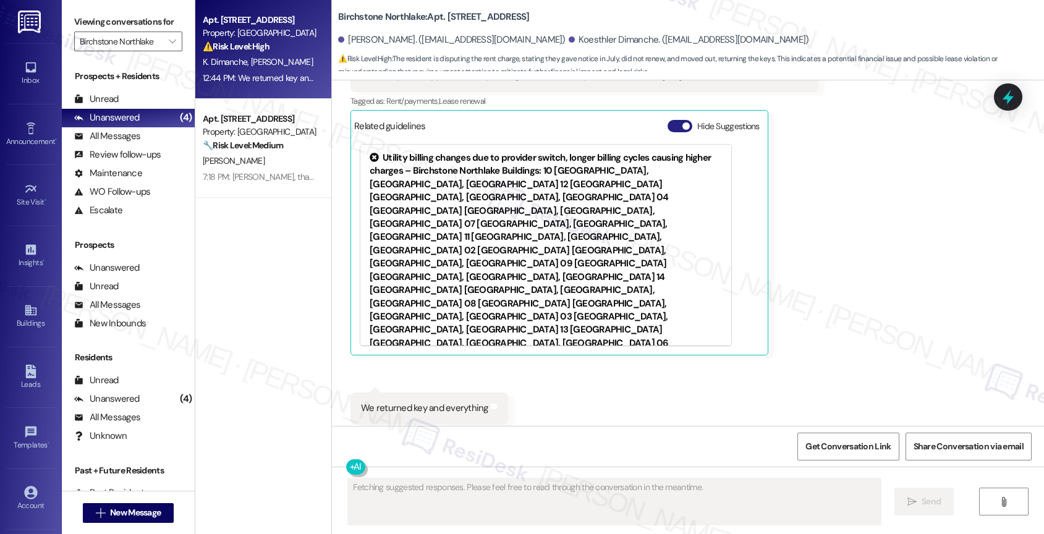
click at [669, 120] on button "Hide Suggestions" at bounding box center [680, 126] width 25 height 12
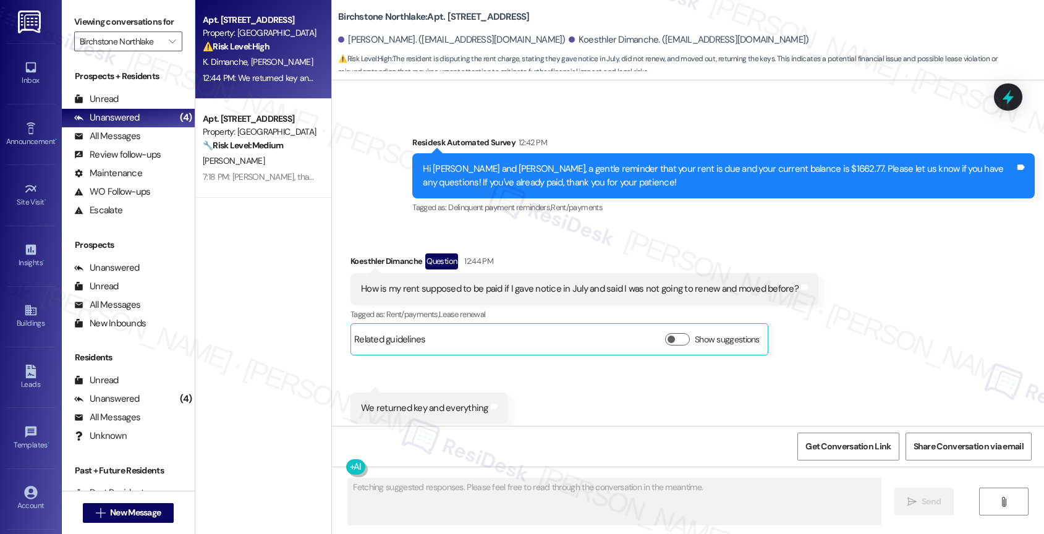
click at [557, 357] on div "Received via SMS Koesthler Dimanche Question 12:44 PM How is my rent supposed t…" at bounding box center [688, 339] width 712 height 226
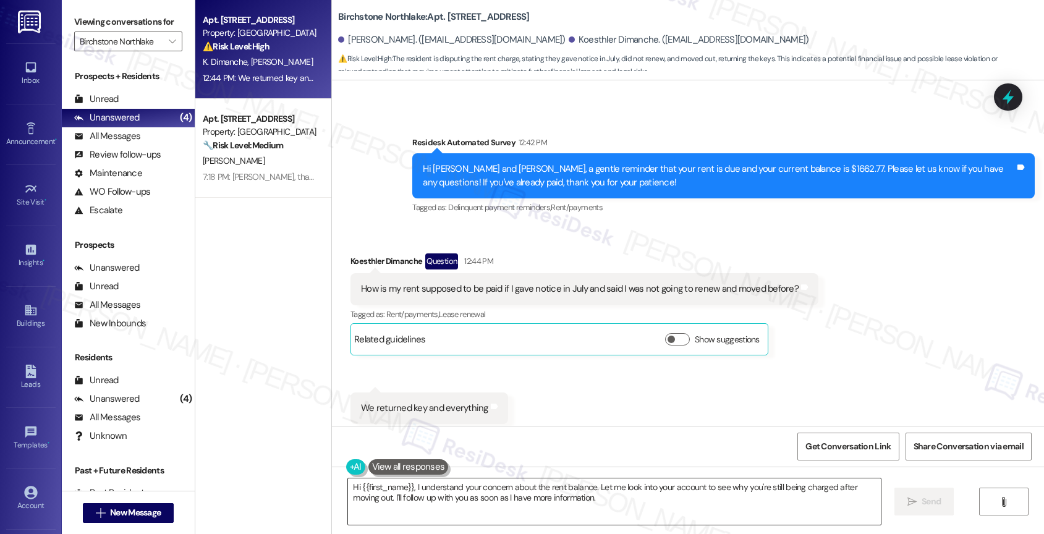
click at [612, 504] on textarea "Hi {{first_name}}, I understand your concern about the rent balance. Let me loo…" at bounding box center [614, 501] width 533 height 46
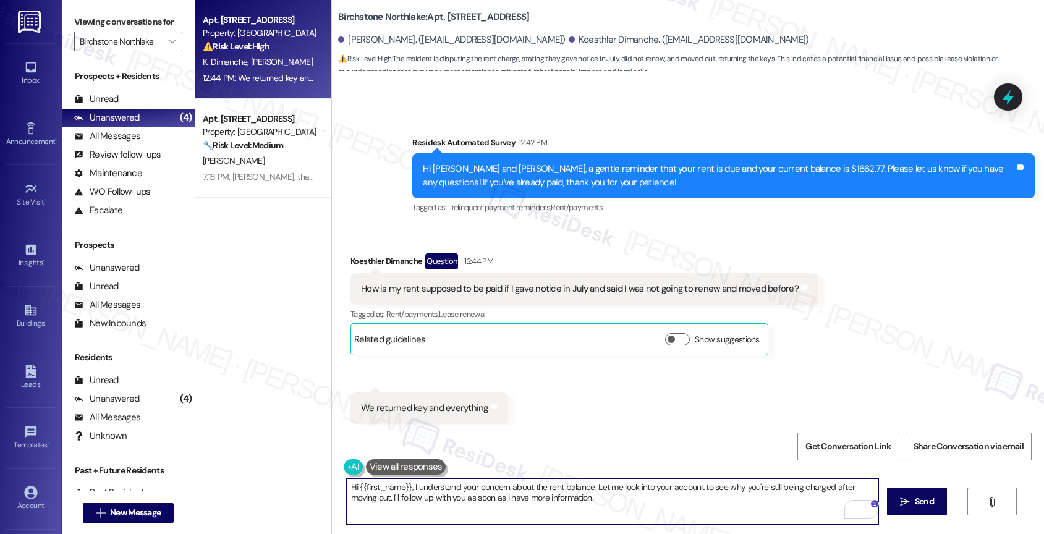
click at [653, 501] on textarea "Hi {{first_name}}, I understand your concern about the rent balance. Let me loo…" at bounding box center [612, 501] width 533 height 46
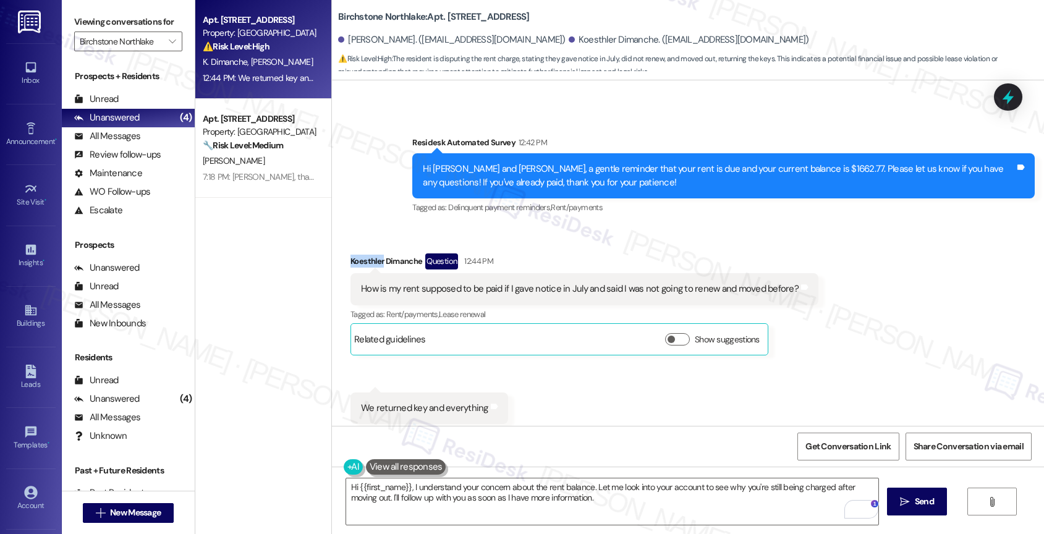
drag, startPoint x: 374, startPoint y: 235, endPoint x: 338, endPoint y: 233, distance: 35.9
click at [341, 244] on div "Received via SMS Koesthler Dimanche Question 12:44 PM How is my rent supposed t…" at bounding box center [584, 304] width 486 height 120
copy div "Koesthler"
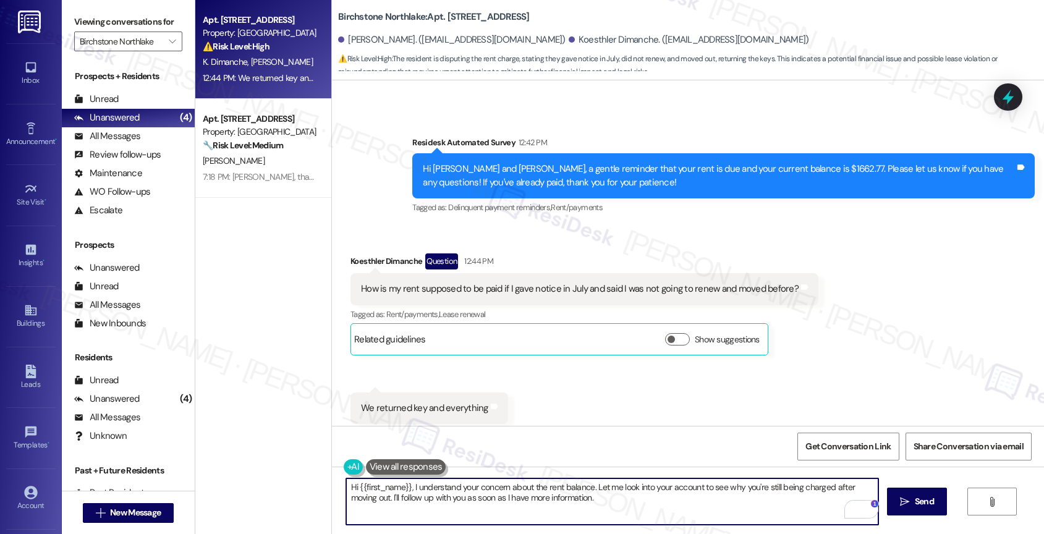
click at [393, 507] on textarea "Hi {{first_name}}, I understand your concern about the rent balance. Let me loo…" at bounding box center [612, 501] width 533 height 46
drag, startPoint x: 402, startPoint y: 487, endPoint x: 321, endPoint y: 486, distance: 81.0
click at [332, 486] on div "Hi {{first_name}}, I understand your concern about the rent balance. Let me loo…" at bounding box center [688, 513] width 712 height 93
paste textarea "Koesthler"
click at [601, 511] on textarea "Hi Koesthler, I understand your concern about the rent balance. Let me look int…" at bounding box center [612, 501] width 533 height 46
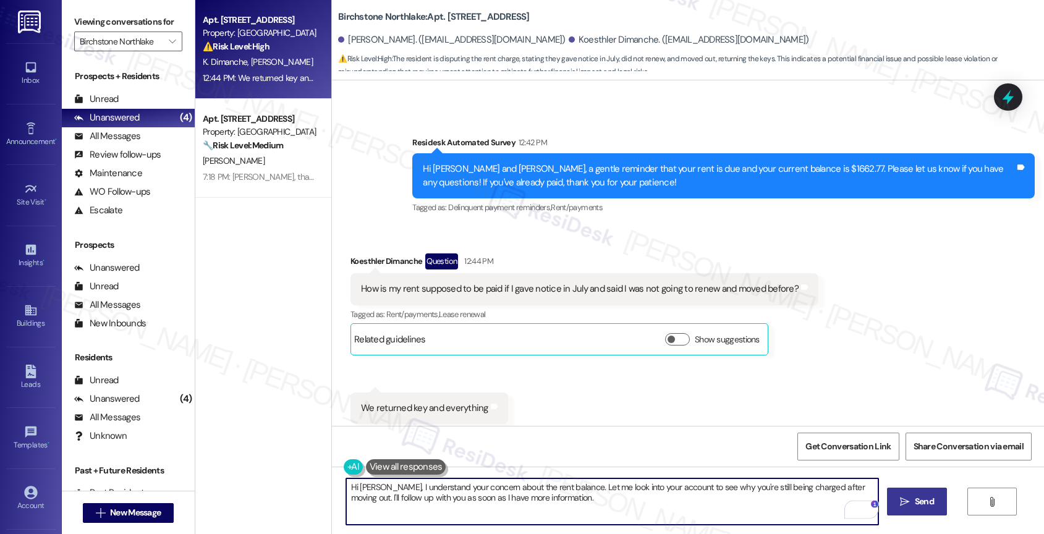
type textarea "Hi Koesthler, I understand your concern about the rent balance. Let me look int…"
click at [912, 499] on span "Send" at bounding box center [924, 501] width 24 height 13
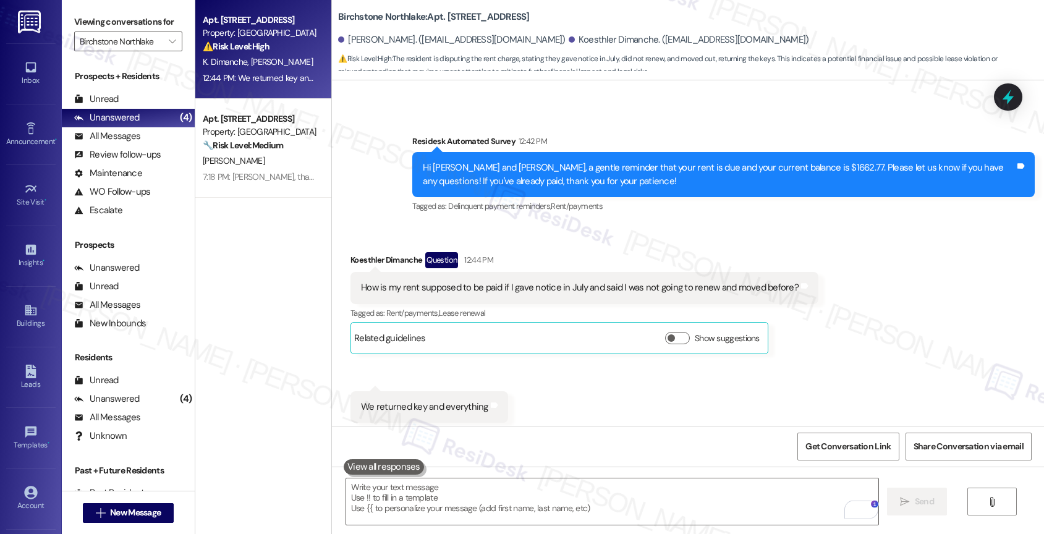
scroll to position [3727, 0]
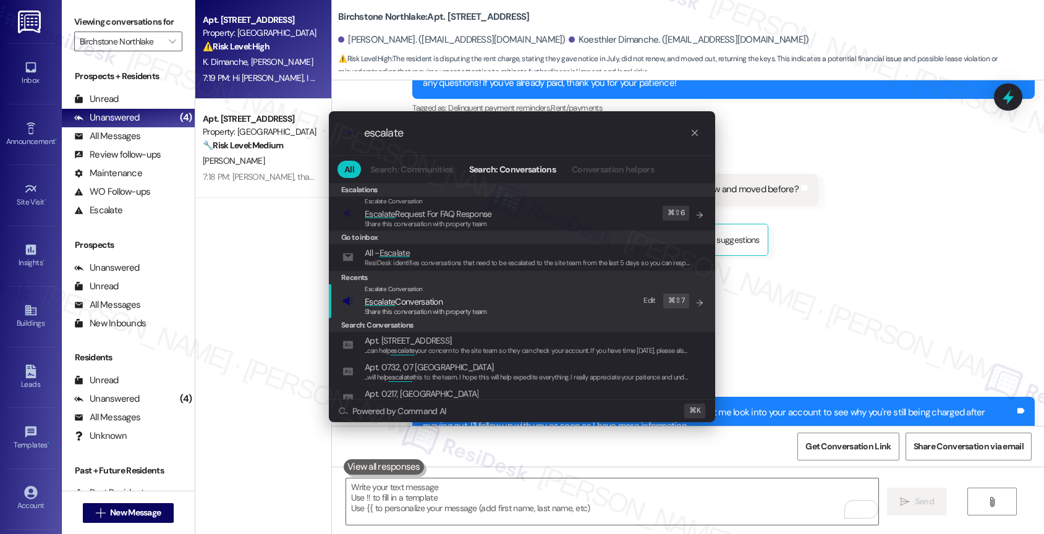
type input "escalate"
click at [417, 302] on span "Escalate Conversation" at bounding box center [404, 301] width 78 height 11
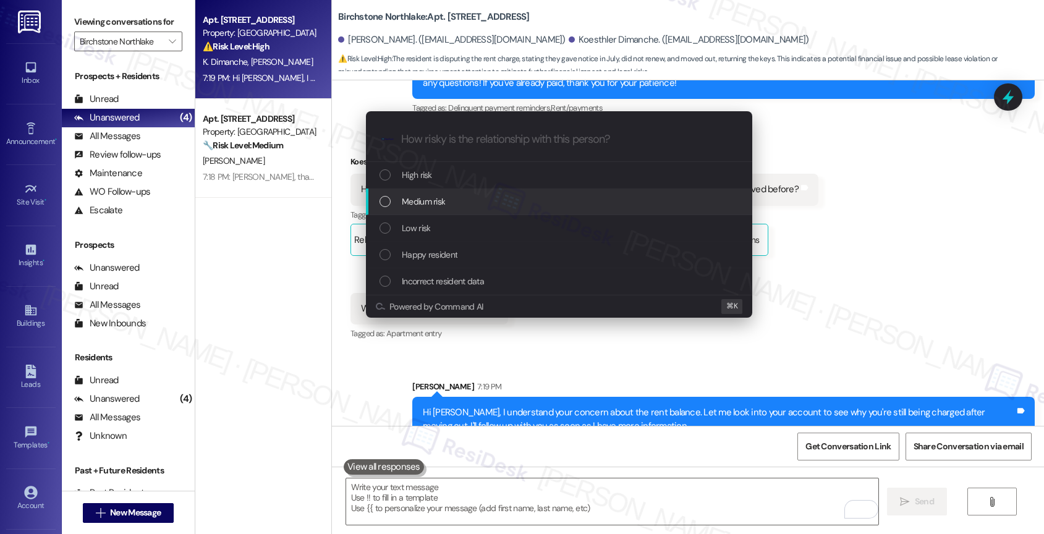
click at [427, 197] on span "Medium risk" at bounding box center [423, 202] width 43 height 14
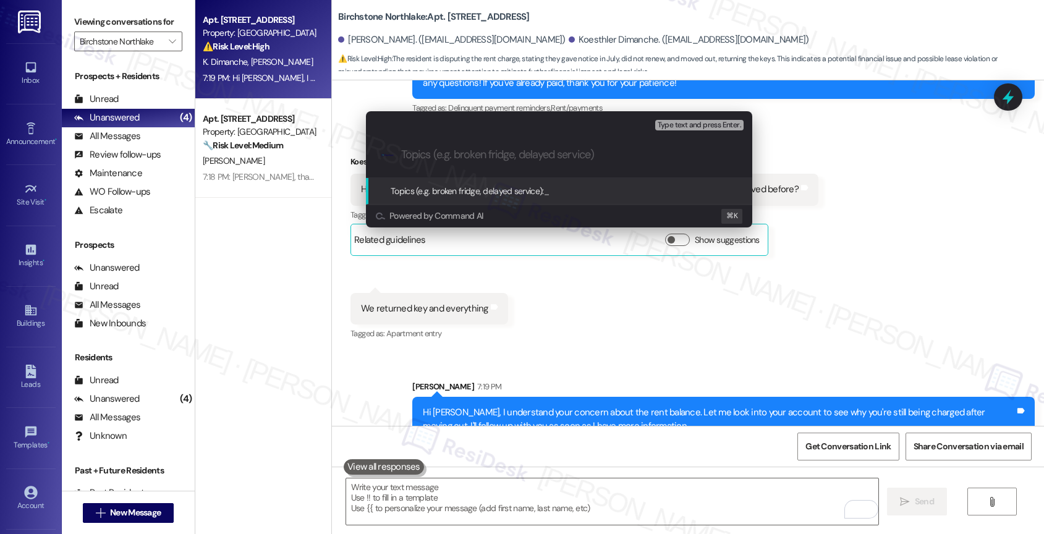
click at [418, 154] on input "Topics (e.g. broken fridge, delayed service)" at bounding box center [569, 154] width 336 height 13
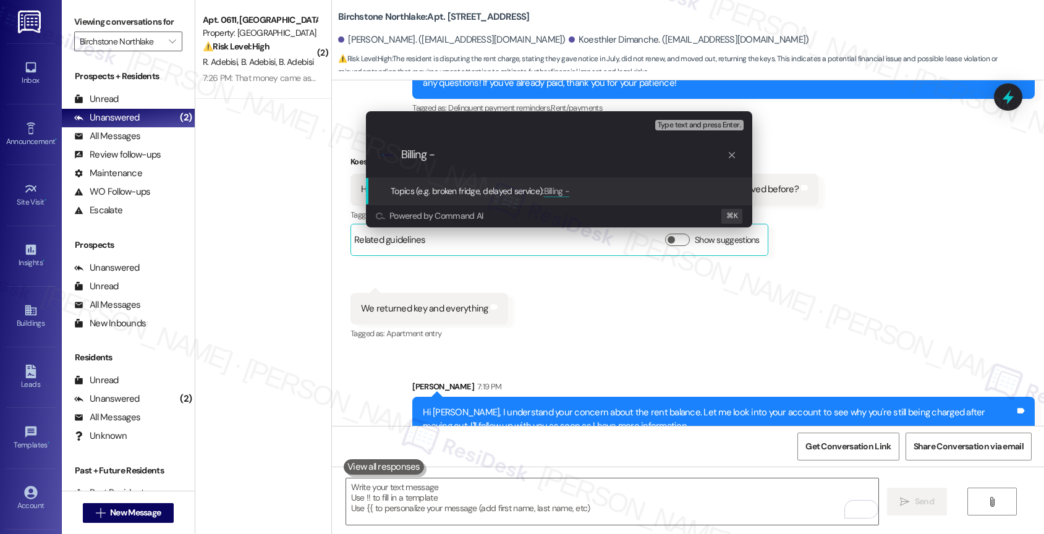
click at [470, 156] on input "Billing -" at bounding box center [564, 154] width 326 height 13
drag, startPoint x: 436, startPoint y: 153, endPoint x: 401, endPoint y: 151, distance: 35.9
click at [401, 151] on input "Billing - Rent Dispute" at bounding box center [564, 154] width 326 height 13
click at [512, 164] on div ".cls-1{fill:#0a055f;}.cls-2{fill:#0cc4c4;} resideskLogoBlueOrange Billing - Ren…" at bounding box center [559, 155] width 386 height 44
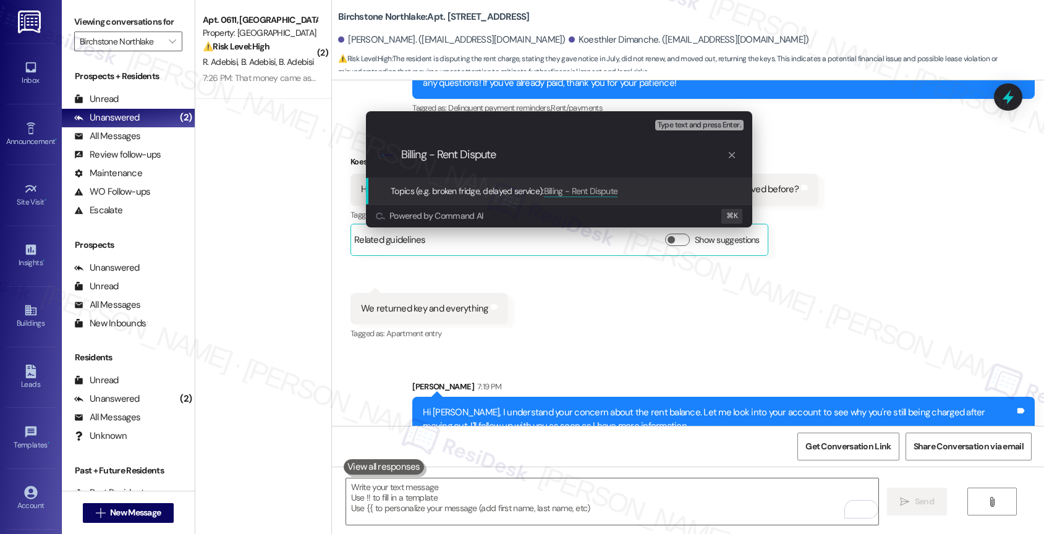
drag, startPoint x: 431, startPoint y: 153, endPoint x: 599, endPoint y: 163, distance: 168.4
click at [599, 163] on div ".cls-1{fill:#0a055f;}.cls-2{fill:#0cc4c4;} resideskLogoBlueOrange Billing - Ren…" at bounding box center [559, 155] width 386 height 44
drag, startPoint x: 537, startPoint y: 154, endPoint x: 389, endPoint y: 151, distance: 147.1
click at [389, 151] on div ".cls-1{fill:#0a055f;}.cls-2{fill:#0cc4c4;} resideskLogoBlueOrange Billing Inqui…" at bounding box center [559, 155] width 386 height 44
type input "Past-due Rent"
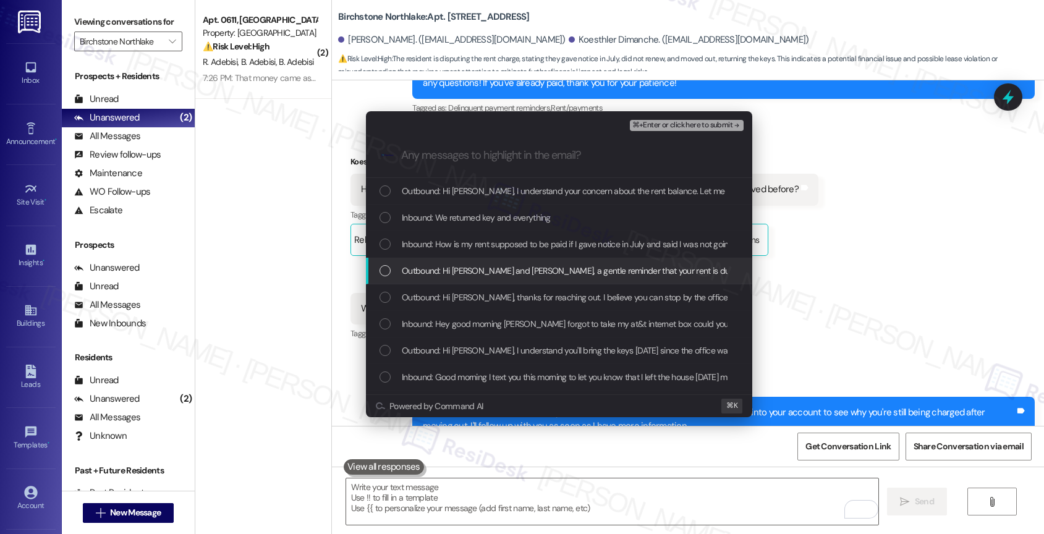
drag, startPoint x: 451, startPoint y: 268, endPoint x: 462, endPoint y: 244, distance: 25.7
click at [452, 266] on span "Outbound: Hi Edna and Koesthler, a gentle reminder that your rent is due and yo…" at bounding box center [807, 271] width 811 height 14
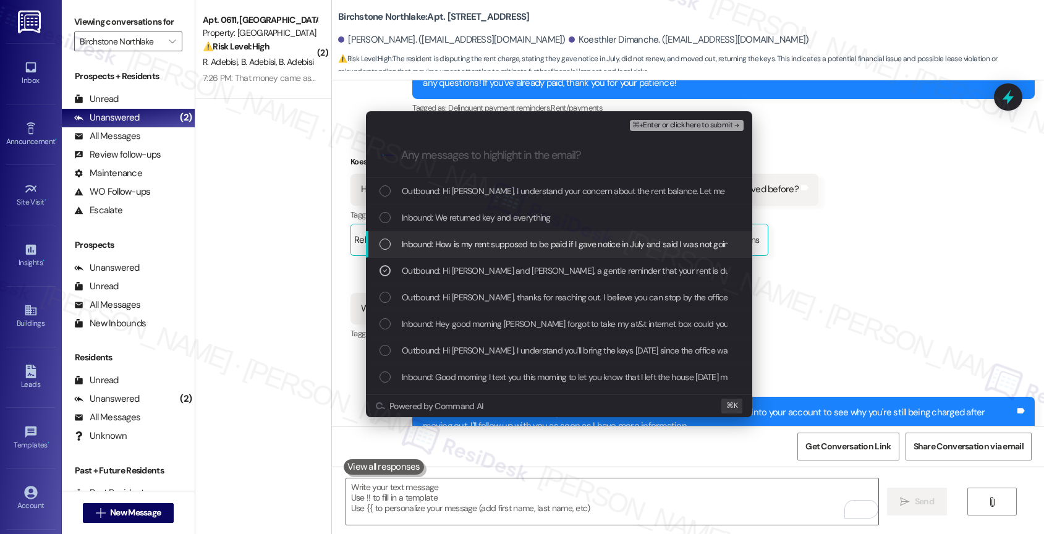
drag, startPoint x: 462, startPoint y: 244, endPoint x: 462, endPoint y: 238, distance: 6.2
click at [462, 244] on span "Inbound: How is my rent supposed to be paid if I gave notice in July and said I…" at bounding box center [621, 244] width 438 height 14
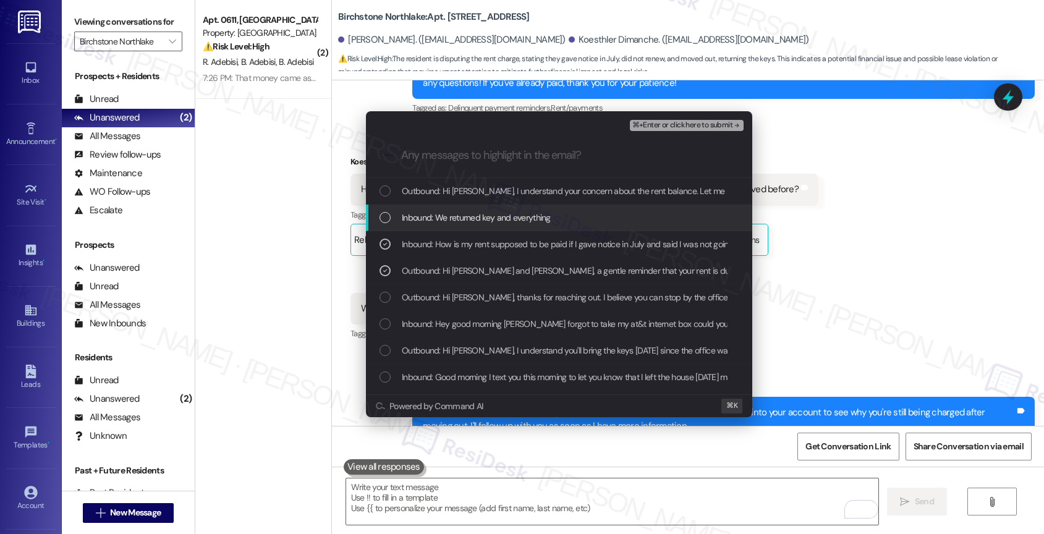
drag, startPoint x: 464, startPoint y: 220, endPoint x: 478, endPoint y: 200, distance: 24.9
click at [465, 217] on span "Inbound: We returned key and everything" at bounding box center [476, 218] width 149 height 14
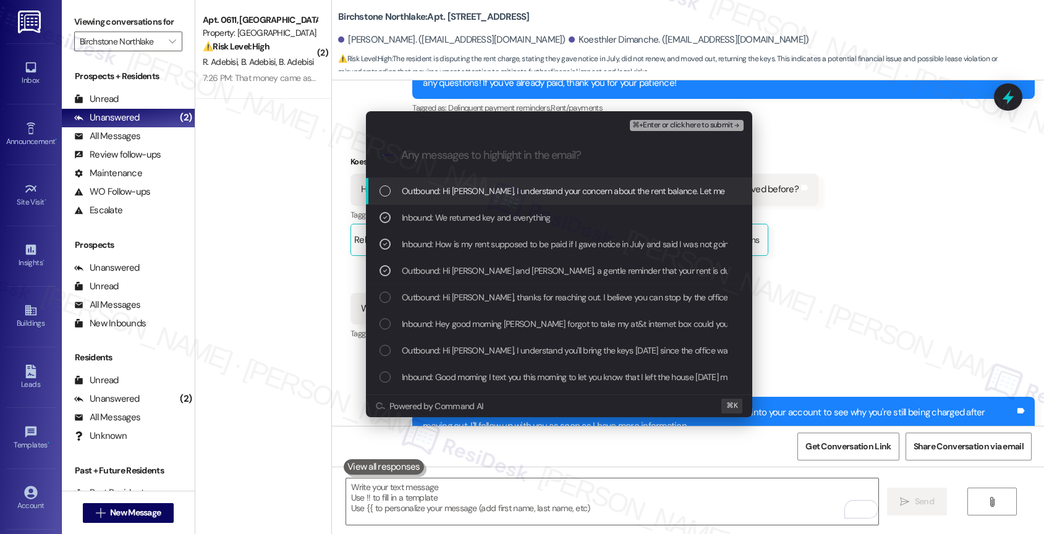
drag, startPoint x: 479, startPoint y: 198, endPoint x: 651, endPoint y: 138, distance: 181.8
click at [480, 197] on div "Outbound: Hi Koesthler, I understand your concern about the rent balance. Let m…" at bounding box center [559, 191] width 386 height 27
click at [700, 125] on span "⌘+Enter or click here to submit" at bounding box center [682, 125] width 100 height 9
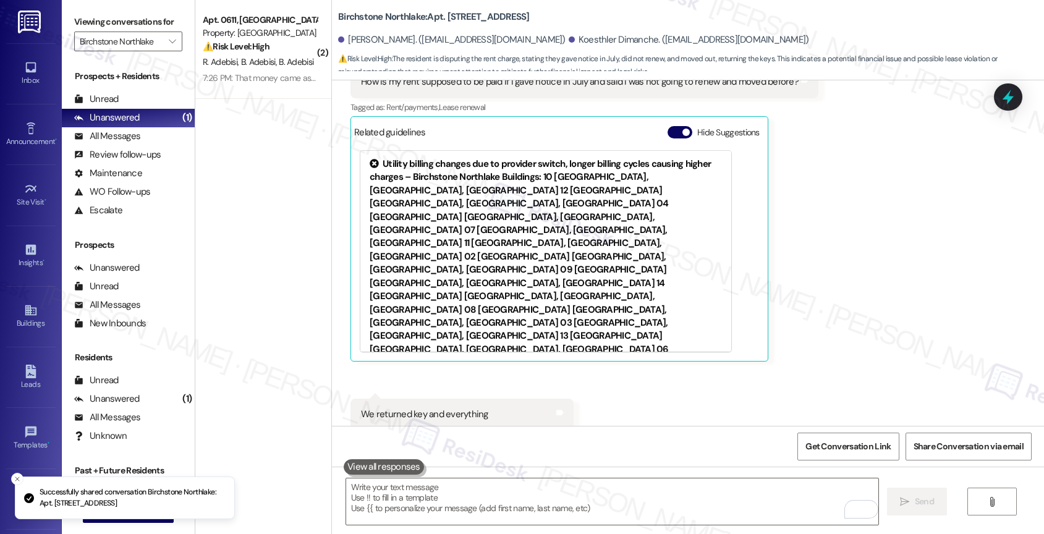
scroll to position [3841, 0]
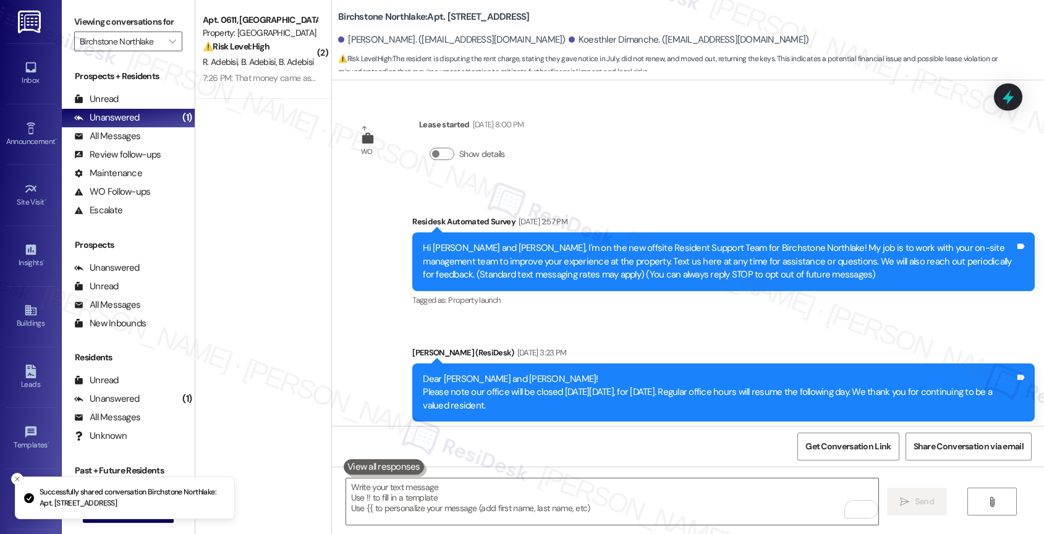
scroll to position [3841, 0]
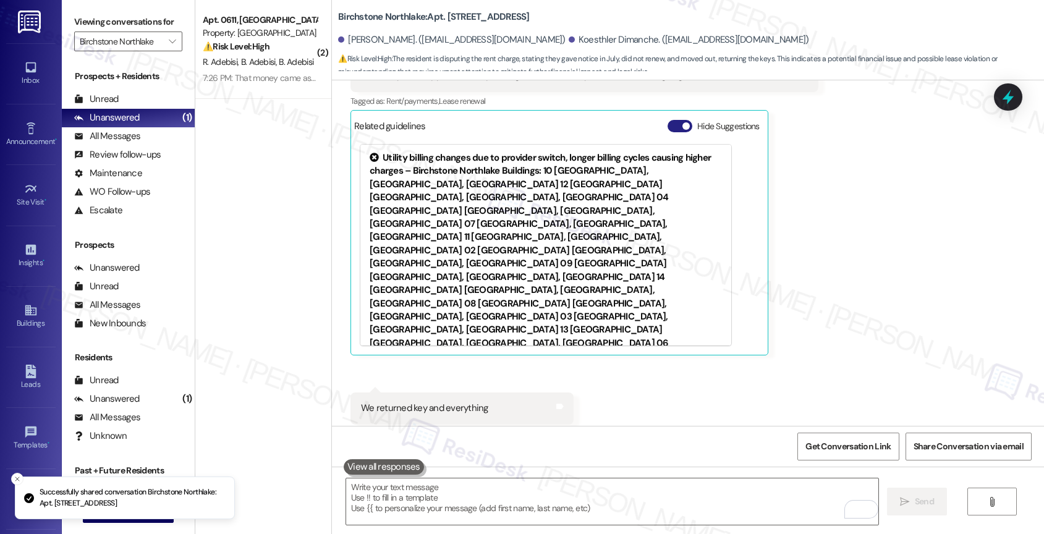
click at [668, 120] on button "Hide Suggestions" at bounding box center [680, 126] width 25 height 12
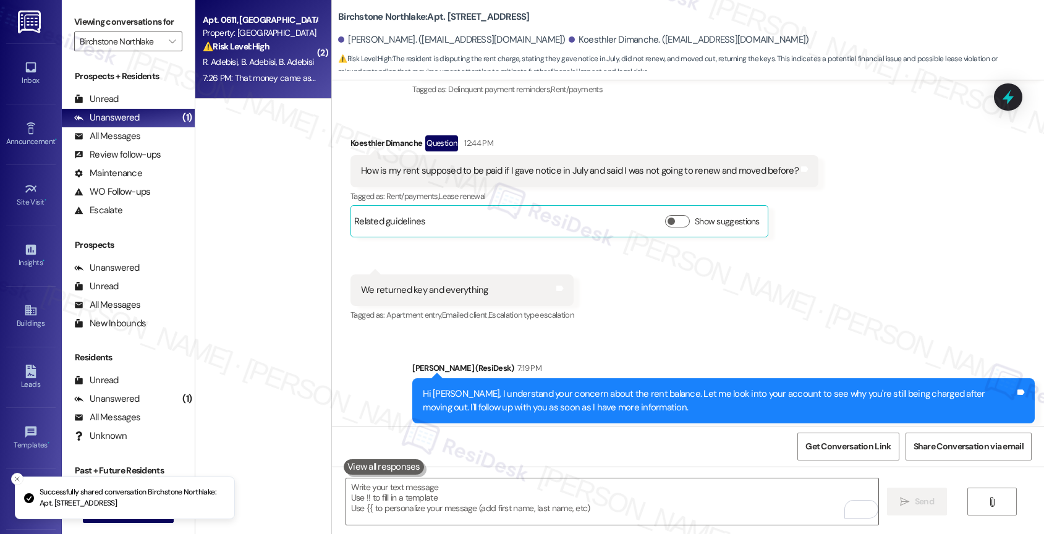
click at [248, 59] on span "B. Adebisi" at bounding box center [260, 61] width 38 height 11
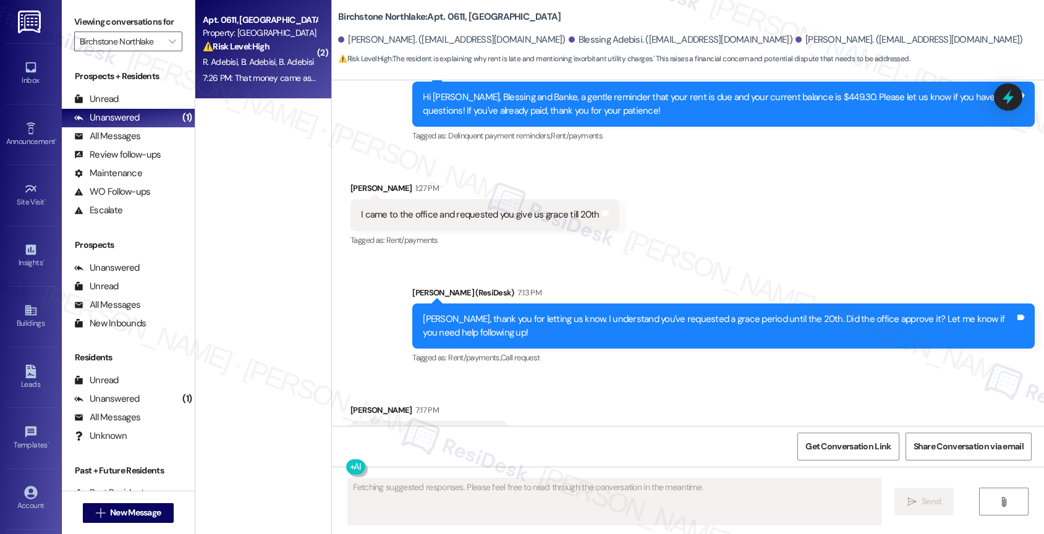
scroll to position [4126, 0]
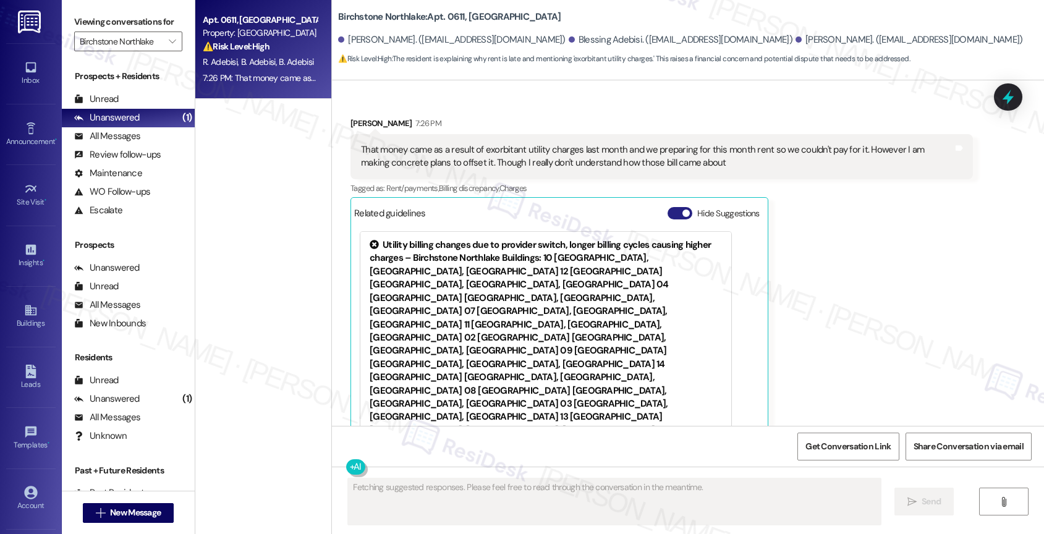
click at [668, 207] on button "Hide Suggestions" at bounding box center [680, 213] width 25 height 12
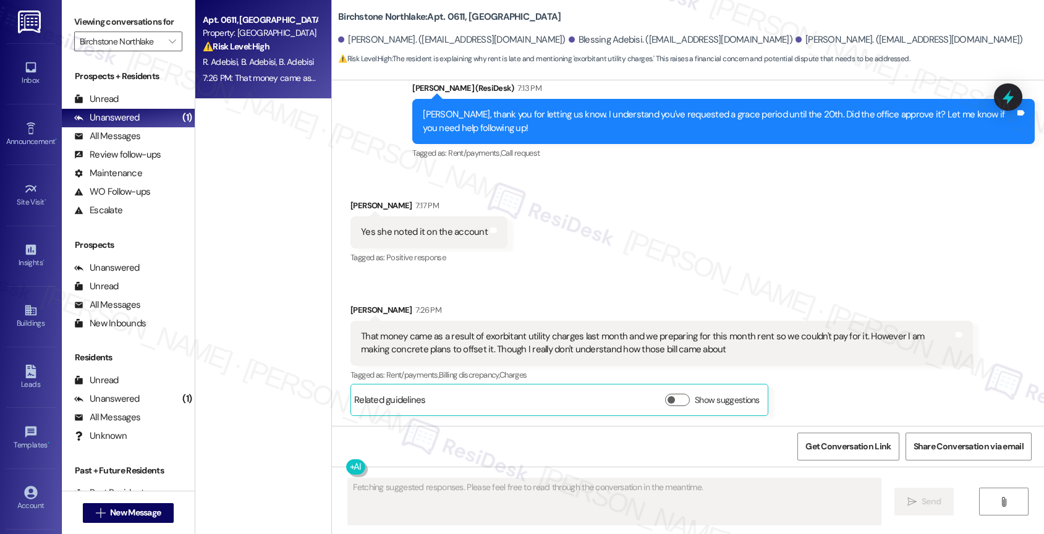
scroll to position [3913, 0]
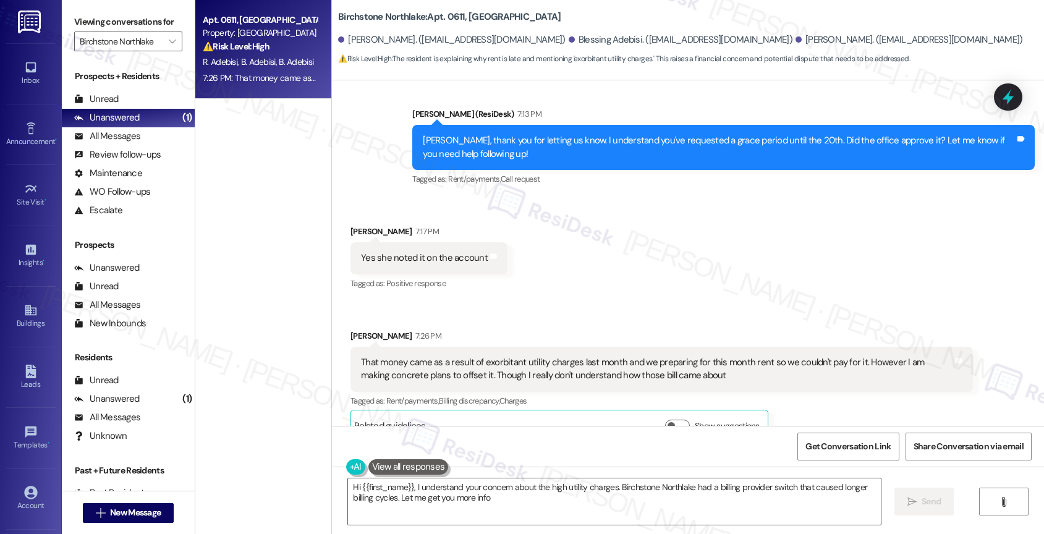
type textarea "Hi {{first_name}}, I understand your concern about the high utility charges. Bi…"
click at [169, 46] on icon "" at bounding box center [172, 41] width 7 height 10
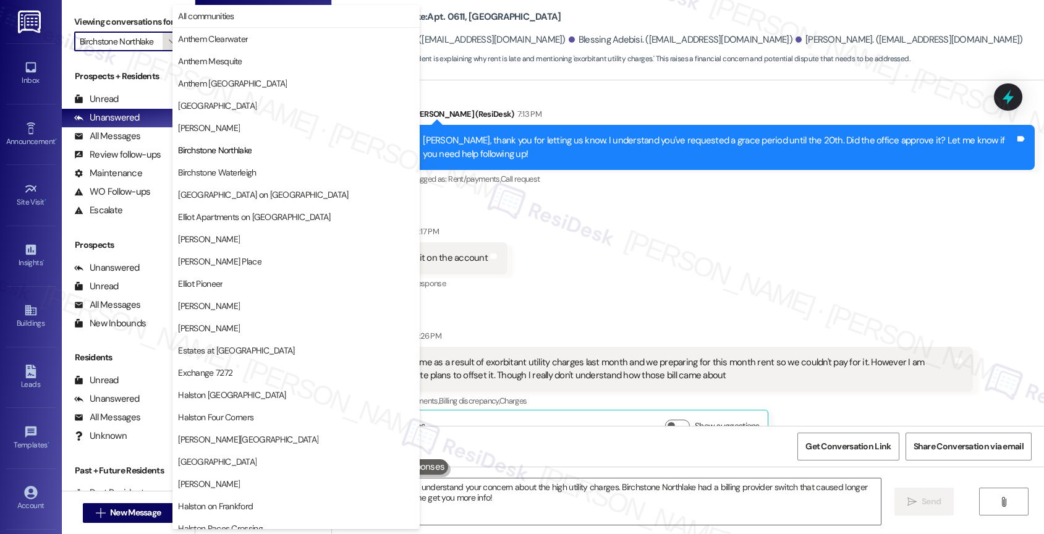
scroll to position [0, 1]
click at [242, 238] on span "[PERSON_NAME]" at bounding box center [296, 239] width 236 height 12
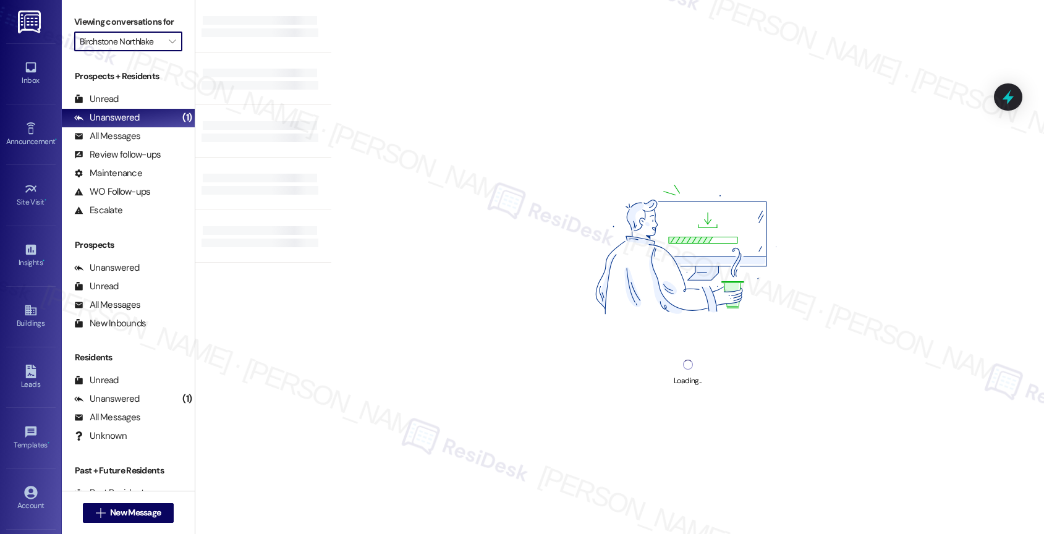
type input "[PERSON_NAME]"
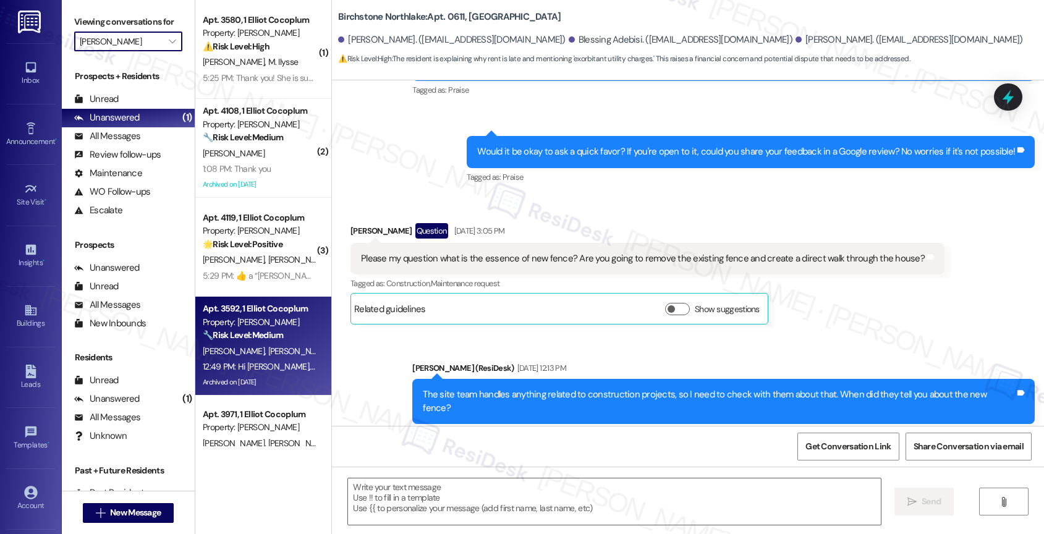
scroll to position [90, 0]
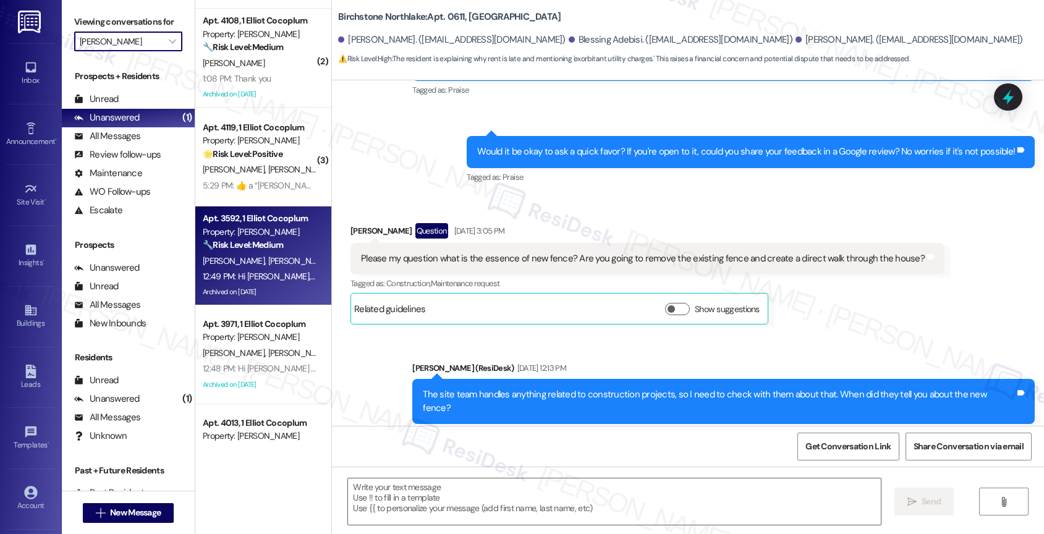
type textarea "Fetching suggested responses. Please feel free to read through the conversation…"
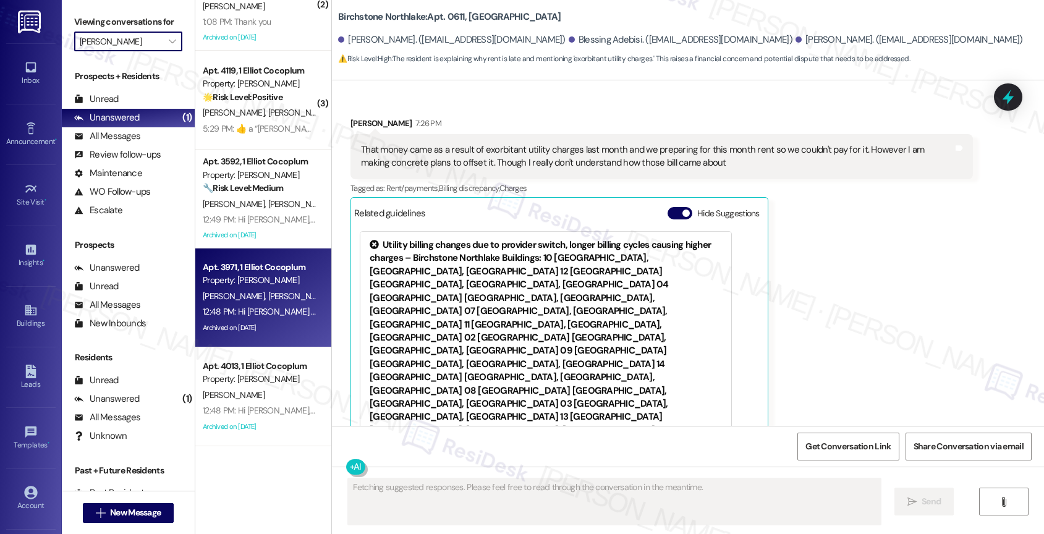
scroll to position [0, 0]
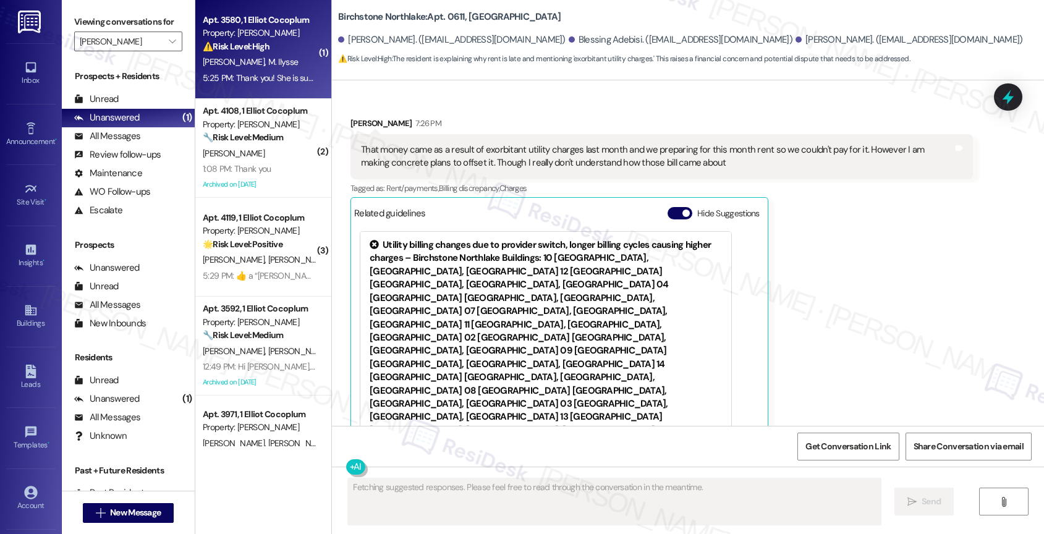
click at [268, 62] on span "M. Ilysse" at bounding box center [283, 61] width 30 height 11
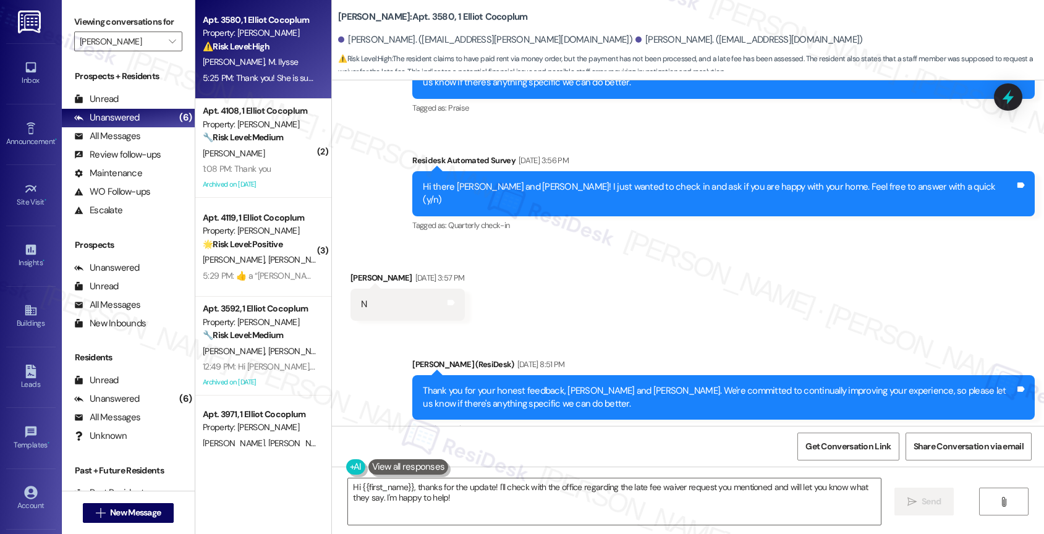
scroll to position [19080, 0]
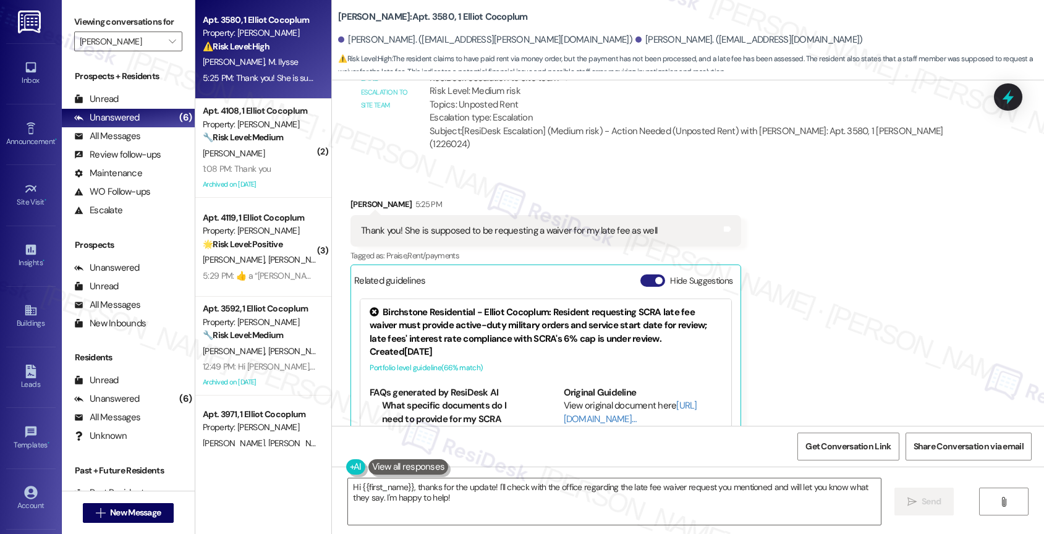
click at [640, 274] on button "Hide Suggestions" at bounding box center [652, 280] width 25 height 12
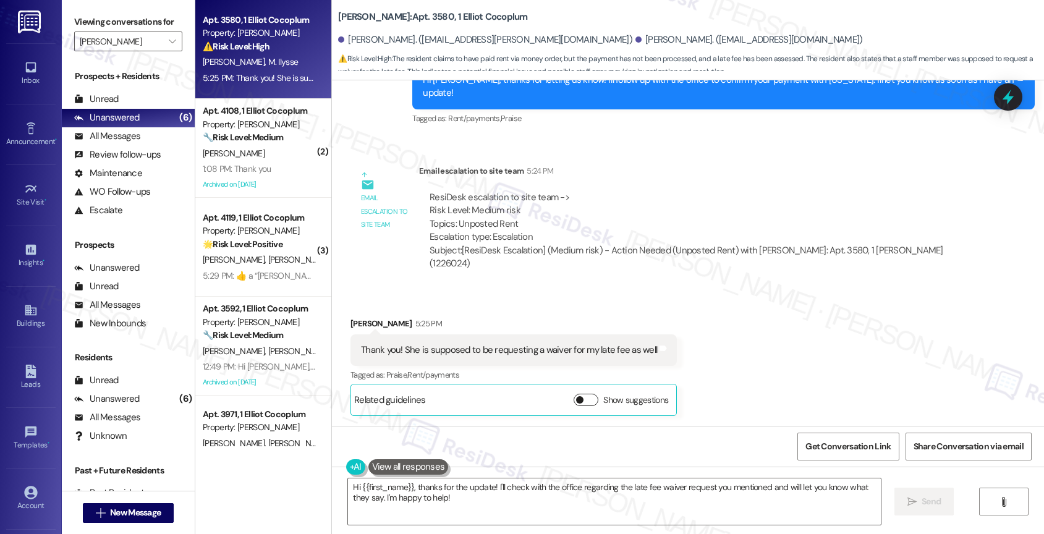
scroll to position [18866, 0]
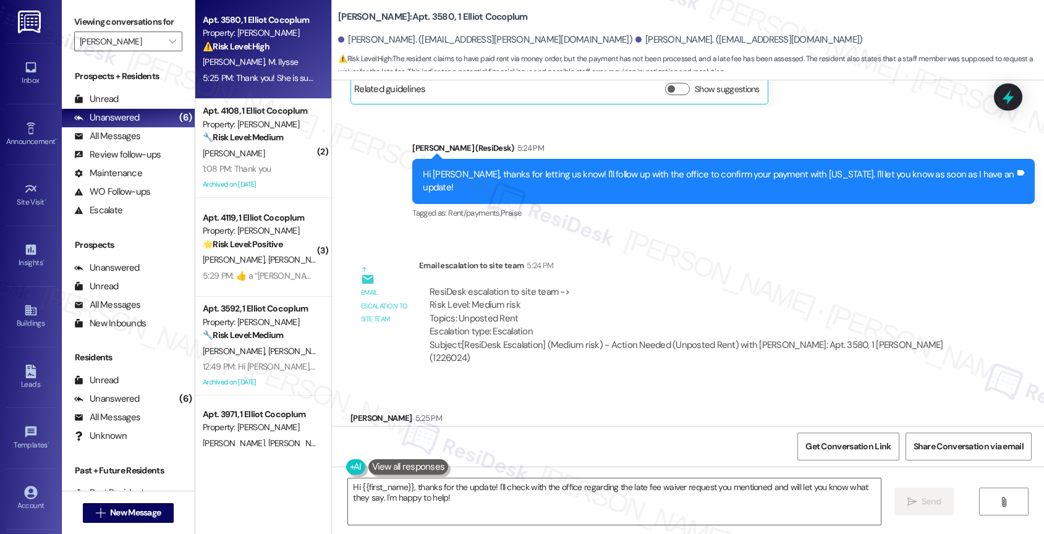
click at [503, 384] on div "Received via SMS [PERSON_NAME] 5:25 PM Thank you! She is supposed to be request…" at bounding box center [688, 452] width 712 height 136
click at [468, 507] on textarea "Hi {{first_name}}, thanks for the update! I'll check with the office regarding …" at bounding box center [614, 501] width 533 height 46
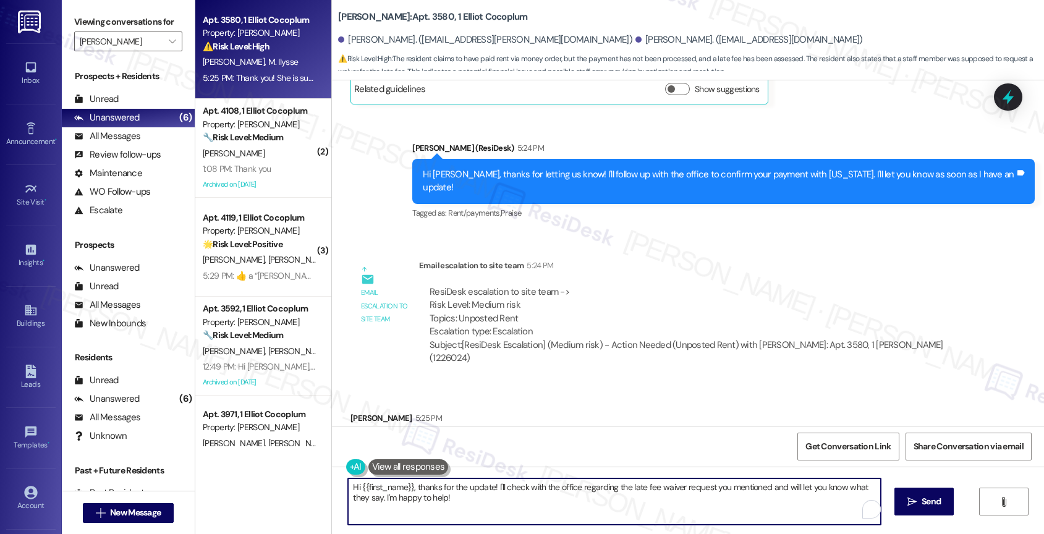
click at [468, 507] on textarea "Hi {{first_name}}, thanks for the update! I'll check with the office regarding …" at bounding box center [614, 501] width 533 height 46
type textarea "I"
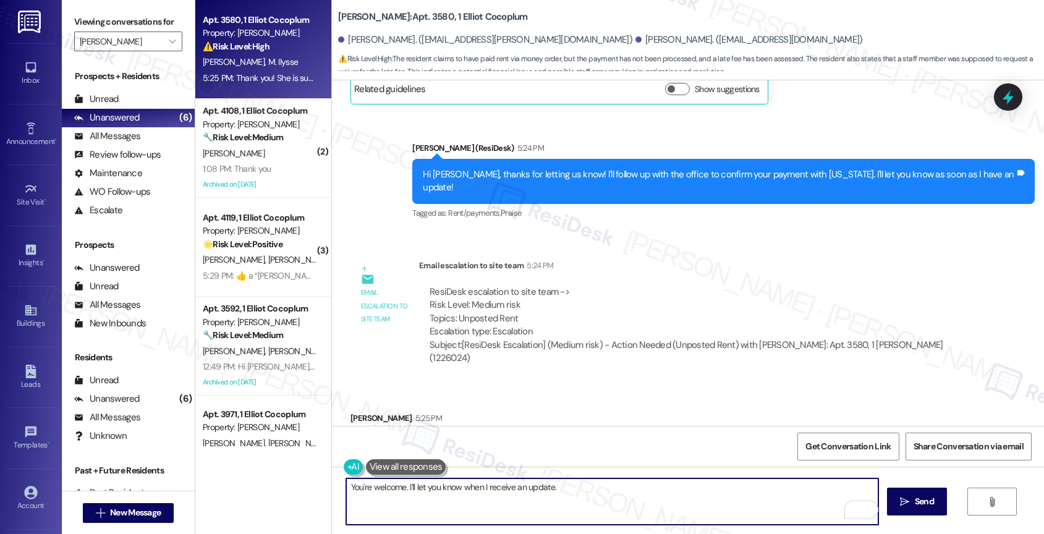
click at [399, 487] on textarea "You're welcome. I'll let you know when I receive an update." at bounding box center [612, 501] width 533 height 46
click at [634, 490] on textarea "You're welcome! I'll let you know when I receive an update." at bounding box center [612, 501] width 533 height 46
click at [363, 489] on textarea "You're welcome! I'll let you know when I receive an update." at bounding box center [612, 501] width 533 height 46
type textarea "You're very welcome! I'll let you know when I receive an update."
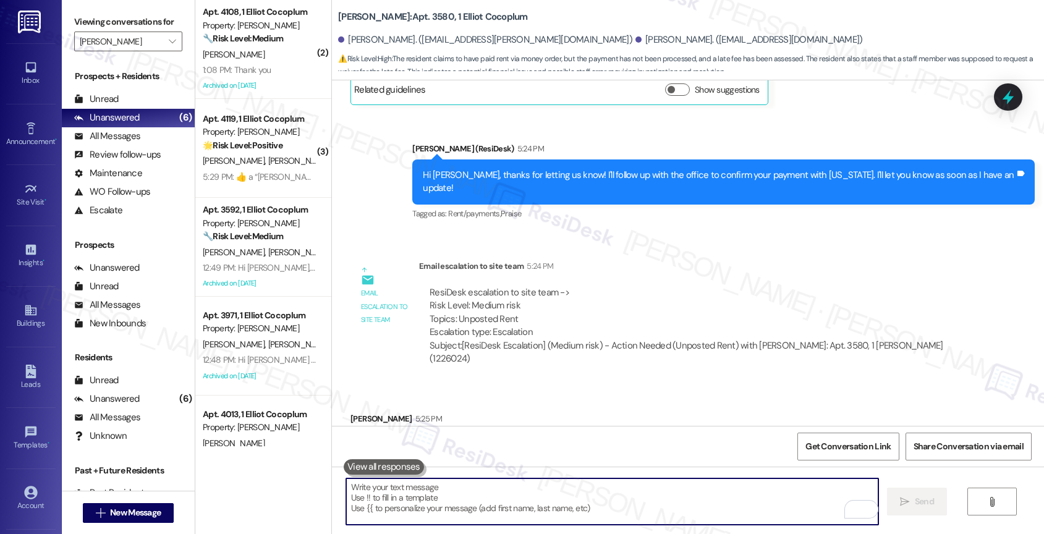
scroll to position [18953, 0]
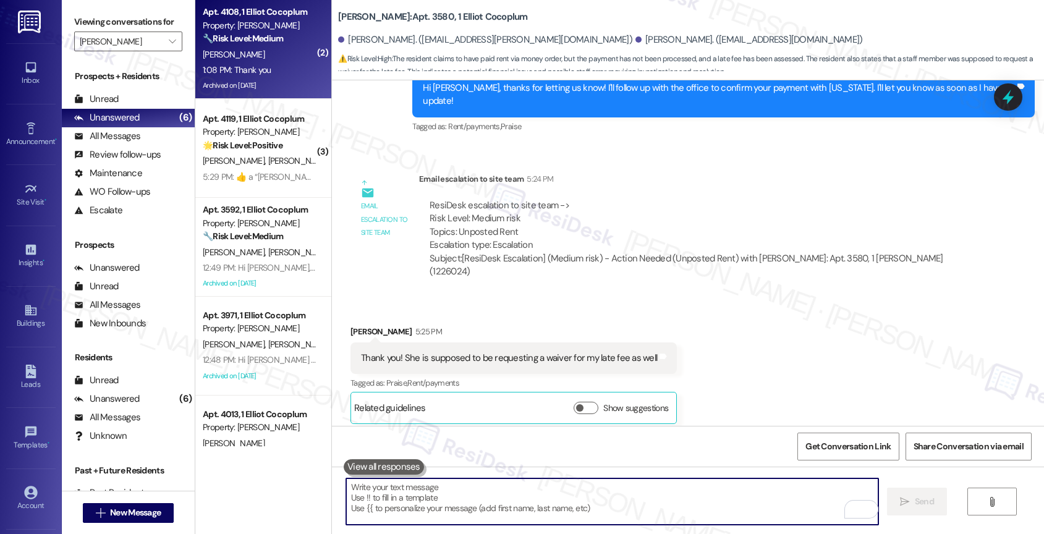
click at [225, 53] on span "[PERSON_NAME]" at bounding box center [234, 54] width 62 height 11
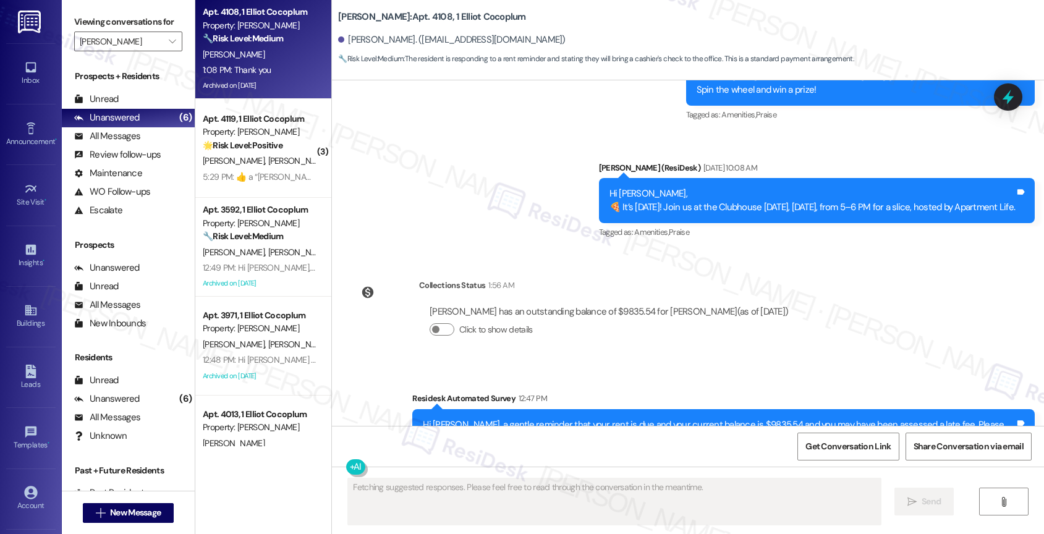
scroll to position [7286, 0]
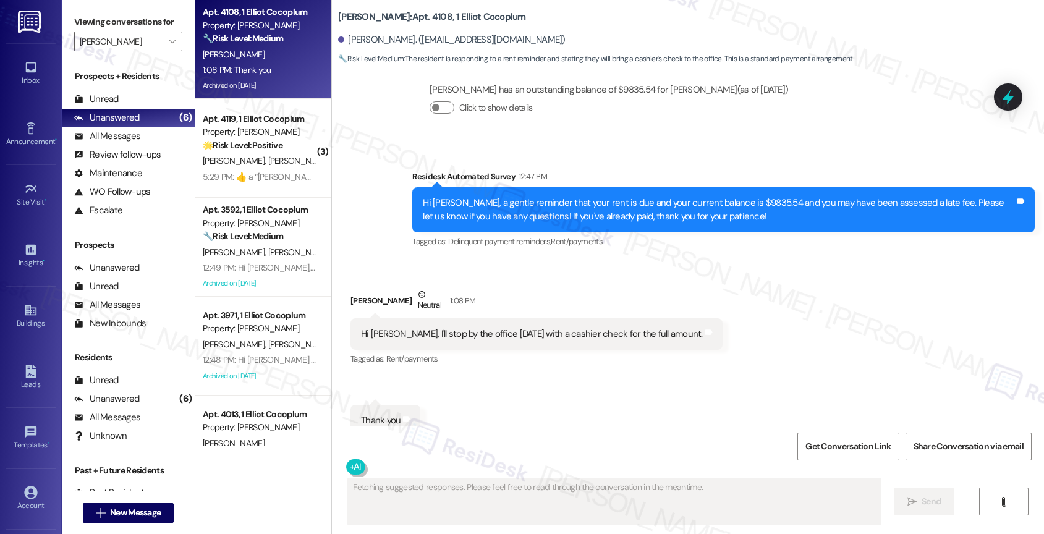
click at [525, 288] on div "[PERSON_NAME] Neutral 1:08 PM" at bounding box center [536, 303] width 372 height 30
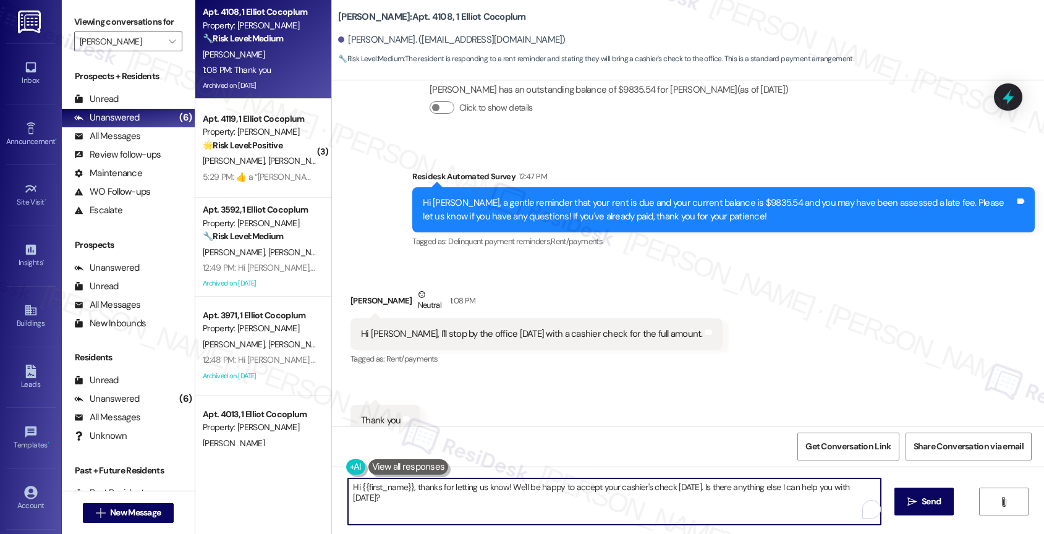
drag, startPoint x: 470, startPoint y: 486, endPoint x: 483, endPoint y: 515, distance: 31.3
click at [483, 515] on textarea "Hi {{first_name}}, thanks for letting us know! We'll be happy to accept your ca…" at bounding box center [614, 501] width 533 height 46
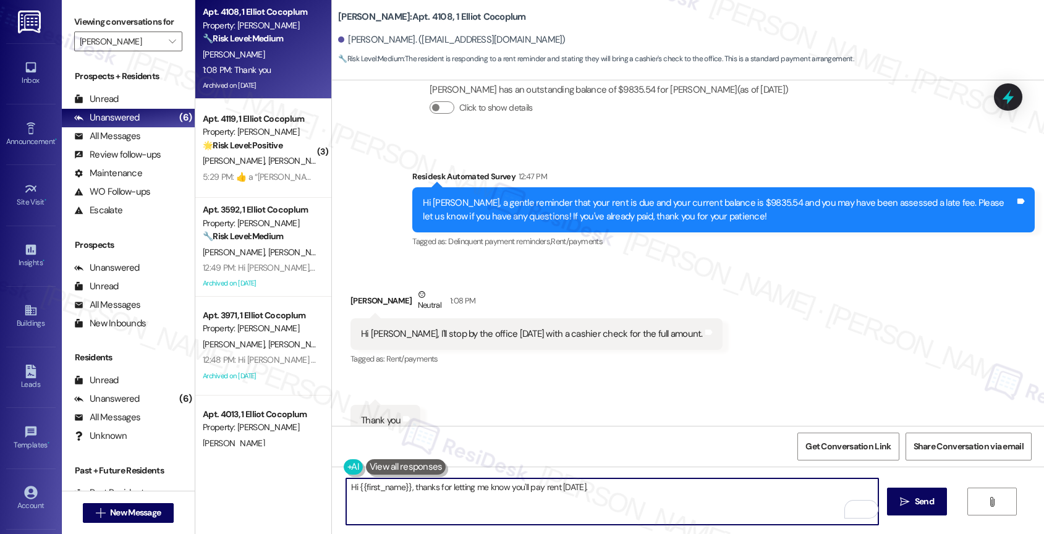
click at [671, 495] on textarea "Hi {{first_name}}, thanks for letting me know you'll pay rent [DATE]." at bounding box center [612, 501] width 533 height 46
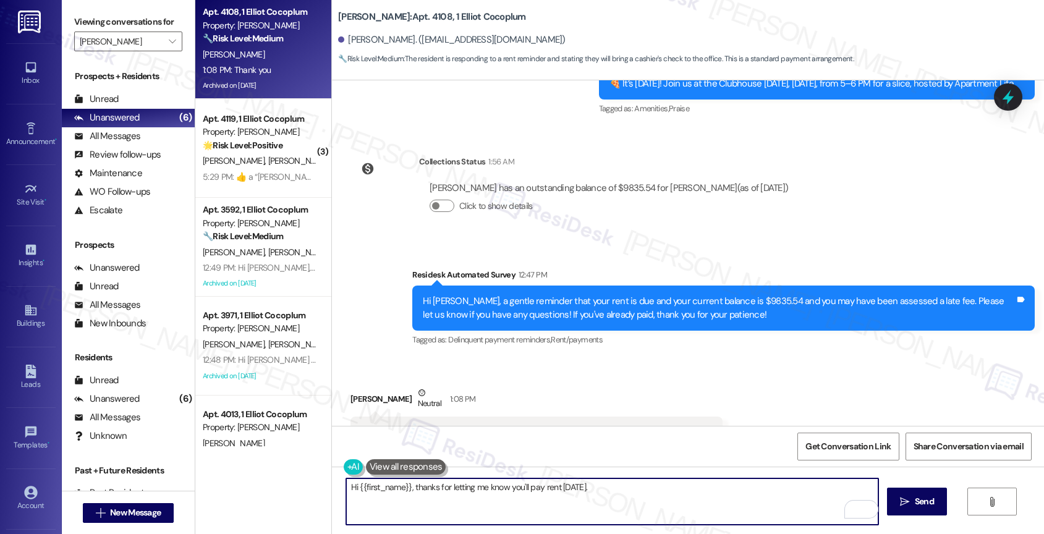
scroll to position [7182, 0]
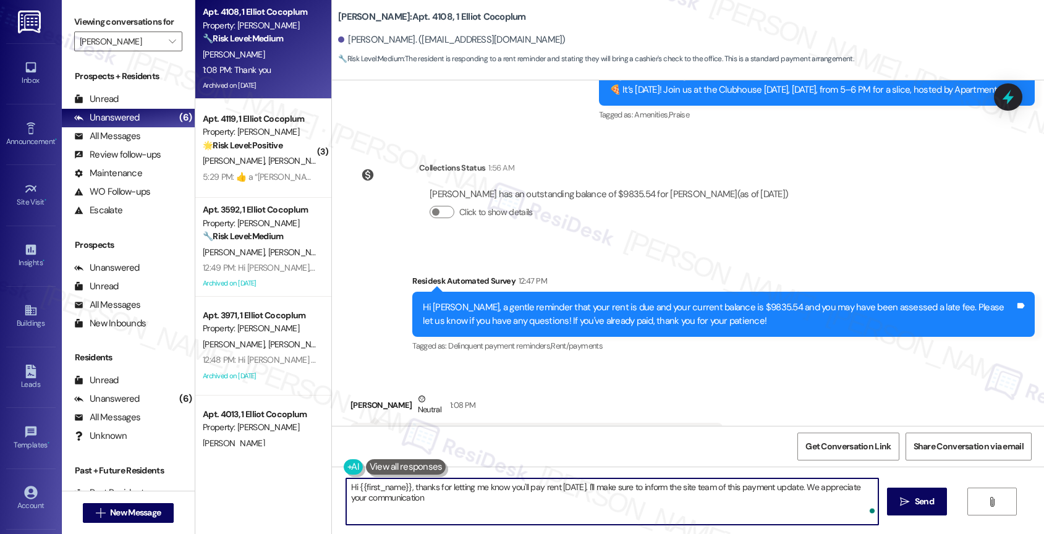
type textarea "Hi {{first_name}}, thanks for letting me know you'll pay rent [DATE]. I'll make…"
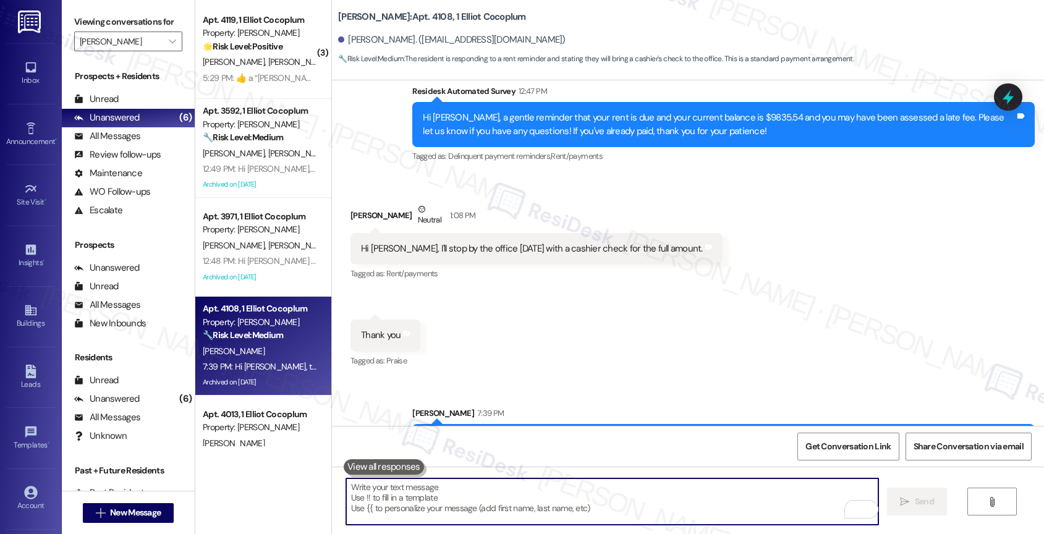
scroll to position [7386, 0]
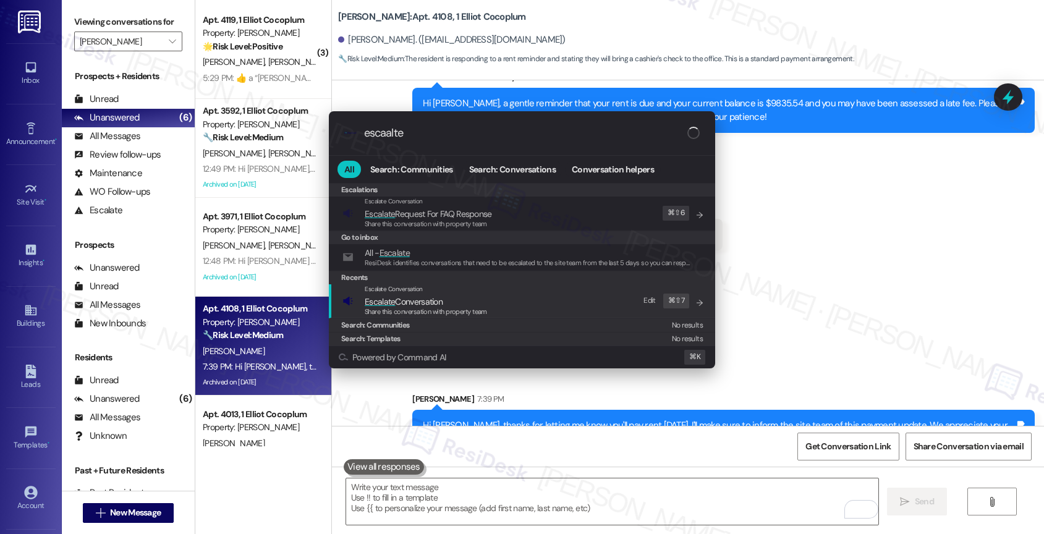
type input "escaalte"
click at [434, 295] on span "Escalate Conversation" at bounding box center [404, 302] width 78 height 14
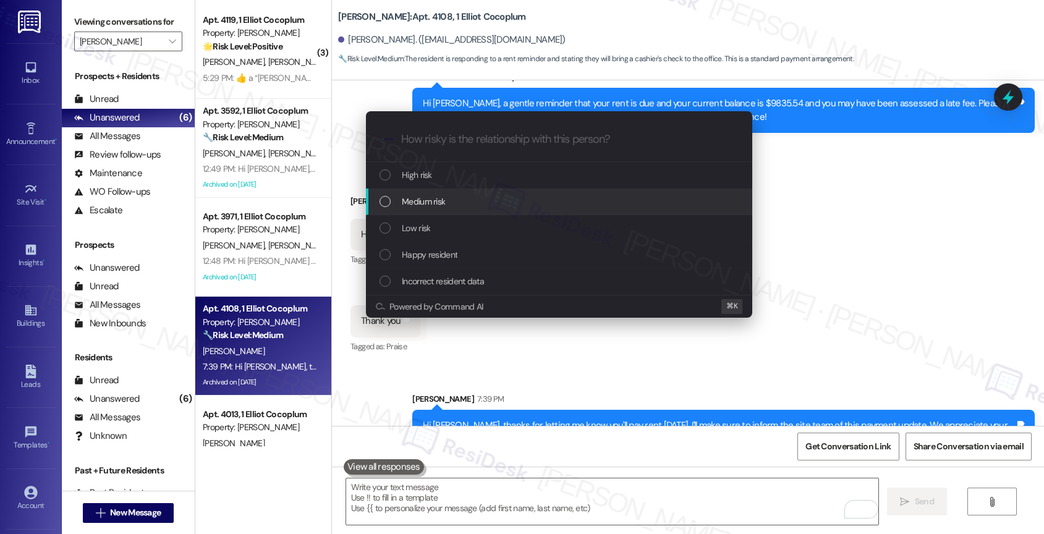
click at [448, 198] on div "Medium risk" at bounding box center [561, 202] width 362 height 14
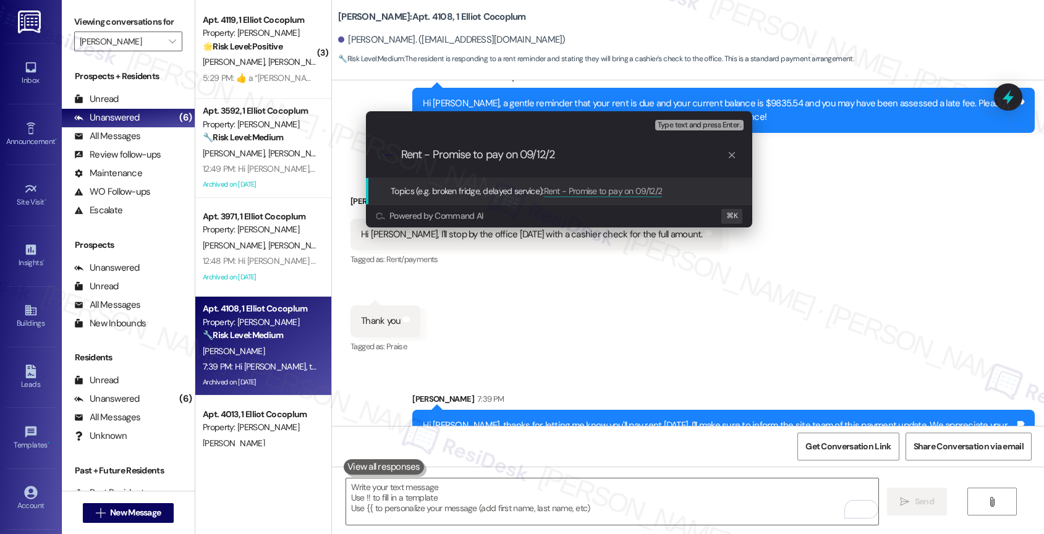
type input "Rent - Promise to pay on [DATE]"
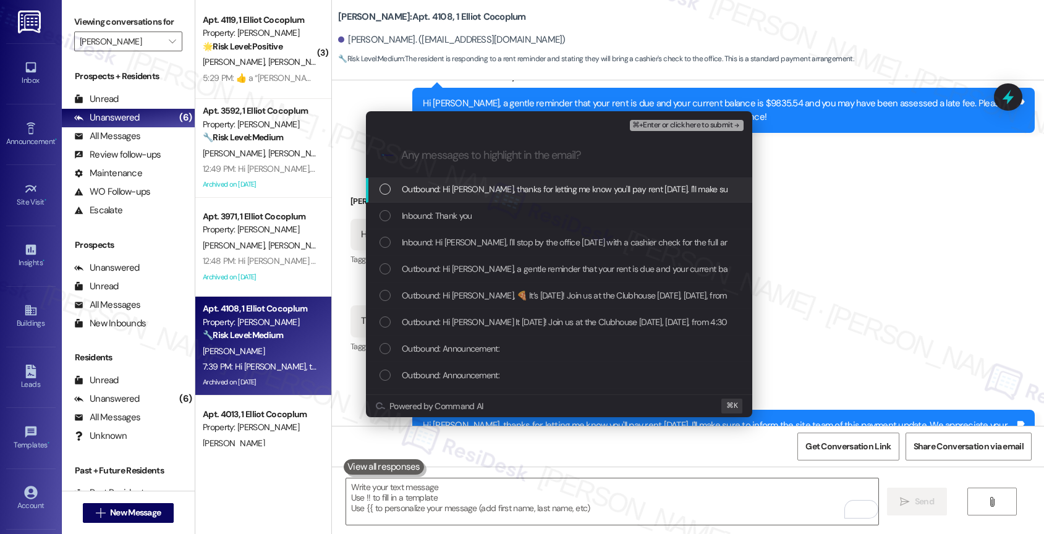
scroll to position [2, 0]
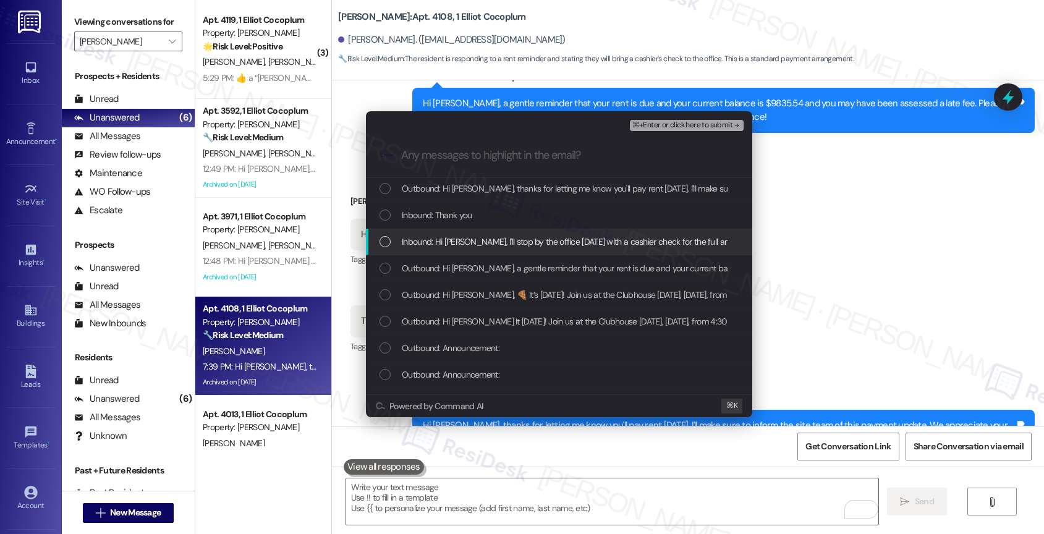
click at [496, 242] on span "Inbound: Hi Sara, I'll stop by the office on Friday with a cashier check for th…" at bounding box center [575, 242] width 347 height 14
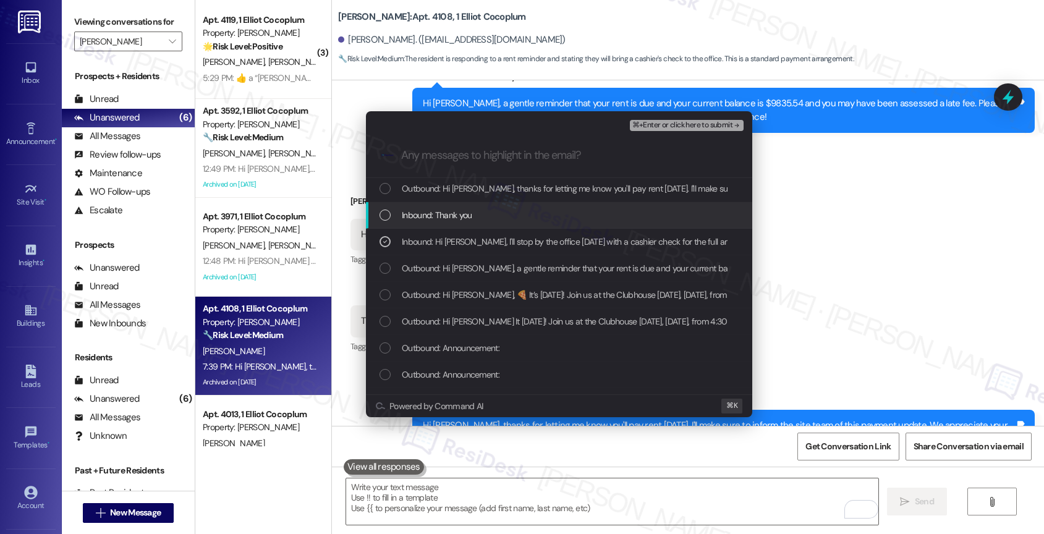
click at [528, 215] on div "Inbound: Thank you" at bounding box center [561, 215] width 362 height 14
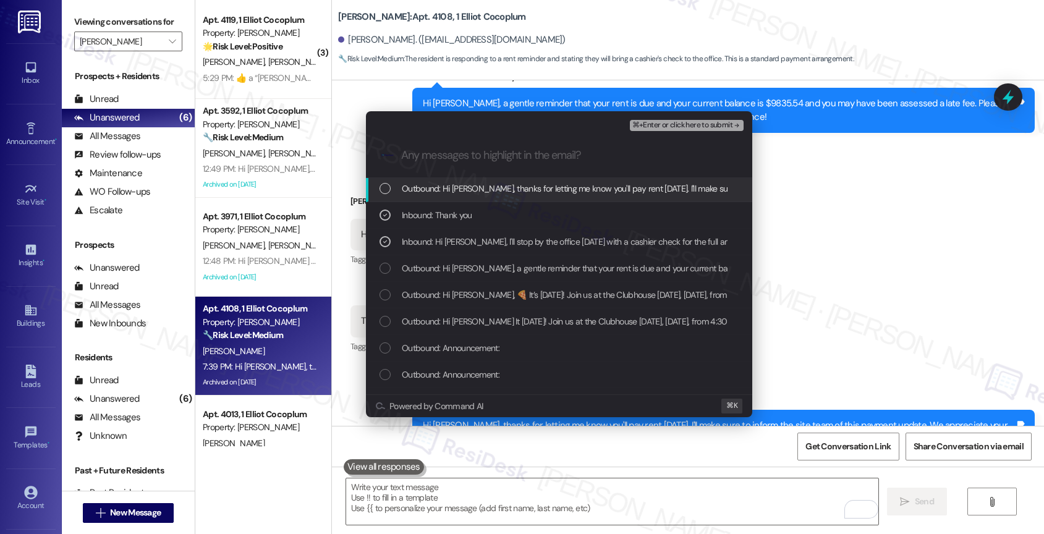
click at [567, 188] on span "Outbound: Hi Carmen, thanks for letting me know you'll pay rent on Friday, the …" at bounding box center [720, 189] width 637 height 14
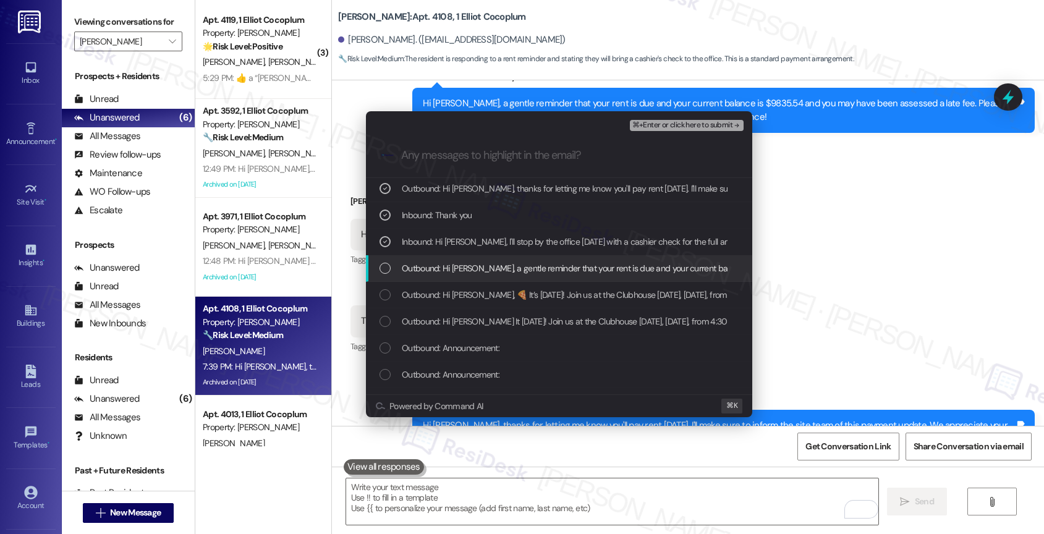
click at [525, 269] on span "Outbound: Hi Carmen, a gentle reminder that your rent is due and your current b…" at bounding box center [851, 268] width 898 height 14
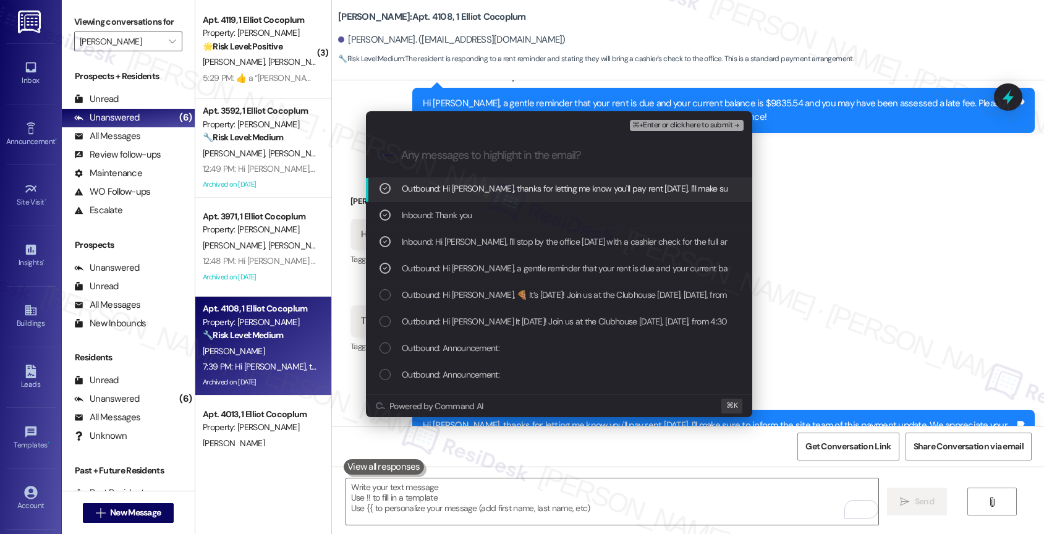
click at [695, 121] on span "⌘+Enter or click here to submit" at bounding box center [682, 125] width 100 height 9
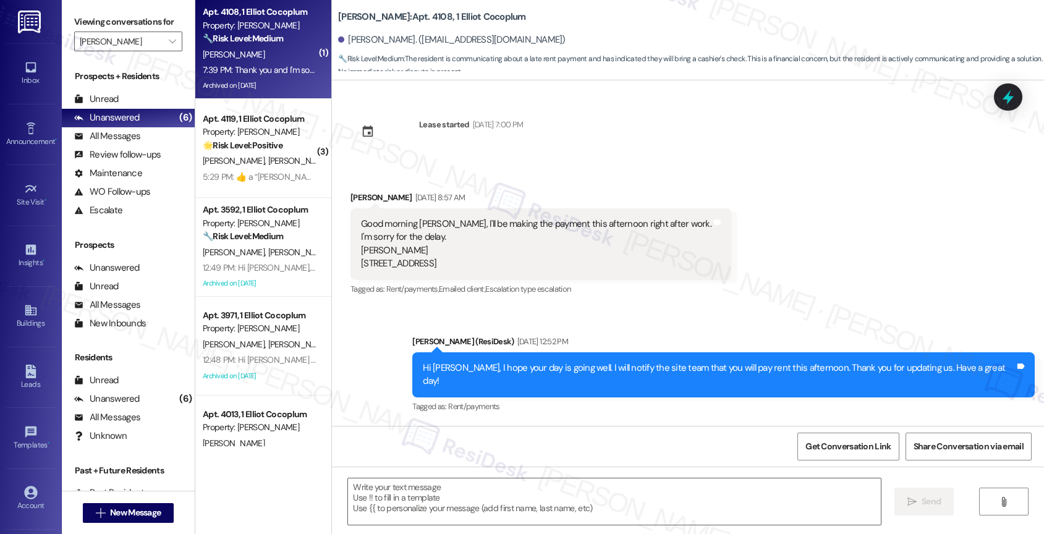
scroll to position [7508, 0]
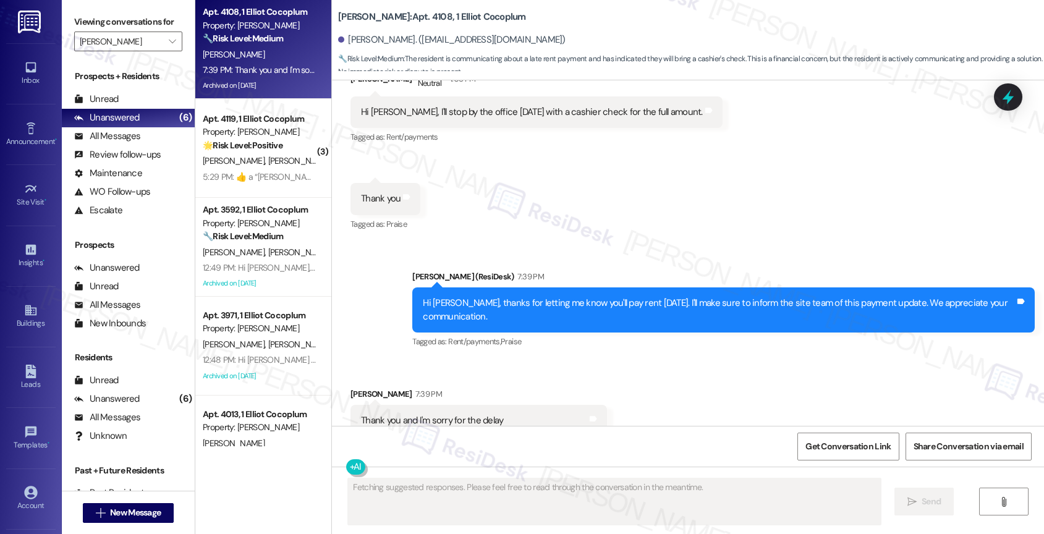
click at [578, 378] on div "Received via SMS Carmen Alvarez 7:39 PM Thank you and I'm sorry for the delay T…" at bounding box center [478, 421] width 275 height 86
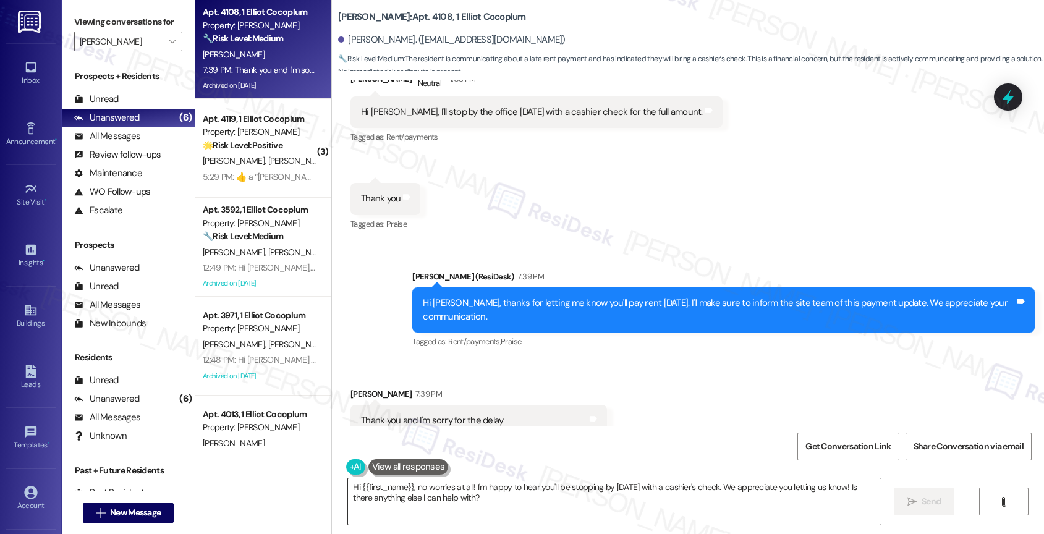
click at [456, 496] on textarea "Hi {{first_name}}, no worries at all! I'm happy to hear you'll be stopping by o…" at bounding box center [614, 501] width 533 height 46
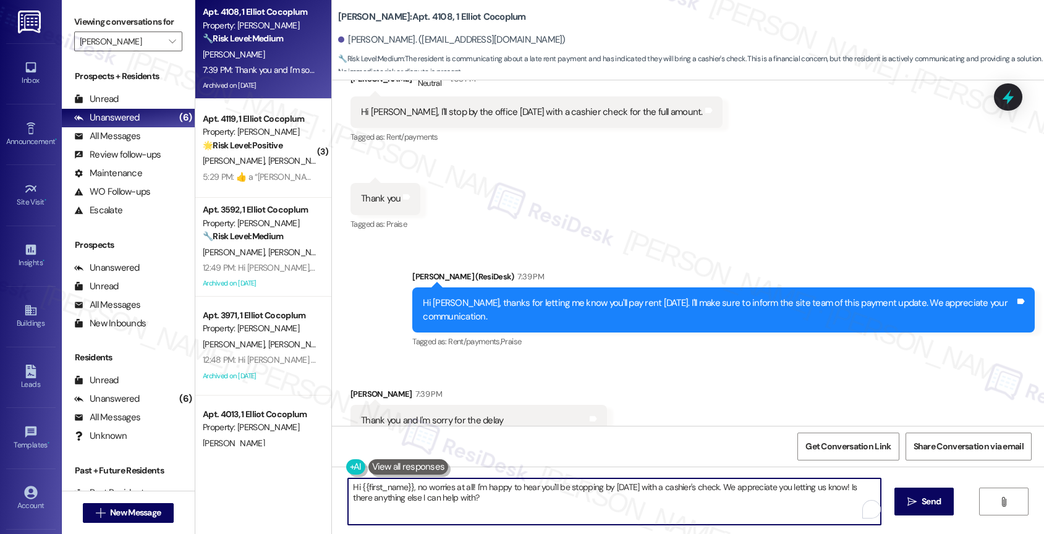
click at [456, 496] on textarea "Hi {{first_name}}, no worries at all! I'm happy to hear you'll be stopping by o…" at bounding box center [614, 501] width 533 height 46
type textarea "N"
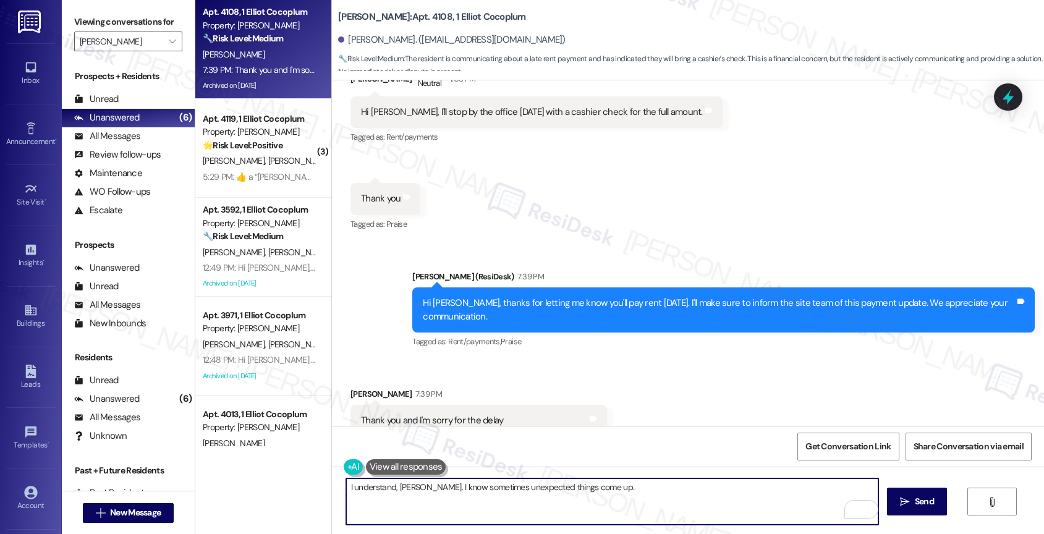
click at [634, 498] on textarea "I understand, Carmen. I know sometimes unexpected things come up." at bounding box center [612, 501] width 533 height 46
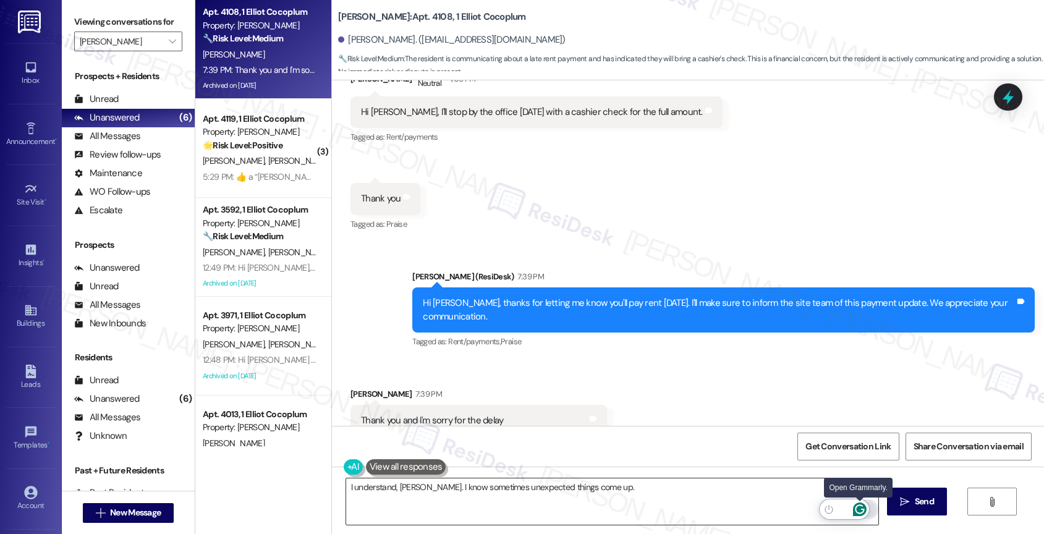
click at [859, 506] on icon "Open Grammarly. 0 Suggestions." at bounding box center [860, 510] width 14 height 14
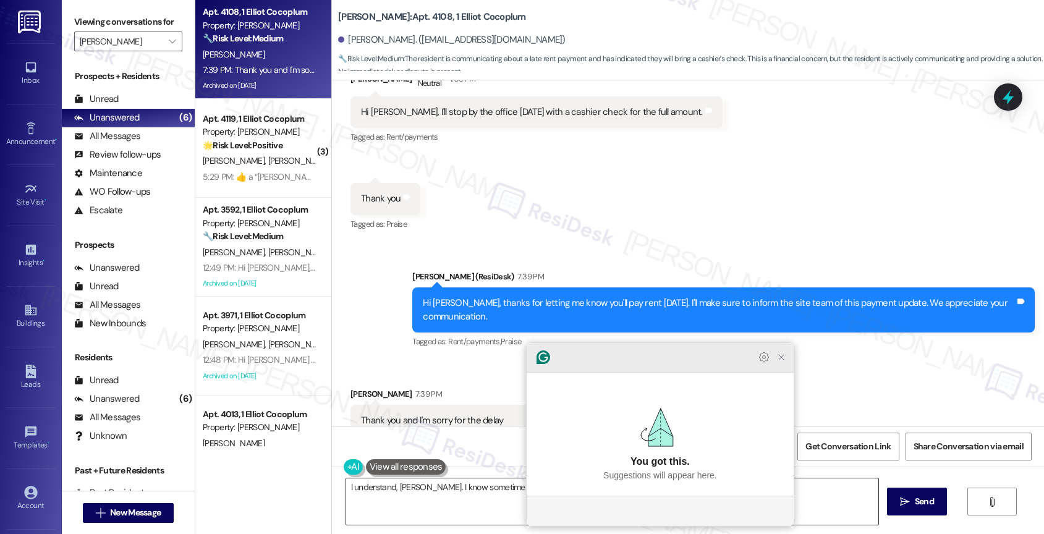
click at [782, 362] on icon "Close Grammarly Assistant" at bounding box center [781, 357] width 10 height 10
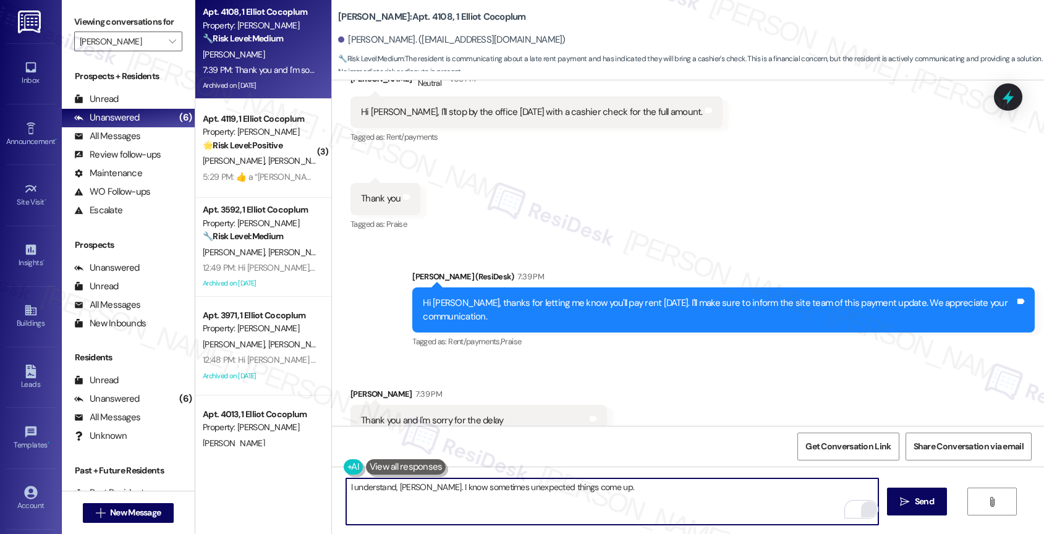
paste textarea "Feel free to let us know if you have other questions or concerns so we can assi…"
type textarea "I understand, Carmen. I know sometimes unexpected things come up. Feel free to …"
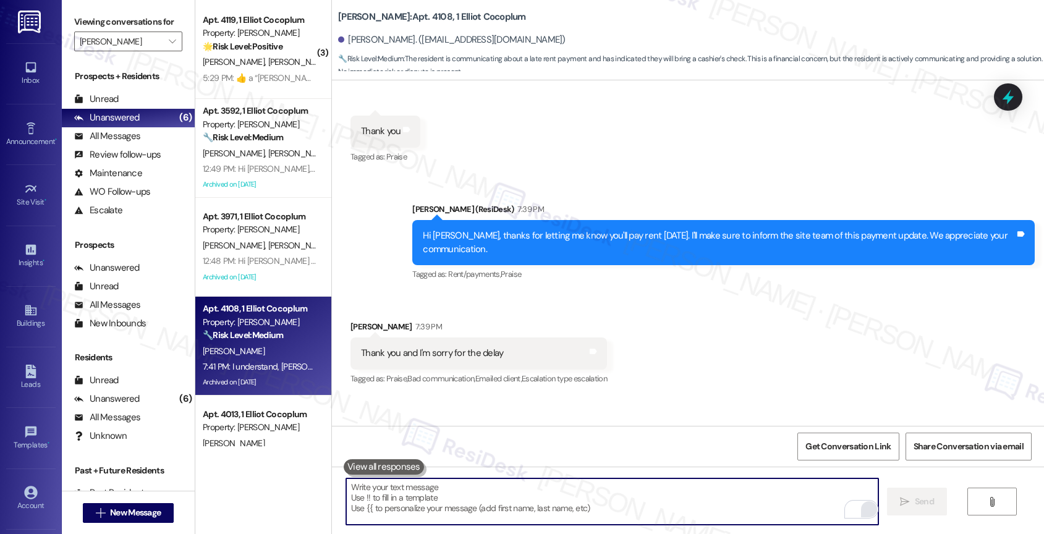
scroll to position [7608, 0]
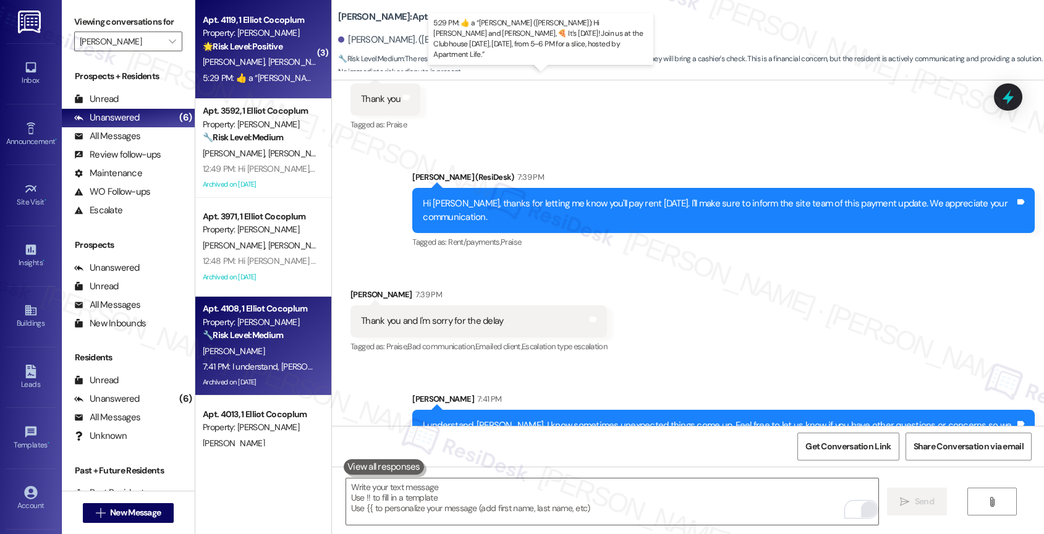
click at [266, 72] on div "5:29 PM:  ​👍​ a “ Sarah (Elliot Cocoplum): Hi Erickson and Gabriela, 🍕 It’s Nat…" at bounding box center [562, 77] width 719 height 11
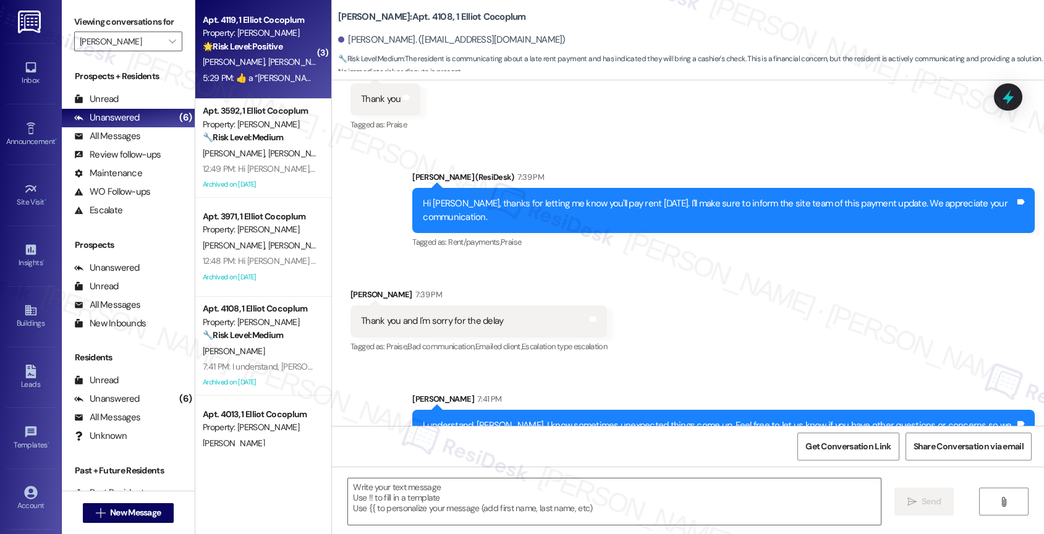
type textarea "Fetching suggested responses. Please feel free to read through the conversation…"
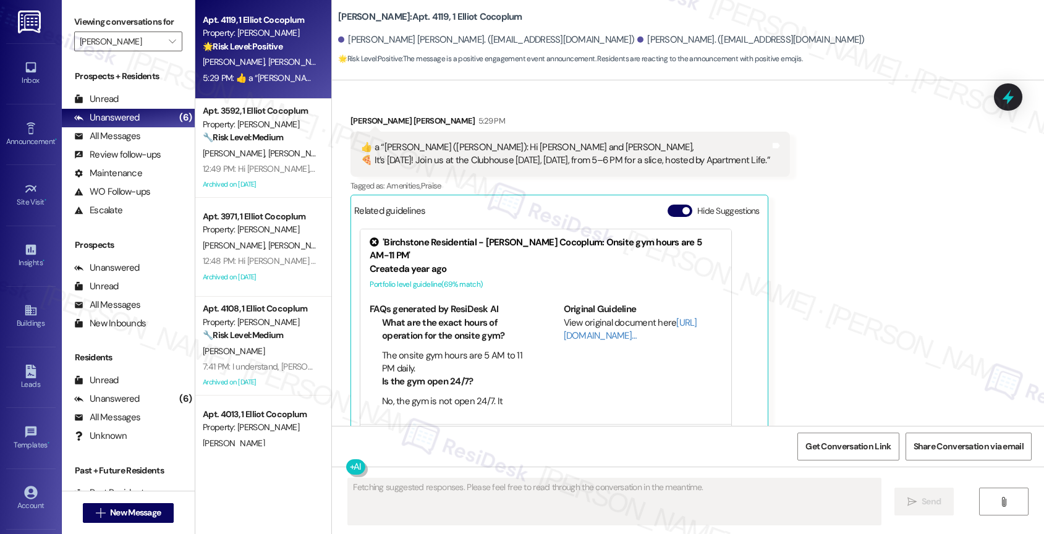
scroll to position [7700, 0]
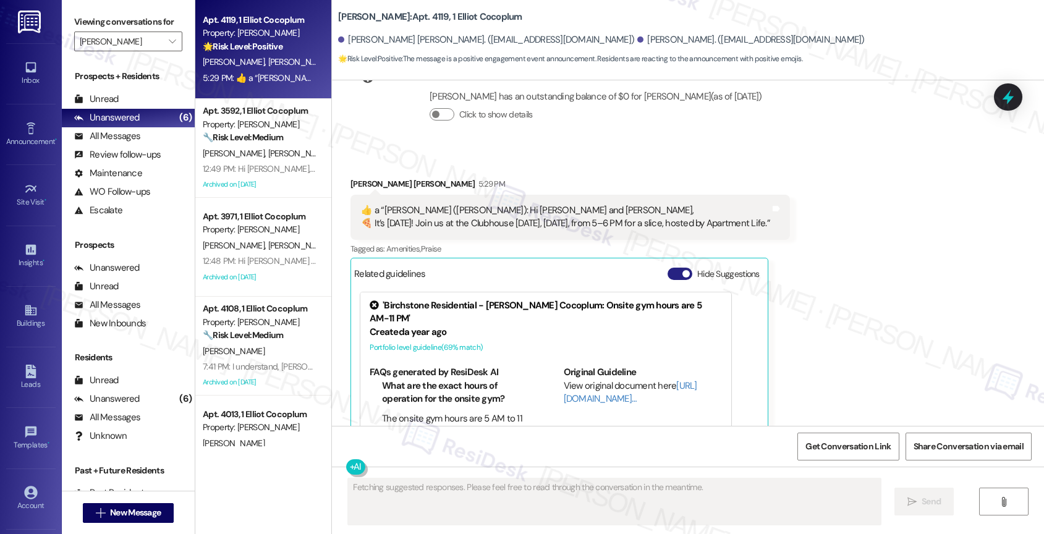
click at [668, 268] on button "Hide Suggestions" at bounding box center [680, 274] width 25 height 12
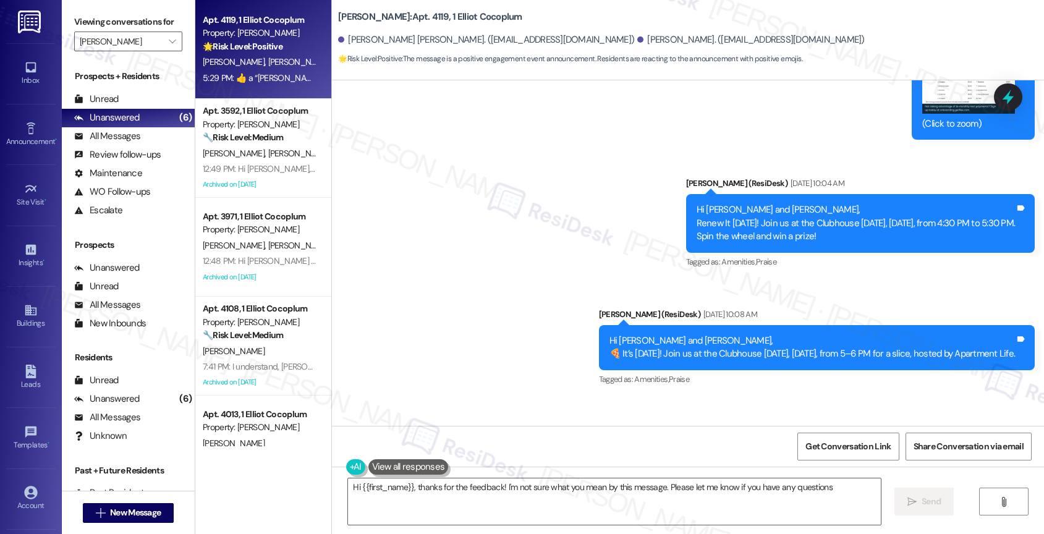
type textarea "Hi {{first_name}}, thanks for the feedback! I'm not sure what you mean by this …"
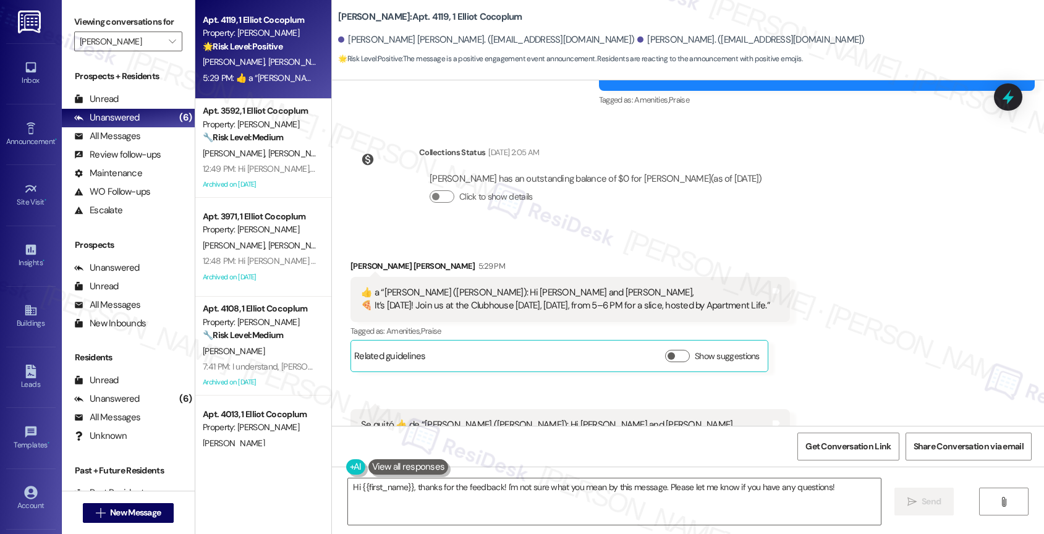
scroll to position [7600, 0]
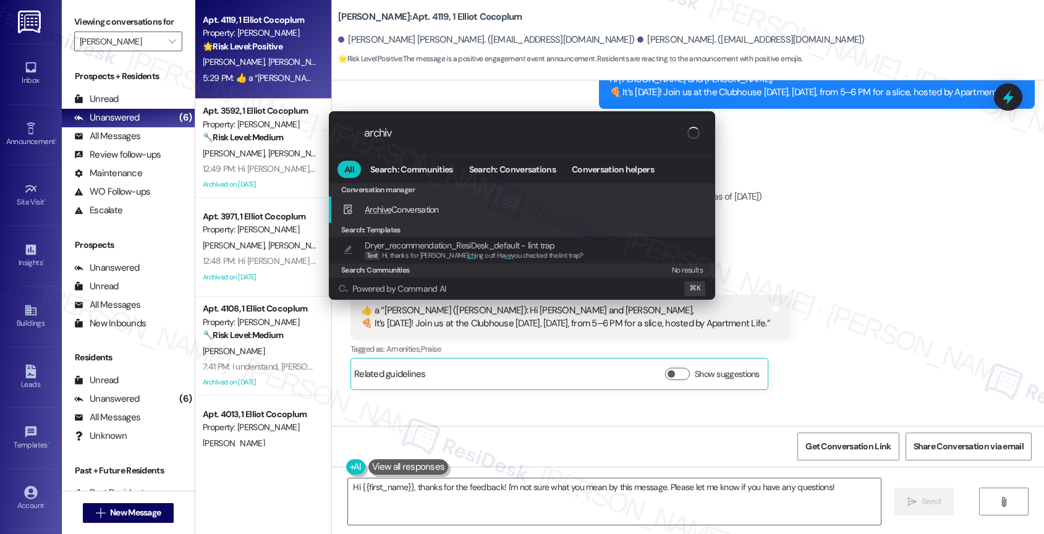
type input "archive"
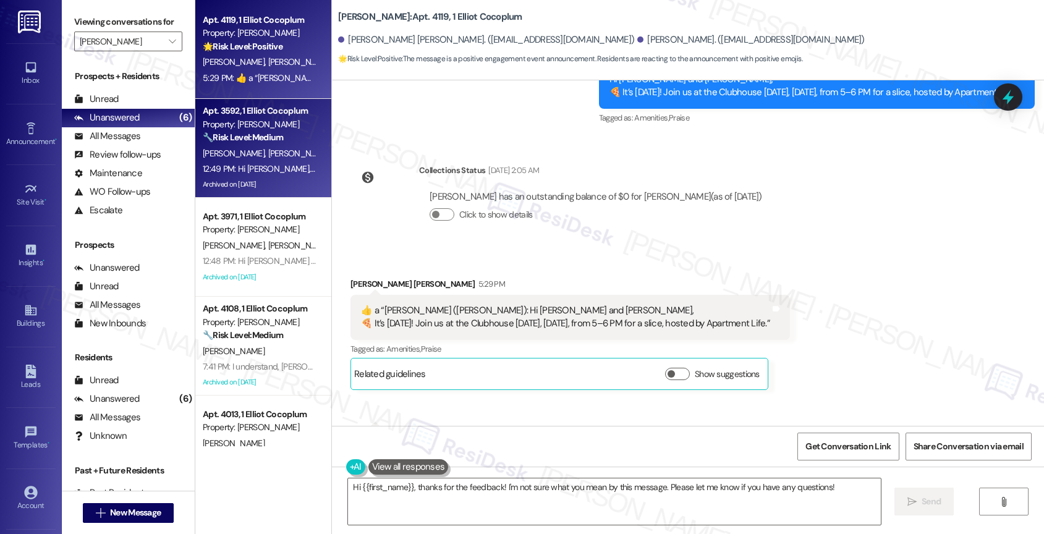
click at [240, 161] on div "12:49 PM: Hi Lisa, Sylvia and Patrick, a gentle reminder that your rent is due …" at bounding box center [260, 168] width 117 height 15
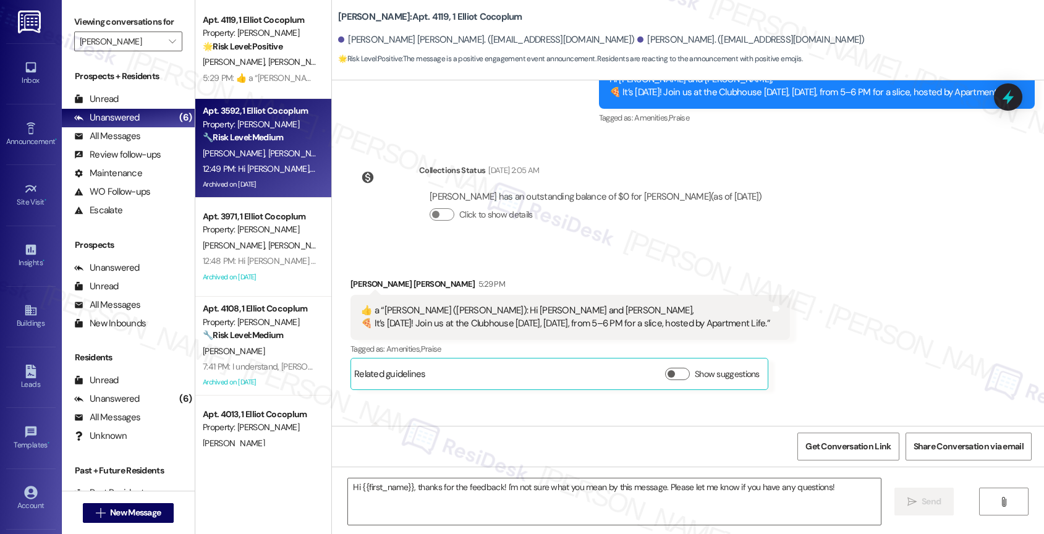
type textarea "Fetching suggested responses. Please feel free to read through the conversation…"
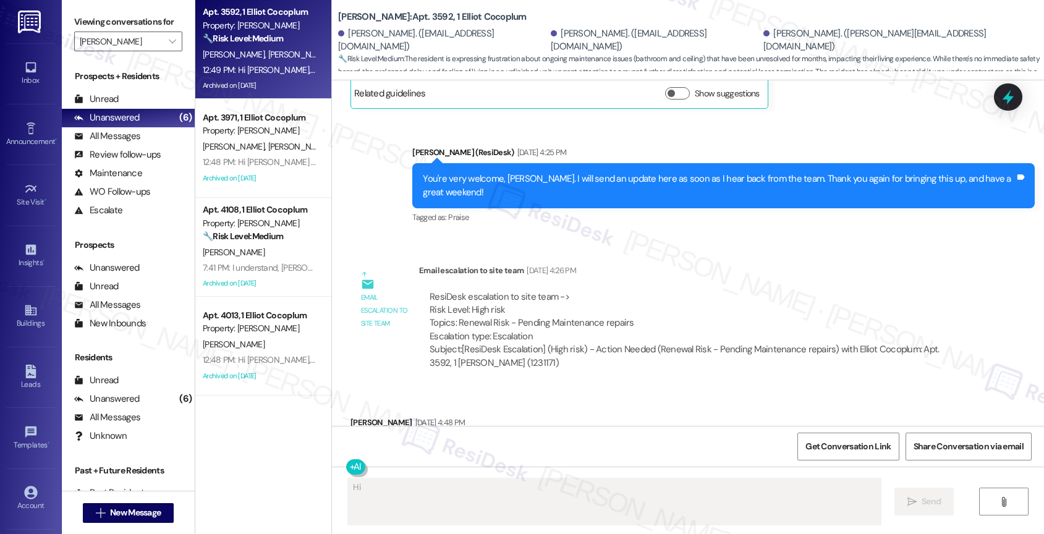
click at [672, 506] on button "Hide Suggestions" at bounding box center [680, 512] width 25 height 12
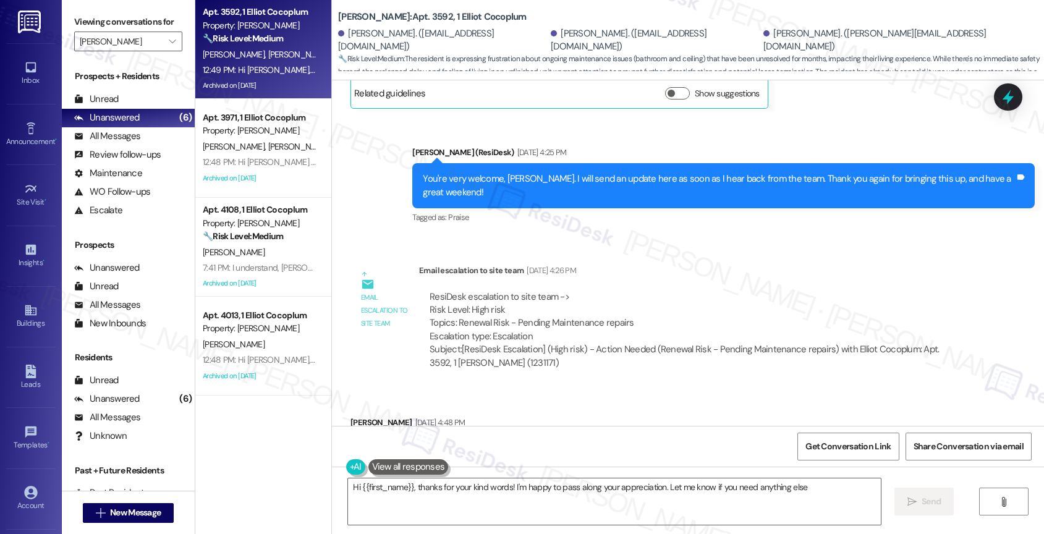
type textarea "Hi {{first_name}}, thanks for your kind words! I'm happy to pass along your app…"
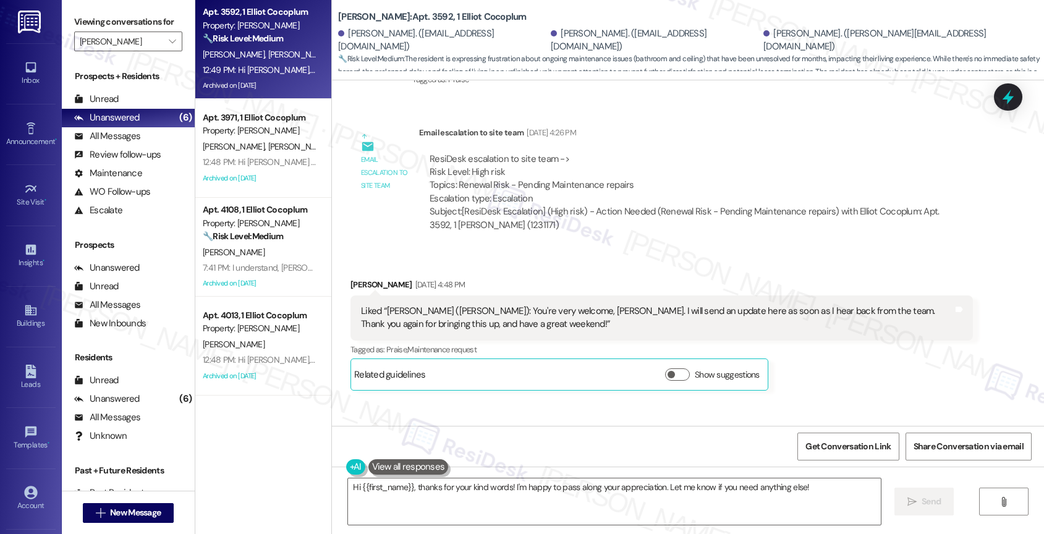
scroll to position [26791, 0]
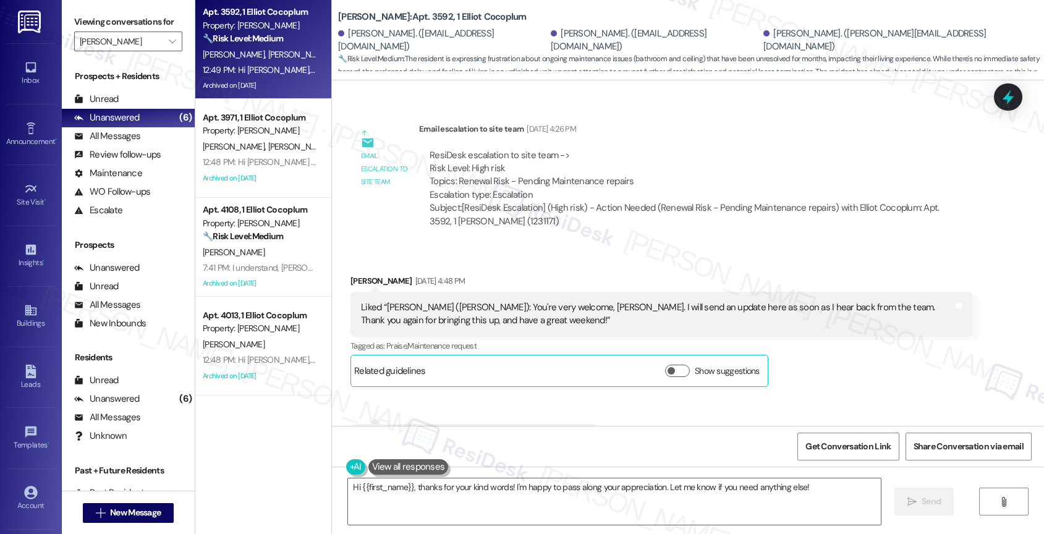
click at [624, 221] on div "Lease started Aug 13, 2024 at 8:00 PM Announcement, sent via SMS Sarah (ResiDes…" at bounding box center [688, 253] width 712 height 346
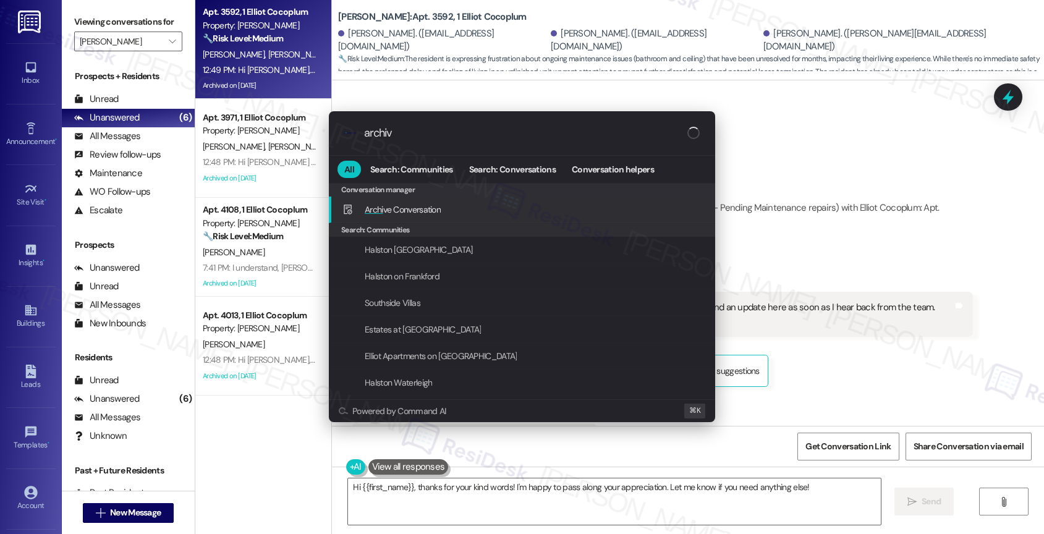
type input "archive"
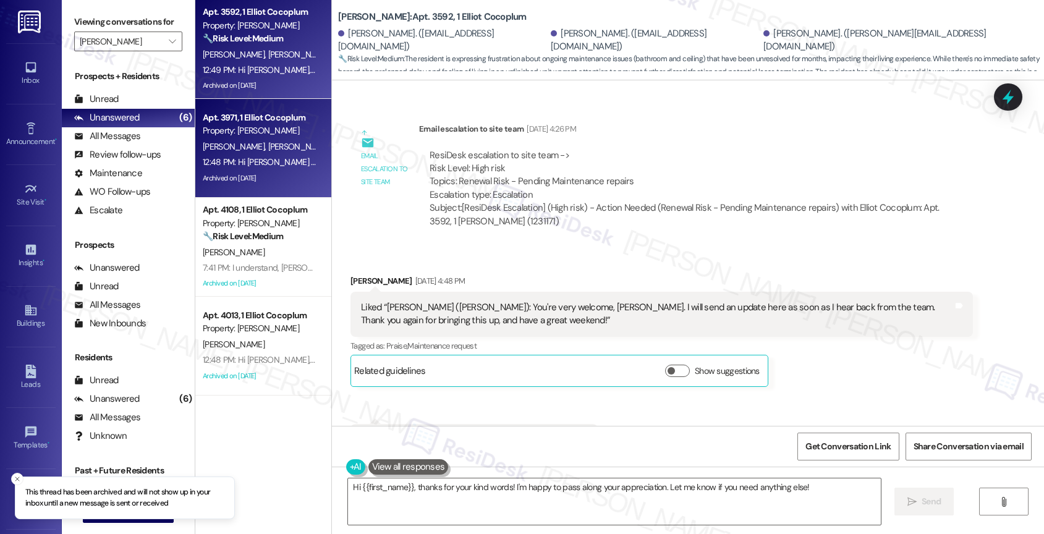
click at [214, 124] on div "Property: Elliot Cocoplum" at bounding box center [260, 130] width 114 height 13
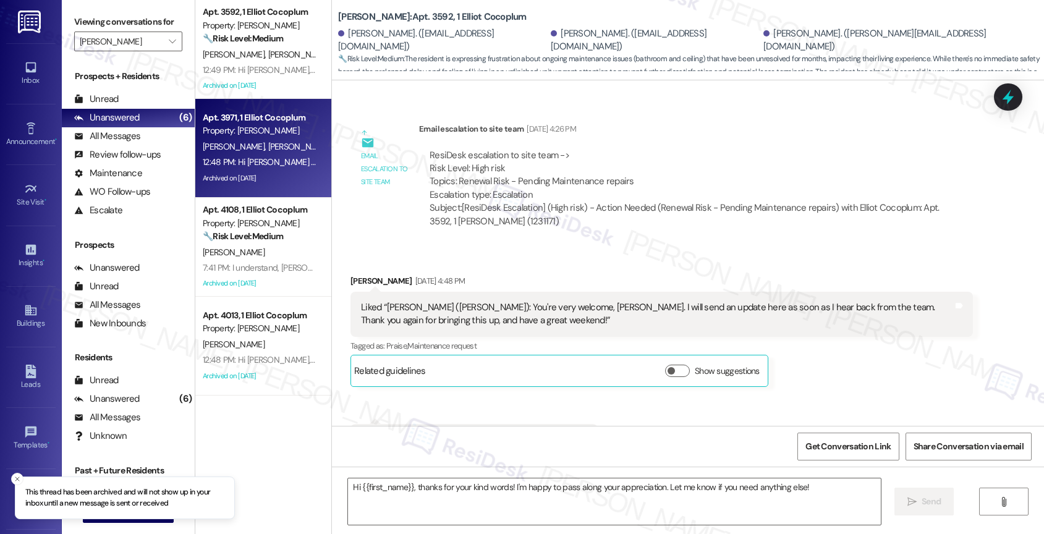
type textarea "Fetching suggested responses. Please feel free to read through the conversation…"
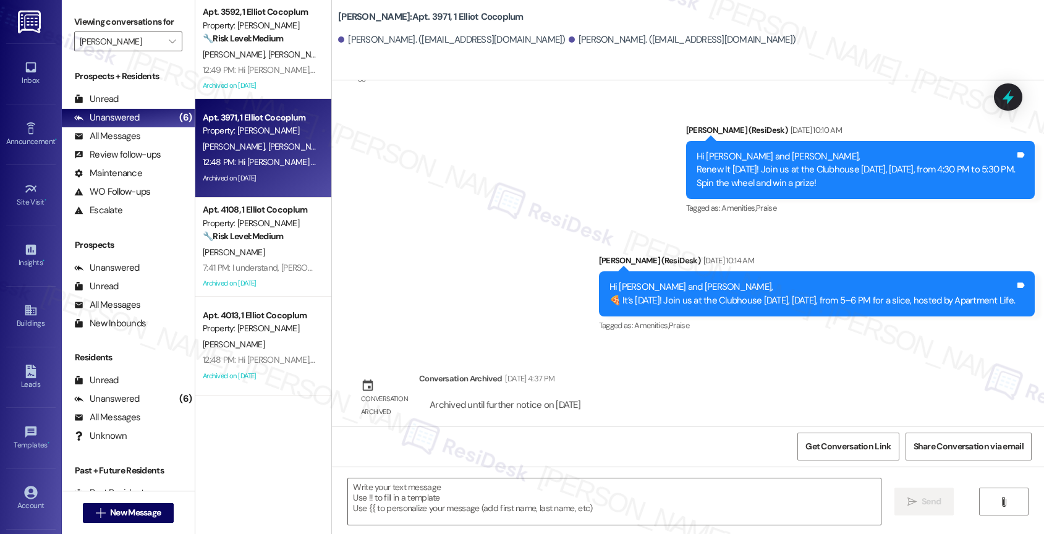
type textarea "Fetching suggested responses. Please feel free to read through the conversation…"
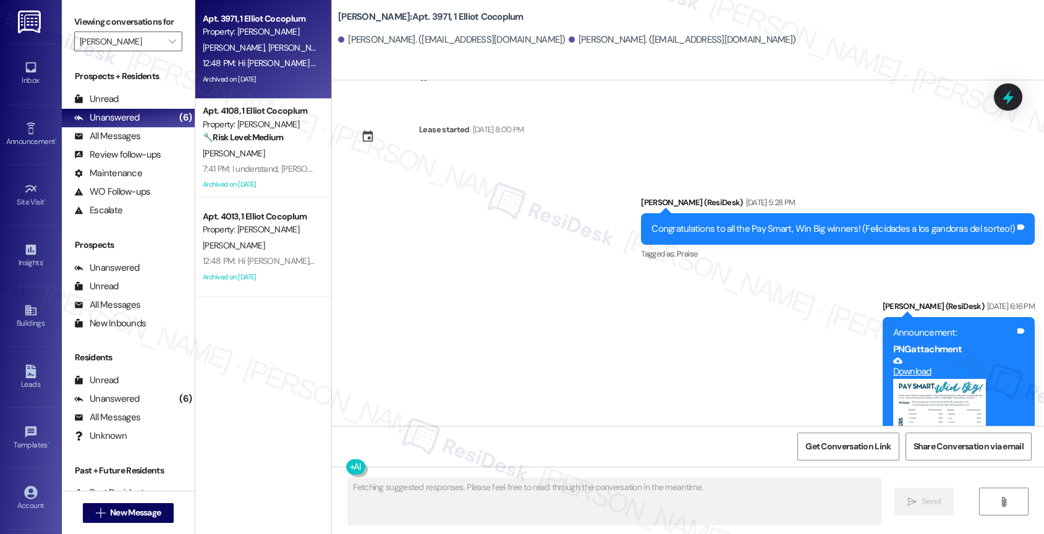
scroll to position [6256, 0]
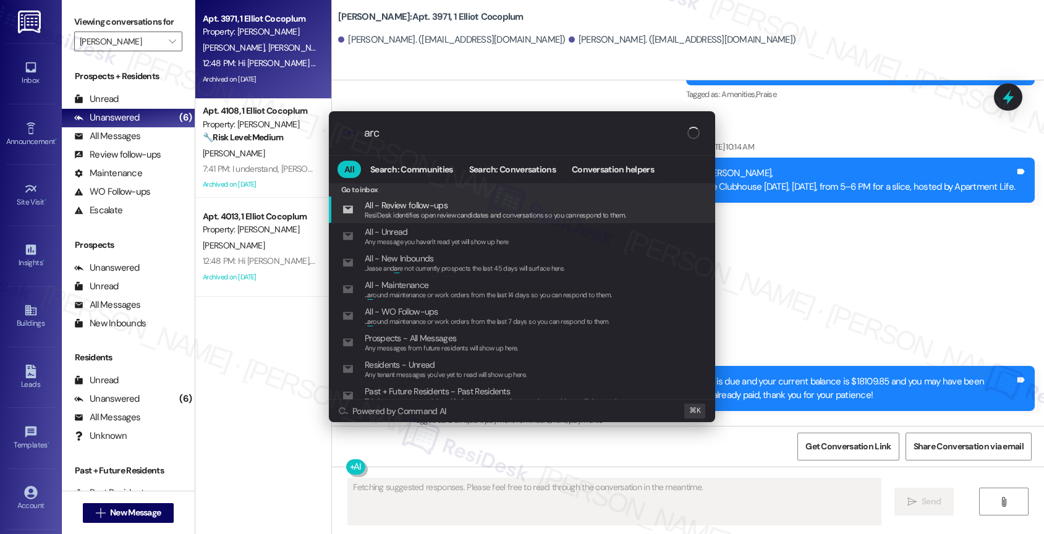
type input "arch"
type textarea "Hi"
type input "archi"
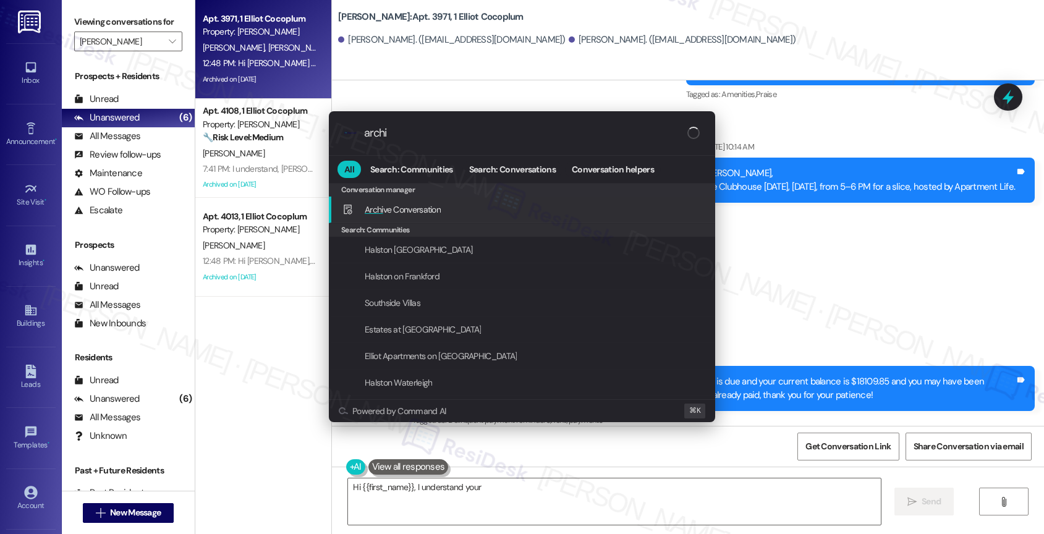
type textarea "Hi {{first_name}}, I understand your"
type input "archiv"
type textarea "Hi {{first_name}}, I understand your frustration. While I can't"
type input "archive"
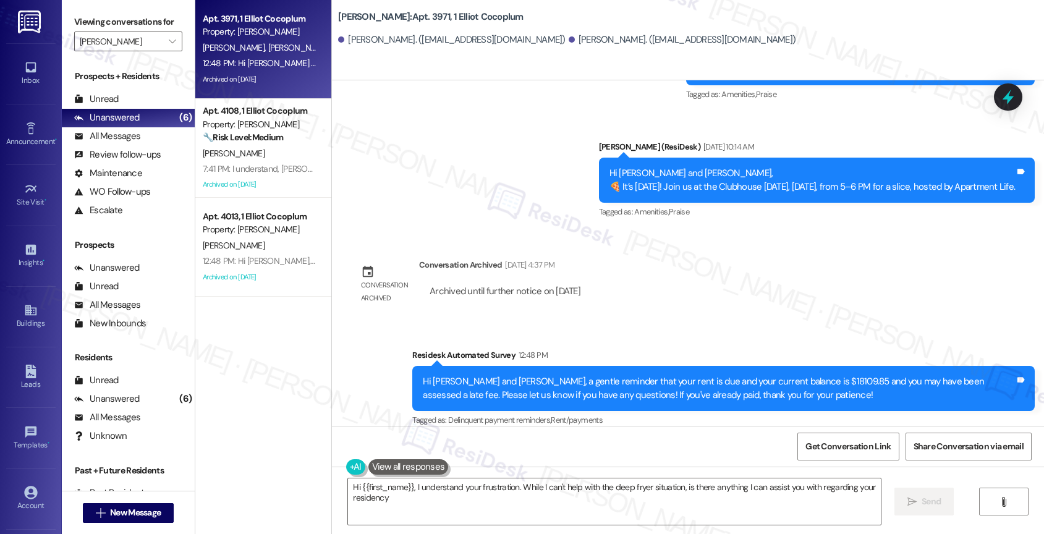
type textarea "Hi {{first_name}}, I understand your frustration. While I can't help with the d…"
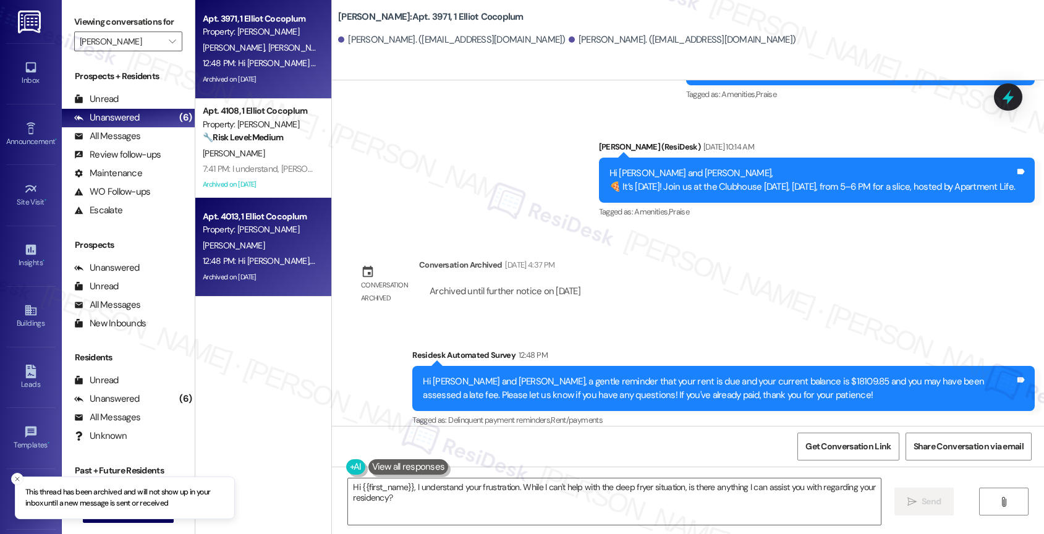
click at [258, 260] on div "12:48 PM: Hi Johnny, how are you? This is a friendly reminder that your rent is…" at bounding box center [570, 260] width 734 height 11
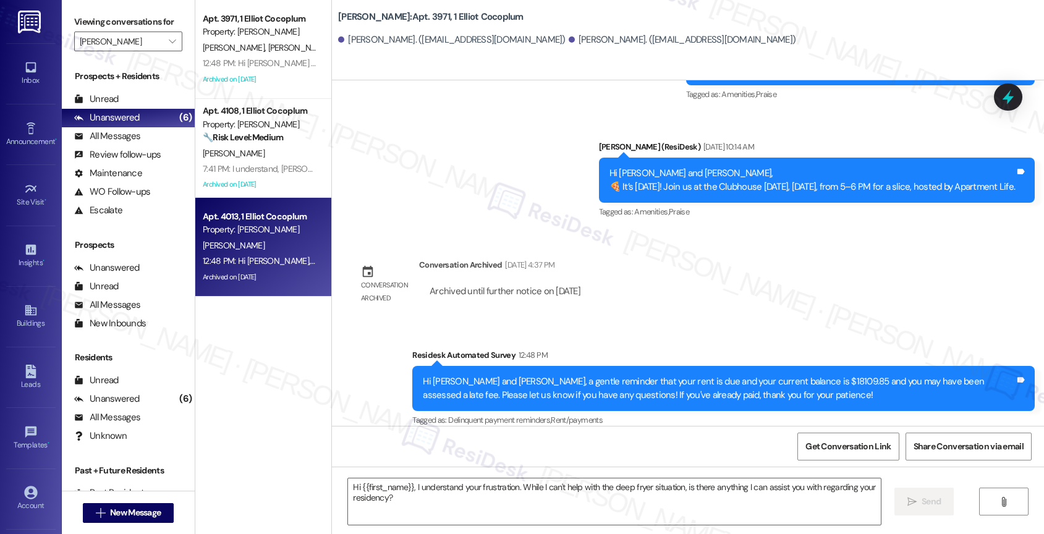
type textarea "Fetching suggested responses. Please feel free to read through the conversation…"
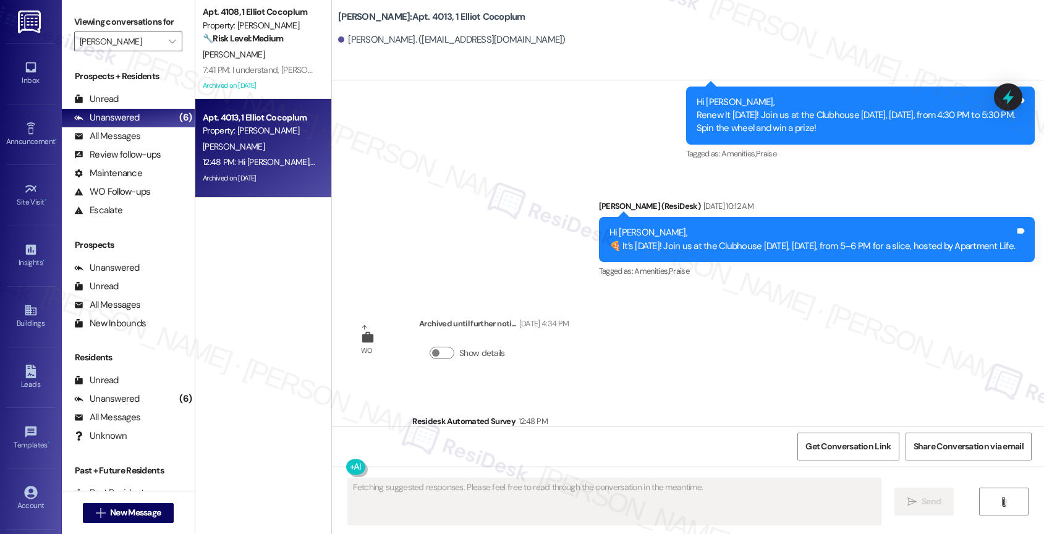
scroll to position [17197, 0]
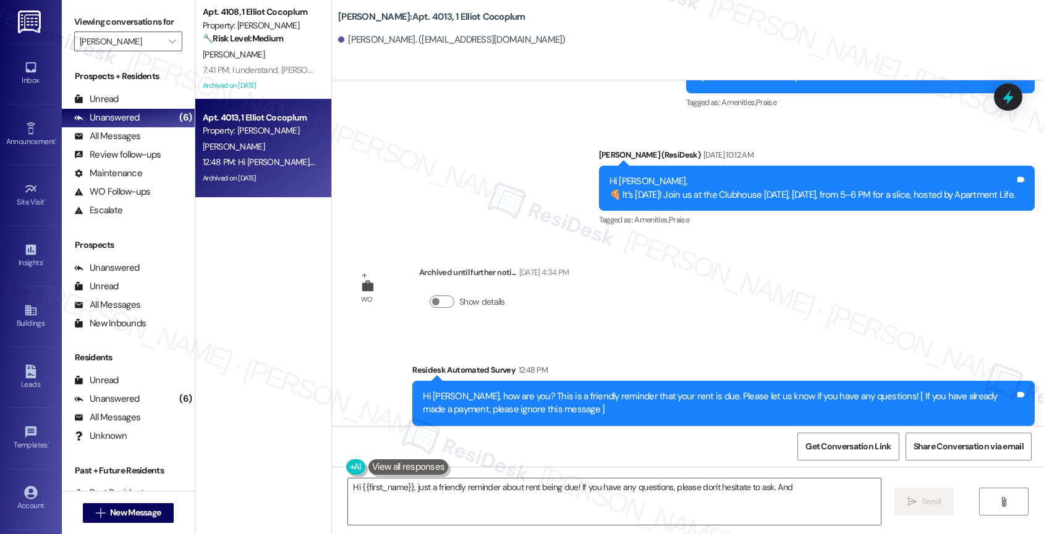
click at [585, 354] on div "Survey, sent via SMS Residesk Automated Survey 12:48 PM Hi Johnny, how are you?…" at bounding box center [723, 403] width 641 height 99
type textarea "Hi {{first_name}}, just a friendly reminder about rent being due! If you have a…"
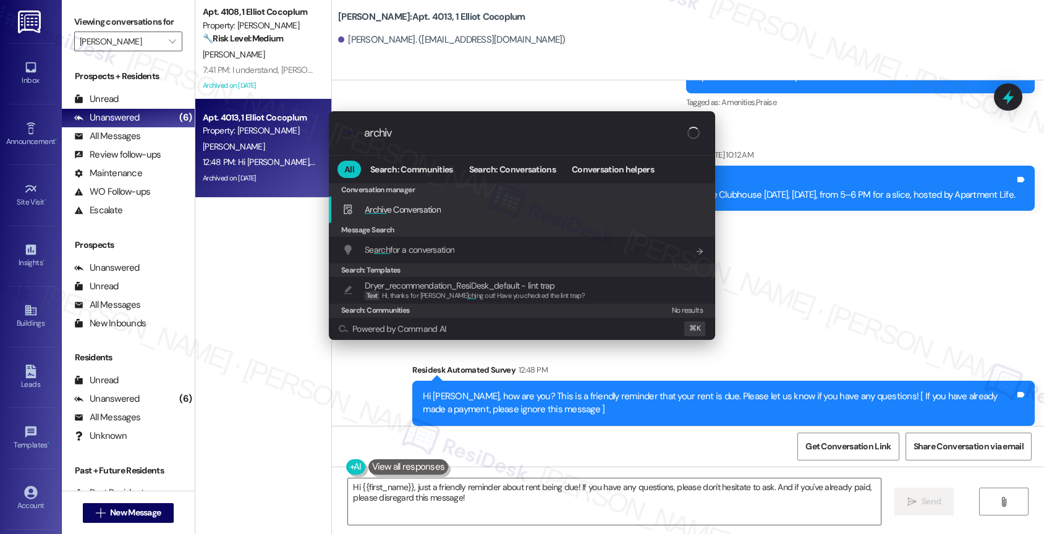
type input "archive"
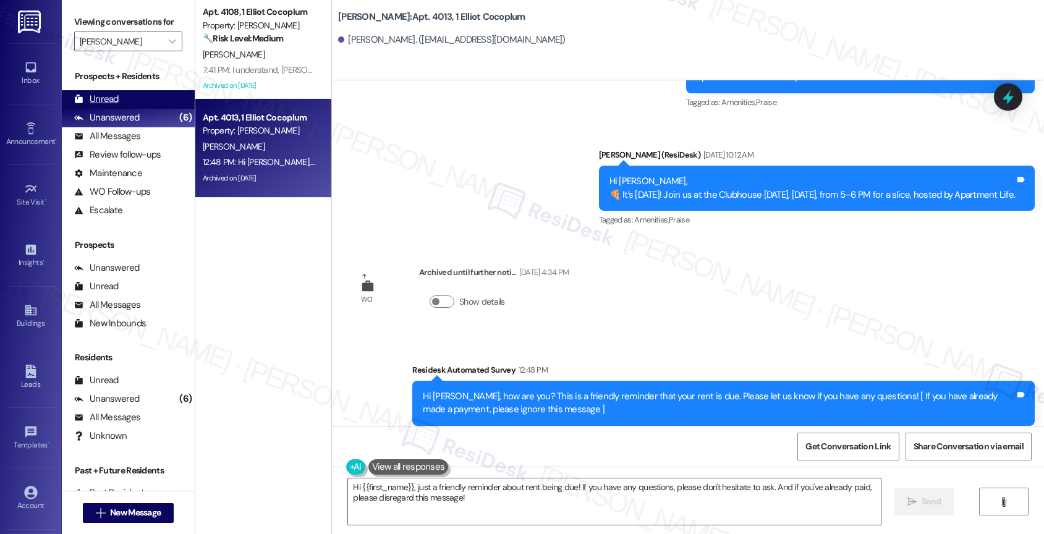
click at [120, 104] on div "Unread (0)" at bounding box center [128, 99] width 133 height 19
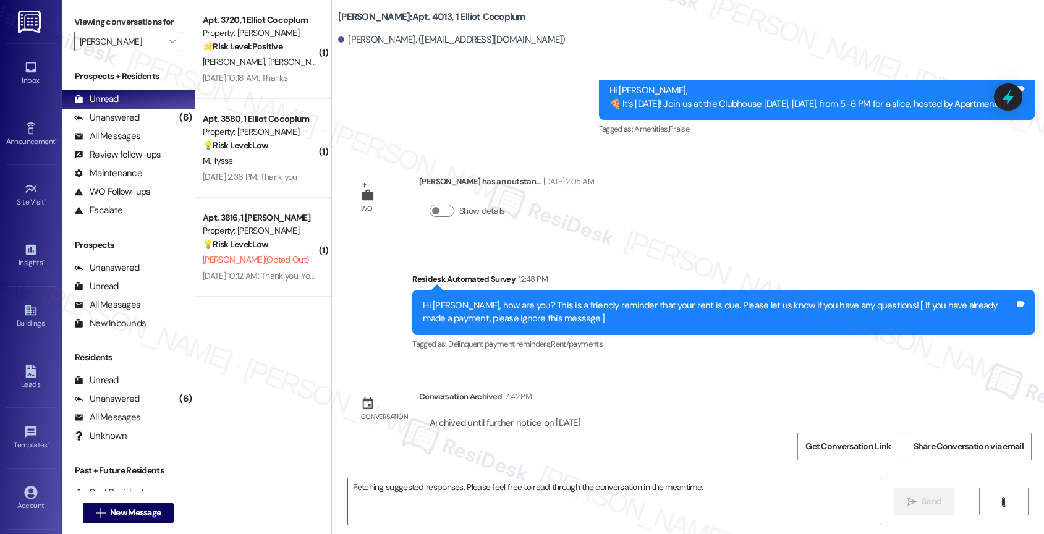
scroll to position [17288, 0]
type textarea "Hi Johnny, thanks for the feedback! I'm happy to hear you appreciated the previ…"
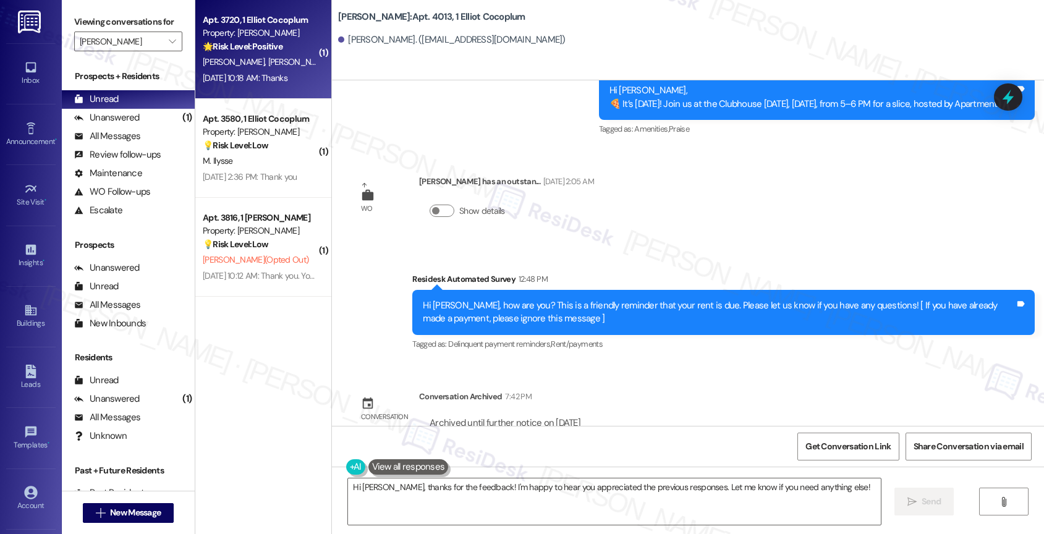
click at [245, 67] on div "S. Bodden N. Bodden" at bounding box center [260, 61] width 117 height 15
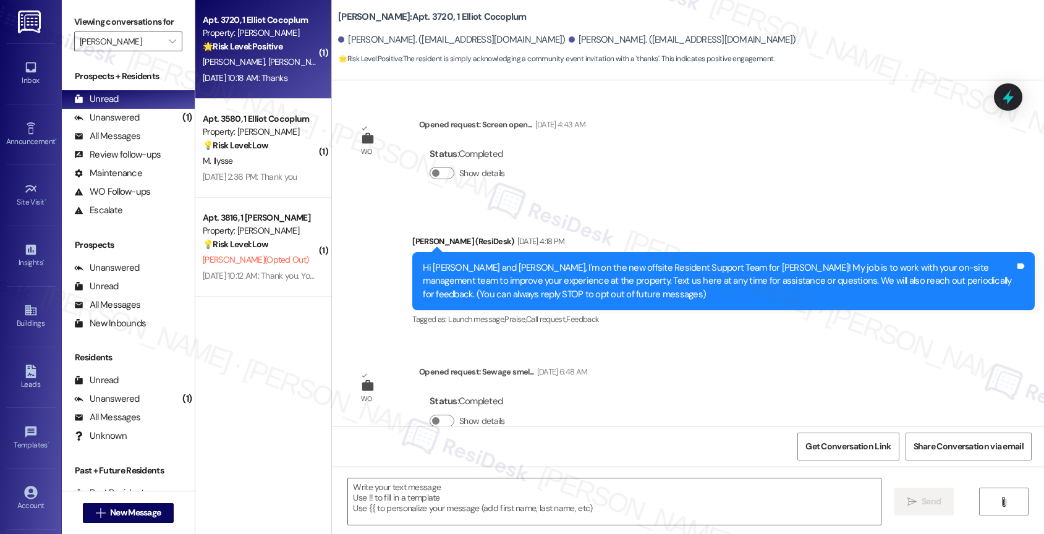
scroll to position [8241, 0]
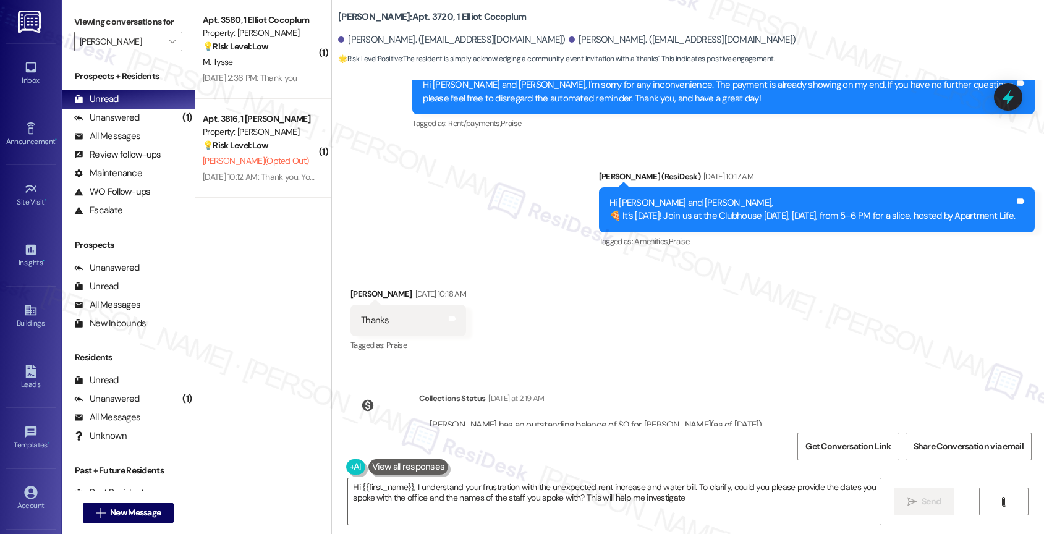
type textarea "Hi {{first_name}}, I understand your frustration with the unexpected rent incre…"
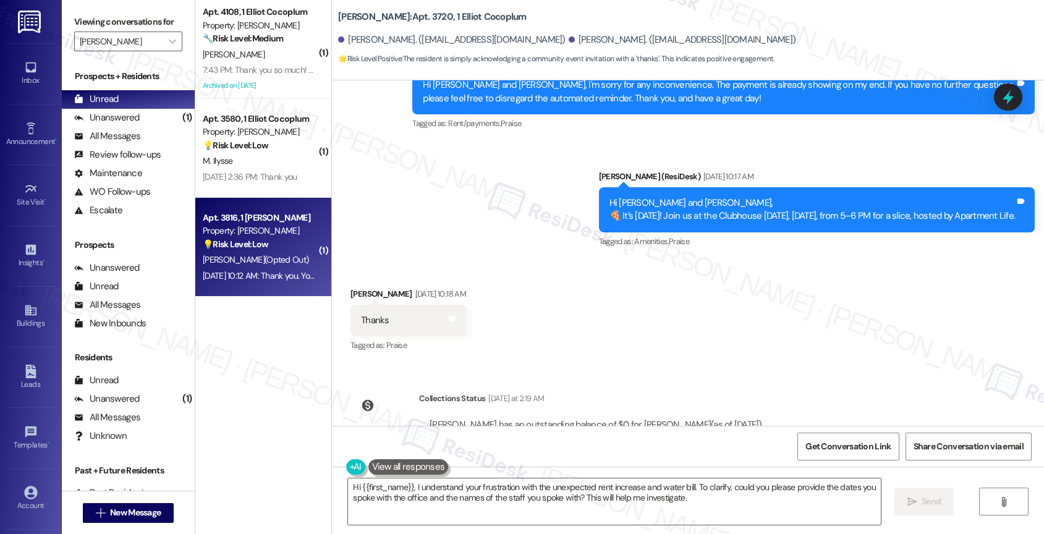
click at [257, 248] on strong "💡 Risk Level: Low" at bounding box center [236, 244] width 66 height 11
type textarea "Fetching suggested responses. Please feel free to read through the conversation…"
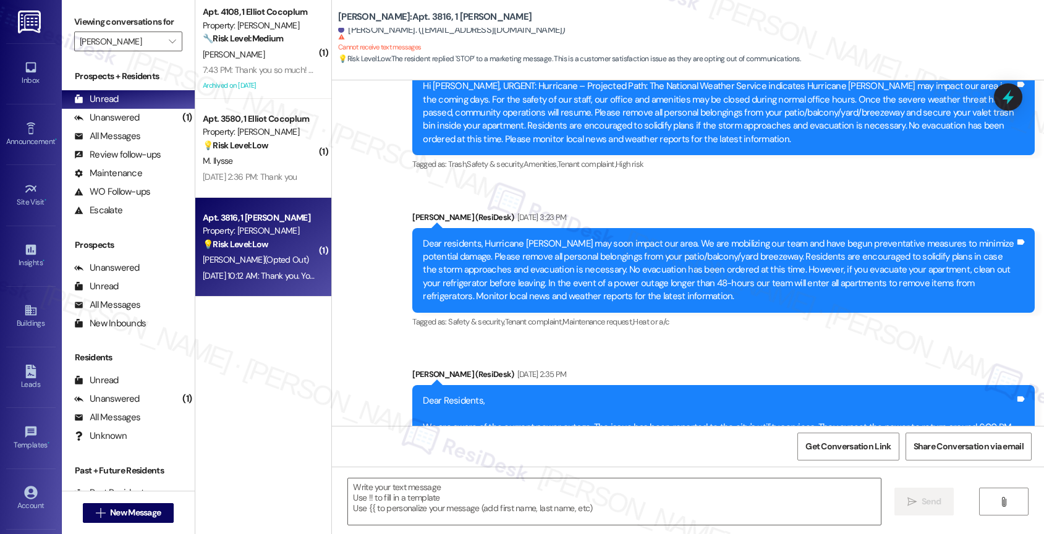
type textarea "Fetching suggested responses. Please feel free to read through the conversation…"
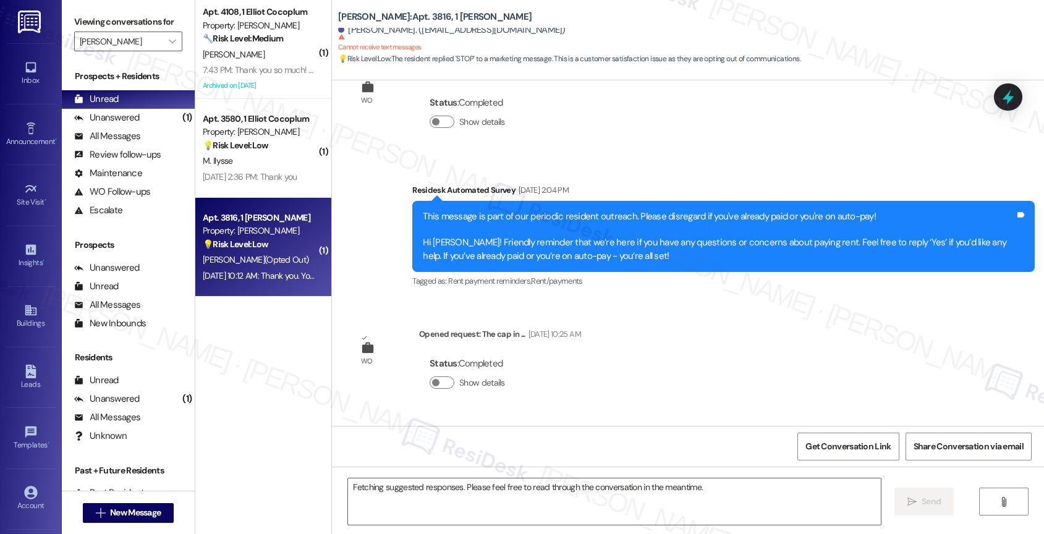
scroll to position [5837, 0]
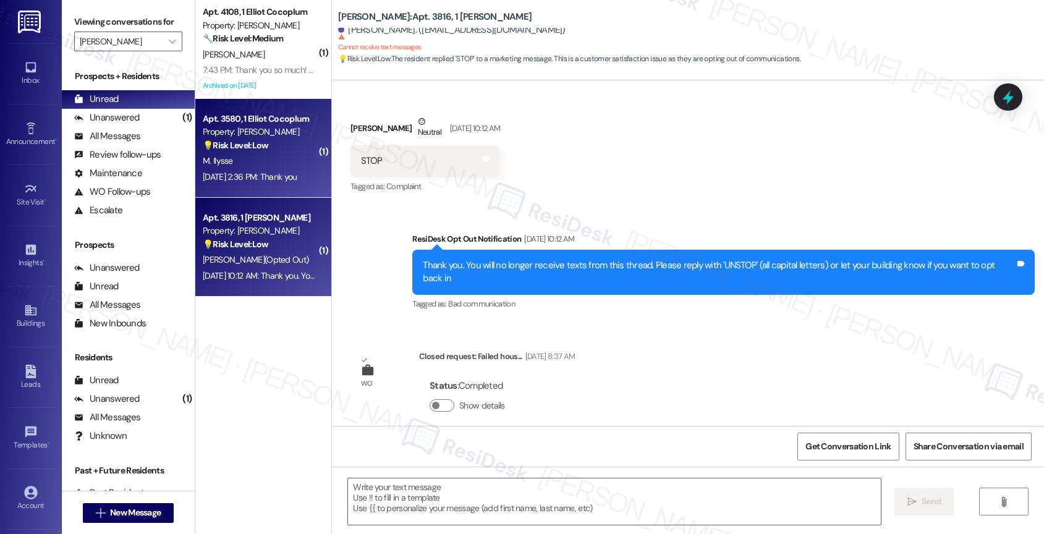
click at [239, 151] on strong "💡 Risk Level: Low" at bounding box center [236, 145] width 66 height 11
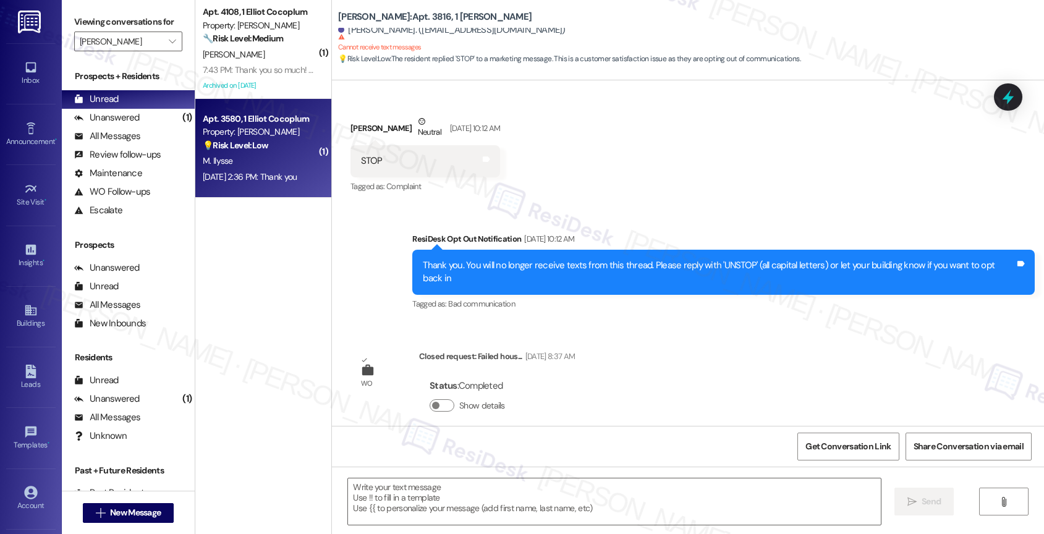
type textarea "Fetching suggested responses. Please feel free to read through the conversation…"
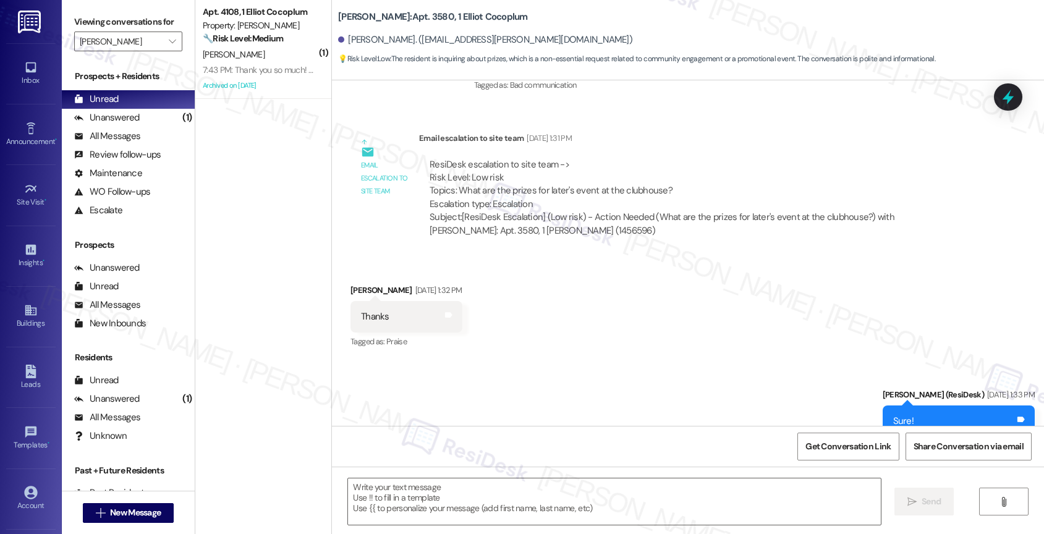
scroll to position [1364, 0]
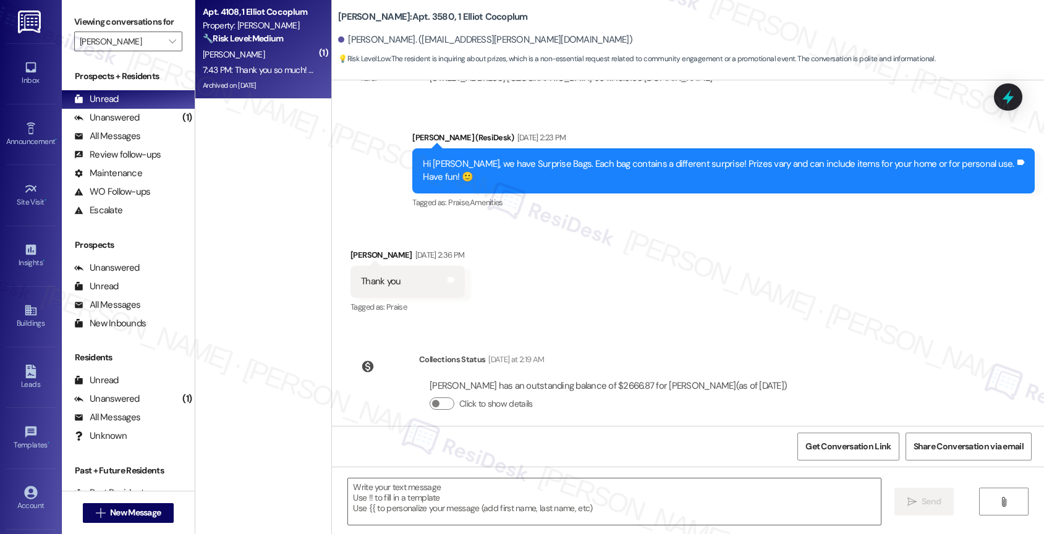
click at [278, 48] on div "C. Alvarez" at bounding box center [260, 54] width 117 height 15
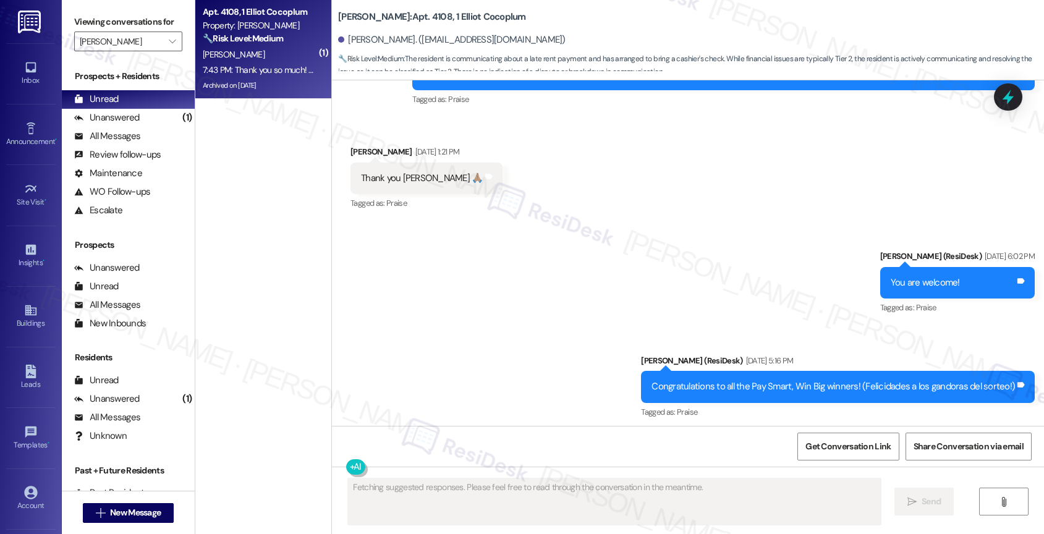
scroll to position [7882, 0]
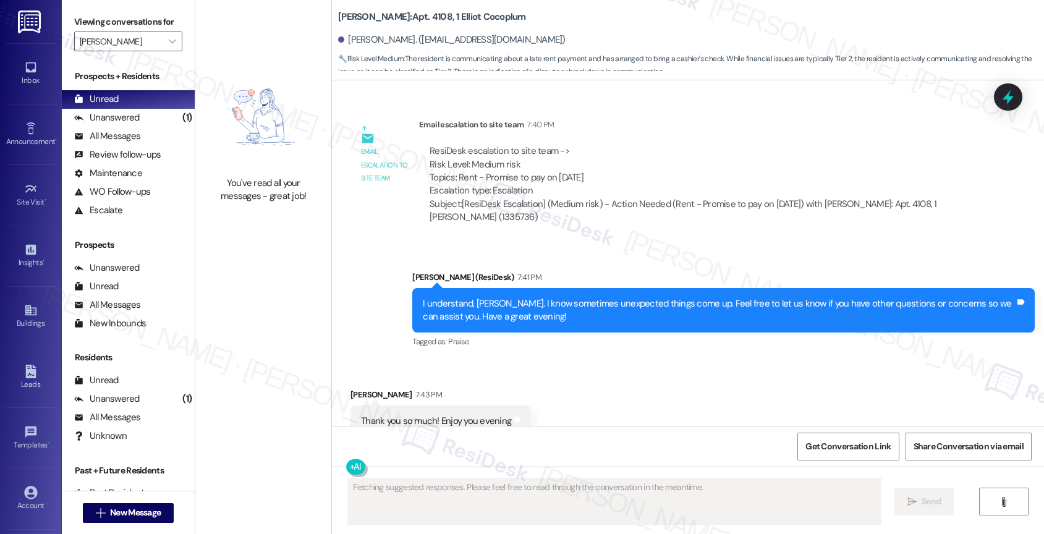
click at [553, 373] on div "Received via SMS Carmen Alvarez 7:43 PM Thank you so much! Enjoy you evening Ta…" at bounding box center [688, 412] width 712 height 104
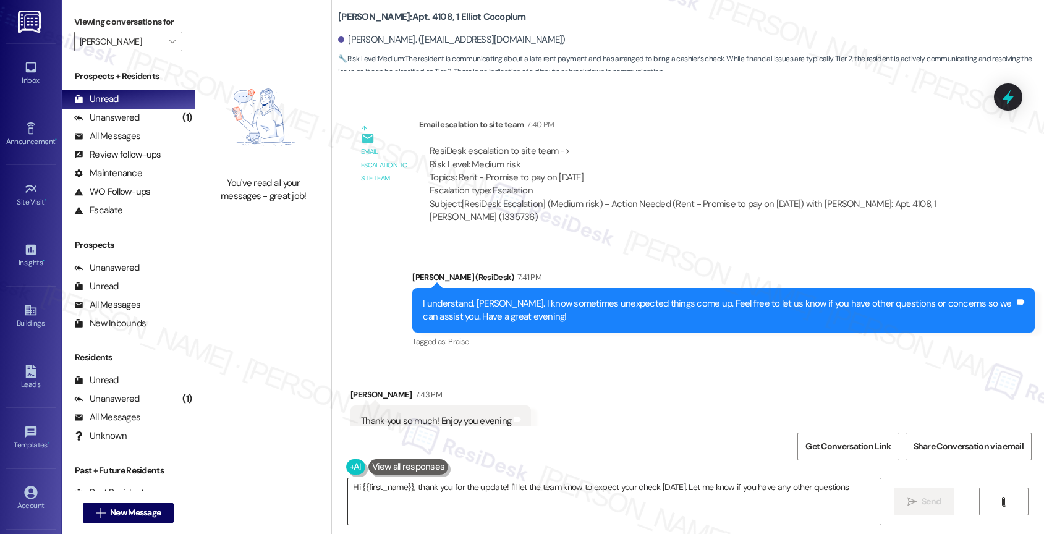
type textarea "Hi {{first_name}}, thank you for the update! I'll let the team know to expect y…"
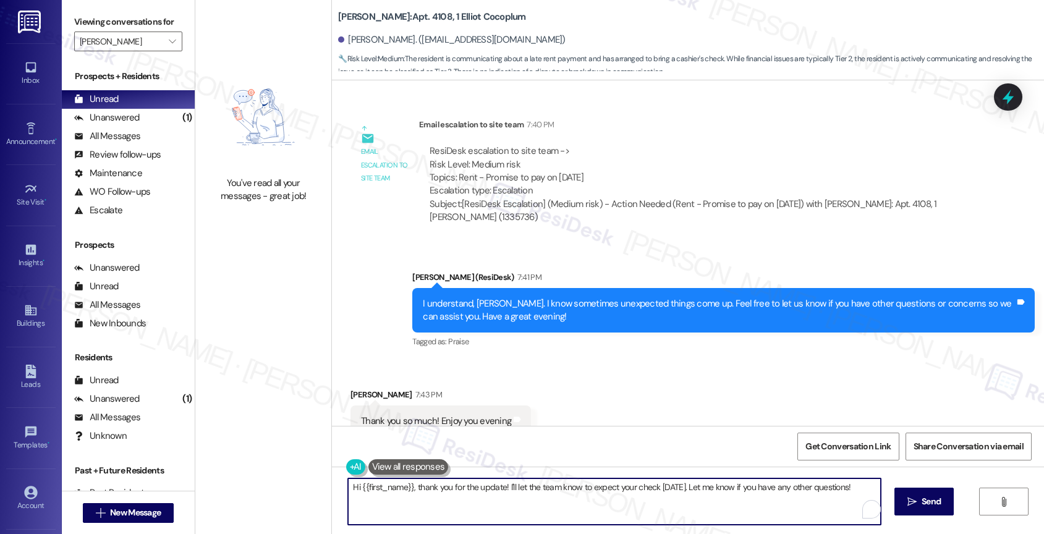
click at [446, 499] on textarea "Hi {{first_name}}, thank you for the update! I'll let the team know to expect y…" at bounding box center [614, 501] width 533 height 46
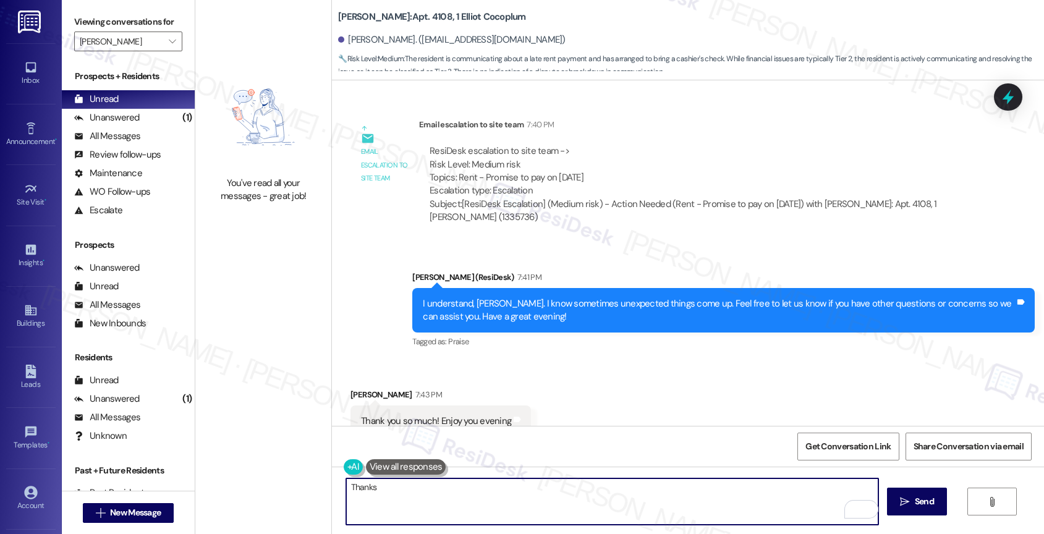
type textarea "Thanks!"
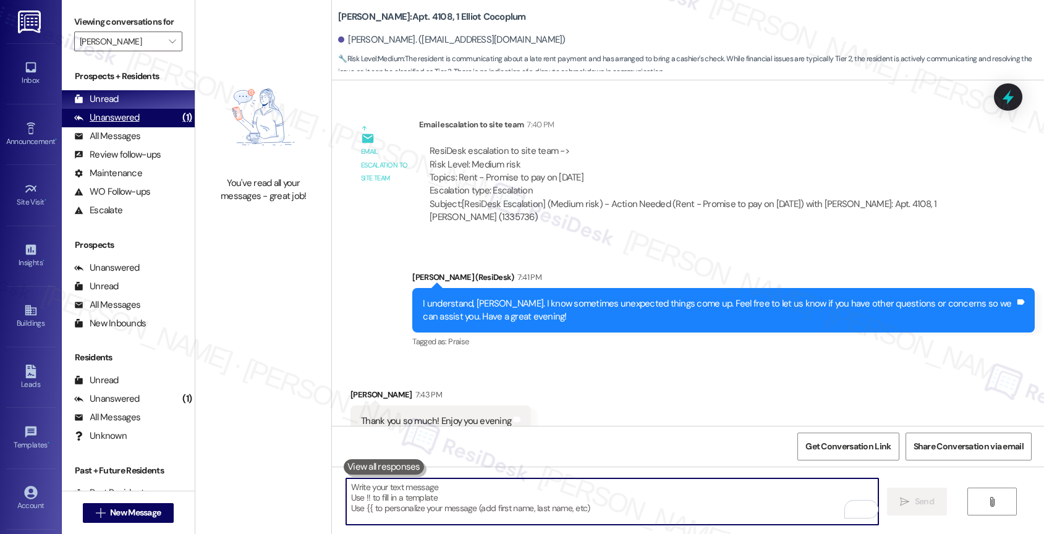
scroll to position [7881, 0]
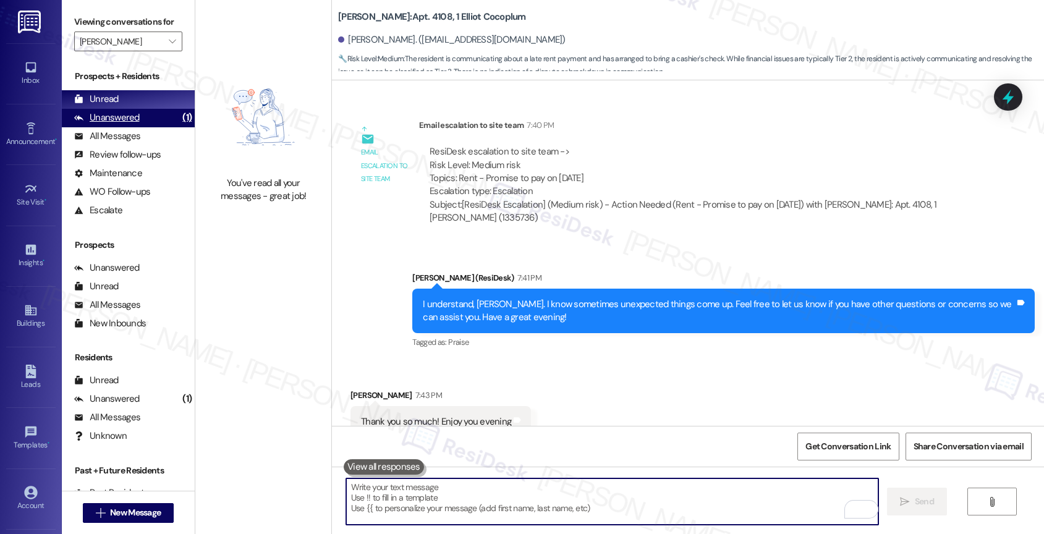
click at [142, 127] on div "Unanswered (1)" at bounding box center [128, 118] width 133 height 19
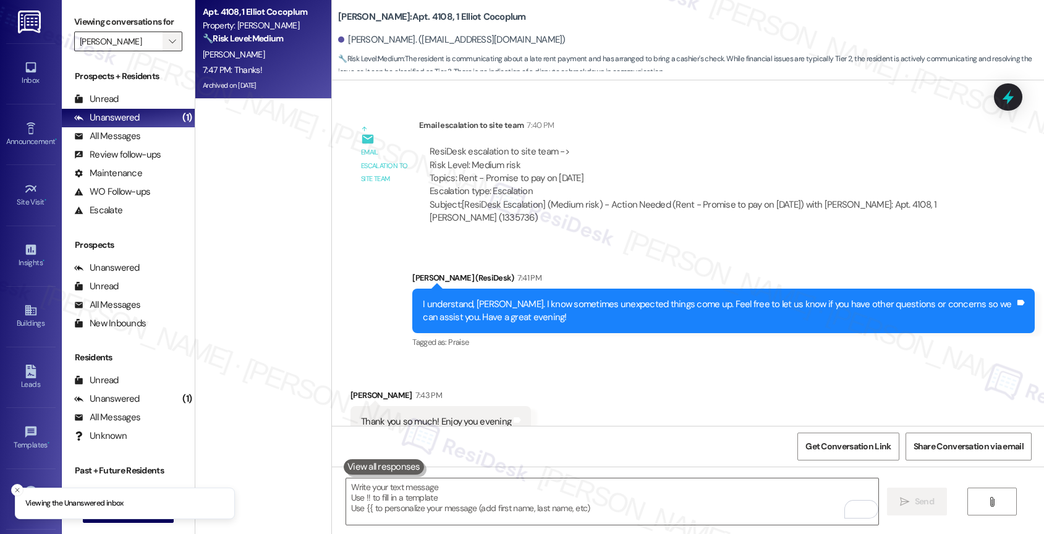
click at [166, 48] on span "" at bounding box center [172, 42] width 12 height 20
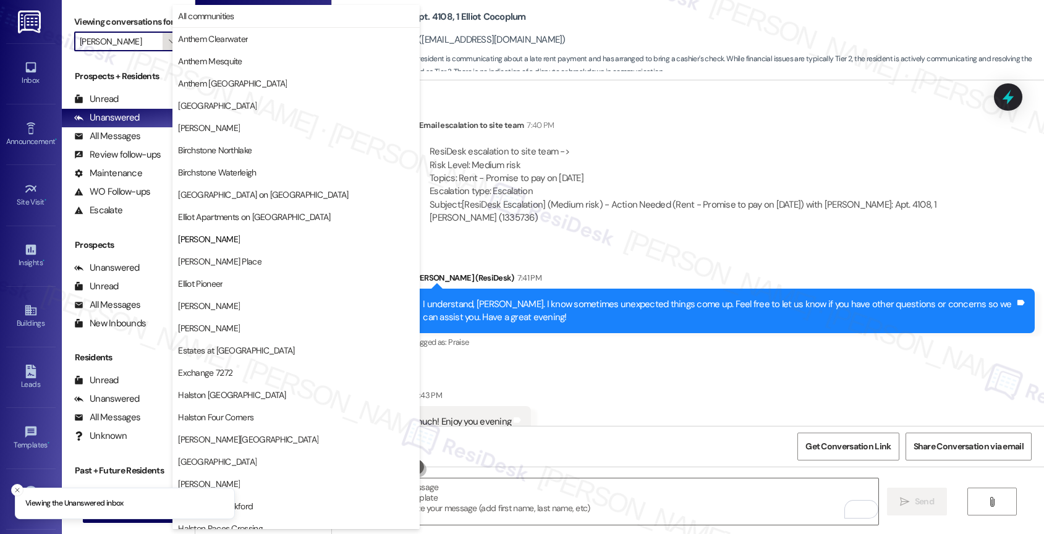
scroll to position [201, 0]
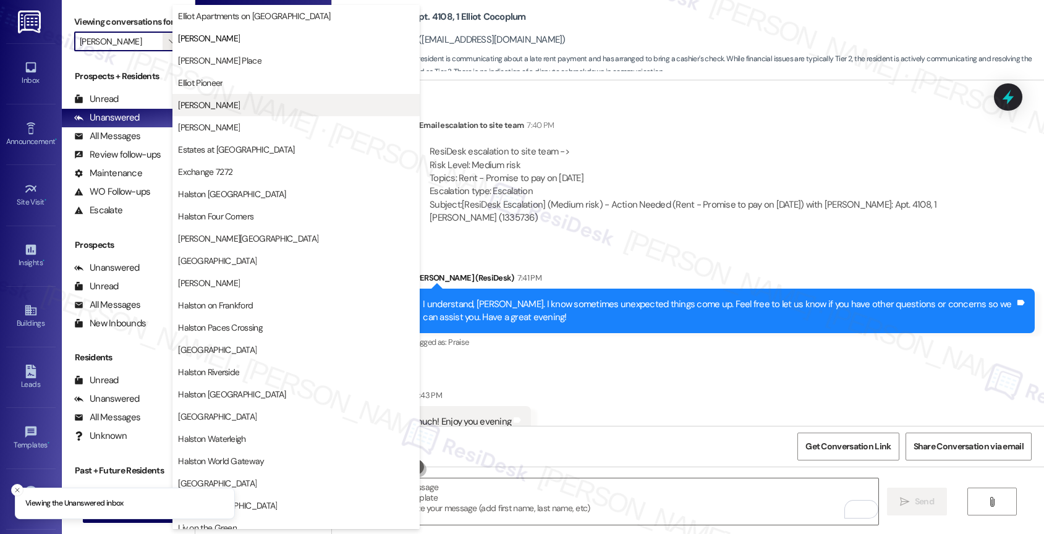
click at [248, 110] on span "Elliot Roswell" at bounding box center [296, 105] width 236 height 12
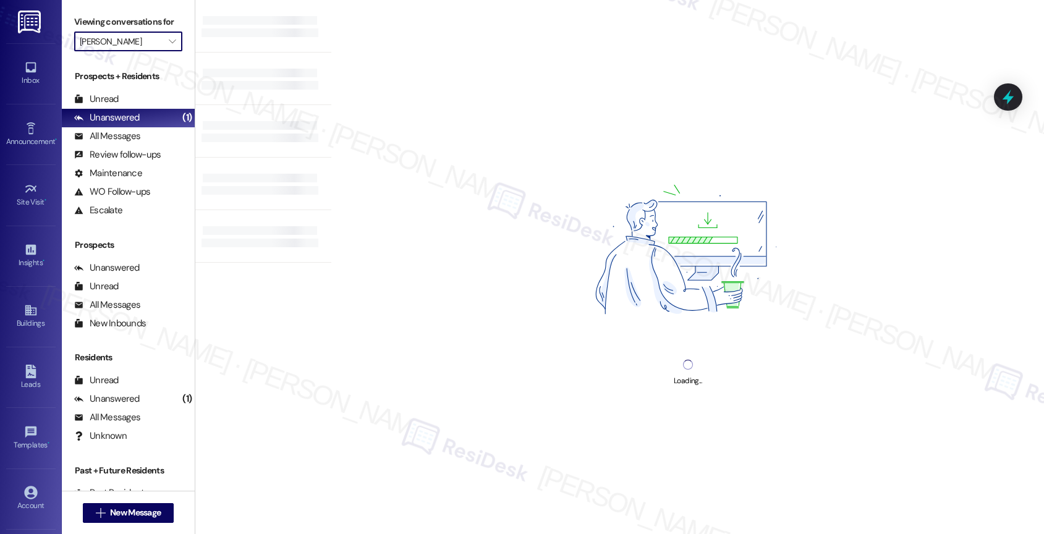
type input "Elliot Roswell"
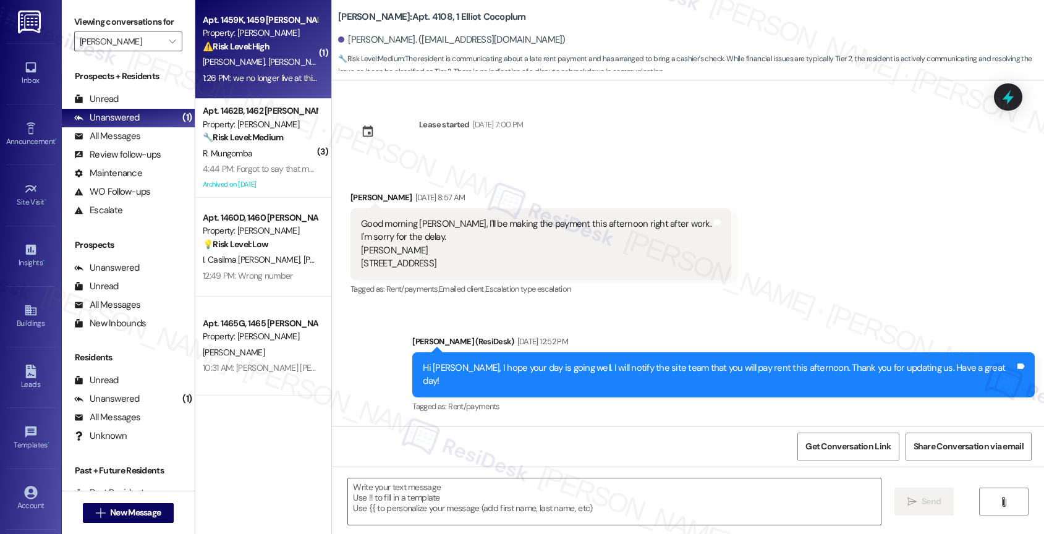
click at [268, 64] on span "J. Noack" at bounding box center [299, 61] width 62 height 11
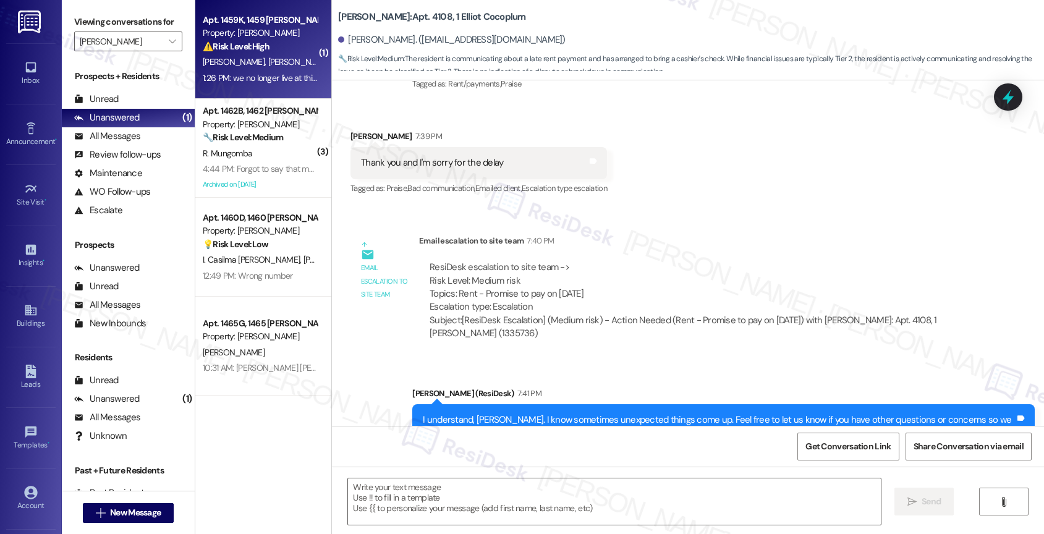
type textarea "Fetching suggested responses. Please feel free to read through the conversation…"
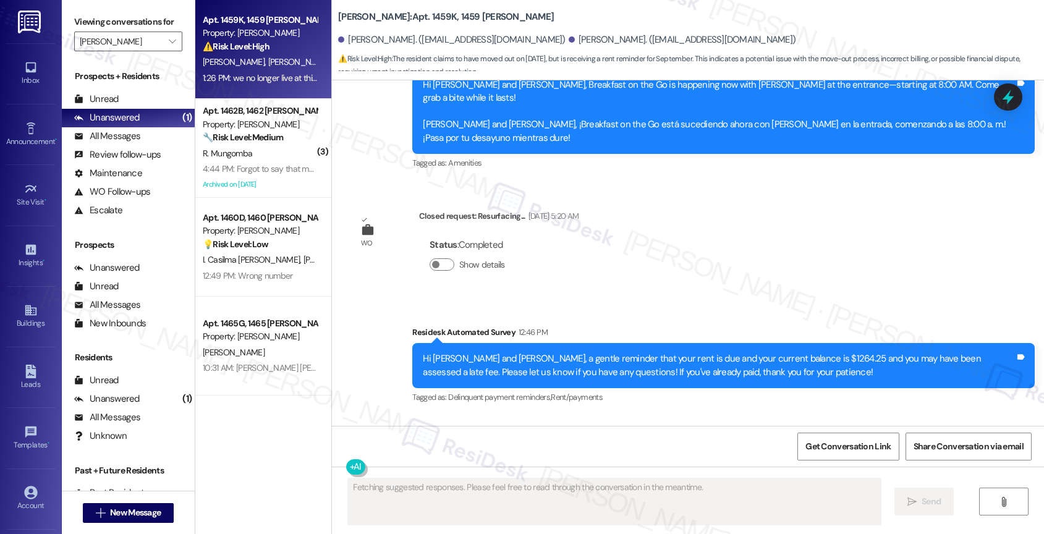
scroll to position [4670, 0]
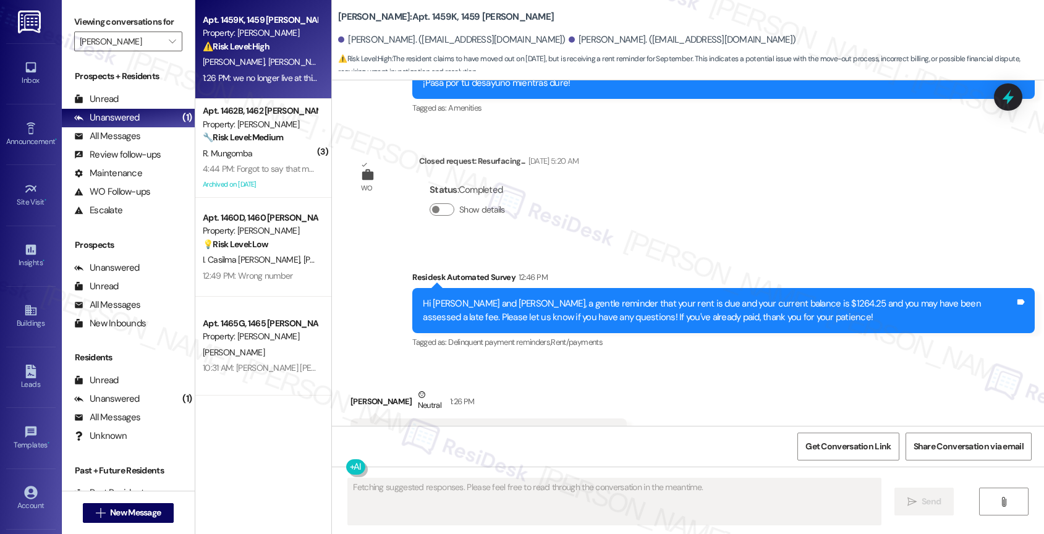
click at [569, 379] on div "Received via SMS Jordan Noack Neutral 1:26 PM we no longer live at this address…" at bounding box center [488, 428] width 295 height 99
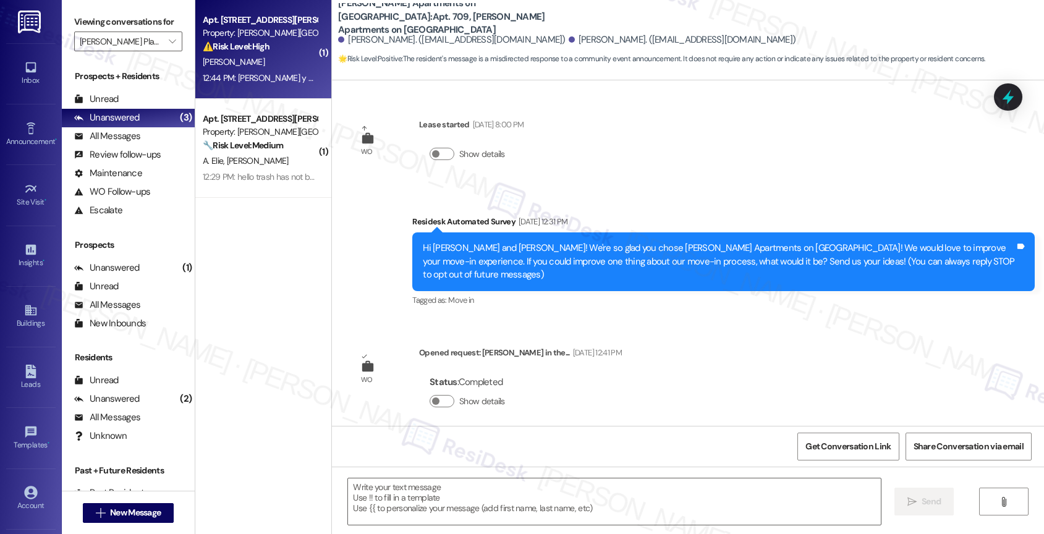
scroll to position [4909, 0]
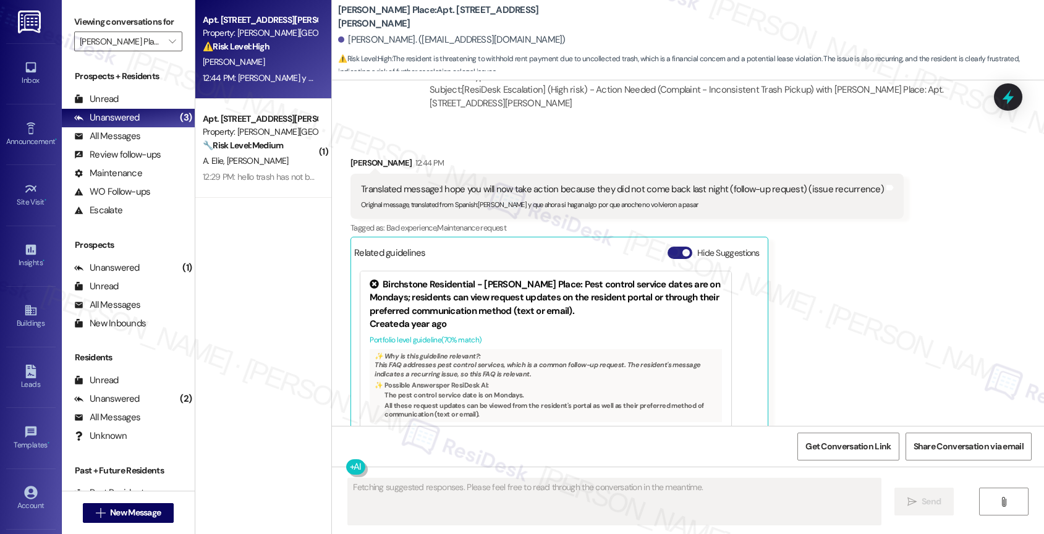
click at [668, 247] on button "Hide Suggestions" at bounding box center [680, 253] width 25 height 12
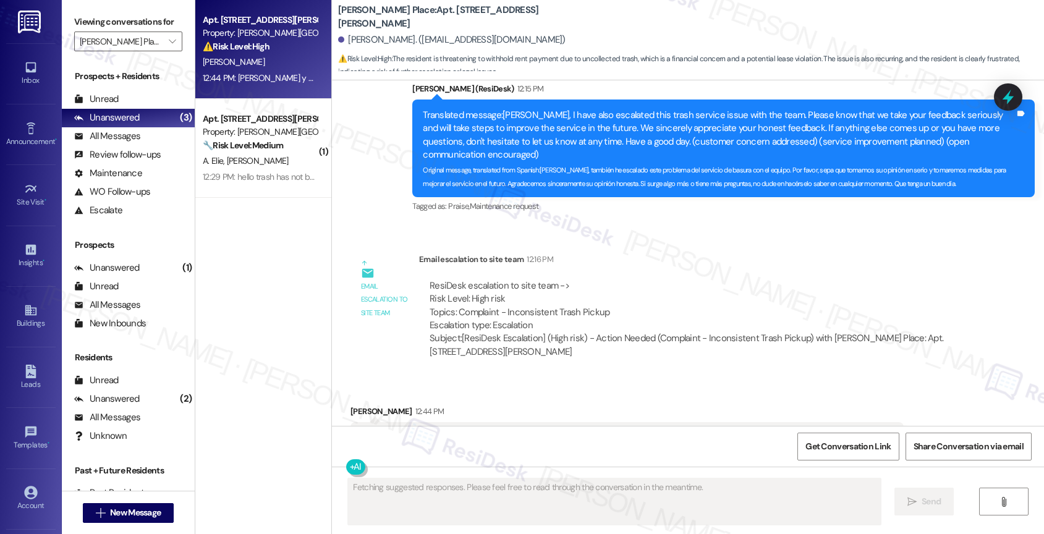
scroll to position [14592, 0]
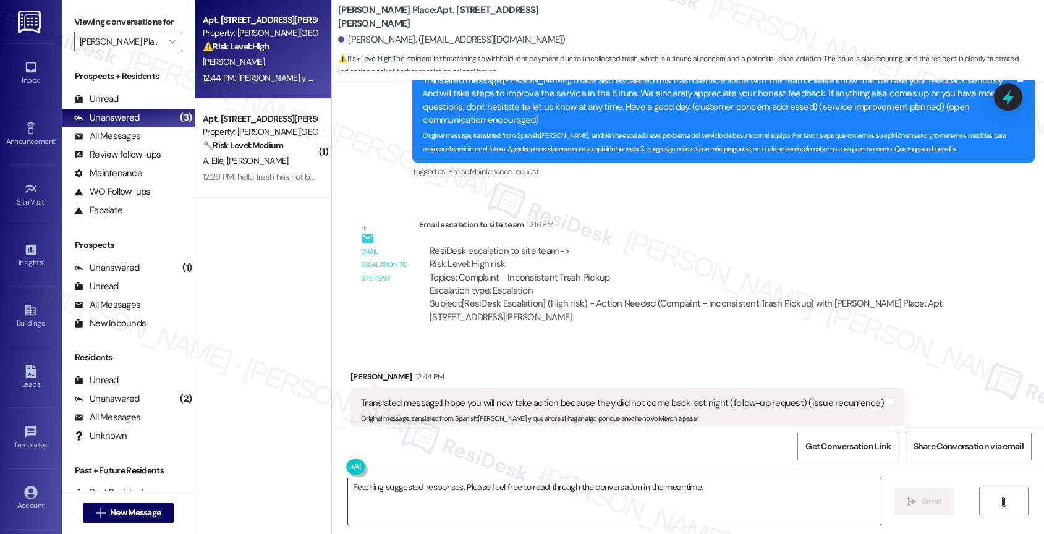
click at [421, 495] on textarea "Fetching suggested responses. Please feel free to read through the conversation…" at bounding box center [614, 501] width 533 height 46
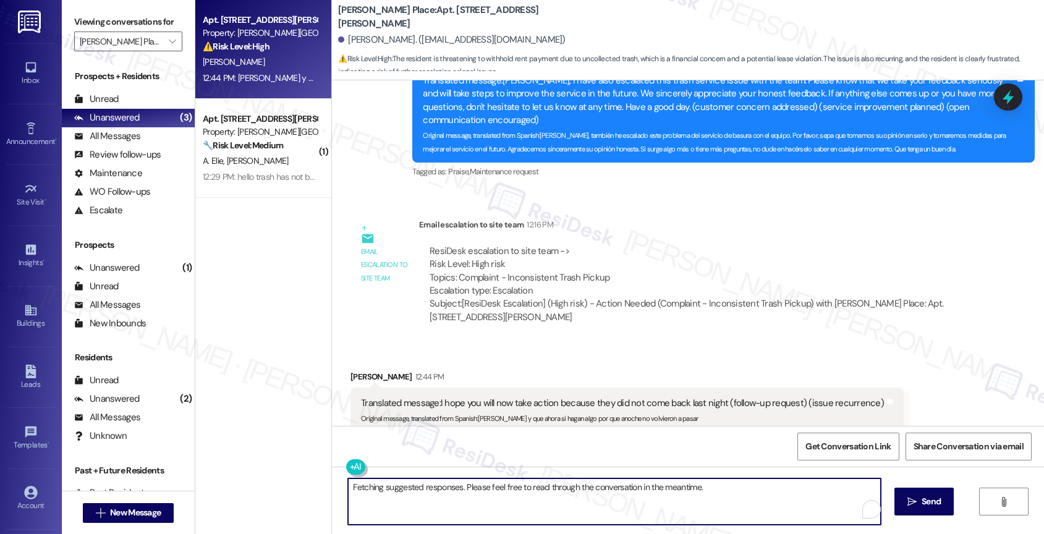
click at [421, 495] on textarea "Fetching suggested responses. Please feel free to read through the conversation…" at bounding box center [614, 501] width 533 height 46
click at [352, 485] on textarea "I'm hoping for a positive outcome of my escalation." at bounding box center [612, 501] width 533 height 46
click at [562, 491] on textarea "I'm also hoping for a positive outcome of my escalation." at bounding box center [612, 501] width 533 height 46
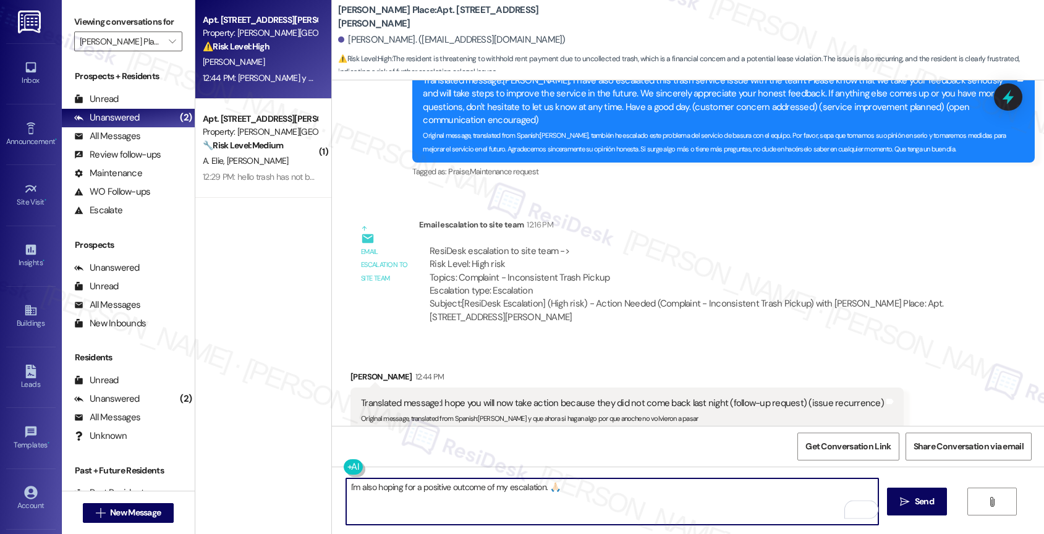
type textarea "I'm also hoping for a positive outcome of my escalation. 🙏🏻"
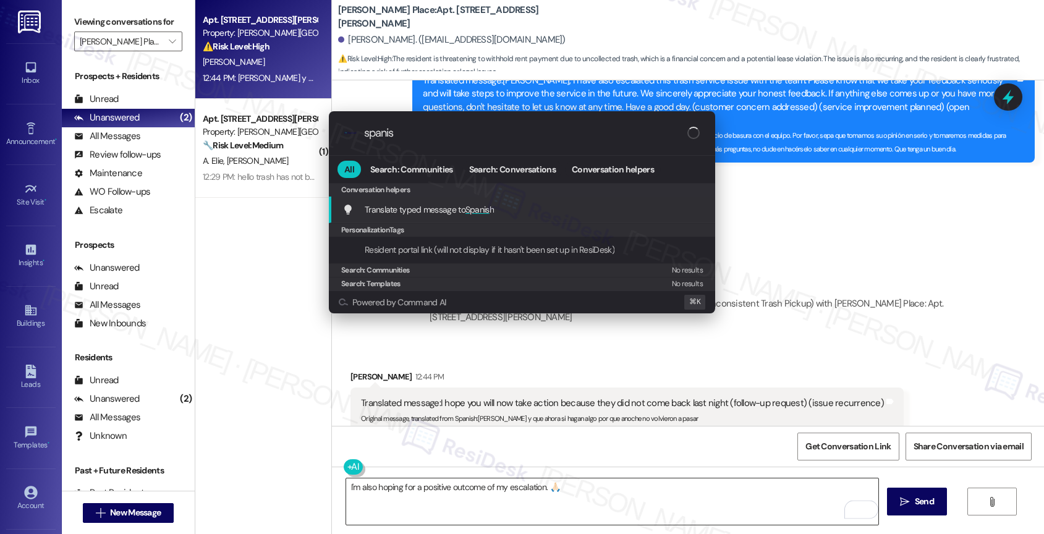
type input "spanish"
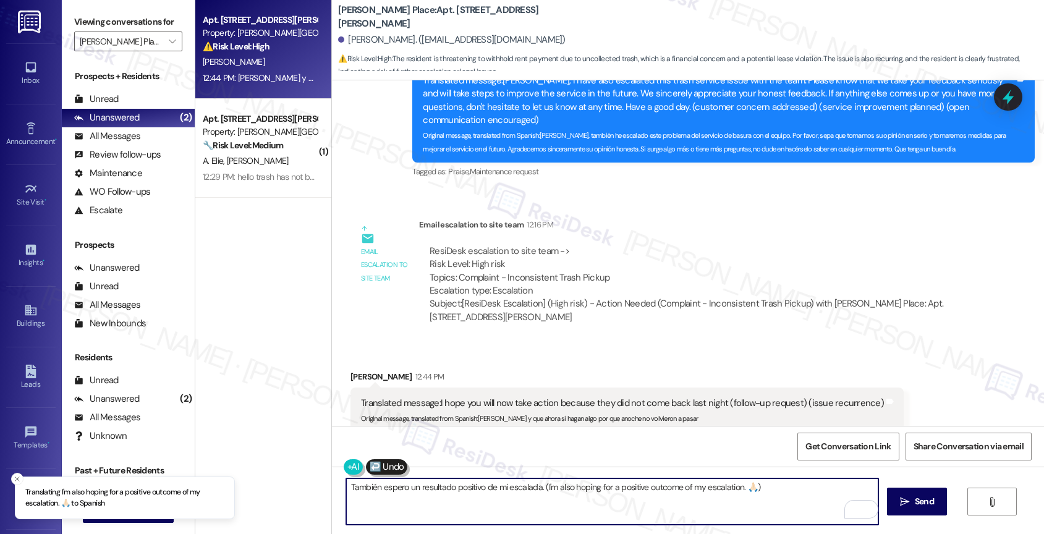
drag, startPoint x: 647, startPoint y: 489, endPoint x: 805, endPoint y: 487, distance: 158.2
click at [805, 487] on textarea "También espero un resultado positivo de mi escalada. (I'm also hoping for a pos…" at bounding box center [612, 501] width 533 height 46
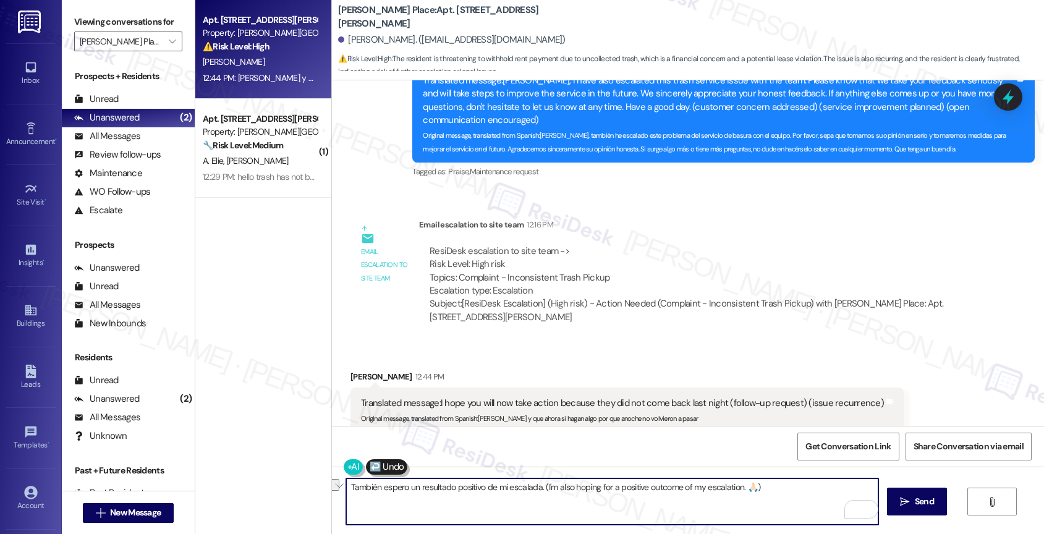
drag, startPoint x: 690, startPoint y: 490, endPoint x: 537, endPoint y: 489, distance: 152.7
click at [537, 489] on textarea "También espero un resultado positivo de mi escalada. (I'm also hoping for a pos…" at bounding box center [612, 501] width 533 height 46
type textarea "También espero un resultado positivo de mi escalada. 🙏🏻"
click at [919, 508] on button " Send" at bounding box center [917, 502] width 60 height 28
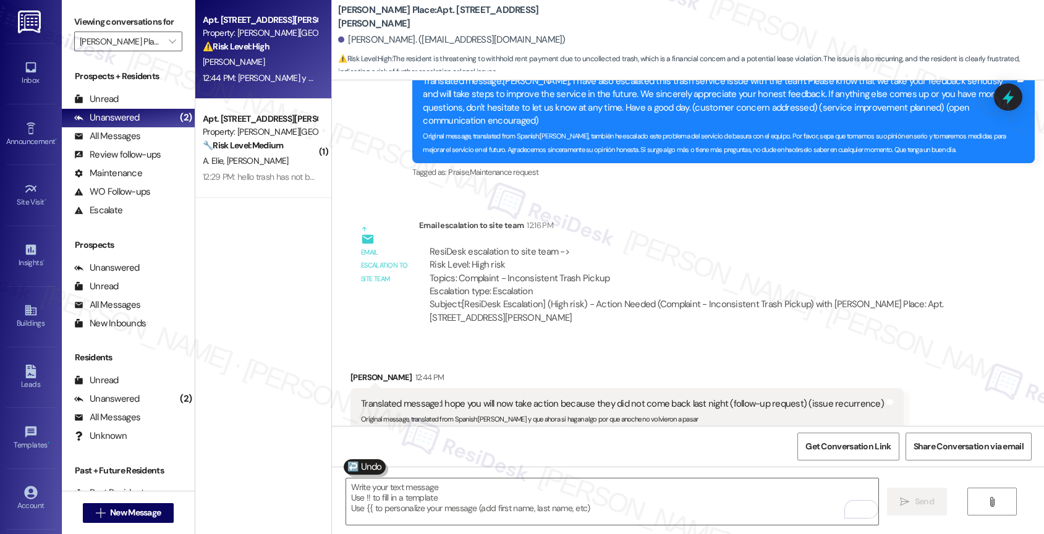
scroll to position [14678, 0]
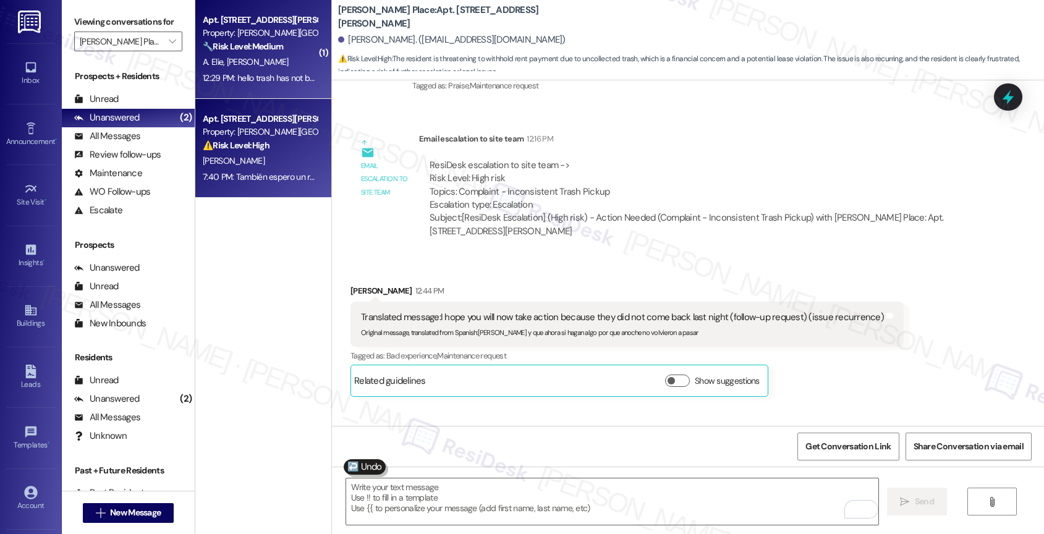
click at [243, 54] on div "[PERSON_NAME] [PERSON_NAME]" at bounding box center [260, 61] width 117 height 15
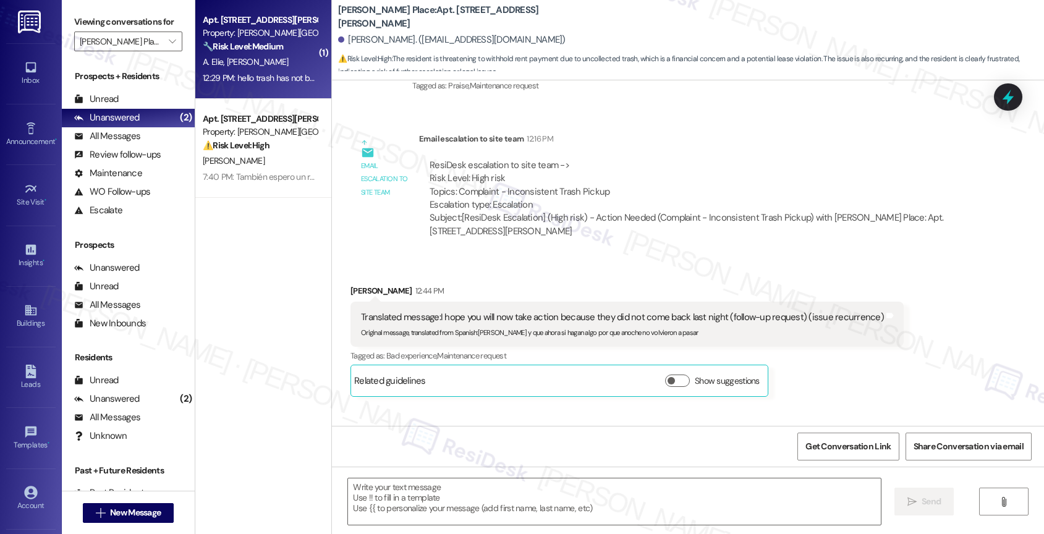
type textarea "Fetching suggested responses. Please feel free to read through the conversation…"
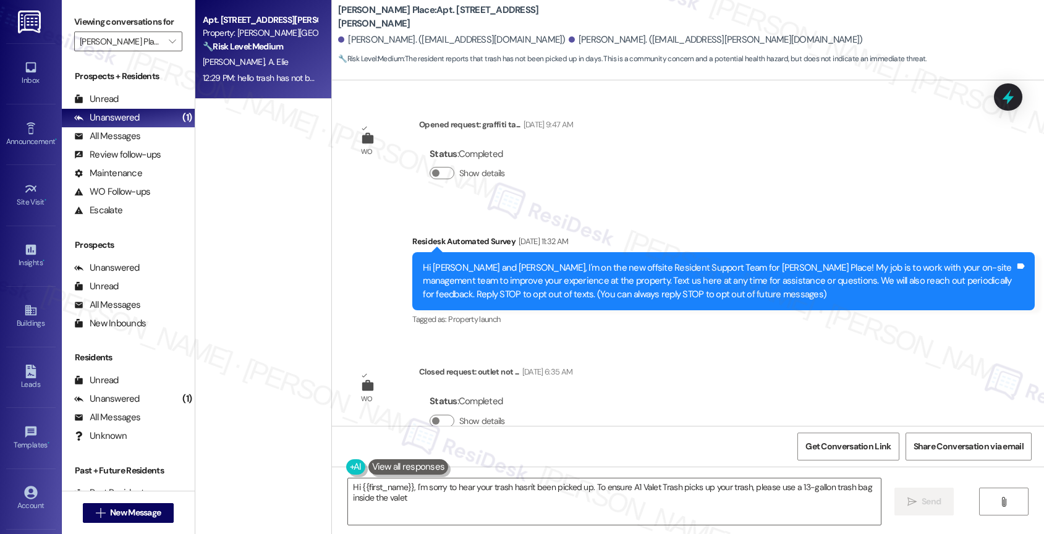
scroll to position [15704, 0]
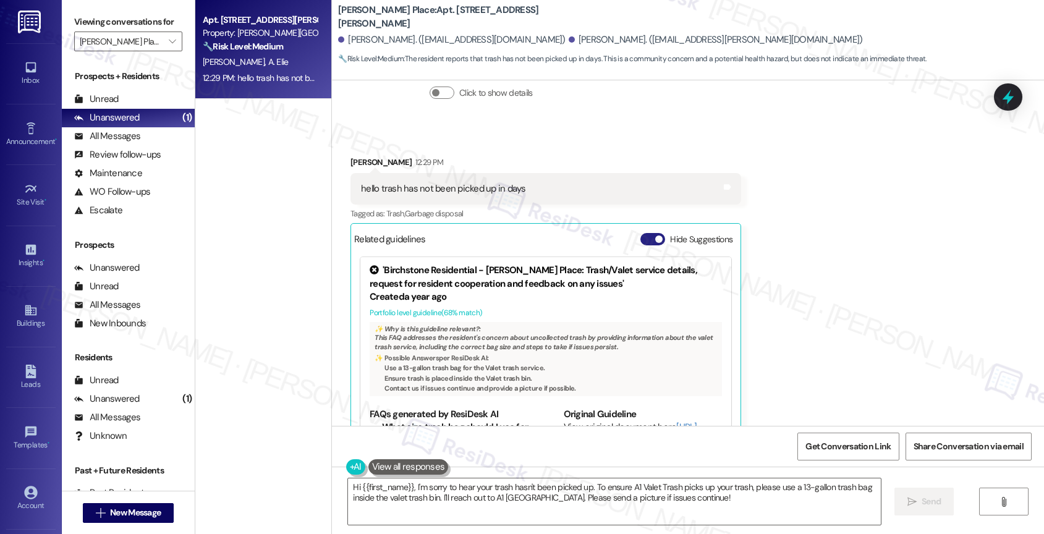
click at [640, 233] on button "Hide Suggestions" at bounding box center [652, 239] width 25 height 12
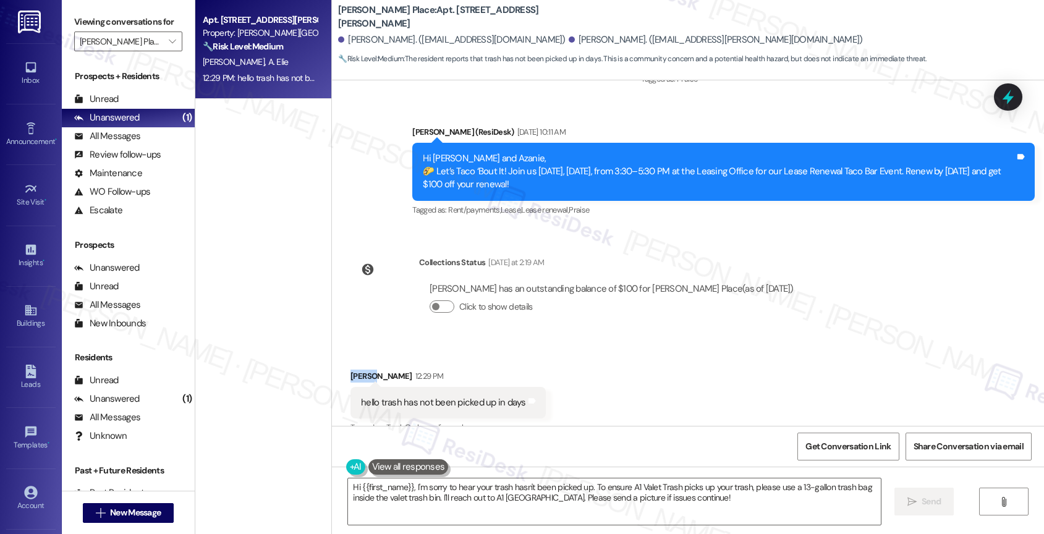
drag, startPoint x: 365, startPoint y: 321, endPoint x: 342, endPoint y: 321, distance: 22.9
click at [350, 370] on div "[PERSON_NAME] 12:29 PM" at bounding box center [447, 378] width 195 height 17
copy div "Azanie"
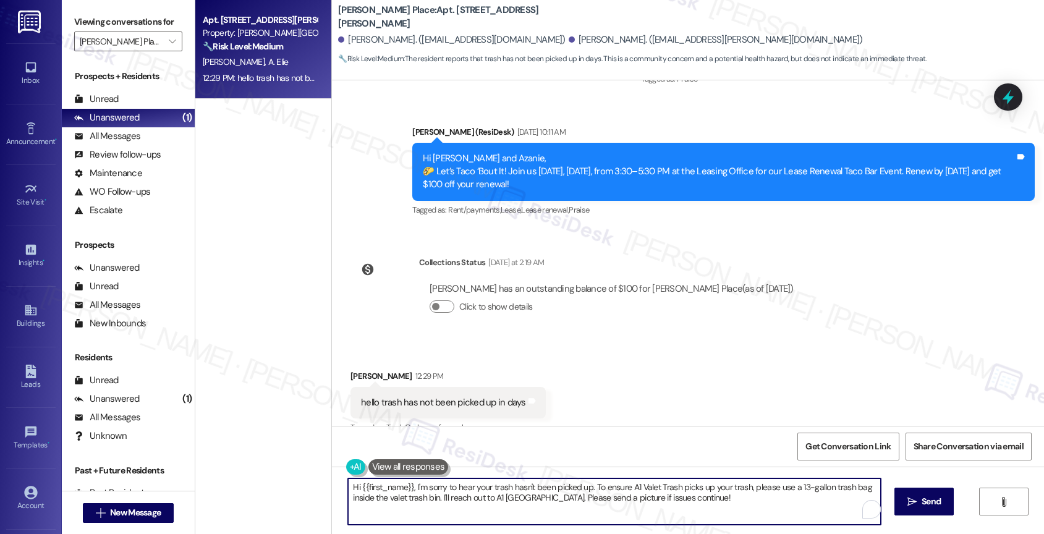
drag, startPoint x: 404, startPoint y: 483, endPoint x: 337, endPoint y: 483, distance: 66.8
click at [341, 483] on div "Hi {{first_name}}, I'm sorry to hear your trash hasn't been picked up. To ensur…" at bounding box center [608, 502] width 534 height 48
paste textarea "Azanie"
click at [446, 447] on button "Show suggestions" at bounding box center [455, 453] width 25 height 12
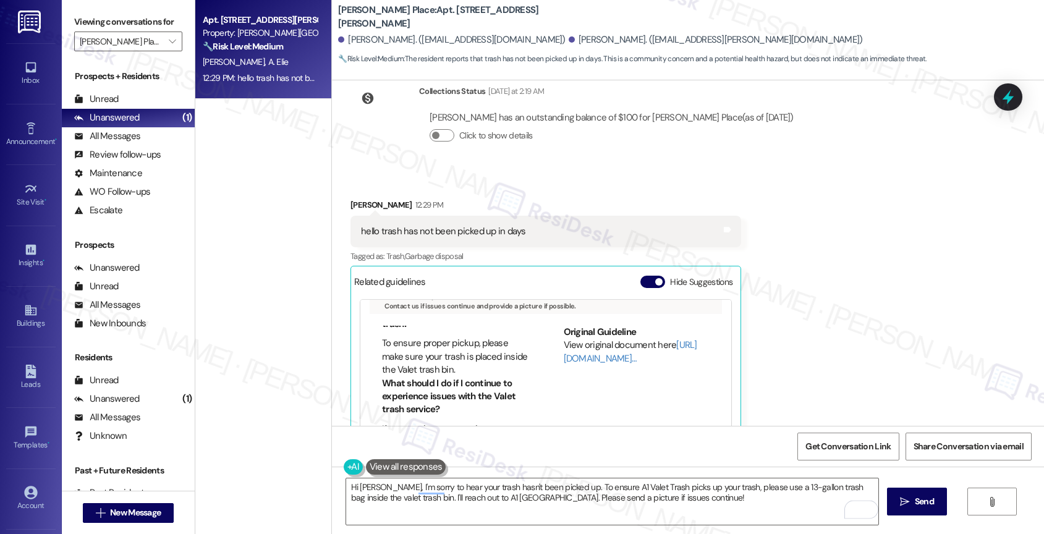
scroll to position [229, 0]
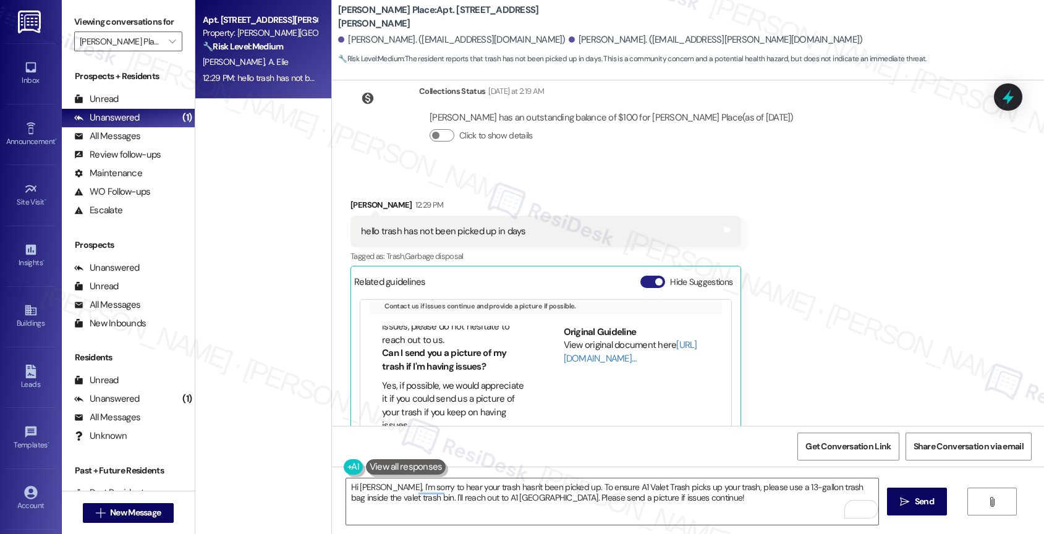
click at [643, 276] on button "Hide Suggestions" at bounding box center [652, 282] width 25 height 12
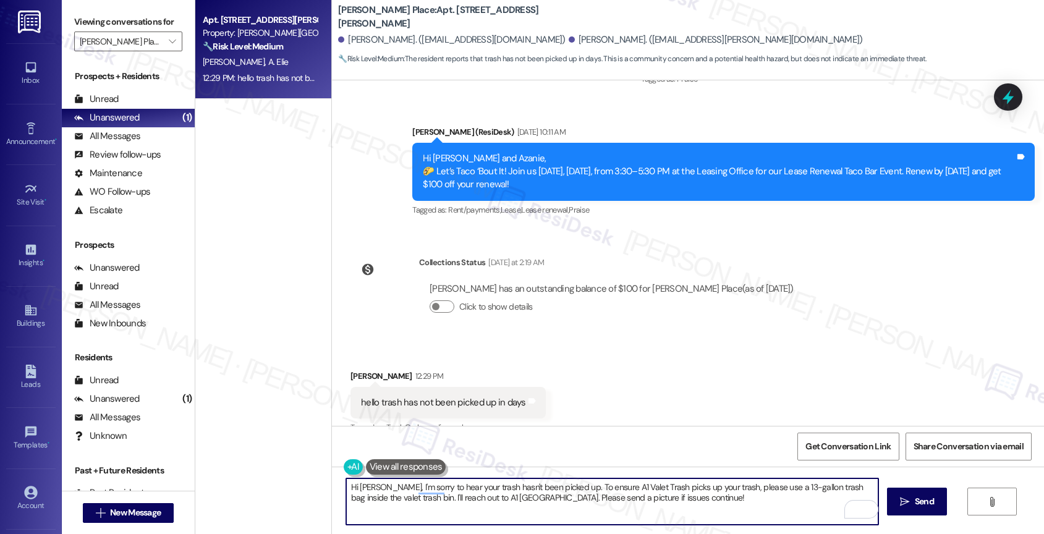
drag, startPoint x: 558, startPoint y: 485, endPoint x: 687, endPoint y: 503, distance: 130.4
click at [687, 503] on textarea "Hi [PERSON_NAME], I'm sorry to hear your trash hasn't been picked up. To ensure…" at bounding box center [612, 501] width 533 height 46
click at [385, 486] on textarea "Hi Azanie, I'm sorry to hear your trash hasn't been picked up. I'll make sure t…" at bounding box center [612, 501] width 533 height 46
click at [643, 488] on textarea "Hi Azanie, I'm sorry your trash hasn't been picked up. I'll make sure to follow…" at bounding box center [612, 501] width 533 height 46
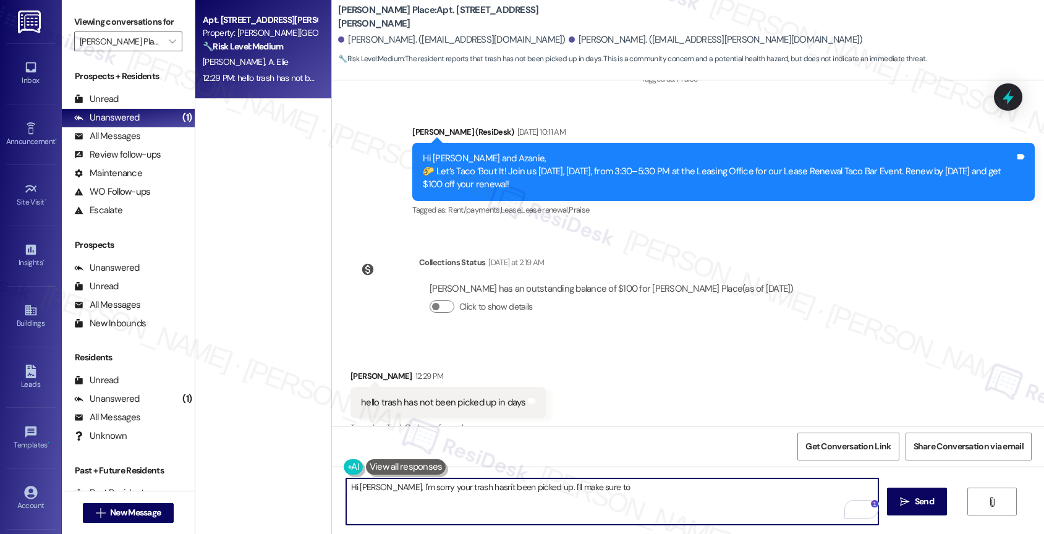
drag, startPoint x: 537, startPoint y: 490, endPoint x: 730, endPoint y: 501, distance: 193.1
click at [730, 501] on textarea "Hi Azanie, I'm sorry your trash hasn't been picked up. I'll make sure to" at bounding box center [612, 501] width 533 height 46
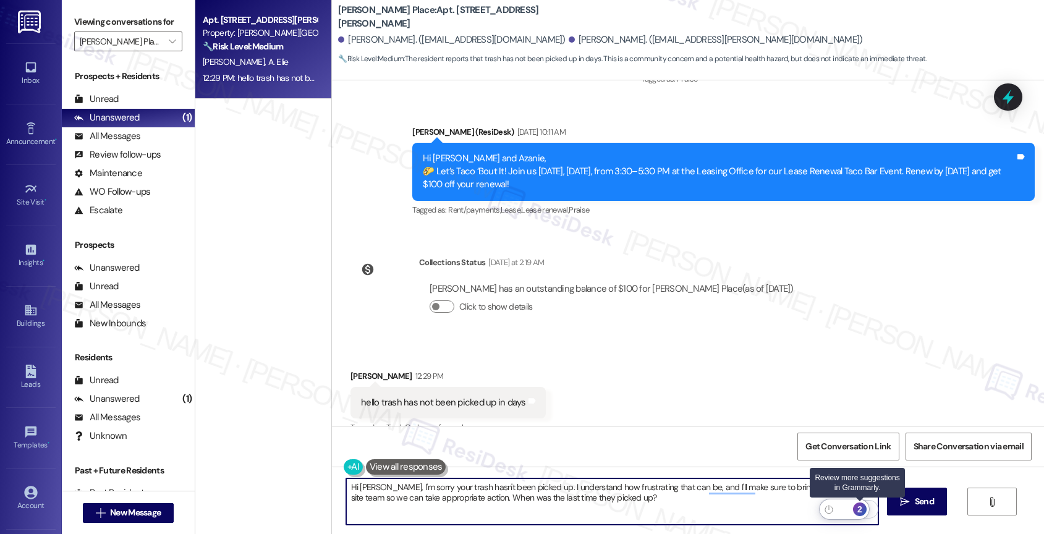
type textarea "Hi [PERSON_NAME], I'm sorry your trash hasn't been picked up. I understand how …"
click at [860, 506] on div "2" at bounding box center [860, 510] width 14 height 14
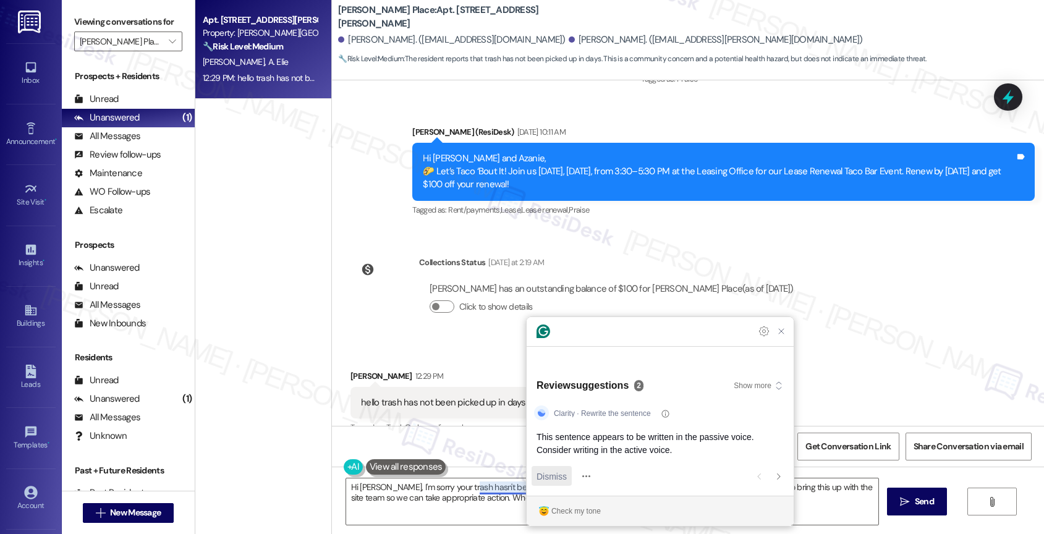
click at [556, 478] on span "Dismiss" at bounding box center [552, 476] width 30 height 13
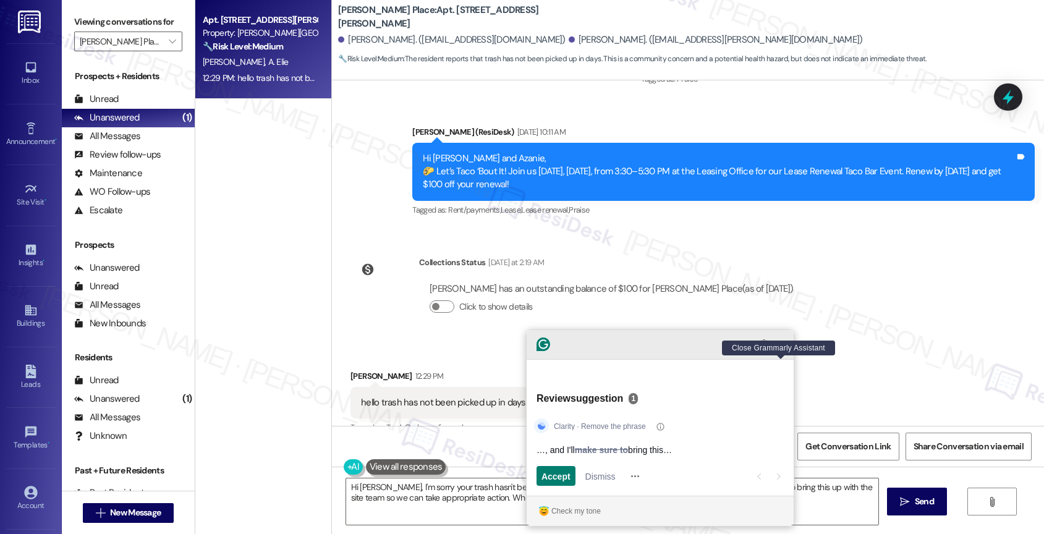
click at [779, 349] on icon "Close Grammarly Assistant" at bounding box center [781, 344] width 10 height 10
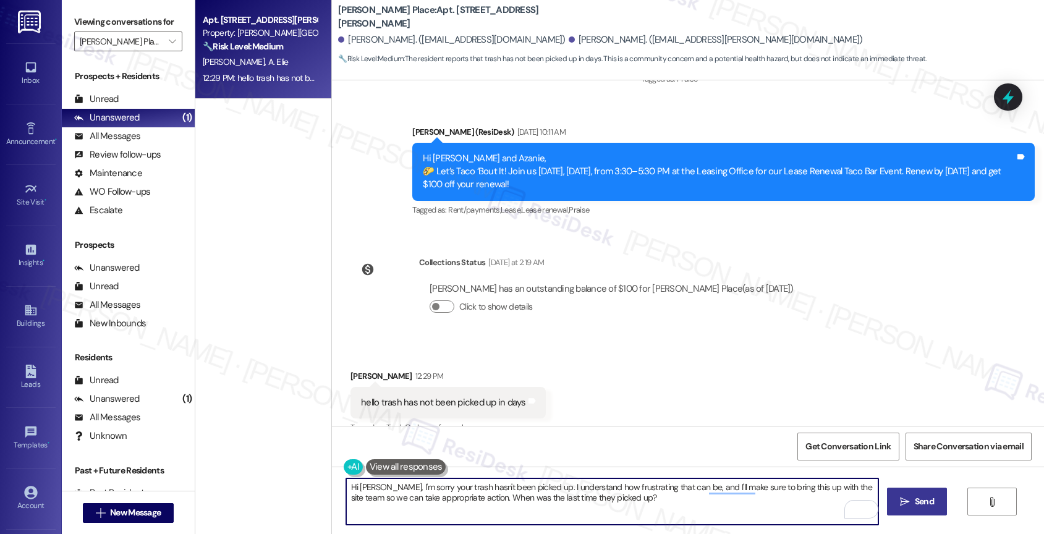
click at [909, 502] on span " Send" at bounding box center [916, 501] width 39 height 13
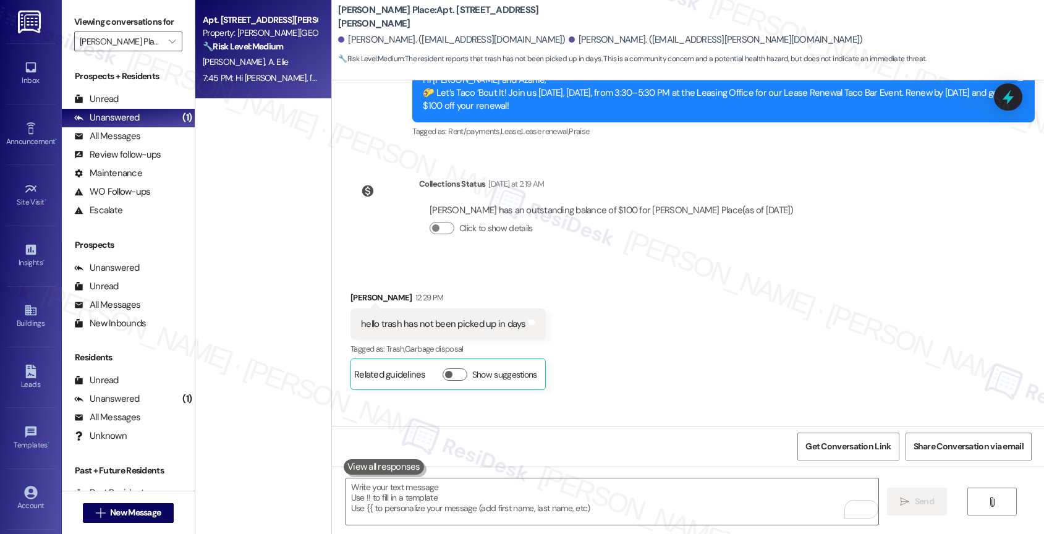
scroll to position [15590, 0]
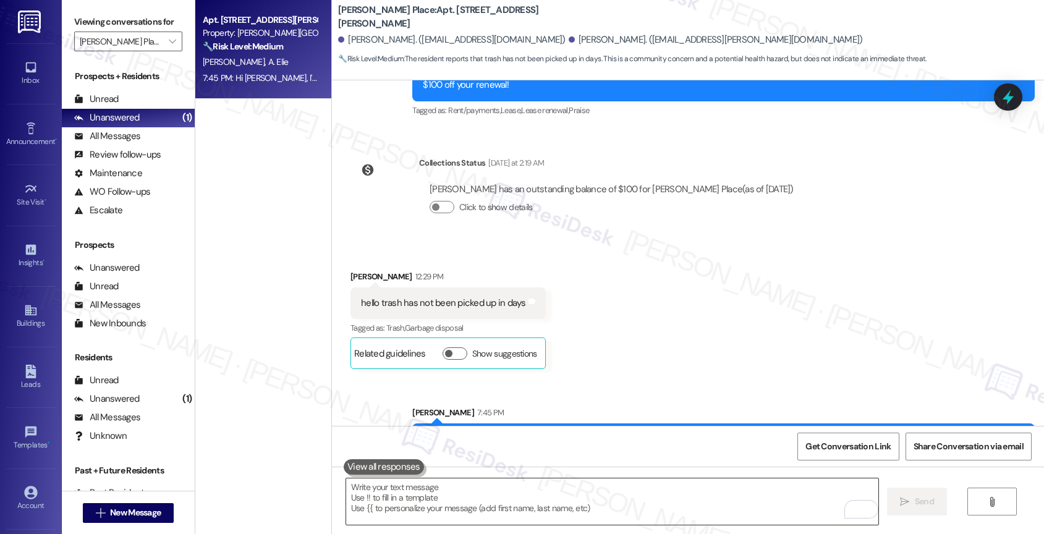
click at [426, 494] on textarea "To enrich screen reader interactions, please activate Accessibility in Grammarl…" at bounding box center [612, 501] width 533 height 46
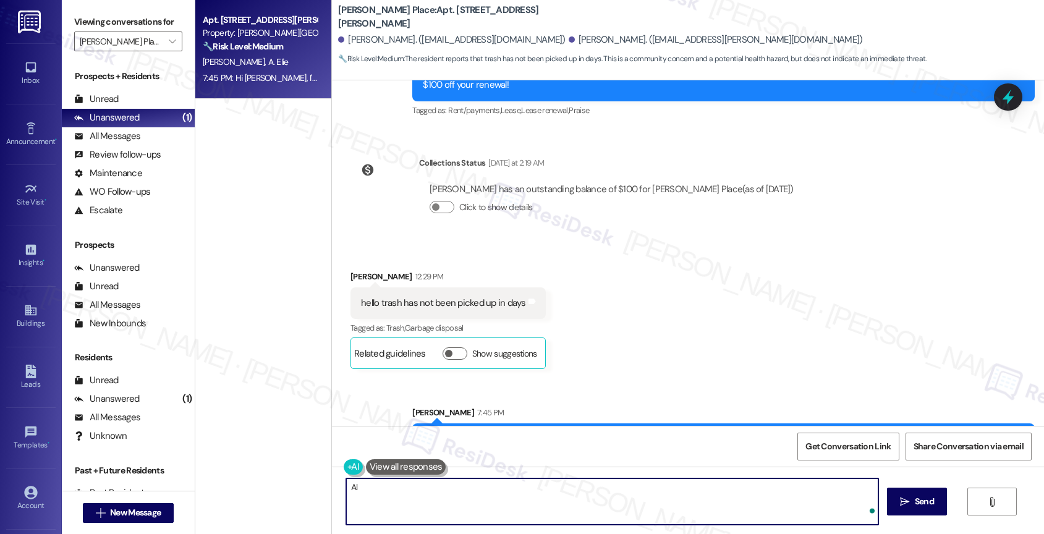
type textarea "A"
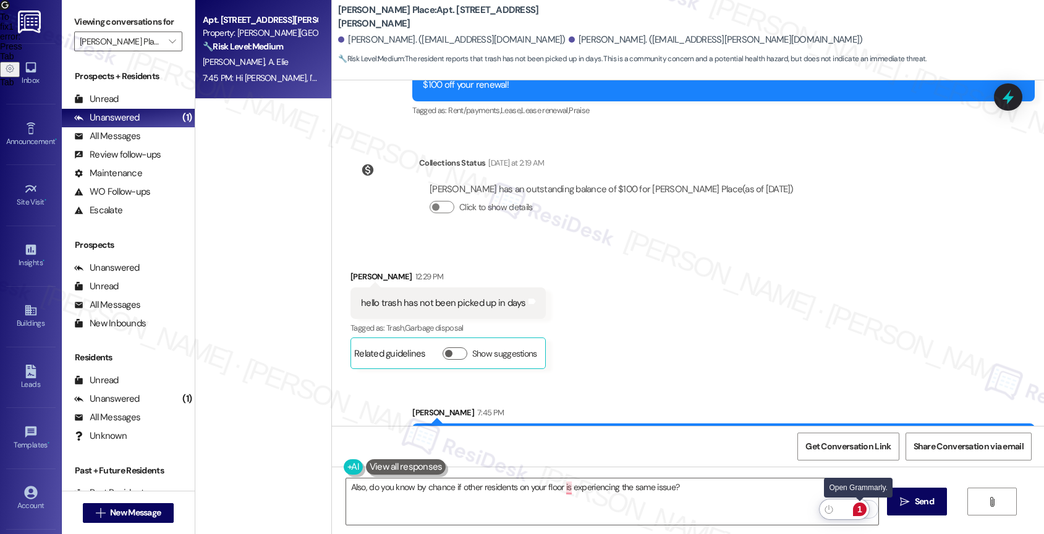
click at [859, 507] on div "1" at bounding box center [860, 510] width 14 height 14
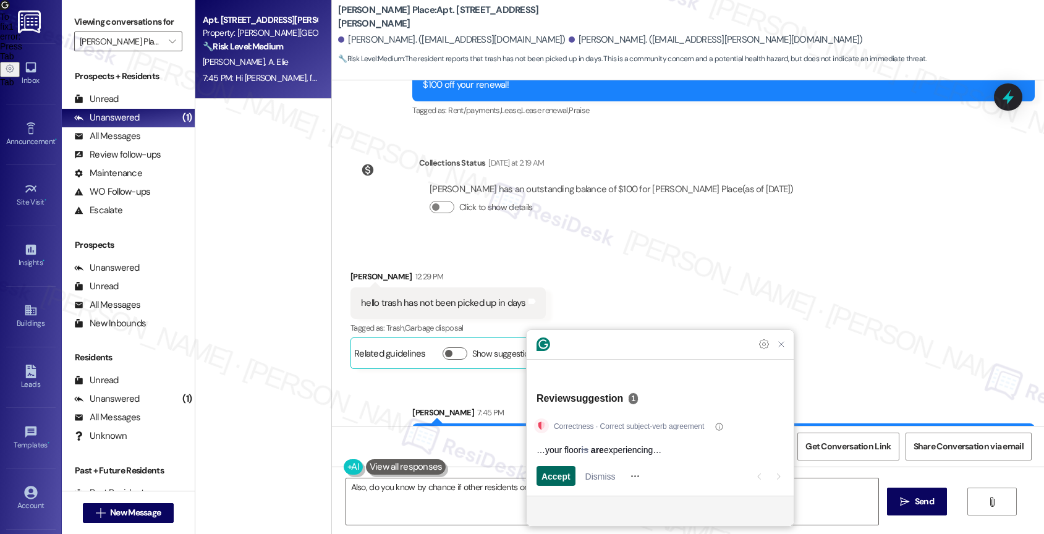
click at [546, 474] on span "Accept" at bounding box center [555, 476] width 29 height 13
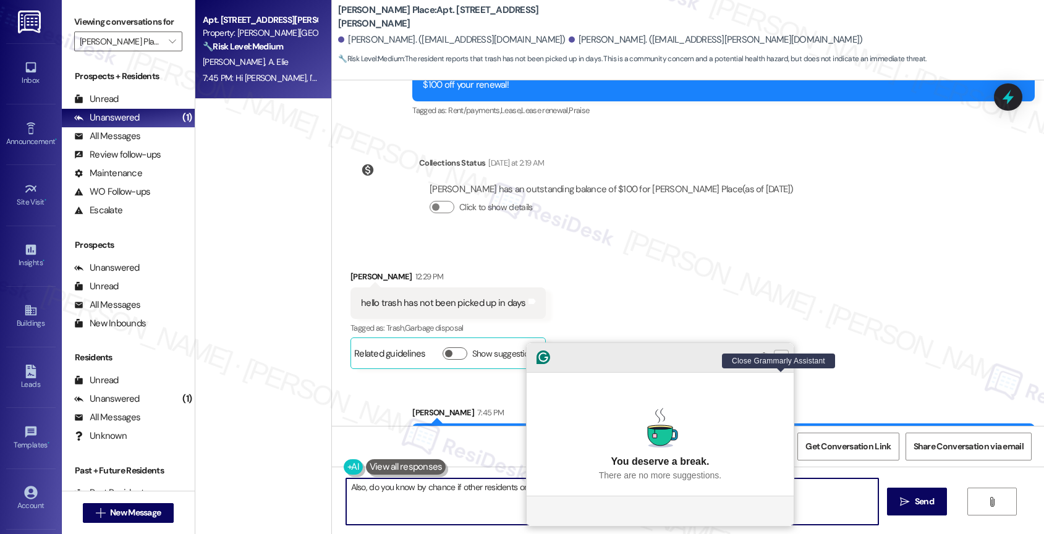
type textarea "Also, do you know by chance if other residents on your floor are experiencing t…"
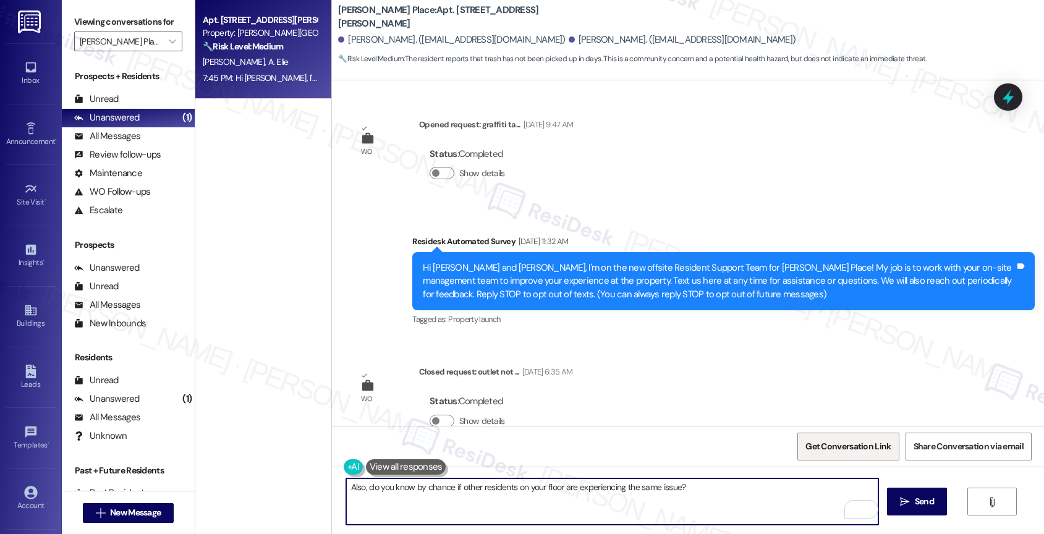
scroll to position [15590, 0]
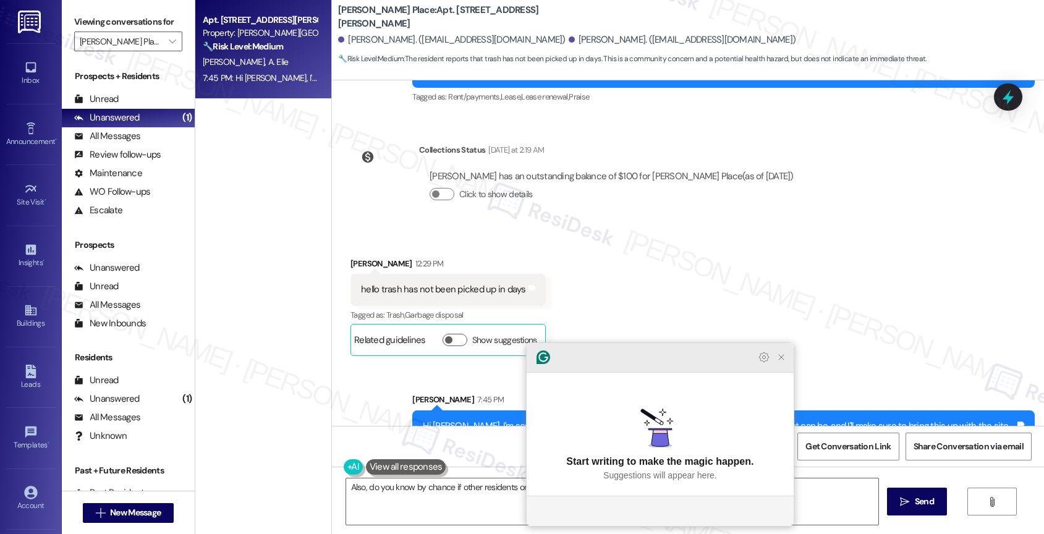
click at [781, 365] on icon "Close Grammarly Assistant" at bounding box center [781, 357] width 15 height 15
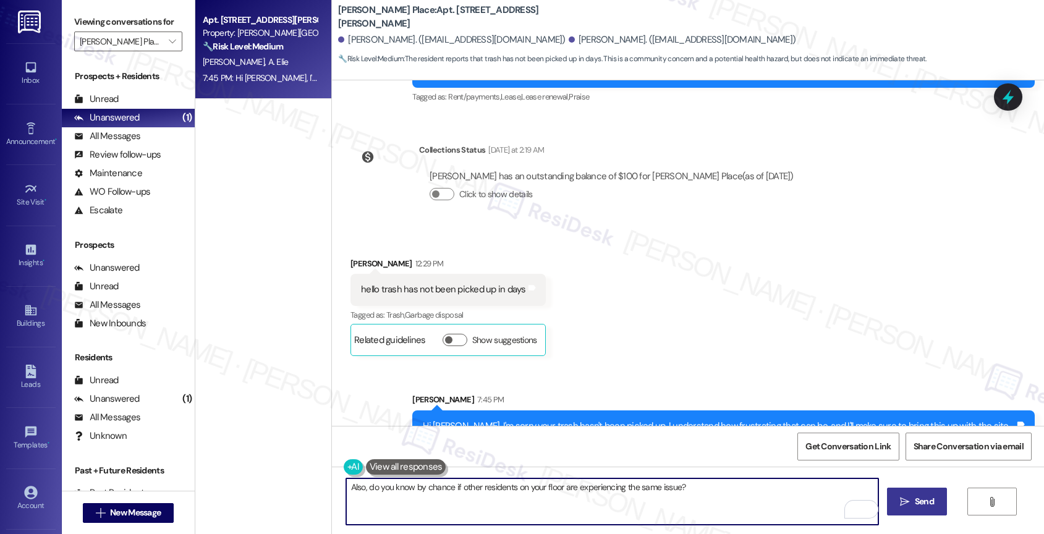
click at [919, 498] on span "Send" at bounding box center [924, 501] width 19 height 13
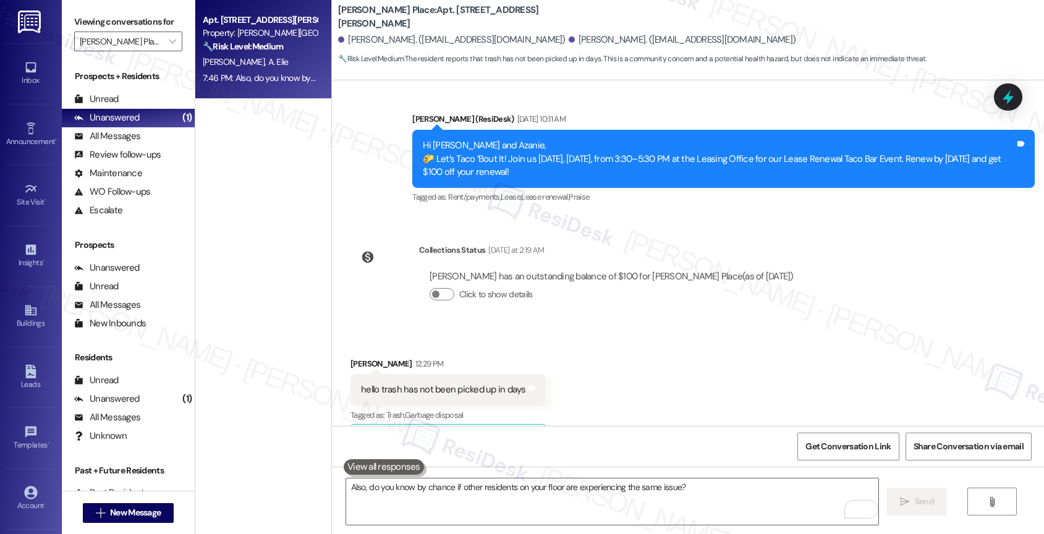
scroll to position [15676, 0]
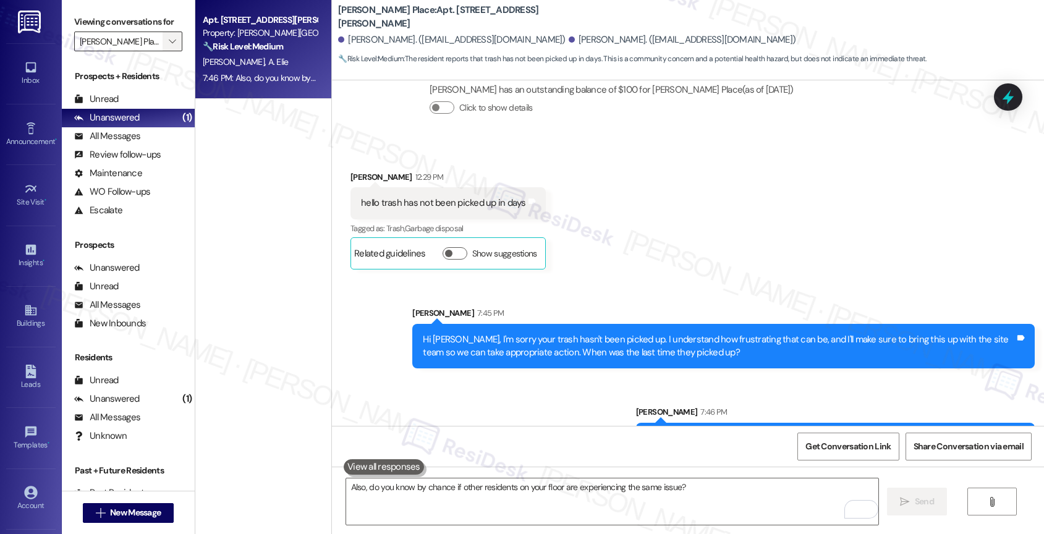
click at [166, 49] on span "" at bounding box center [172, 42] width 12 height 20
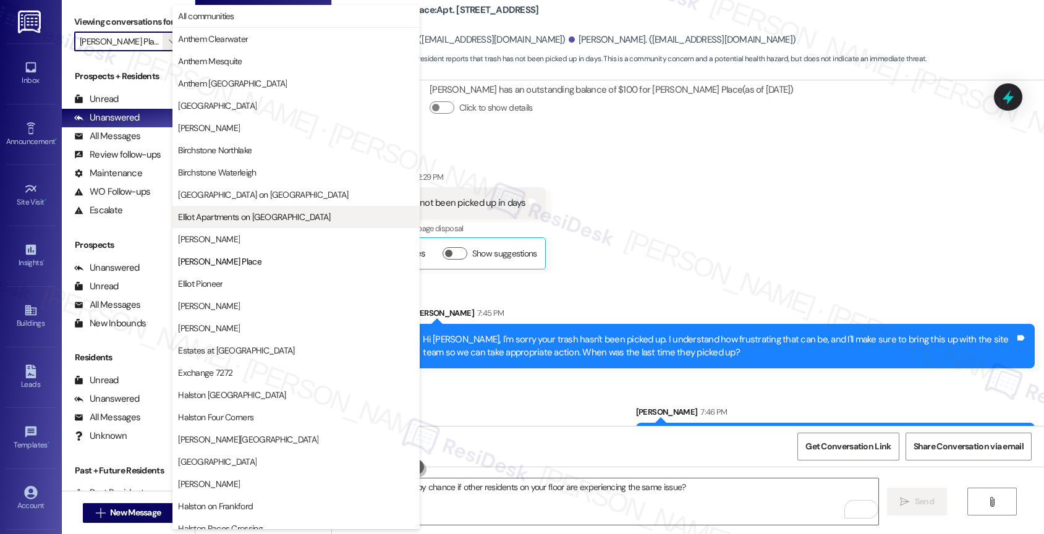
scroll to position [201, 0]
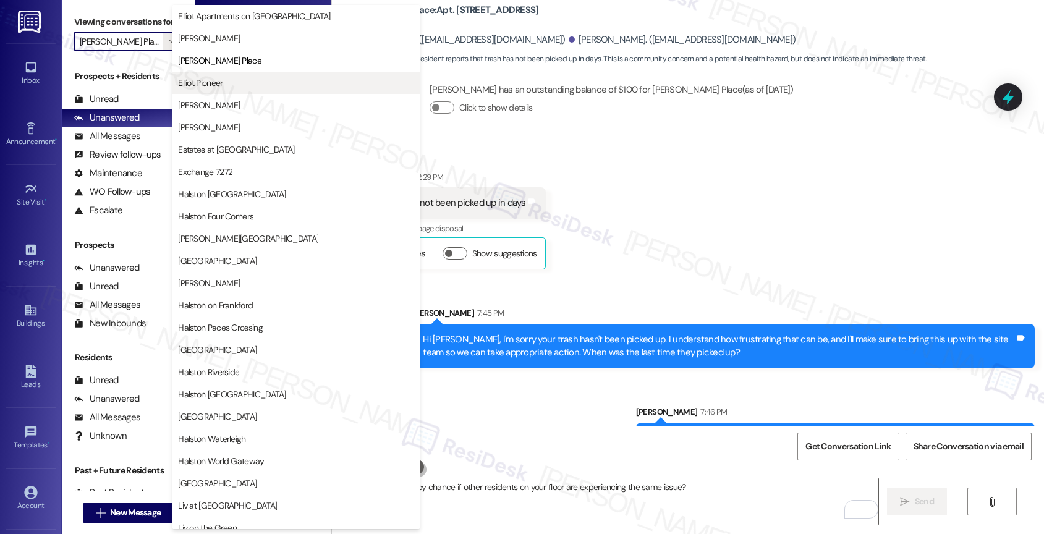
click at [224, 88] on span "Elliot Pioneer" at bounding box center [296, 83] width 236 height 12
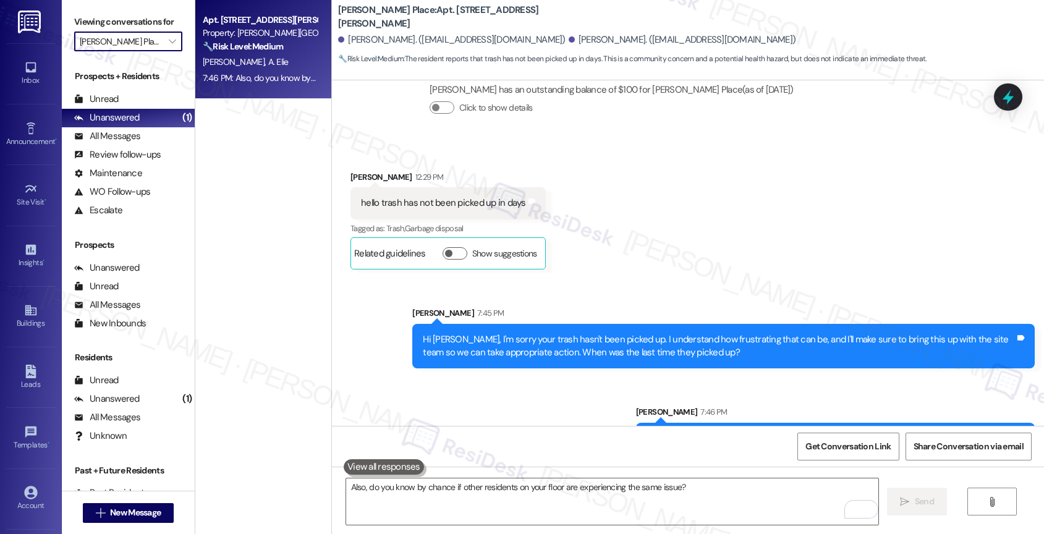
type input "Elliot Pioneer"
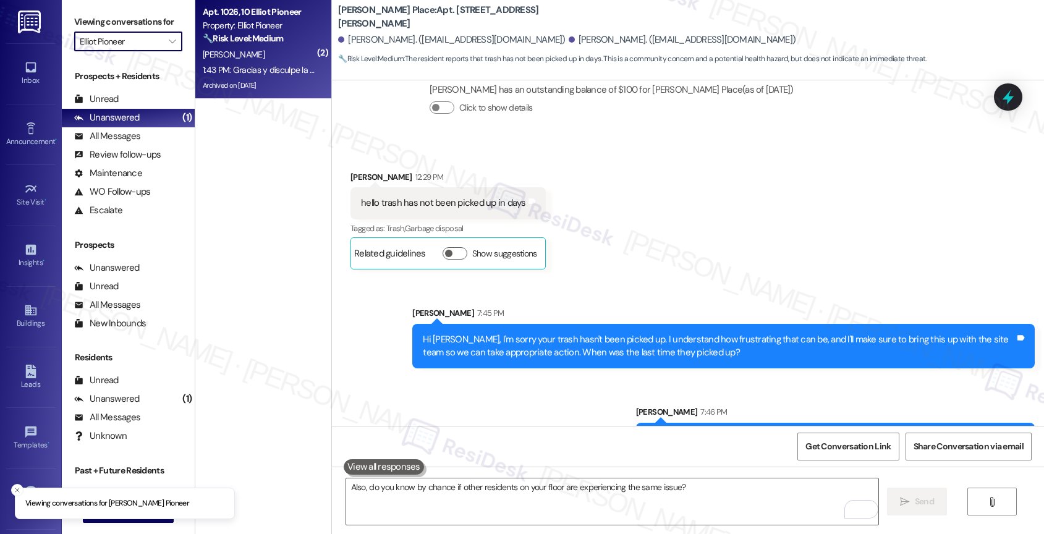
click at [258, 69] on div "1:43 PM: Gracias y disculpe la molestia 1:43 PM: Gracias y disculpe la molestia" at bounding box center [271, 69] width 137 height 11
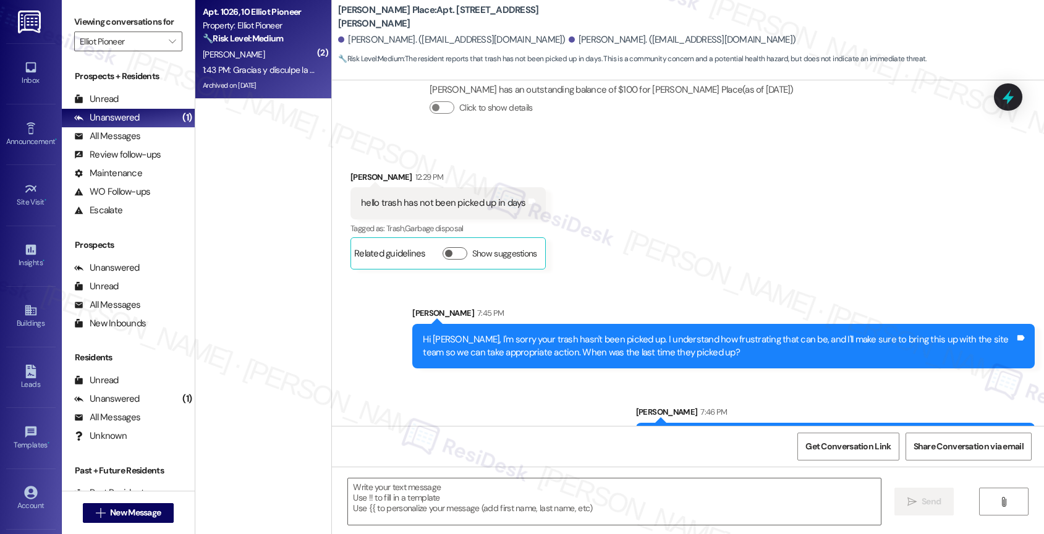
type textarea "Fetching suggested responses. Please feel free to read through the conversation…"
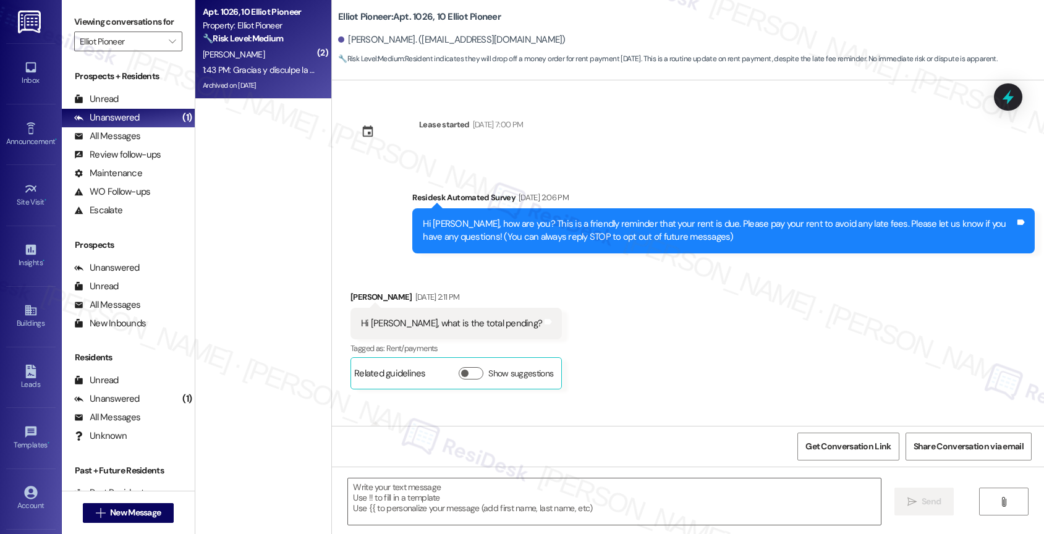
scroll to position [17251, 0]
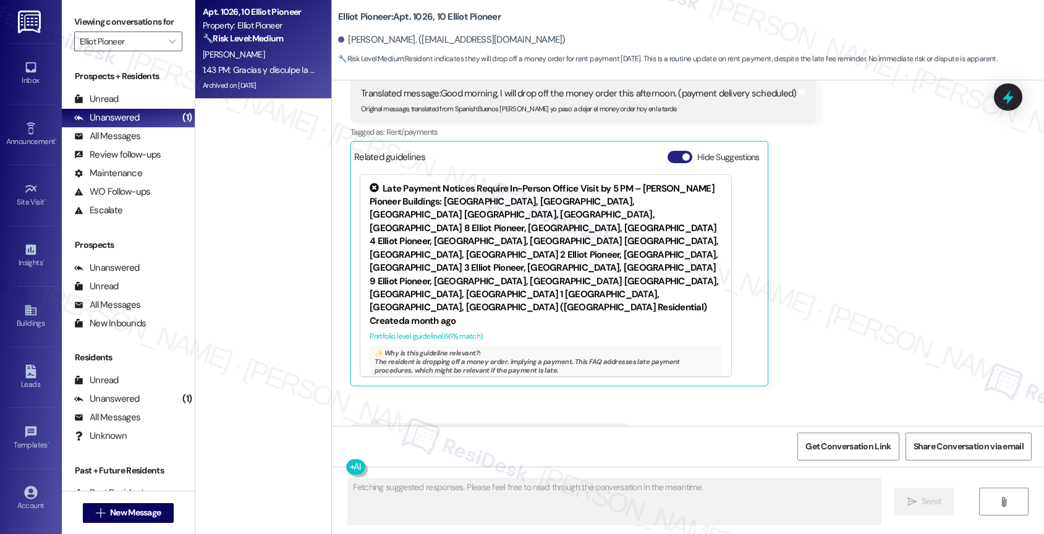
click at [668, 151] on button "Hide Suggestions" at bounding box center [680, 157] width 25 height 12
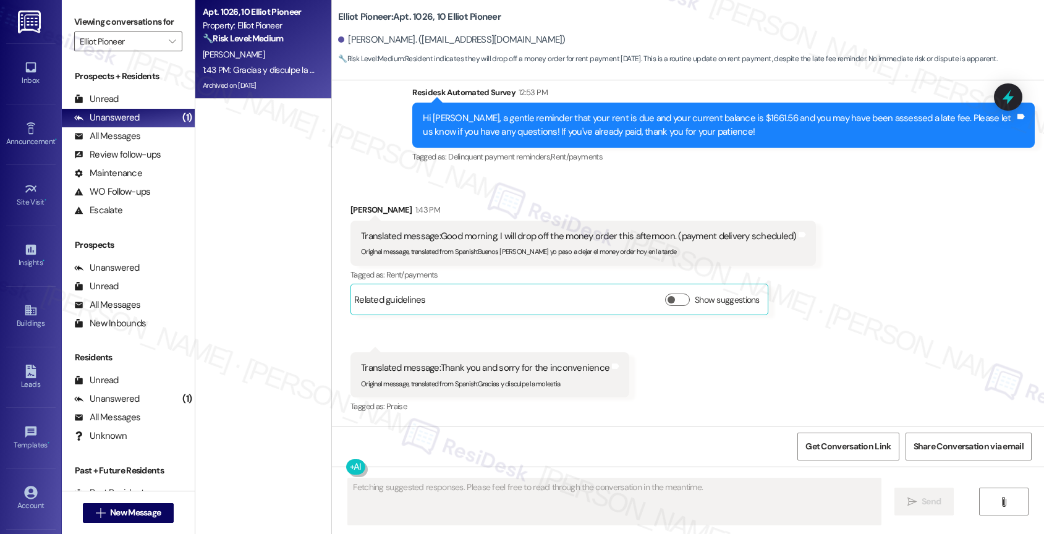
scroll to position [19794, 0]
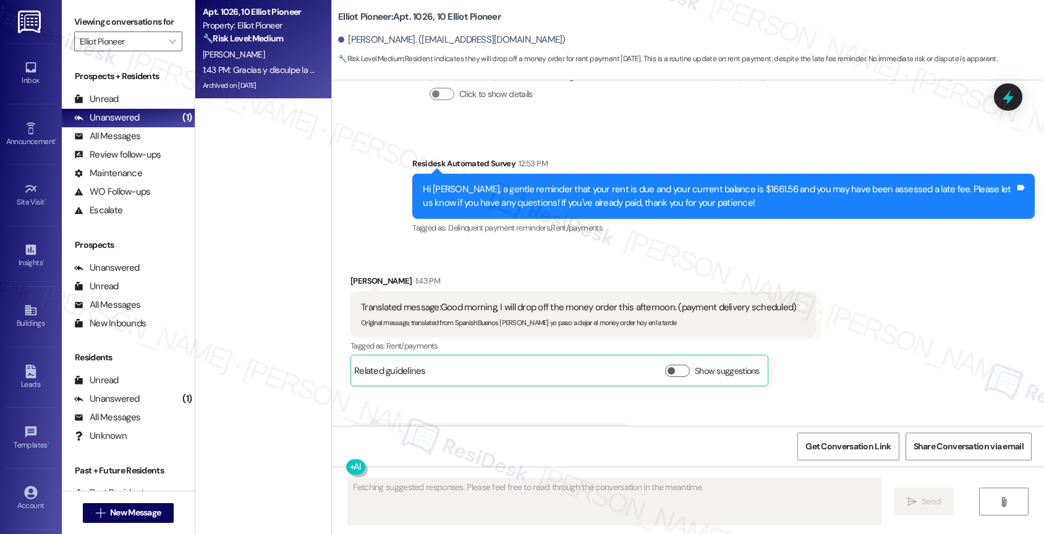
click at [667, 360] on div "Received via SMS [PERSON_NAME] 1:43 PM Translated message: Good morning, I will…" at bounding box center [688, 372] width 712 height 250
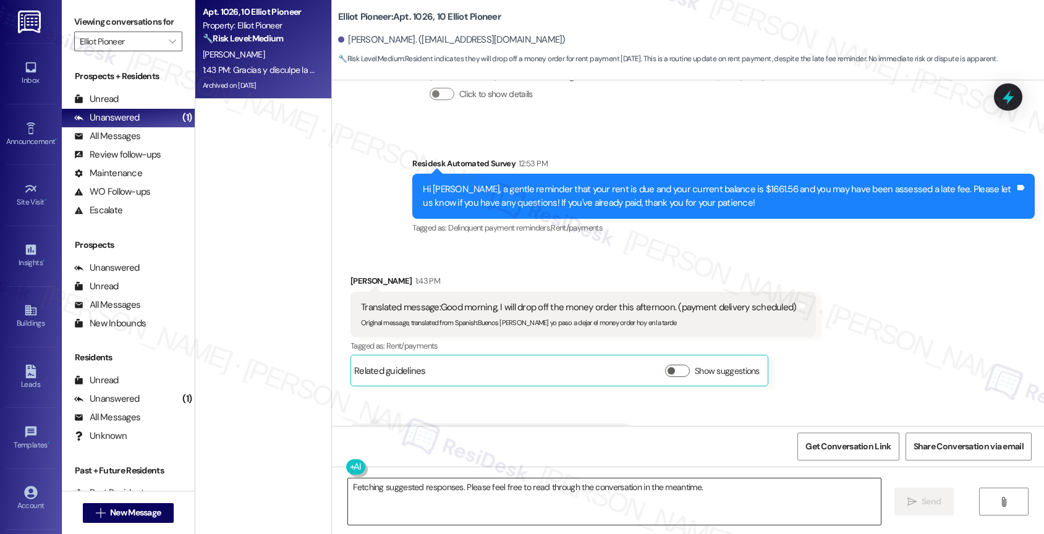
click at [412, 498] on textarea "Fetching suggested responses. Please feel free to read through the conversation…" at bounding box center [614, 501] width 533 height 46
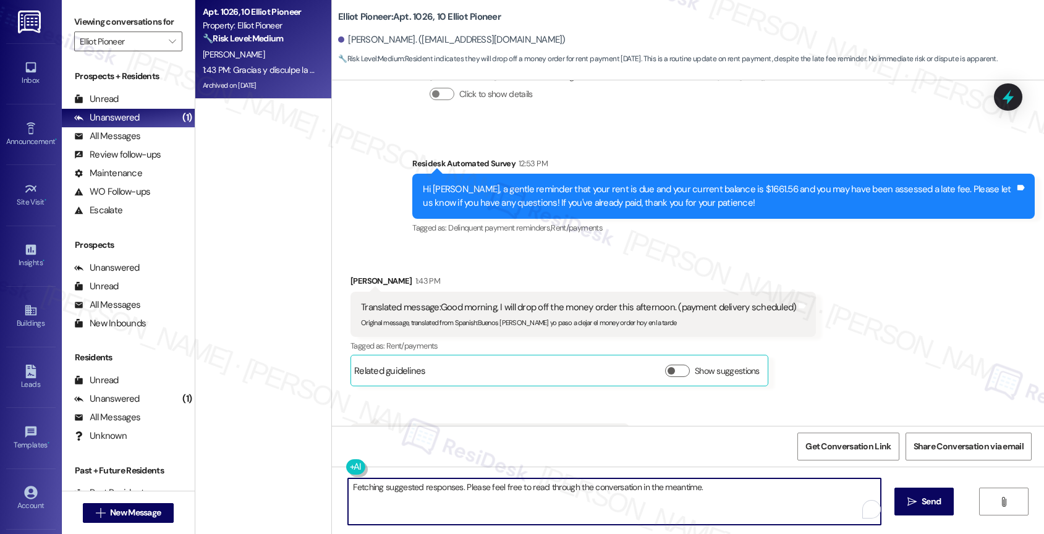
click at [412, 498] on textarea "Fetching suggested responses. Please feel free to read through the conversation…" at bounding box center [614, 501] width 533 height 46
drag, startPoint x: 622, startPoint y: 485, endPoint x: 601, endPoint y: 485, distance: 21.6
click at [601, 485] on textarea "Got that, [PERSON_NAME]. I appreciate your update. Feel free to reach out if yo…" at bounding box center [614, 501] width 533 height 46
click at [705, 483] on textarea "Got that, [PERSON_NAME]. I appreciate your update. Feel free to reach out if yo…" at bounding box center [614, 501] width 533 height 46
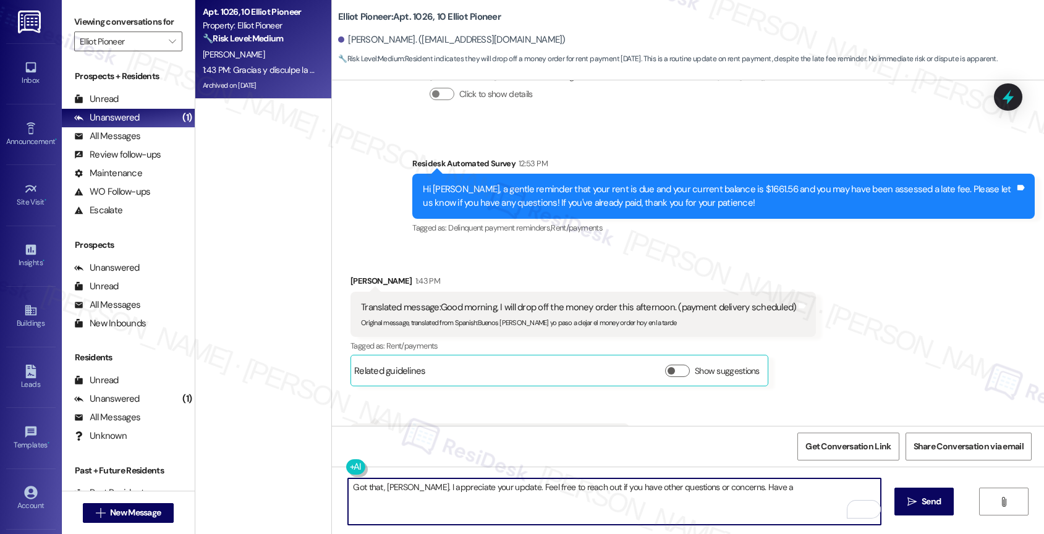
click at [772, 487] on textarea "Got that, [PERSON_NAME]. I appreciate your update. Feel free to reach out if yo…" at bounding box center [614, 501] width 533 height 46
type textarea "Got that, [PERSON_NAME]. I appreciate your update. Feel free to reach out if yo…"
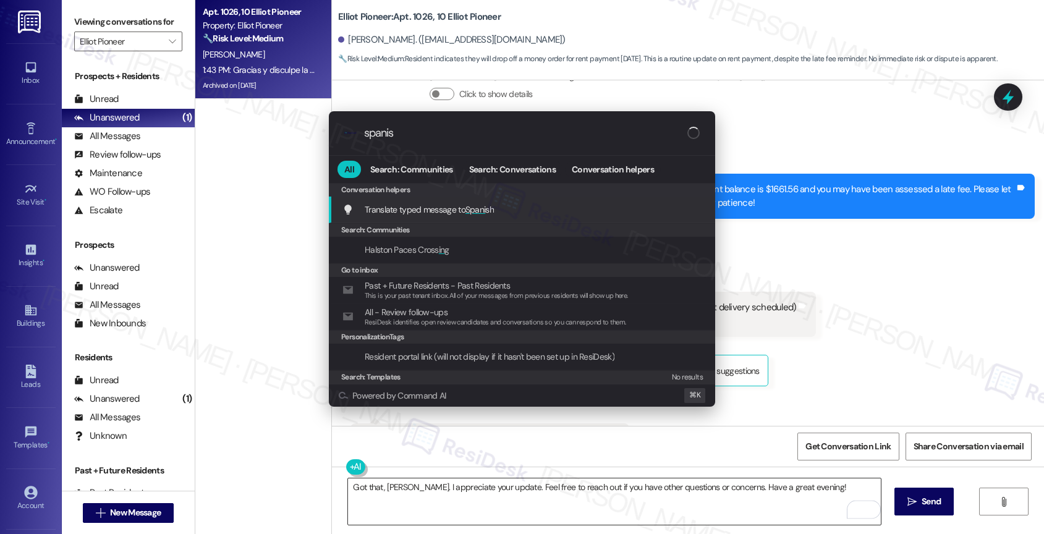
type input "spanish"
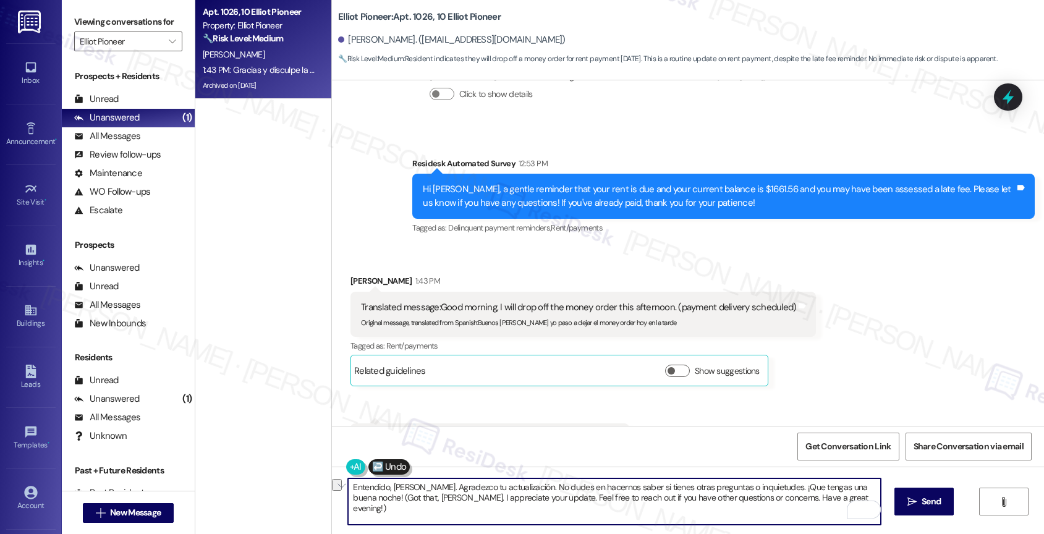
drag, startPoint x: 799, startPoint y: 504, endPoint x: 335, endPoint y: 496, distance: 463.6
click at [335, 496] on div "Entendido, [PERSON_NAME]. Agradezco tu actualización. No dudes en hacernos sabe…" at bounding box center [688, 513] width 712 height 93
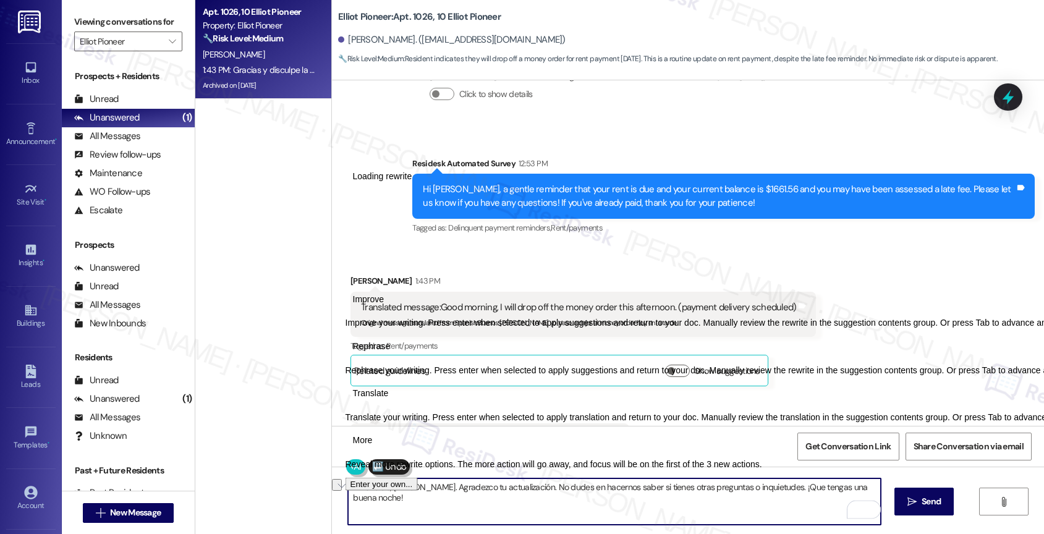
type textarea "Entendido, [PERSON_NAME]. Agradezco tu actualización. No dudes en hacernos sabe…"
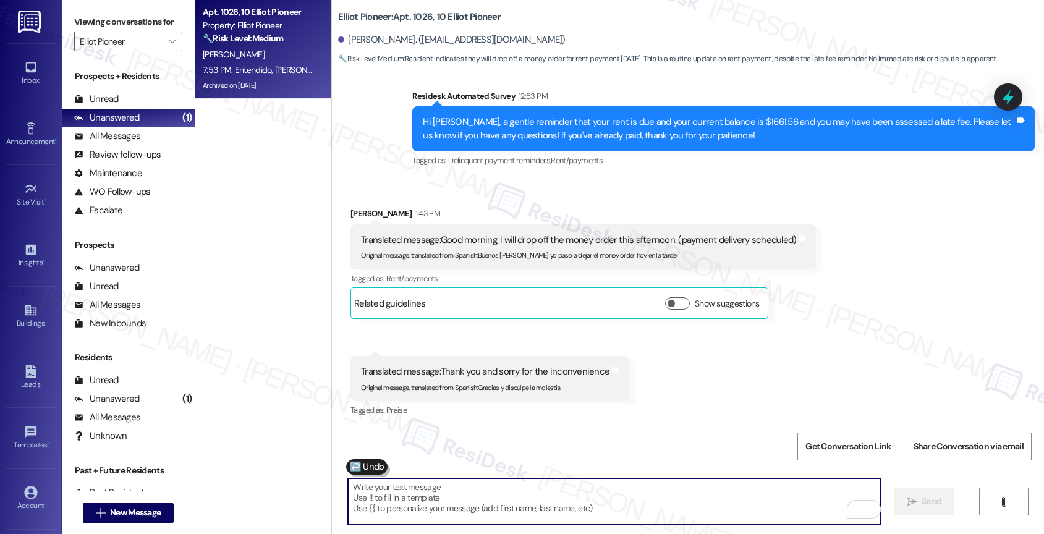
scroll to position [19880, 0]
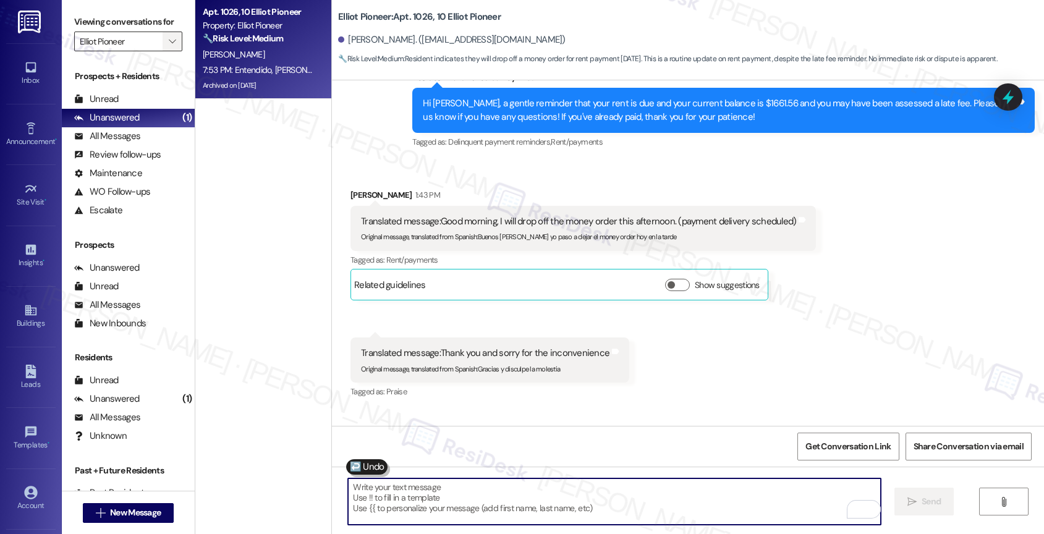
click at [167, 51] on span "" at bounding box center [172, 42] width 12 height 20
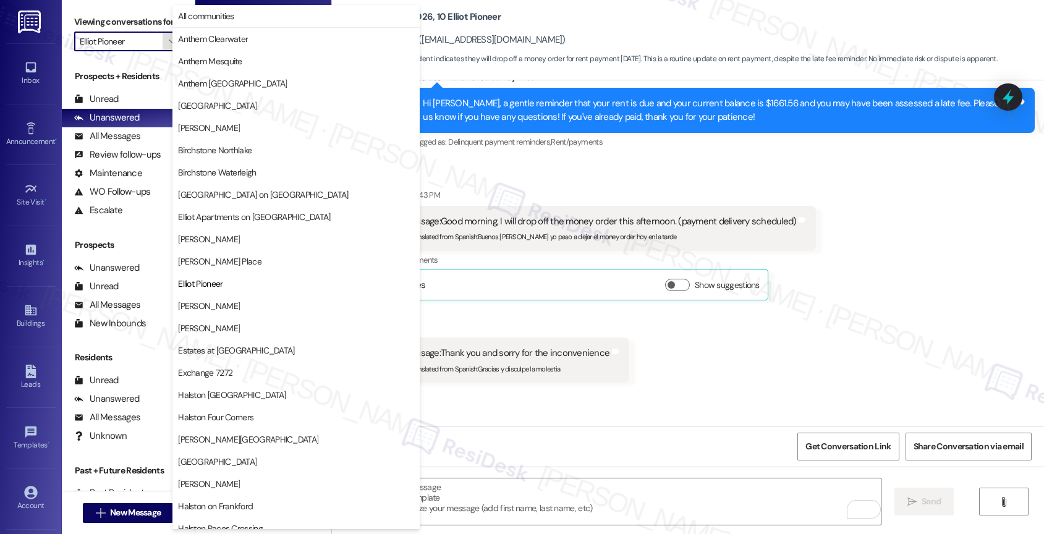
scroll to position [201, 0]
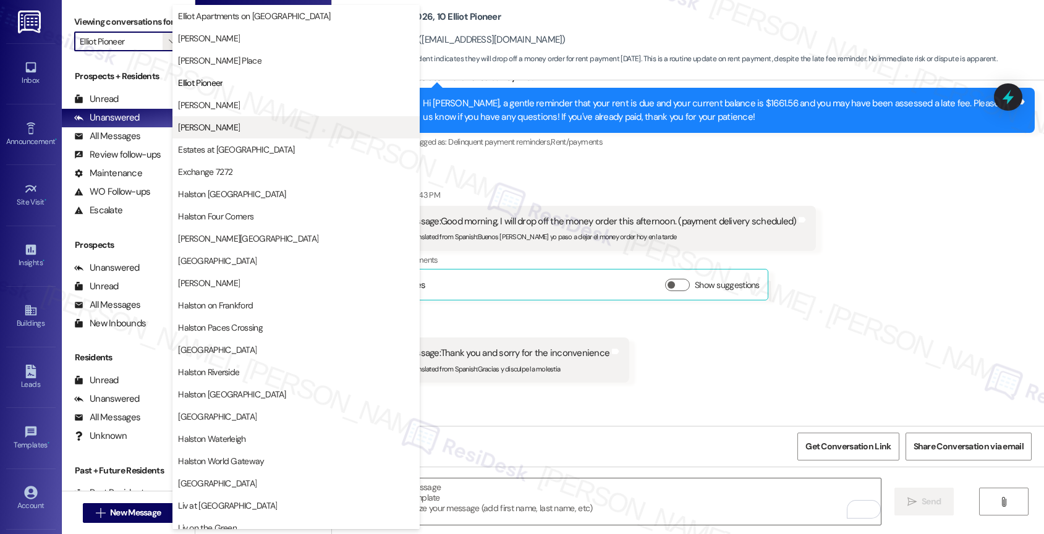
click at [230, 123] on span "[PERSON_NAME]" at bounding box center [209, 127] width 62 height 12
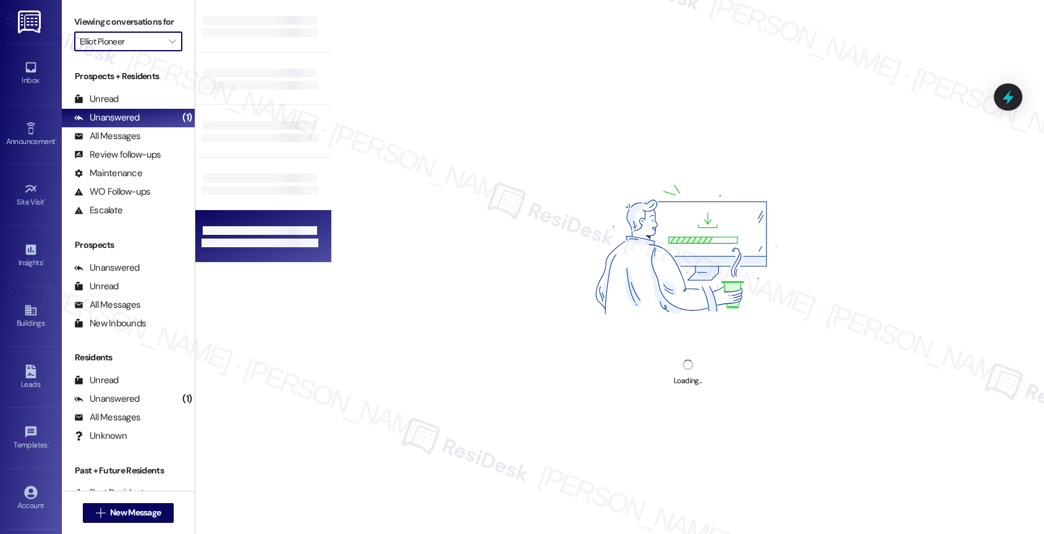
type input "[PERSON_NAME]"
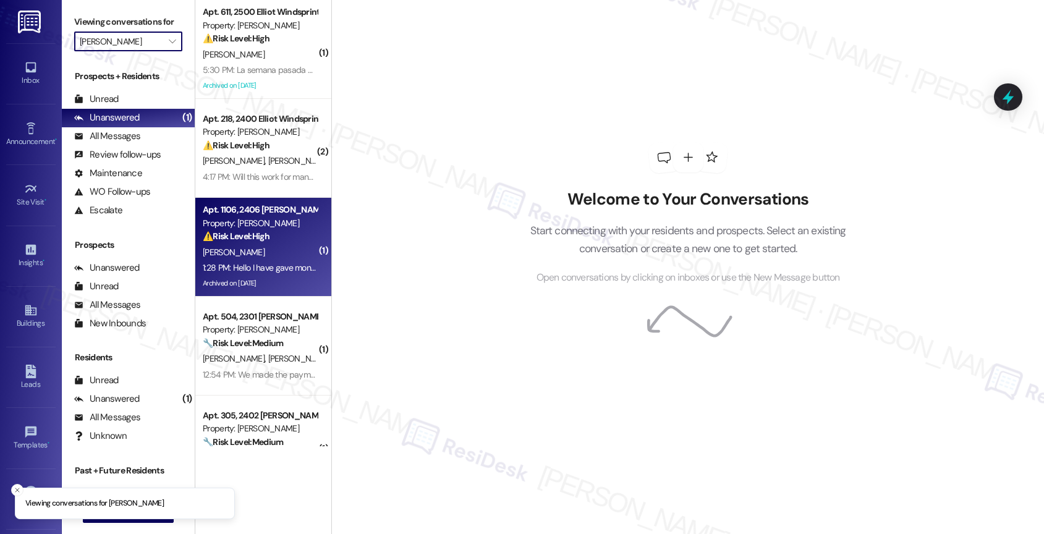
scroll to position [48, 0]
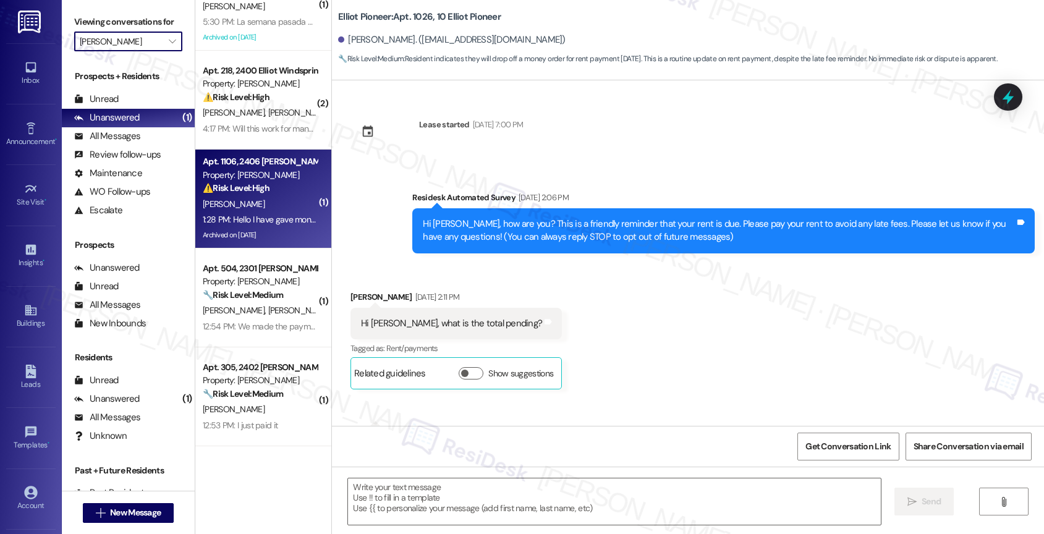
click at [248, 213] on div "1:28 PM: Hello I have gave money order in [DATE] and waiting for bank to releas…" at bounding box center [260, 219] width 117 height 15
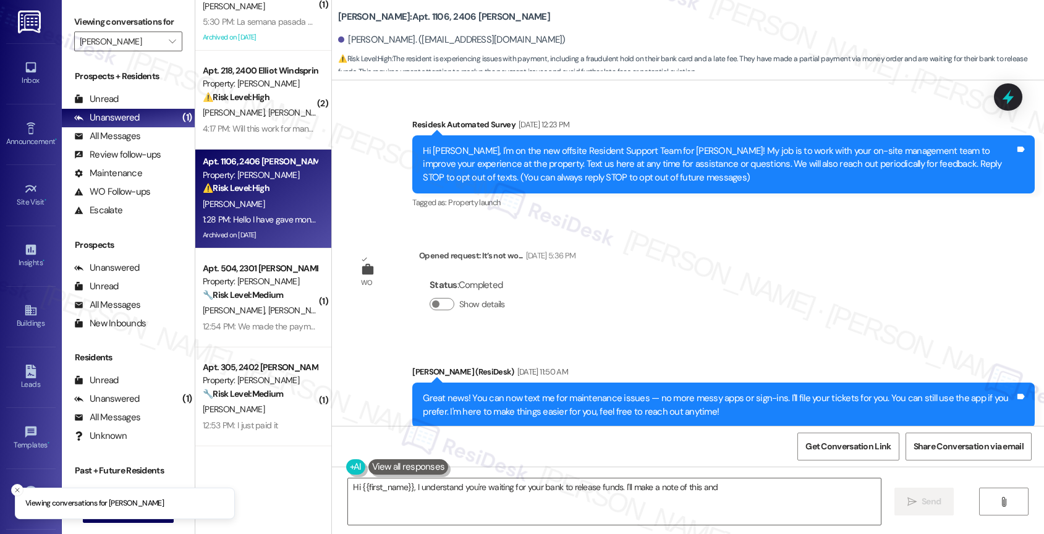
scroll to position [17543, 0]
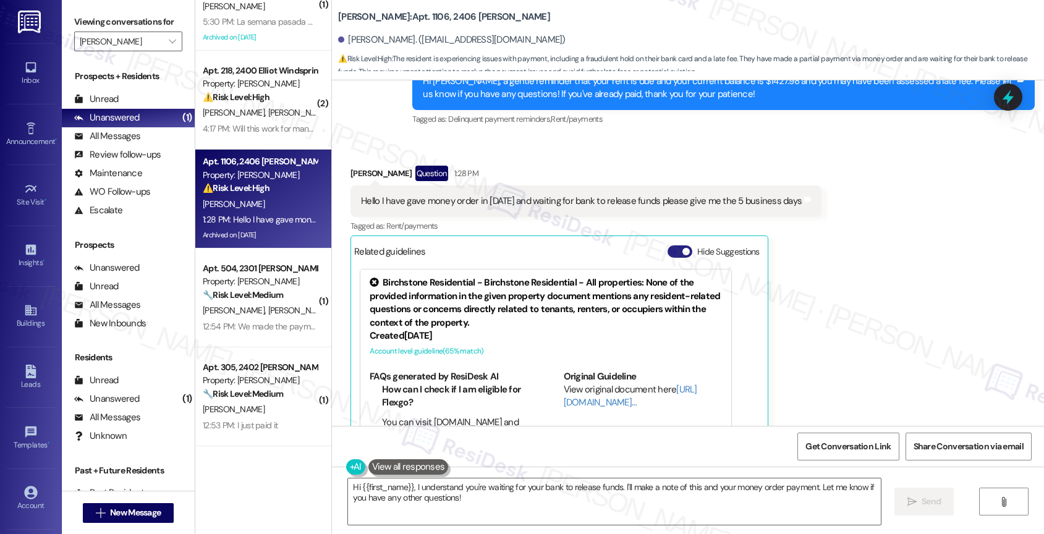
click at [668, 245] on button "Hide Suggestions" at bounding box center [680, 251] width 25 height 12
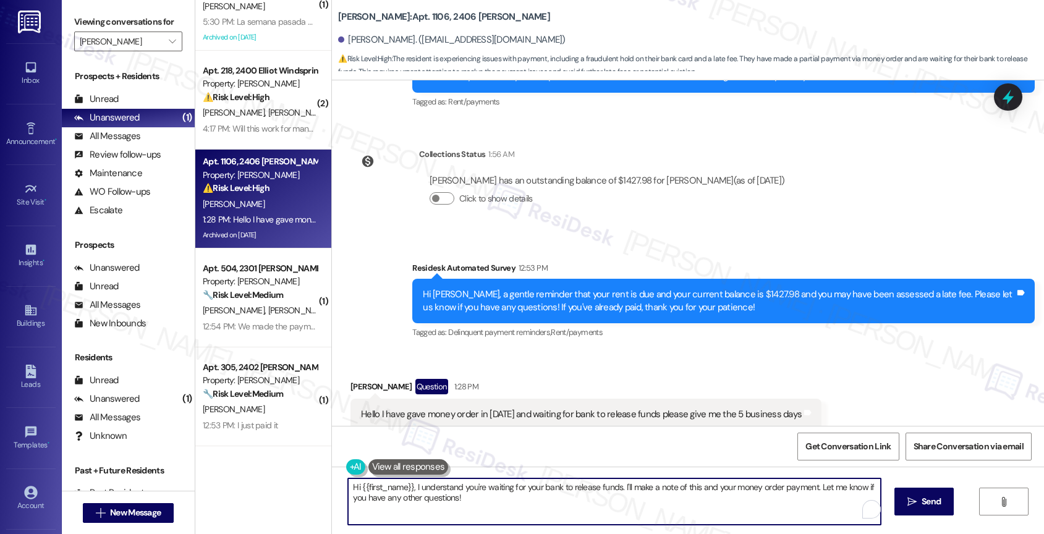
drag, startPoint x: 615, startPoint y: 487, endPoint x: 623, endPoint y: 506, distance: 20.8
click at [623, 506] on textarea "Hi {{first_name}}, I understand you're waiting for your bank to release funds. …" at bounding box center [614, 501] width 533 height 46
type textarea "Hi {{first_name}}, I understand you're waiting for your bank to release funds. …"
click at [863, 507] on icon "Open Grammarly. 0 Suggestions." at bounding box center [862, 510] width 14 height 14
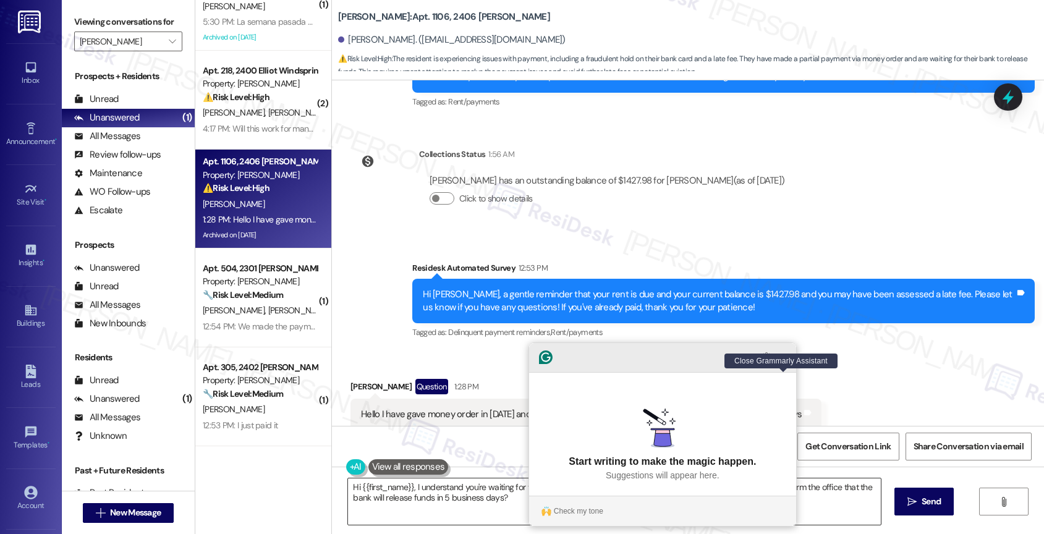
click at [786, 362] on icon "Close Grammarly Assistant" at bounding box center [784, 357] width 10 height 10
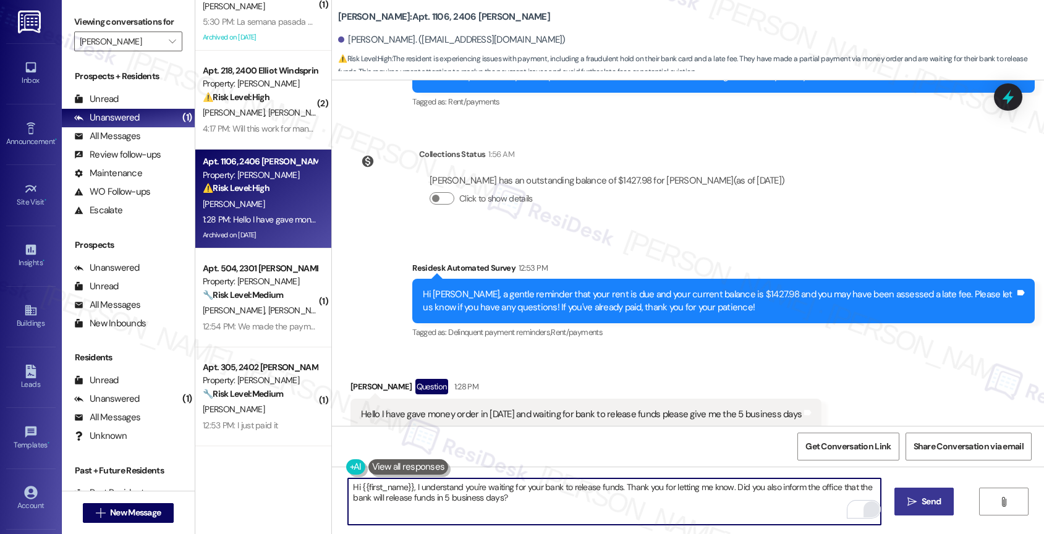
click at [920, 509] on button " Send" at bounding box center [924, 502] width 60 height 28
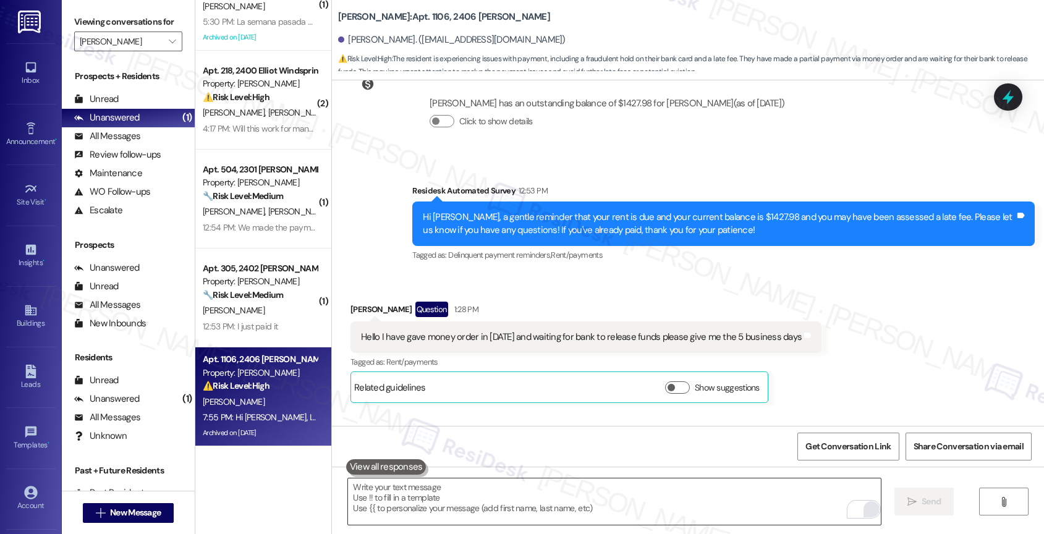
scroll to position [17429, 0]
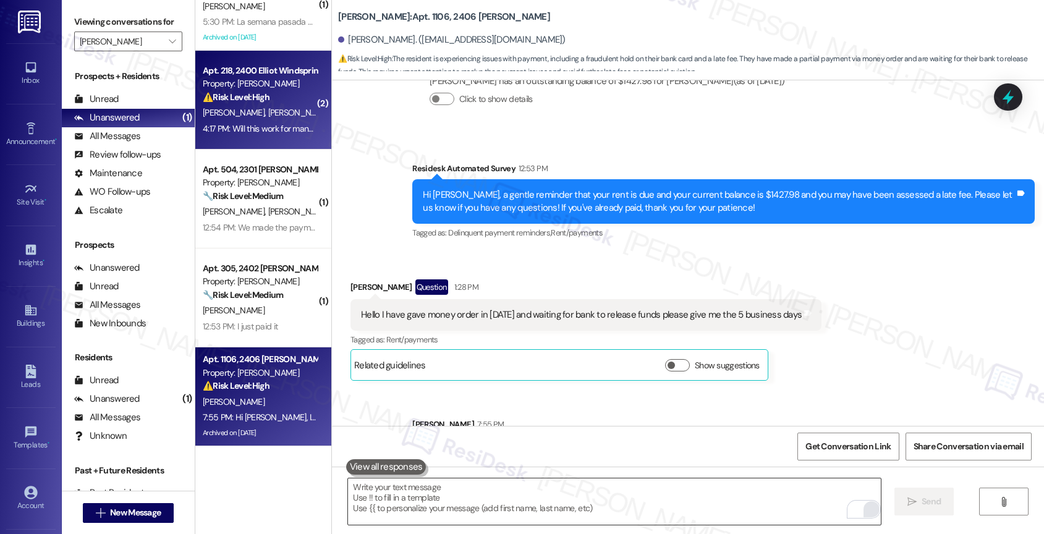
click at [268, 107] on span "S. Johnson" at bounding box center [299, 112] width 62 height 11
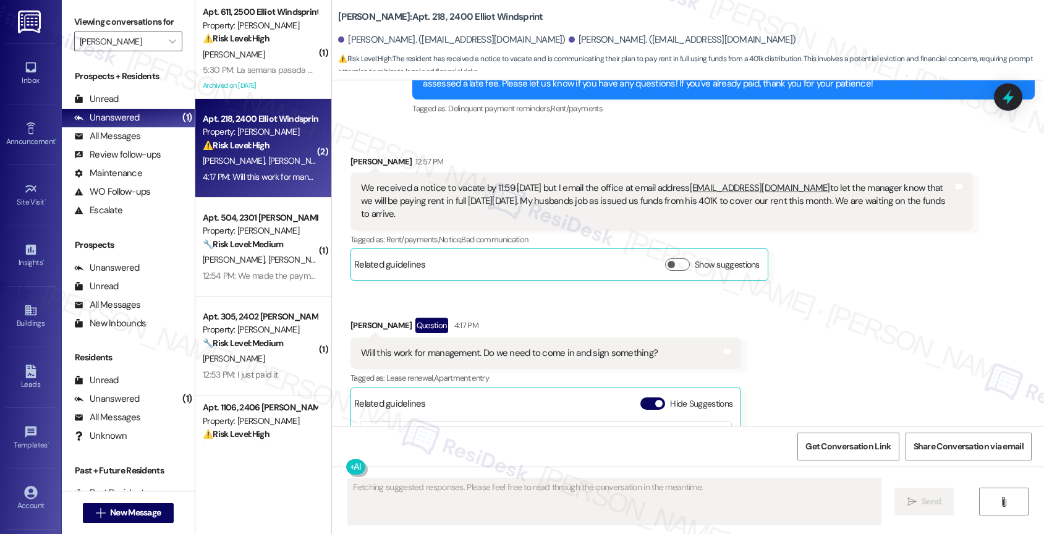
scroll to position [10378, 0]
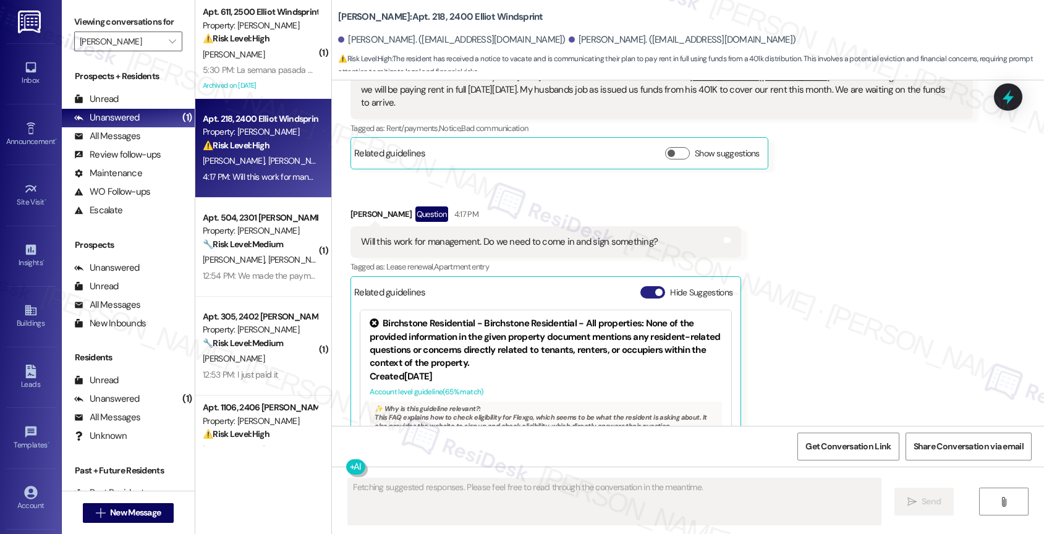
click at [640, 286] on button "Hide Suggestions" at bounding box center [652, 292] width 25 height 12
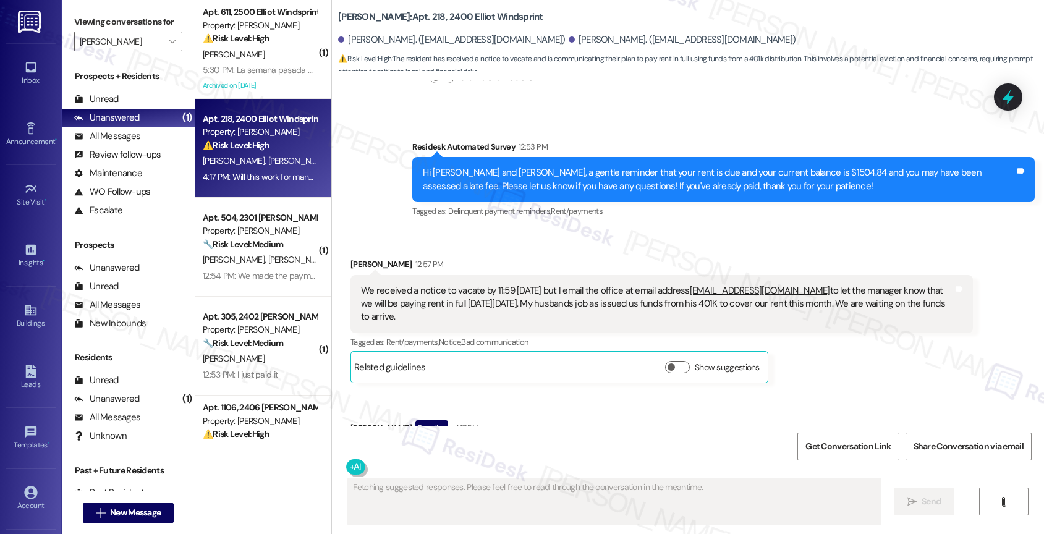
click at [537, 411] on div "Received via SMS Stephanie Johnson Question 4:17 PM Will this work for manageme…" at bounding box center [514, 471] width 346 height 120
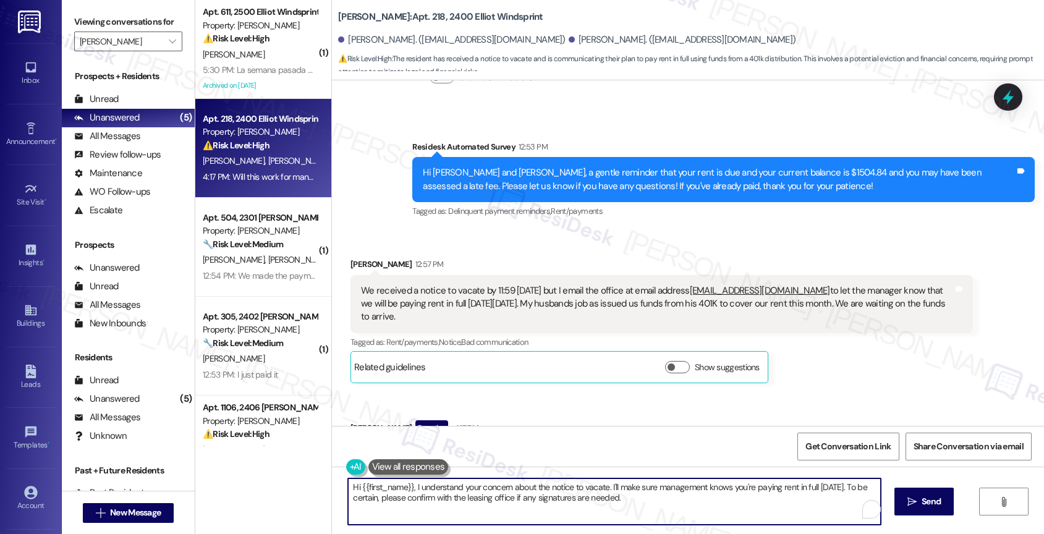
drag, startPoint x: 414, startPoint y: 486, endPoint x: 692, endPoint y: 530, distance: 281.6
click at [692, 530] on div "Hi {{first_name}}, I understand your concern about the notice to vacate. I'll m…" at bounding box center [688, 513] width 712 height 93
type textarea "Hi {{first_name}}, I u"
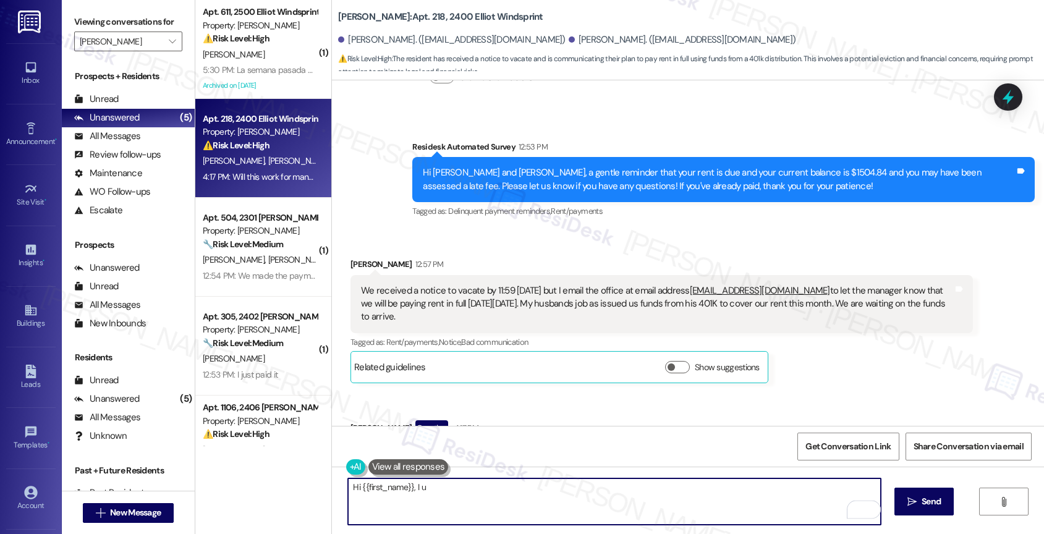
click at [377, 494] on textarea "Hi {{first_name}}, I u" at bounding box center [614, 501] width 533 height 46
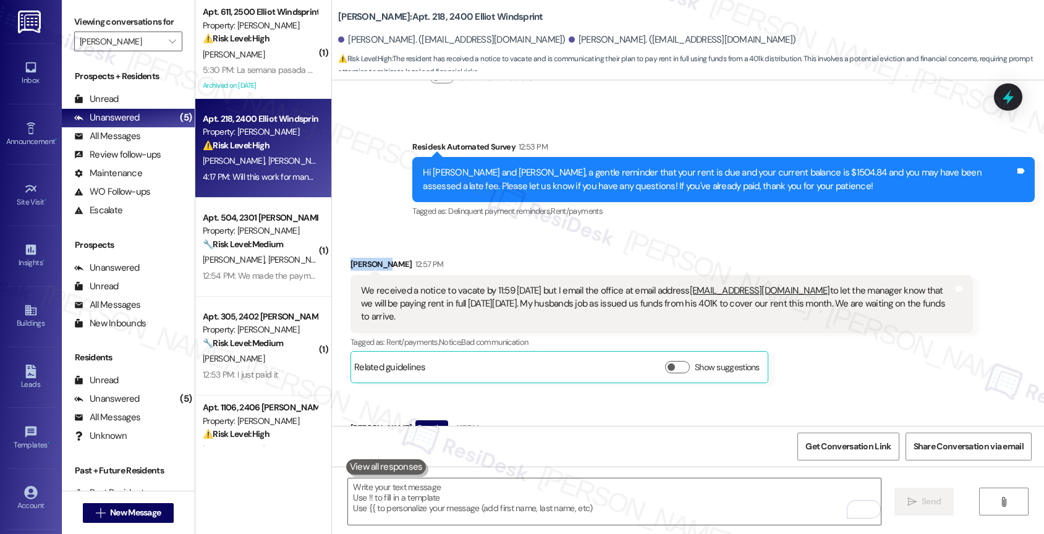
drag, startPoint x: 377, startPoint y: 158, endPoint x: 338, endPoint y: 156, distance: 39.0
click at [341, 248] on div "Received via SMS Stephanie Johnson 12:57 PM We received a notice to vacate by 1…" at bounding box center [661, 320] width 641 height 144
copy div "Stephanie"
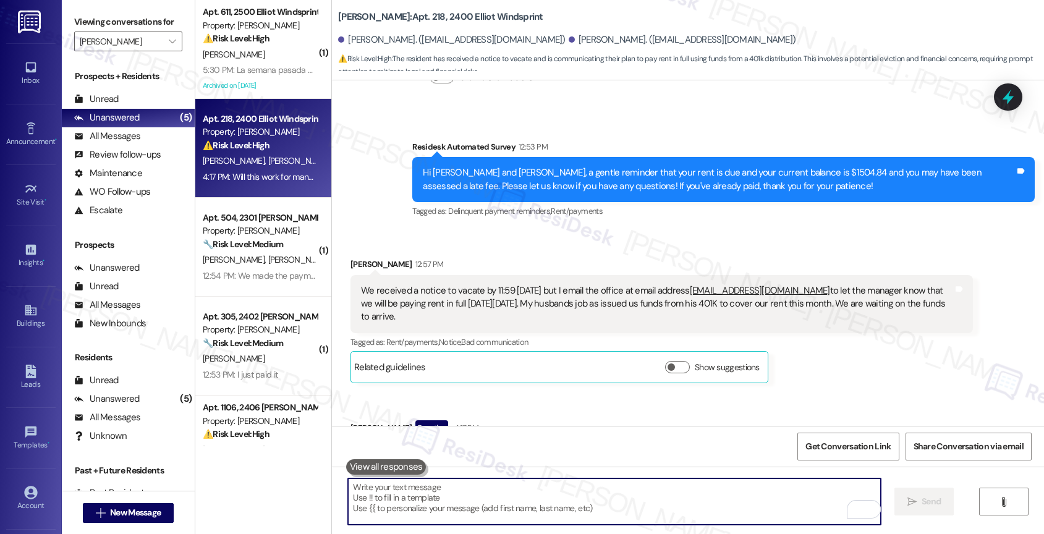
click at [396, 493] on textarea "To enrich screen reader interactions, please activate Accessibility in Grammarl…" at bounding box center [614, 501] width 533 height 46
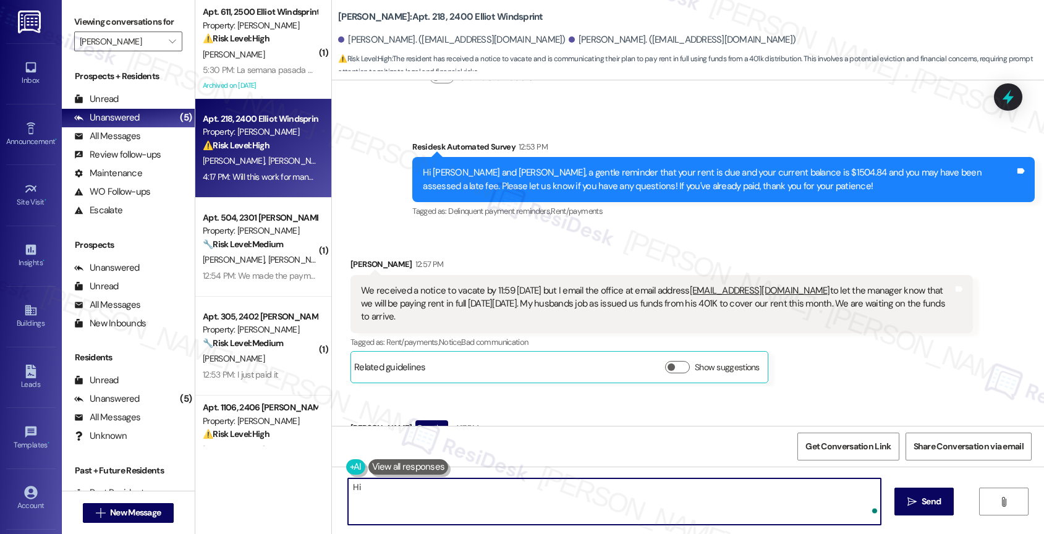
paste textarea "Stephanie"
type textarea "Hi Stephanie, thank you for getting in touch. I understand you're planning to ay"
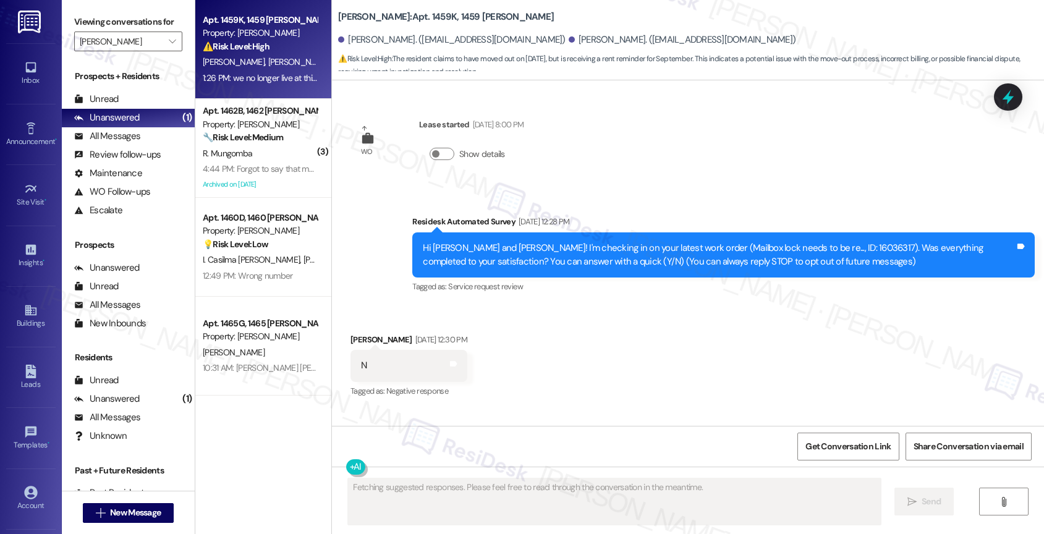
scroll to position [4670, 0]
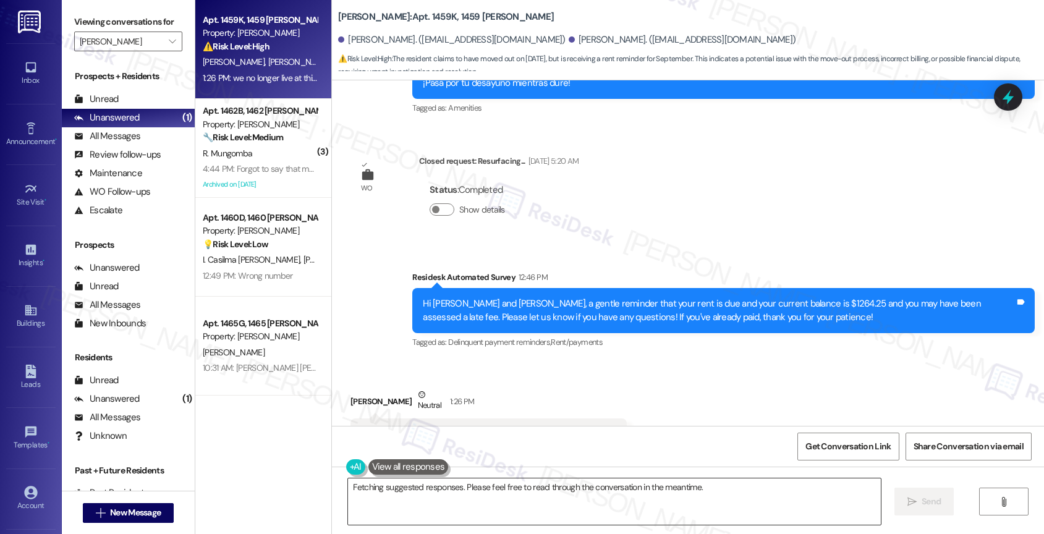
click at [419, 487] on textarea "Hi {{first_name}}, thank you for letting us know. I'll immediately update our r…" at bounding box center [614, 501] width 533 height 46
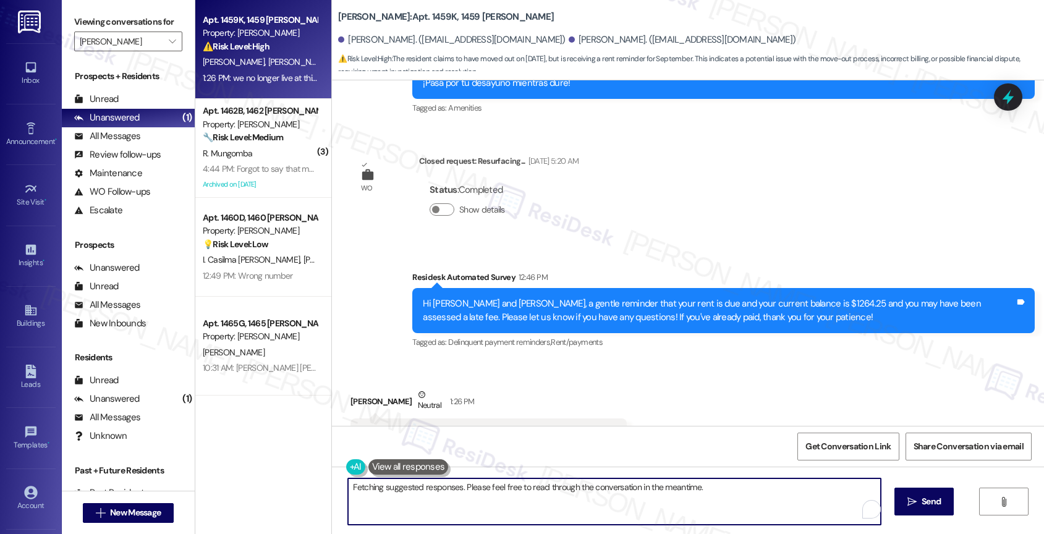
click at [419, 487] on textarea "Hi {{first_name}}, thank you for letting us know. I'll immediately update our r…" at bounding box center [614, 501] width 533 height 46
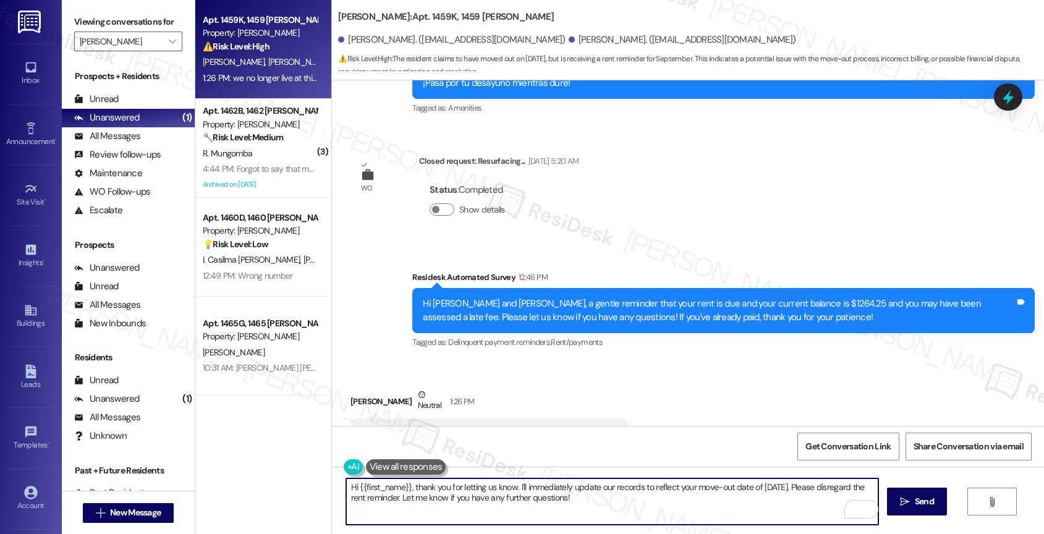
paste textarea "Thank you for letting me know, . I'll make sure to update our contact list. Ple…"
drag, startPoint x: 451, startPoint y: 488, endPoint x: 501, endPoint y: 485, distance: 50.2
click at [451, 488] on textarea "Thank you for letting me know, . I'll make sure to update our contact list. Ple…" at bounding box center [612, 501] width 533 height 46
click at [679, 501] on textarea "Thank you for letting me know, [PERSON_NAME]. I'll make sure to update our cont…" at bounding box center [614, 501] width 533 height 46
click at [680, 499] on textarea "Thank you for letting me know, [PERSON_NAME]. I'll make sure to update our cont…" at bounding box center [614, 501] width 533 height 46
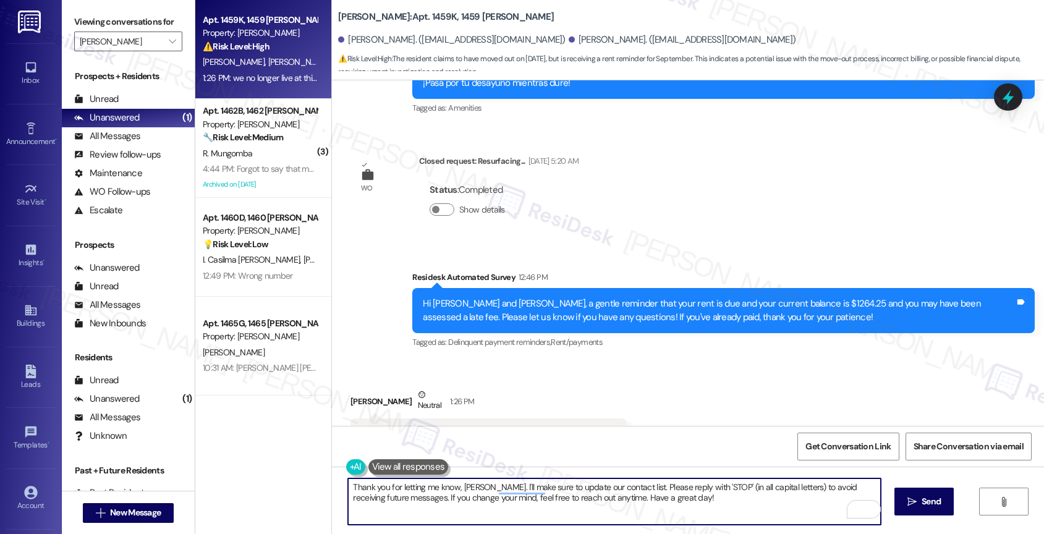
click at [648, 485] on textarea "Thank you for letting me know, [PERSON_NAME]. I'll make sure to update our cont…" at bounding box center [614, 501] width 533 height 46
drag, startPoint x: 407, startPoint y: 497, endPoint x: 721, endPoint y: 507, distance: 314.2
click at [721, 507] on textarea "Thank you for letting me know, [PERSON_NAME]. I'll make sure to update our cont…" at bounding box center [614, 501] width 533 height 46
type textarea "Thank you for letting me know, [PERSON_NAME]. I'll make sure to update our cont…"
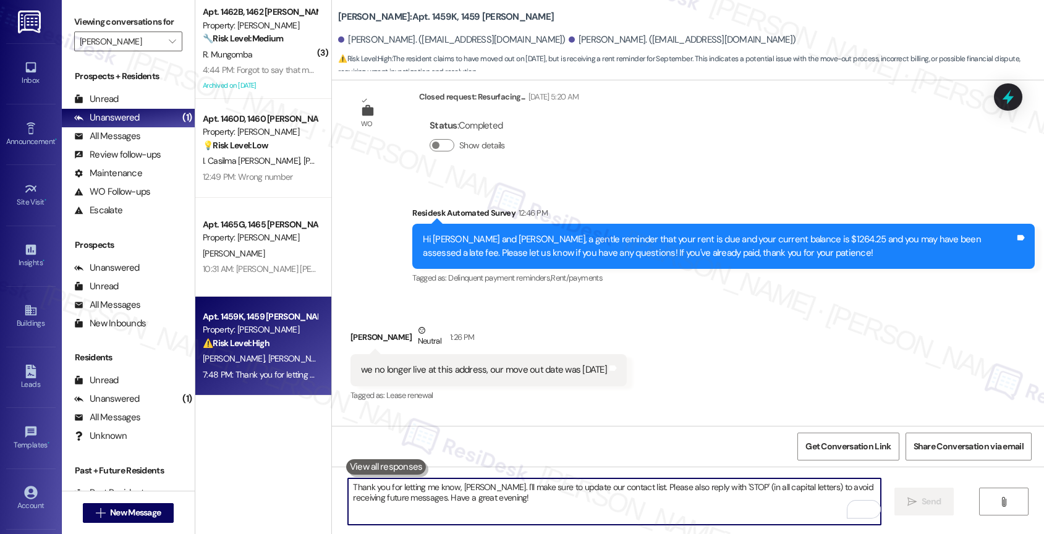
scroll to position [4769, 0]
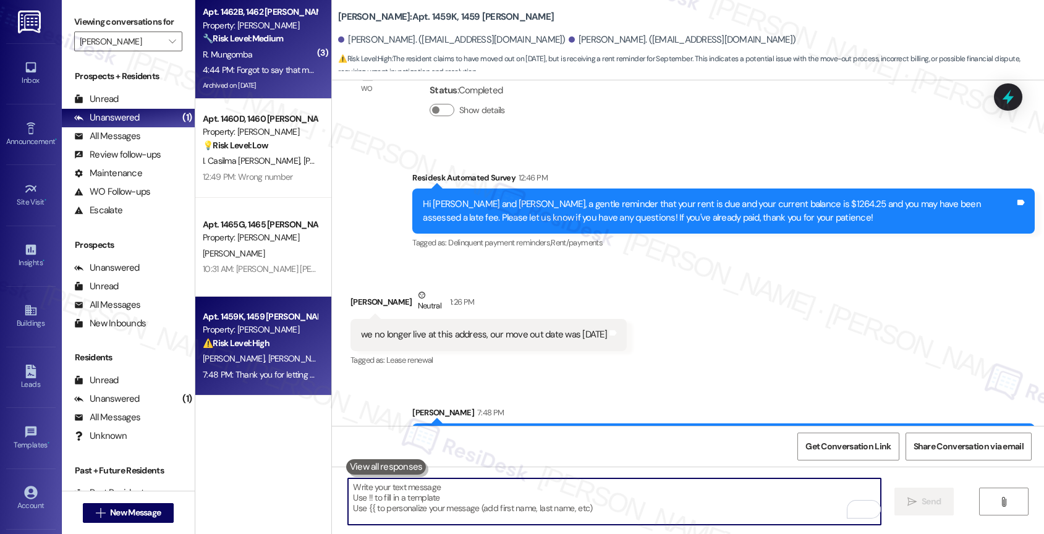
click at [265, 57] on div "R. Mungomba" at bounding box center [260, 54] width 117 height 15
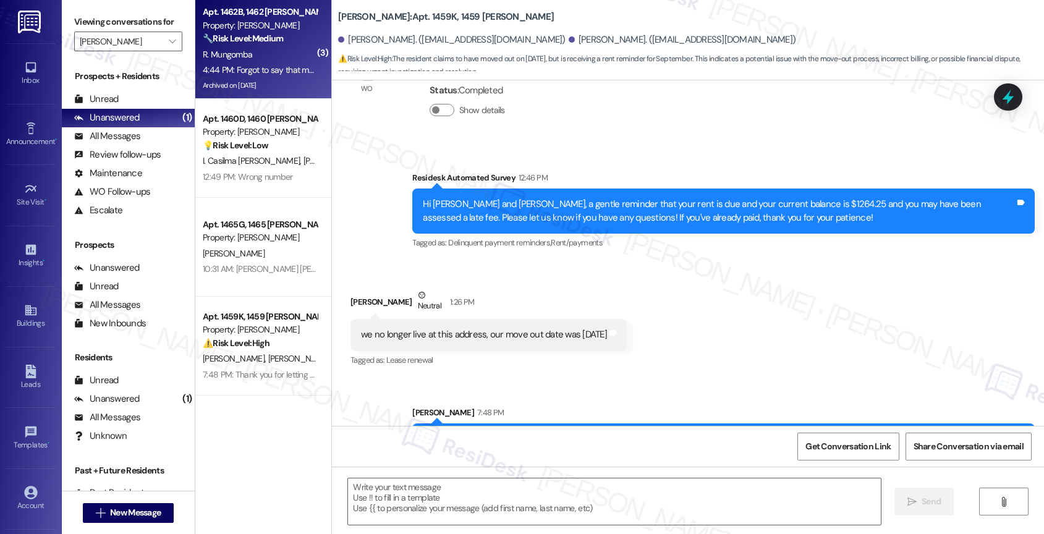
type textarea "Fetching suggested responses. Please feel free to read through the conversation…"
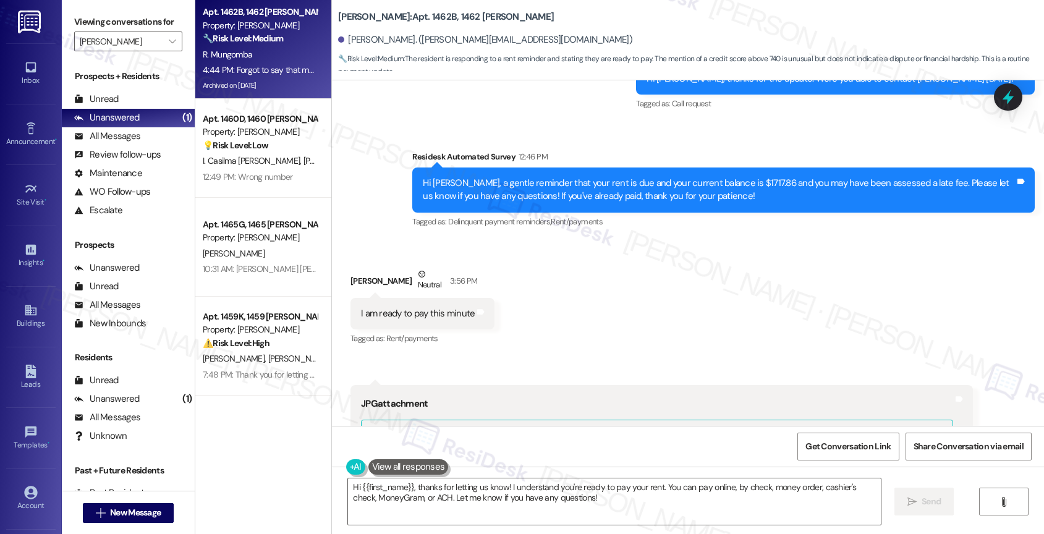
scroll to position [32570, 0]
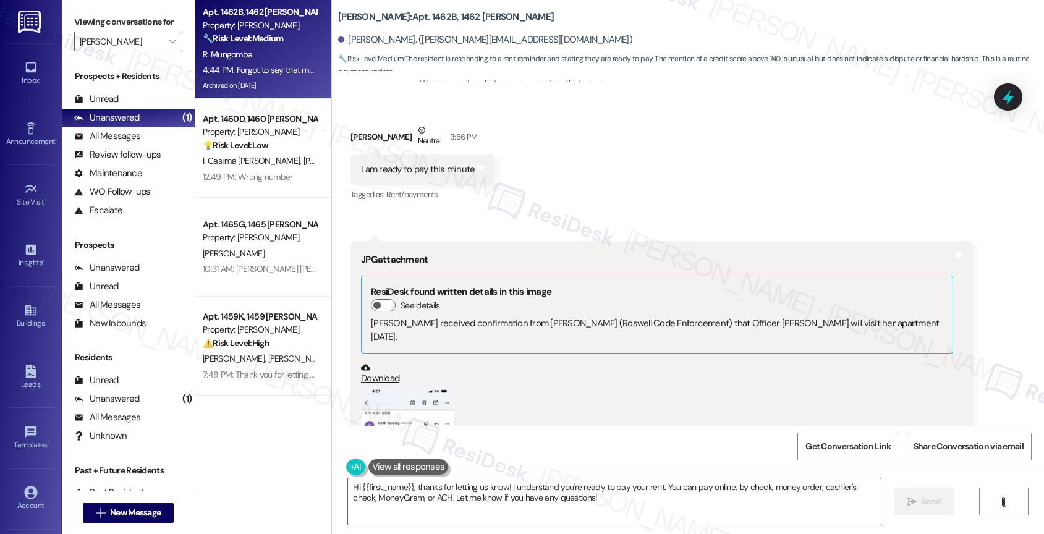
click at [389, 385] on button "Zoom image" at bounding box center [407, 485] width 93 height 201
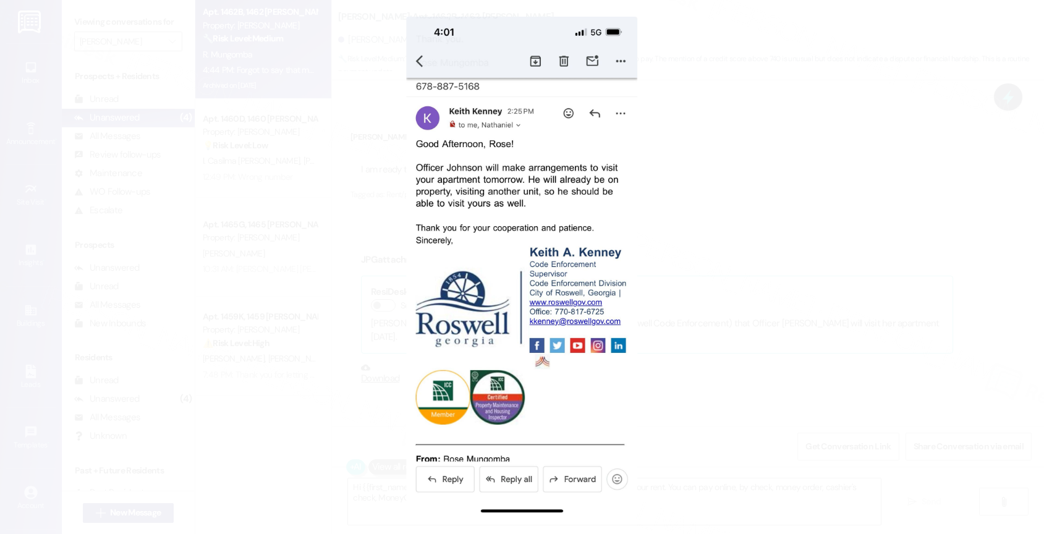
click at [587, 202] on button "Unzoom image" at bounding box center [522, 267] width 1044 height 534
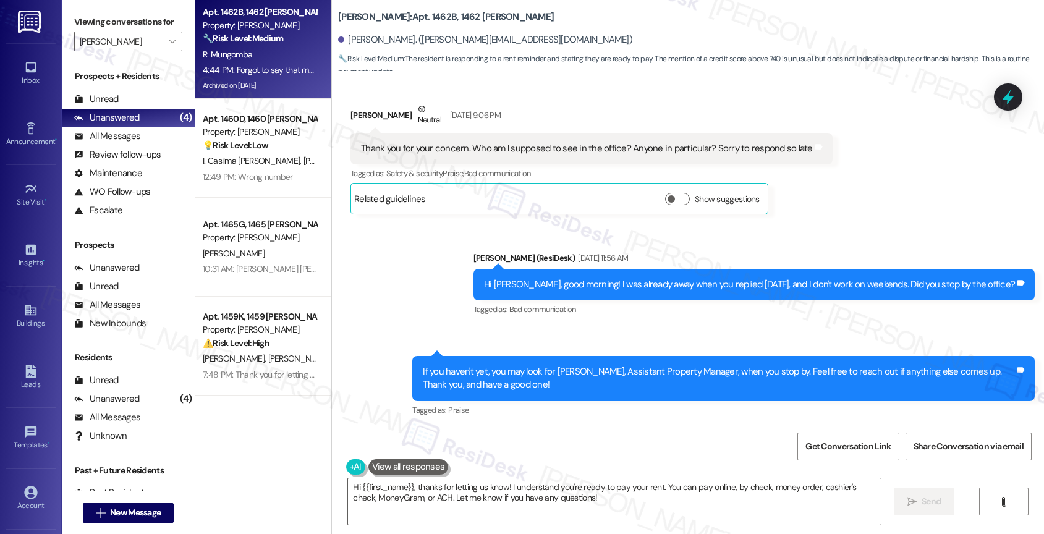
scroll to position [31677, 0]
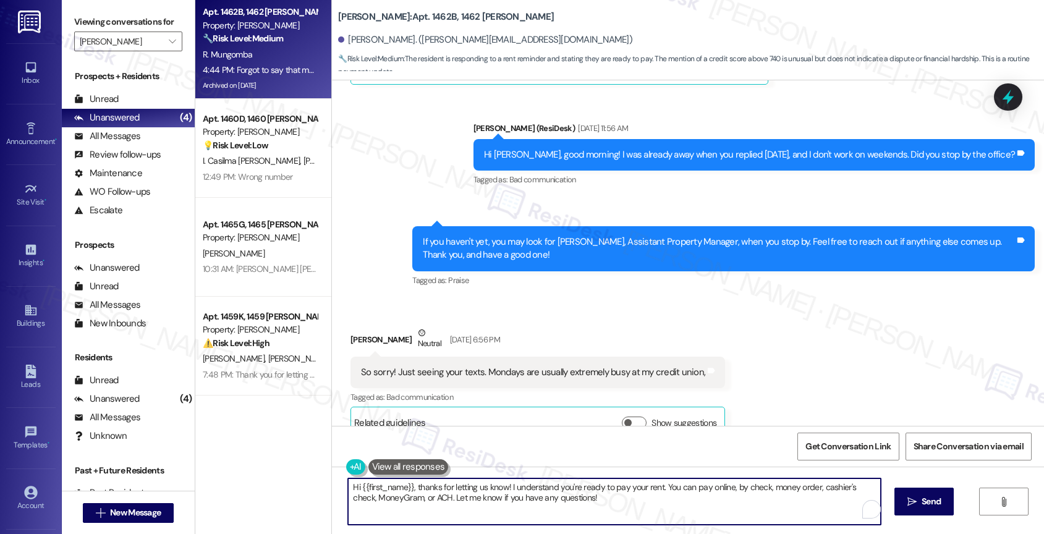
drag, startPoint x: 551, startPoint y: 499, endPoint x: 665, endPoint y: 514, distance: 114.6
click at [665, 514] on textarea "Hi {{first_name}}, thanks for letting us know! I understand you're ready to pay…" at bounding box center [614, 501] width 533 height 46
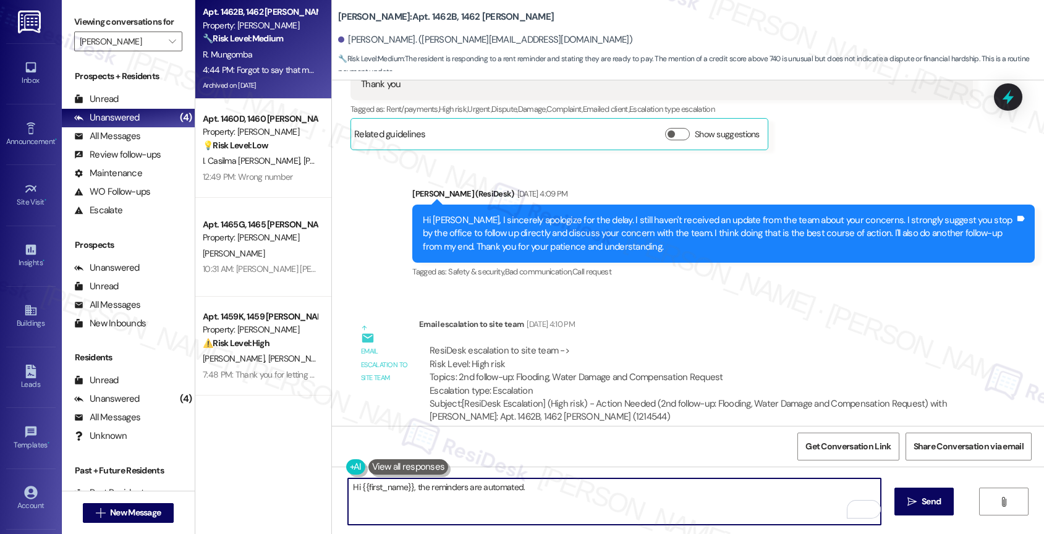
scroll to position [31044, 0]
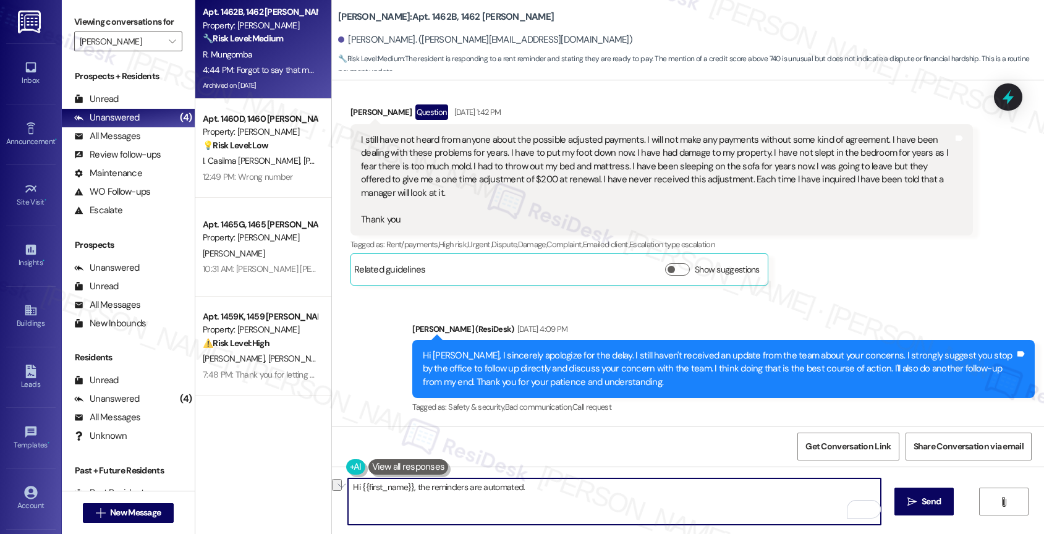
drag, startPoint x: 408, startPoint y: 485, endPoint x: 595, endPoint y: 496, distance: 187.6
click at [595, 496] on textarea "Hi {{first_name}}, the reminders are automated." at bounding box center [614, 501] width 533 height 46
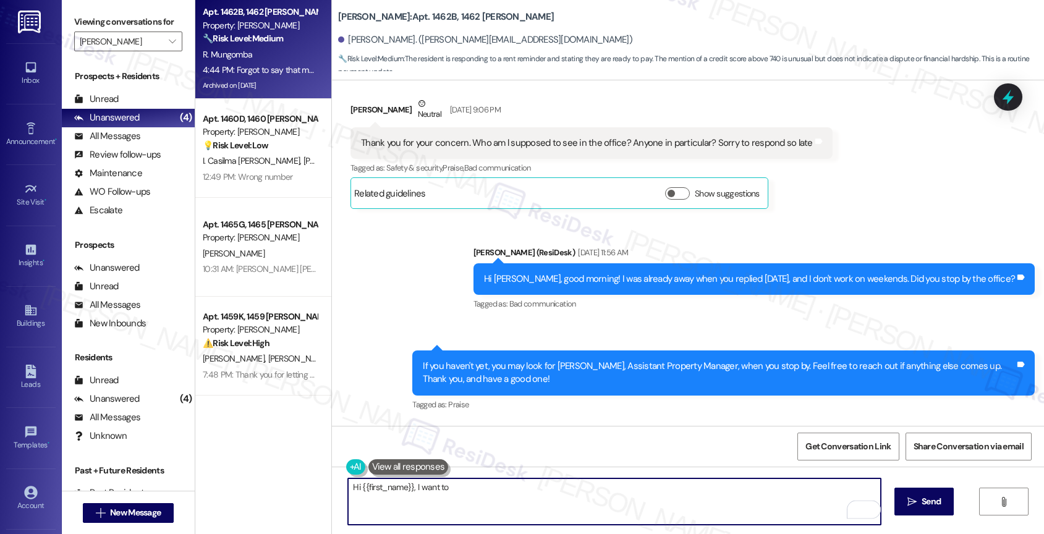
scroll to position [32412, 0]
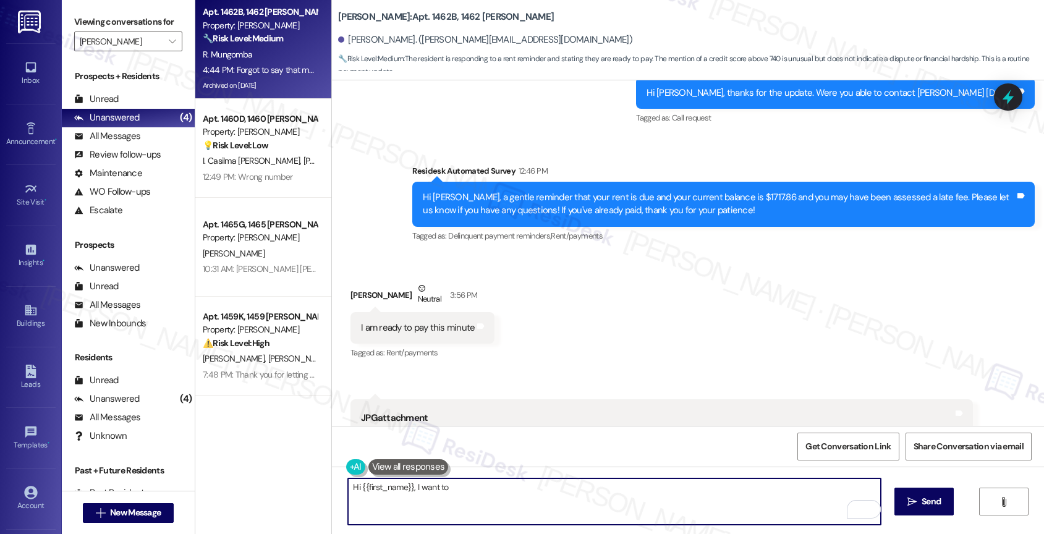
drag, startPoint x: 409, startPoint y: 485, endPoint x: 548, endPoint y: 487, distance: 139.1
click at [548, 487] on textarea "Hi {{first_name}}, I want to" at bounding box center [614, 501] width 533 height 46
drag, startPoint x: 407, startPoint y: 487, endPoint x: 559, endPoint y: 498, distance: 151.8
click at [559, 498] on textarea "Hi {{first_name}}, I want to" at bounding box center [614, 501] width 533 height 46
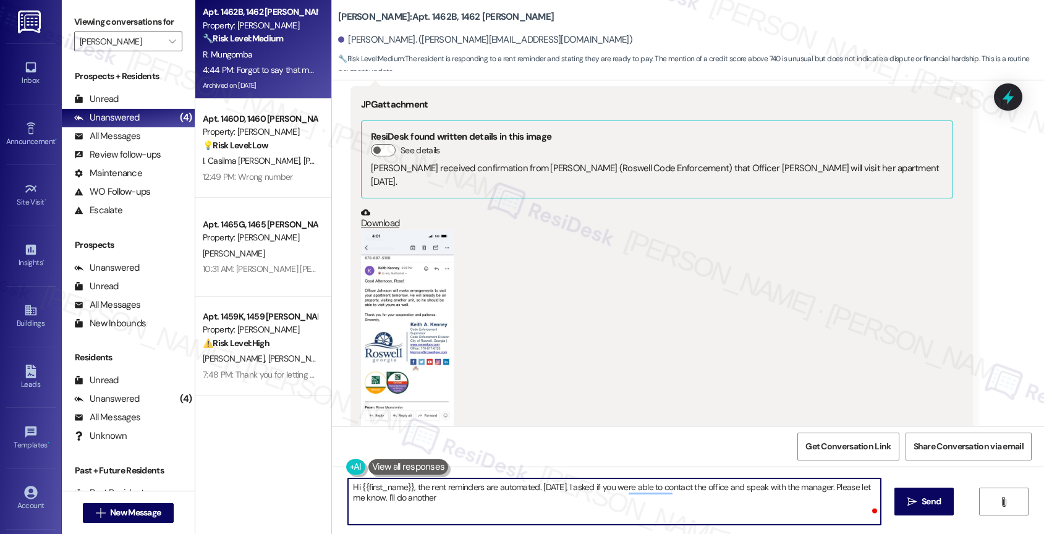
scroll to position [32708, 0]
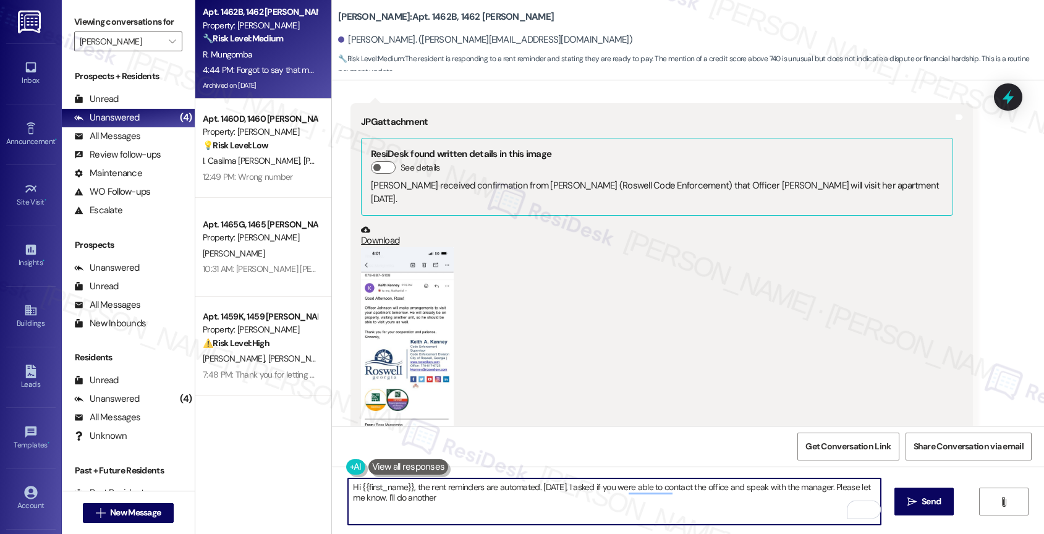
click at [406, 247] on button "Zoom image" at bounding box center [407, 347] width 93 height 201
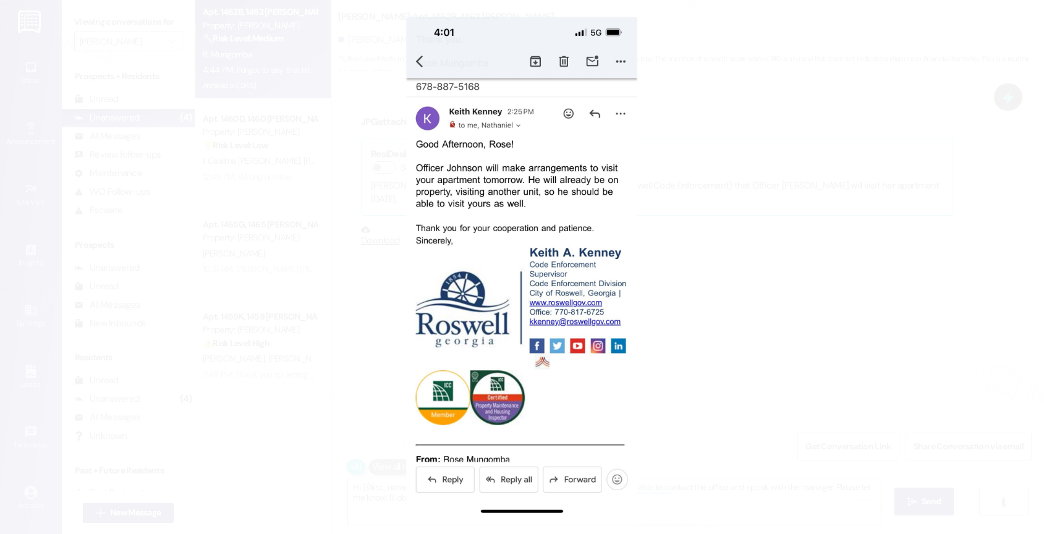
click at [562, 151] on button "Unzoom image" at bounding box center [522, 267] width 1044 height 534
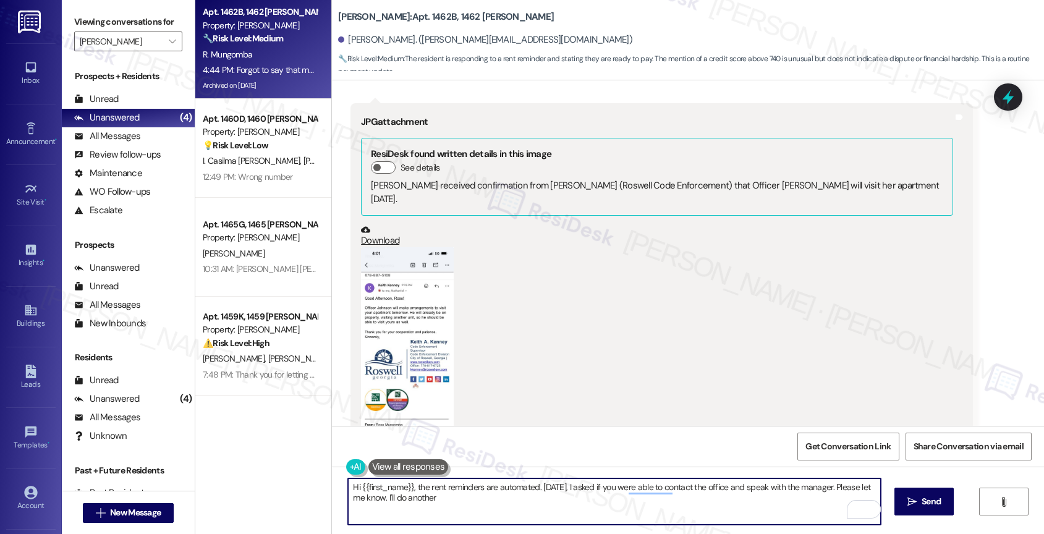
drag, startPoint x: 381, startPoint y: 496, endPoint x: 547, endPoint y: 507, distance: 166.7
click at [547, 507] on textarea "Hi {{first_name}}, the rent reminders are automated. Yesterday, I asked if you …" at bounding box center [614, 501] width 533 height 46
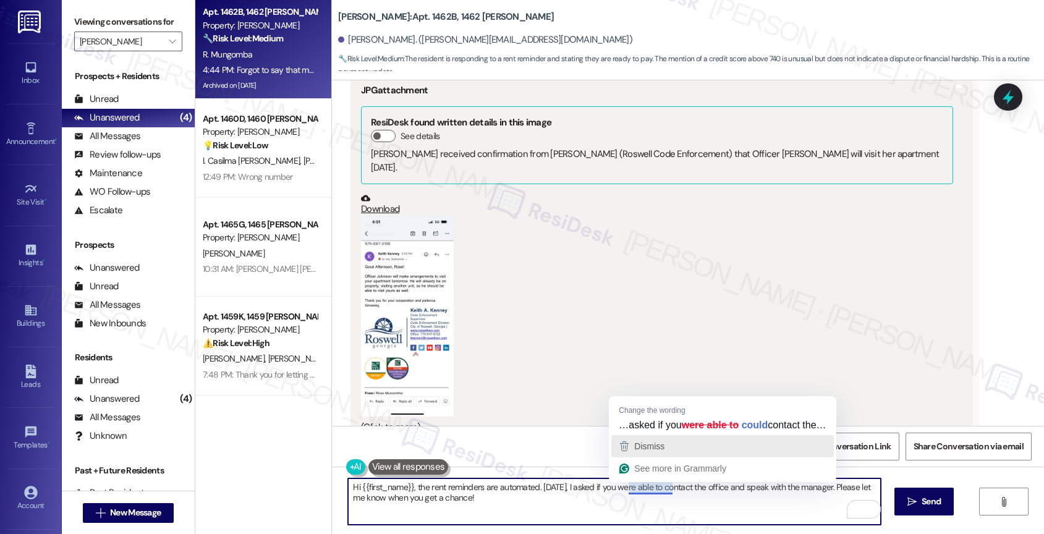
click at [664, 448] on span "Dismiss" at bounding box center [649, 446] width 30 height 10
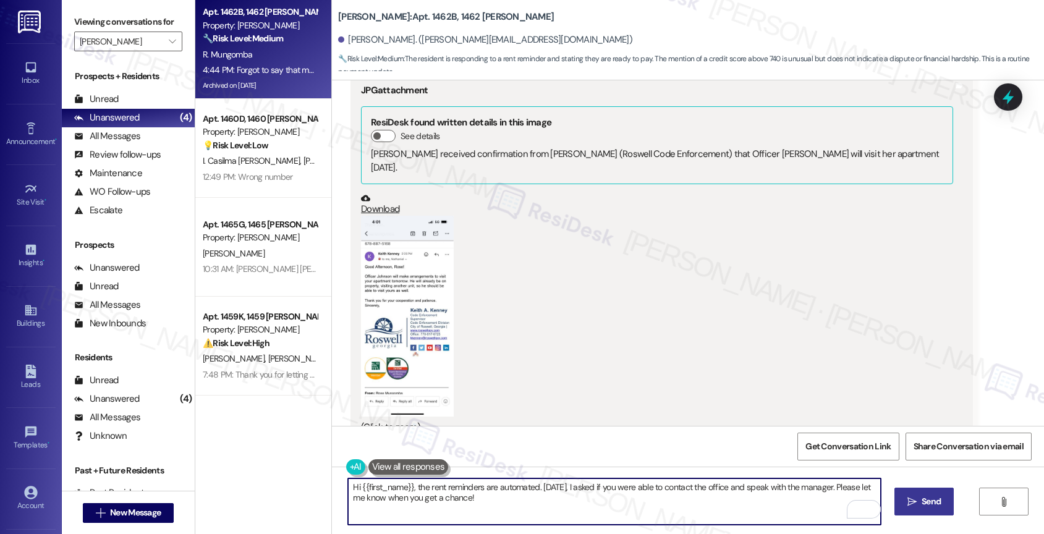
type textarea "Hi {{first_name}}, the rent reminders are automated. Yesterday, I asked if you …"
click at [916, 503] on span " Send" at bounding box center [924, 501] width 39 height 13
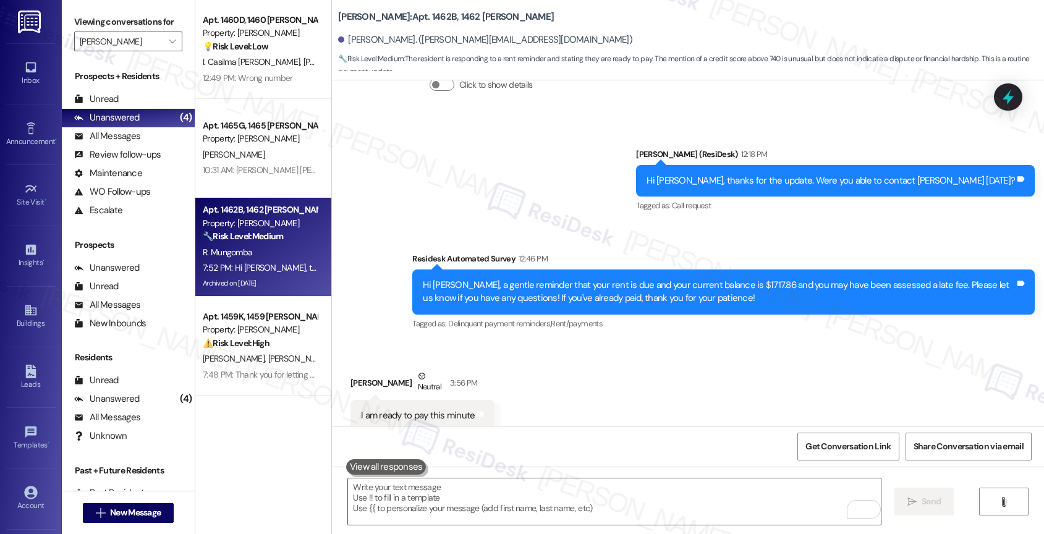
scroll to position [32839, 0]
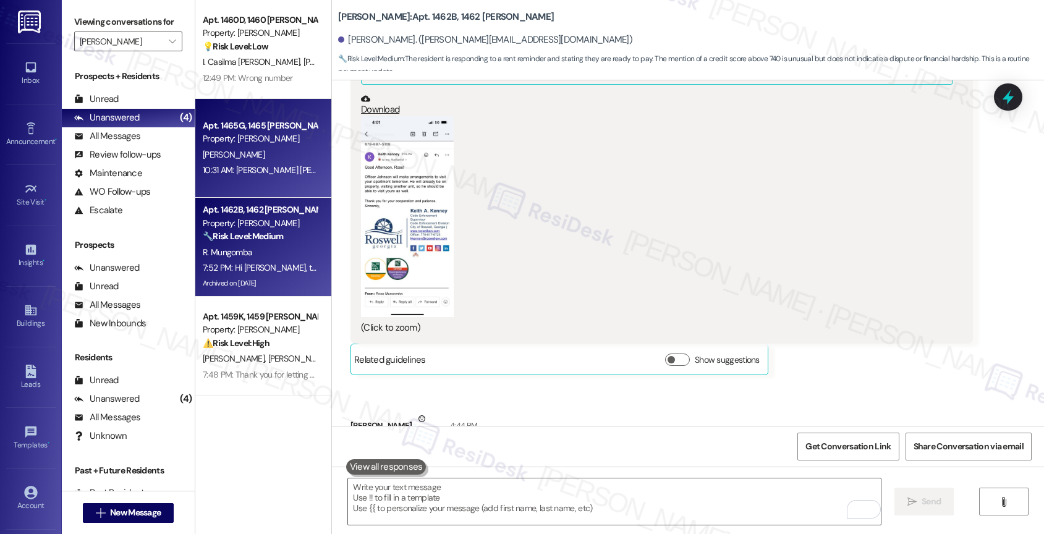
click at [243, 164] on div "10:31 AM: Hola Sarah estoi tratando de contactar alguien dea office lla hice un…" at bounding box center [260, 170] width 117 height 15
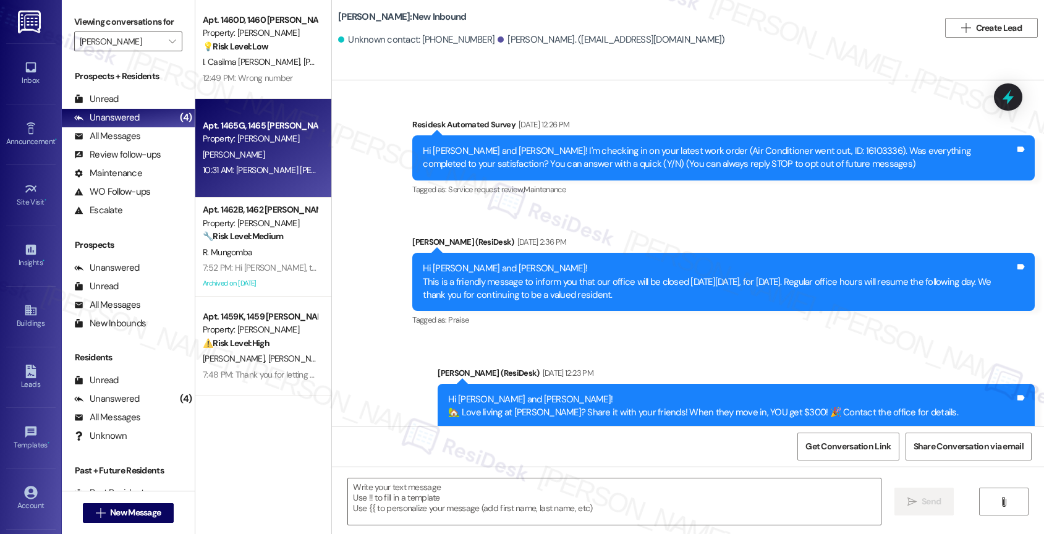
type textarea "Fetching suggested responses. Please feel free to read through the conversation…"
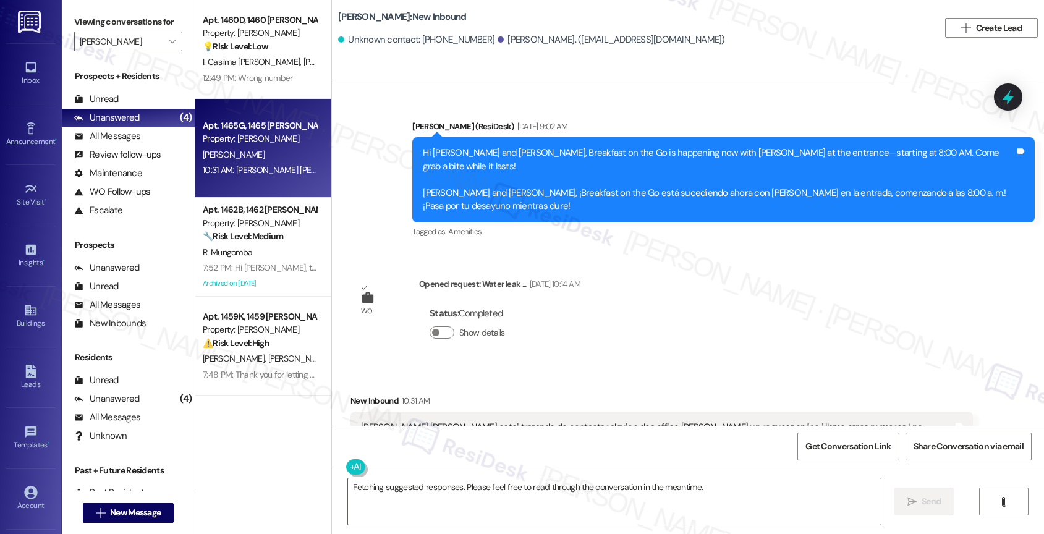
scroll to position [666, 0]
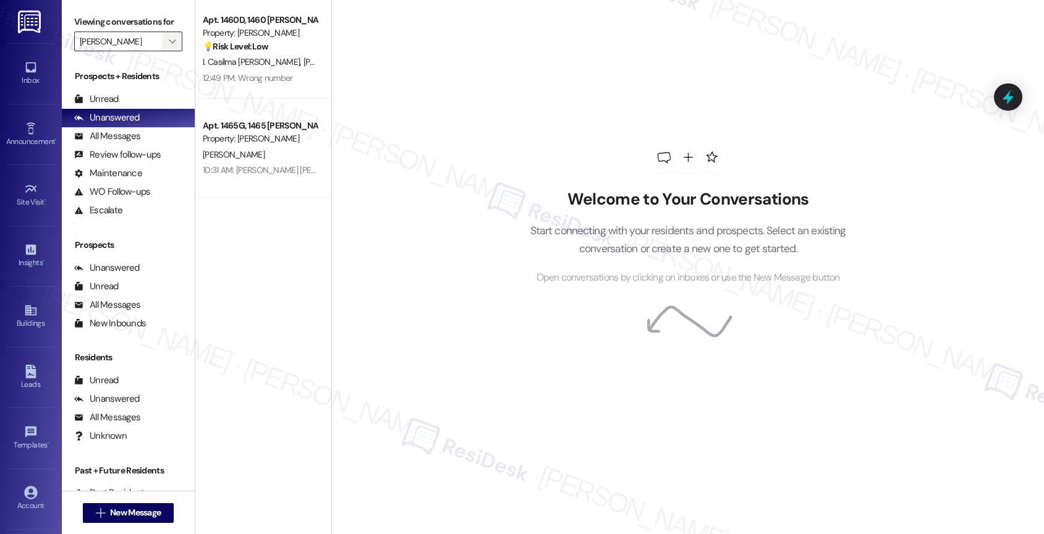
click at [169, 46] on icon "" at bounding box center [172, 41] width 7 height 10
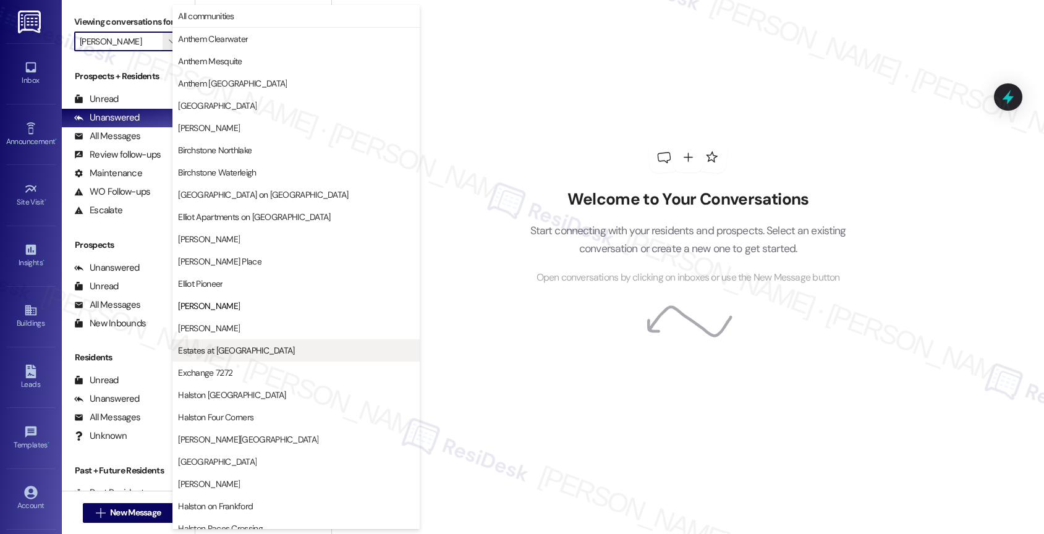
scroll to position [201, 0]
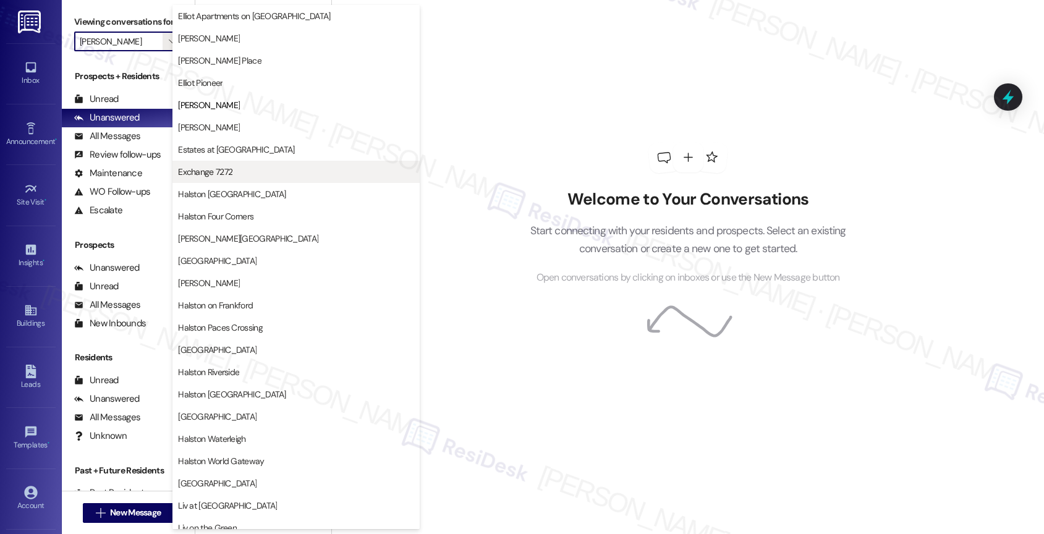
click at [244, 168] on span "Exchange 7272" at bounding box center [296, 172] width 236 height 12
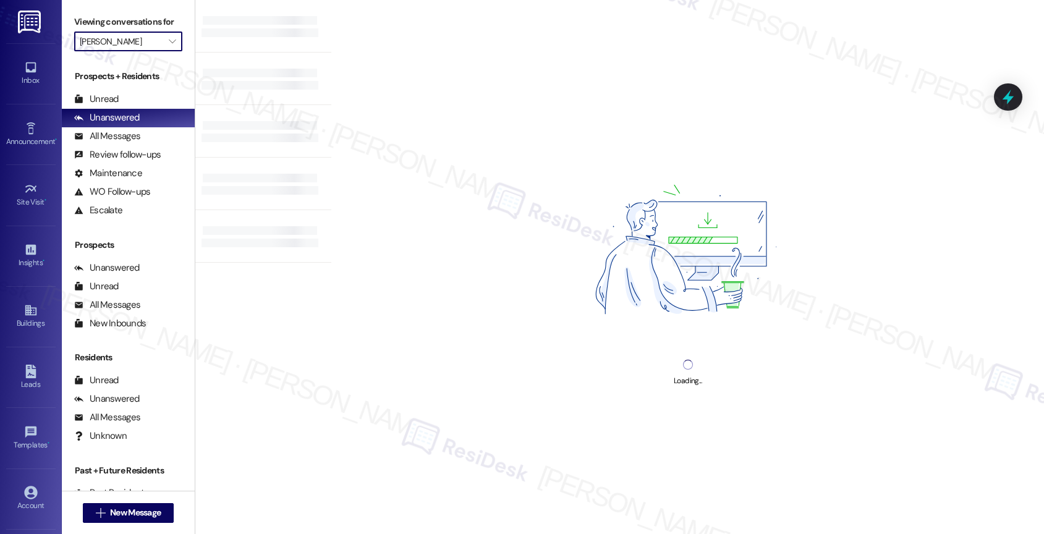
type input "Exchange 7272"
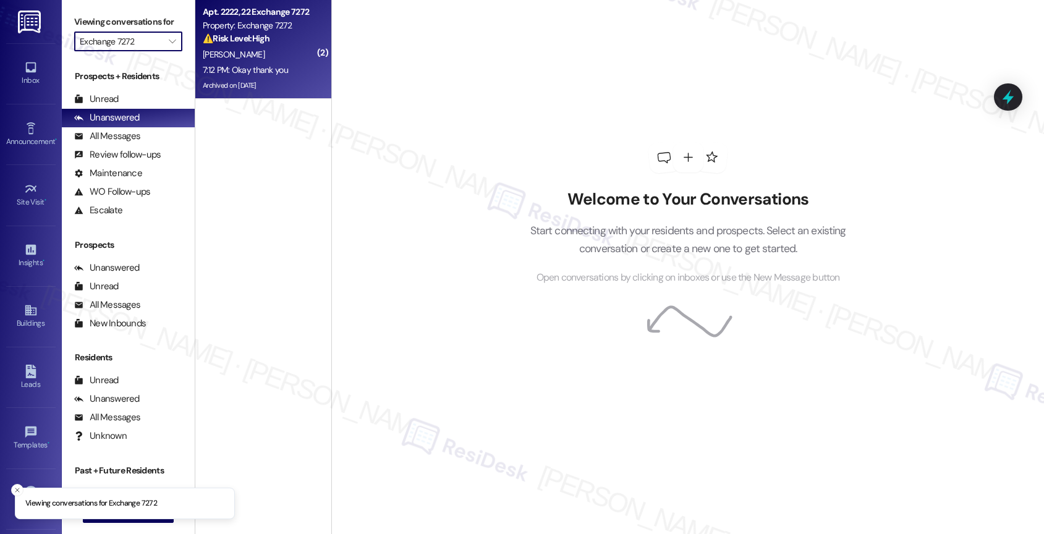
click at [245, 68] on div "7:12 PM: Okay thank you 7:12 PM: Okay thank you" at bounding box center [245, 69] width 85 height 11
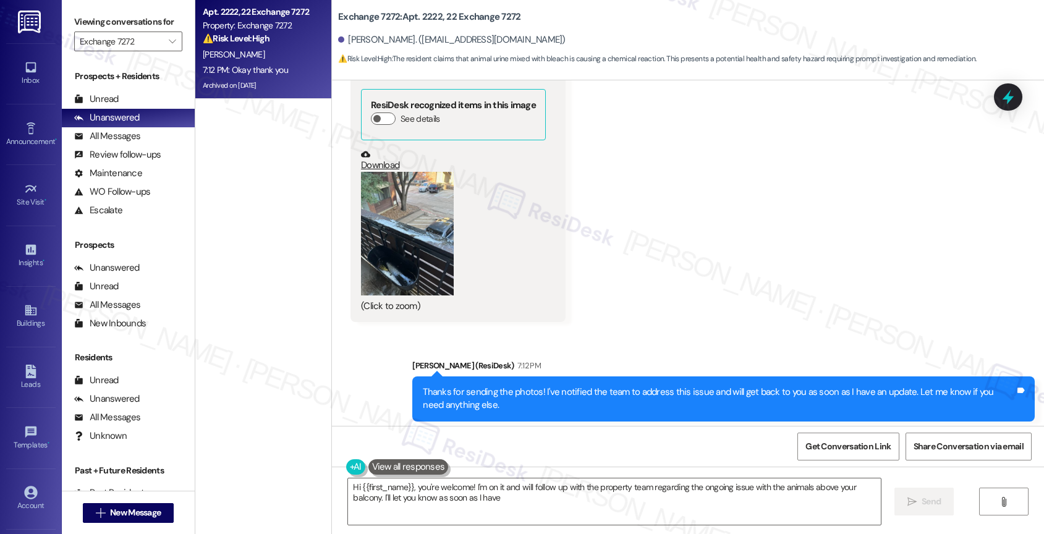
scroll to position [11709, 0]
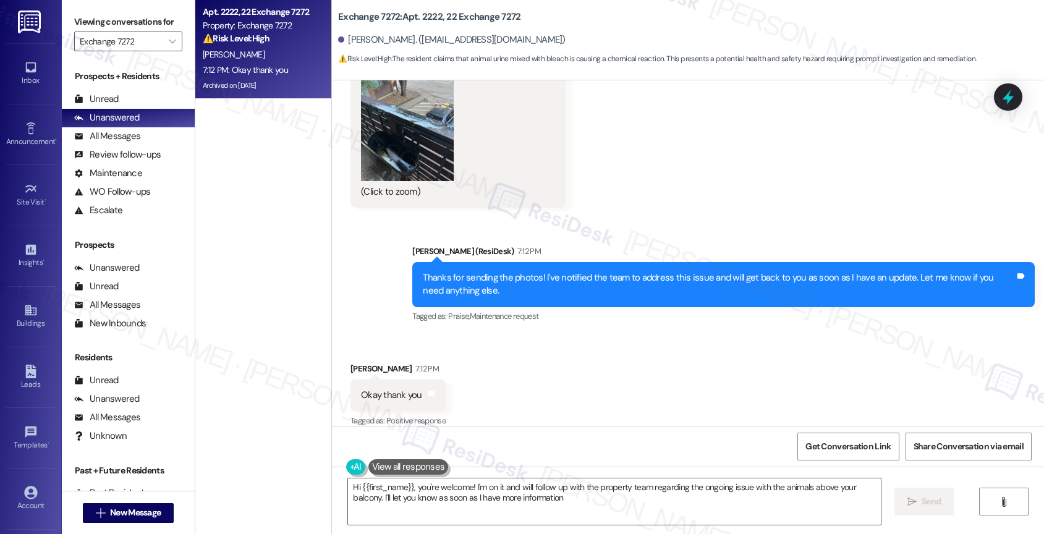
type textarea "Hi {{first_name}}, you're welcome! I'm on it and will follow up with the proper…"
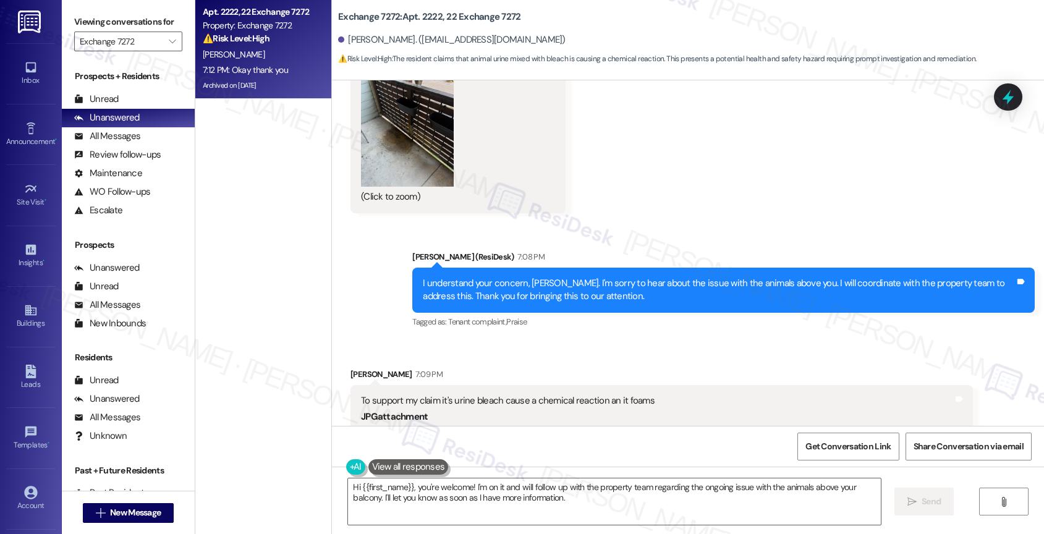
scroll to position [10062, 0]
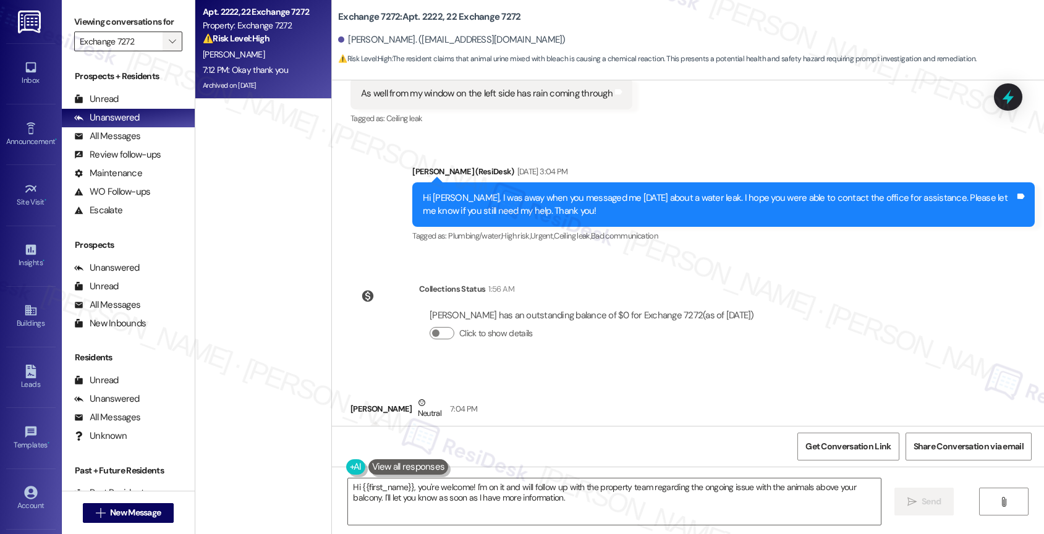
click at [169, 46] on icon "" at bounding box center [172, 41] width 7 height 10
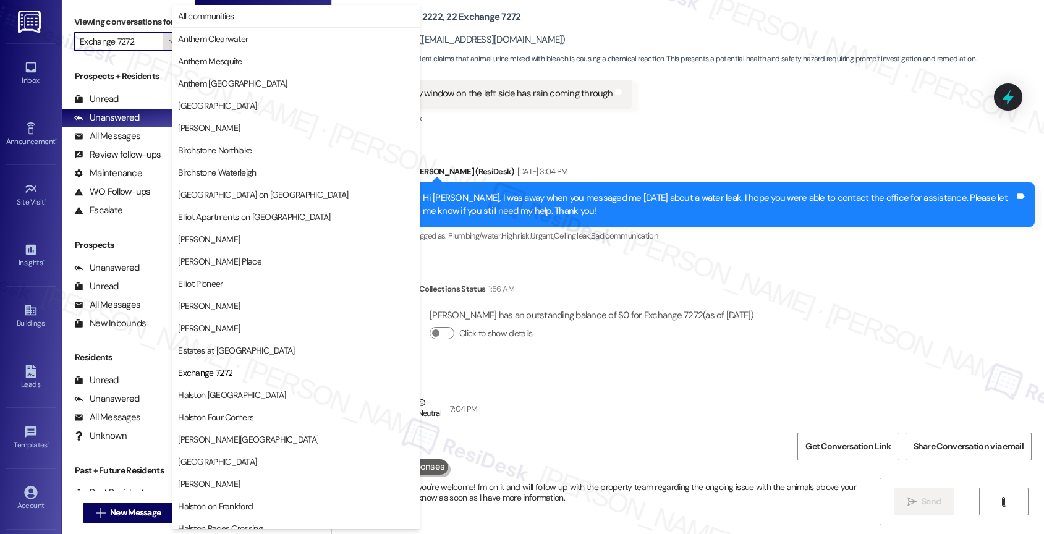
scroll to position [201, 0]
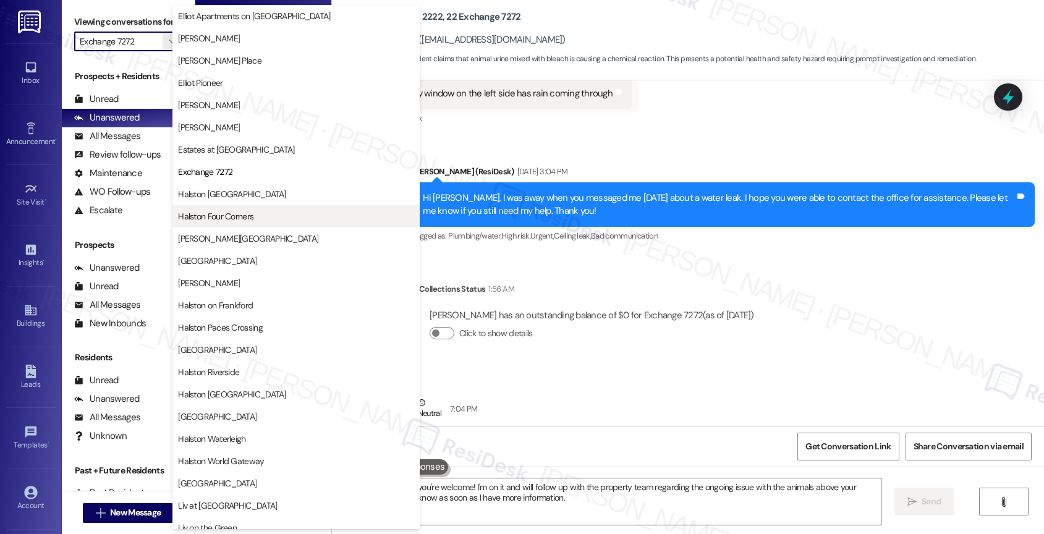
click at [251, 218] on span "Halston Four Corners" at bounding box center [215, 216] width 75 height 12
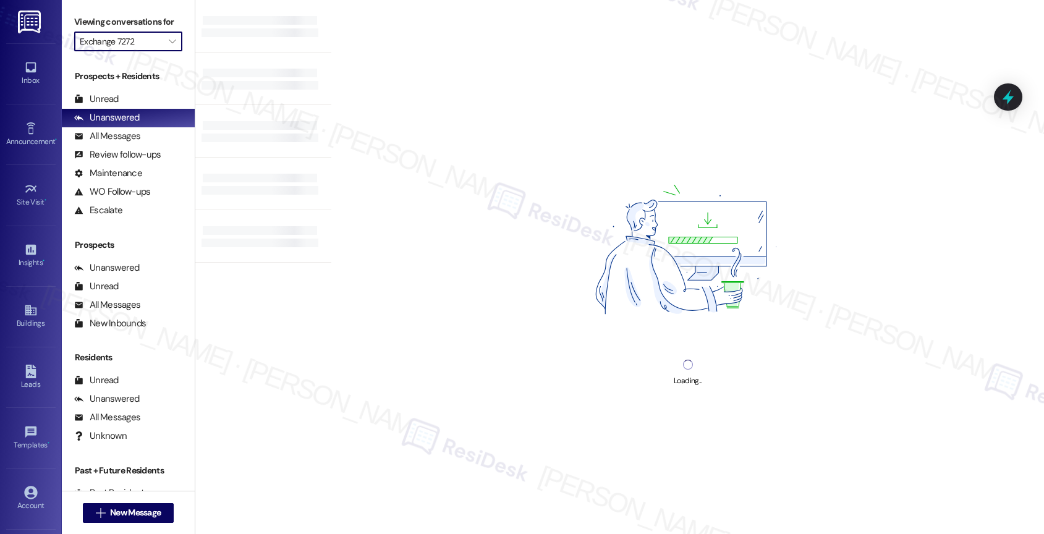
type input "Halston Four Corners"
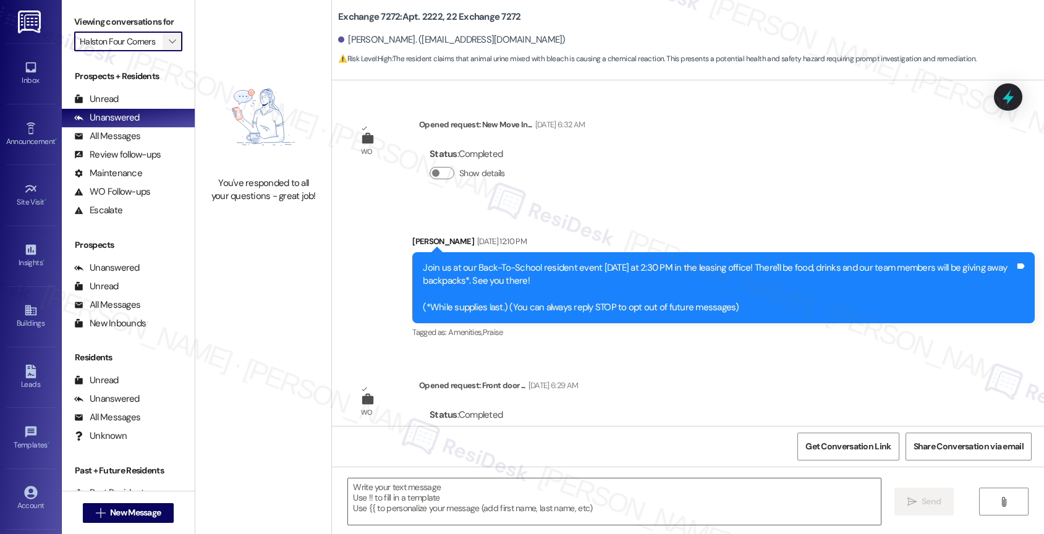
scroll to position [11709, 0]
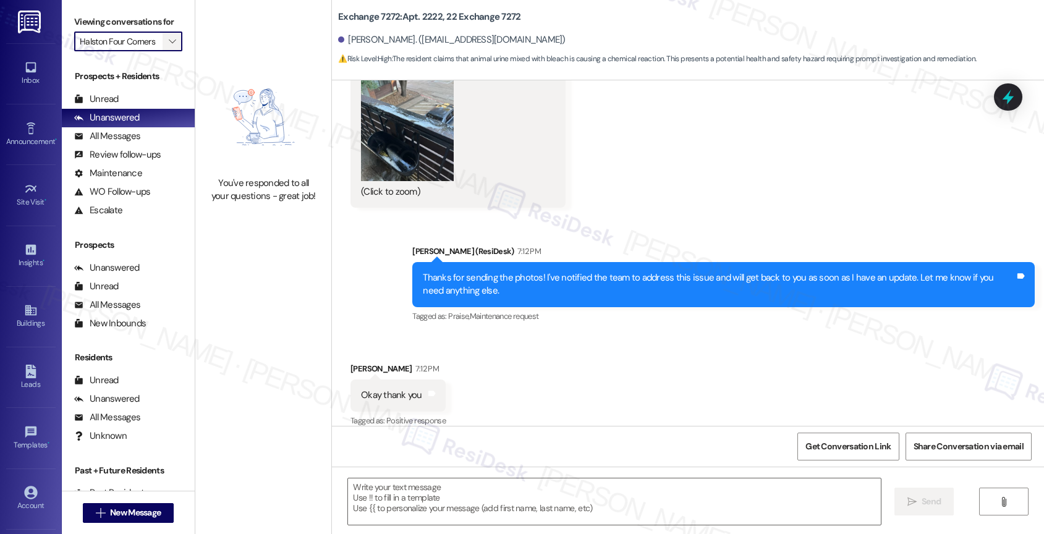
type textarea "Fetching suggested responses. Please feel free to read through the conversation…"
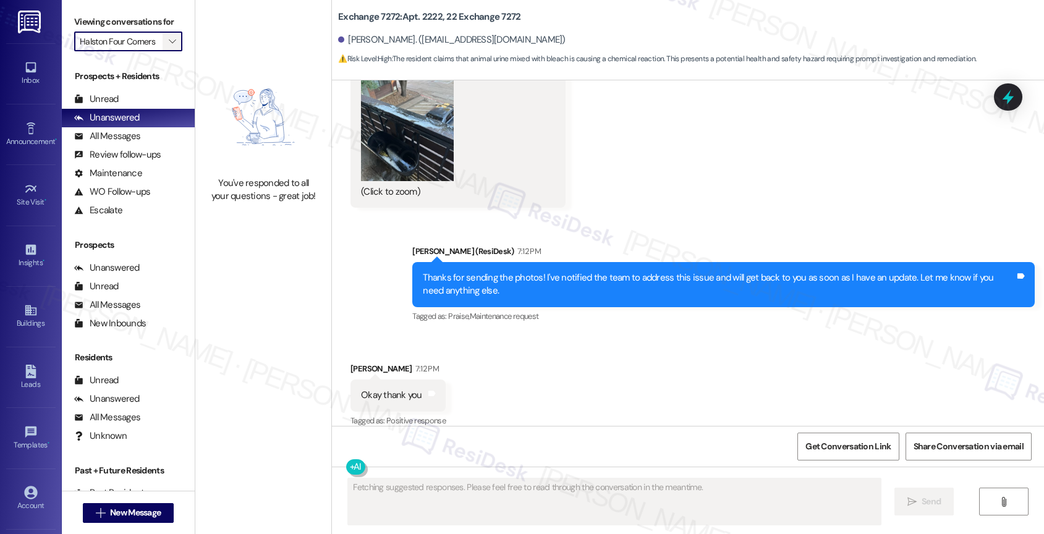
click at [166, 49] on span "" at bounding box center [172, 42] width 12 height 20
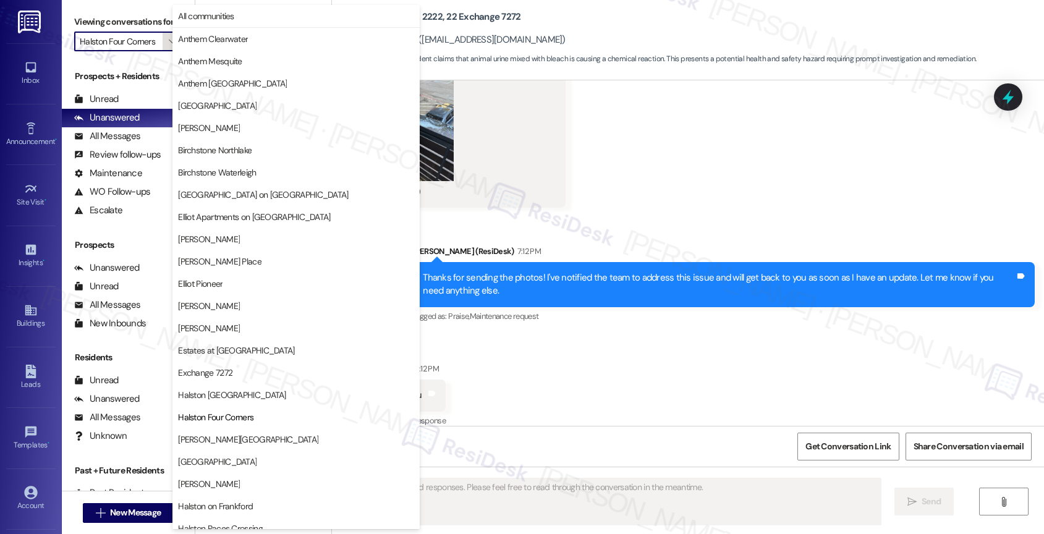
scroll to position [201, 0]
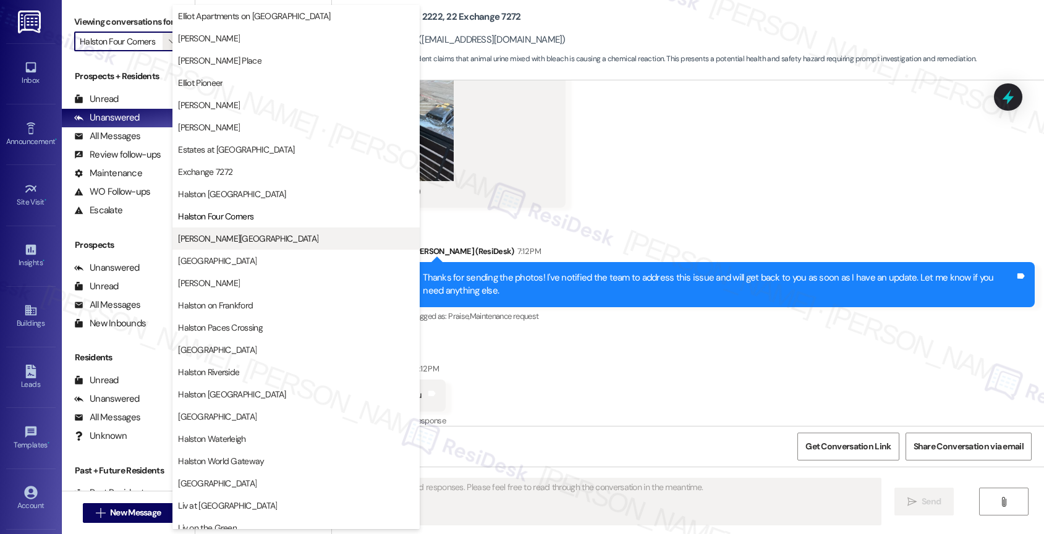
click at [242, 240] on span "[PERSON_NAME][GEOGRAPHIC_DATA]" at bounding box center [248, 238] width 140 height 12
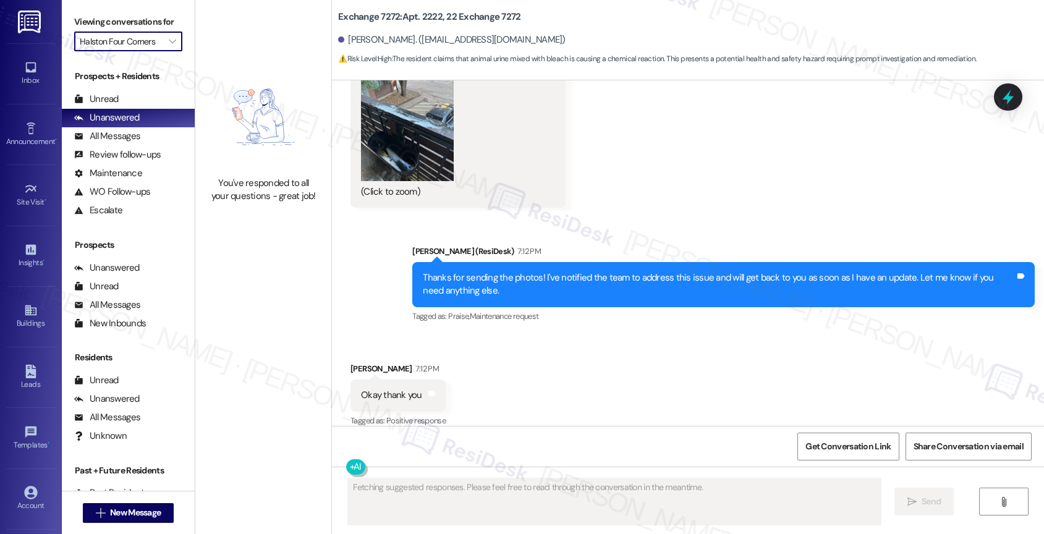
type input "[PERSON_NAME][GEOGRAPHIC_DATA]"
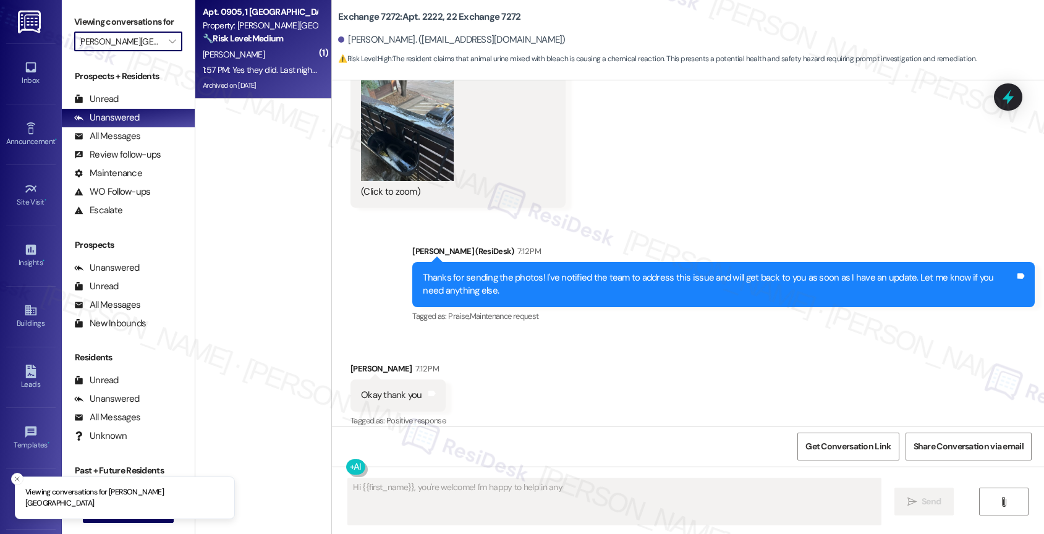
type textarea "Hi {{first_name}}, you're welcome! I'm happy to help in any way"
click at [238, 59] on div "[PERSON_NAME]" at bounding box center [260, 54] width 117 height 15
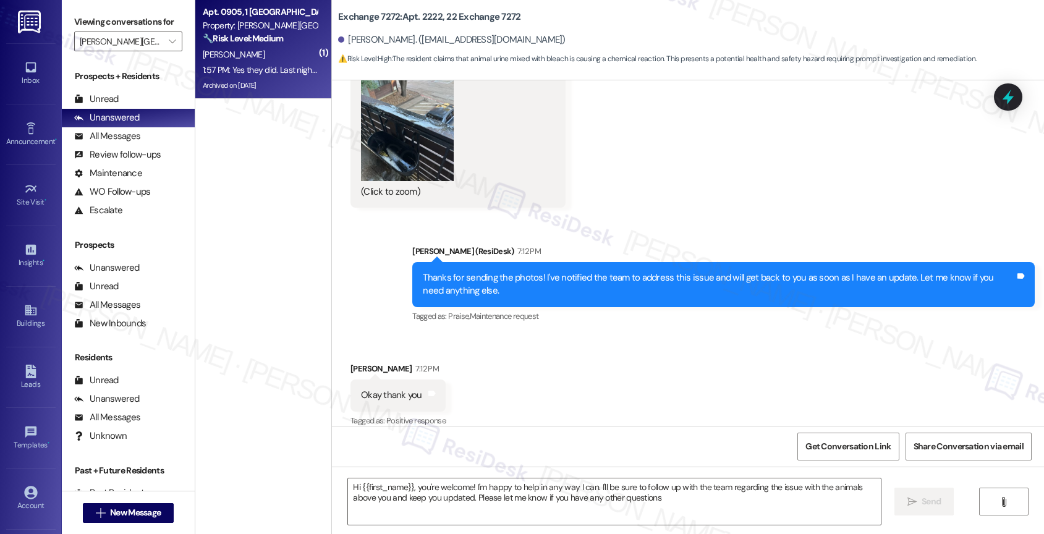
type textarea "Hi {{first_name}}, you're welcome! I'm happy to help in any way I can. I'll be …"
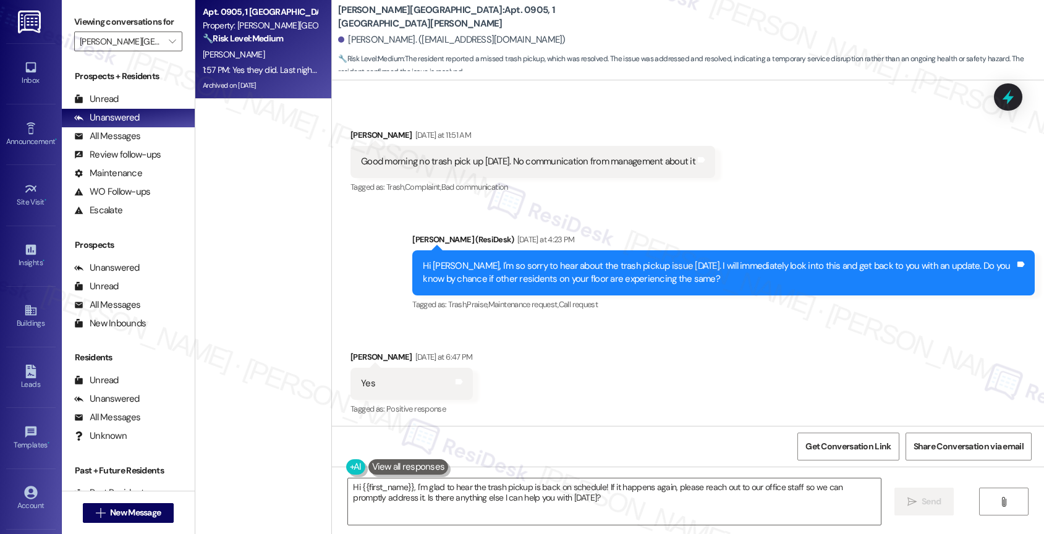
scroll to position [11155, 0]
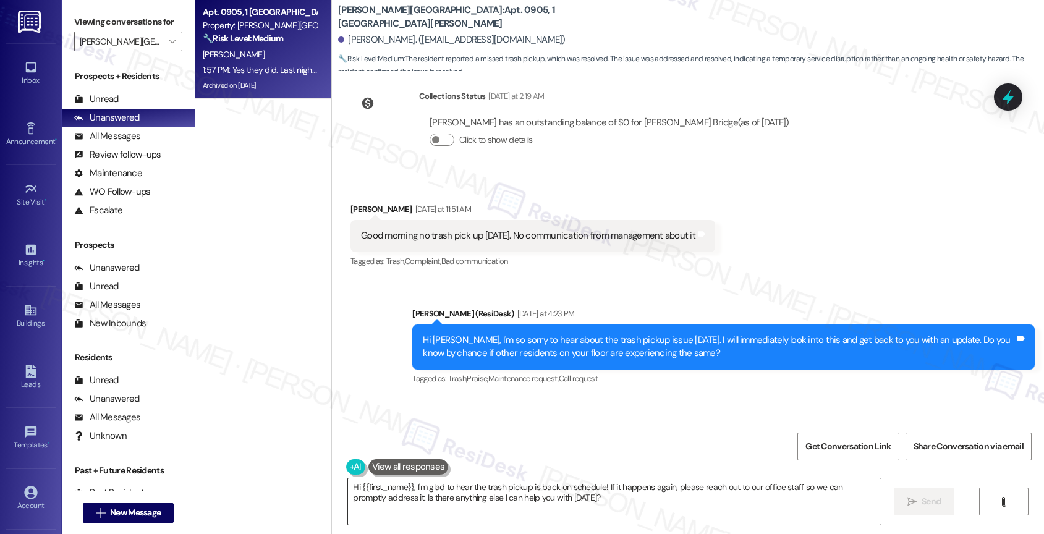
click at [447, 490] on textarea "Hi {{first_name}}, I'm glad to hear the trash pickup is back on schedule! If it…" at bounding box center [614, 501] width 533 height 46
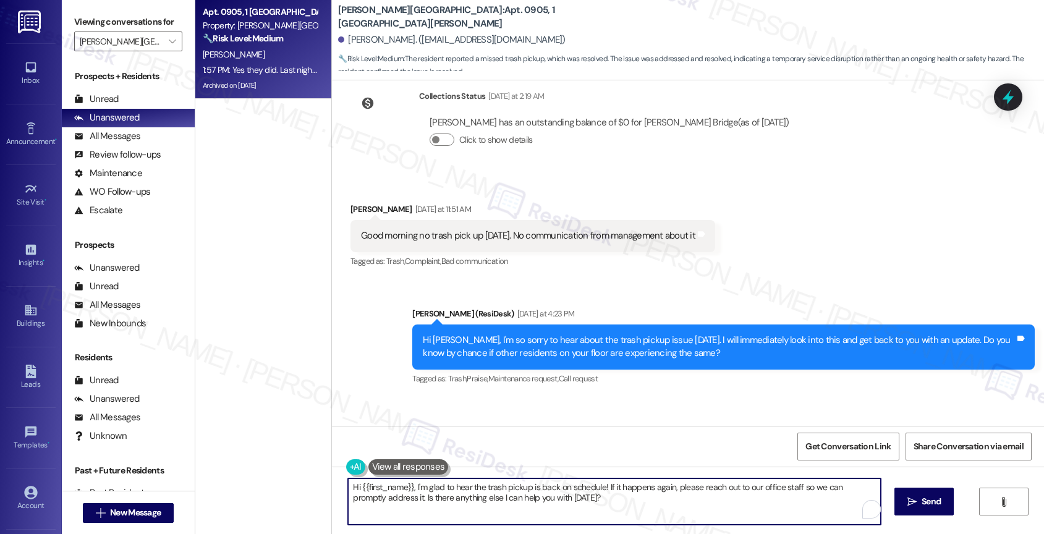
click at [447, 490] on textarea "Hi {{first_name}}, I'm glad to hear the trash pickup is back on schedule! If it…" at bounding box center [614, 501] width 533 height 46
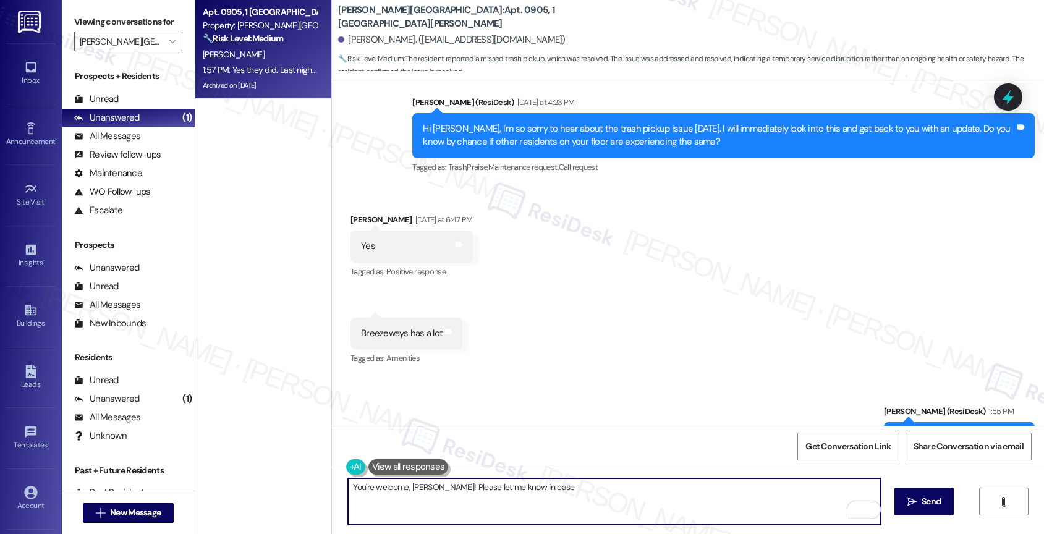
scroll to position [11462, 0]
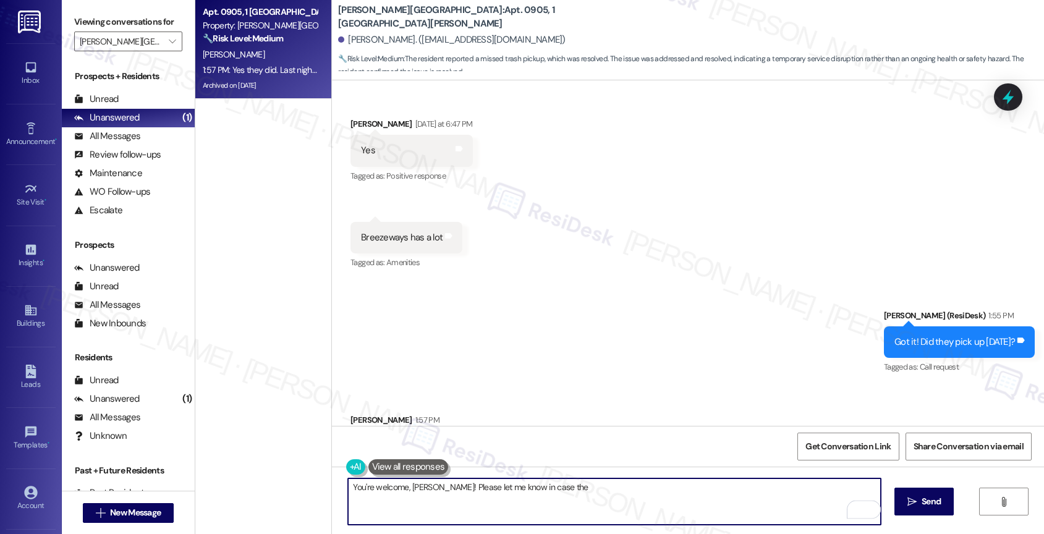
drag, startPoint x: 459, startPoint y: 485, endPoint x: 658, endPoint y: 500, distance: 199.6
click at [658, 500] on textarea "You're welcome, [PERSON_NAME]! Please let me know in case the" at bounding box center [614, 501] width 533 height 46
type textarea "You're welcome, [PERSON_NAME]! Please don't hesitate to reach out if anything e…"
click at [930, 503] on span "Send" at bounding box center [931, 501] width 19 height 13
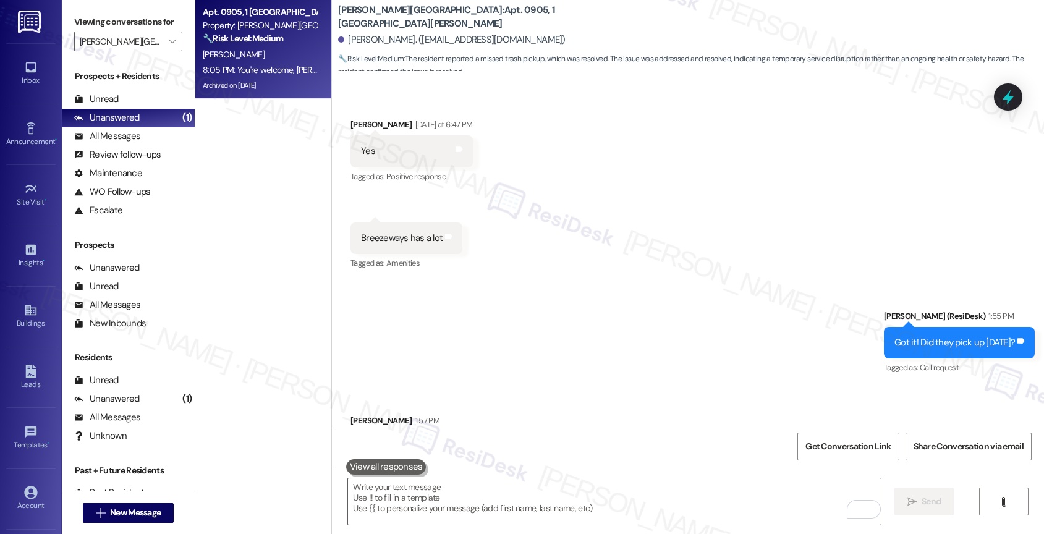
scroll to position [11548, 0]
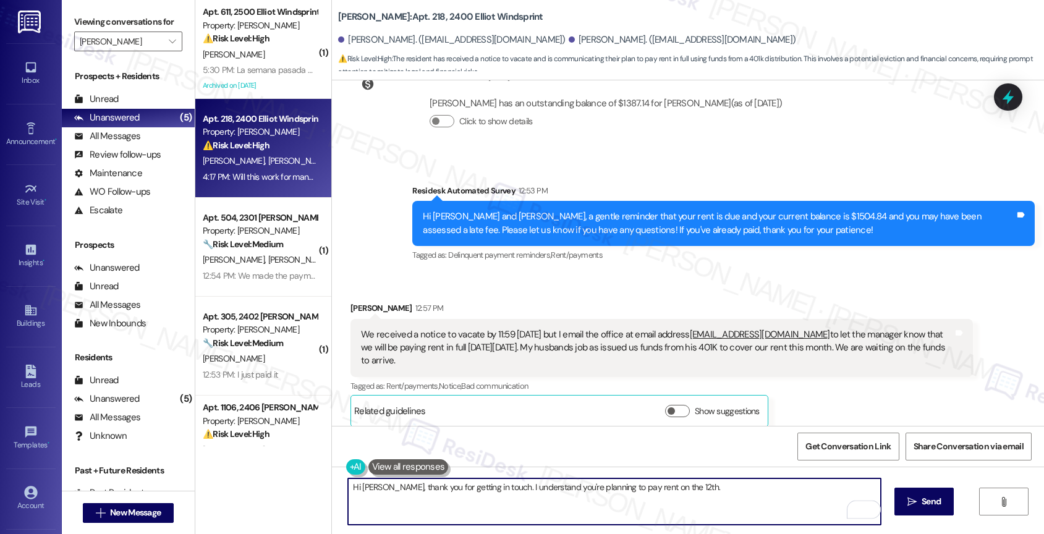
scroll to position [10164, 0]
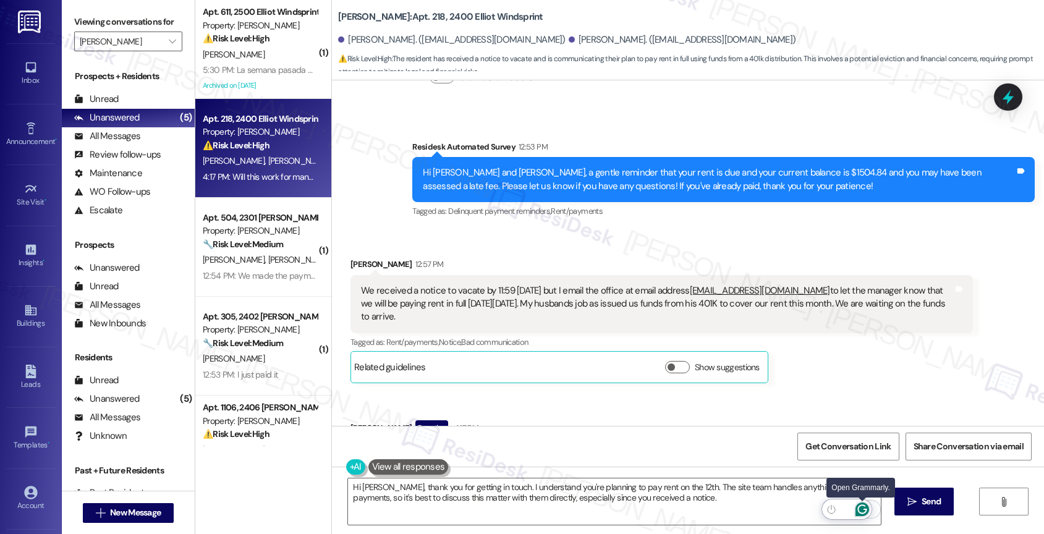
click at [862, 507] on icon "Open Grammarly. 0 Suggestions." at bounding box center [862, 510] width 14 height 14
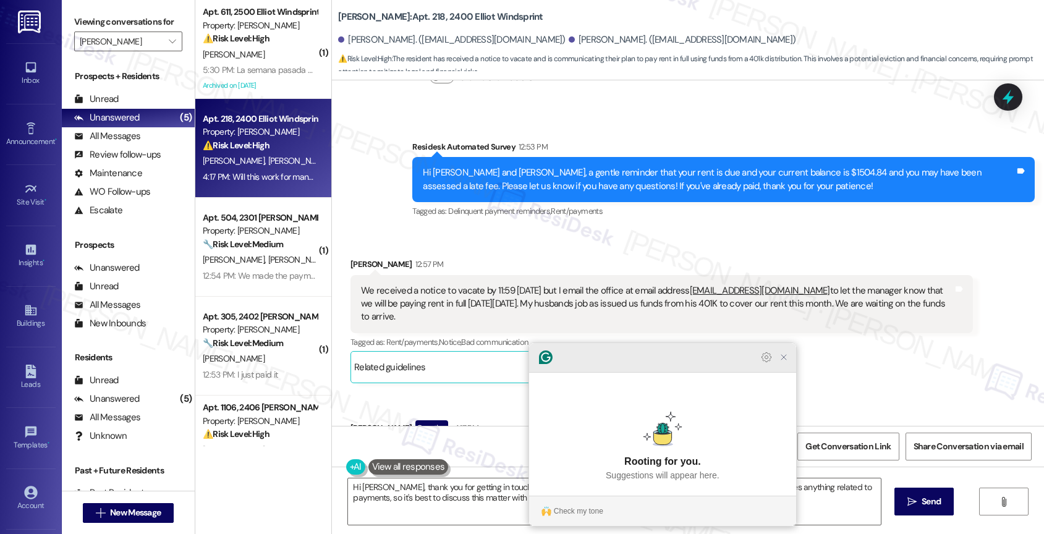
click at [784, 360] on icon "Close Grammarly Assistant" at bounding box center [783, 357] width 5 height 5
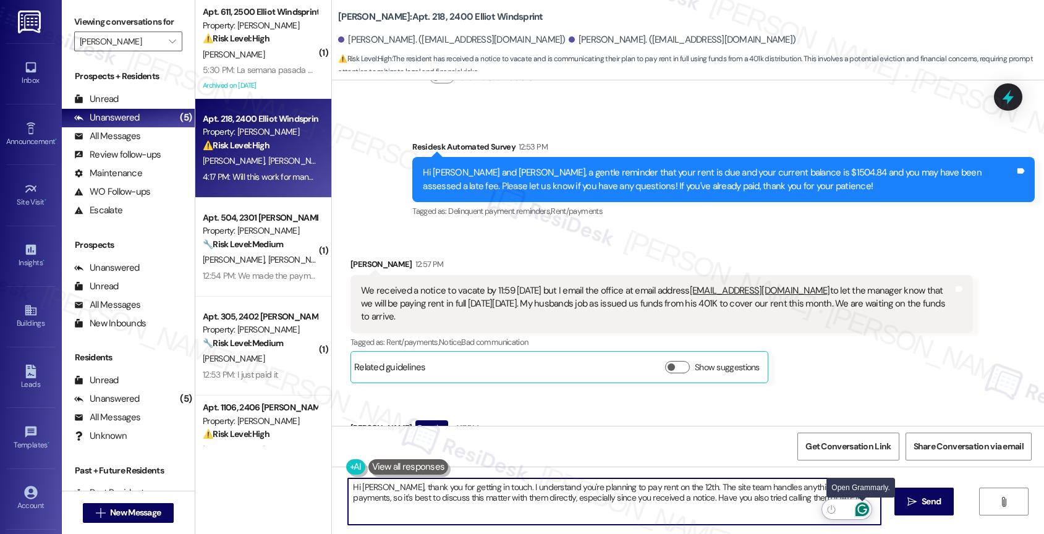
type textarea "Hi Stephanie, thank you for getting in touch. I understand you're planning to p…"
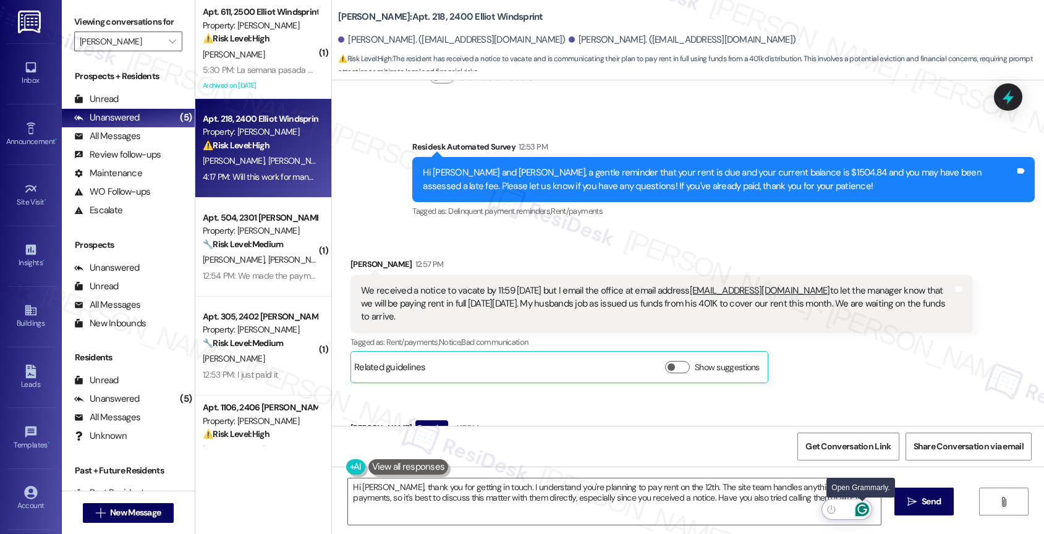
click at [863, 506] on icon "Open Grammarly. 0 Suggestions." at bounding box center [862, 510] width 14 height 14
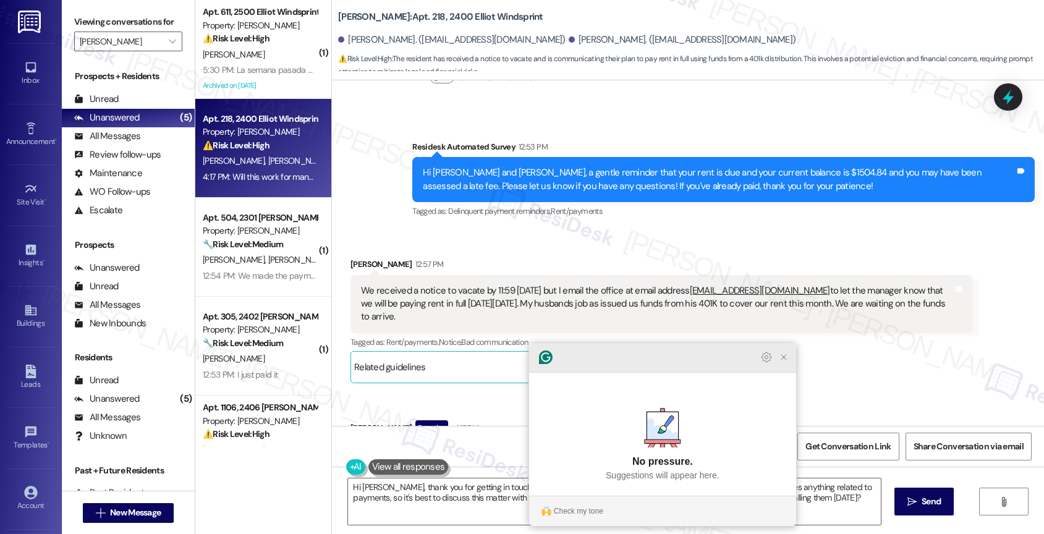
click at [784, 362] on icon "Close Grammarly Assistant" at bounding box center [784, 357] width 10 height 10
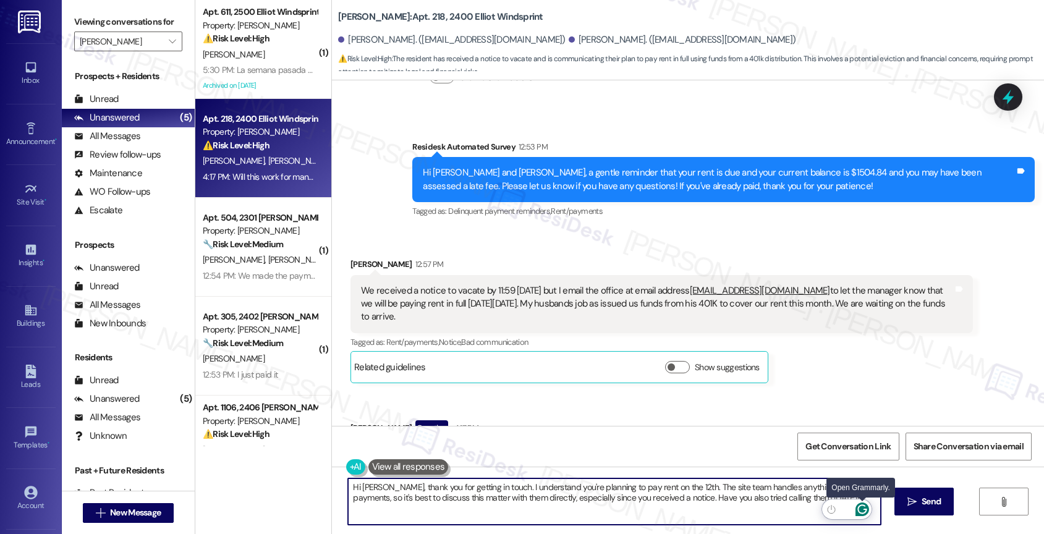
click at [865, 507] on icon "Open Grammarly. 0 Suggestions." at bounding box center [862, 510] width 14 height 14
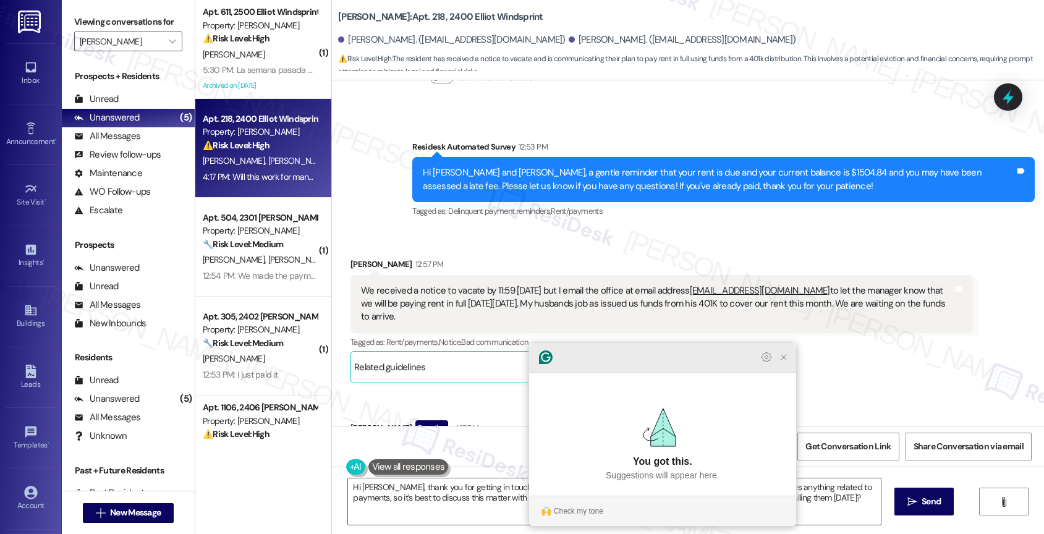
click at [786, 362] on icon "Close Grammarly Assistant" at bounding box center [784, 357] width 10 height 10
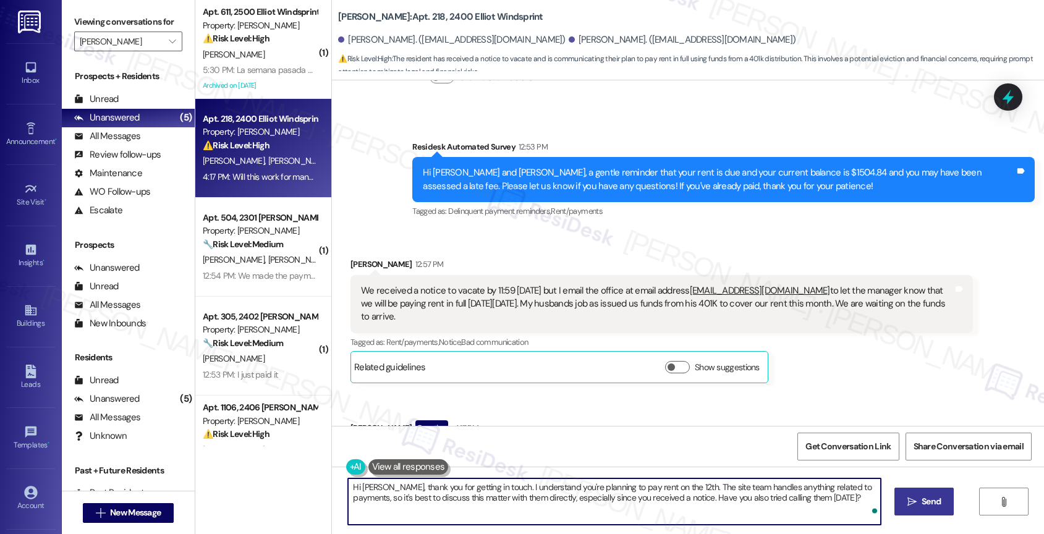
click at [911, 496] on span " Send" at bounding box center [924, 501] width 39 height 13
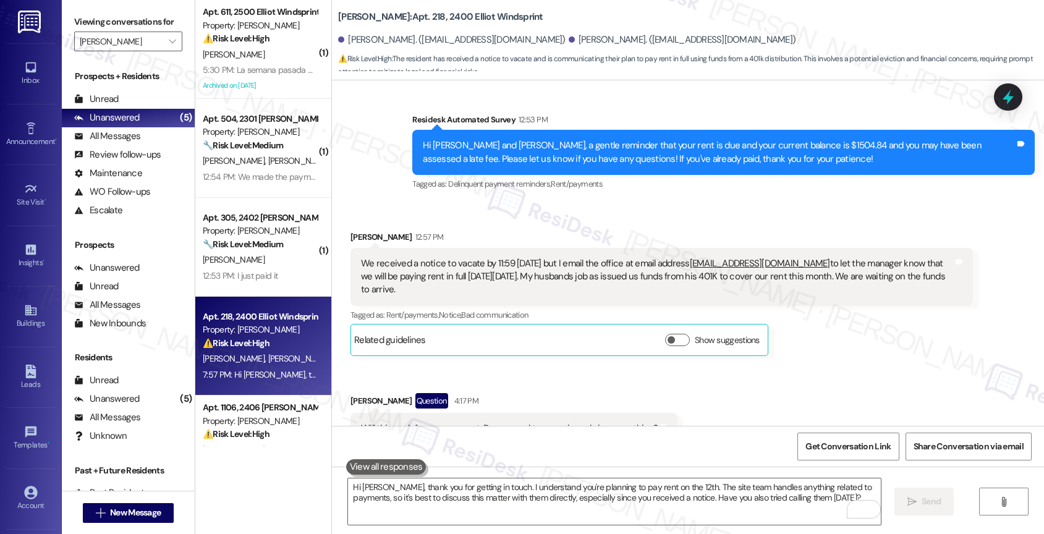
scroll to position [10264, 0]
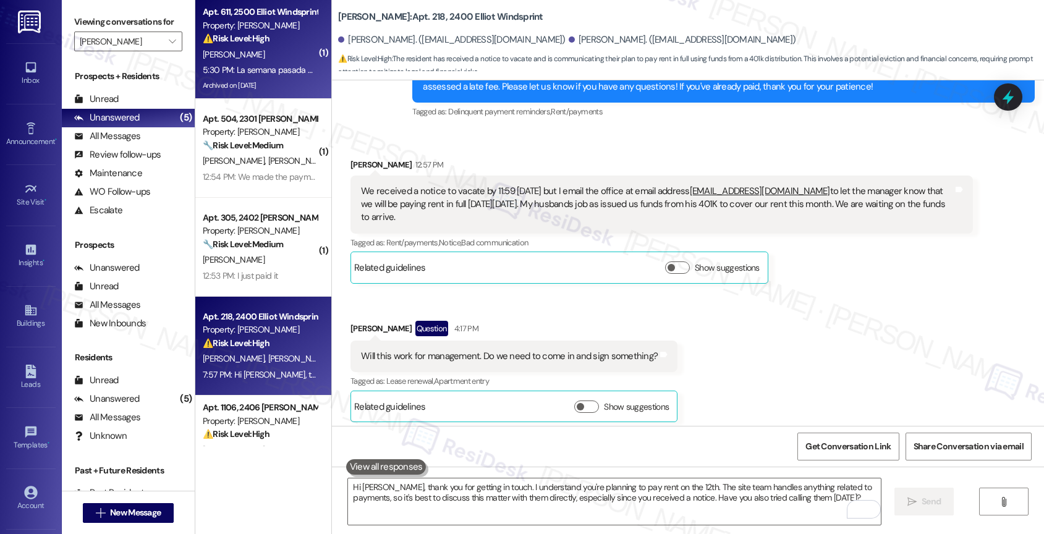
click at [247, 75] on div "5:30 PM: La semana pasada no recuerdo bien el día pero tengo los comprobantes l…" at bounding box center [449, 69] width 492 height 11
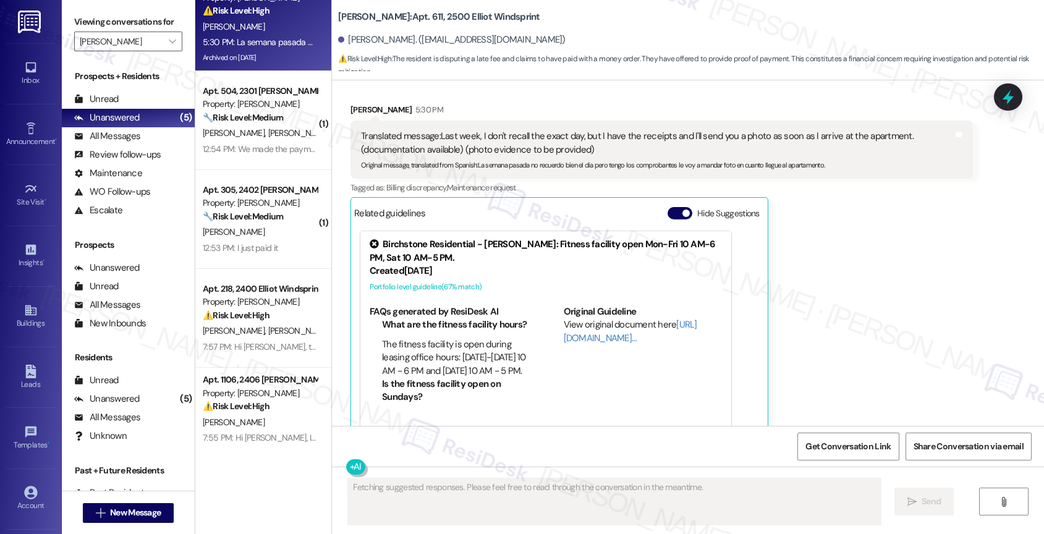
scroll to position [0, 0]
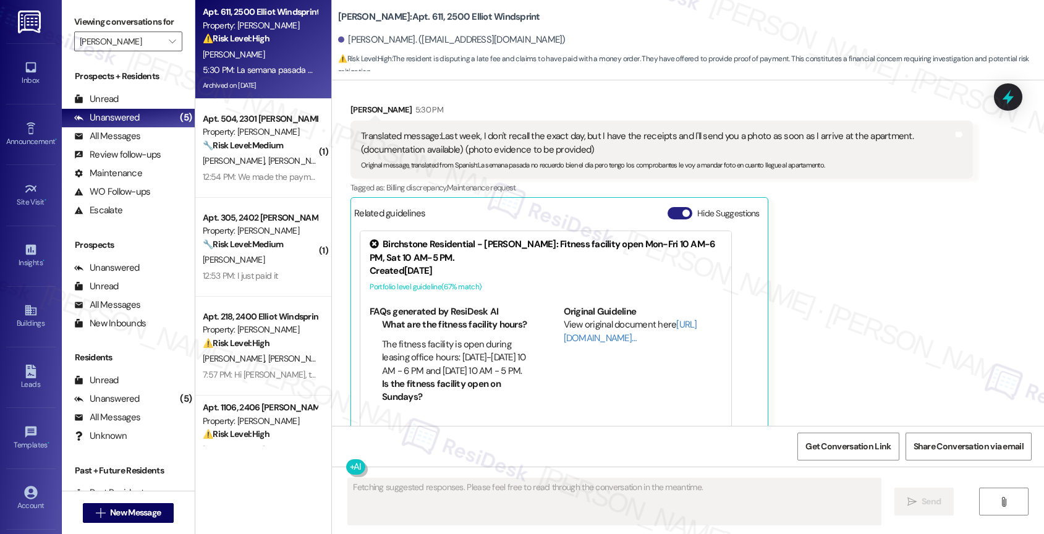
click at [669, 207] on button "Hide Suggestions" at bounding box center [680, 213] width 25 height 12
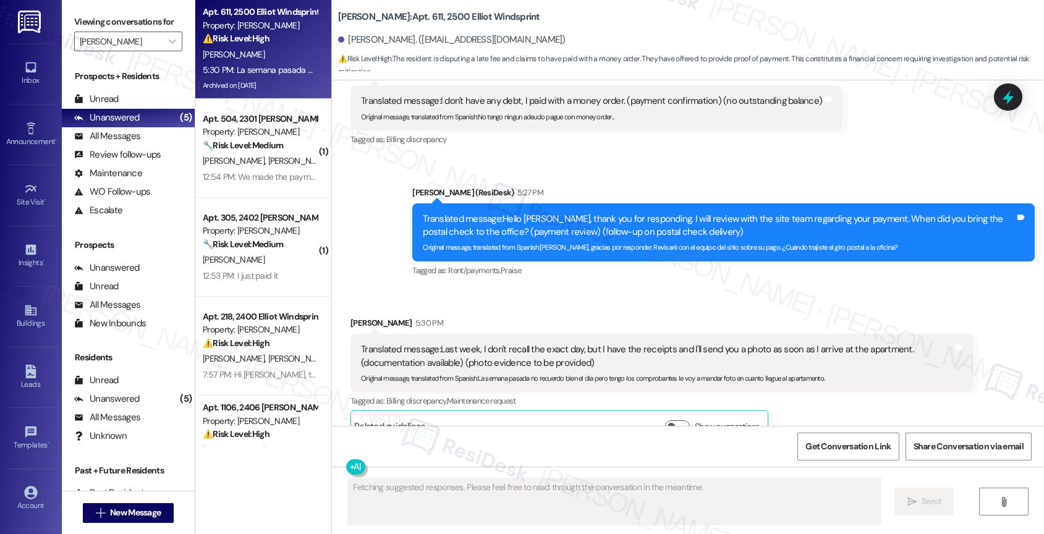
click at [569, 307] on div "Received via SMS Ruben Torres 5:30 PM Translated message: Last week, I don't re…" at bounding box center [661, 379] width 641 height 144
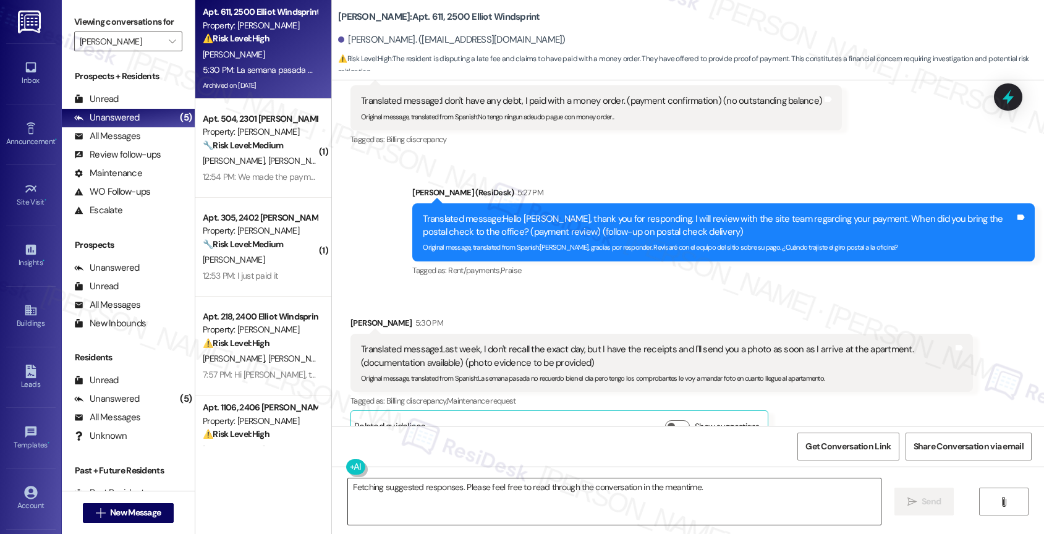
click at [463, 503] on textarea "Fetching suggested responses. Please feel free to read through the conversation…" at bounding box center [614, 501] width 533 height 46
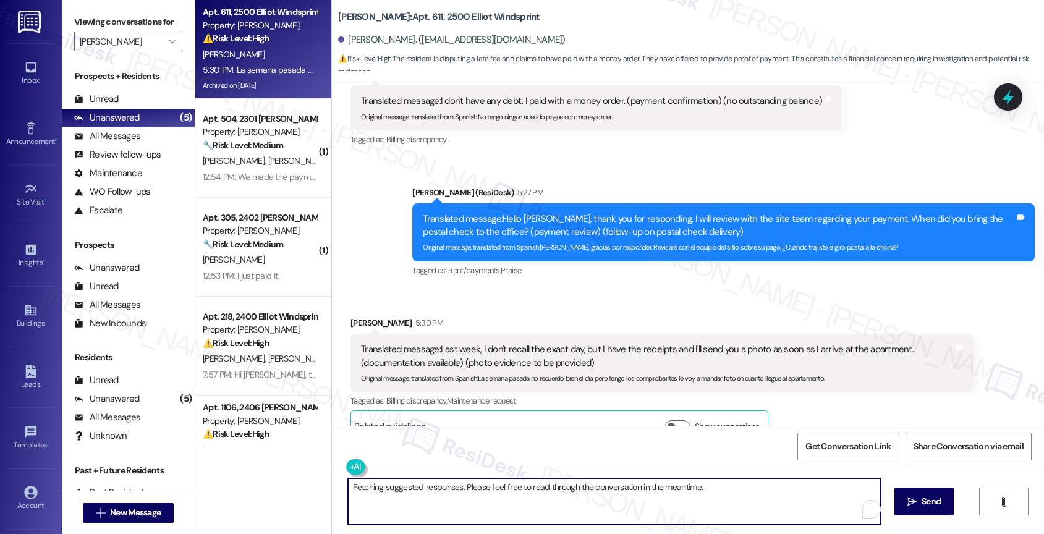
click at [463, 503] on textarea "Fetching suggested responses. Please feel free to read through the conversation…" at bounding box center [614, 501] width 533 height 46
type textarea "Thank you! I'll also follow up with the team about your payment."
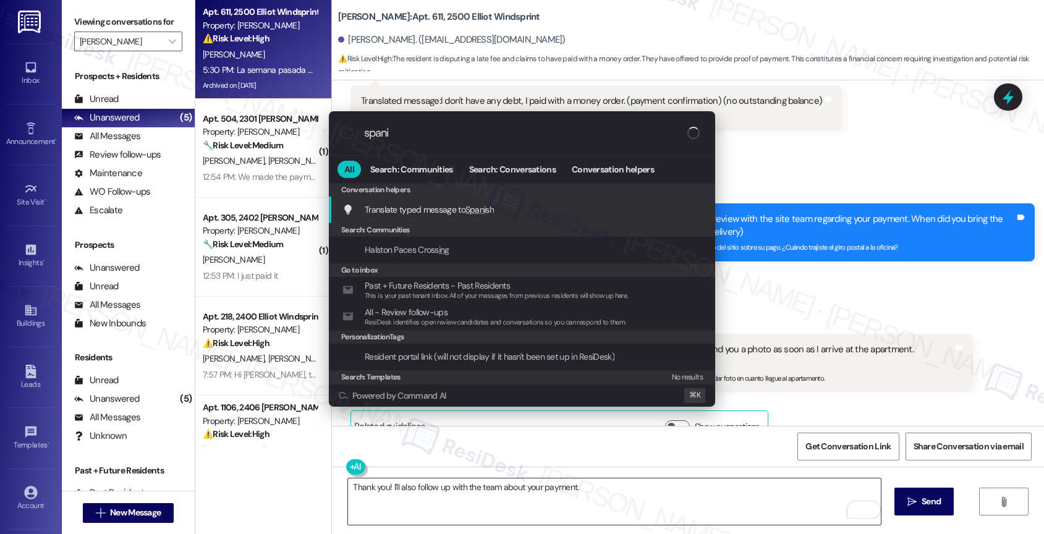
type input "spanis"
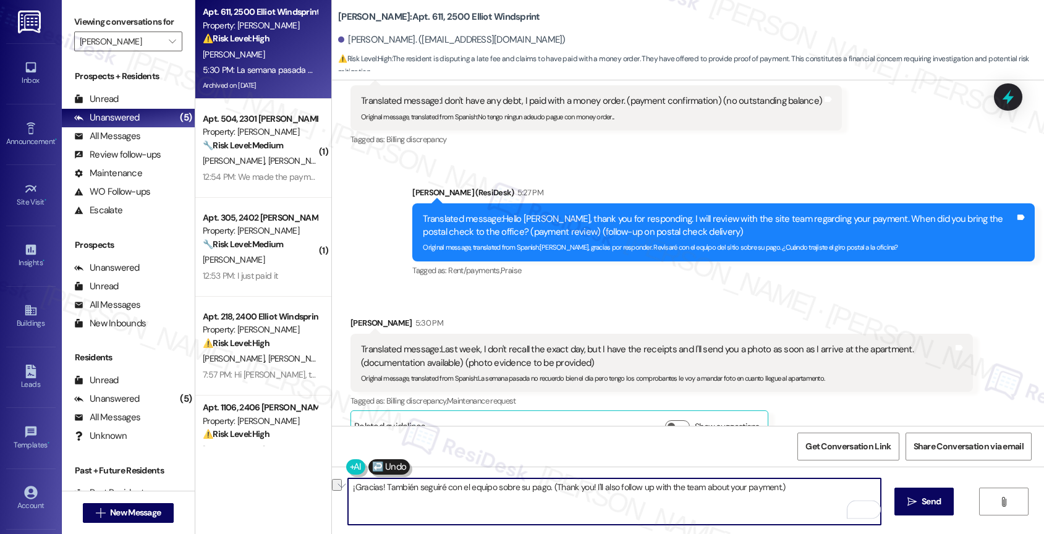
drag, startPoint x: 616, startPoint y: 496, endPoint x: 797, endPoint y: 499, distance: 181.7
click at [797, 499] on textarea "¡Gracias! También seguiré con el equipo sobre su pago. (Thank you! I'll also fo…" at bounding box center [614, 501] width 533 height 46
type textarea "¡Gracias! También seguiré con el equipo sobre su pago."
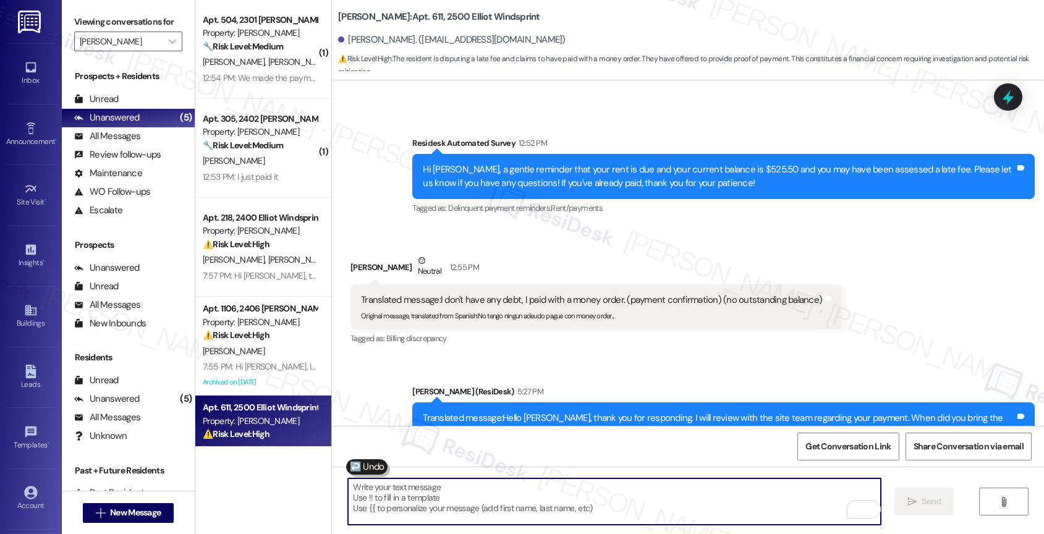
scroll to position [5303, 0]
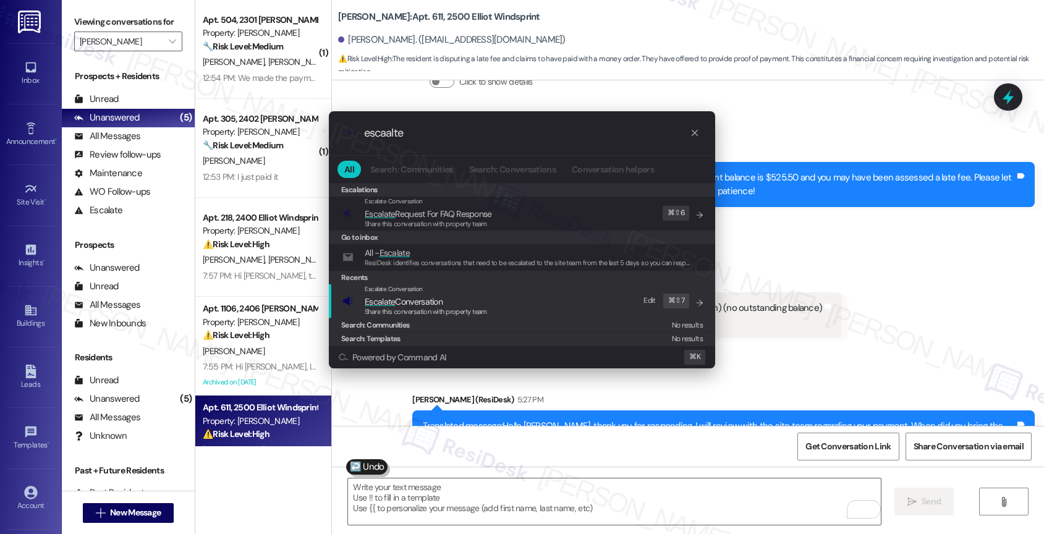
type input "escaalte"
drag, startPoint x: 424, startPoint y: 299, endPoint x: 433, endPoint y: 232, distance: 67.4
click at [424, 299] on span "Escalate Conversation" at bounding box center [404, 301] width 78 height 11
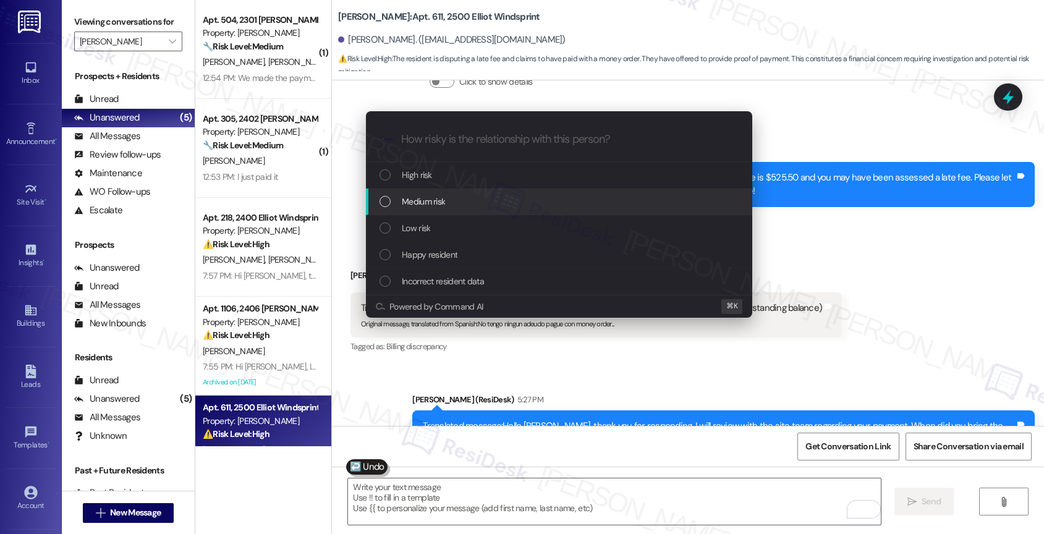
click at [432, 197] on span "Medium risk" at bounding box center [423, 202] width 43 height 14
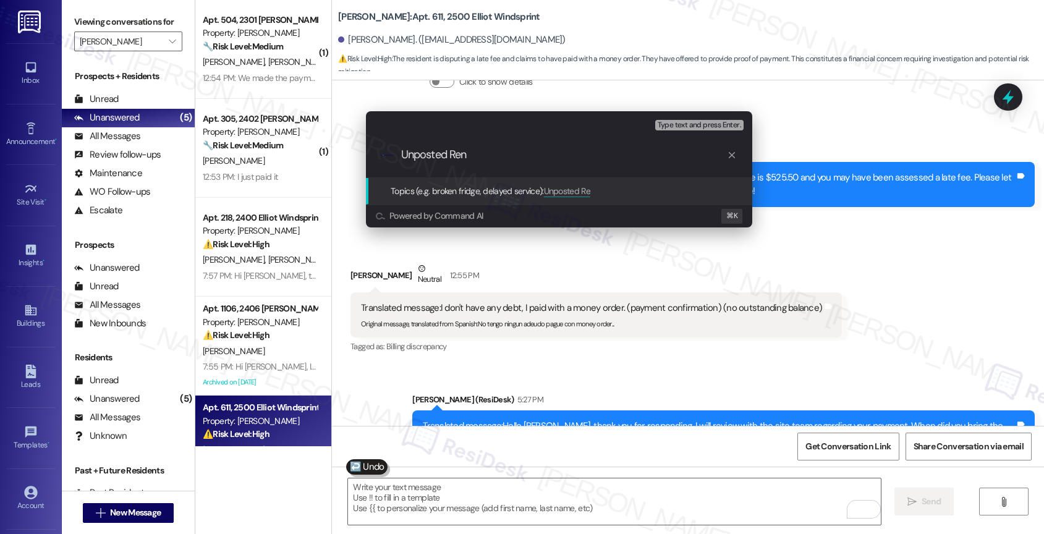
type input "Unposted Rent"
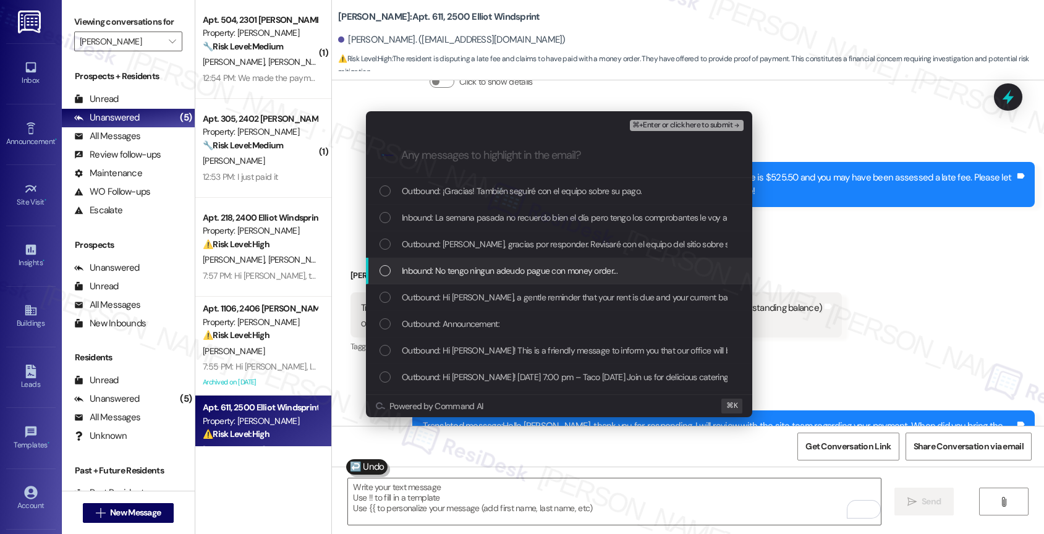
click at [475, 275] on span "Inbound: No tengo ningun adeudo pague con money order..." at bounding box center [510, 271] width 216 height 14
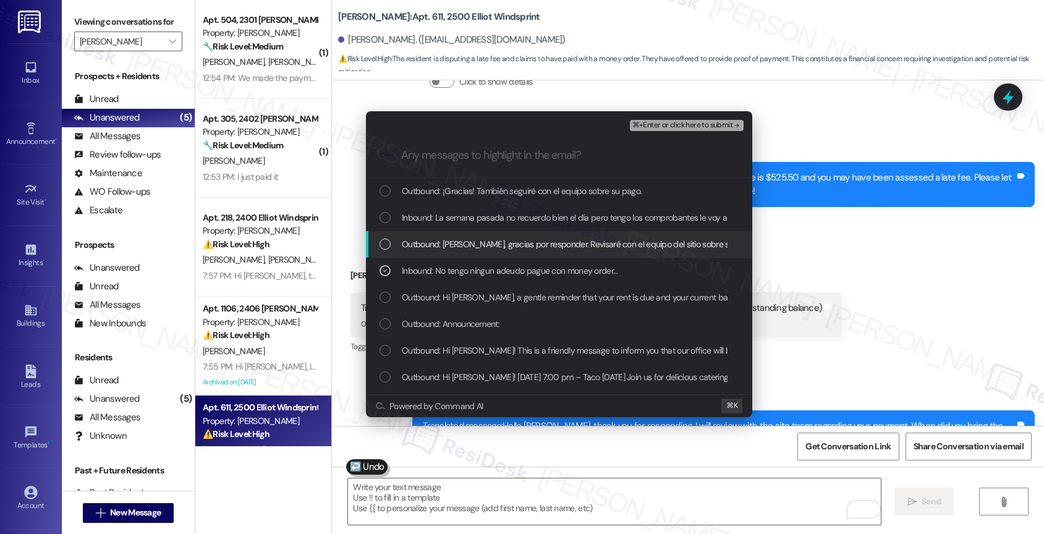
drag, startPoint x: 475, startPoint y: 247, endPoint x: 474, endPoint y: 237, distance: 10.5
click at [475, 242] on span "Outbound: Hola Ruben, gracias por responder. Revisaré con el equipo del sitio s…" at bounding box center [655, 244] width 506 height 14
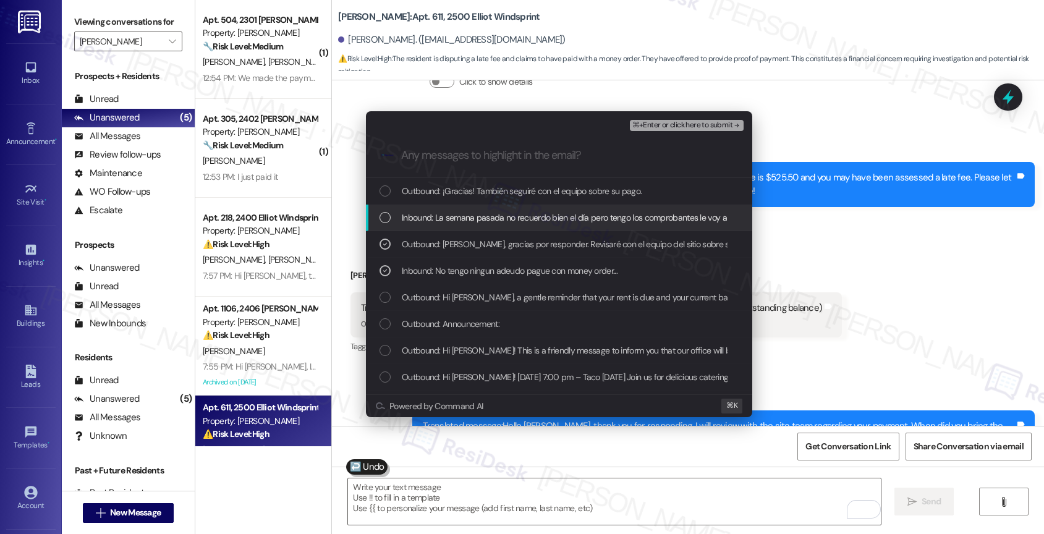
drag, startPoint x: 472, startPoint y: 217, endPoint x: 473, endPoint y: 187, distance: 29.7
click at [472, 216] on span "Inbound: La semana pasada no recuerdo bien el día pero tengo los comprobantes l…" at bounding box center [647, 218] width 491 height 14
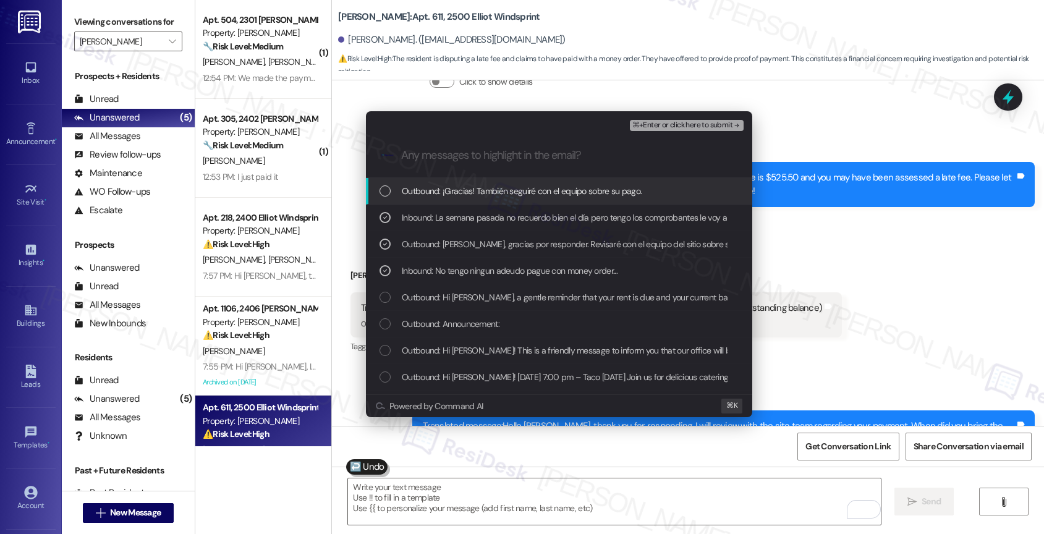
click at [473, 187] on span "Outbound: ¡Gracias! También seguiré con el equipo sobre su pago." at bounding box center [522, 191] width 240 height 14
click at [710, 121] on span "⌘+Enter or click here to submit" at bounding box center [682, 125] width 100 height 9
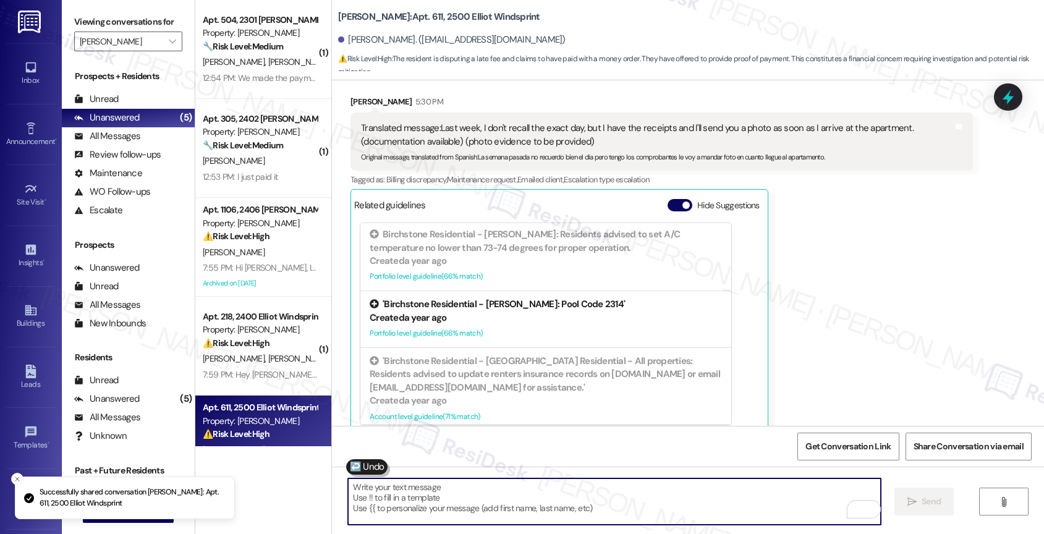
scroll to position [5681, 0]
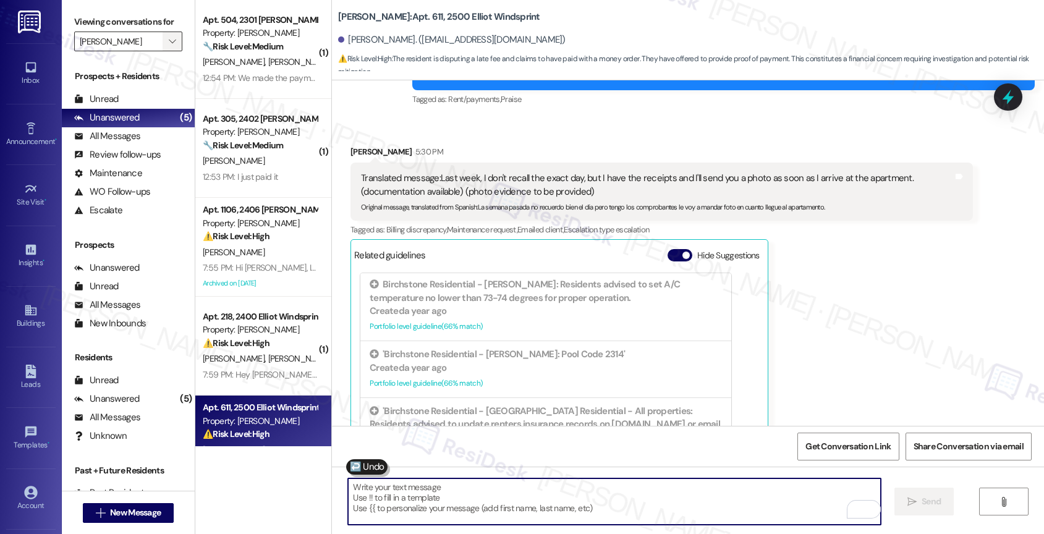
click at [169, 46] on icon "" at bounding box center [172, 41] width 7 height 10
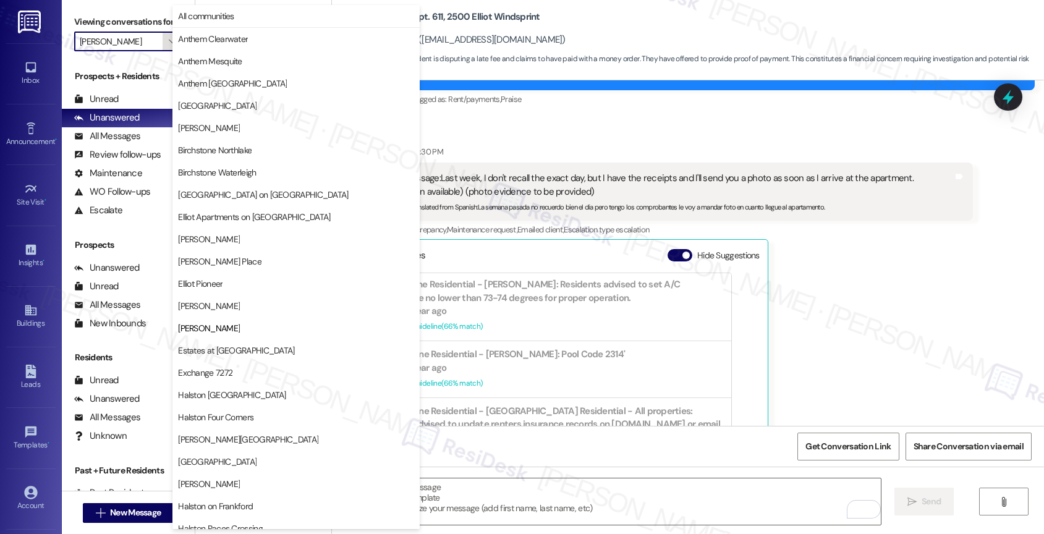
scroll to position [201, 0]
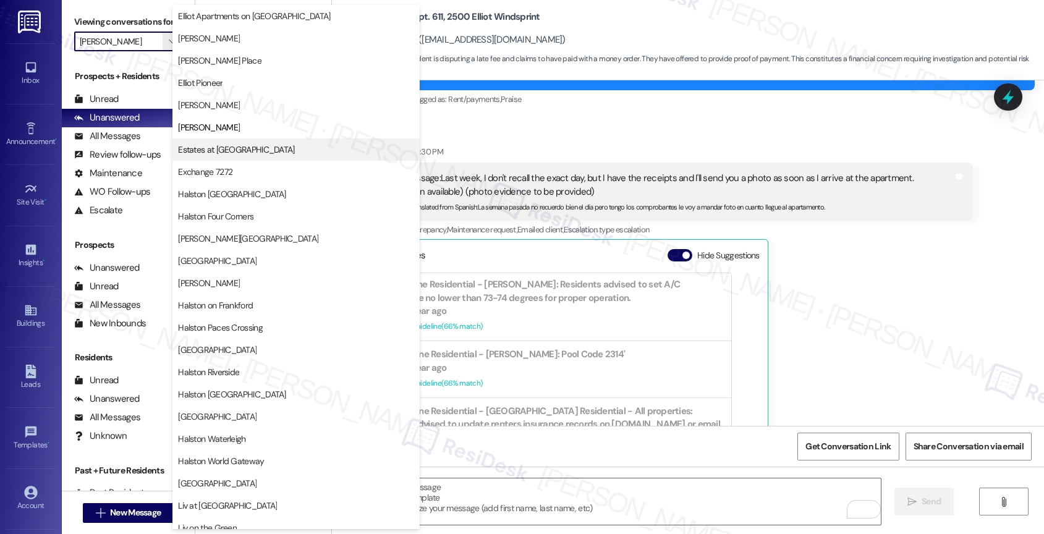
click at [263, 145] on span "Estates at [GEOGRAPHIC_DATA]" at bounding box center [296, 149] width 236 height 12
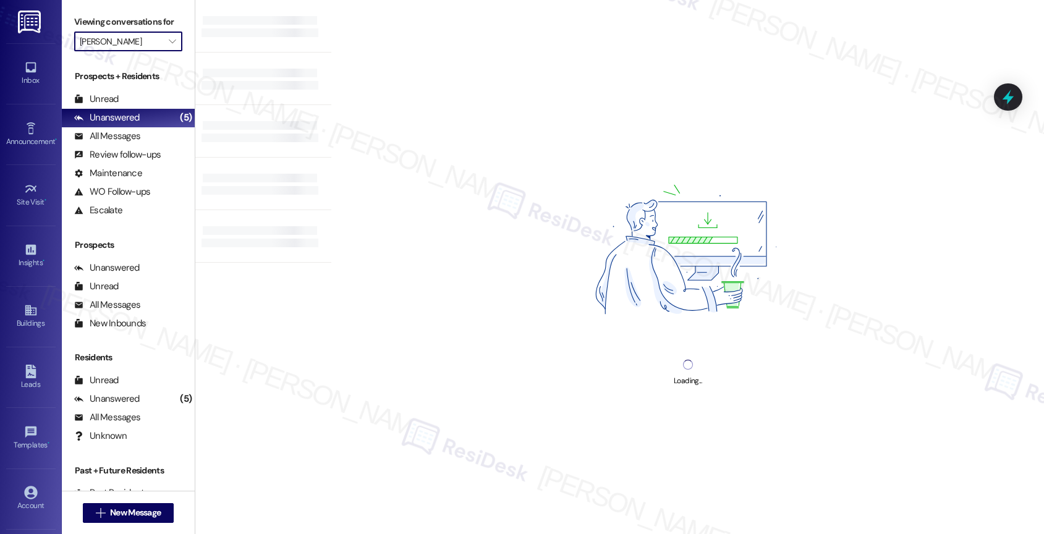
type input "Estates at [GEOGRAPHIC_DATA]"
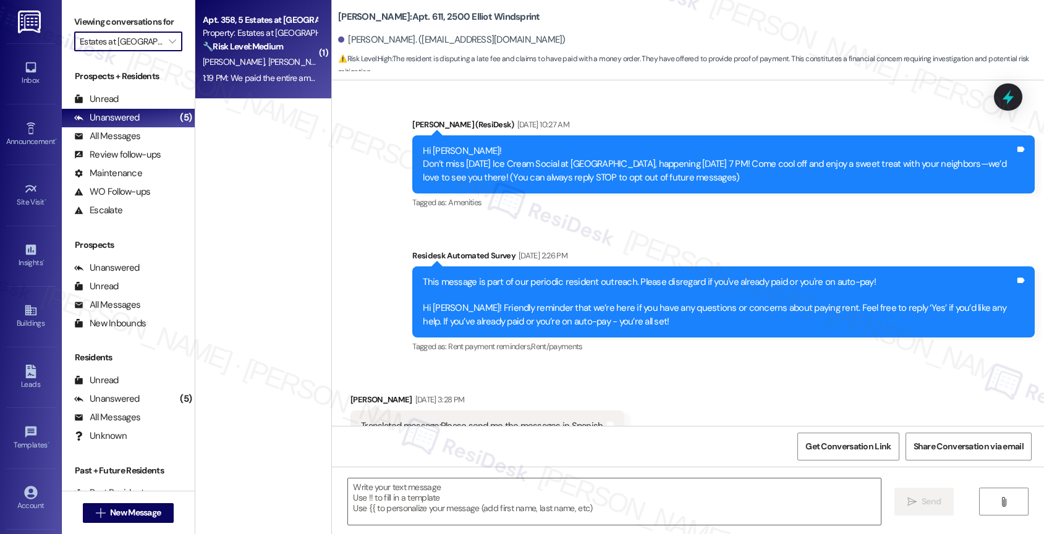
scroll to position [5723, 0]
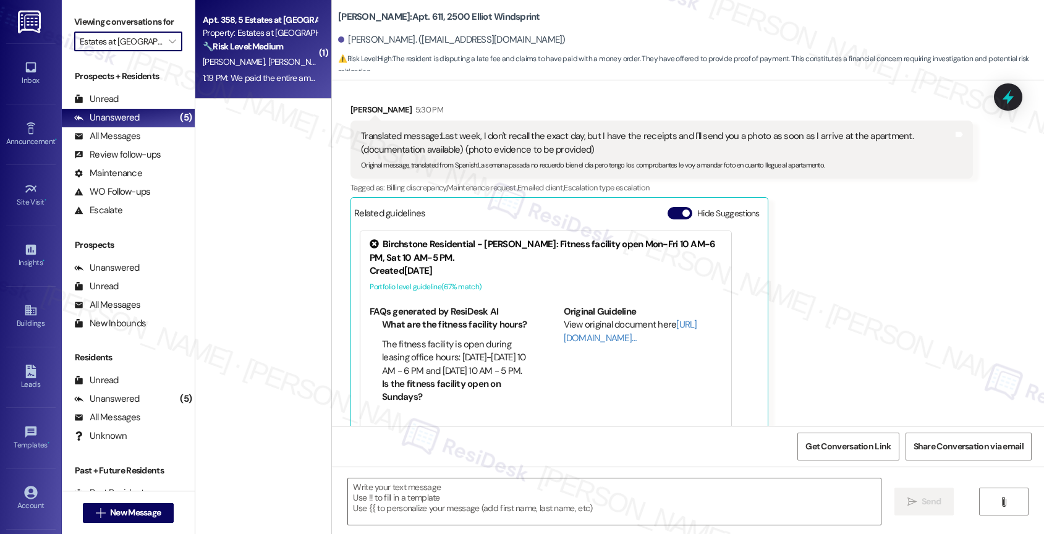
type textarea "Fetching suggested responses. Please feel free to read through the conversation…"
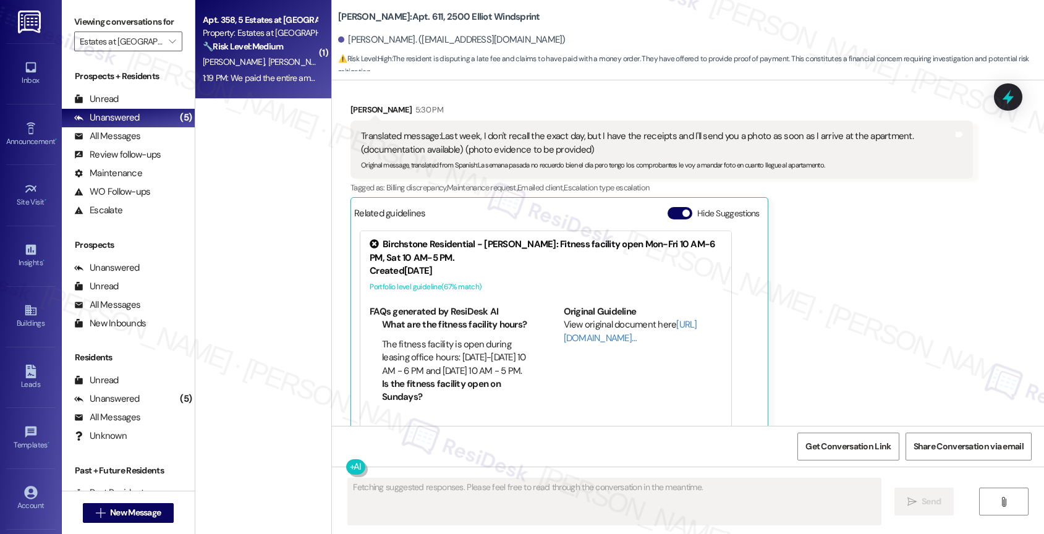
click at [261, 78] on div "1:19 PM: We paid the entire amount! 1:19 PM: We paid the entire amount!" at bounding box center [266, 77] width 126 height 11
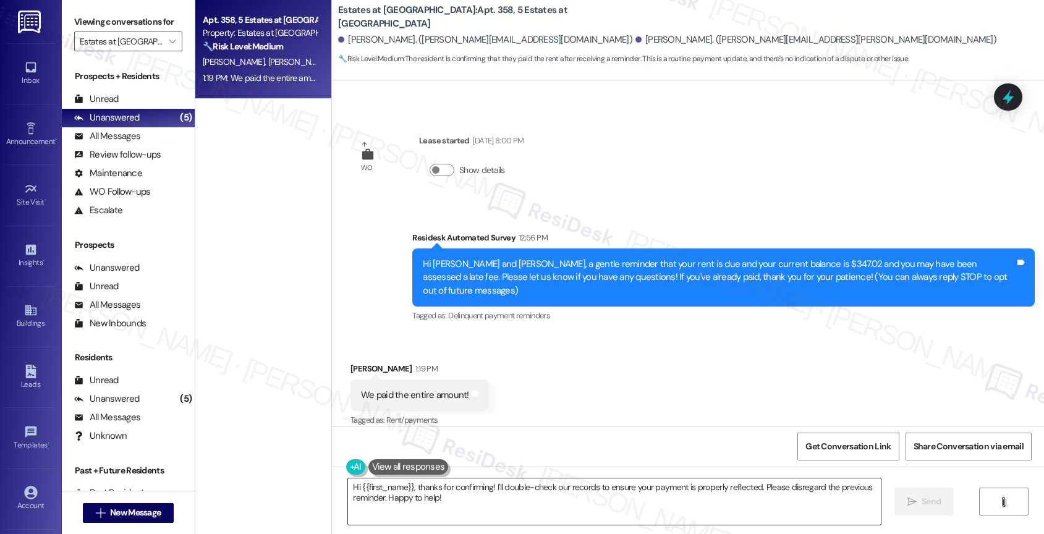
click at [415, 498] on textarea "Hi {{first_name}}, thanks for confirming! I'll double-check our records to ensu…" at bounding box center [614, 501] width 533 height 46
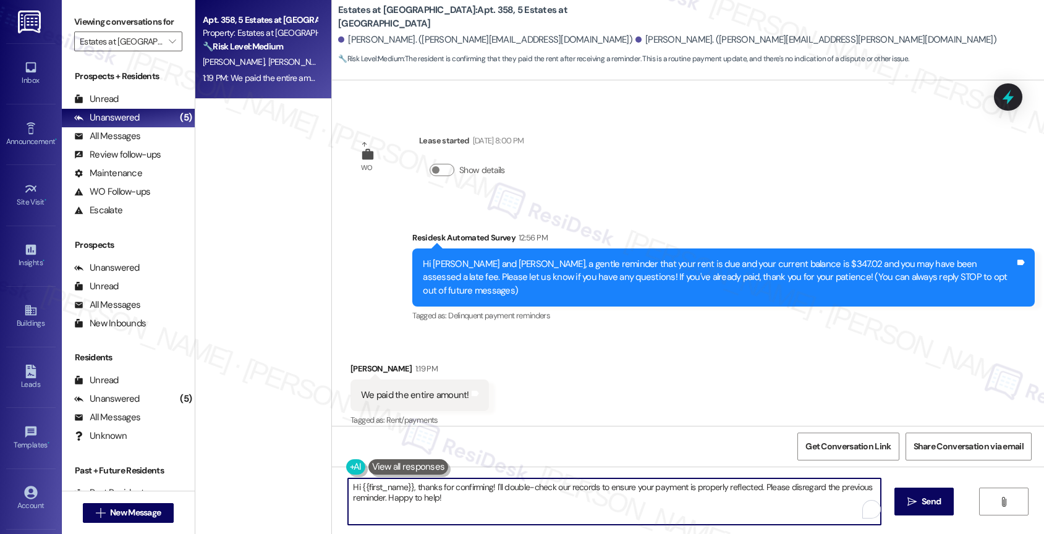
click at [415, 498] on textarea "Hi {{first_name}}, thanks for confirming! I'll double-check our records to ensu…" at bounding box center [614, 501] width 533 height 46
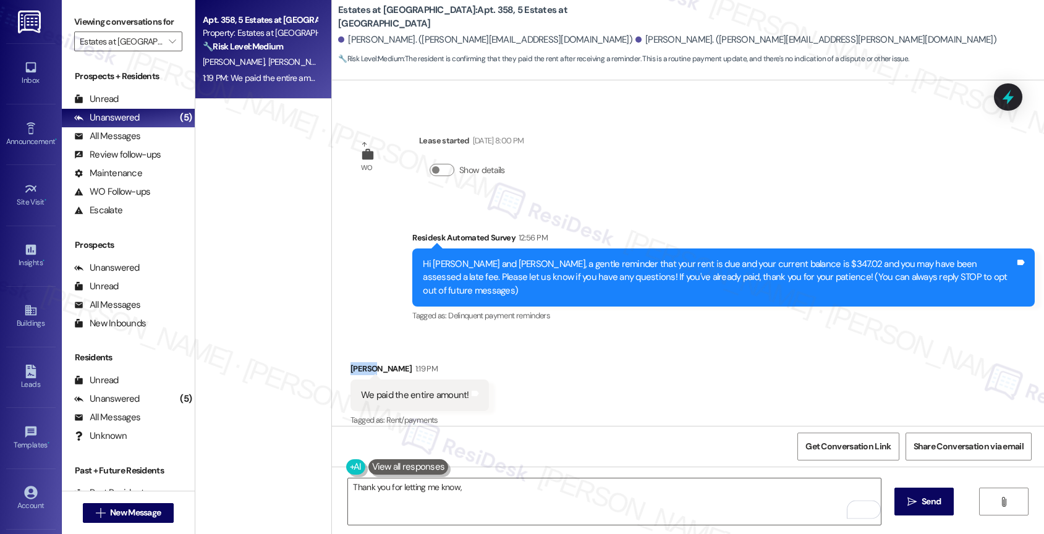
drag, startPoint x: 359, startPoint y: 351, endPoint x: 340, endPoint y: 349, distance: 19.3
click at [341, 353] on div "Received via SMS Mihir Jain 1:19 PM We paid the entire amount! Tags and notes T…" at bounding box center [419, 396] width 157 height 86
copy div "Mihir"
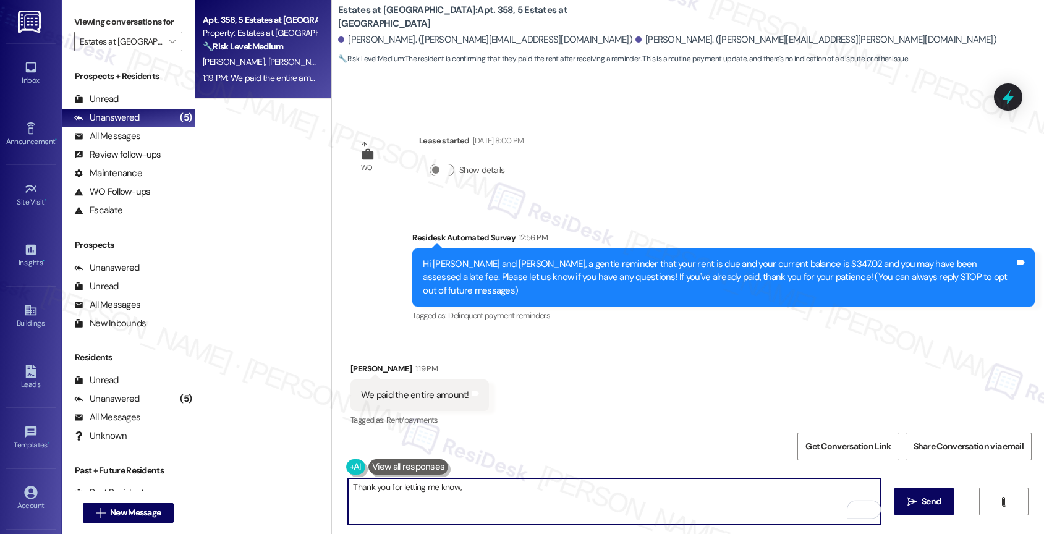
click at [505, 494] on textarea "Thank you for letting me know," at bounding box center [614, 501] width 533 height 46
paste textarea "Mihir"
click at [642, 499] on textarea "Thank you for letting me know, Mihir. I appreciate your quick response!" at bounding box center [614, 501] width 533 height 46
type textarea "Thank you for letting me know, Mihir. I appreciate your quick response!"
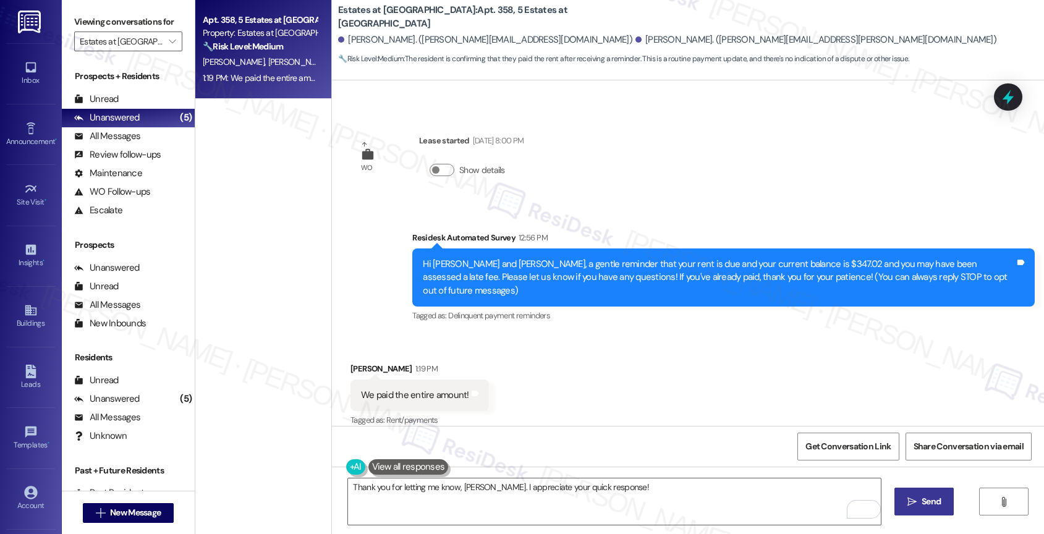
click at [910, 501] on icon "" at bounding box center [911, 502] width 9 height 10
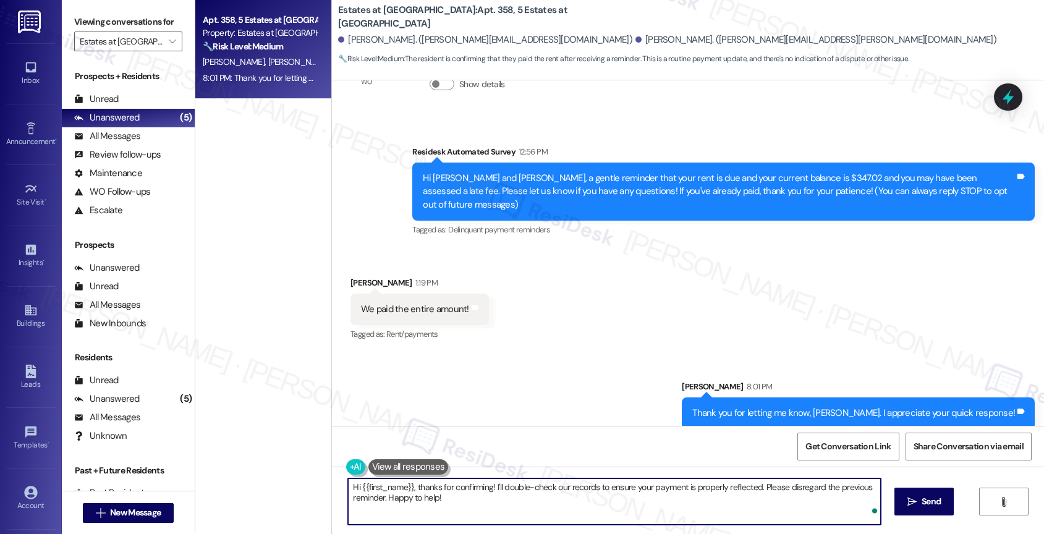
click at [424, 490] on textarea "Hi {{first_name}}, thanks for confirming! I'll double-check our records to ensu…" at bounding box center [614, 501] width 533 height 46
paste textarea "Feel free to let us know if you have other questions or concerns so we can assi…"
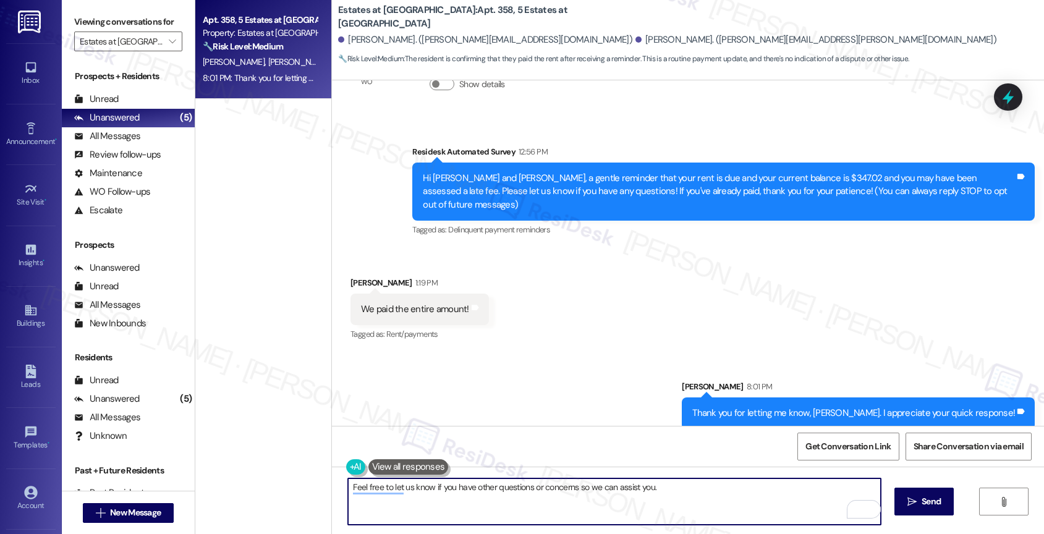
click at [488, 490] on textarea "Feel free to let us know if you have other questions or concerns so we can assi…" at bounding box center [614, 501] width 533 height 46
click at [672, 490] on textarea "Feel free to let us know if you have any questions or concerns so we can assist…" at bounding box center [614, 501] width 533 height 46
click at [864, 507] on div "1" at bounding box center [862, 510] width 14 height 14
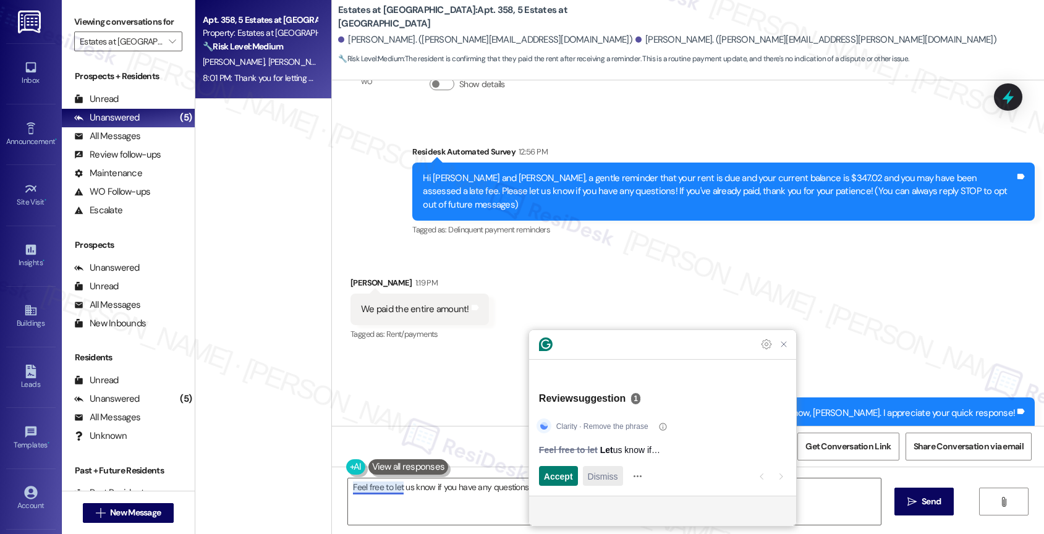
click at [613, 477] on span "Dismiss" at bounding box center [603, 476] width 30 height 13
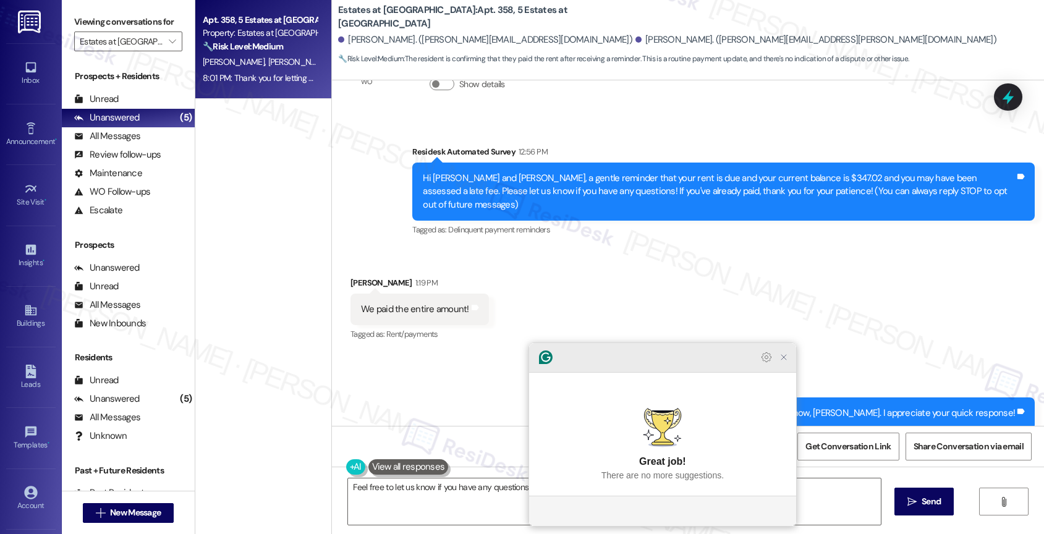
click at [783, 362] on icon "Close Grammarly Assistant" at bounding box center [784, 357] width 10 height 10
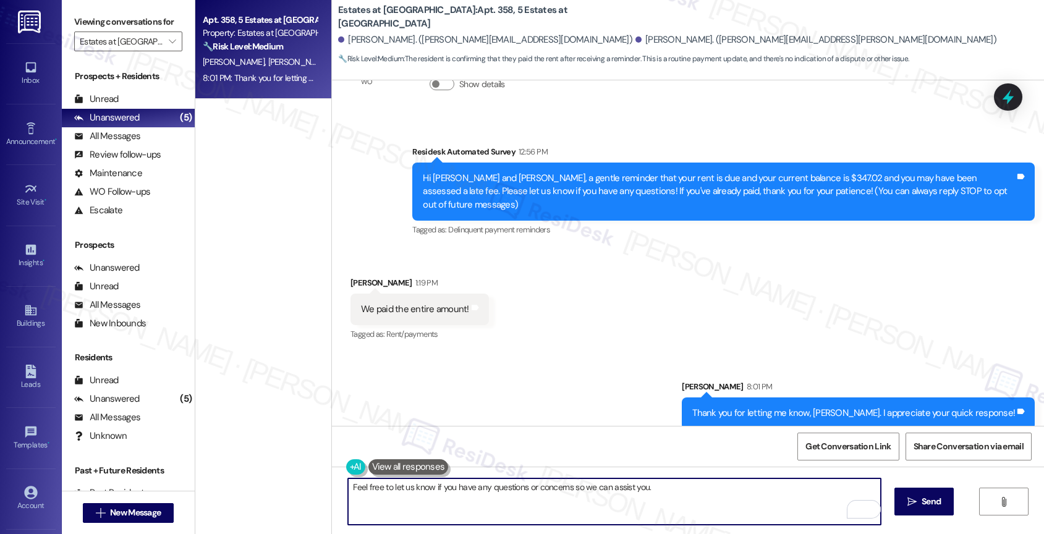
click at [369, 485] on textarea "Feel free to let us know if you have any questions or concerns so we can assist…" at bounding box center [614, 501] width 533 height 46
type textarea "Please don't hesitate to let us know if you have any questions or concerns. Hav…"
click at [867, 508] on icon "Open Grammarly. 0 Suggestions." at bounding box center [862, 510] width 14 height 14
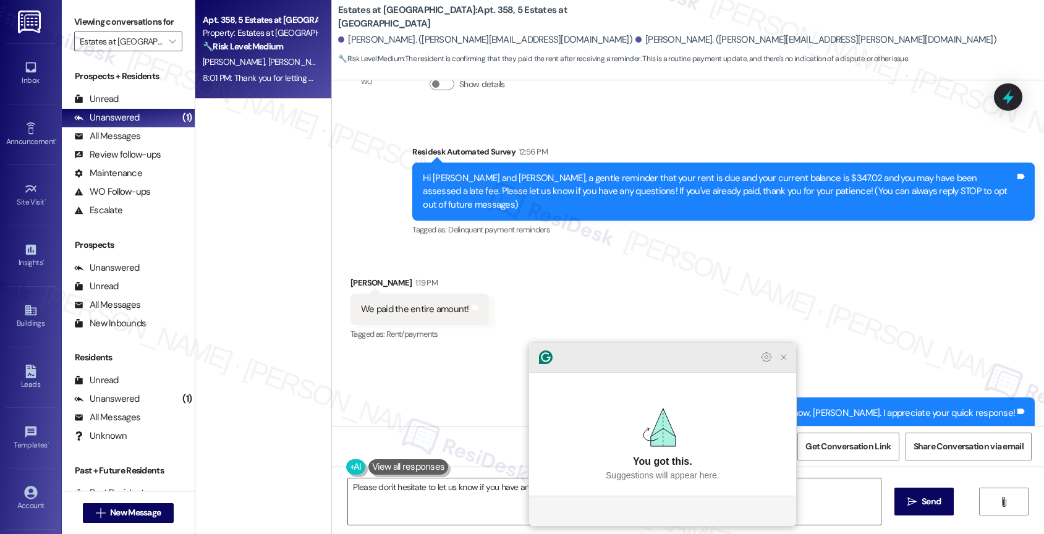
click at [783, 362] on icon "Close Grammarly Assistant" at bounding box center [784, 357] width 10 height 10
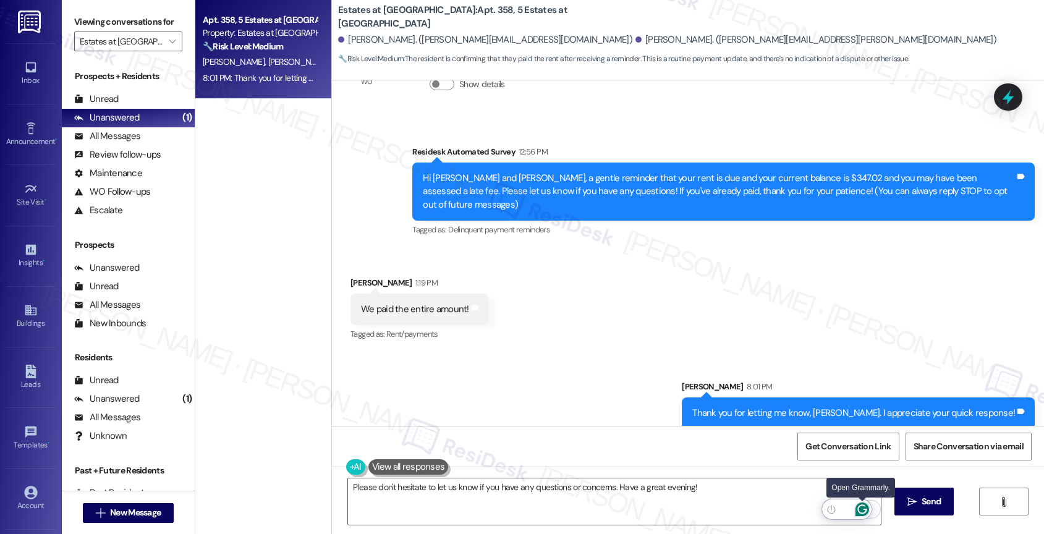
click at [864, 506] on icon "Open Grammarly. 0 Suggestions." at bounding box center [861, 509] width 9 height 9
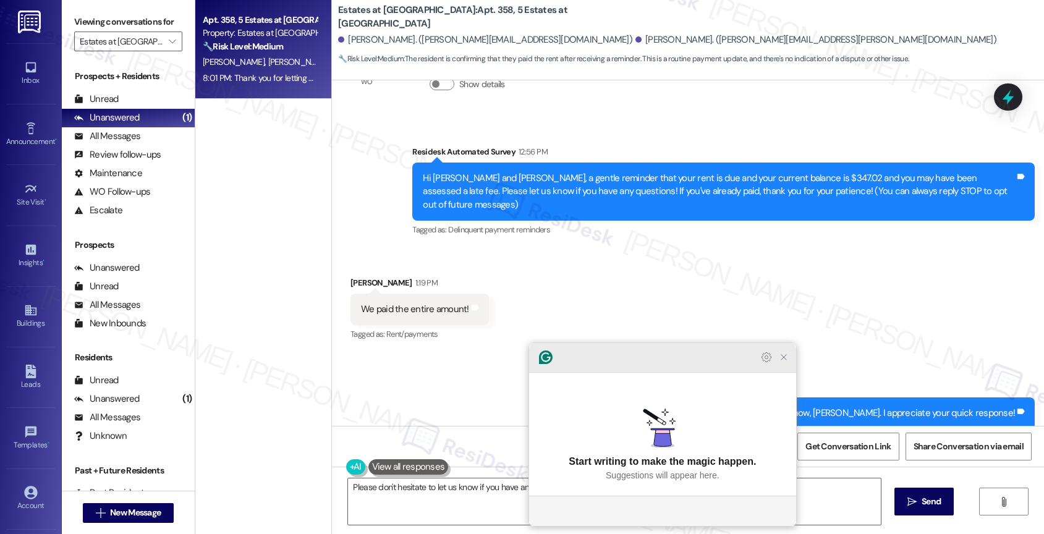
click at [788, 362] on icon "Close Grammarly Assistant" at bounding box center [784, 357] width 10 height 10
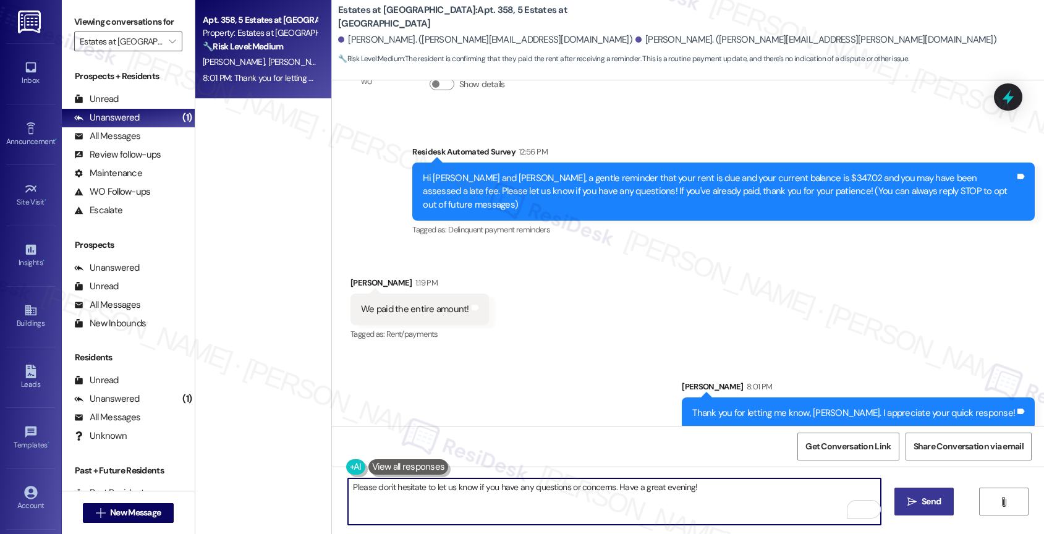
click at [922, 496] on span "Send" at bounding box center [931, 501] width 19 height 13
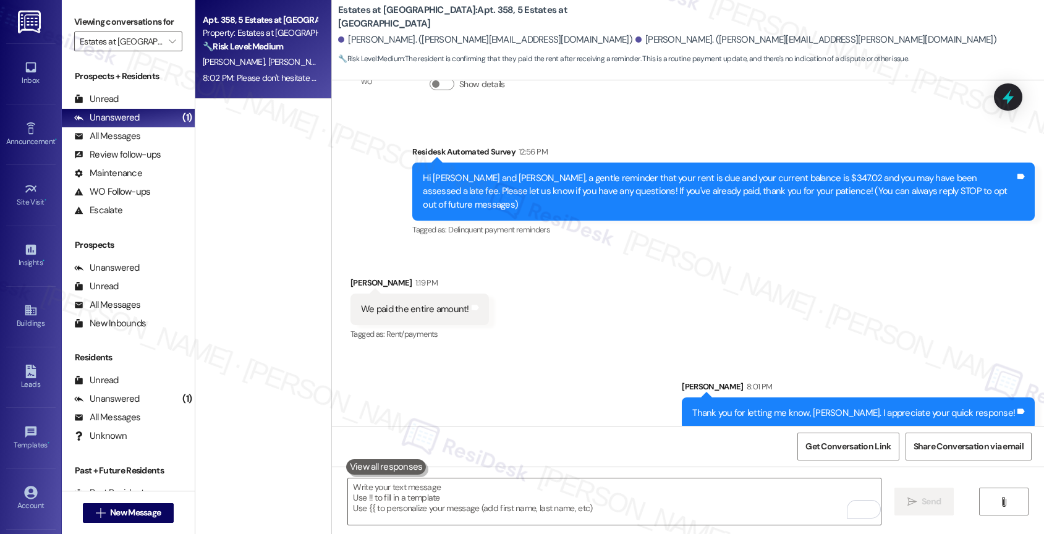
scroll to position [273, 0]
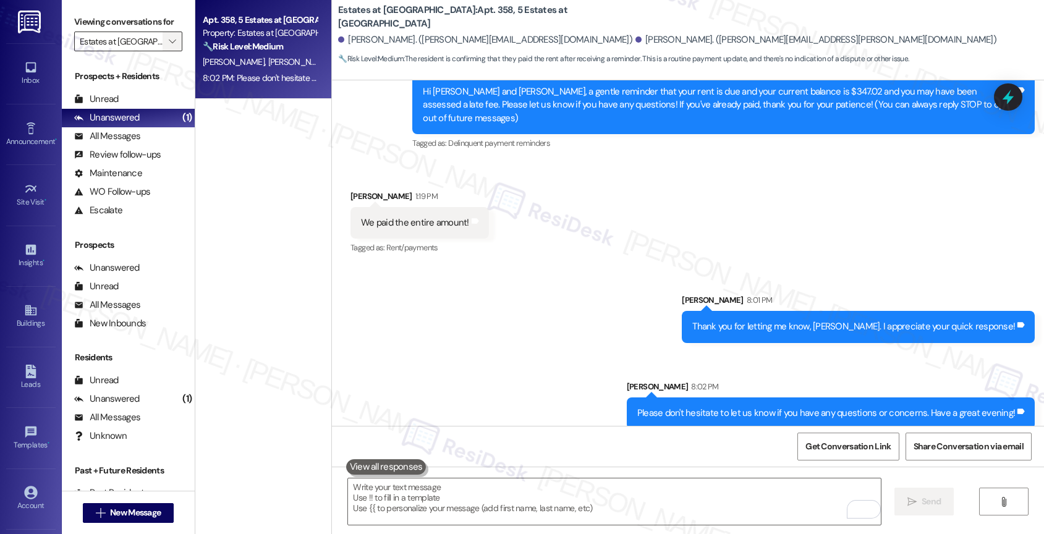
click at [169, 46] on icon "" at bounding box center [172, 41] width 7 height 10
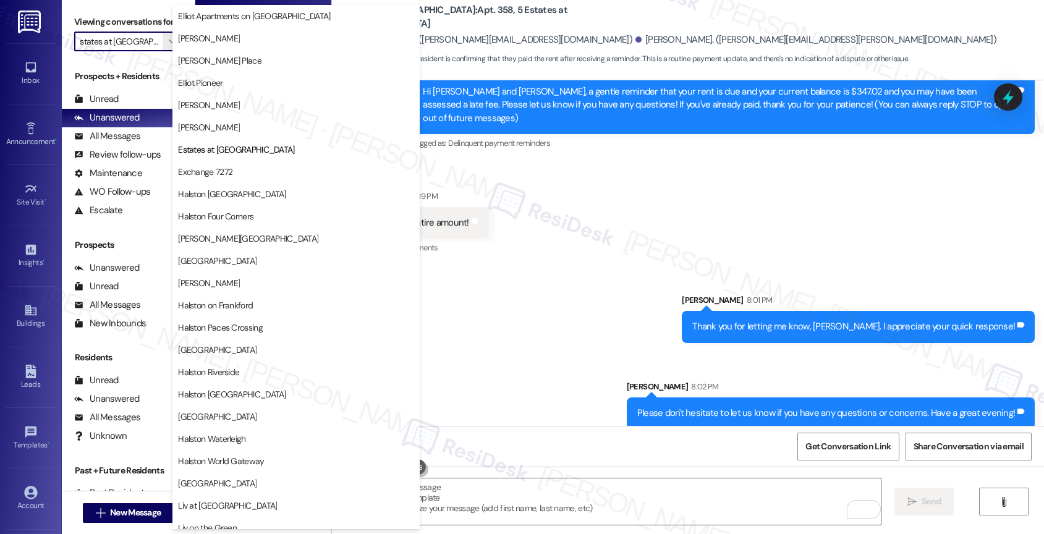
scroll to position [0, 0]
click at [249, 190] on span "Halston [GEOGRAPHIC_DATA]" at bounding box center [232, 194] width 108 height 12
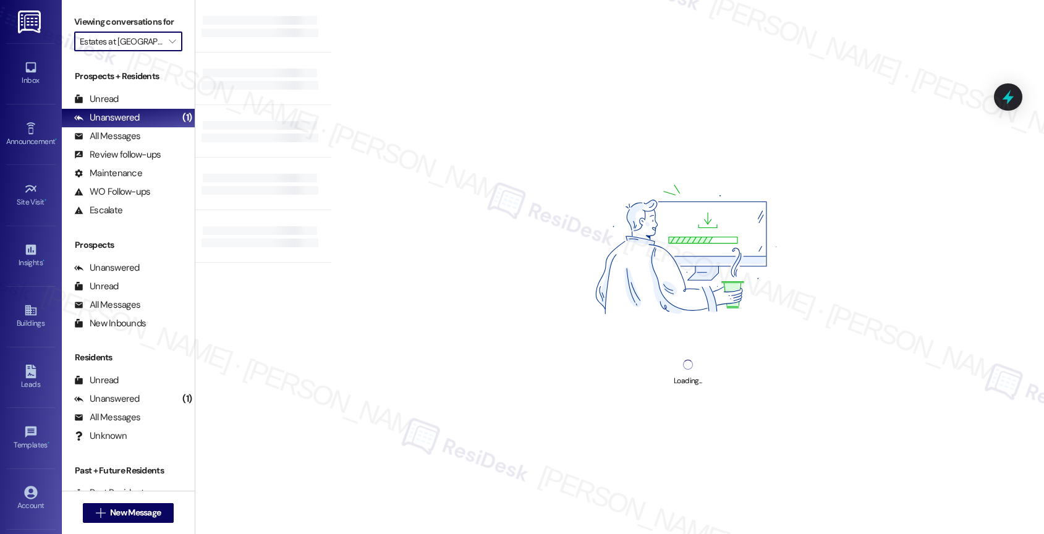
type input "Halston [GEOGRAPHIC_DATA]"
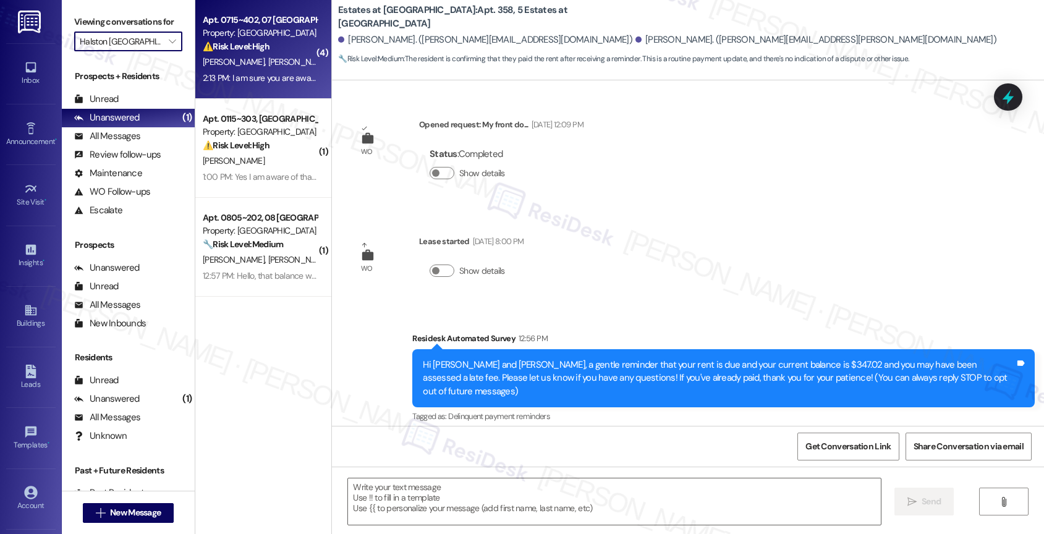
scroll to position [100, 0]
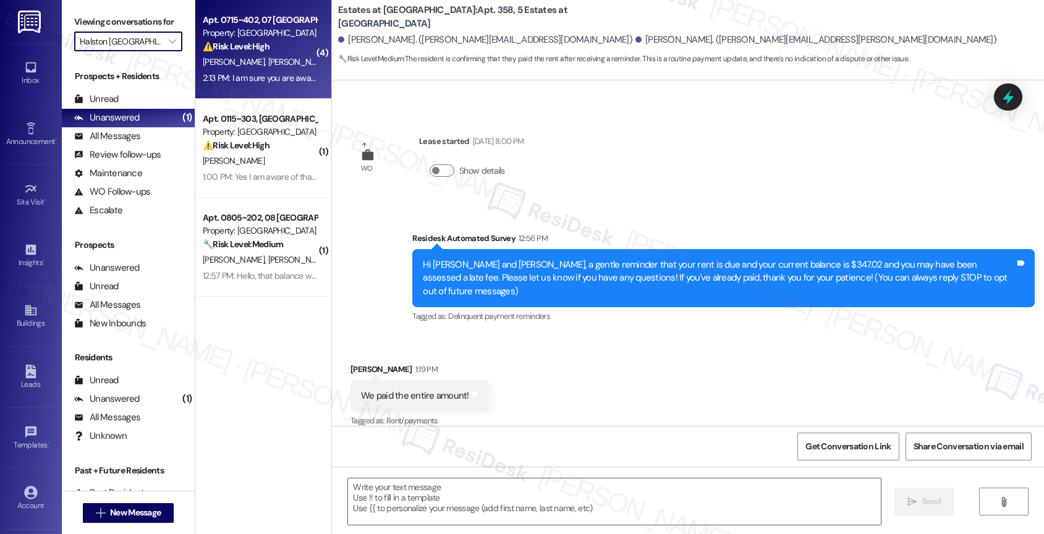
type textarea "Fetching suggested responses. Please feel free to read through the conversation…"
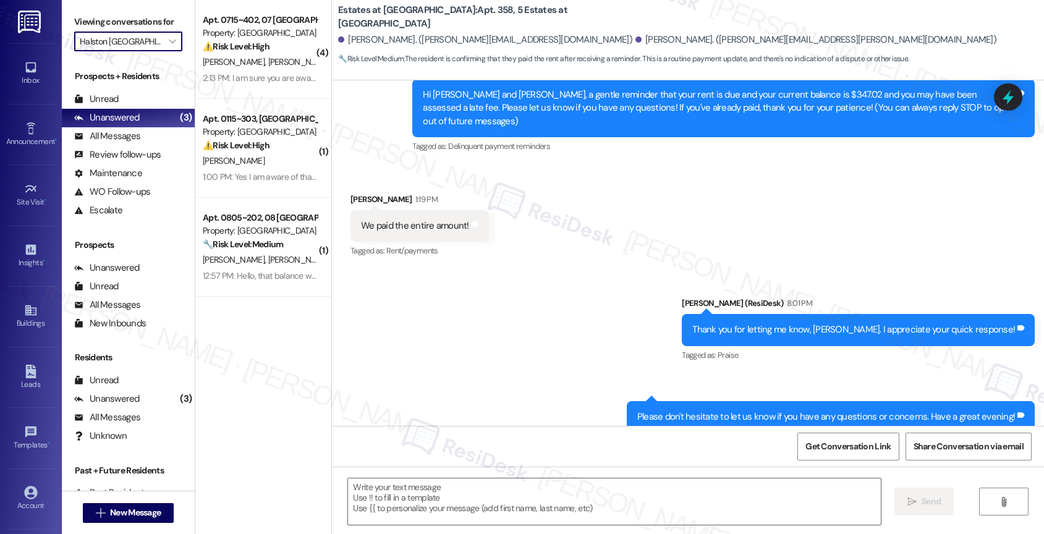
scroll to position [292, 0]
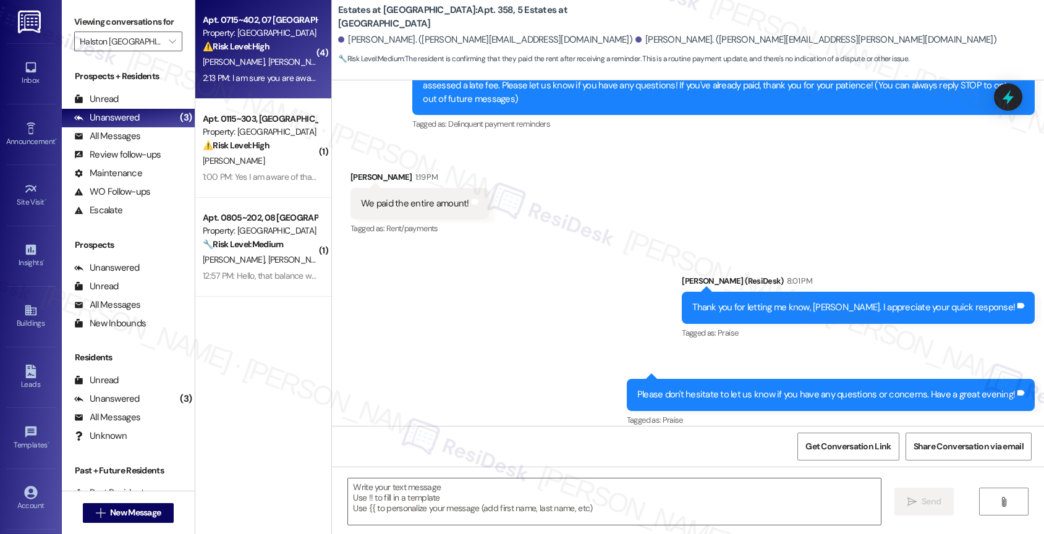
click at [268, 52] on div "⚠️ Risk Level: High The resident acknowledges the rent reminder but expresses c…" at bounding box center [260, 46] width 114 height 13
type textarea "Fetching suggested responses. Please feel free to read through the conversation…"
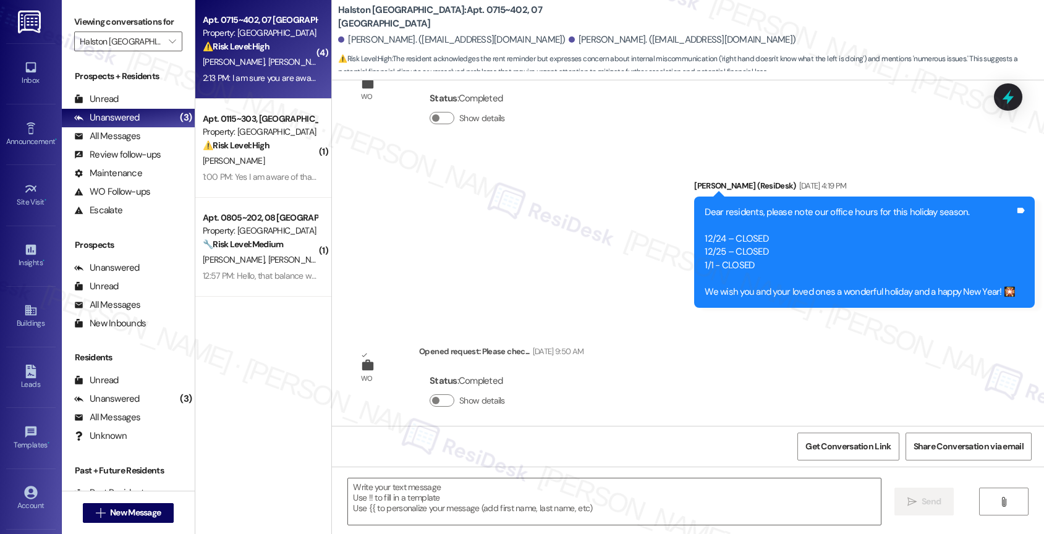
type textarea "Fetching suggested responses. Please feel free to read through the conversation…"
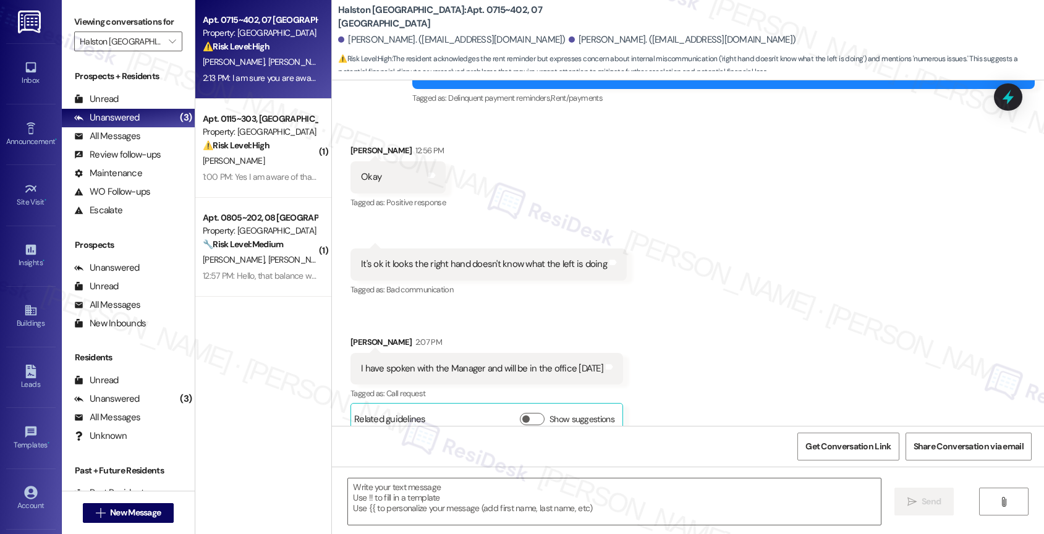
scroll to position [1153, 0]
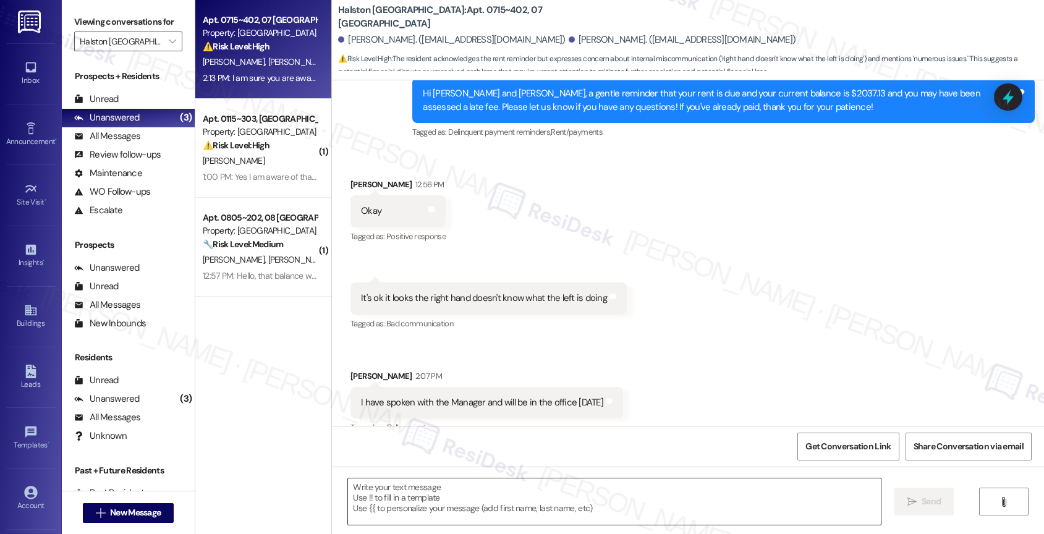
click at [409, 486] on textarea at bounding box center [614, 501] width 533 height 46
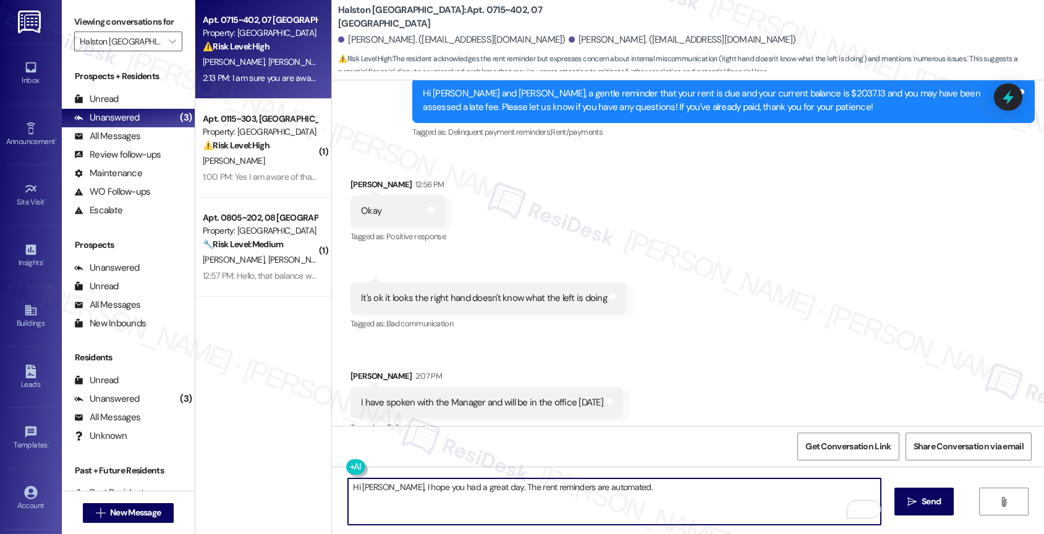
click at [640, 493] on textarea "Hi Ana, I hope you had a great day. The rent reminders are automated." at bounding box center [614, 501] width 533 height 46
drag, startPoint x: 596, startPoint y: 490, endPoint x: 765, endPoint y: 499, distance: 169.0
click at [765, 499] on textarea "Hi Ana, I hope you had a great day. The rent reminders are automated. So it the…" at bounding box center [614, 501] width 533 height 46
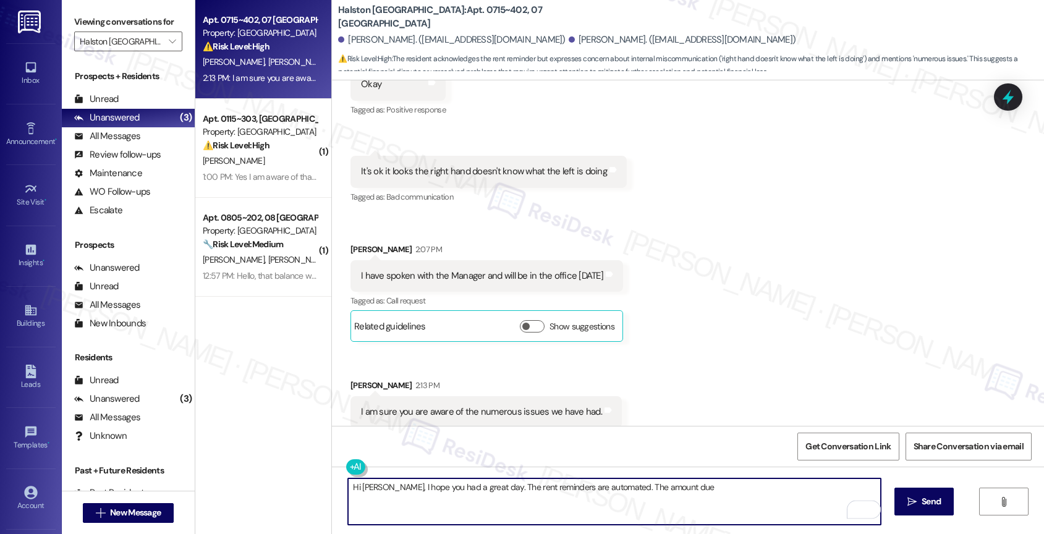
scroll to position [1310, 0]
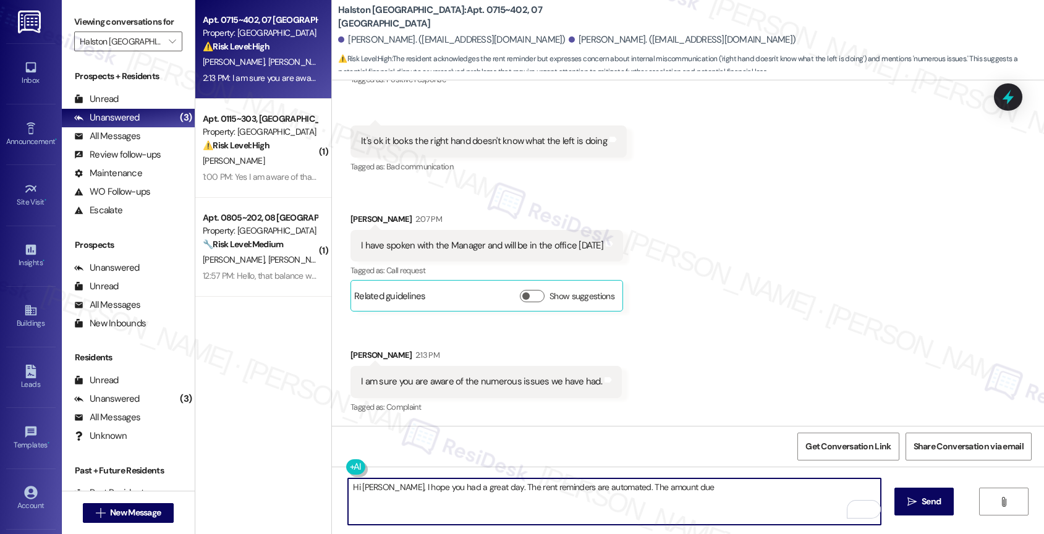
drag, startPoint x: 595, startPoint y: 488, endPoint x: 733, endPoint y: 499, distance: 138.3
click at [733, 499] on textarea "Hi Ana, I hope you had a great day. The rent reminders are automated. The amoun…" at bounding box center [614, 501] width 533 height 46
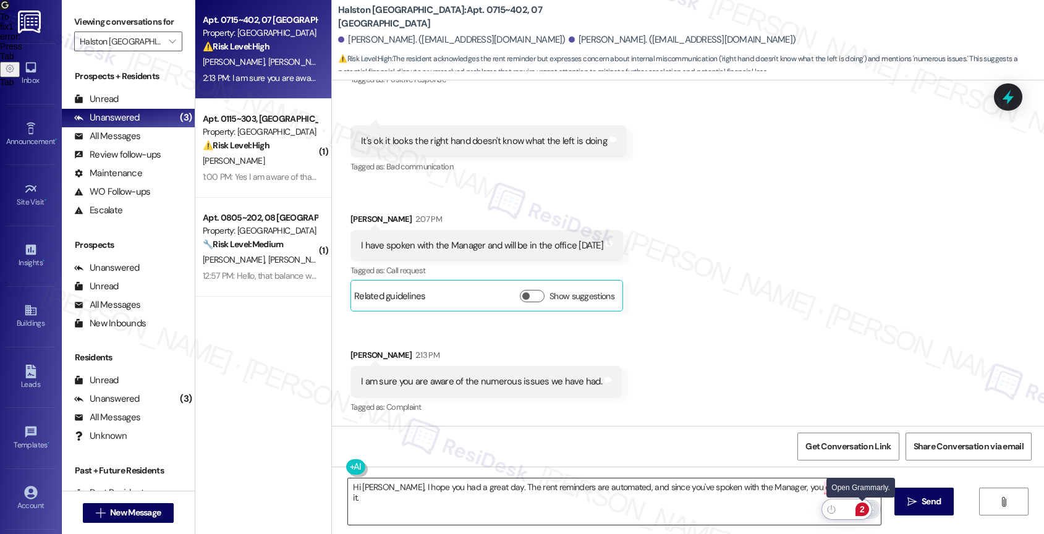
click at [861, 508] on div "2" at bounding box center [862, 510] width 14 height 14
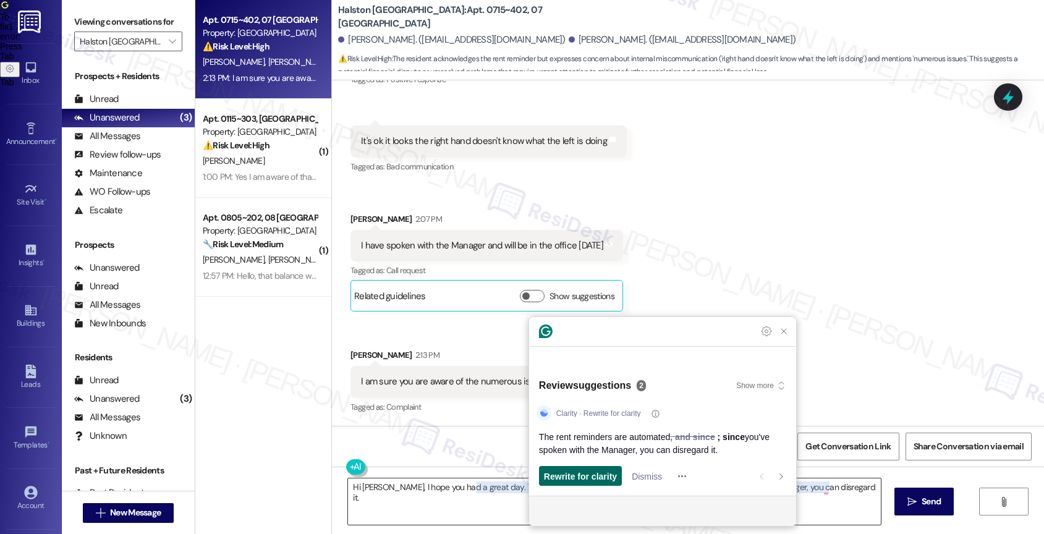
click at [580, 476] on span "Rewrite for clarity" at bounding box center [580, 476] width 73 height 13
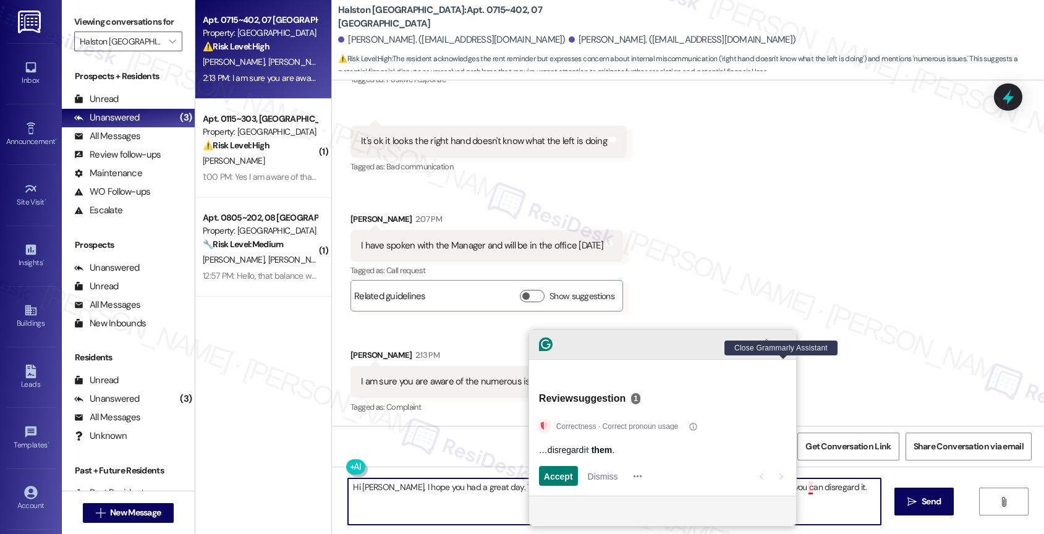
click at [787, 349] on icon "Close Grammarly Assistant" at bounding box center [784, 344] width 10 height 10
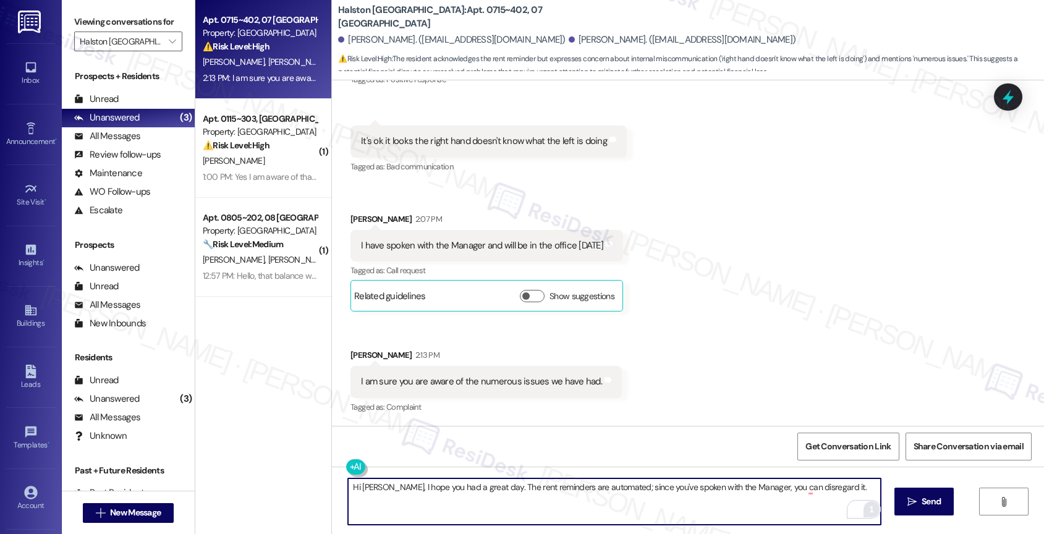
click at [821, 488] on textarea "Hi Ana, I hope you had a great day. The rent reminders are automated; since you…" at bounding box center [614, 501] width 533 height 46
click at [536, 491] on textarea "Hi Ana, I hope you had a great day. The rent reminders are automated; since you…" at bounding box center [614, 501] width 533 height 46
click at [544, 488] on textarea "Hi Ana, I hope you had a great day. The rent reminder are automated; since you'…" at bounding box center [614, 501] width 533 height 46
click at [827, 491] on textarea "Hi Ana, I hope you had a great day. The rent reminder is automated; since you'v…" at bounding box center [614, 501] width 533 height 46
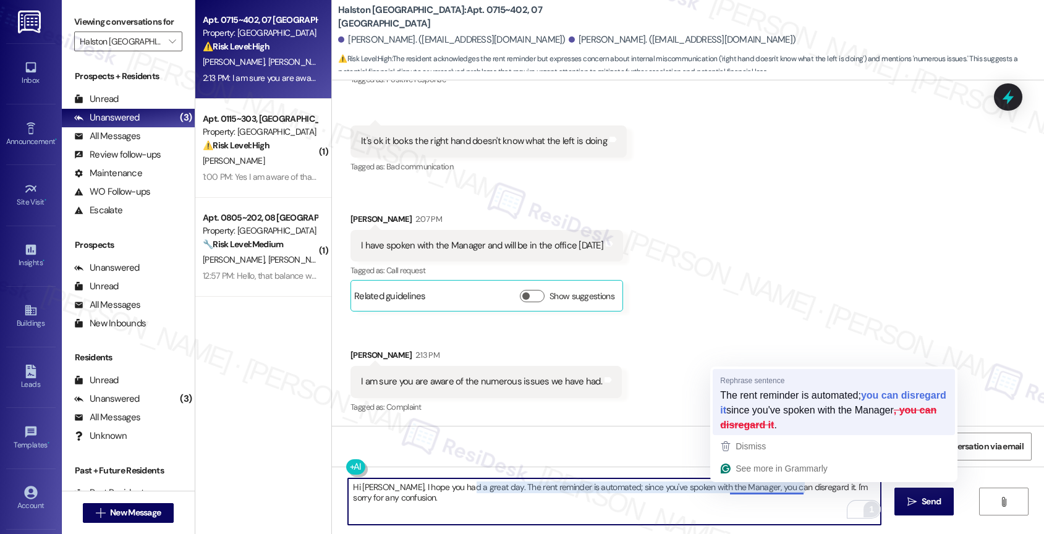
type textarea "Hi Ana, I hope you had a great day. The rent reminder is automated; you can dis…"
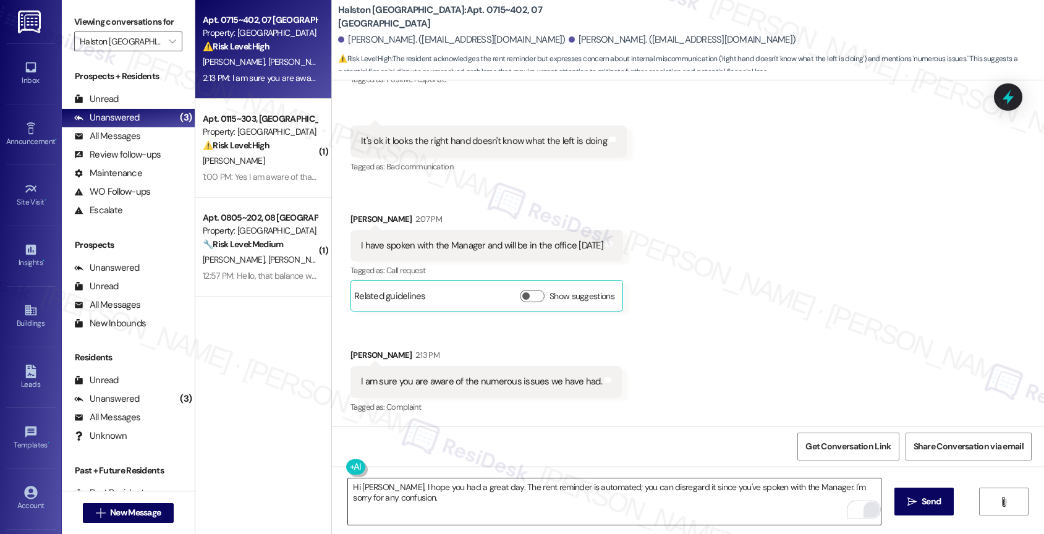
click at [579, 517] on textarea "Hi Ana, I hope you had a great day. The rent reminder is automated; you can dis…" at bounding box center [614, 501] width 533 height 46
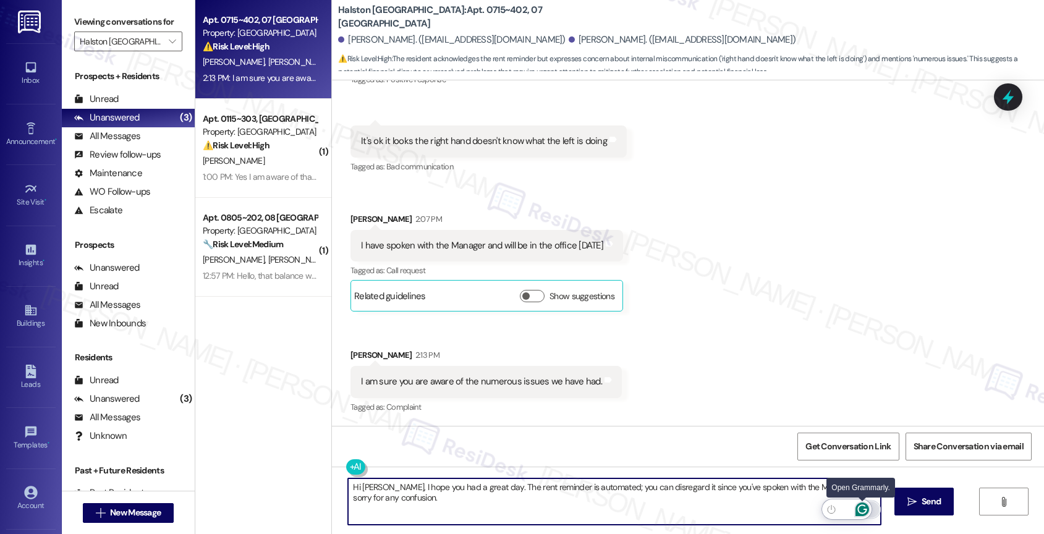
click at [863, 506] on icon "Open Grammarly. 0 Suggestions." at bounding box center [861, 509] width 9 height 9
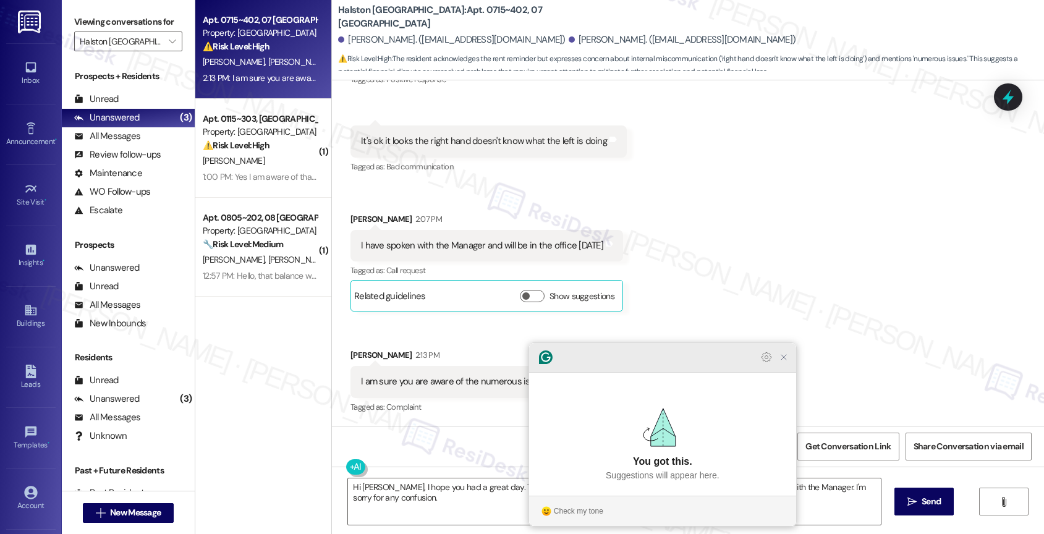
click at [779, 362] on icon "Close Grammarly Assistant" at bounding box center [784, 357] width 10 height 10
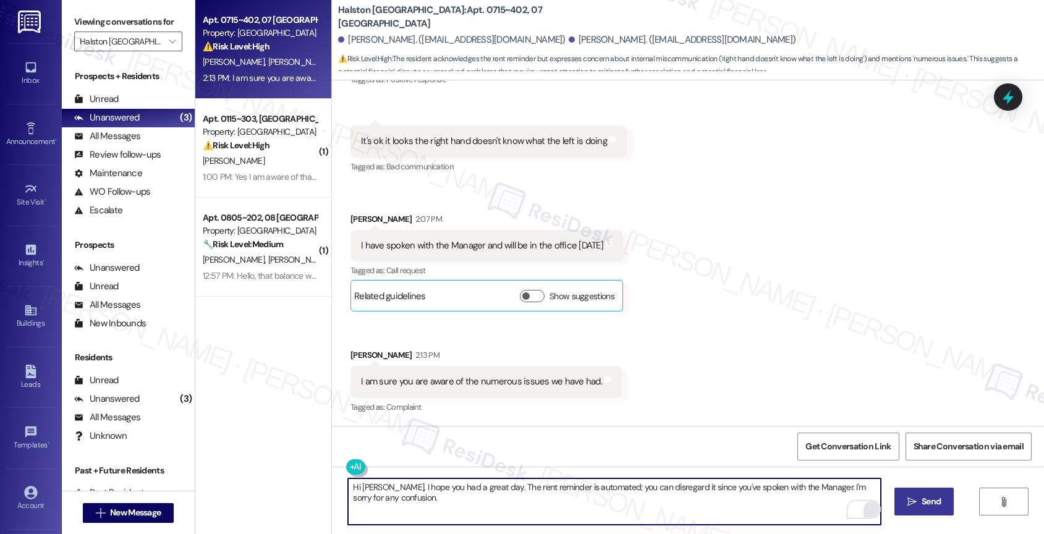
click at [935, 511] on button " Send" at bounding box center [924, 502] width 60 height 28
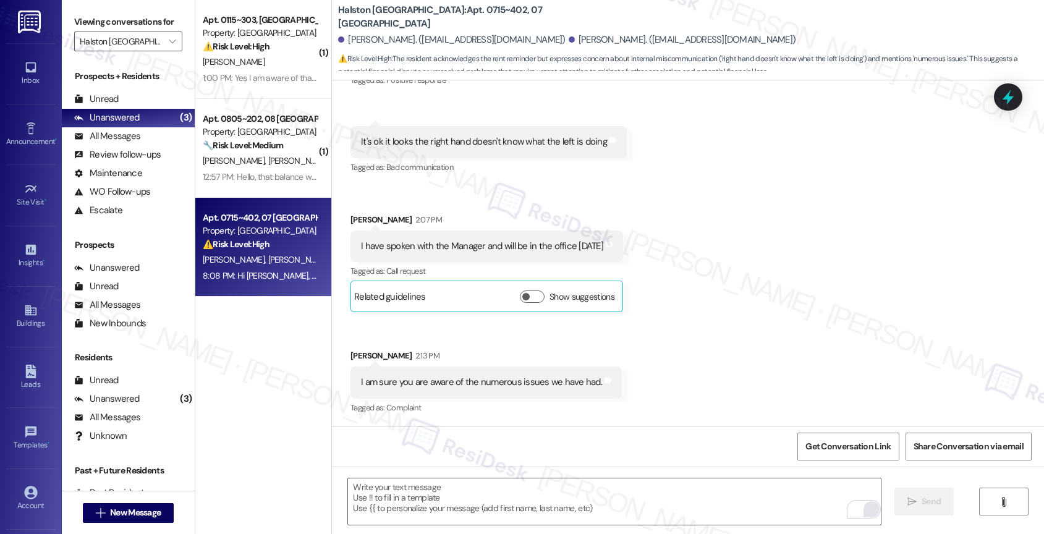
scroll to position [1396, 0]
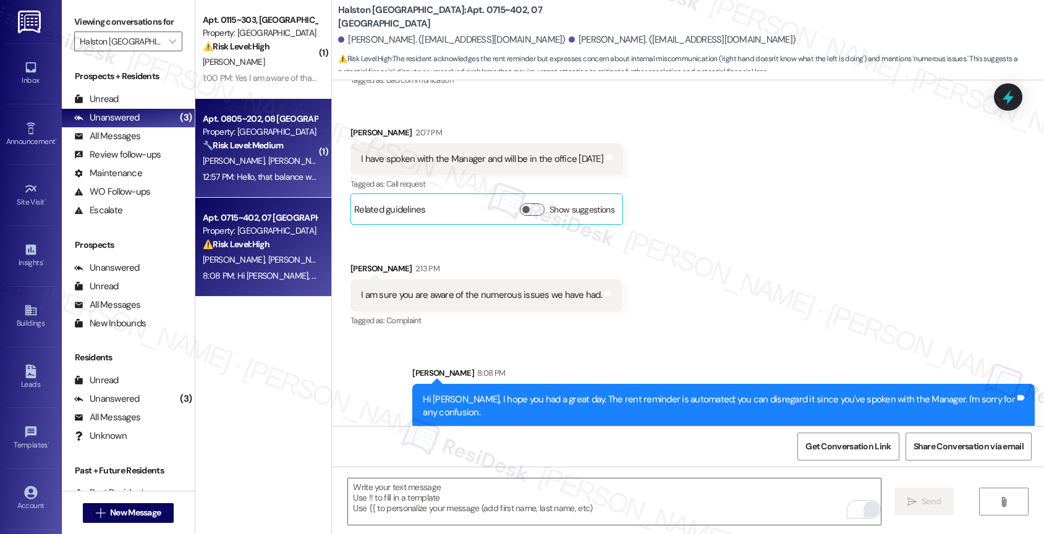
click at [207, 143] on strong "🔧 Risk Level: Medium" at bounding box center [243, 145] width 80 height 11
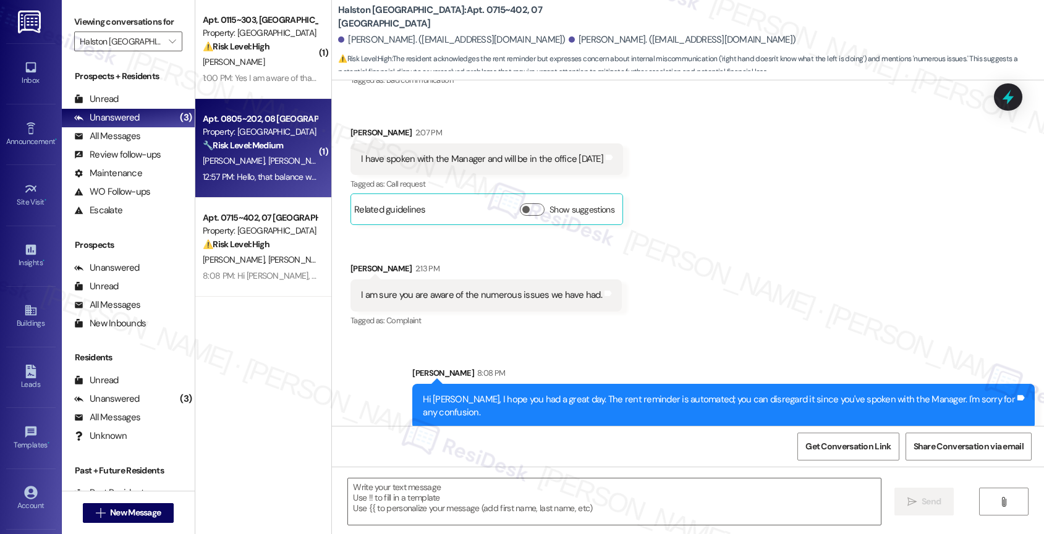
type textarea "Fetching suggested responses. Please feel free to read through the conversation…"
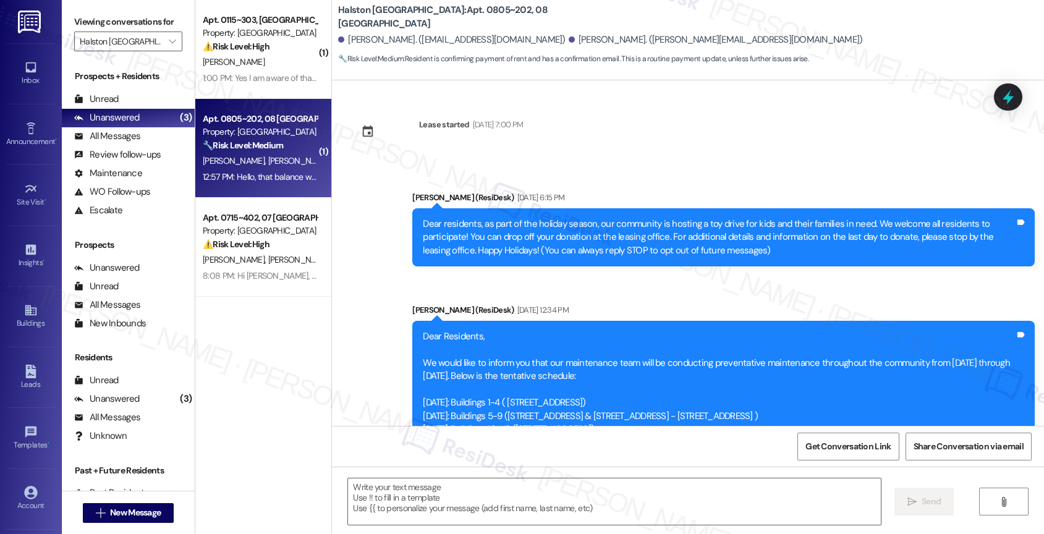
scroll to position [6925, 0]
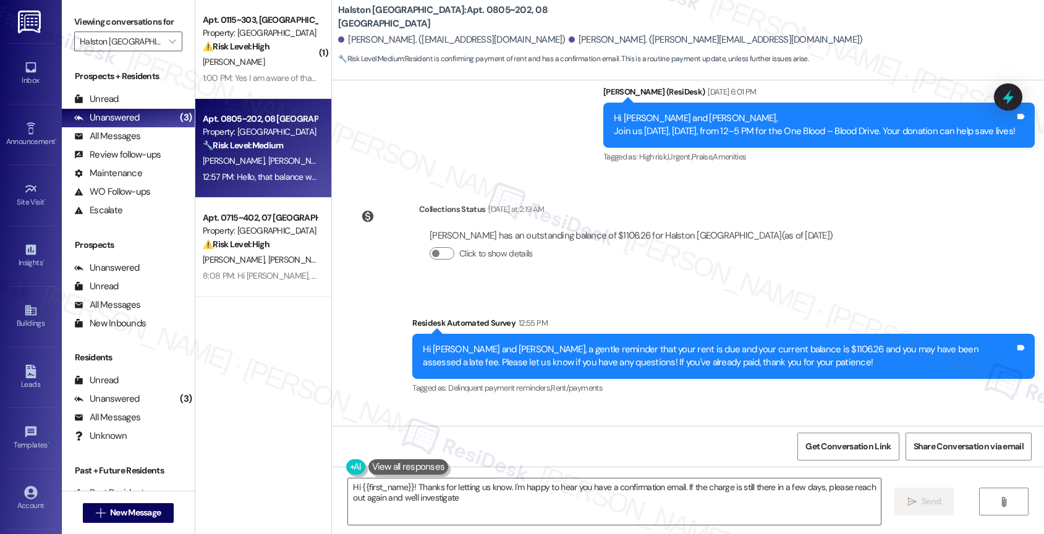
type textarea "Hi {{first_name}}! Thanks for letting us know. I'm happy to hear you have a con…"
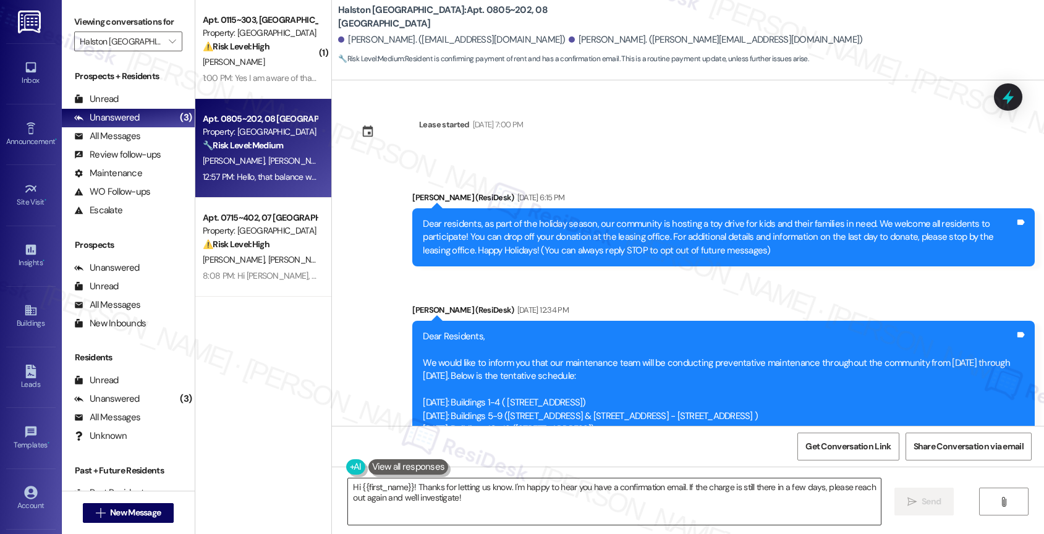
scroll to position [6925, 0]
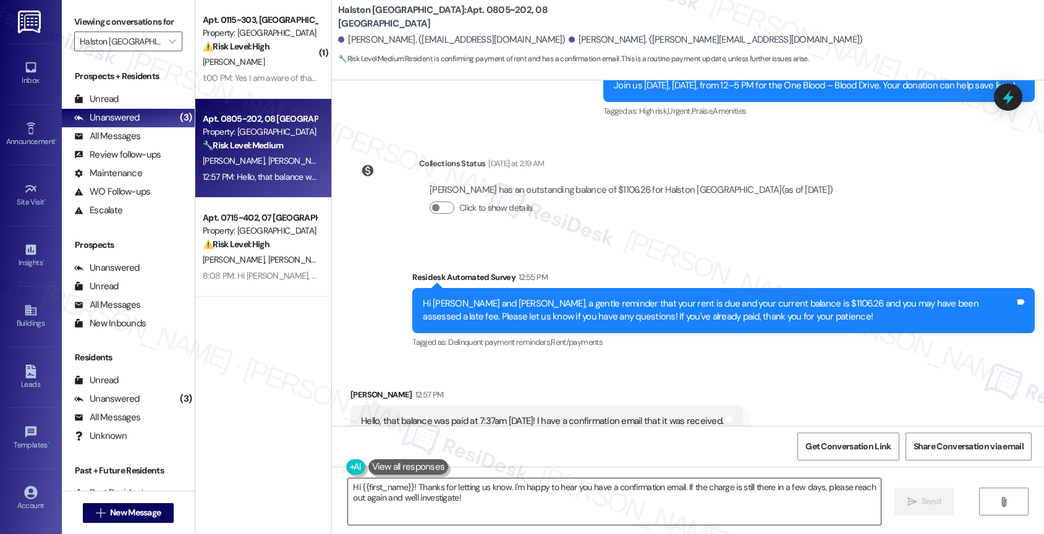
click at [408, 496] on textarea "Hi {{first_name}}! Thanks for letting us know. I'm happy to hear you have a con…" at bounding box center [614, 501] width 533 height 46
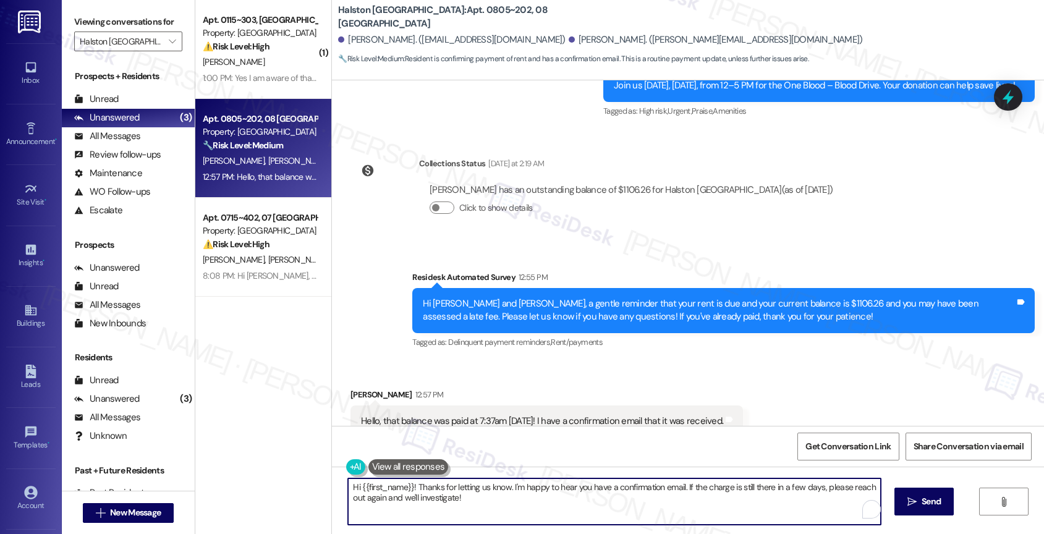
paste textarea "Thank you for informing me, {{first_name}}. If you have no further questions, p…"
click at [452, 490] on textarea "Hi {{first_name}}! Thanks for letting us know. I'm happy to hear you have a con…" at bounding box center [614, 501] width 533 height 46
click at [452, 490] on textarea "Thank you for informing me, {{first_name}}. If you have no further questions, p…" at bounding box center [614, 501] width 533 height 46
click at [485, 510] on textarea "Thank you for informing me, {{first_name}}. If you have no further questions, p…" at bounding box center [614, 501] width 533 height 46
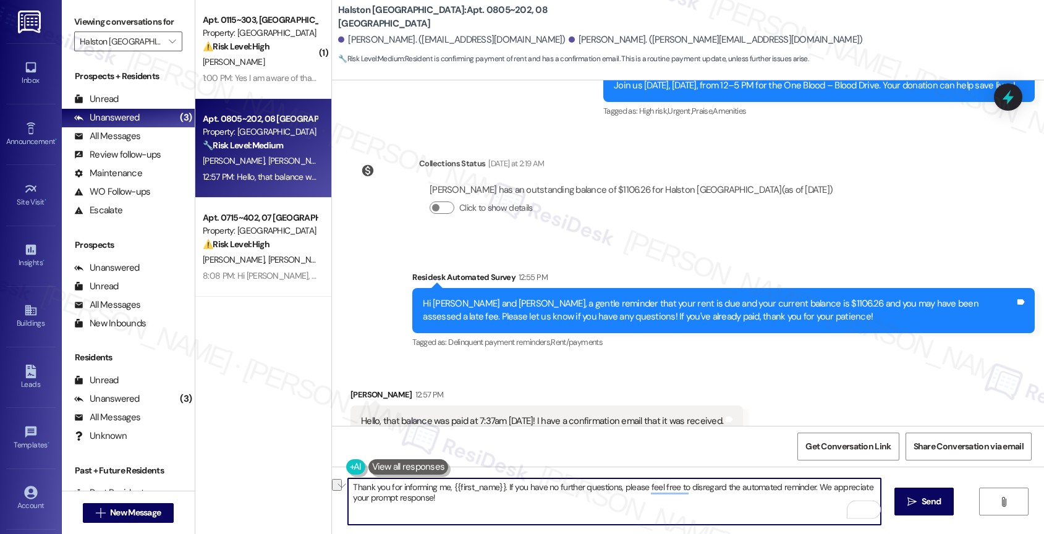
drag, startPoint x: 441, startPoint y: 485, endPoint x: 496, endPoint y: 485, distance: 55.0
click at [496, 485] on textarea "Thank you for informing me, {{first_name}}. If you have no further questions, p…" at bounding box center [614, 501] width 533 height 46
click at [499, 506] on textarea "Thank you for informing me, [PERSON_NAME]. If you have no further questions, pl…" at bounding box center [614, 501] width 533 height 46
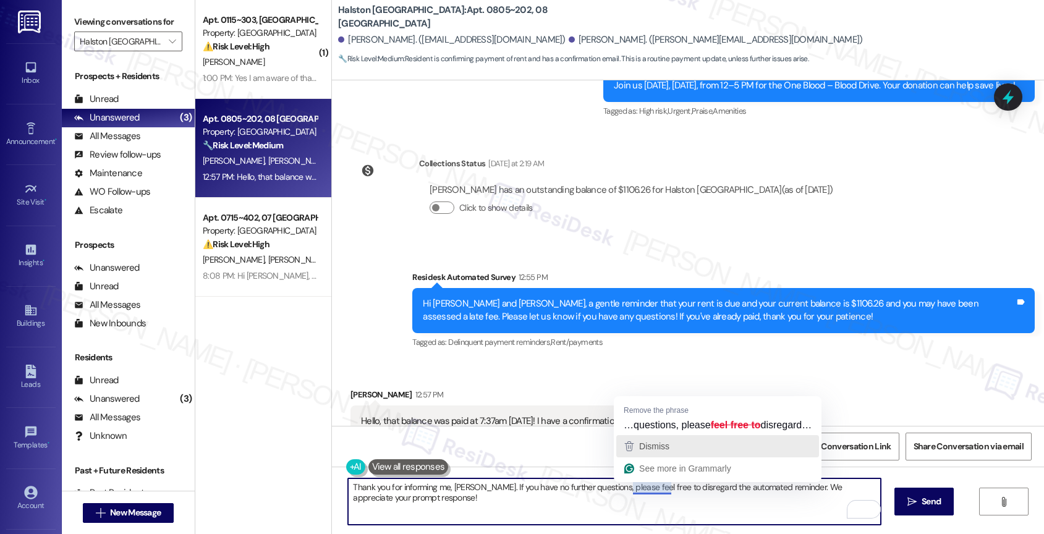
click at [658, 441] on span "Dismiss" at bounding box center [654, 446] width 30 height 10
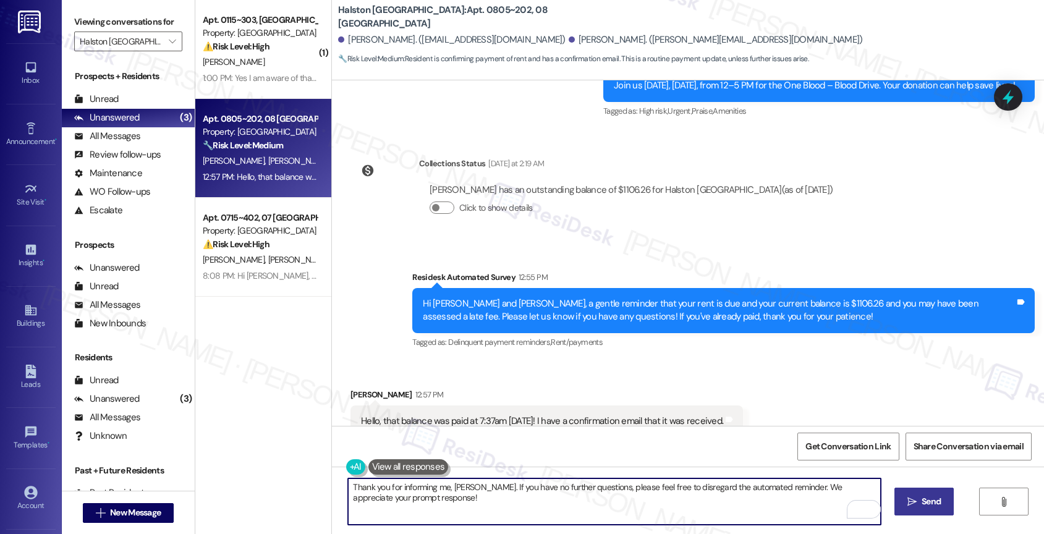
type textarea "Thank you for informing me, [PERSON_NAME]. If you have no further questions, pl…"
click at [924, 509] on button " Send" at bounding box center [924, 502] width 60 height 28
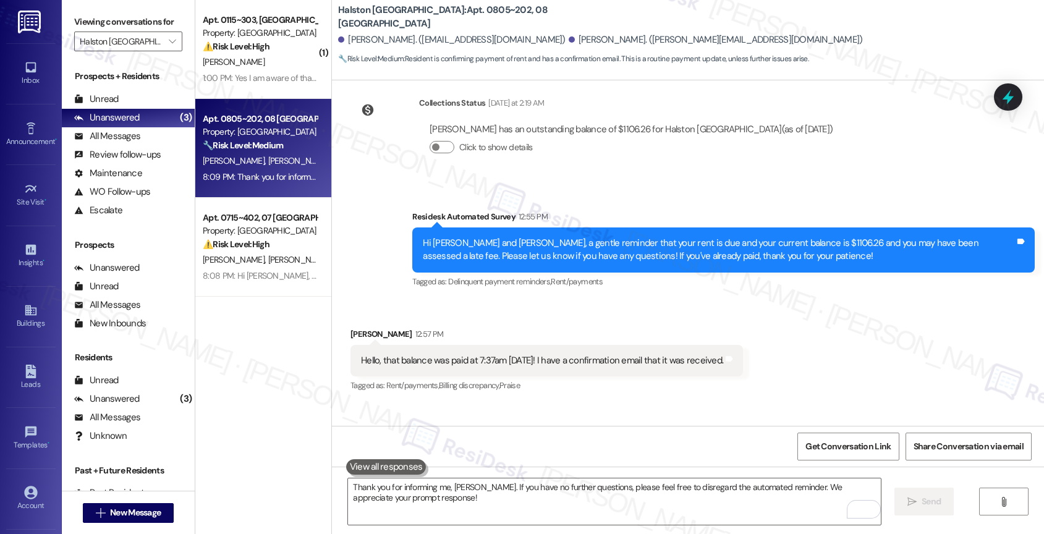
scroll to position [7025, 0]
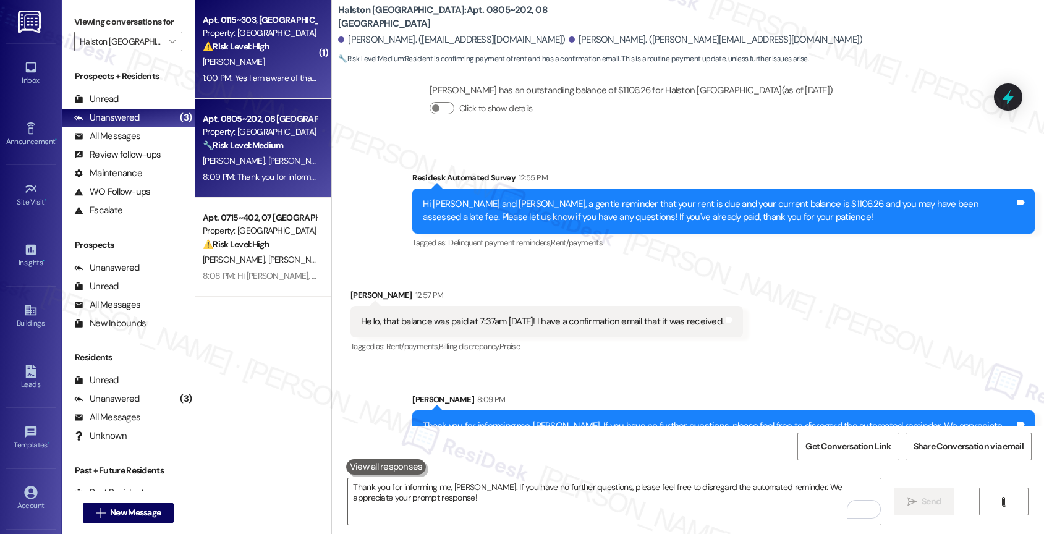
click at [261, 62] on div "[PERSON_NAME]" at bounding box center [260, 61] width 117 height 15
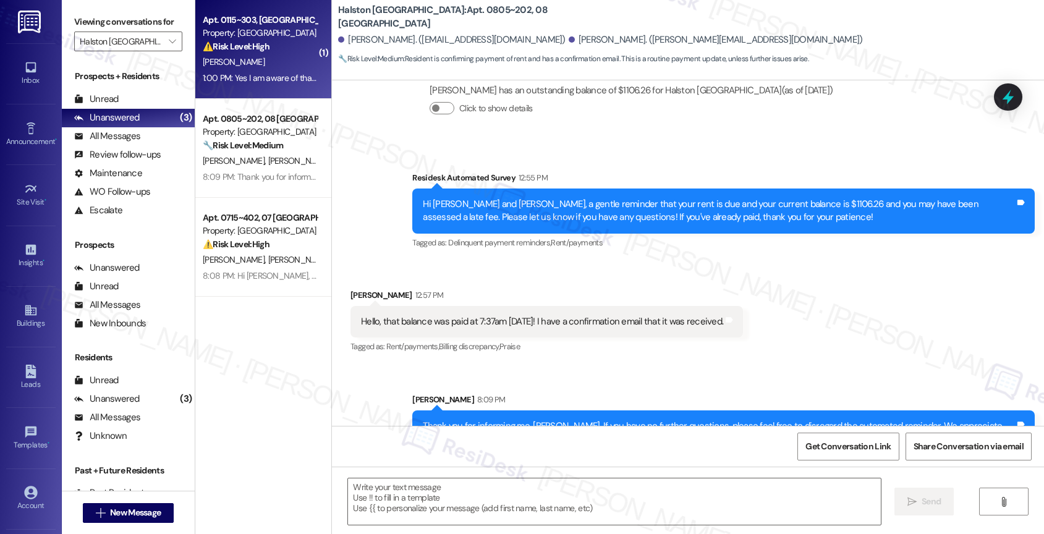
type textarea "Fetching suggested responses. Please feel free to read through the conversation…"
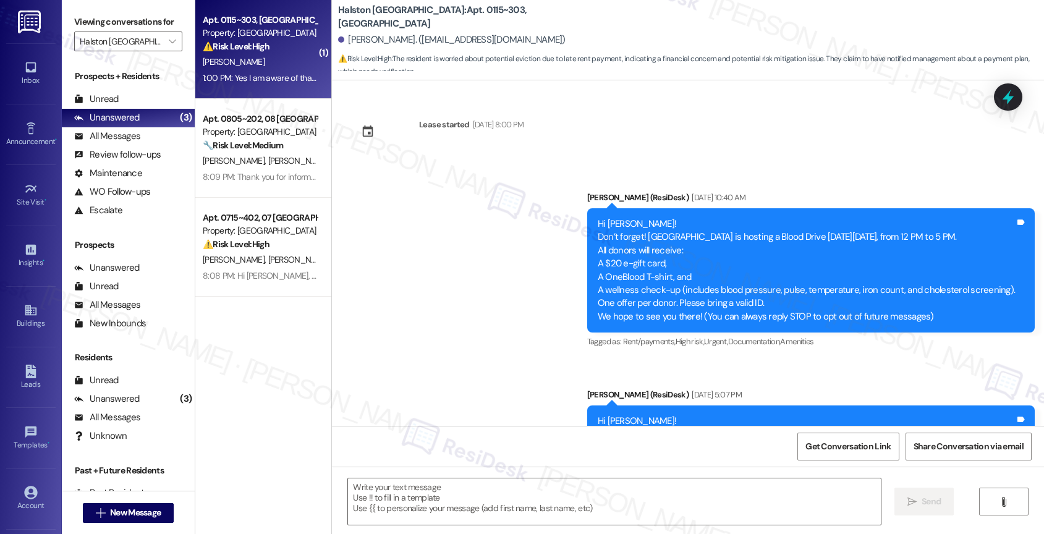
scroll to position [6635, 0]
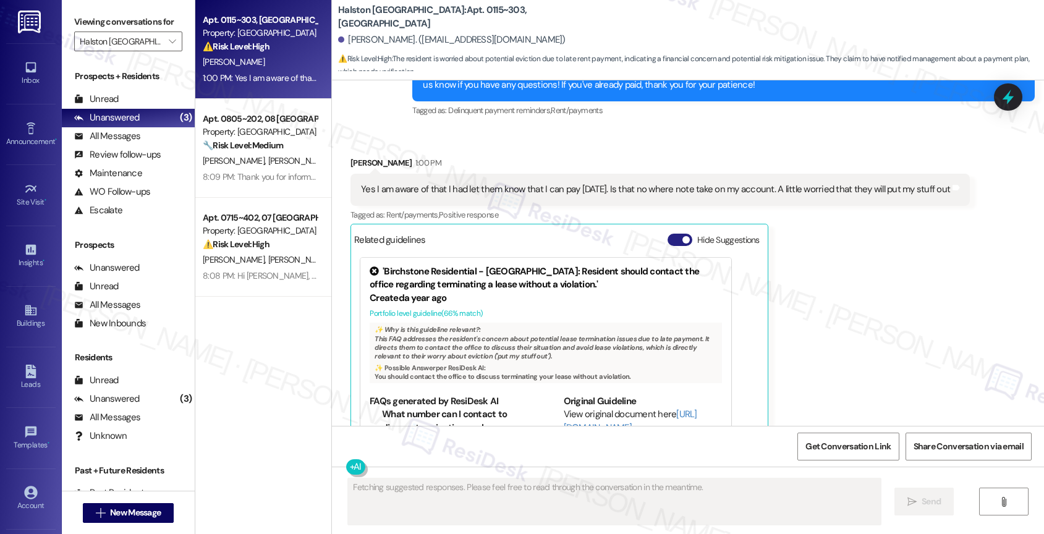
click at [669, 234] on button "Hide Suggestions" at bounding box center [680, 240] width 25 height 12
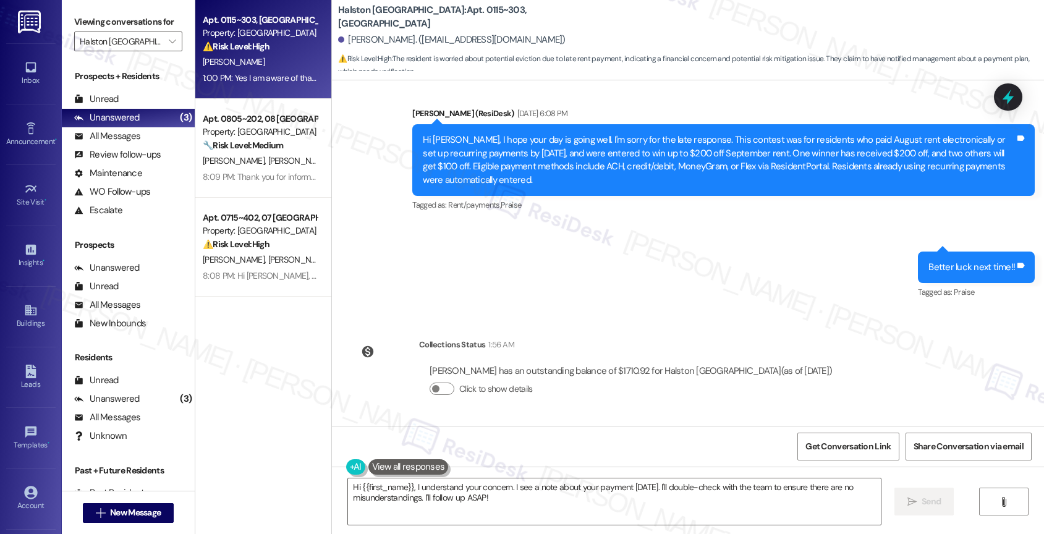
scroll to position [6421, 0]
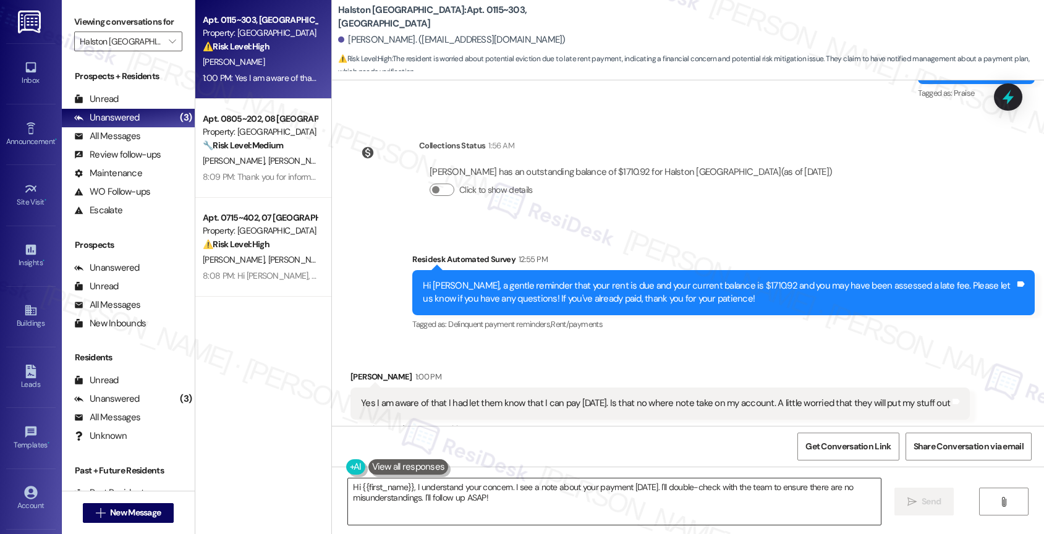
click at [448, 494] on textarea "Hi {{first_name}}, I understand your concern. I see a note about your payment […" at bounding box center [614, 501] width 533 height 46
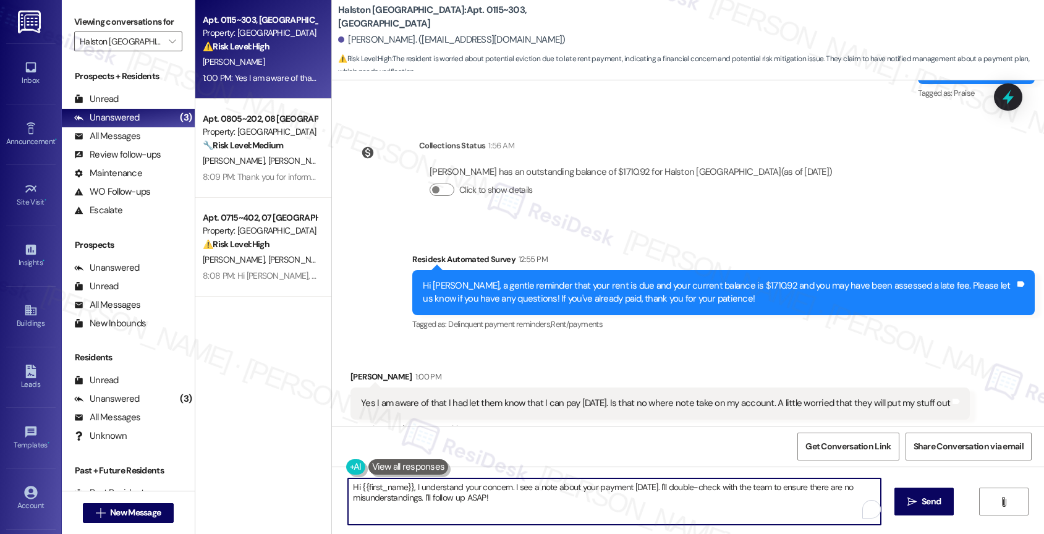
click at [448, 494] on textarea "Hi {{first_name}}, I understand your concern. I see a note about your payment […" at bounding box center [614, 501] width 533 height 46
drag, startPoint x: 411, startPoint y: 487, endPoint x: 563, endPoint y: 535, distance: 159.3
click at [563, 533] on html "Inbox Go to Inbox Announcement • Send A Text Announcement Site Visit • Go to Si…" at bounding box center [522, 267] width 1044 height 534
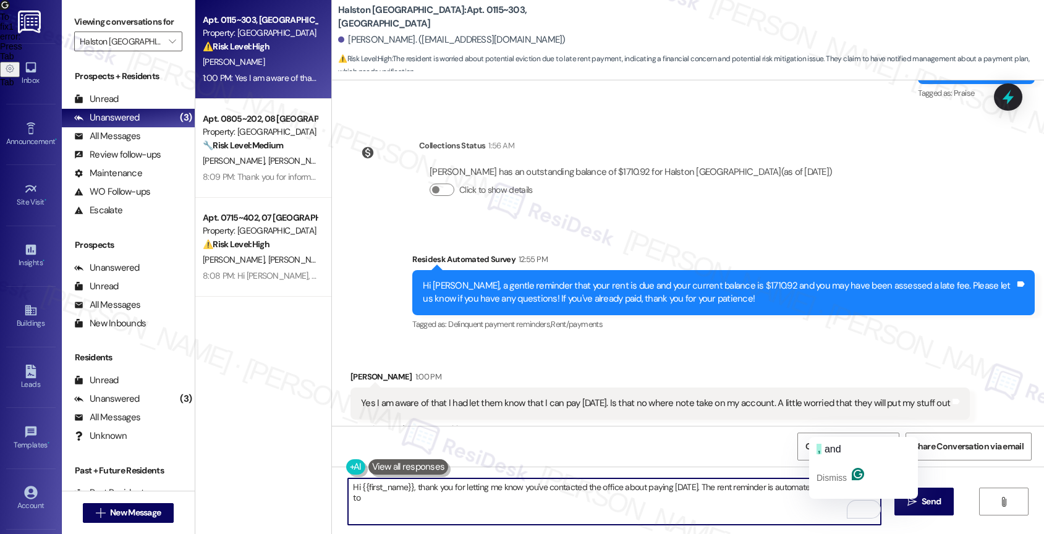
click at [722, 504] on textarea "Hi {{first_name}}, thank you for letting me know you've contacted the office ab…" at bounding box center [614, 501] width 533 height 46
drag, startPoint x: 817, startPoint y: 490, endPoint x: 818, endPoint y: 507, distance: 16.7
click at [818, 507] on textarea "Hi {{first_name}}, thank you for letting me know you've contacted the office ab…" at bounding box center [614, 501] width 533 height 46
drag, startPoint x: 700, startPoint y: 489, endPoint x: 823, endPoint y: 500, distance: 124.1
click at [823, 500] on textarea "Hi {{first_name}}, thank you for letting me know you've contacted the office ab…" at bounding box center [614, 501] width 533 height 46
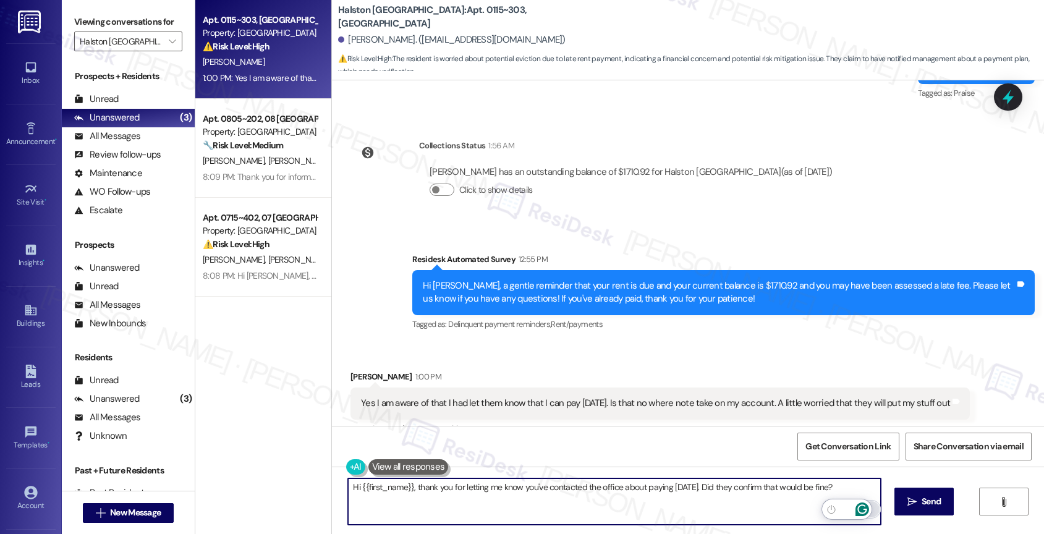
click at [863, 509] on icon "Open Grammarly. 0 Suggestions." at bounding box center [862, 510] width 14 height 14
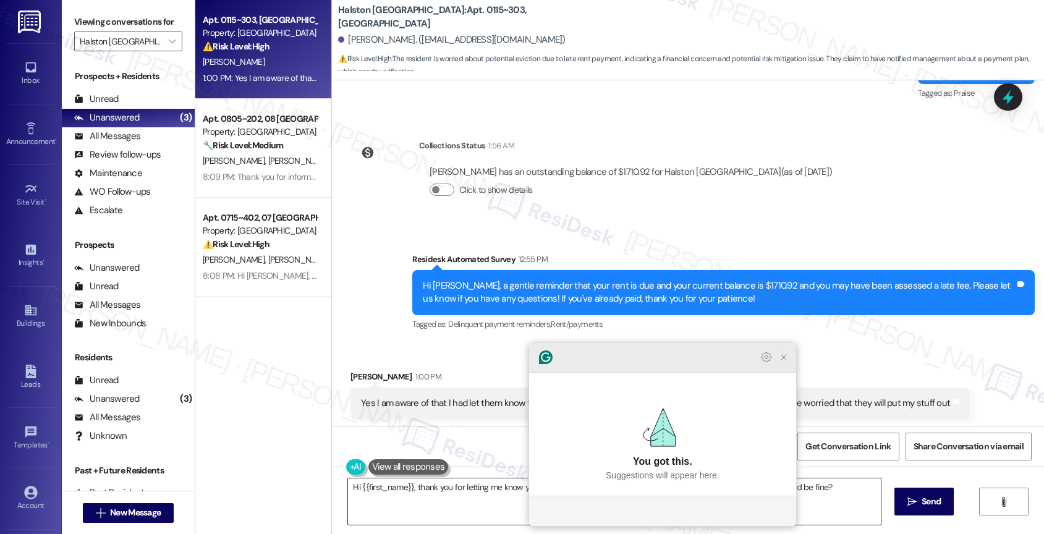
click at [781, 362] on icon "Close Grammarly Assistant" at bounding box center [784, 357] width 10 height 10
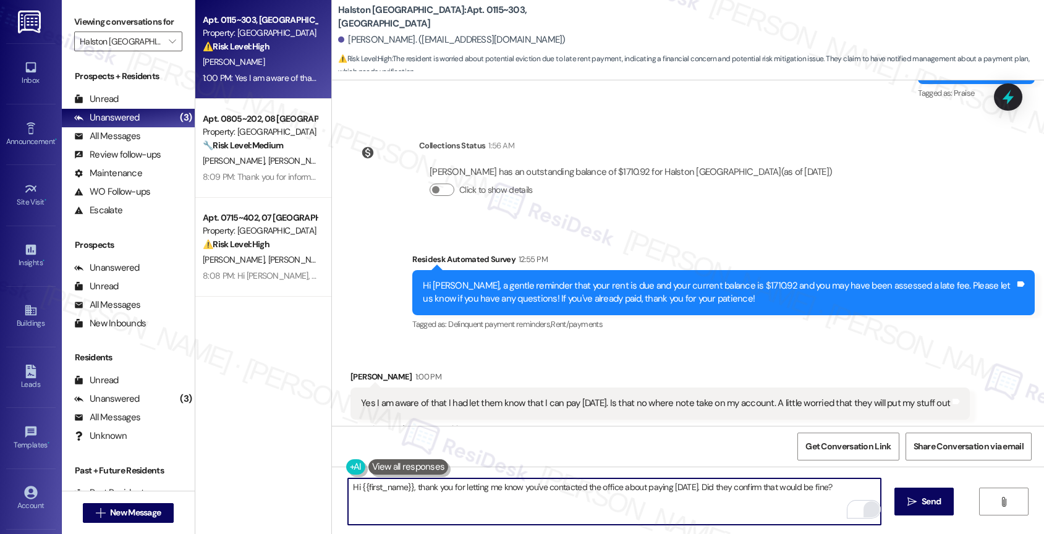
click at [703, 488] on textarea "Hi {{first_name}}, thank you for letting me know you've contacted the office ab…" at bounding box center [614, 501] width 533 height 46
drag, startPoint x: 834, startPoint y: 486, endPoint x: 701, endPoint y: 485, distance: 132.9
click at [701, 485] on textarea "Hi {{first_name}}, thank you for letting me know you've contacted the office ab…" at bounding box center [614, 501] width 533 height 46
click at [861, 505] on icon "Open Grammarly. 0 Suggestions." at bounding box center [861, 509] width 9 height 9
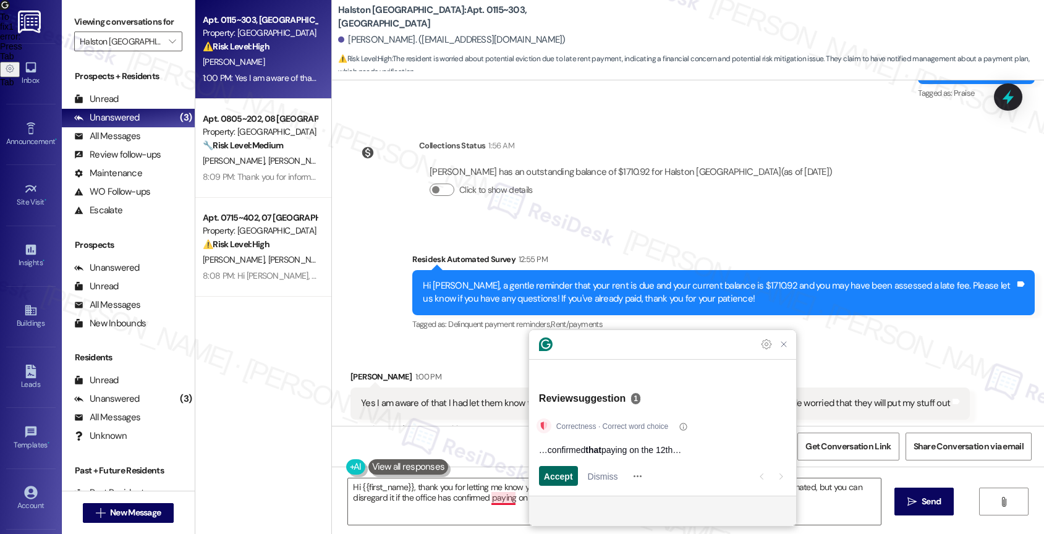
click at [556, 476] on span "Accept" at bounding box center [558, 476] width 29 height 13
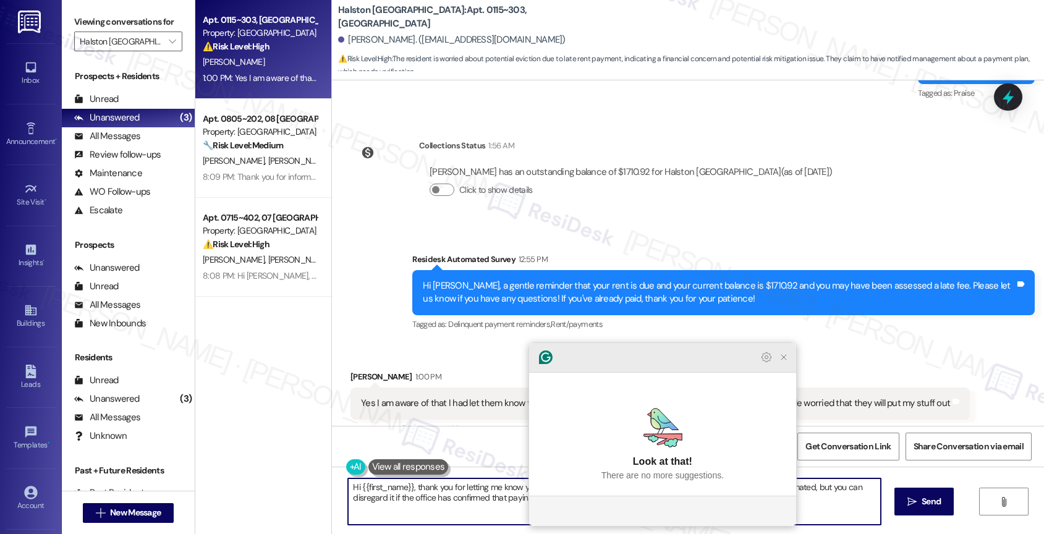
click at [785, 362] on icon "Close Grammarly Assistant" at bounding box center [784, 357] width 10 height 10
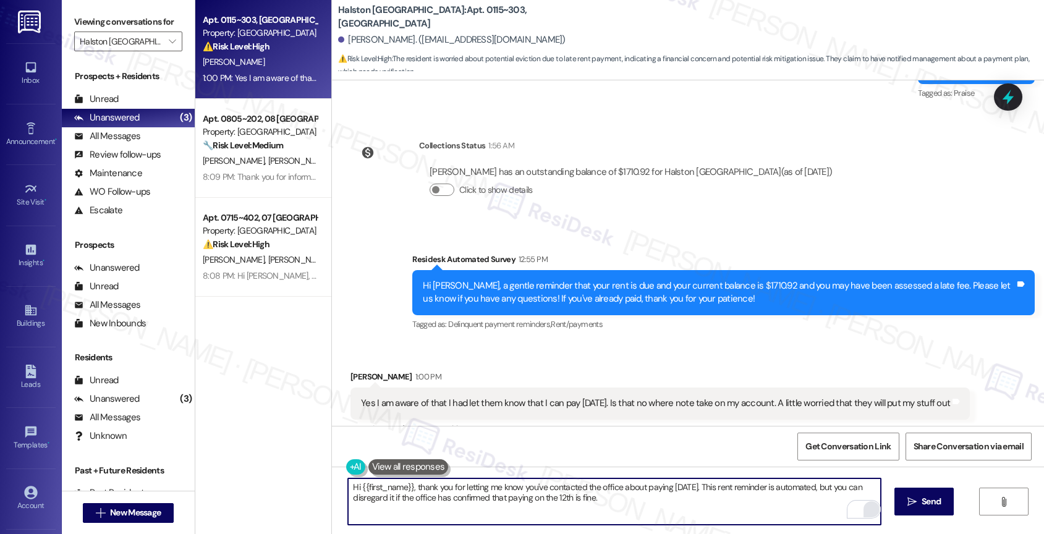
click at [614, 504] on textarea "Hi {{first_name}}, thank you for letting me know you've contacted the office ab…" at bounding box center [614, 501] width 533 height 46
drag, startPoint x: 589, startPoint y: 500, endPoint x: 764, endPoint y: 502, distance: 174.9
click at [764, 502] on textarea "Hi {{first_name}}, thank you for letting me know you've contacted the office ab…" at bounding box center [614, 501] width 533 height 46
type textarea "Hi {{first_name}}, thank you for letting me know you've contacted the office ab…"
click at [863, 505] on icon "Open Grammarly. 0 Suggestions." at bounding box center [861, 509] width 9 height 9
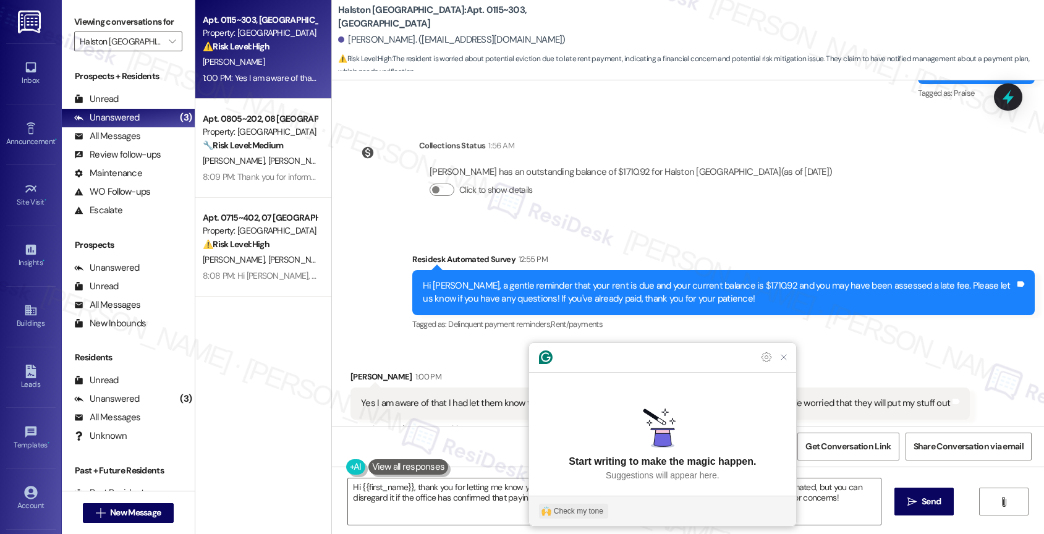
click at [571, 507] on div "Check my tone" at bounding box center [578, 511] width 49 height 11
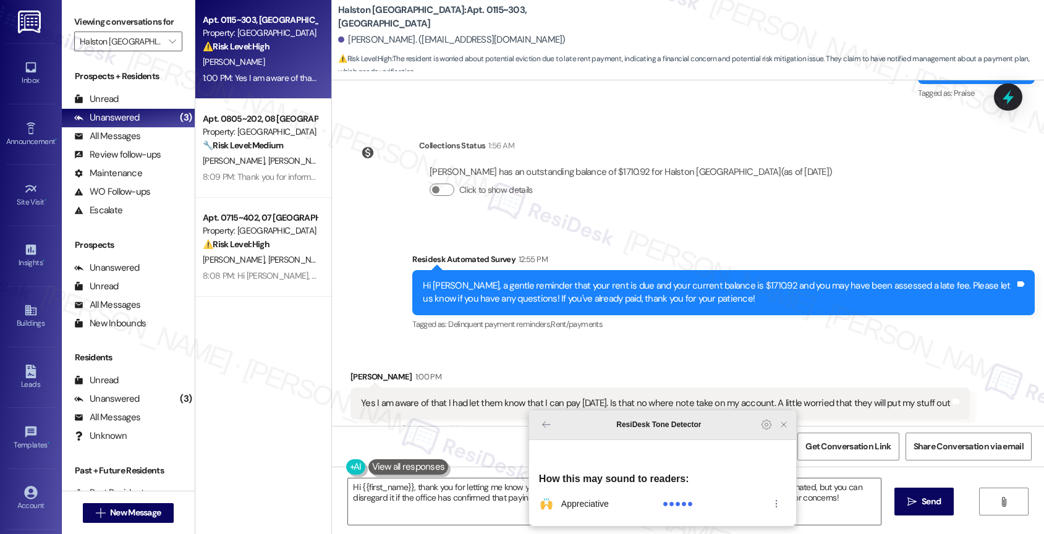
click at [785, 440] on div "ResiDesk Tone Detector" at bounding box center [662, 425] width 267 height 30
click at [784, 430] on icon "Close Grammarly Assistant" at bounding box center [784, 425] width 10 height 10
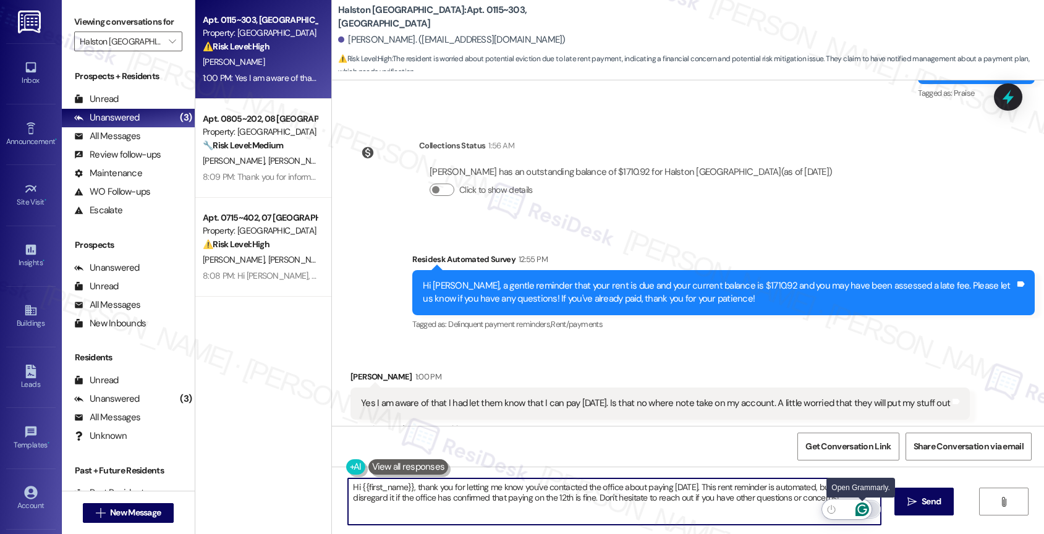
click at [862, 506] on icon "Open Grammarly. 0 Suggestions." at bounding box center [862, 510] width 14 height 14
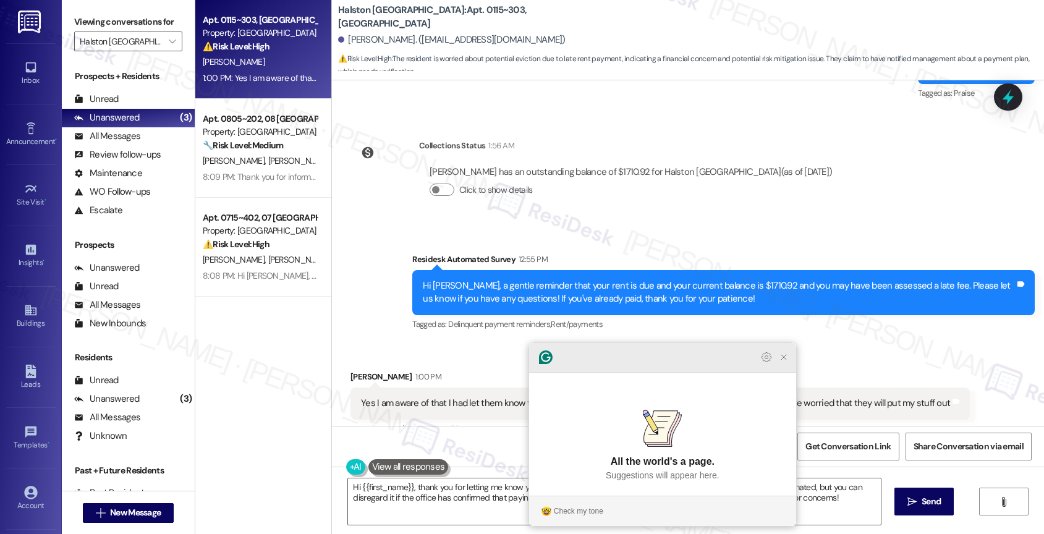
click at [783, 362] on icon "Close Grammarly Assistant" at bounding box center [784, 357] width 10 height 10
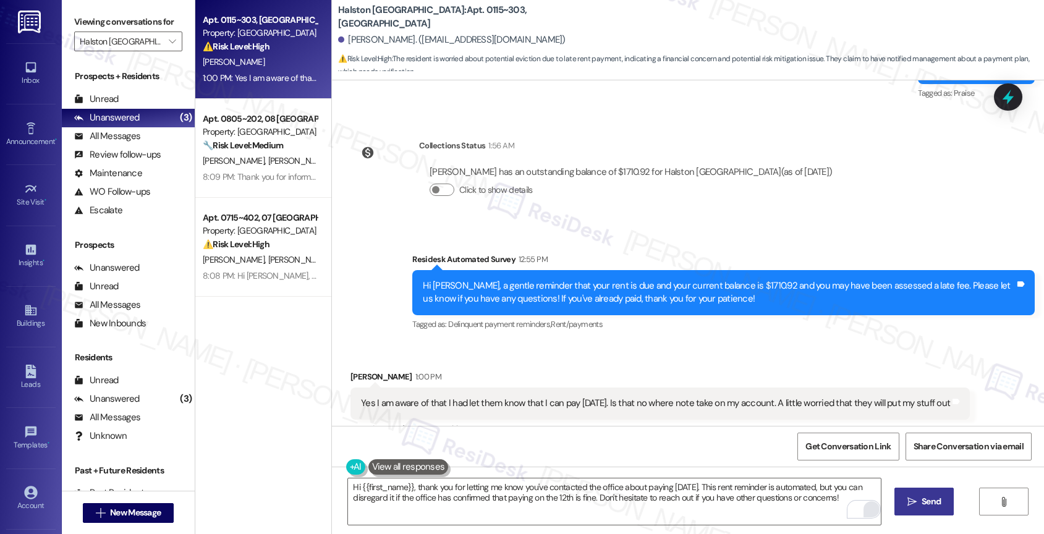
click at [915, 496] on span " Send" at bounding box center [924, 501] width 39 height 13
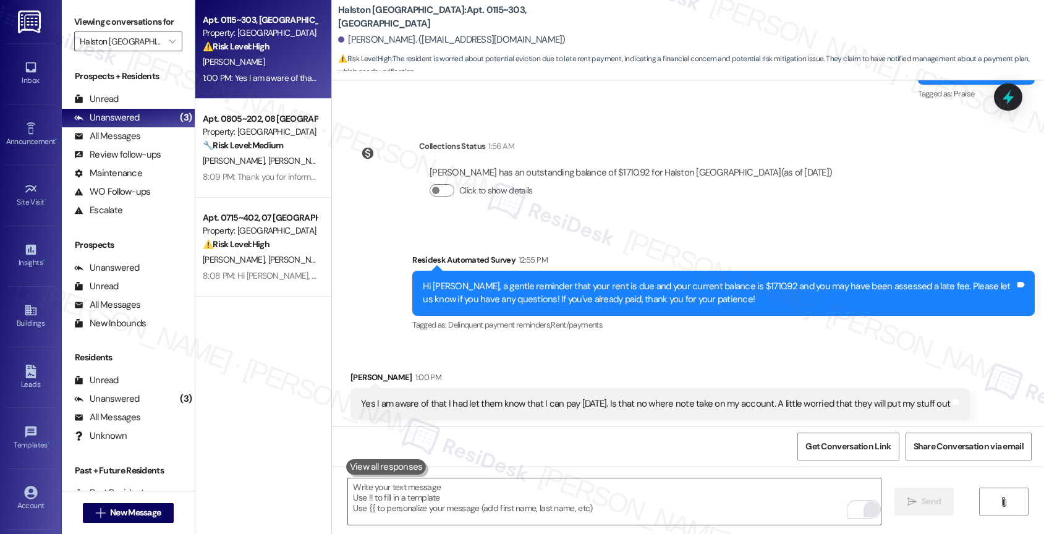
scroll to position [6521, 0]
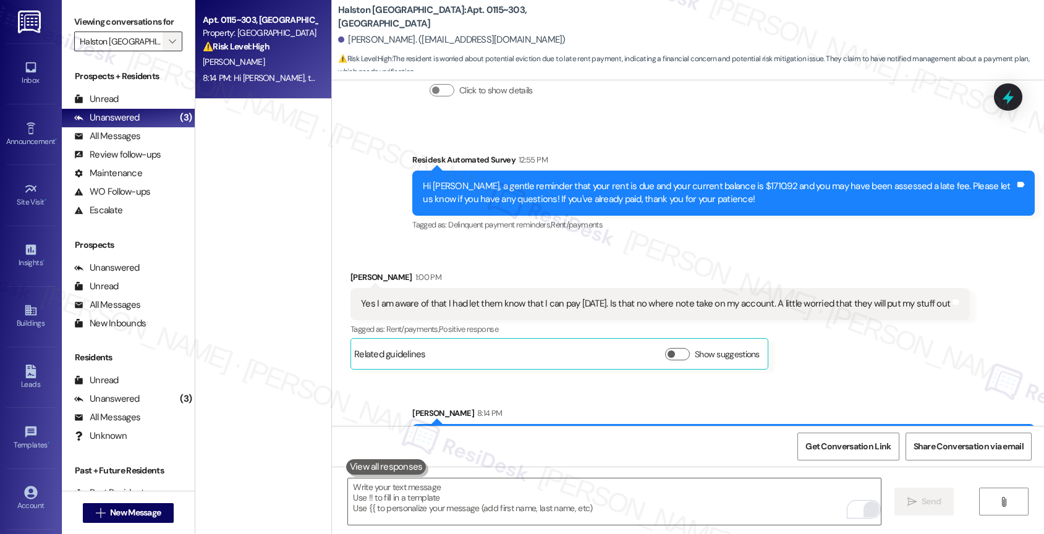
click at [169, 46] on icon "" at bounding box center [172, 41] width 7 height 10
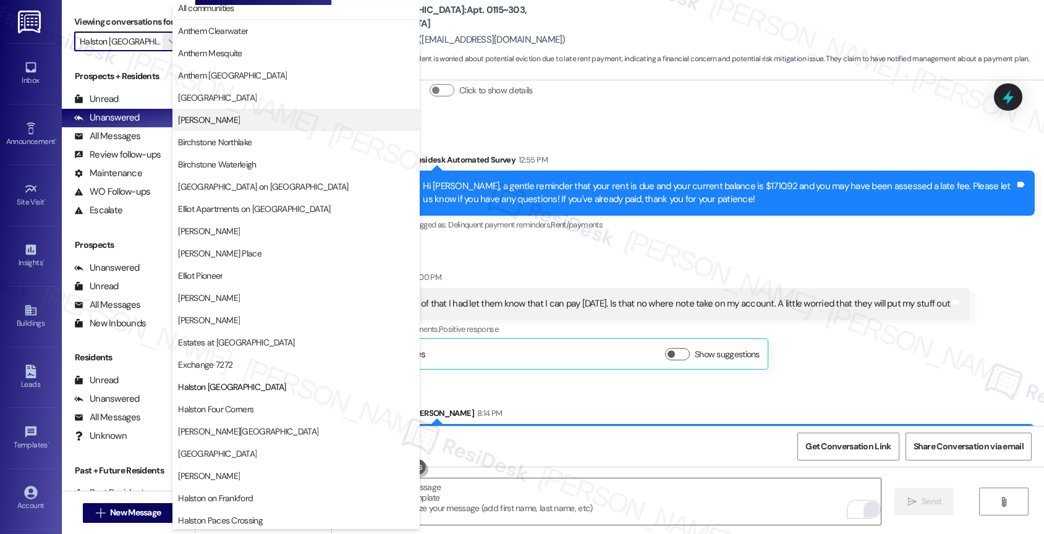
scroll to position [0, 0]
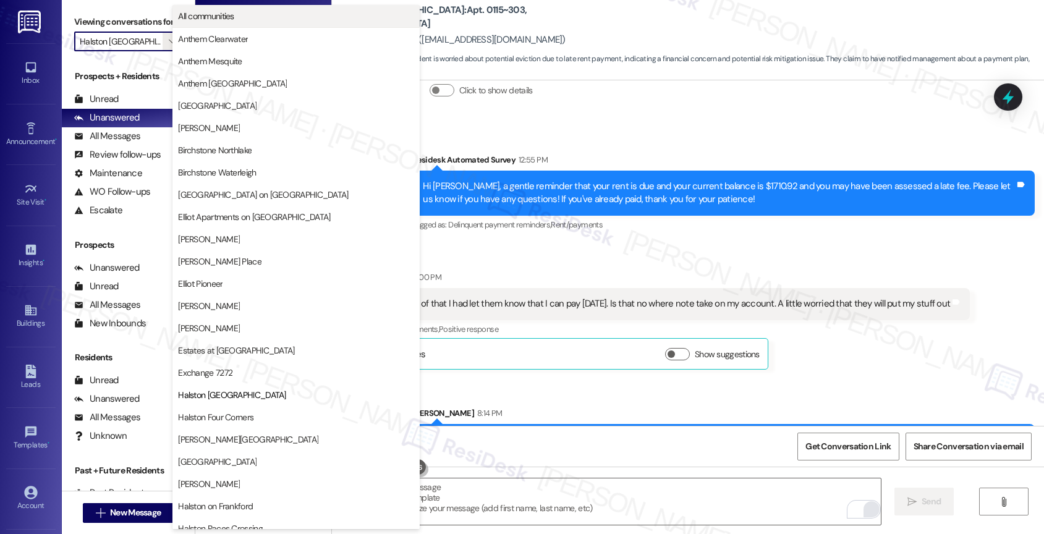
click at [240, 17] on span "All communities" at bounding box center [296, 16] width 236 height 12
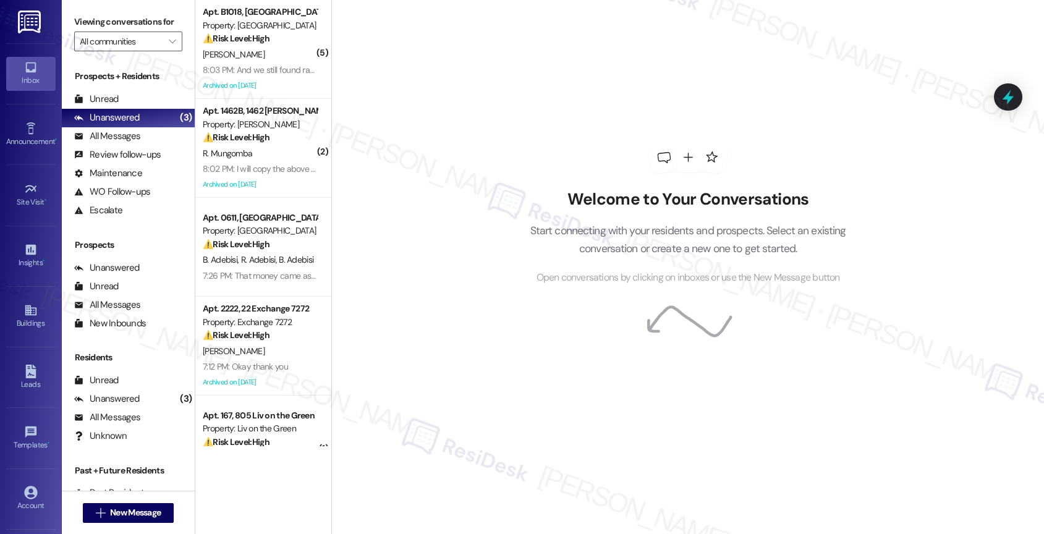
click at [446, 302] on div "Welcome to Your Conversations Start connecting with your residents and prospect…" at bounding box center [687, 267] width 713 height 534
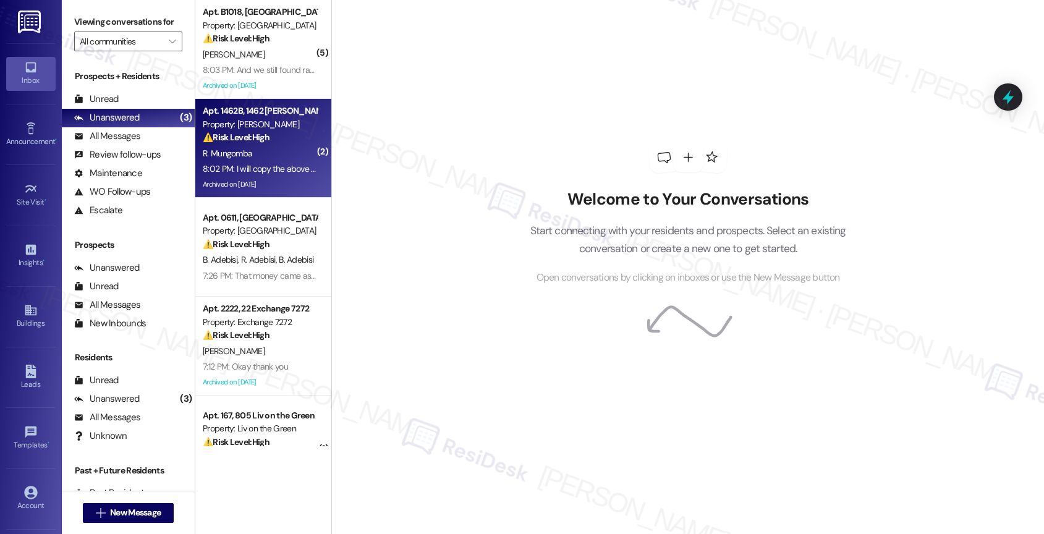
click at [228, 178] on div "Archived on [DATE]" at bounding box center [260, 184] width 117 height 15
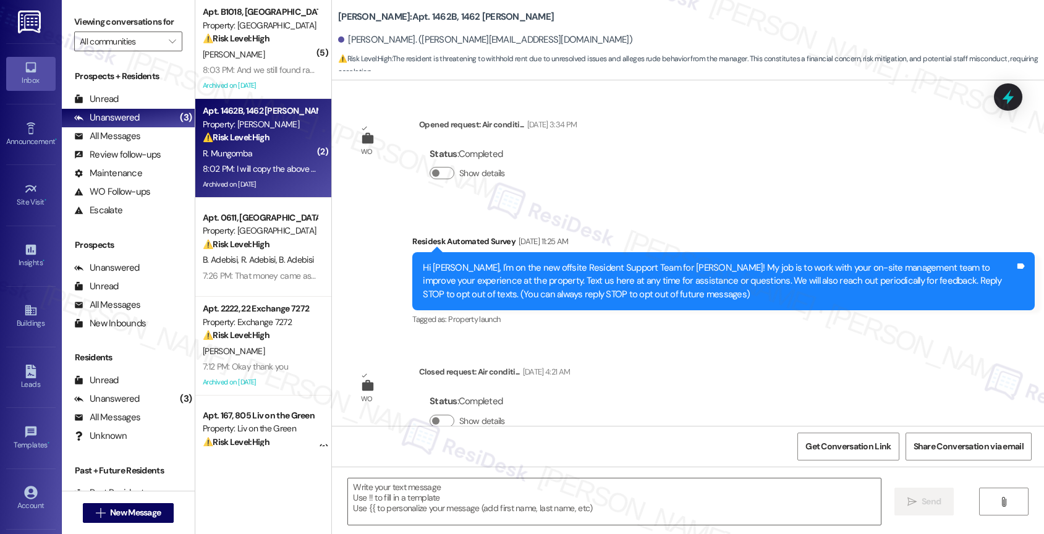
scroll to position [33350, 0]
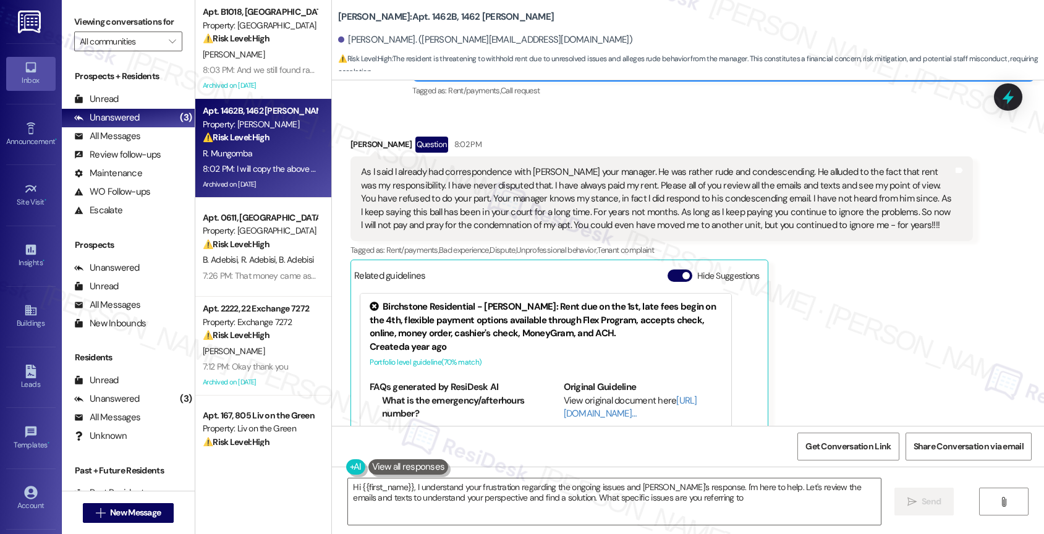
type textarea "Hi {{first_name}}, I understand your frustration regarding the ongoing issues a…"
